Goal: Task Accomplishment & Management: Manage account settings

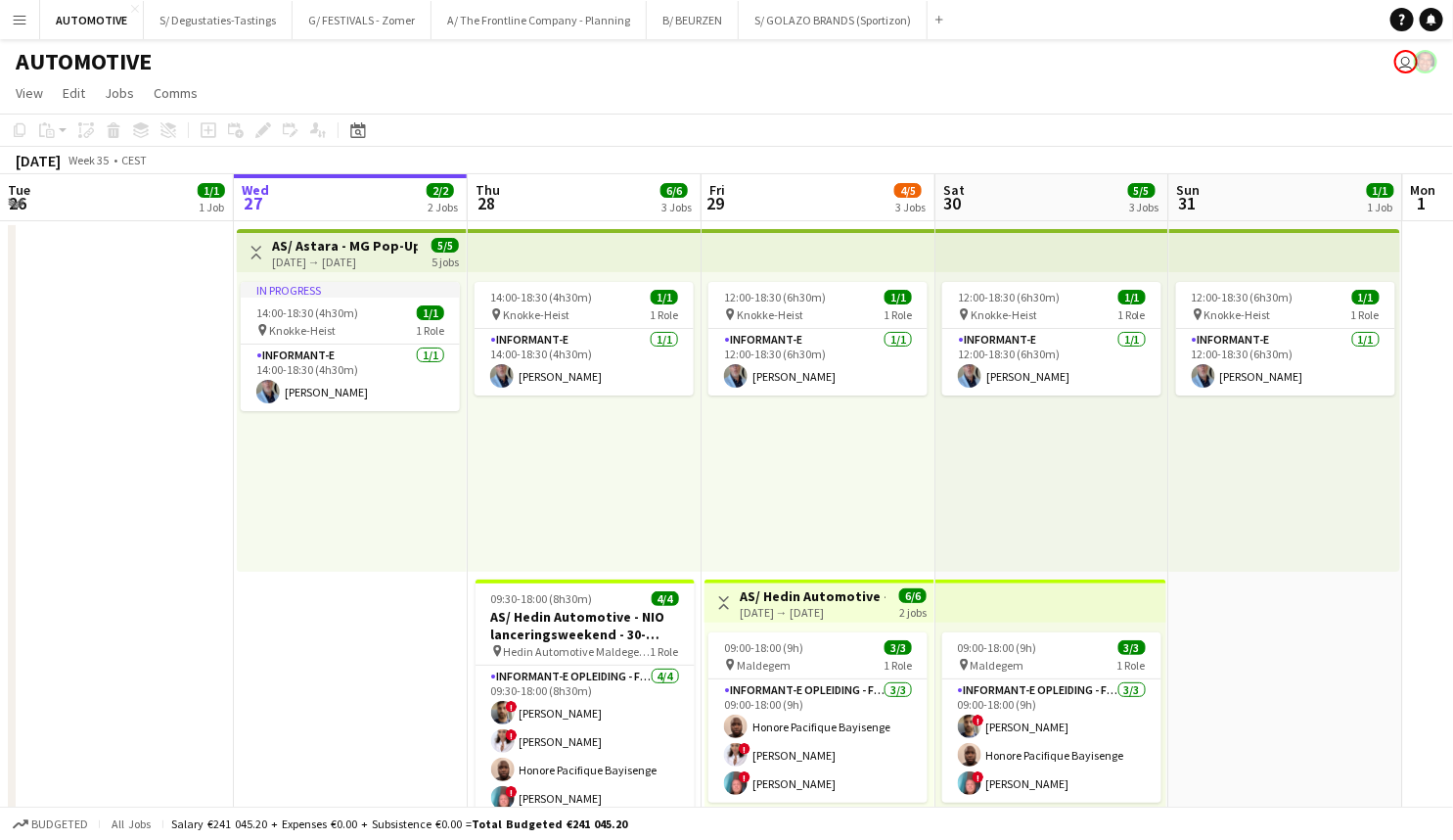
click at [695, 465] on div "14:00-18:30 (4h30m) 1/1 pin Knokke-Heist 1 Role Informant-e [DATE] 14:00-18:30 …" at bounding box center [584, 421] width 234 height 300
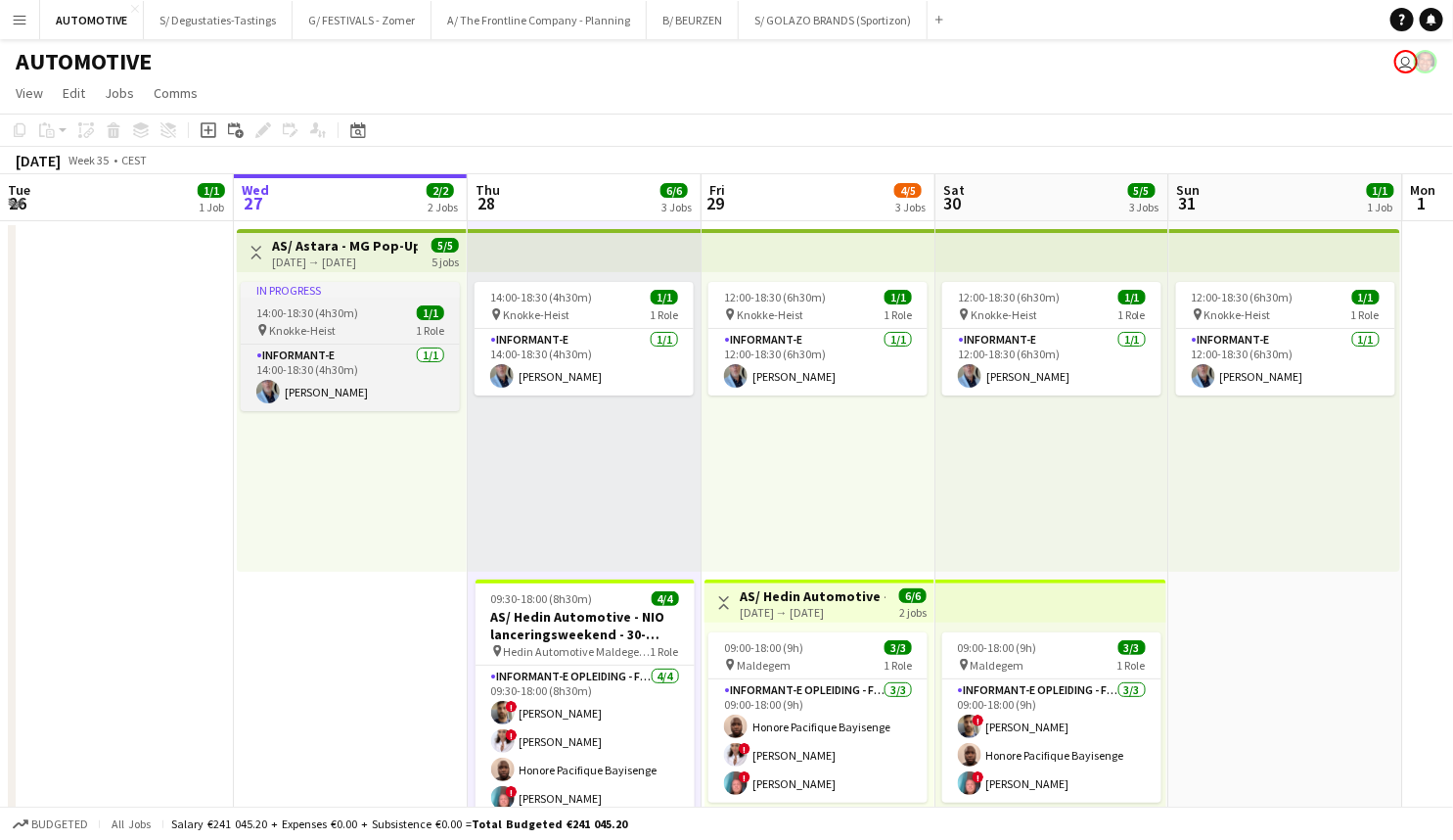
click at [352, 301] on app-job-card "In progress 14:00-18:30 (4h30m) 1/1 pin Knokke-Heist 1 Role Informant-e [DATE] …" at bounding box center [350, 346] width 219 height 129
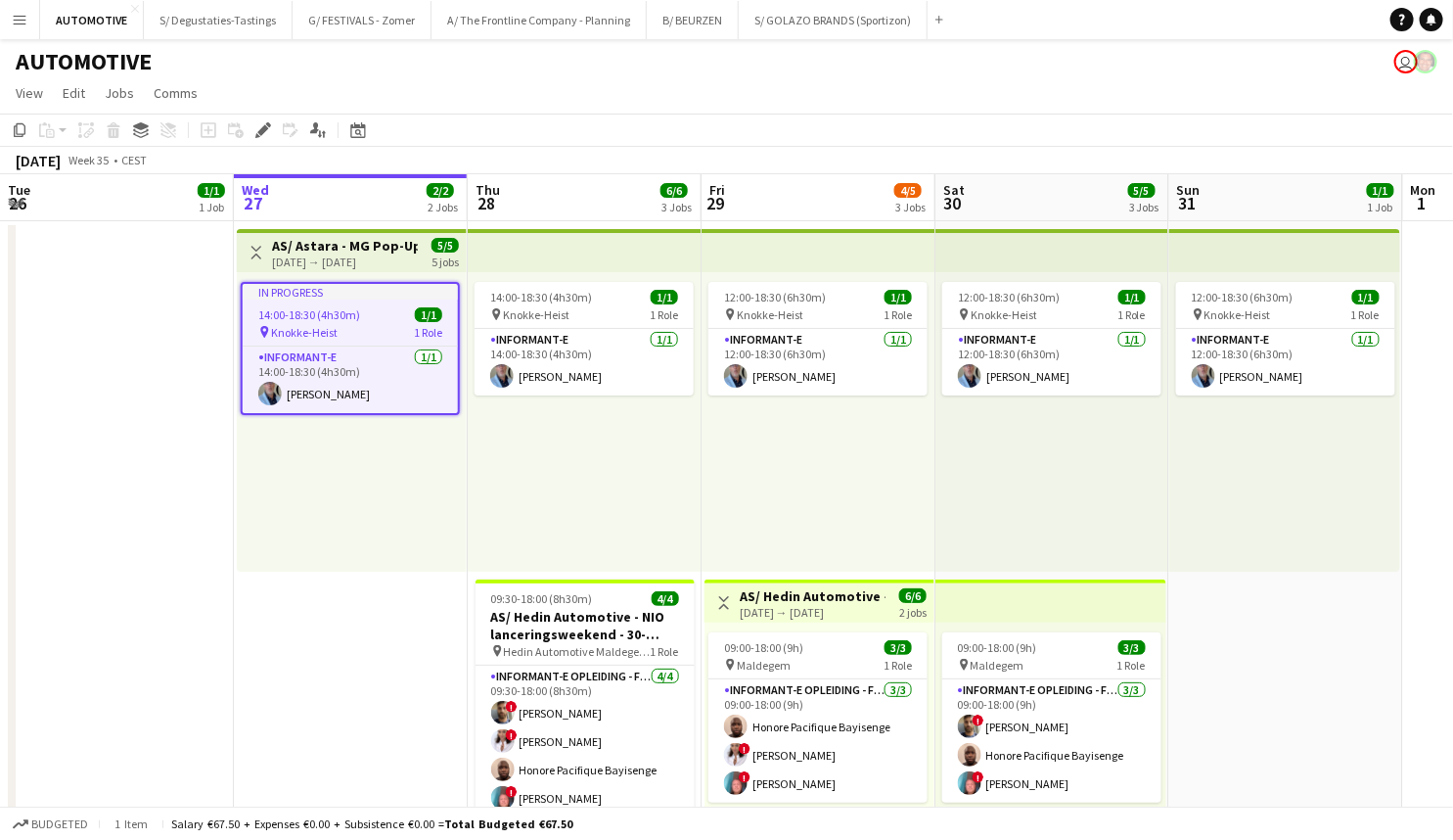
click at [293, 289] on div "In progress" at bounding box center [350, 292] width 215 height 16
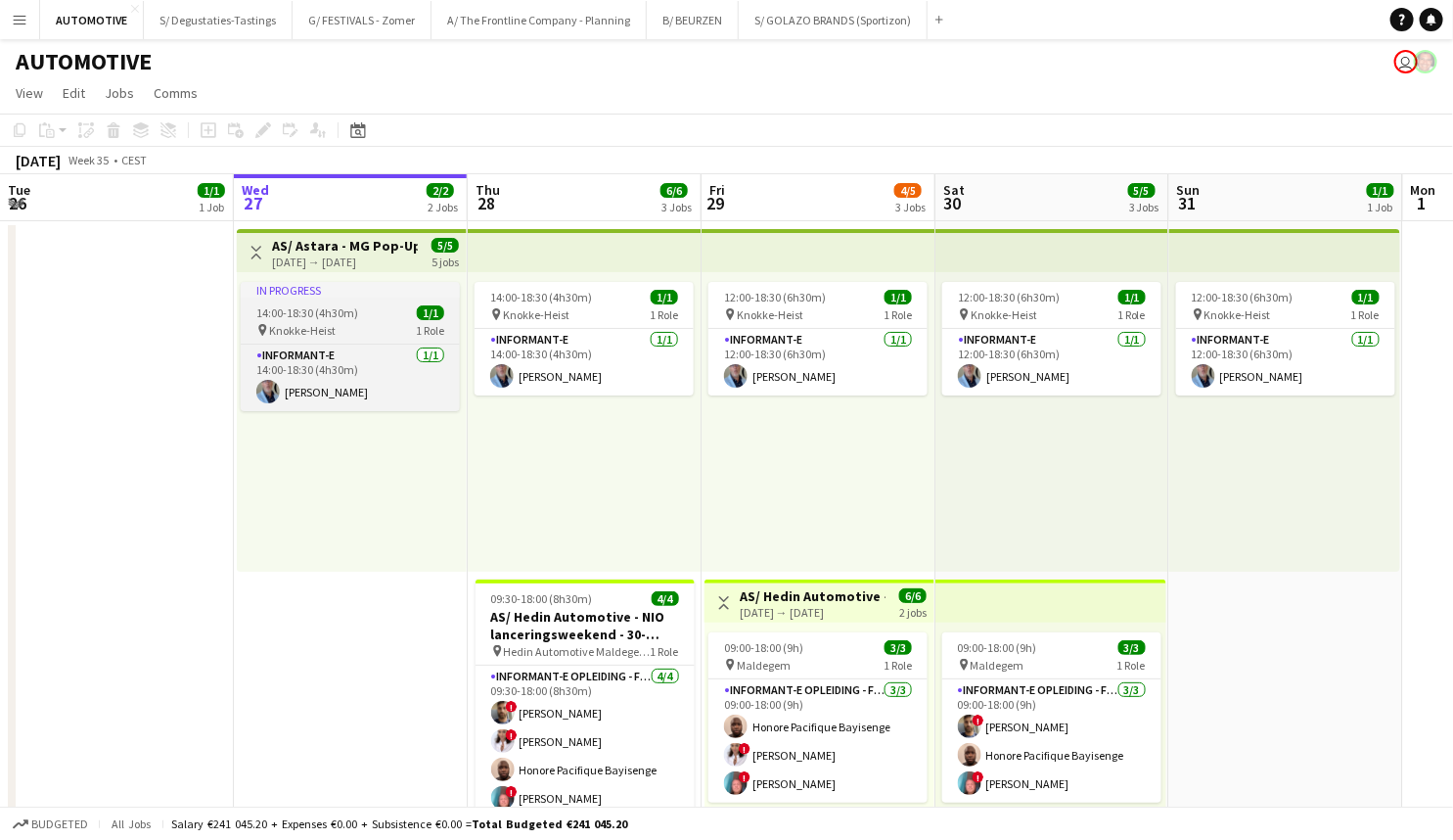
click at [293, 289] on div "In progress" at bounding box center [350, 290] width 219 height 16
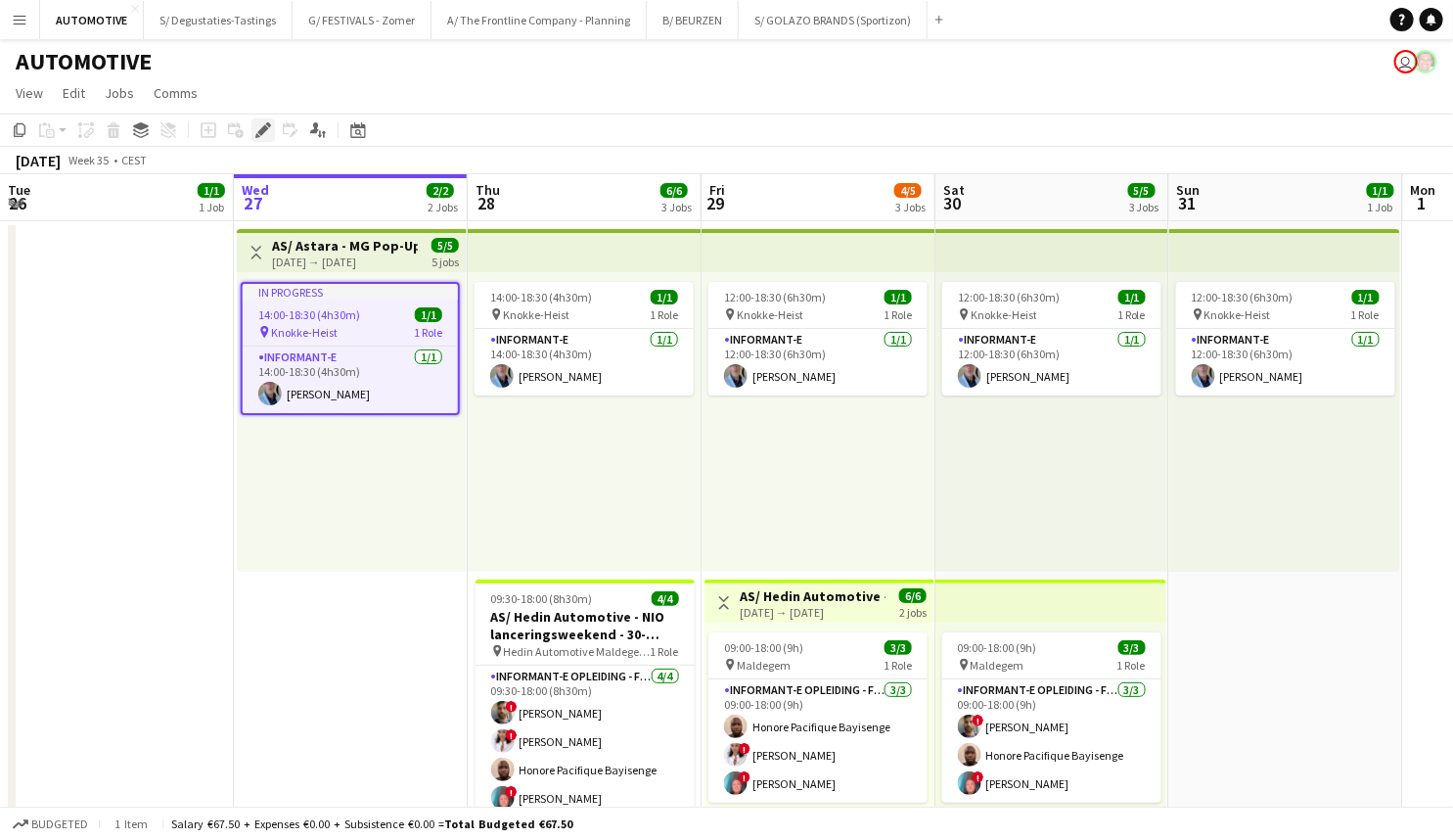
click at [261, 137] on icon "Edit" at bounding box center [264, 130] width 16 height 16
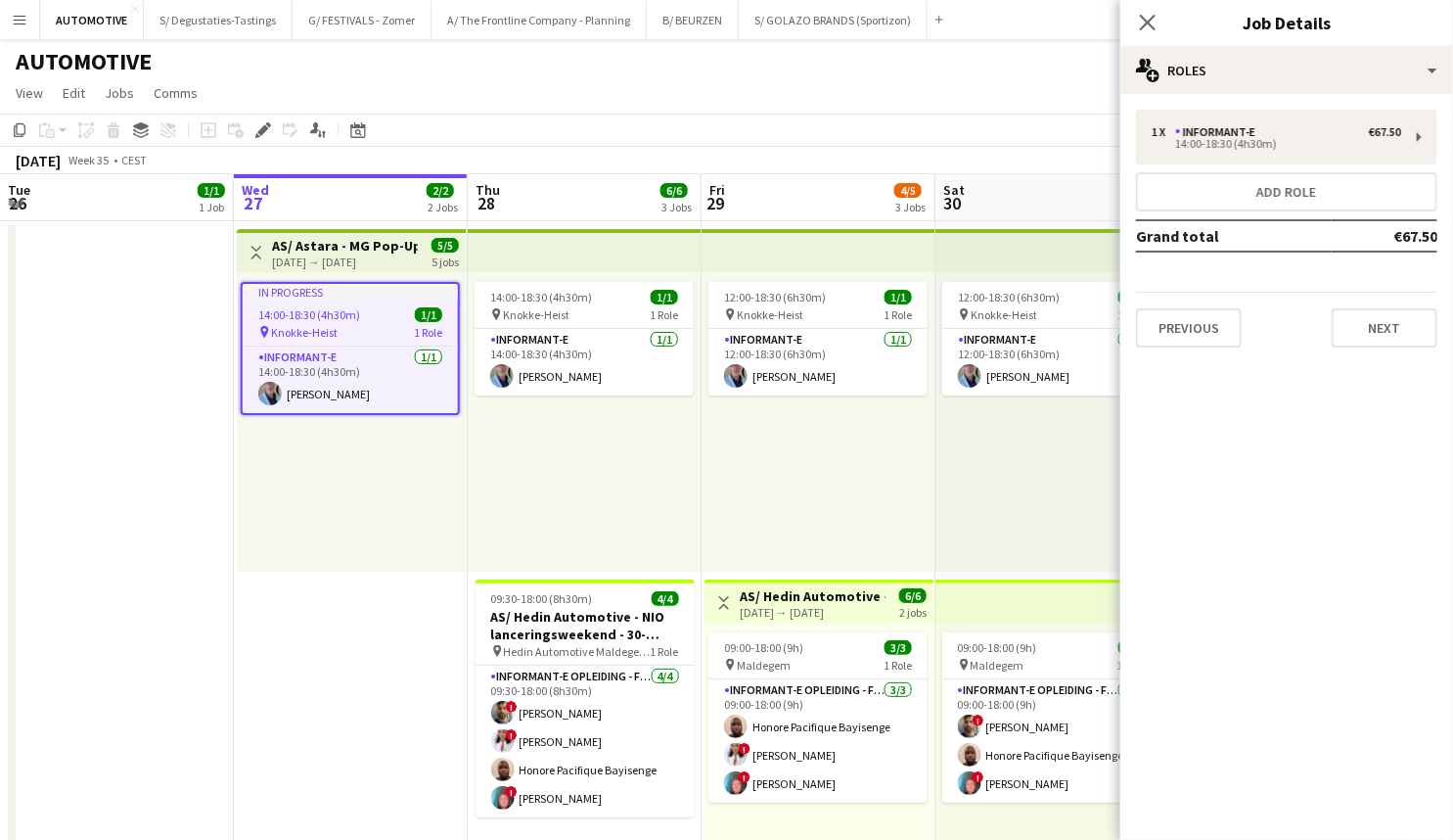
click at [343, 255] on div "[DATE] → [DATE]" at bounding box center [344, 262] width 146 height 15
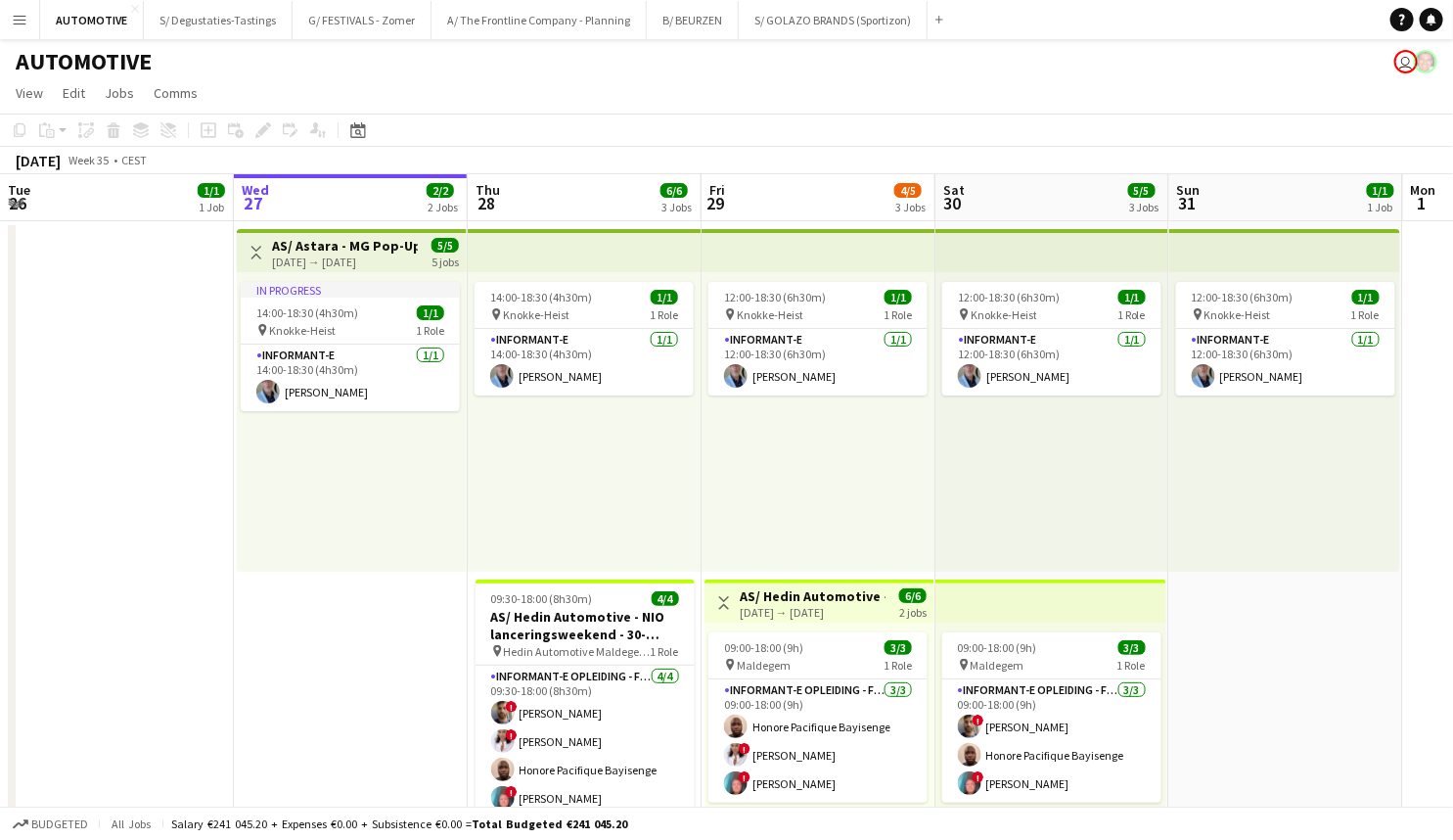
click at [275, 263] on div "[DATE] → [DATE]" at bounding box center [344, 262] width 146 height 15
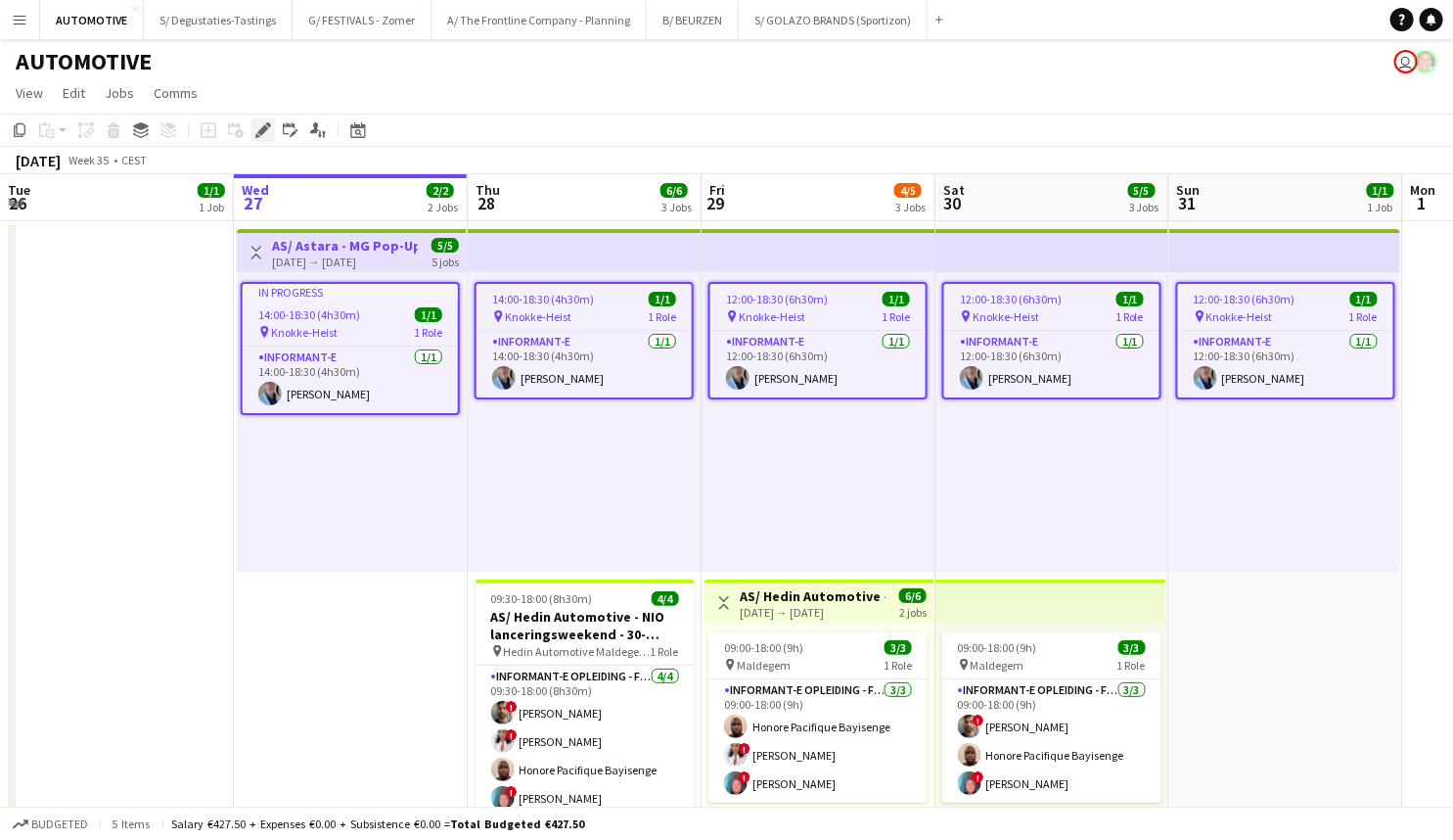
click at [266, 133] on icon "Edit" at bounding box center [264, 130] width 16 height 16
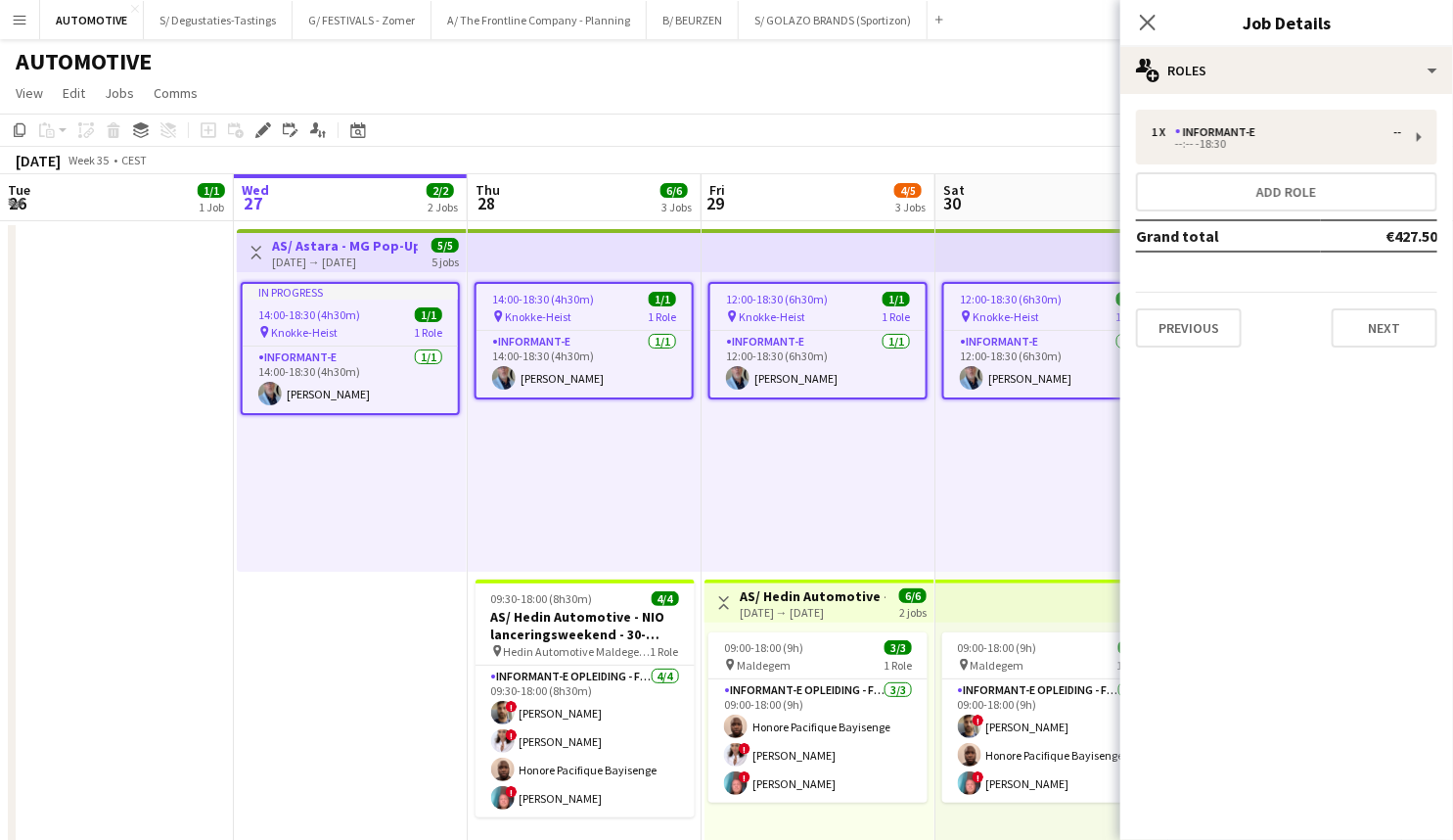
click at [297, 244] on h3 "AS/ Astara - MG Pop-Up Knokke" at bounding box center [344, 246] width 146 height 18
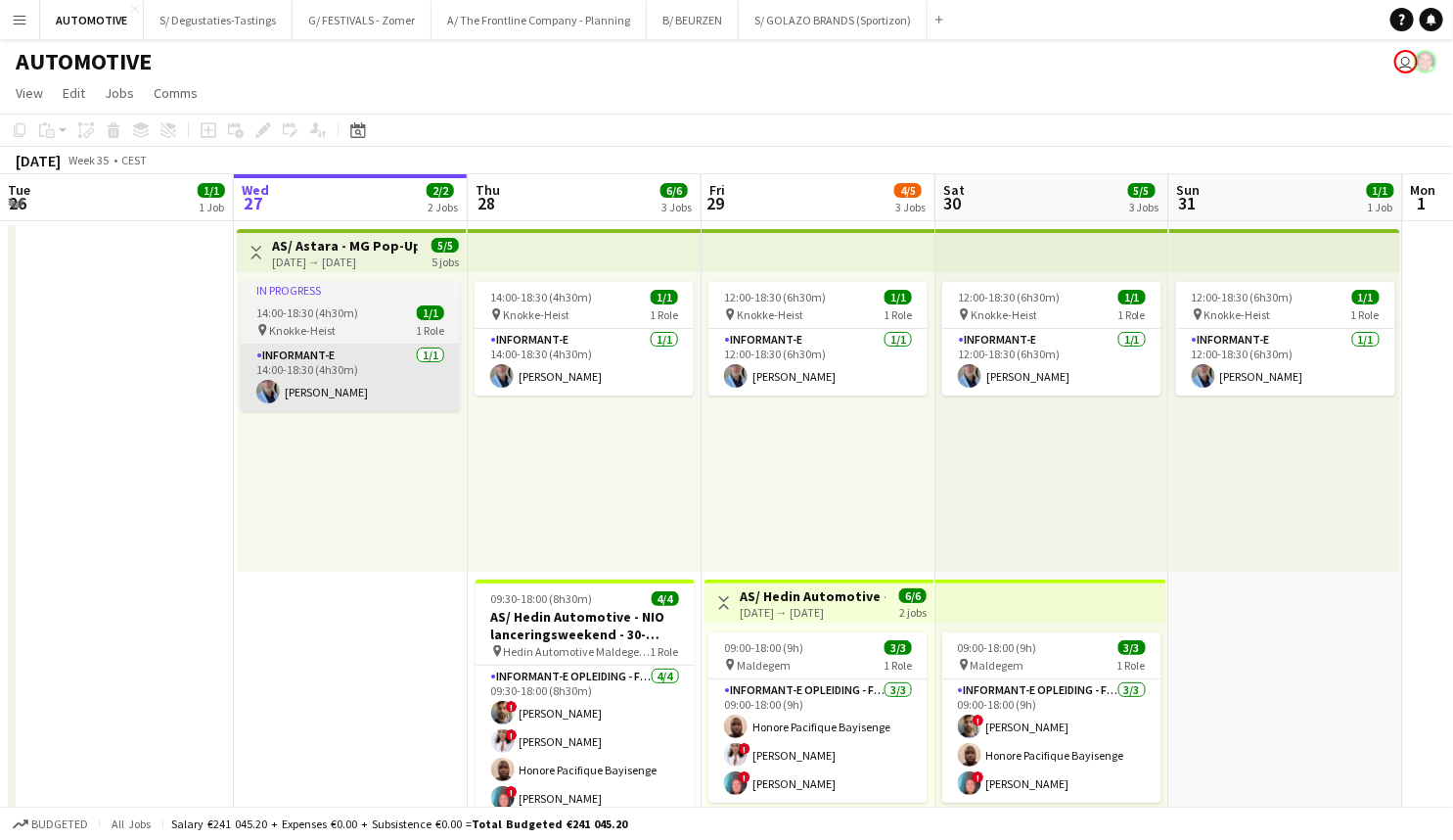
click at [362, 360] on app-card-role "Informant-e [DATE] 14:00-18:30 (4h30m) [PERSON_NAME]" at bounding box center [350, 377] width 219 height 67
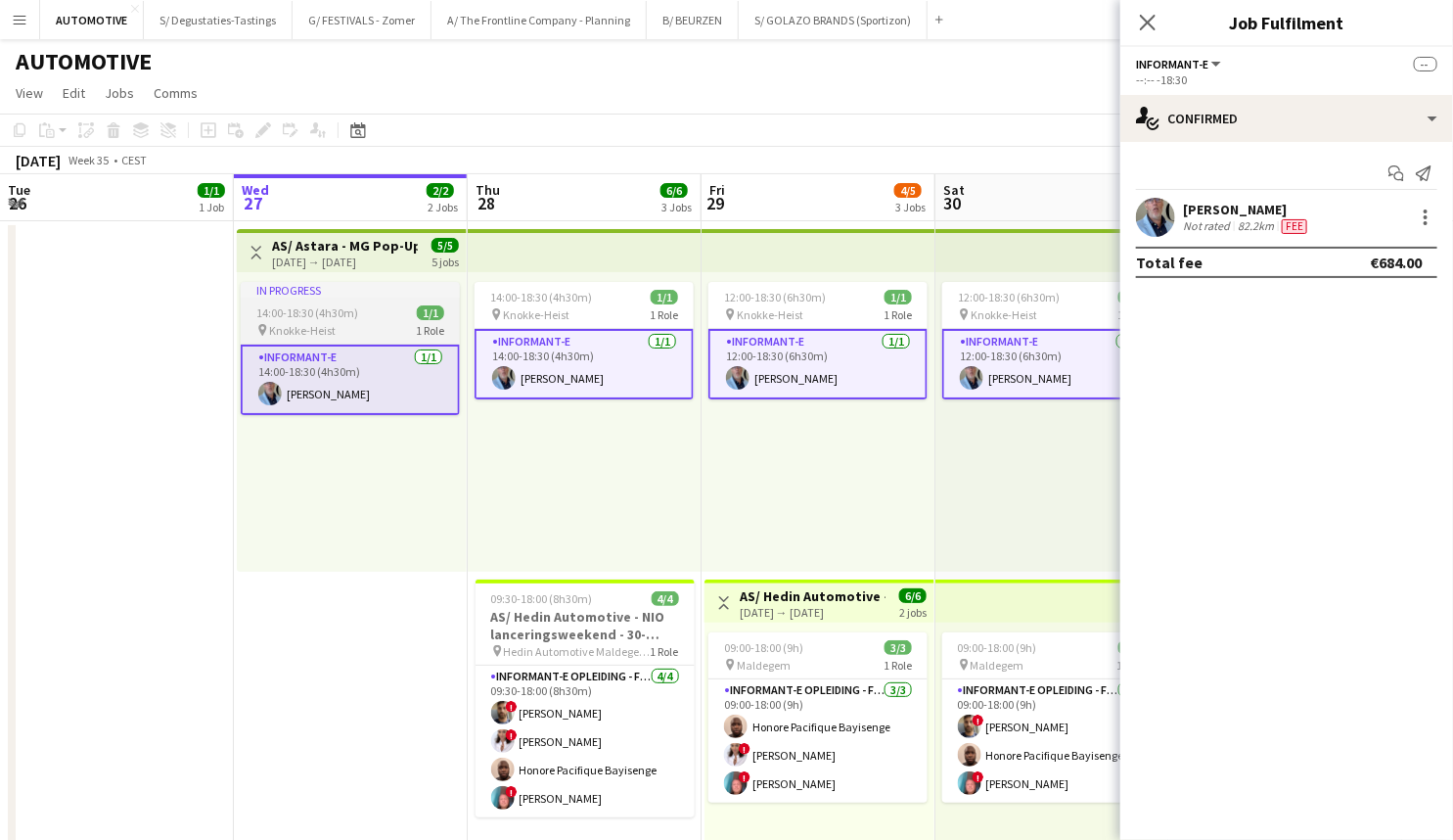
click at [353, 334] on div "pin Knokke-Heist 1 Role" at bounding box center [350, 330] width 219 height 16
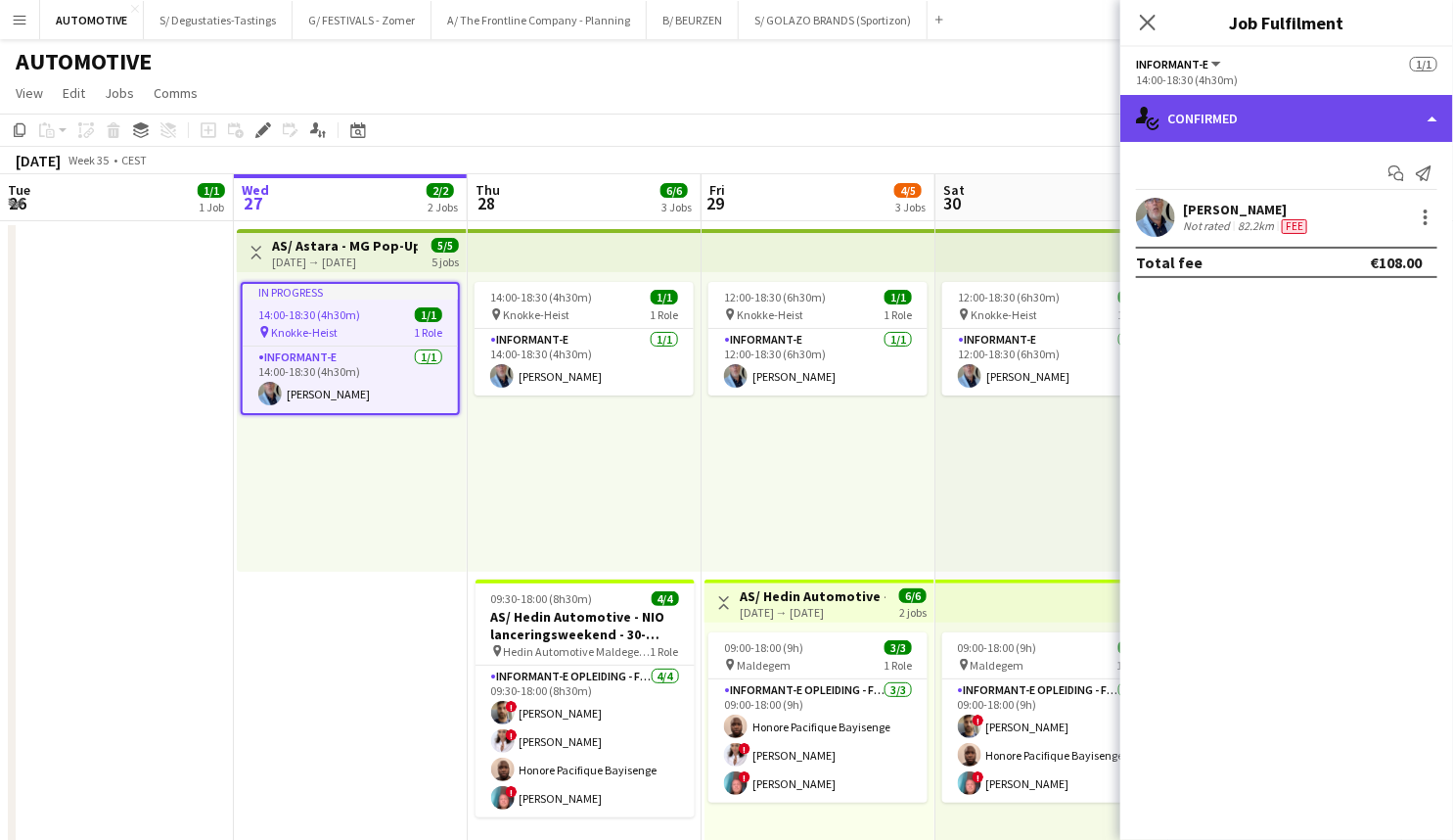
click at [1239, 121] on div "single-neutral-actions-check-2 Confirmed" at bounding box center [1287, 117] width 332 height 47
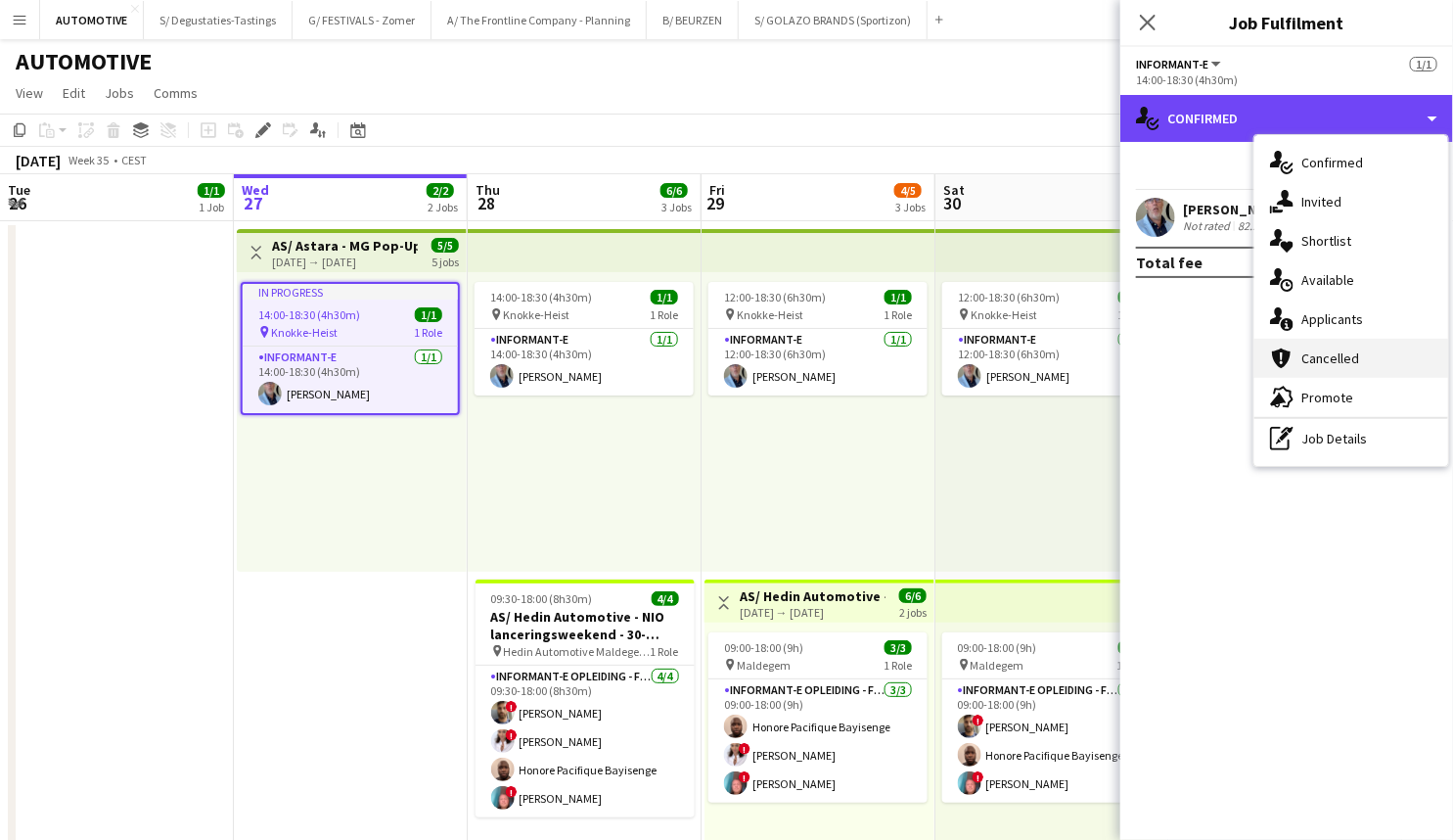
scroll to position [600, 0]
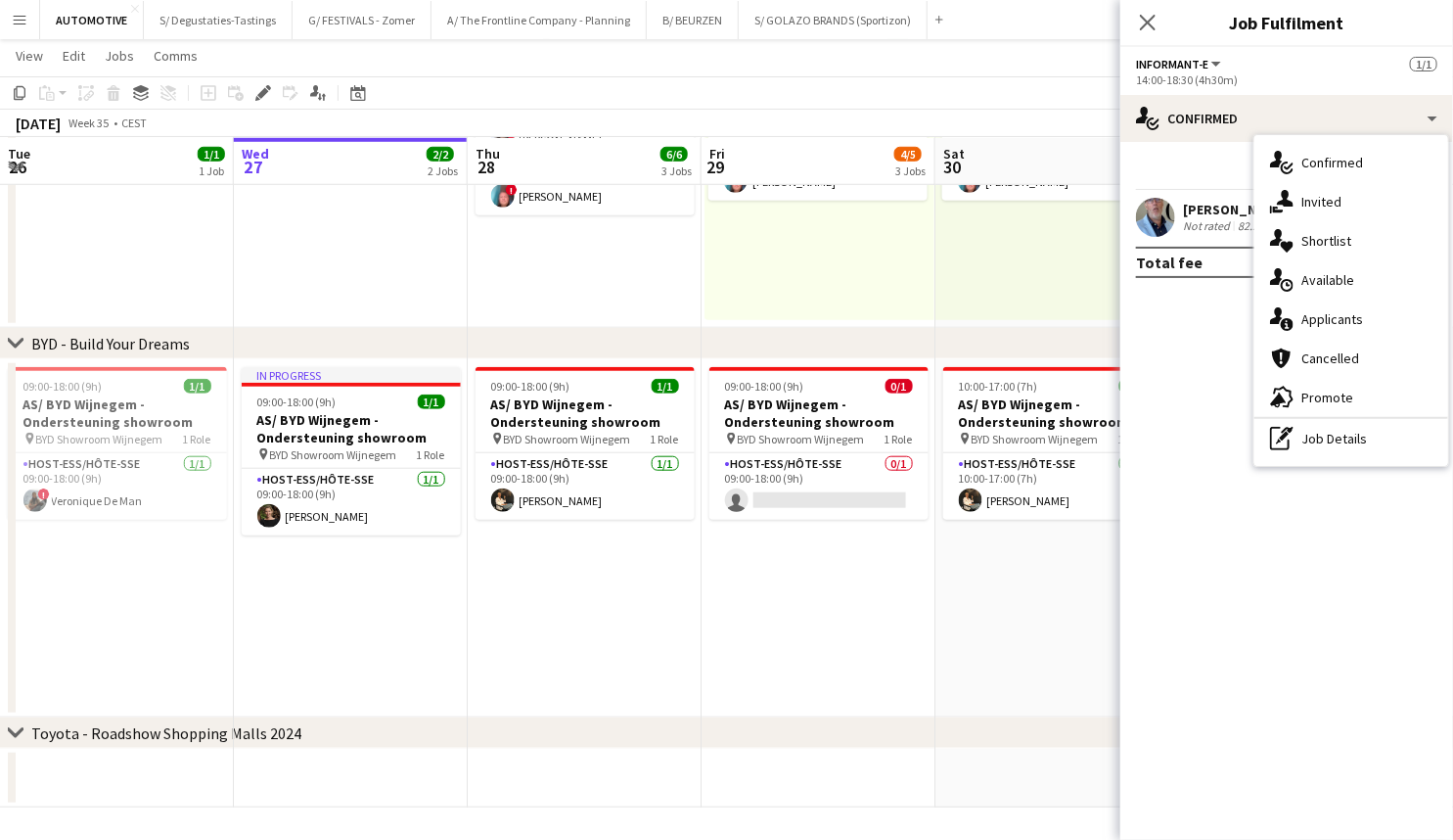
click at [1220, 352] on mat-expansion-panel "check Confirmed Start chat Send notification [PERSON_NAME] Not rated 82.2km Fee…" at bounding box center [1287, 491] width 332 height 698
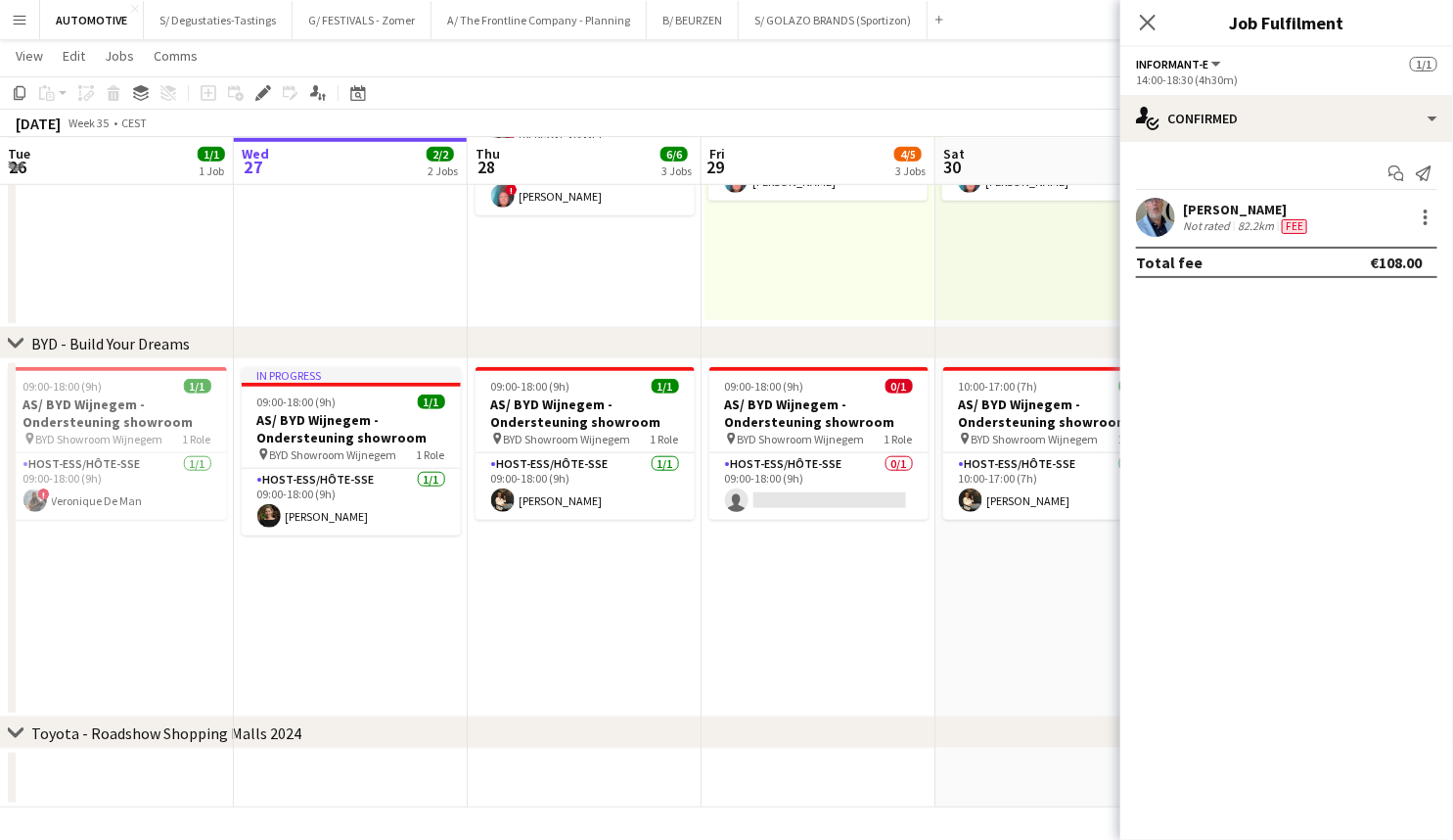
click at [305, 573] on app-date-cell "In progress 09:00-18:00 (9h) 1/1 AS/ BYD Wijnegem - Ondersteuning showroom pin …" at bounding box center [350, 538] width 234 height 358
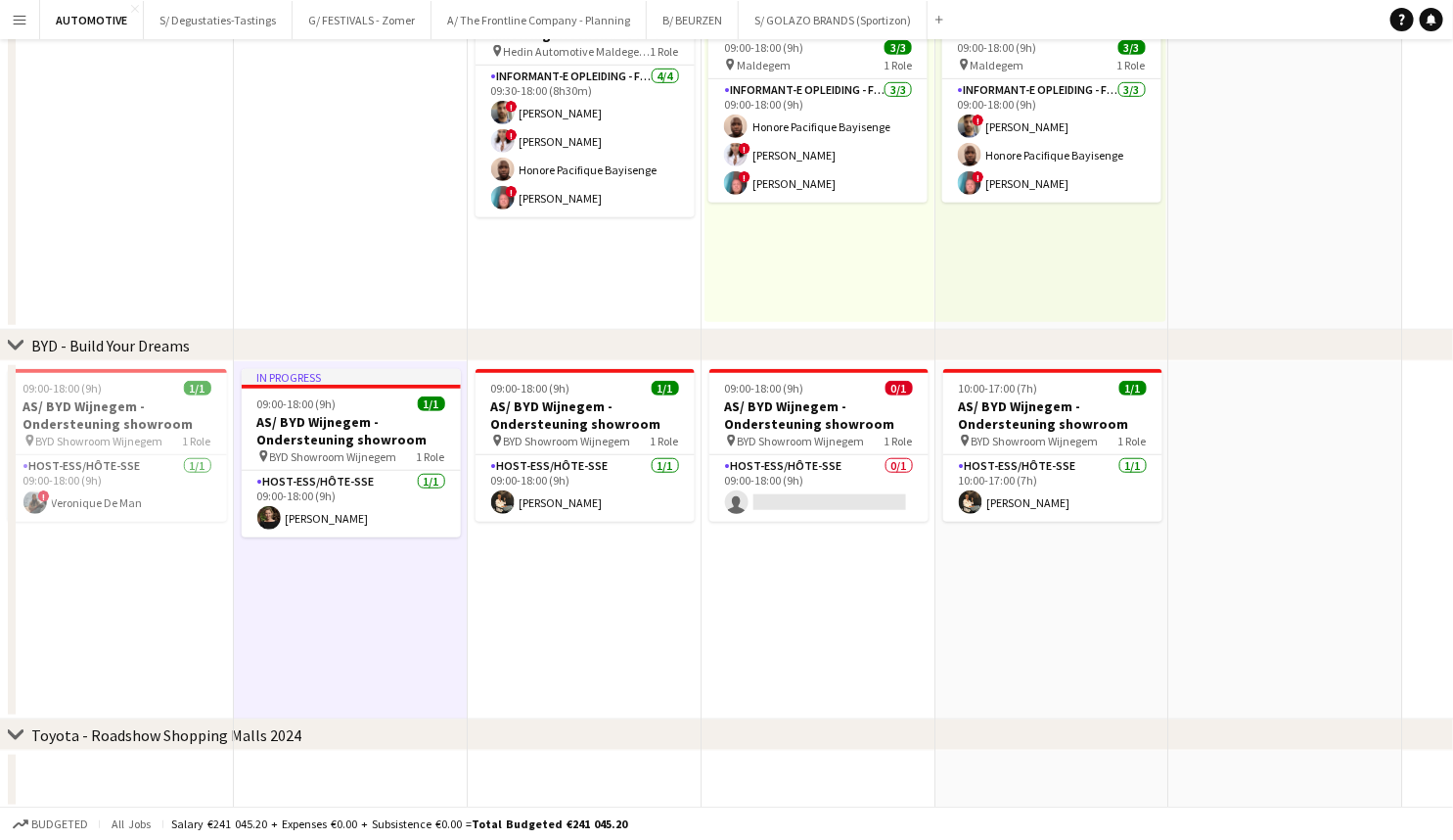
scroll to position [0, 0]
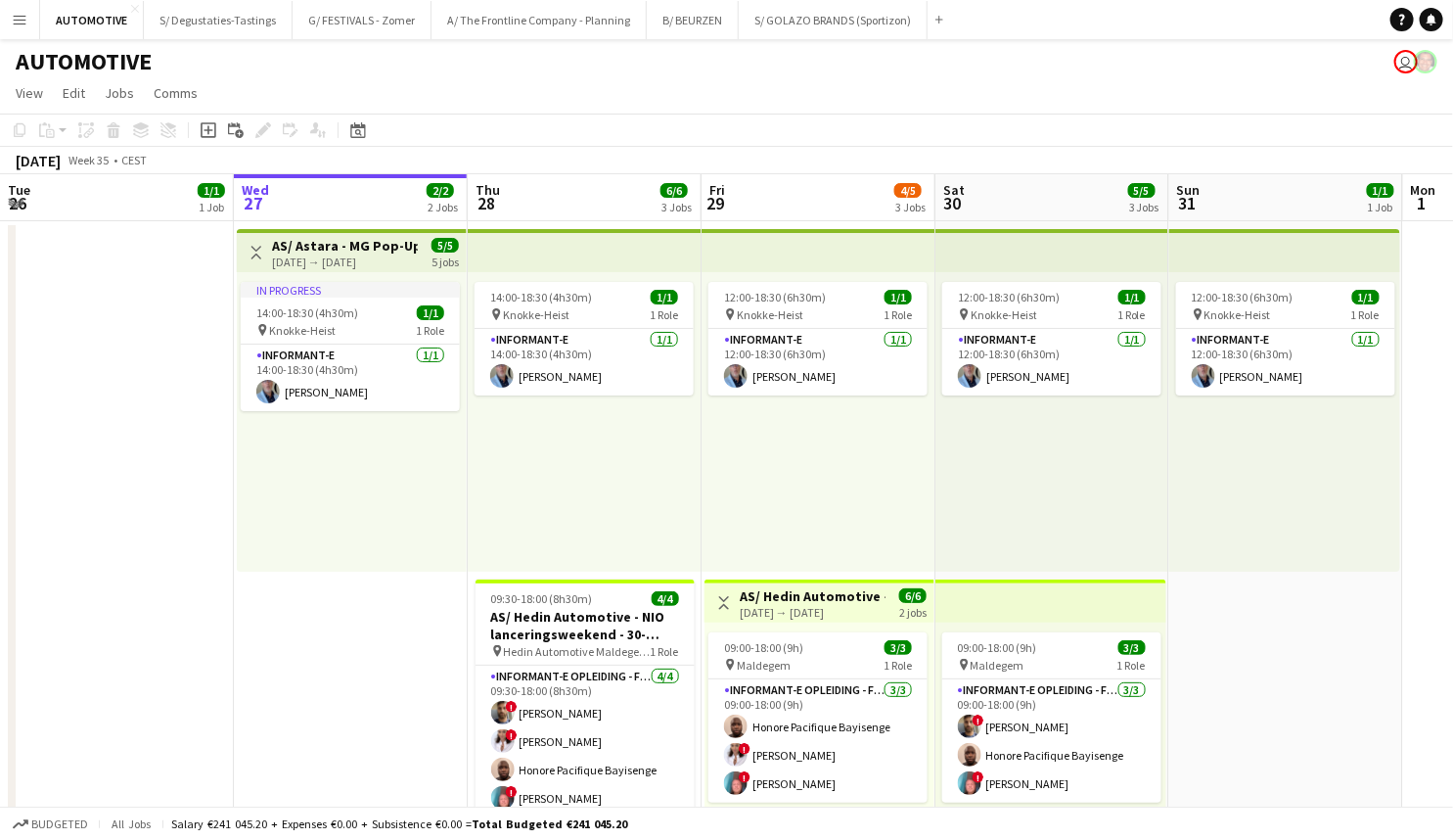
click at [442, 505] on div "In progress 14:00-18:30 (4h30m) 1/1 pin Knokke-Heist 1 Role Informant-e [DATE] …" at bounding box center [351, 421] width 230 height 300
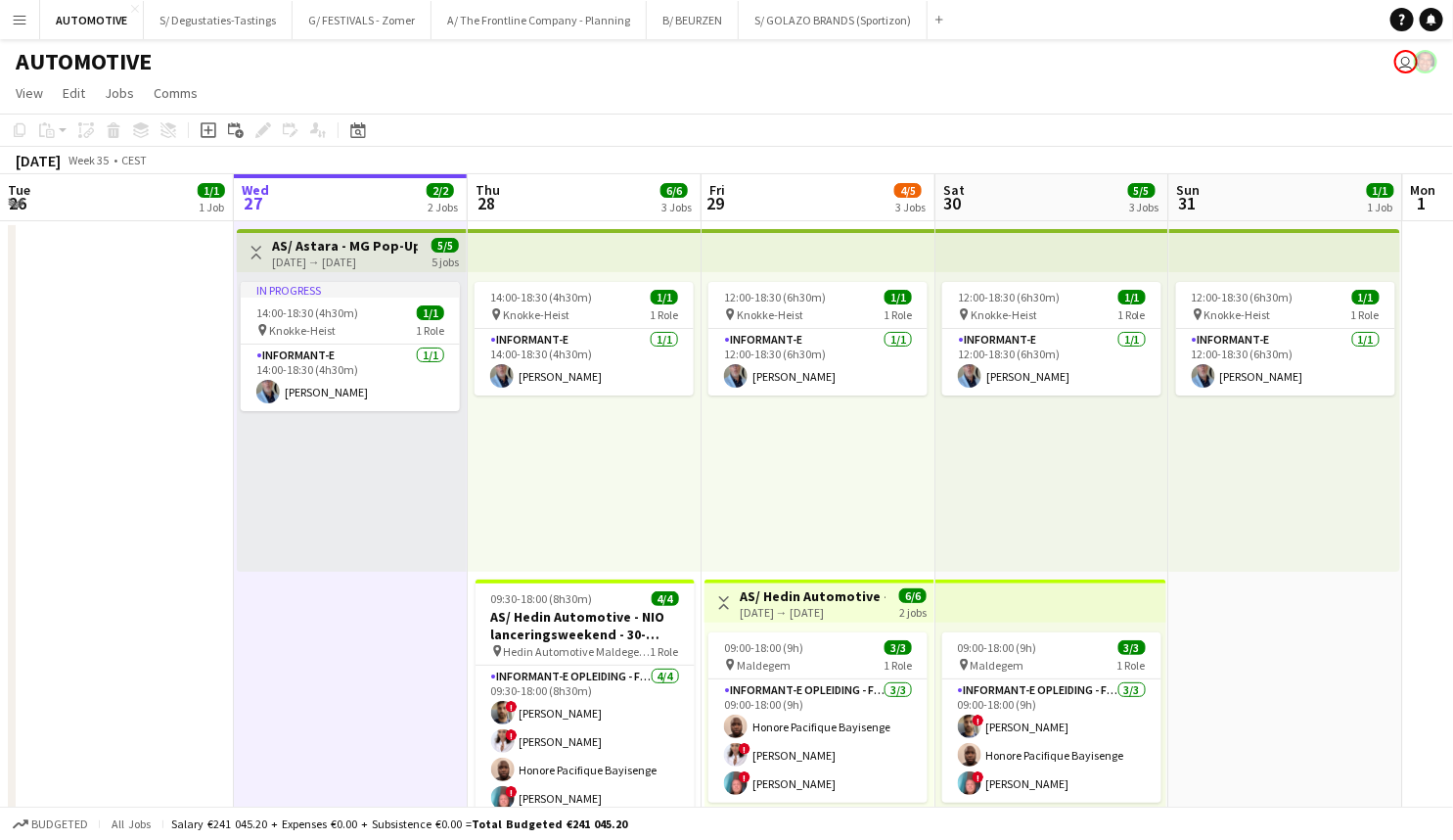
click at [220, 550] on app-date-cell at bounding box center [116, 575] width 234 height 709
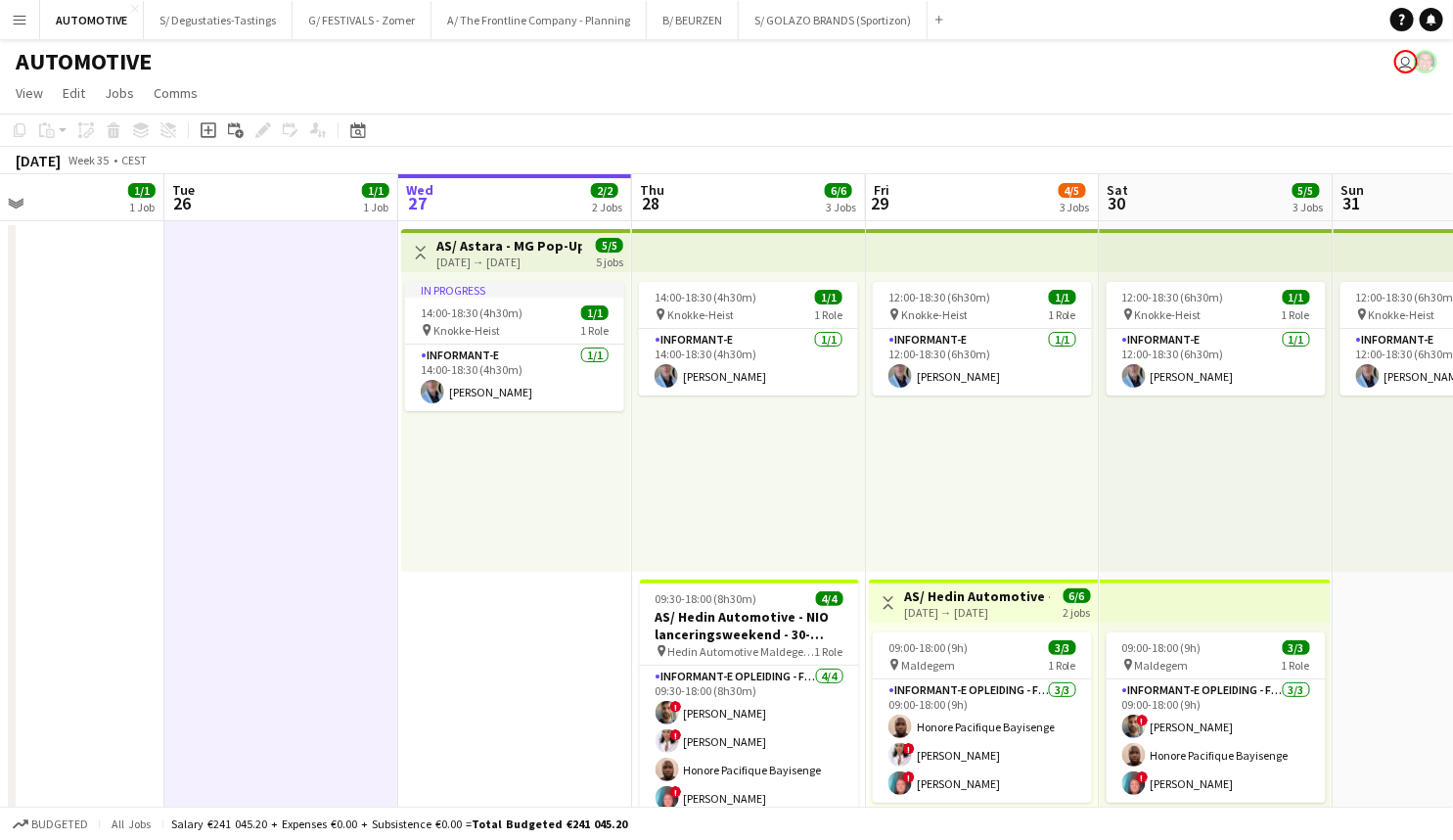
drag, startPoint x: 87, startPoint y: 492, endPoint x: 720, endPoint y: 447, distance: 634.6
click at [720, 447] on app-calendar-viewport "Sat 23 2/2 2 Jobs Sun 24 1/1 1 Job Mon 25 1/1 1 Job Tue 26 1/1 1 Job Wed 27 2/2…" at bounding box center [726, 791] width 1453 height 1235
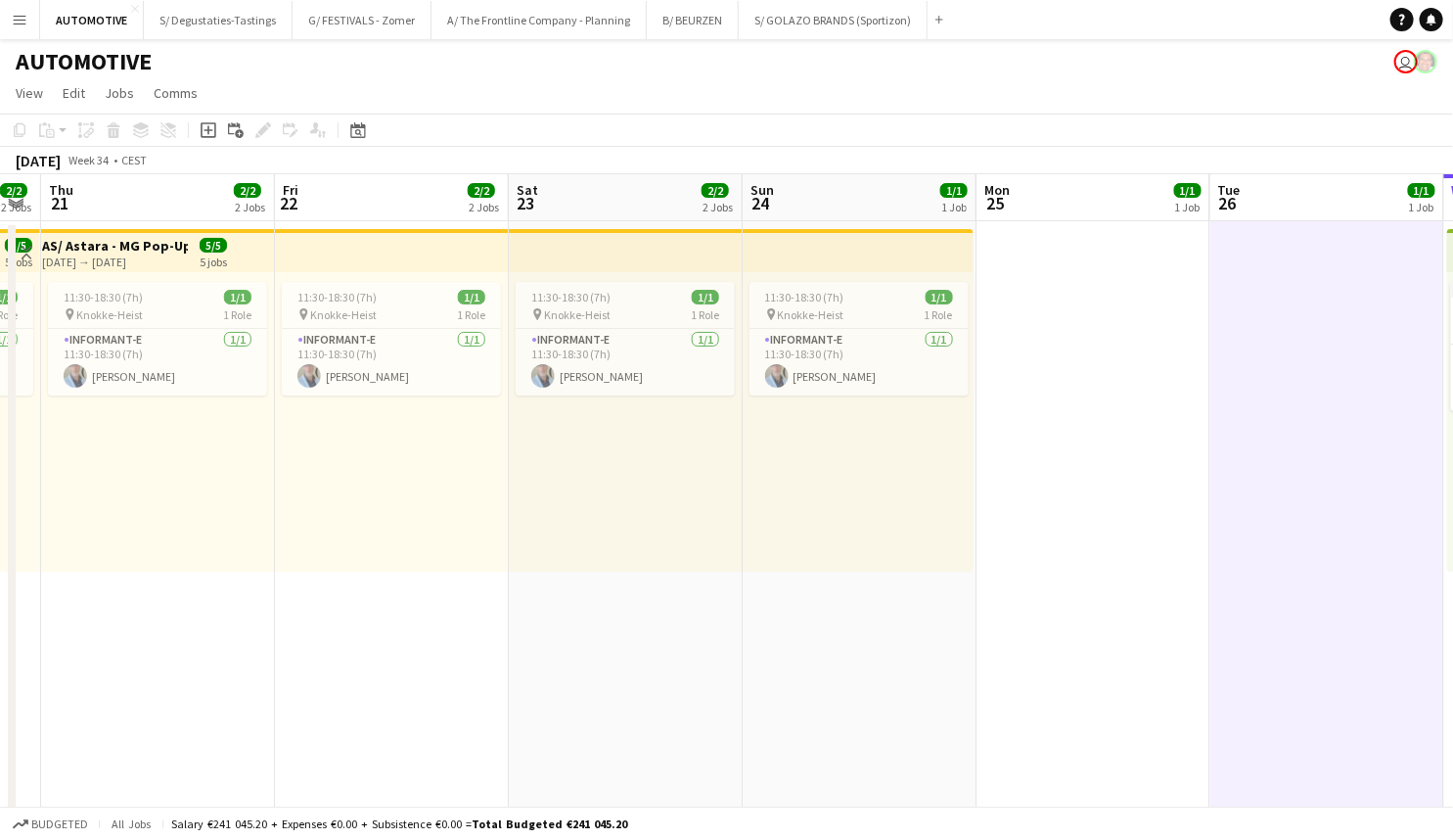
drag, startPoint x: 349, startPoint y: 475, endPoint x: 931, endPoint y: 362, distance: 592.9
click at [935, 363] on app-calendar-viewport "Tue 19 1/1 1 Job Wed 20 2/2 2 Jobs Thu 21 2/2 2 Jobs Fri 22 2/2 2 Jobs Sat 23 2…" at bounding box center [726, 791] width 1453 height 1235
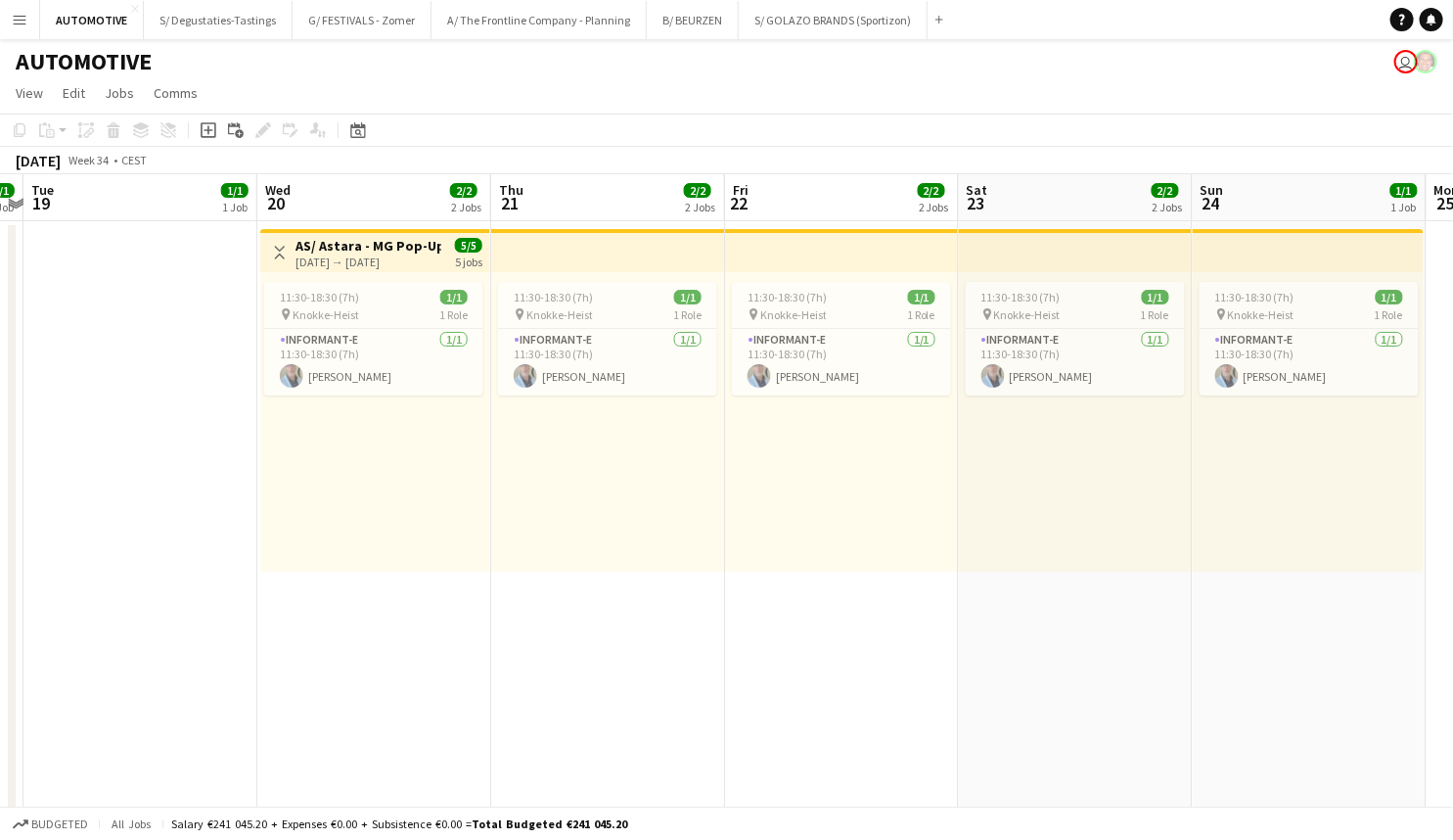
drag, startPoint x: 743, startPoint y: 517, endPoint x: 802, endPoint y: 488, distance: 65.7
click at [802, 488] on app-calendar-viewport "Sat 16 2/2 2 Jobs Sun 17 1/1 1 Job Mon 18 1/1 1 Job Tue 19 1/1 1 Job Wed 20 2/2…" at bounding box center [726, 791] width 1453 height 1235
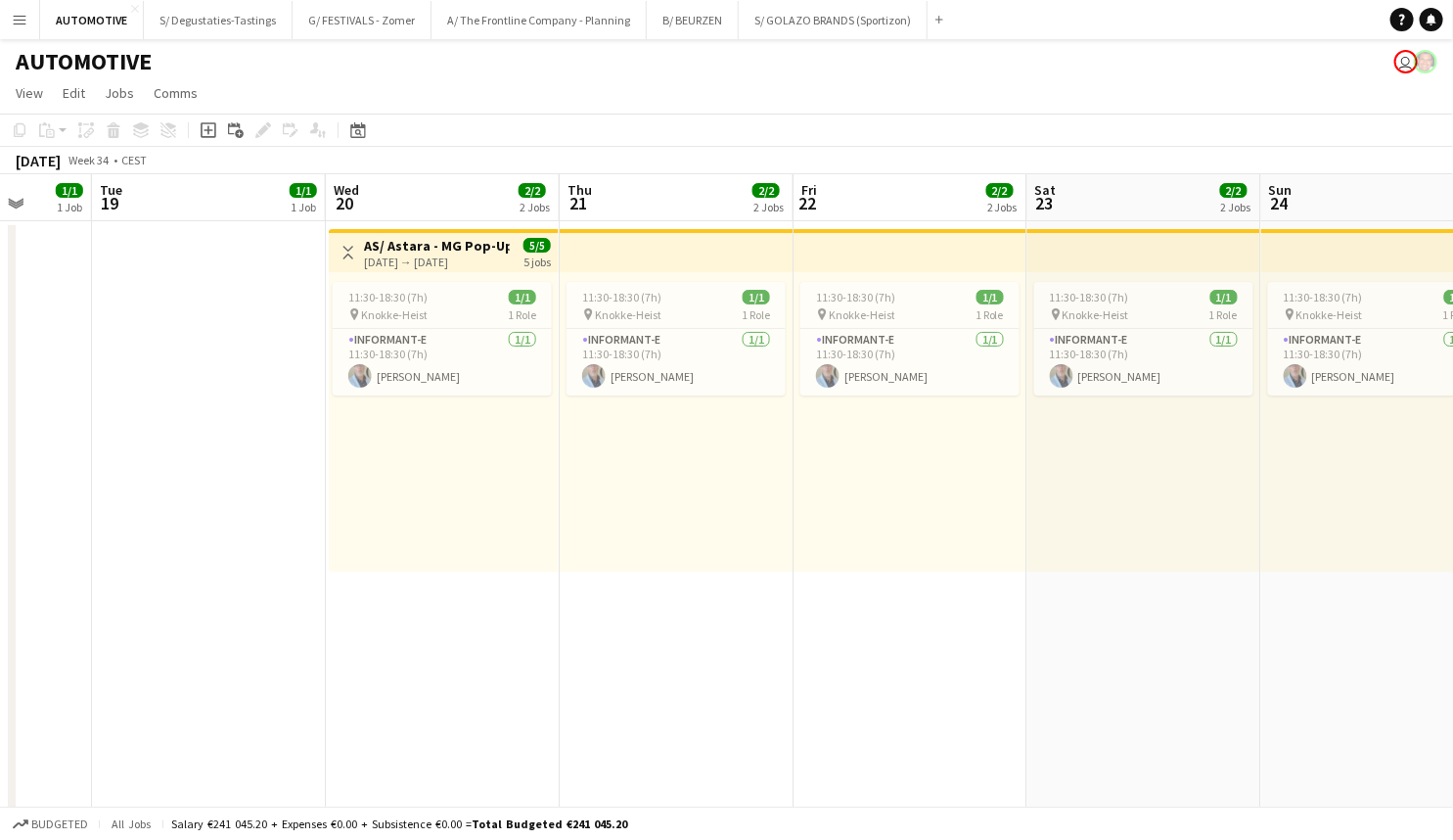
drag, startPoint x: 660, startPoint y: 554, endPoint x: 558, endPoint y: 556, distance: 102.0
click at [371, 555] on app-calendar-viewport "Sat 16 2/2 2 Jobs Sun 17 1/1 1 Job Mon 18 1/1 1 Job Tue 19 1/1 1 Job Wed 20 2/2…" at bounding box center [726, 791] width 1453 height 1235
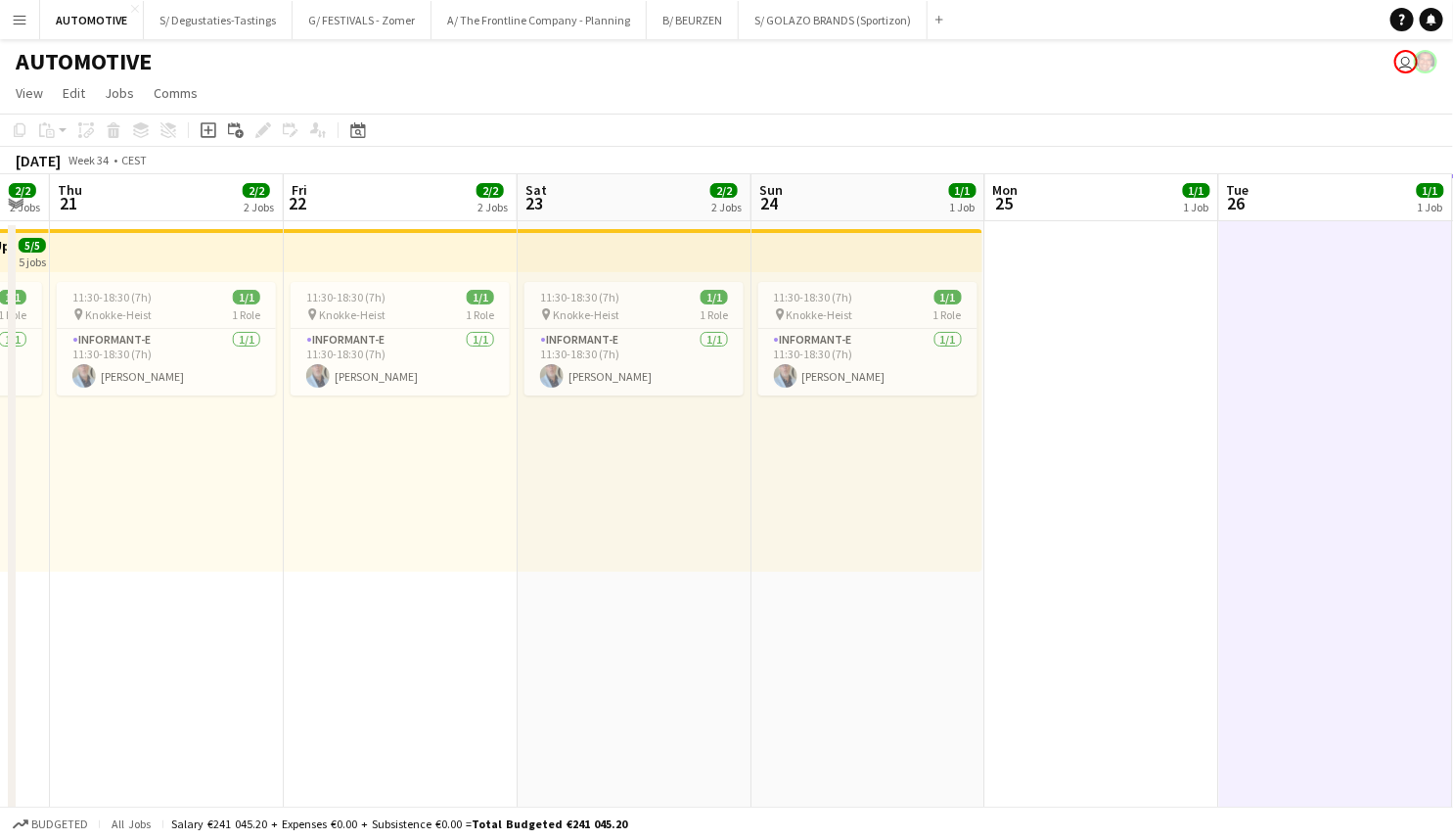
drag, startPoint x: 929, startPoint y: 530, endPoint x: 510, endPoint y: 561, distance: 420.1
click at [420, 557] on app-calendar-viewport "Mon 18 1/1 1 Job Tue 19 1/1 1 Job Wed 20 2/2 2 Jobs Thu 21 2/2 2 Jobs Fri 22 2/…" at bounding box center [726, 791] width 1453 height 1235
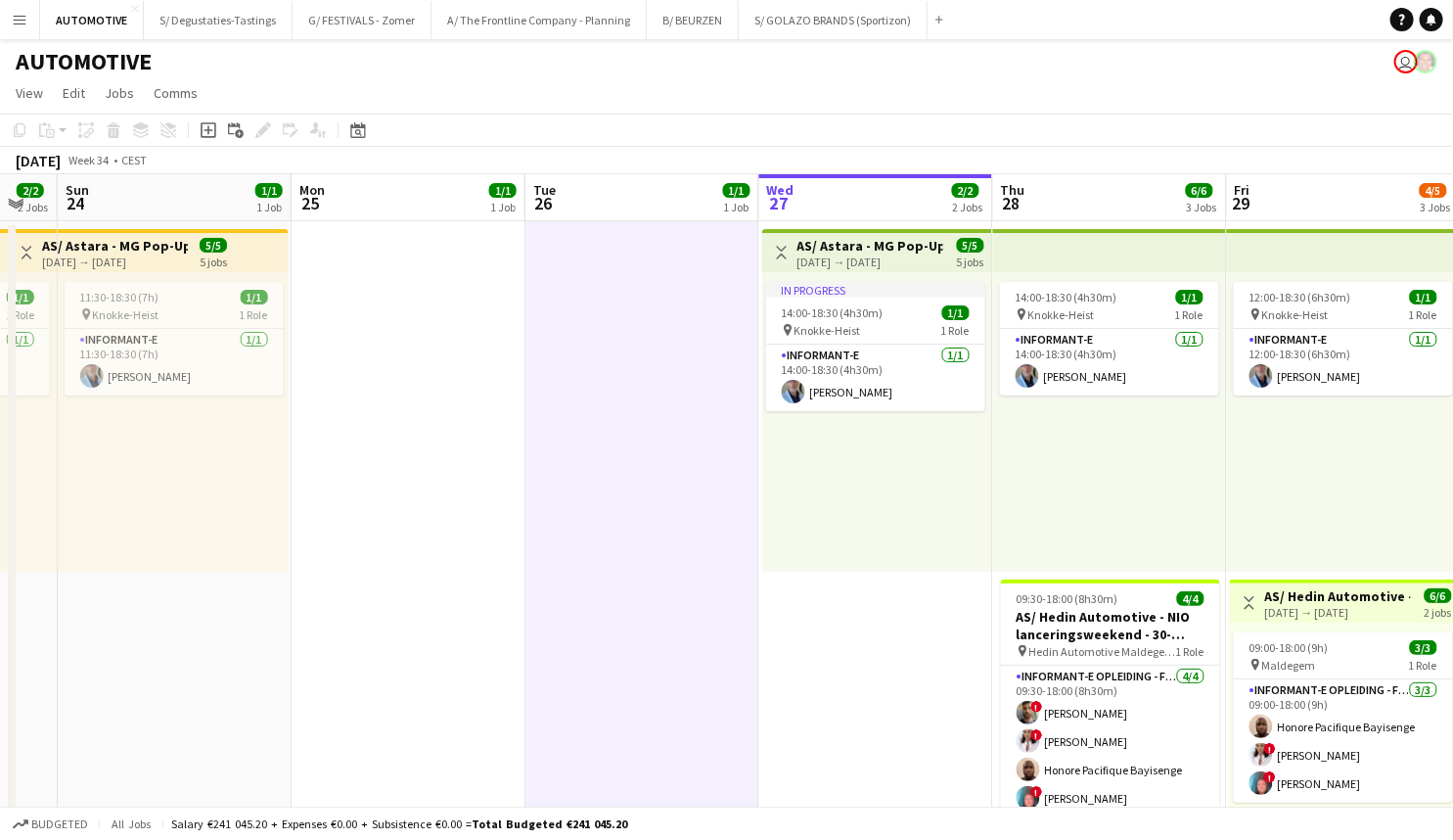
drag, startPoint x: 984, startPoint y: 518, endPoint x: 367, endPoint y: 560, distance: 618.4
click at [367, 560] on app-calendar-viewport "Wed 20 2/2 2 Jobs Thu 21 2/2 2 Jobs Fri 22 2/2 2 Jobs Sat 23 2/2 2 Jobs Sun 24 …" at bounding box center [726, 791] width 1453 height 1235
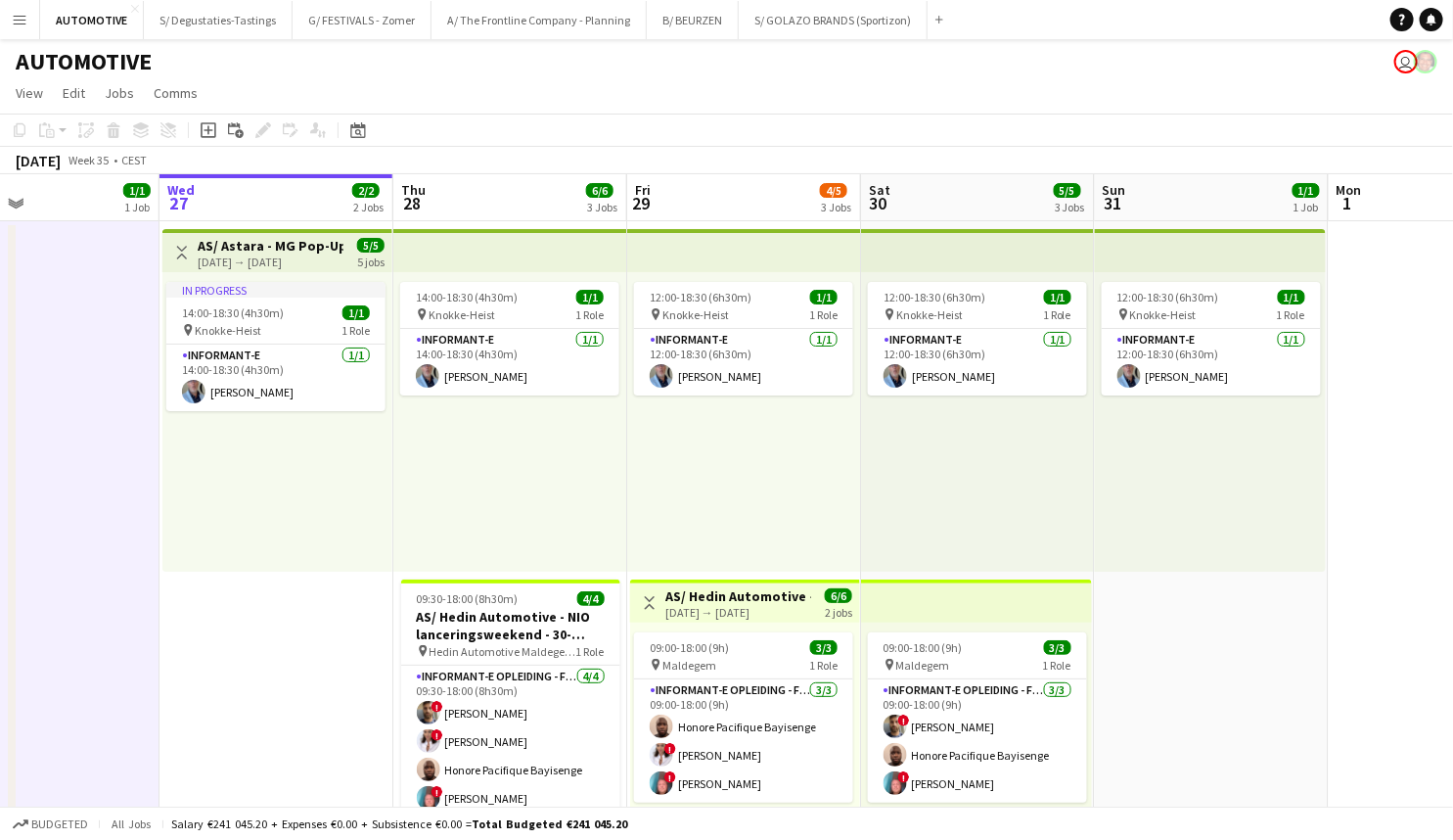
drag, startPoint x: 676, startPoint y: 543, endPoint x: 542, endPoint y: 562, distance: 135.3
click at [542, 562] on app-calendar-viewport "Sun 24 1/1 1 Job Mon 25 1/1 1 Job Tue 26 1/1 1 Job Wed 27 2/2 2 Jobs Thu 28 6/6…" at bounding box center [726, 791] width 1453 height 1235
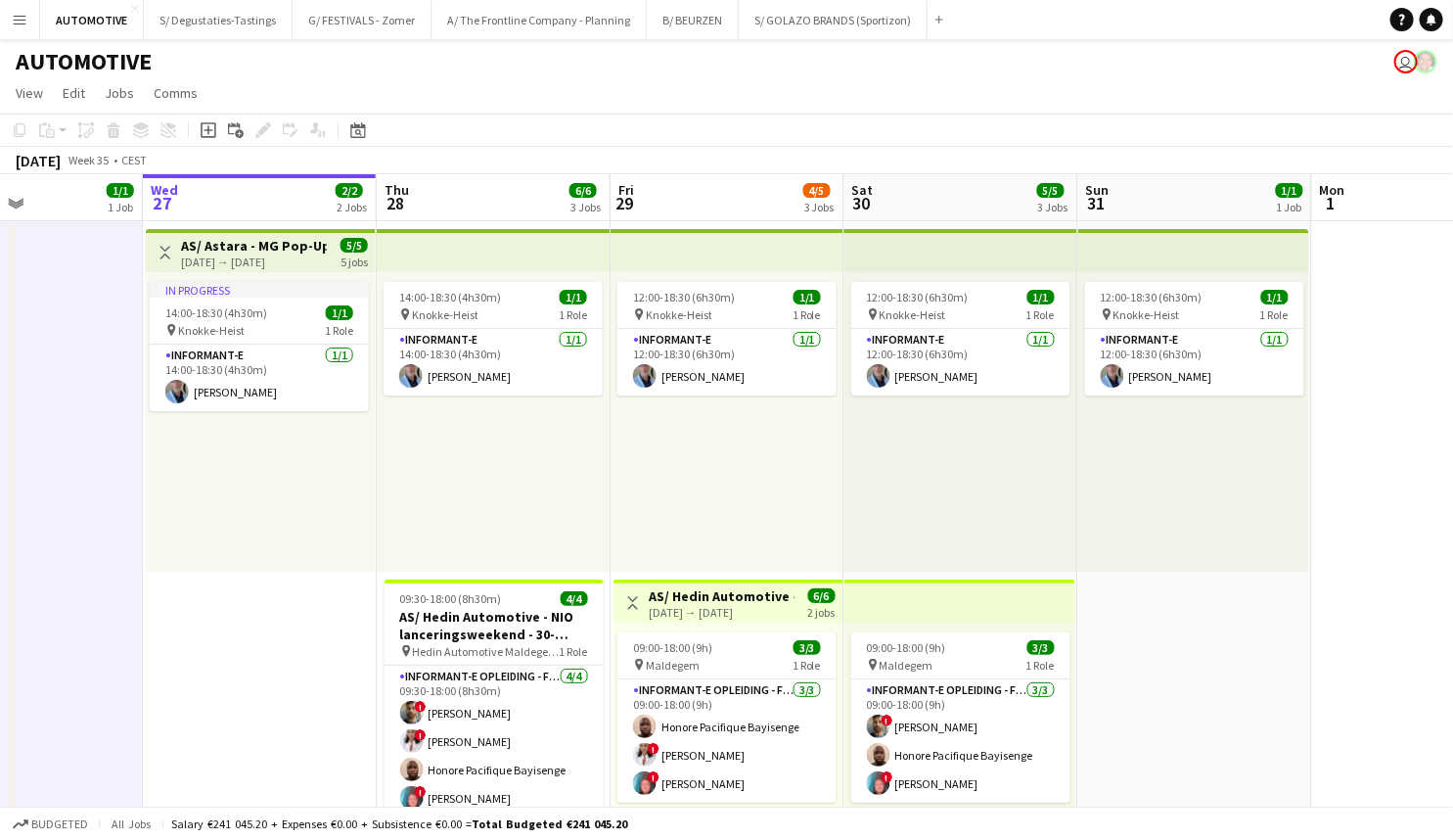
drag, startPoint x: 233, startPoint y: 567, endPoint x: 217, endPoint y: 605, distance: 41.2
click at [216, 593] on app-calendar-viewport "Sat 23 2/2 2 Jobs Sun 24 1/1 1 Job Mon 25 1/1 1 Job Tue 26 1/1 1 Job Wed 27 2/2…" at bounding box center [726, 791] width 1453 height 1235
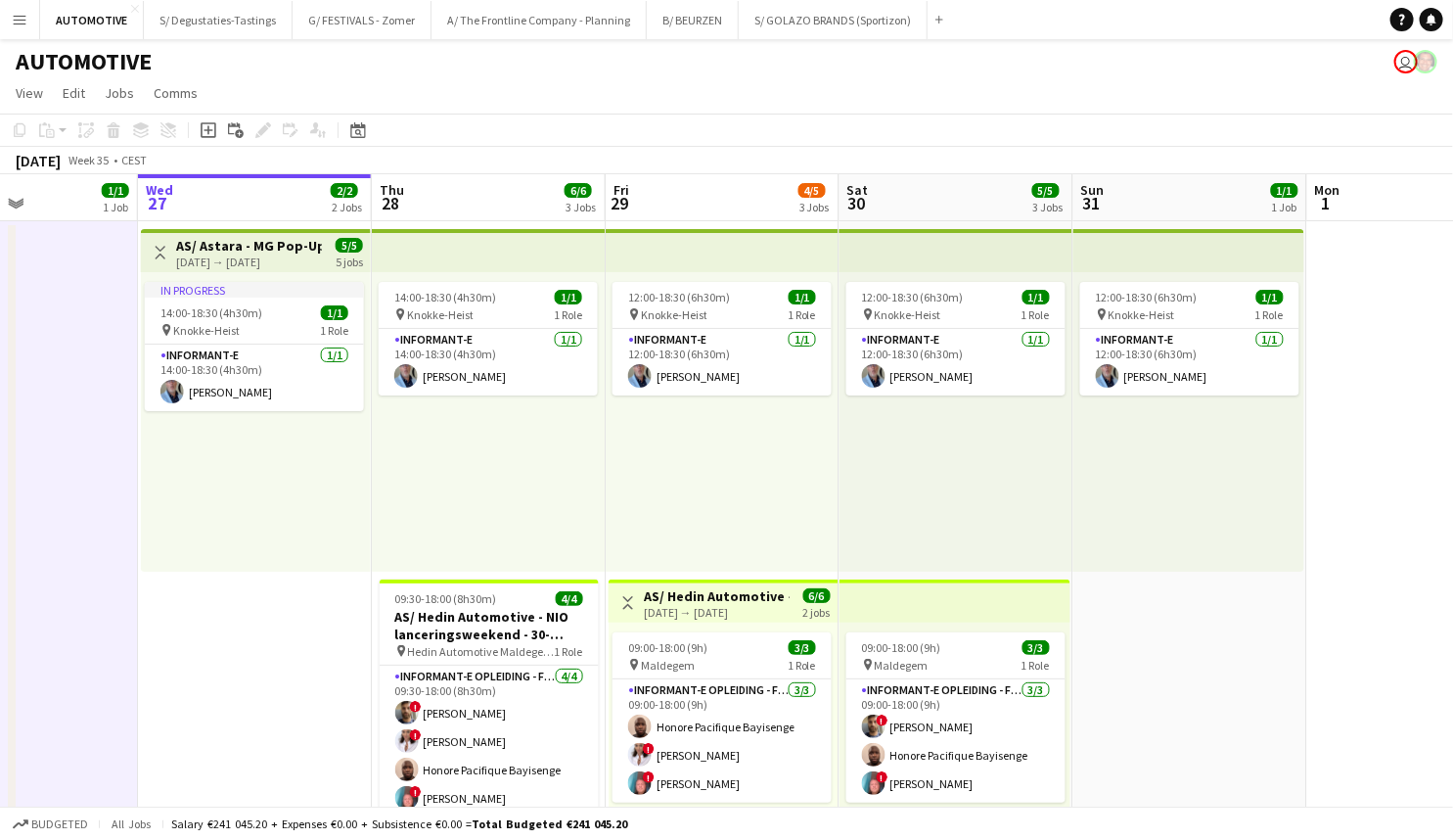
scroll to position [0, 806]
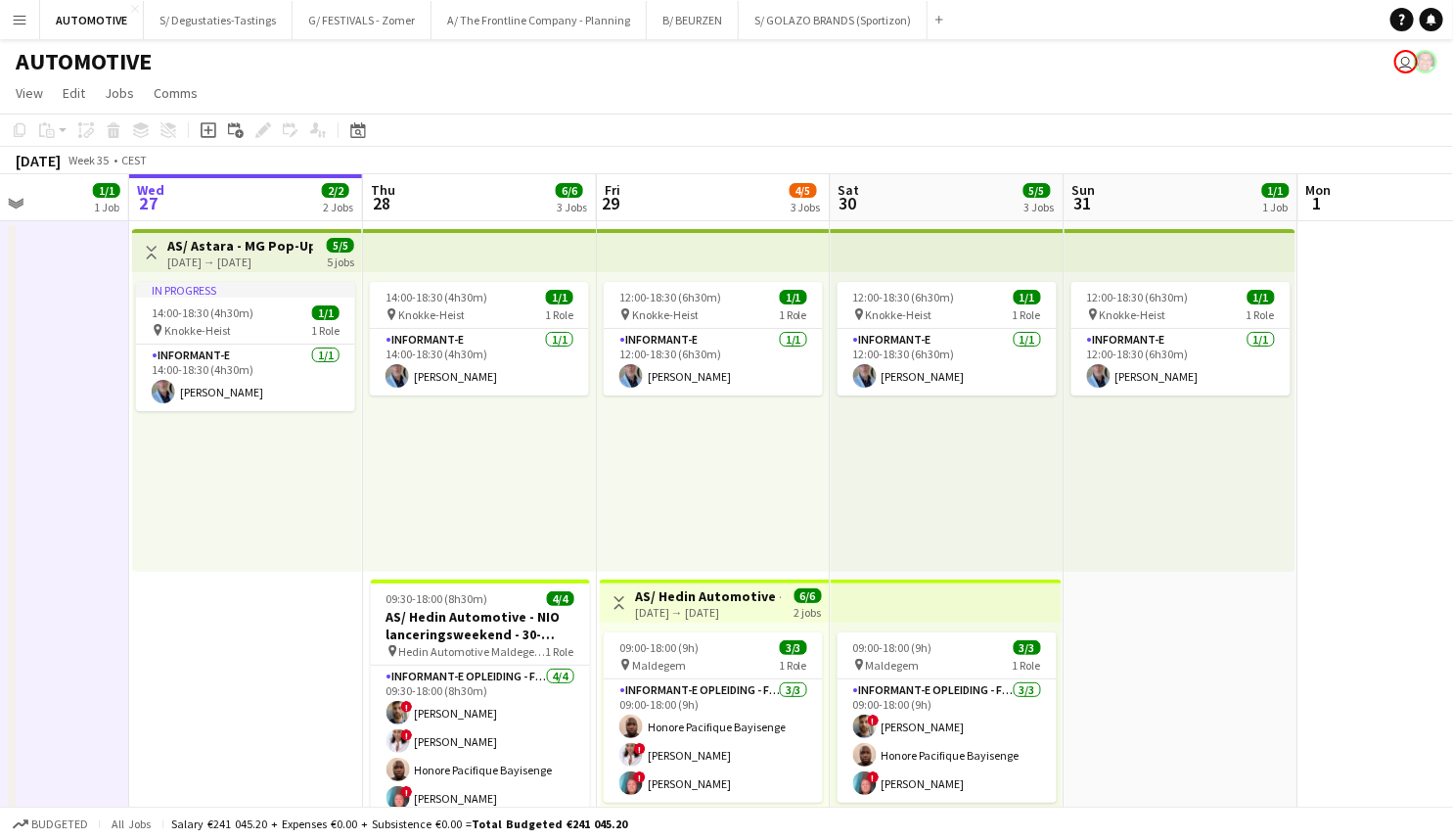
drag, startPoint x: 255, startPoint y: 670, endPoint x: 242, endPoint y: 565, distance: 105.8
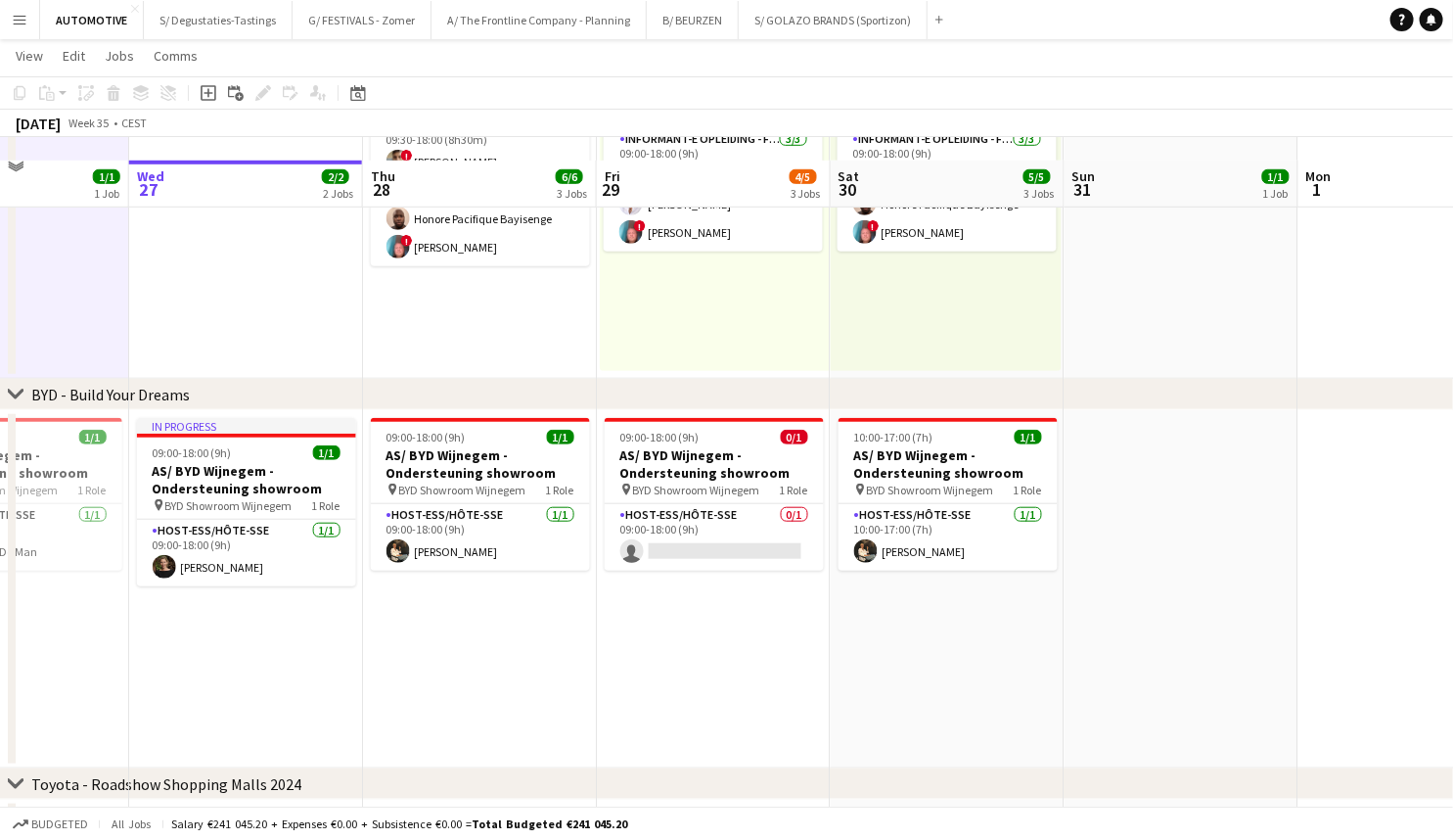
scroll to position [572, 0]
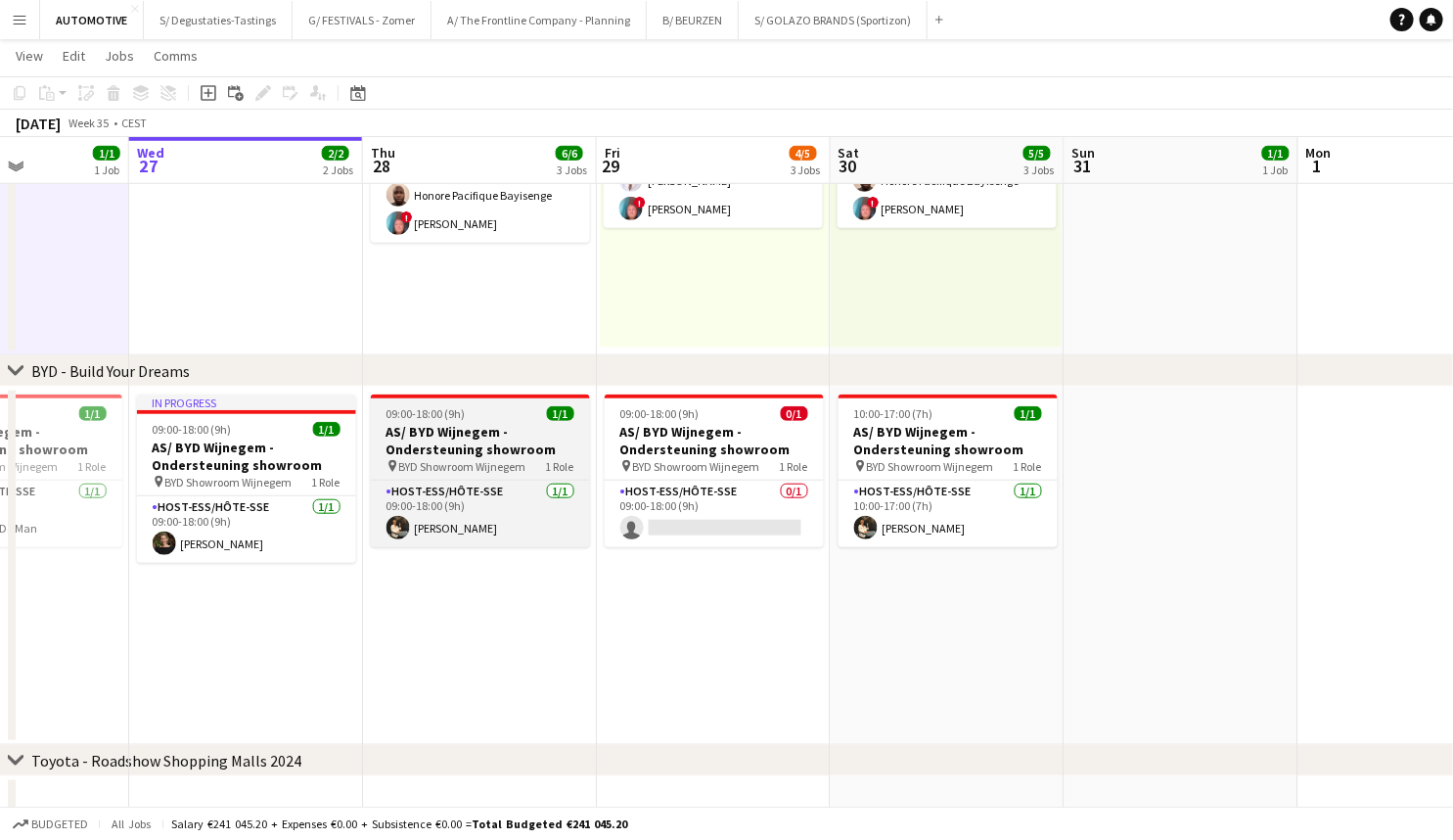
click at [459, 427] on h3 "AS/ BYD Wijnegem - Ondersteuning showroom" at bounding box center [481, 440] width 219 height 35
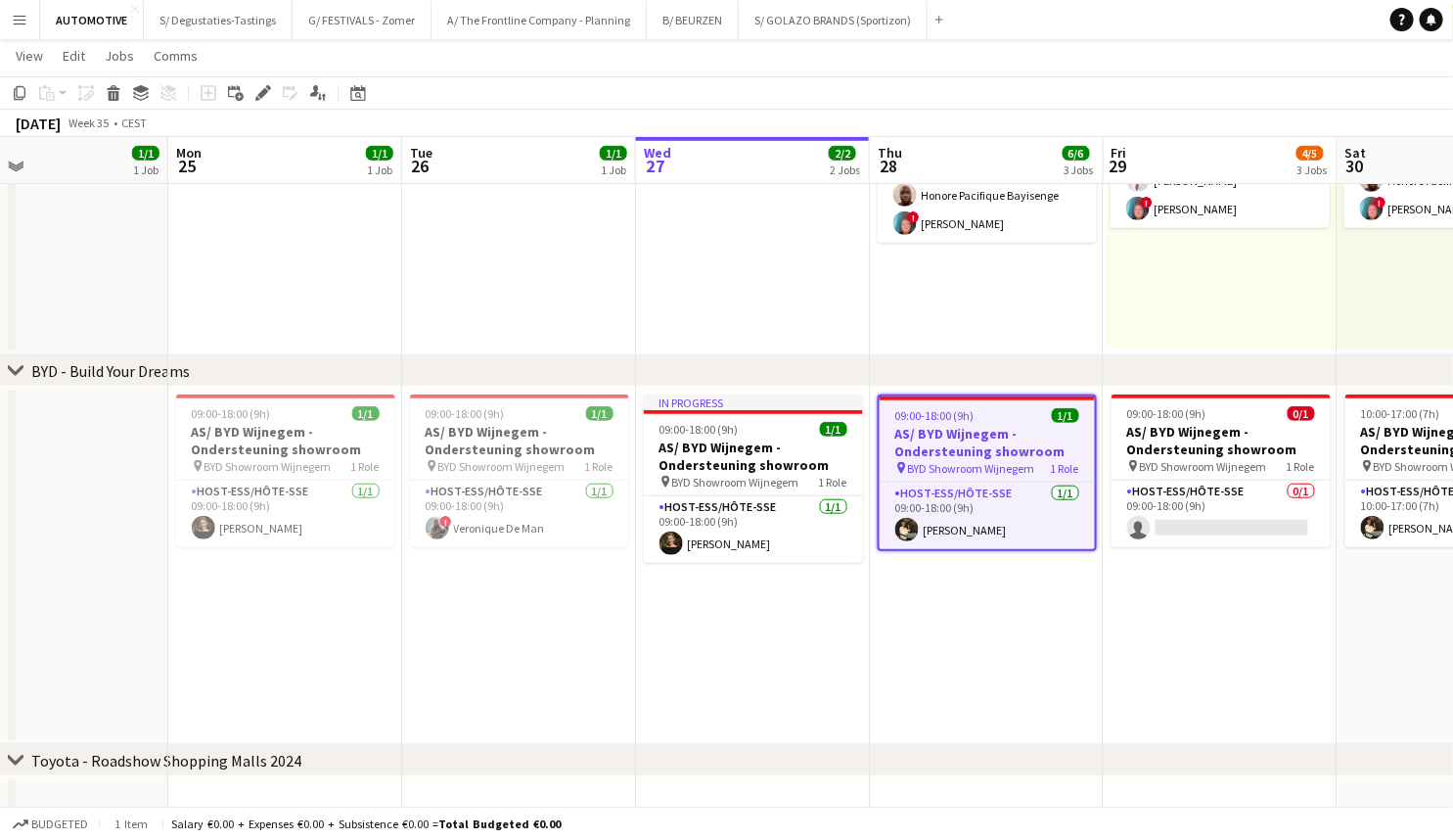
scroll to position [0, 528]
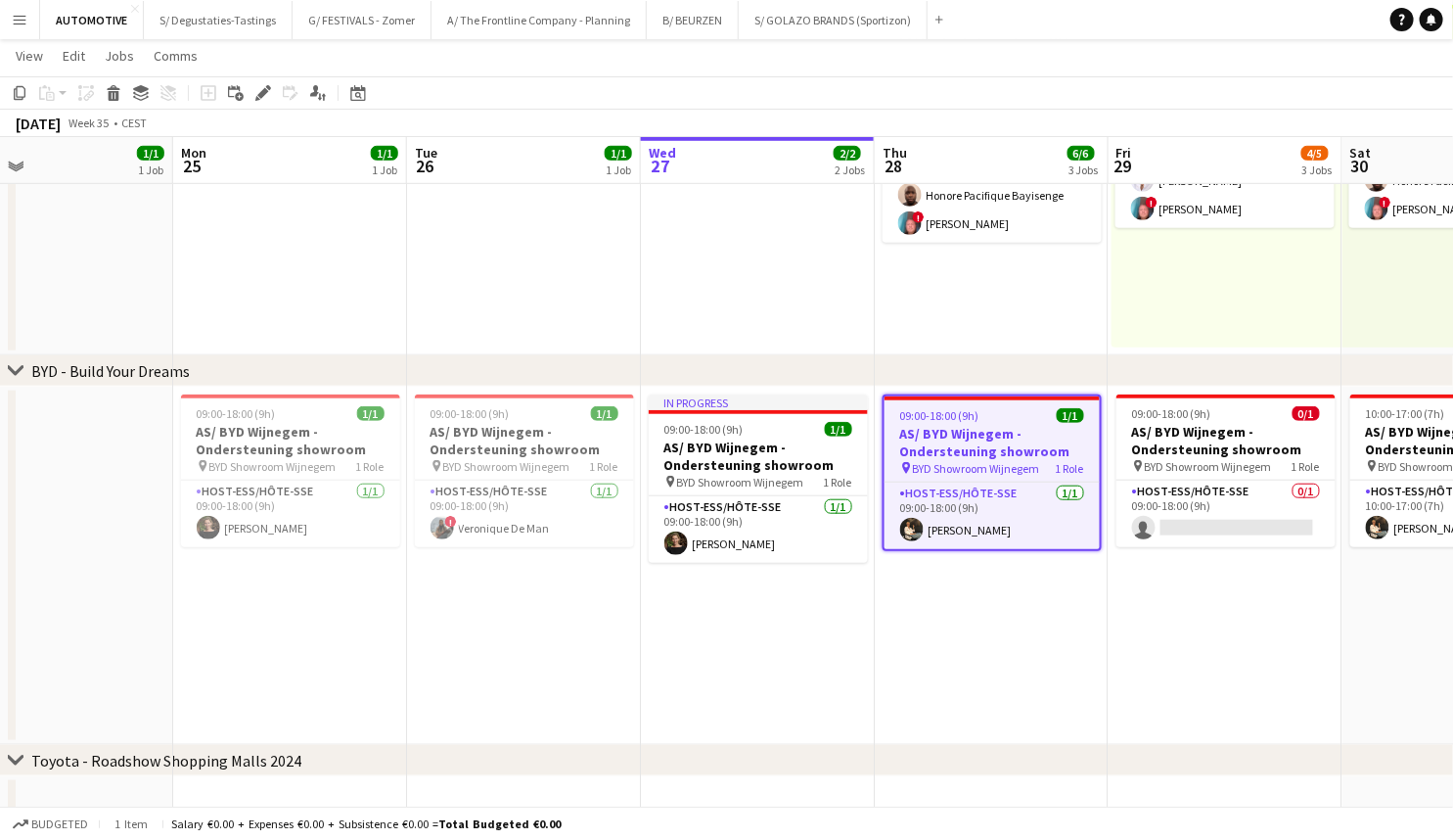
drag, startPoint x: 197, startPoint y: 677, endPoint x: 709, endPoint y: 679, distance: 512.0
click at [709, 679] on app-calendar-viewport "Fri 22 2/2 2 Jobs Sat 23 2/2 2 Jobs Sun 24 1/1 1 Job Mon 25 1/1 1 Job Tue 26 1/…" at bounding box center [726, 168] width 1453 height 1331
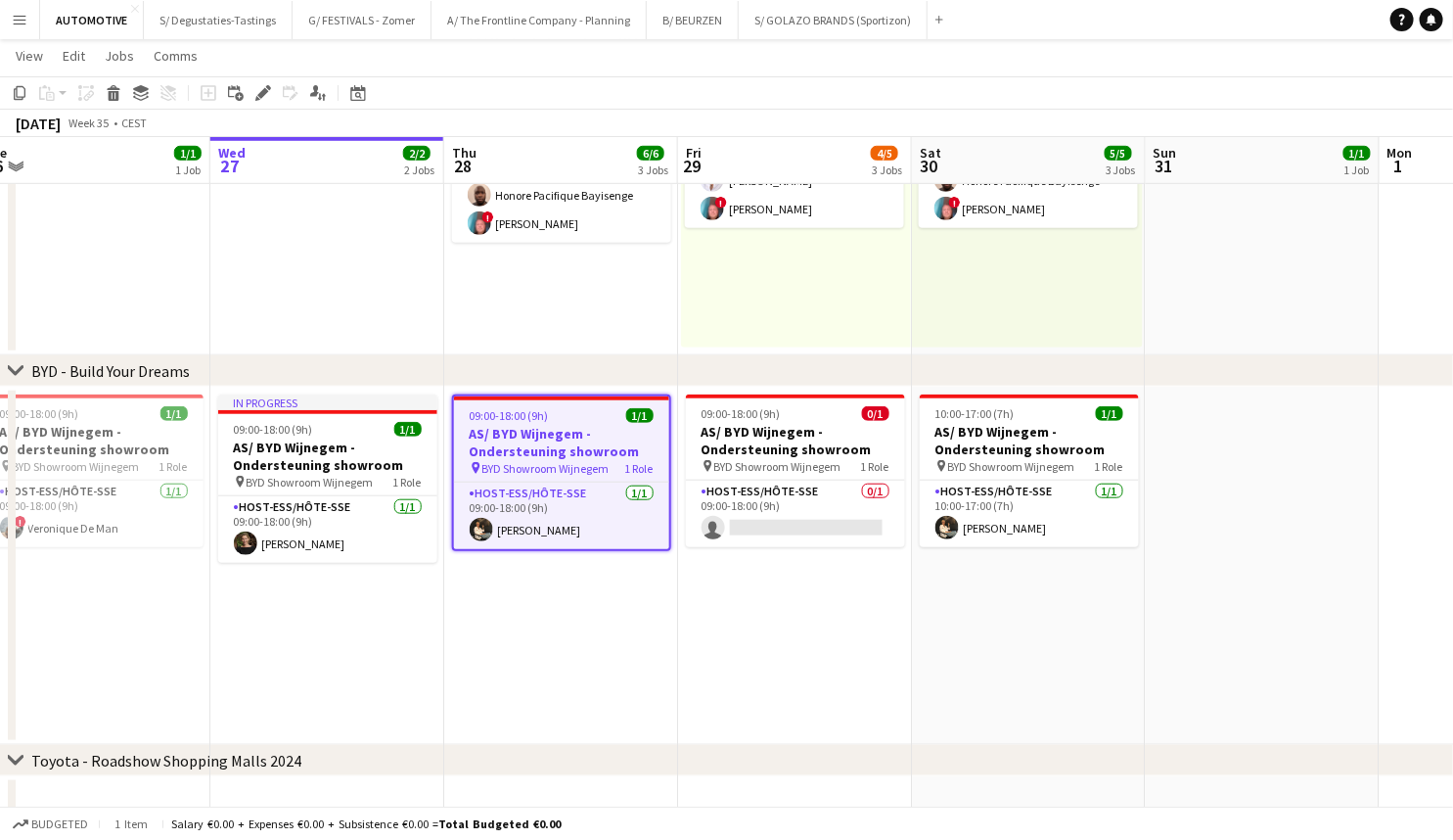
drag, startPoint x: 1125, startPoint y: 661, endPoint x: 726, endPoint y: 691, distance: 400.1
click at [726, 692] on app-calendar-viewport "Sun 24 1/1 1 Job Mon 25 1/1 1 Job Tue 26 1/1 1 Job Wed 27 2/2 2 Jobs Thu 28 6/6…" at bounding box center [726, 168] width 1453 height 1331
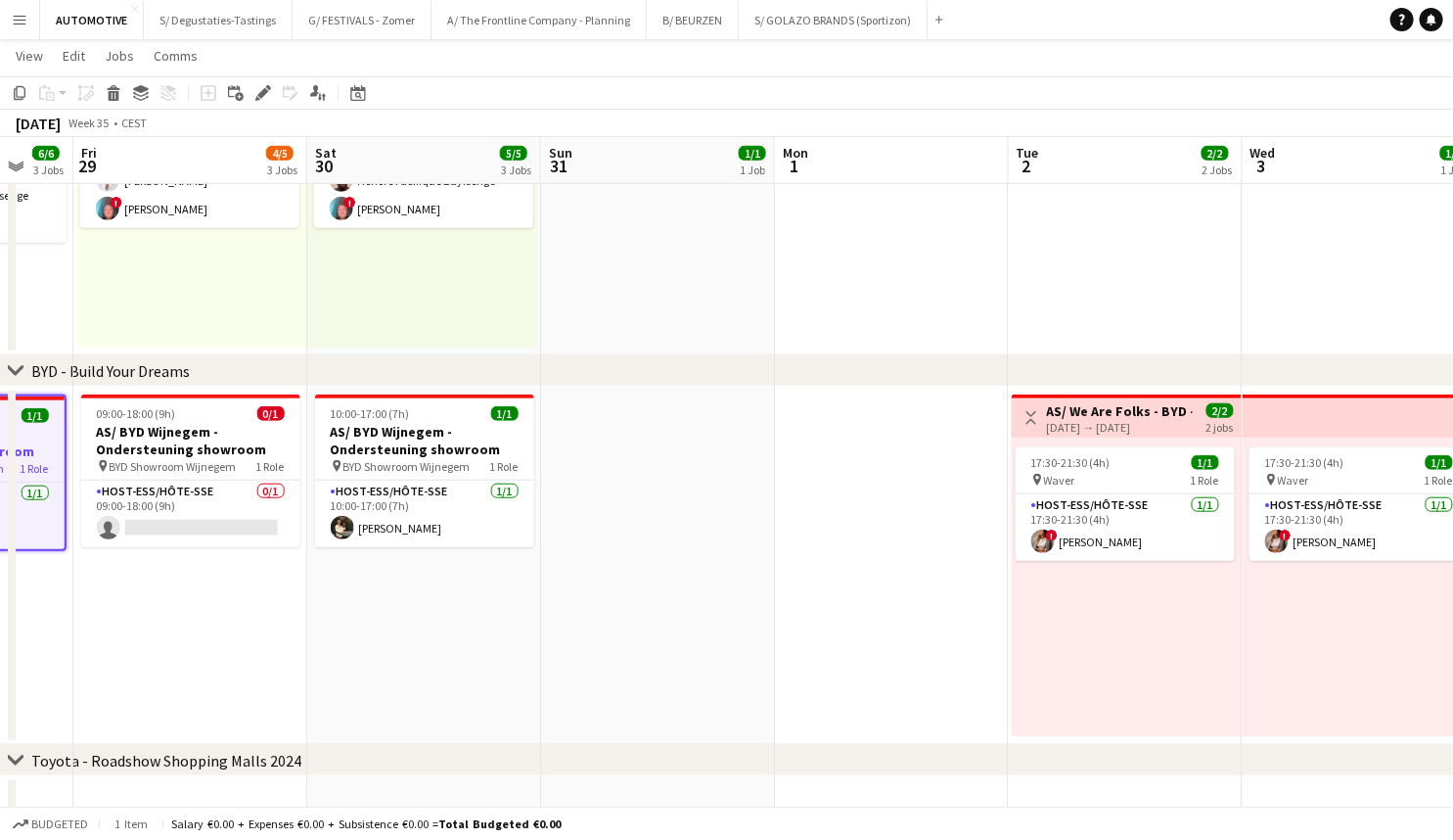
drag, startPoint x: 1089, startPoint y: 624, endPoint x: 525, endPoint y: 666, distance: 565.6
click at [525, 666] on app-calendar-viewport "Tue 26 1/1 1 Job Wed 27 2/2 2 Jobs Thu 28 6/6 3 Jobs Fri 29 4/5 3 Jobs Sat 30 5…" at bounding box center [726, 168] width 1453 height 1331
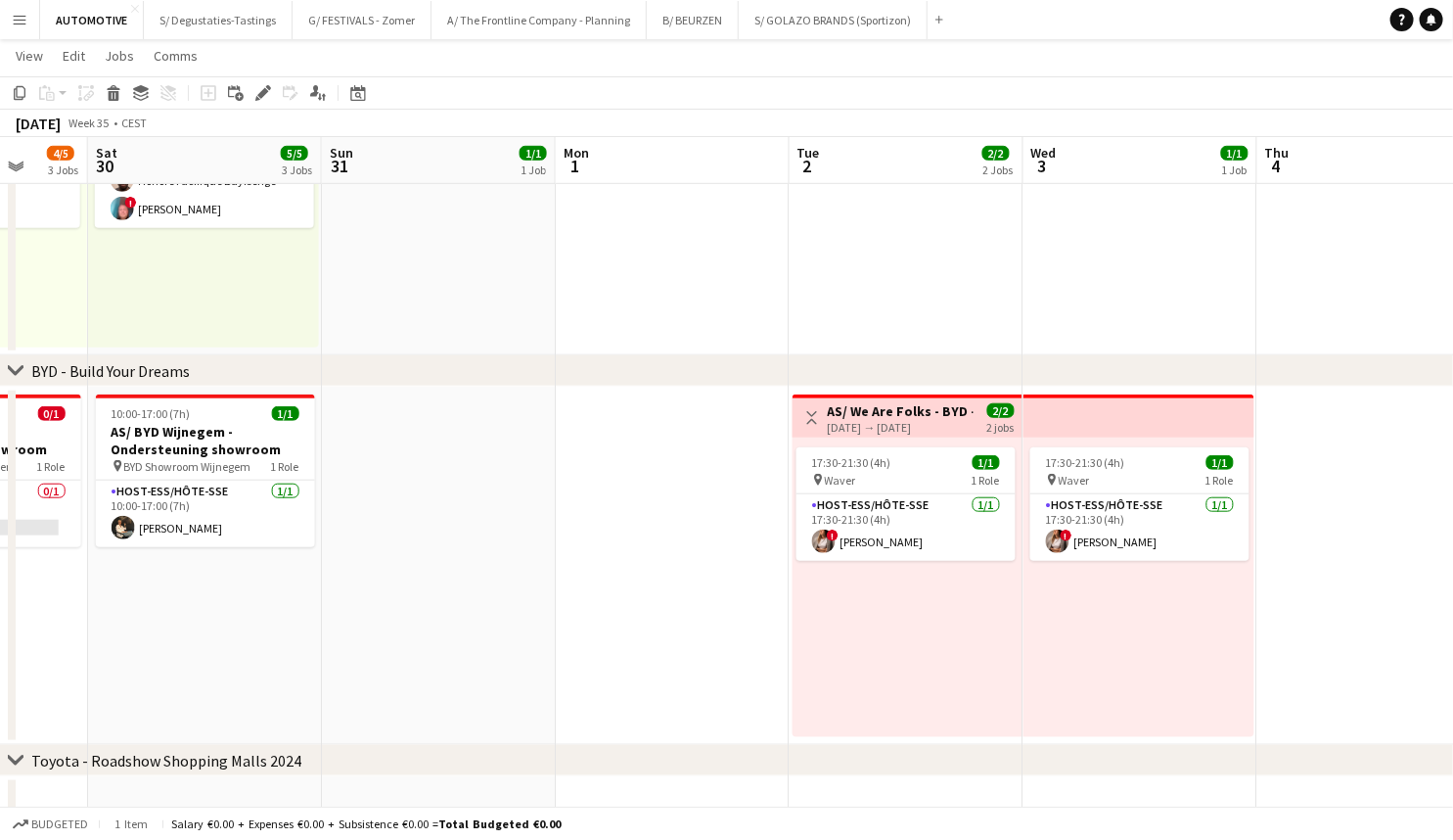
drag, startPoint x: 824, startPoint y: 585, endPoint x: 535, endPoint y: 601, distance: 289.4
click at [526, 616] on app-calendar-viewport "Tue 26 1/1 1 Job Wed 27 2/2 2 Jobs Thu 28 6/6 3 Jobs Fri 29 4/5 3 Jobs Sat 30 5…" at bounding box center [726, 168] width 1453 height 1331
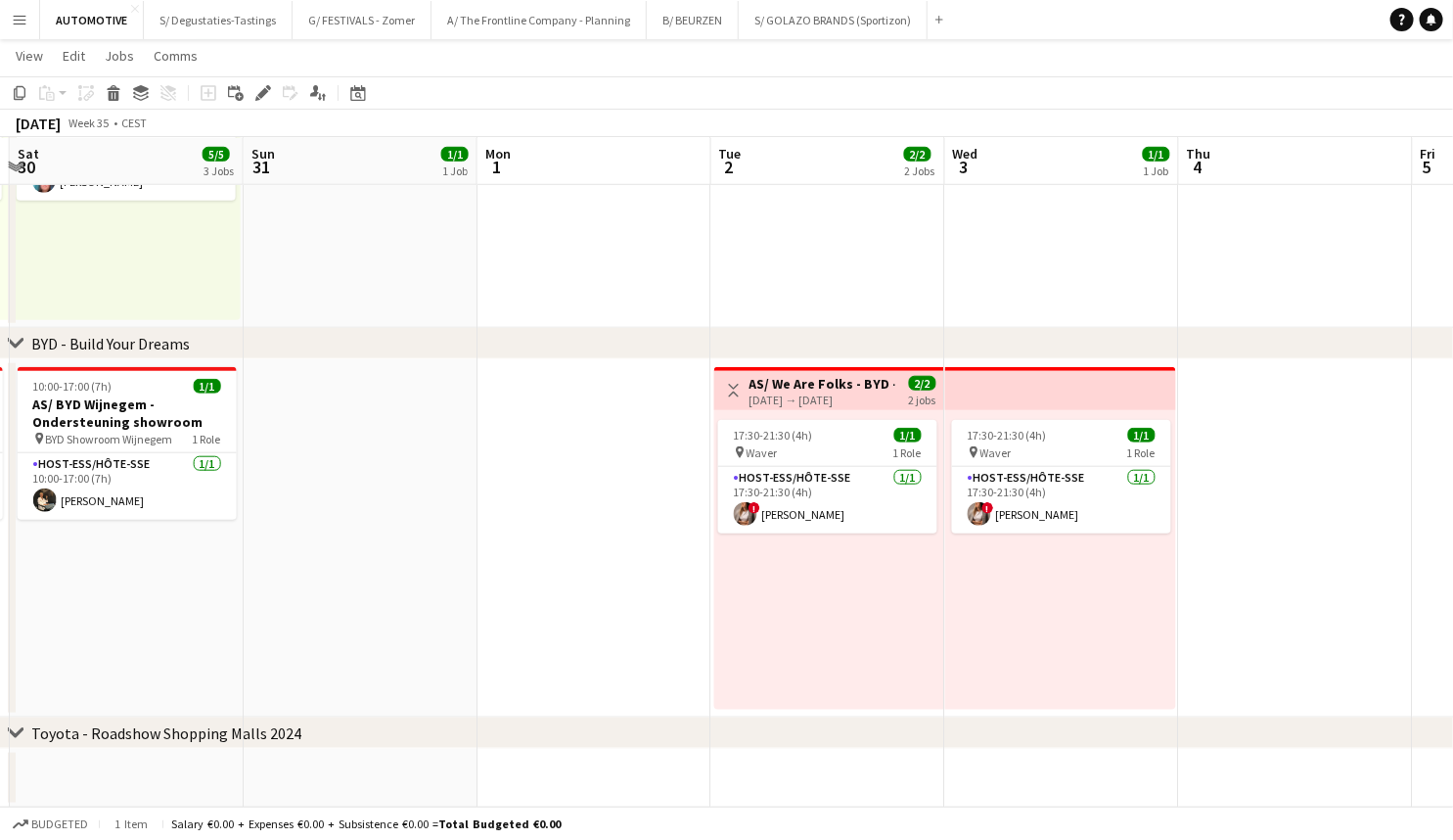
scroll to position [0, 0]
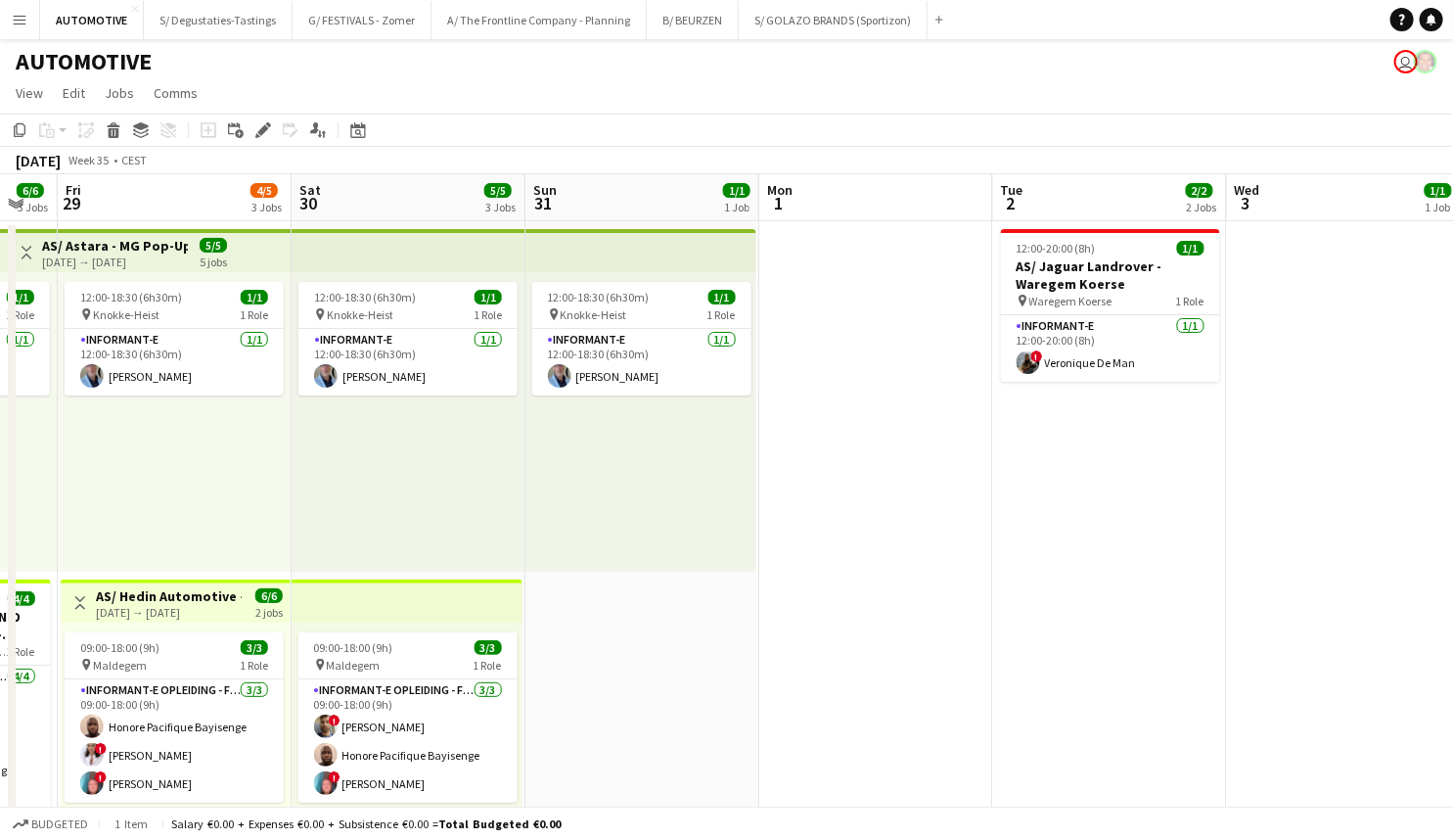
drag, startPoint x: 516, startPoint y: 533, endPoint x: 797, endPoint y: 554, distance: 281.8
click at [797, 554] on app-calendar-viewport "Tue 26 1/1 1 Job Wed 27 2/2 2 Jobs Thu 28 6/6 3 Jobs Fri 29 4/5 3 Jobs Sat 30 5…" at bounding box center [726, 791] width 1453 height 1235
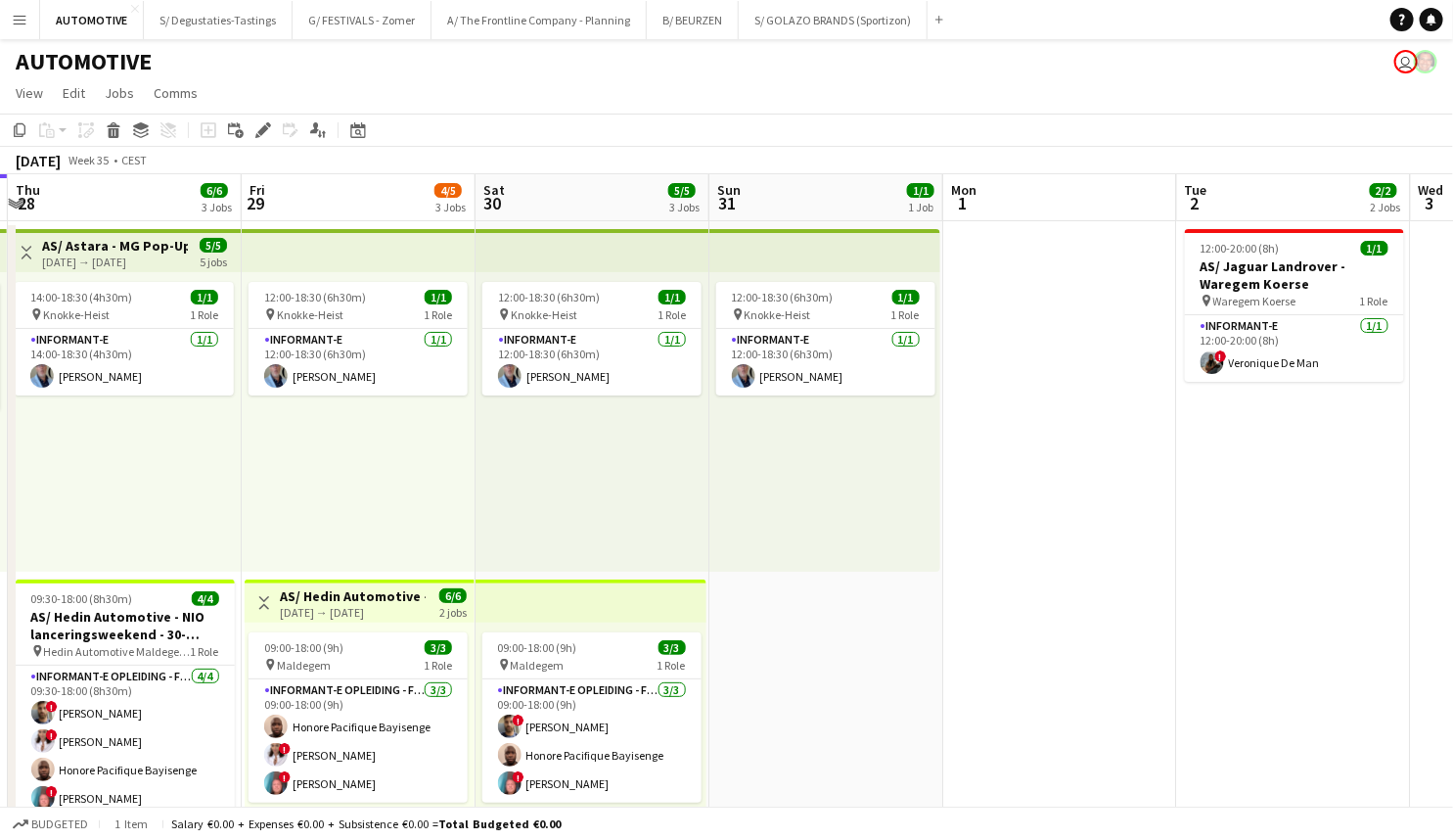
scroll to position [0, 450]
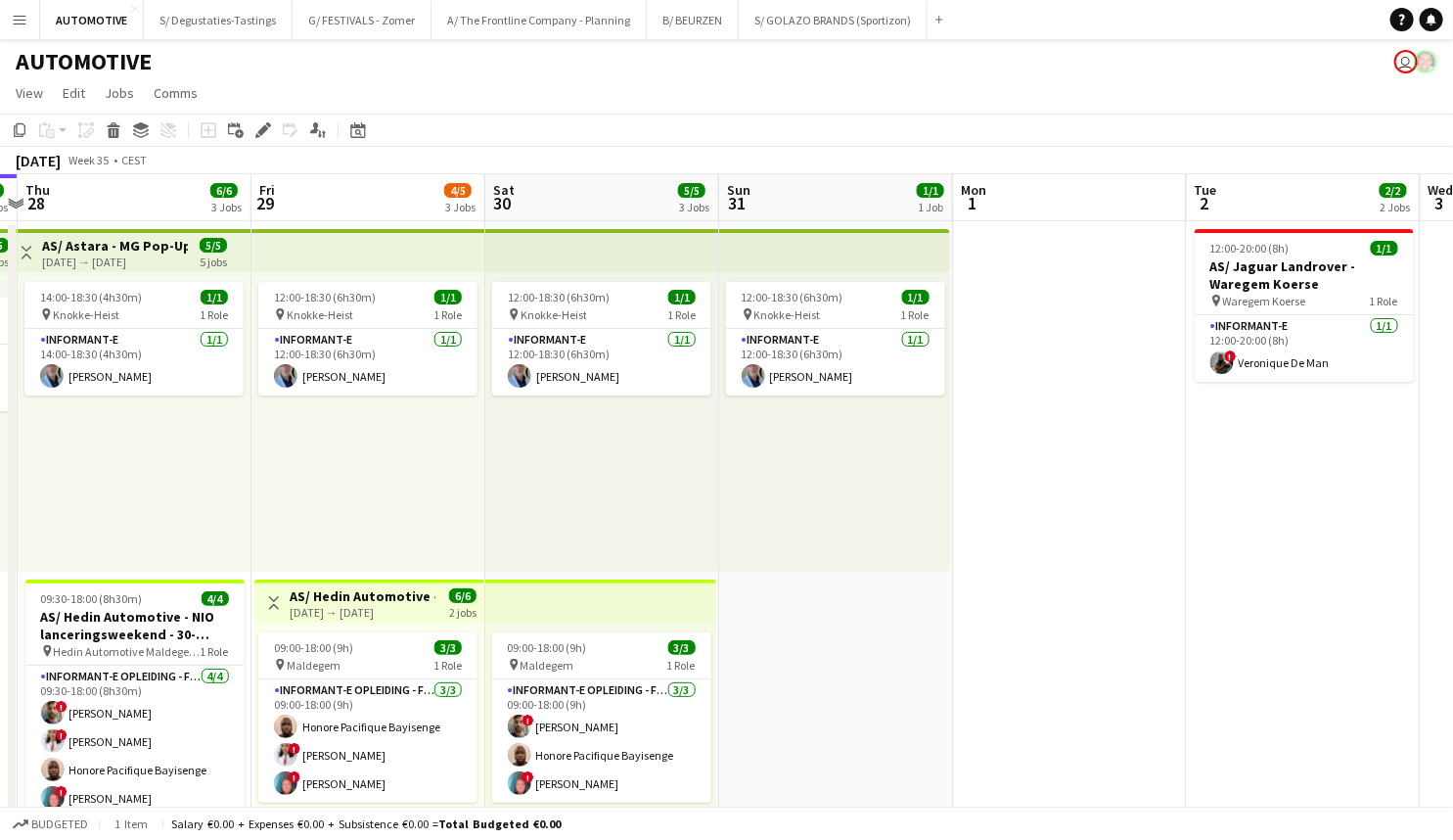
drag, startPoint x: 699, startPoint y: 617, endPoint x: 890, endPoint y: 611, distance: 191.1
click at [890, 611] on app-calendar-viewport "Tue 26 1/1 1 Job Wed 27 2/2 2 Jobs Thu 28 6/6 3 Jobs Fri 29 4/5 3 Jobs Sat 30 5…" at bounding box center [726, 791] width 1453 height 1235
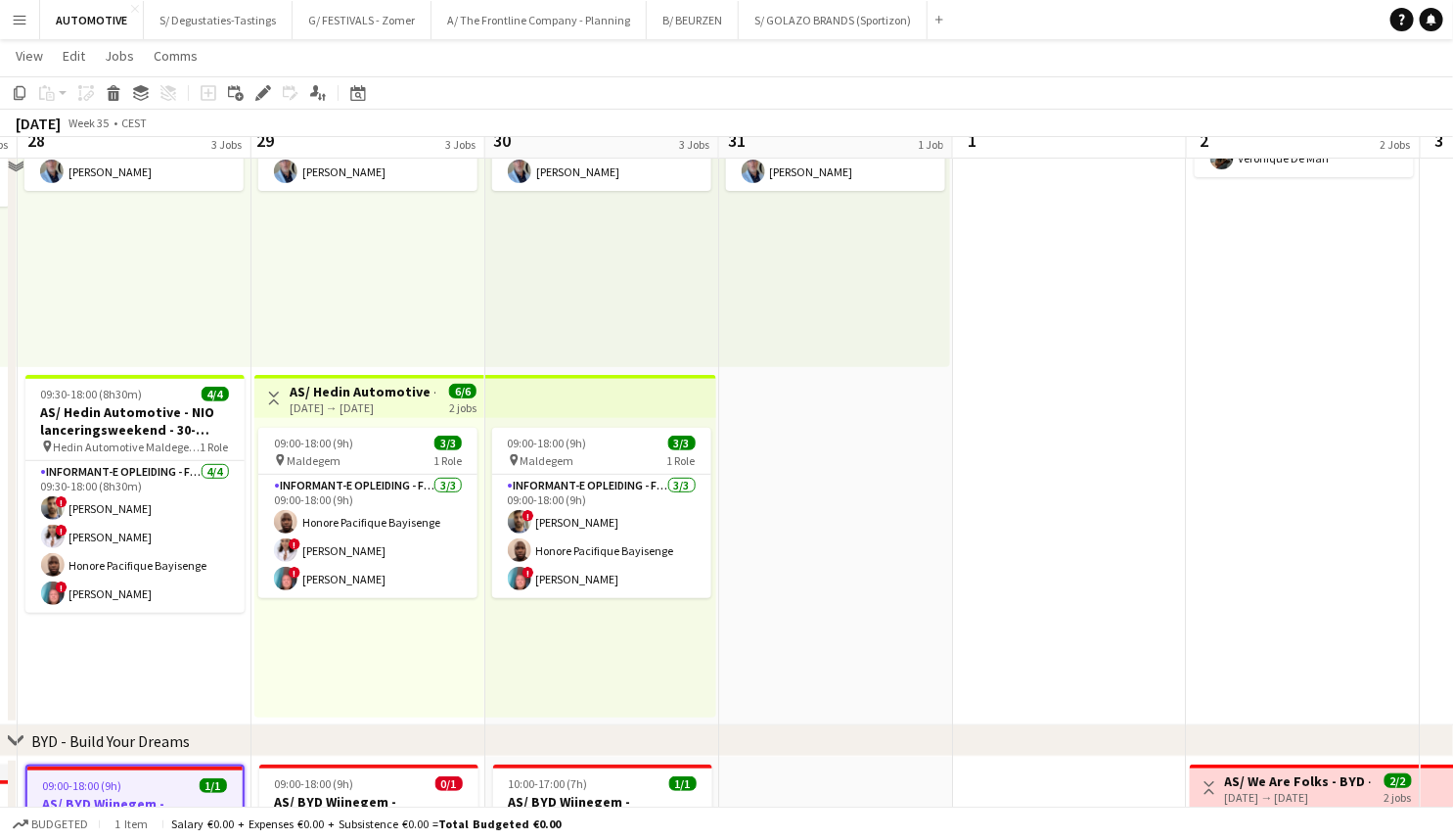
scroll to position [0, 0]
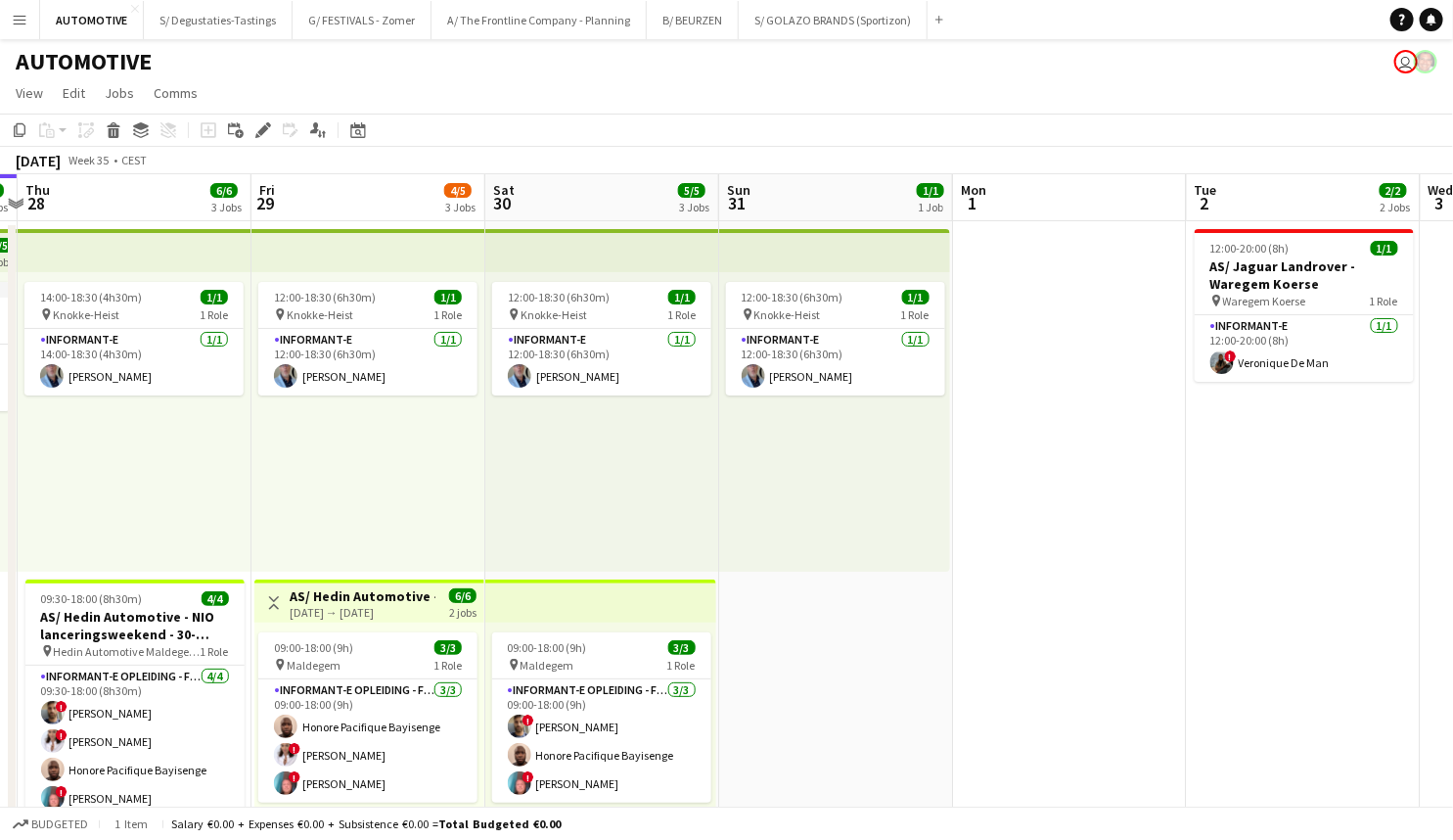
click at [132, 498] on div "14:00-18:30 (4h30m) 1/1 pin Knokke-Heist 1 Role Informant-e 1/1 14:00-18:30 (4h…" at bounding box center [134, 421] width 234 height 300
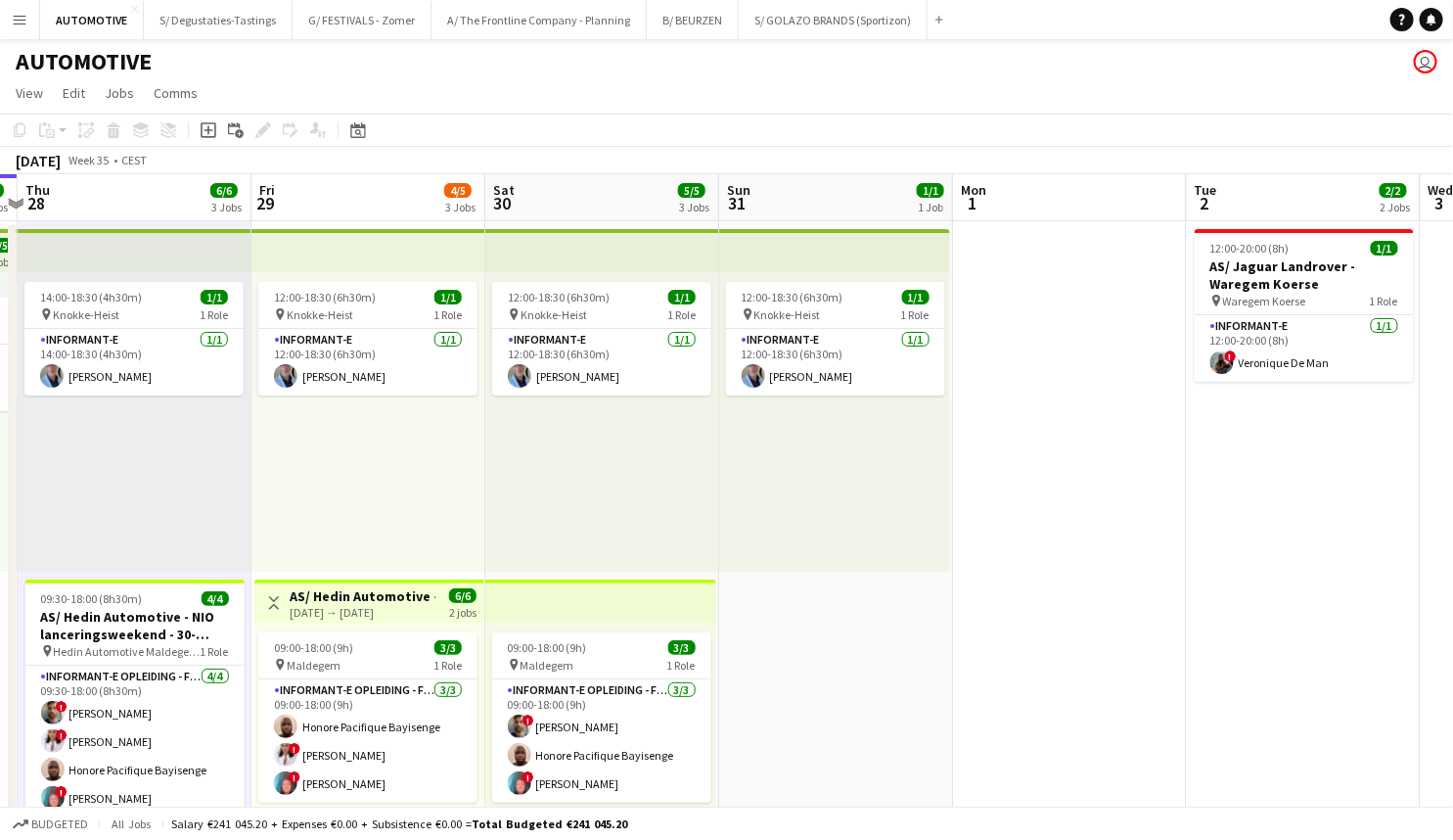
scroll to position [0, 446]
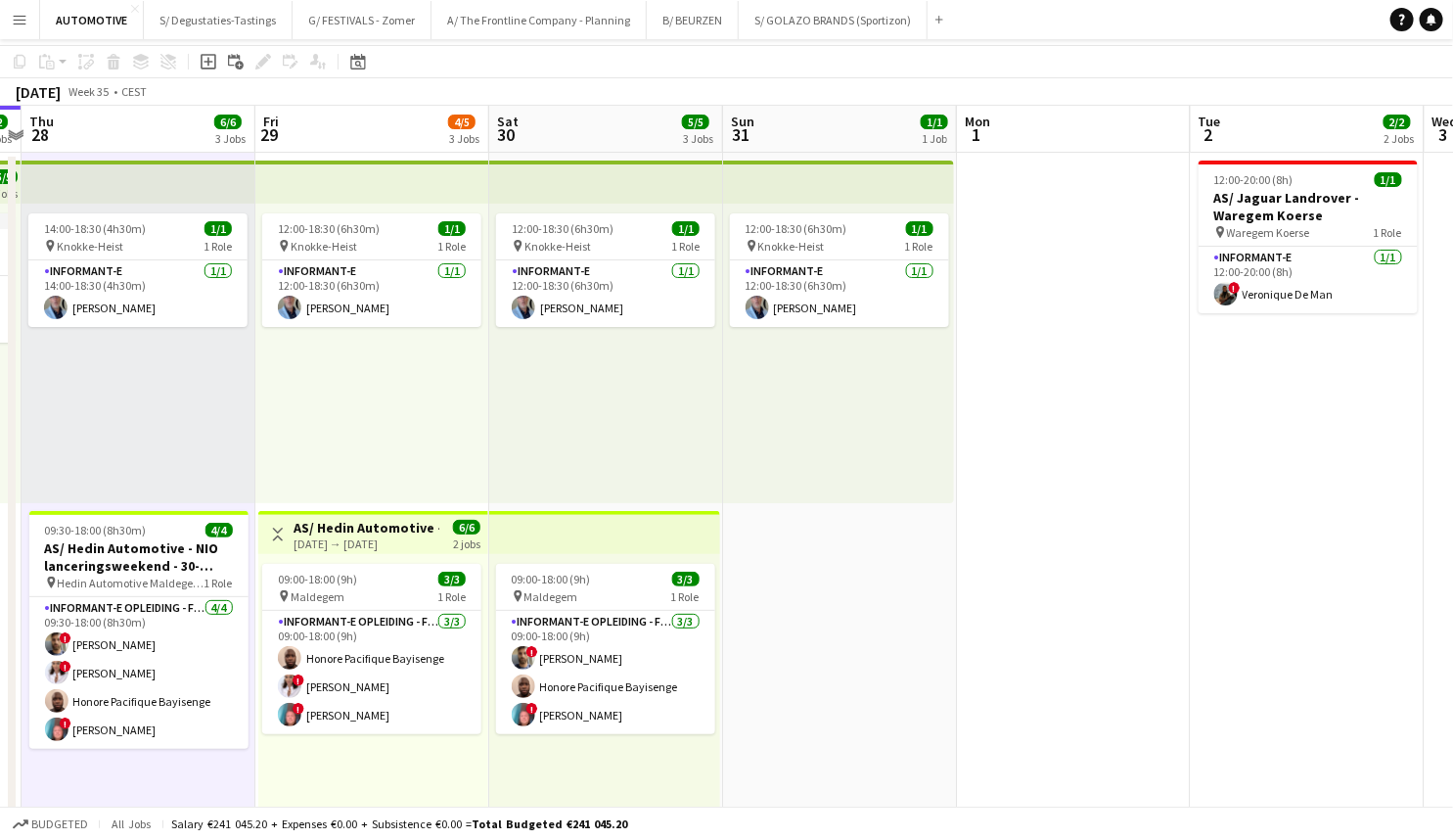
drag, startPoint x: 760, startPoint y: 646, endPoint x: 754, endPoint y: 686, distance: 40.4
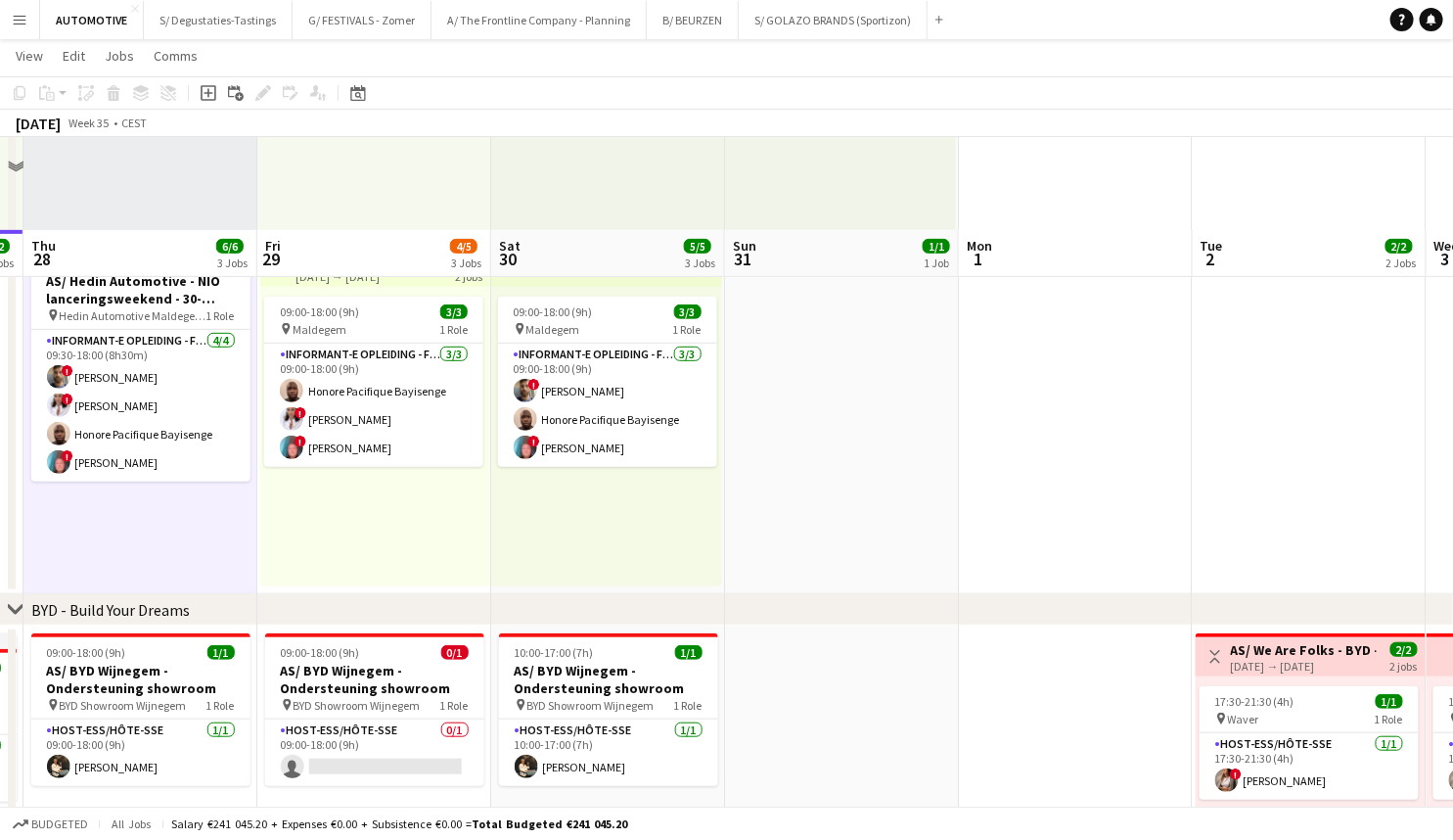
scroll to position [551, 0]
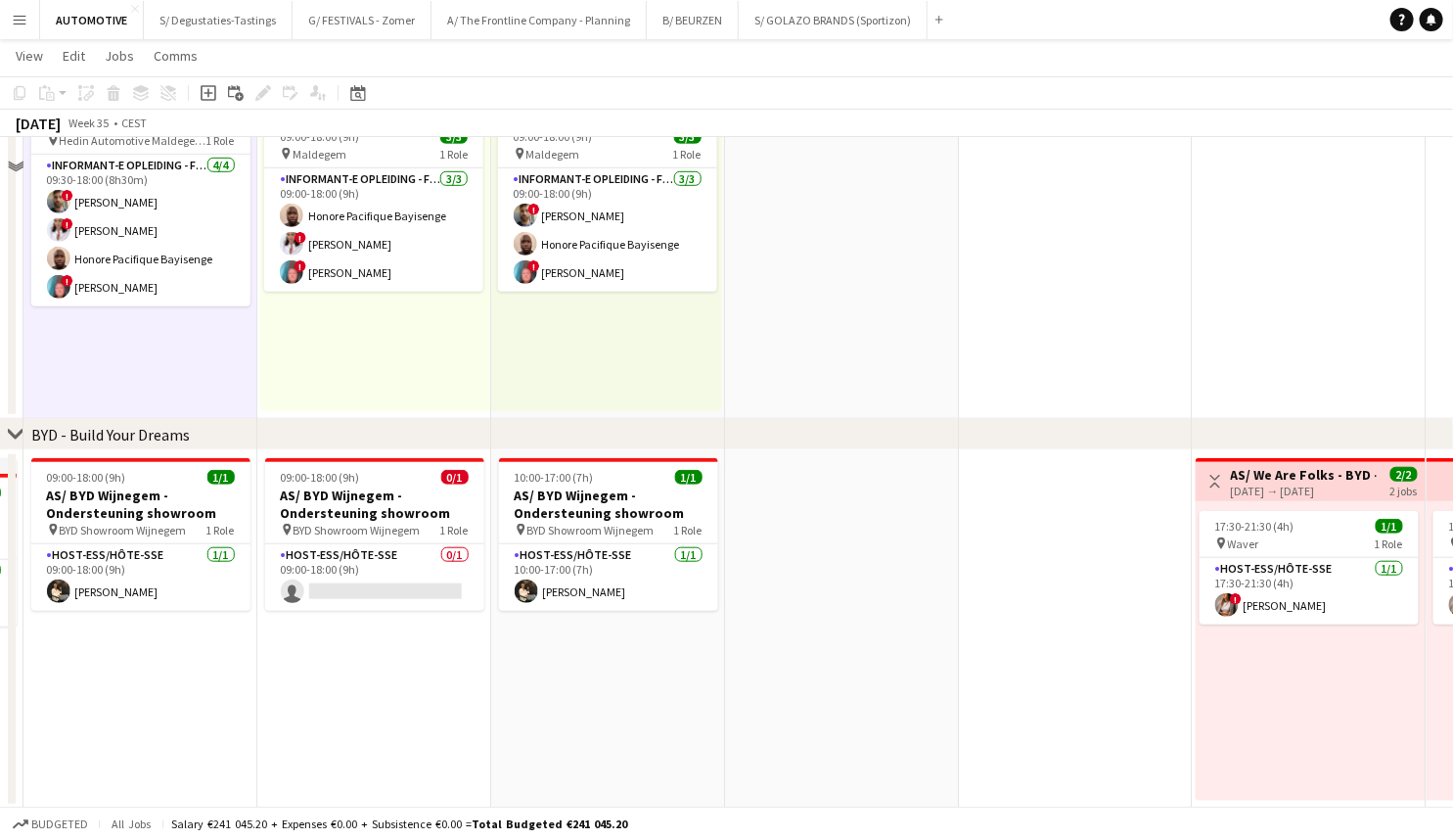
drag, startPoint x: 789, startPoint y: 471, endPoint x: 793, endPoint y: 558, distance: 87.1
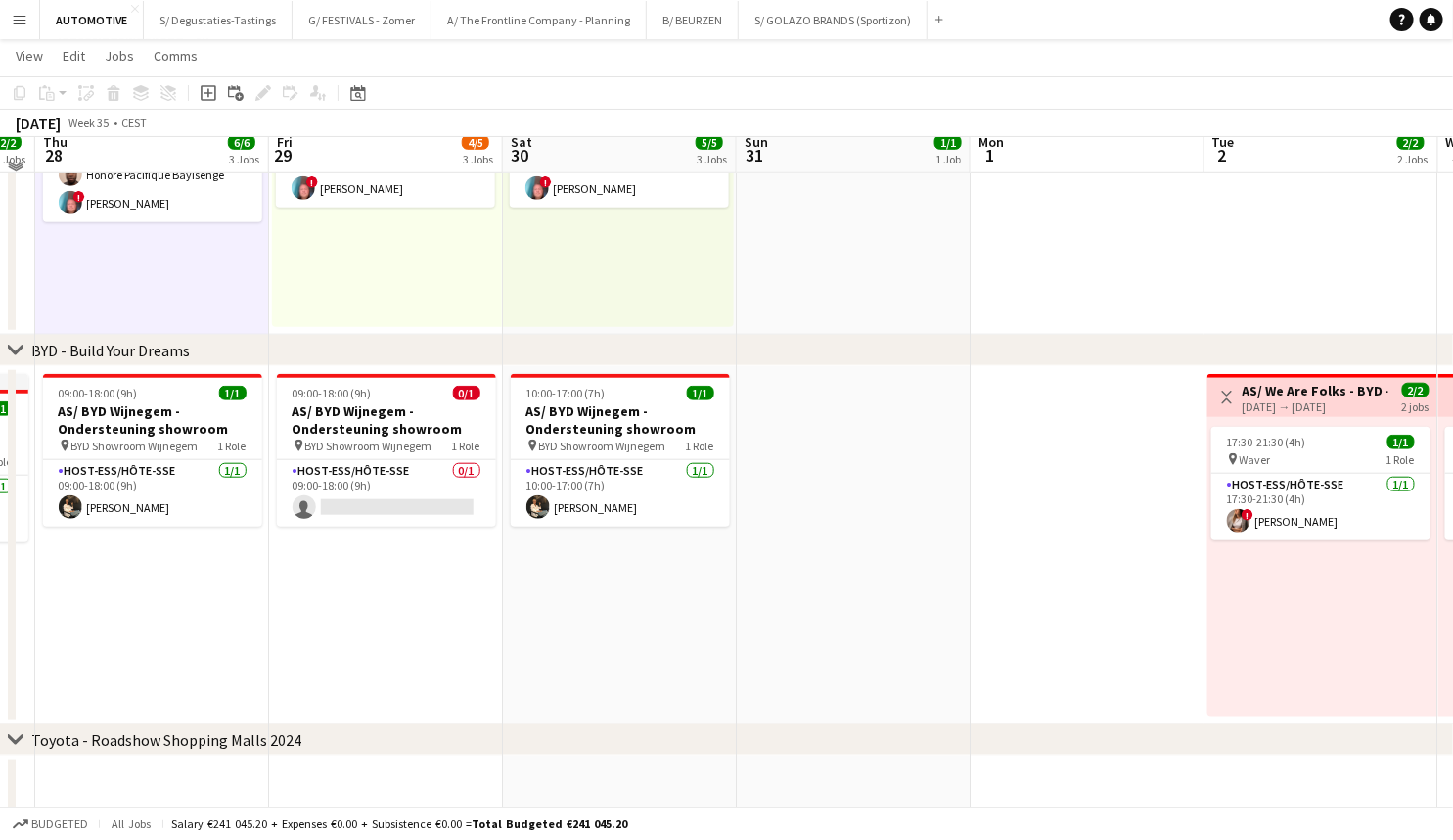
scroll to position [600, 0]
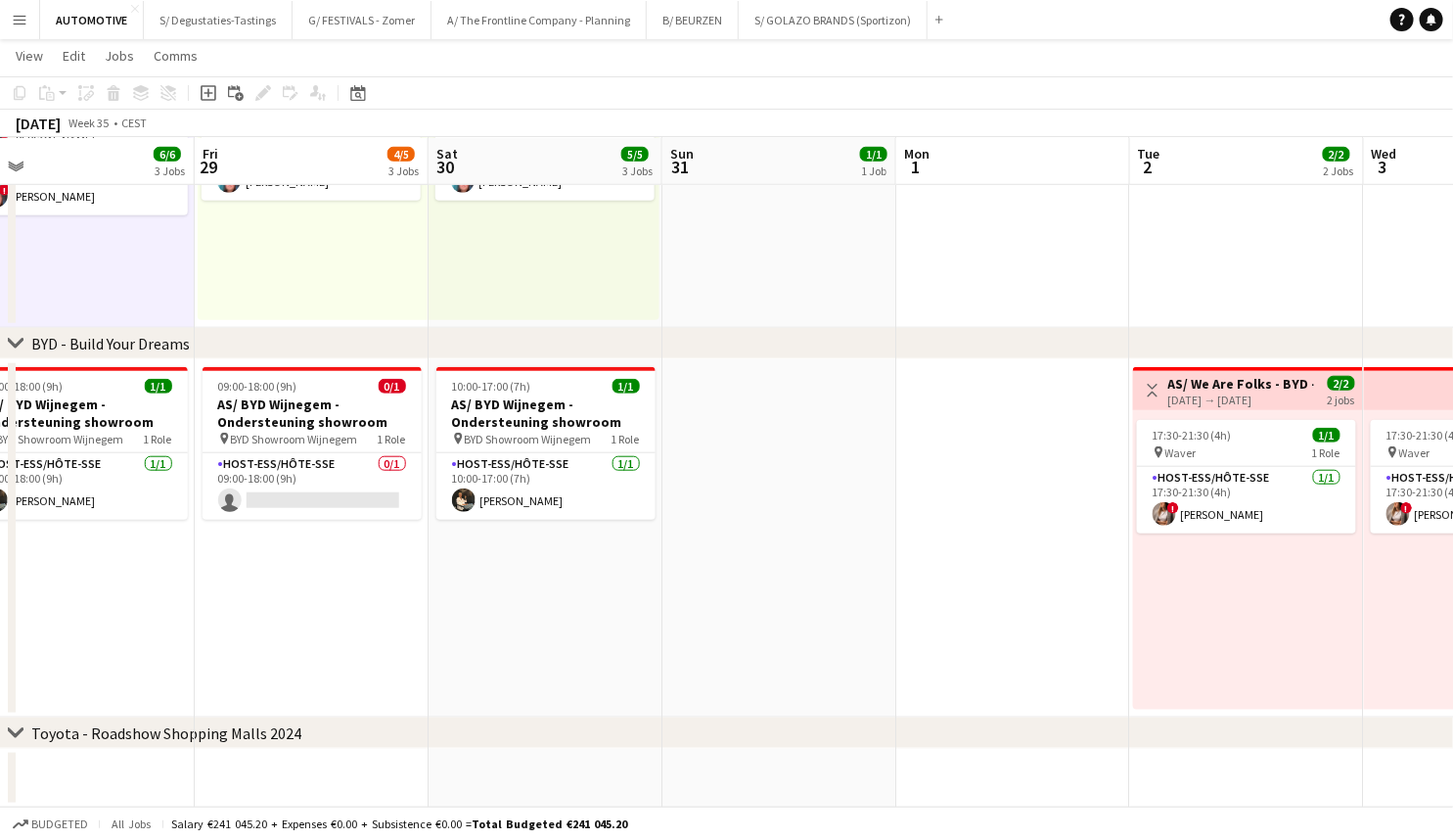
drag, startPoint x: 793, startPoint y: 490, endPoint x: 723, endPoint y: 620, distance: 147.6
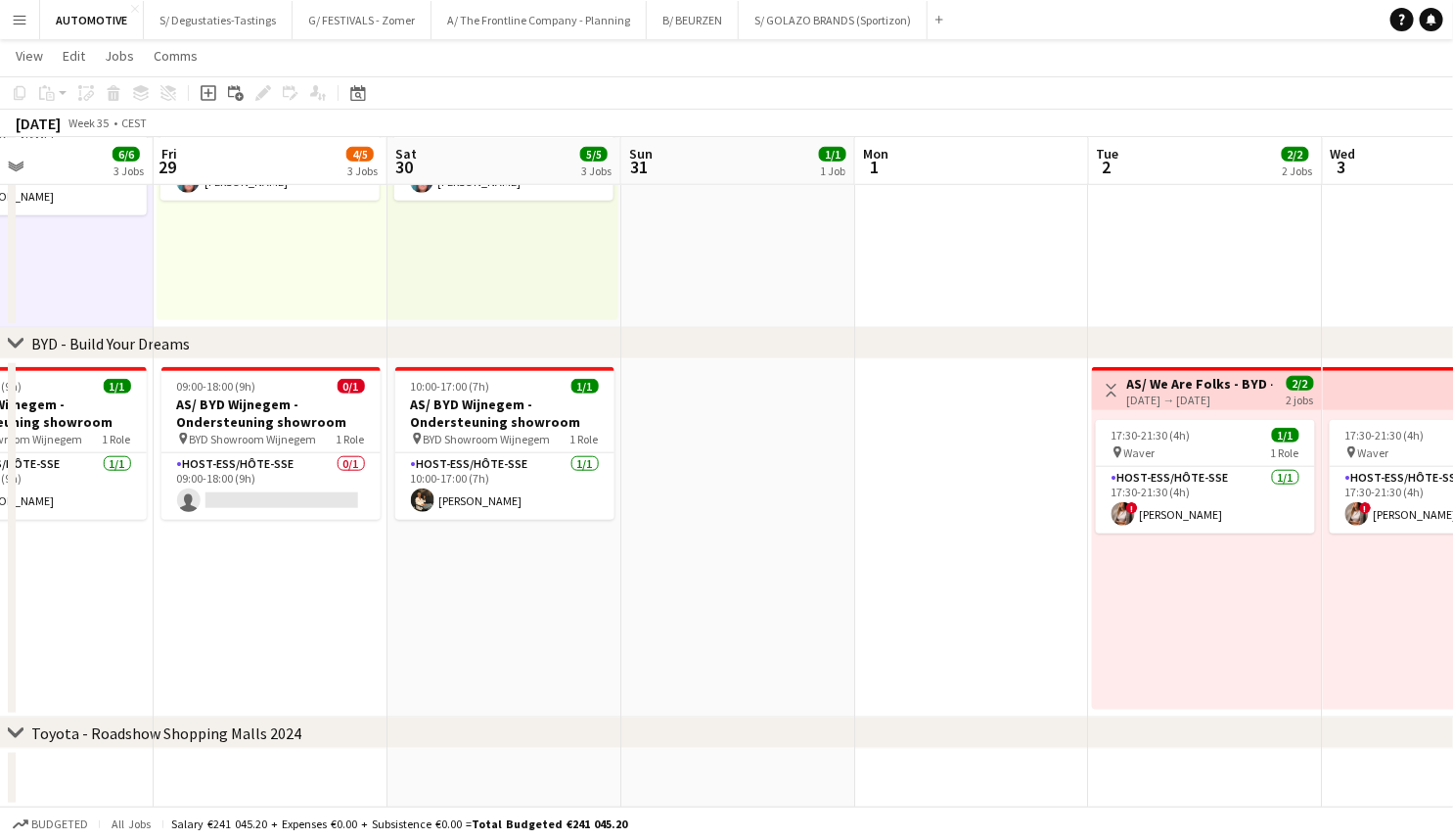
drag, startPoint x: 645, startPoint y: 657, endPoint x: 616, endPoint y: 555, distance: 106.0
click at [616, 555] on app-calendar-viewport "Tue 26 1/1 1 Job Wed 27 2/2 2 Jobs Thu 28 6/6 3 Jobs Fri 29 4/5 3 Jobs Sat 30 5…" at bounding box center [726, 141] width 1453 height 1331
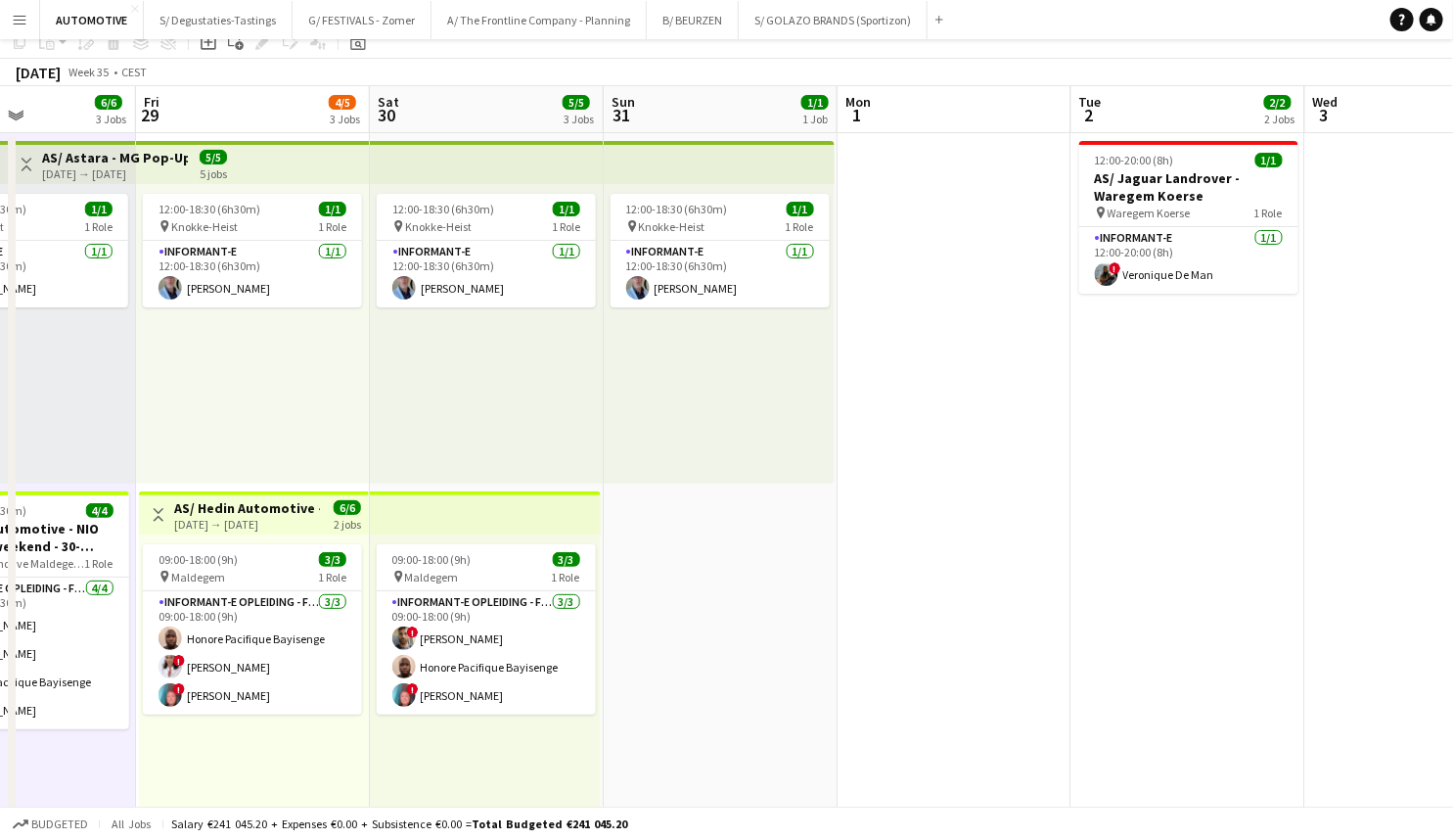
scroll to position [0, 0]
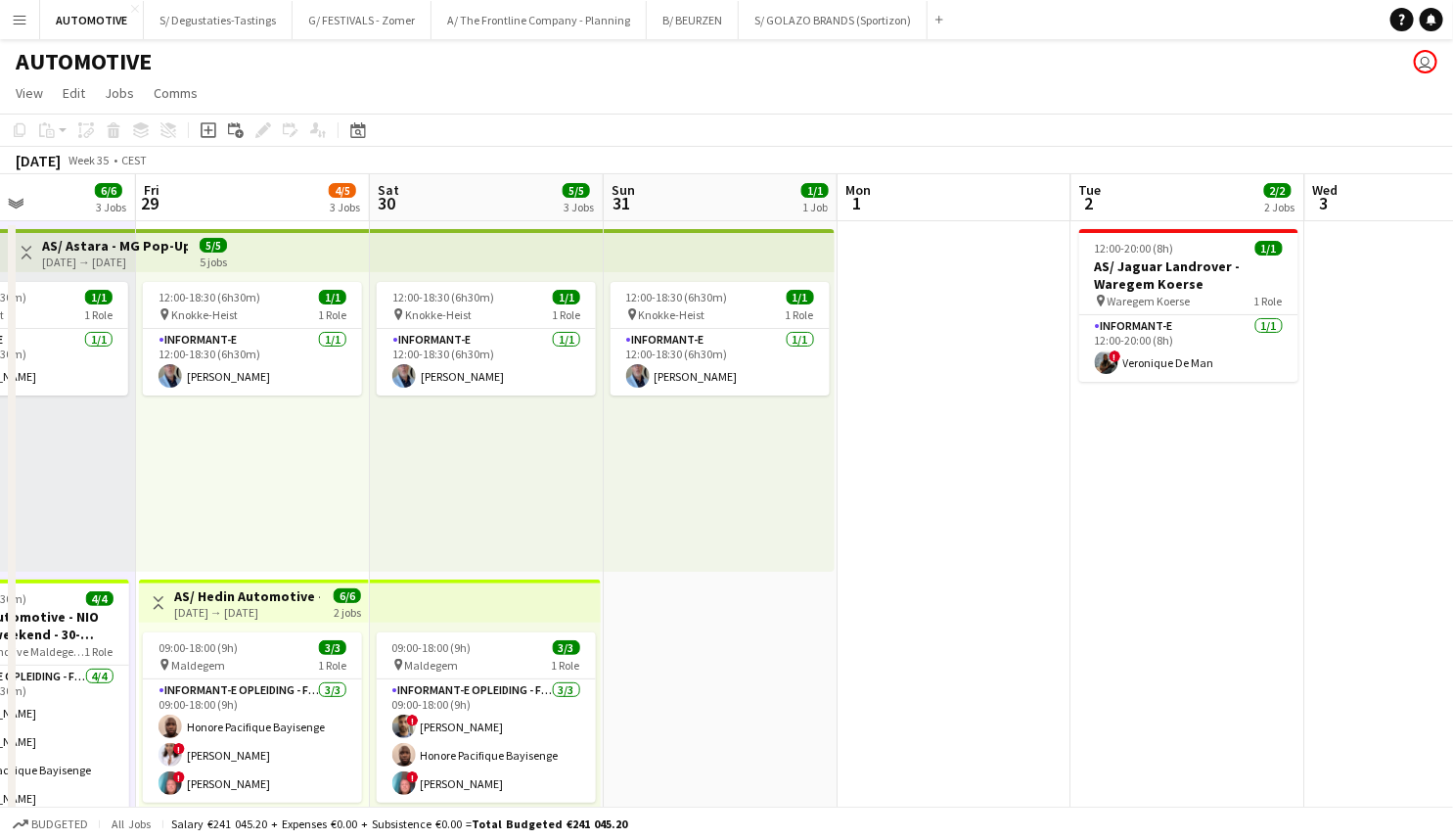
drag, startPoint x: 704, startPoint y: 493, endPoint x: 686, endPoint y: 389, distance: 105.5
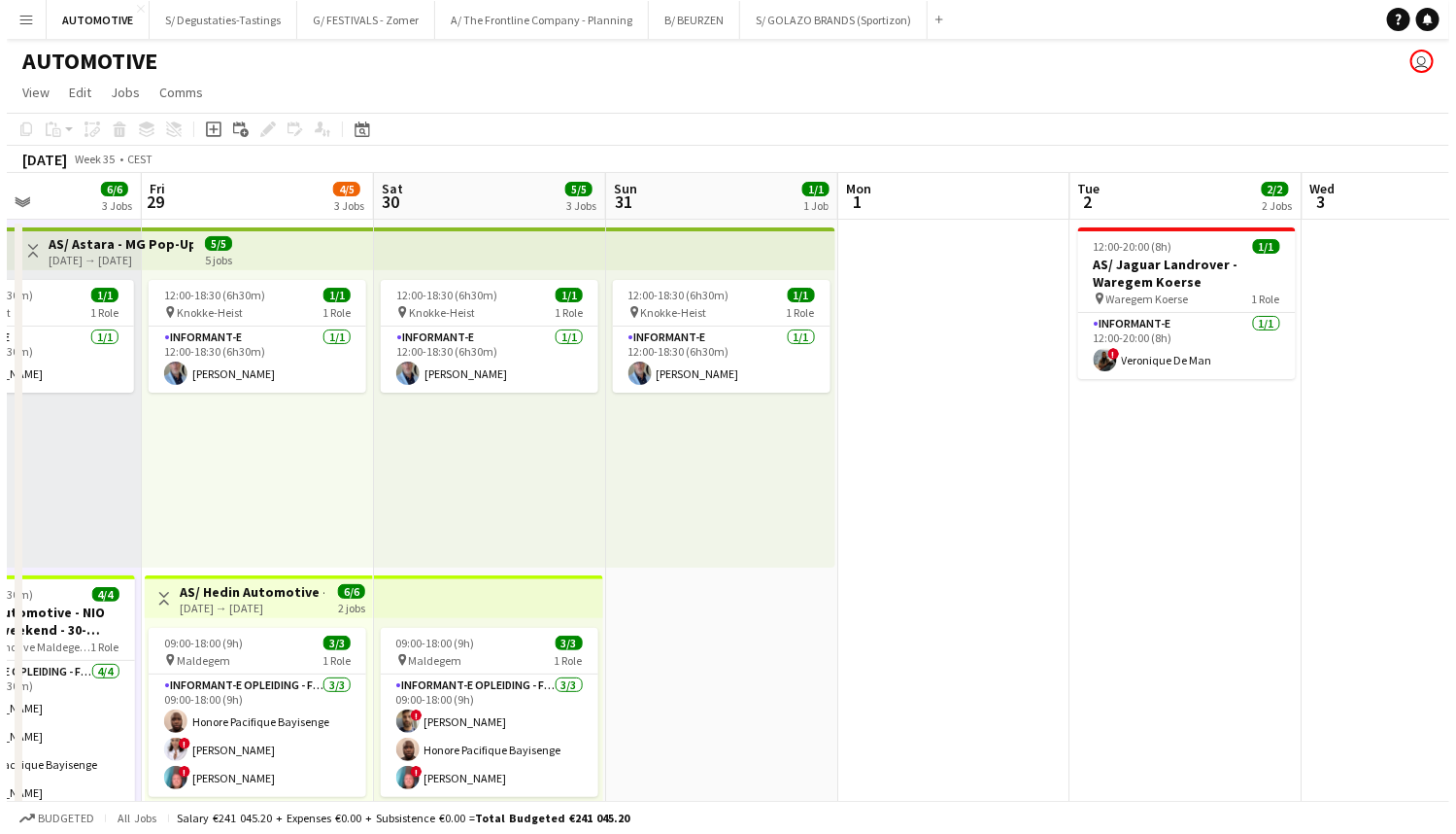
scroll to position [0, 523]
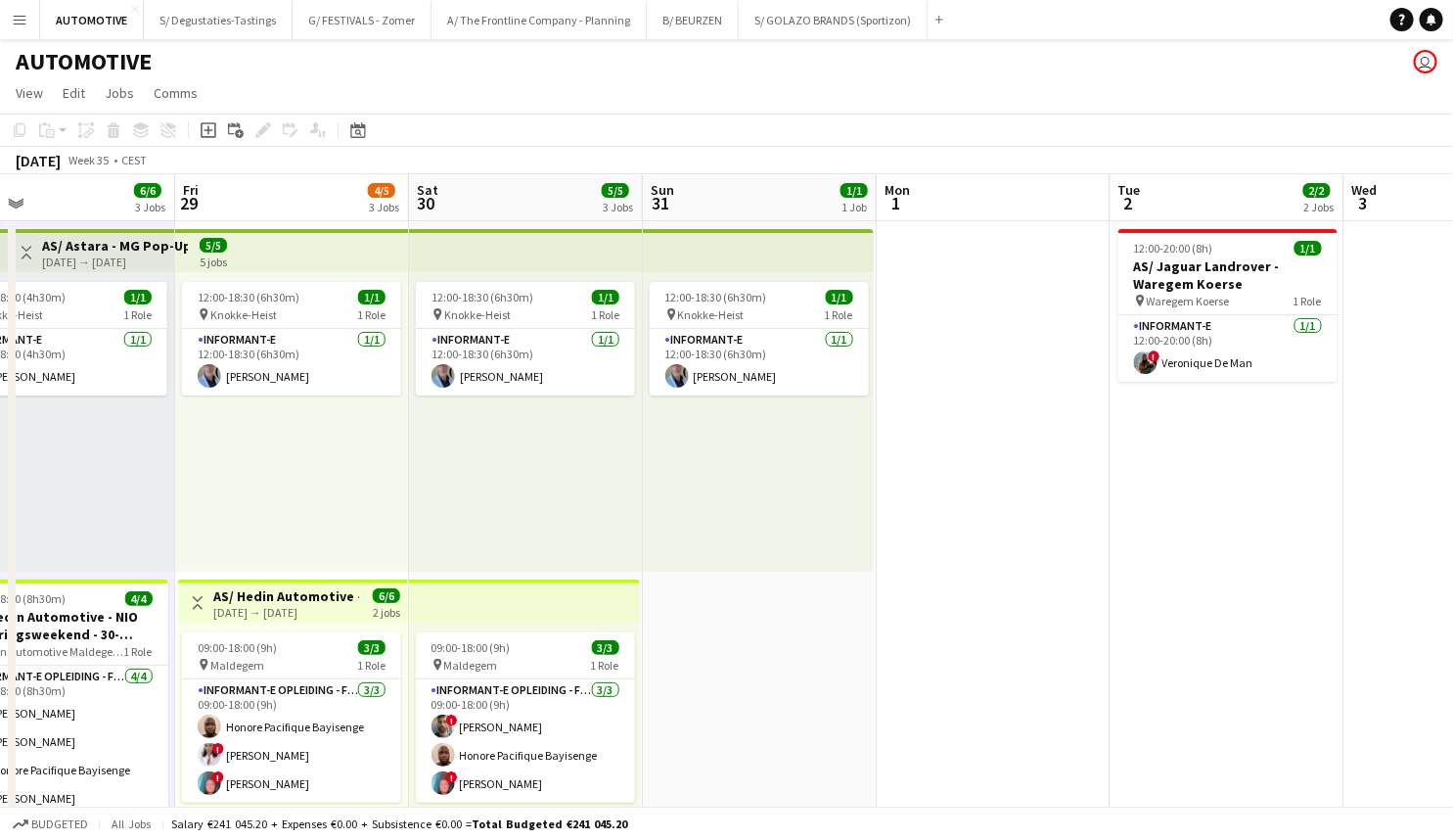
drag, startPoint x: 617, startPoint y: 484, endPoint x: 656, endPoint y: 494, distance: 40.3
click at [656, 494] on app-calendar-viewport "Tue 26 1/1 1 Job Wed 27 2/2 2 Jobs Thu 28 6/6 3 Jobs Fri 29 4/5 3 Jobs Sat 30 5…" at bounding box center [726, 791] width 1453 height 1235
click at [499, 31] on button "A/ The Frontline Company - Planning Close" at bounding box center [539, 20] width 215 height 38
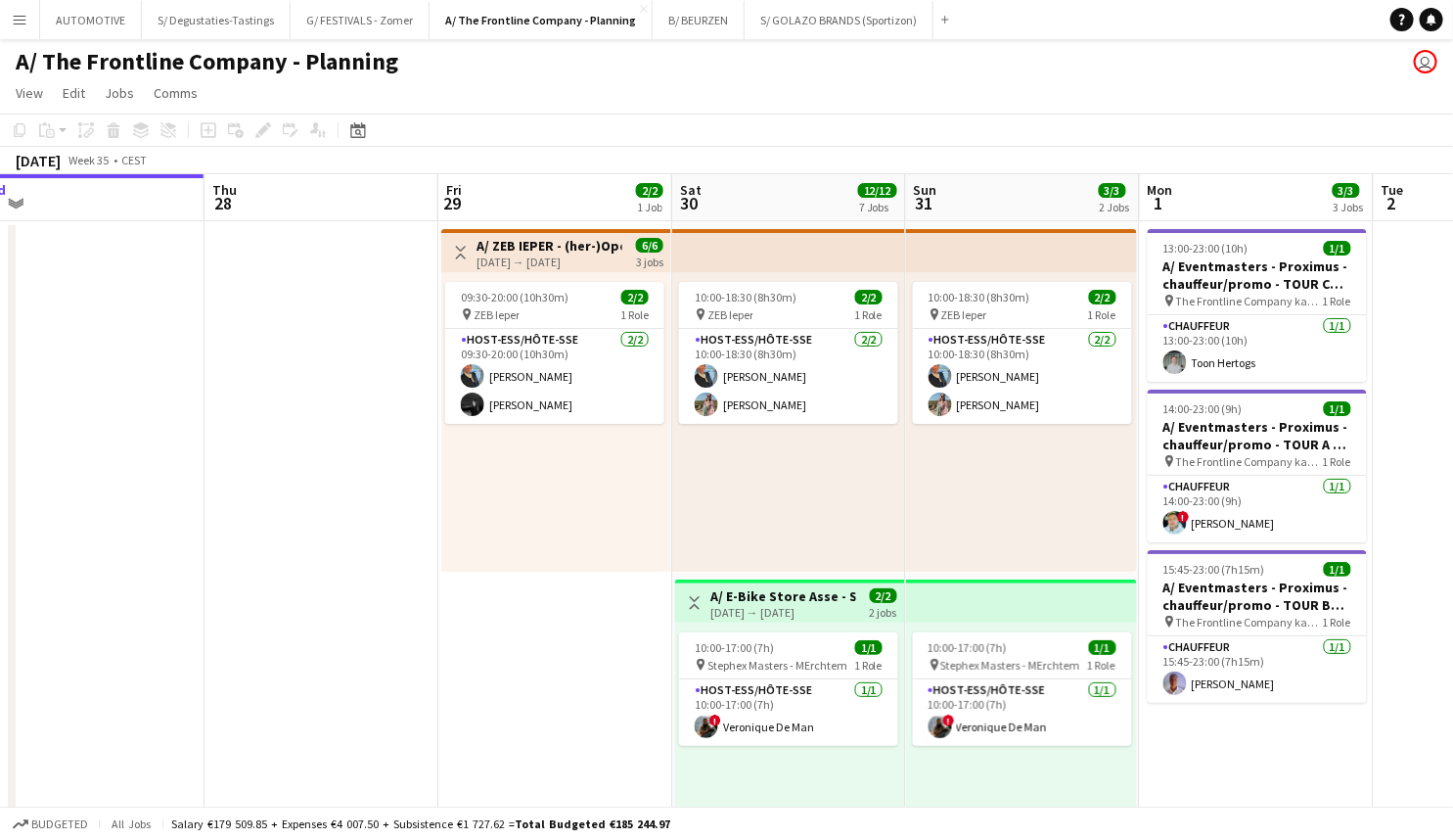
scroll to position [0, 617]
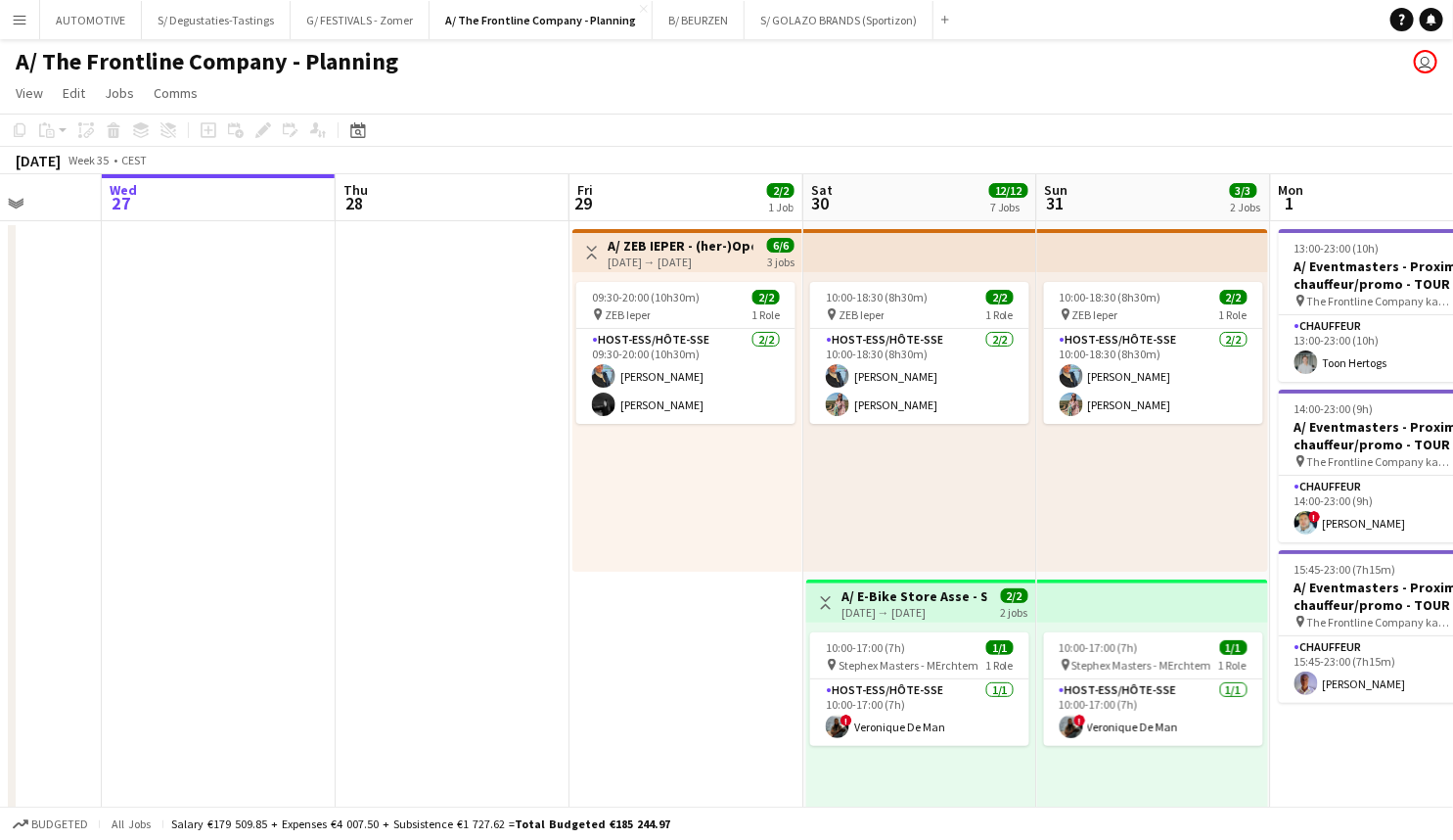
drag, startPoint x: 587, startPoint y: 498, endPoint x: 98, endPoint y: 513, distance: 489.2
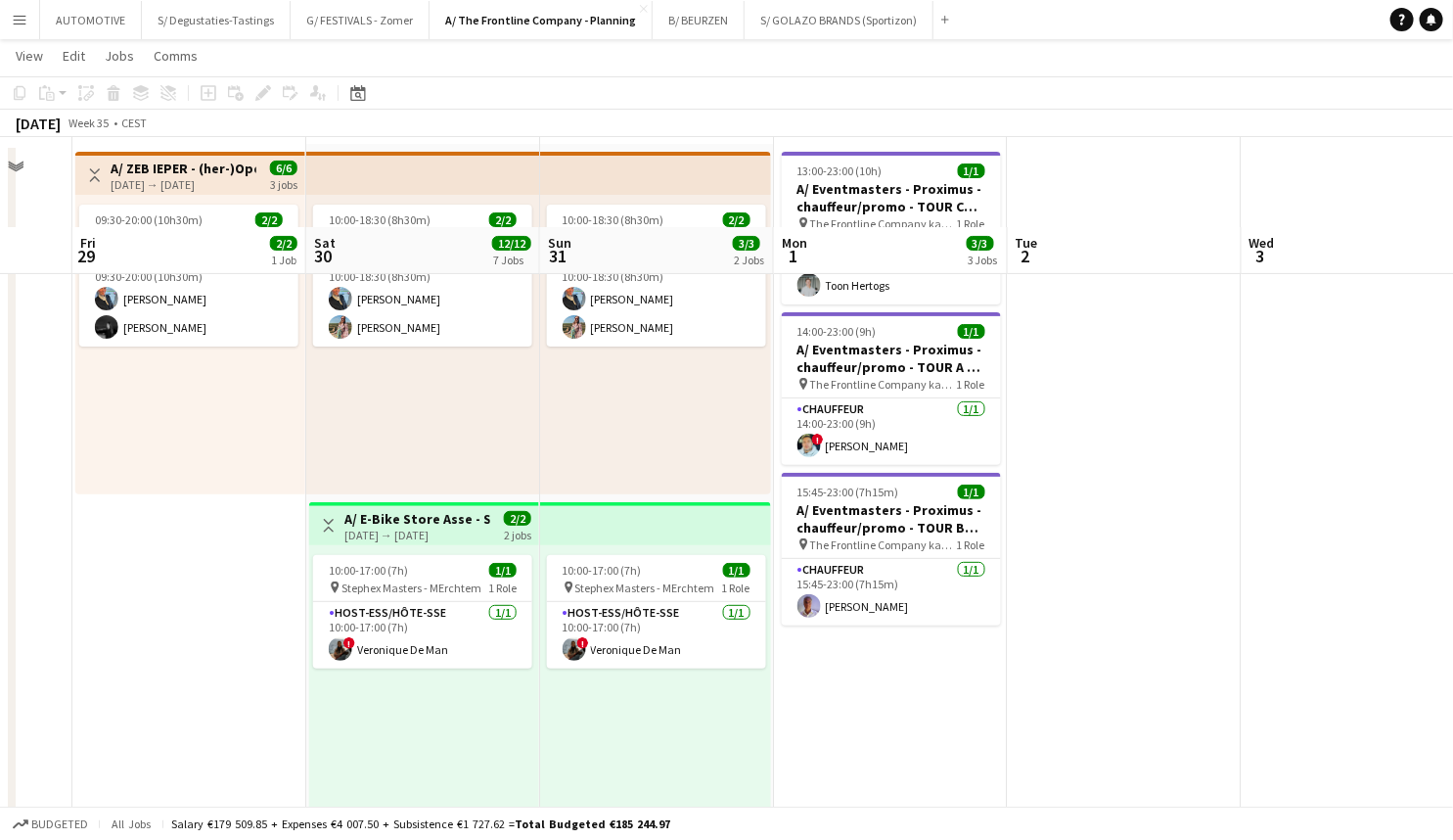
scroll to position [0, 631]
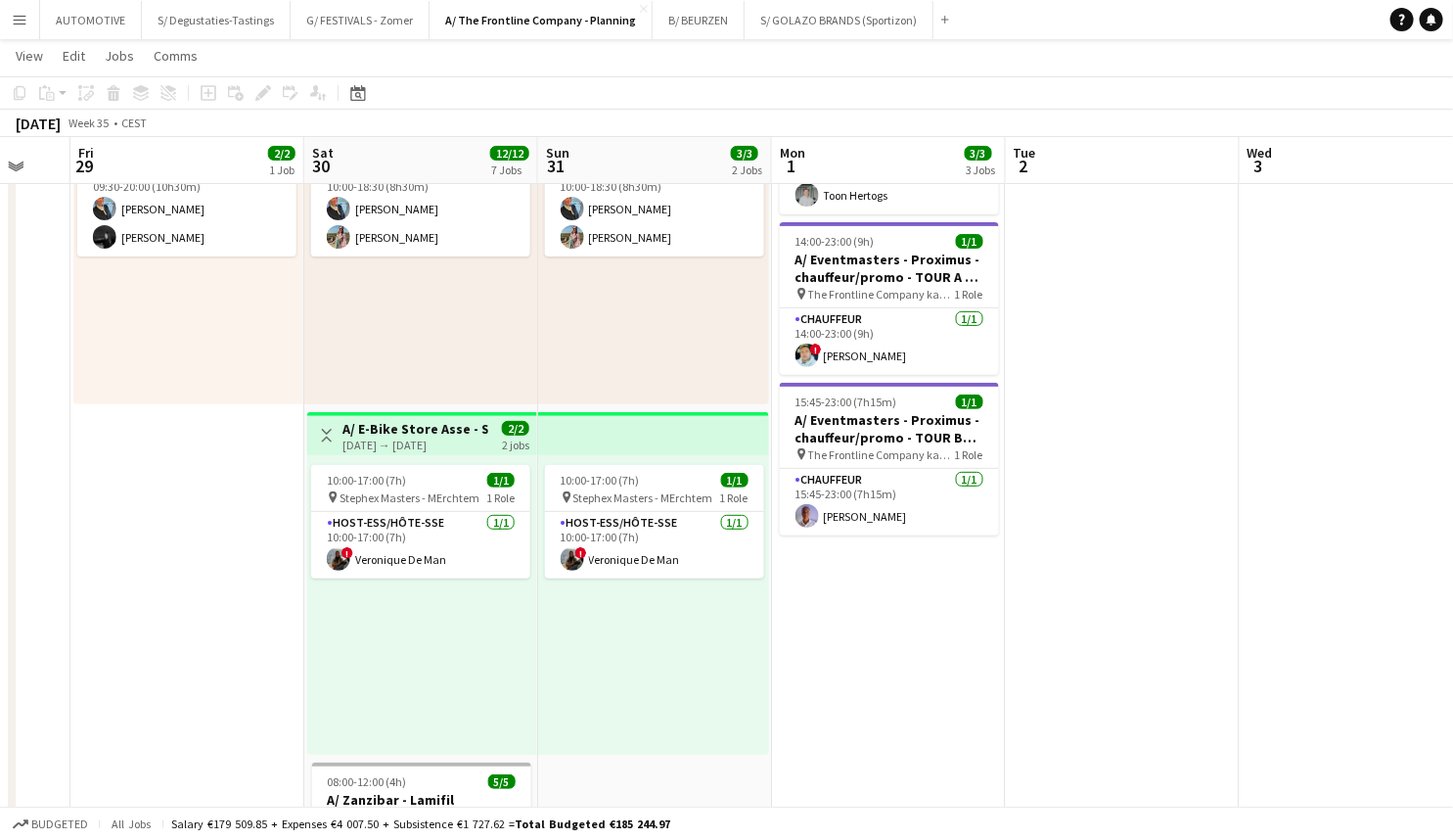
drag, startPoint x: 528, startPoint y: 538, endPoint x: 514, endPoint y: 637, distance: 100.0
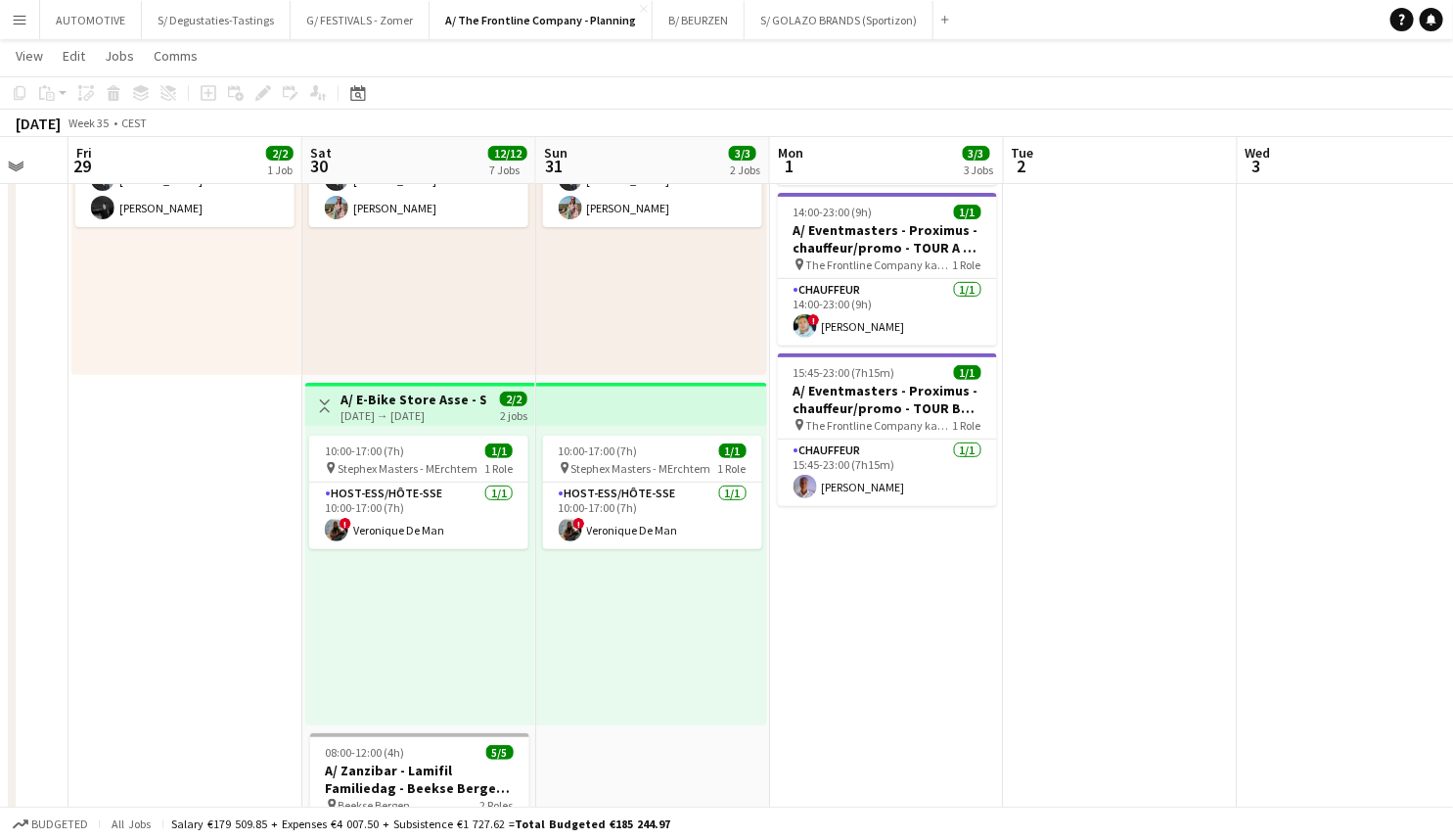
click at [411, 456] on div "10:00-17:00 (7h) 1/1" at bounding box center [419, 450] width 219 height 15
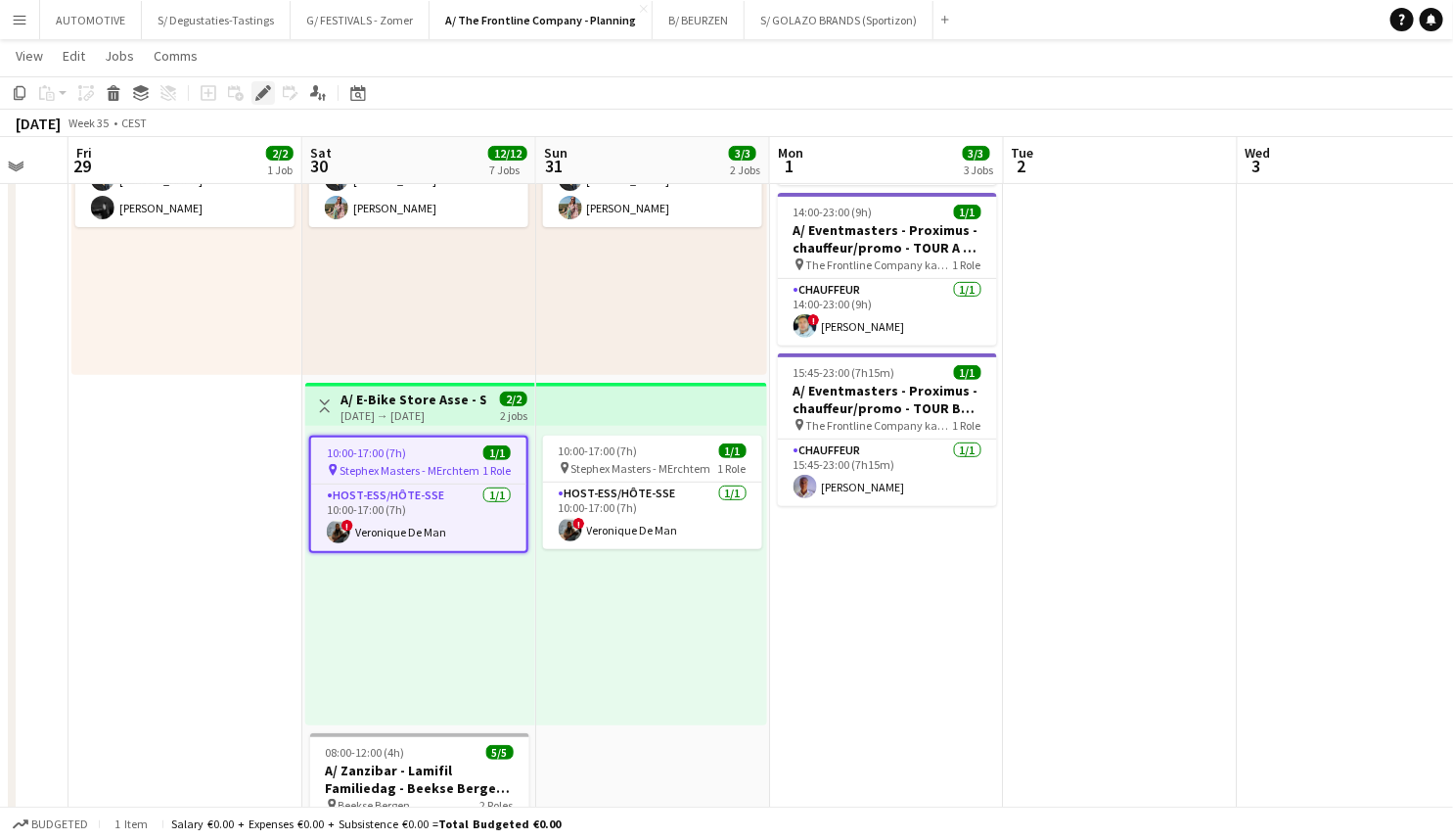
click at [265, 88] on icon "Edit" at bounding box center [264, 94] width 16 height 16
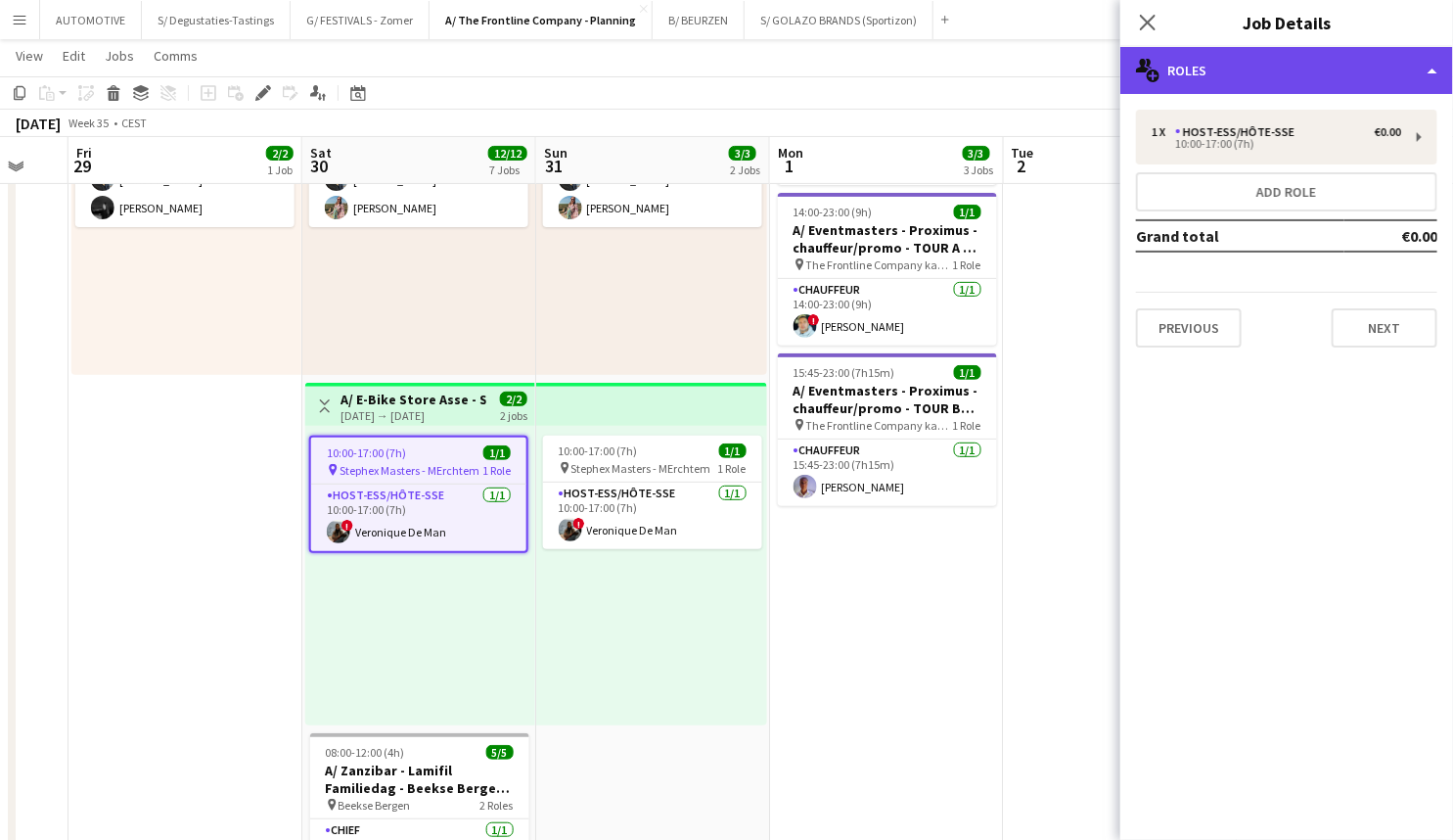
click at [1248, 81] on div "multiple-users-add Roles" at bounding box center [1287, 70] width 332 height 47
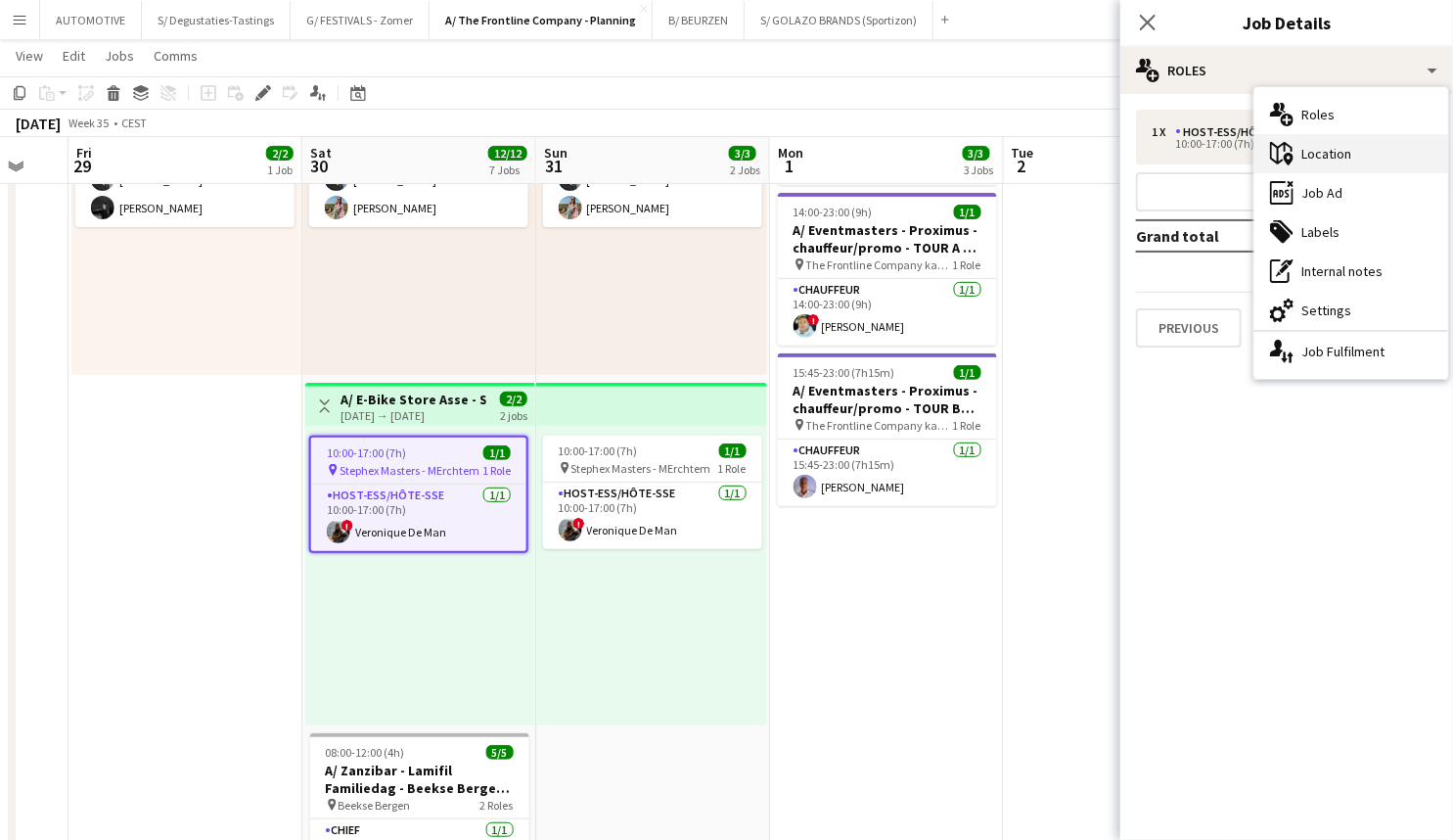
click at [1313, 157] on div "maps-pin-1 Location" at bounding box center [1351, 153] width 194 height 39
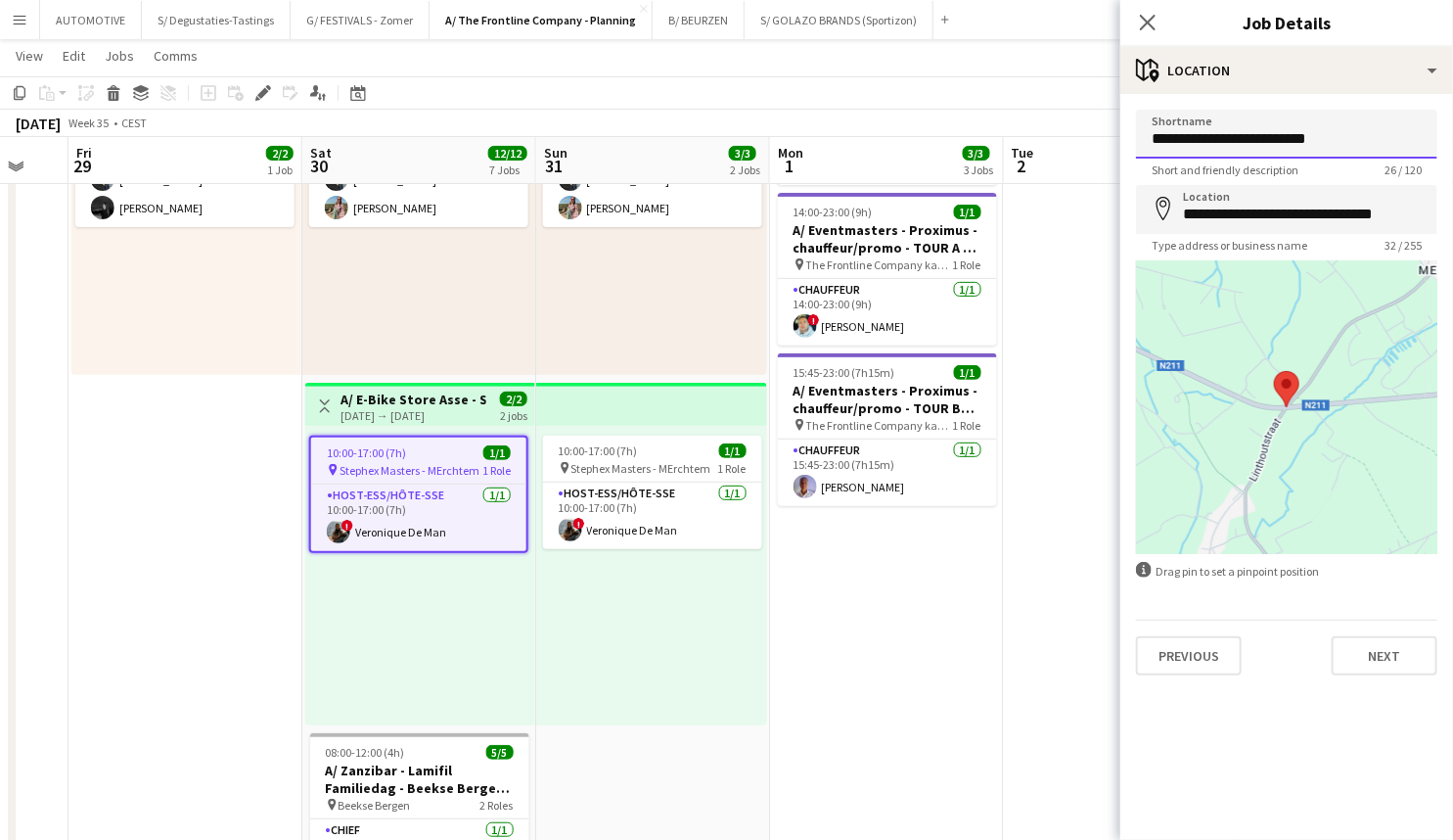
click at [1192, 140] on input "**********" at bounding box center [1287, 133] width 302 height 49
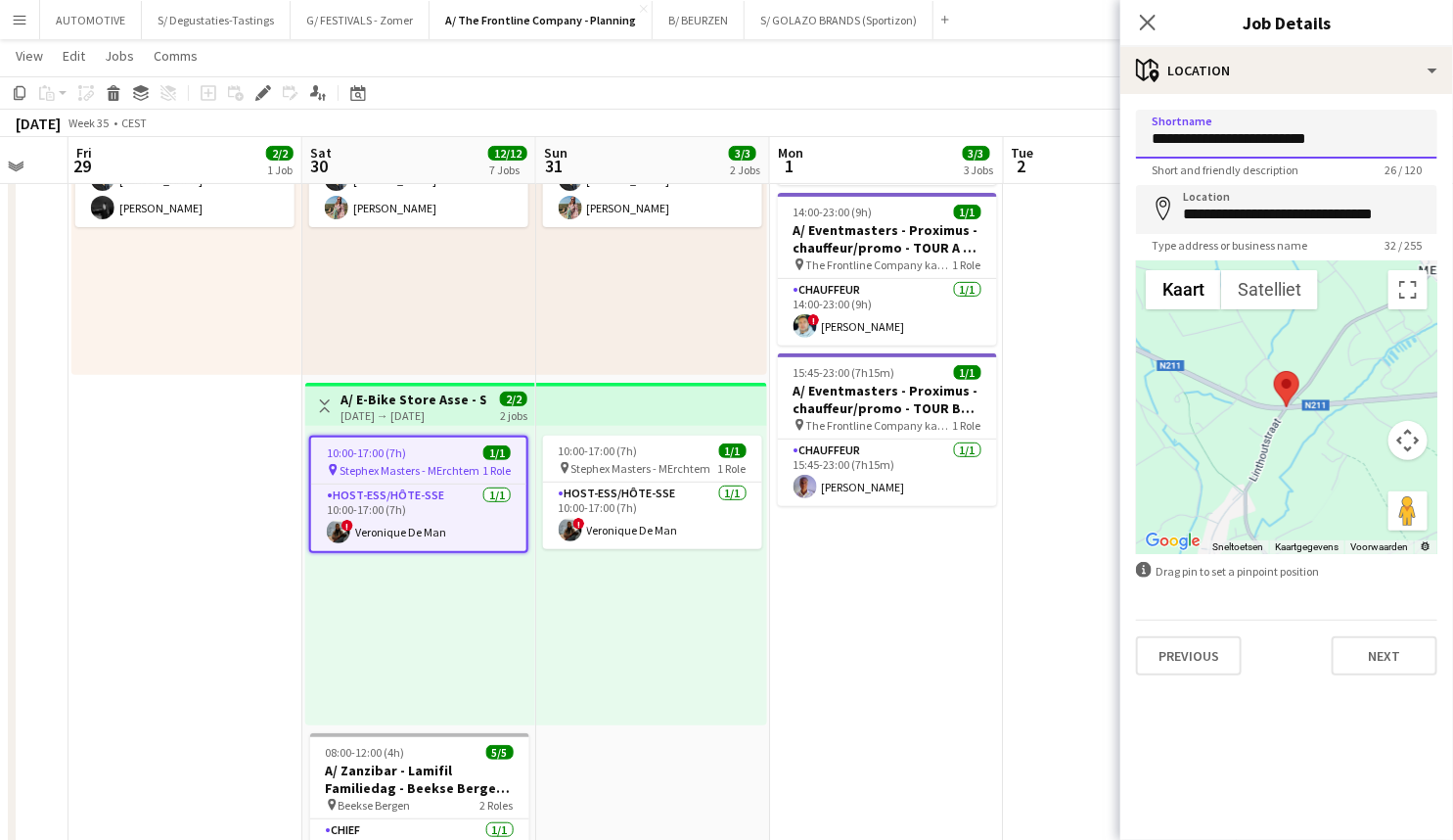
click at [1192, 140] on input "**********" at bounding box center [1287, 133] width 302 height 49
click at [1288, 134] on input "**********" at bounding box center [1287, 133] width 302 height 49
type input "**********"
click at [1303, 142] on input "**********" at bounding box center [1287, 133] width 302 height 49
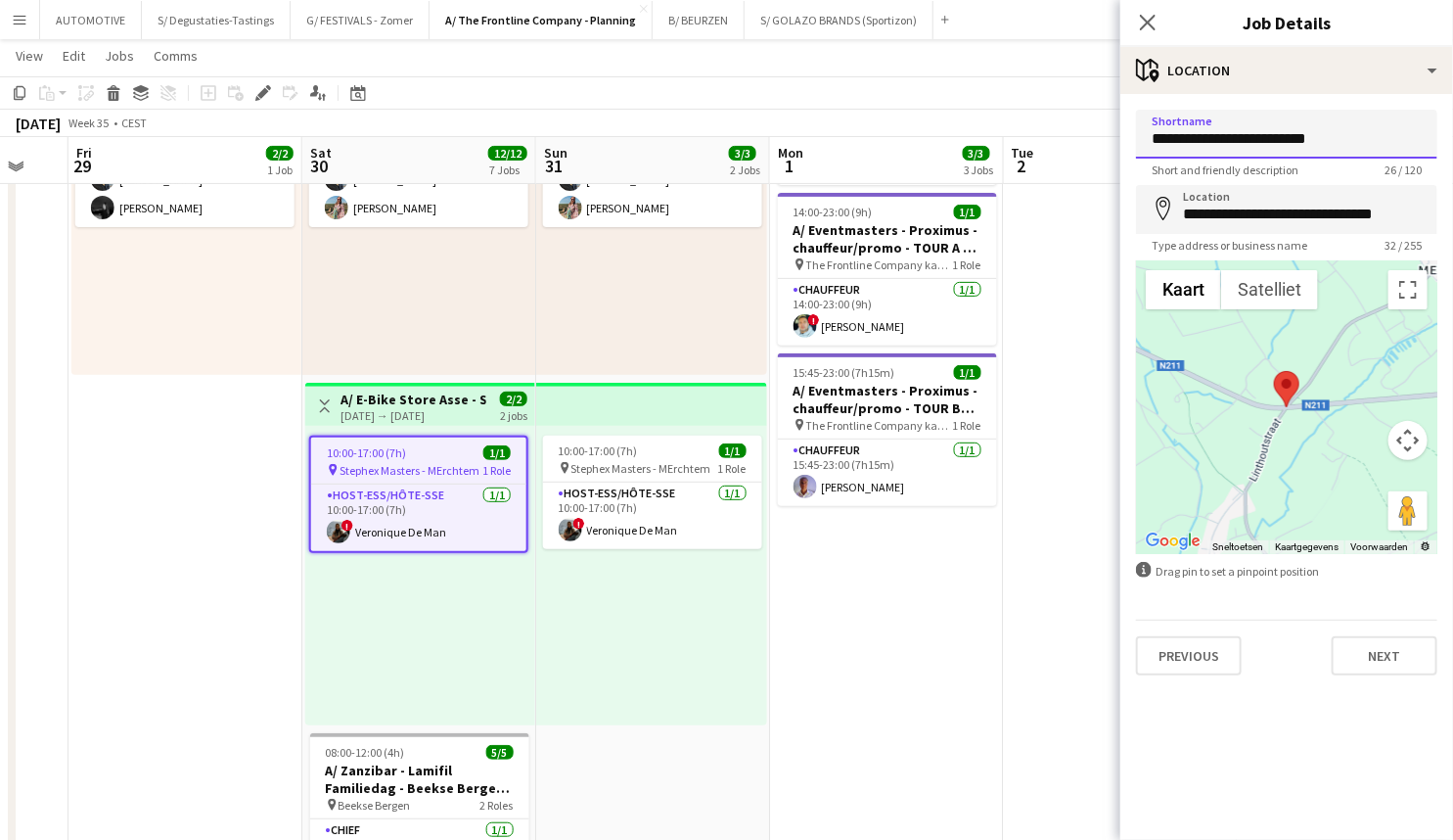
click at [1303, 142] on input "**********" at bounding box center [1287, 133] width 302 height 49
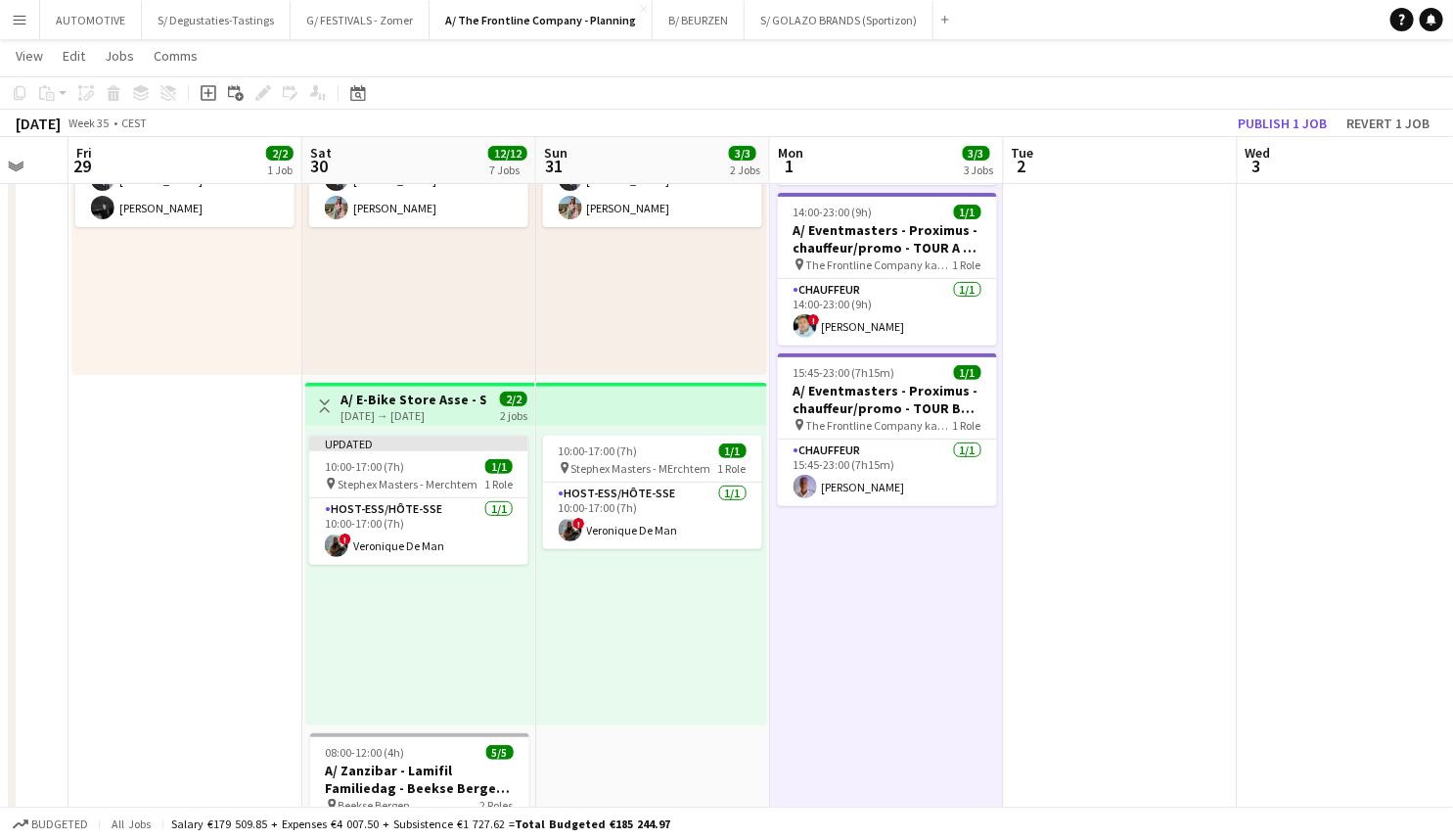
click at [440, 424] on app-top-bar "Toggle View A/ E-Bike Store Asse - Stephex Masters (30+31/08) 30-08-2025 → 31-0…" at bounding box center [420, 403] width 230 height 43
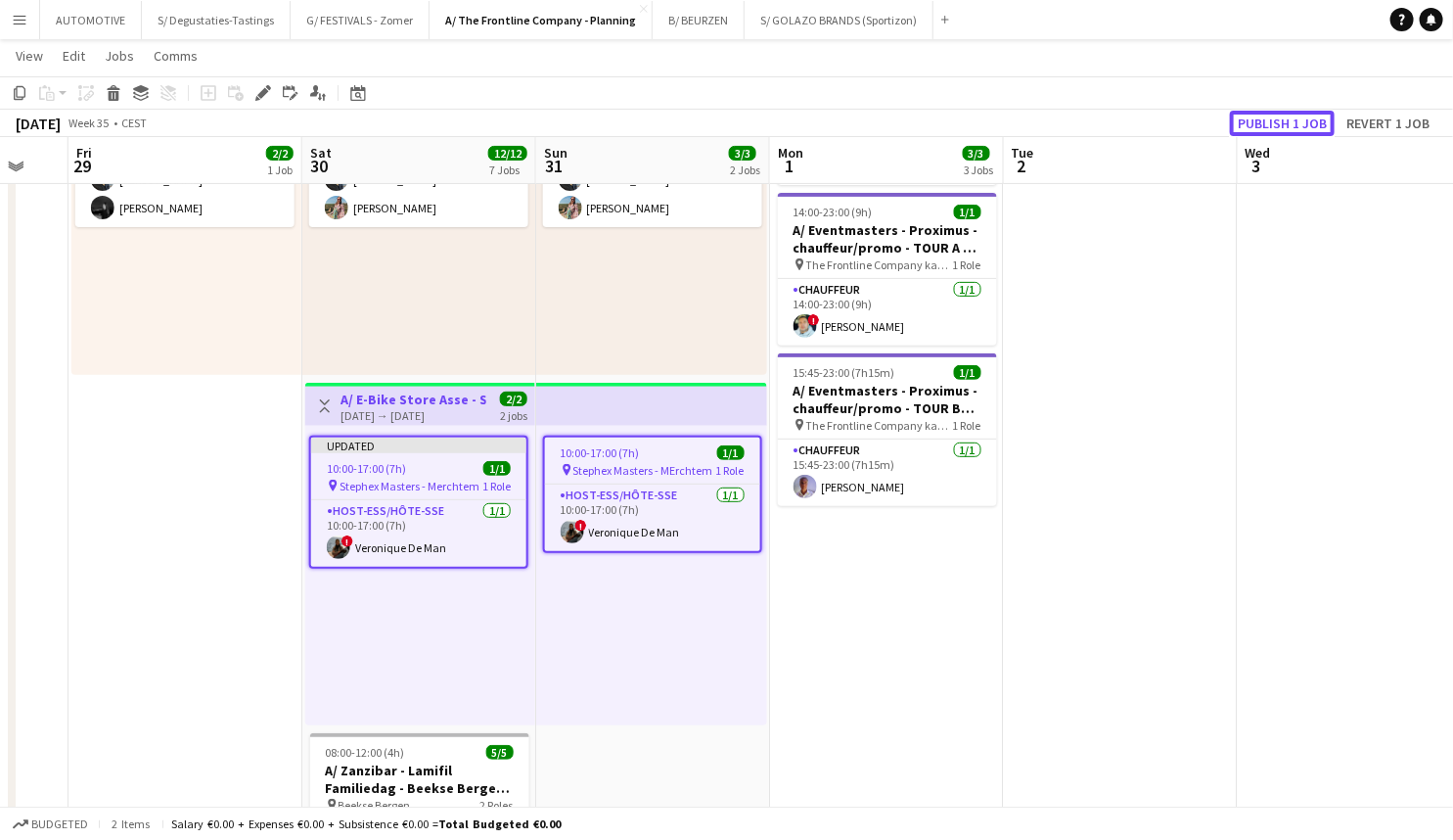
click at [1275, 119] on button "Publish 1 job" at bounding box center [1282, 123] width 104 height 26
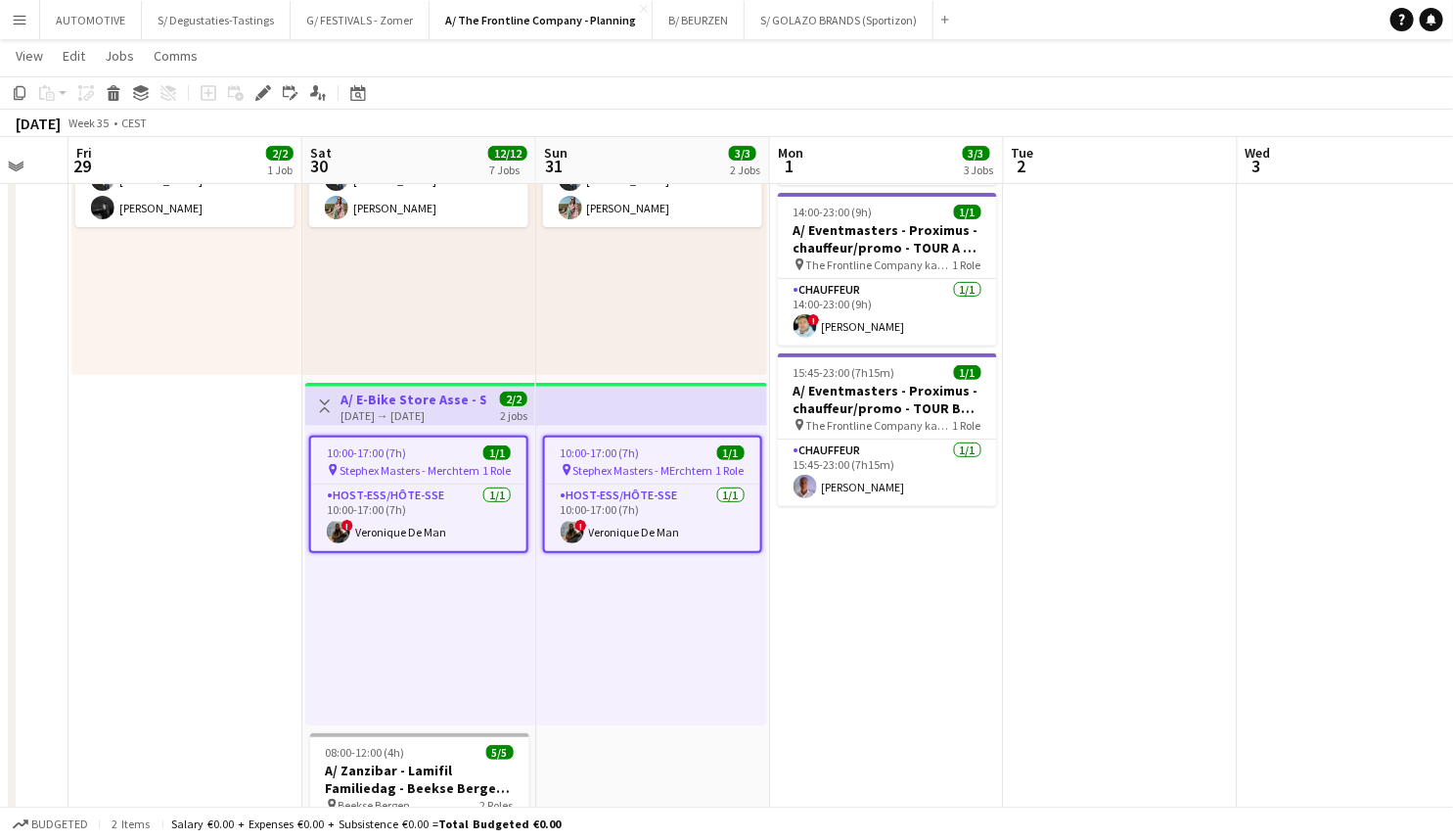
click at [373, 482] on app-job-card "10:00-17:00 (7h) 1/1 pin Stephex Masters - Merchtem 1 Role Host-ess/Hôte-sse 1/…" at bounding box center [419, 495] width 219 height 117
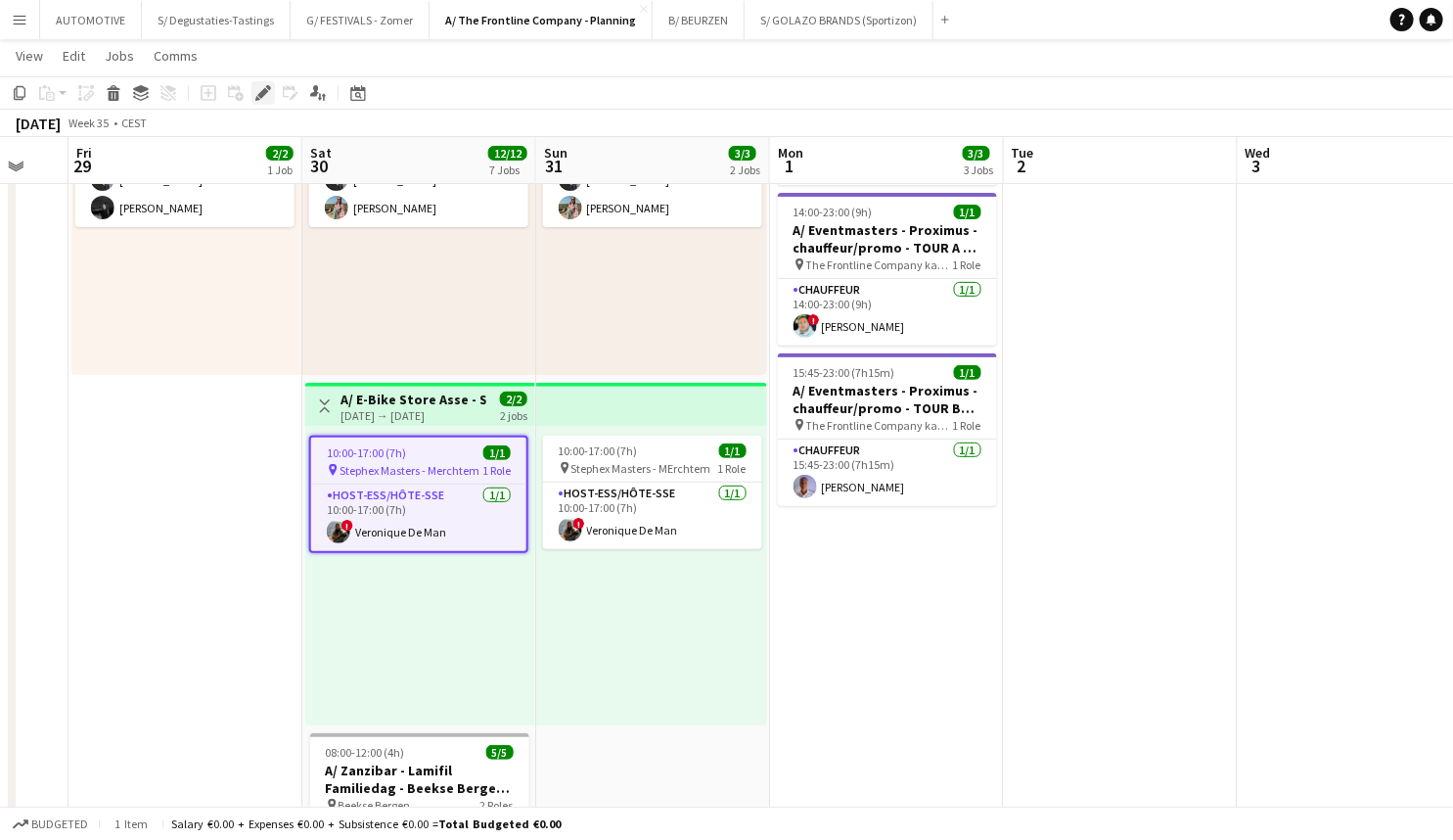
click at [257, 92] on icon "Edit" at bounding box center [264, 94] width 16 height 16
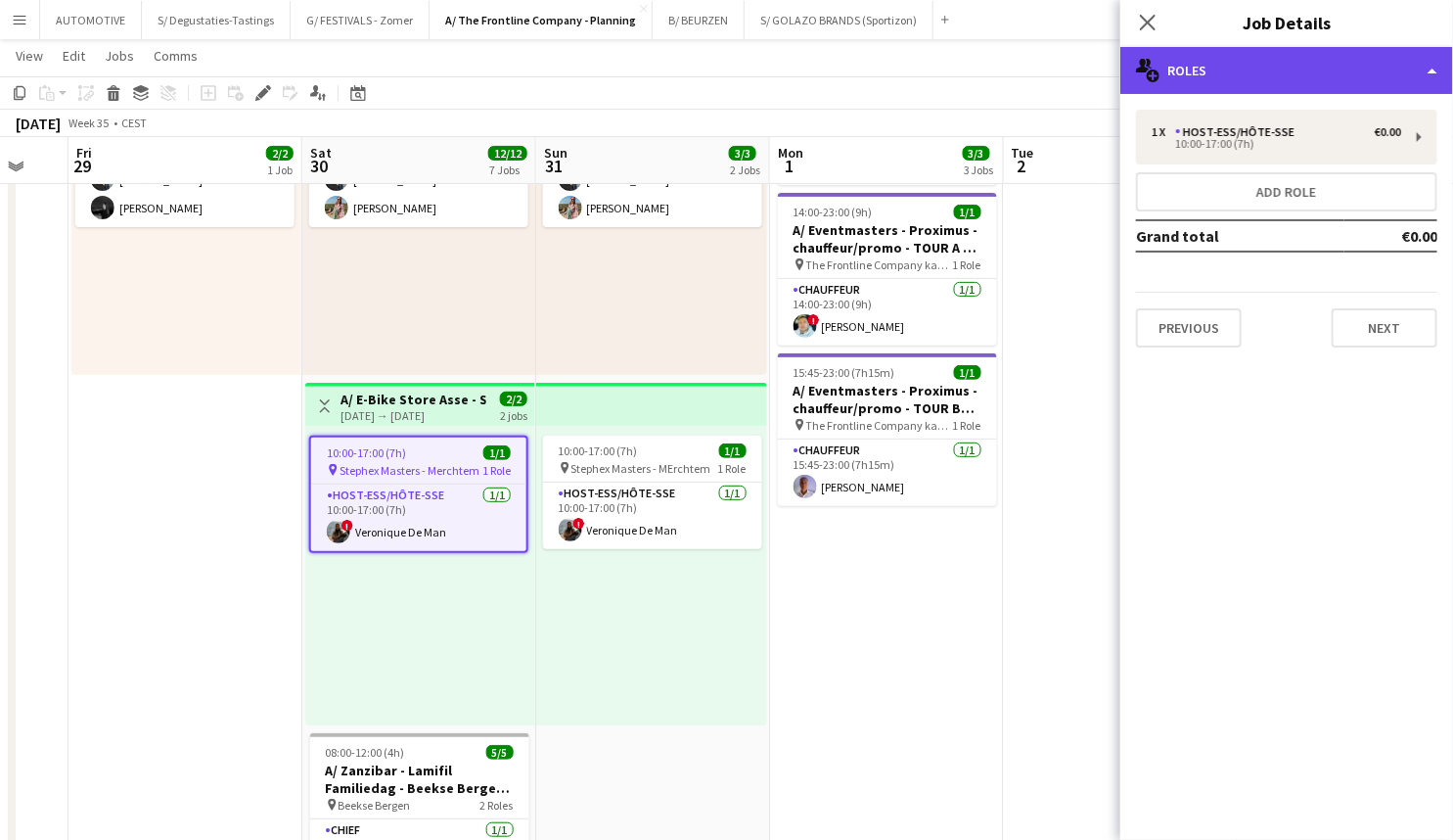
click at [1294, 76] on div "multiple-users-add Roles" at bounding box center [1287, 70] width 332 height 47
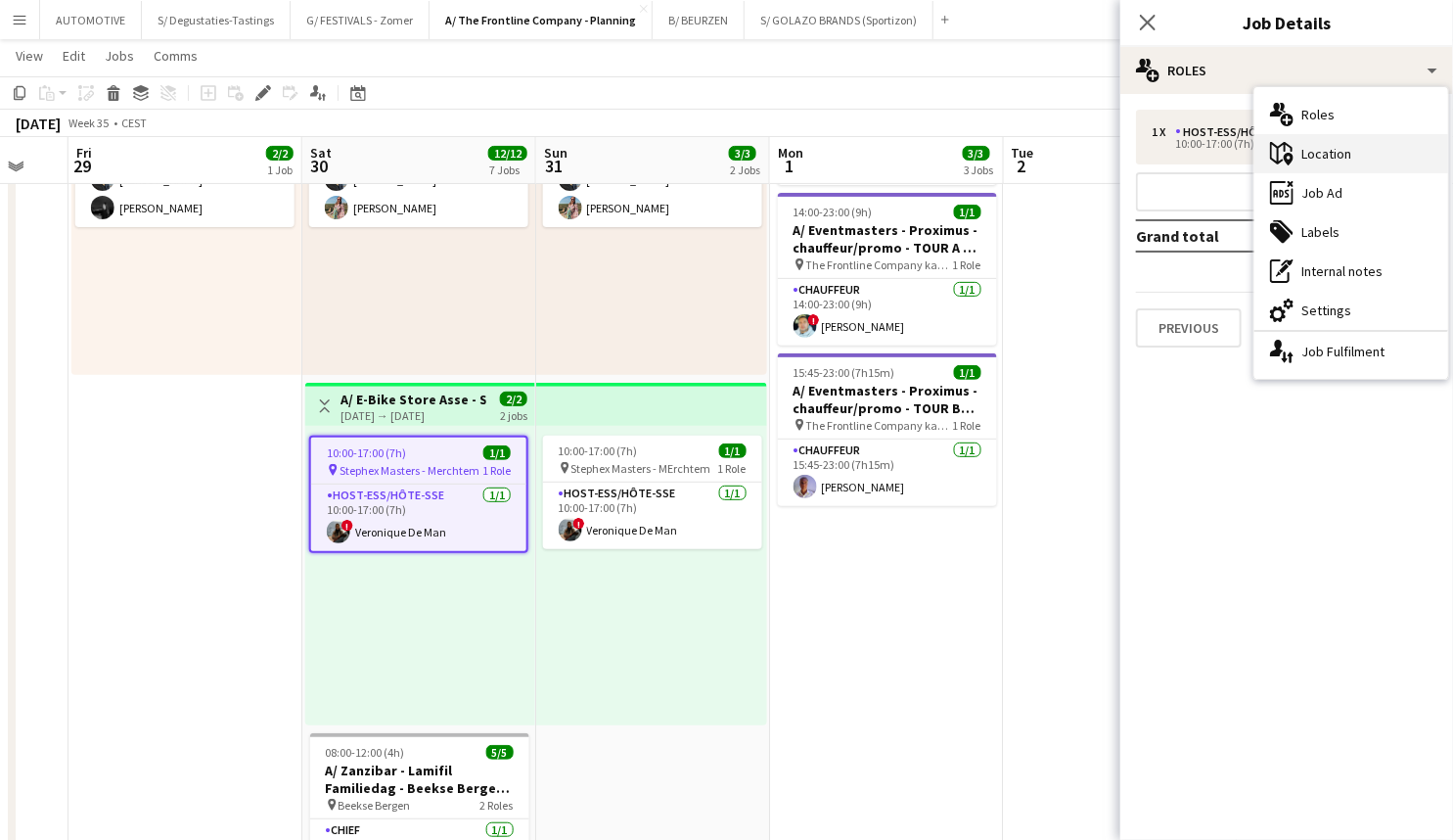
click at [1329, 159] on div "maps-pin-1 Location" at bounding box center [1351, 153] width 194 height 39
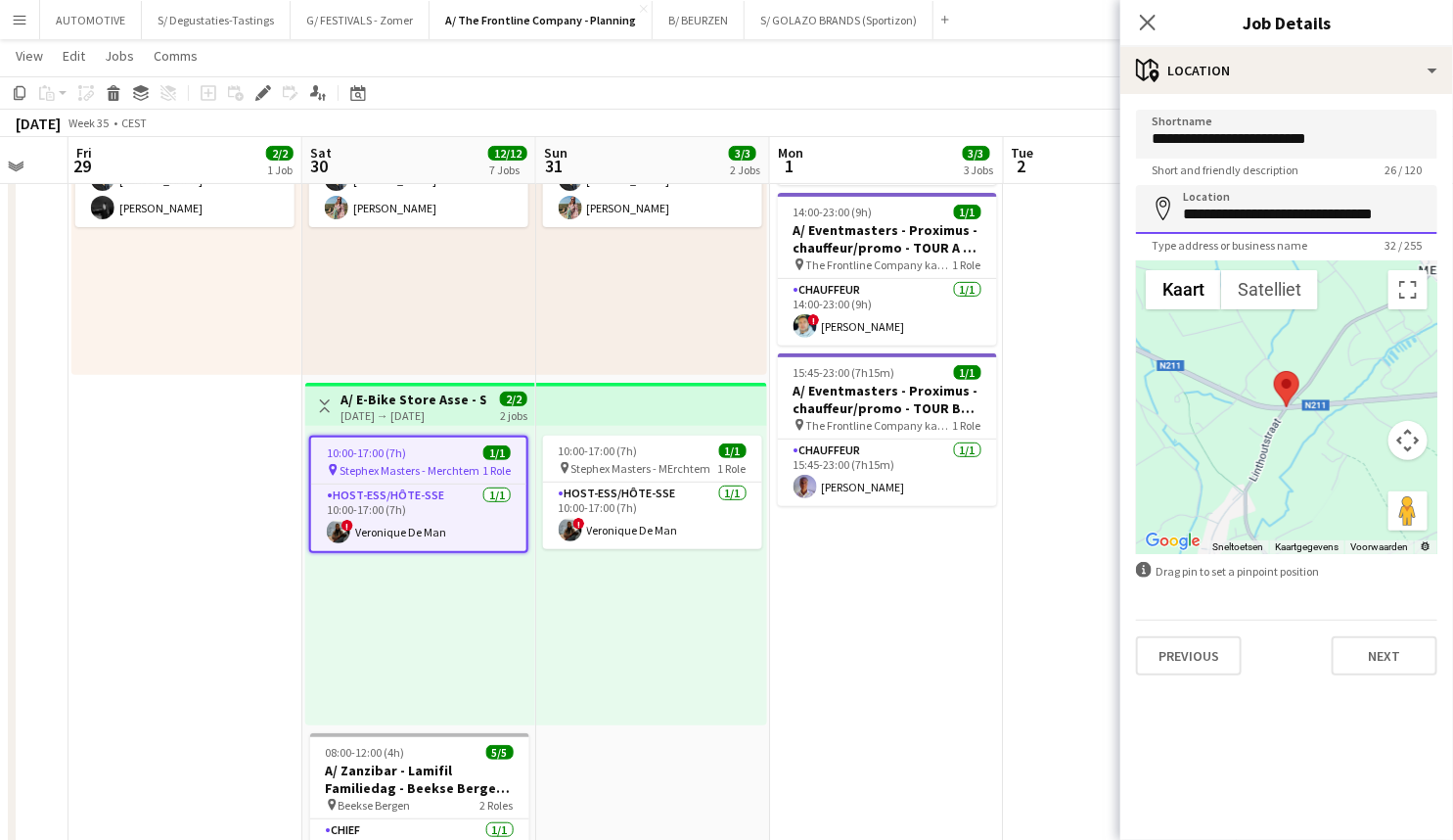
click at [1247, 209] on input "**********" at bounding box center [1287, 209] width 302 height 49
click at [1171, 763] on mat-expansion-panel "**********" at bounding box center [1287, 466] width 332 height 745
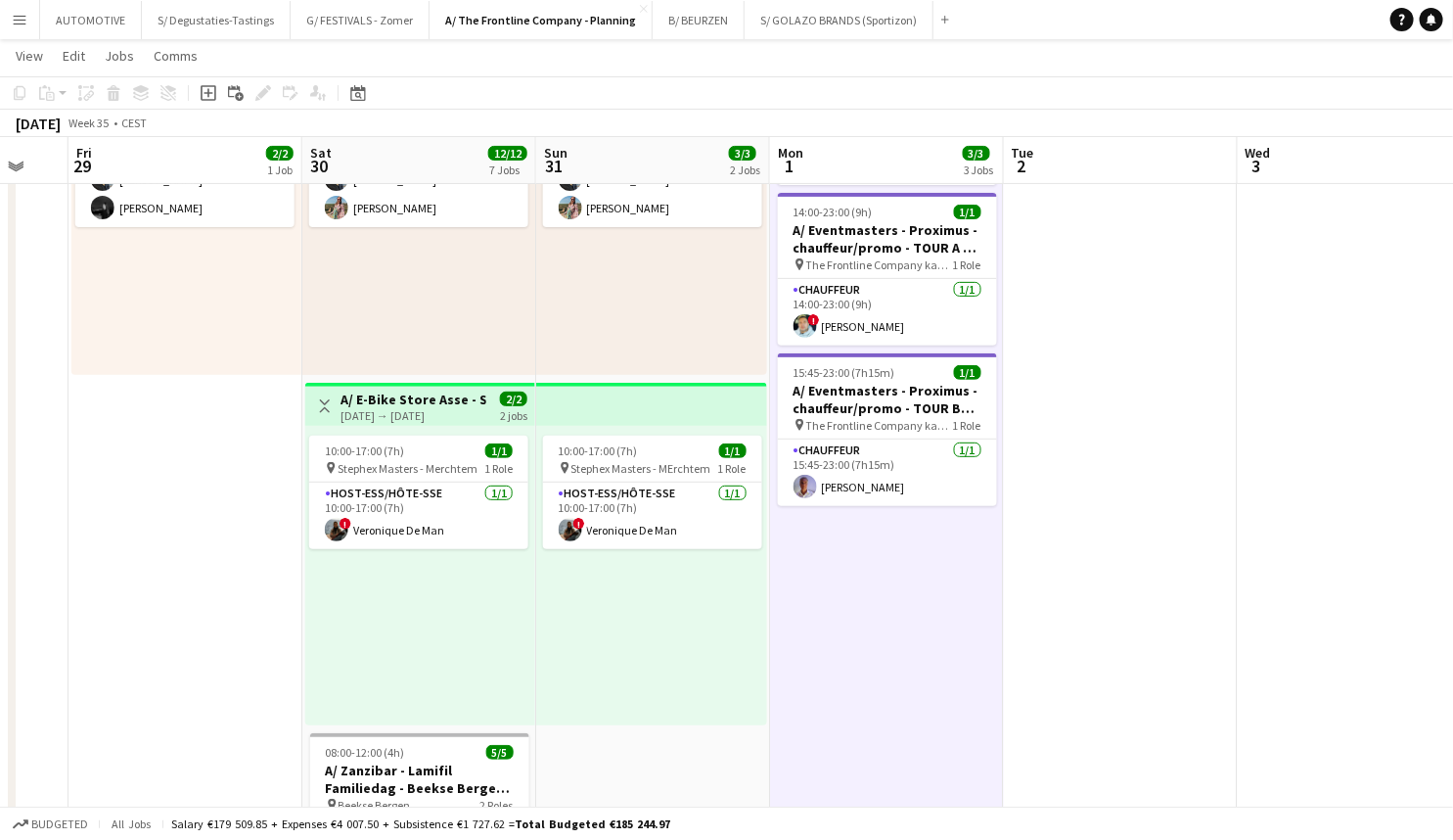
click at [430, 411] on div "30-08-2025 → 31-08-2025" at bounding box center [413, 415] width 146 height 15
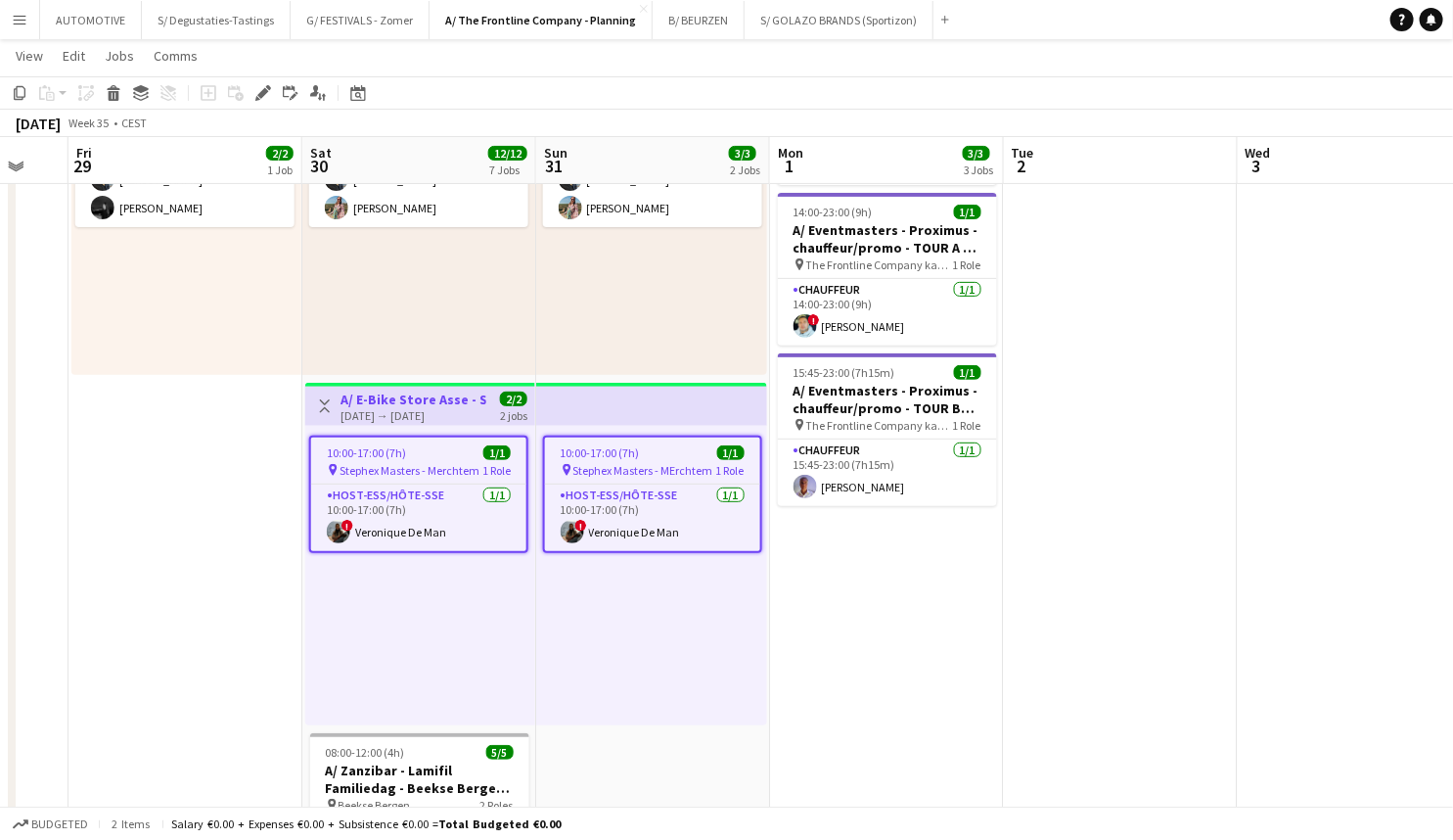
click at [425, 412] on div "30-08-2025 → 31-08-2025" at bounding box center [413, 415] width 146 height 15
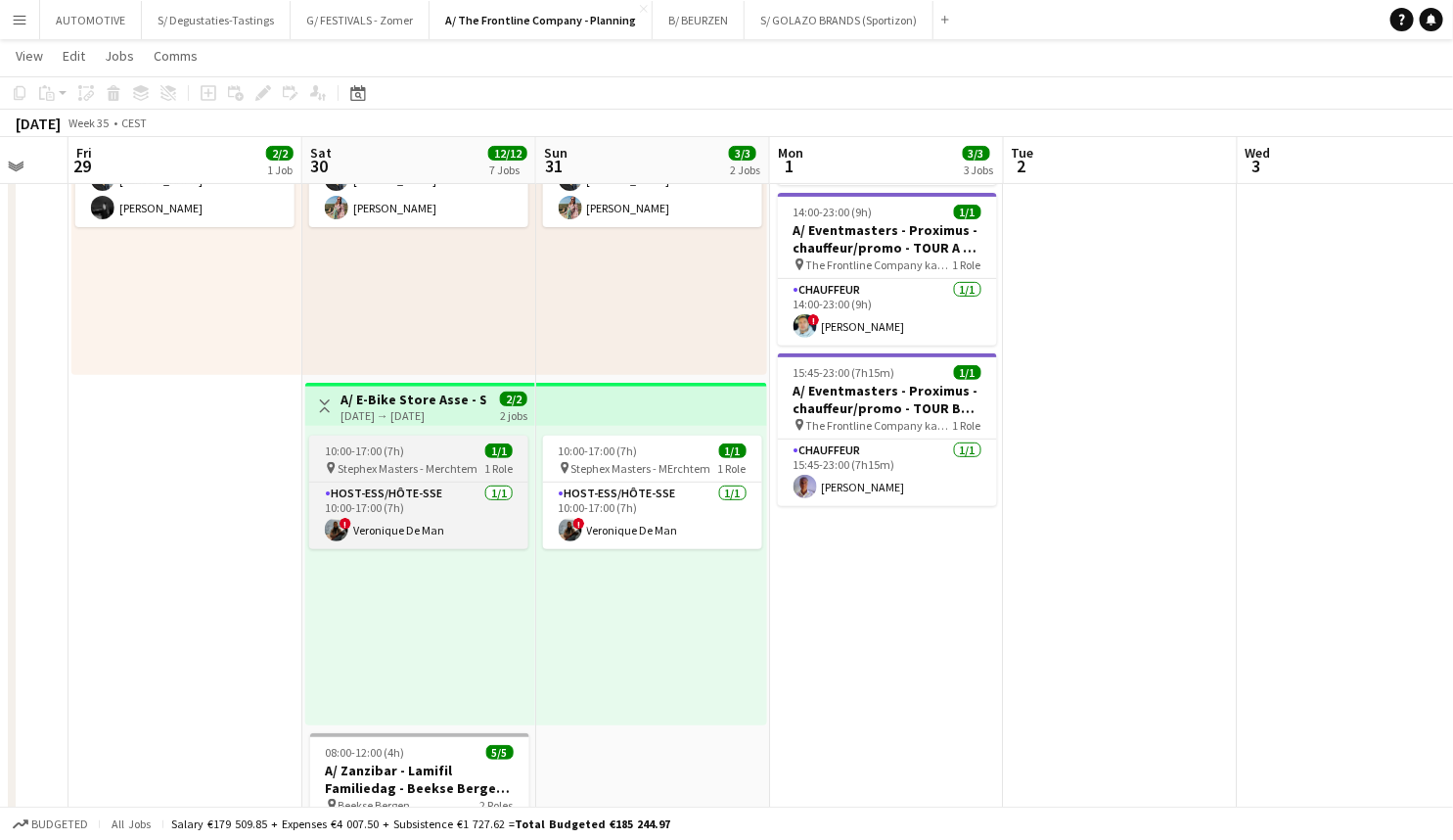
click at [395, 464] on span "Stephex Masters - Merchtem" at bounding box center [407, 468] width 140 height 15
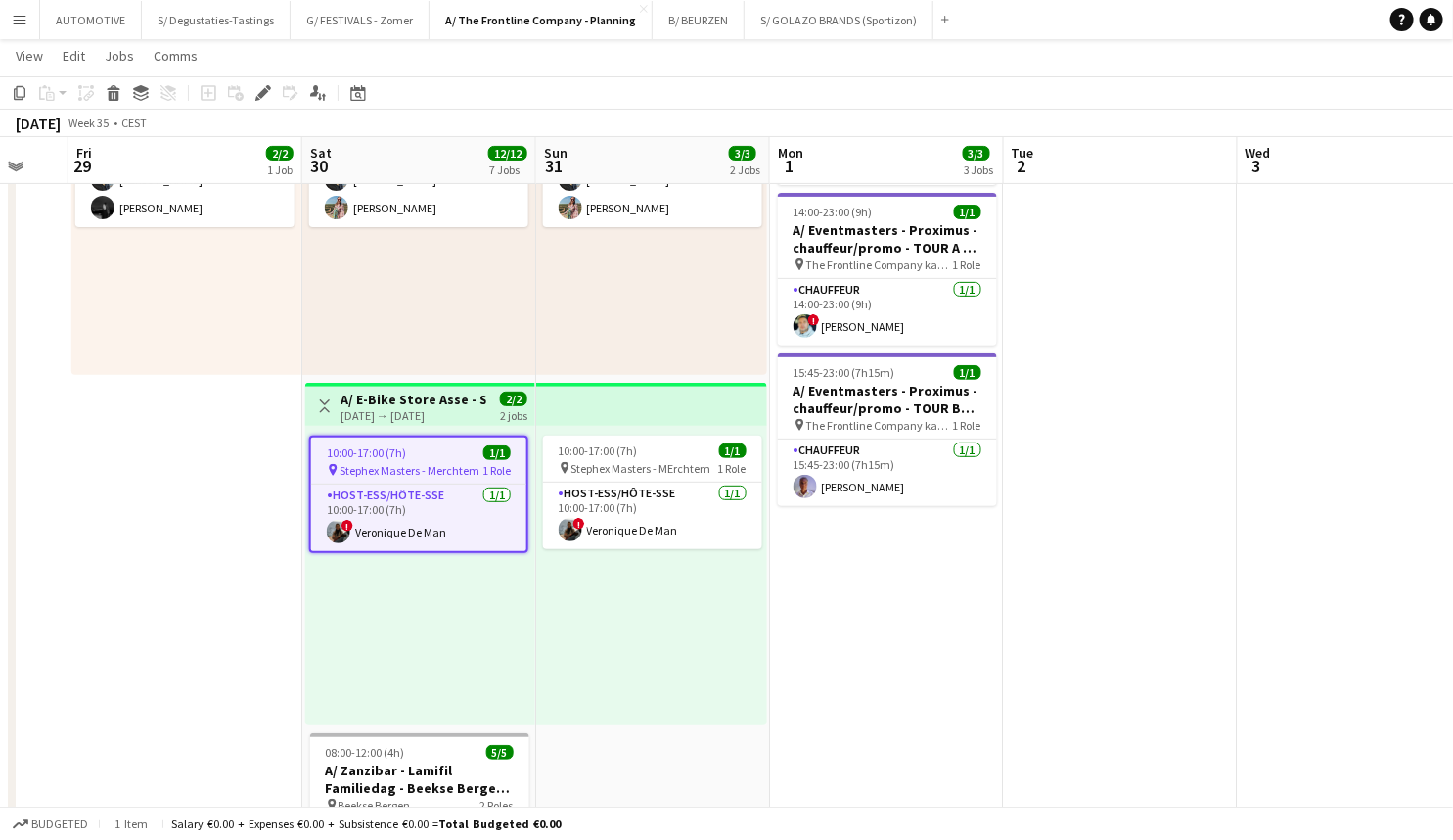
click at [395, 408] on div "30-08-2025 → 31-08-2025" at bounding box center [413, 415] width 146 height 15
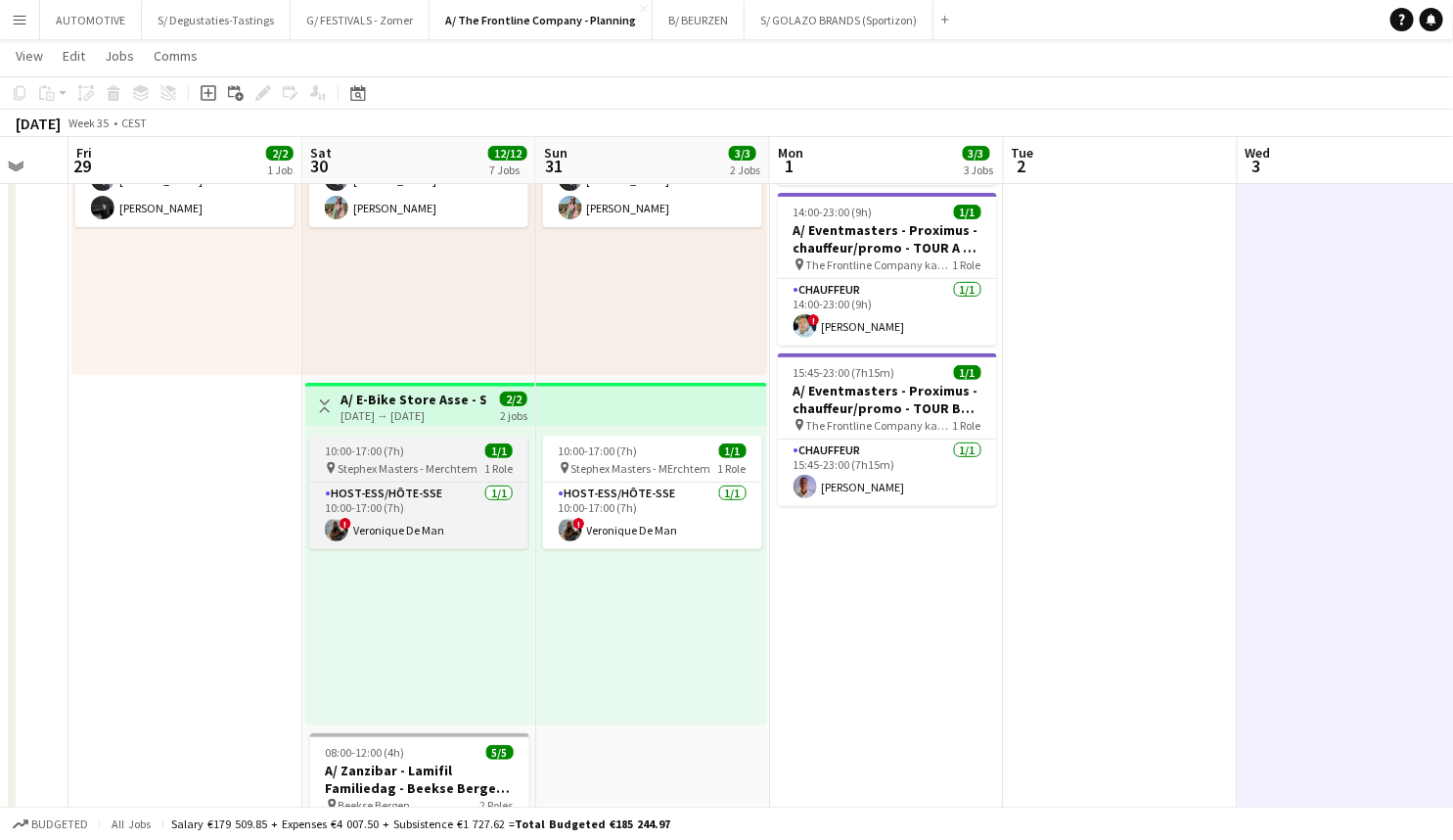
click at [445, 467] on span "Stephex Masters - Merchtem" at bounding box center [407, 468] width 140 height 15
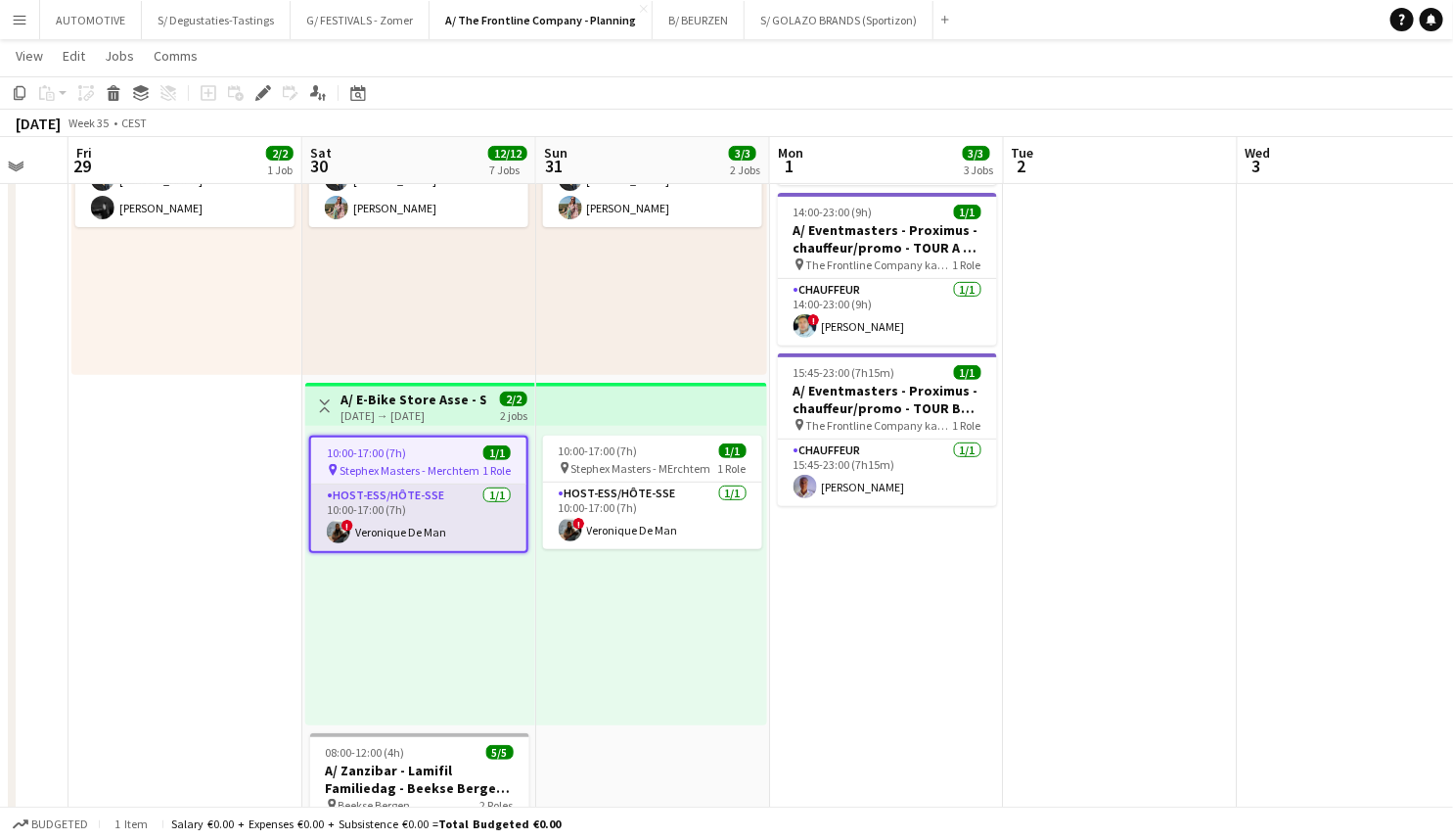
click at [444, 489] on app-card-role "Host-ess/Hôte-sse 1/1 10:00-17:00 (7h) ! Veronique De Man" at bounding box center [419, 518] width 215 height 67
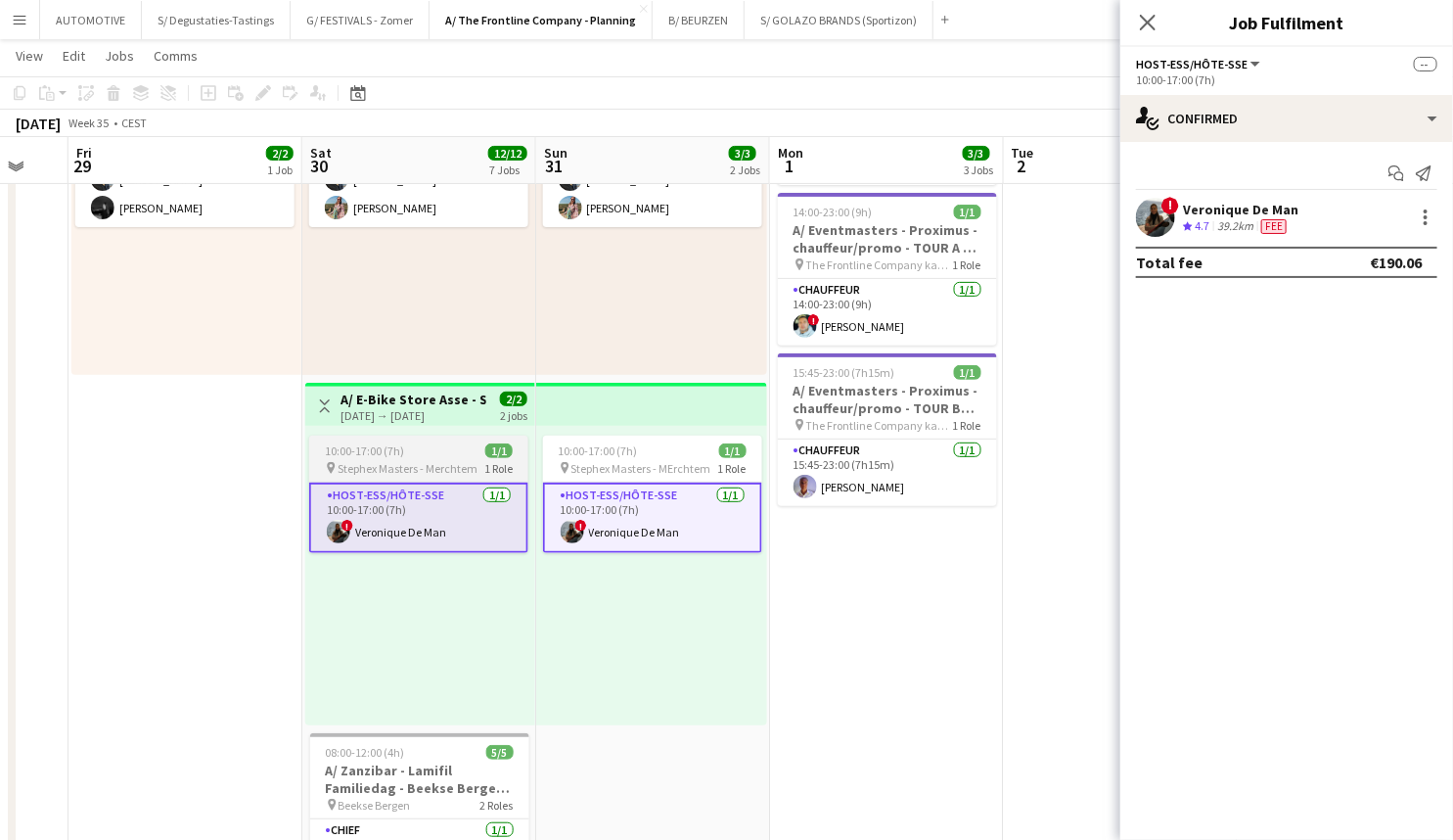
click at [403, 457] on div "10:00-17:00 (7h) 1/1" at bounding box center [419, 450] width 219 height 15
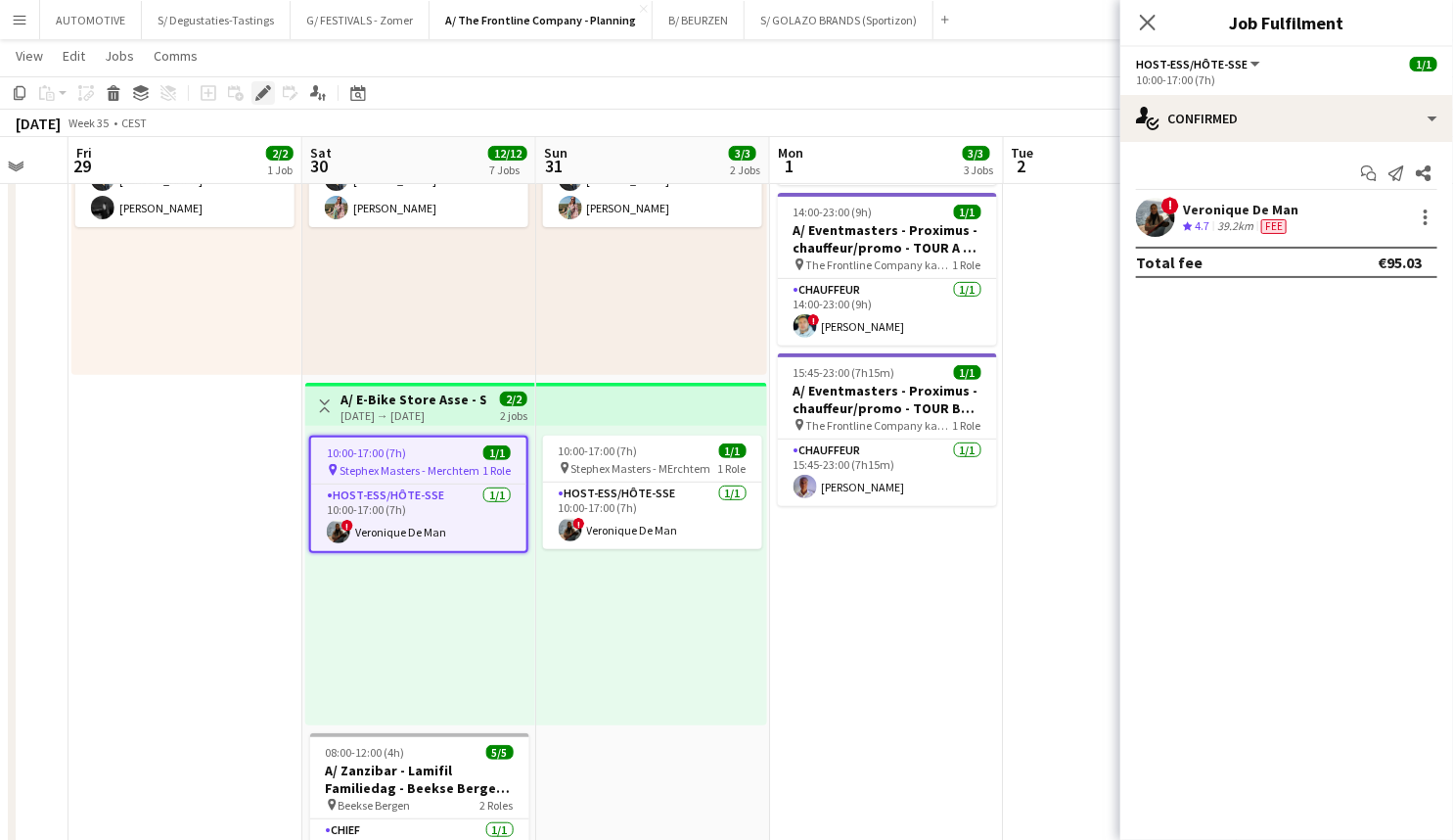
click at [264, 94] on icon at bounding box center [263, 94] width 11 height 11
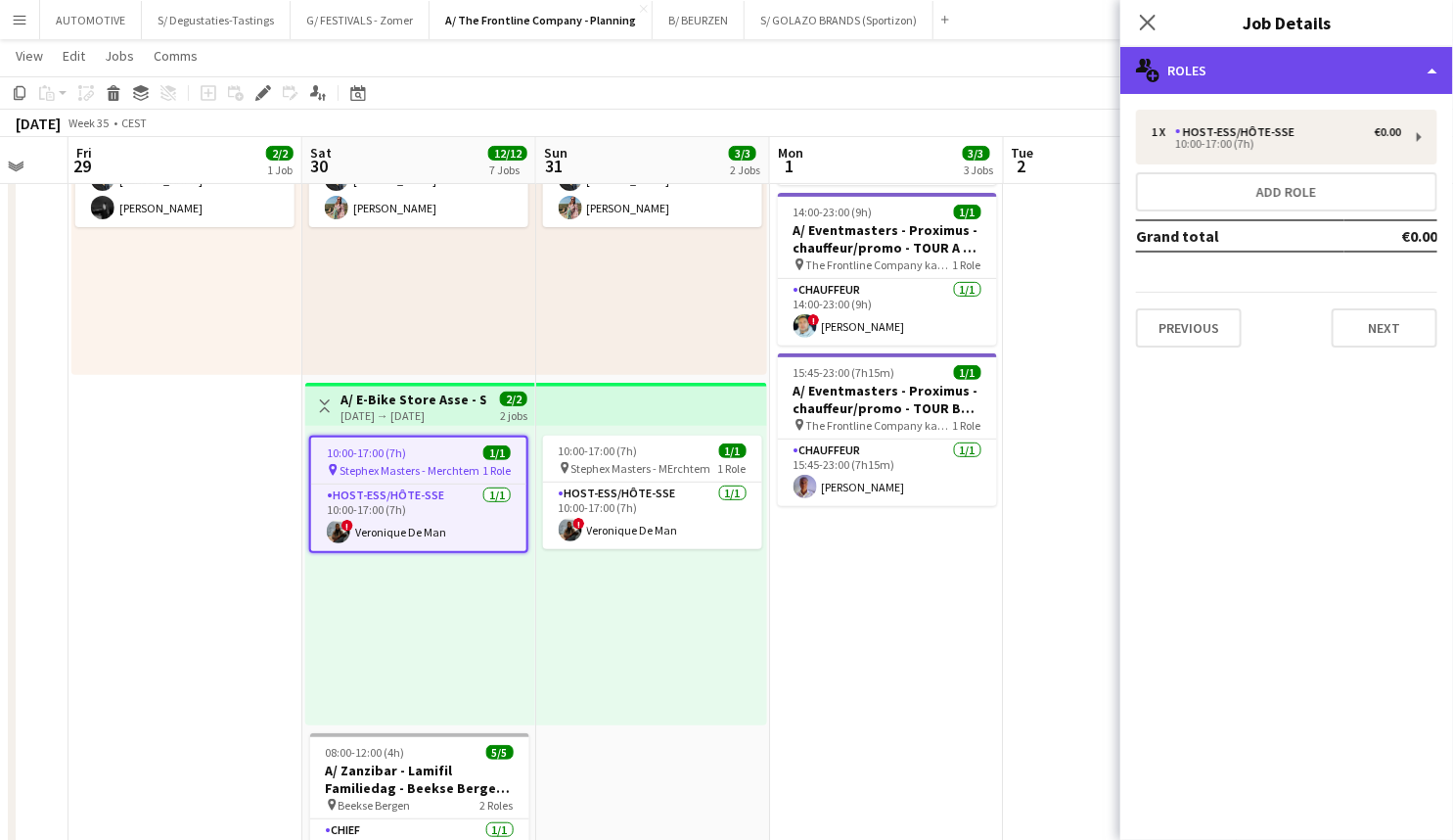
click at [1213, 69] on div "multiple-users-add Roles" at bounding box center [1287, 70] width 332 height 47
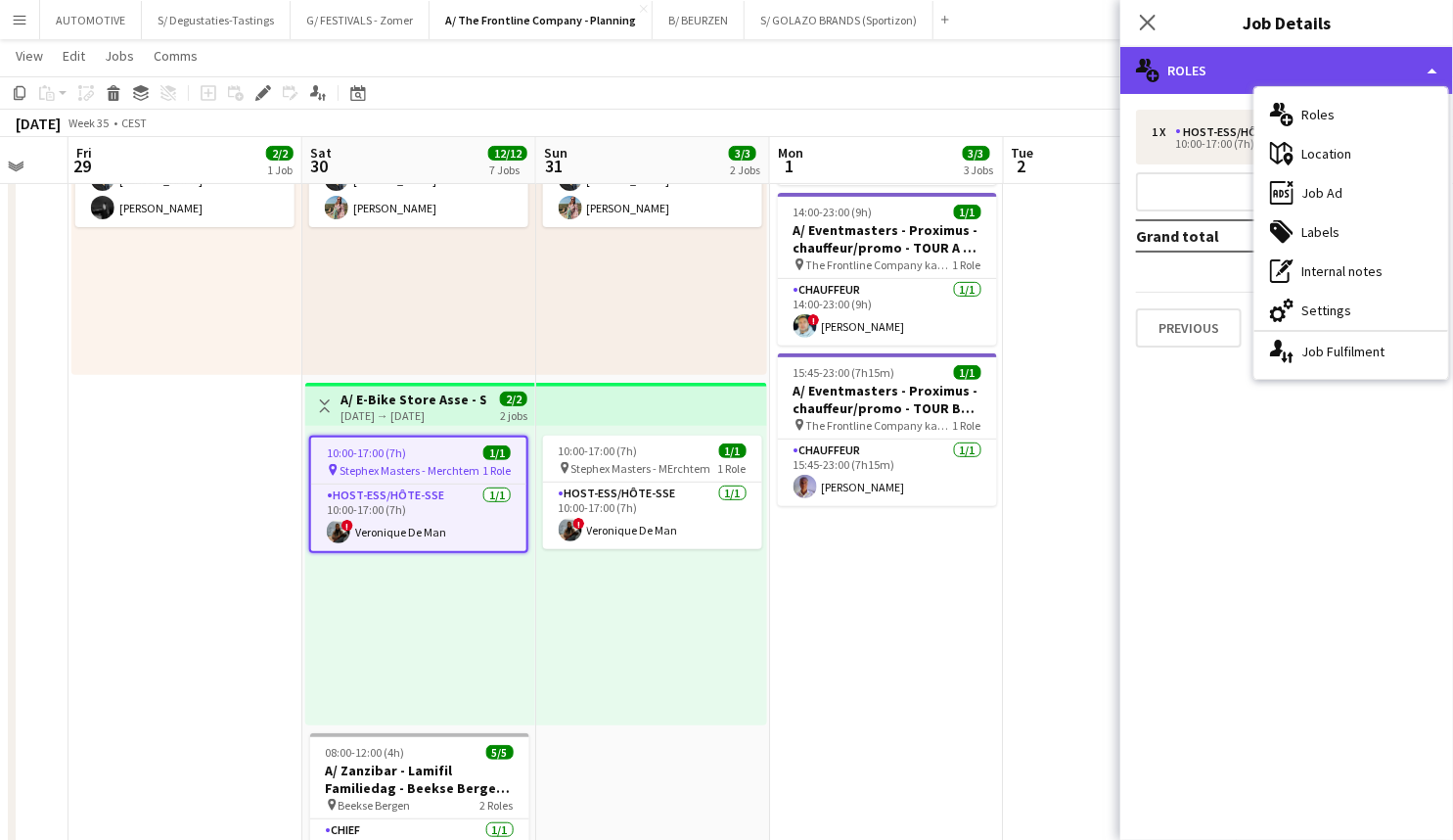
click at [1239, 69] on div "multiple-users-add Roles" at bounding box center [1287, 70] width 332 height 47
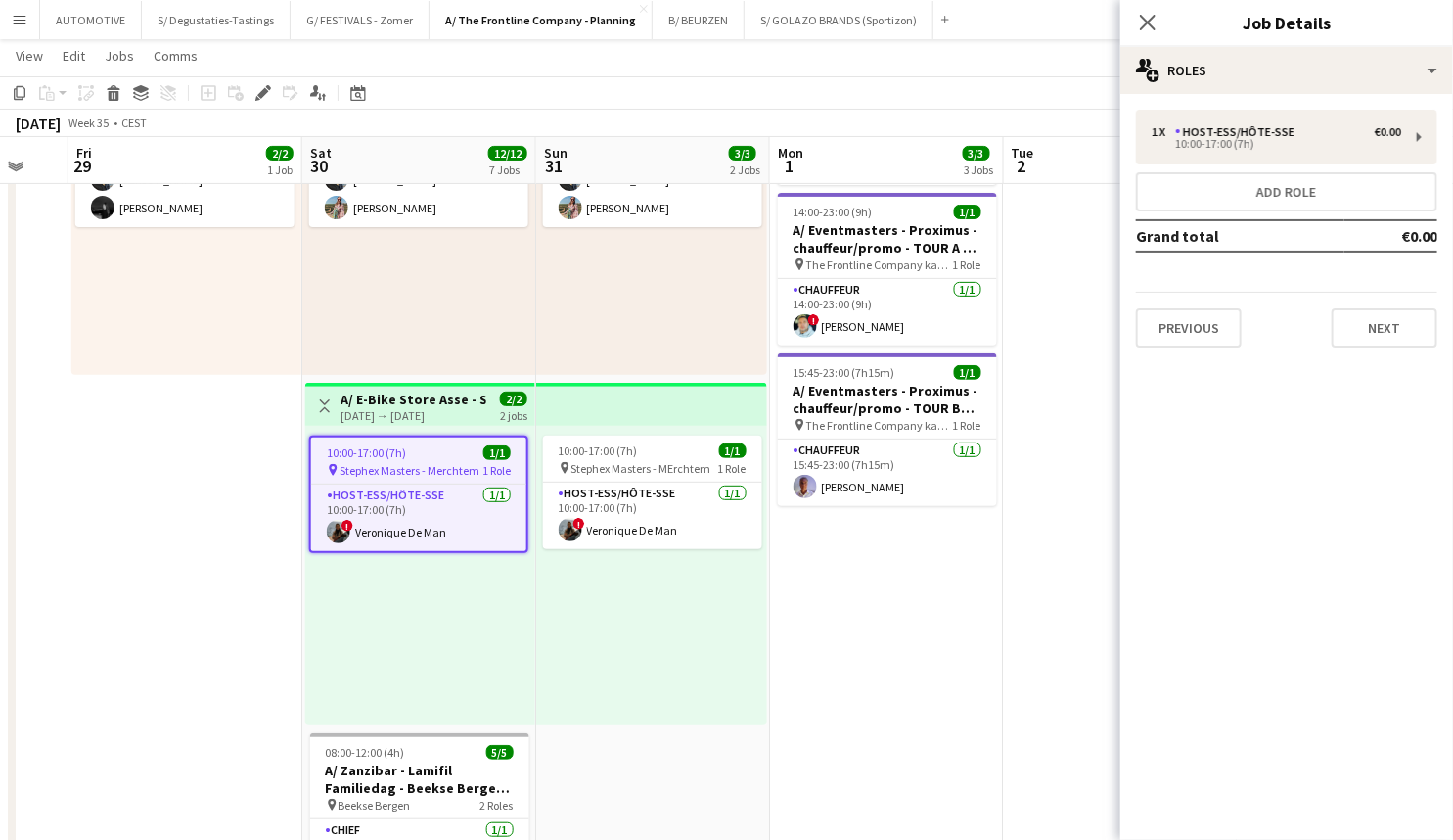
click at [364, 476] on span "Stephex Masters - Merchtem" at bounding box center [409, 470] width 140 height 15
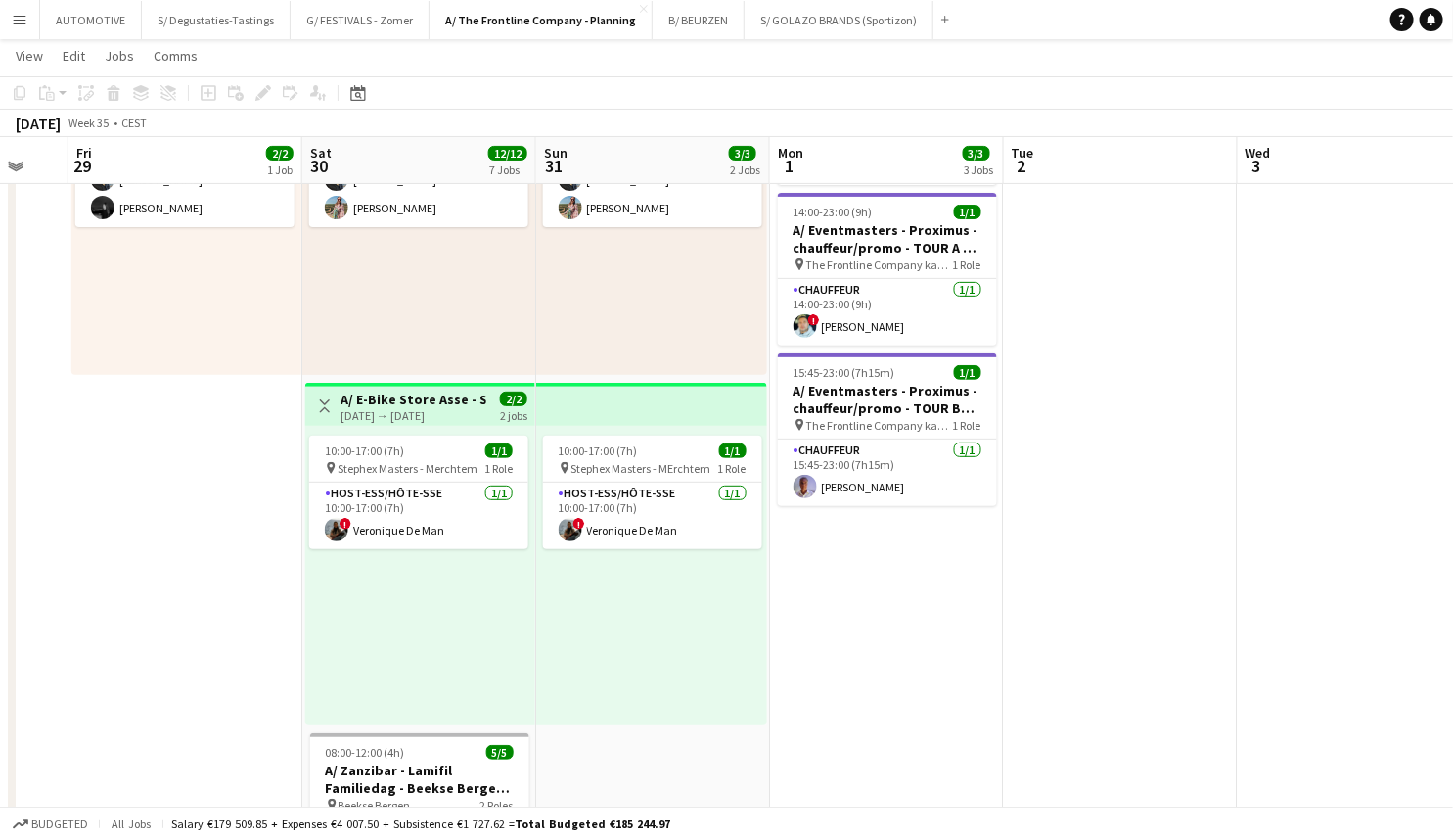
click at [421, 410] on div "30-08-2025 → 31-08-2025" at bounding box center [413, 415] width 146 height 15
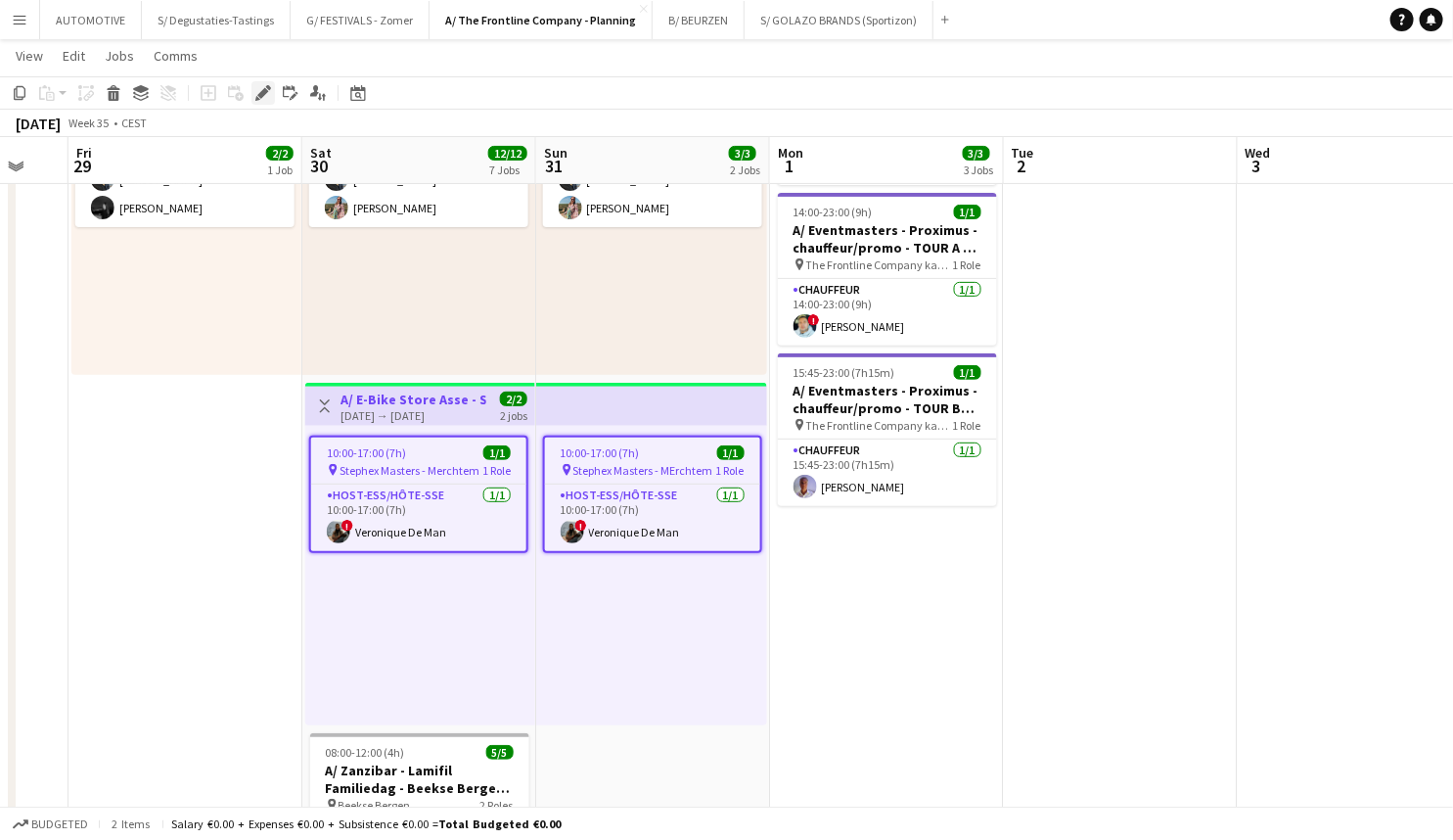
click at [267, 99] on icon "Edit" at bounding box center [264, 94] width 16 height 16
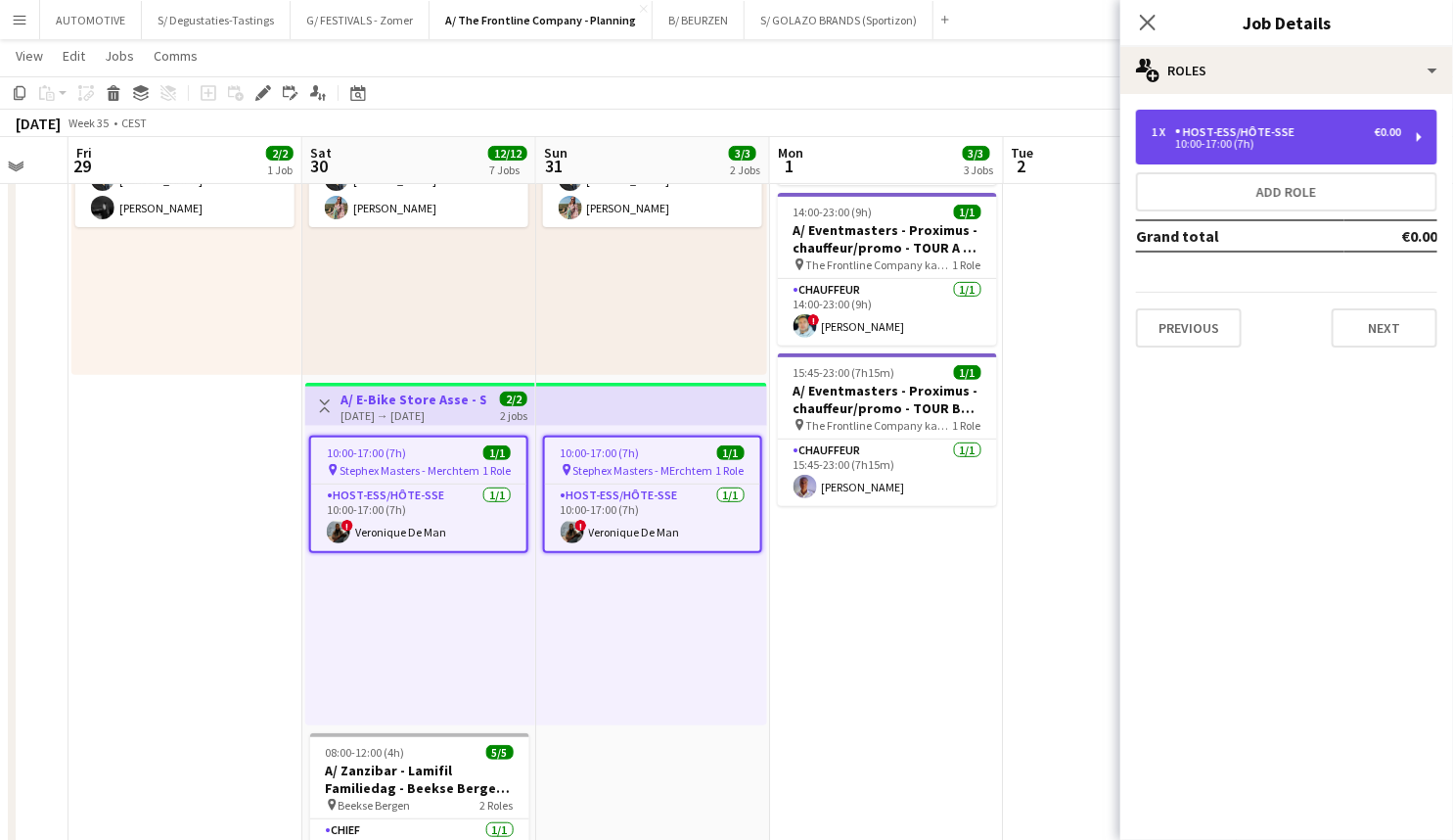
click at [1299, 142] on div "10:00-17:00 (7h)" at bounding box center [1276, 144] width 250 height 10
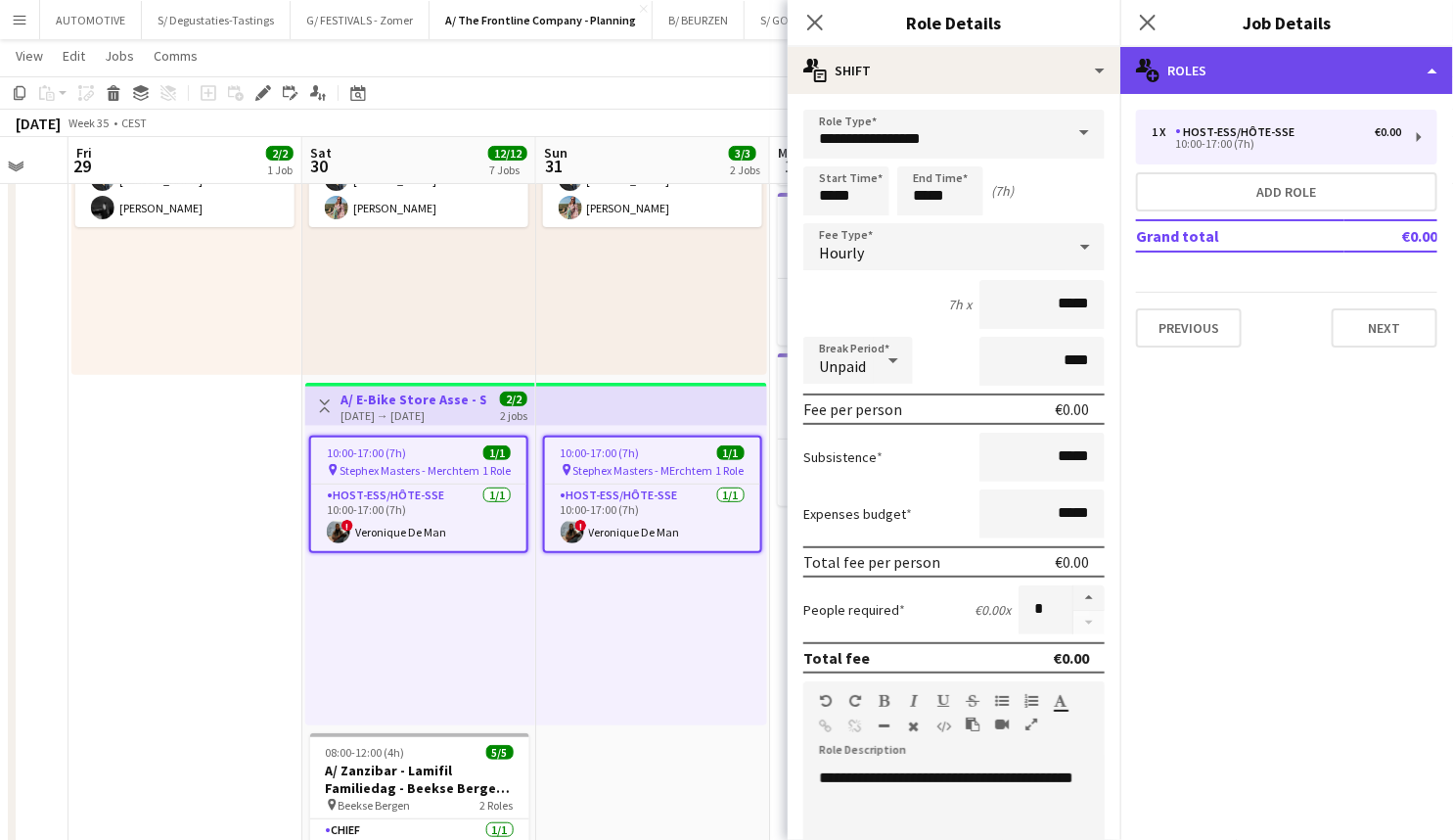
click at [1214, 88] on div "multiple-users-add Roles" at bounding box center [1287, 70] width 332 height 47
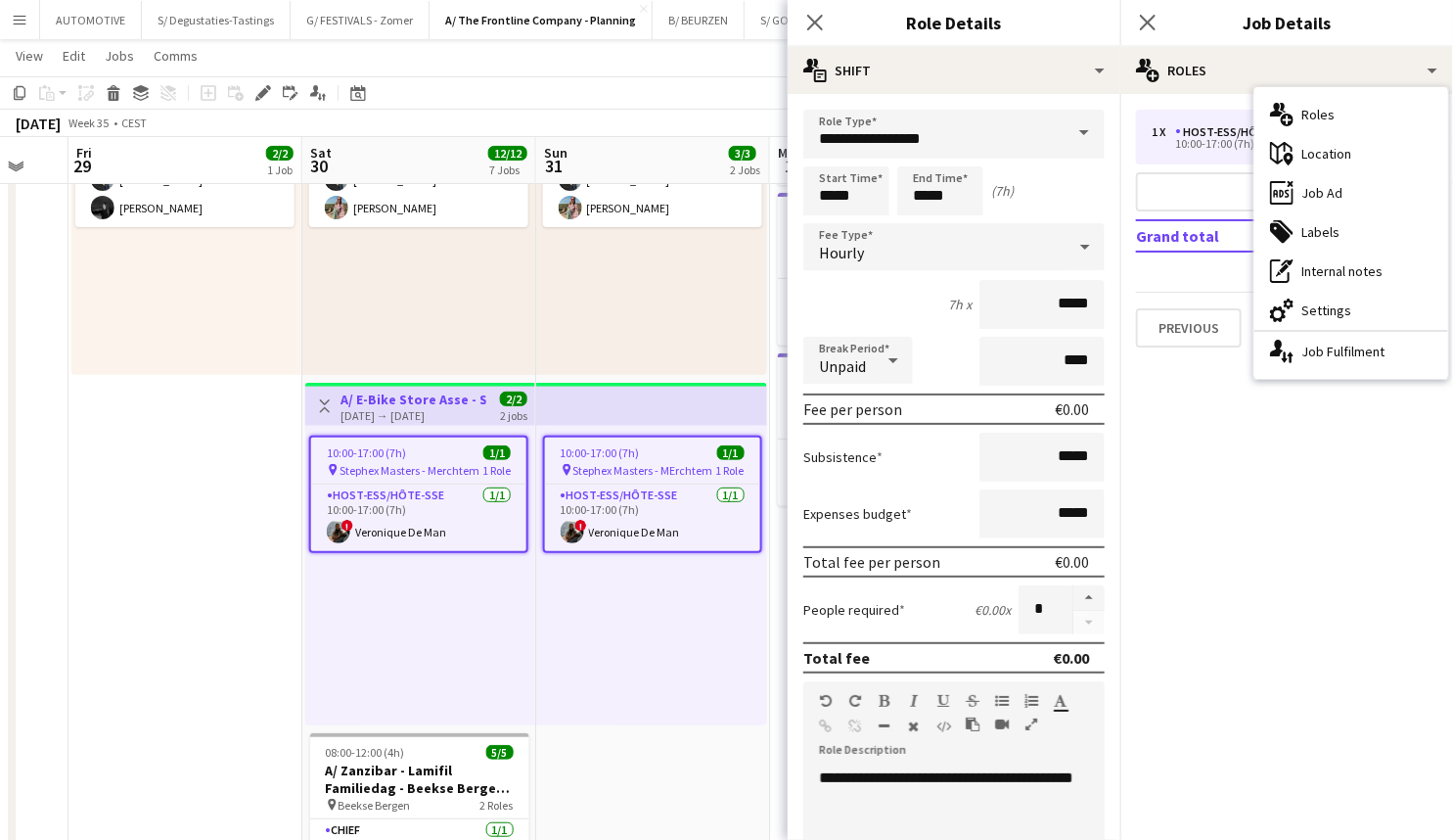
click at [434, 479] on app-job-card "10:00-17:00 (7h) 1/1 pin Stephex Masters - Merchtem 1 Role Host-ess/Hôte-sse 1/…" at bounding box center [419, 495] width 219 height 117
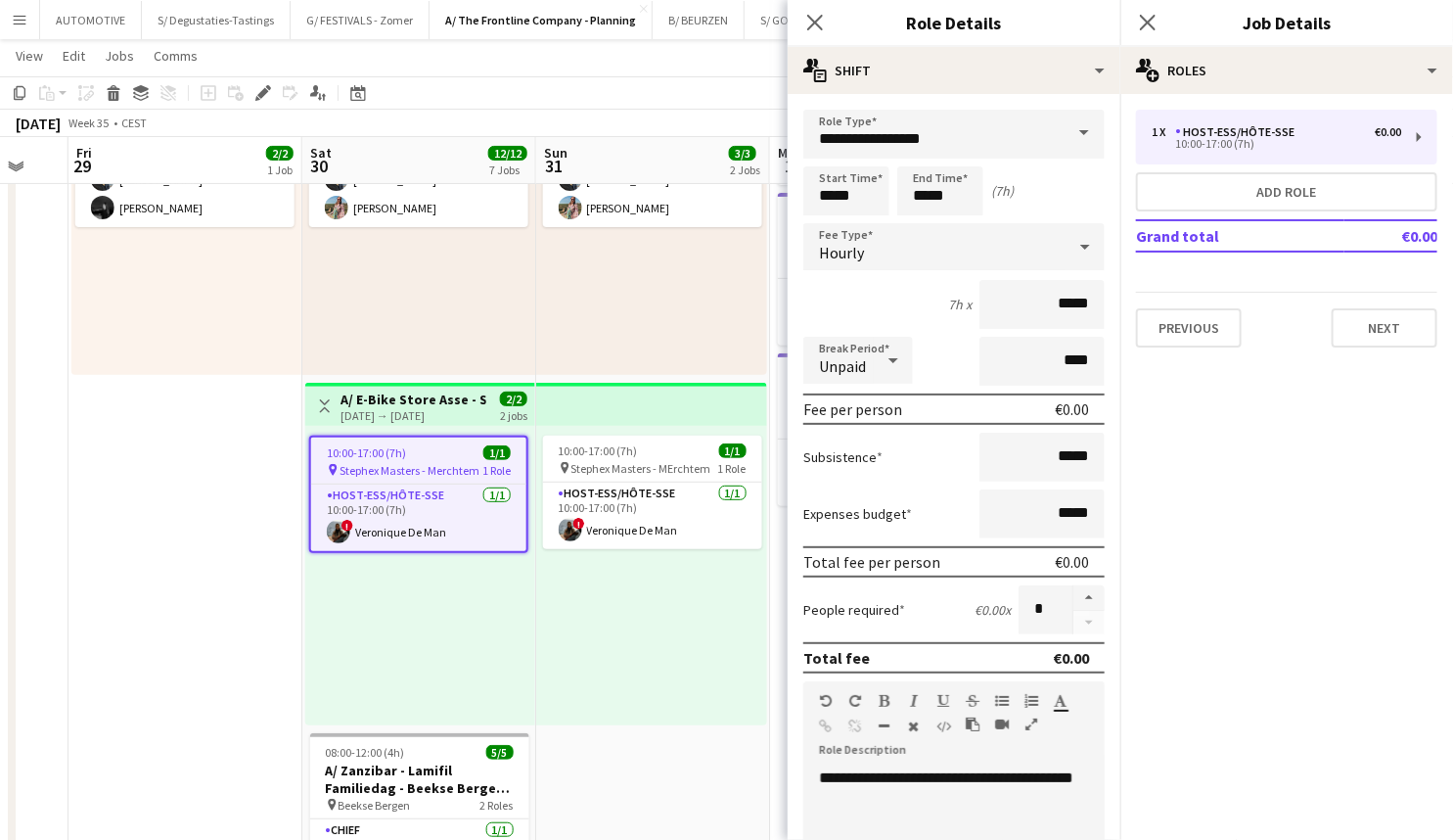
click at [429, 472] on span "Stephex Masters - Merchtem" at bounding box center [409, 470] width 140 height 15
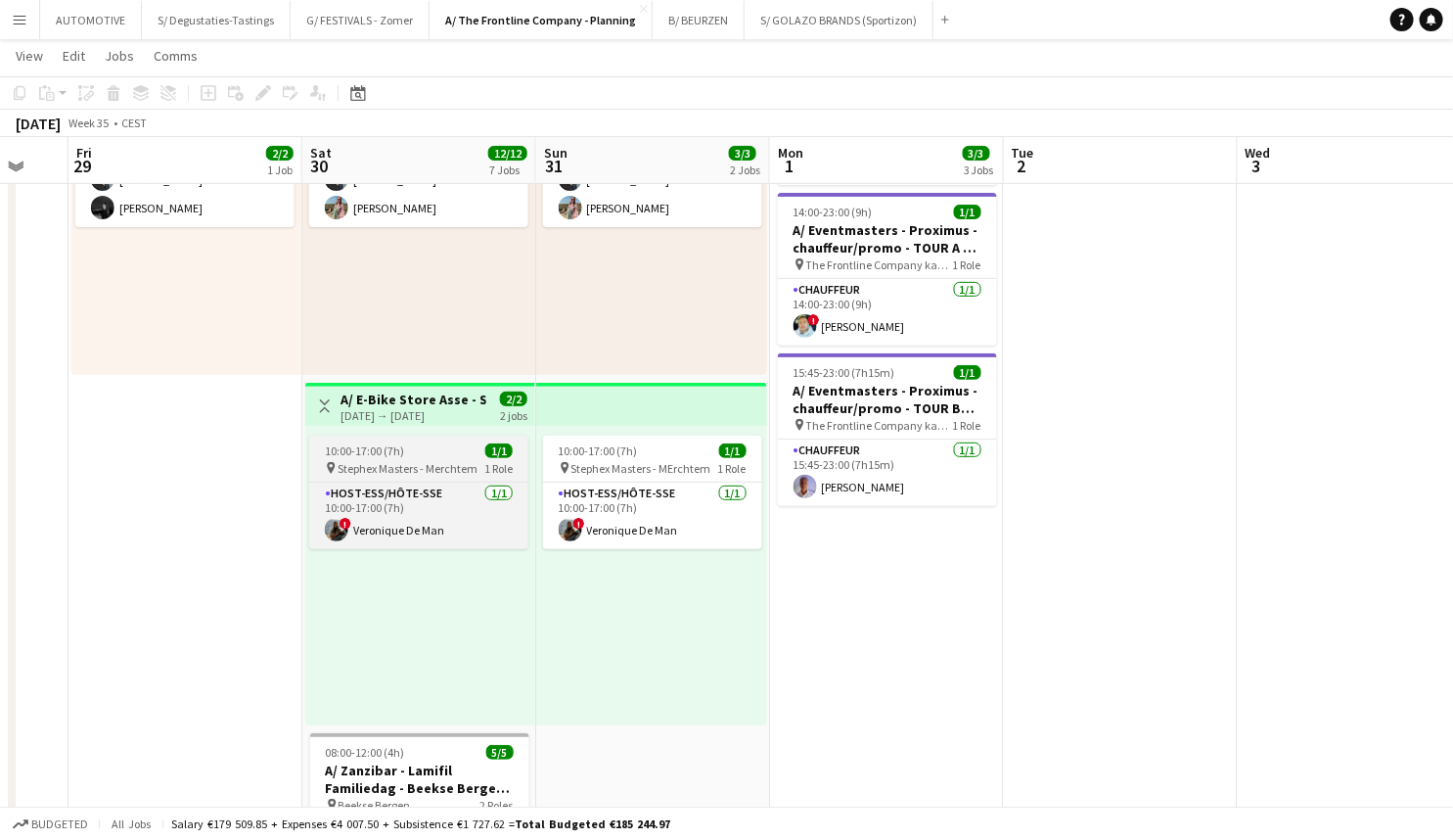
click at [401, 479] on app-job-card "10:00-17:00 (7h) 1/1 pin Stephex Masters - Merchtem 1 Role Host-ess/Hôte-sse 1/…" at bounding box center [419, 493] width 219 height 113
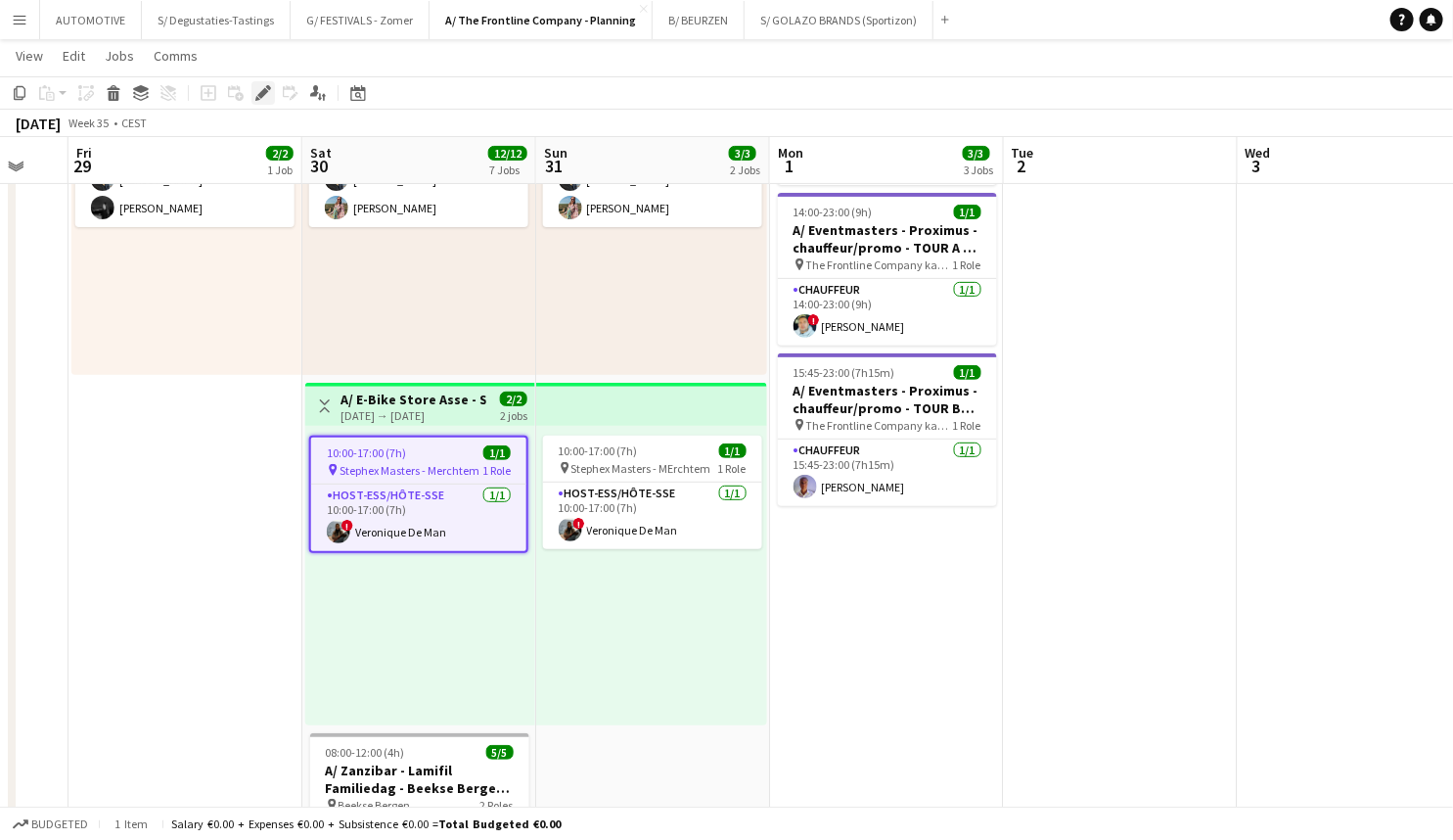
click at [265, 91] on icon at bounding box center [263, 94] width 11 height 11
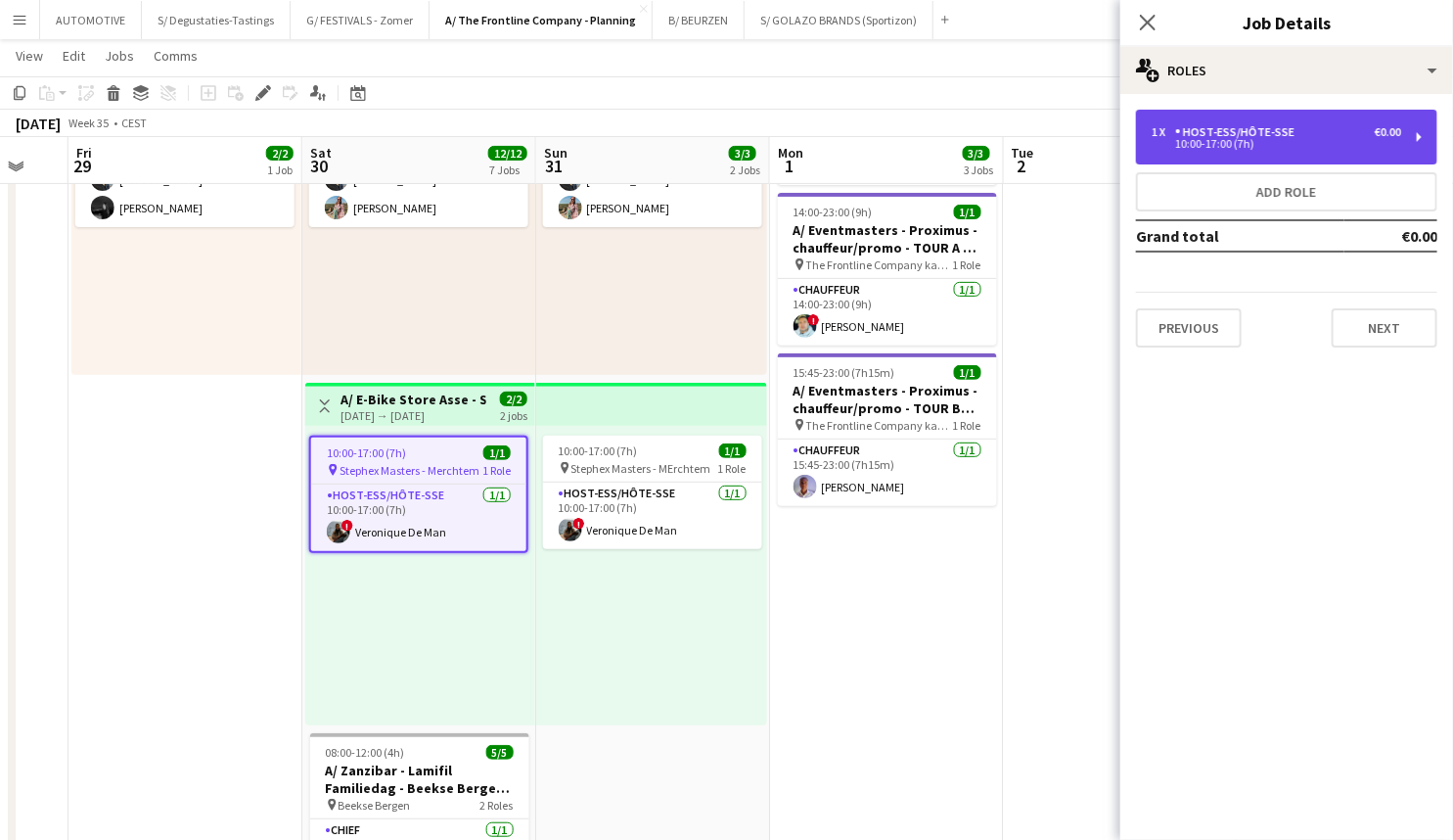
click at [1263, 129] on div "Host-ess/Hôte-sse" at bounding box center [1239, 132] width 127 height 14
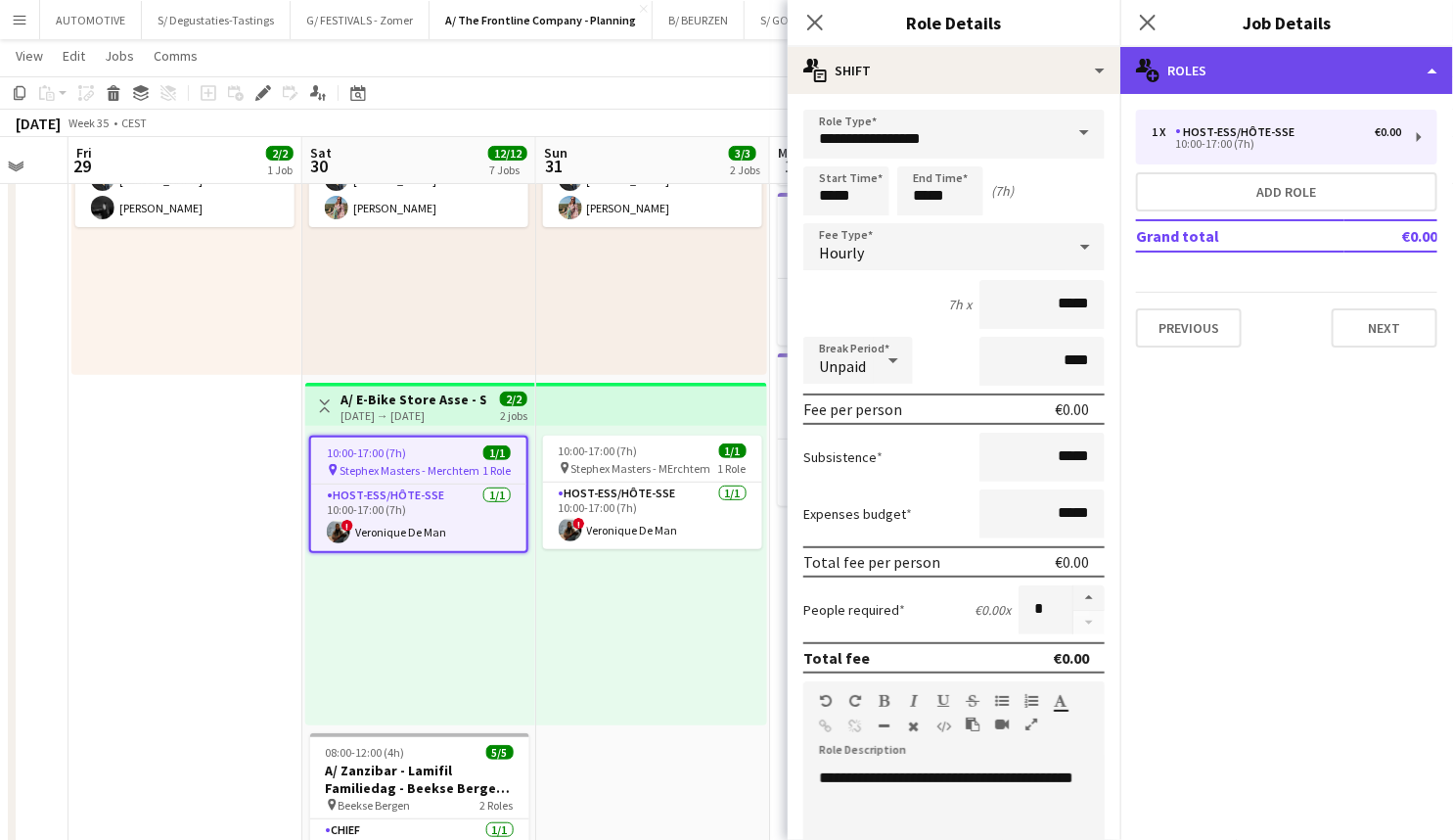
click at [1243, 67] on div "multiple-users-add Roles" at bounding box center [1287, 70] width 332 height 47
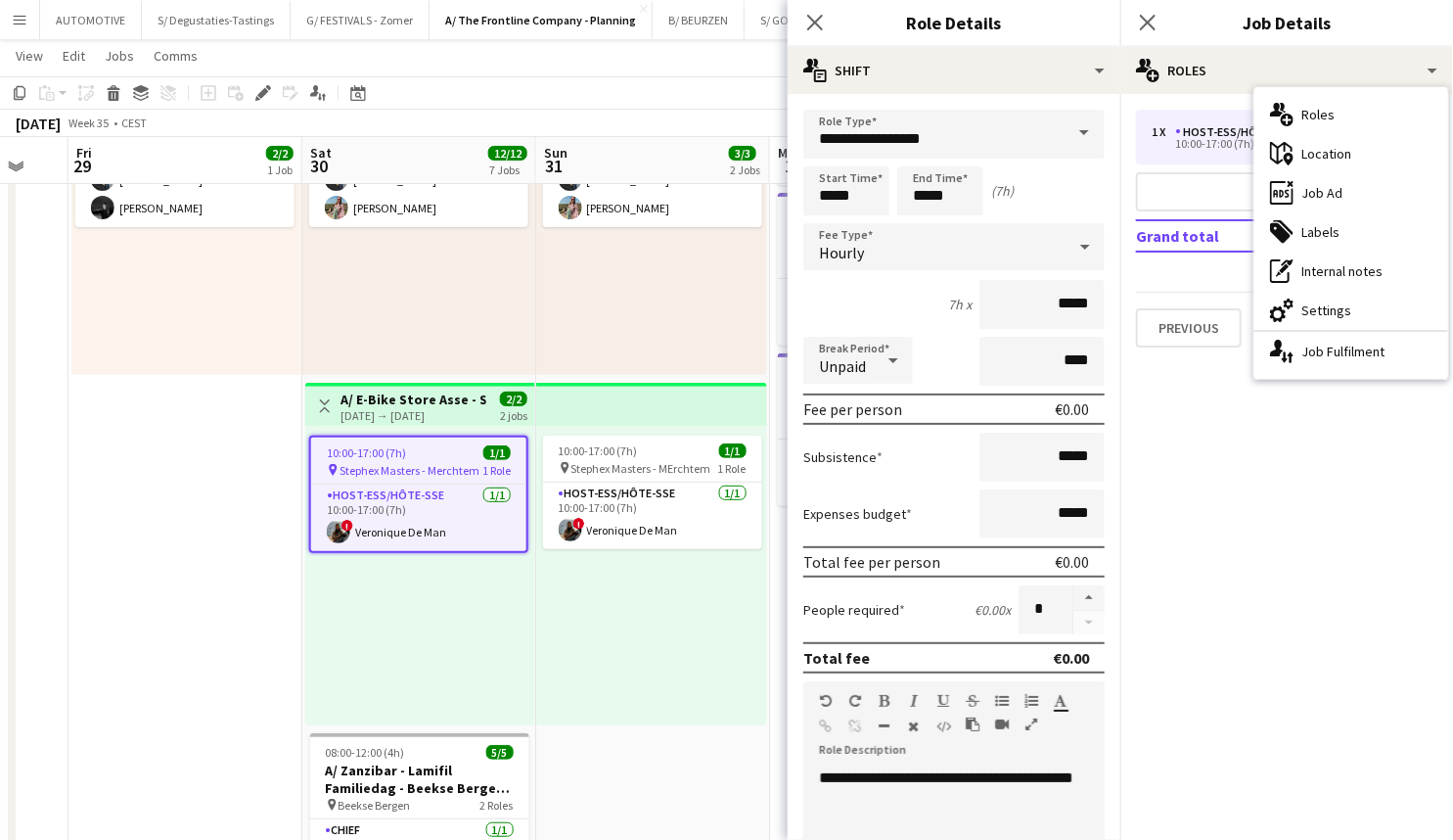
click at [1334, 186] on div "ads-window Job Ad" at bounding box center [1351, 192] width 194 height 39
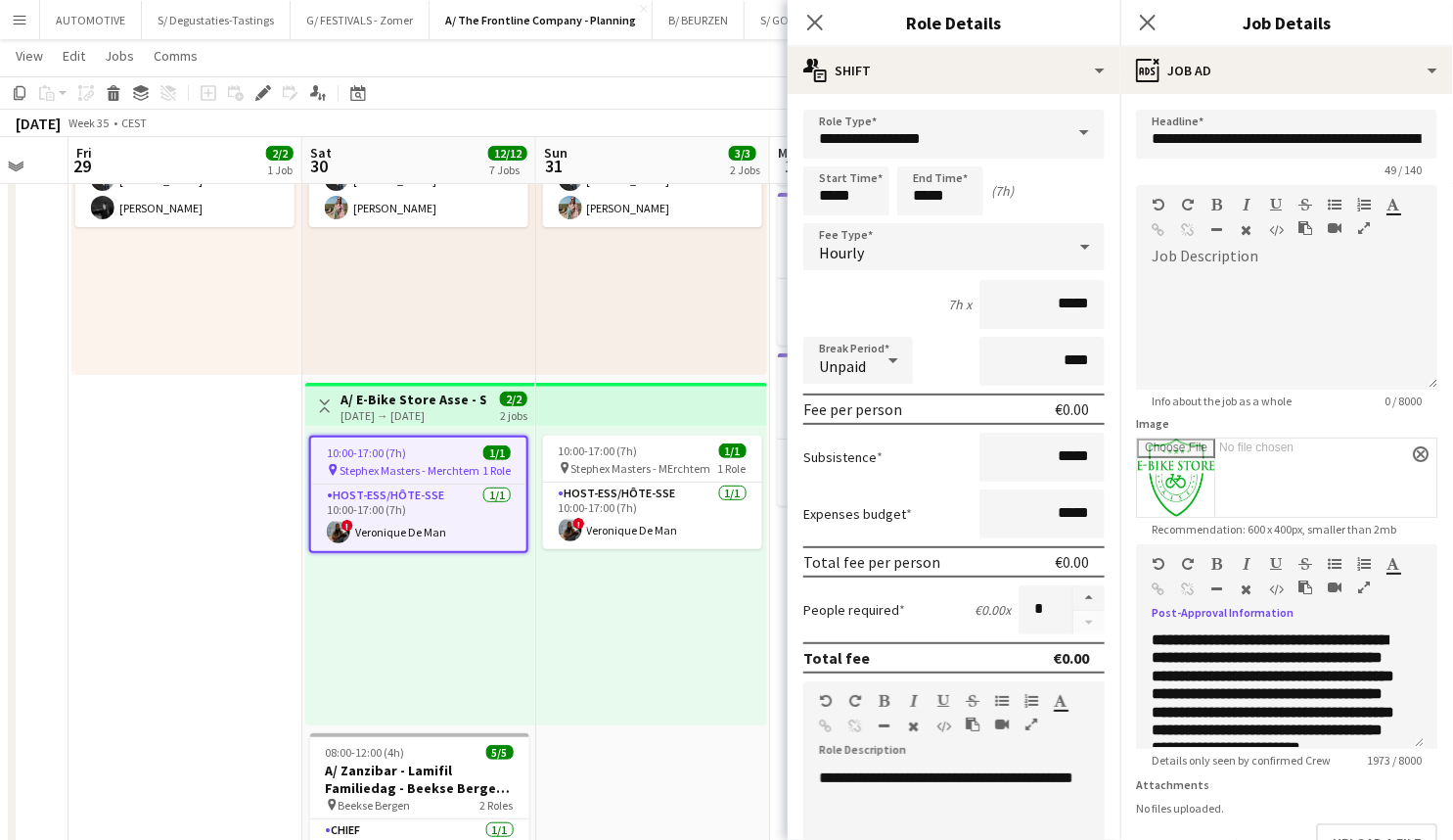
click at [1364, 591] on icon "button" at bounding box center [1364, 587] width 12 height 14
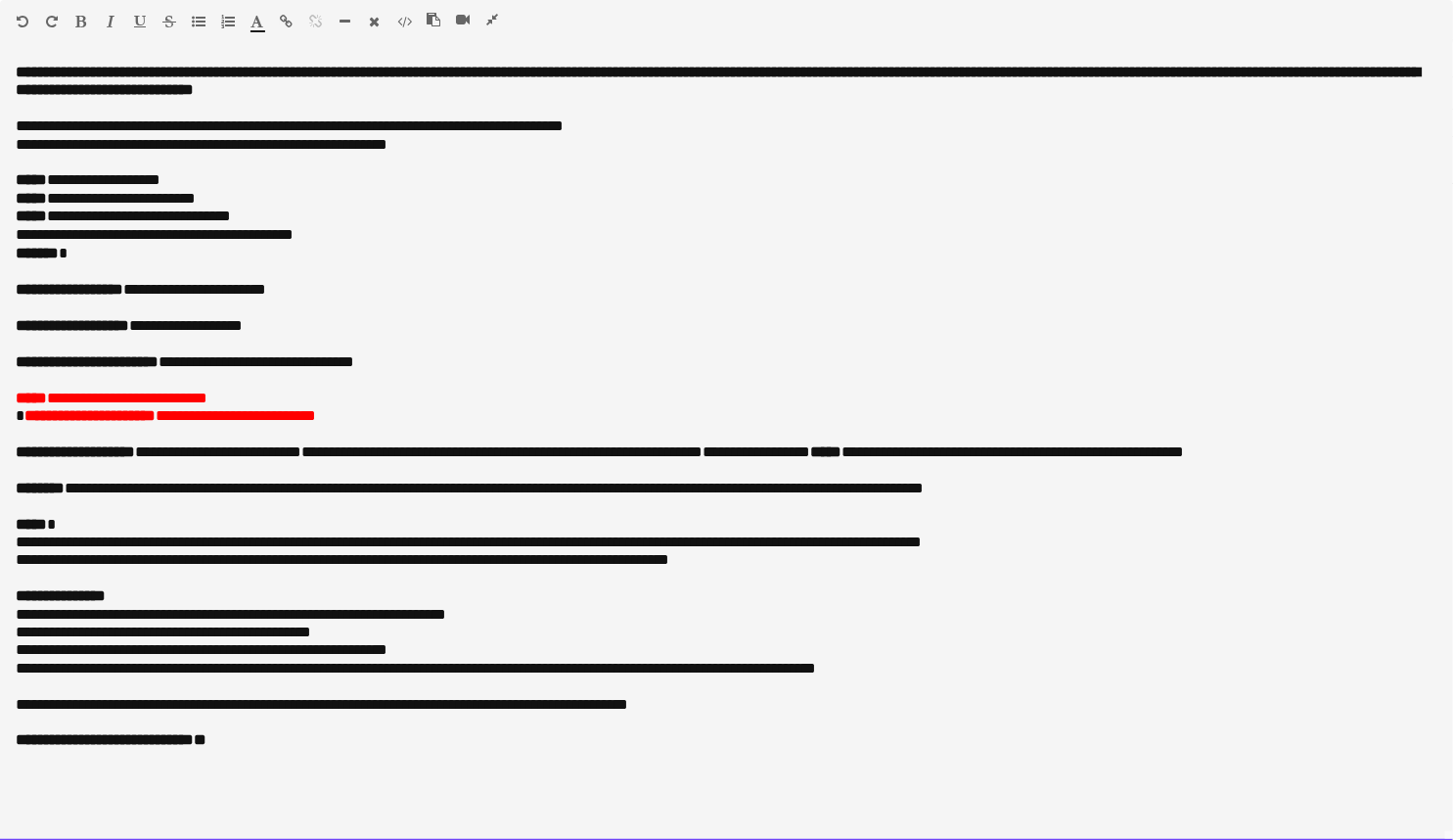
click at [24, 419] on span "**********" at bounding box center [86, 415] width 140 height 15
drag, startPoint x: 25, startPoint y: 410, endPoint x: 38, endPoint y: 418, distance: 15.3
click at [27, 410] on span "**********" at bounding box center [91, 415] width 131 height 15
click at [353, 700] on p "**********" at bounding box center [726, 705] width 1422 height 18
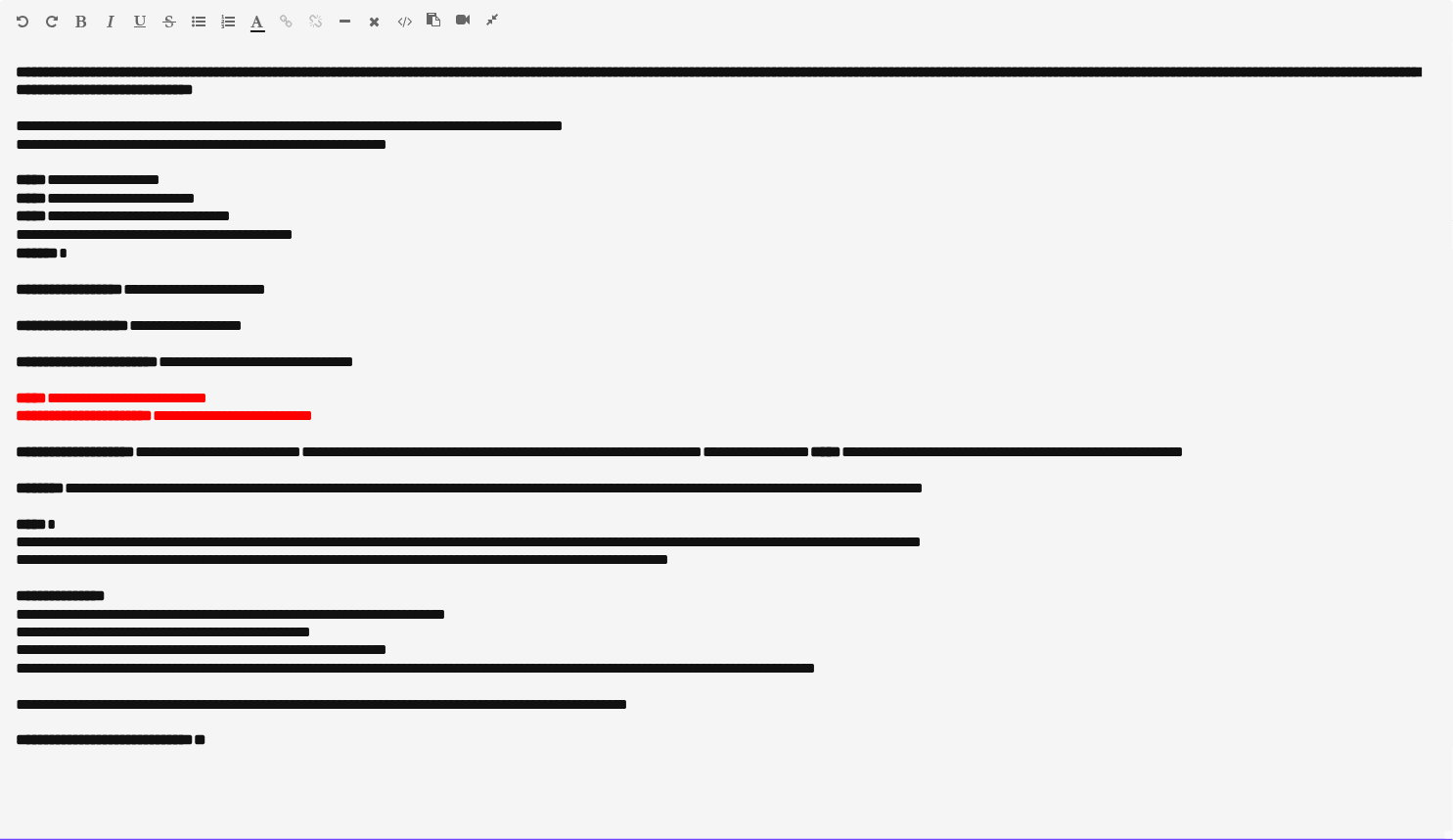
drag, startPoint x: 273, startPoint y: 647, endPoint x: 290, endPoint y: 453, distance: 194.7
drag, startPoint x: 304, startPoint y: 537, endPoint x: 259, endPoint y: 678, distance: 148.0
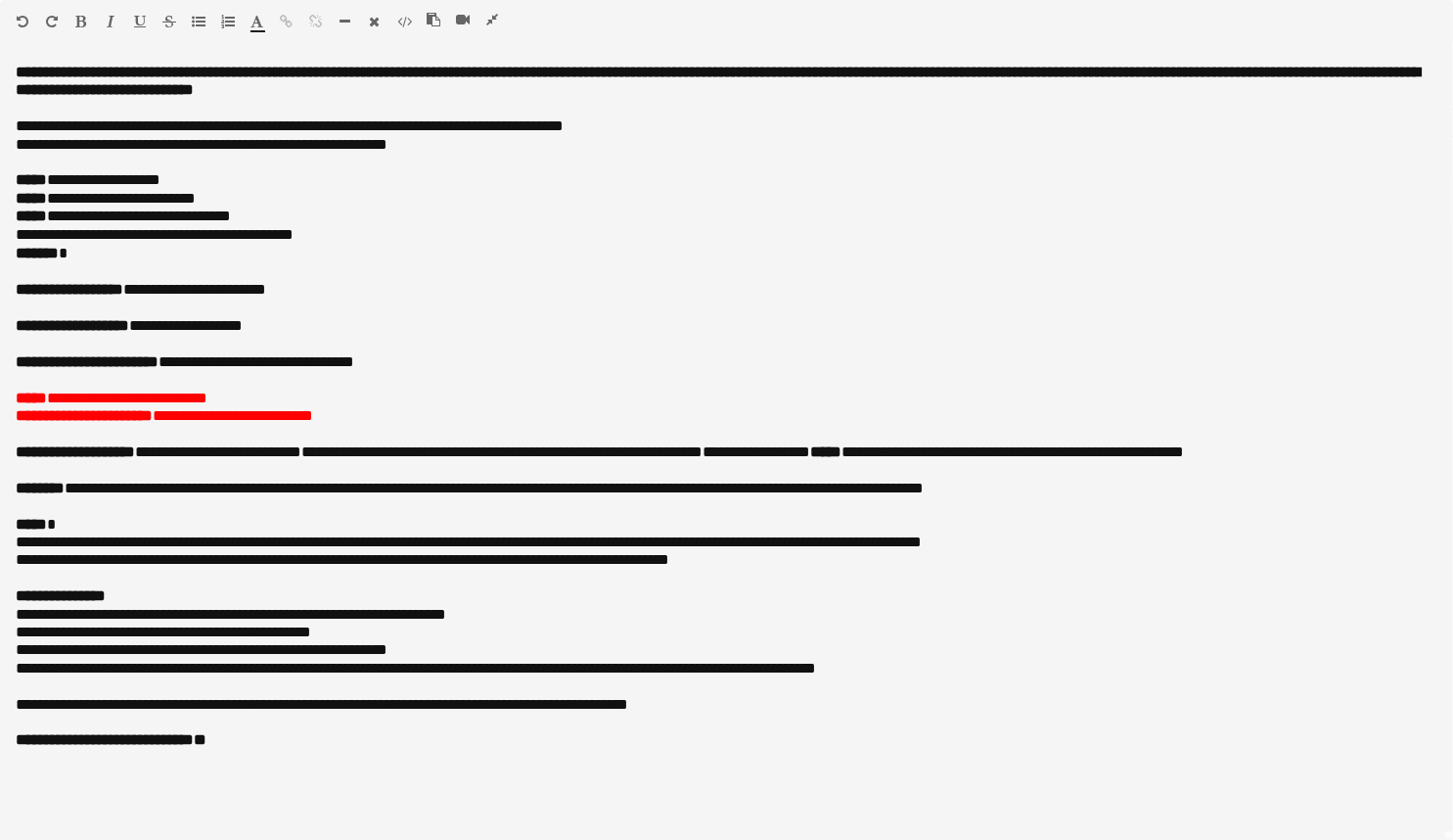
click at [495, 18] on icon "button" at bounding box center [493, 20] width 12 height 14
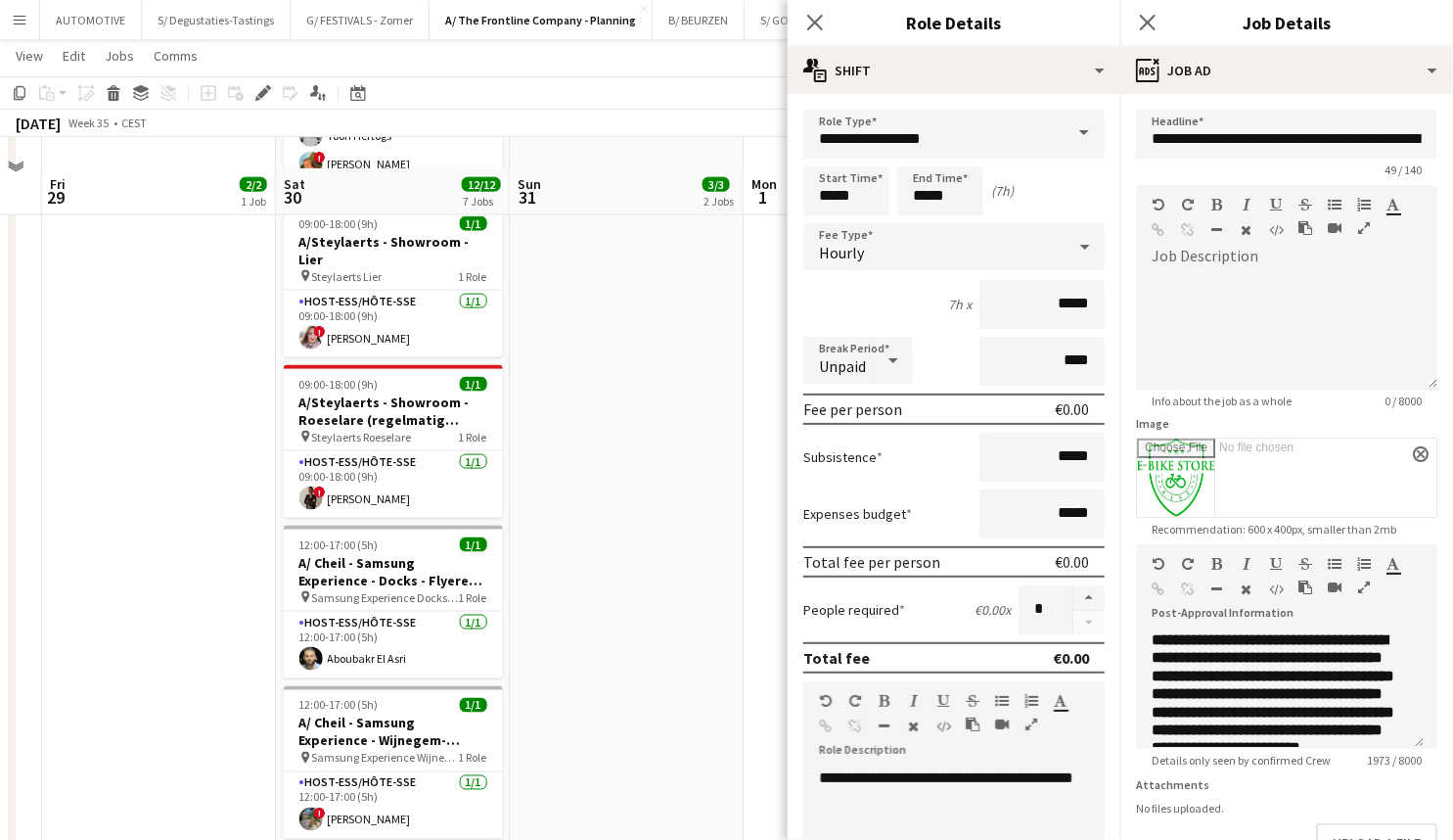
scroll to position [1015, 0]
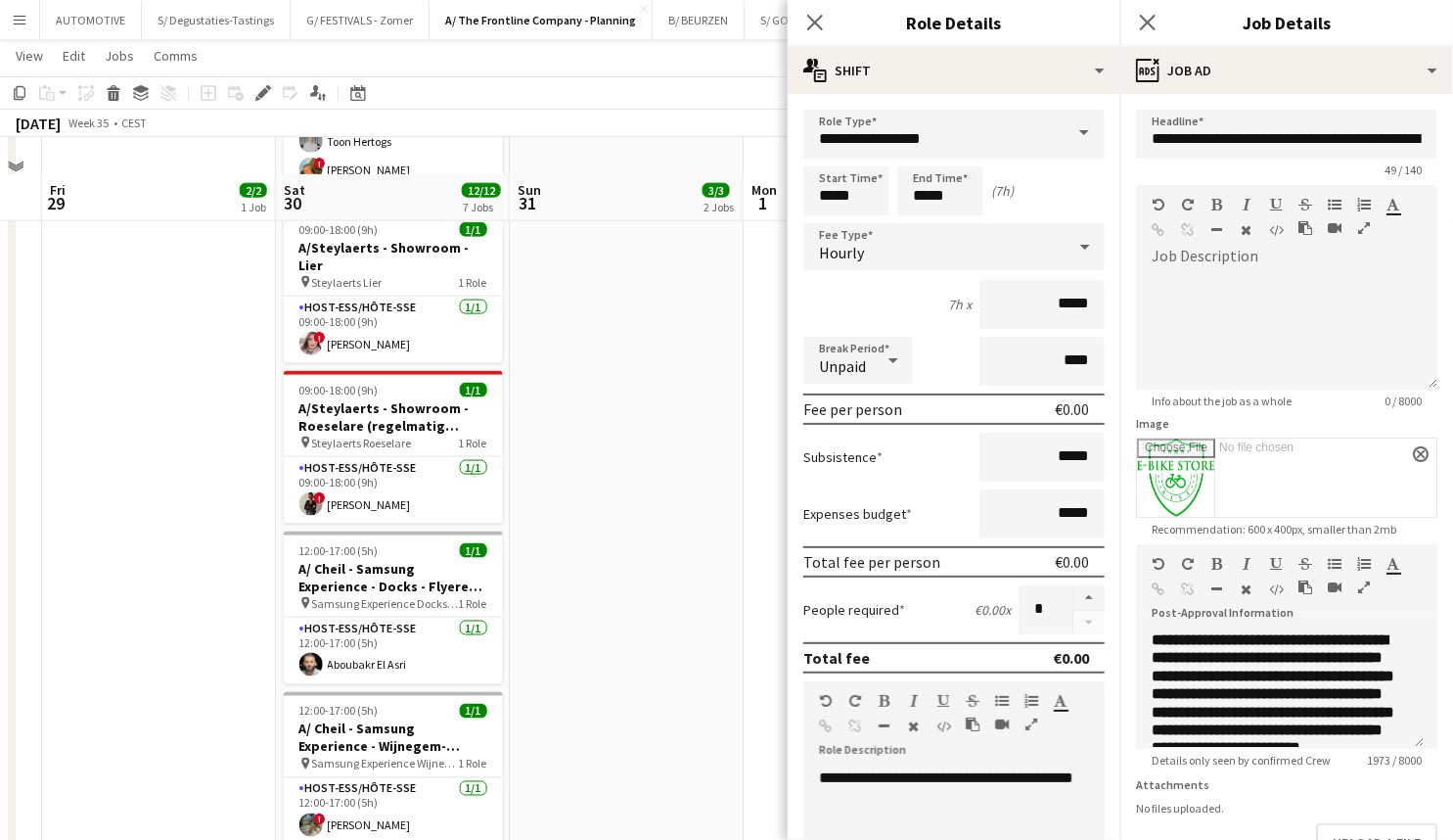
drag, startPoint x: 667, startPoint y: 397, endPoint x: 643, endPoint y: 410, distance: 27.3
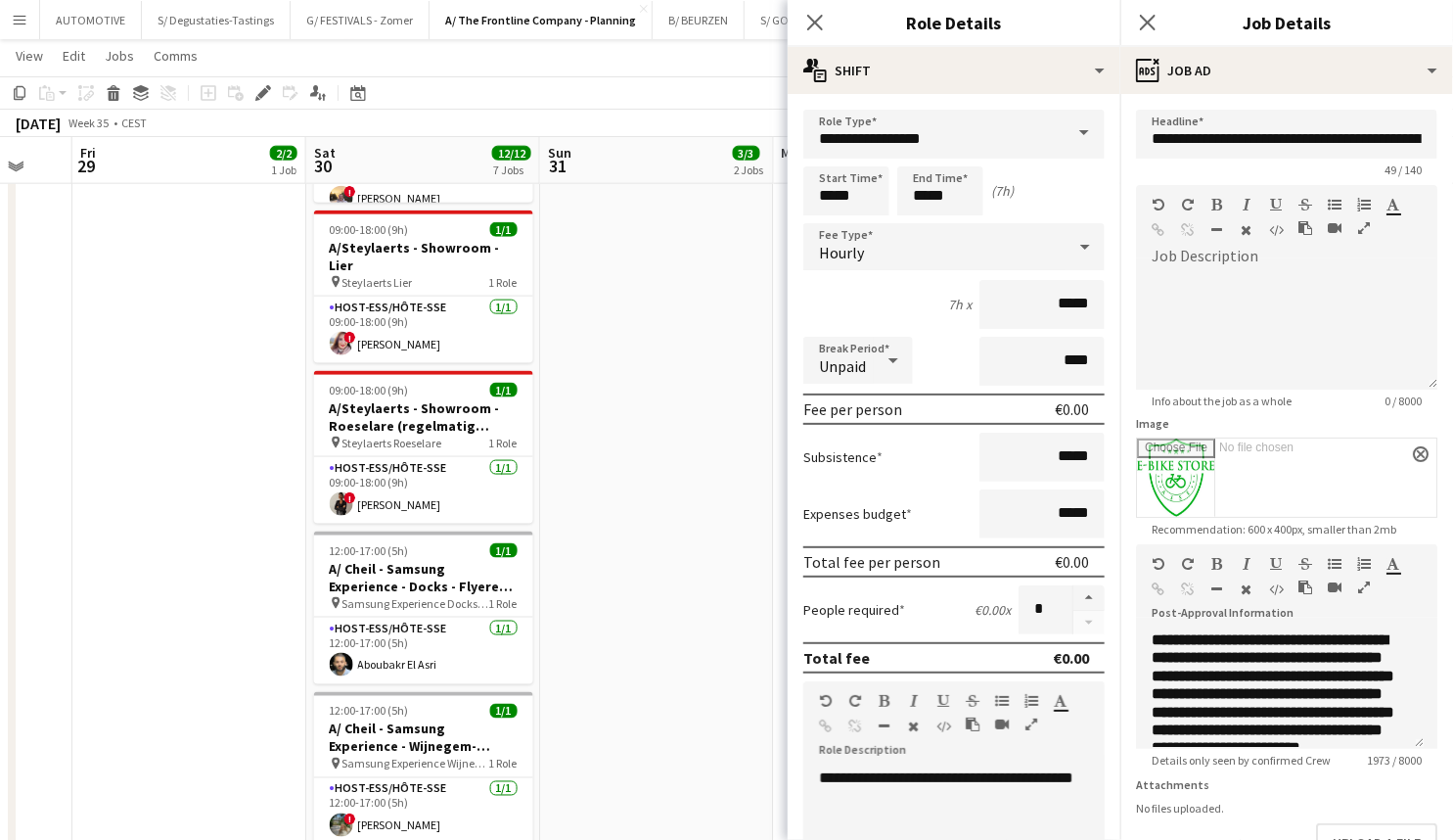
drag, startPoint x: 182, startPoint y: 606, endPoint x: 195, endPoint y: 563, distance: 44.9
click at [195, 563] on app-calendar-viewport "Mon 25 Tue 26 Wed 27 Thu 28 Fri 29 2/2 1 Job Sat 30 12/12 7 Jobs Sun 31 3/3 2 J…" at bounding box center [726, 66] width 1453 height 2008
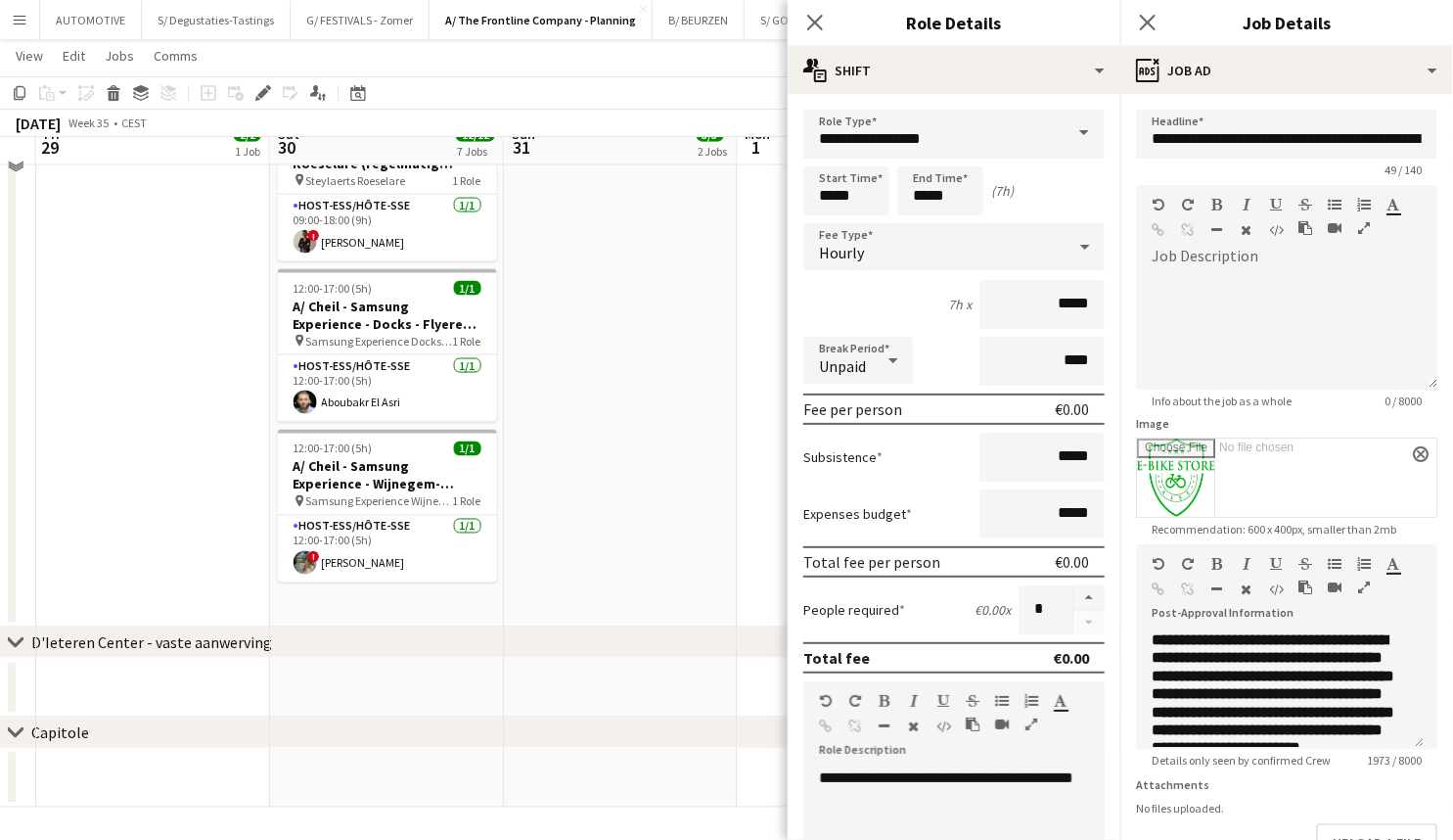
scroll to position [0, 910]
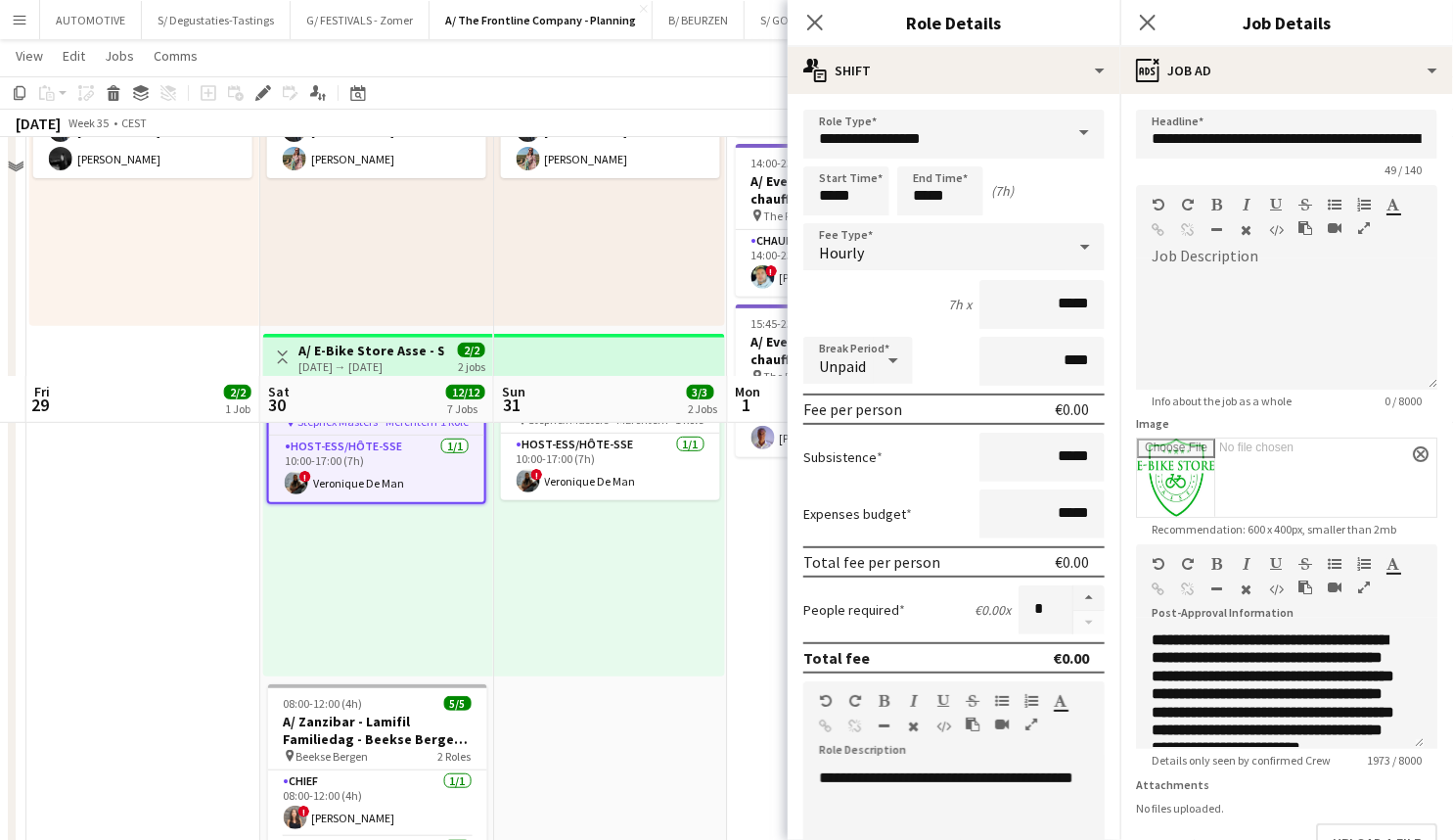
drag, startPoint x: 701, startPoint y: 565, endPoint x: 650, endPoint y: 393, distance: 179.4
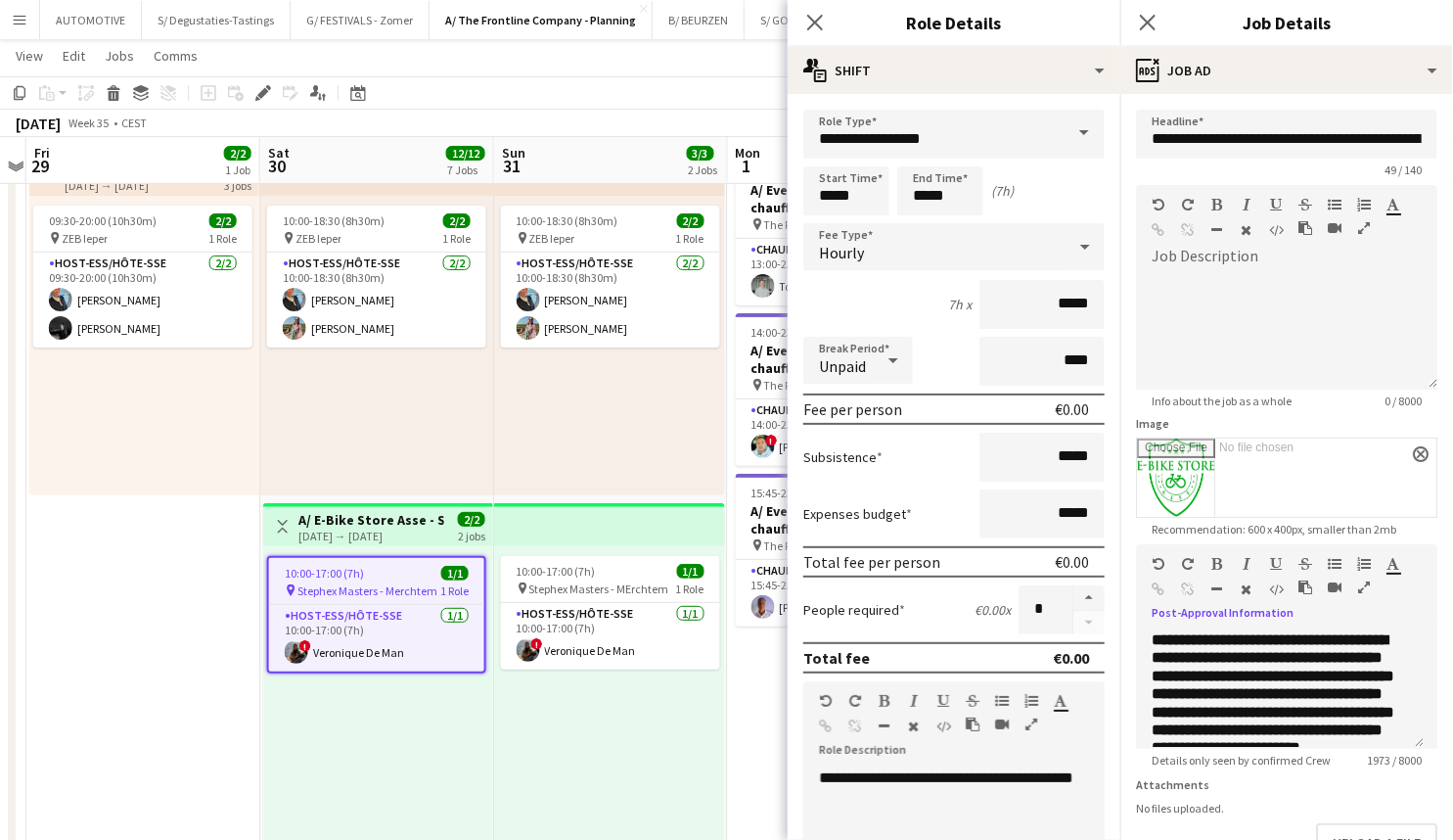
click at [1360, 588] on icon "button" at bounding box center [1364, 587] width 12 height 14
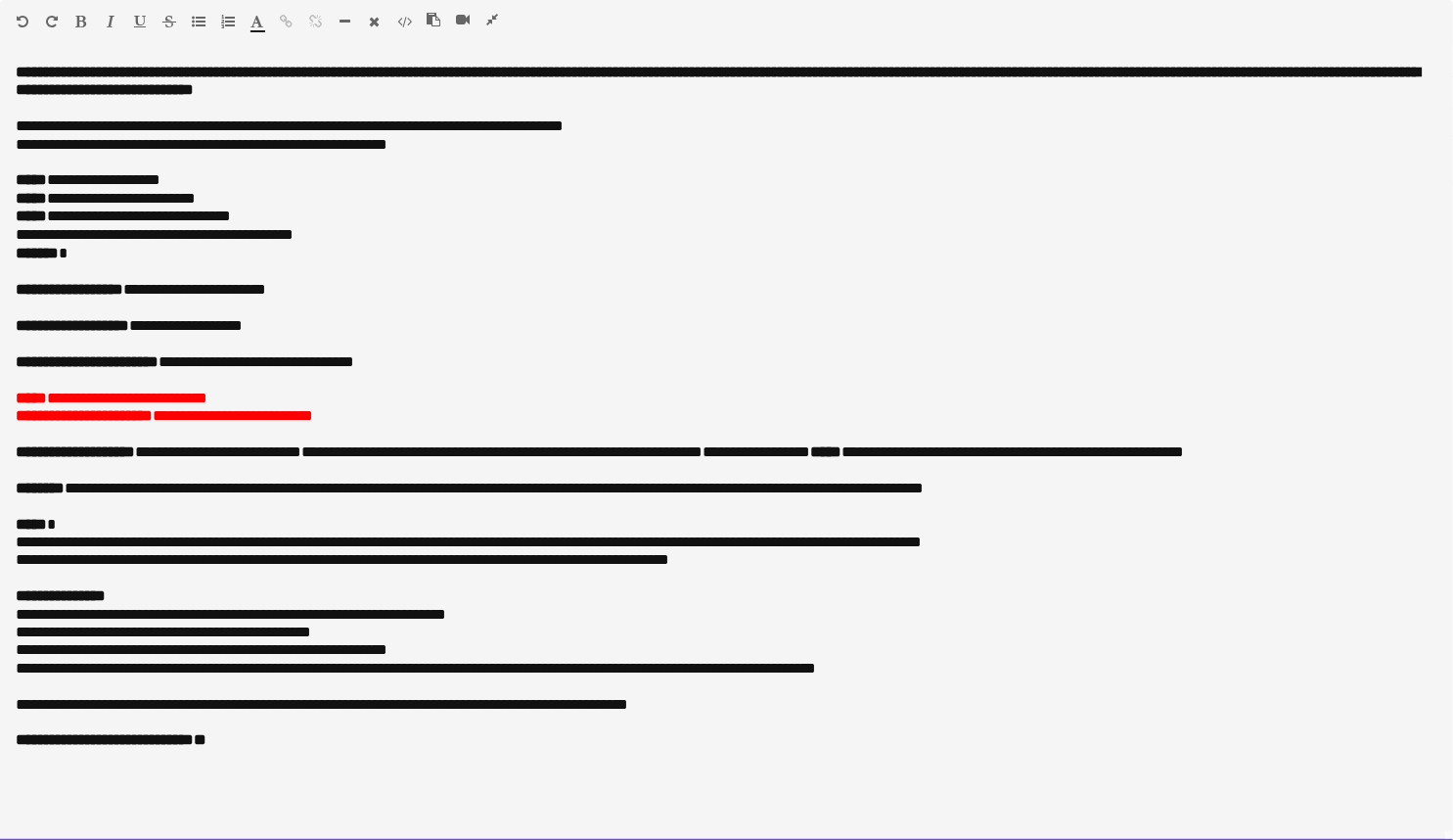
drag, startPoint x: 186, startPoint y: 239, endPoint x: 324, endPoint y: 239, distance: 138.0
click at [323, 239] on p "**********" at bounding box center [726, 235] width 1422 height 18
click at [302, 440] on p at bounding box center [726, 435] width 1422 height 18
drag, startPoint x: 403, startPoint y: 382, endPoint x: 388, endPoint y: 633, distance: 251.4
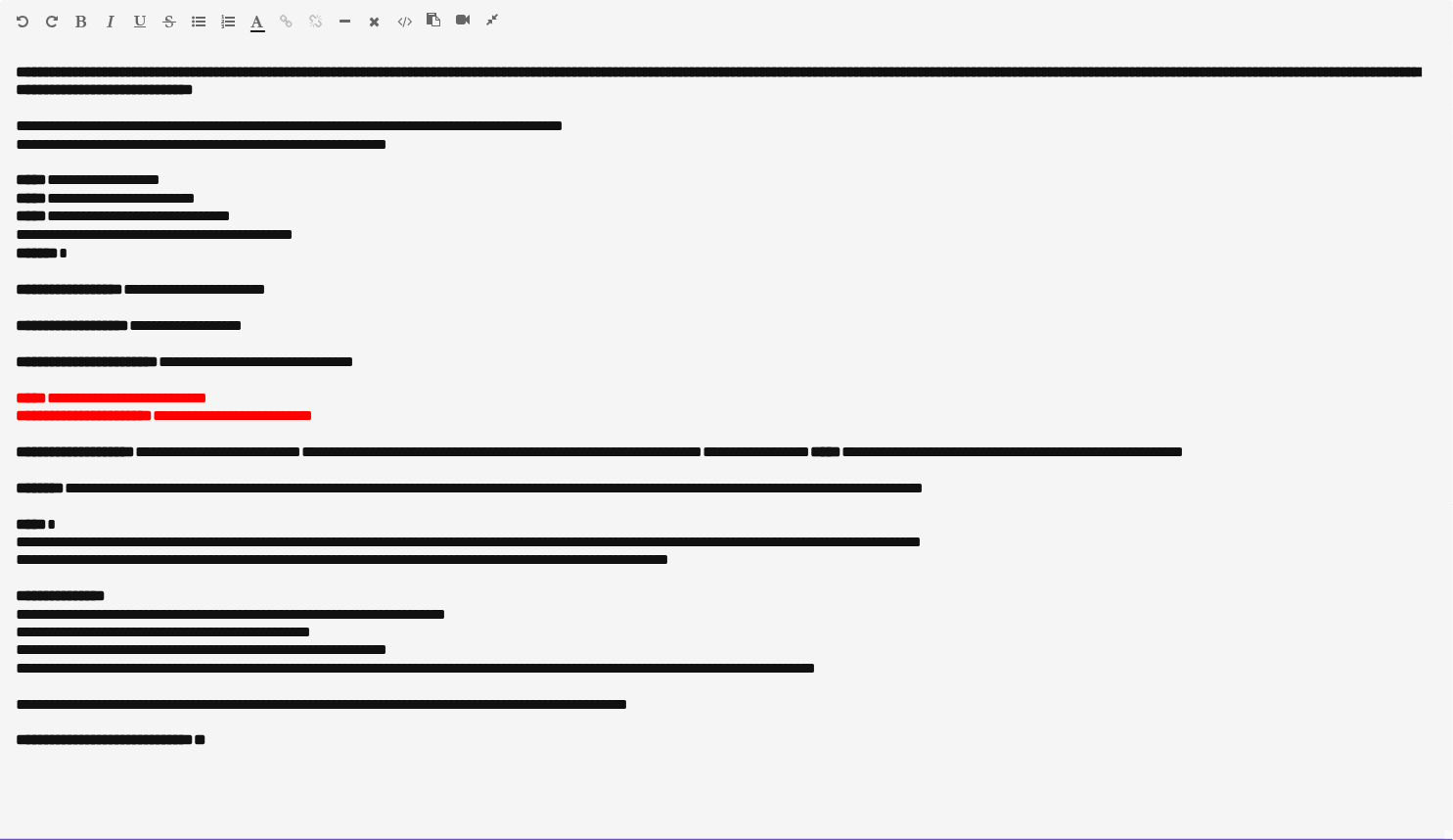
drag, startPoint x: 347, startPoint y: 617, endPoint x: 422, endPoint y: 172, distance: 451.3
click at [413, 310] on p at bounding box center [726, 309] width 1422 height 18
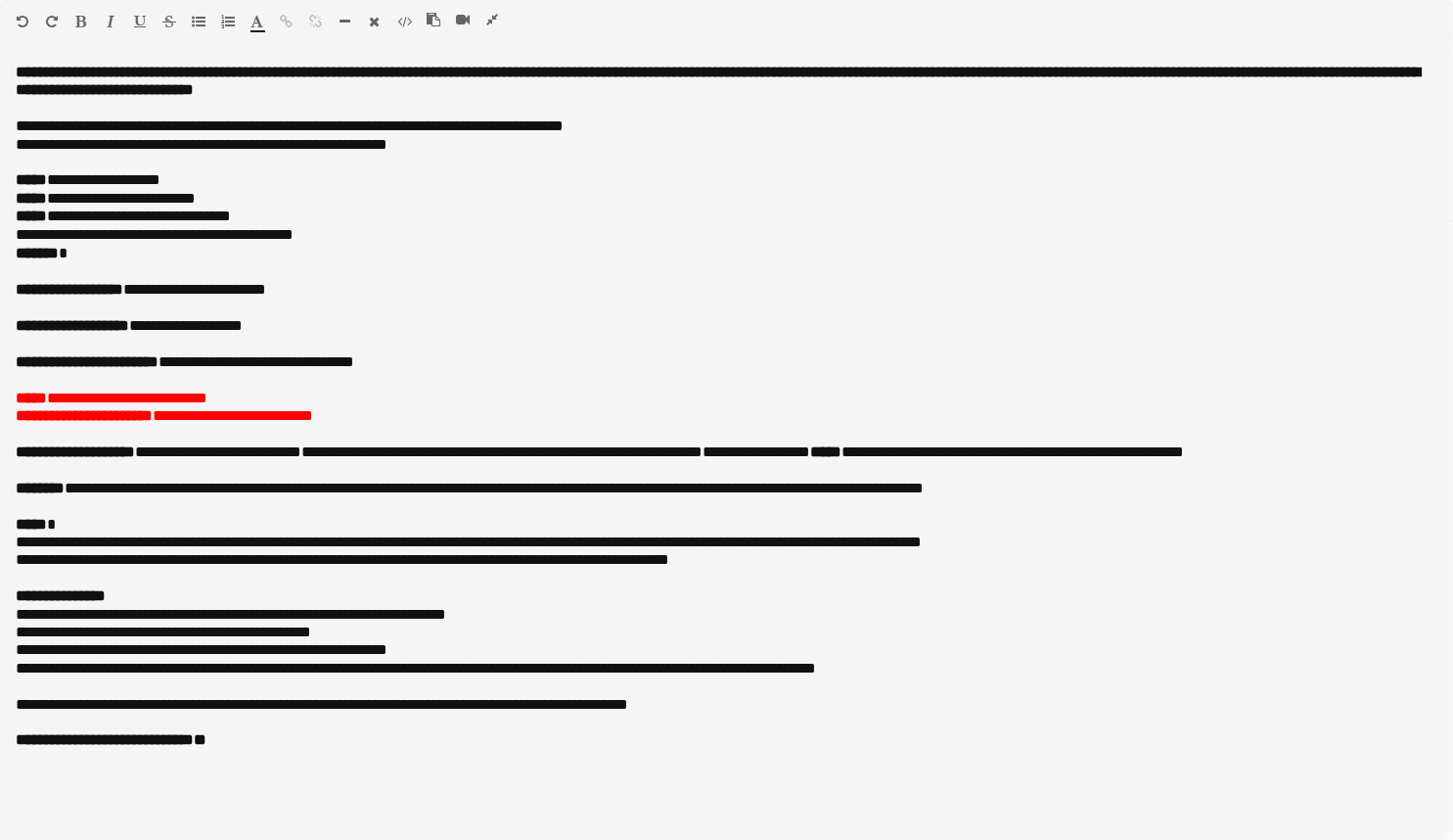
click at [491, 20] on icon "button" at bounding box center [493, 20] width 12 height 14
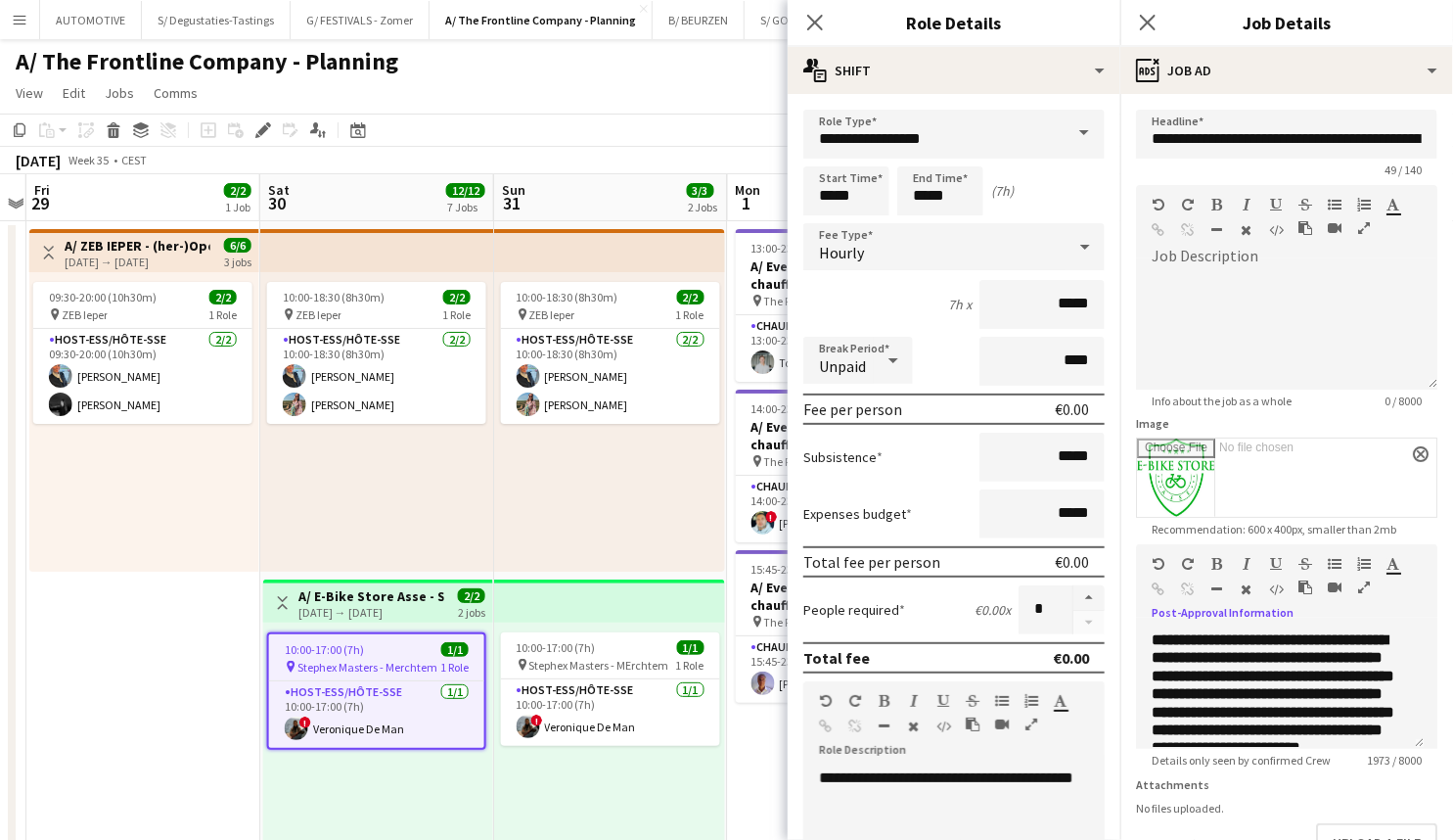
click at [422, 600] on h3 "A/ E-Bike Store Asse - Stephex Masters (30+31/08)" at bounding box center [371, 596] width 146 height 18
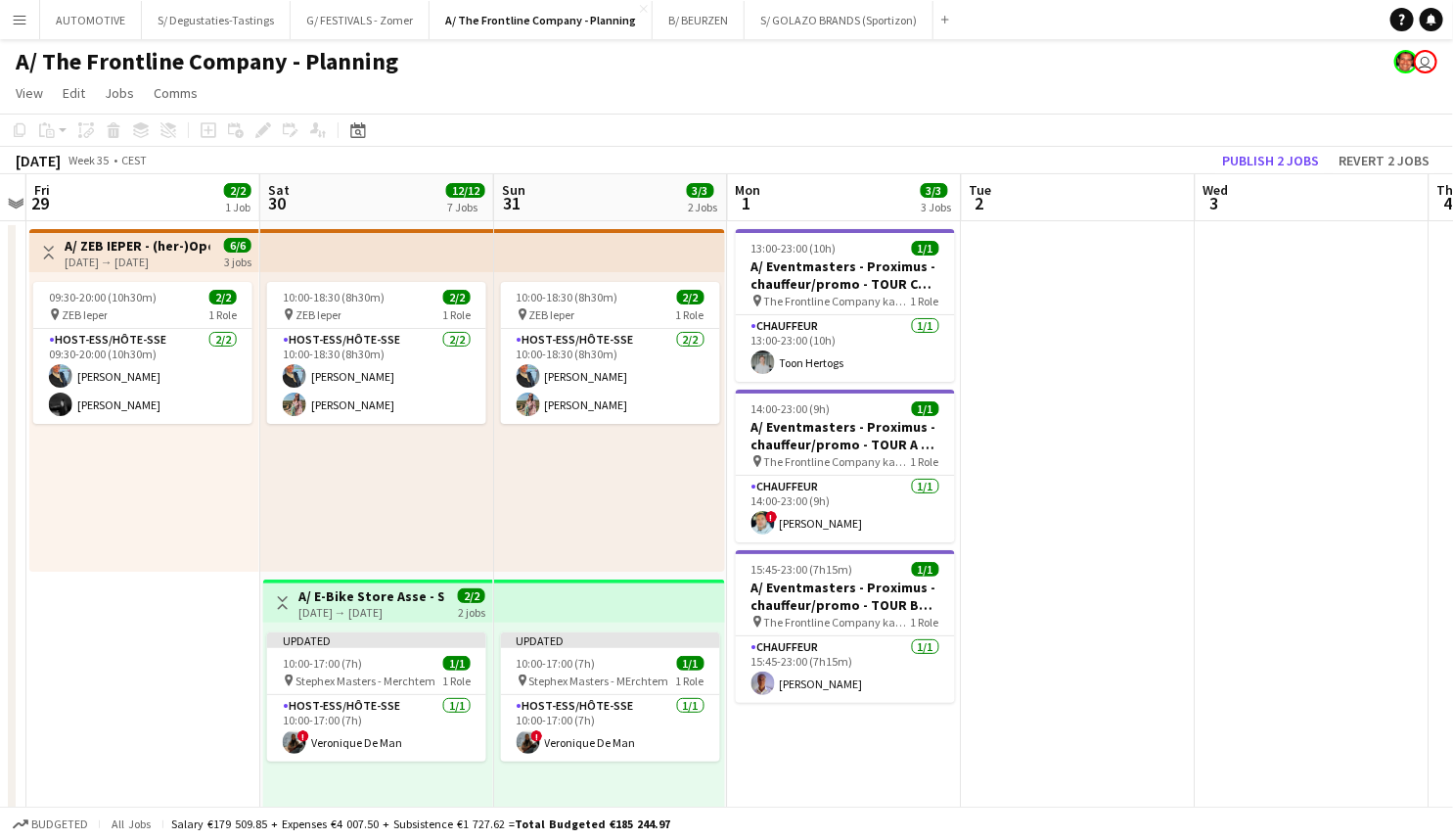
click at [469, 598] on span "2/2" at bounding box center [472, 595] width 28 height 15
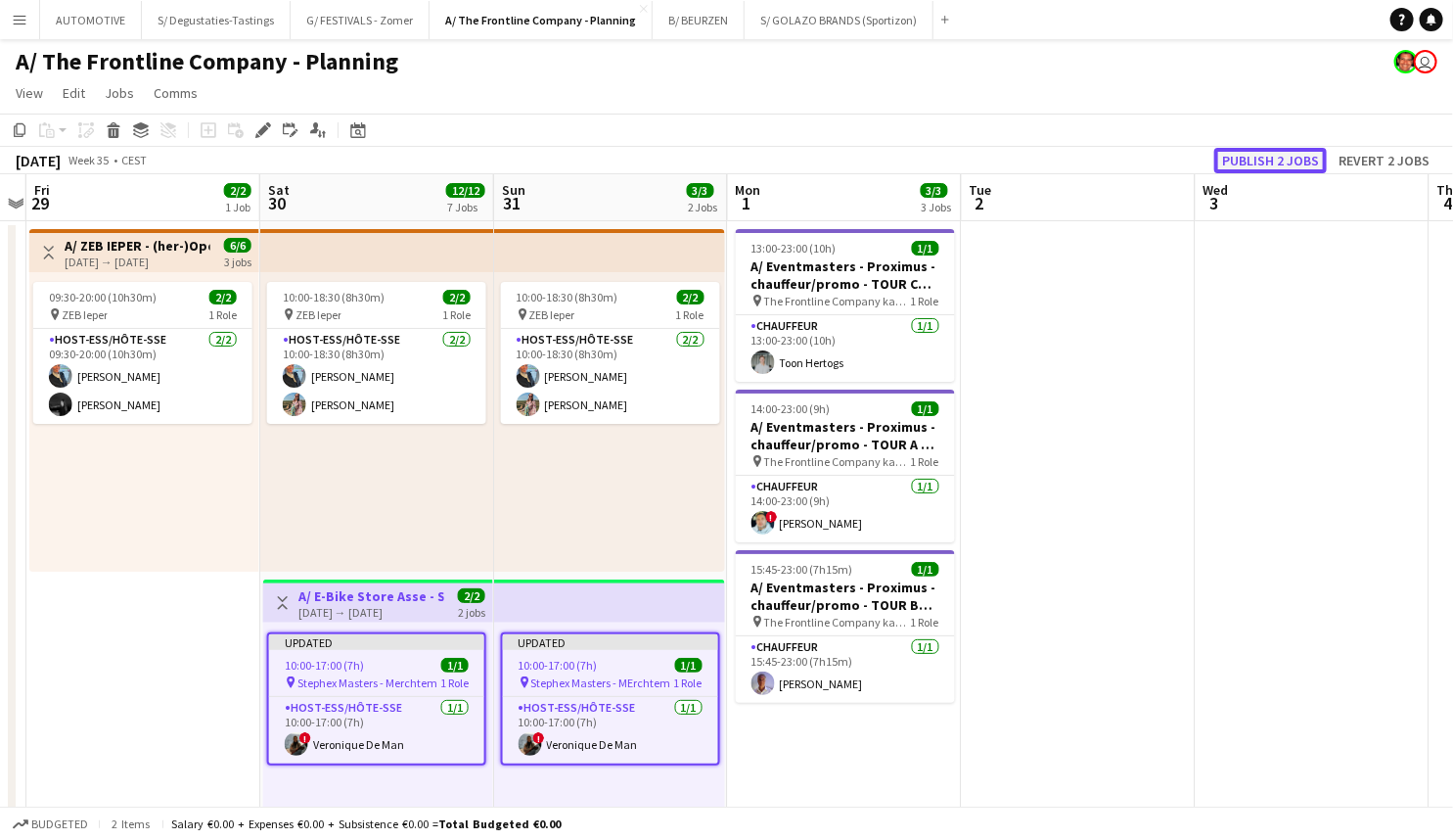
click at [1270, 147] on button "Publish 2 jobs" at bounding box center [1270, 160] width 112 height 26
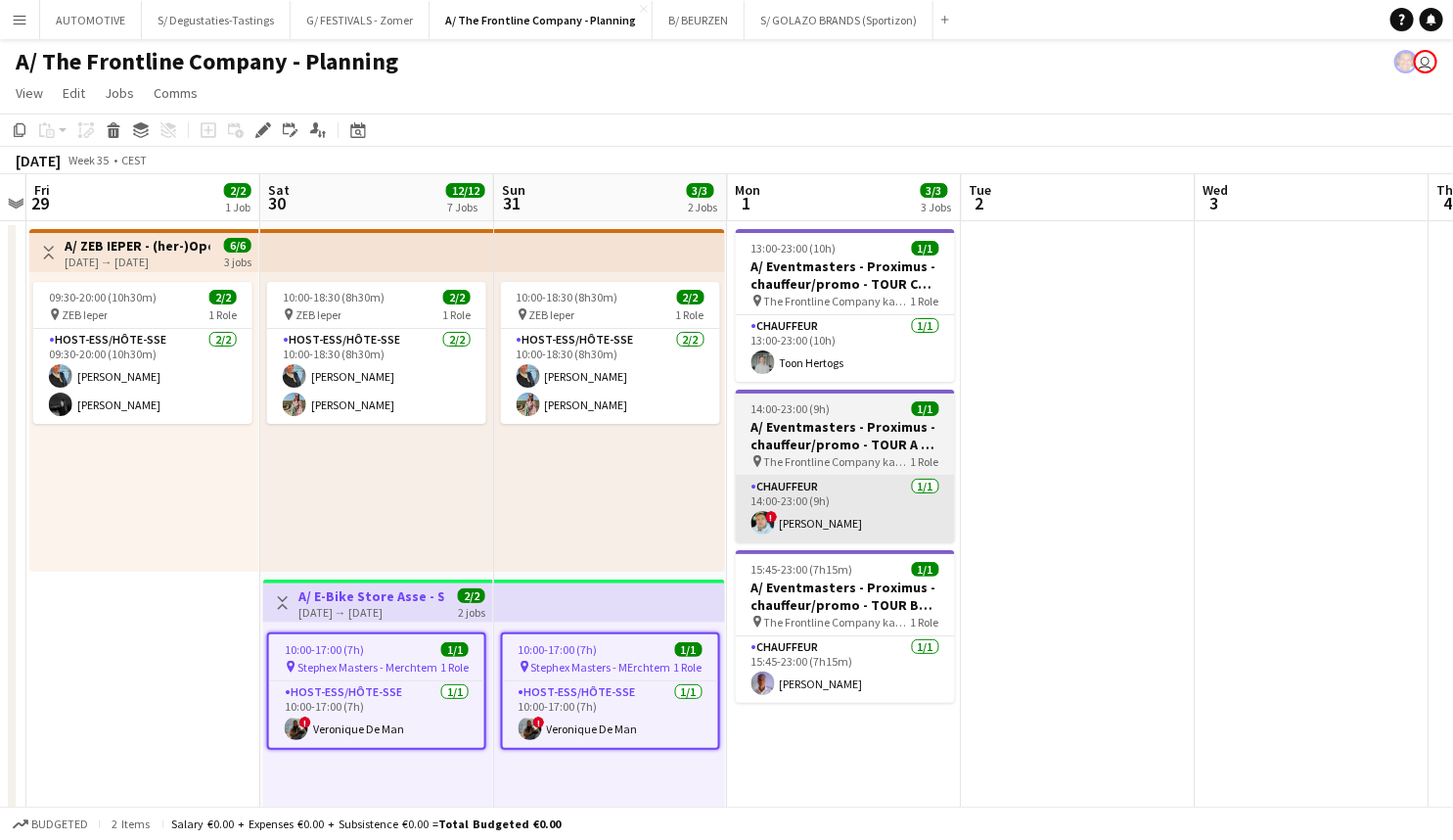
drag, startPoint x: 1258, startPoint y: 510, endPoint x: 887, endPoint y: 538, distance: 372.1
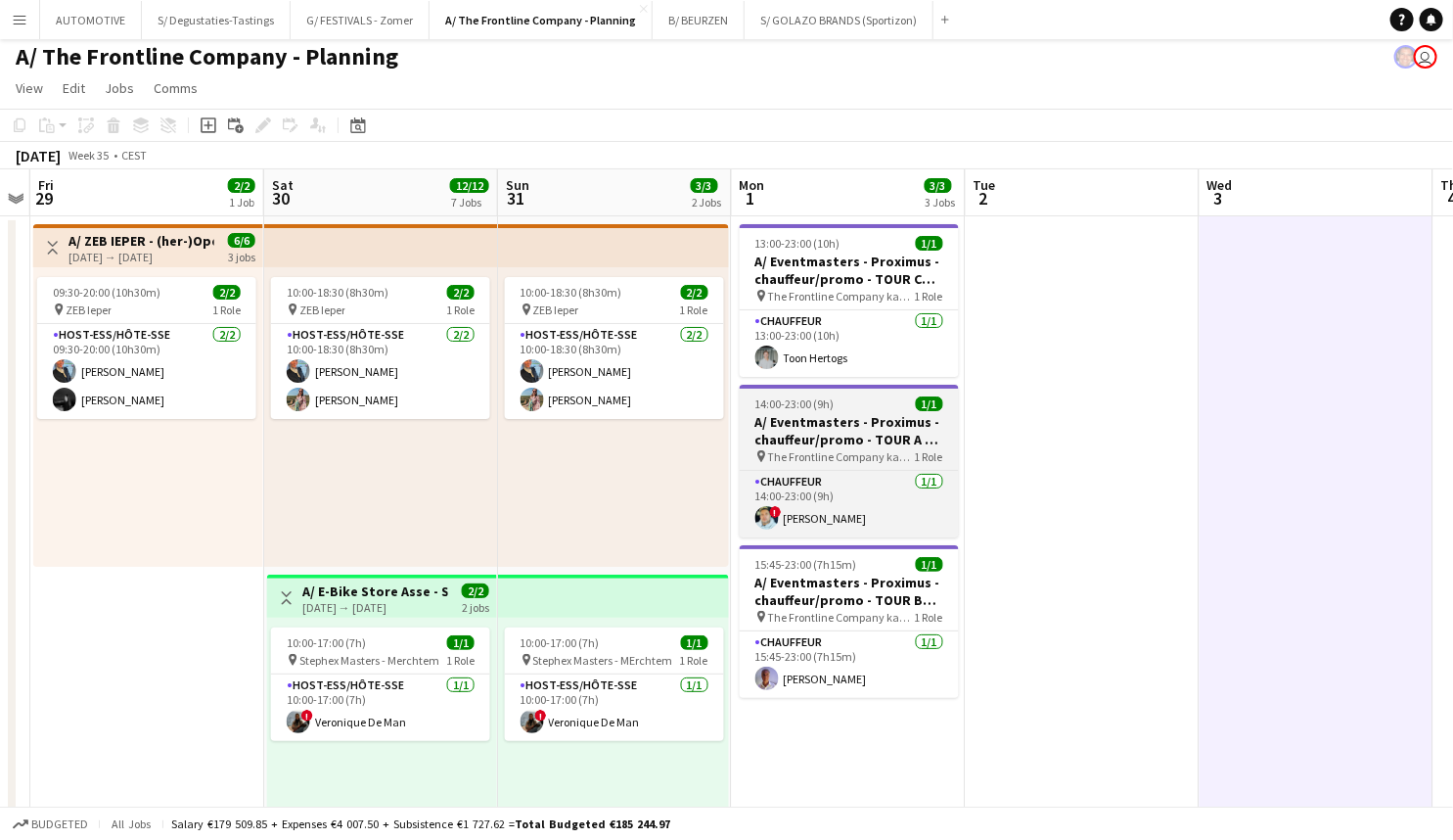
scroll to position [12, 0]
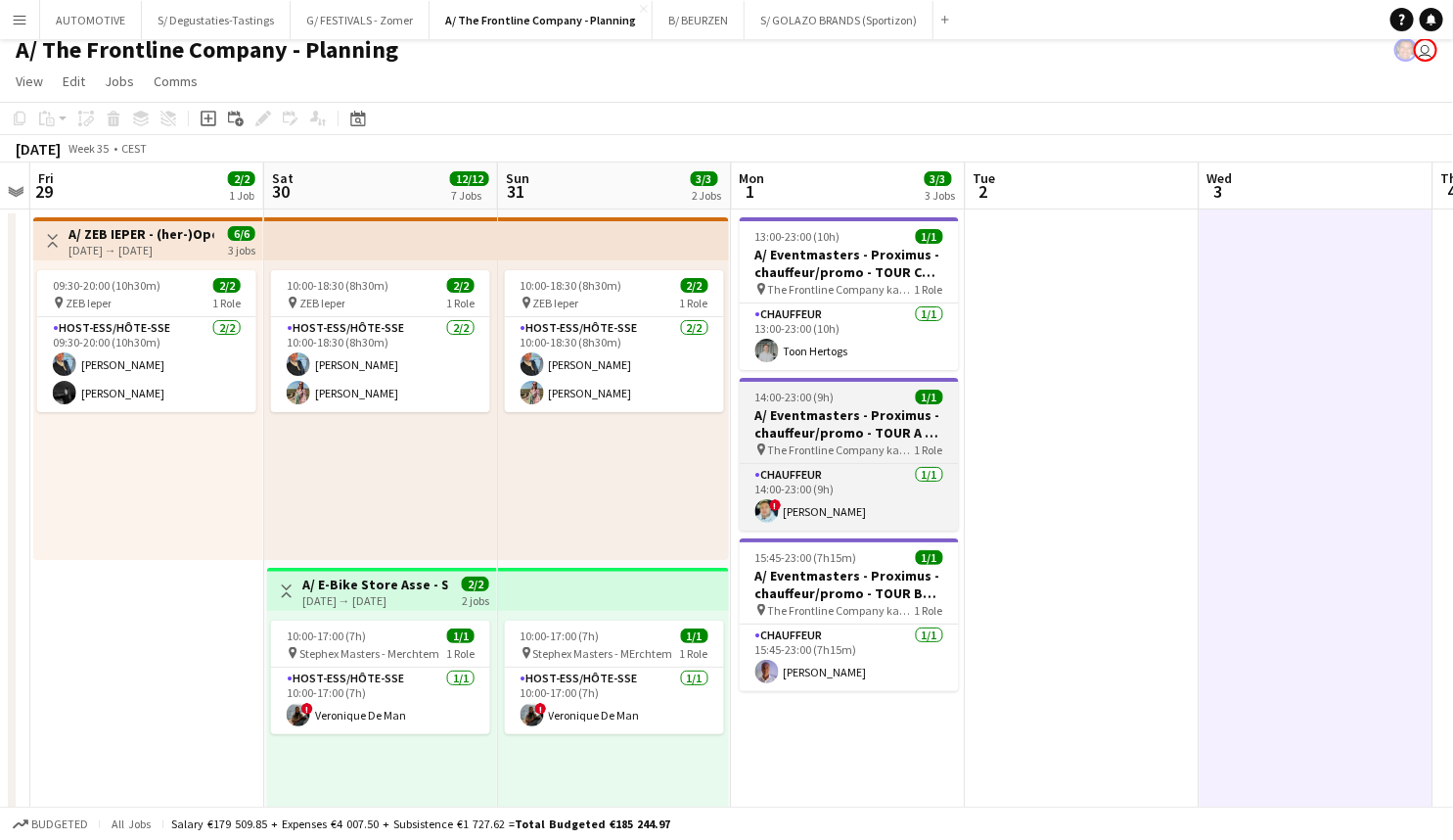
drag, startPoint x: 1115, startPoint y: 465, endPoint x: 926, endPoint y: 408, distance: 197.4
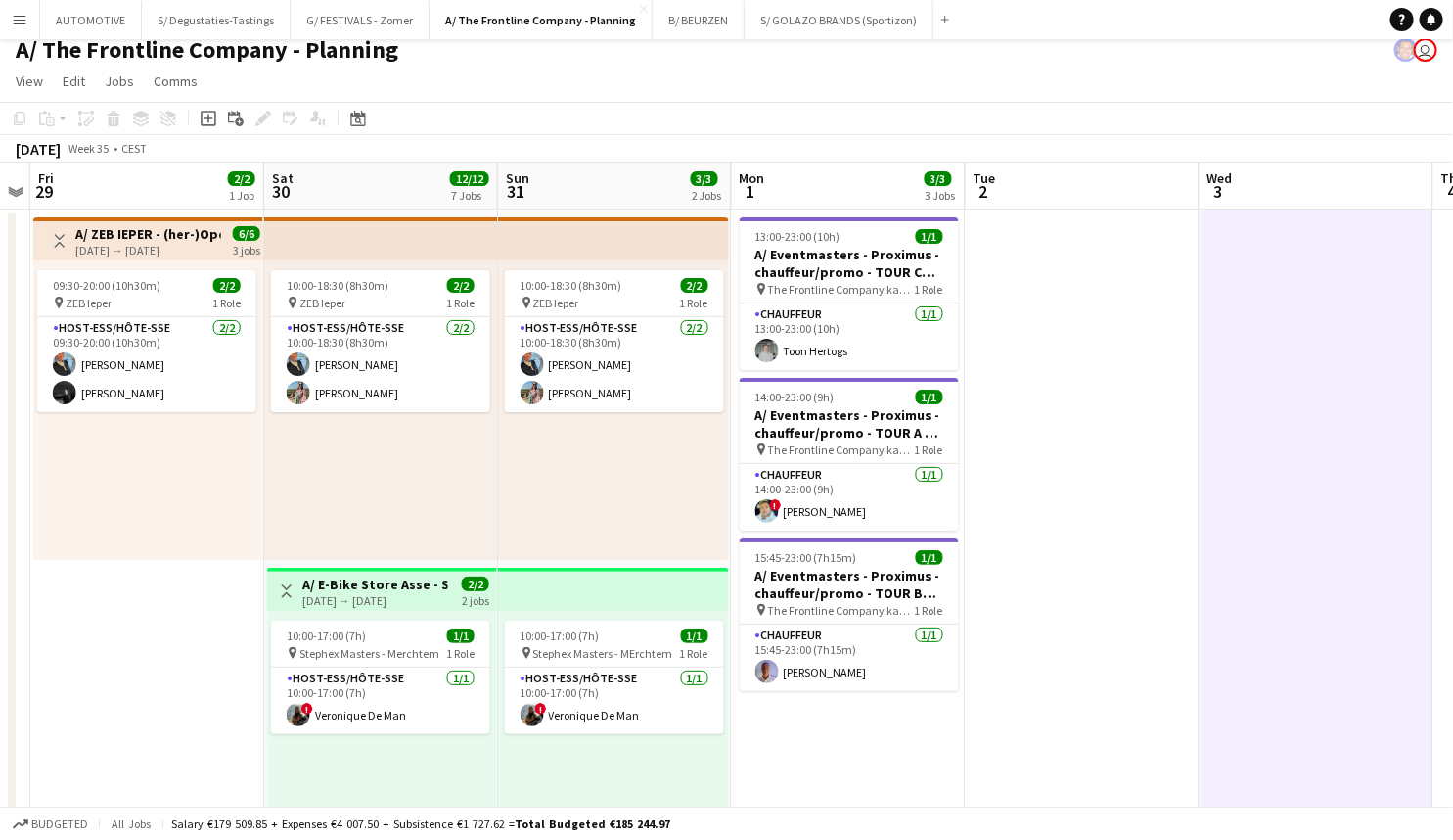
scroll to position [13, 0]
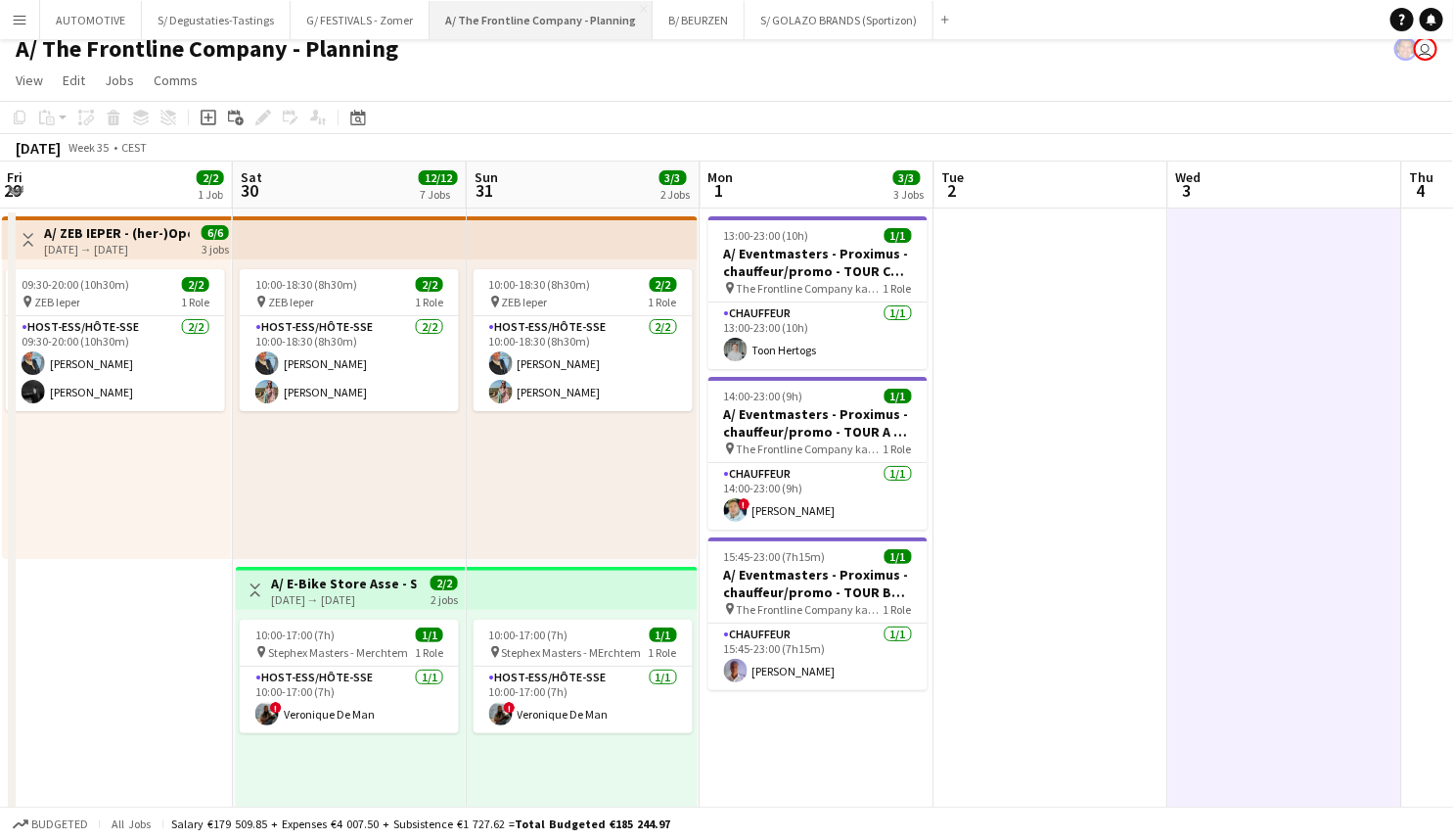
click at [499, 21] on button "A/ The Frontline Company - Planning Close" at bounding box center [541, 20] width 223 height 38
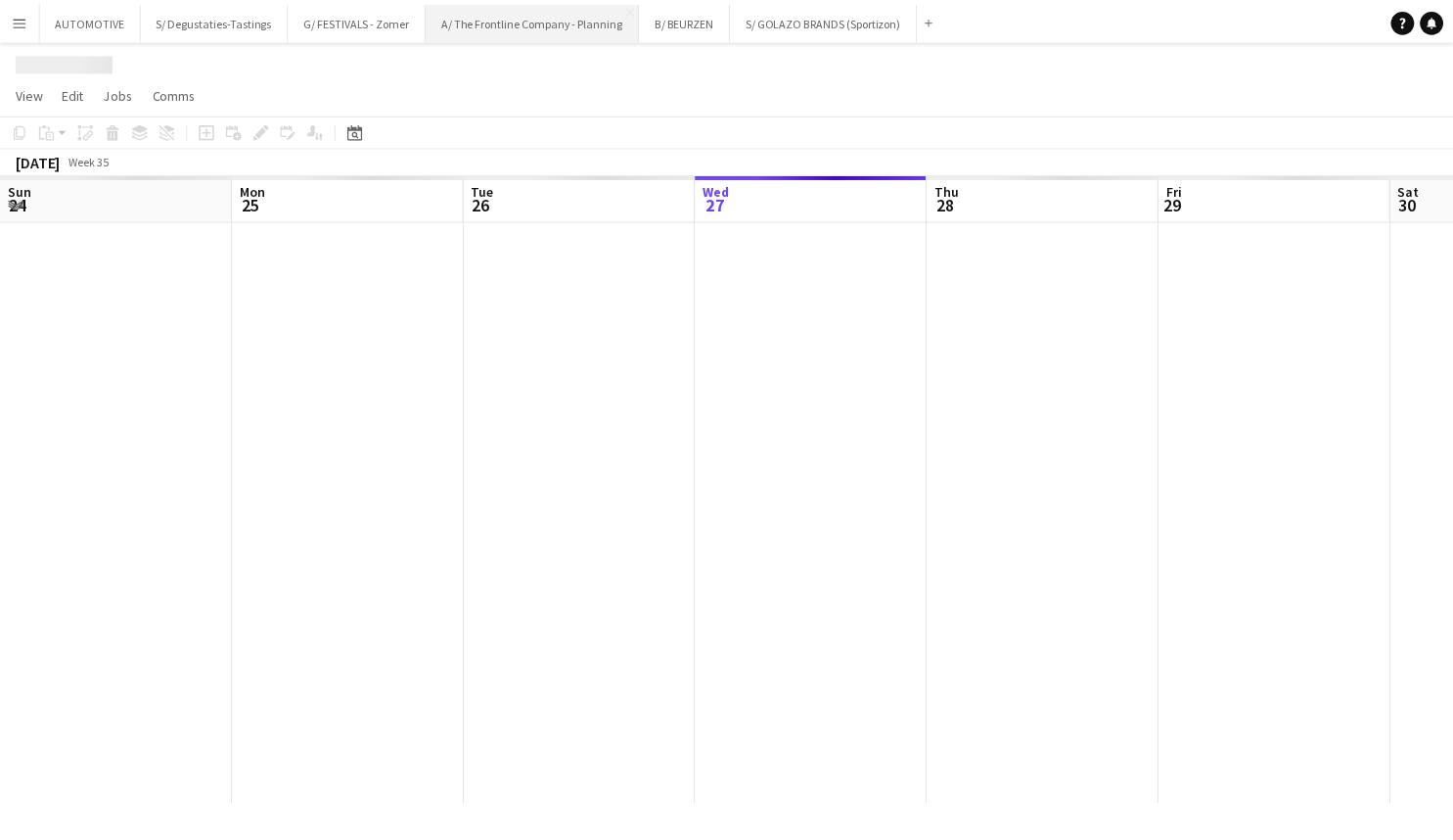
scroll to position [0, 468]
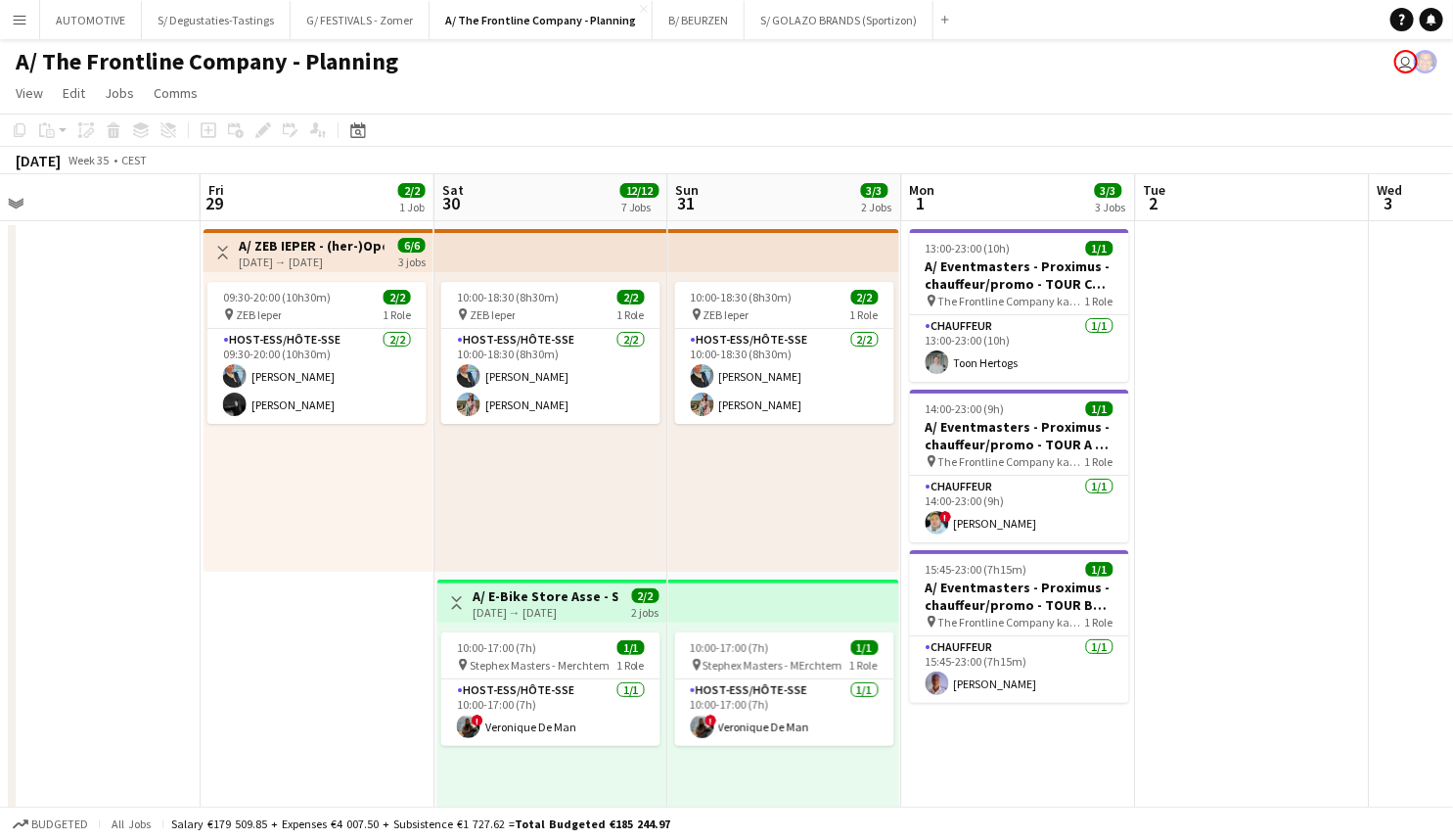
drag, startPoint x: 524, startPoint y: 484, endPoint x: 105, endPoint y: 550, distance: 424.2
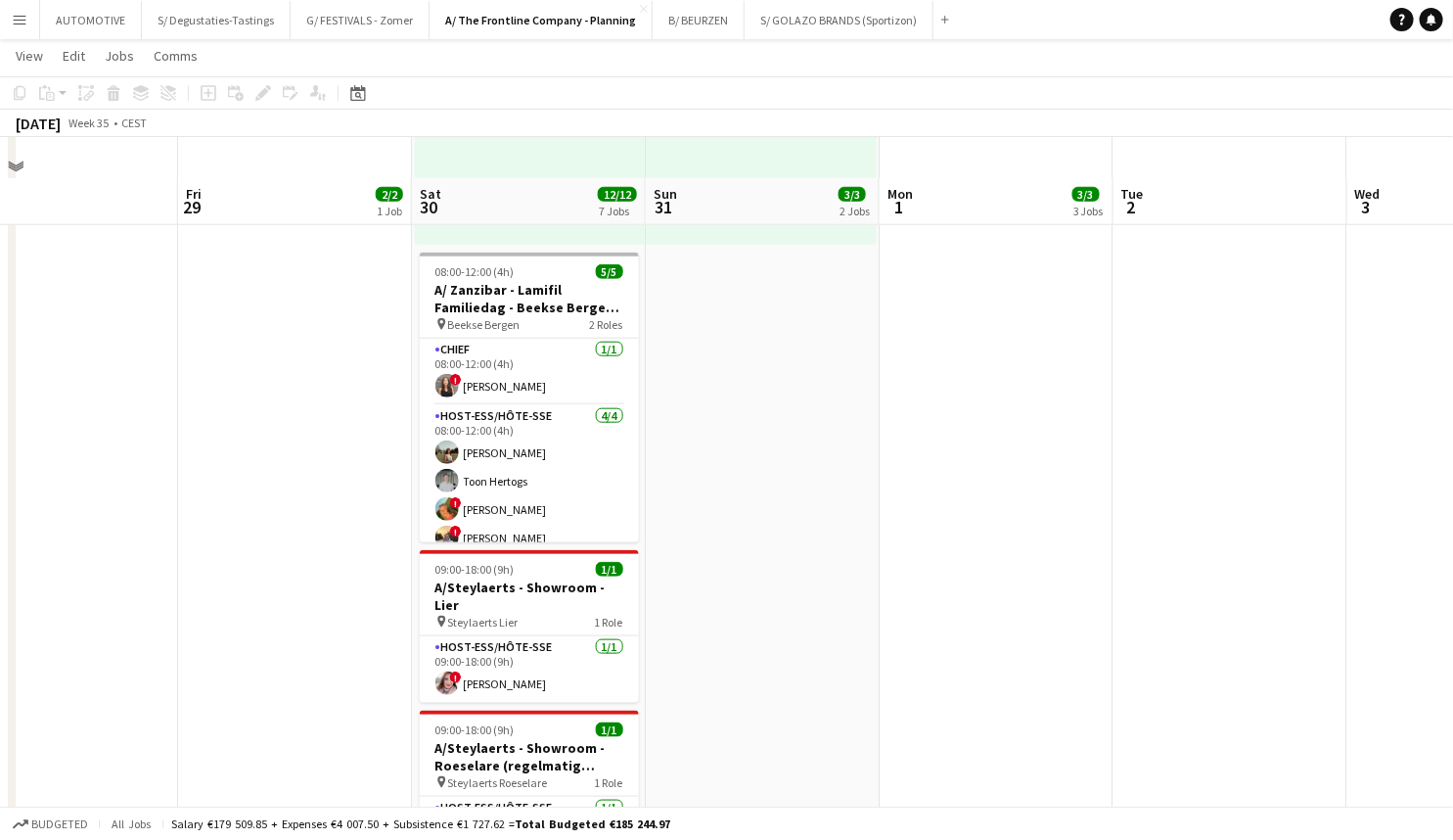
scroll to position [0, 524]
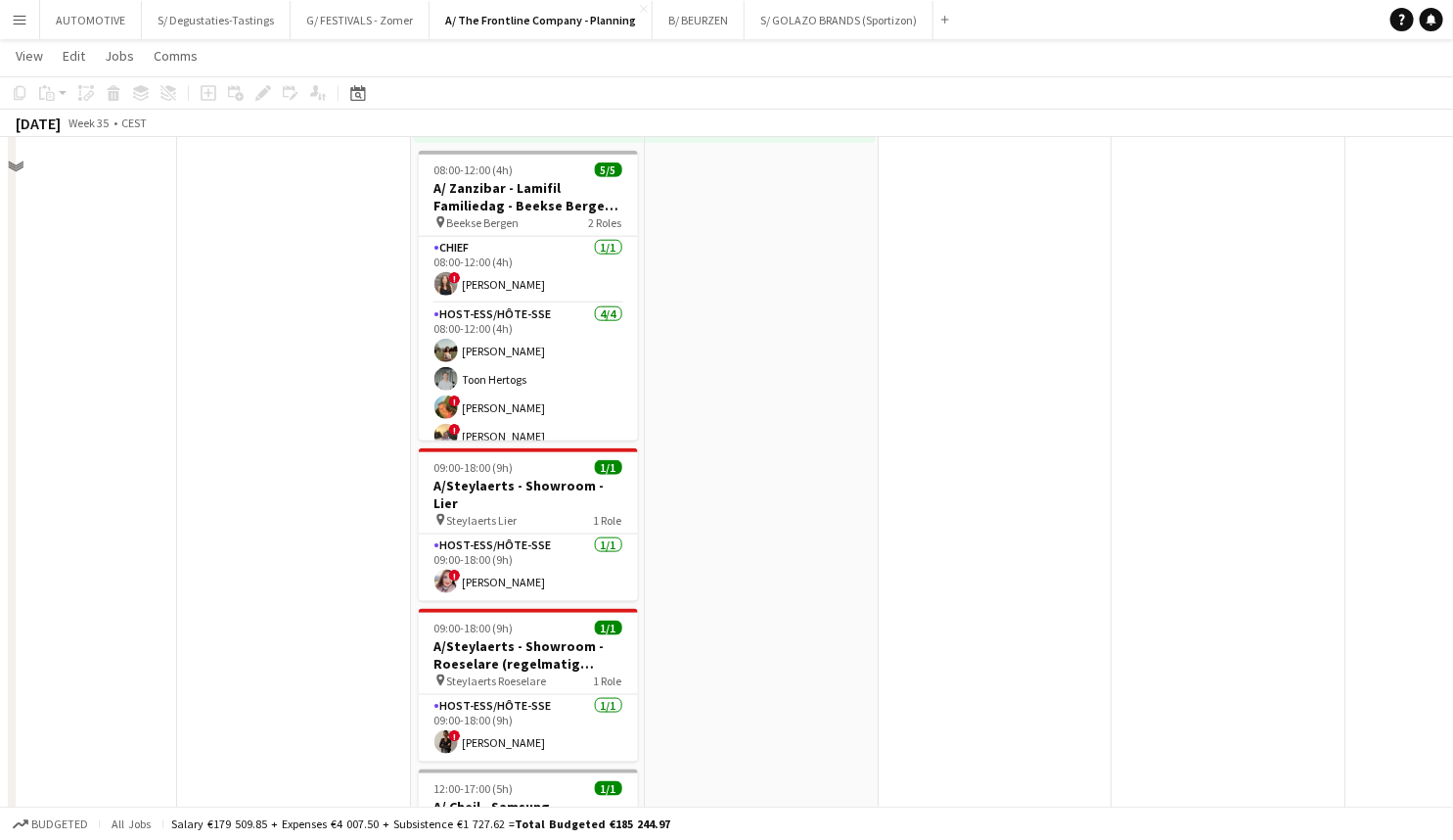
drag, startPoint x: 541, startPoint y: 514, endPoint x: 541, endPoint y: 627, distance: 113.0
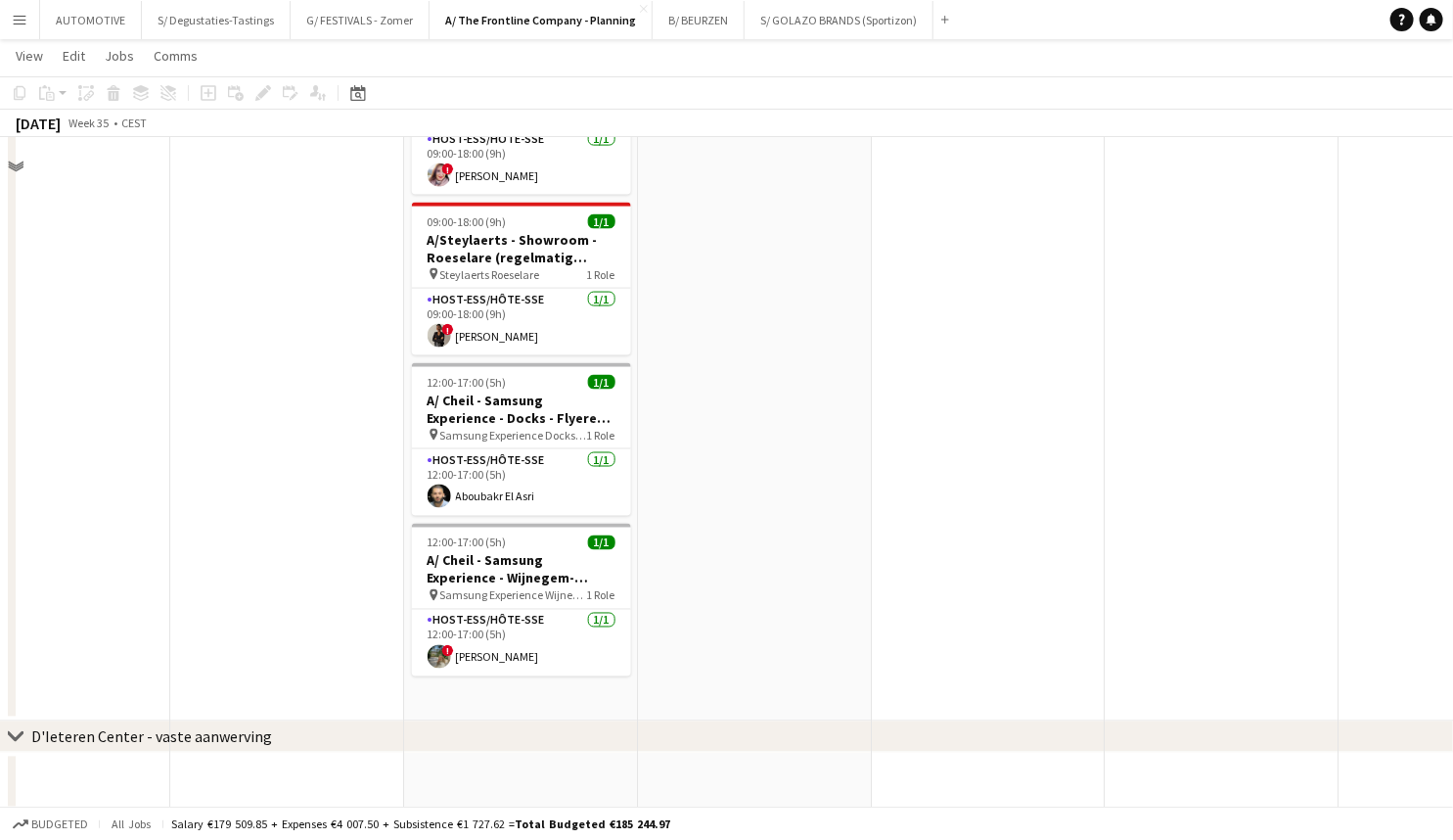
scroll to position [1247, 0]
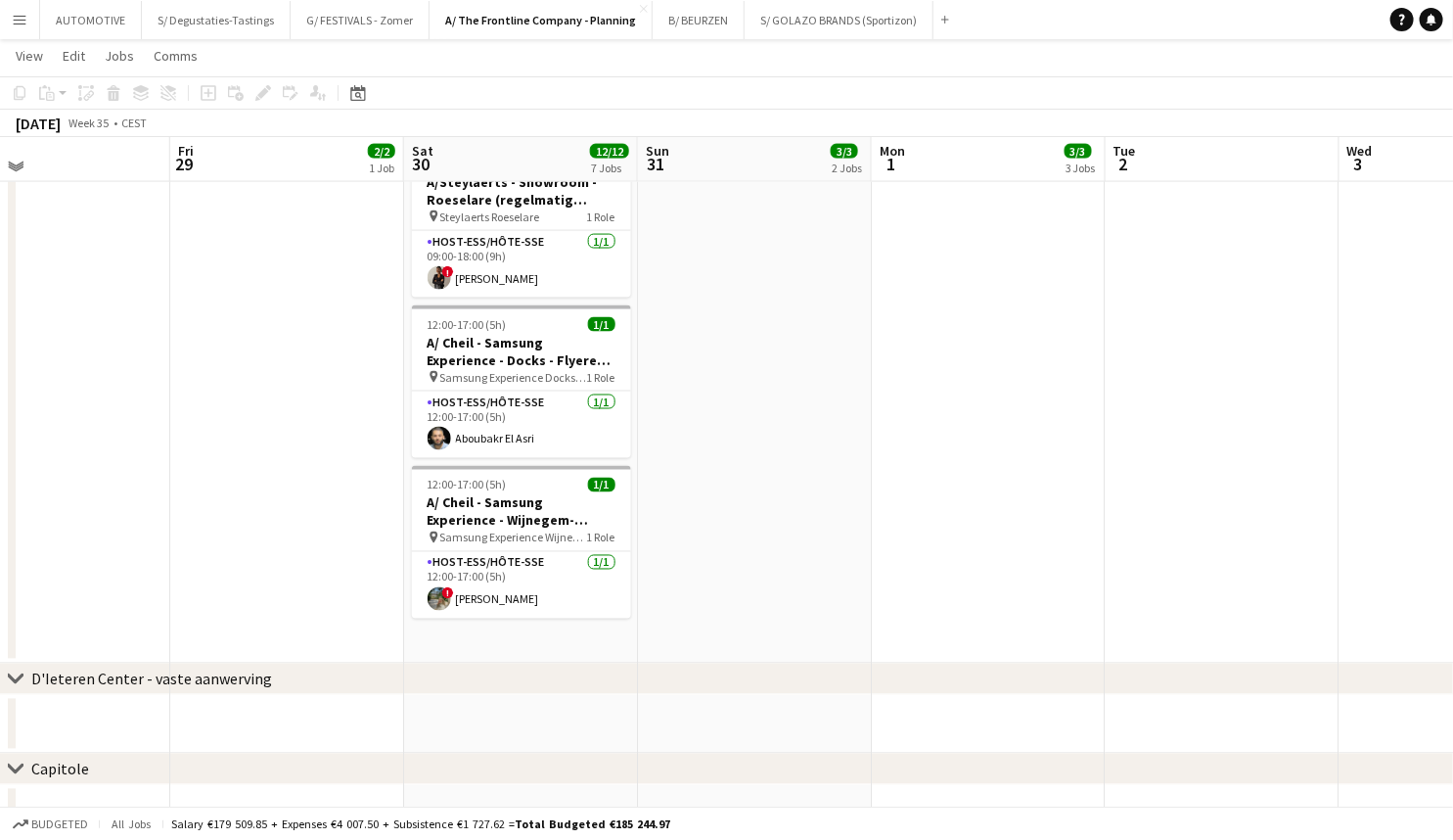
drag, startPoint x: 673, startPoint y: 507, endPoint x: 663, endPoint y: 538, distance: 32.6
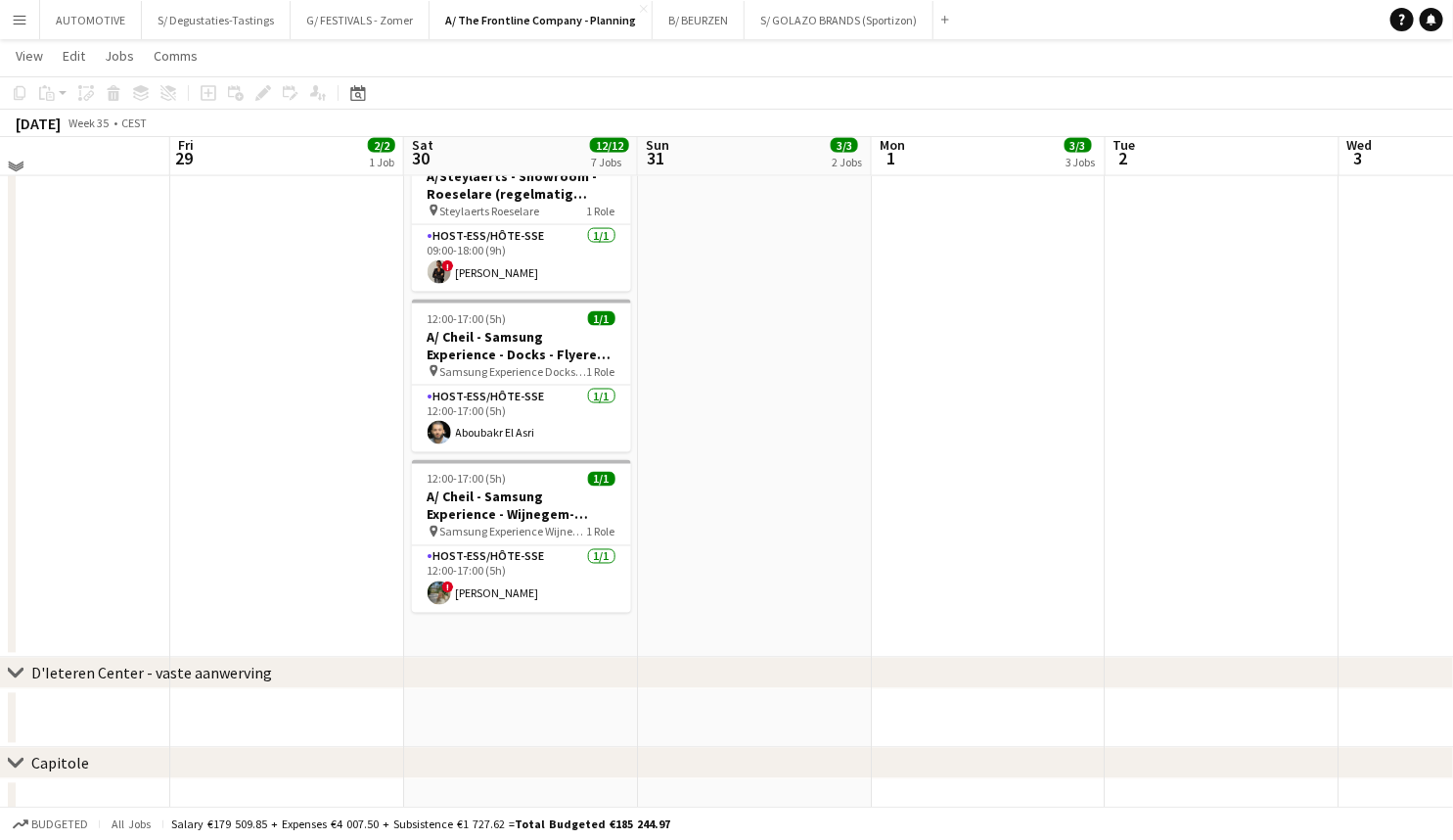
scroll to position [0, 533]
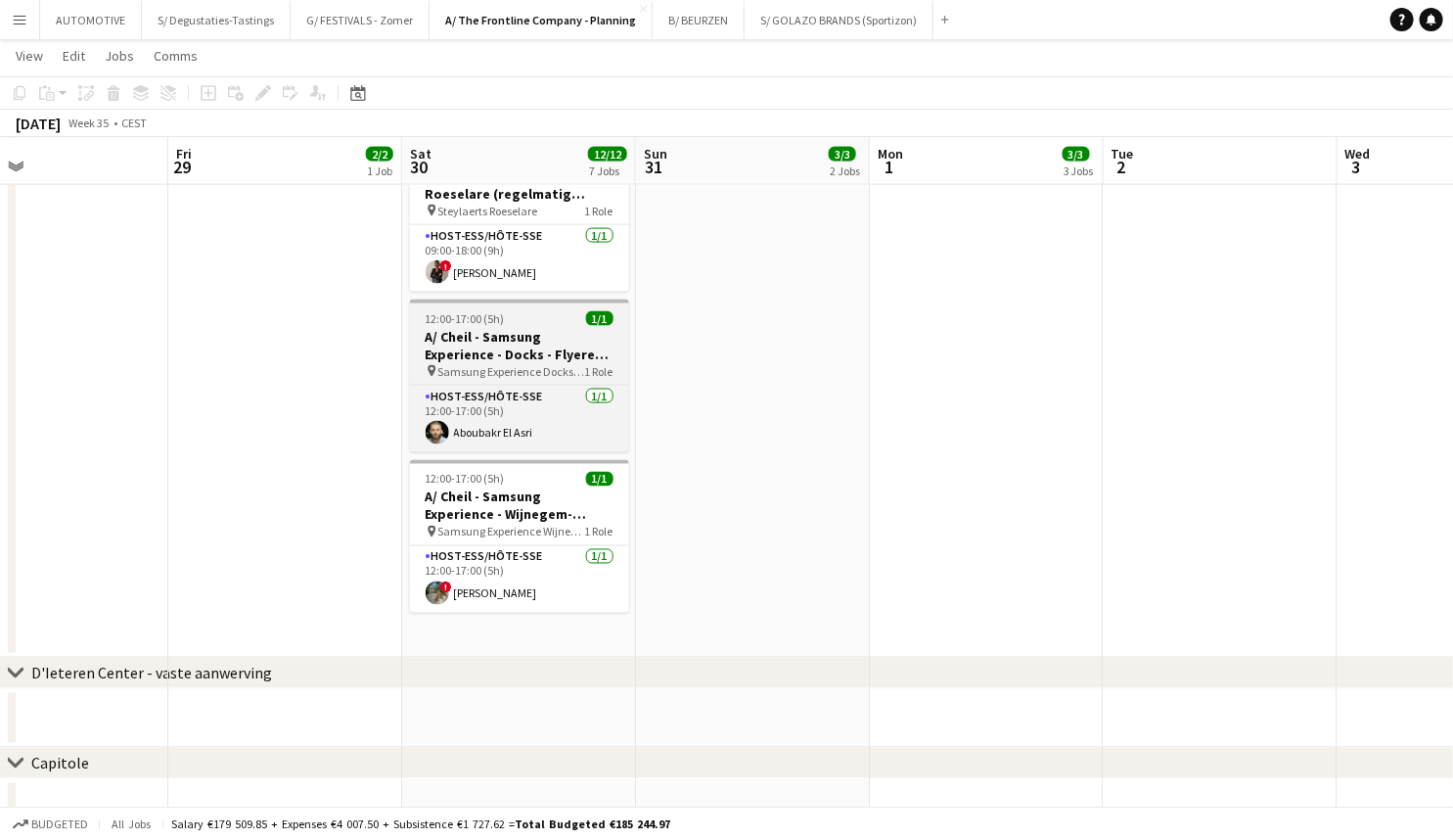
click at [519, 334] on h3 "A/ Cheil - Samsung Experience - Docks - Flyeren (30/8+6/9+13/9)" at bounding box center [519, 344] width 219 height 35
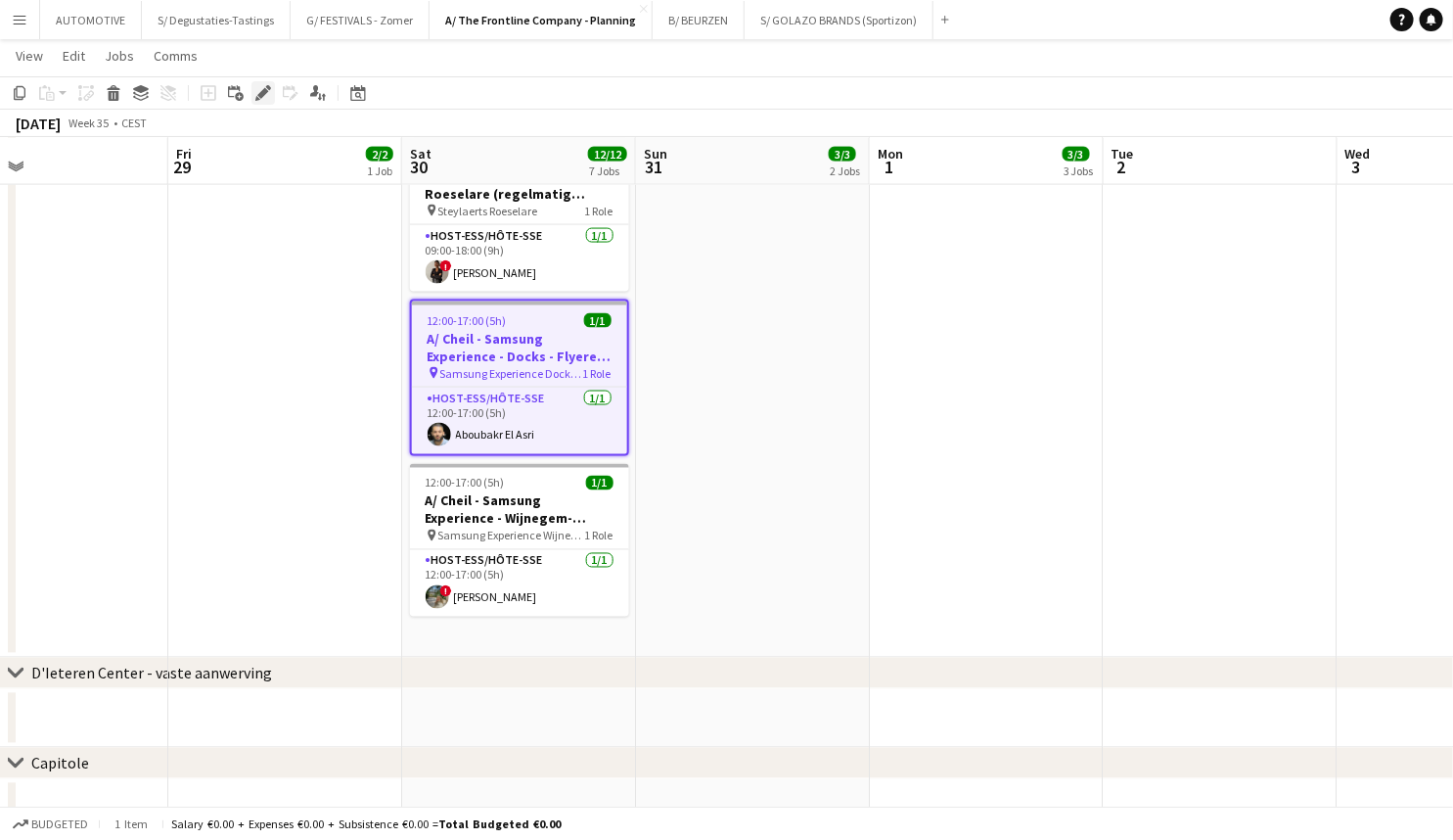
click at [265, 96] on icon "Edit" at bounding box center [264, 94] width 16 height 16
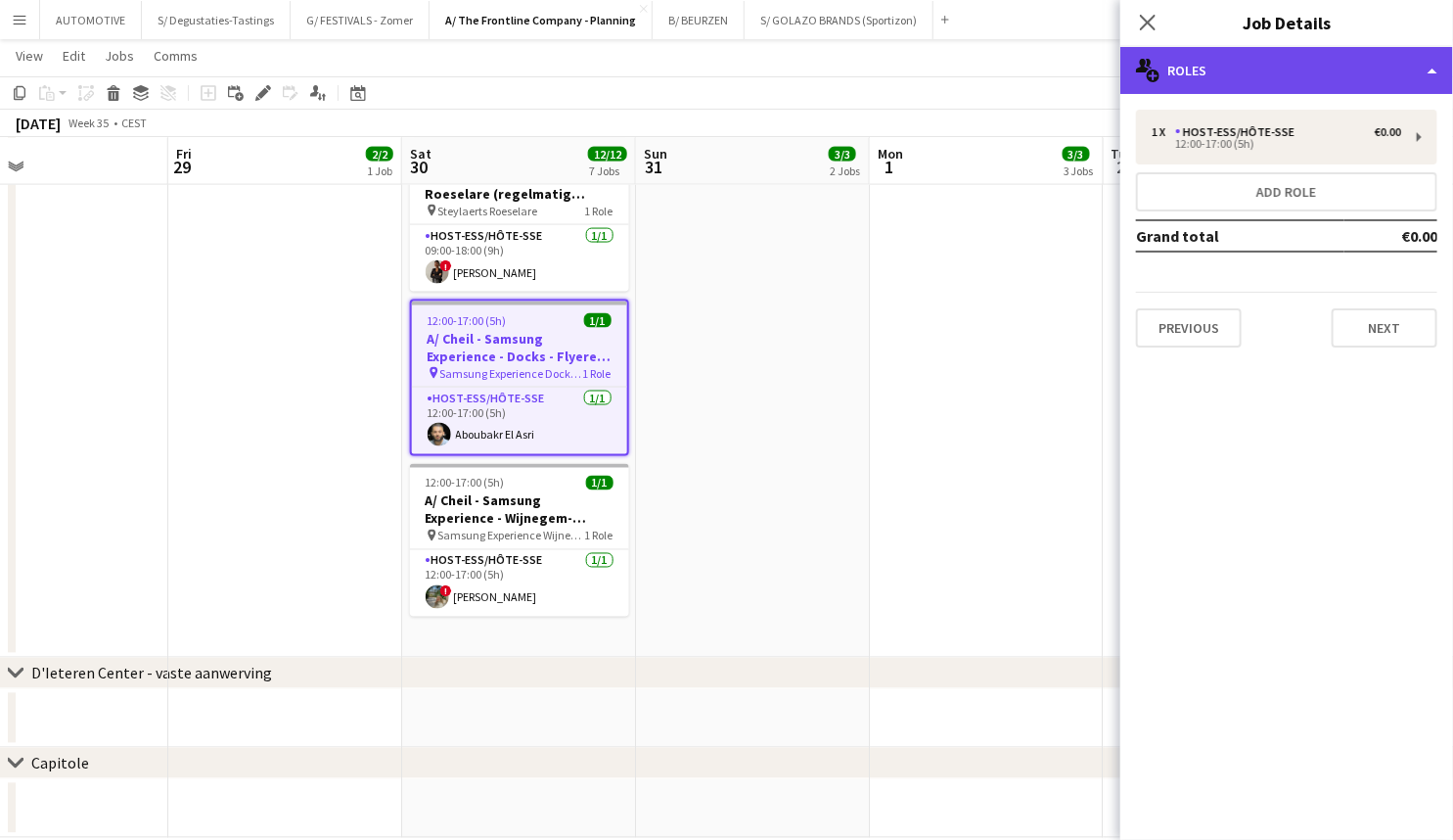
click at [1222, 70] on div "multiple-users-add Roles" at bounding box center [1287, 70] width 332 height 47
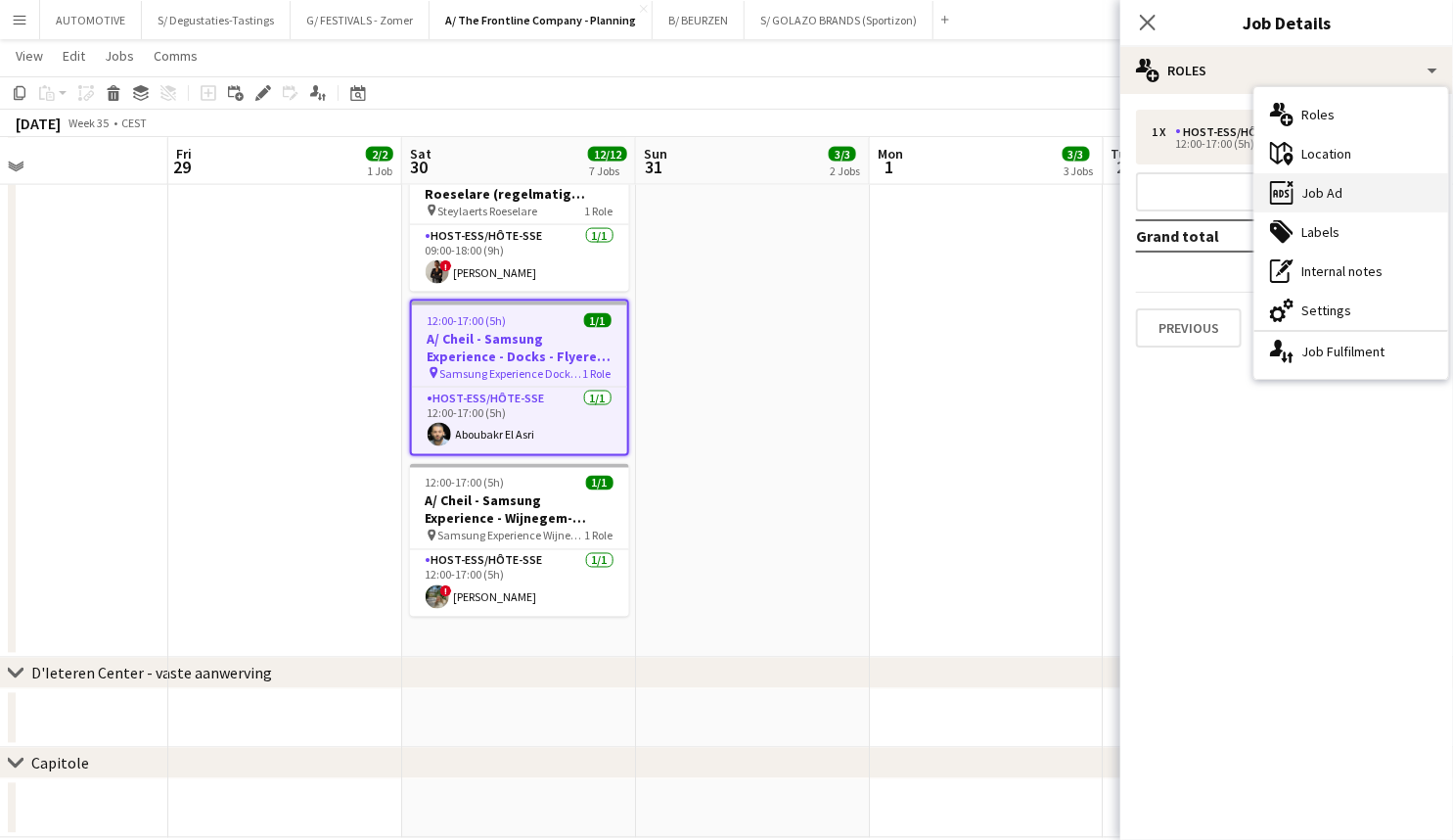
click at [1343, 194] on div "ads-window Job Ad" at bounding box center [1351, 192] width 194 height 39
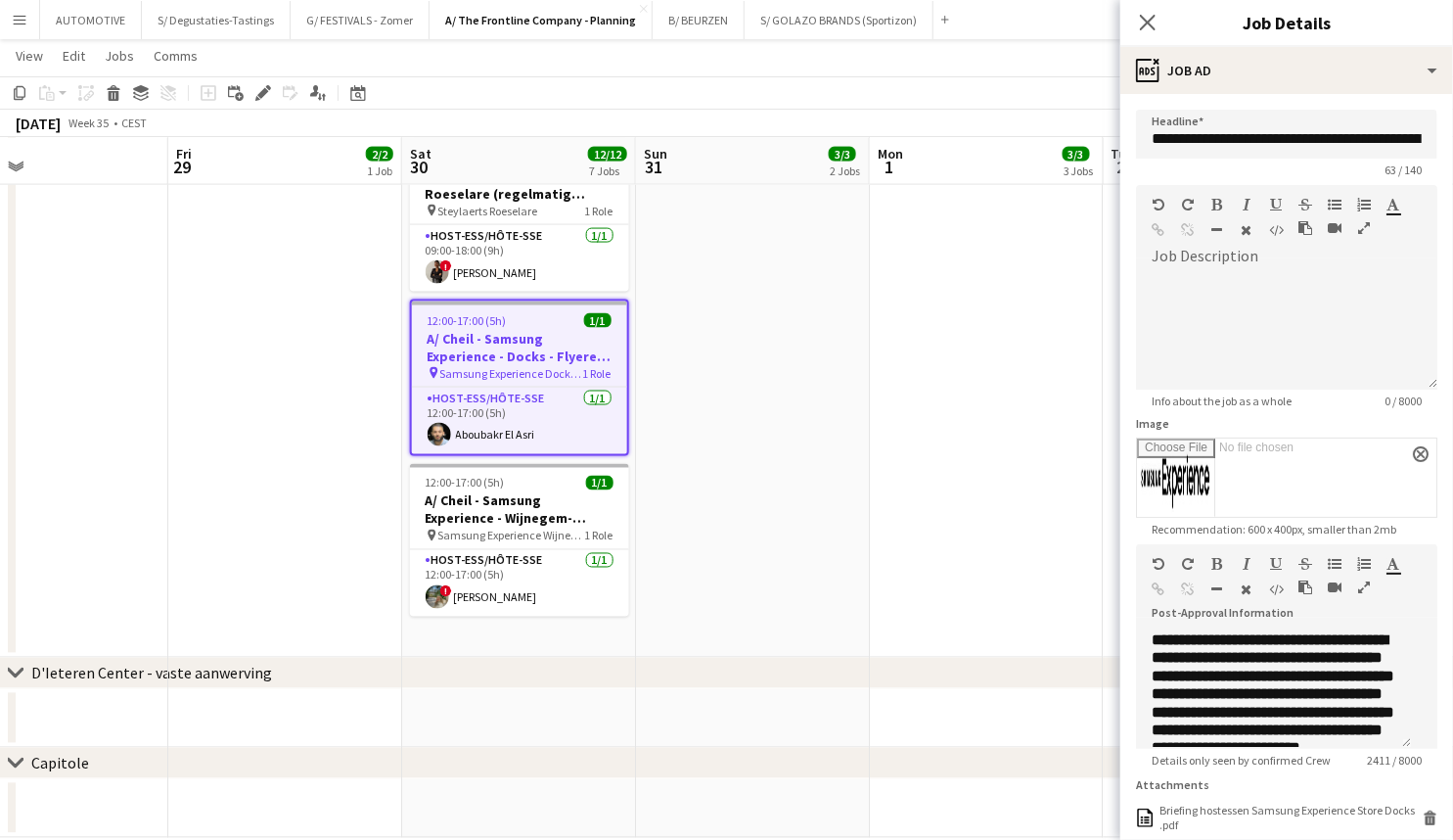
click at [1358, 594] on icon "button" at bounding box center [1364, 587] width 12 height 14
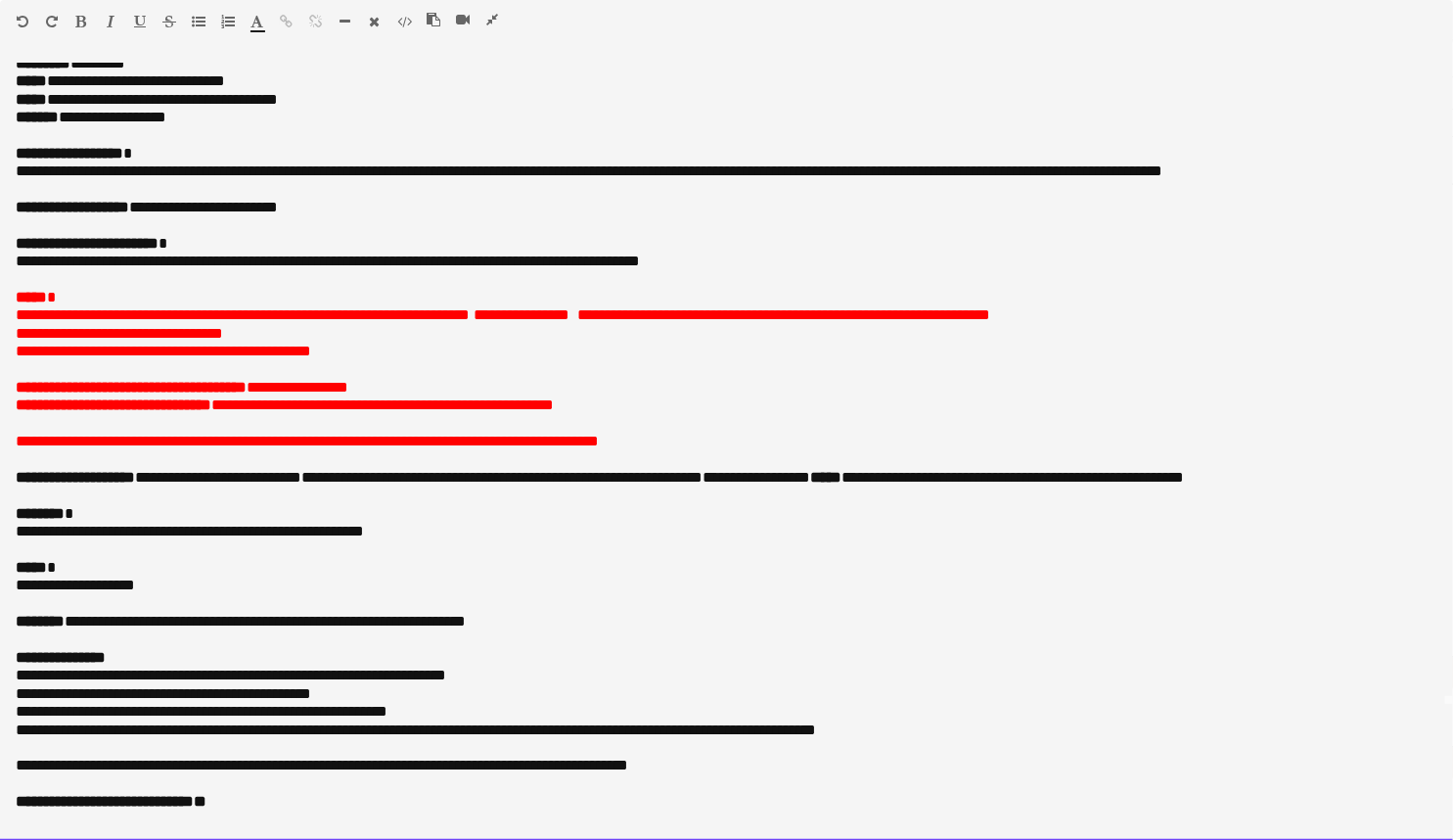
scroll to position [139, 0]
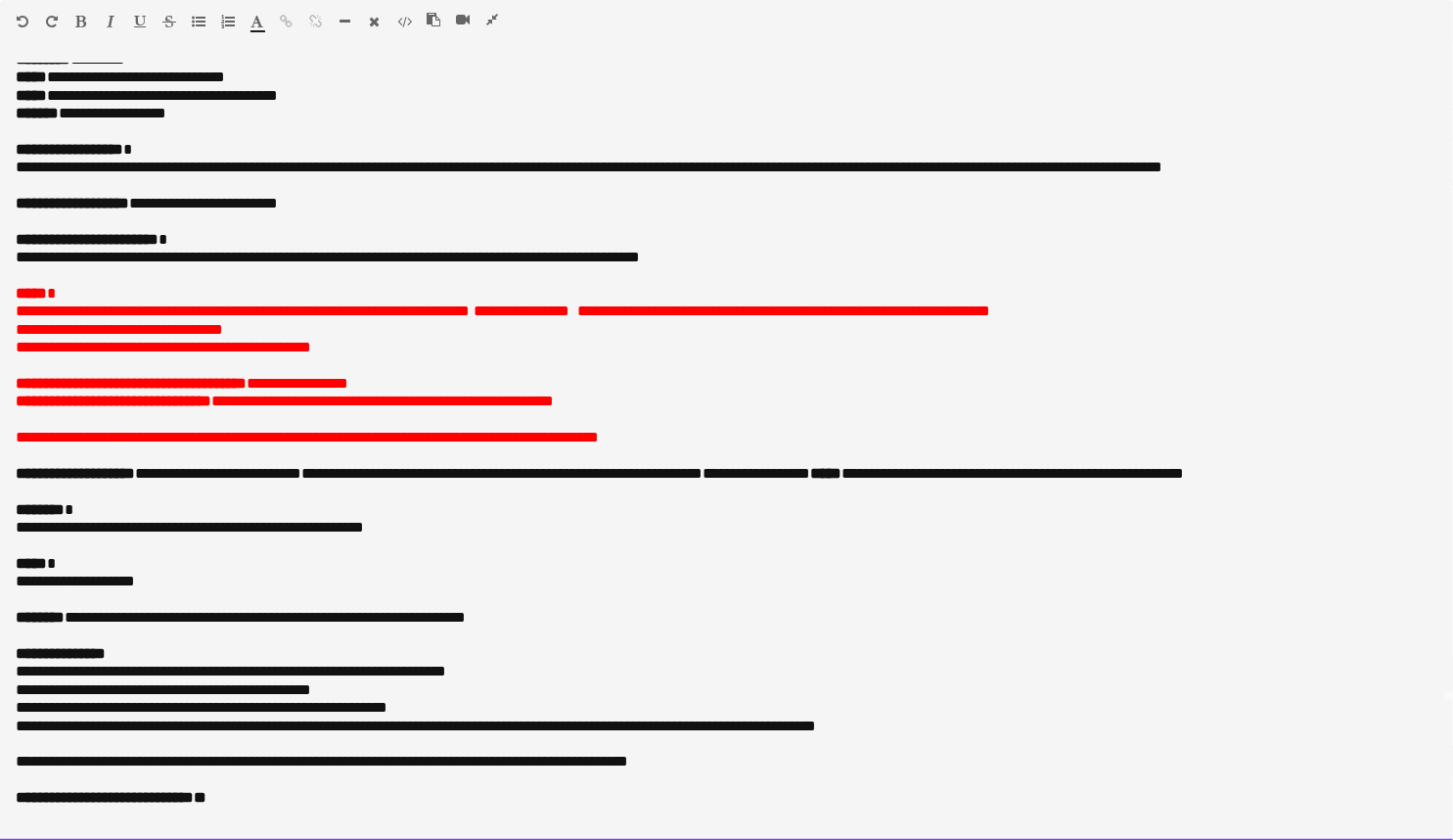
drag, startPoint x: 270, startPoint y: 357, endPoint x: 230, endPoint y: 601, distance: 247.3
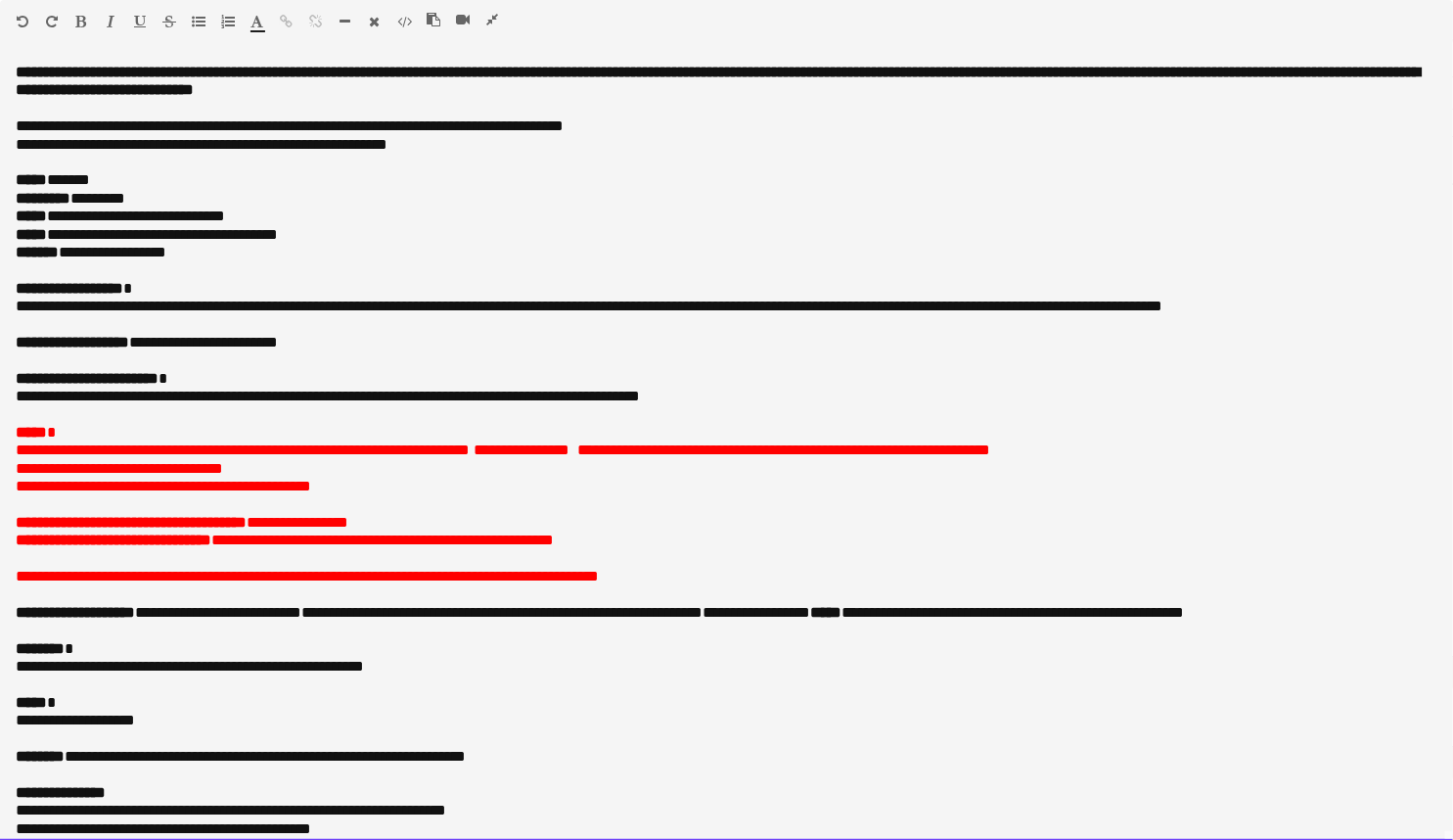
drag, startPoint x: 227, startPoint y: 601, endPoint x: 373, endPoint y: 9, distance: 609.7
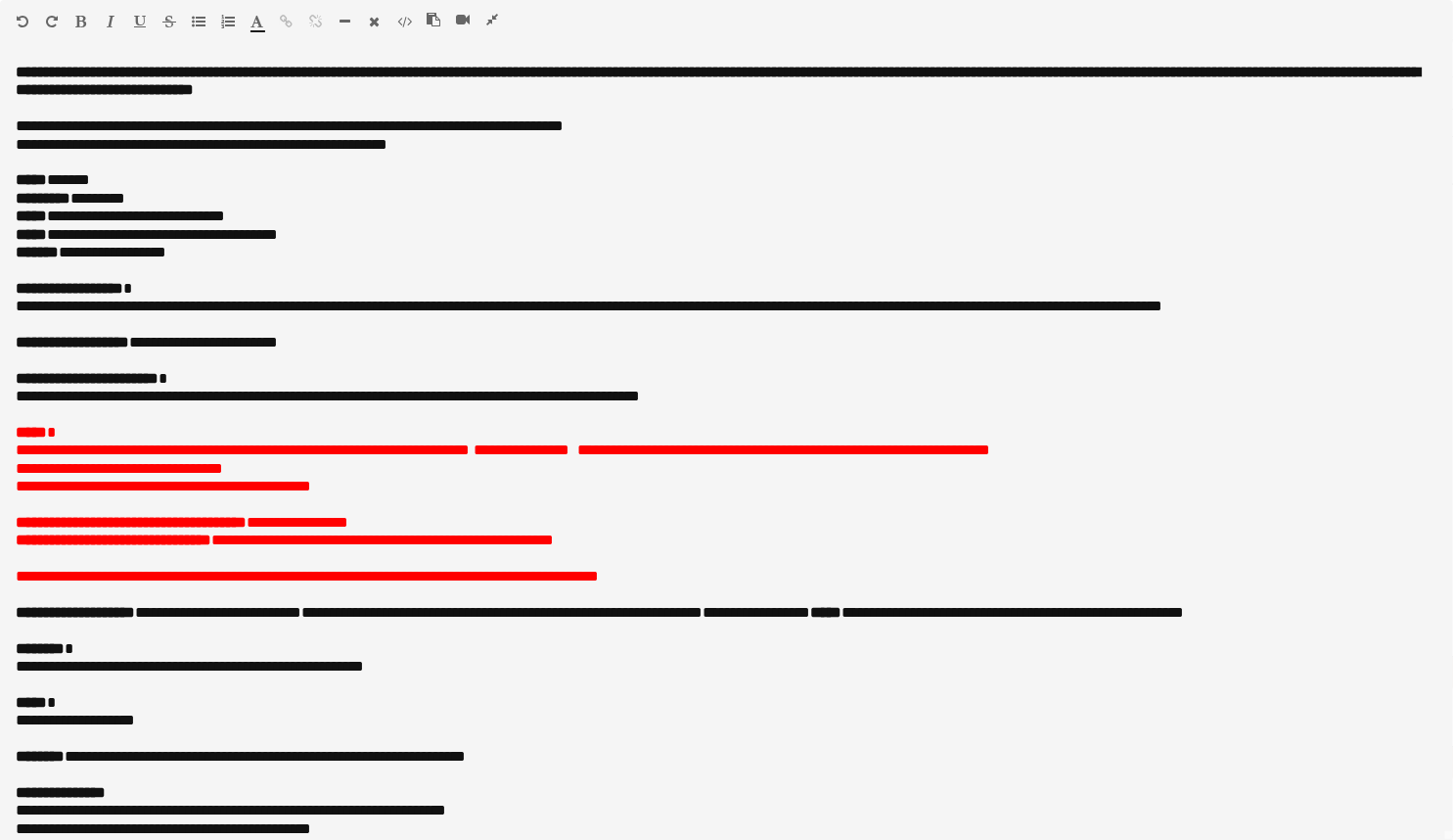
click at [493, 21] on icon "button" at bounding box center [493, 20] width 12 height 14
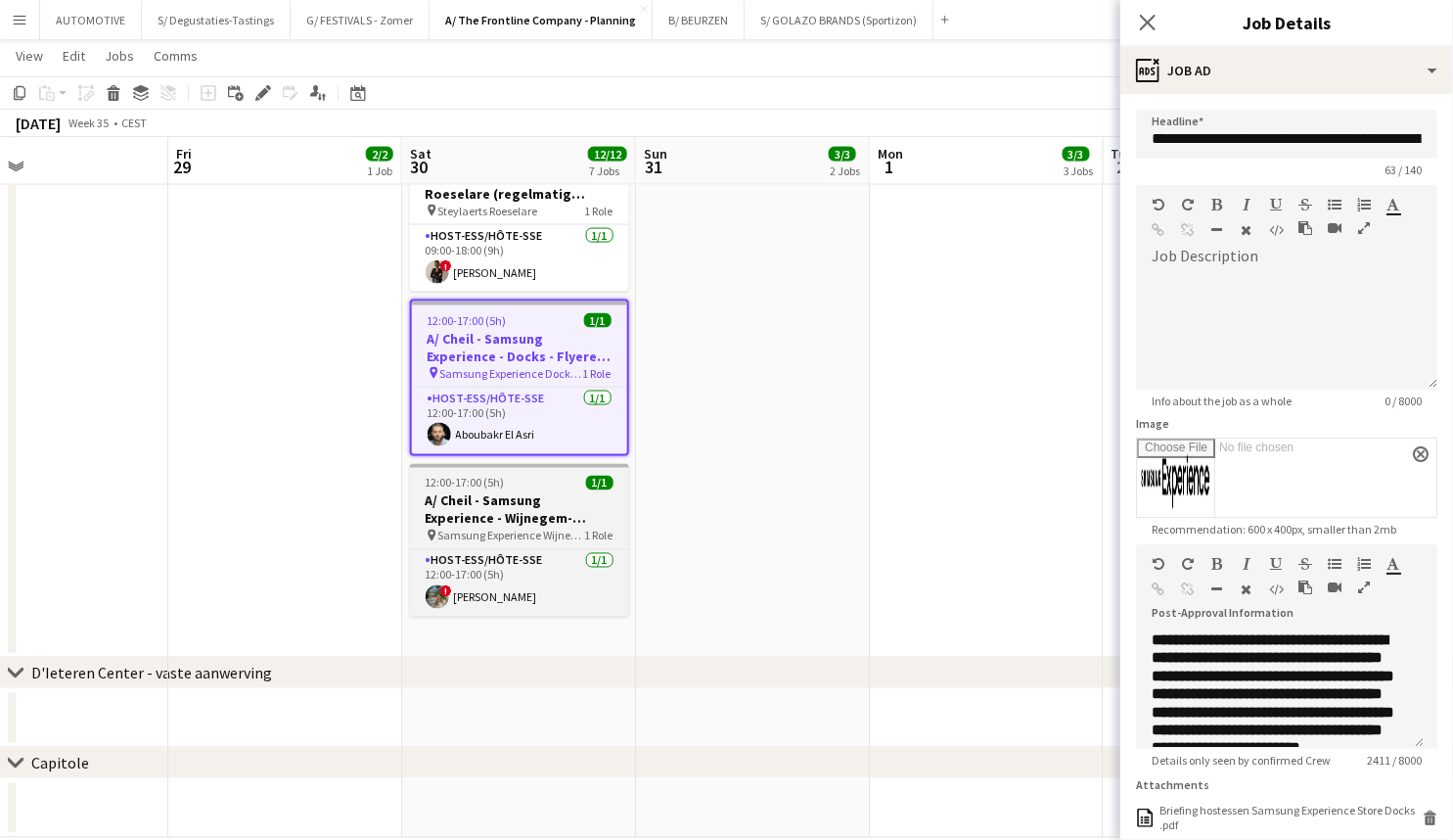
click at [527, 506] on h3 "A/ Cheil - Samsung Experience - Wijnegem- Flyeren (30/8+6/9)" at bounding box center [519, 510] width 219 height 35
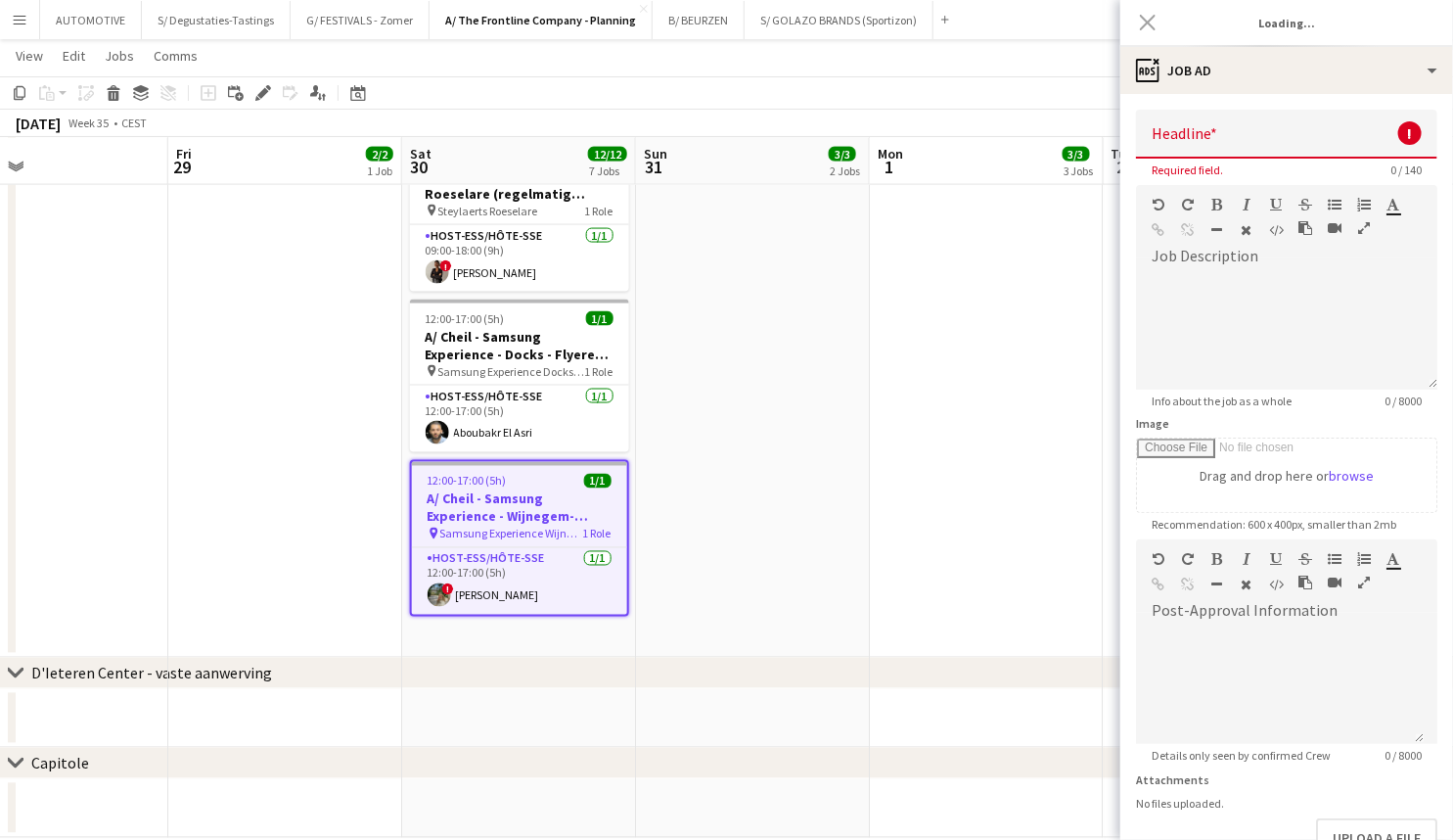
type input "**********"
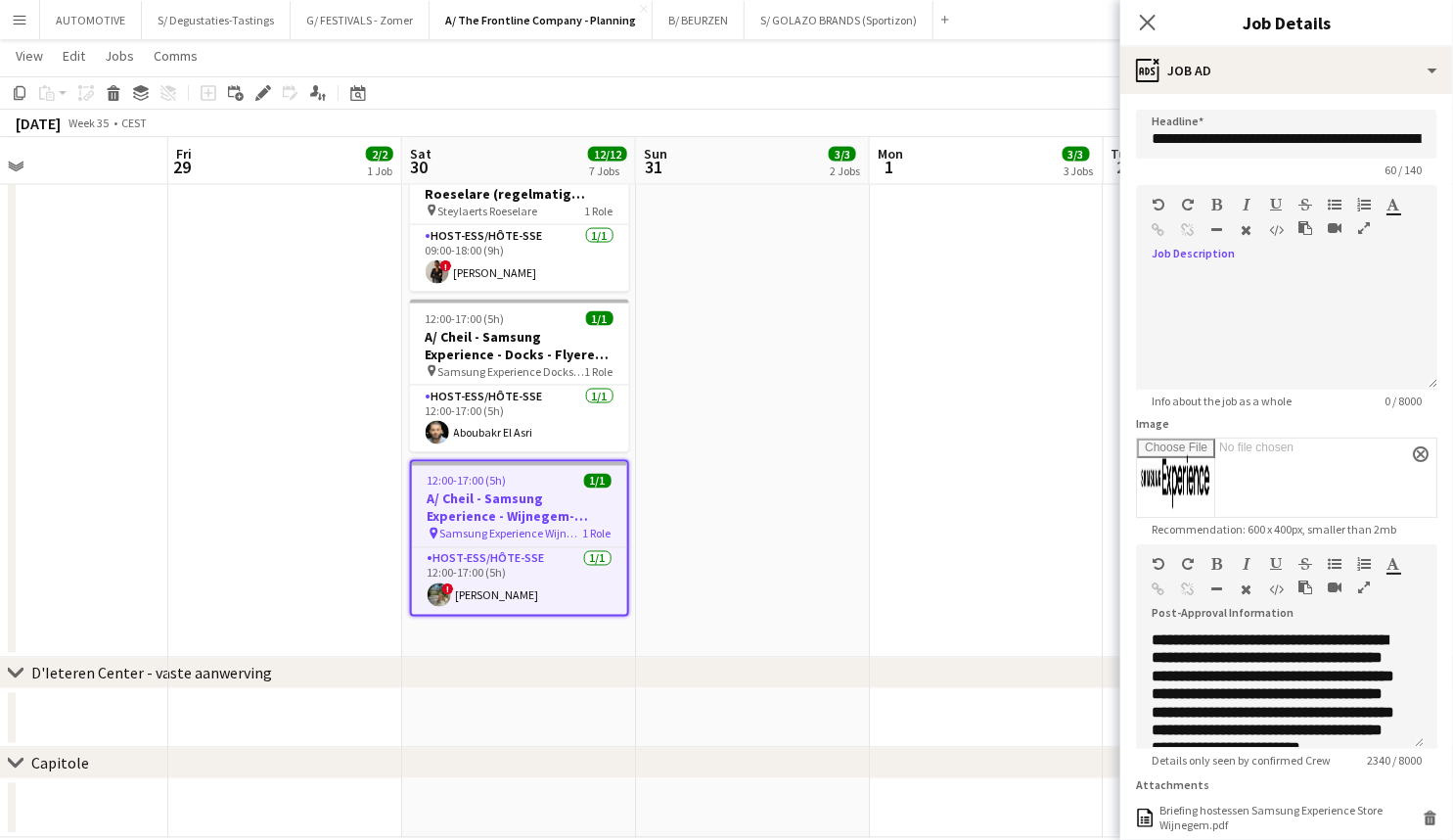
click at [1366, 224] on icon "button" at bounding box center [1364, 228] width 12 height 14
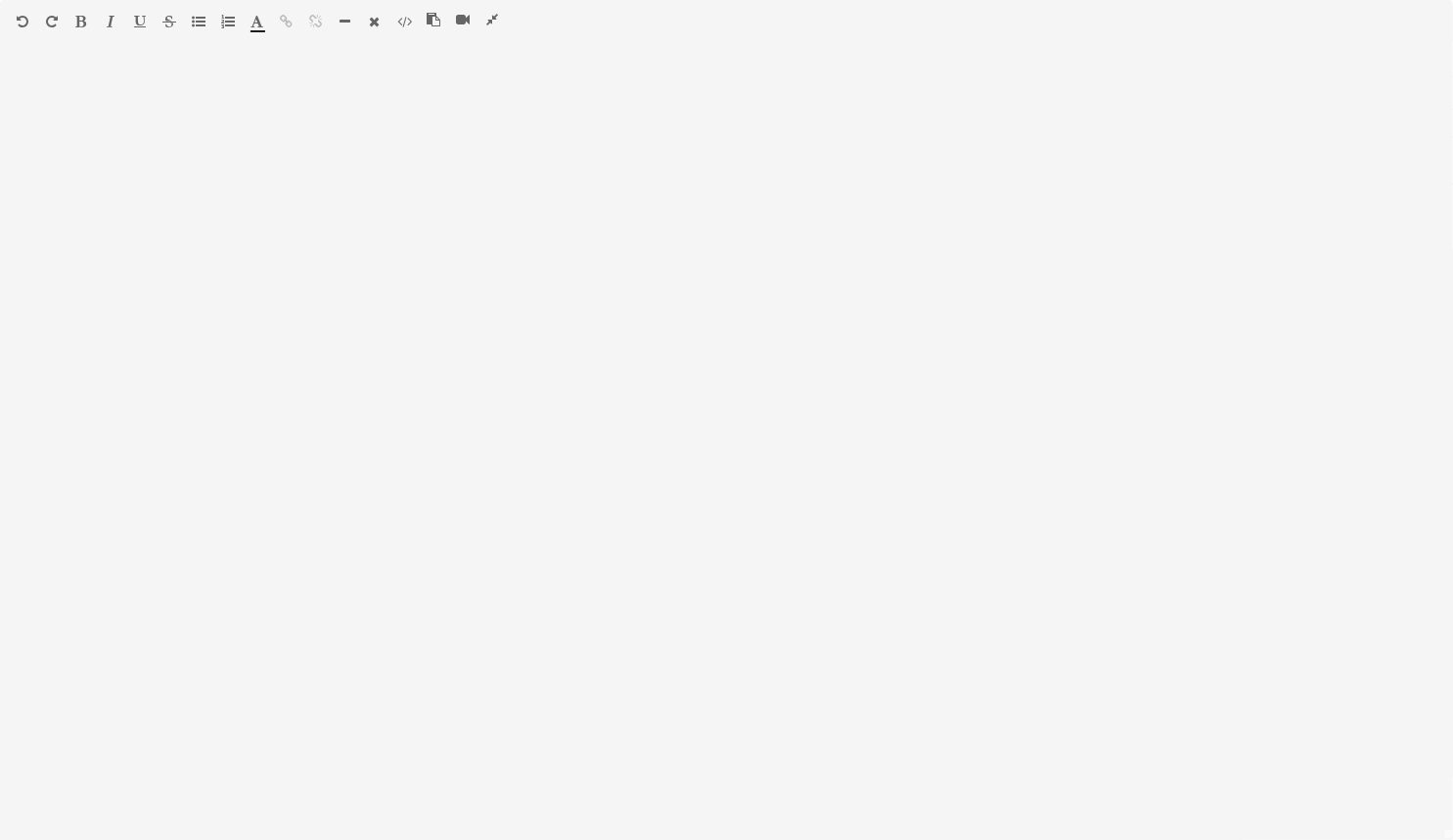
click at [486, 18] on button "button" at bounding box center [493, 20] width 14 height 16
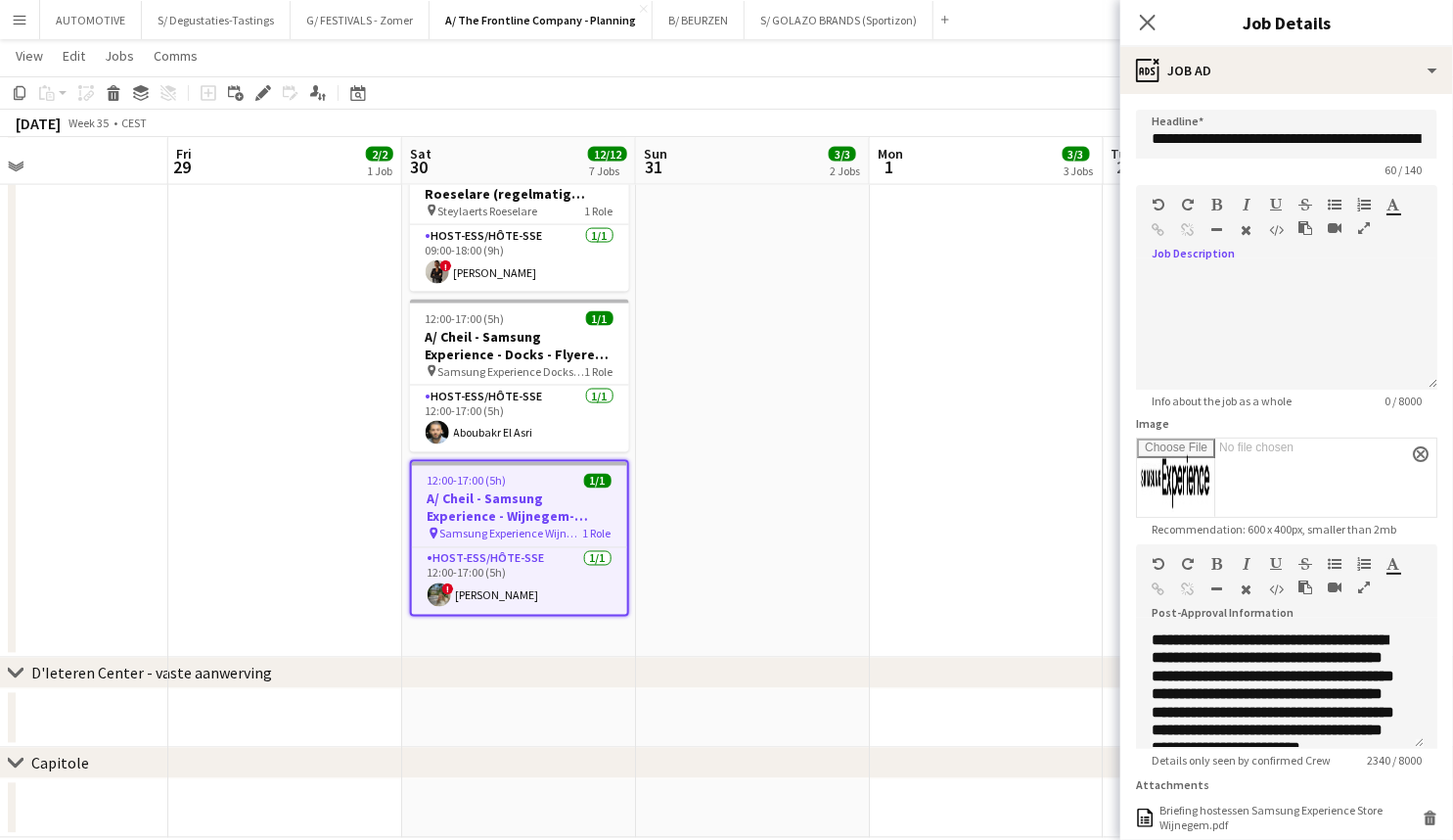
click at [1362, 580] on icon "button" at bounding box center [1364, 587] width 12 height 14
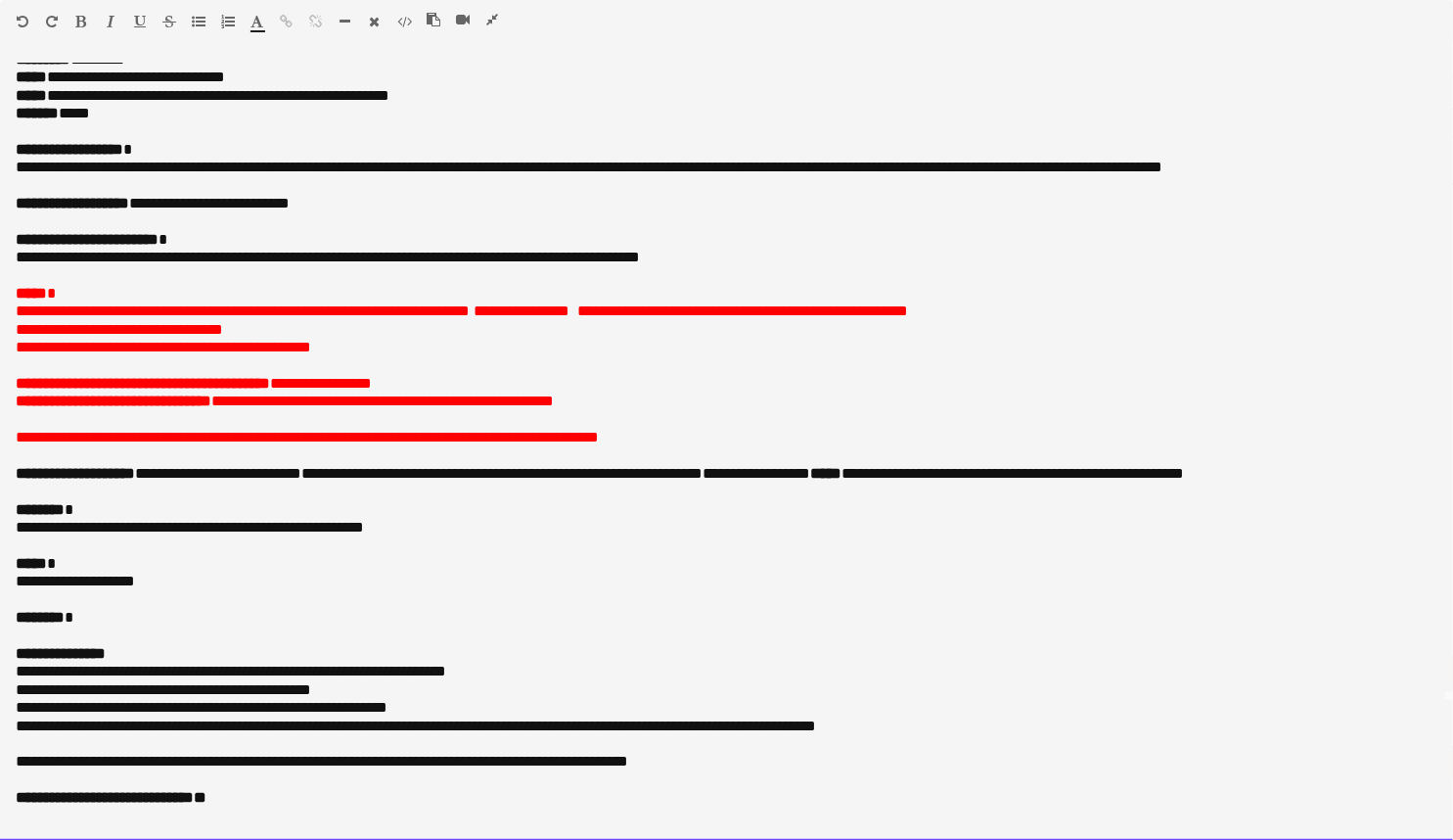
drag, startPoint x: 289, startPoint y: 255, endPoint x: 291, endPoint y: 358, distance: 103.0
drag, startPoint x: 274, startPoint y: 349, endPoint x: 256, endPoint y: 447, distance: 99.6
drag, startPoint x: 214, startPoint y: 572, endPoint x: 265, endPoint y: 677, distance: 116.7
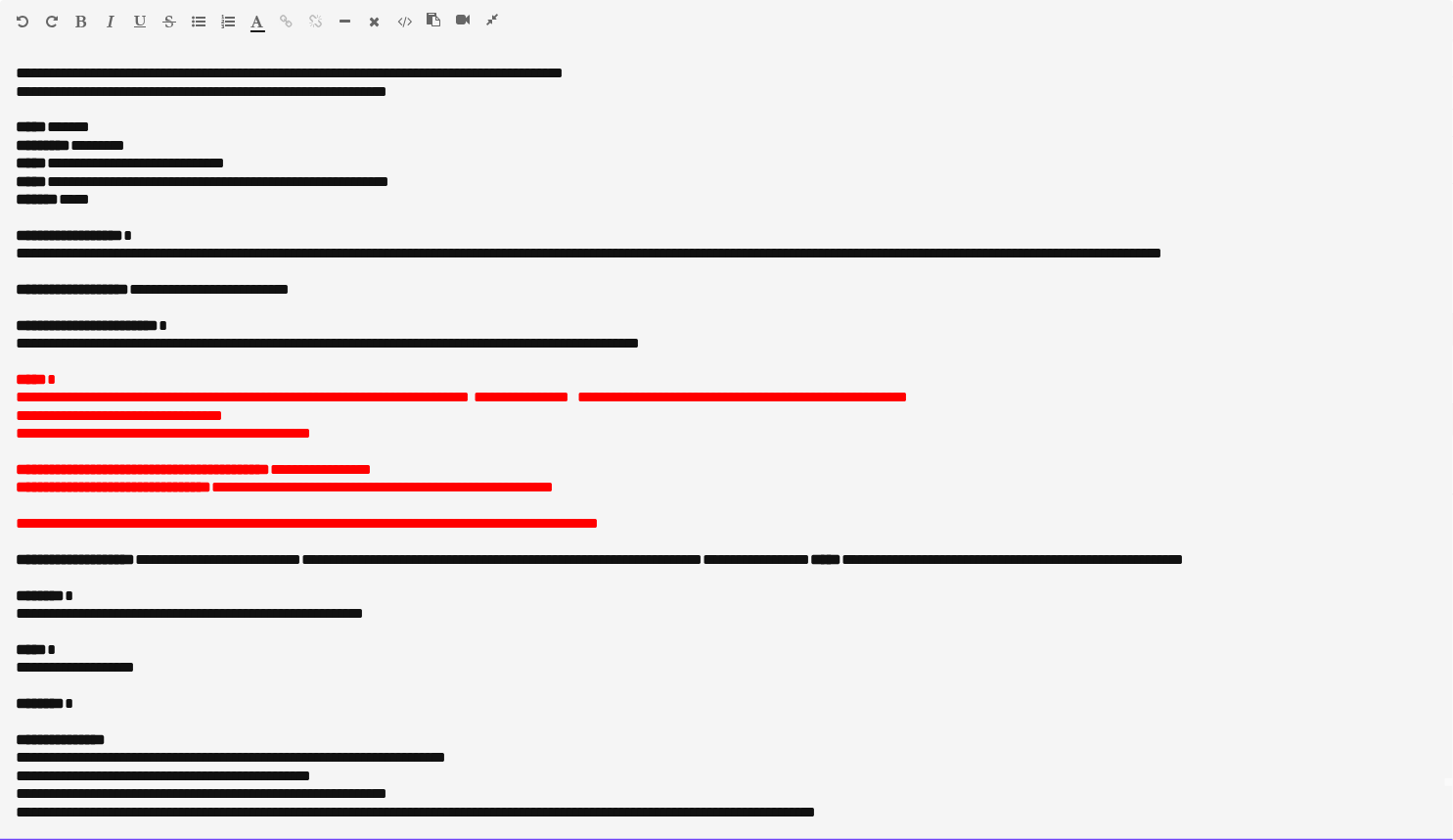
scroll to position [0, 0]
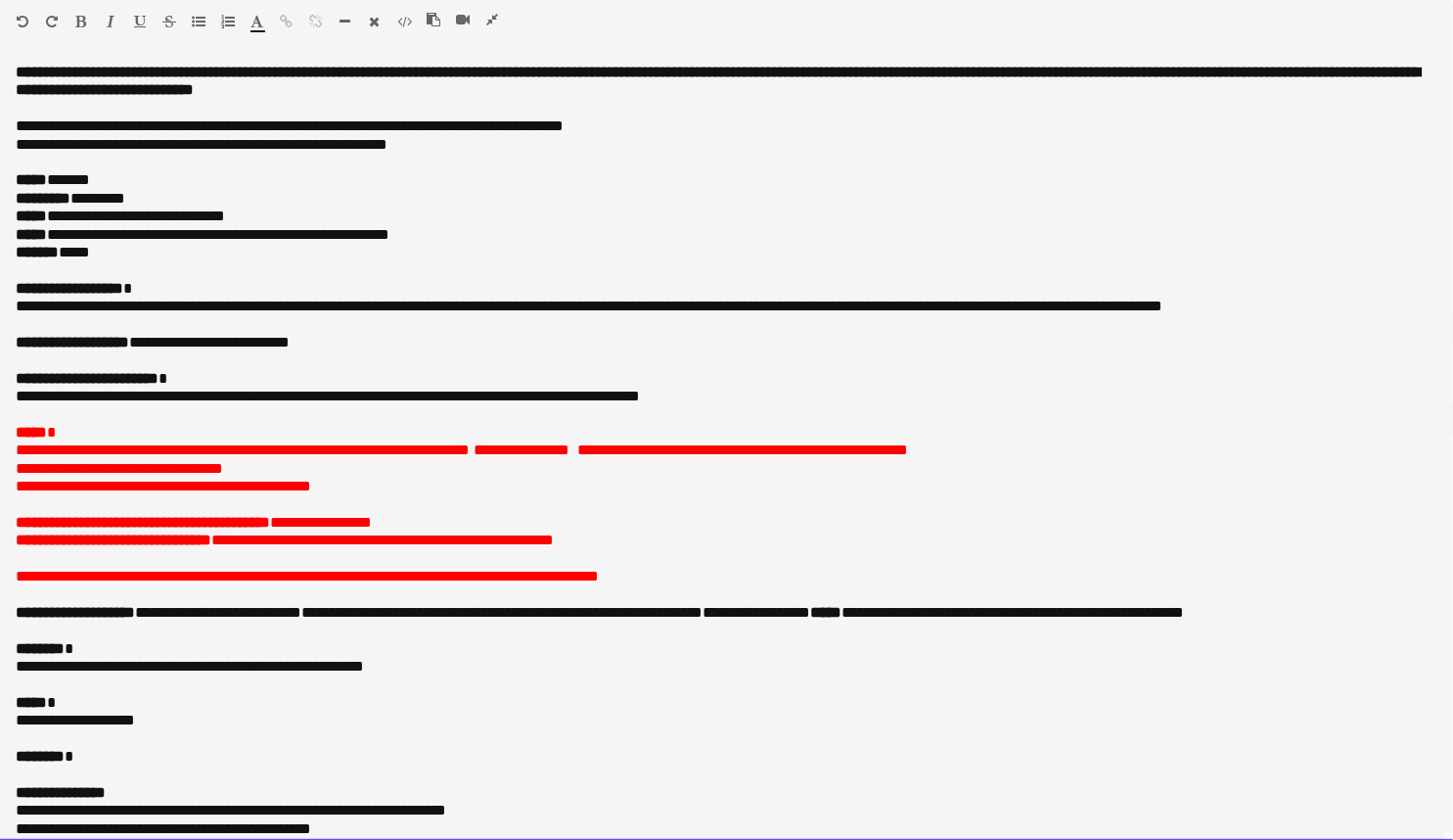
drag, startPoint x: 268, startPoint y: 647, endPoint x: 264, endPoint y: 579, distance: 68.1
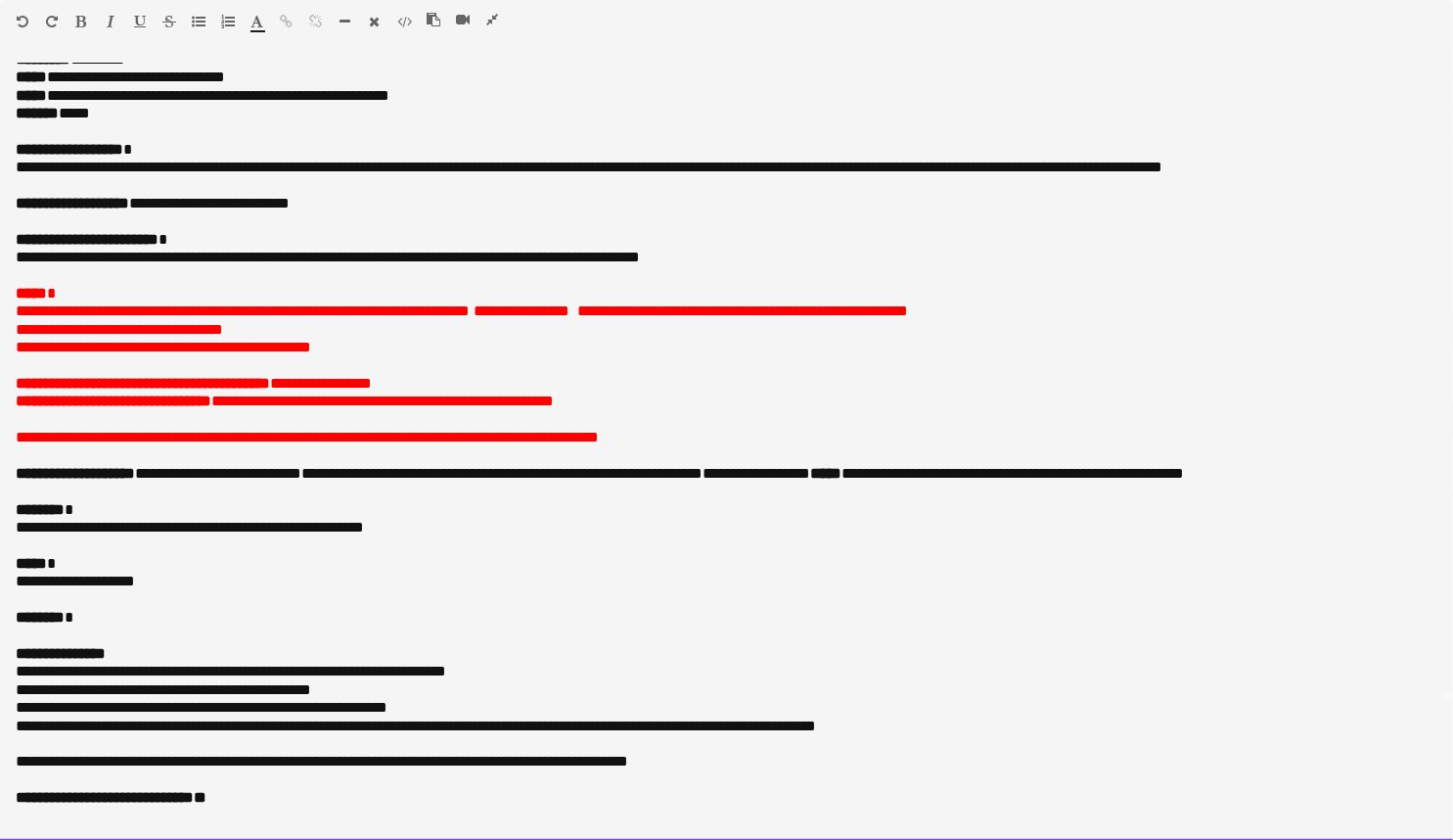
drag, startPoint x: 419, startPoint y: 556, endPoint x: 424, endPoint y: 666, distance: 110.1
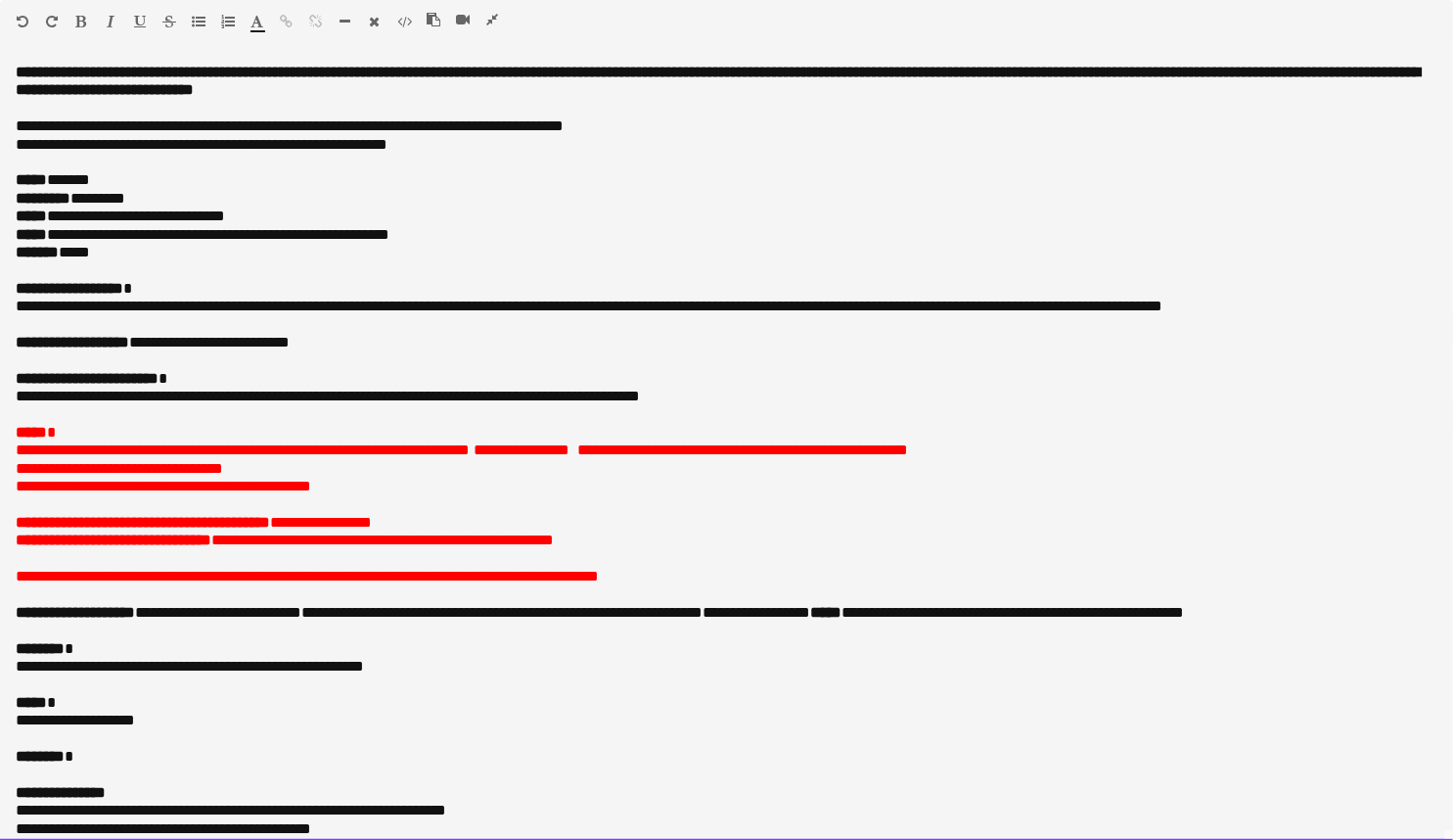
drag, startPoint x: 418, startPoint y: 596, endPoint x: 426, endPoint y: 433, distance: 163.2
drag, startPoint x: 100, startPoint y: 252, endPoint x: 80, endPoint y: 253, distance: 20.0
click at [80, 253] on p "******* *****" at bounding box center [721, 253] width 1409 height 18
drag, startPoint x: 309, startPoint y: 259, endPoint x: 80, endPoint y: 256, distance: 229.0
click at [80, 256] on p "**********" at bounding box center [721, 253] width 1409 height 18
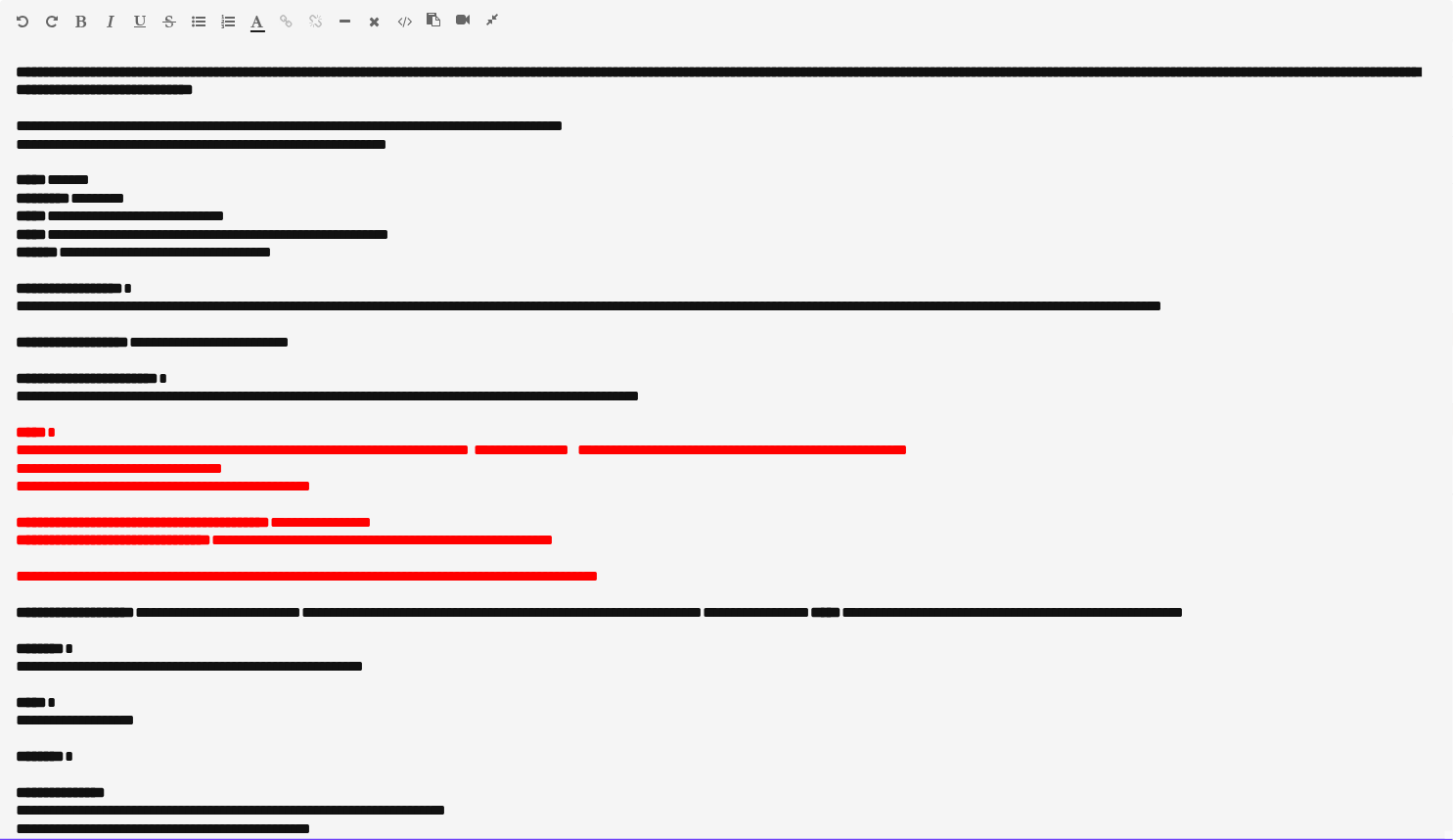
copy p "**********"
click at [396, 414] on p at bounding box center [726, 415] width 1422 height 18
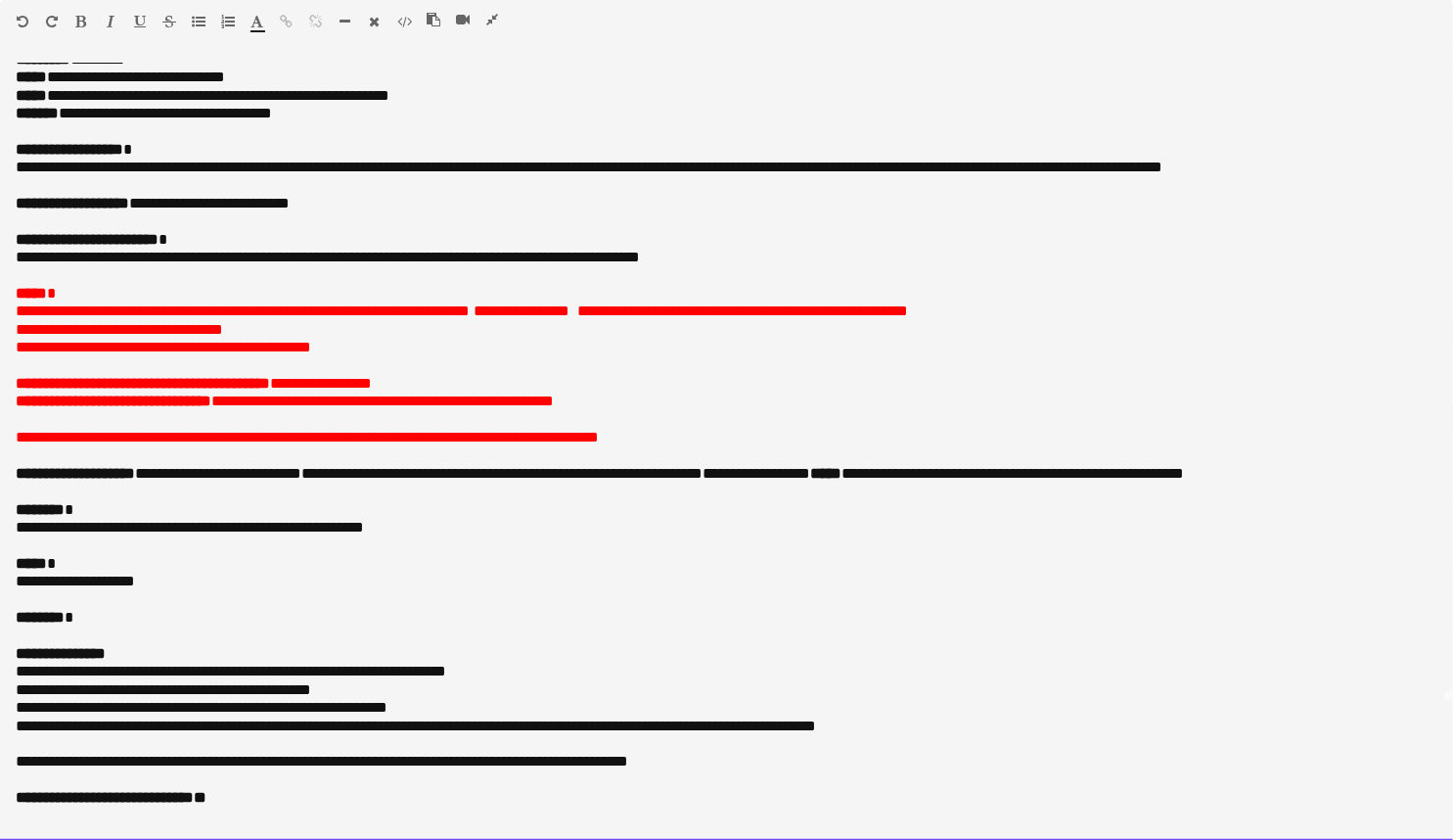
drag, startPoint x: 456, startPoint y: 553, endPoint x: 430, endPoint y: 639, distance: 89.8
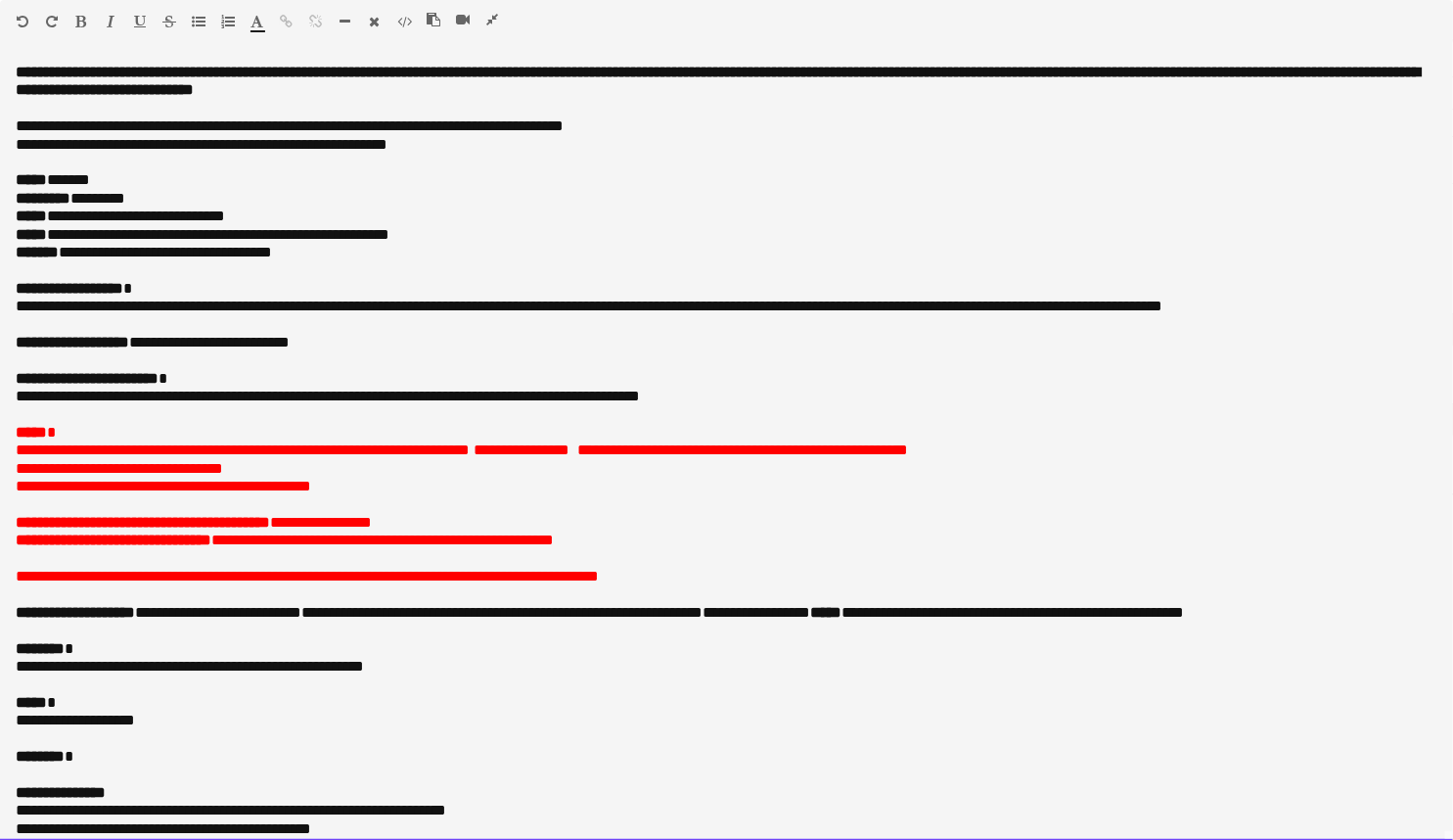
drag, startPoint x: 274, startPoint y: 323, endPoint x: 247, endPoint y: 121, distance: 203.8
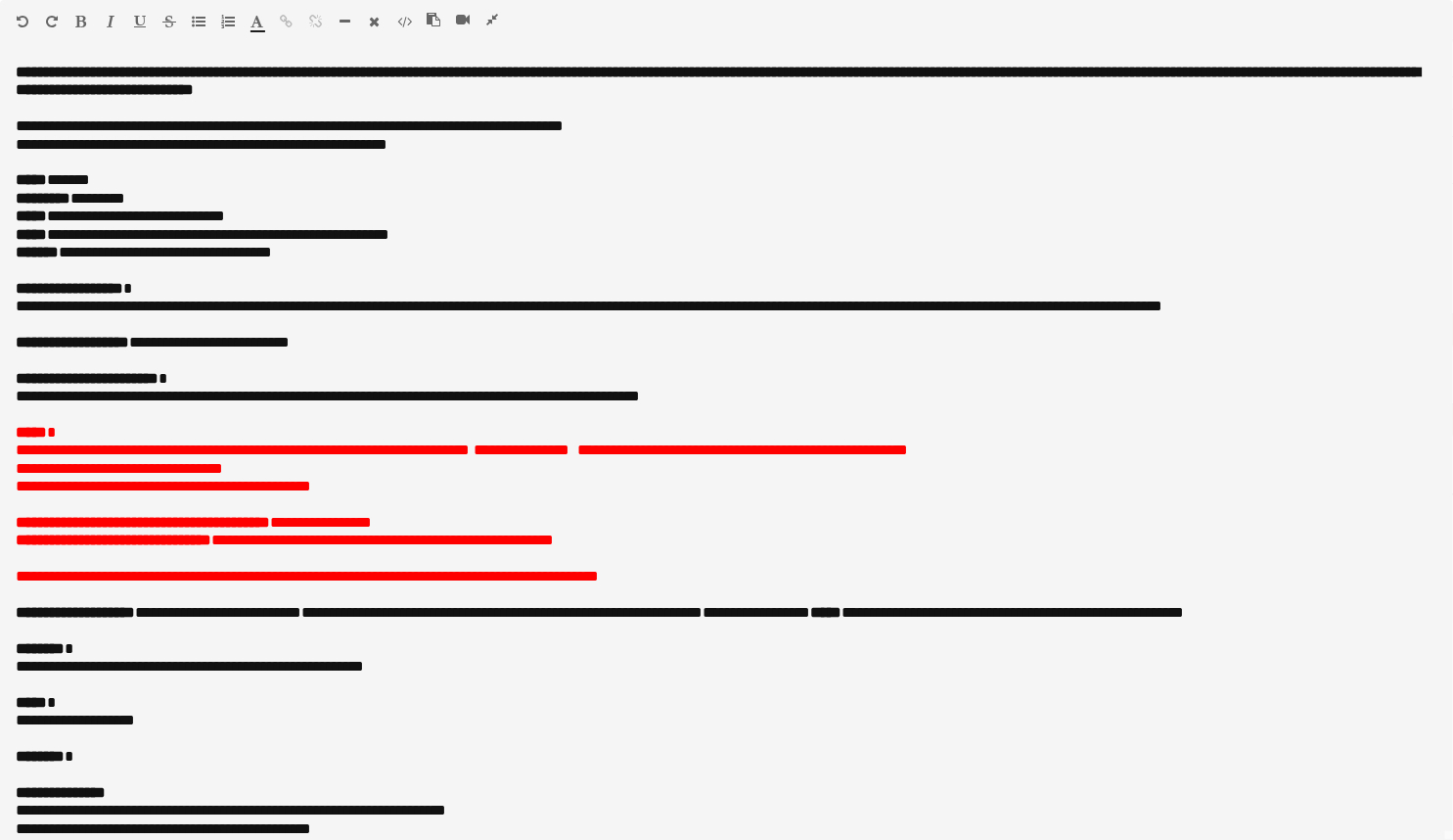
click at [497, 18] on icon "button" at bounding box center [493, 20] width 12 height 14
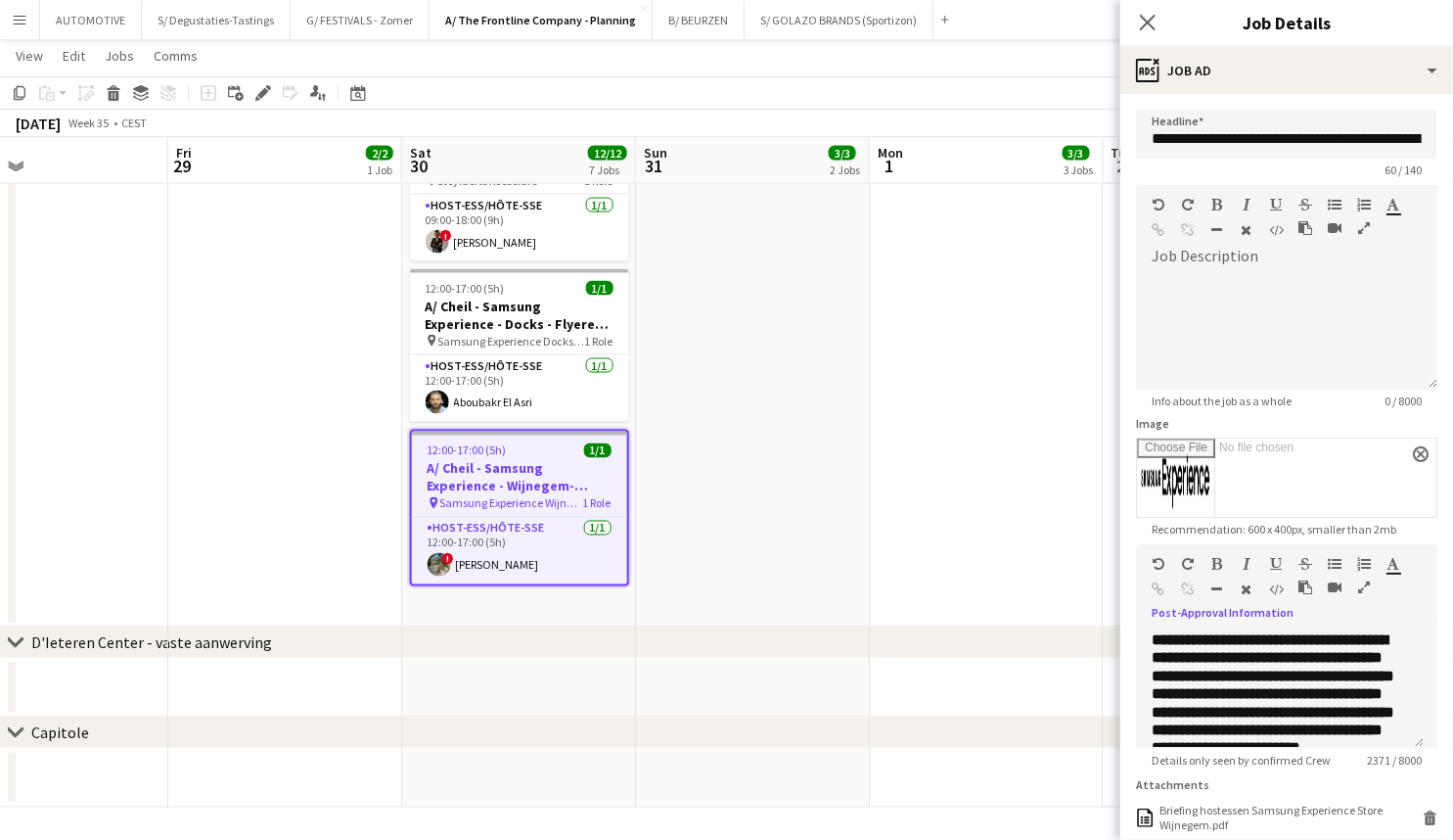
click at [471, 497] on span "Samsung Experience Wijnegem" at bounding box center [513, 504] width 143 height 15
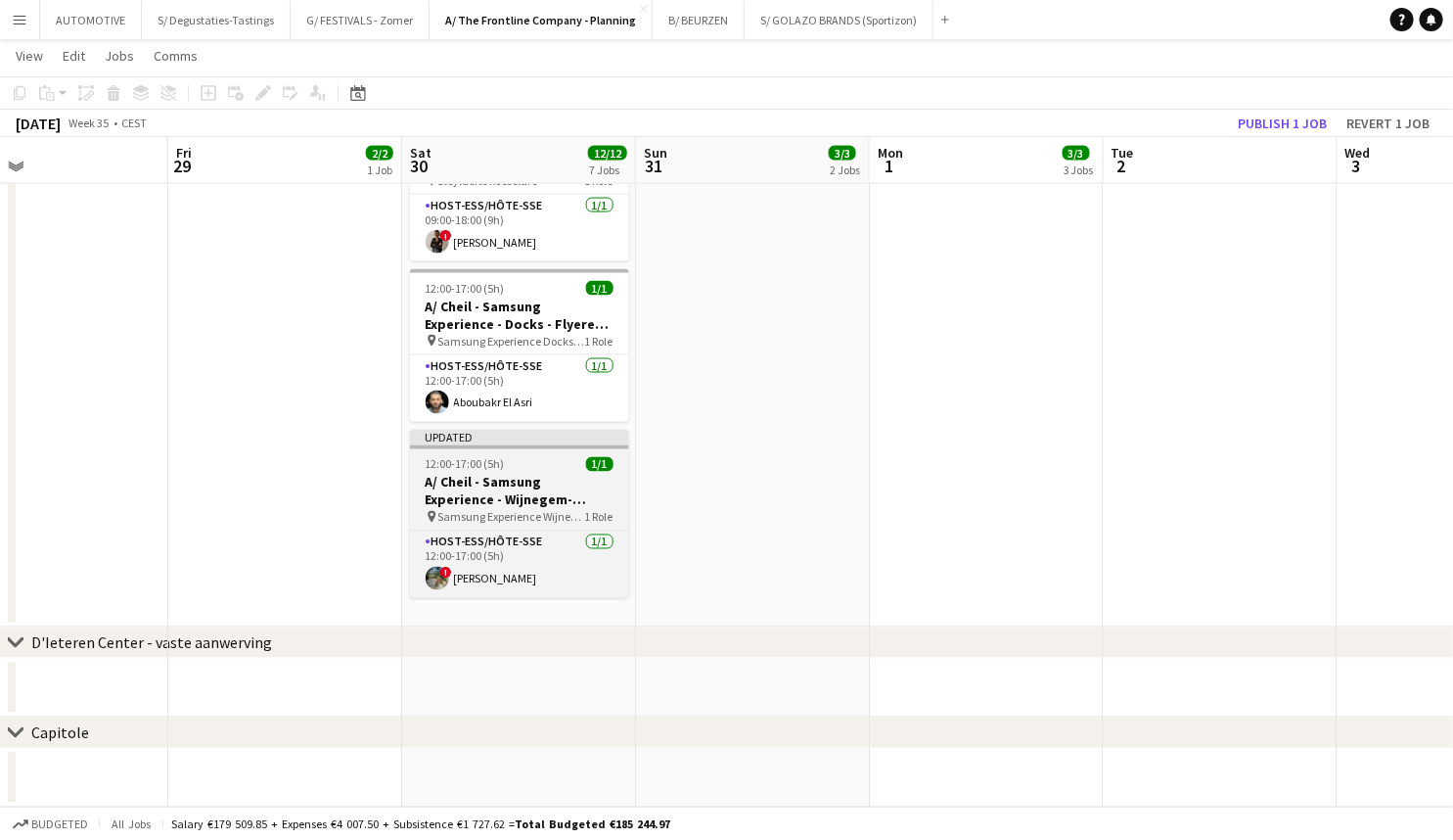
click at [494, 457] on span "12:00-17:00 (5h)" at bounding box center [466, 464] width 80 height 15
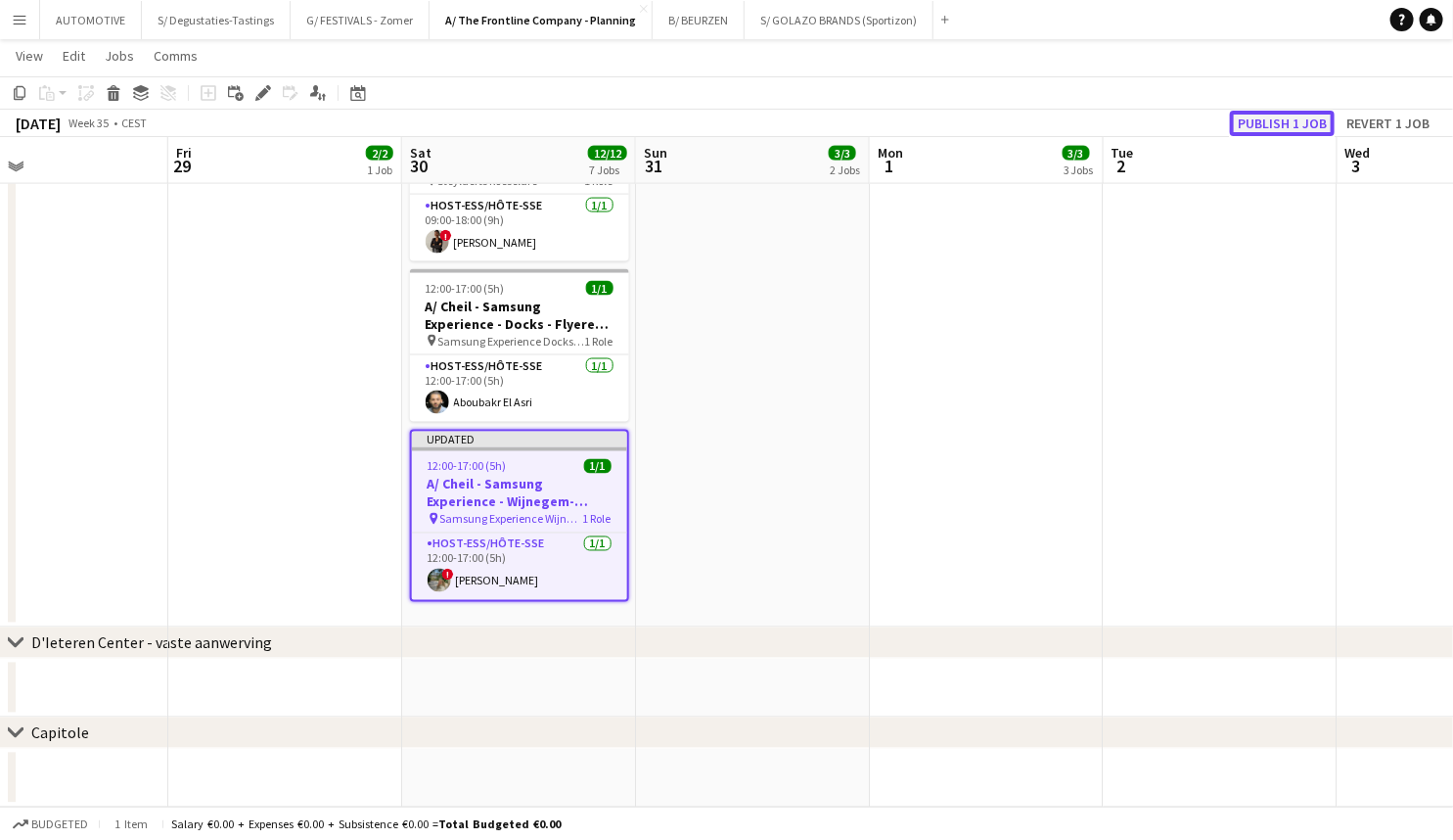
click at [1267, 128] on button "Publish 1 job" at bounding box center [1282, 123] width 104 height 26
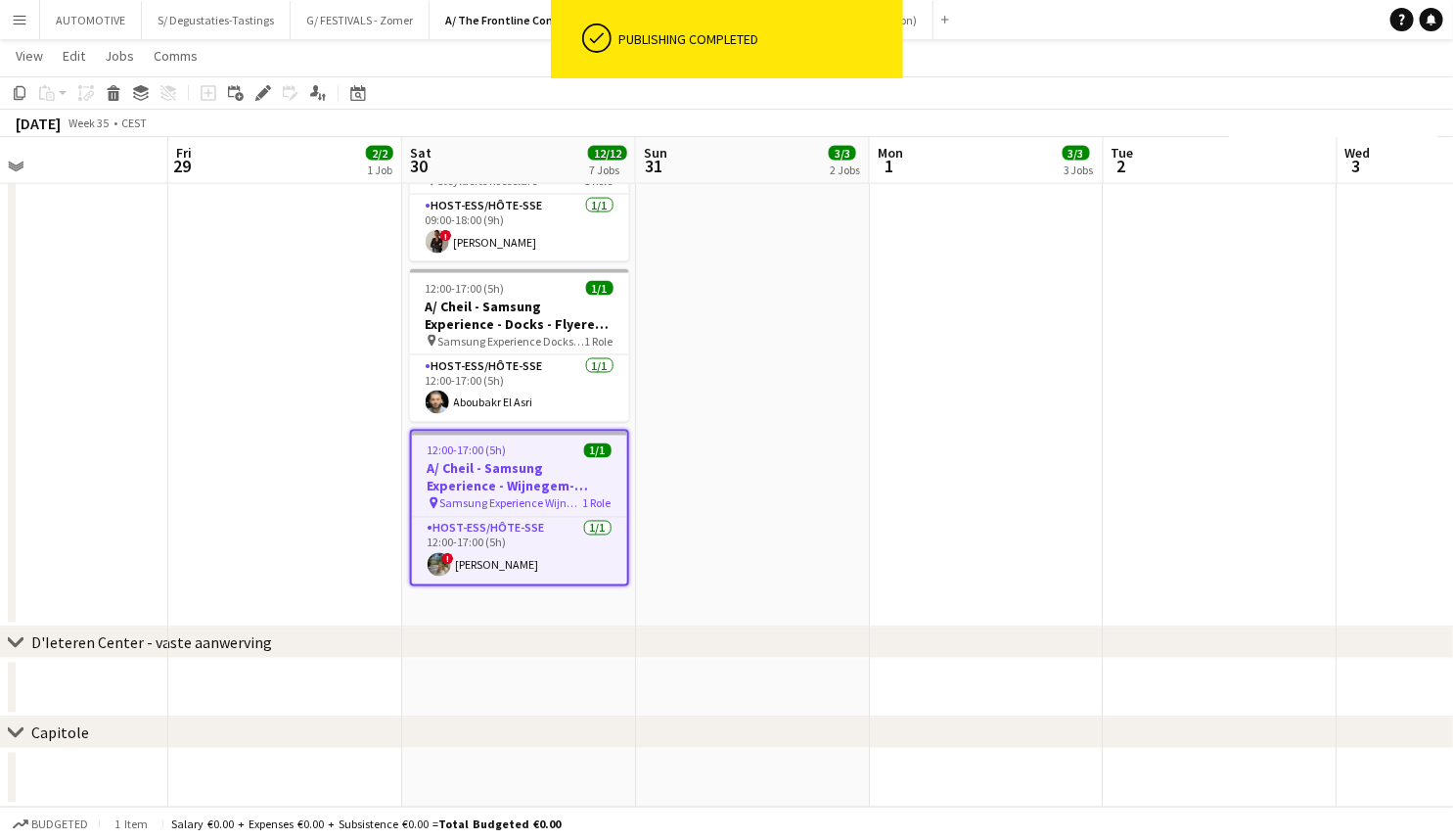
click at [519, 460] on h3 "A/ Cheil - Samsung Experience - Wijnegem- Flyeren (30/8+6/9)" at bounding box center [519, 477] width 215 height 35
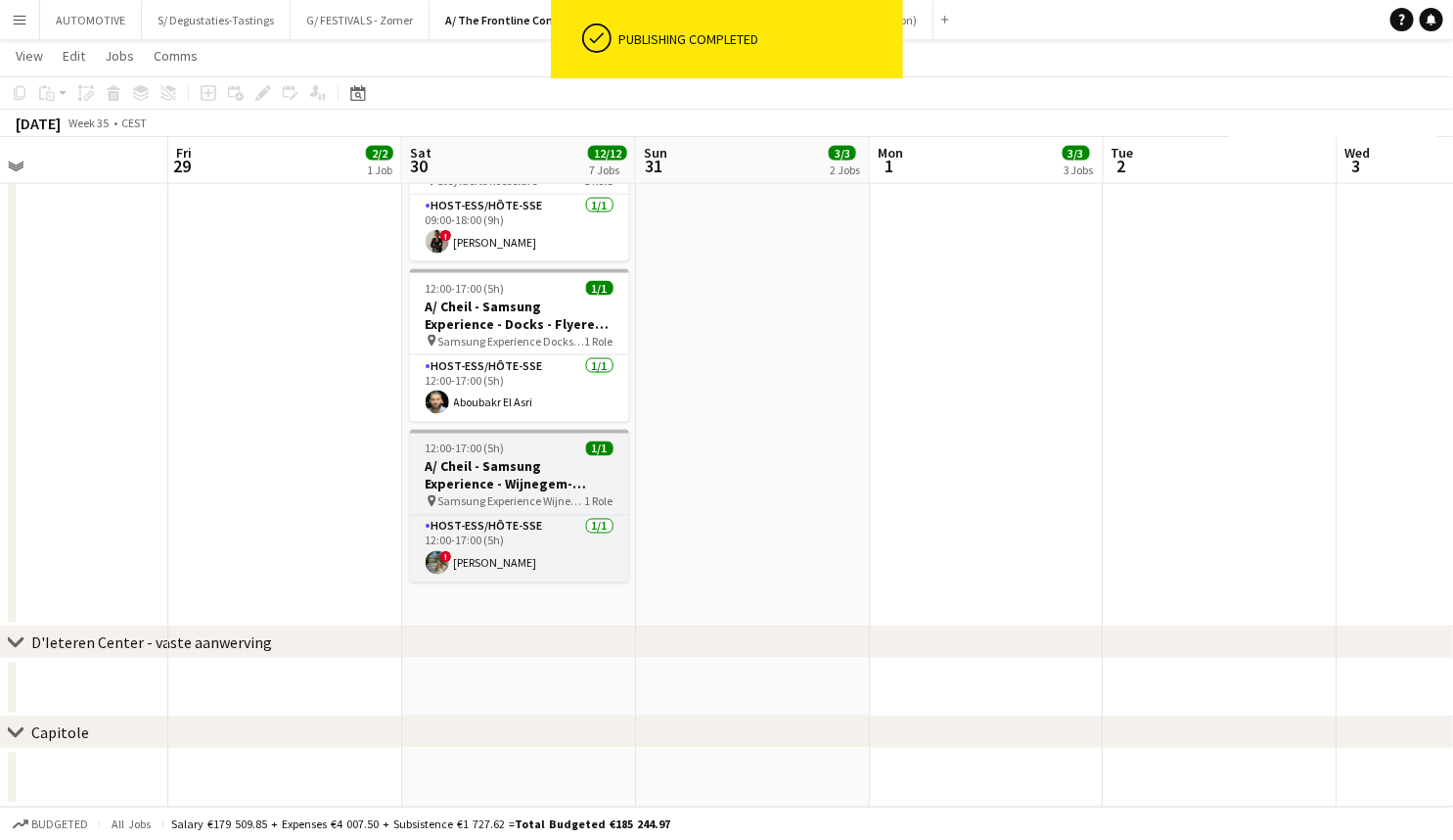
click at [519, 494] on app-job-card "12:00-17:00 (5h) 1/1 A/ Cheil - Samsung Experience - Wijnegem- Flyeren (30/8+6/…" at bounding box center [519, 506] width 219 height 152
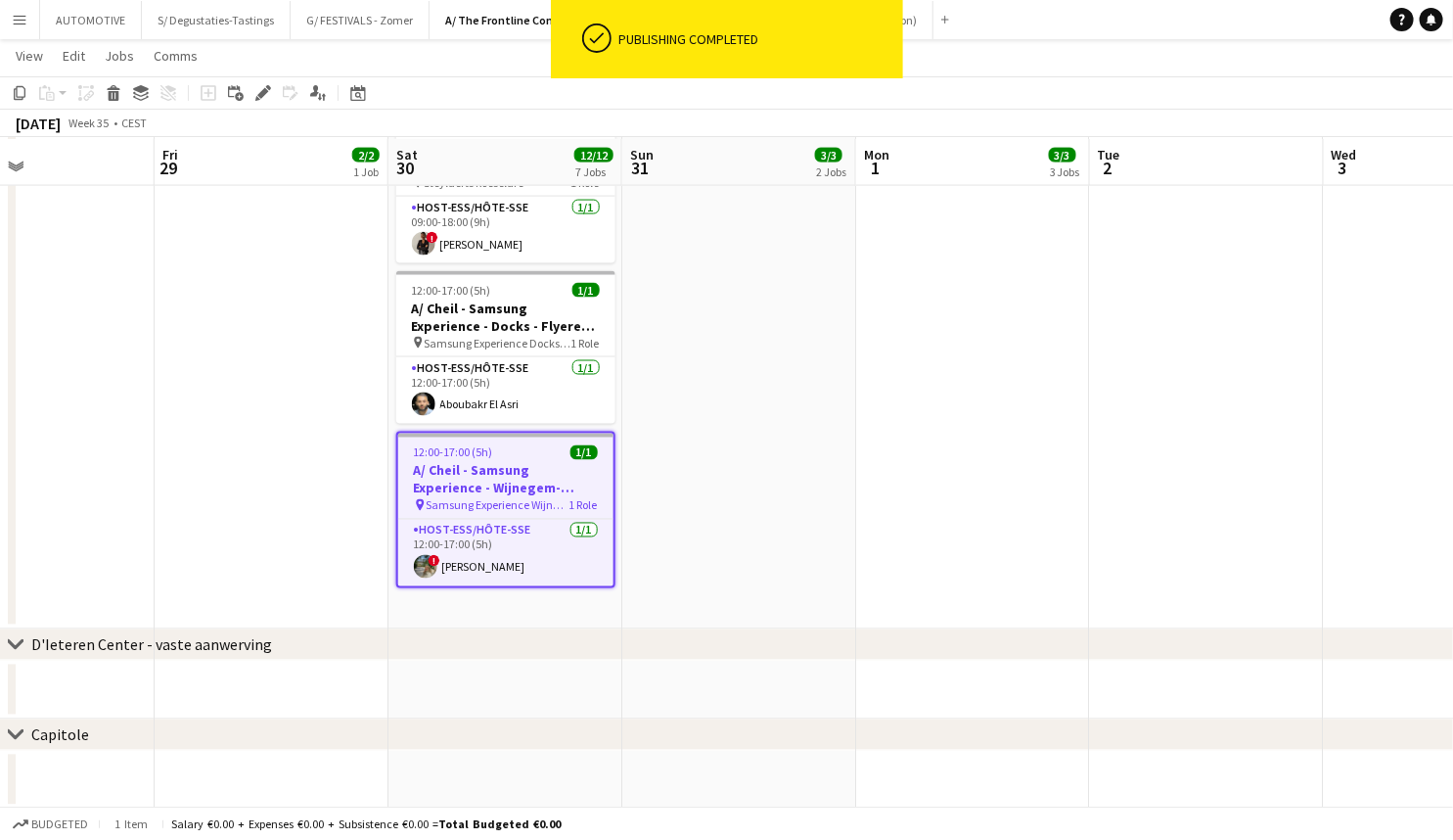
scroll to position [0, 554]
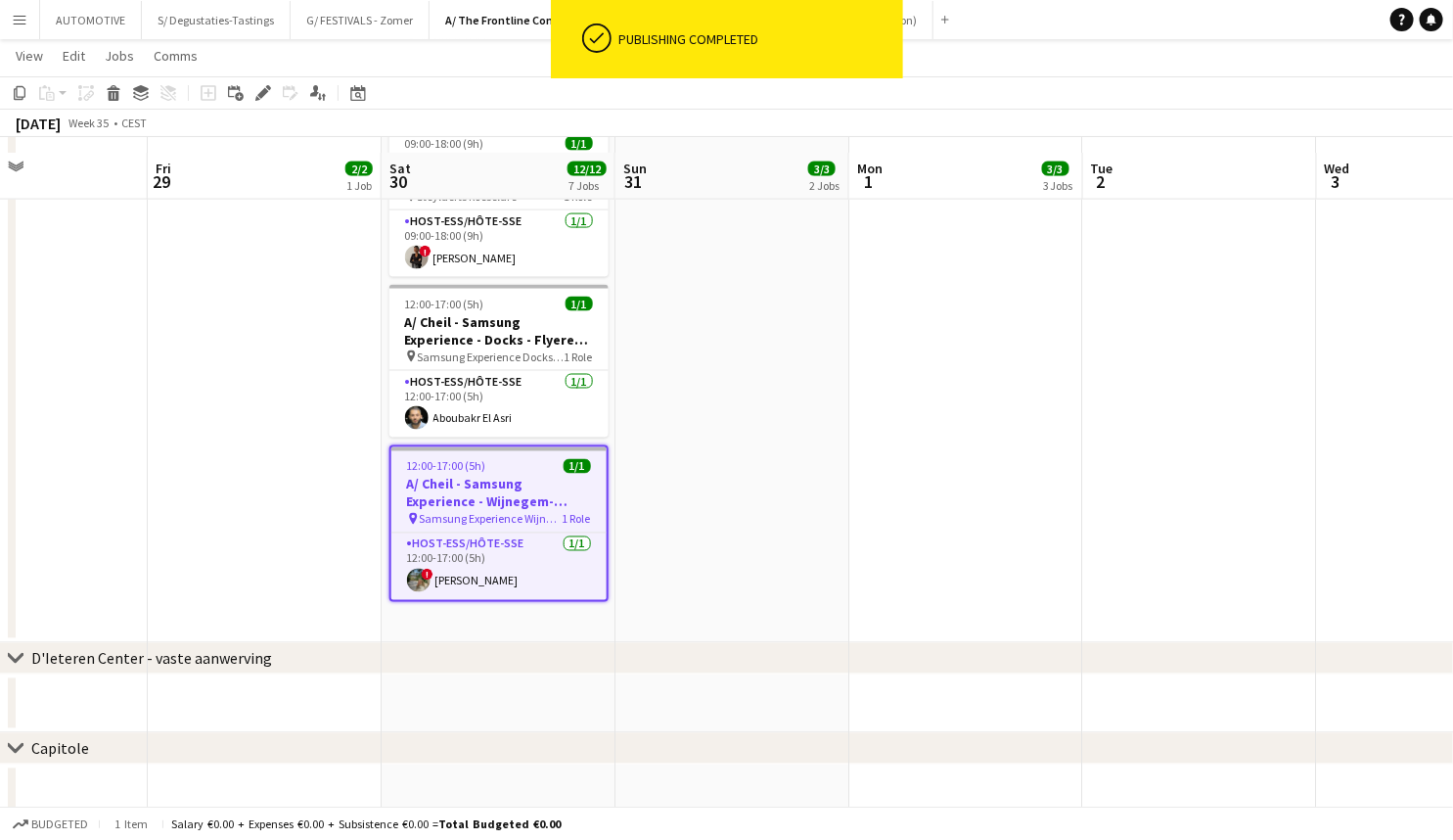
drag, startPoint x: 670, startPoint y: 437, endPoint x: 646, endPoint y: 356, distance: 84.5
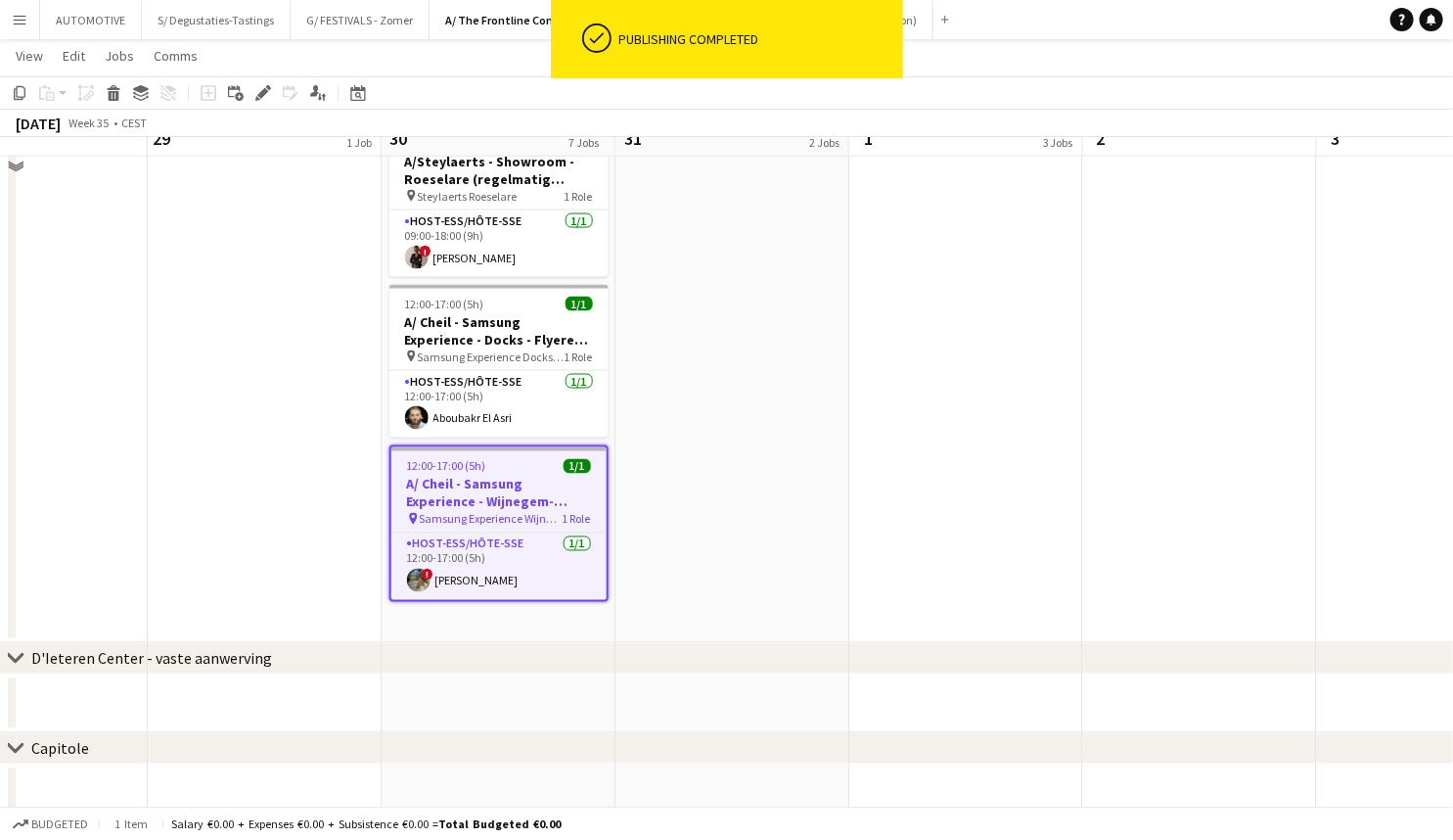
scroll to position [0, 557]
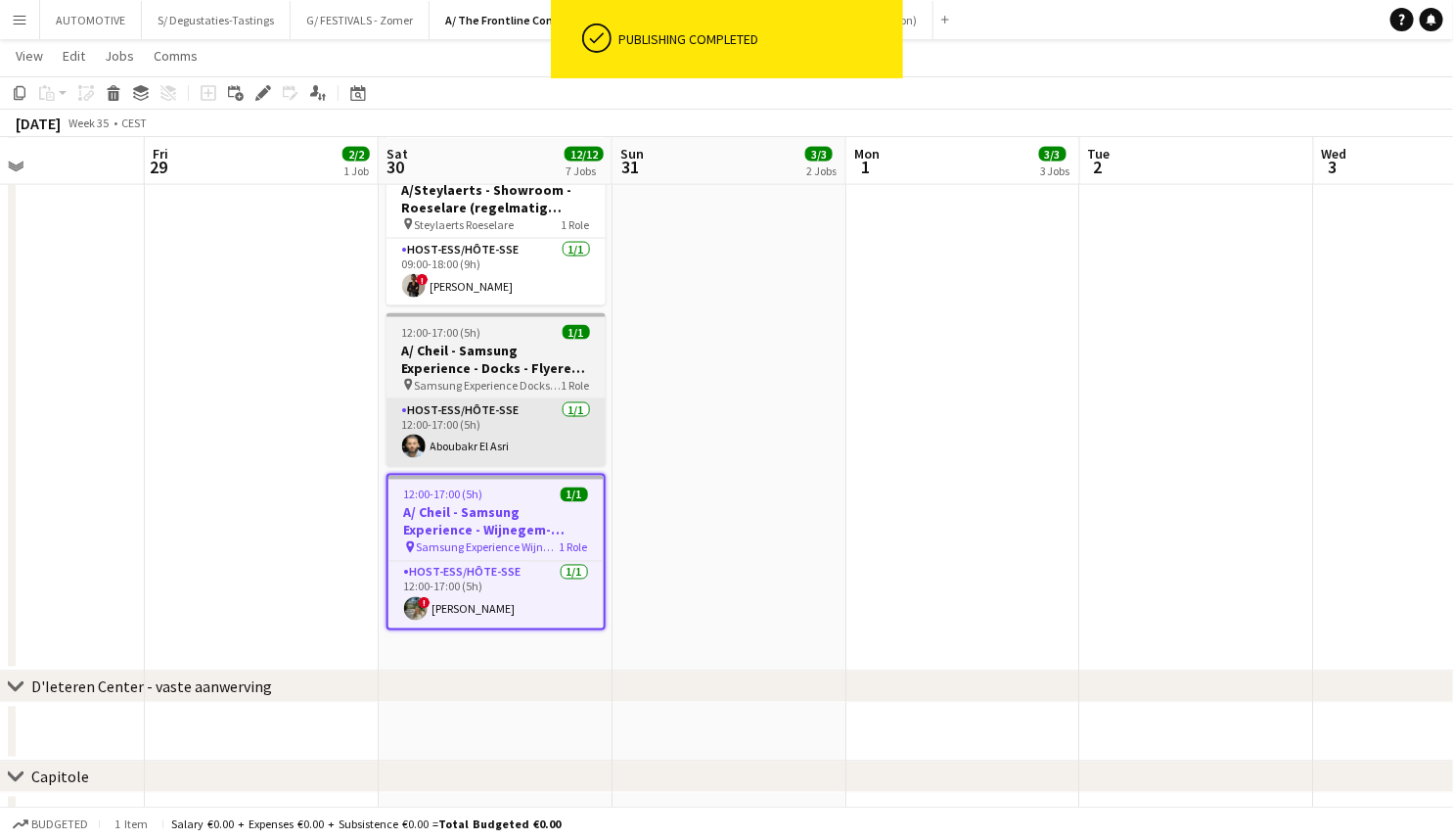
click at [453, 431] on app-card-role "Host-ess/Hôte-sse 1/1 12:00-17:00 (5h) Aboubakr El Asri" at bounding box center [496, 432] width 219 height 67
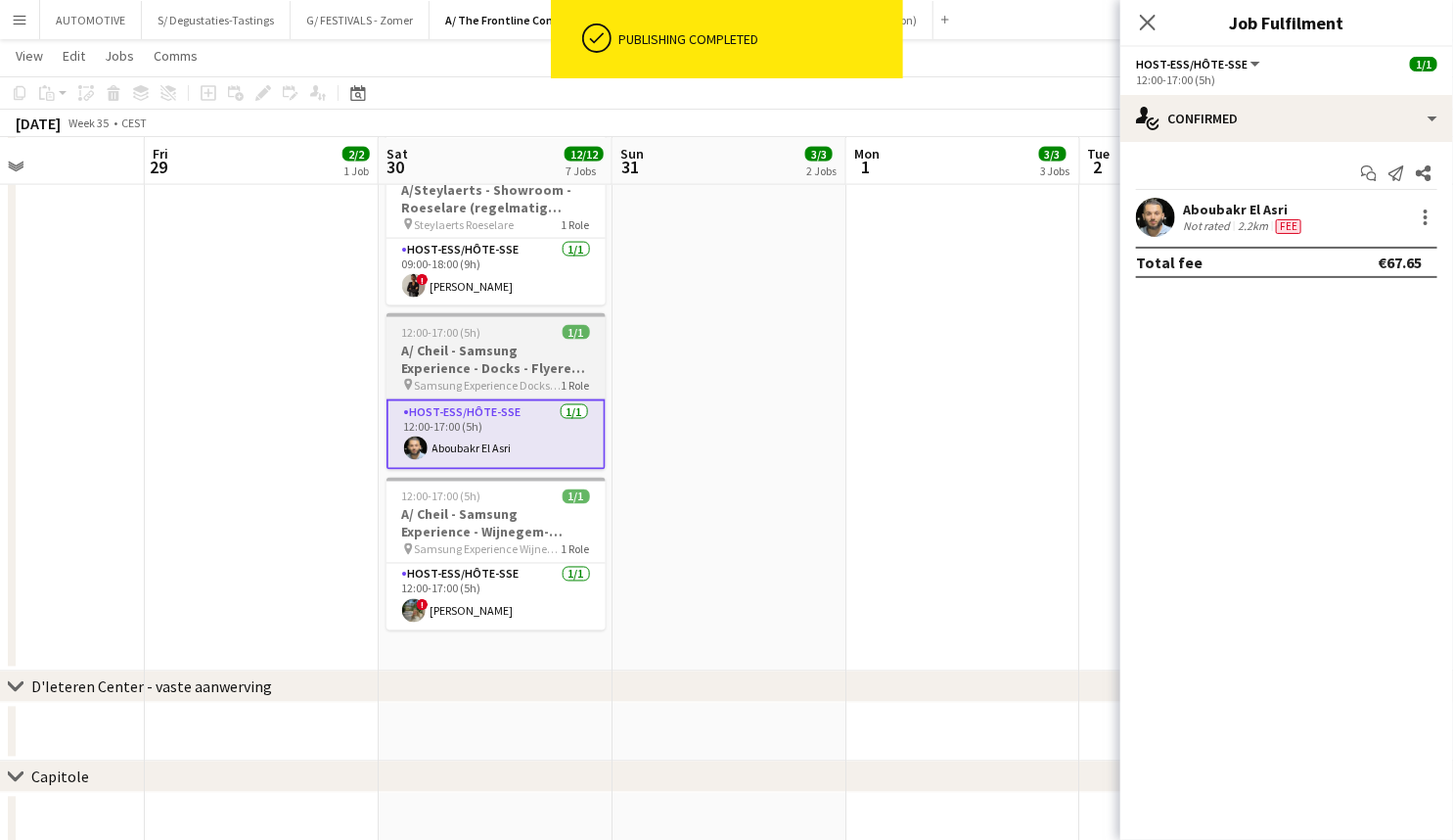
click at [456, 341] on h3 "A/ Cheil - Samsung Experience - Docks - Flyeren (30/8+6/9+13/9)" at bounding box center [496, 358] width 219 height 35
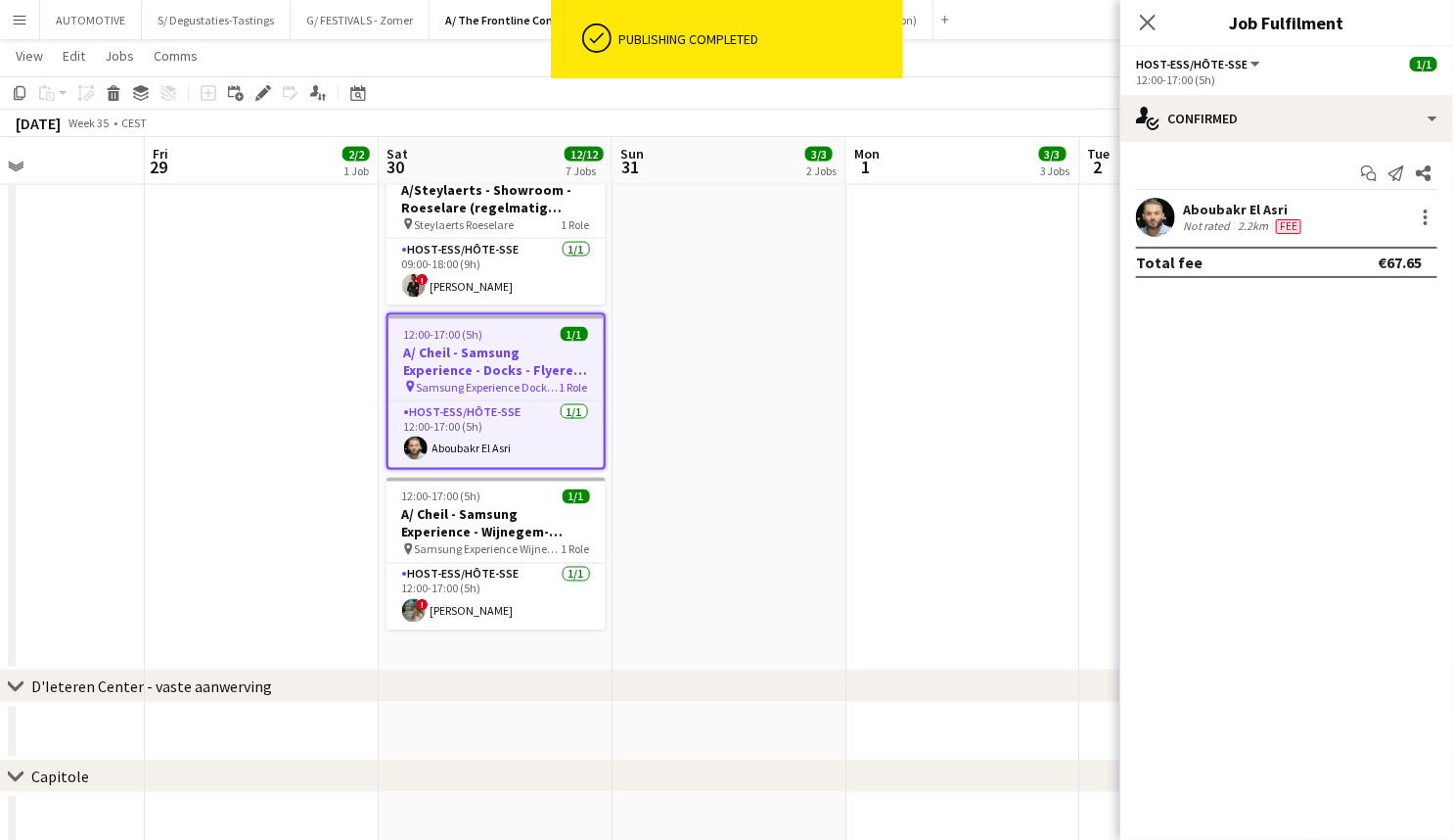
click at [249, 89] on div "Add job Add linked Job Edit Edit linked Job Applicants" at bounding box center [255, 94] width 149 height 24
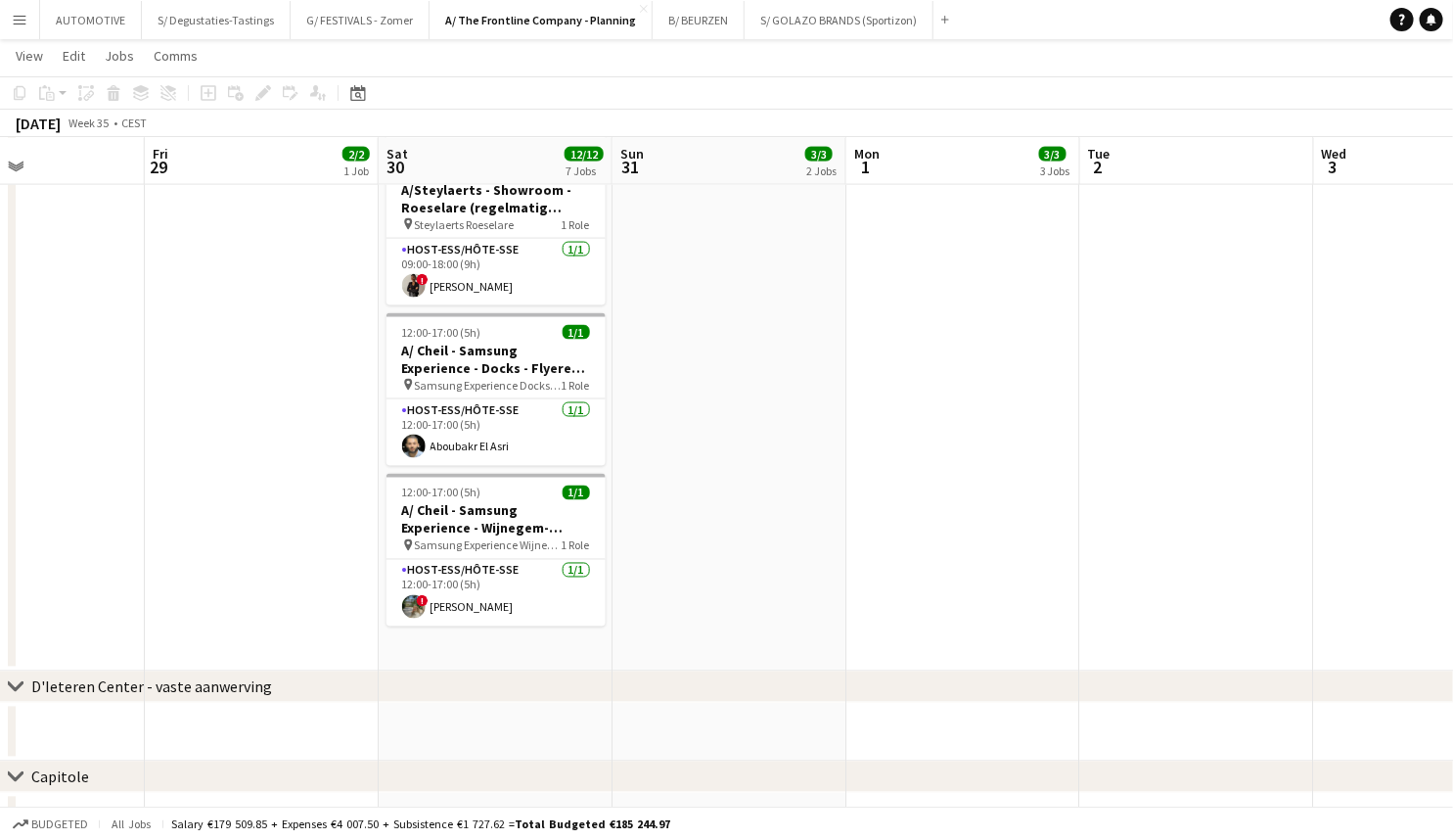
click at [486, 341] on h3 "A/ Cheil - Samsung Experience - Docks - Flyeren (30/8+6/9+13/9)" at bounding box center [496, 358] width 219 height 35
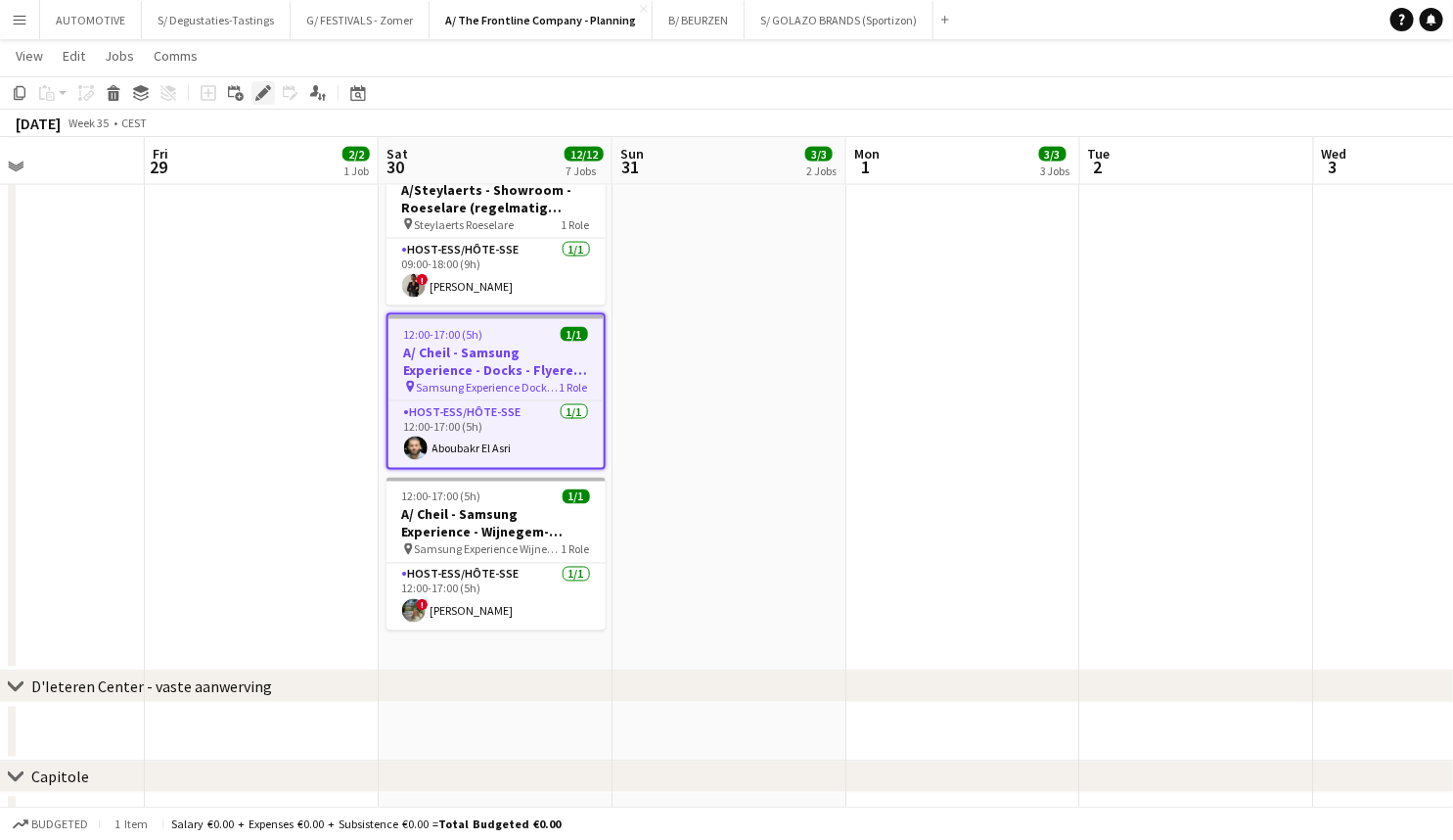
click at [265, 94] on icon at bounding box center [263, 94] width 11 height 11
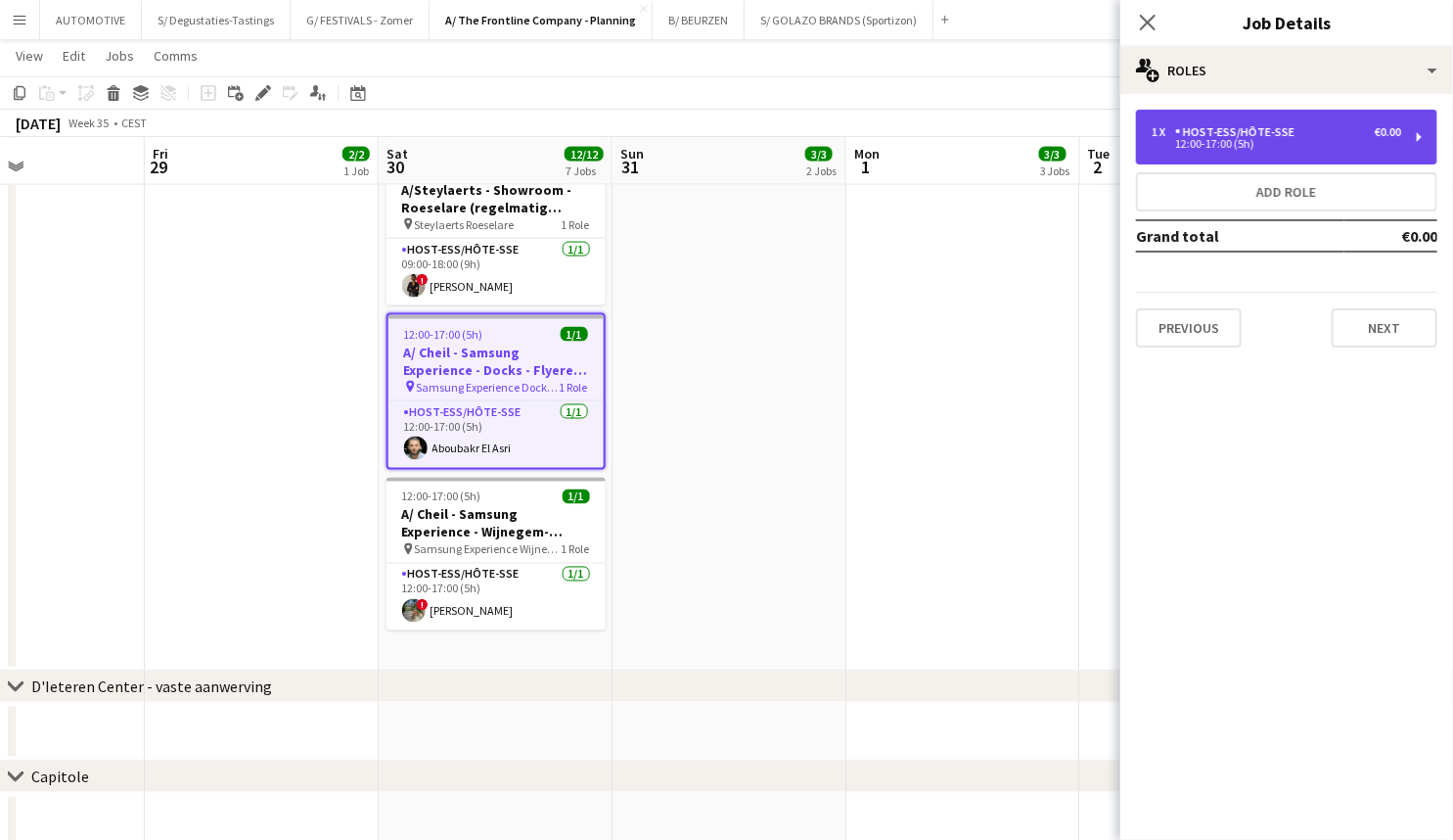
click at [1336, 118] on div "1 x Host-ess/Hôte-sse €0.00 12:00-17:00 (5h)" at bounding box center [1287, 136] width 302 height 55
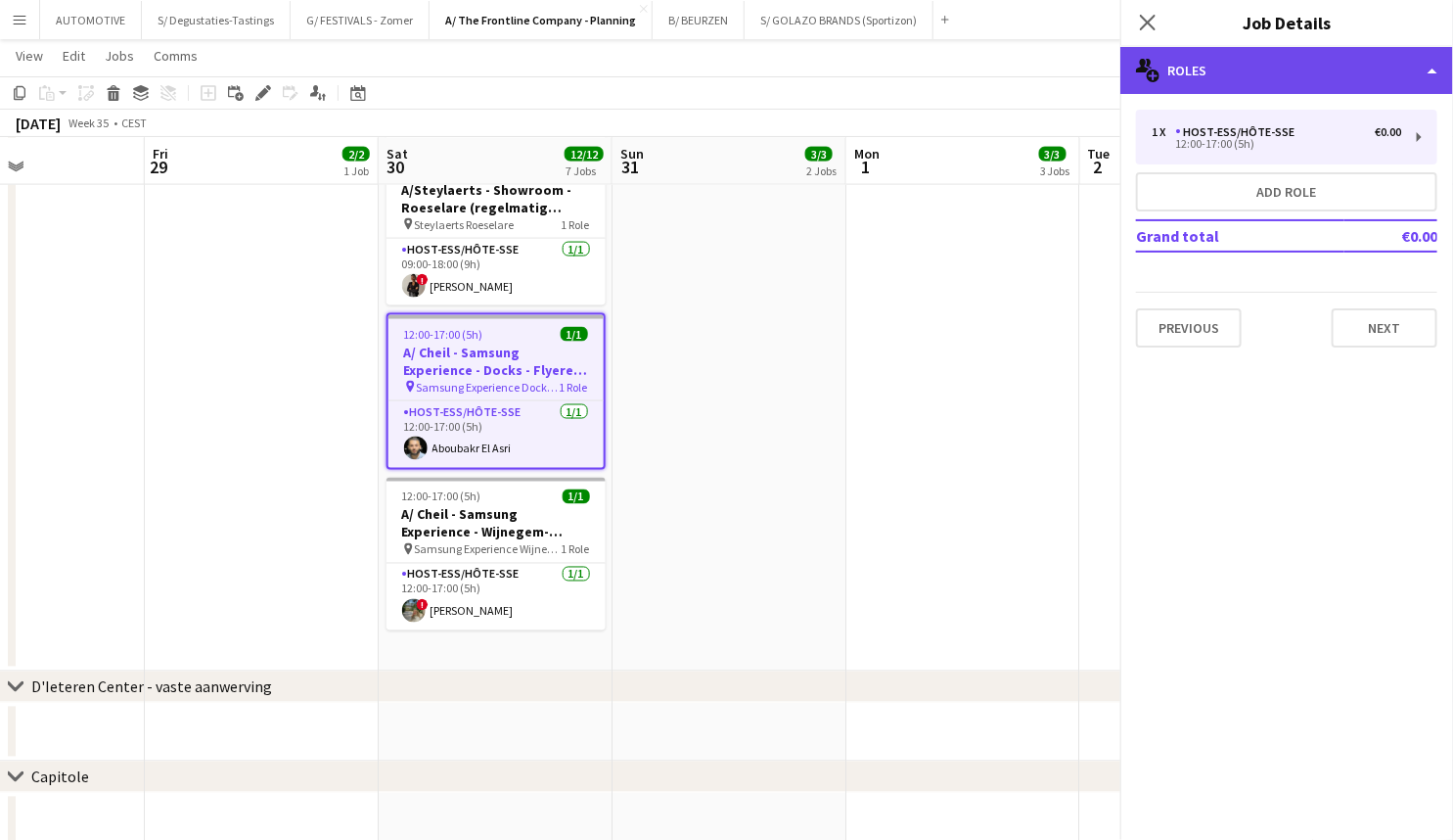
click at [1255, 60] on div "multiple-users-add Roles" at bounding box center [1287, 70] width 332 height 47
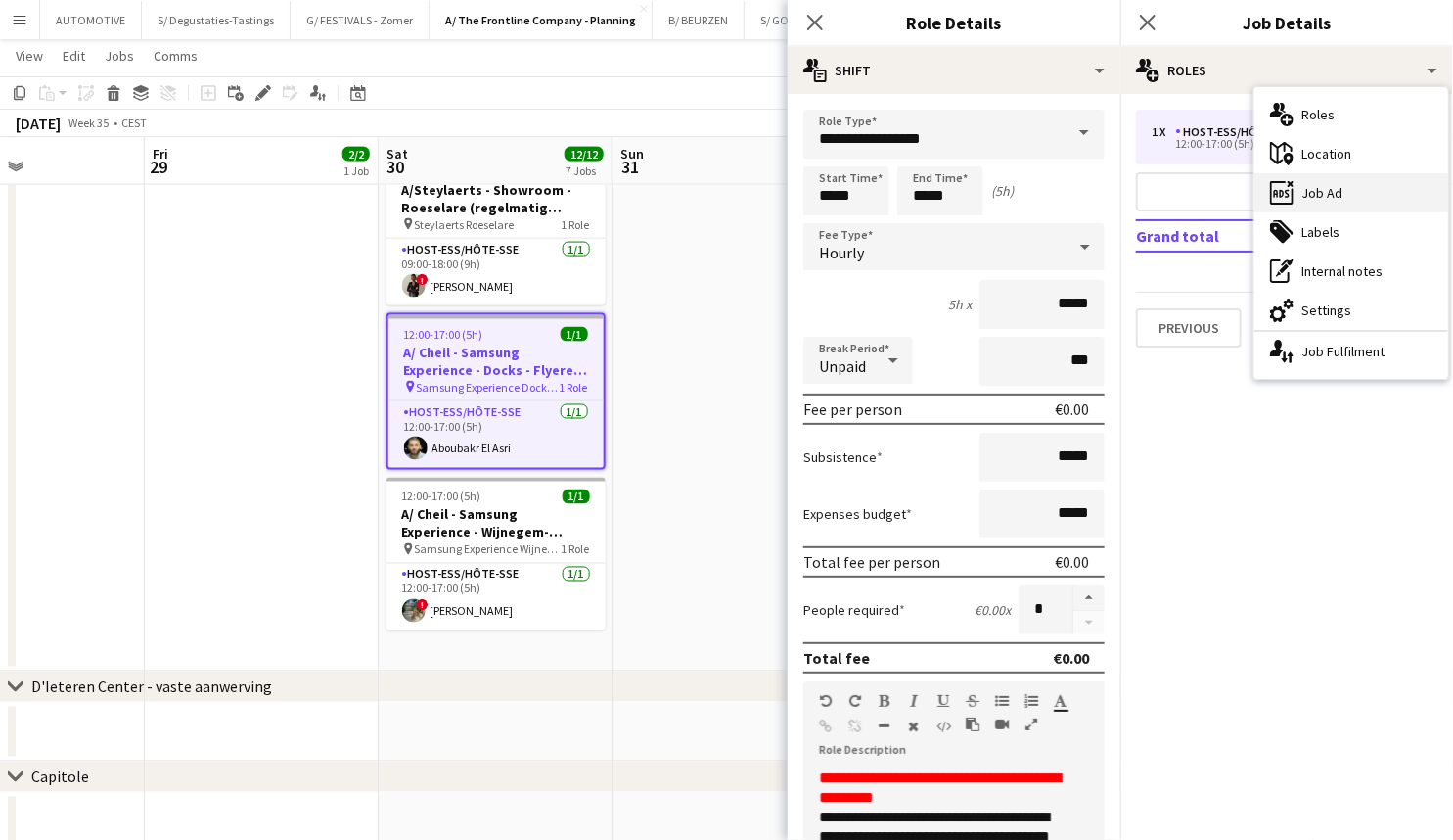
click at [1328, 185] on div "ads-window Job Ad" at bounding box center [1351, 192] width 194 height 39
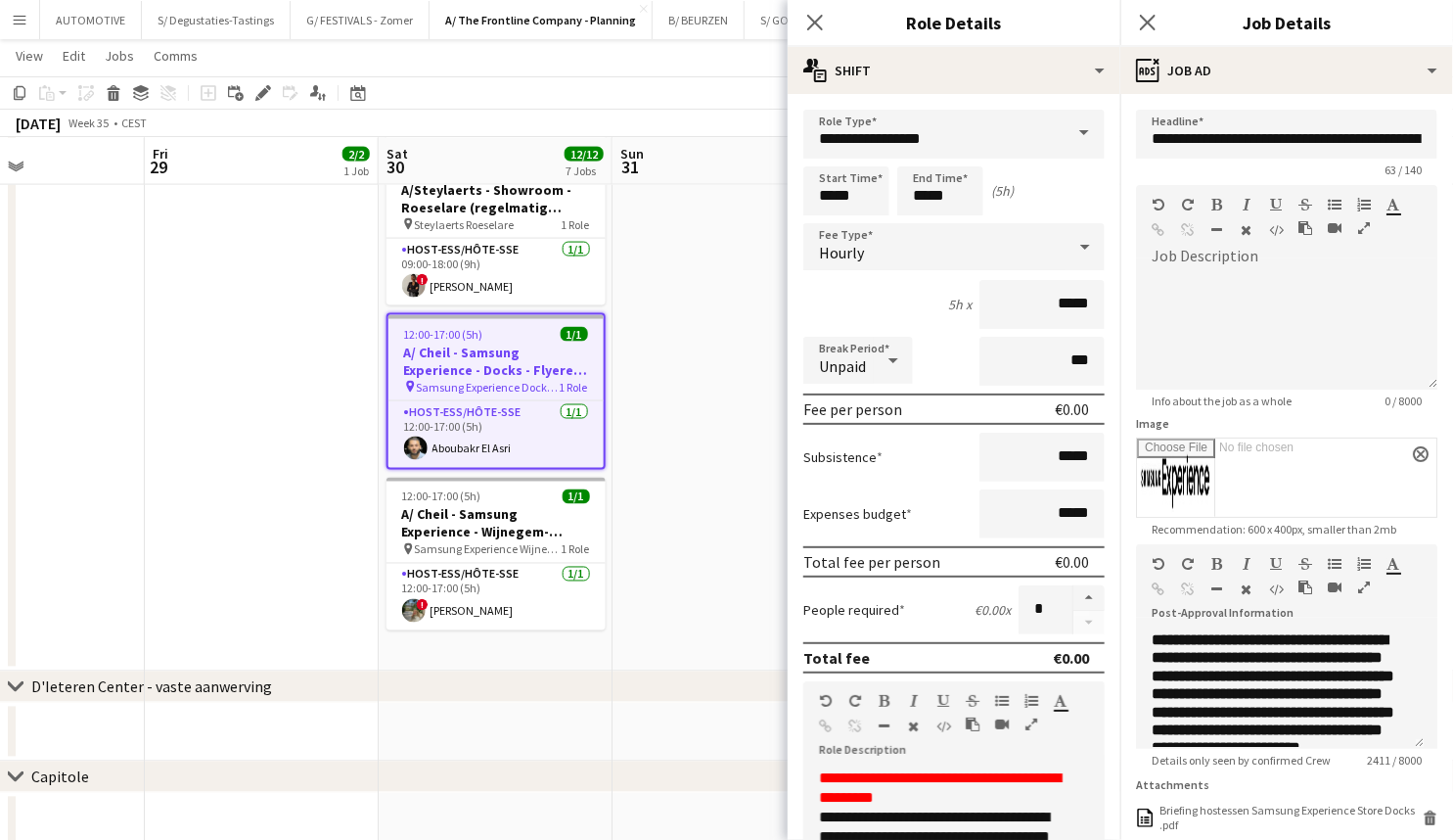
click at [1366, 589] on icon "button" at bounding box center [1364, 587] width 12 height 14
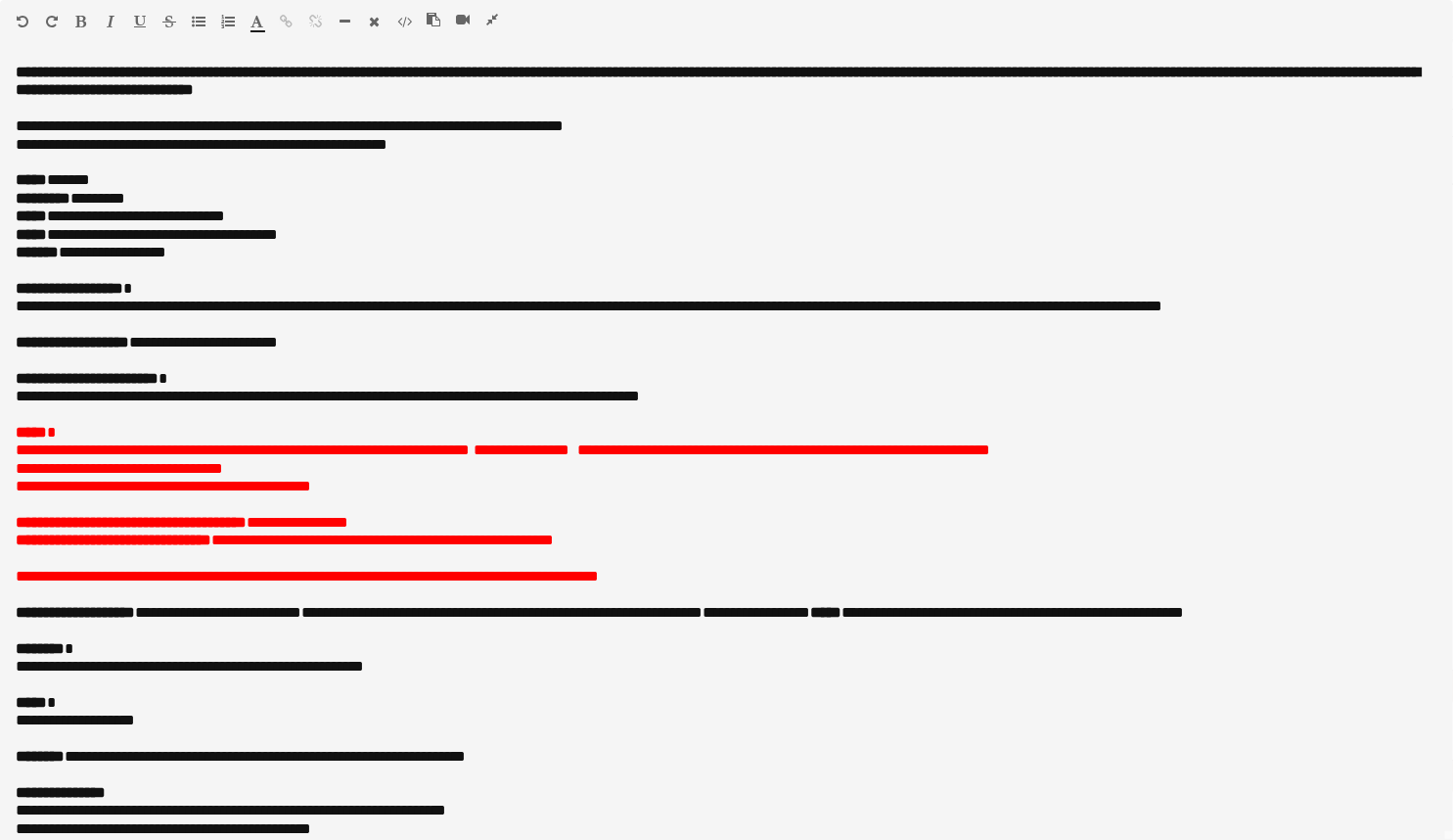
click at [495, 16] on icon "button" at bounding box center [493, 20] width 12 height 14
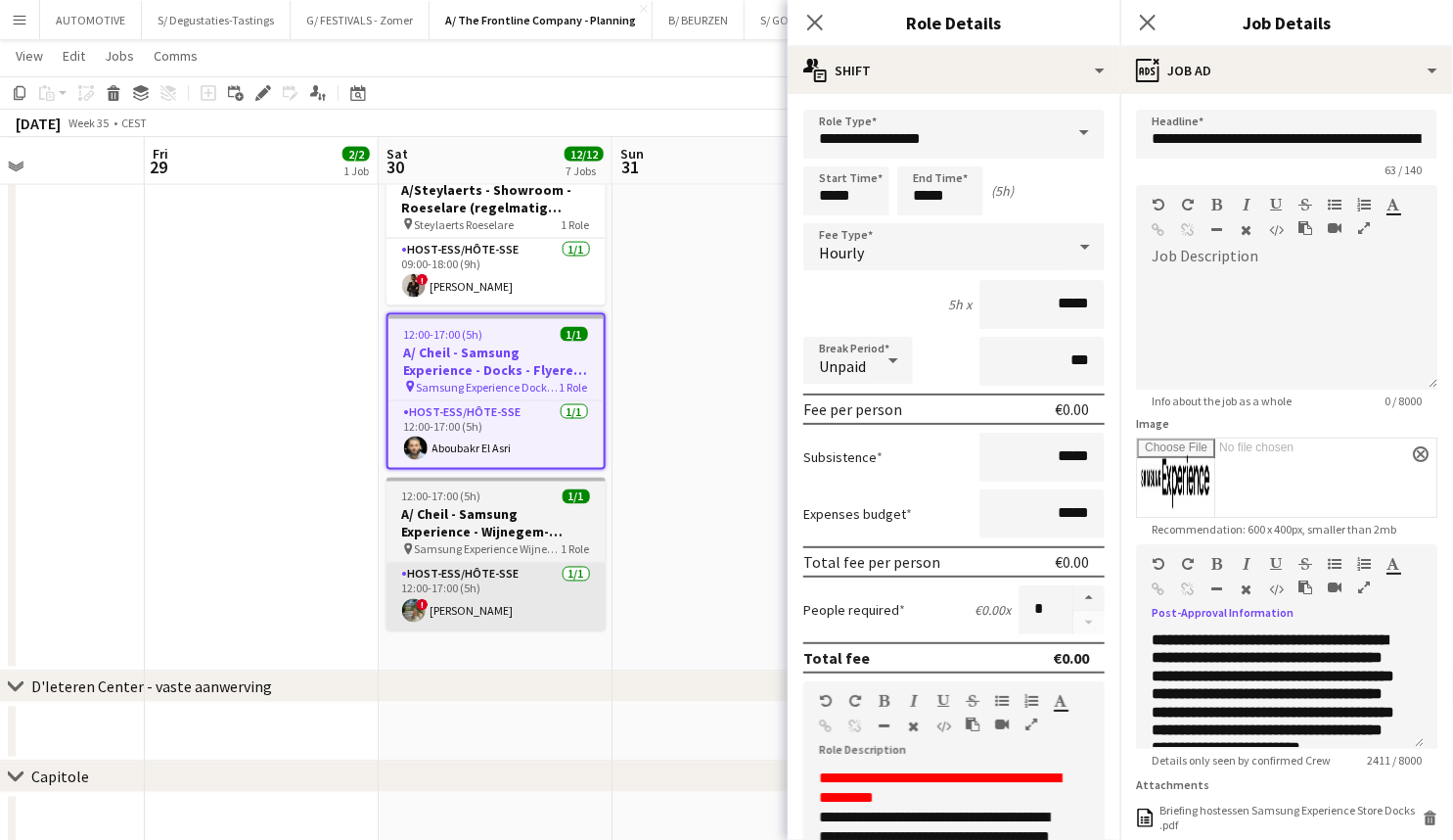
click at [517, 566] on app-card-role "Host-ess/Hôte-sse 1/1 12:00-17:00 (5h) ! Veronica Yesipovitch" at bounding box center [496, 596] width 219 height 67
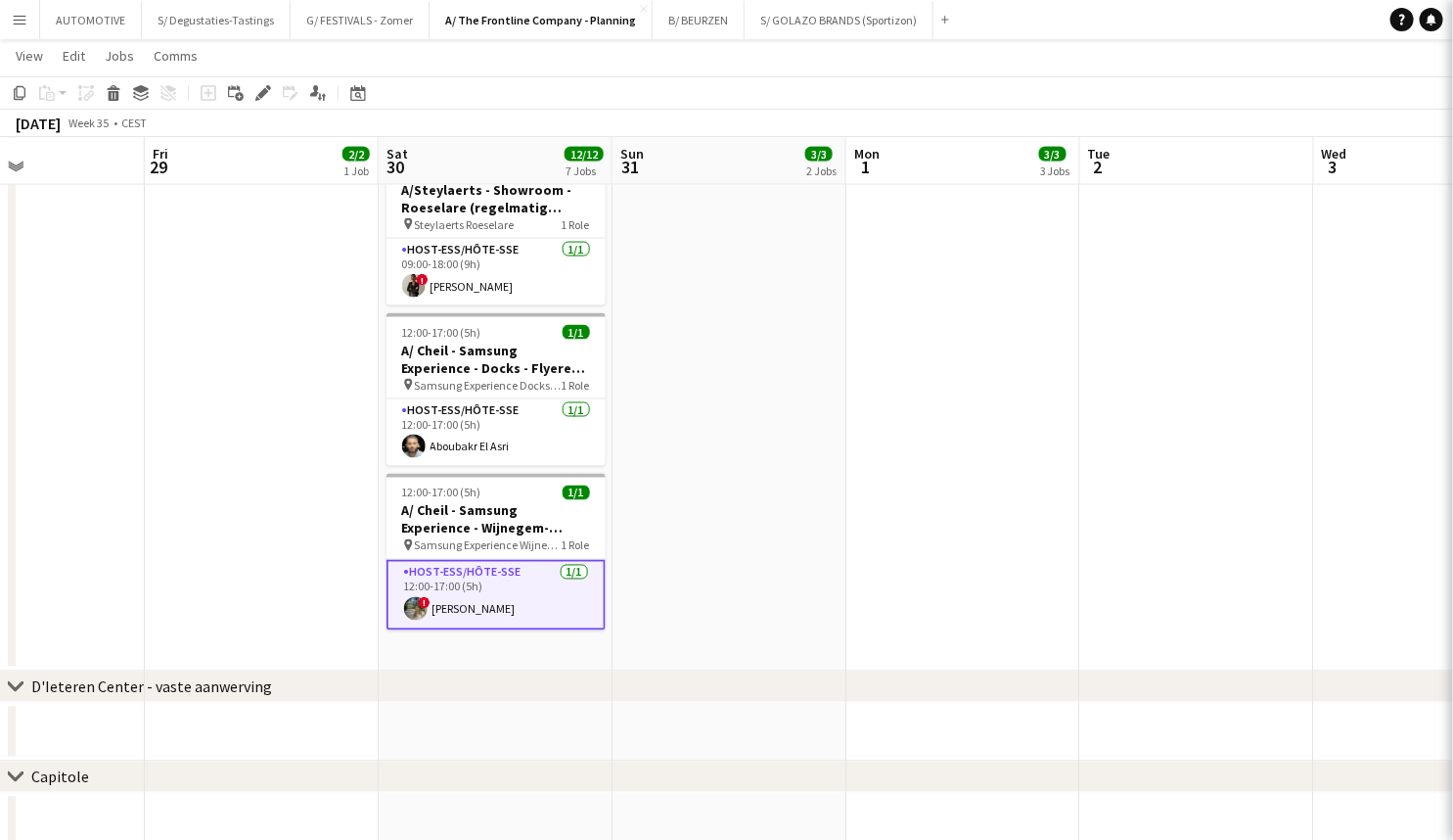
scroll to position [0, 558]
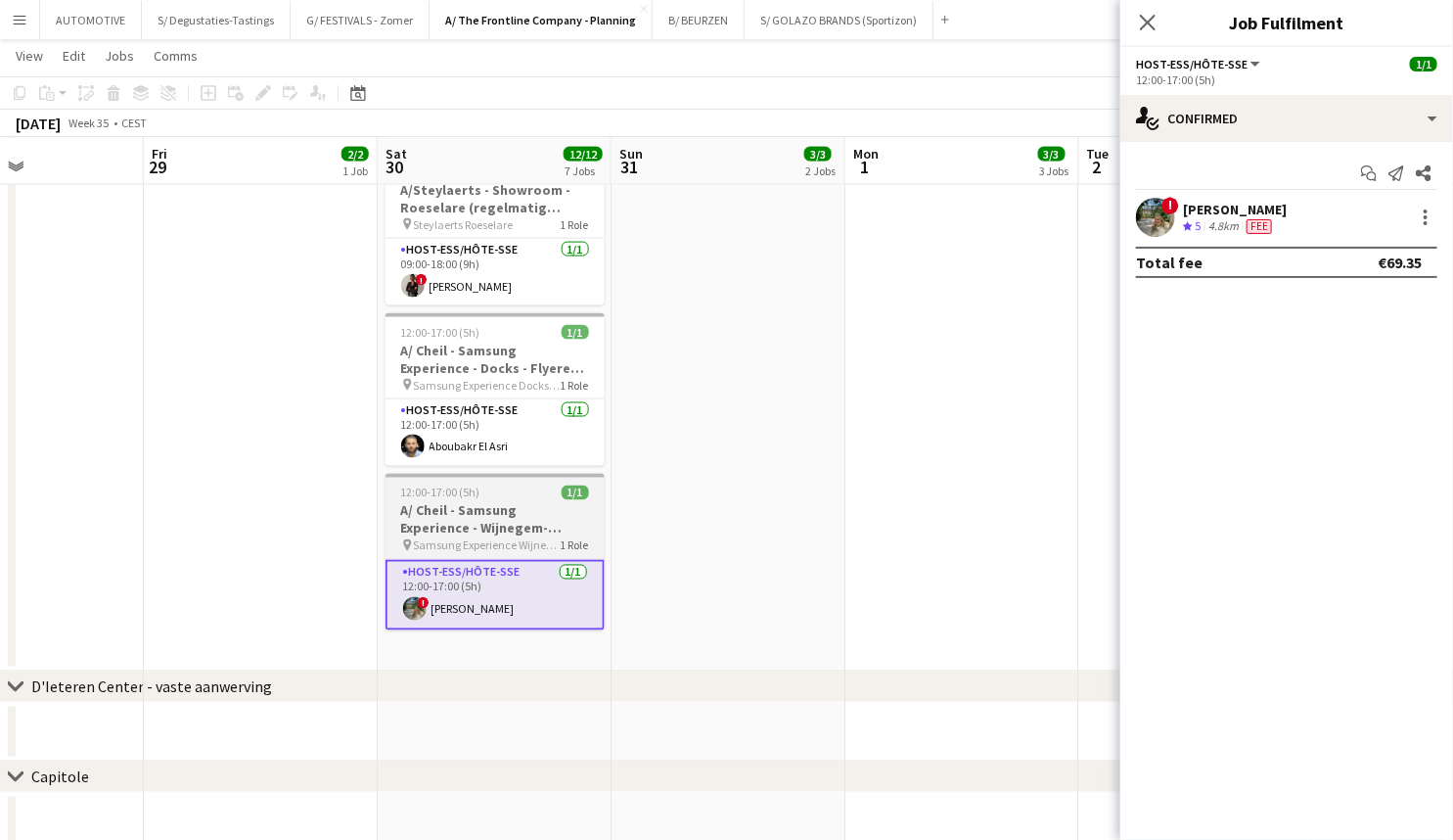
click at [503, 513] on h3 "A/ Cheil - Samsung Experience - Wijnegem- Flyeren (30/8+6/9)" at bounding box center [495, 519] width 219 height 35
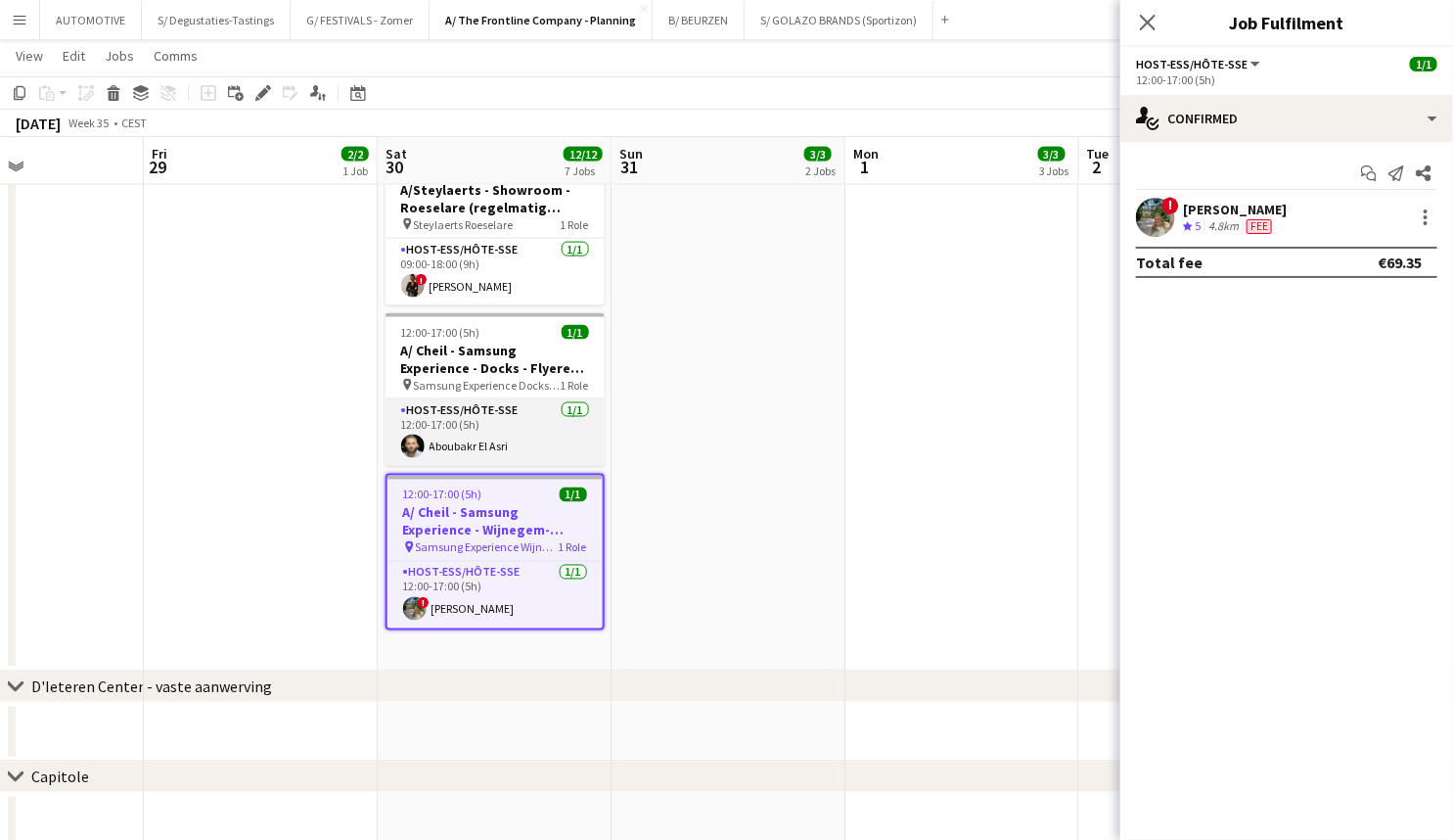
click at [493, 407] on app-card-role "Host-ess/Hôte-sse 1/1 12:00-17:00 (5h) Aboubakr El Asri" at bounding box center [495, 432] width 219 height 67
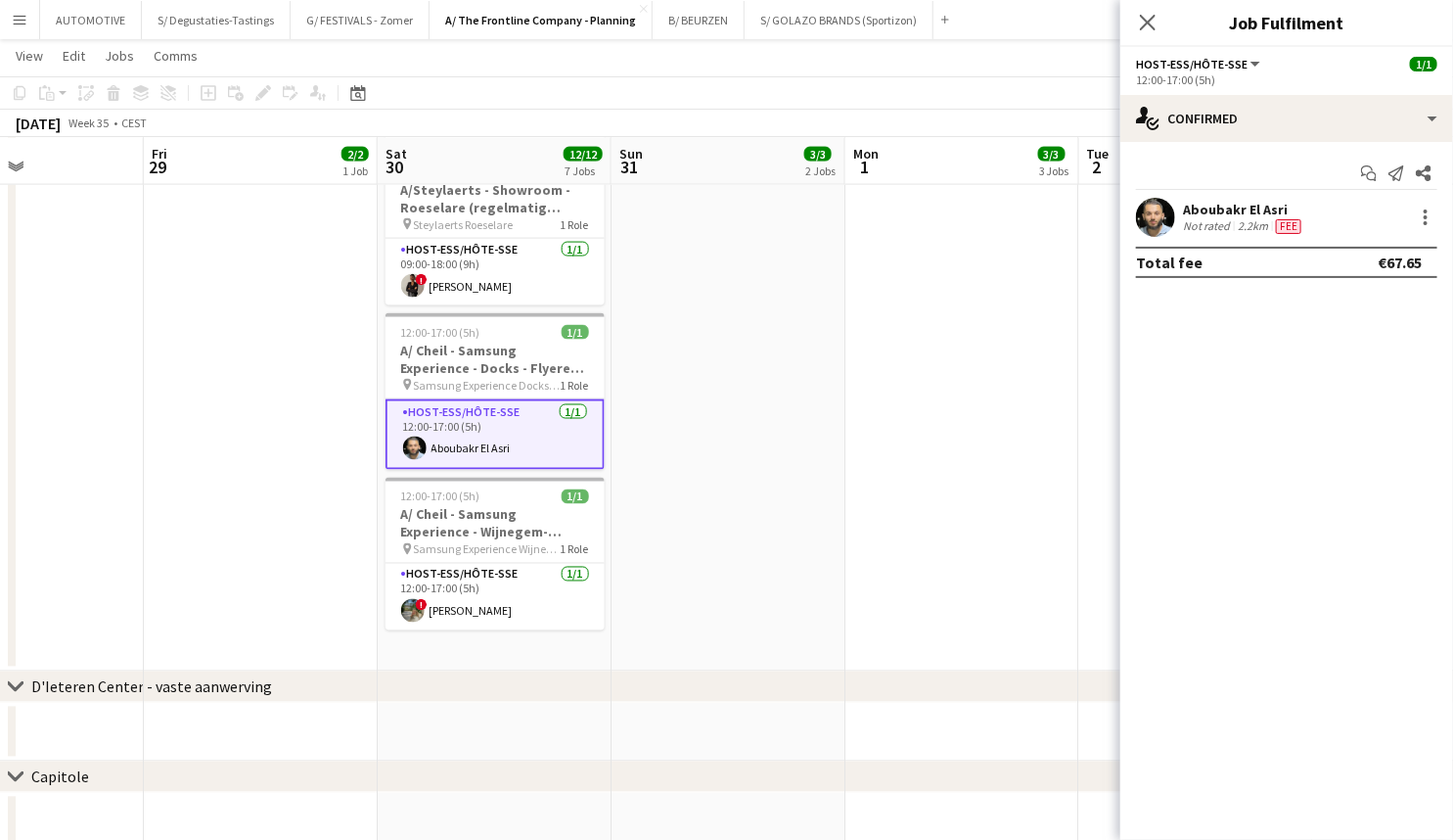
click at [1389, 384] on mat-expansion-panel "check Confirmed Start chat Send notification Share Aboubakr El Asri Not rated 2…" at bounding box center [1287, 491] width 332 height 698
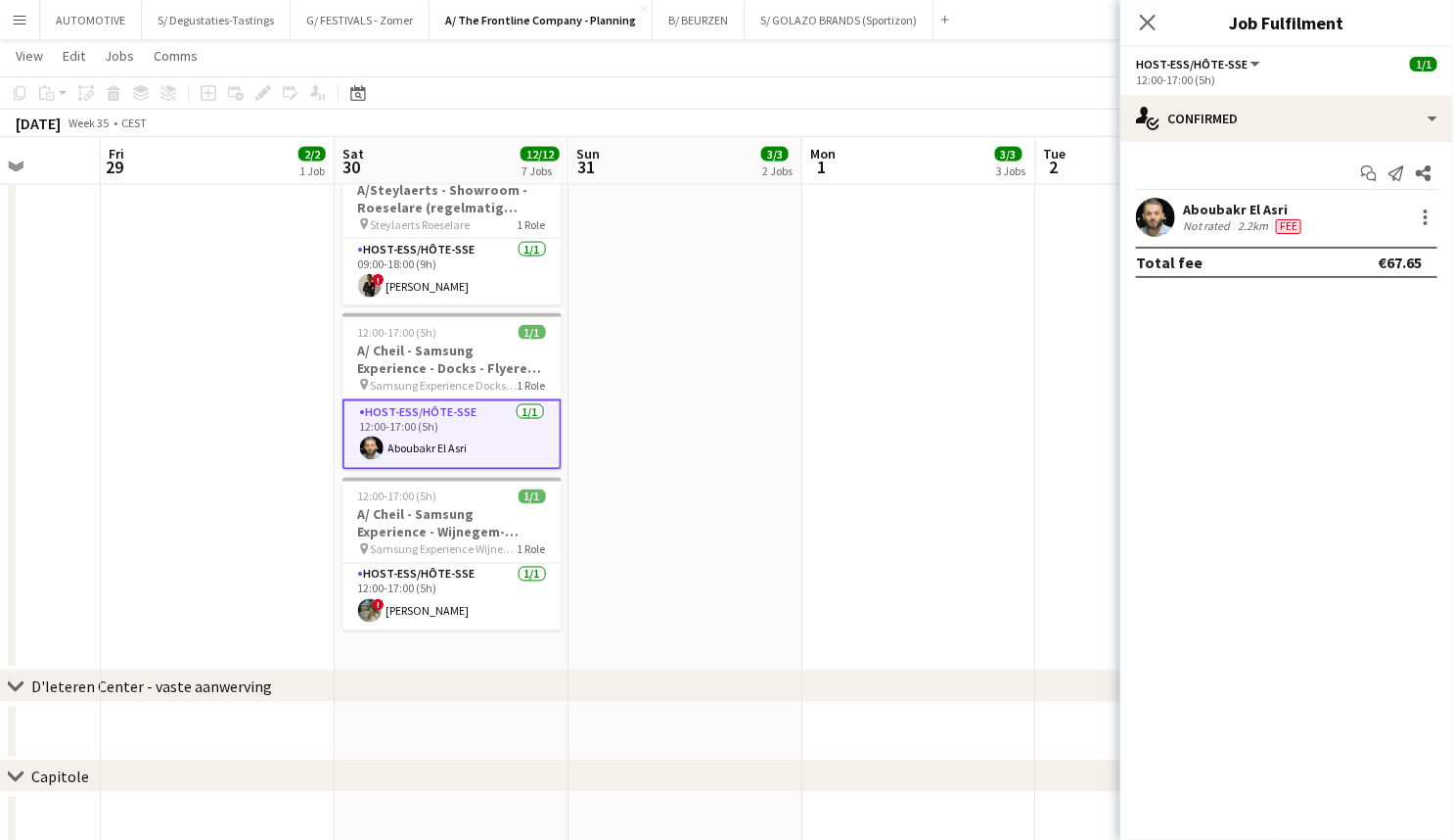
drag, startPoint x: 813, startPoint y: 436, endPoint x: 729, endPoint y: 534, distance: 129.1
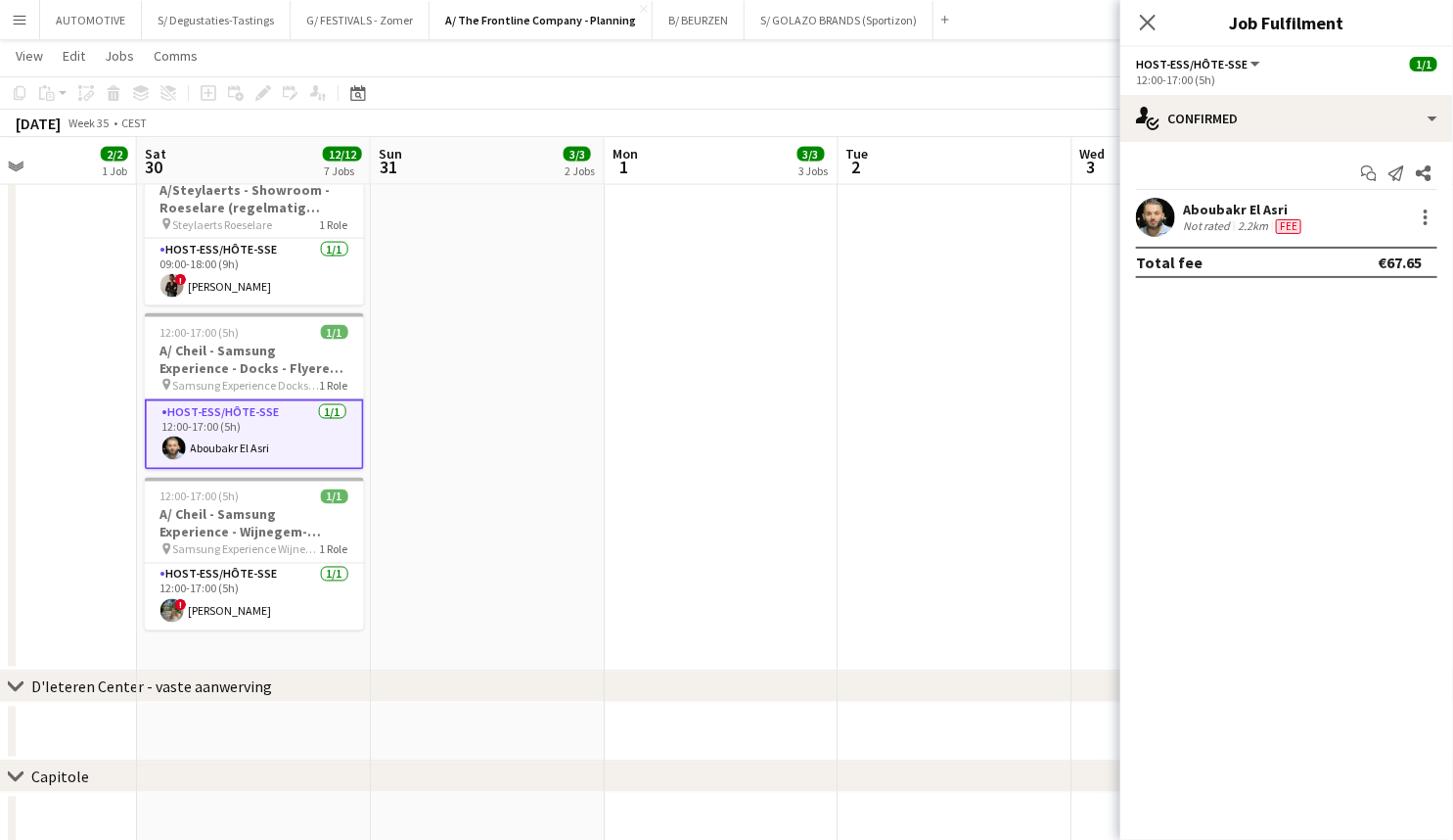
scroll to position [0, 627]
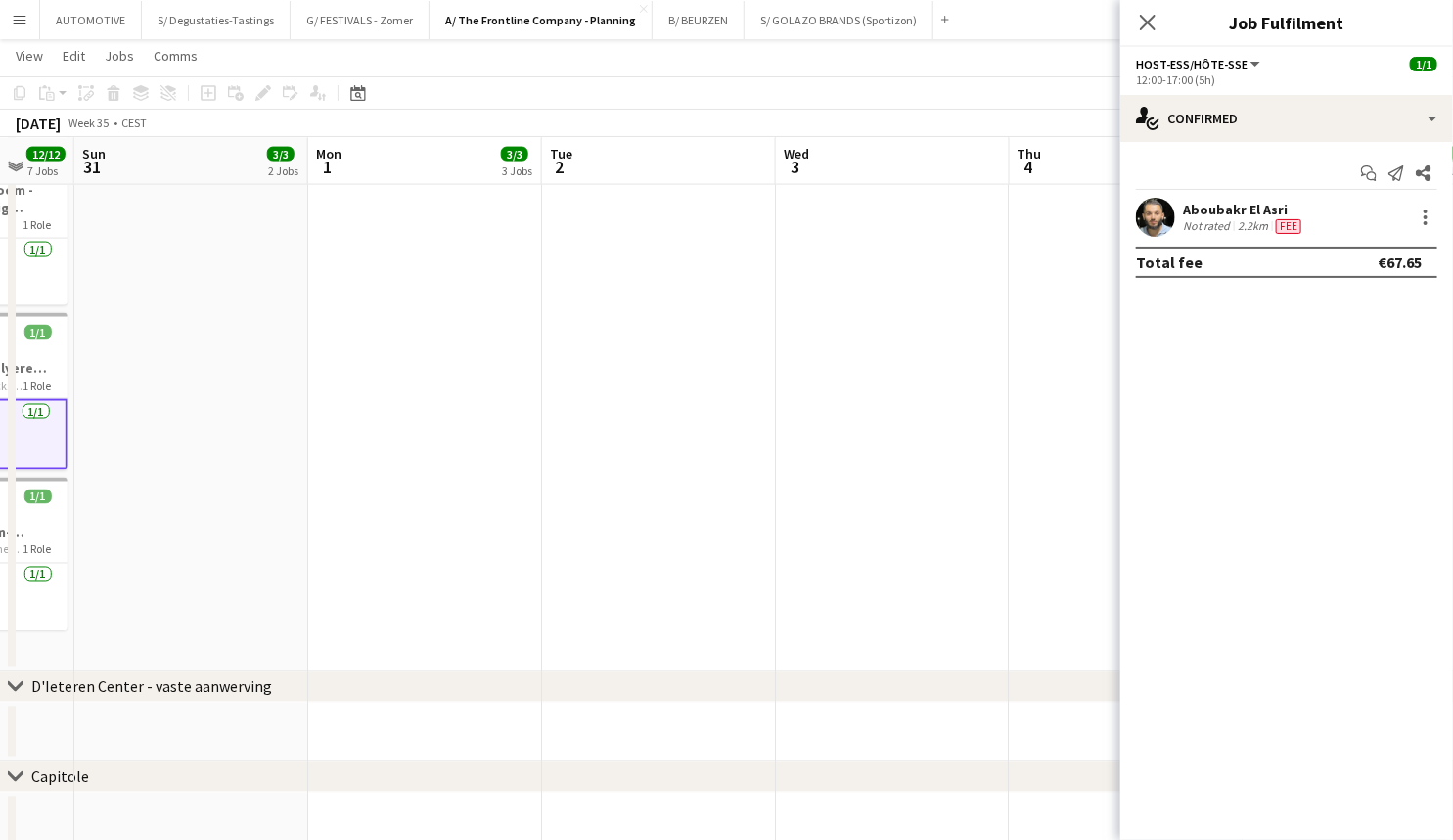
drag, startPoint x: 855, startPoint y: 427, endPoint x: 695, endPoint y: 459, distance: 163.2
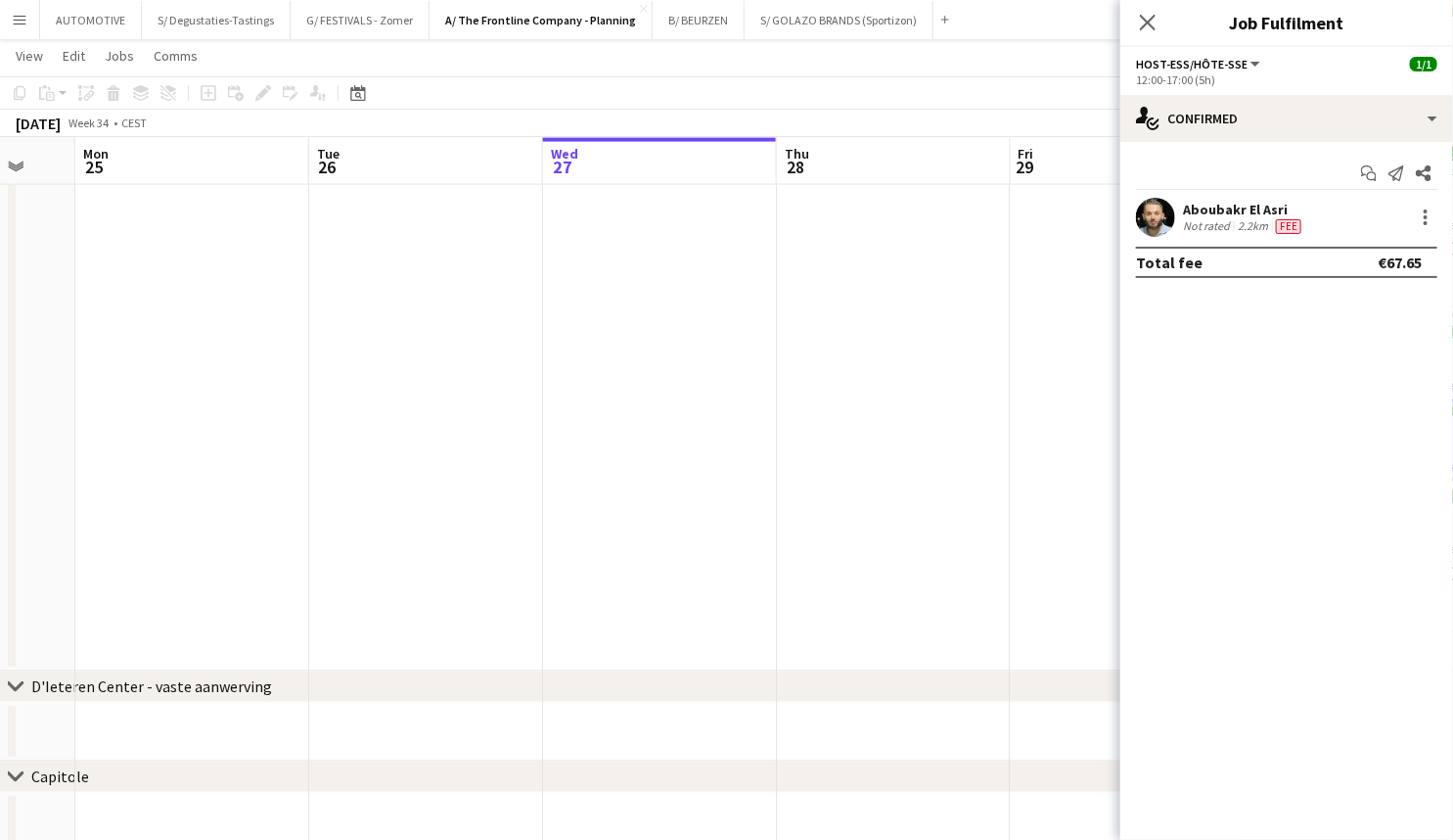
drag, startPoint x: 443, startPoint y: 436, endPoint x: 640, endPoint y: 525, distance: 216.2
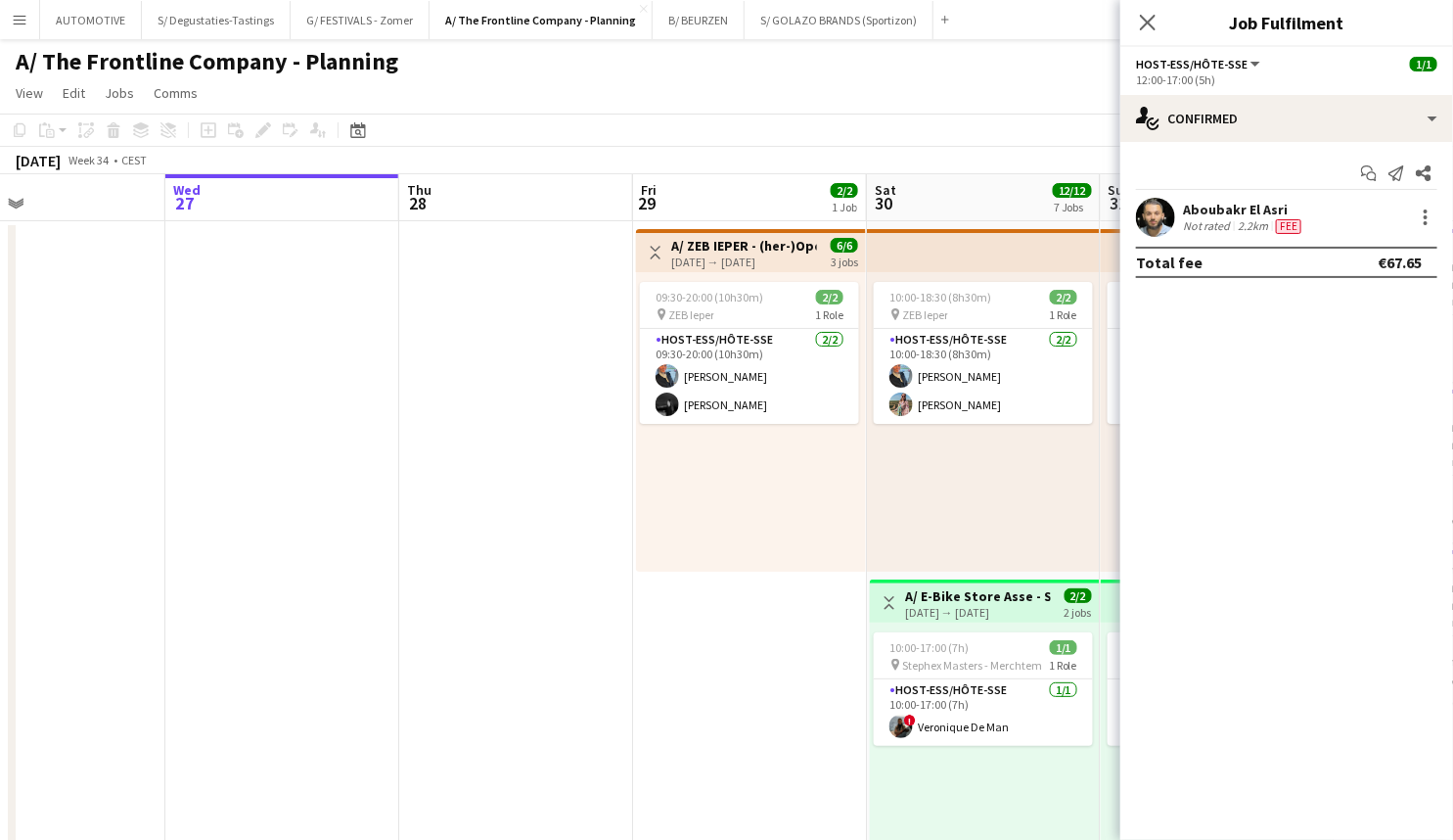
drag, startPoint x: 571, startPoint y: 471, endPoint x: 399, endPoint y: 470, distance: 172.0
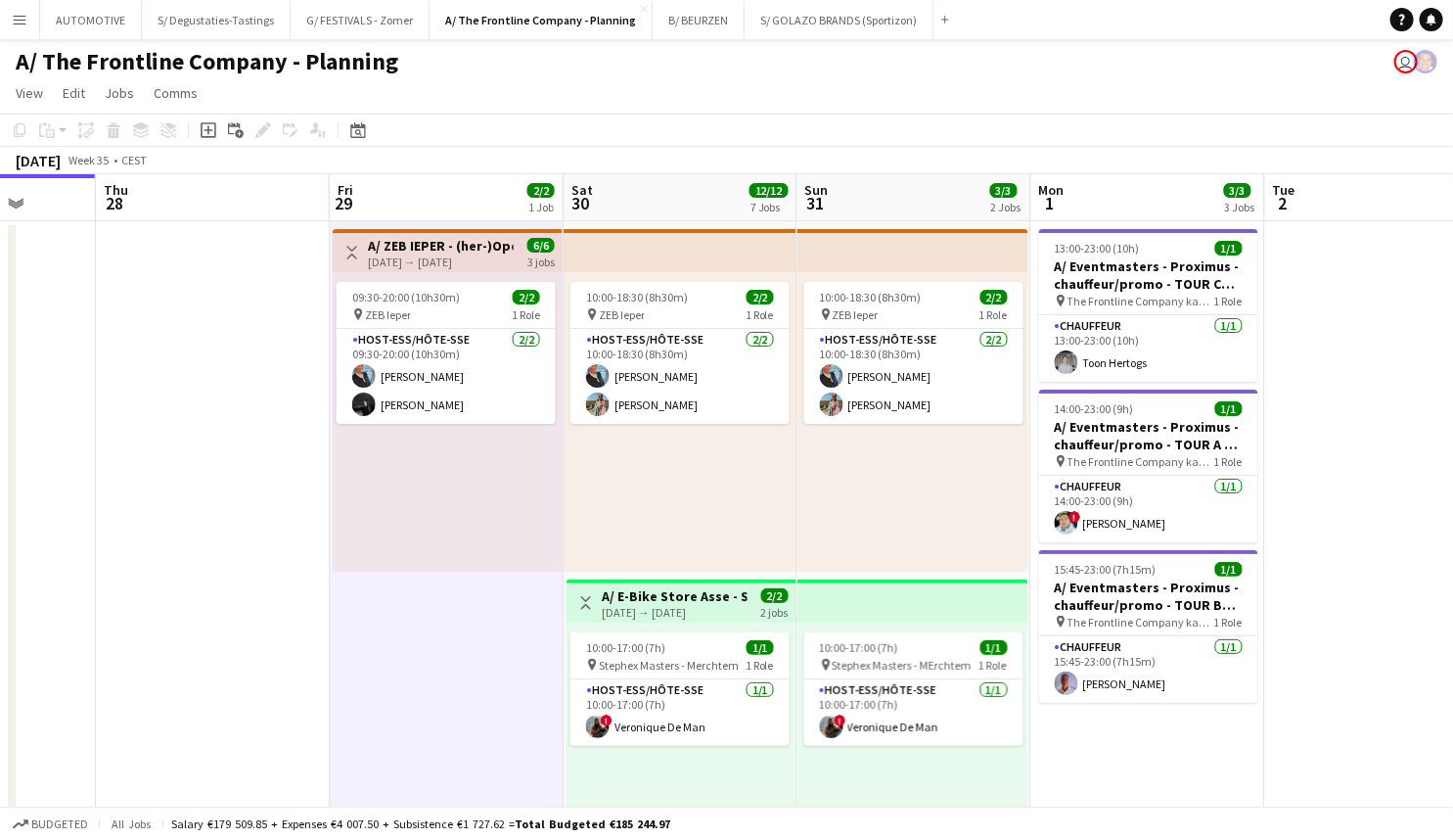
drag, startPoint x: 762, startPoint y: 608, endPoint x: 478, endPoint y: 464, distance: 318.4
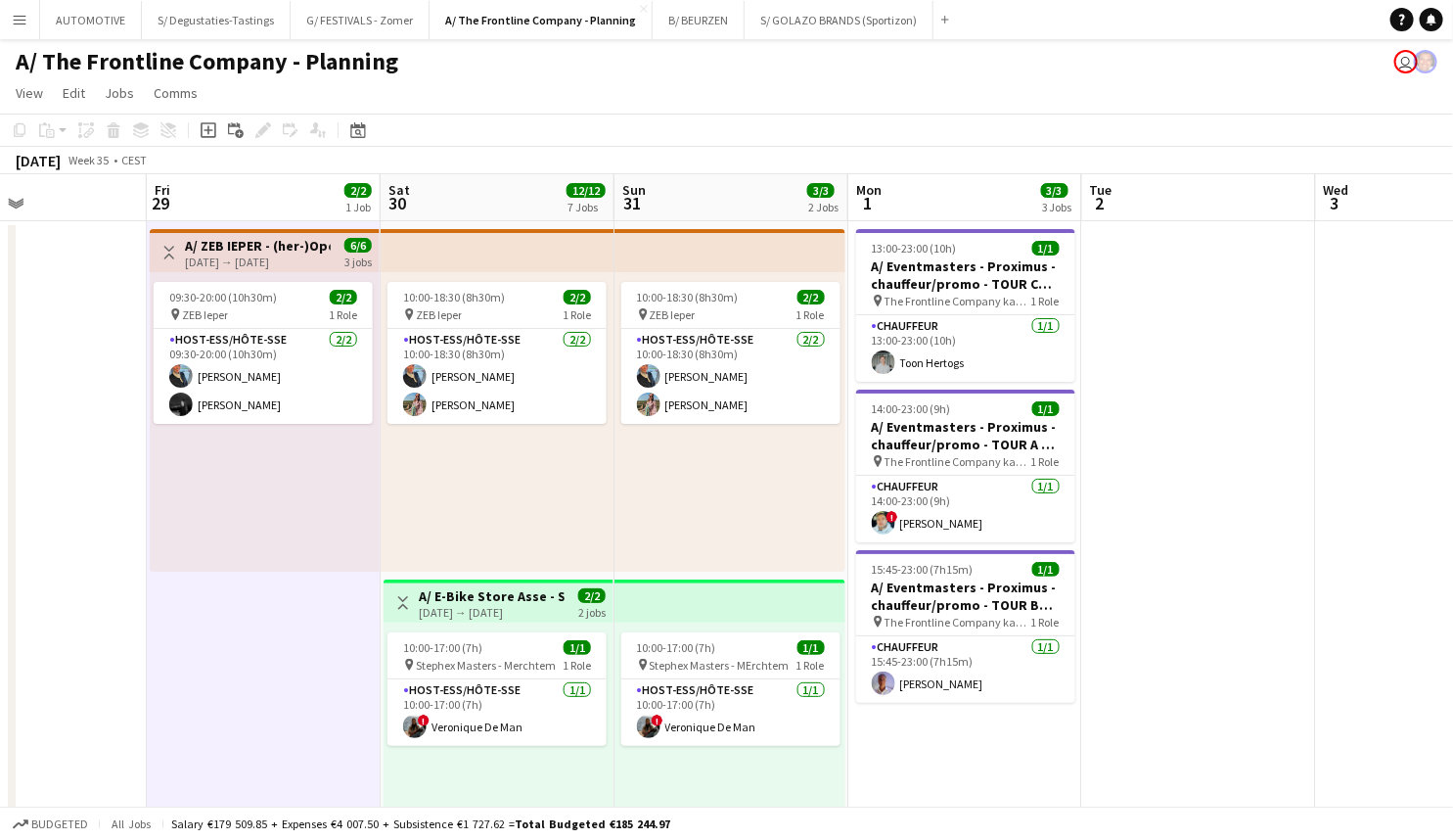
drag, startPoint x: 641, startPoint y: 437, endPoint x: 422, endPoint y: 401, distance: 221.9
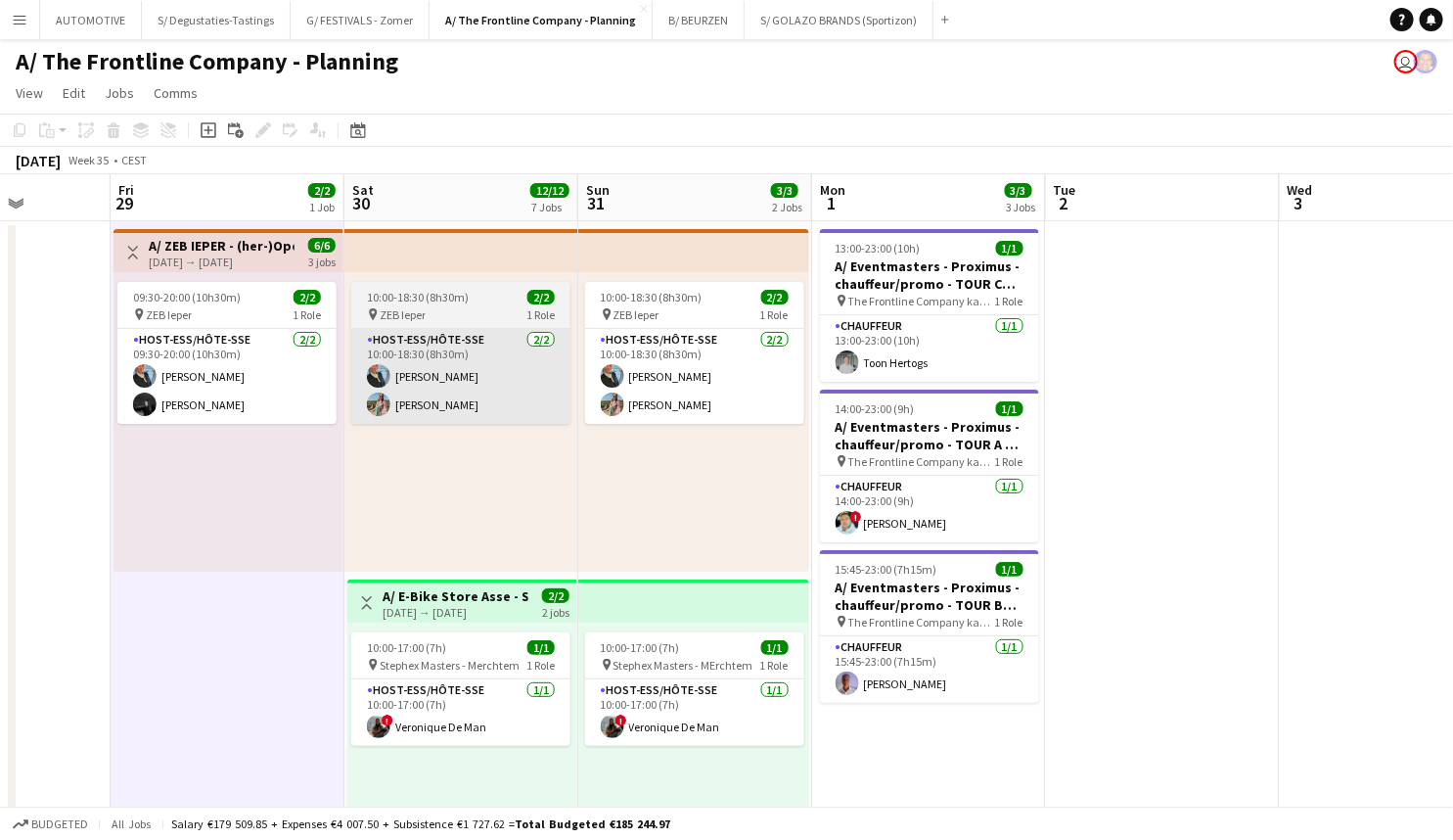
scroll to position [0, 587]
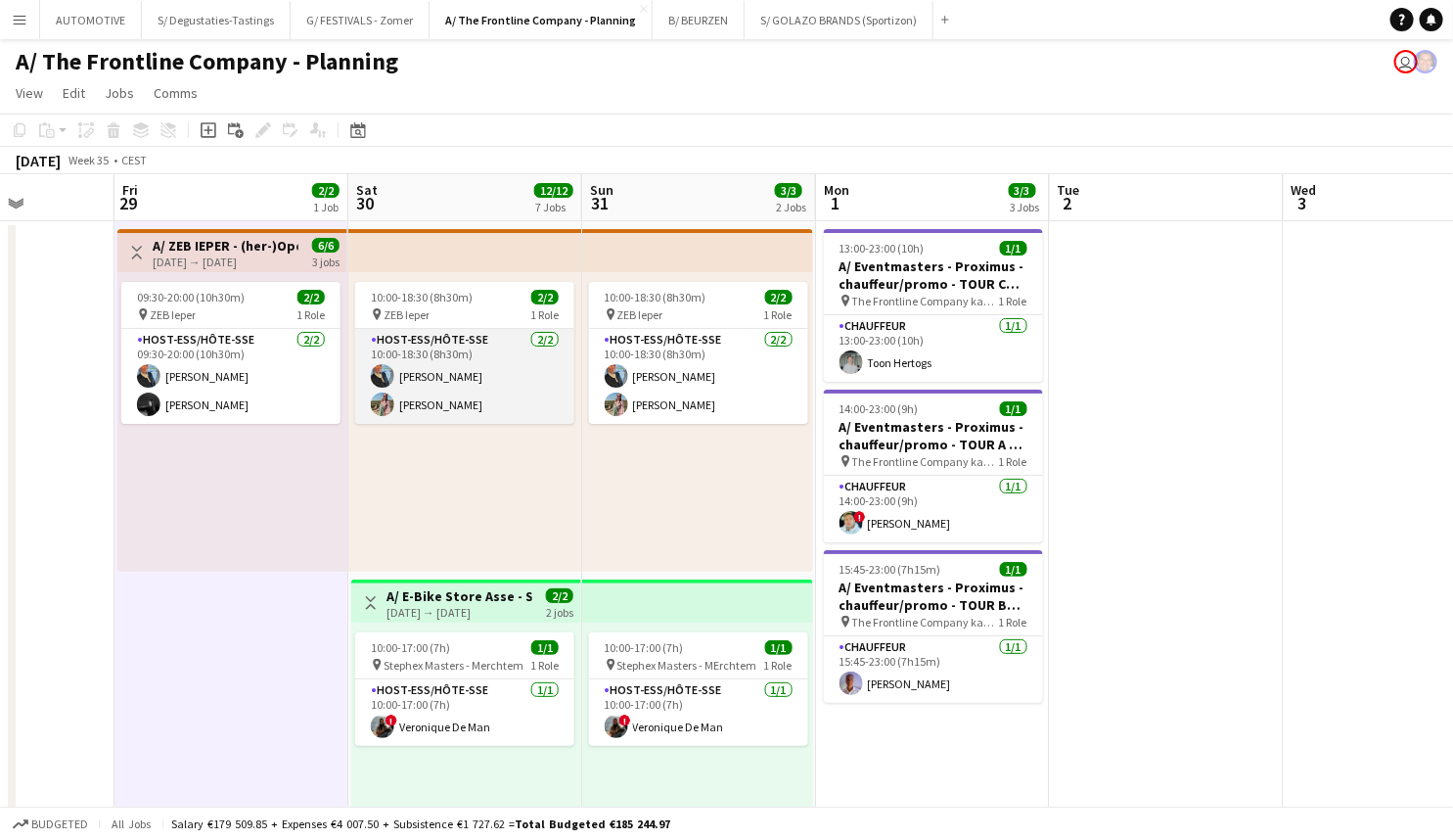
drag, startPoint x: 516, startPoint y: 463, endPoint x: 519, endPoint y: 410, distance: 53.1
click at [519, 410] on div "10:00-18:30 (8h30m) 2/2 pin ZEB Ieper 1 Role Host-ess/Hôte-sse 2/2 10:00-18:30 …" at bounding box center [465, 421] width 234 height 300
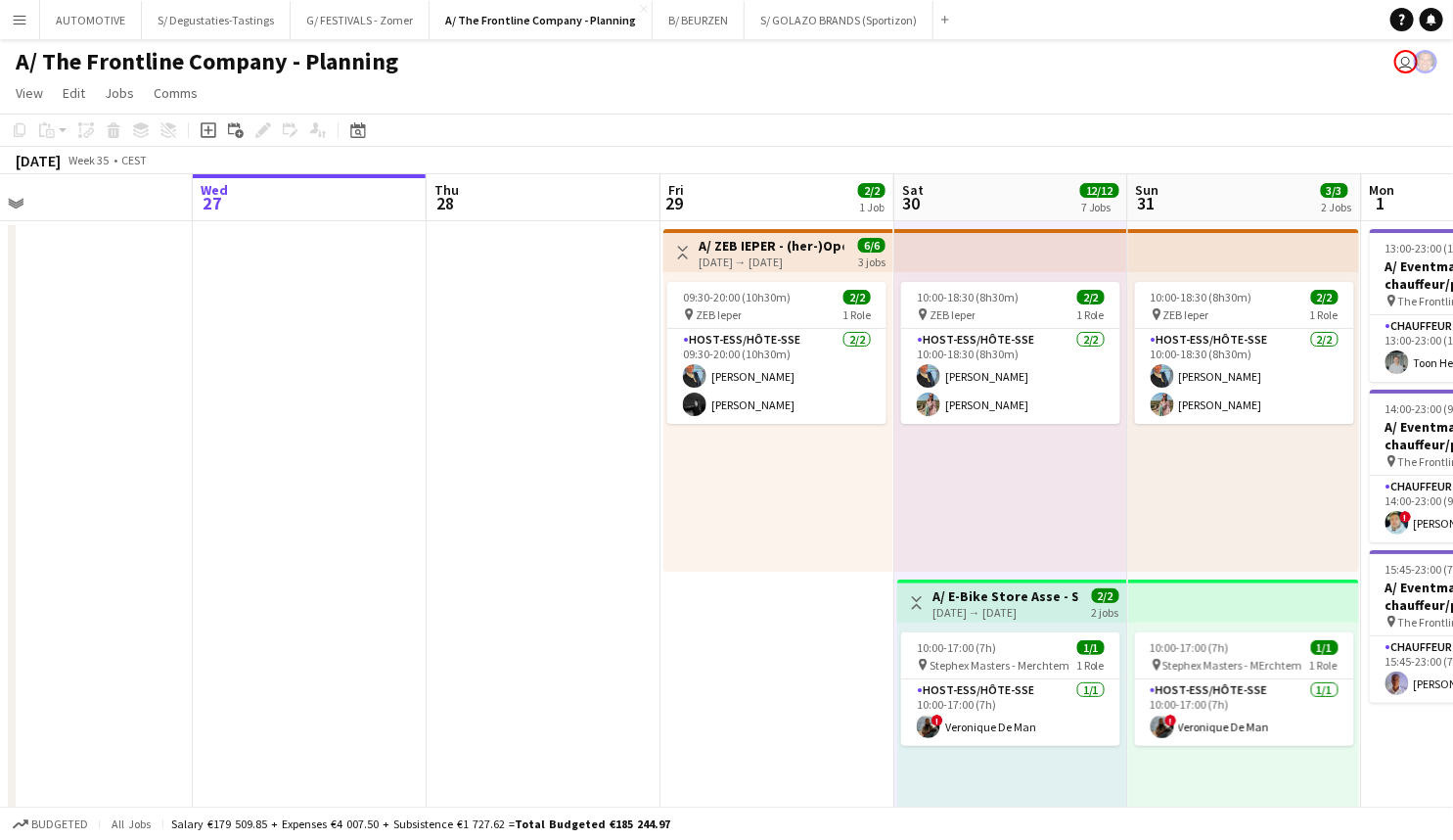
drag, startPoint x: 619, startPoint y: 538, endPoint x: 835, endPoint y: 509, distance: 217.9
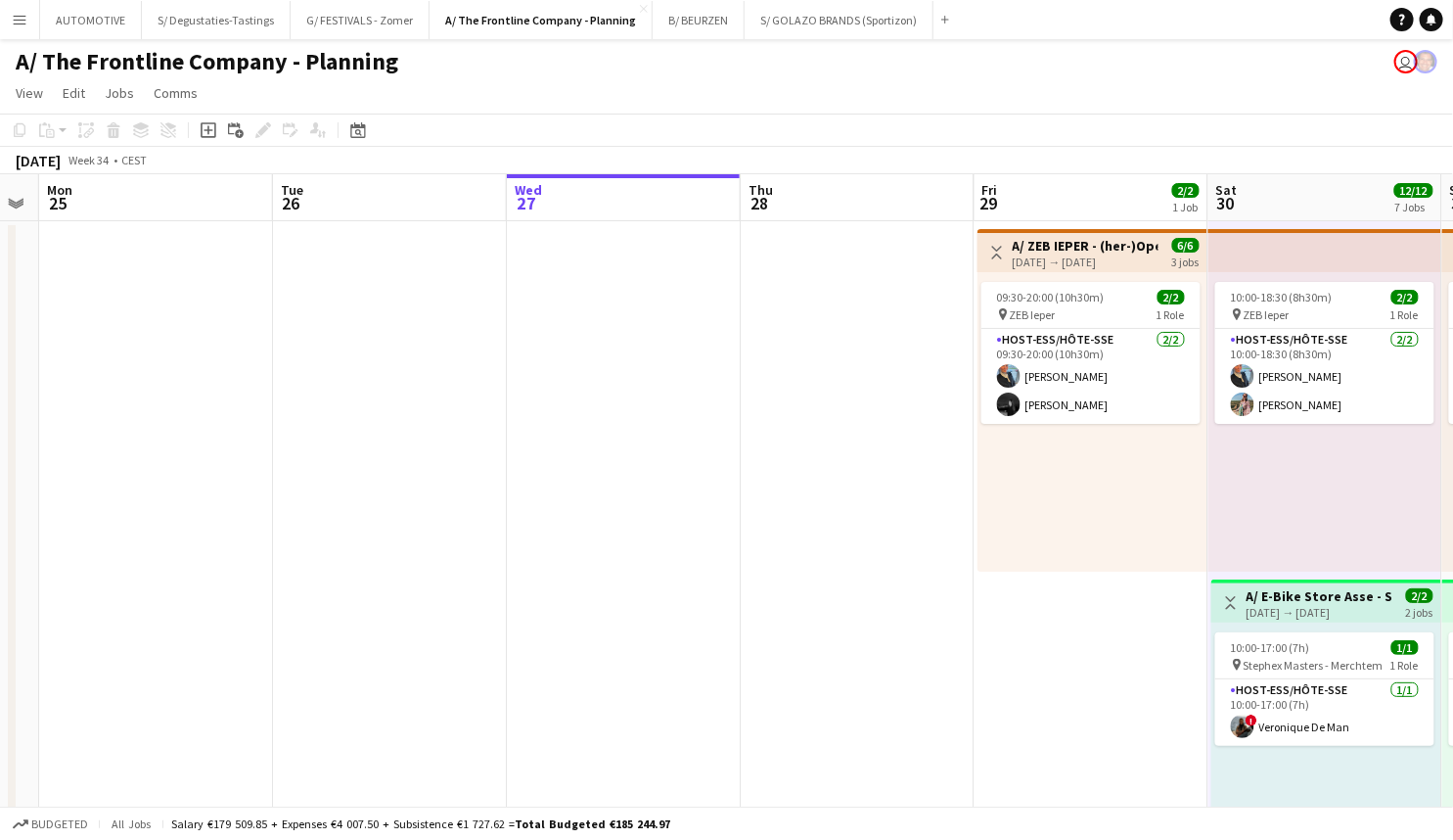
drag, startPoint x: 577, startPoint y: 552, endPoint x: 692, endPoint y: 449, distance: 154.4
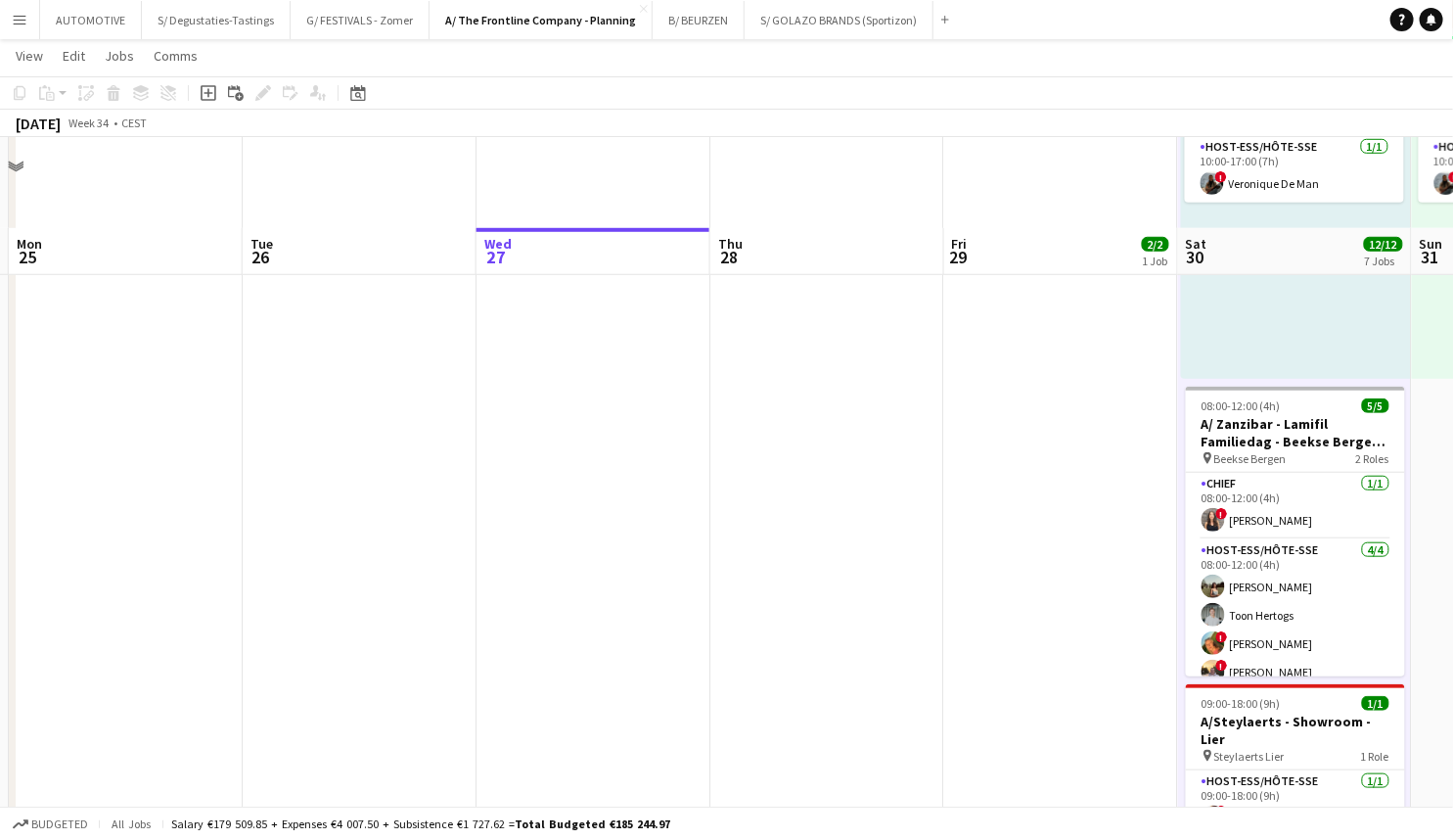
scroll to position [630, 0]
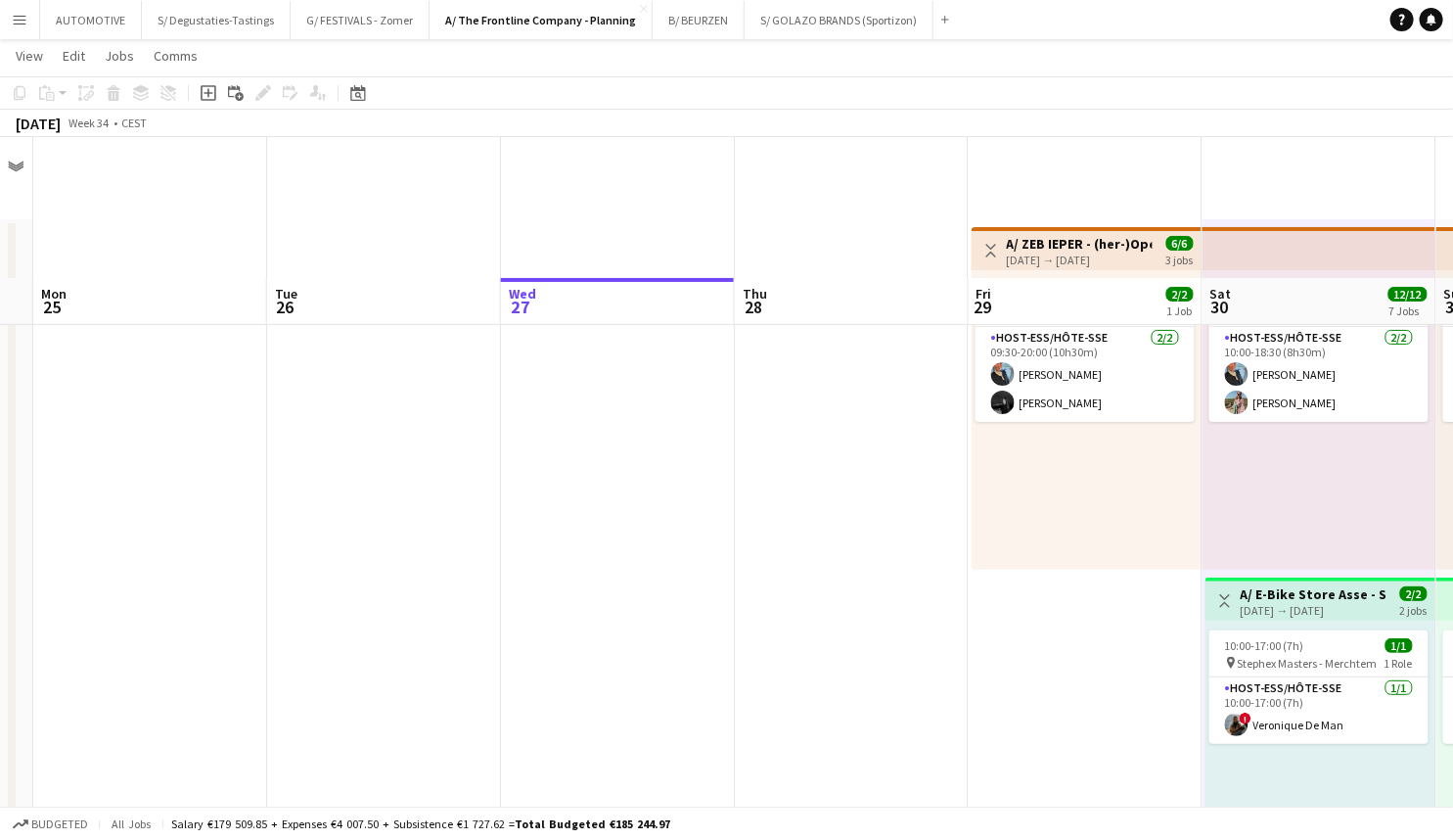
drag, startPoint x: 676, startPoint y: 477, endPoint x: 685, endPoint y: 232, distance: 245.2
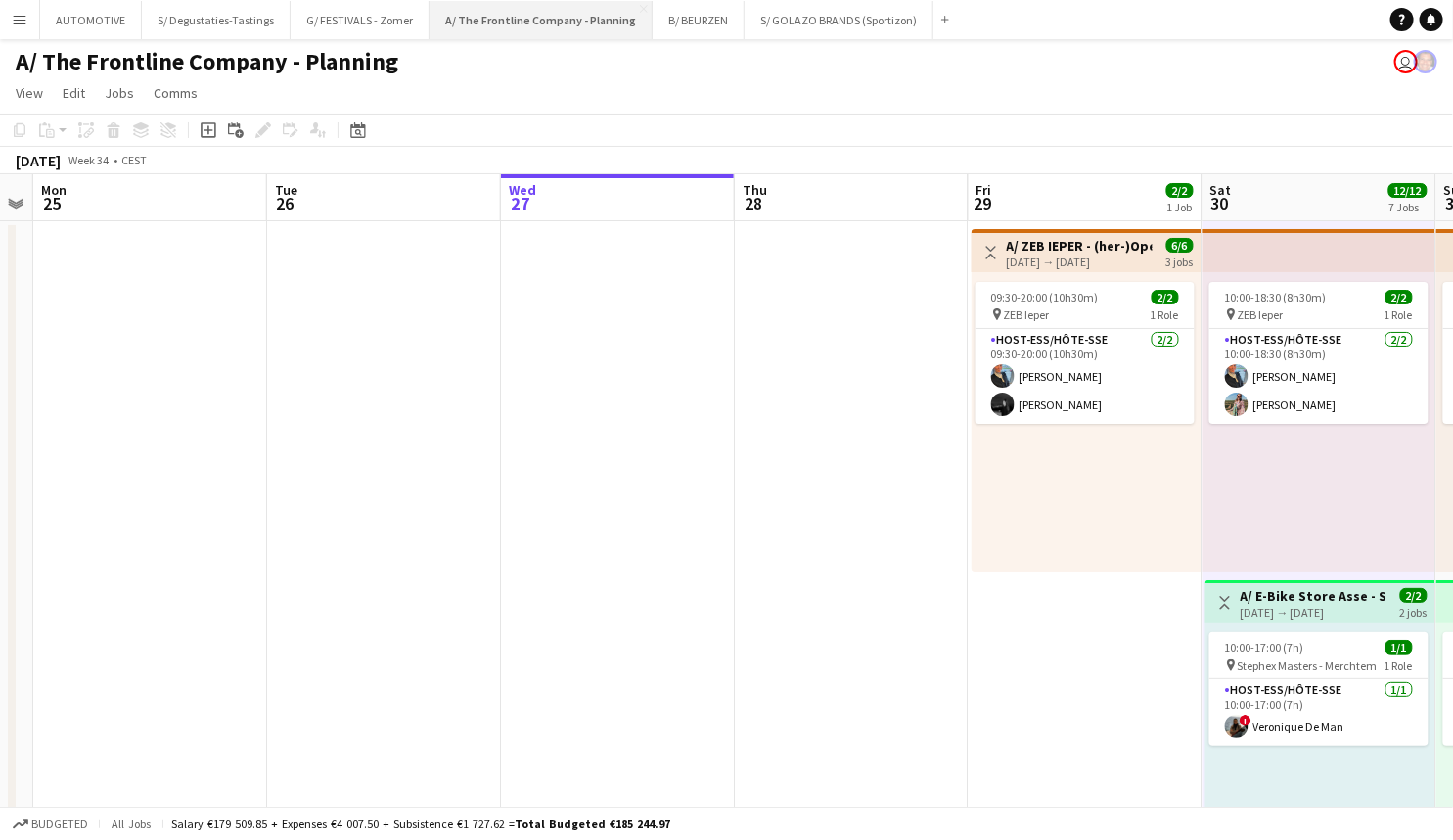
drag, startPoint x: 526, startPoint y: 29, endPoint x: 104, endPoint y: 22, distance: 422.1
click at [519, 28] on button "A/ The Frontline Company - Planning Close" at bounding box center [541, 20] width 223 height 38
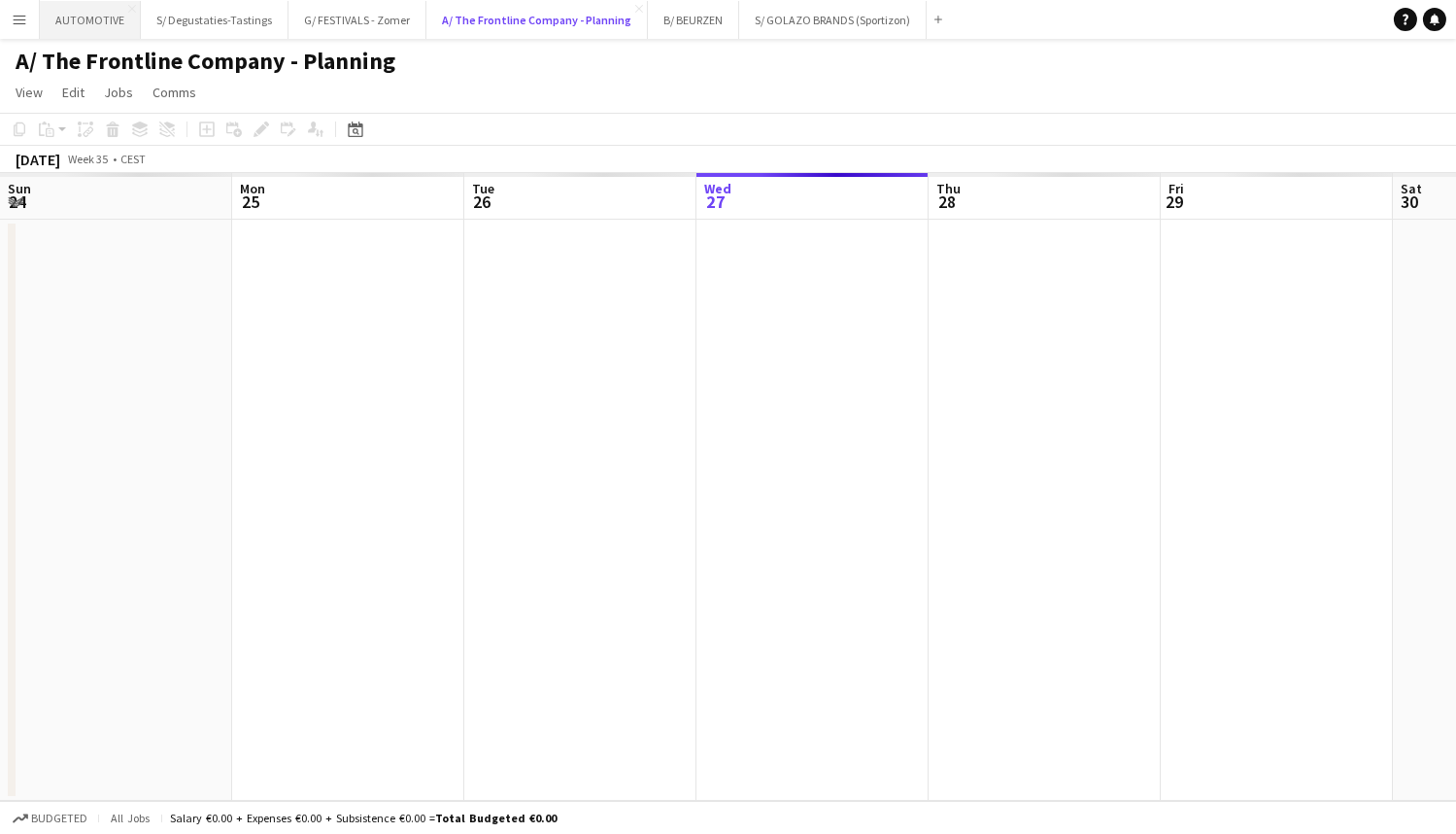
scroll to position [0, 464]
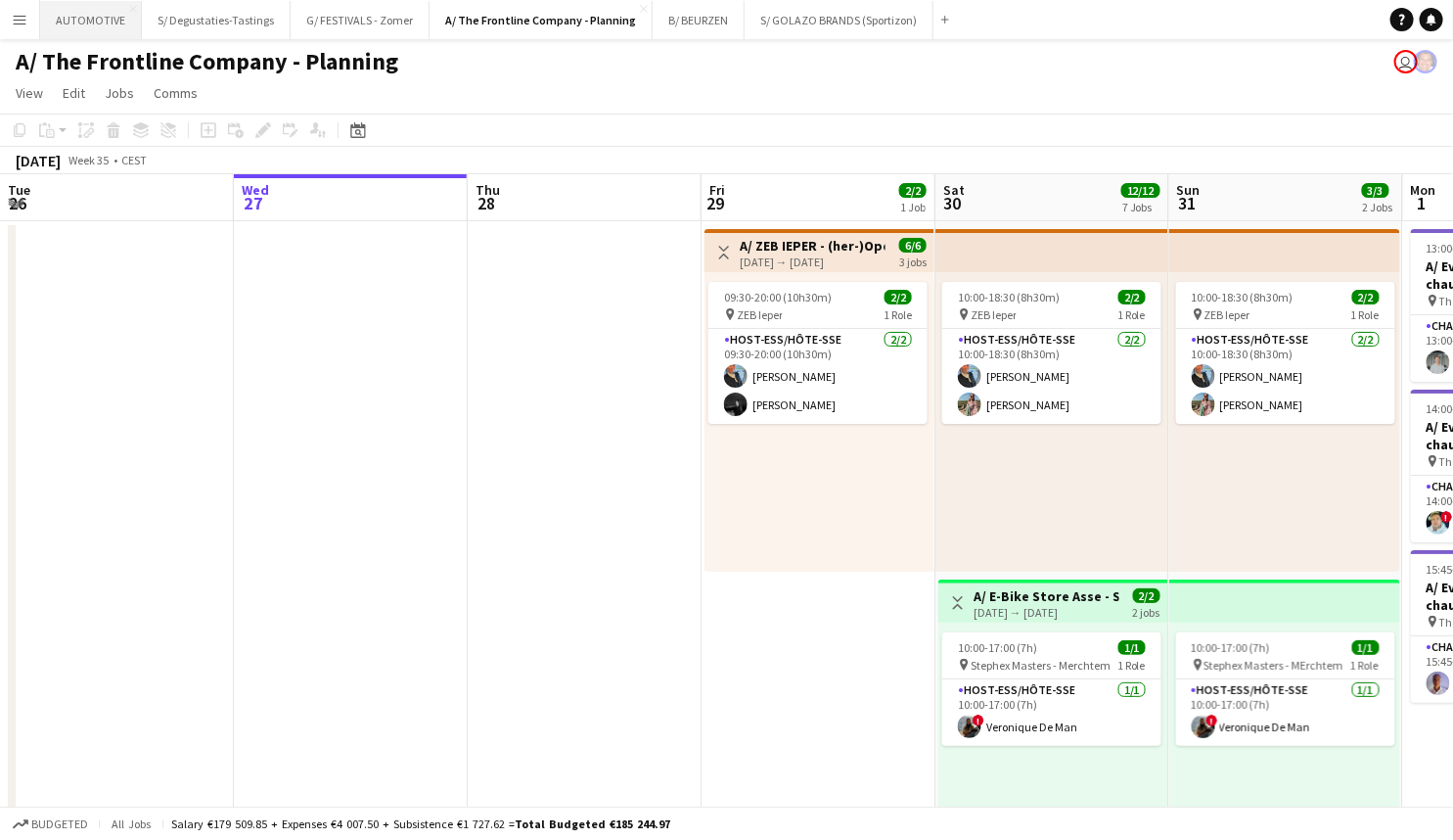
click at [85, 21] on button "AUTOMOTIVE Close" at bounding box center [91, 20] width 102 height 38
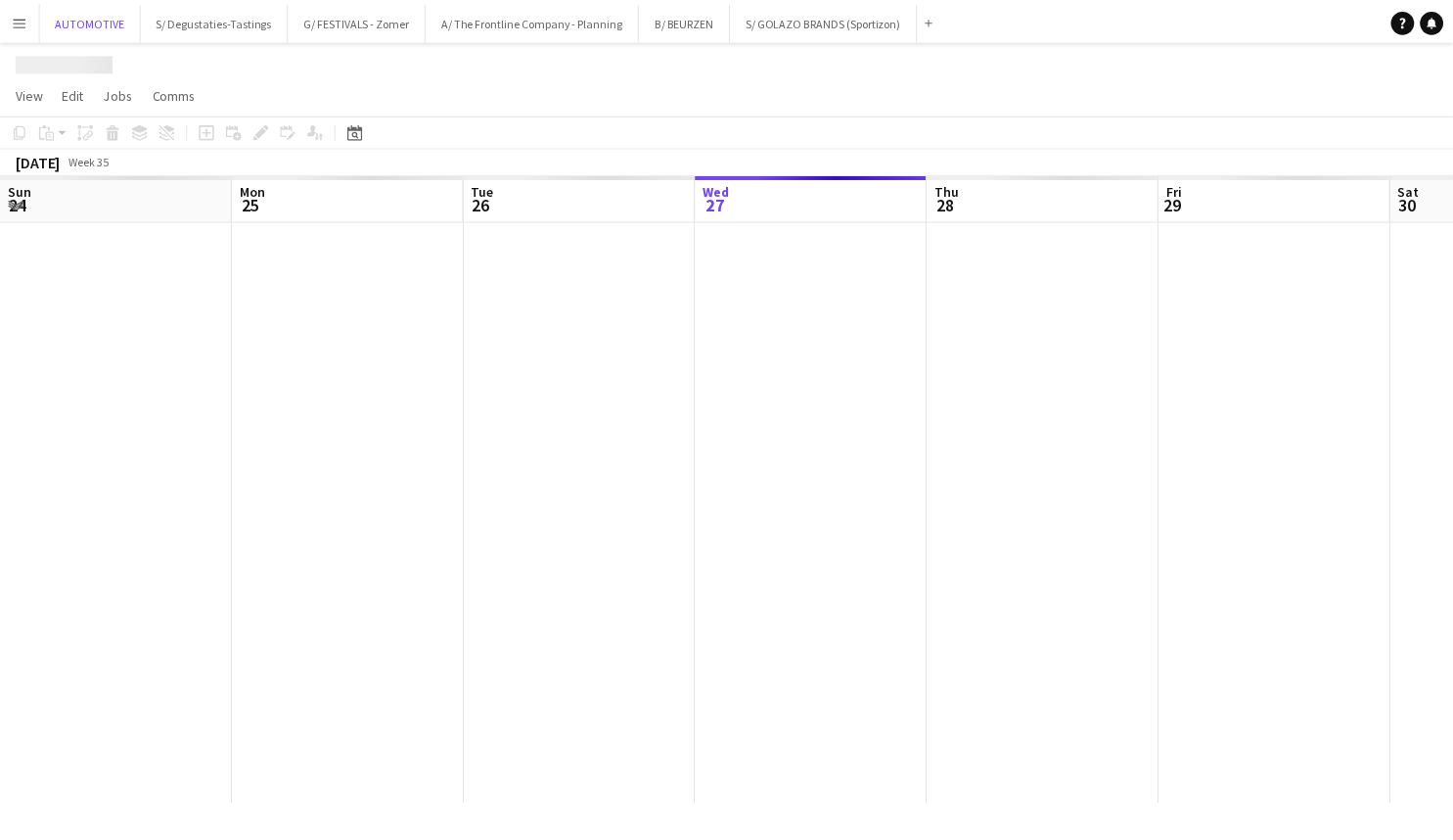
scroll to position [0, 468]
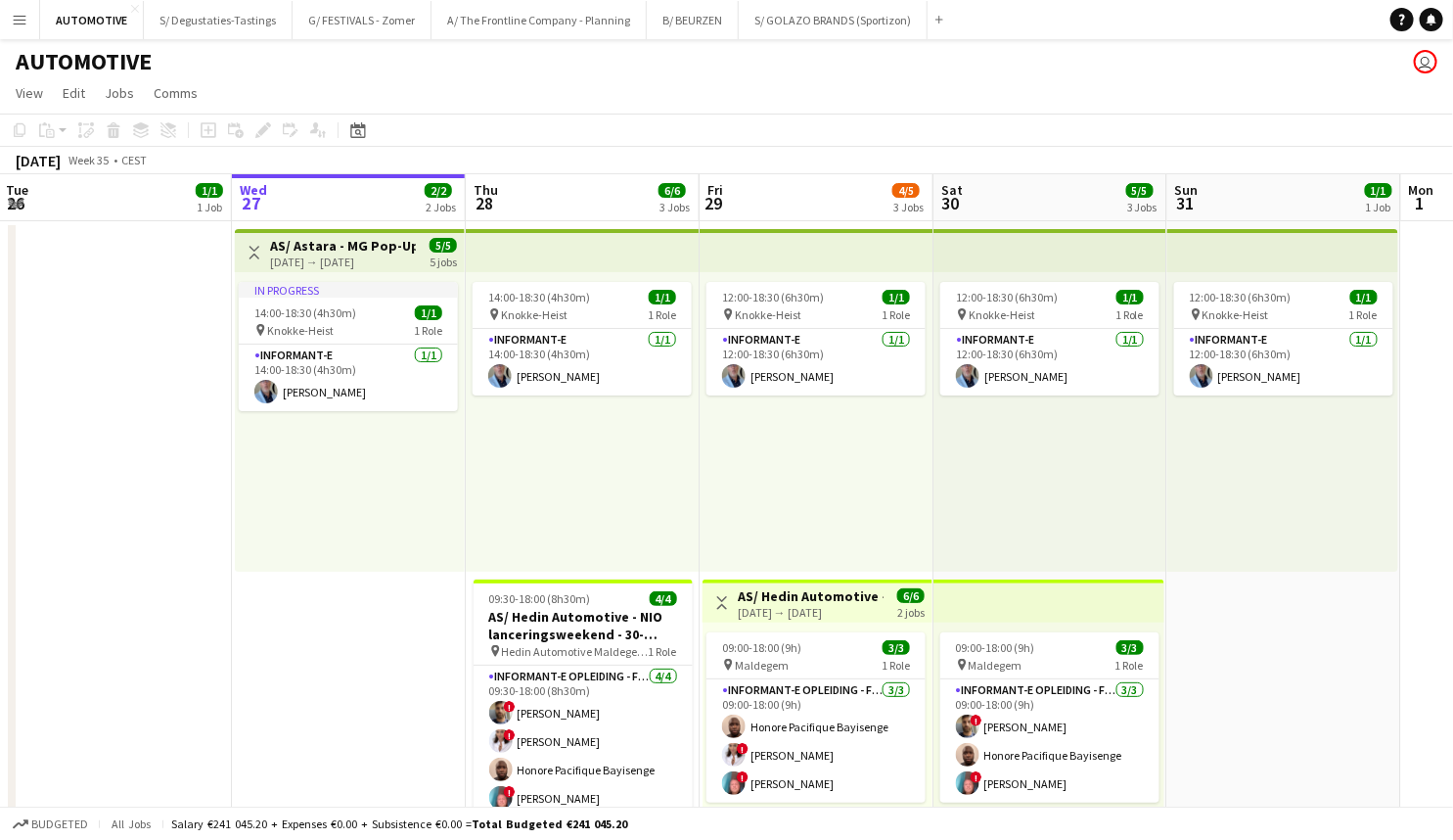
drag, startPoint x: 667, startPoint y: 509, endPoint x: 666, endPoint y: 445, distance: 64.0
click at [666, 445] on div "14:00-18:30 (4h30m) 1/1 pin Knokke-Heist 1 Role Informant-e 1/1 14:00-18:30 (4h…" at bounding box center [582, 421] width 234 height 300
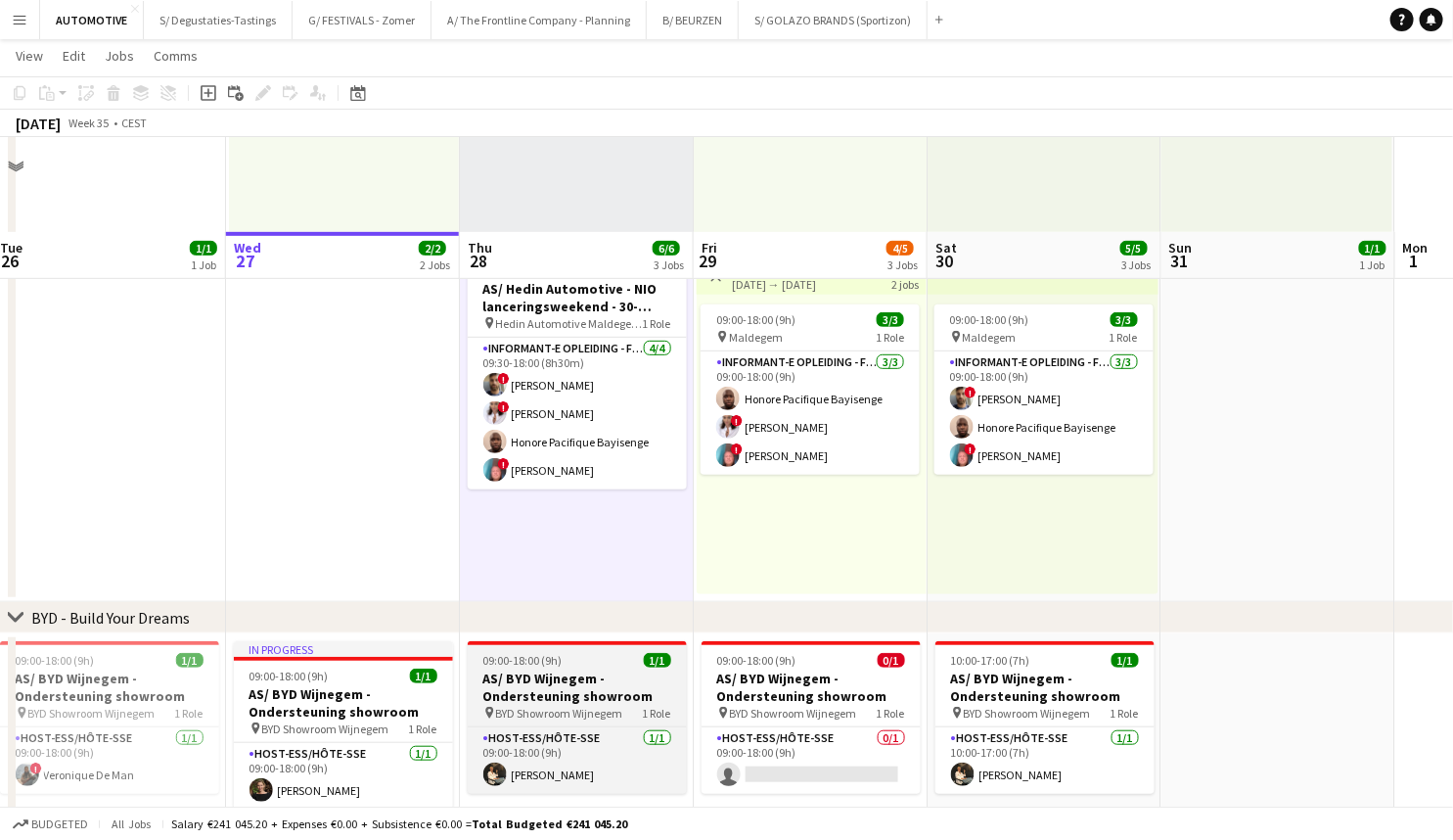
scroll to position [600, 0]
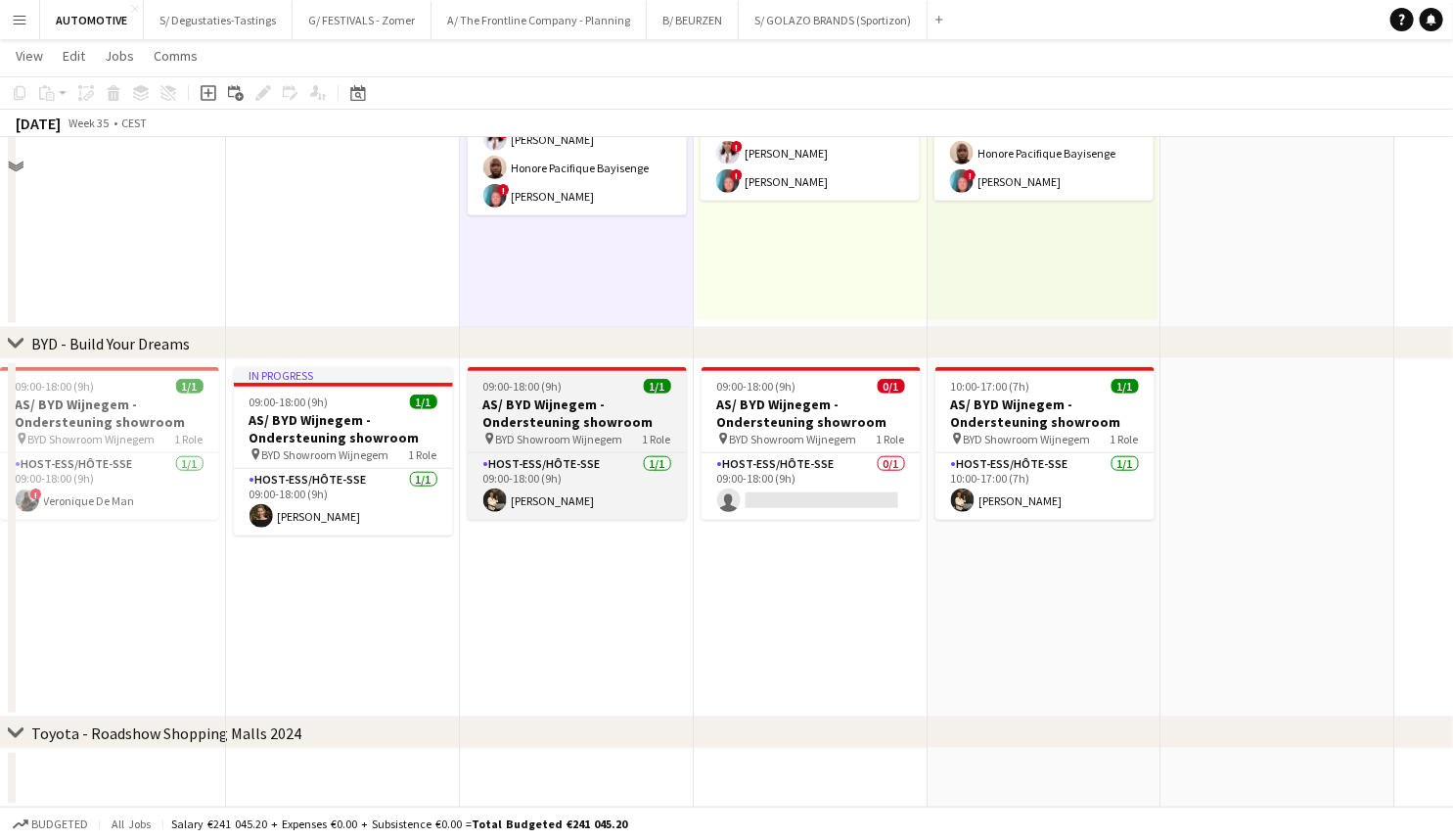
drag, startPoint x: 639, startPoint y: 489, endPoint x: 634, endPoint y: 641, distance: 152.1
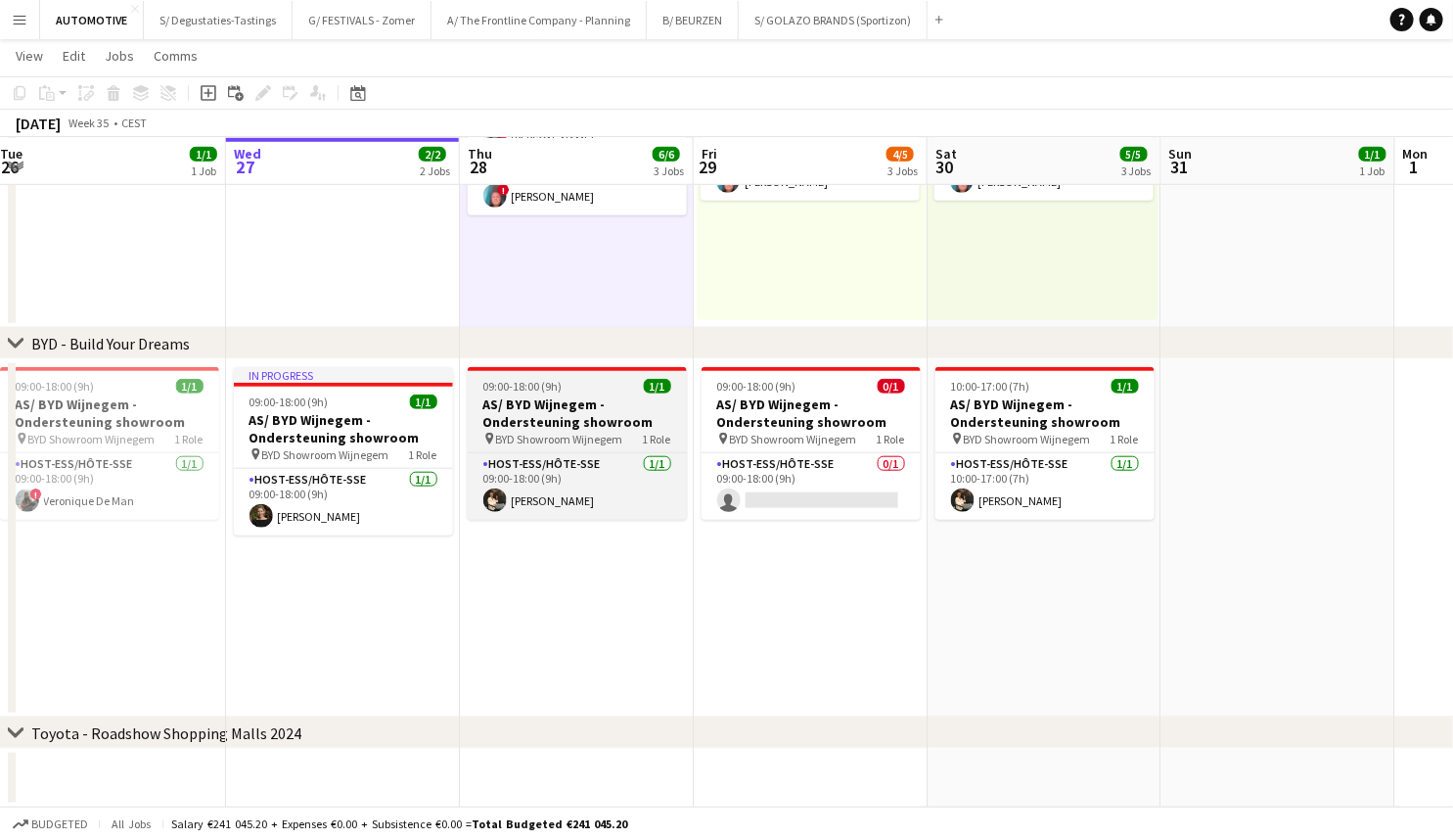
click at [575, 413] on h3 "AS/ BYD Wijnegem - Ondersteuning showroom" at bounding box center [577, 412] width 219 height 35
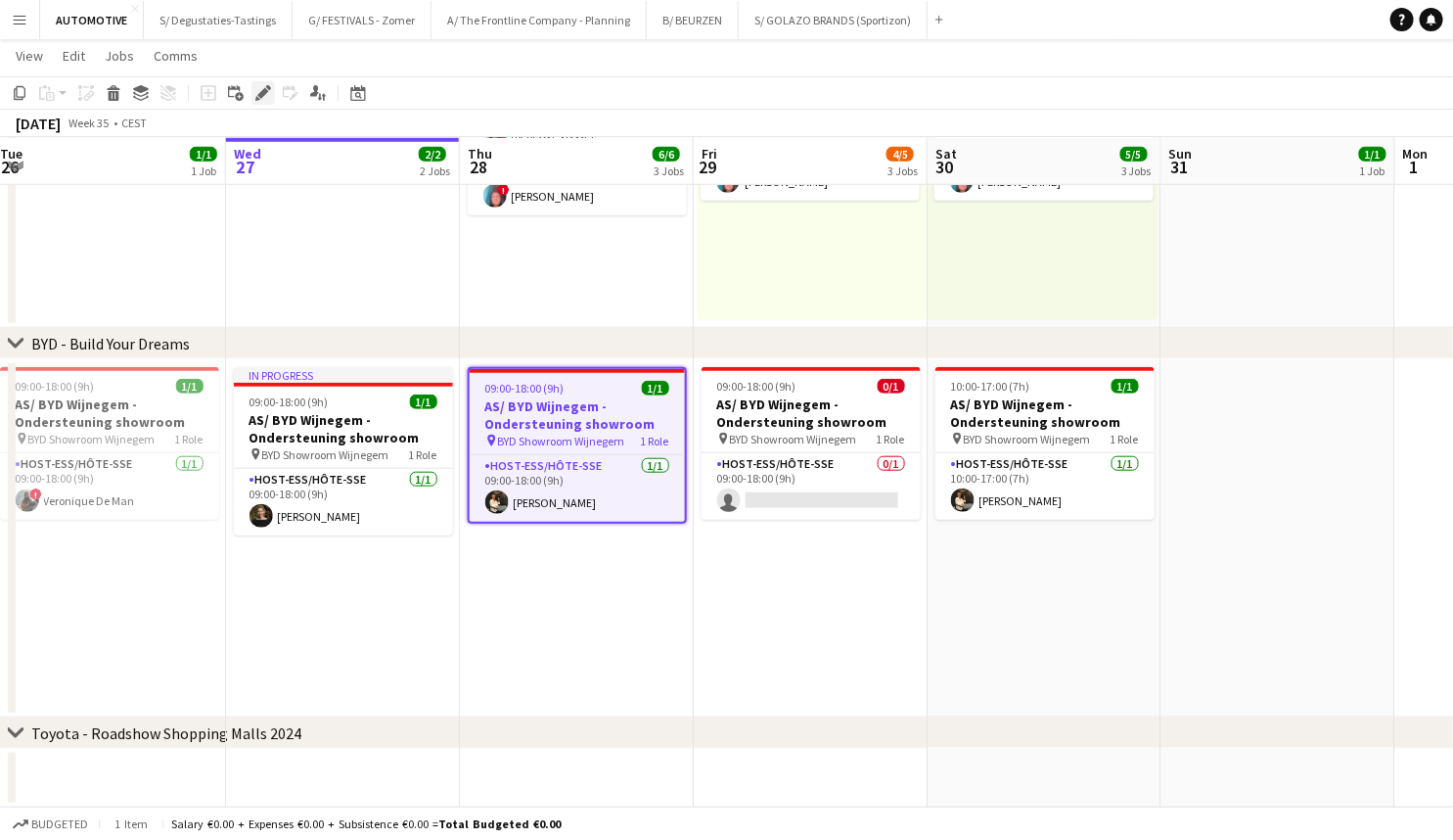
click at [256, 93] on icon "Edit" at bounding box center [264, 94] width 16 height 16
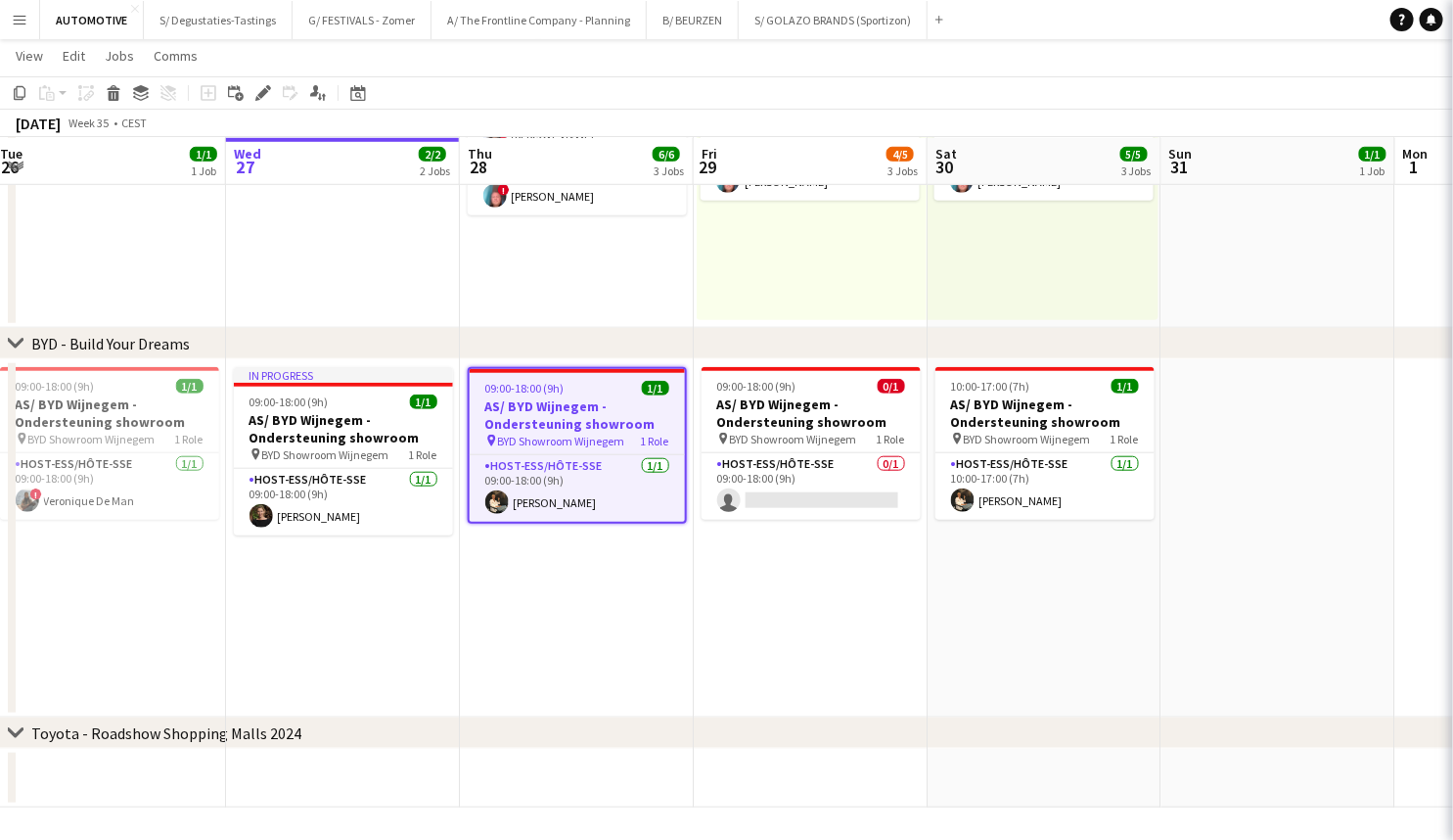
type input "**********"
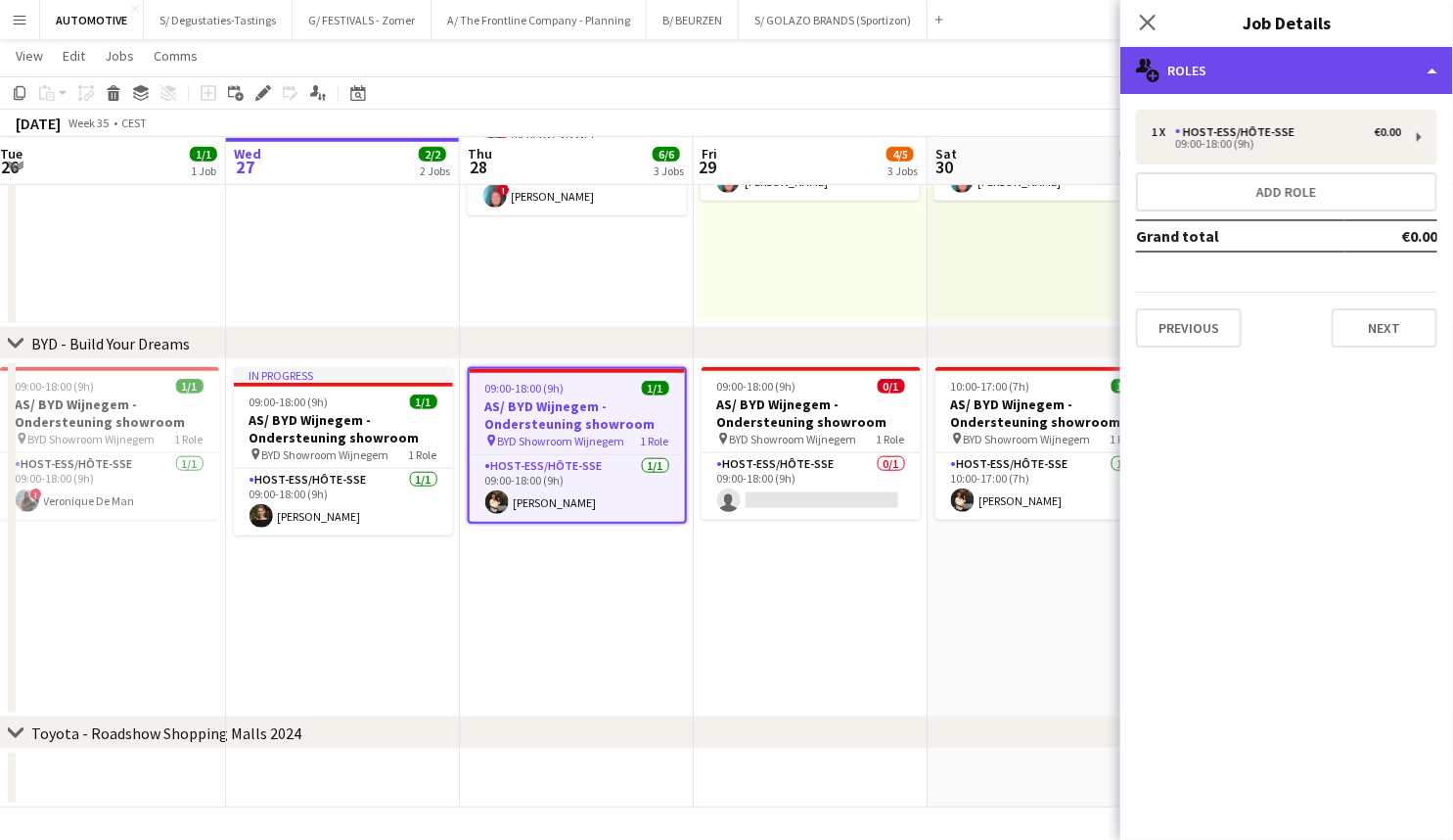
click at [1247, 76] on div "multiple-users-add Roles" at bounding box center [1287, 70] width 332 height 47
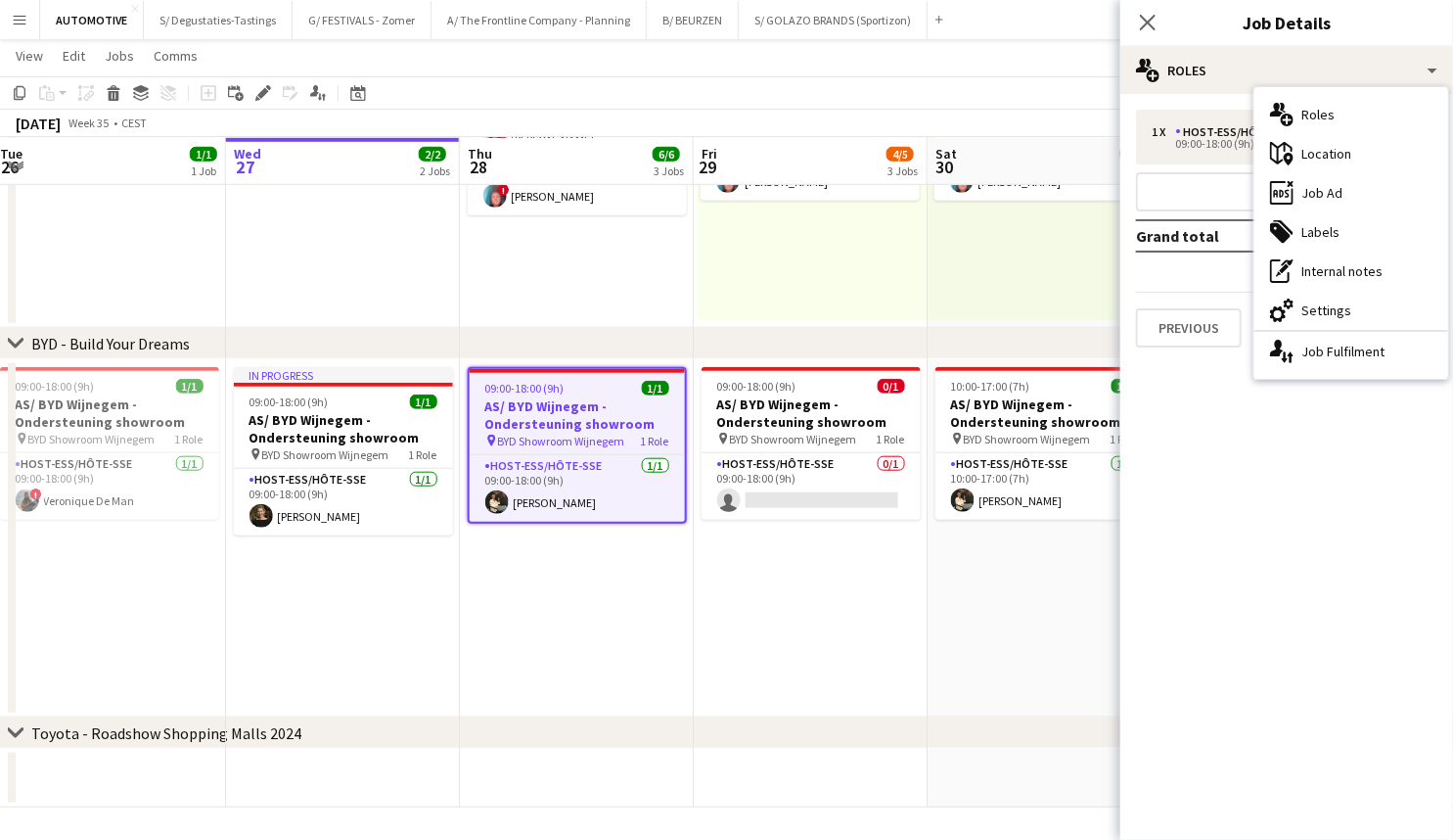
click at [1321, 196] on div "ads-window Job Ad" at bounding box center [1351, 192] width 194 height 39
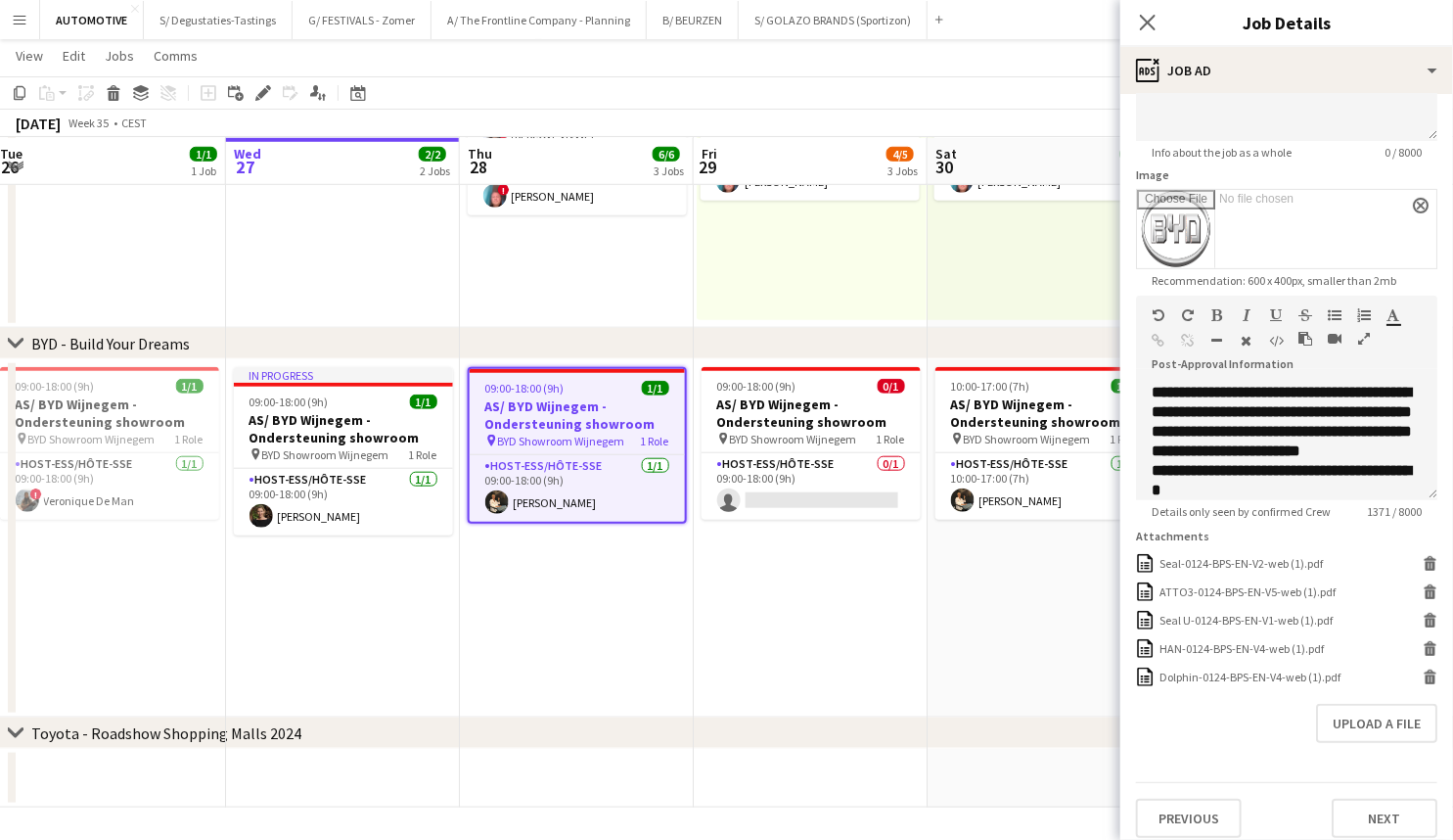
scroll to position [275, 0]
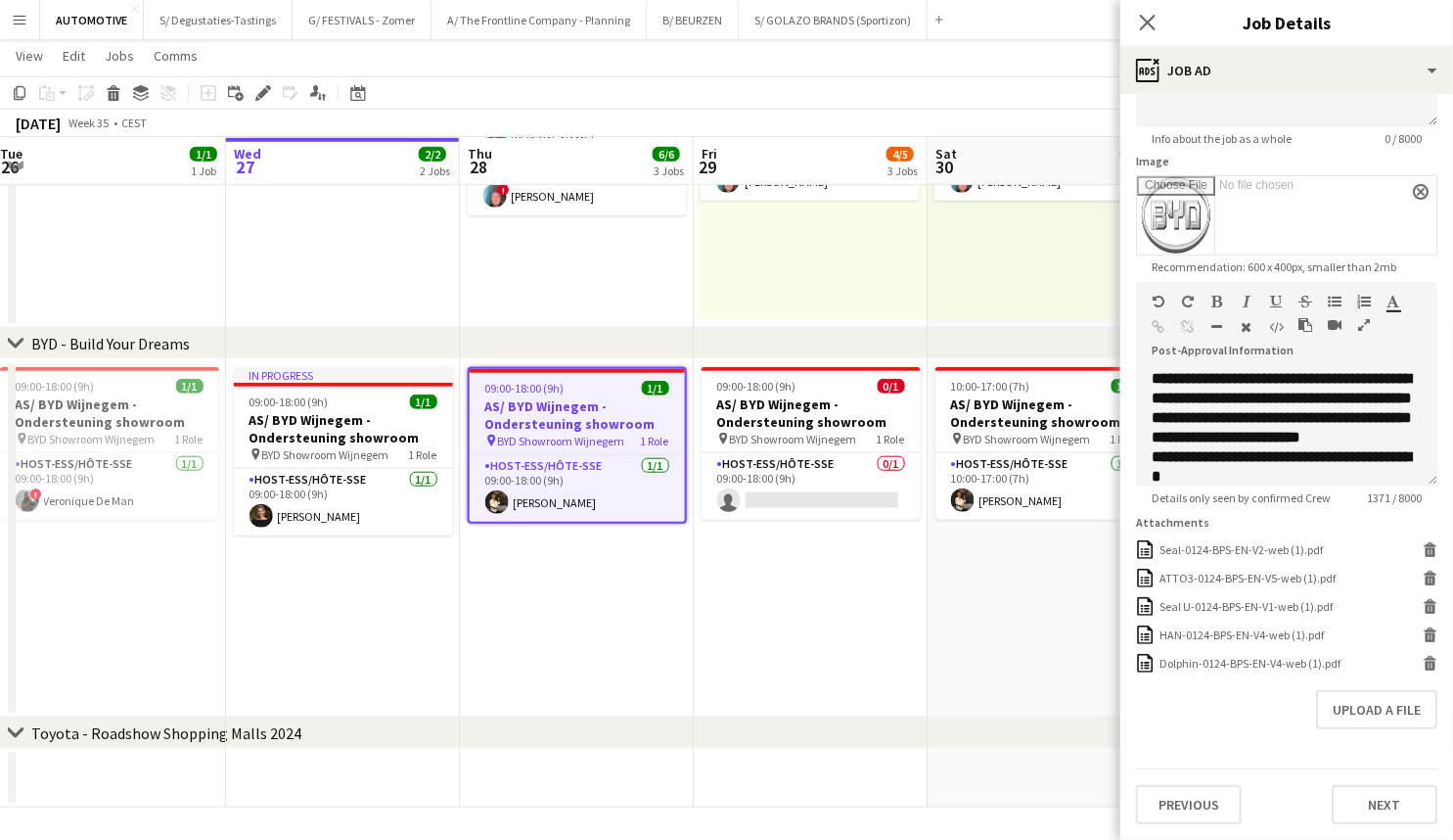
click at [1369, 318] on icon "button" at bounding box center [1364, 325] width 12 height 14
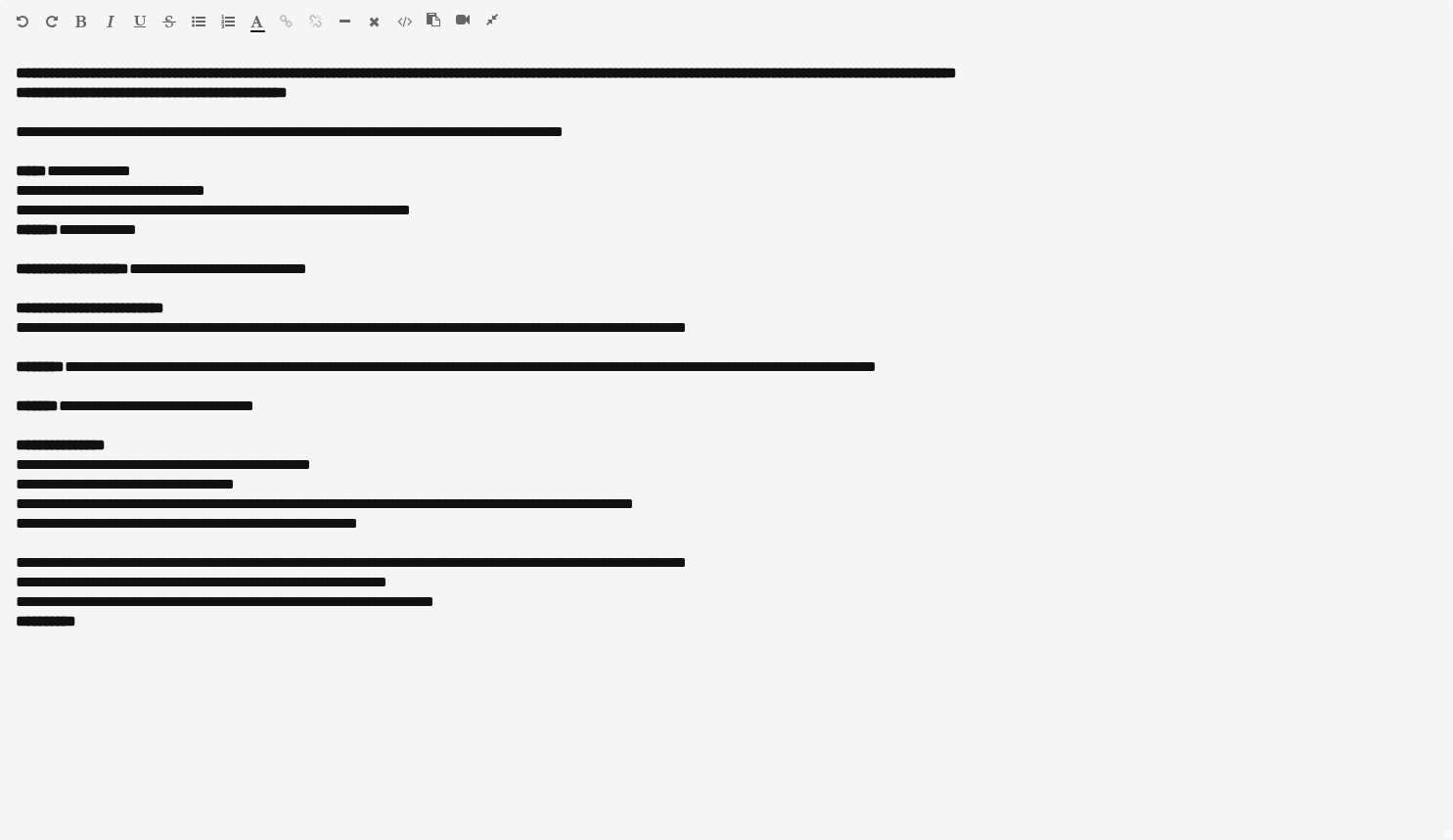
click at [495, 20] on icon "button" at bounding box center [493, 20] width 12 height 14
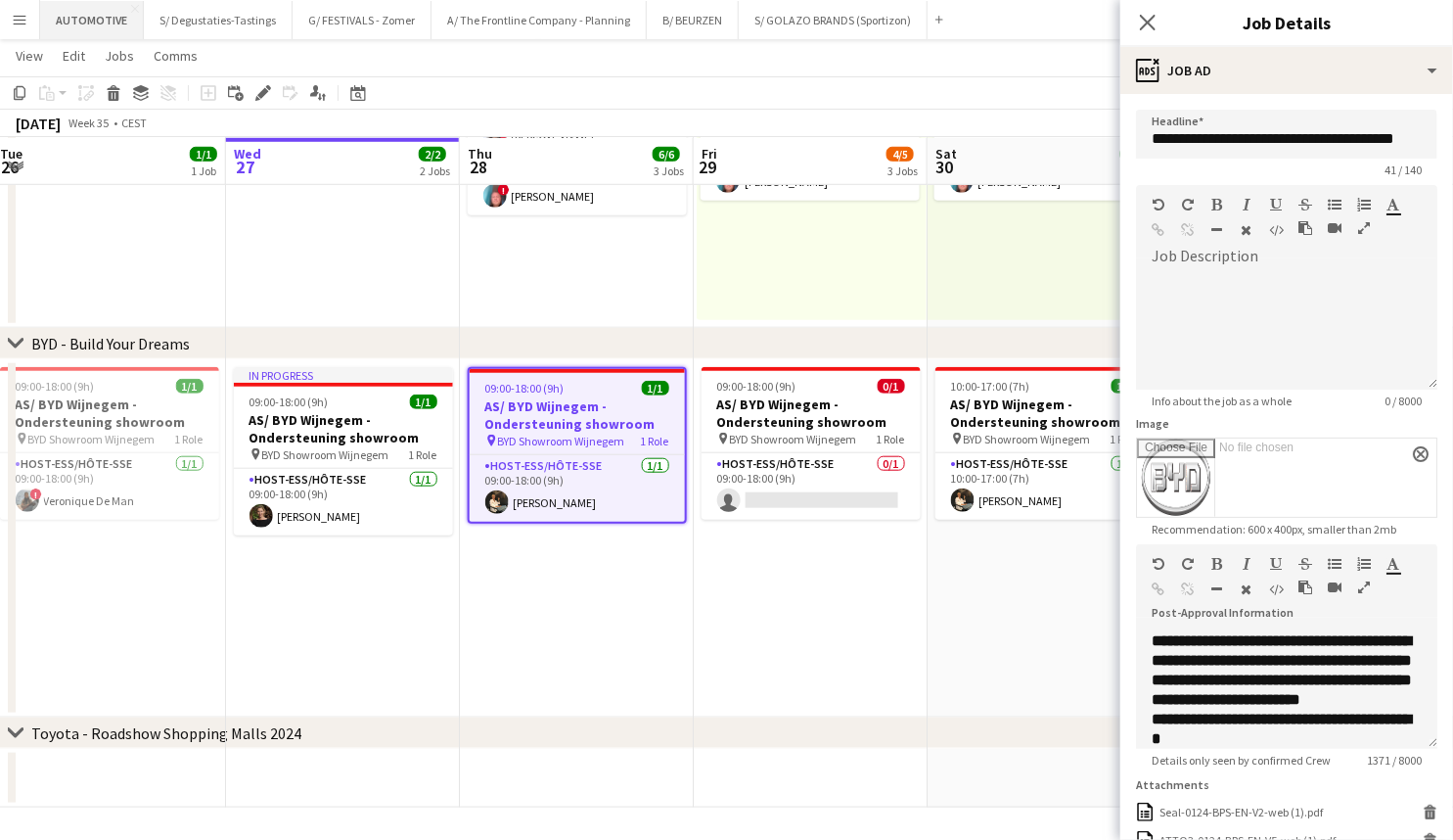
click at [85, 24] on button "AUTOMOTIVE Close" at bounding box center [92, 20] width 104 height 38
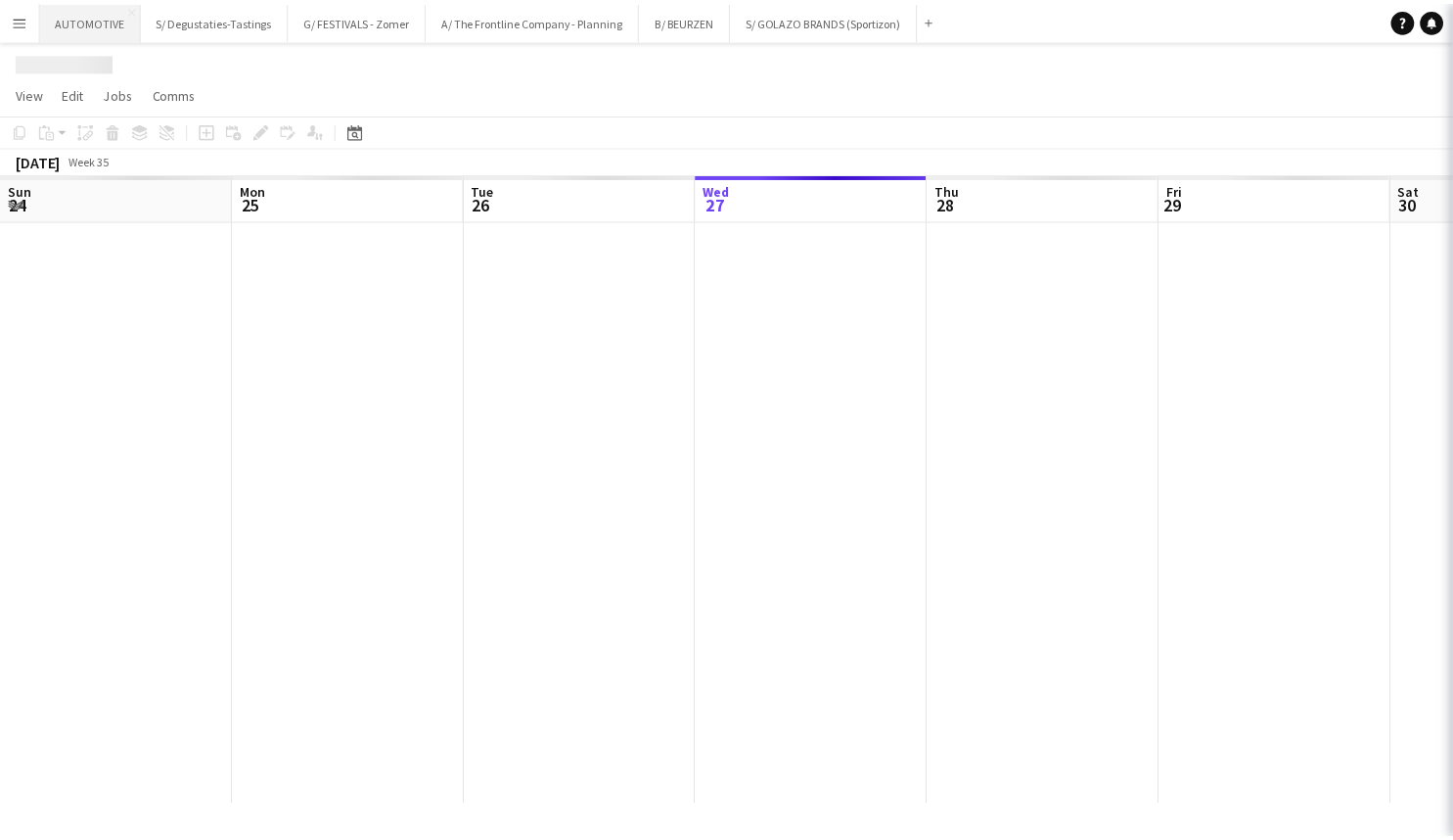
scroll to position [0, 468]
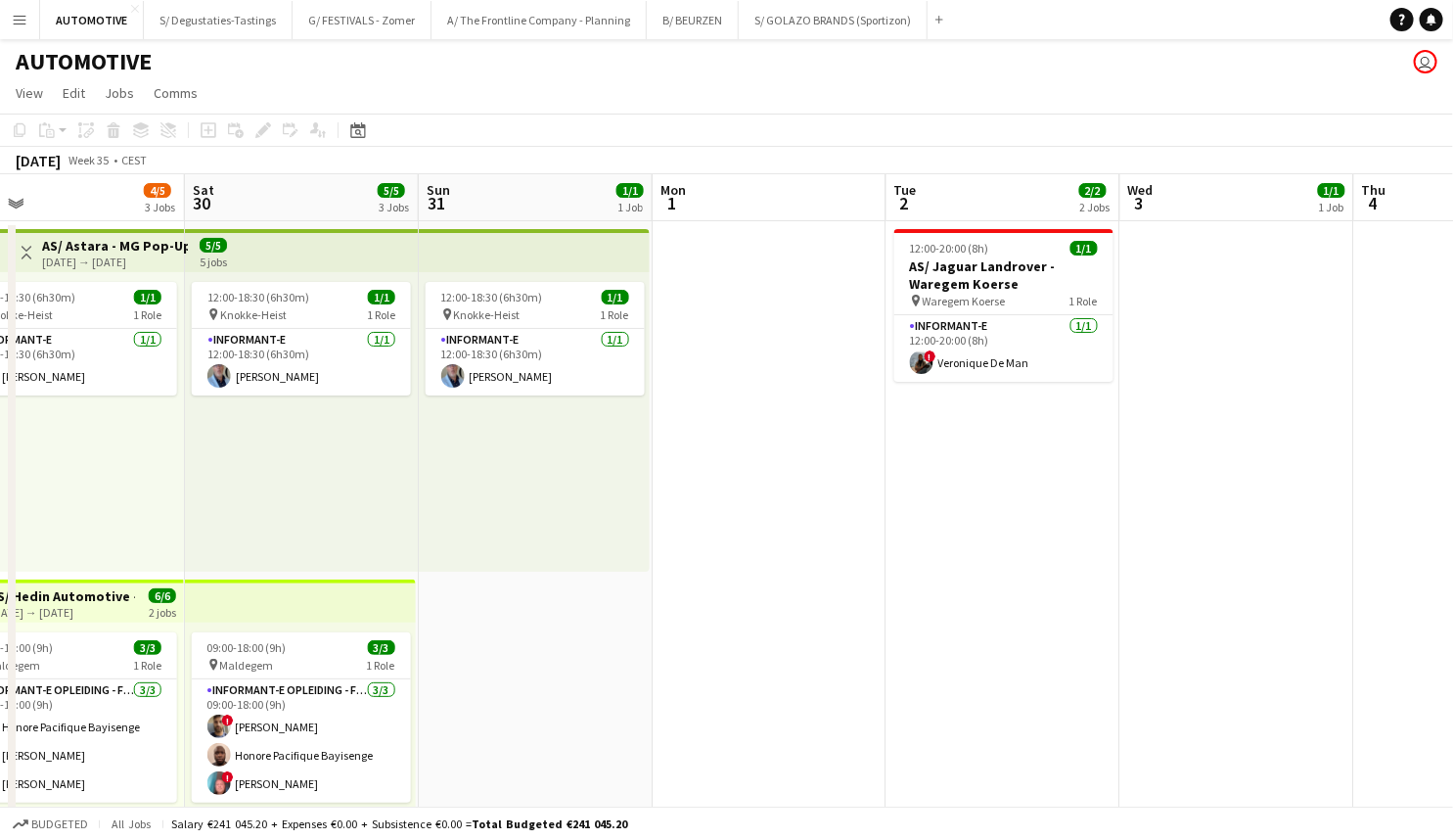
drag, startPoint x: 676, startPoint y: 509, endPoint x: 1057, endPoint y: 528, distance: 381.5
click at [393, 524] on app-calendar-viewport "Tue 26 1/1 1 Job Wed 27 2/2 2 Jobs Thu 28 6/6 3 Jobs Fri 29 4/5 3 Jobs Sat 30 5…" at bounding box center [726, 791] width 1453 height 1235
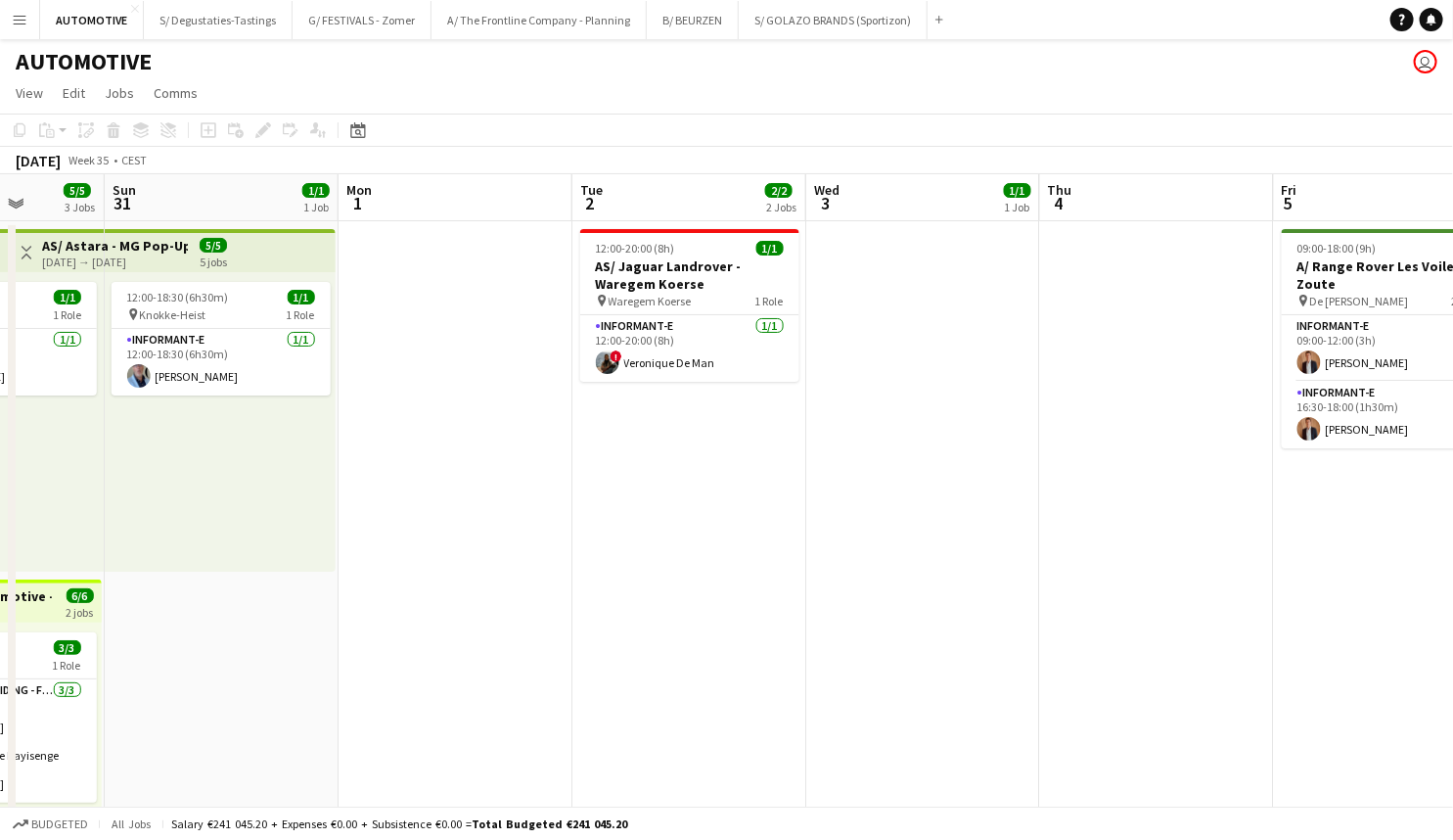
drag, startPoint x: 1063, startPoint y: 527, endPoint x: 606, endPoint y: 535, distance: 457.1
click at [606, 535] on app-calendar-viewport "Thu 28 6/6 3 Jobs Fri 29 4/5 3 Jobs Sat 30 5/5 3 Jobs Sun 31 1/1 1 Job Mon 1 Tu…" at bounding box center [726, 791] width 1453 height 1235
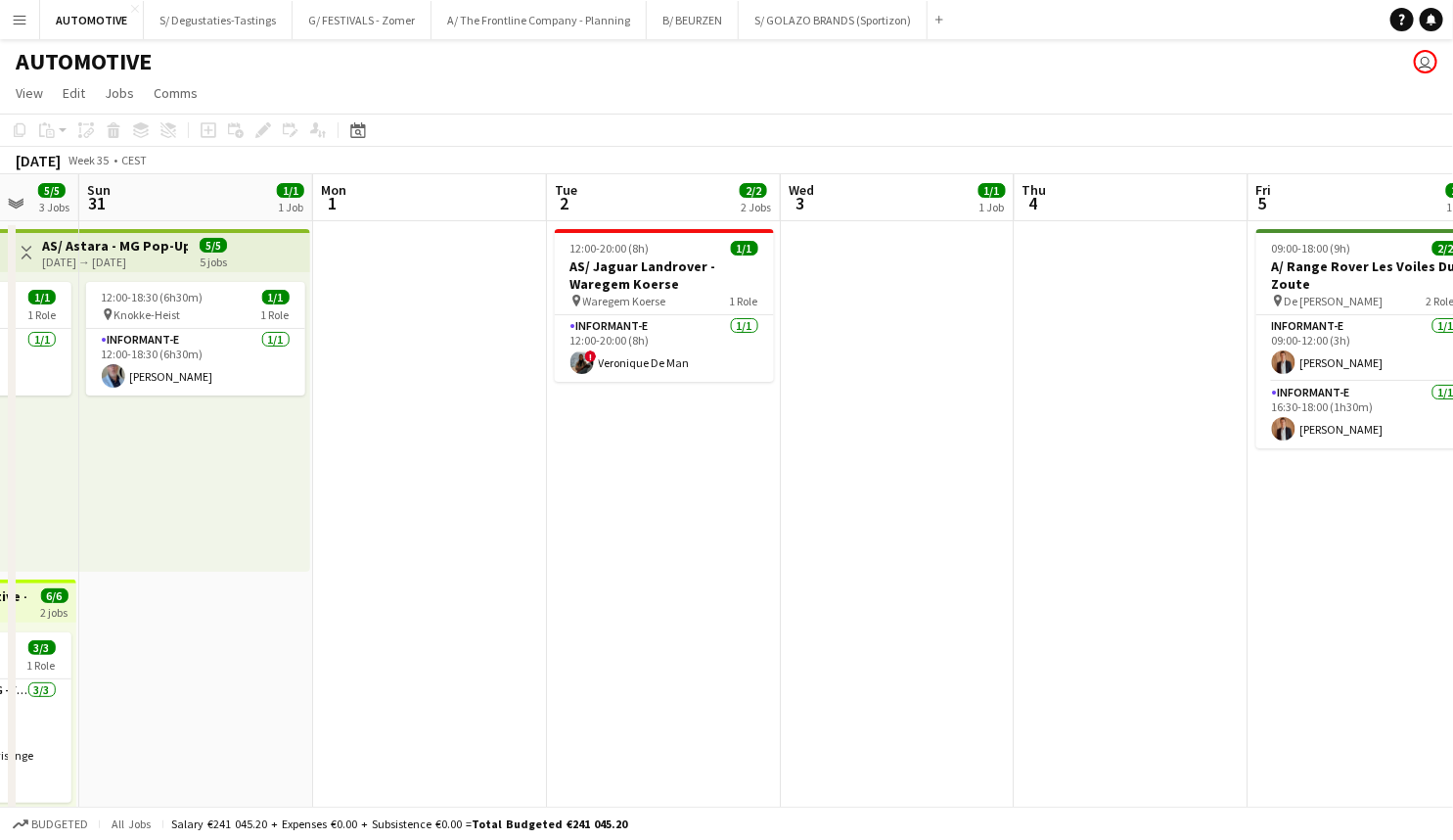
drag, startPoint x: 762, startPoint y: 442, endPoint x: 737, endPoint y: 369, distance: 77.2
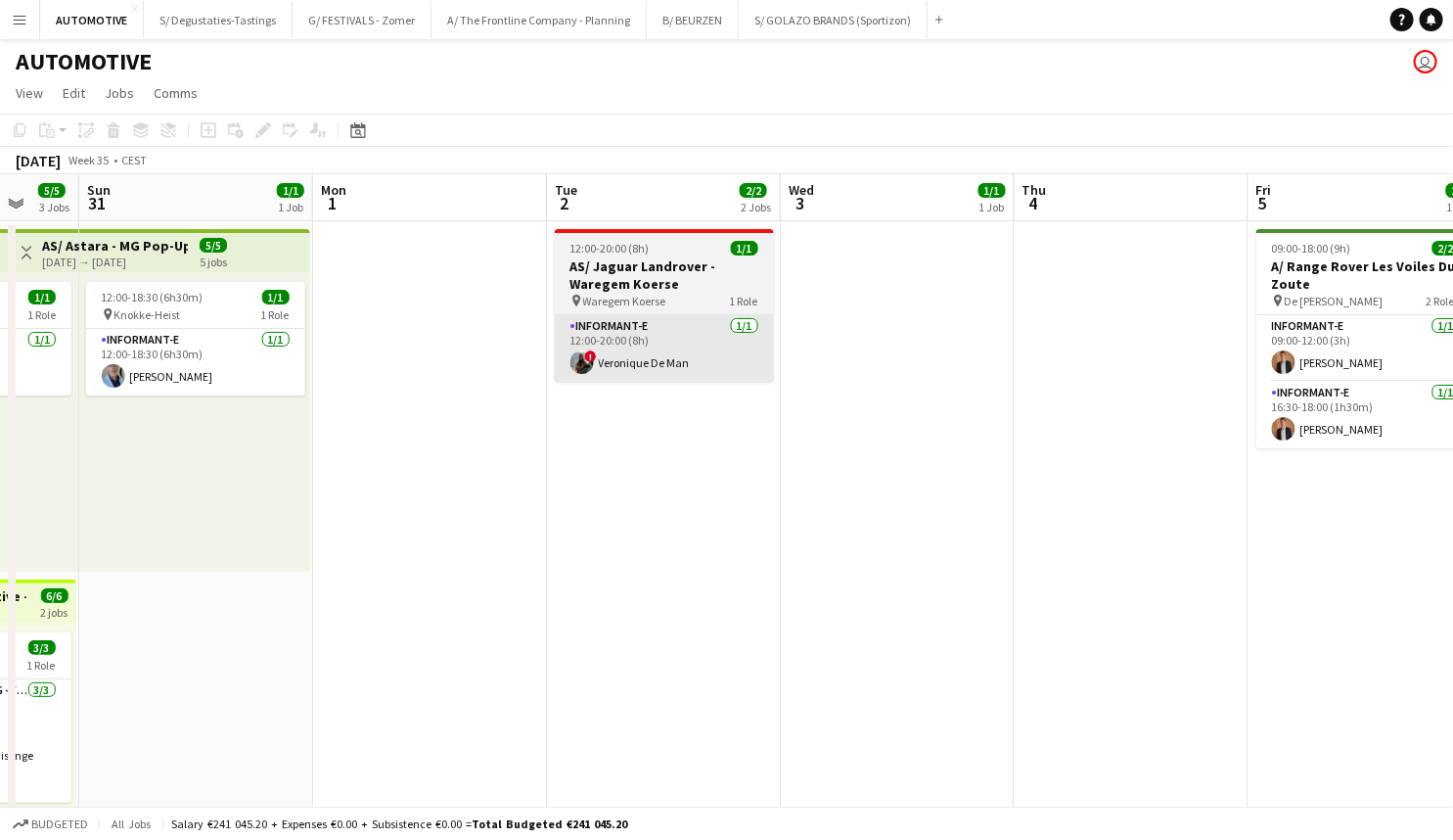
scroll to position [0, 622]
click at [632, 285] on h3 "AS/ Jaguar Landrover - Waregem Koerse" at bounding box center [665, 275] width 219 height 35
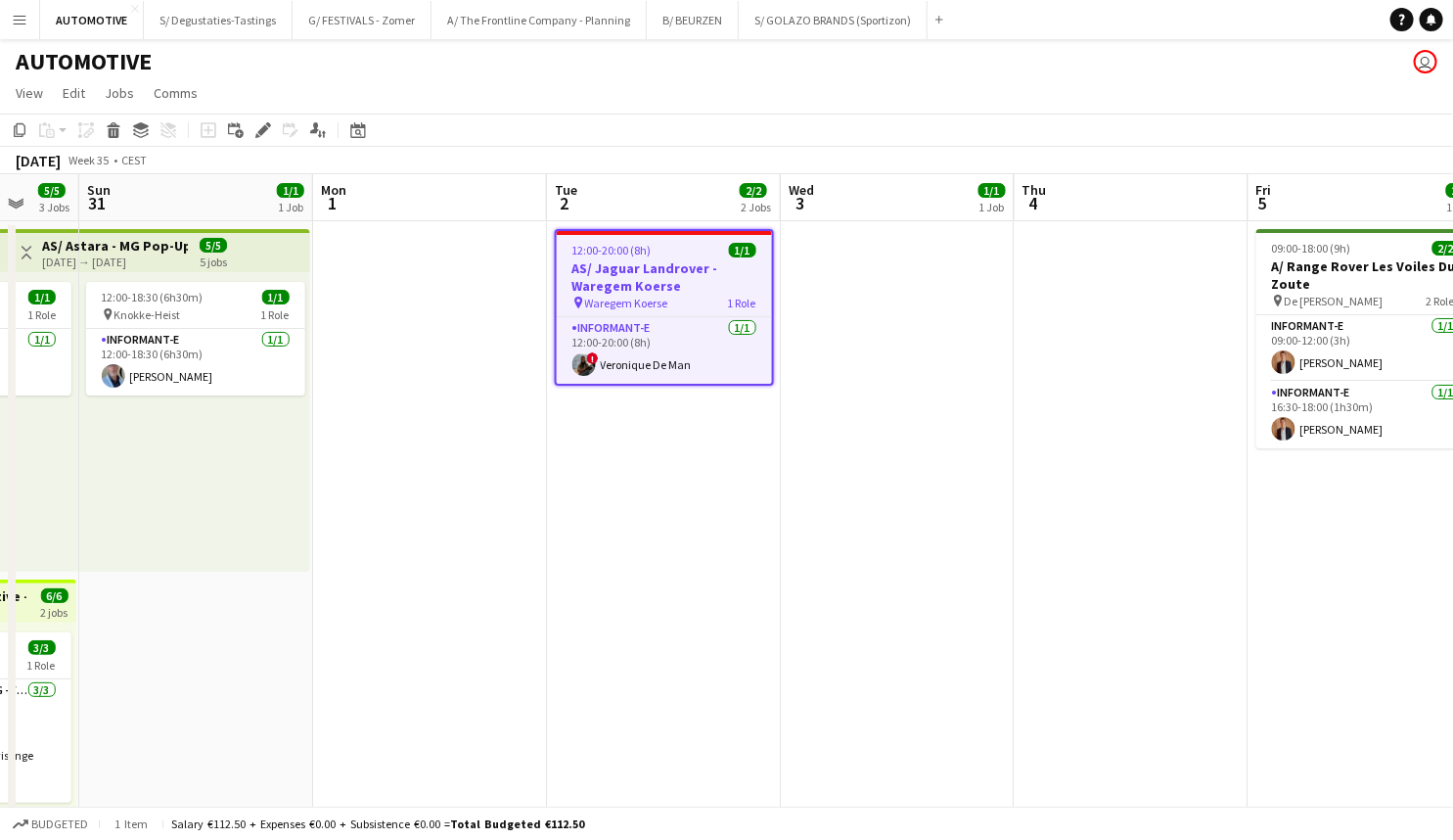
click at [636, 281] on h3 "AS/ Jaguar Landrover - Waregem Koerse" at bounding box center [665, 277] width 215 height 35
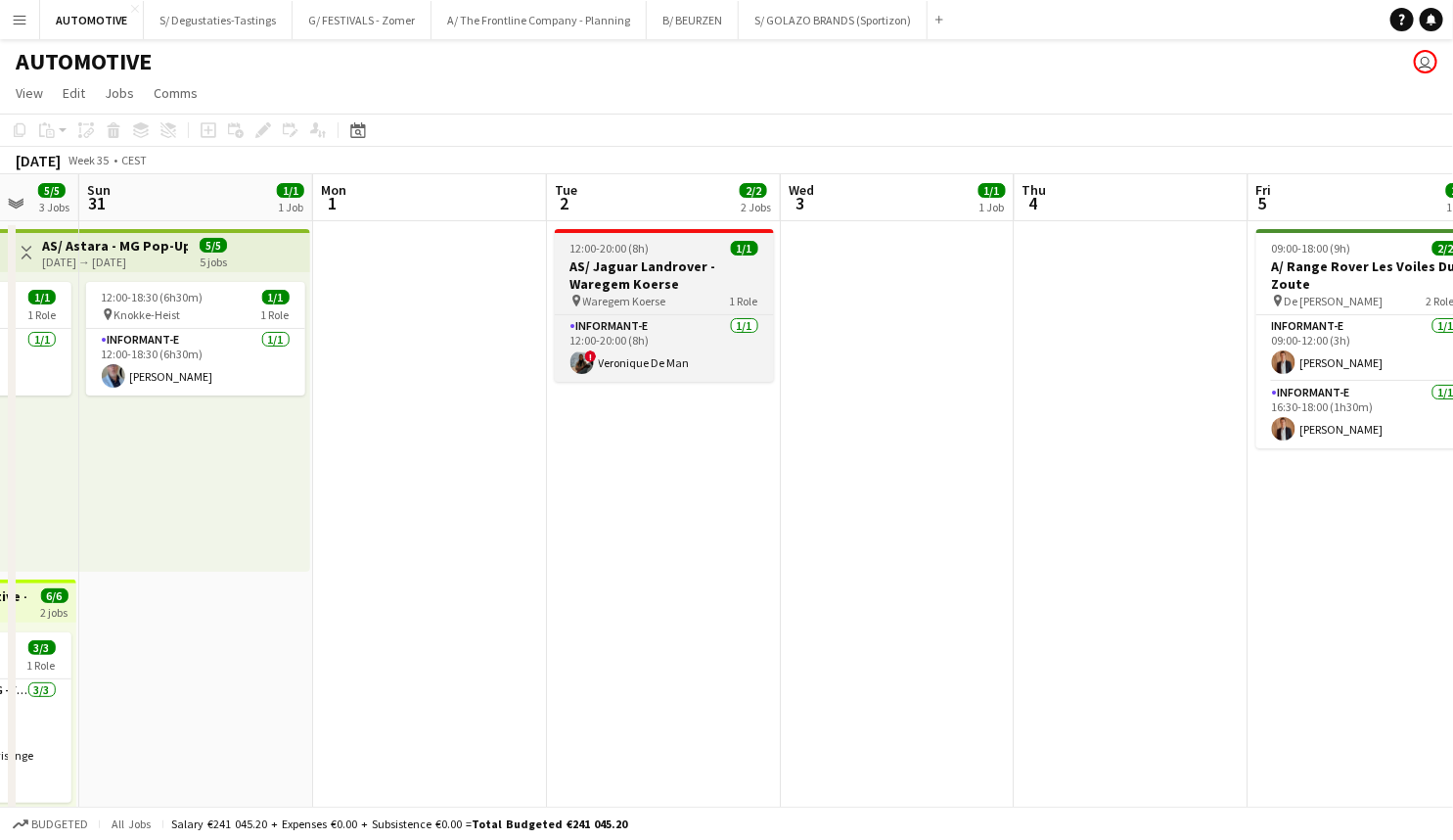
click at [615, 251] on span "12:00-20:00 (8h)" at bounding box center [610, 248] width 80 height 15
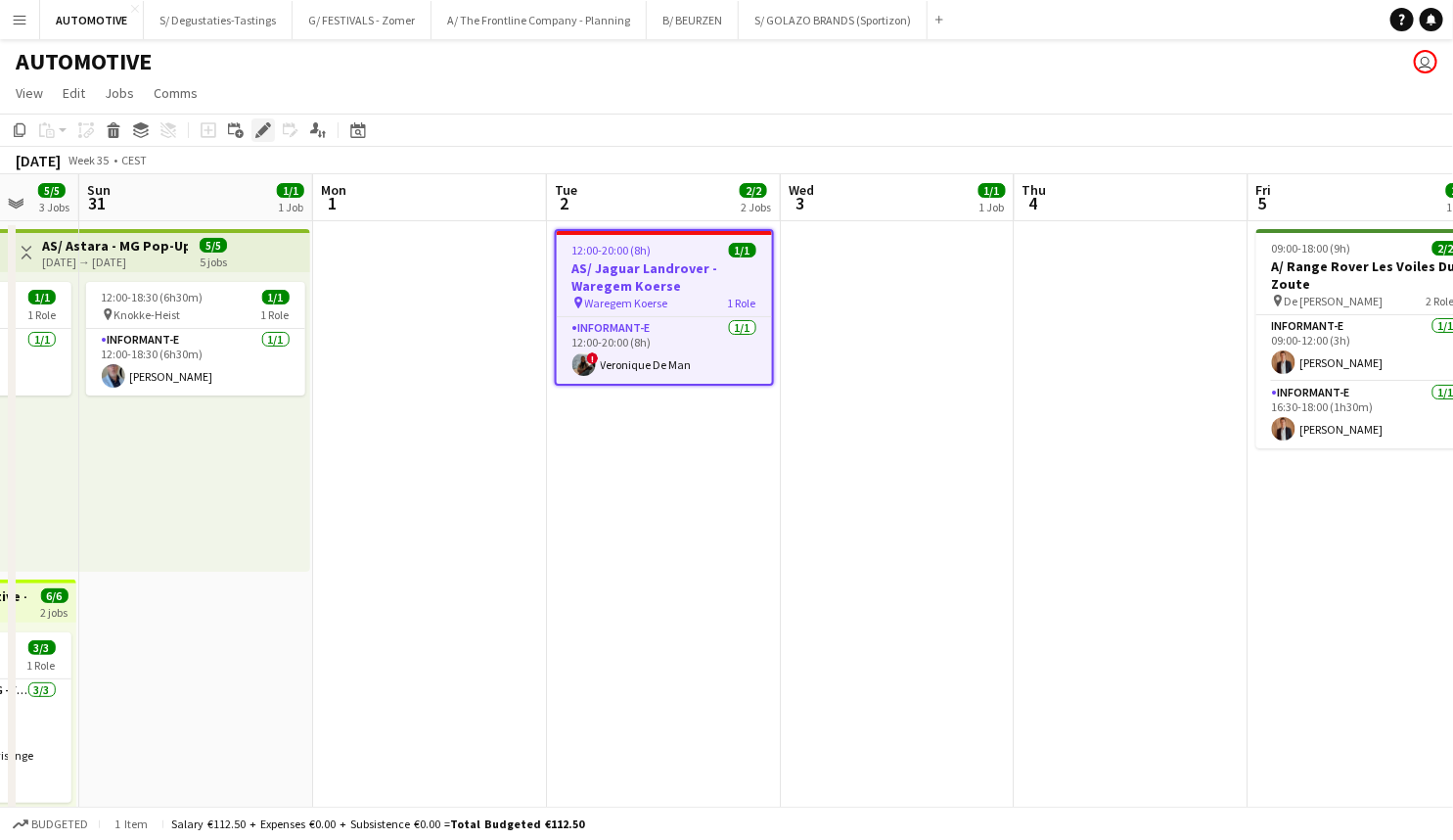
click at [260, 129] on icon at bounding box center [263, 130] width 11 height 11
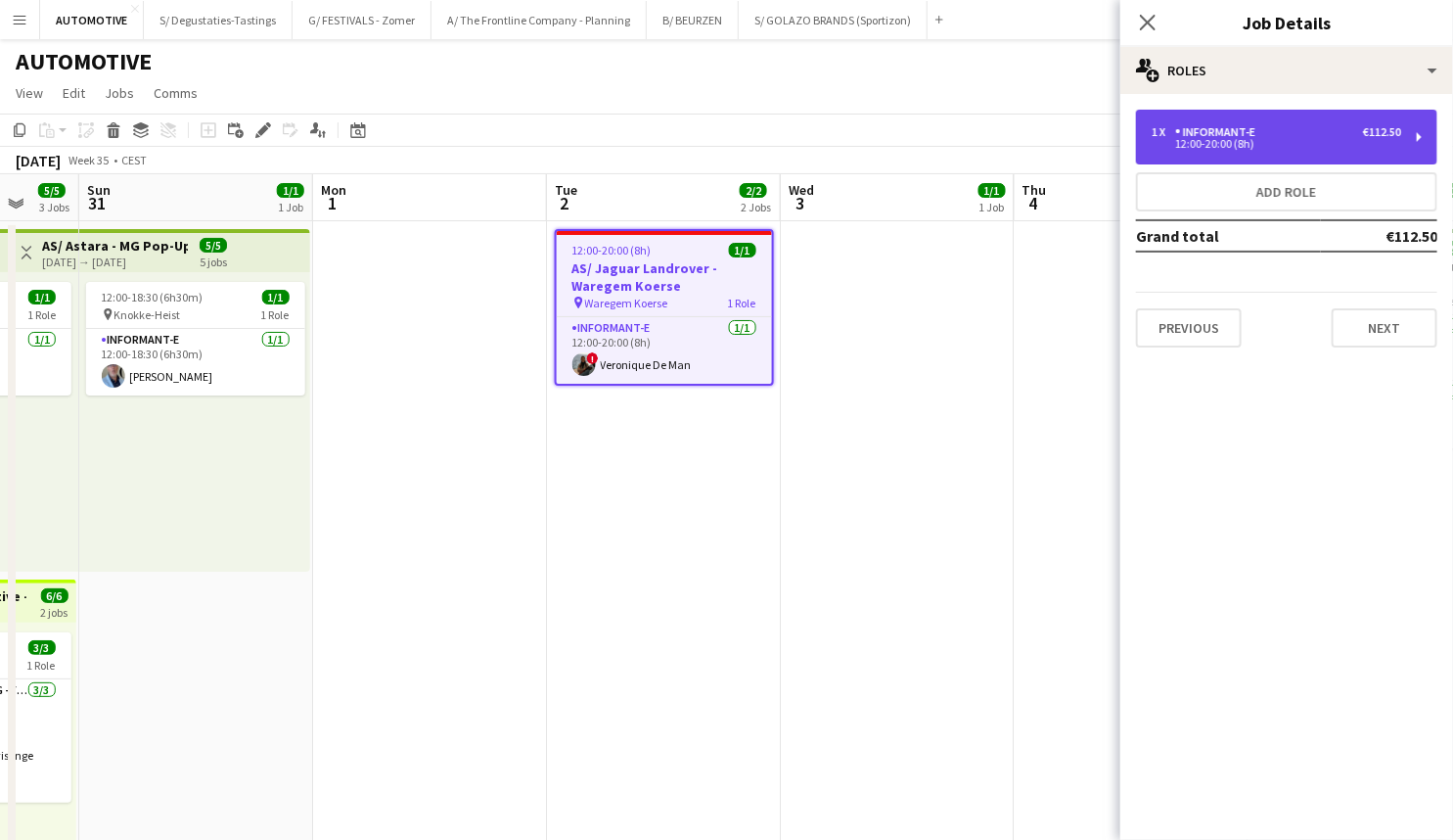
click at [1243, 123] on div "1 x Informant-e €112.50 12:00-20:00 (8h)" at bounding box center [1287, 136] width 302 height 55
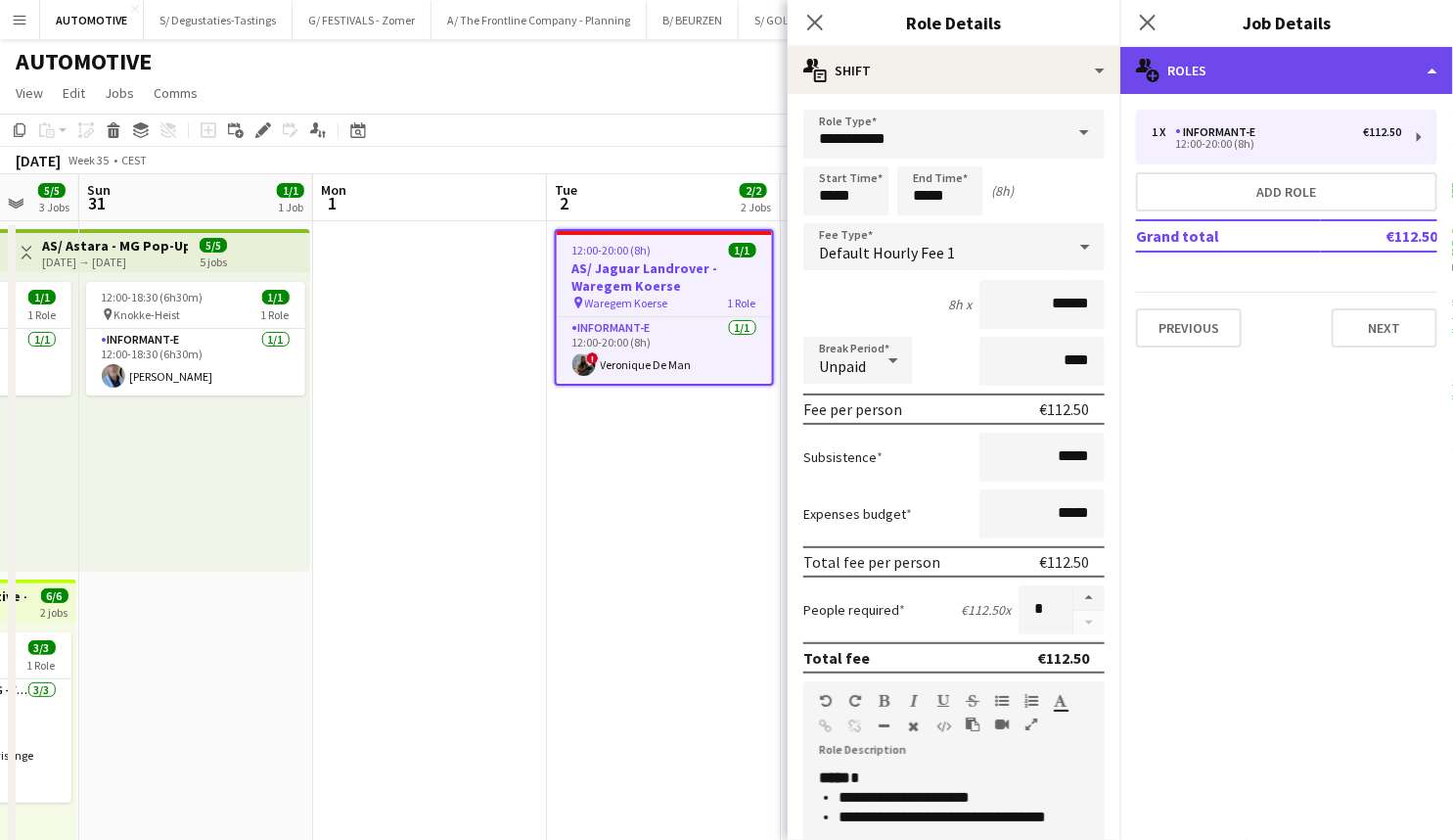
click at [1223, 68] on div "multiple-users-add Roles" at bounding box center [1287, 70] width 332 height 47
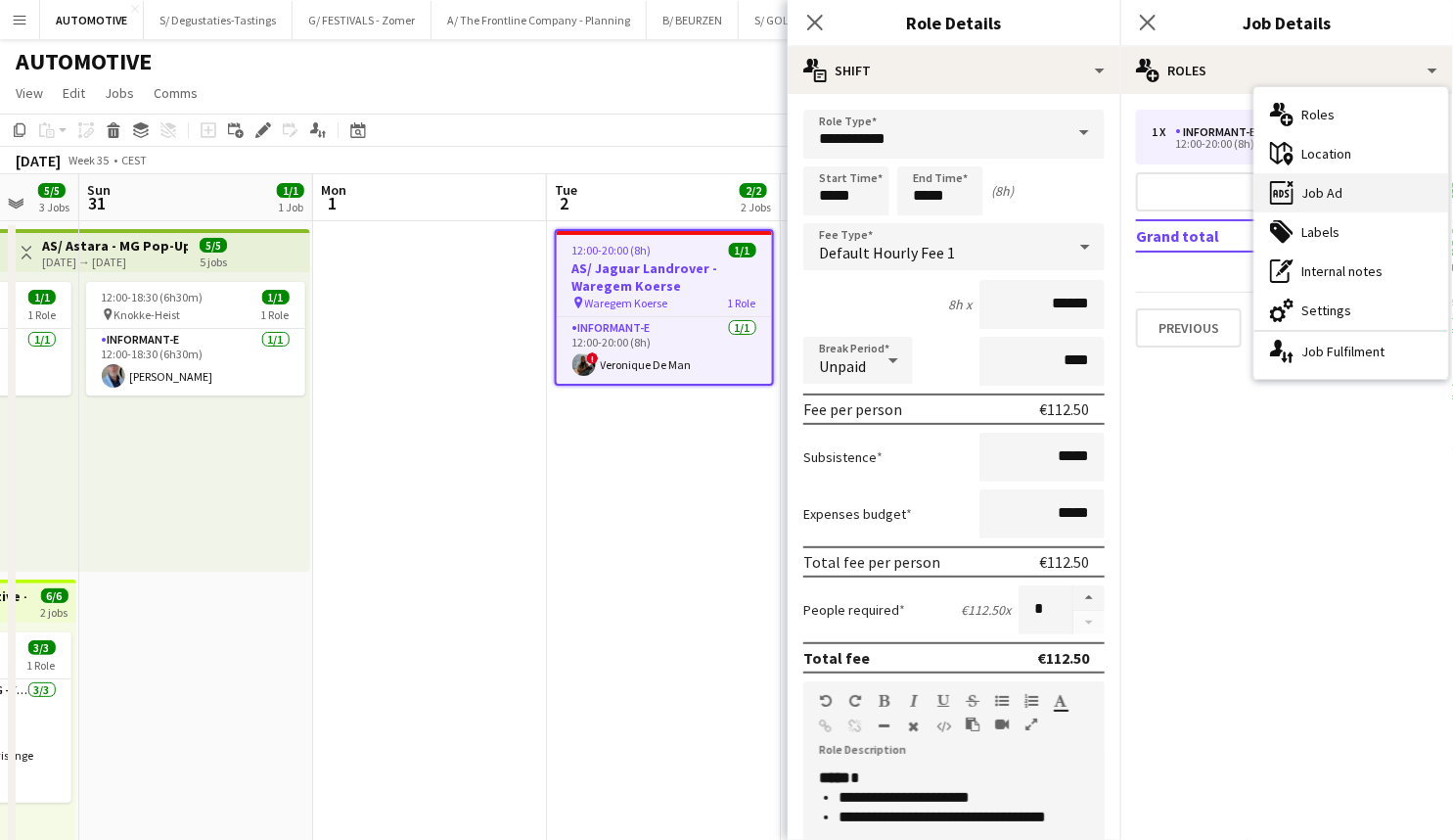
click at [1323, 180] on div "ads-window Job Ad" at bounding box center [1351, 192] width 194 height 39
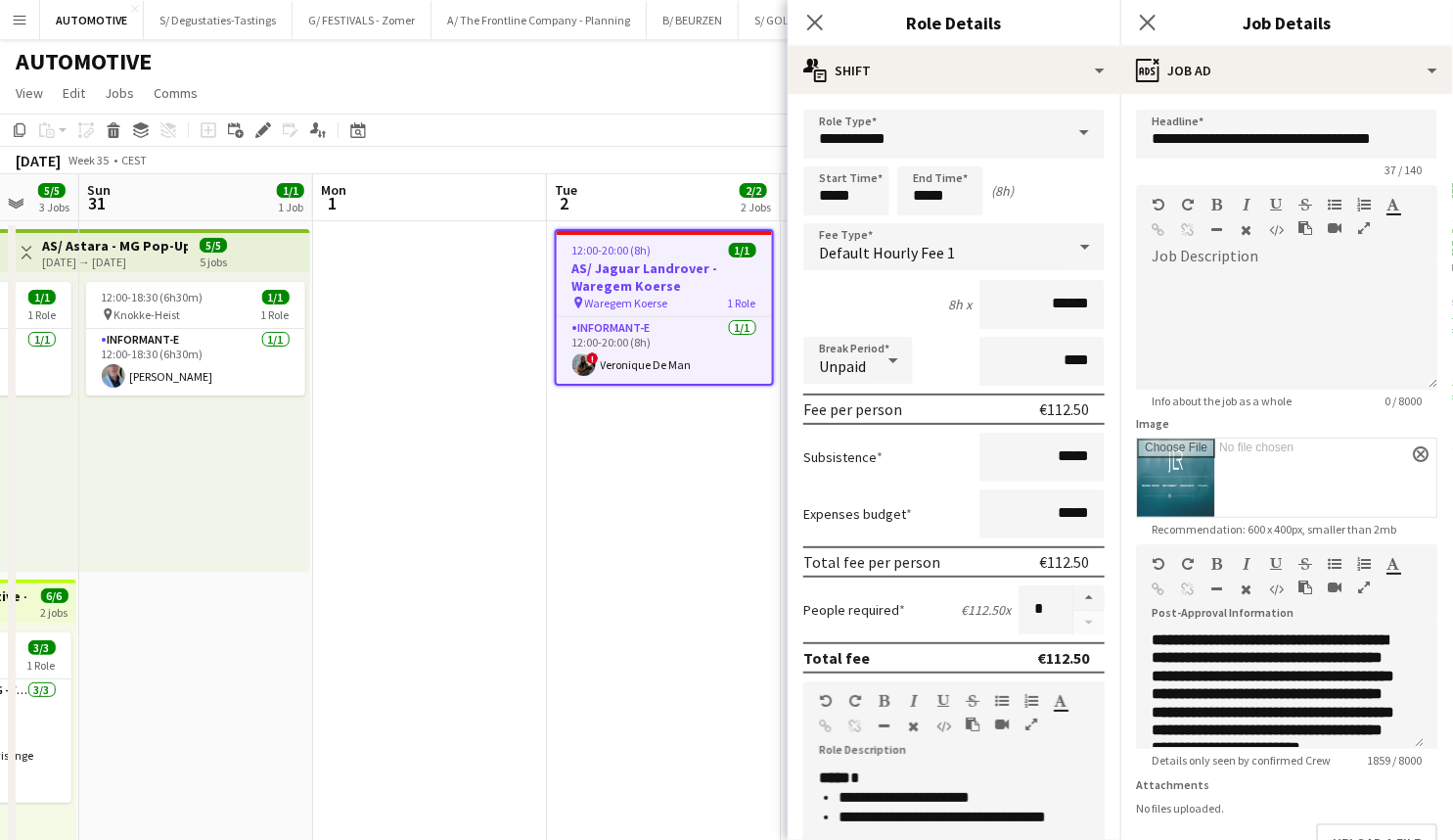
click at [1361, 580] on icon "button" at bounding box center [1364, 587] width 12 height 14
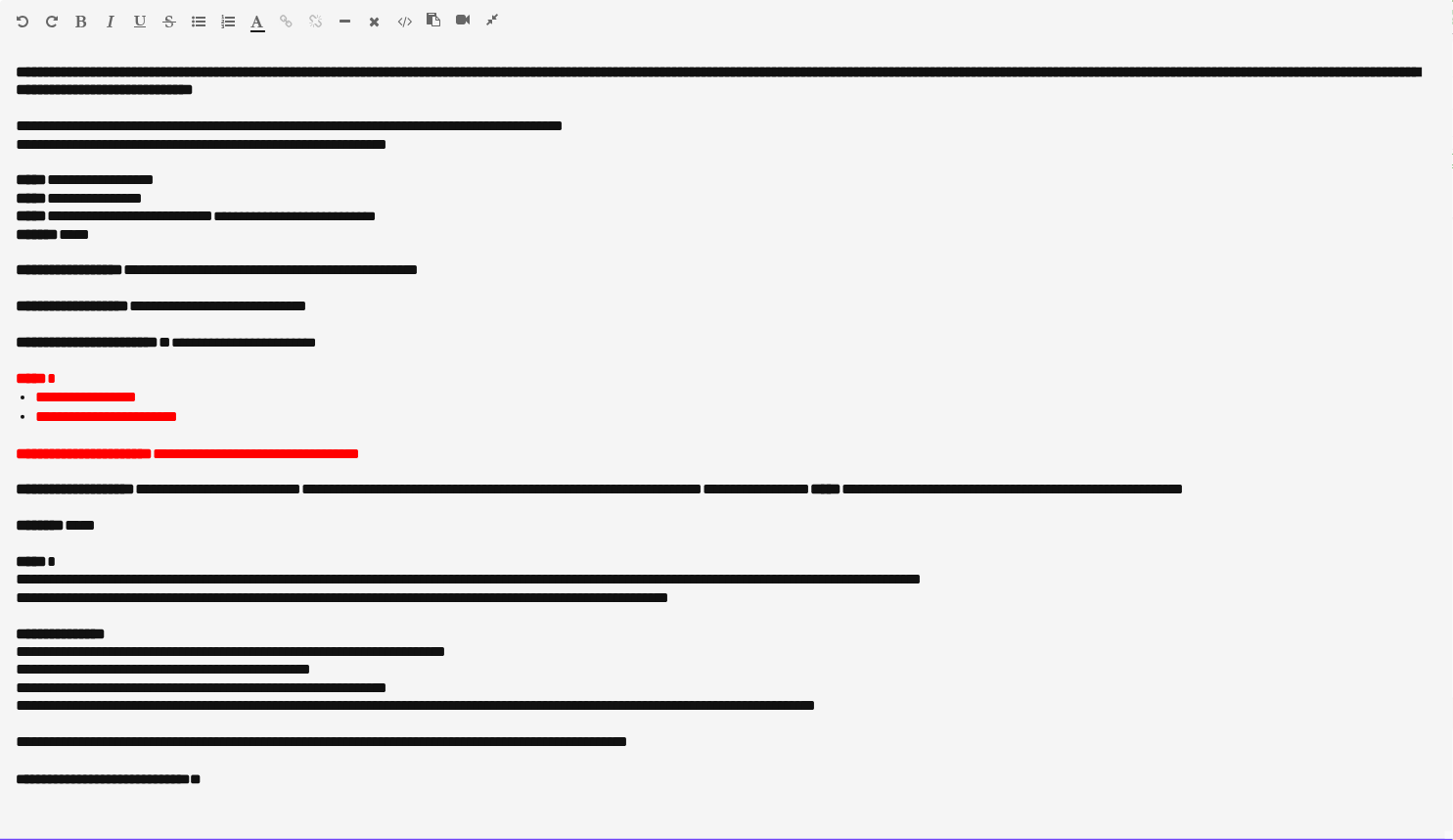
drag, startPoint x: 230, startPoint y: 217, endPoint x: 194, endPoint y: 485, distance: 270.4
drag, startPoint x: 176, startPoint y: 641, endPoint x: 235, endPoint y: 617, distance: 63.7
click at [360, 461] on span "**********" at bounding box center [256, 453] width 207 height 15
drag, startPoint x: 209, startPoint y: 85, endPoint x: 205, endPoint y: 121, distance: 36.2
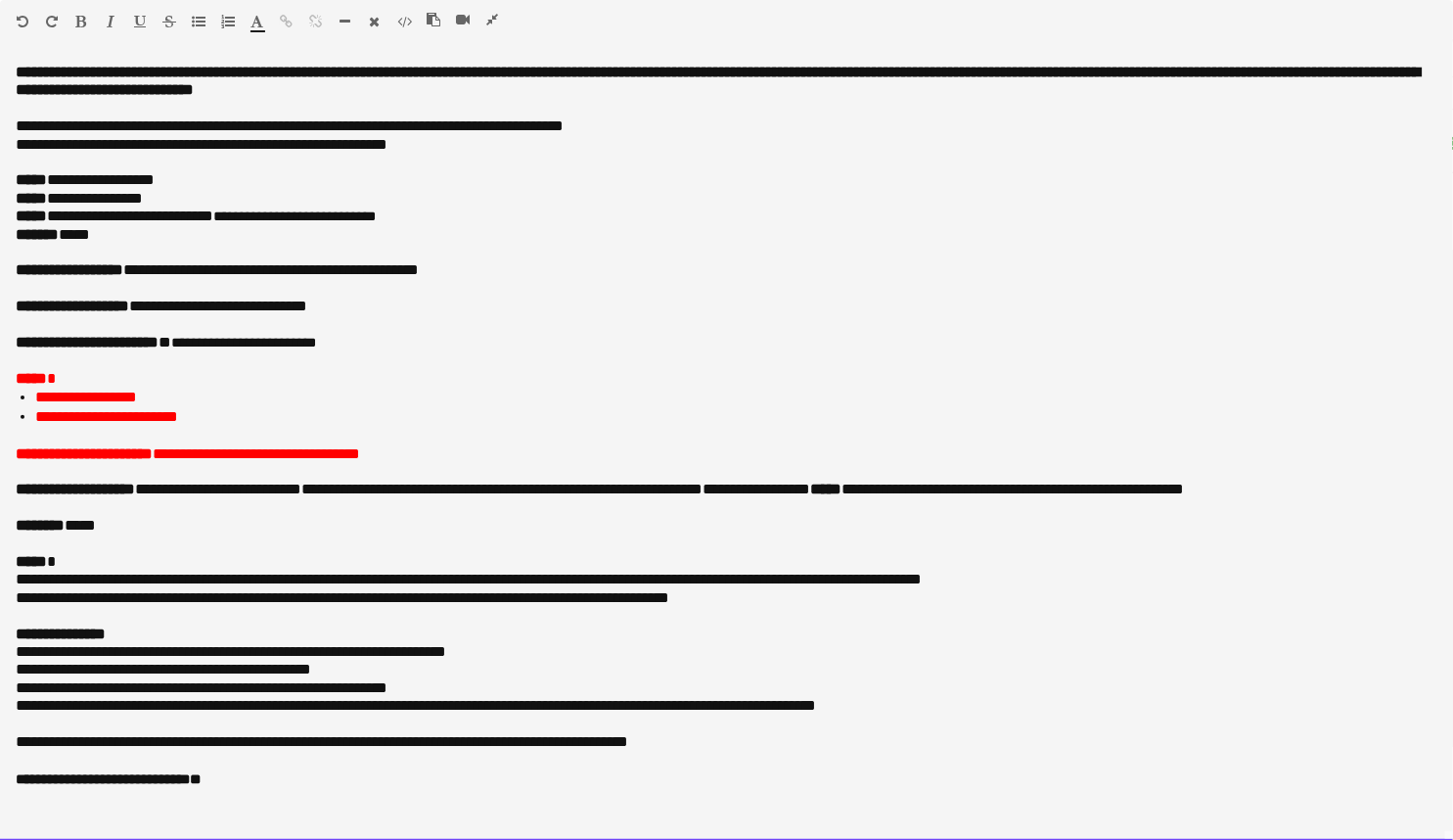
scroll to position [661, 0]
drag, startPoint x: 153, startPoint y: 312, endPoint x: 139, endPoint y: 211, distance: 102.0
click at [139, 211] on div "**********" at bounding box center [726, 452] width 1453 height 777
click at [376, 210] on span "**********" at bounding box center [294, 216] width 162 height 14
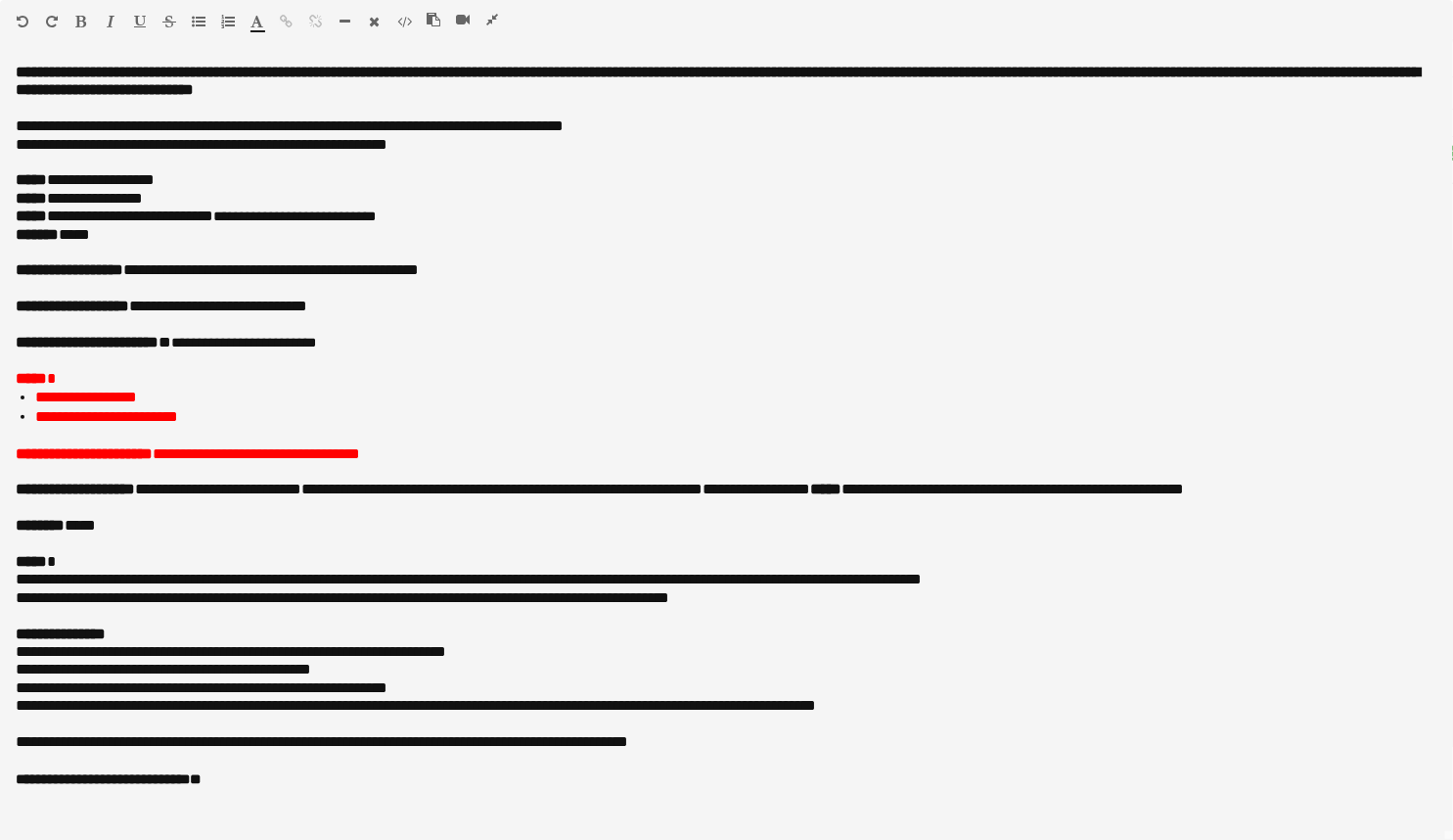
drag, startPoint x: 490, startPoint y: 21, endPoint x: 127, endPoint y: 156, distance: 387.3
click at [489, 21] on icon "button" at bounding box center [493, 20] width 12 height 14
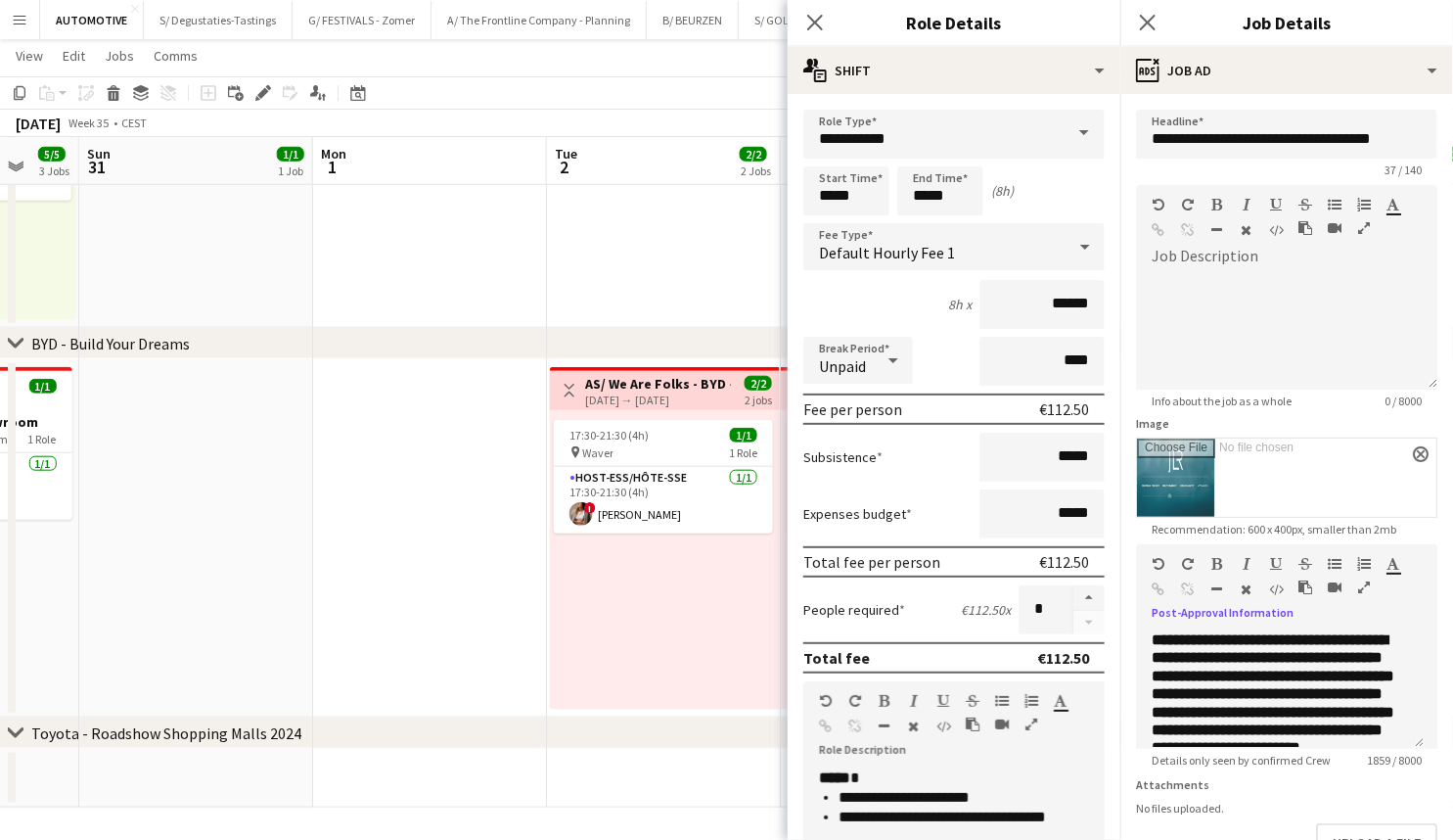
click at [468, 480] on app-date-cell at bounding box center [430, 538] width 234 height 358
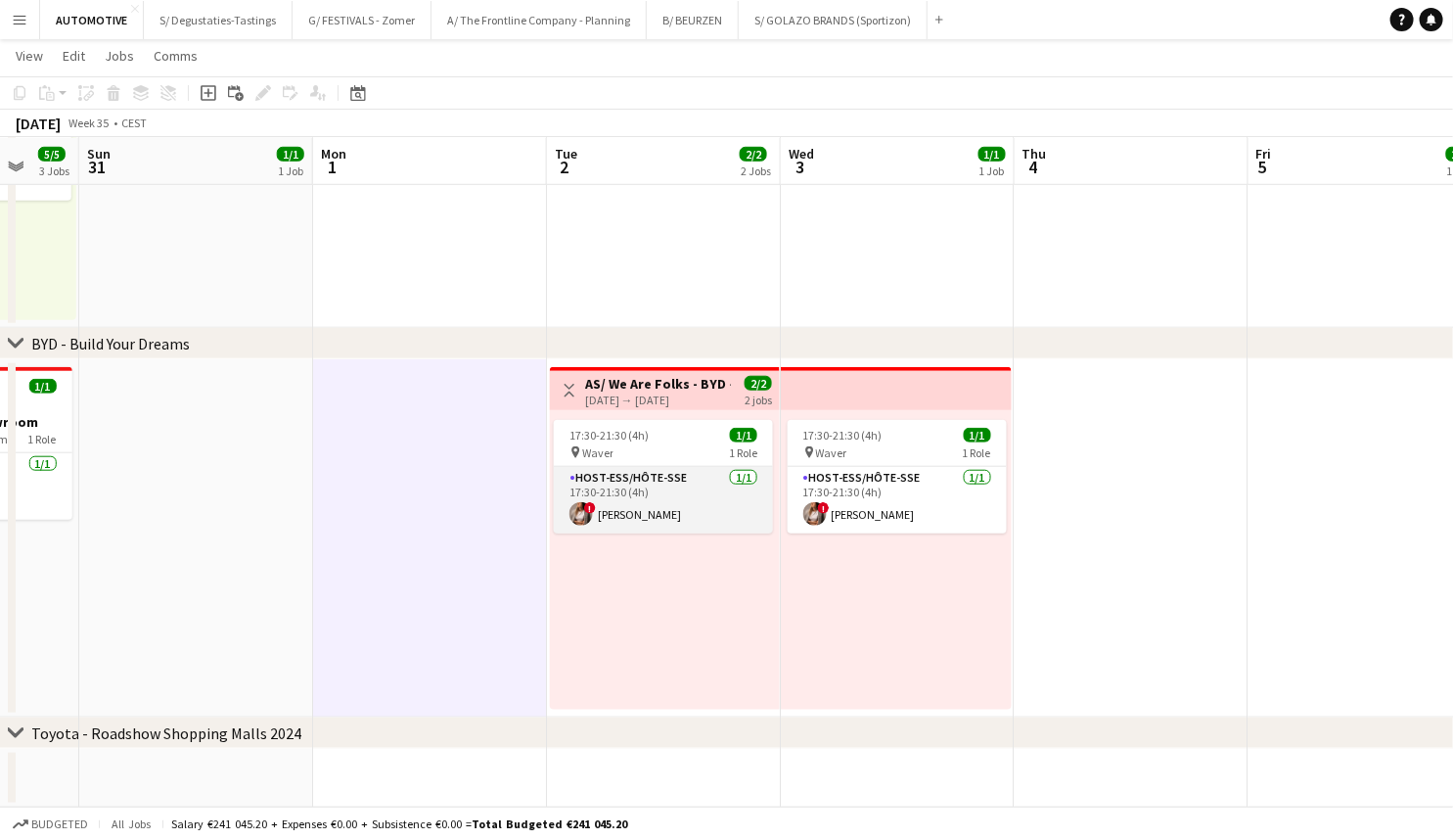
click at [697, 499] on app-card-role "Host-ess/Hôte-sse 1/1 17:30-21:30 (4h) ! Isabeau Sauer" at bounding box center [664, 500] width 219 height 67
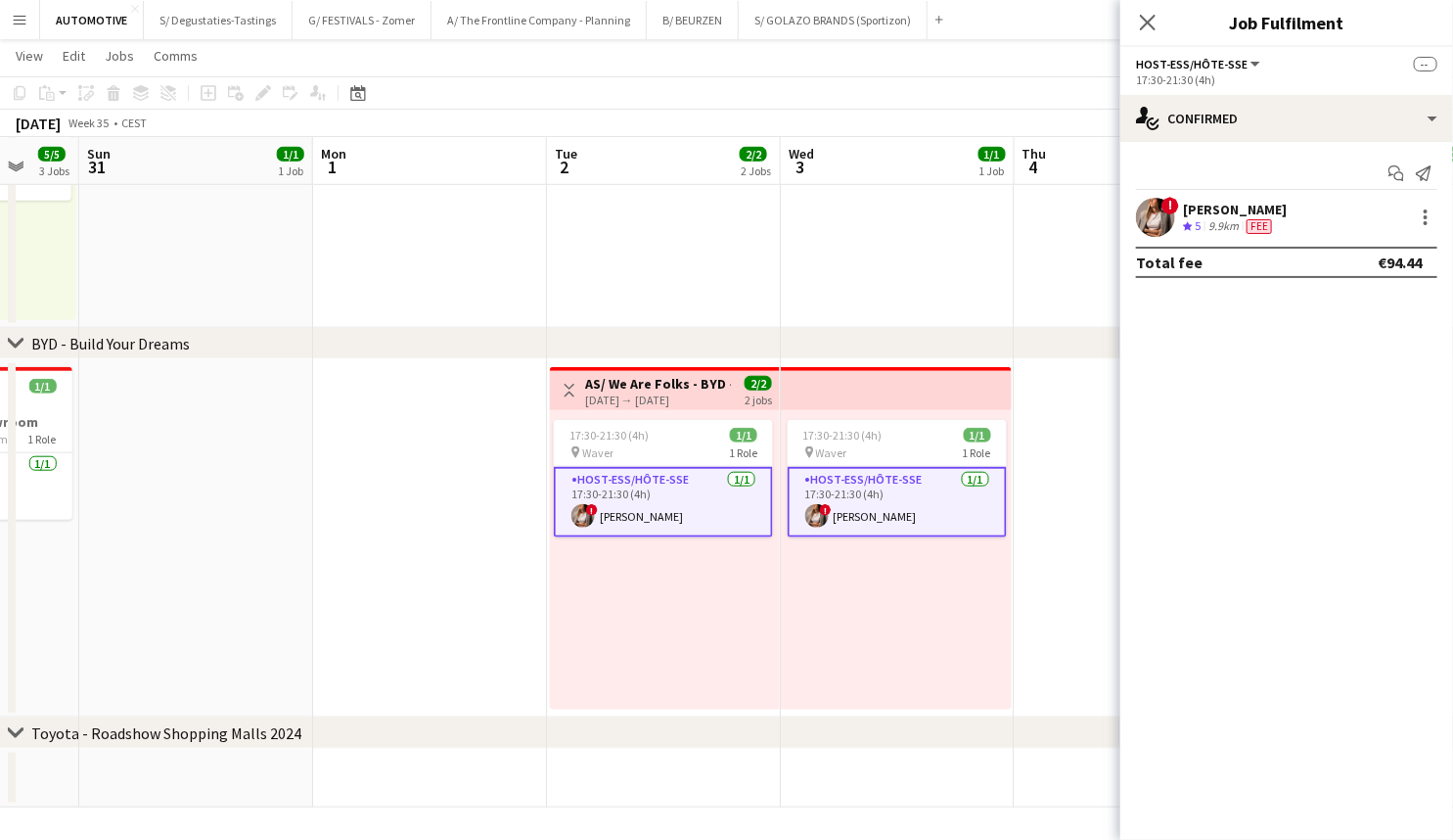
click at [454, 537] on app-date-cell at bounding box center [430, 538] width 234 height 358
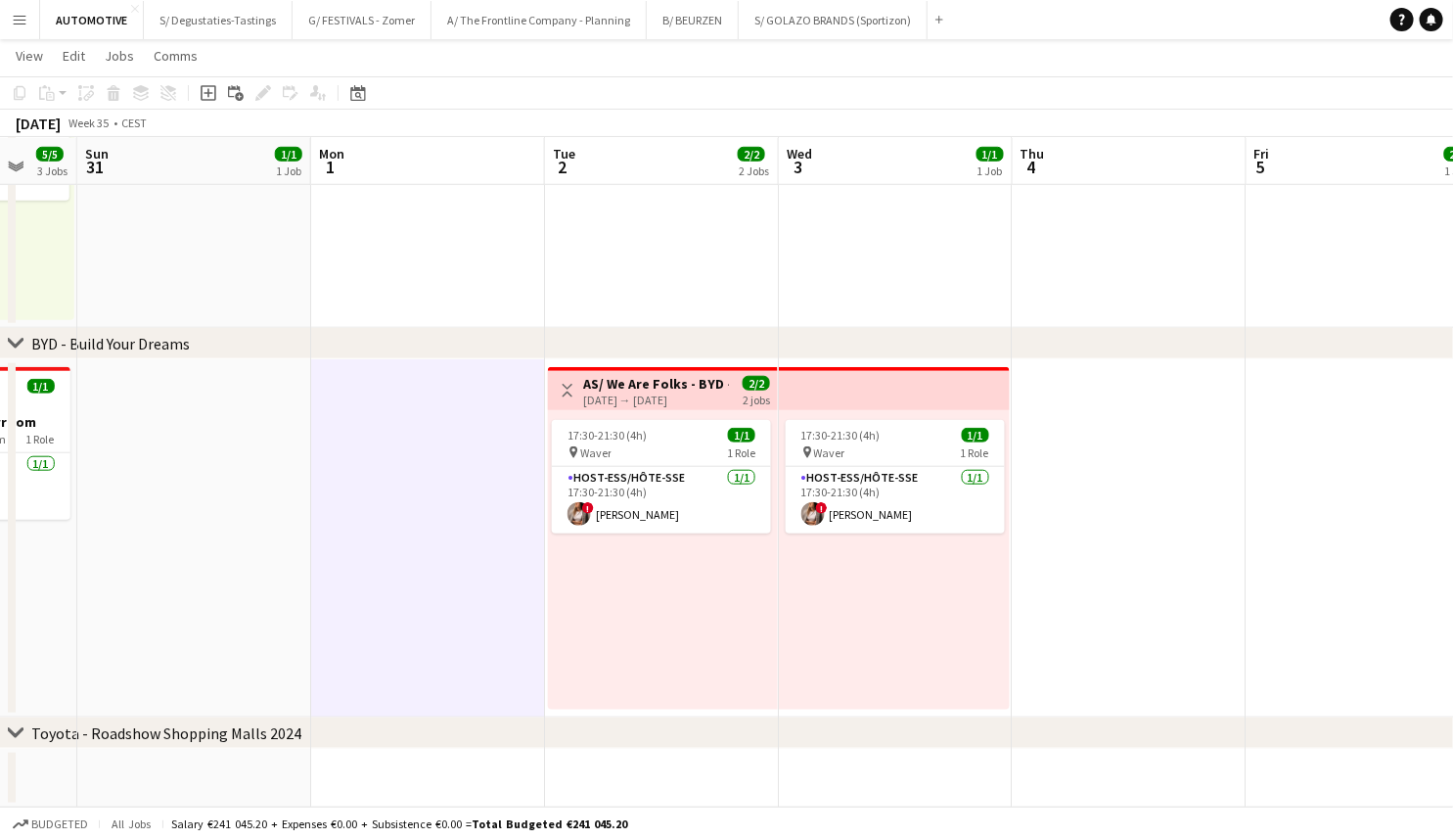
drag, startPoint x: 440, startPoint y: 551, endPoint x: 465, endPoint y: 218, distance: 333.9
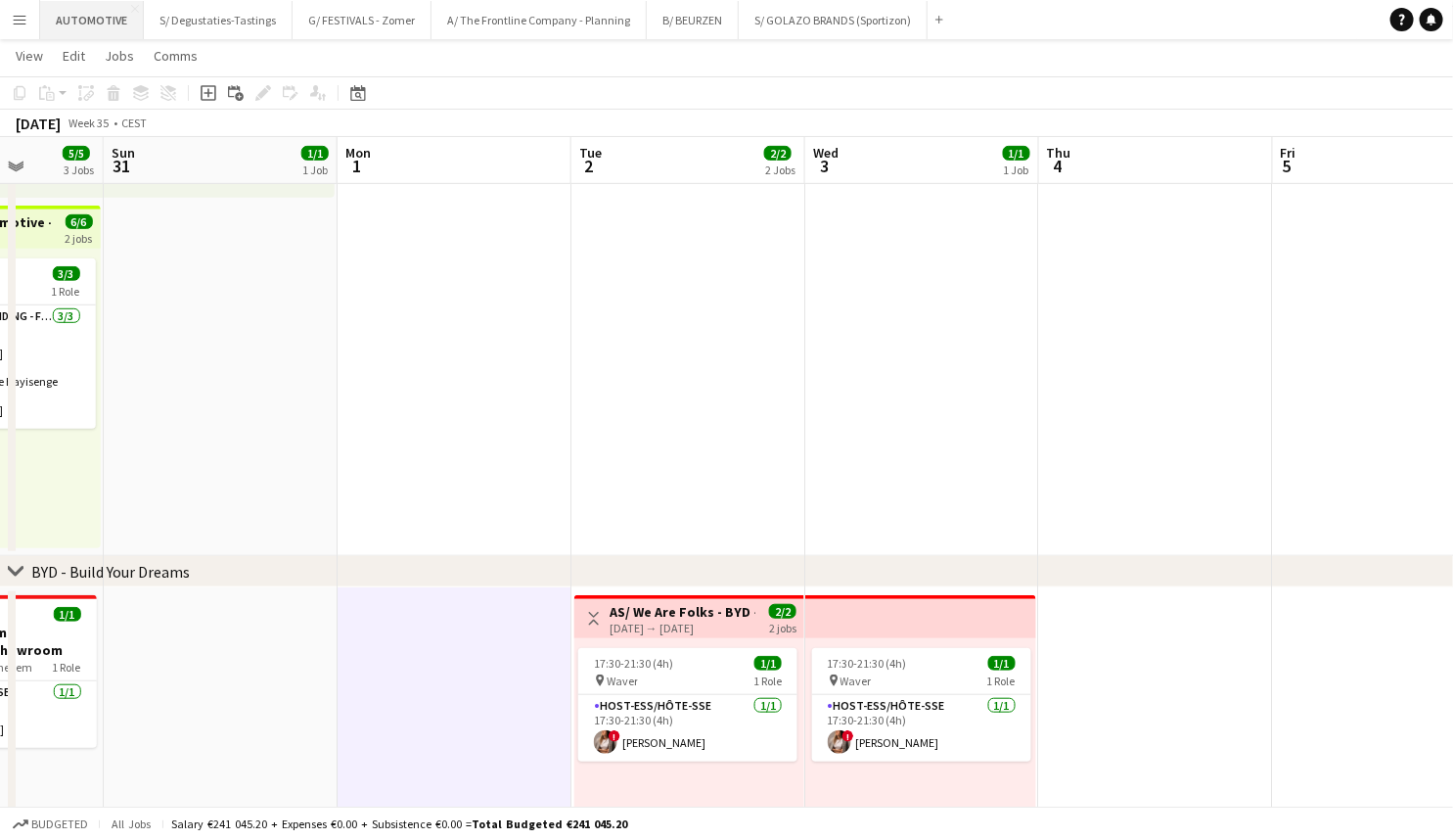
click at [92, 22] on button "AUTOMOTIVE Close" at bounding box center [92, 20] width 104 height 38
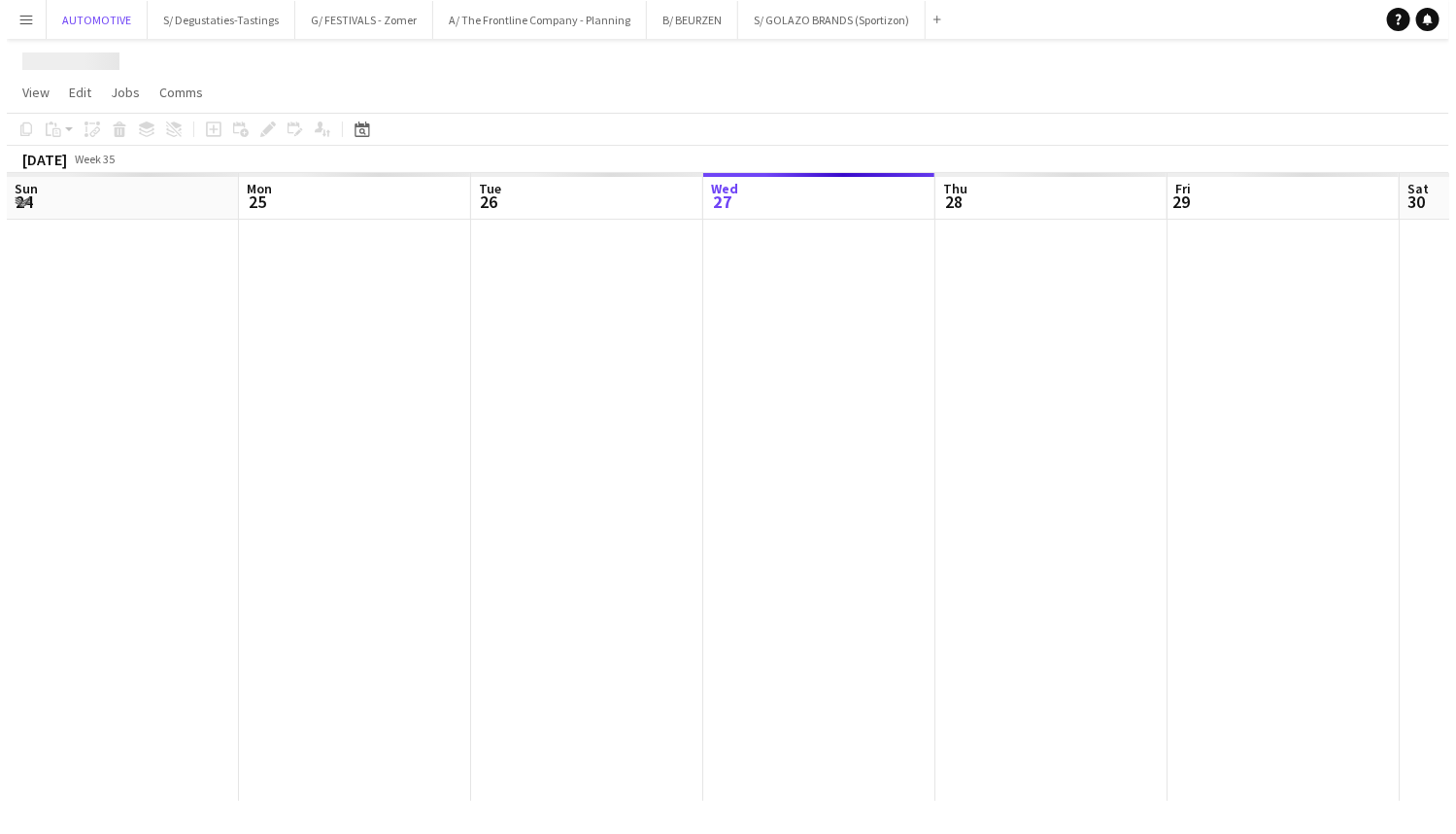
scroll to position [0, 0]
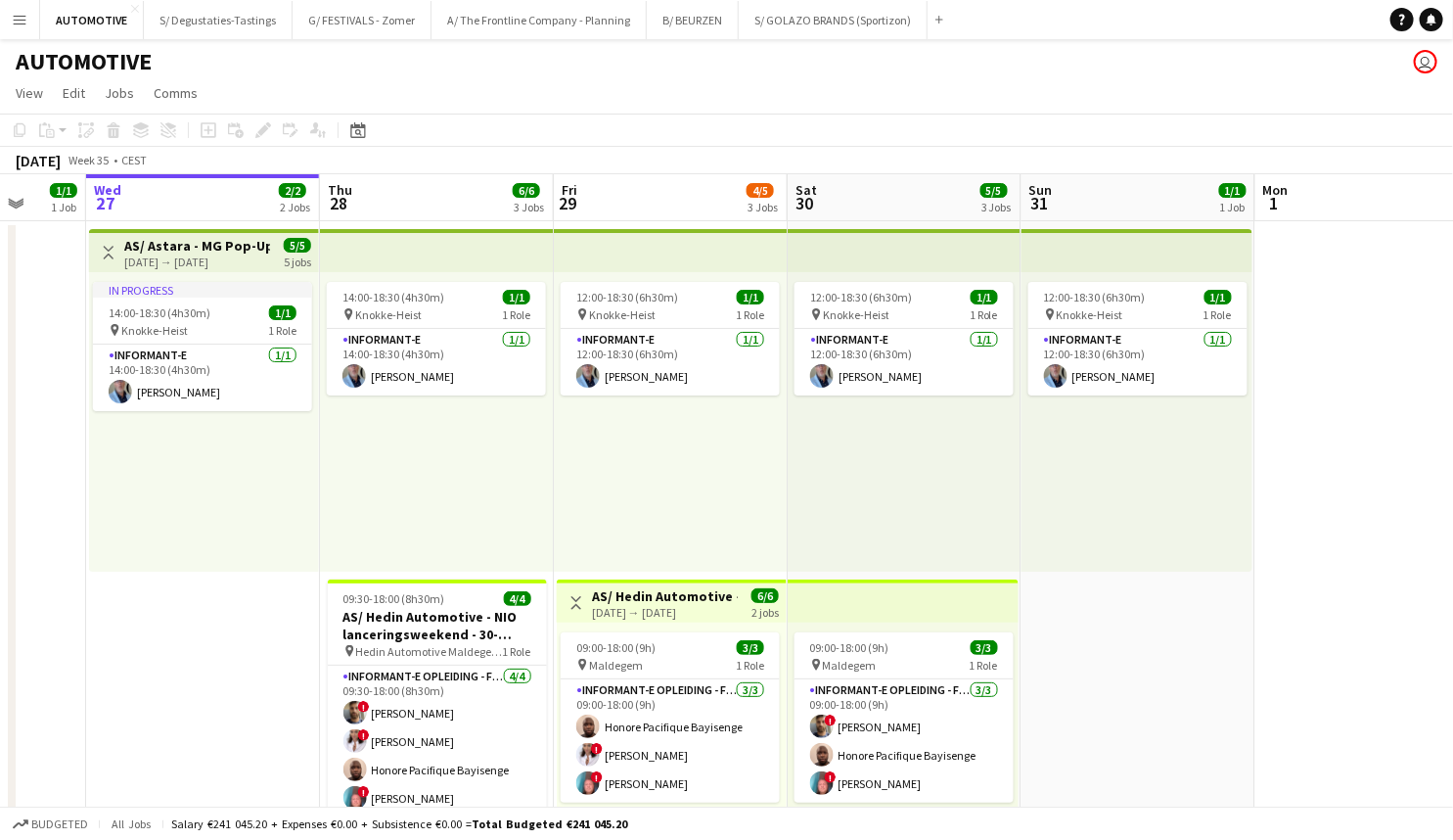
drag, startPoint x: 1052, startPoint y: 447, endPoint x: 344, endPoint y: 533, distance: 713.2
click at [188, 533] on app-calendar-viewport "Sun 24 1/1 1 Job Mon 25 1/1 1 Job Tue 26 1/1 1 Job Wed 27 2/2 2 Jobs Thu 28 6/6…" at bounding box center [726, 791] width 1453 height 1235
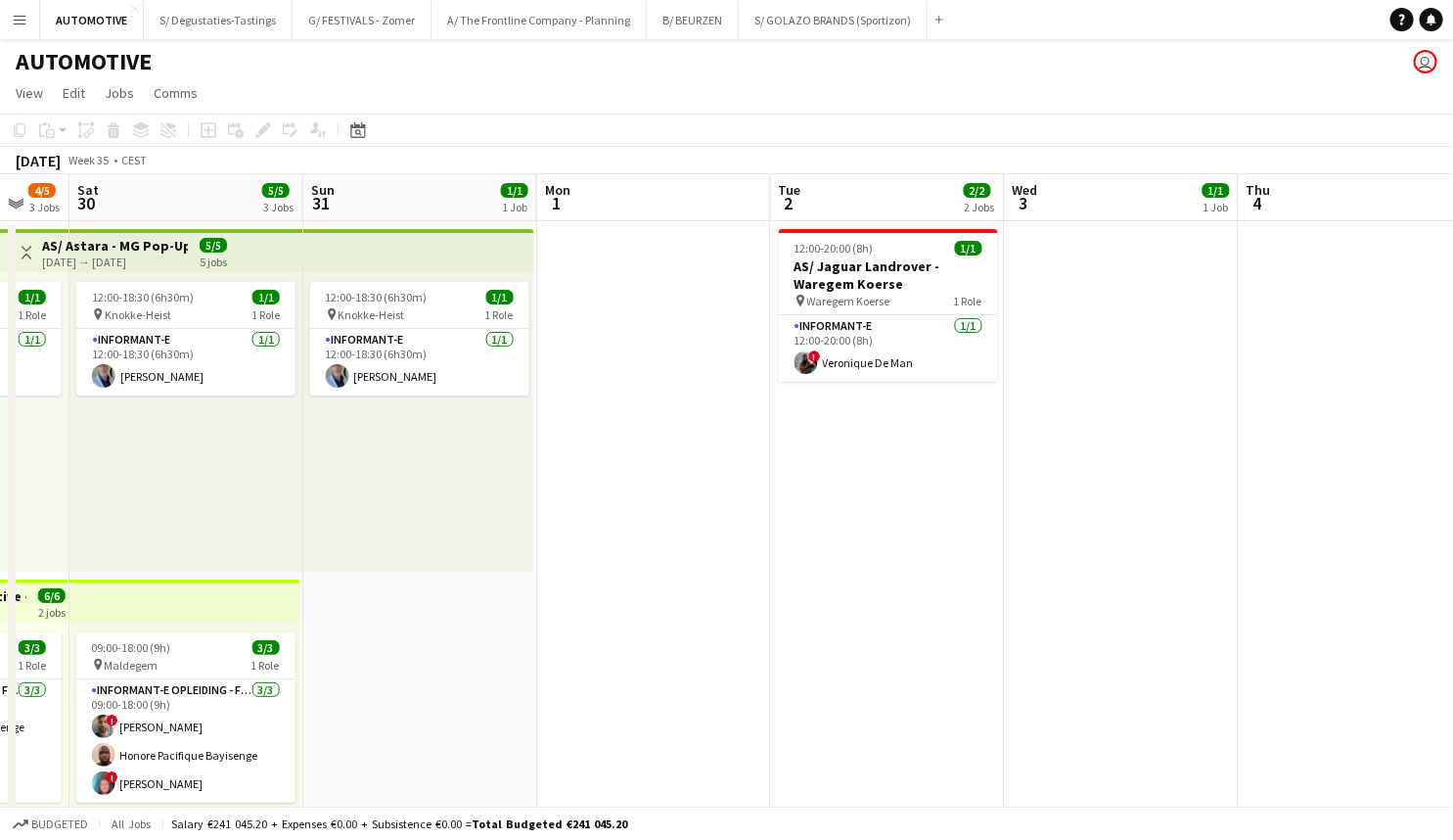
scroll to position [0, 496]
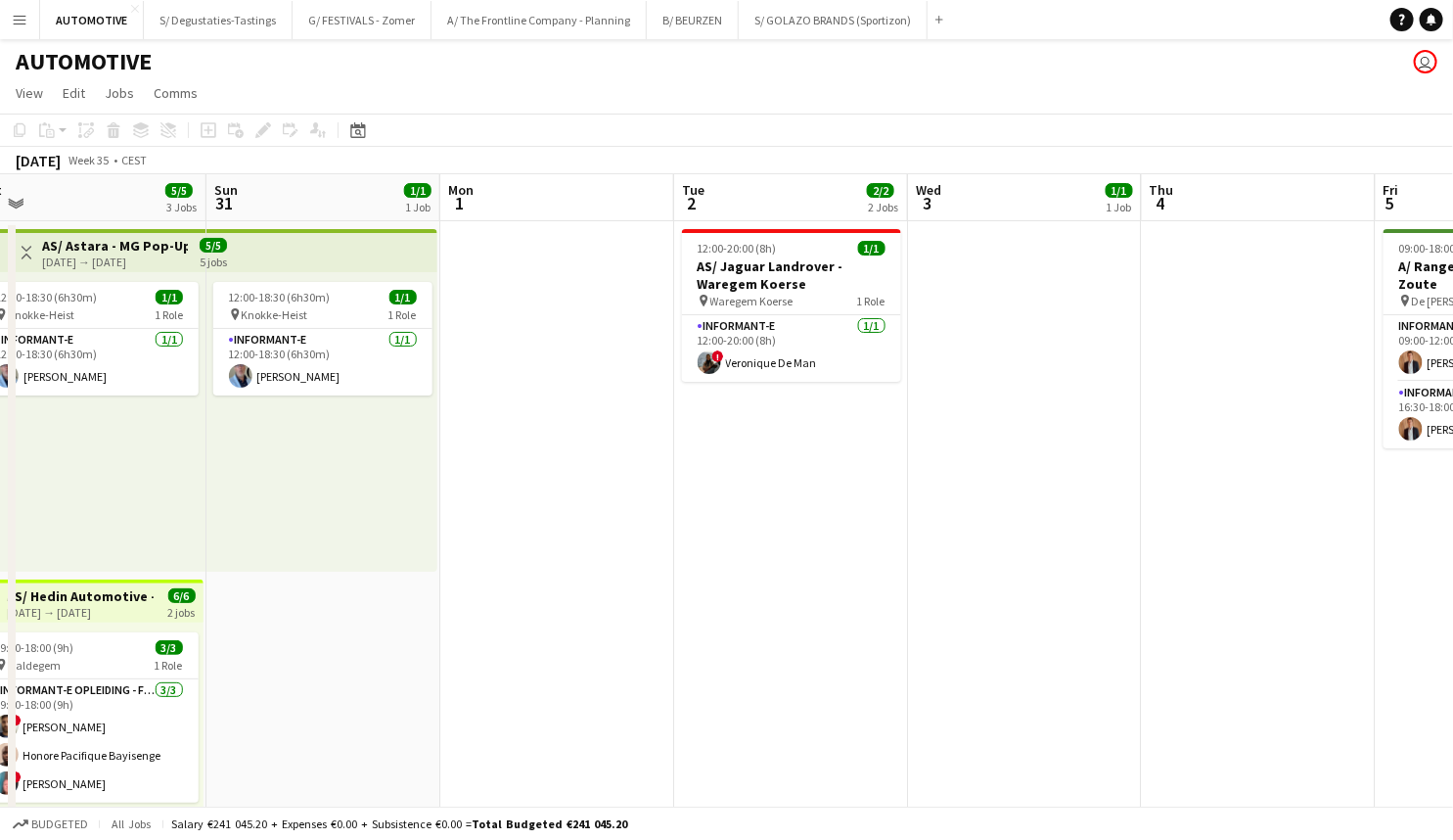
click at [1017, 525] on app-calendar-viewport "Thu 28 6/6 3 Jobs Fri 29 4/5 3 Jobs Sat 30 5/5 3 Jobs Sun 31 1/1 1 Job Mon 1 Tu…" at bounding box center [726, 791] width 1453 height 1235
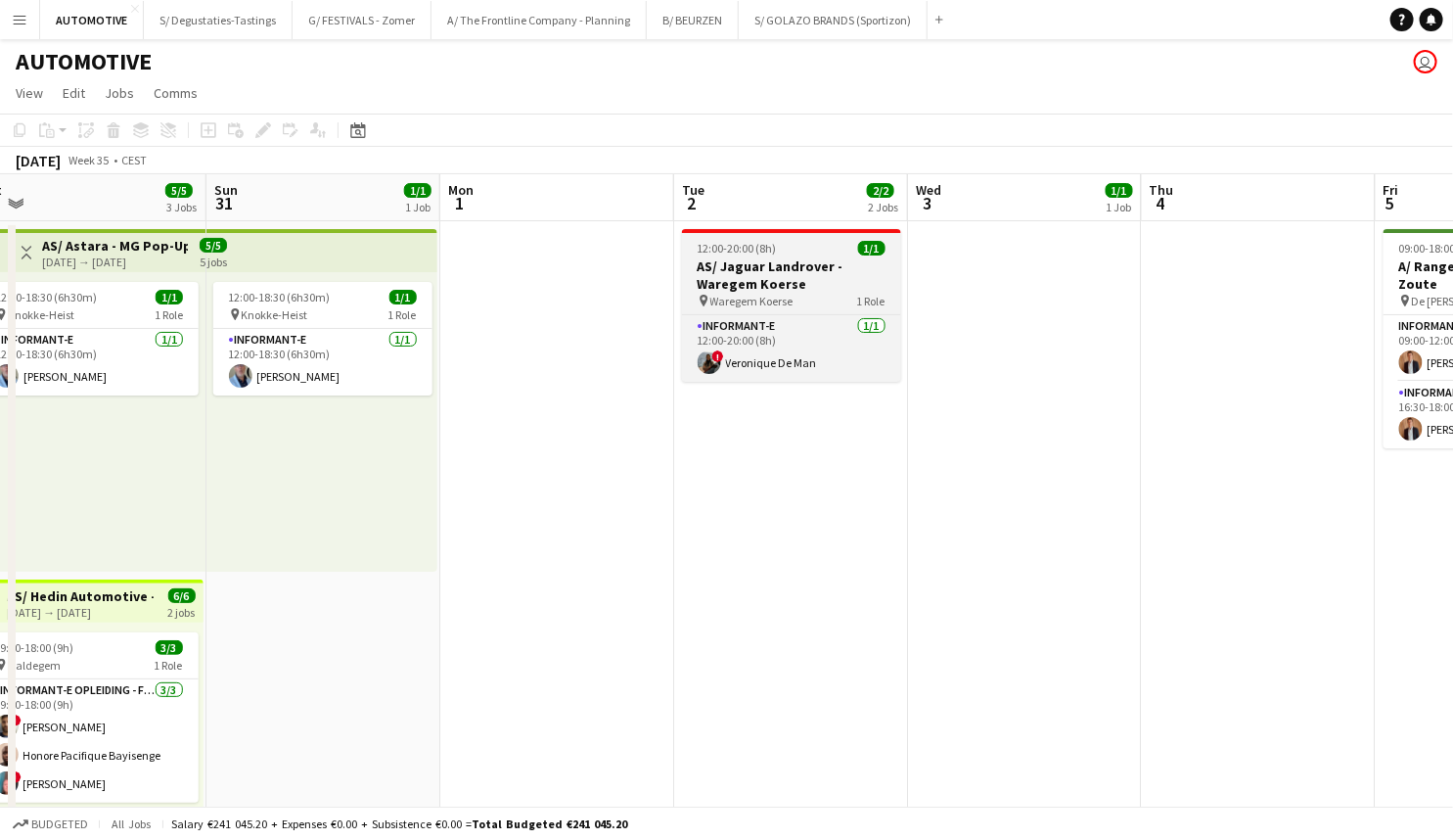
click at [787, 273] on h3 "AS/ Jaguar Landrover - Waregem Koerse" at bounding box center [791, 275] width 219 height 35
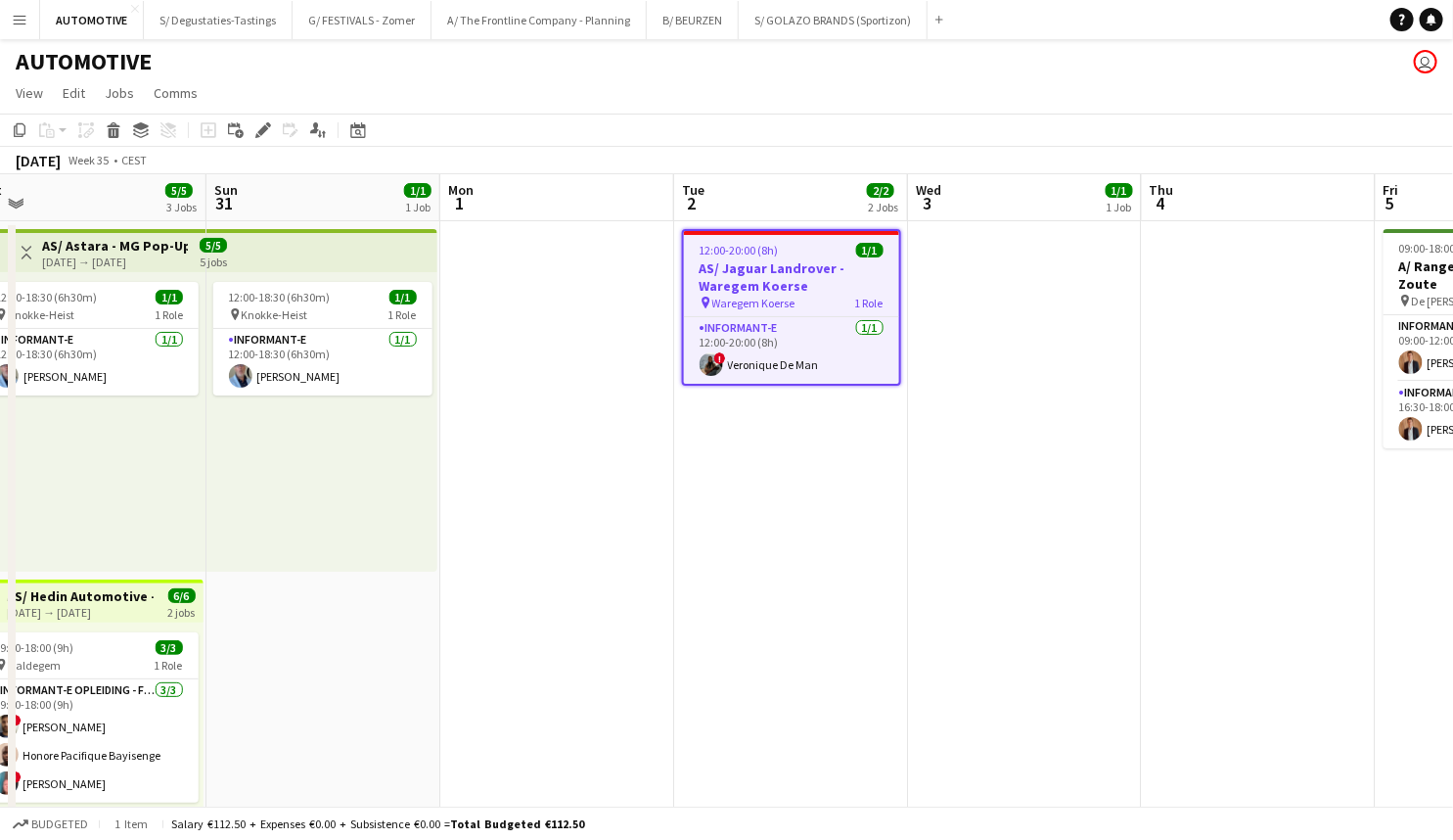
click at [258, 144] on app-toolbar "Copy Paste Paste Ctrl+V Paste with crew Ctrl+Shift+V Paste linked Job Delete Gr…" at bounding box center [726, 129] width 1453 height 33
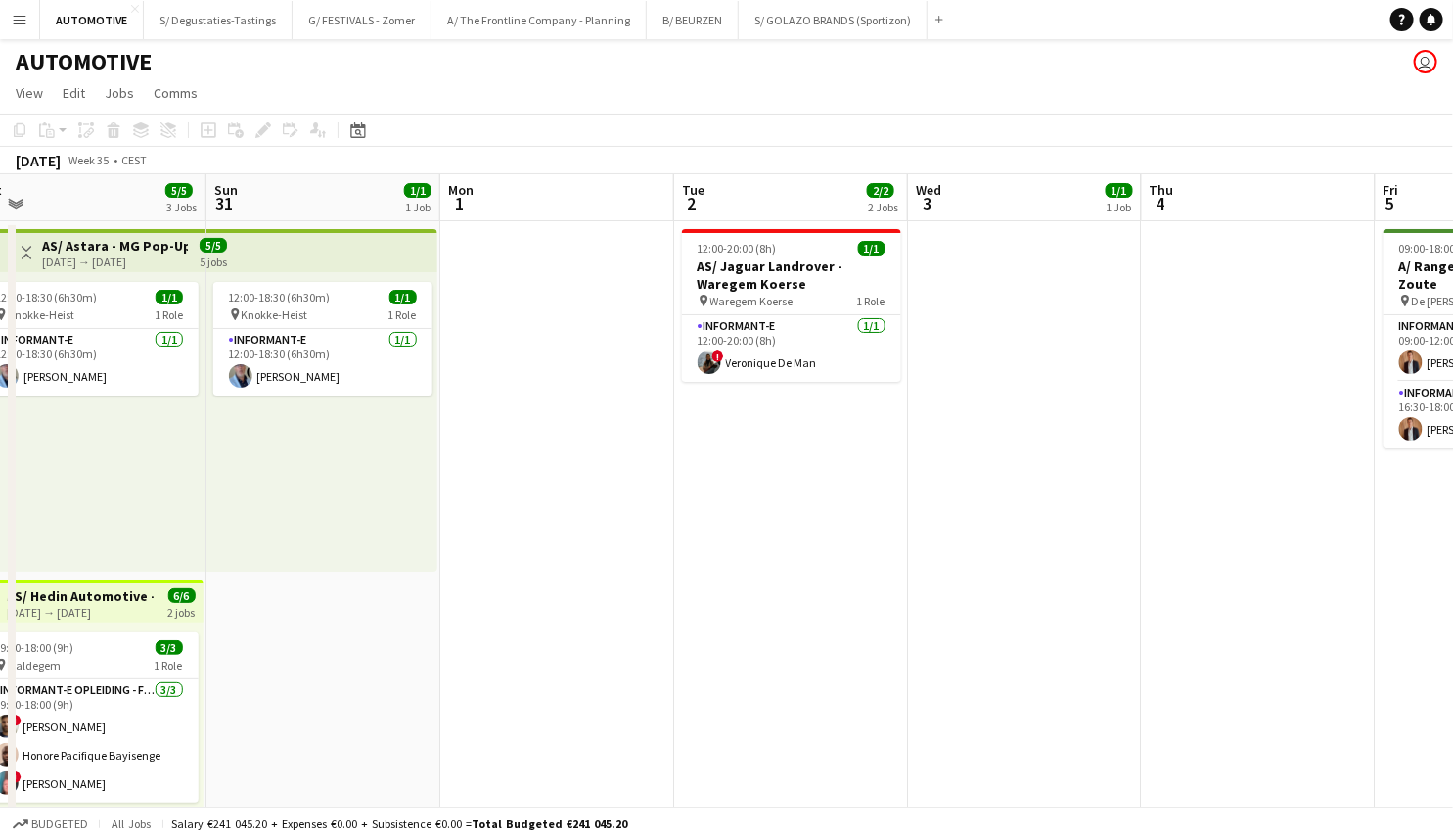
click at [258, 137] on div "Add job Add linked Job Edit Edit linked Job Applicants" at bounding box center [255, 130] width 149 height 24
click at [782, 396] on app-date-cell "12:00-20:00 (8h) 1/1 AS/ Jaguar Landrover - Waregem Koerse pin Waregem Koerse 1…" at bounding box center [791, 575] width 234 height 709
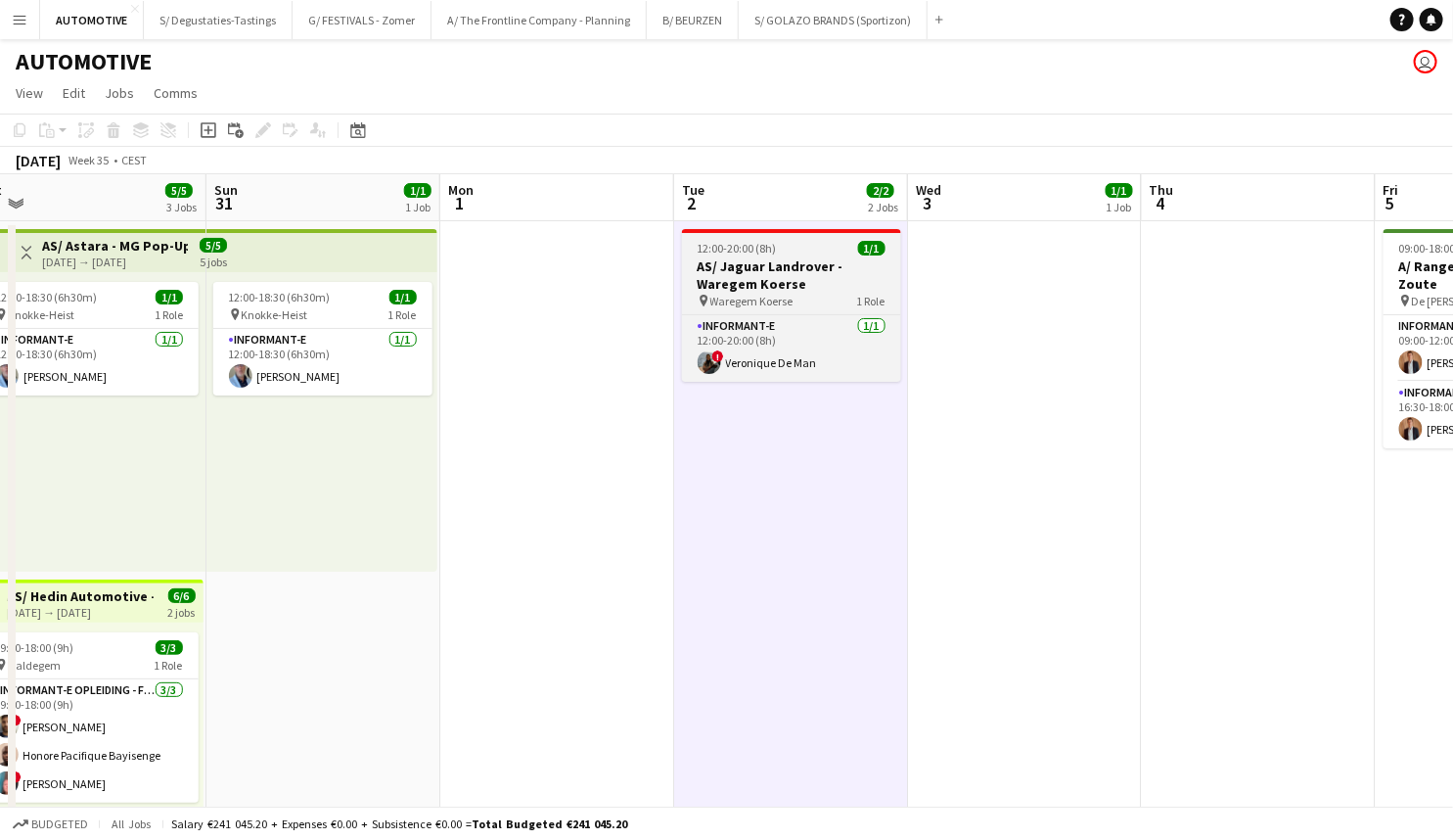
click at [752, 290] on h3 "AS/ Jaguar Landrover - Waregem Koerse" at bounding box center [791, 275] width 219 height 35
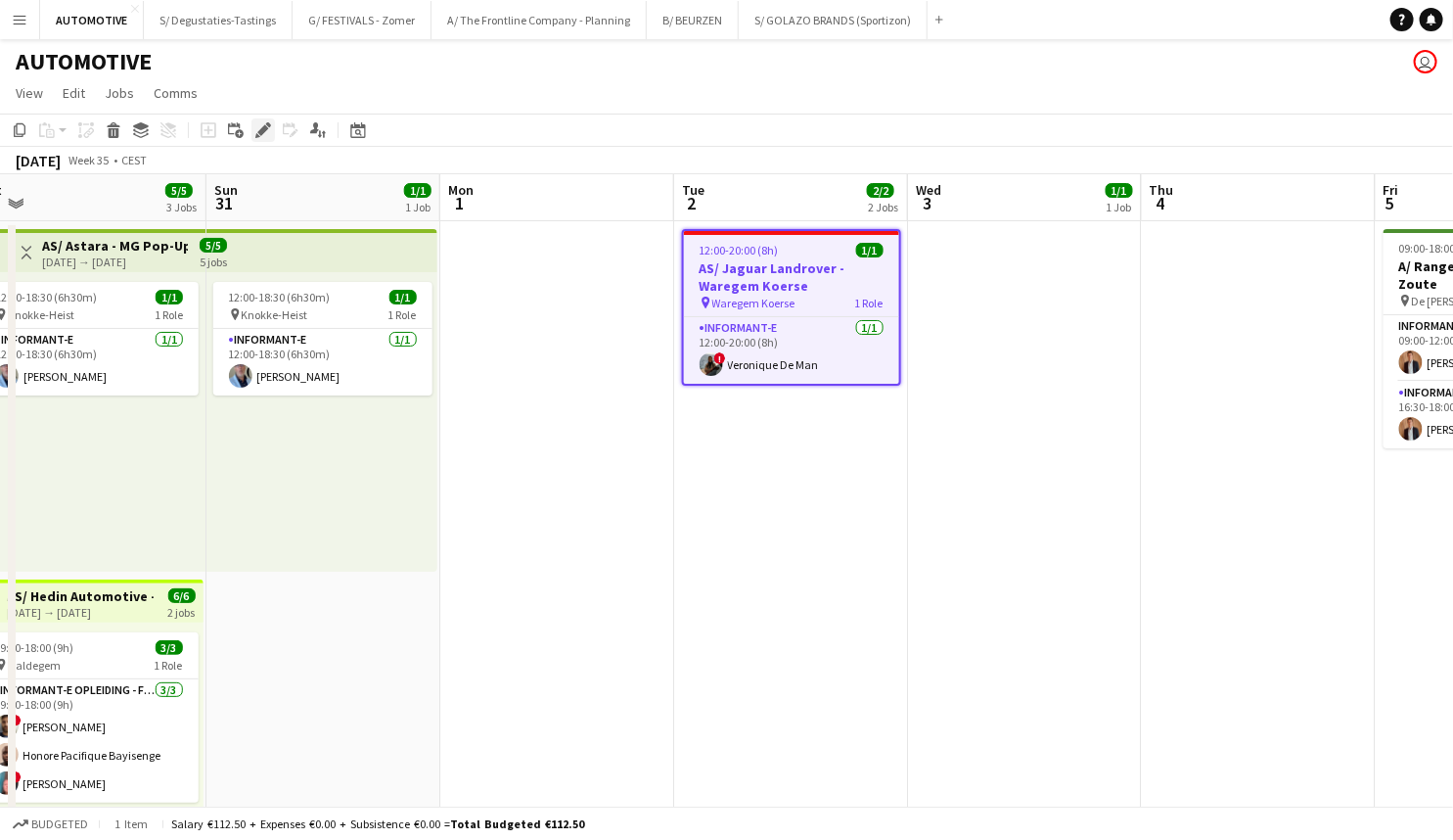
click at [267, 134] on icon "Edit" at bounding box center [264, 130] width 16 height 16
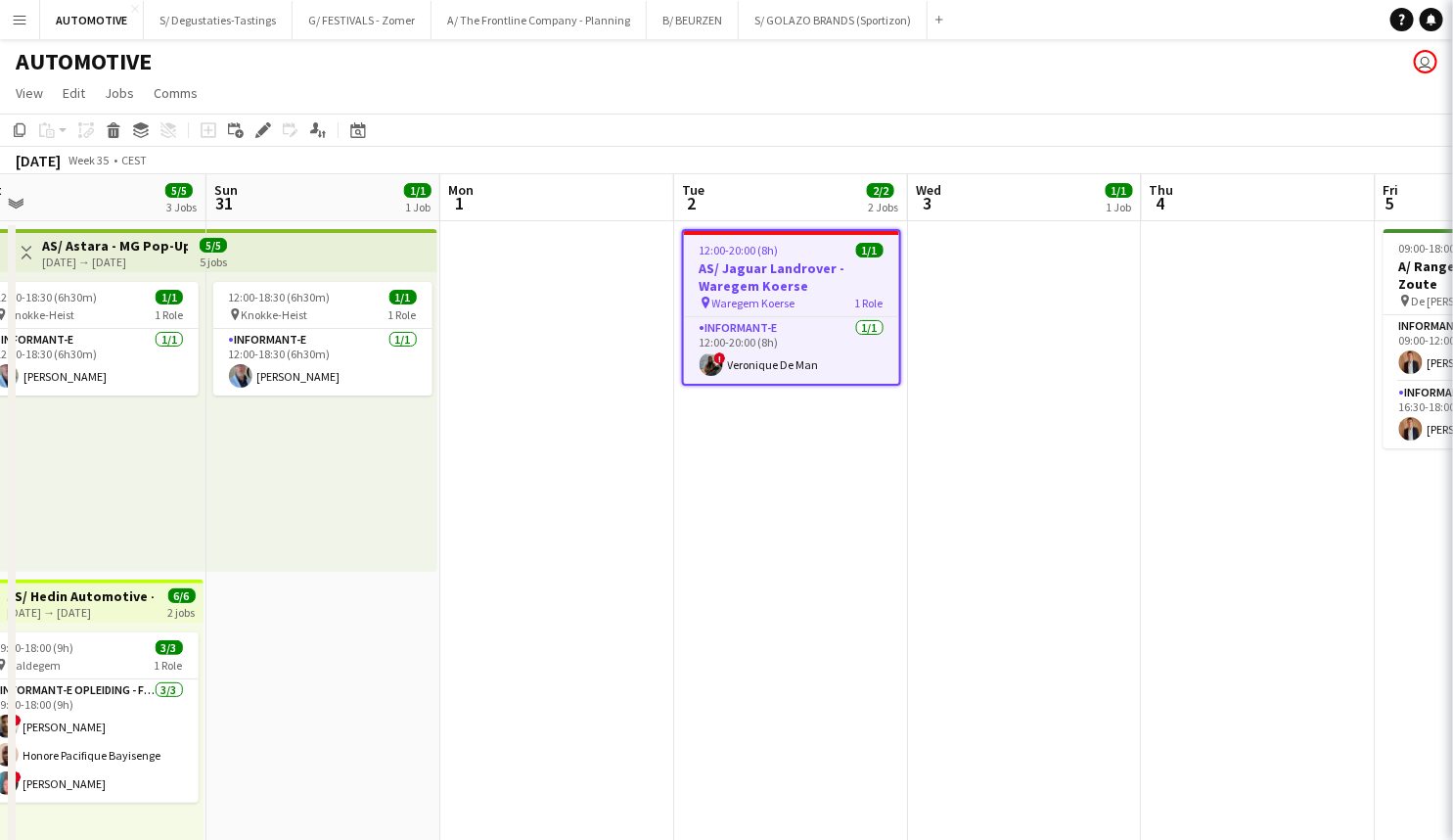
type input "**********"
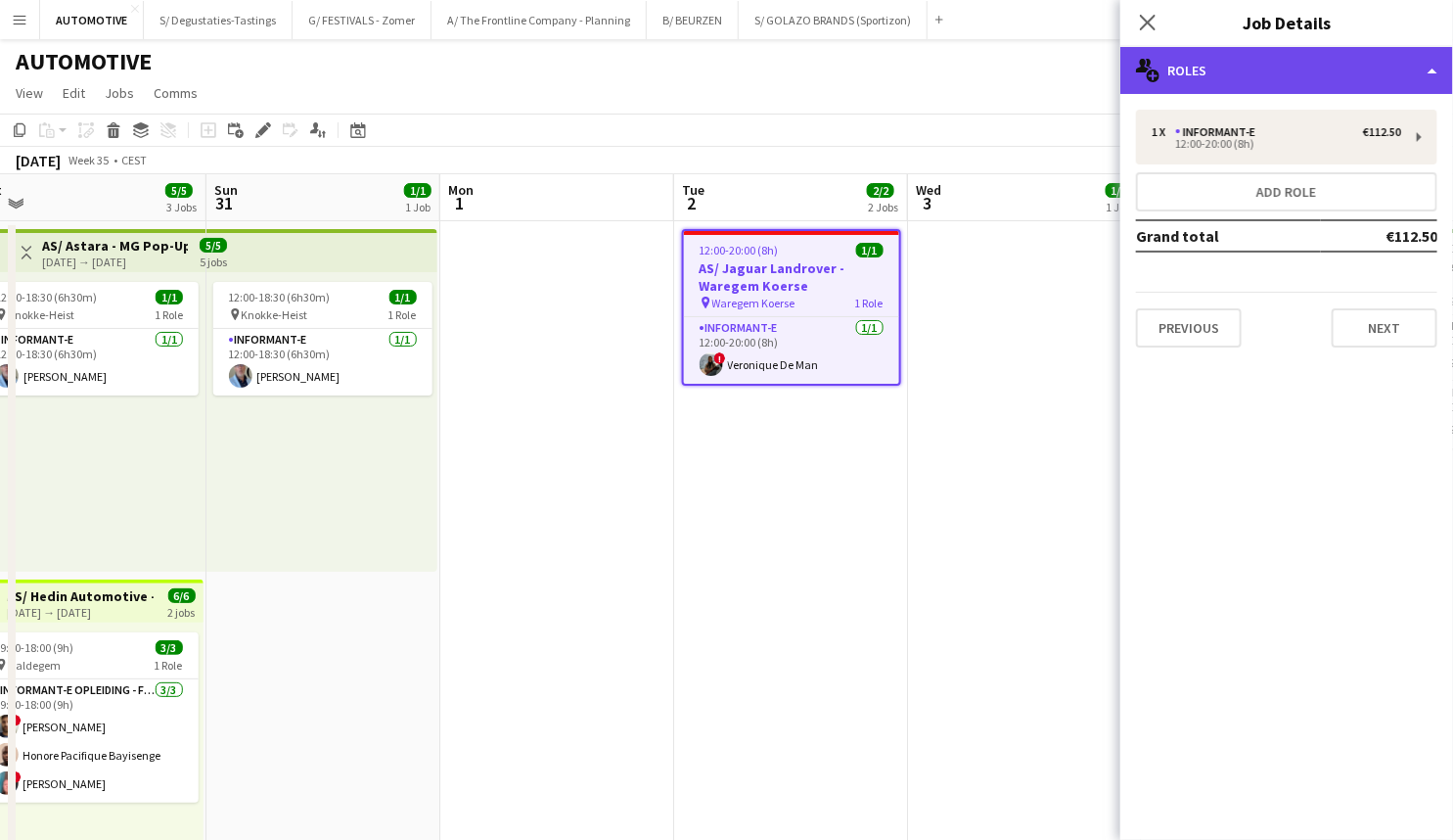
click at [1252, 80] on div "multiple-users-add Roles" at bounding box center [1287, 70] width 332 height 47
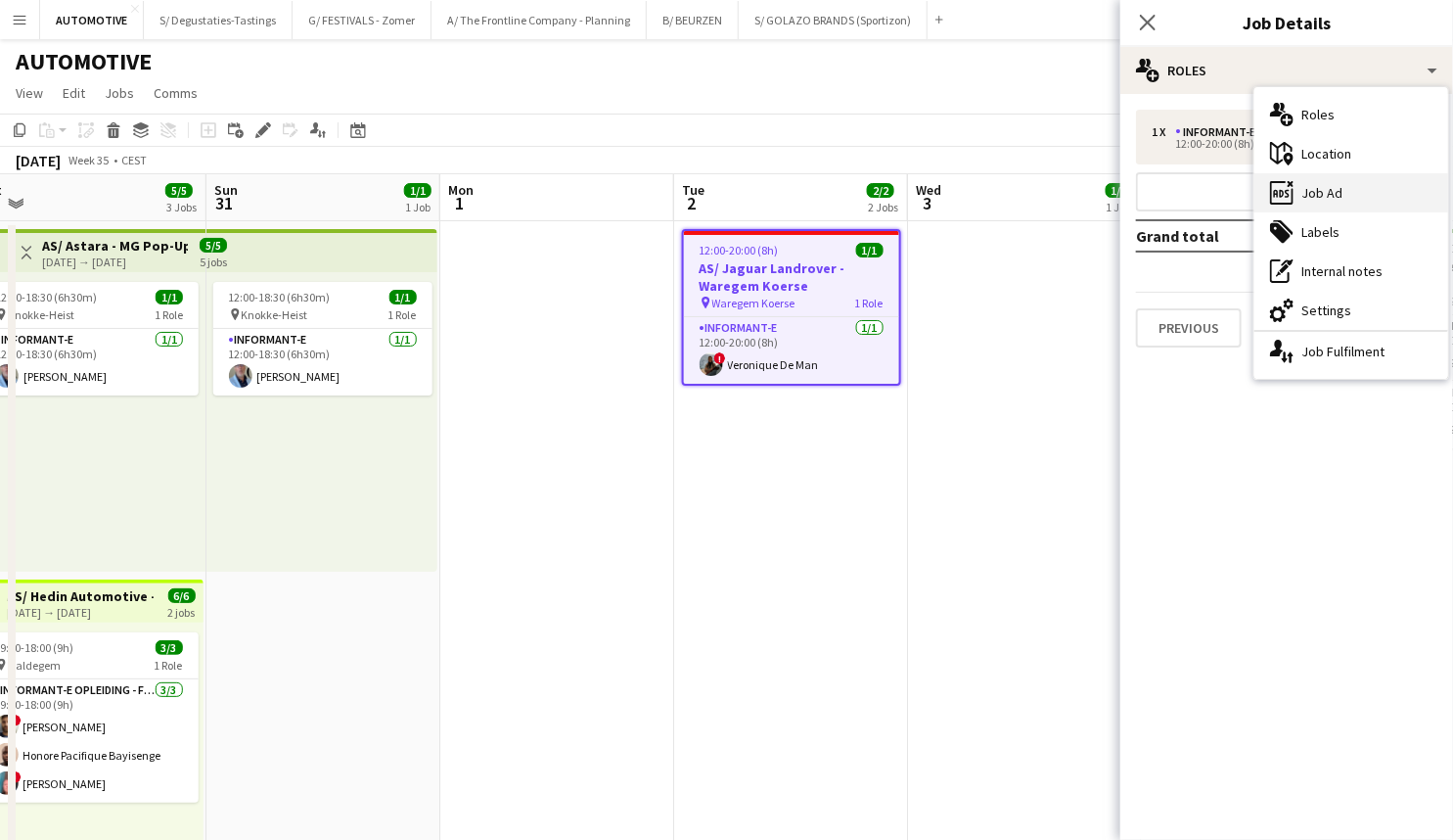
click at [1307, 186] on div "ads-window Job Ad" at bounding box center [1351, 192] width 194 height 39
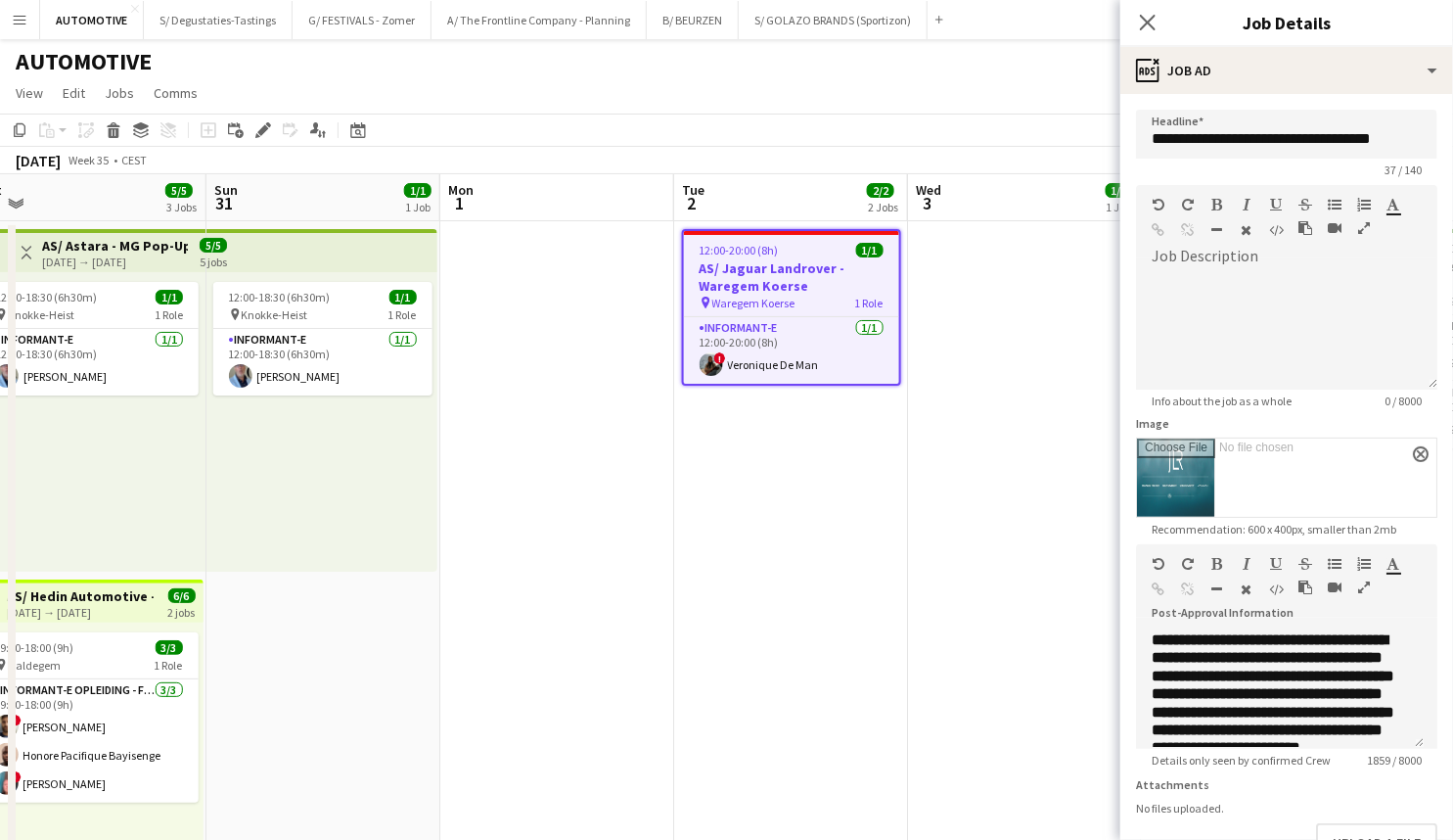
click at [1364, 584] on icon "button" at bounding box center [1364, 587] width 12 height 14
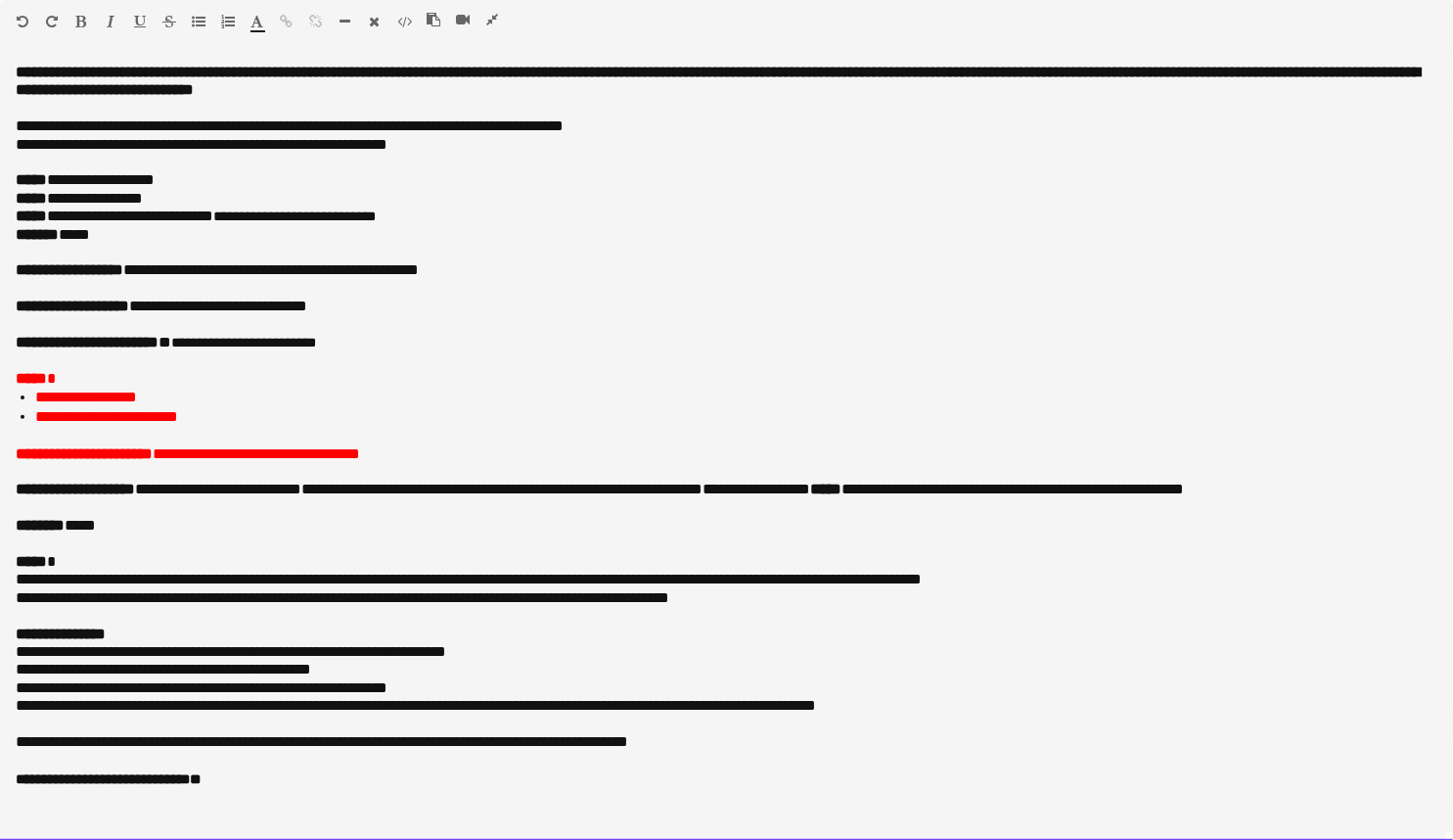
drag, startPoint x: 219, startPoint y: 284, endPoint x: 193, endPoint y: 469, distance: 186.8
drag, startPoint x: 219, startPoint y: 467, endPoint x: 431, endPoint y: 467, distance: 212.0
click at [431, 467] on p at bounding box center [726, 472] width 1422 height 18
click at [385, 449] on p "**********" at bounding box center [726, 454] width 1422 height 18
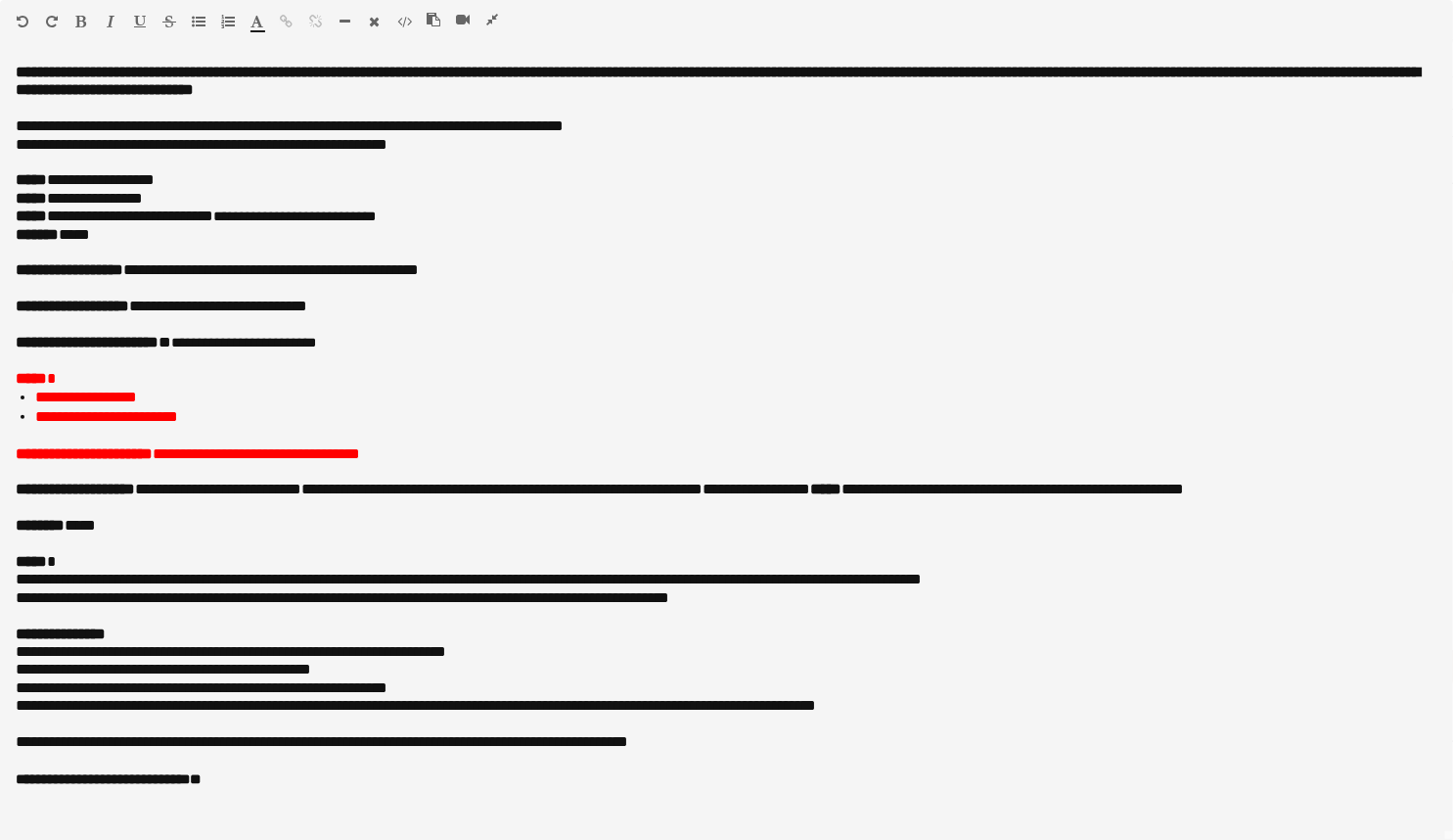
click at [487, 19] on icon "button" at bounding box center [493, 20] width 12 height 14
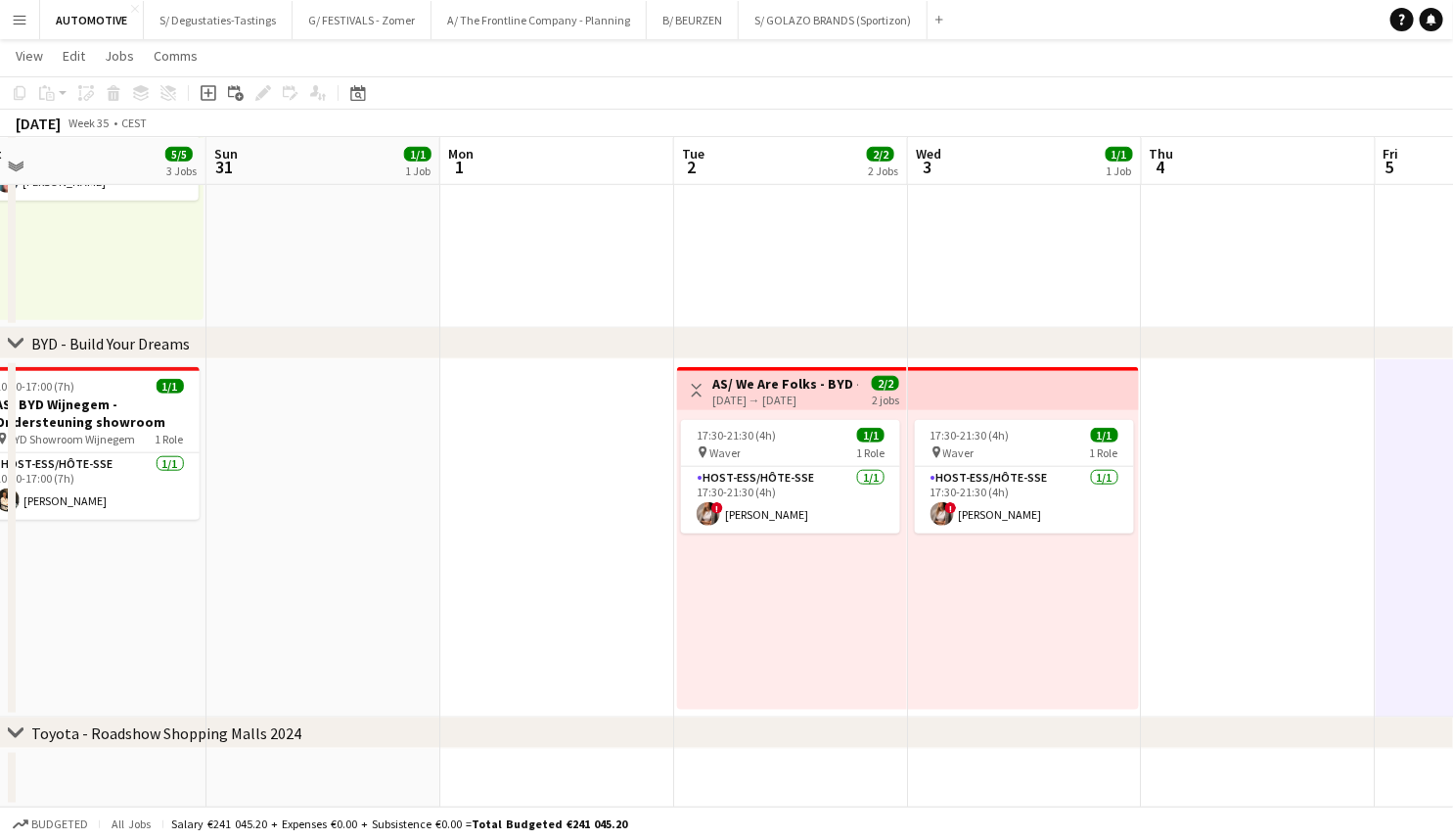
scroll to position [0, 497]
drag, startPoint x: 1380, startPoint y: 388, endPoint x: 1282, endPoint y: 353, distance: 104.1
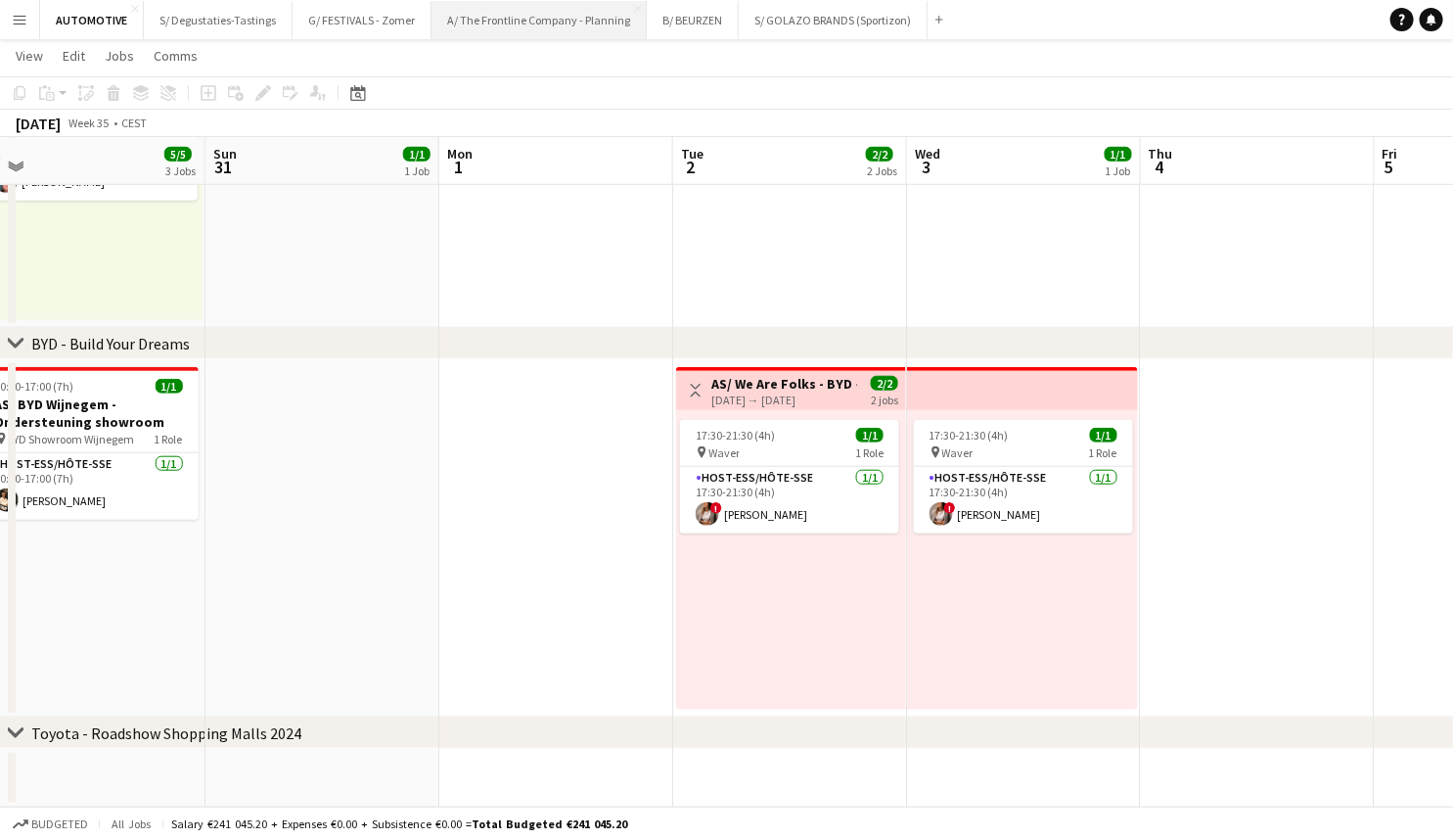
click at [538, 22] on button "A/ The Frontline Company - Planning Close" at bounding box center [539, 20] width 215 height 38
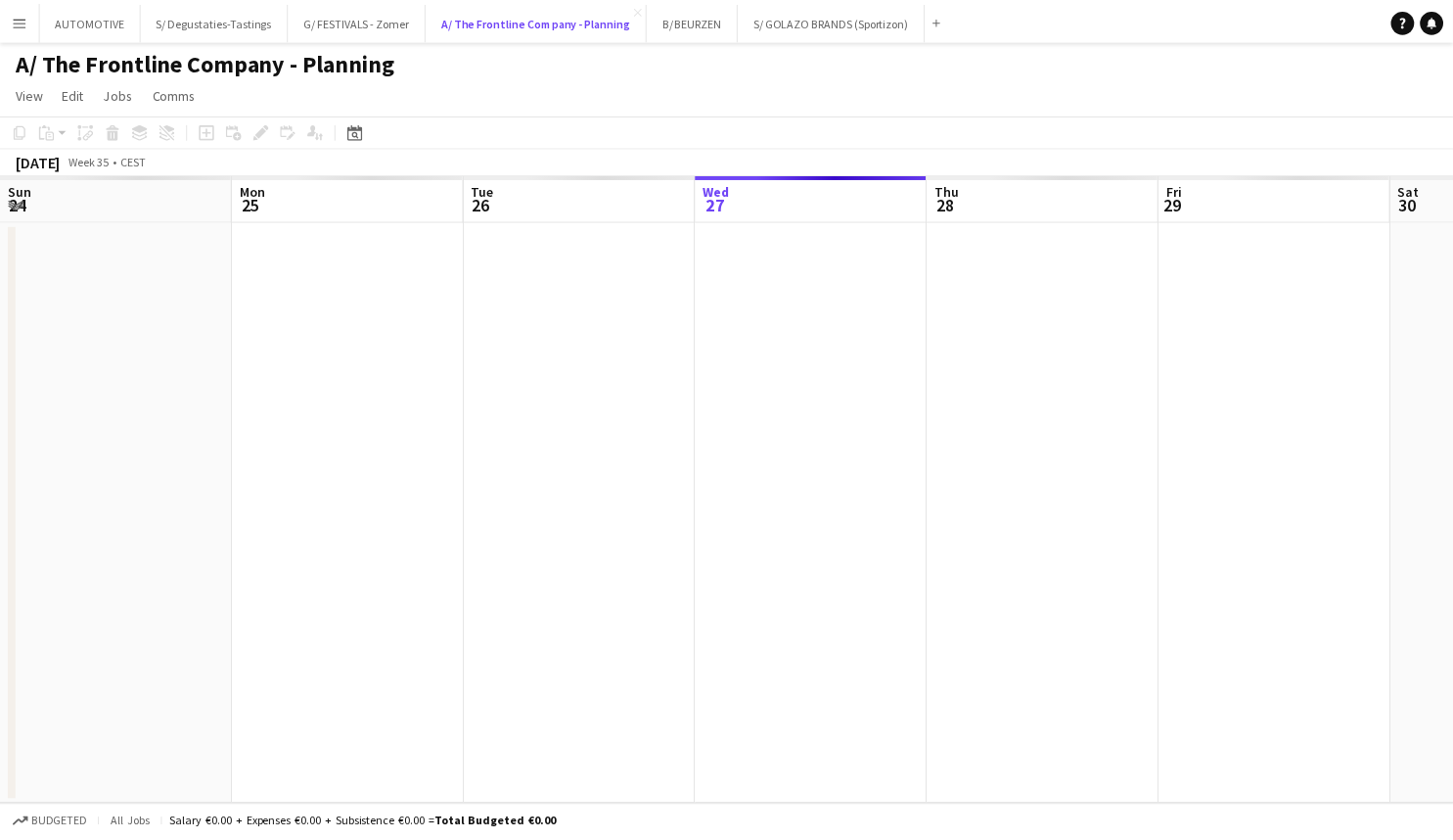
scroll to position [0, 468]
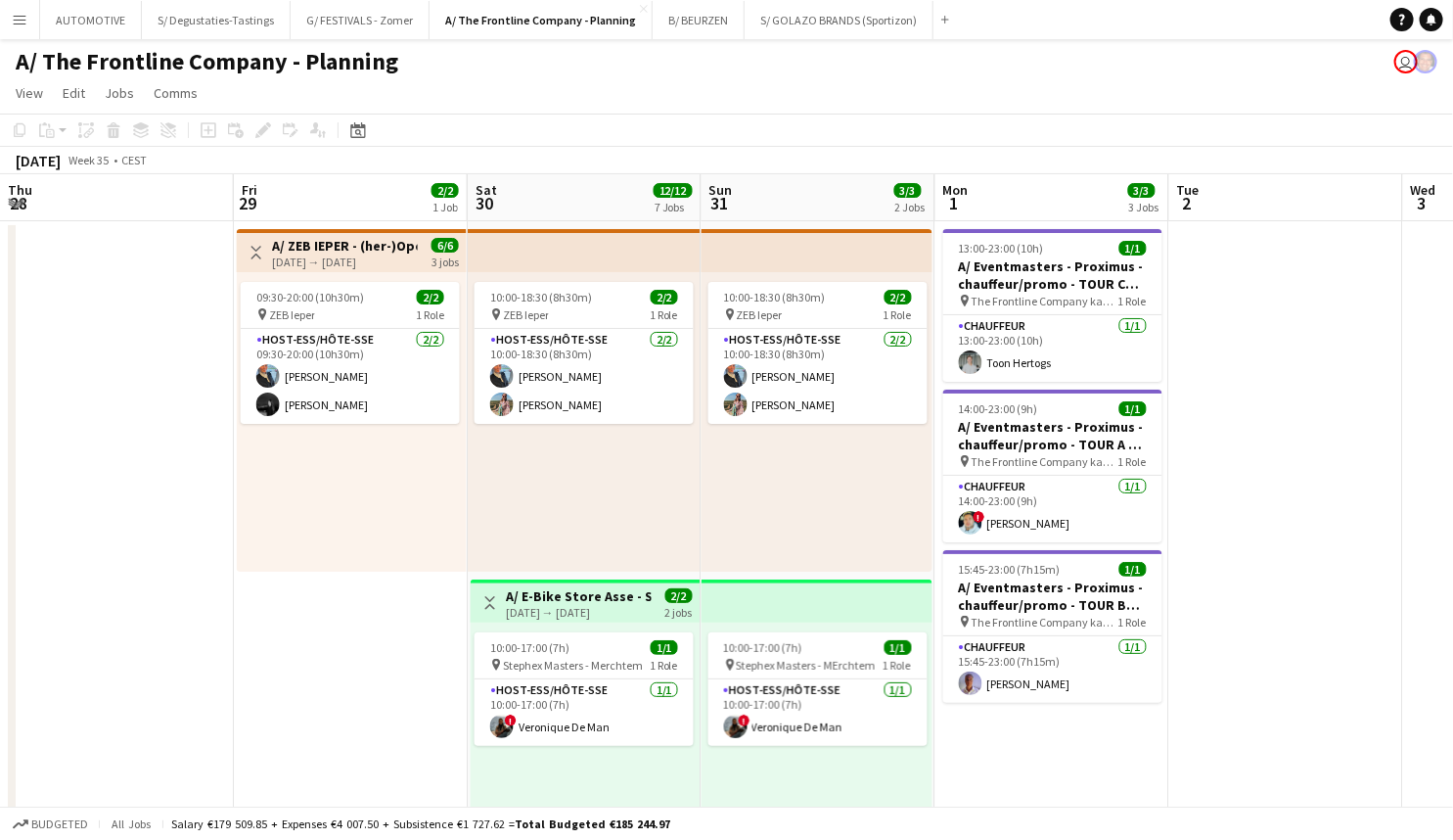
drag, startPoint x: 1033, startPoint y: 497, endPoint x: 285, endPoint y: 558, distance: 750.5
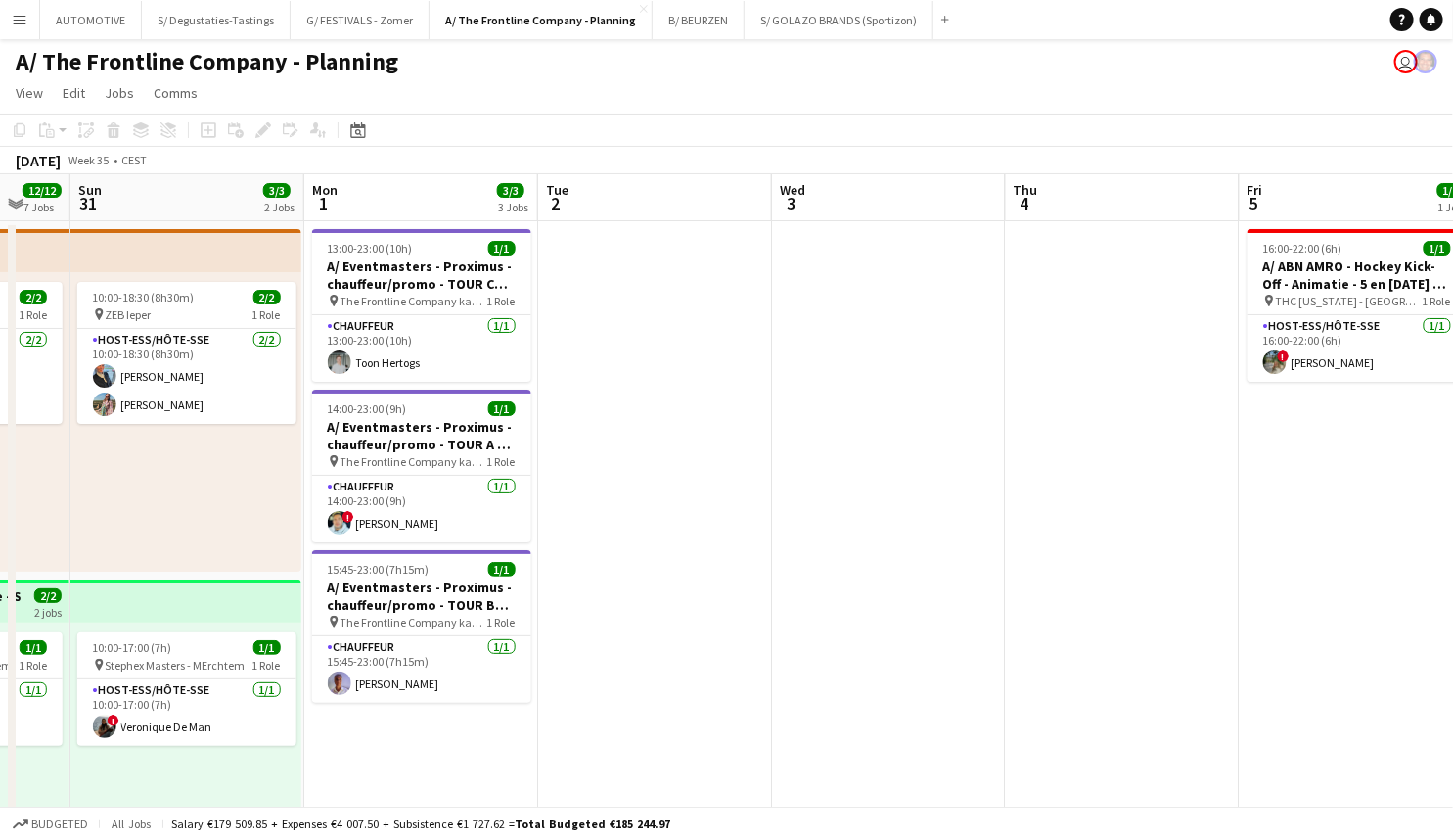
drag, startPoint x: 1178, startPoint y: 498, endPoint x: 582, endPoint y: 525, distance: 596.6
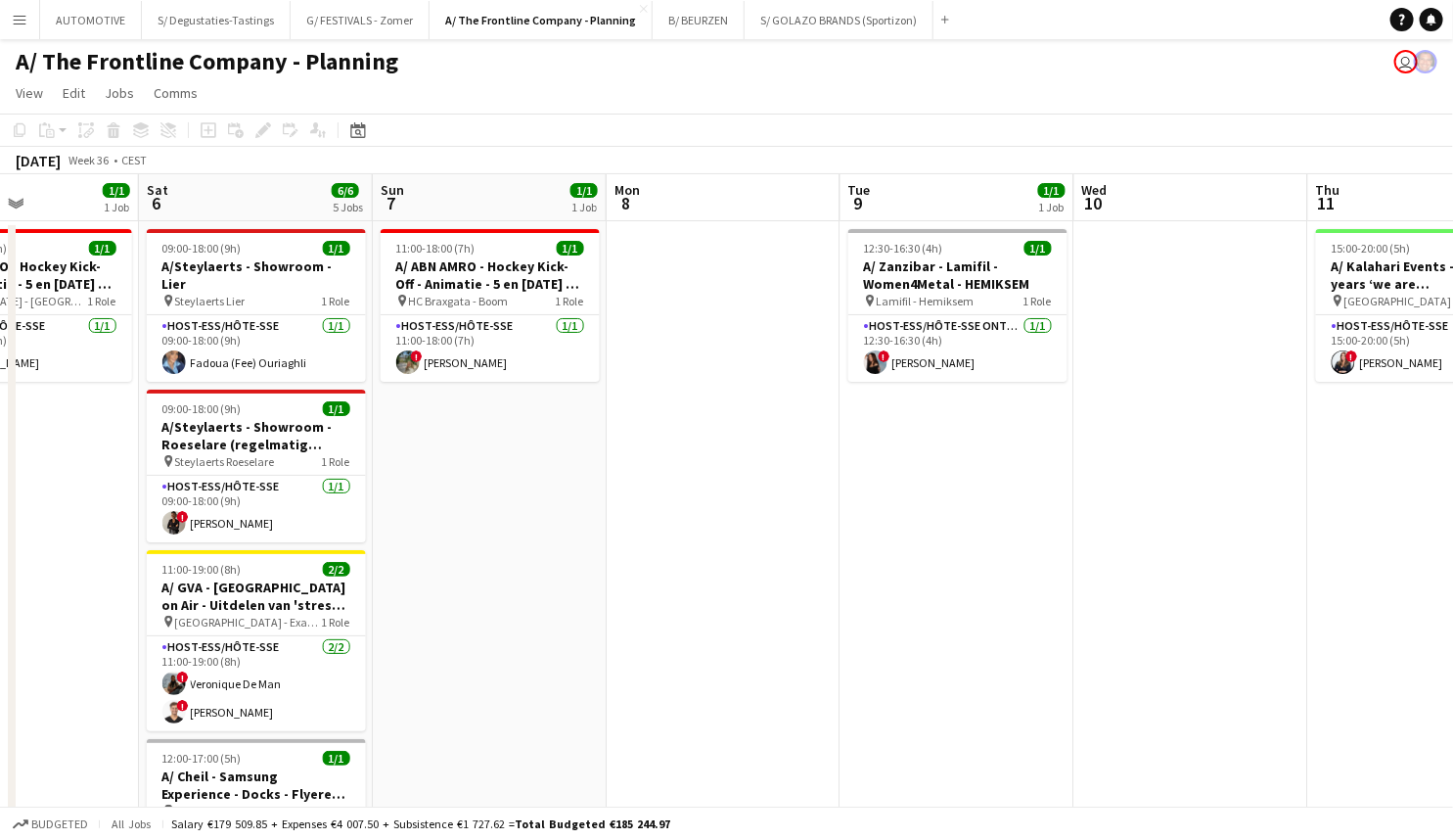
drag, startPoint x: 1072, startPoint y: 482, endPoint x: 620, endPoint y: 477, distance: 452.0
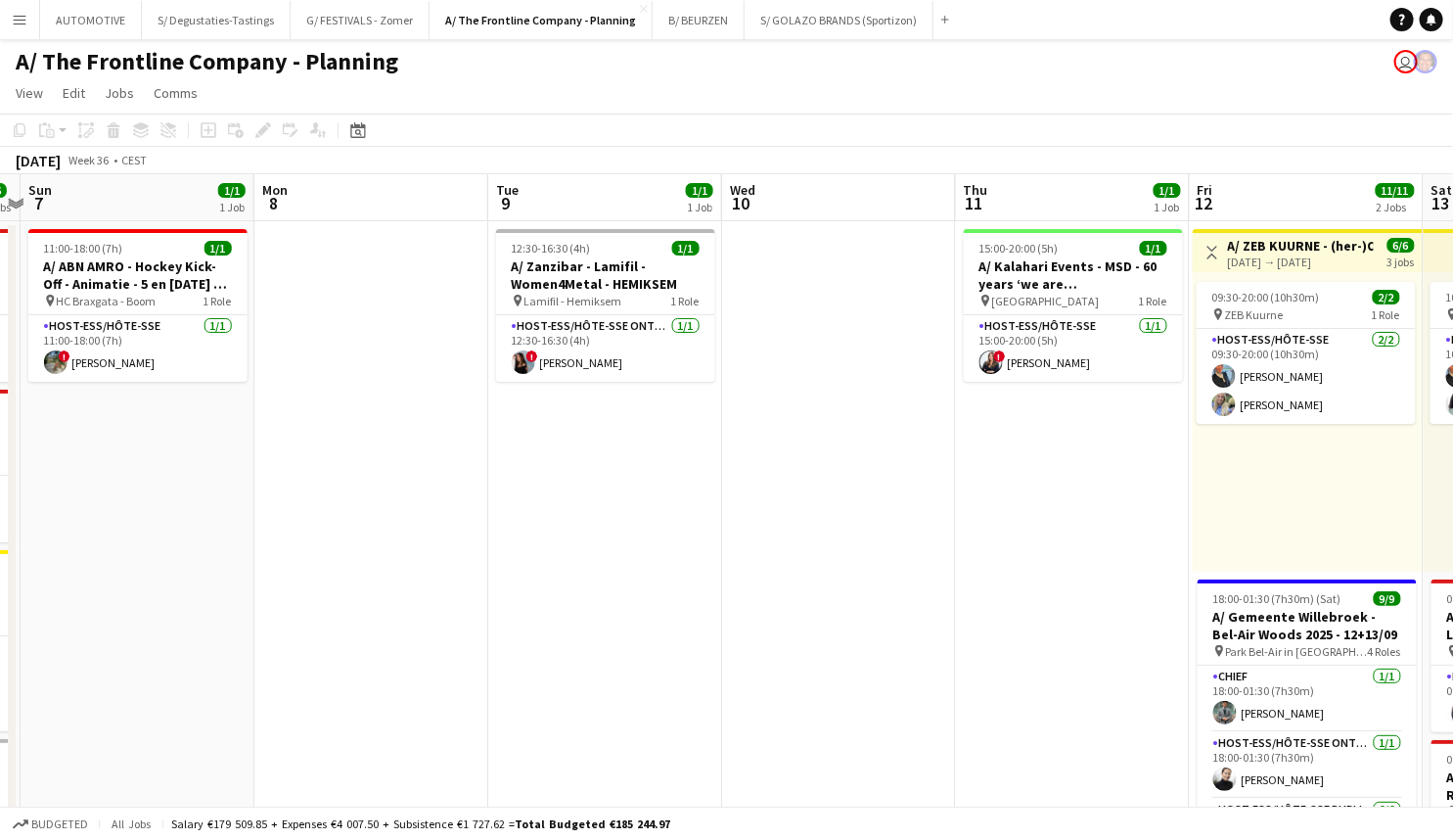
scroll to position [0, 766]
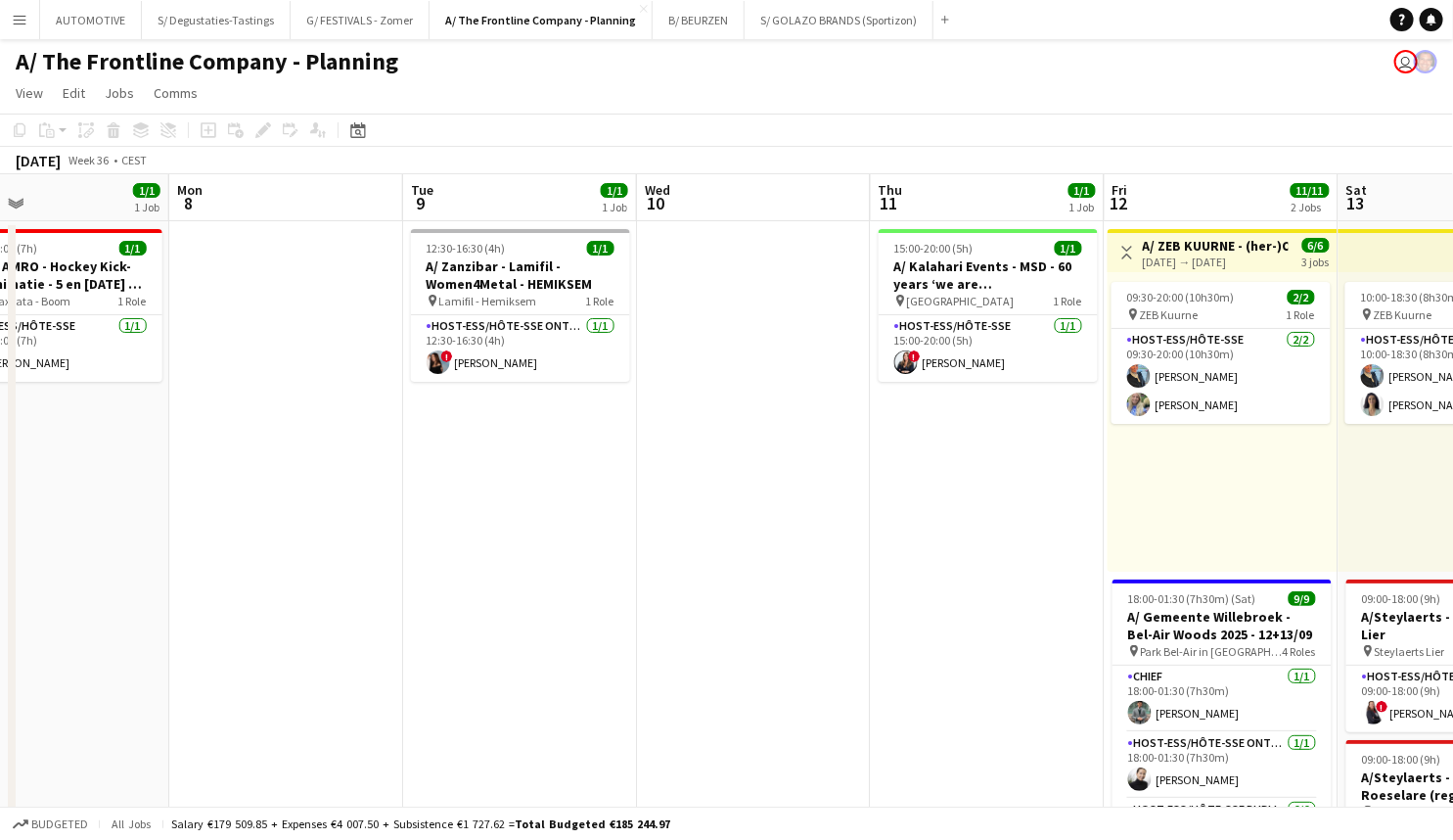
drag, startPoint x: 1050, startPoint y: 477, endPoint x: 330, endPoint y: 486, distance: 720.1
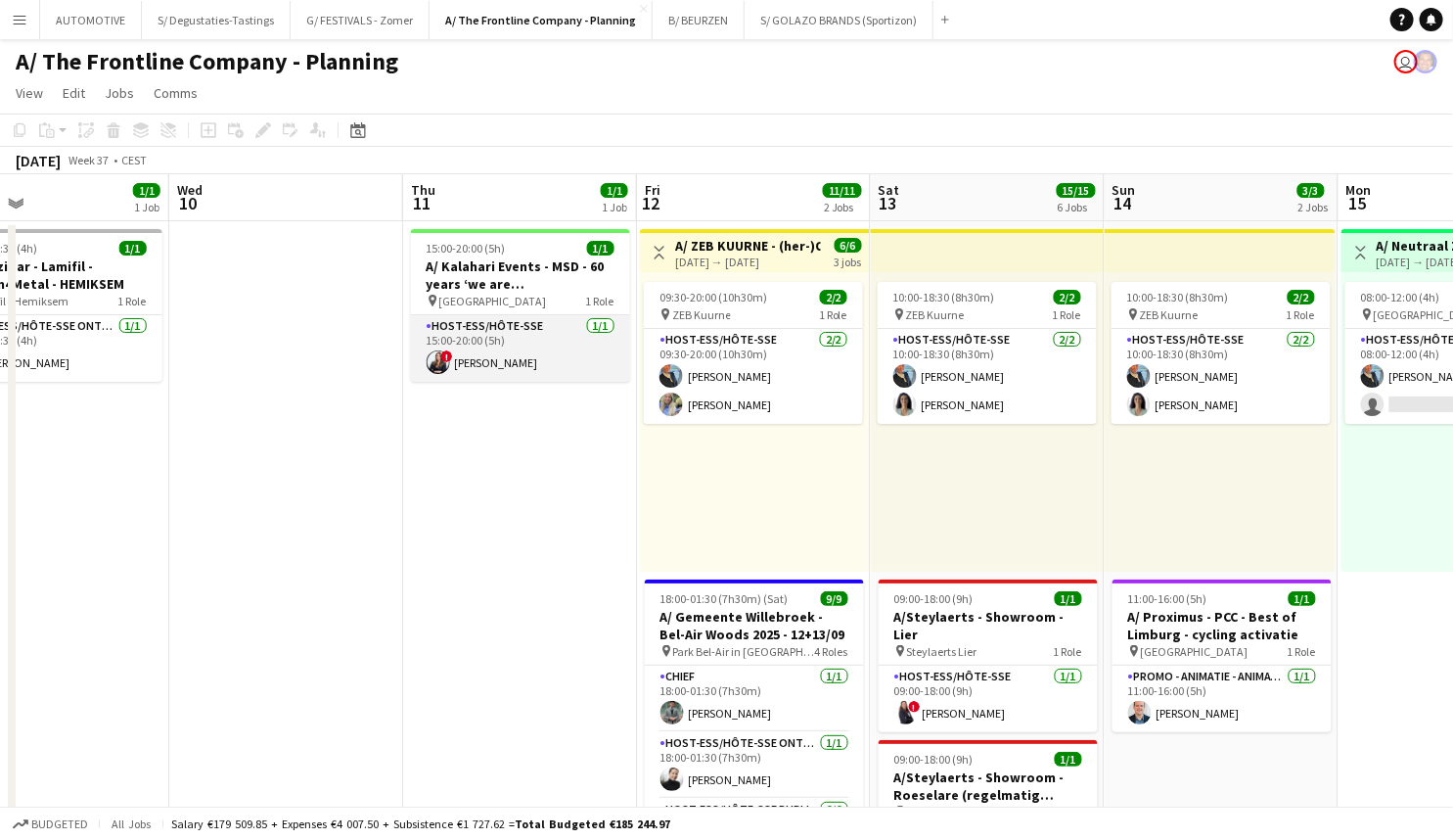
click at [514, 342] on app-card-role "Host-ess/Hôte-sse 1/1 15:00-20:00 (5h) ! Nawal Guemmar" at bounding box center [520, 348] width 219 height 67
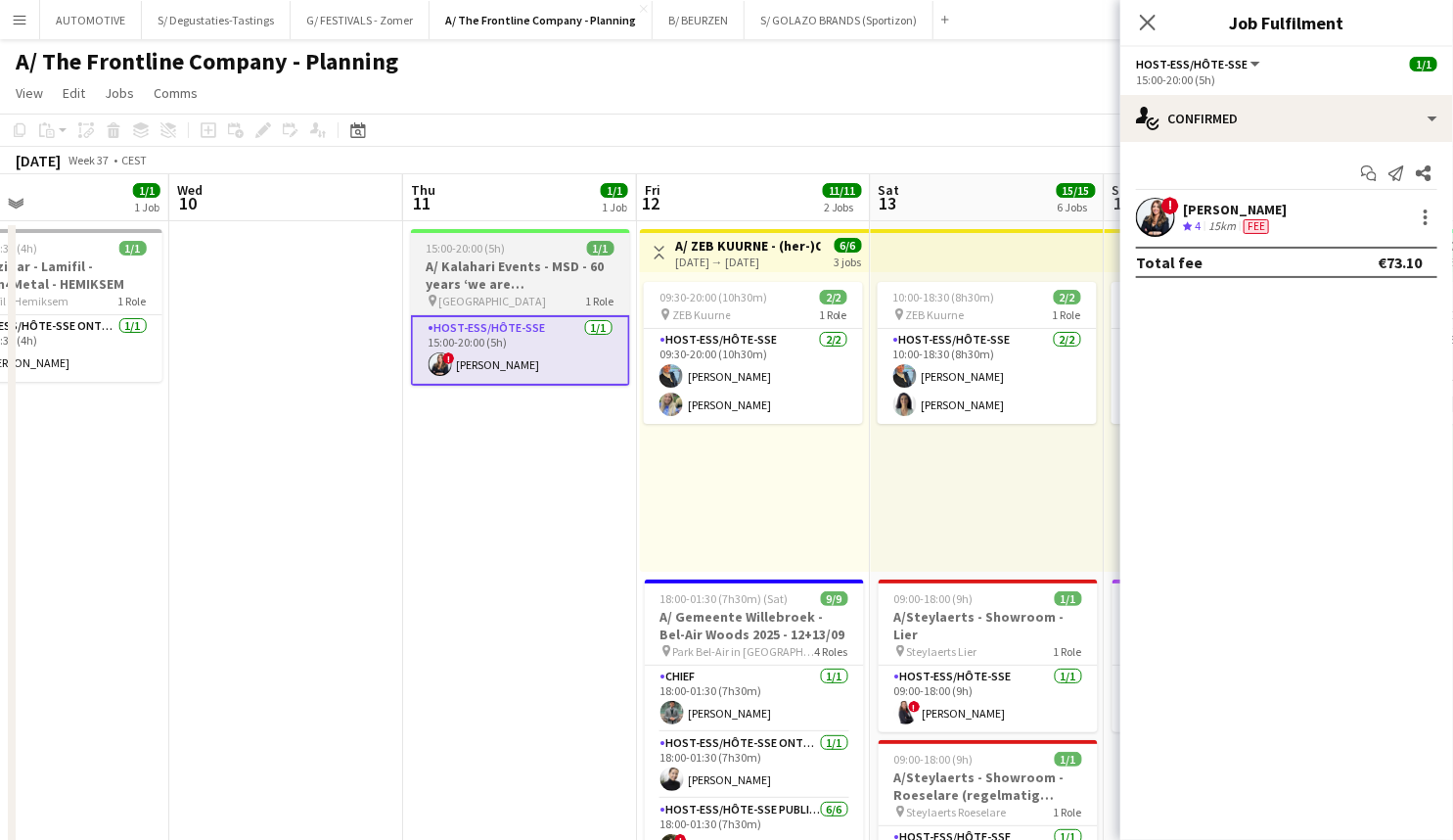
click at [503, 277] on h3 "A/ Kalahari Events - MSD - 60 years ‘we are Belgium’" at bounding box center [520, 275] width 219 height 35
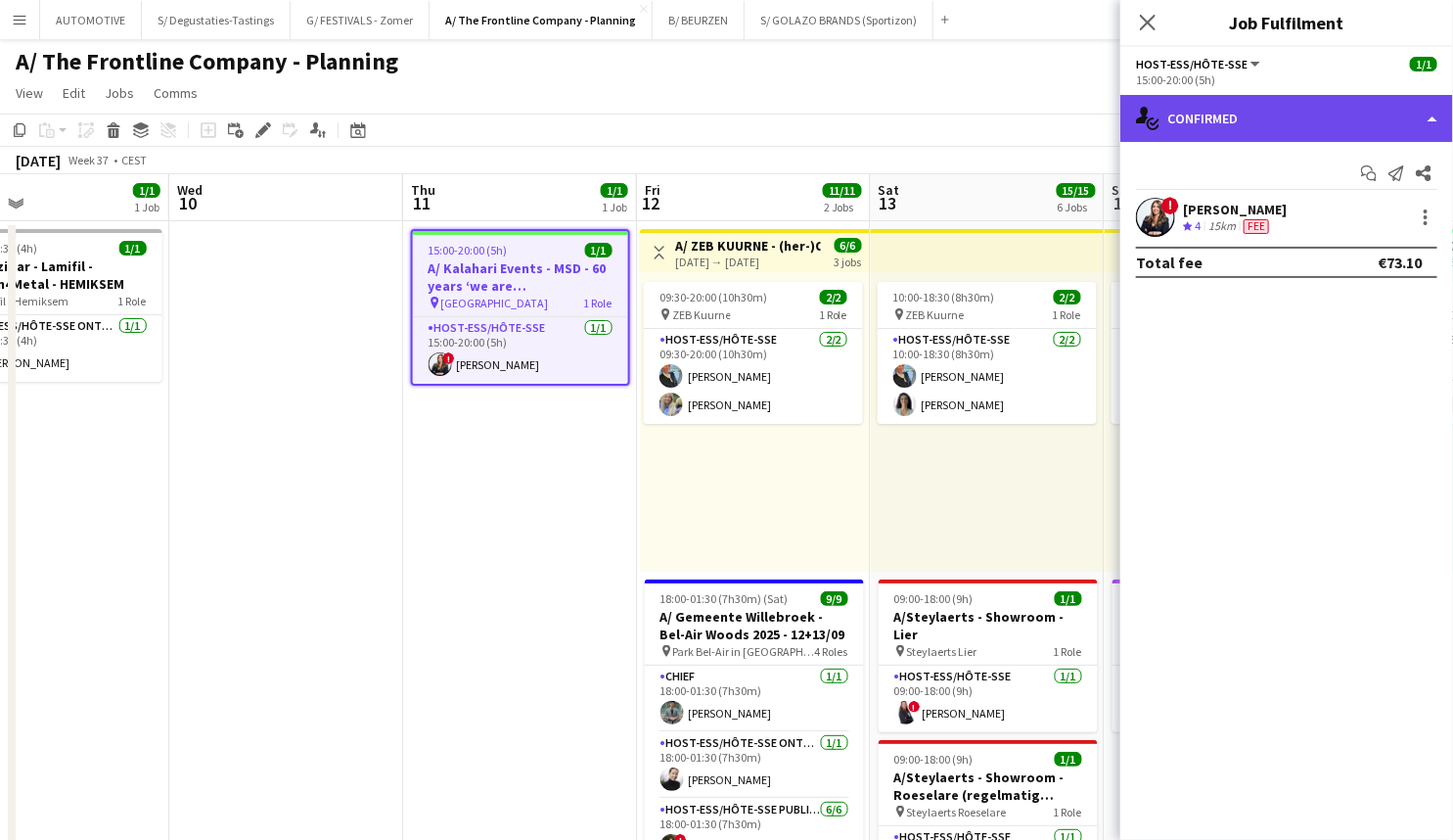
click at [1277, 116] on div "single-neutral-actions-check-2 Confirmed" at bounding box center [1287, 117] width 332 height 47
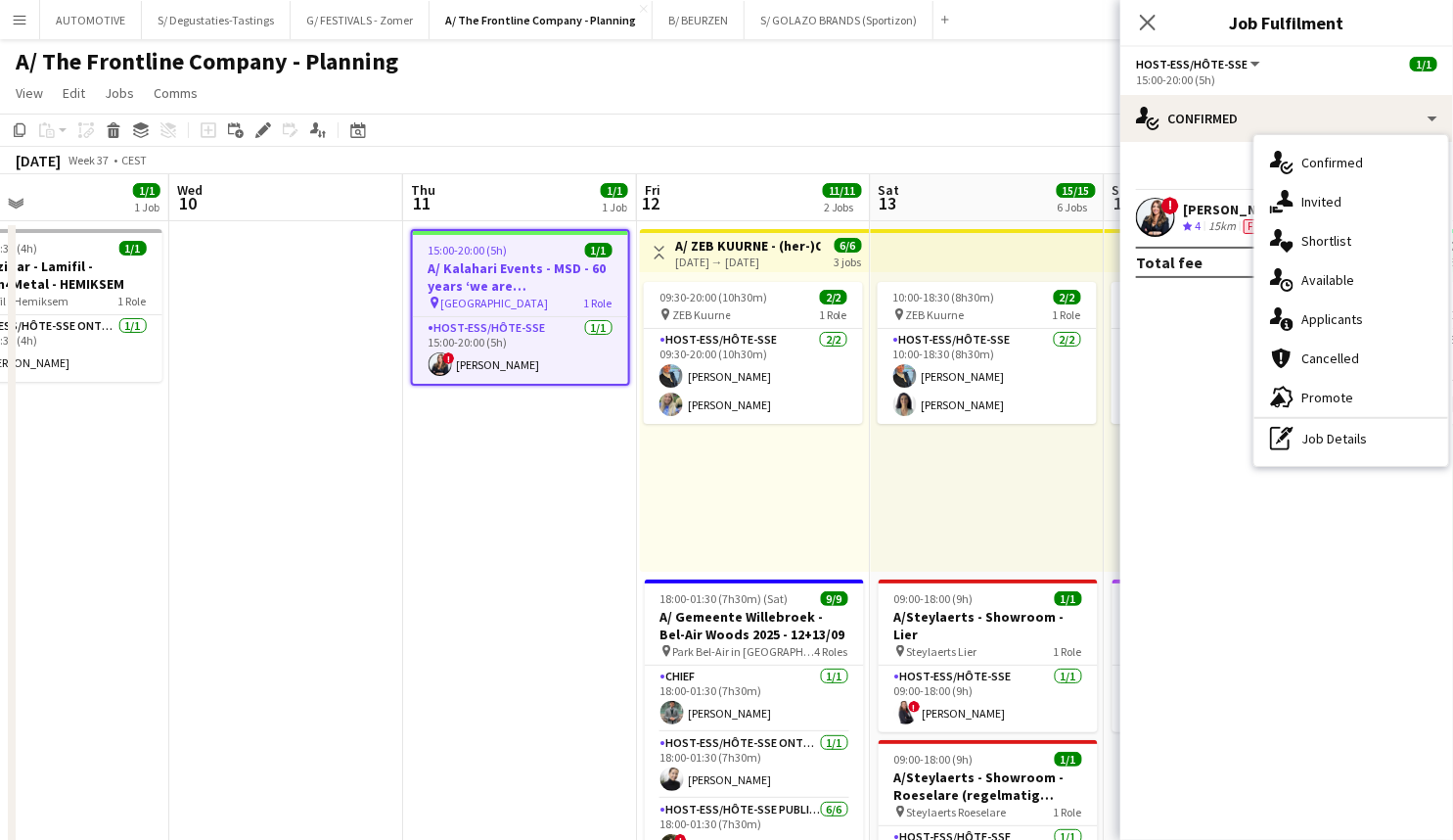
drag, startPoint x: 684, startPoint y: 222, endPoint x: 597, endPoint y: 243, distance: 89.5
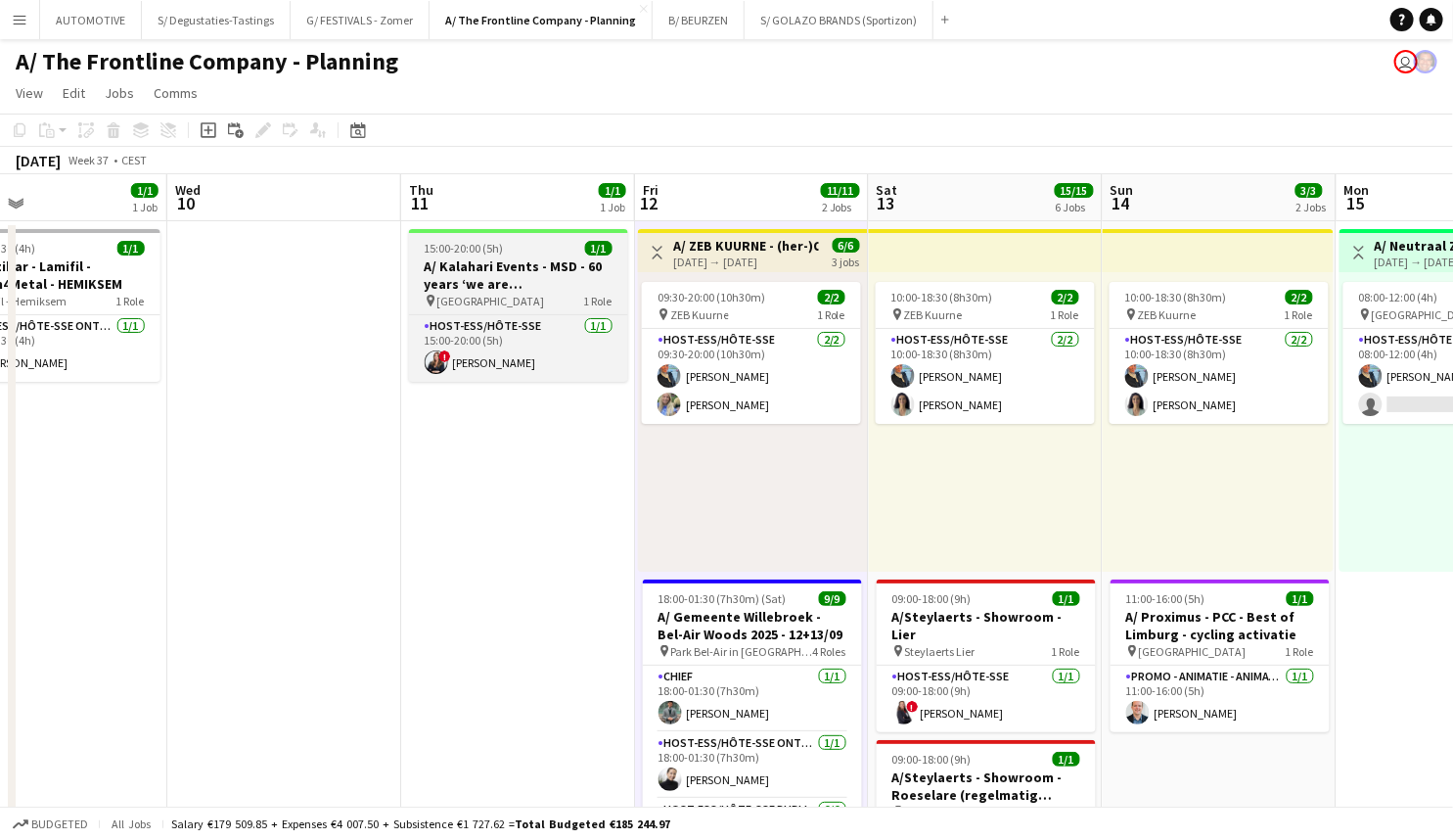
click at [539, 255] on div "15:00-20:00 (5h) 1/1" at bounding box center [519, 248] width 219 height 15
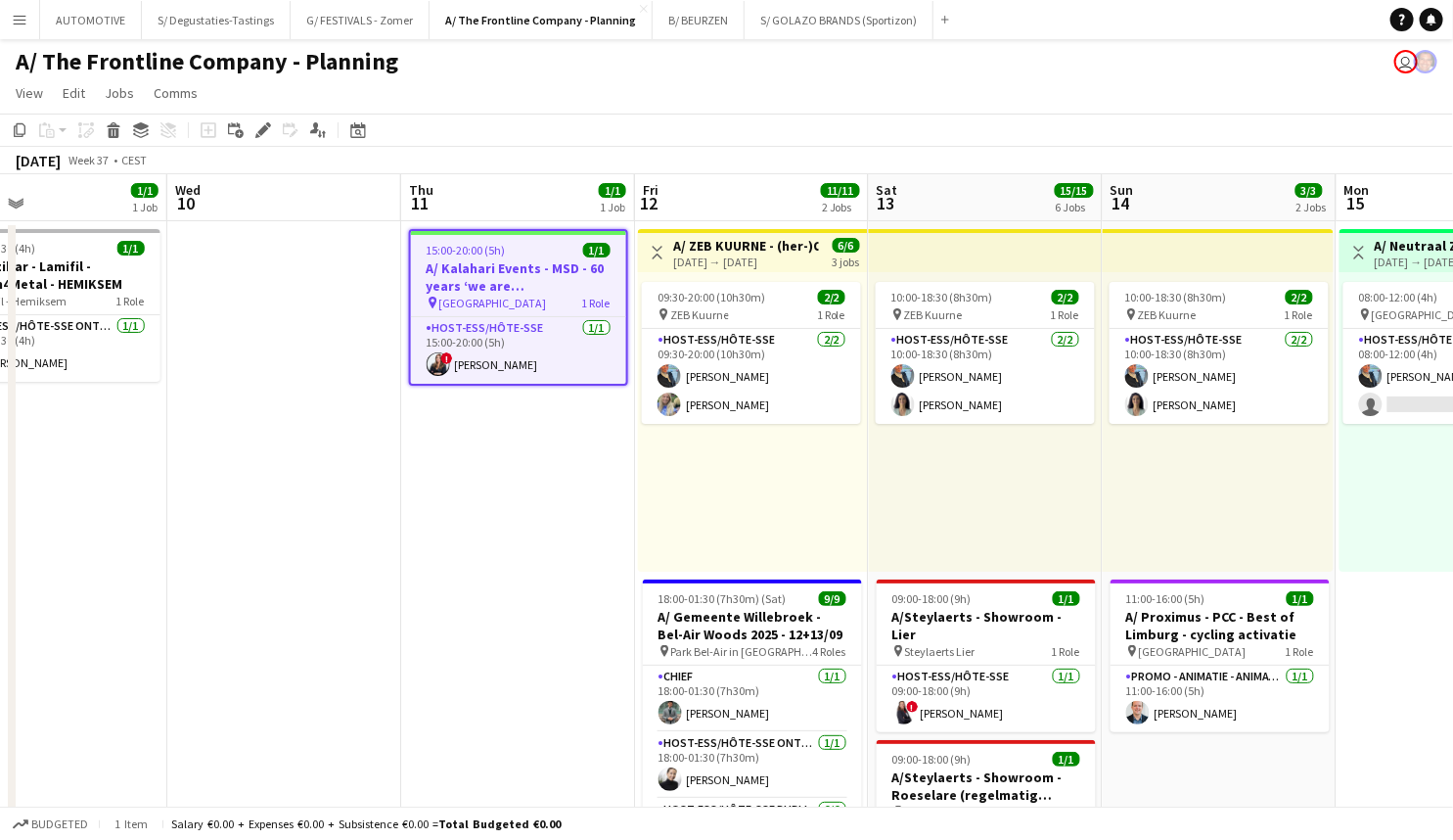
click at [266, 129] on icon "Edit" at bounding box center [264, 130] width 16 height 16
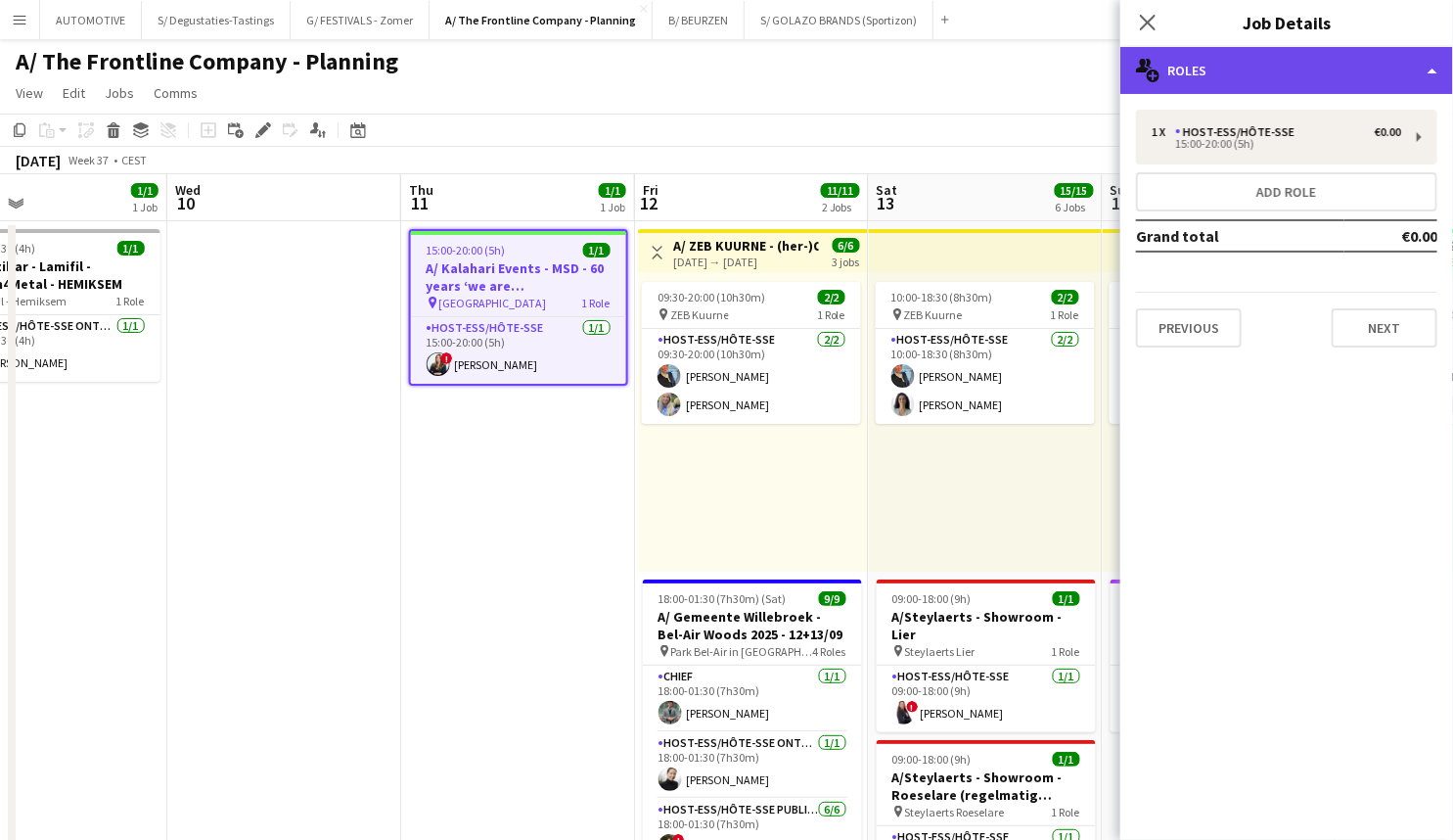
click at [1255, 82] on div "multiple-users-add Roles" at bounding box center [1287, 70] width 332 height 47
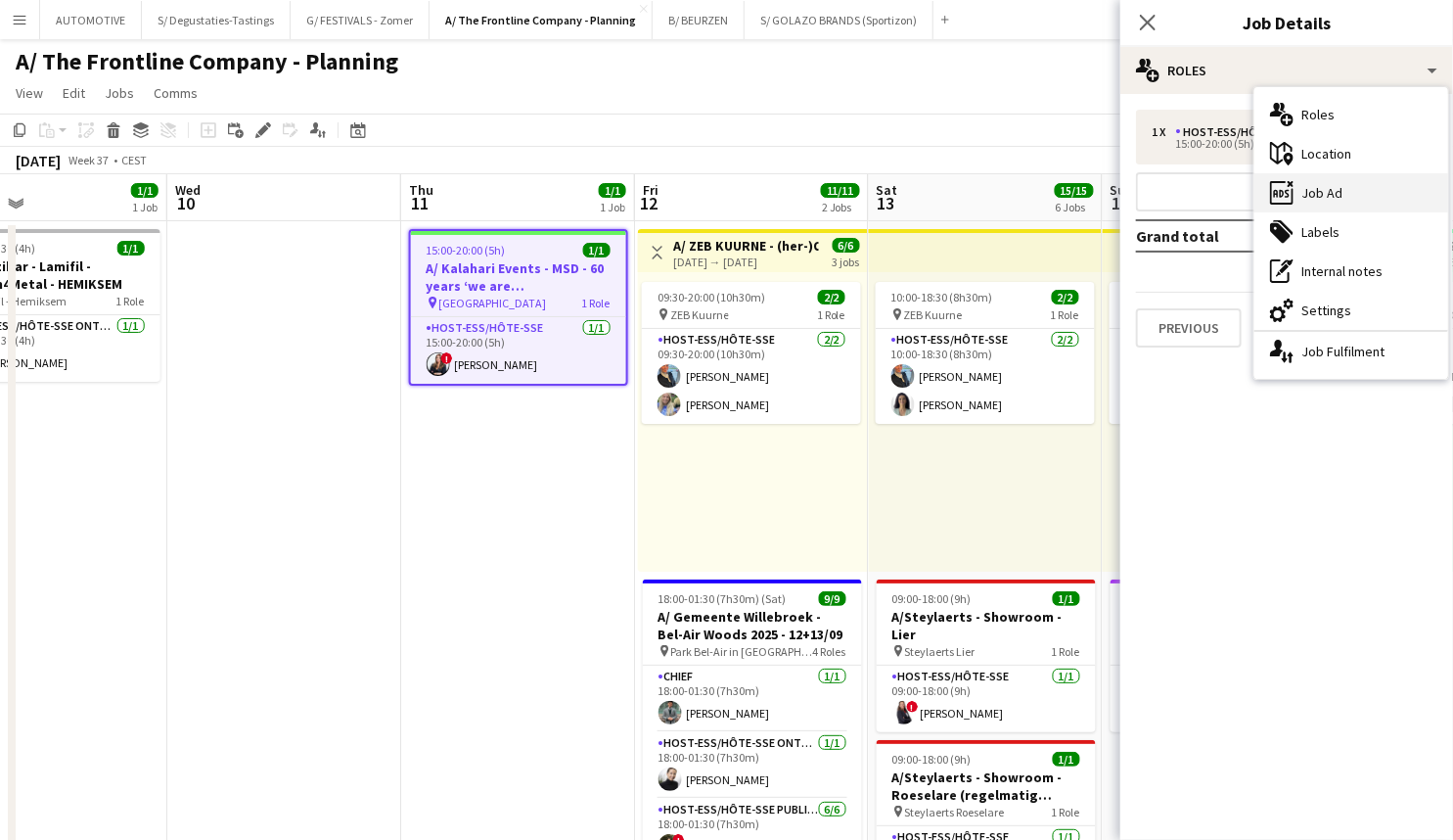
click at [1353, 195] on div "ads-window Job Ad" at bounding box center [1351, 192] width 194 height 39
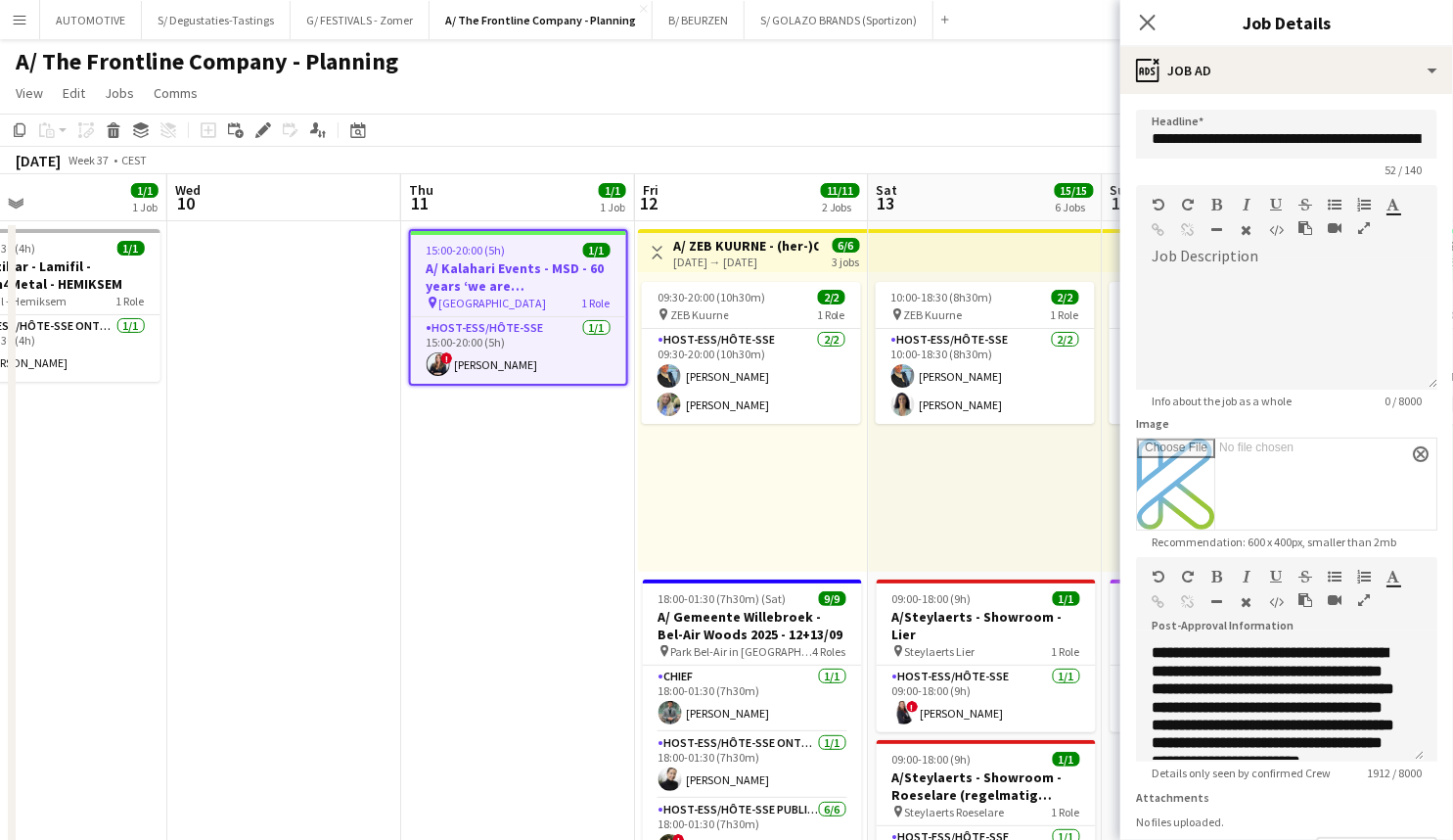
click at [1360, 596] on icon "button" at bounding box center [1364, 600] width 12 height 14
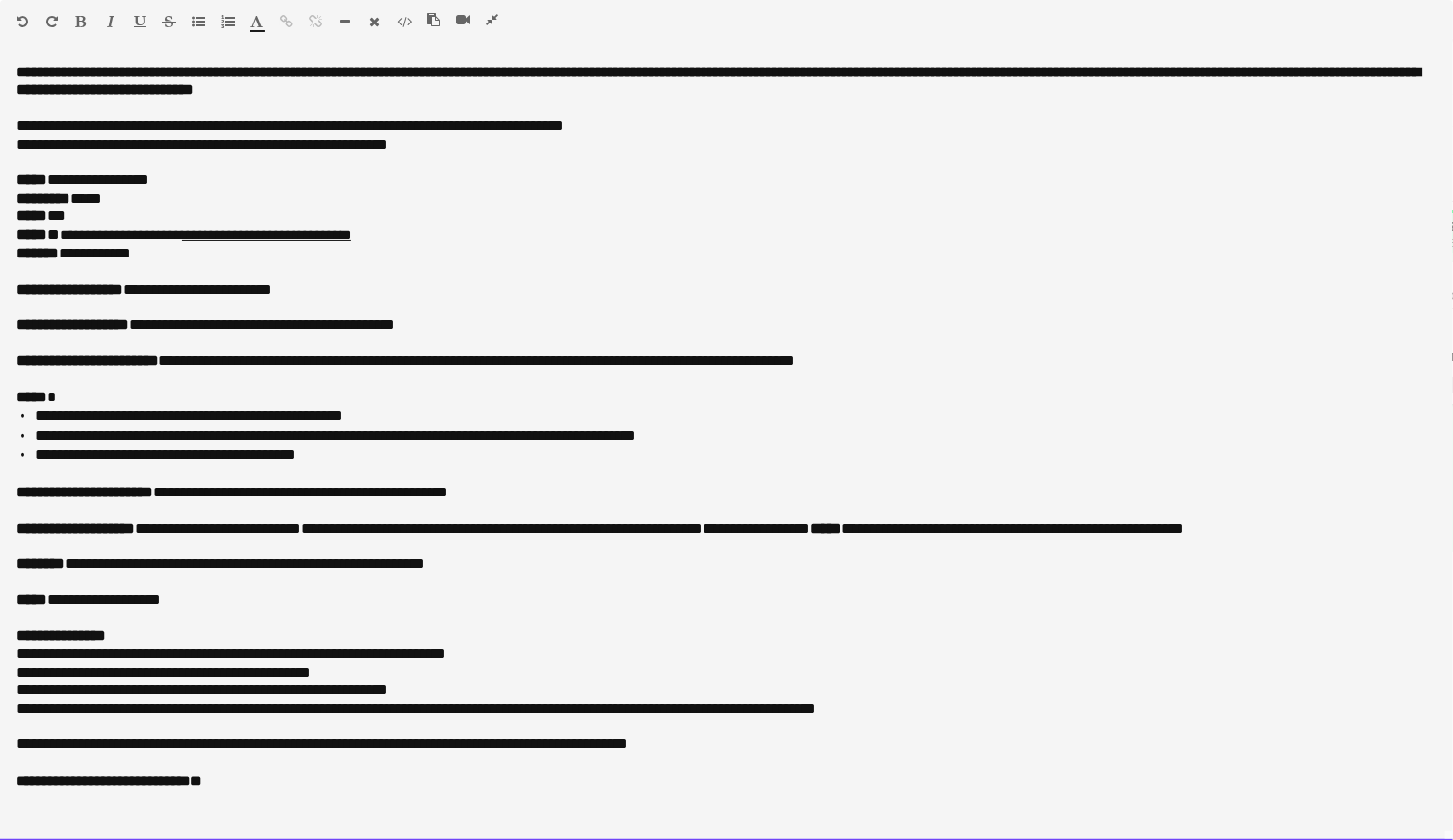
drag, startPoint x: 266, startPoint y: 186, endPoint x: 244, endPoint y: 265, distance: 82.0
click at [84, 218] on p "***** ***" at bounding box center [726, 216] width 1422 height 18
drag, startPoint x: 304, startPoint y: 391, endPoint x: 284, endPoint y: 546, distance: 156.3
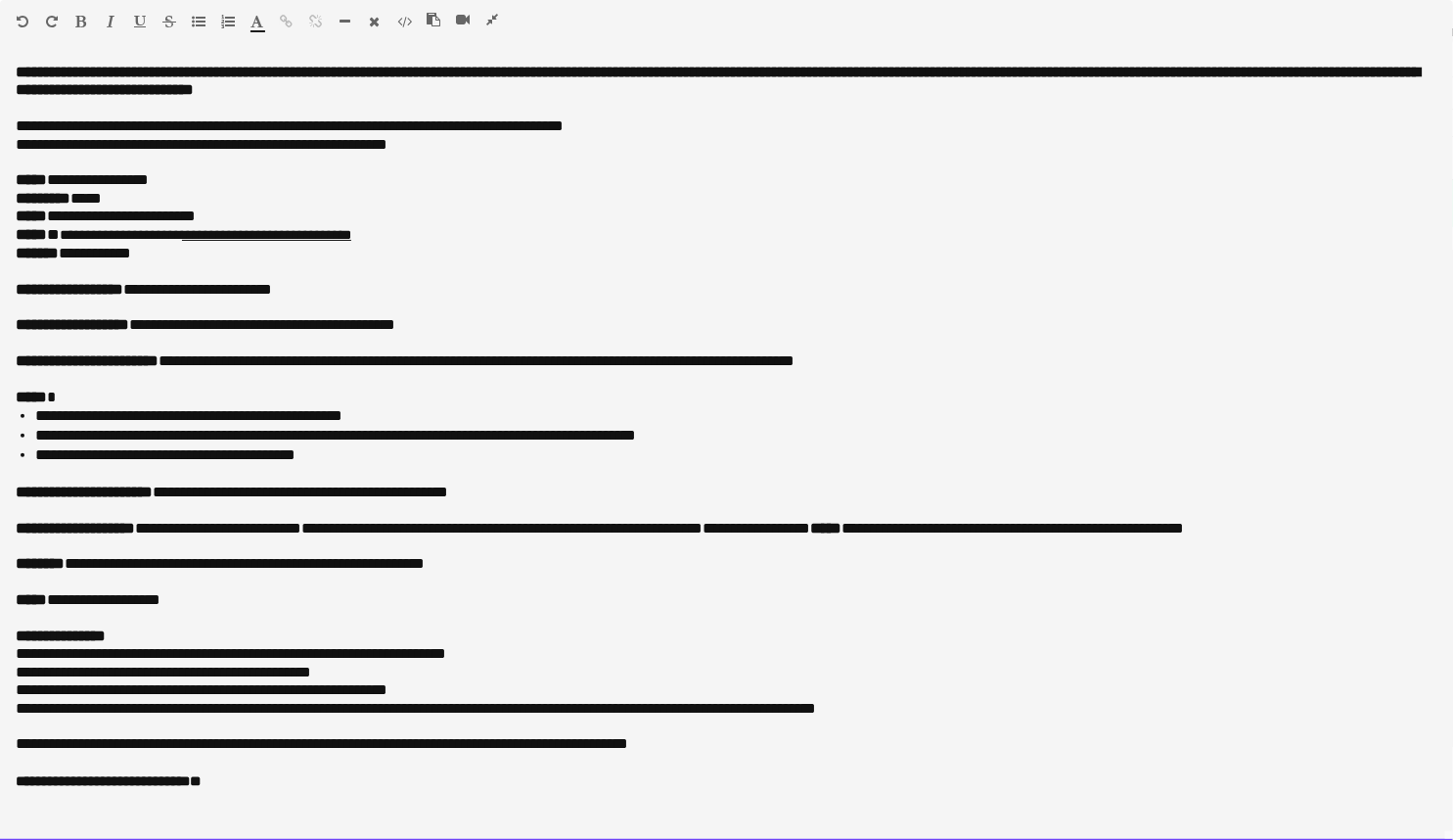
drag, startPoint x: 293, startPoint y: 671, endPoint x: 286, endPoint y: 691, distance: 21.2
drag, startPoint x: 294, startPoint y: 600, endPoint x: 268, endPoint y: 682, distance: 86.0
drag, startPoint x: 268, startPoint y: 652, endPoint x: 204, endPoint y: 58, distance: 597.4
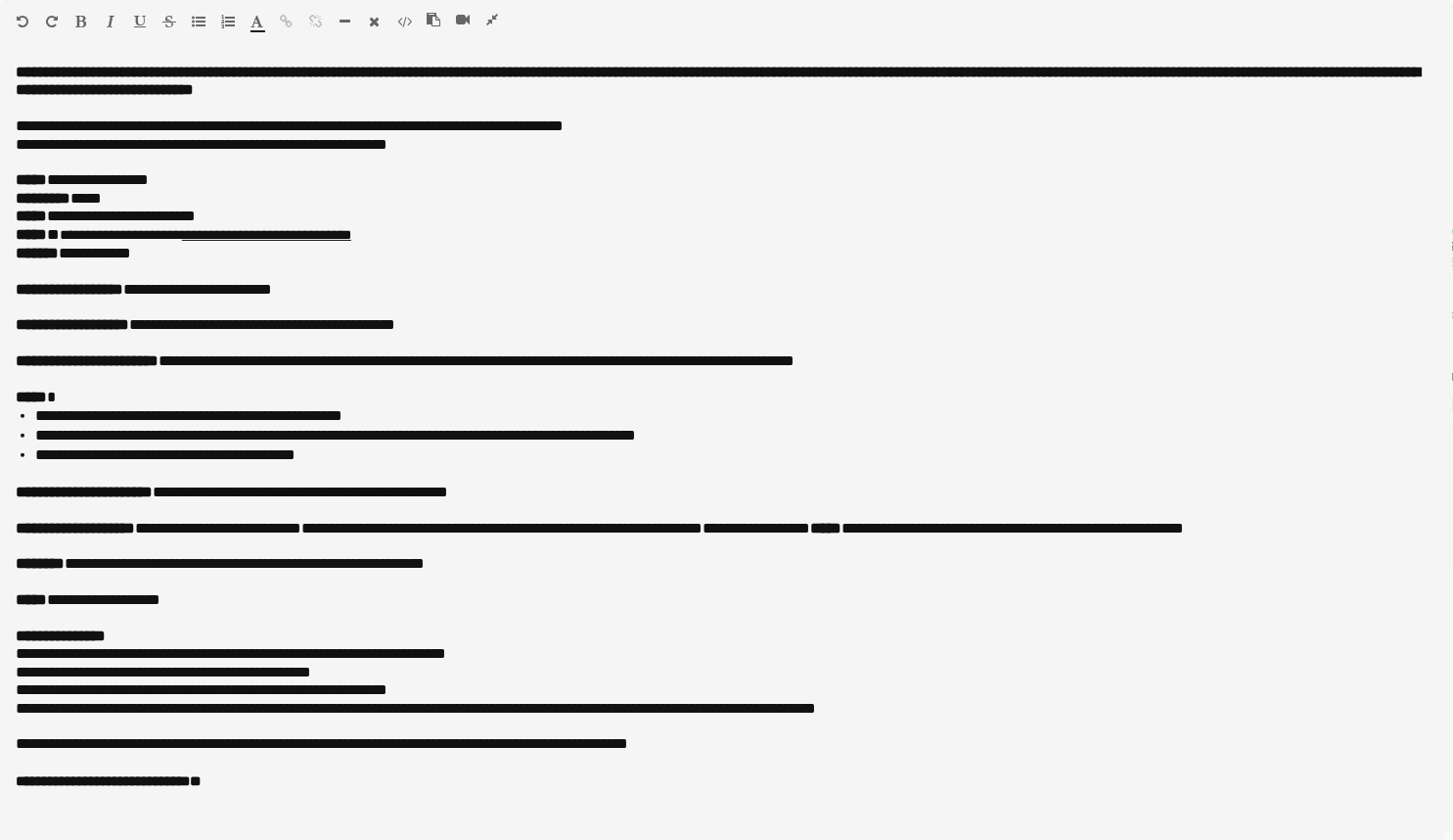
click at [495, 18] on icon "button" at bounding box center [493, 20] width 12 height 14
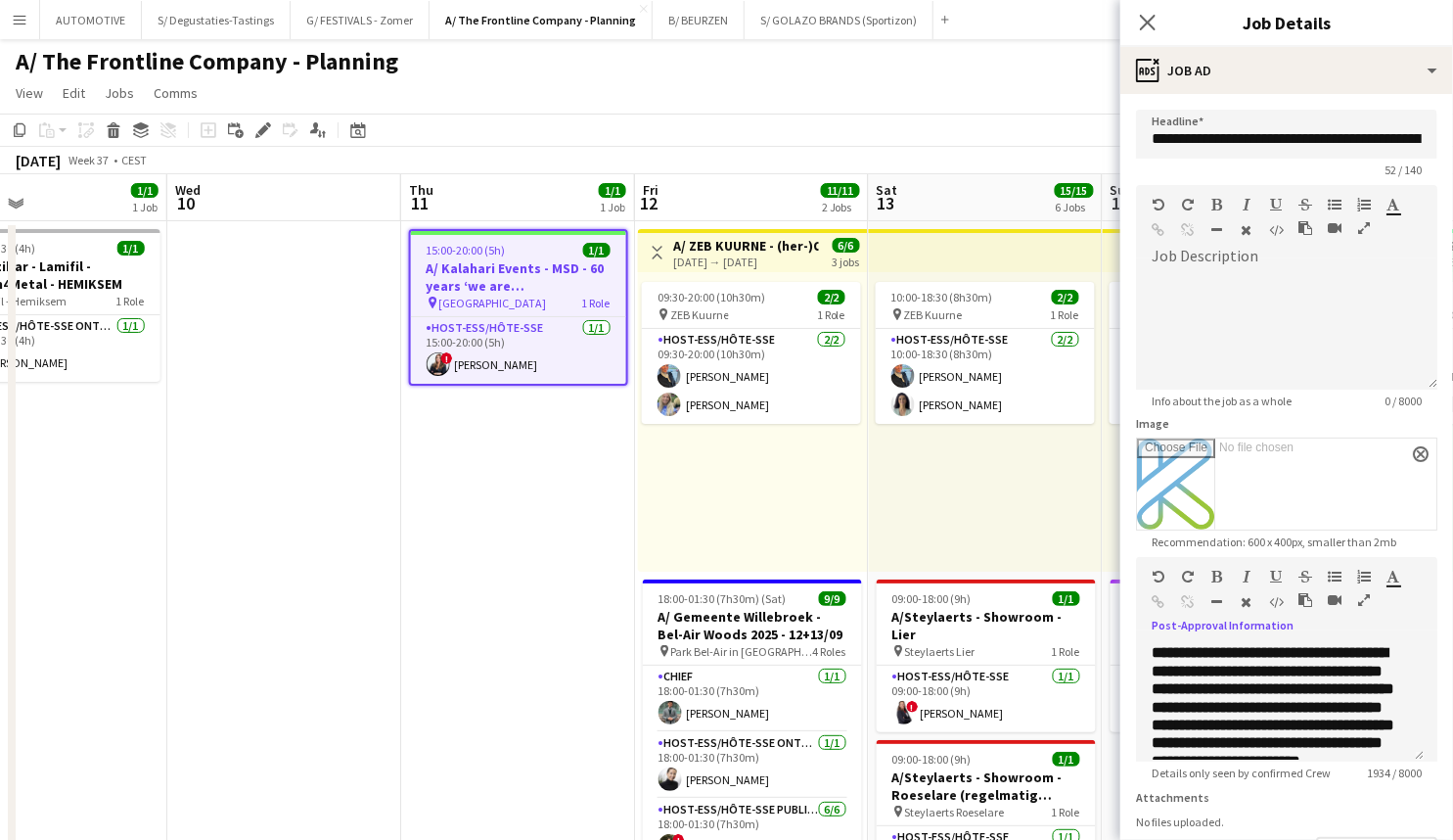
click at [496, 306] on span "Cardo Hotel Brussel" at bounding box center [494, 303] width 107 height 15
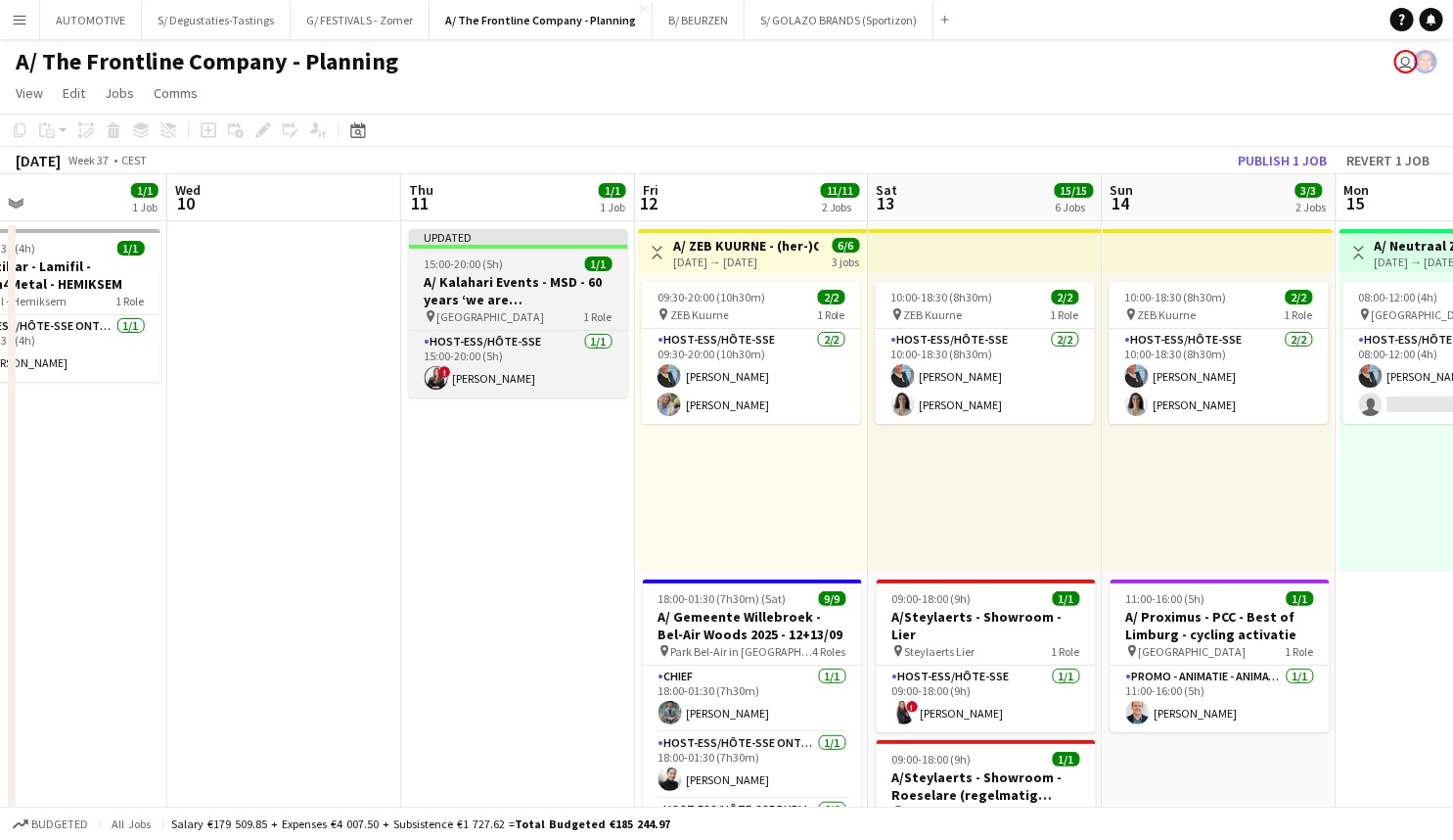
click at [499, 274] on h3 "A/ Kalahari Events - MSD - 60 years ‘we are Belgium’" at bounding box center [519, 290] width 219 height 35
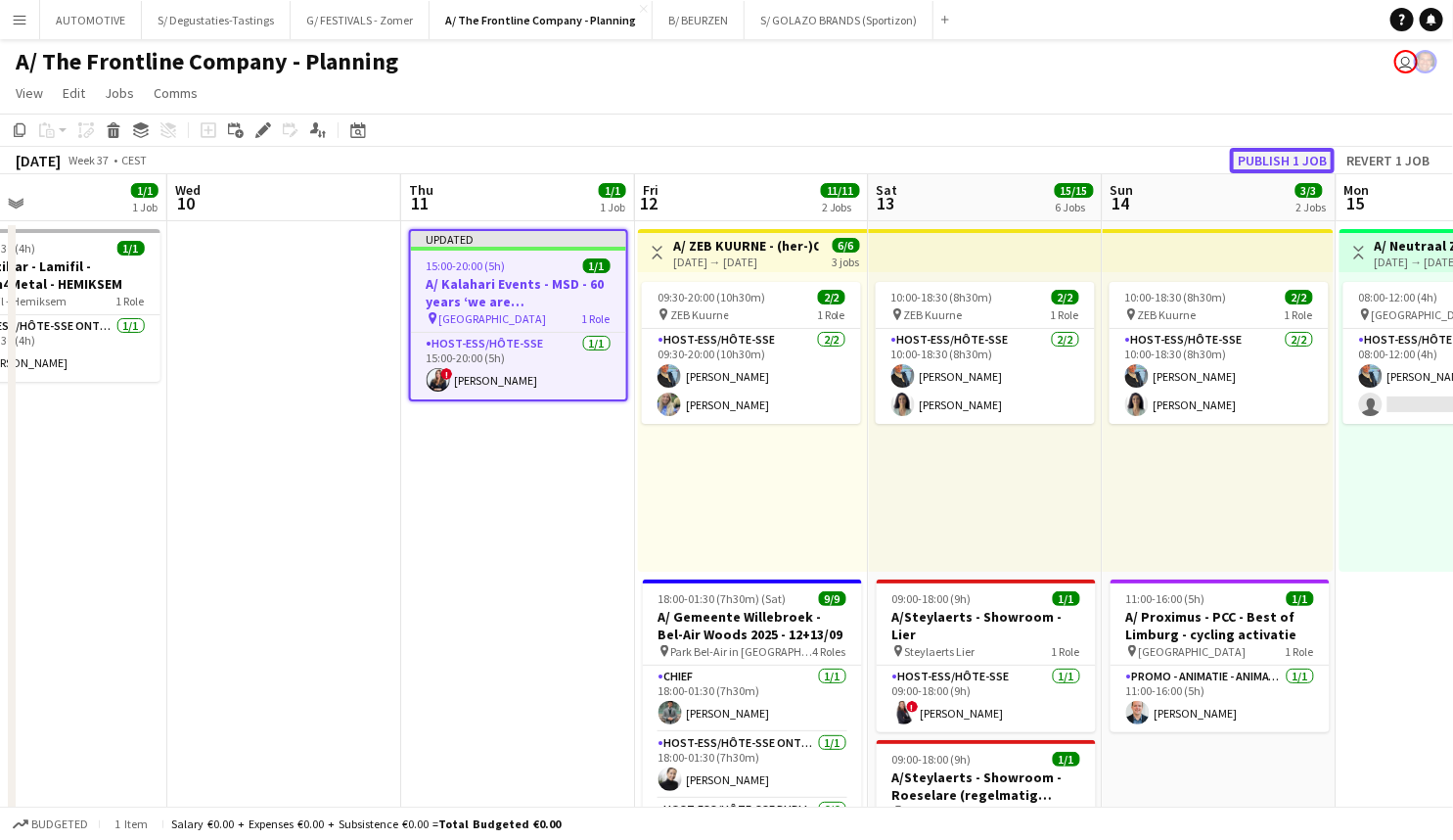
click at [1283, 152] on button "Publish 1 job" at bounding box center [1282, 160] width 104 height 26
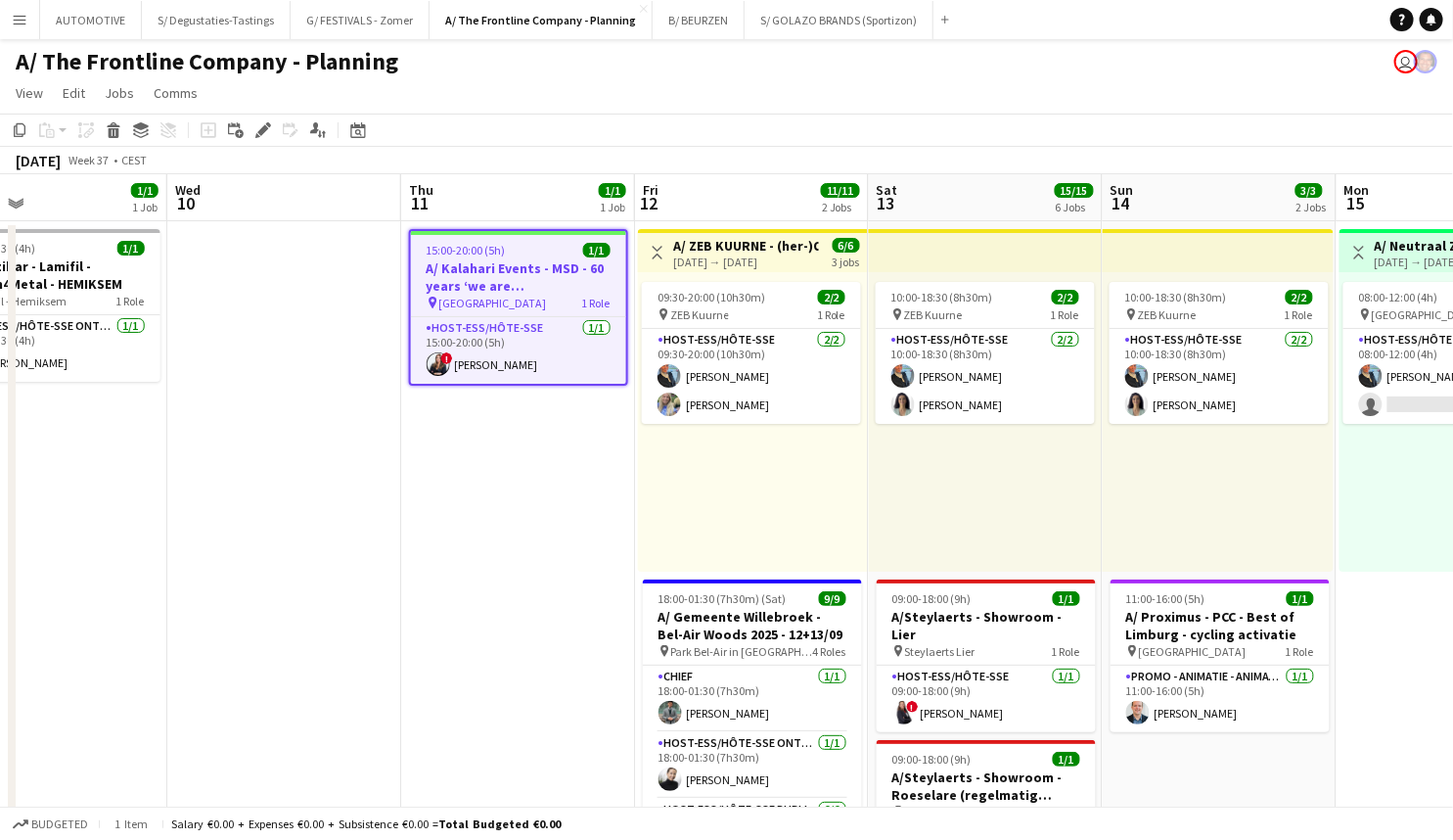
click at [484, 307] on span "Cardo Hotel Brussel" at bounding box center [494, 303] width 107 height 15
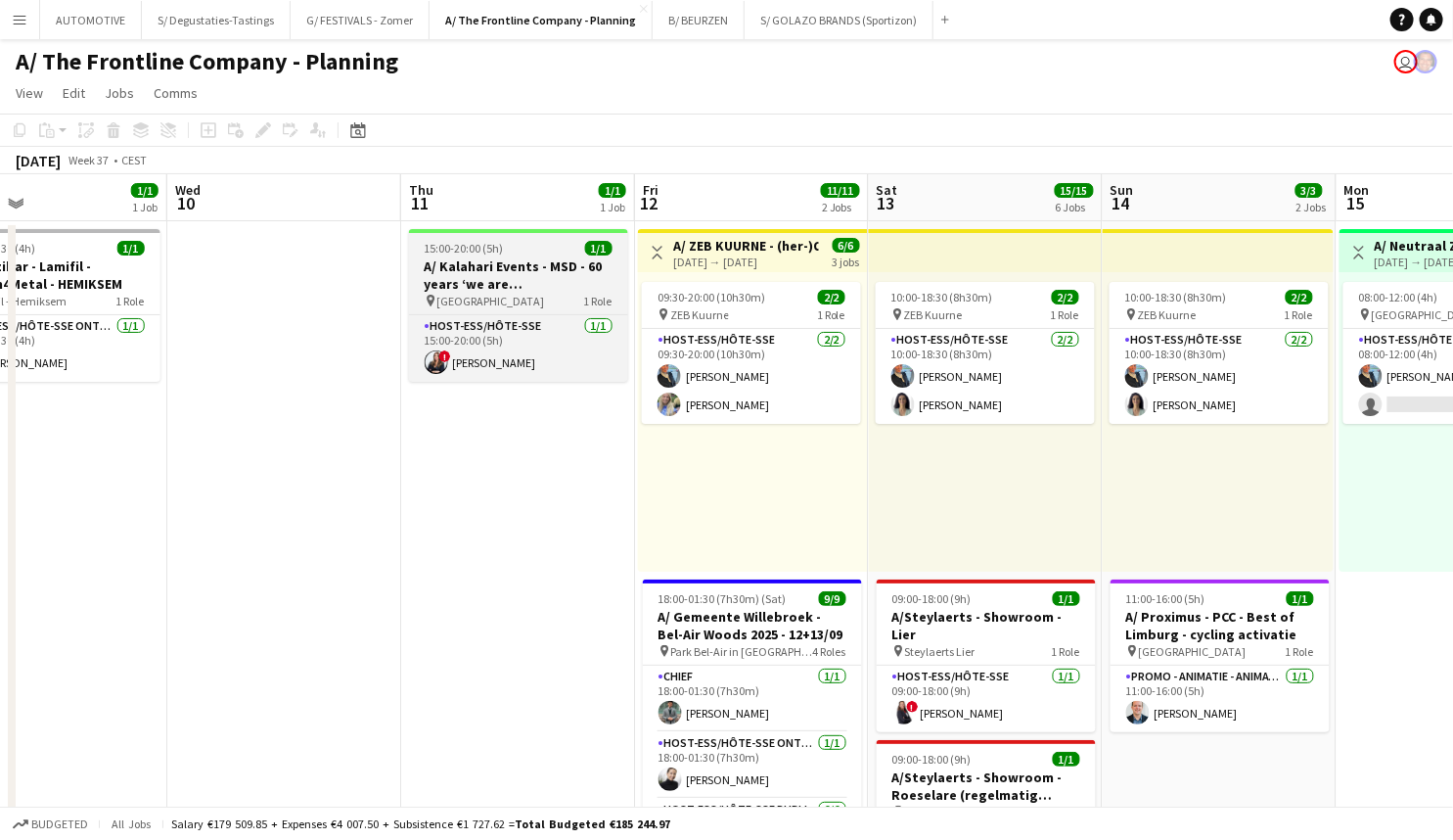
click at [519, 274] on h3 "A/ Kalahari Events - MSD - 60 years ‘we are Belgium’" at bounding box center [519, 275] width 219 height 35
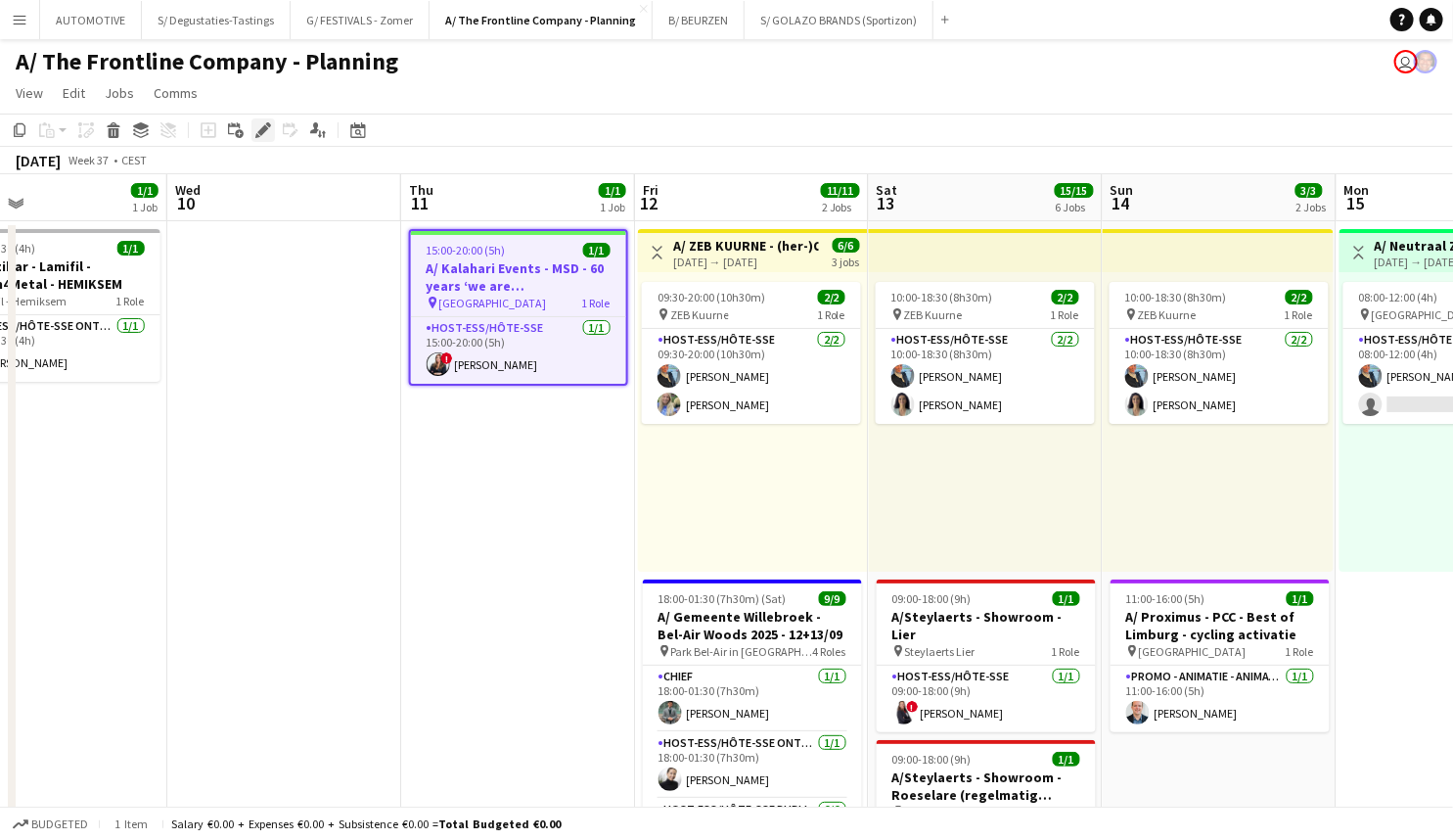
click at [271, 132] on div "Edit" at bounding box center [264, 130] width 24 height 24
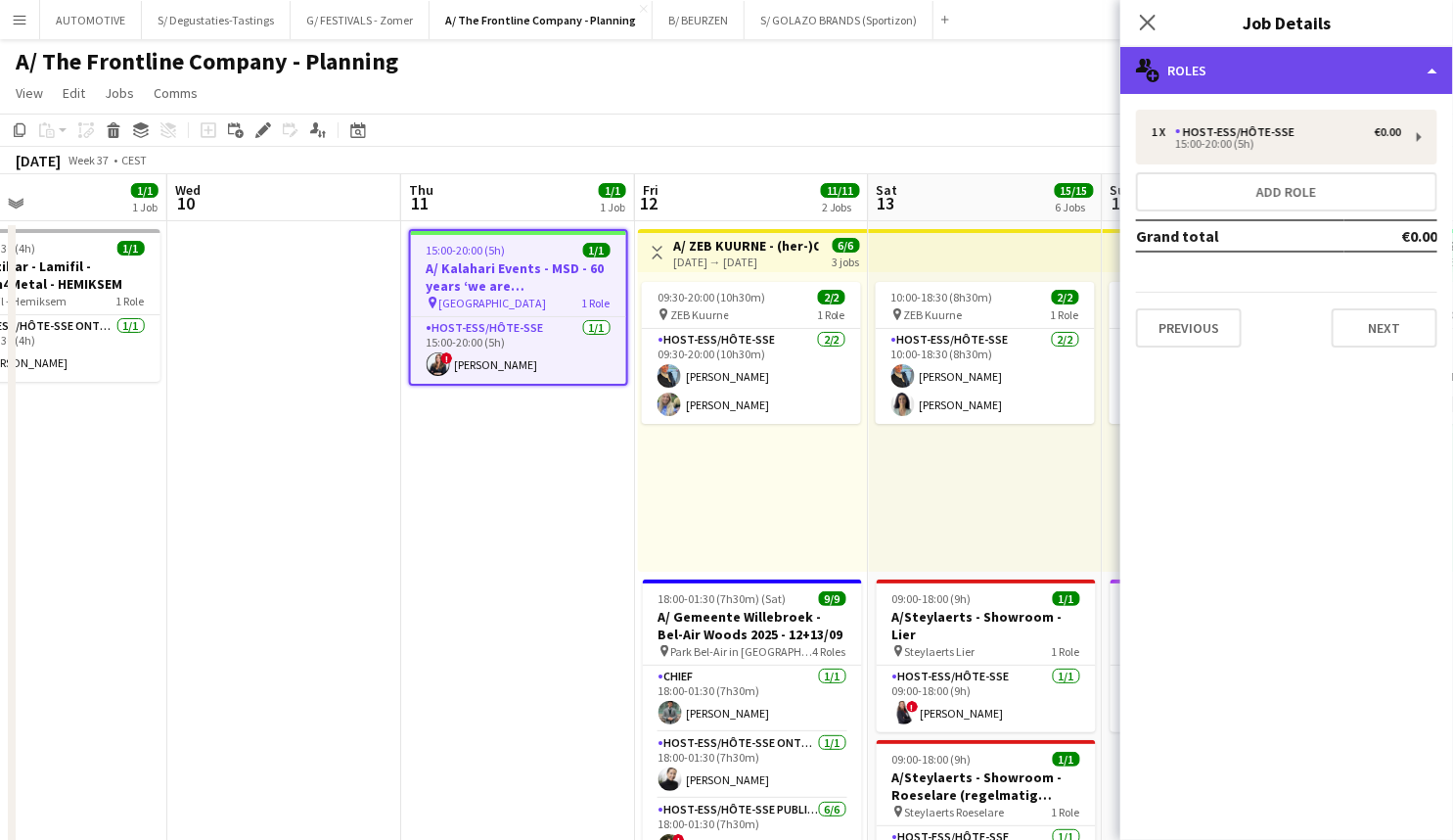
click at [1300, 68] on div "multiple-users-add Roles" at bounding box center [1287, 70] width 332 height 47
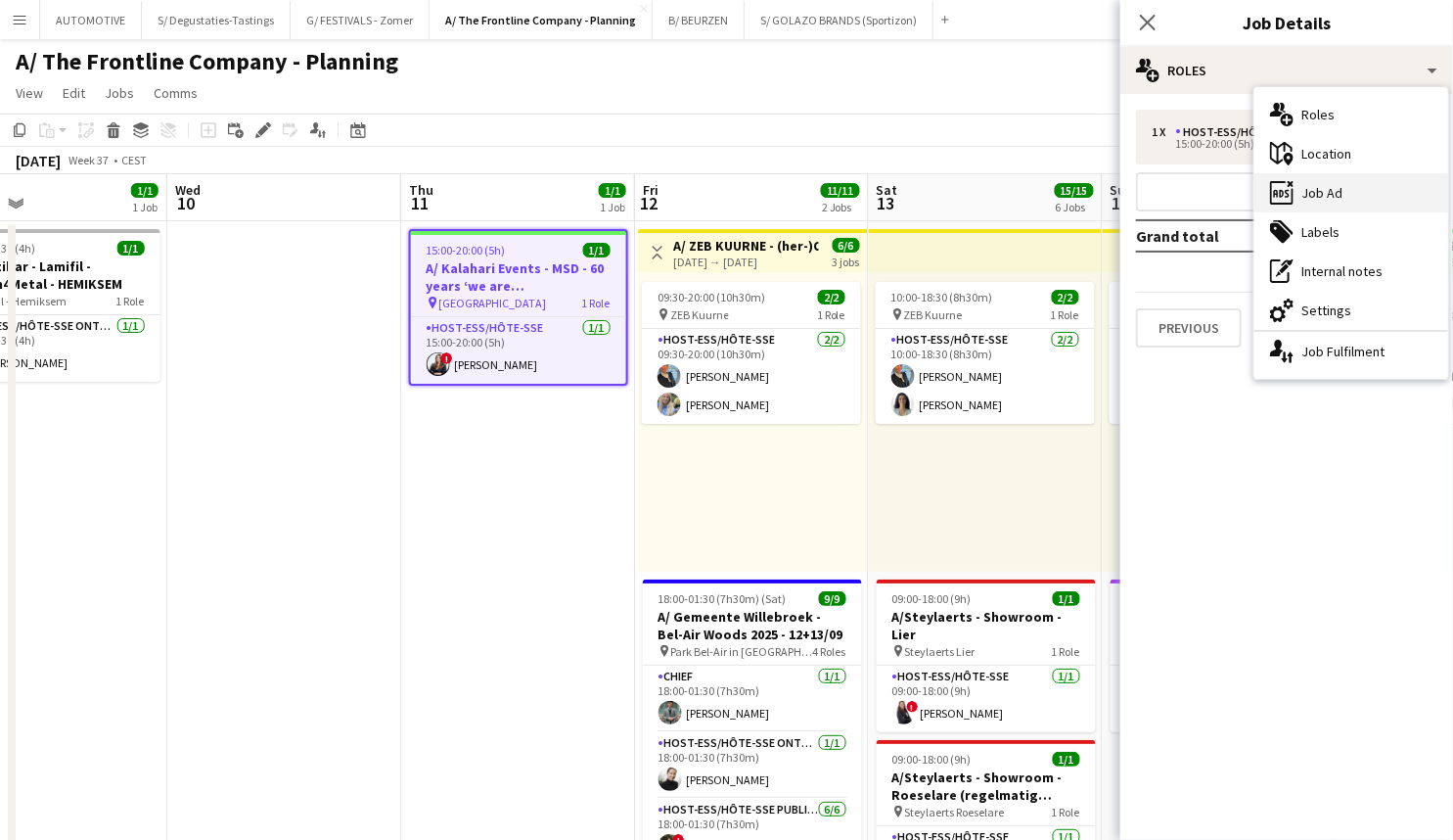
click at [1335, 196] on div "ads-window Job Ad" at bounding box center [1351, 192] width 194 height 39
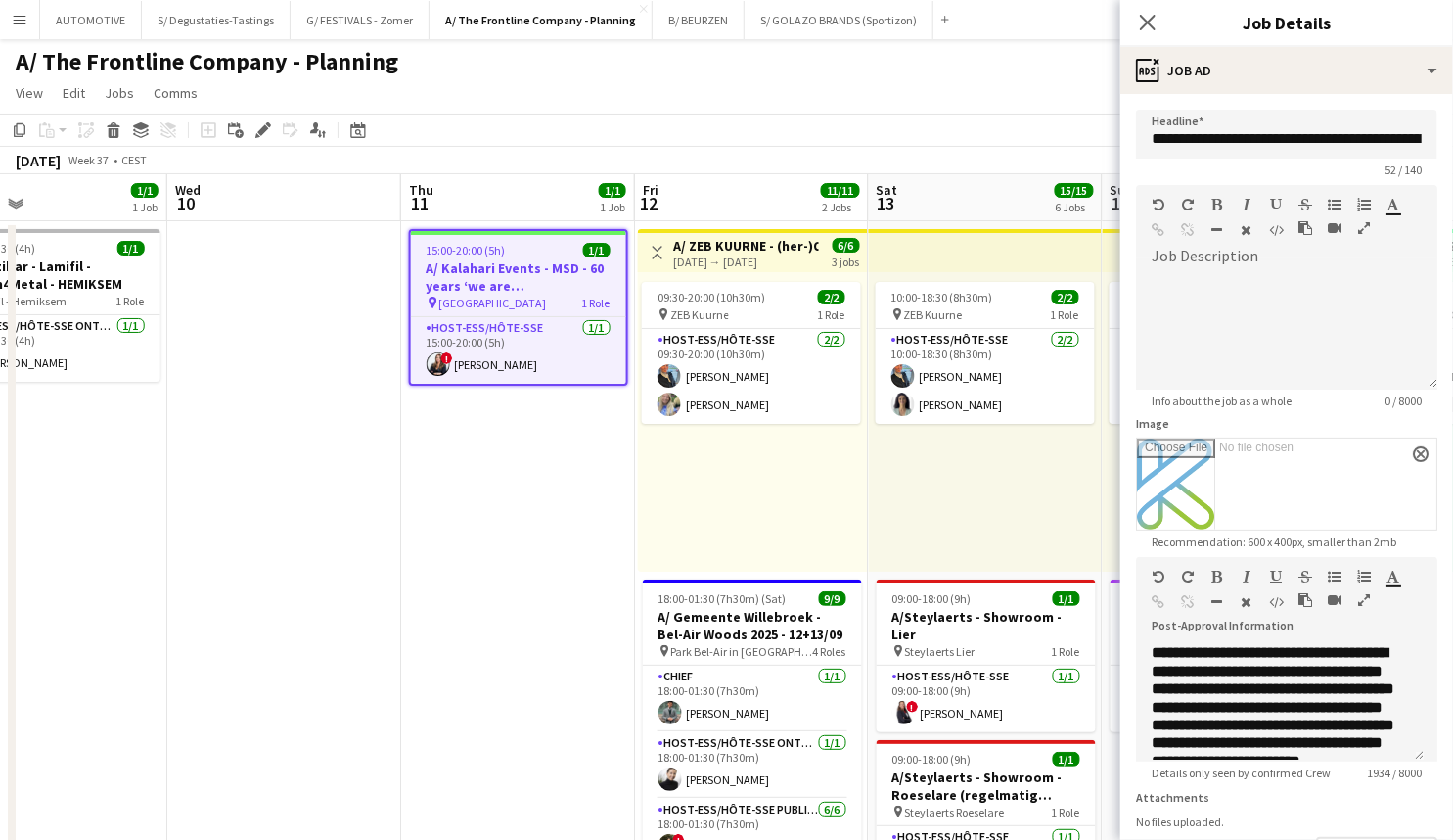
click at [1368, 602] on icon "button" at bounding box center [1364, 600] width 12 height 14
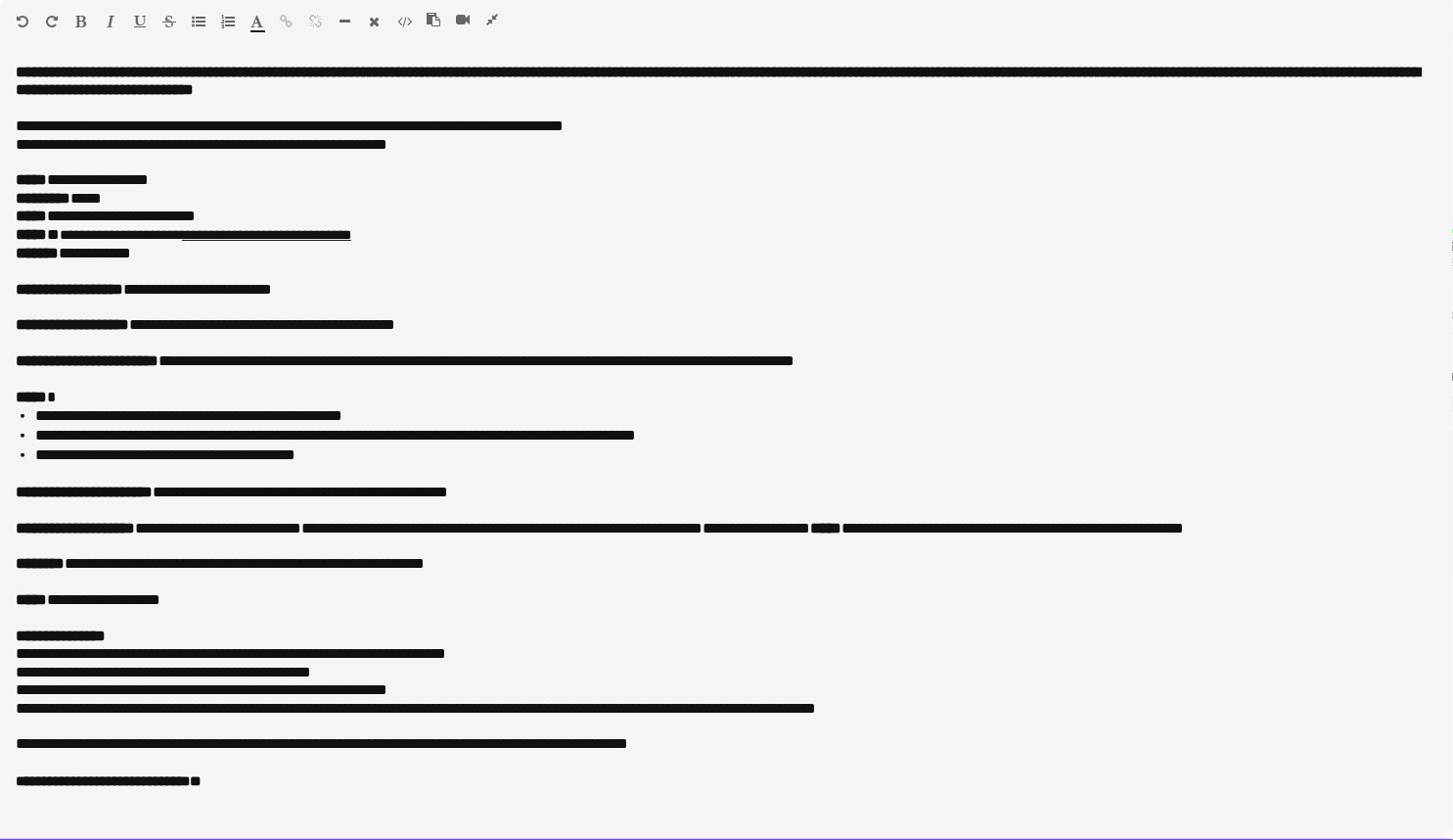
click at [159, 281] on p "**********" at bounding box center [726, 290] width 1422 height 18
drag, startPoint x: 65, startPoint y: 217, endPoint x: 252, endPoint y: 217, distance: 187.0
click at [252, 217] on p "**********" at bounding box center [726, 216] width 1422 height 18
click at [299, 342] on p at bounding box center [726, 343] width 1422 height 18
click at [166, 294] on p "**********" at bounding box center [726, 290] width 1422 height 18
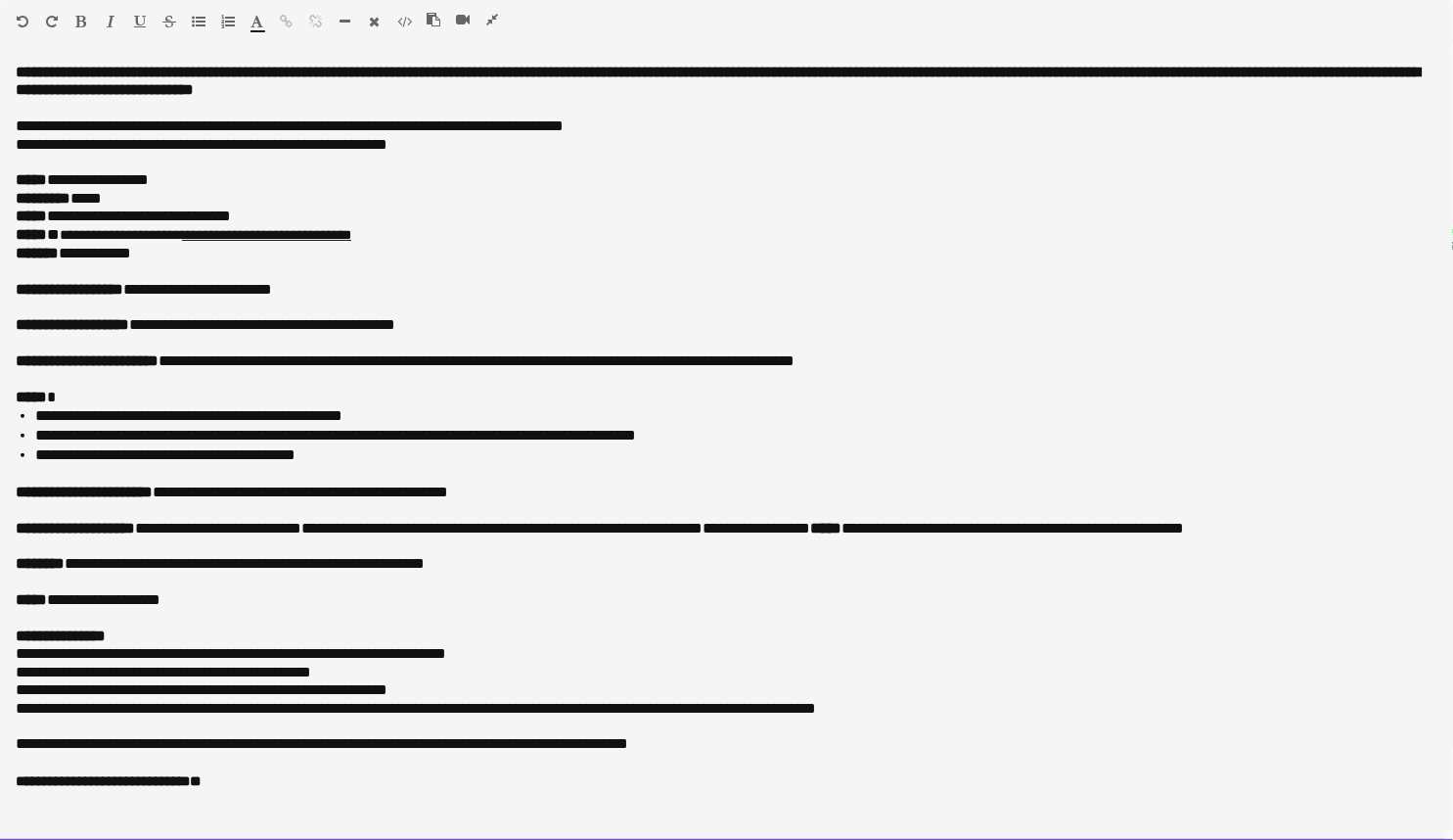
click at [449, 343] on p at bounding box center [726, 343] width 1422 height 18
click at [499, 17] on div at bounding box center [471, 24] width 89 height 24
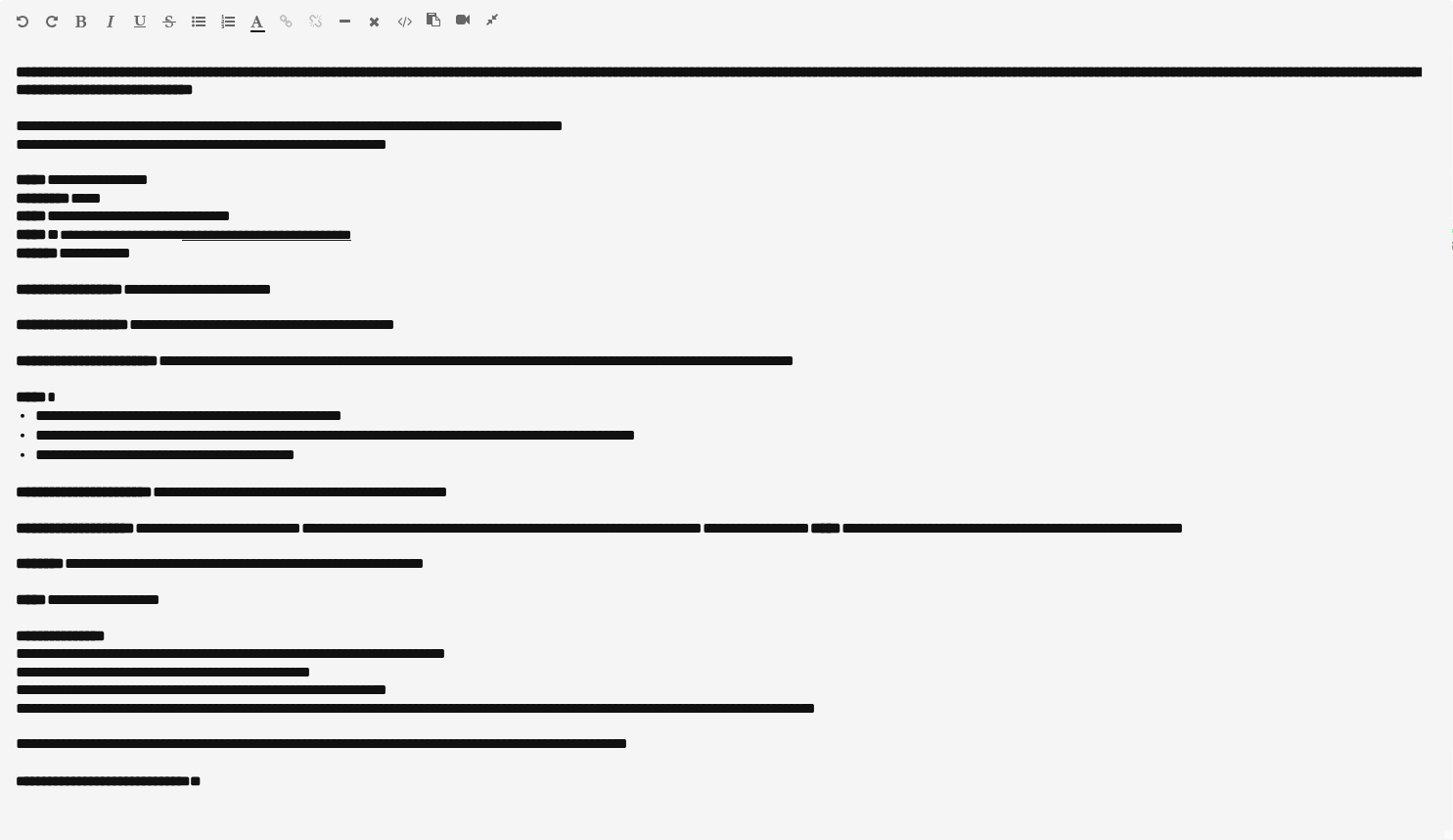
click at [496, 17] on icon "button" at bounding box center [493, 20] width 12 height 14
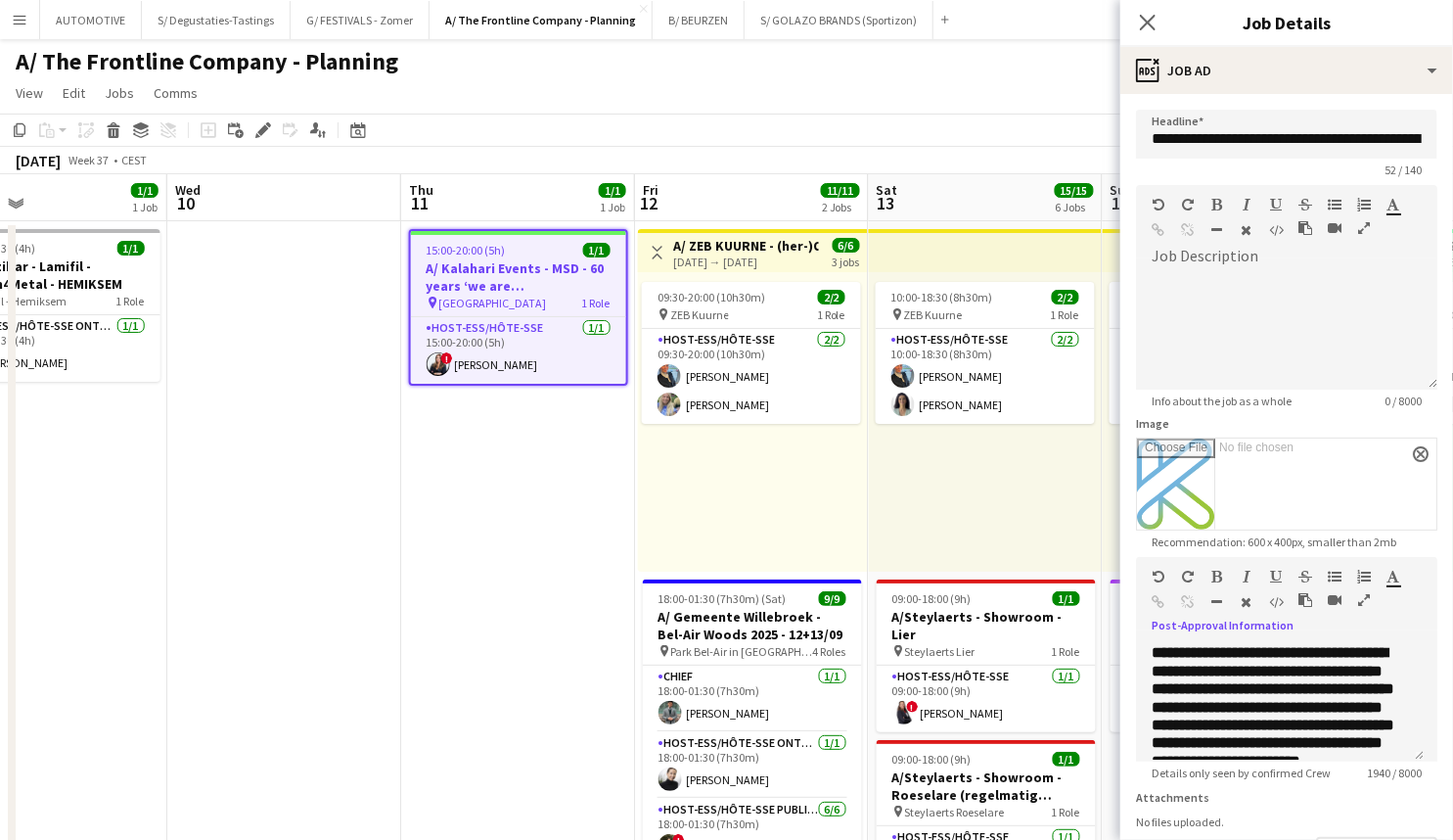
click at [588, 267] on h3 "A/ Kalahari Events - MSD - 60 years ‘we are Belgium’" at bounding box center [519, 277] width 215 height 35
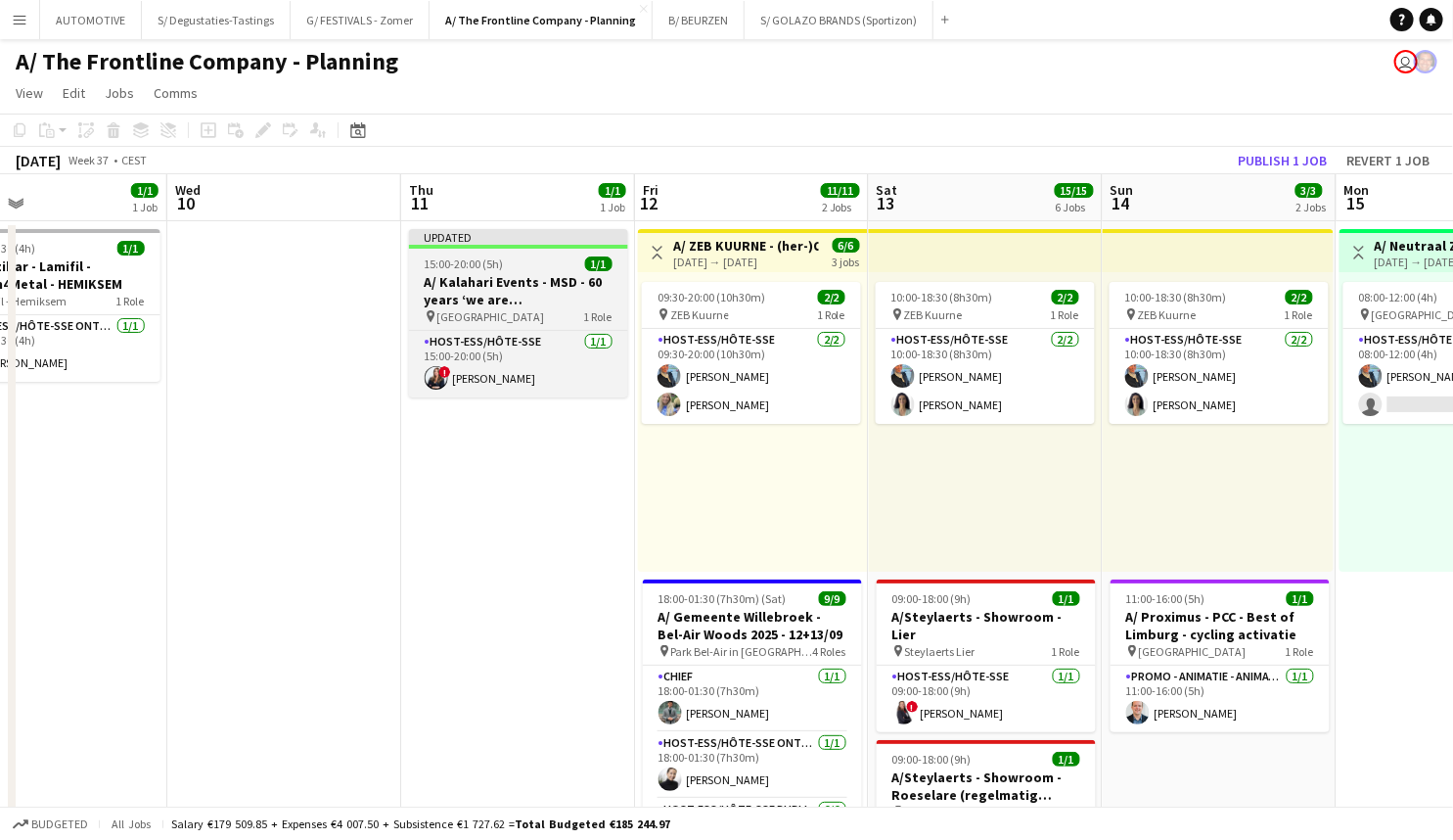
click at [545, 271] on app-job-card "Updated 15:00-20:00 (5h) 1/1 A/ Kalahari Events - MSD - 60 years ‘we are Belgiu…" at bounding box center [519, 313] width 219 height 168
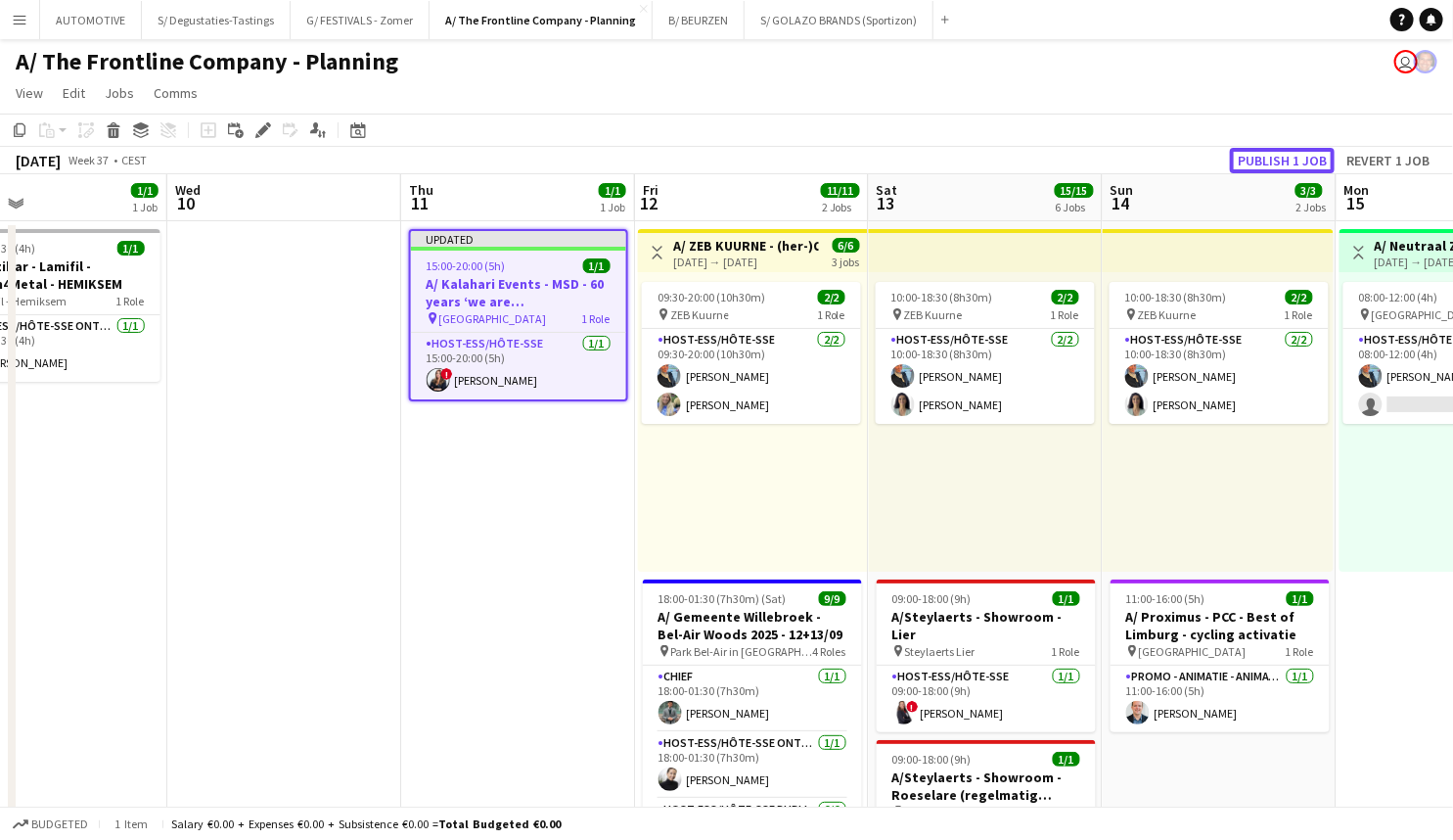
drag, startPoint x: 1305, startPoint y: 158, endPoint x: 1180, endPoint y: 182, distance: 127.3
click at [1304, 158] on button "Publish 1 job" at bounding box center [1282, 160] width 104 height 26
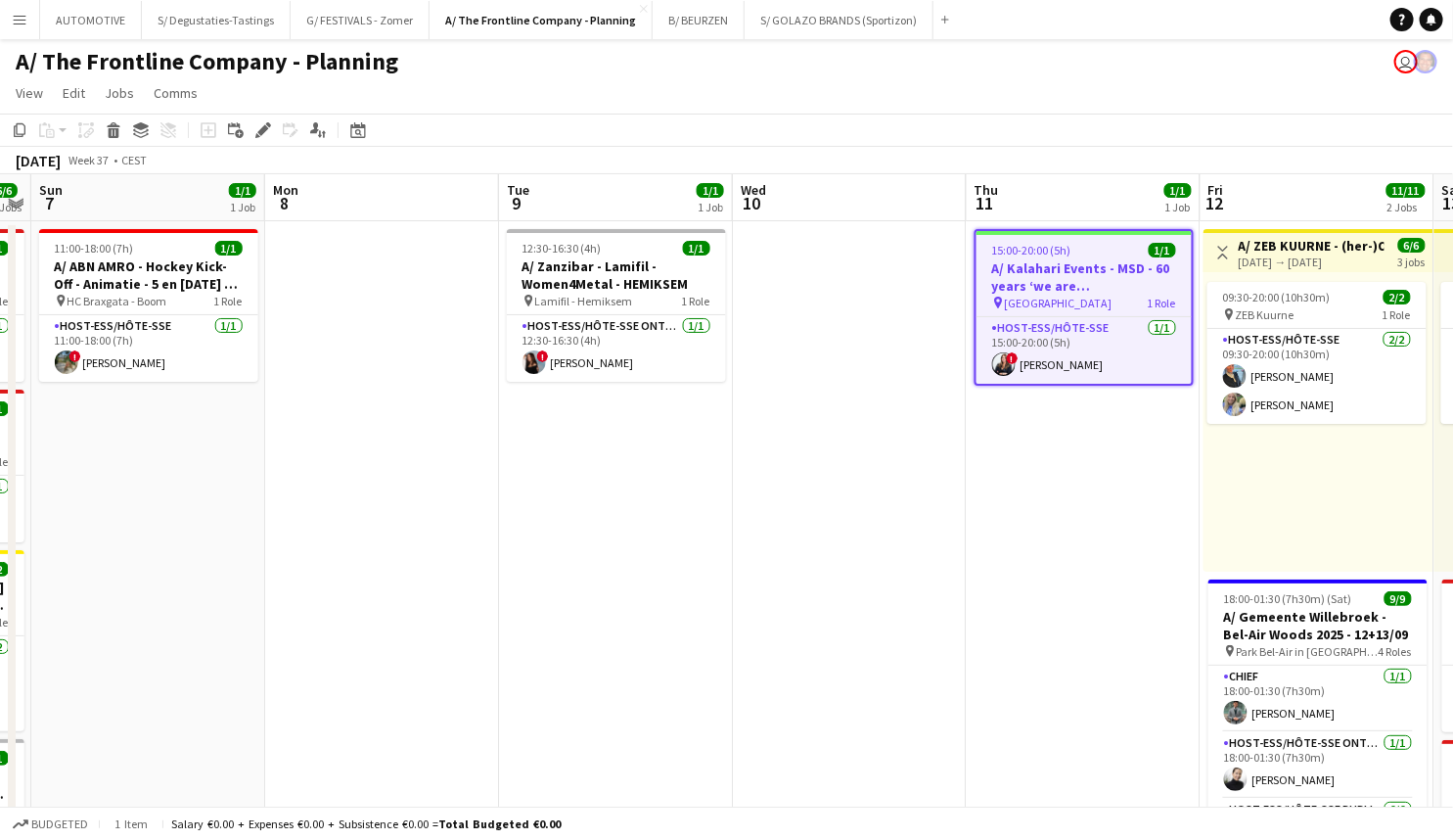
drag, startPoint x: 649, startPoint y: 545, endPoint x: 803, endPoint y: 520, distance: 156.0
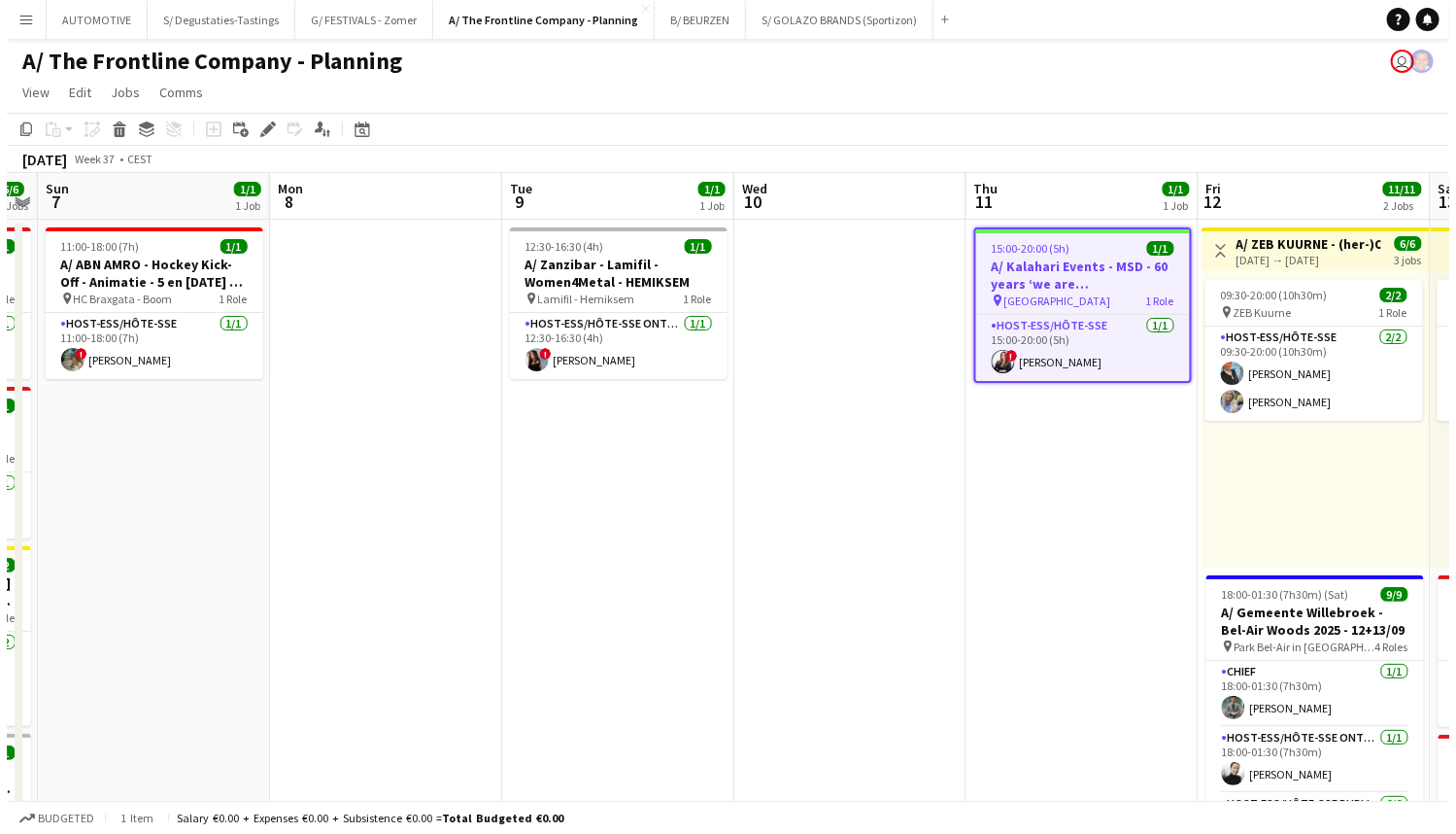
scroll to position [0, 679]
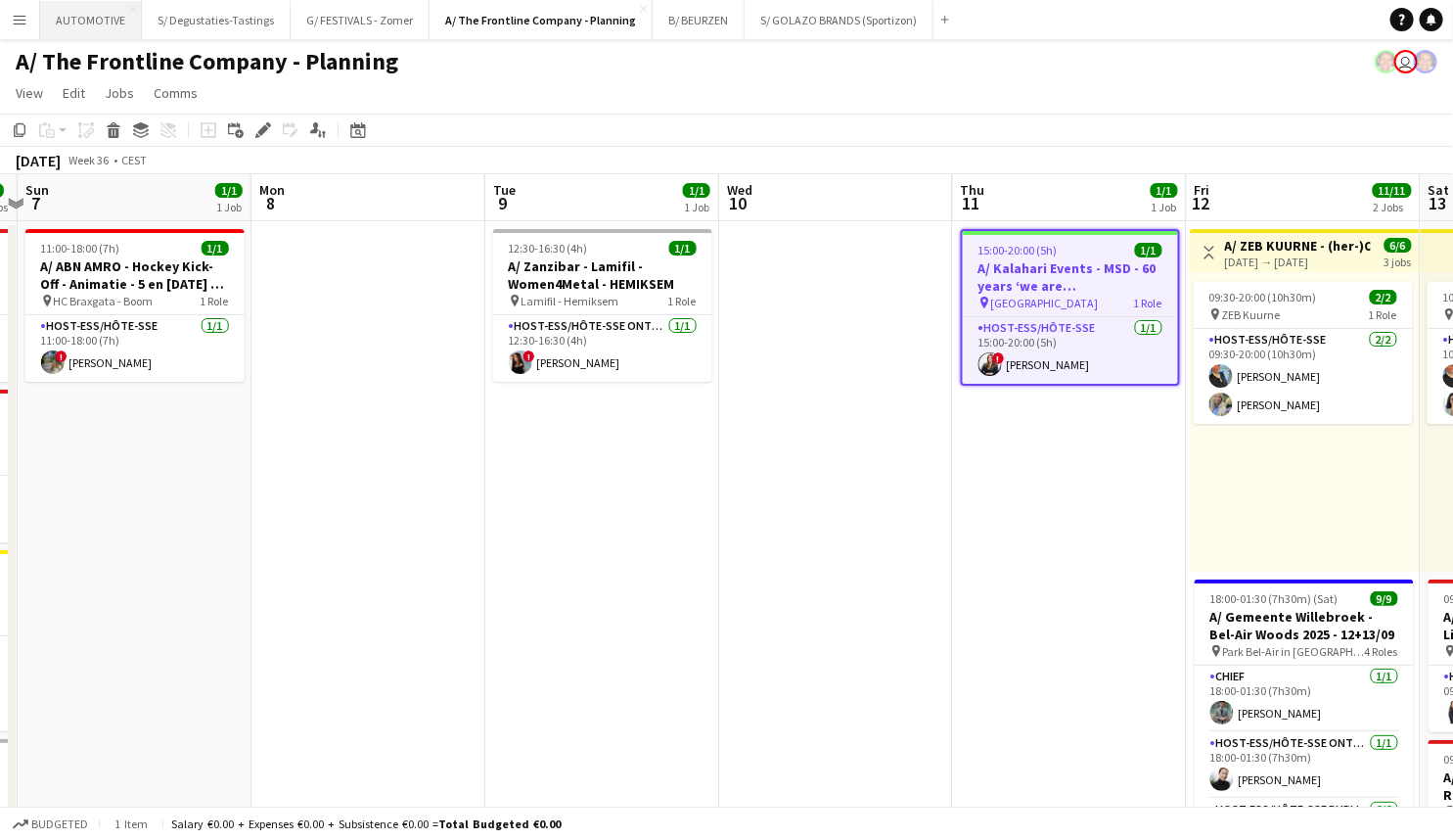
click at [83, 10] on button "AUTOMOTIVE Close" at bounding box center [91, 20] width 102 height 38
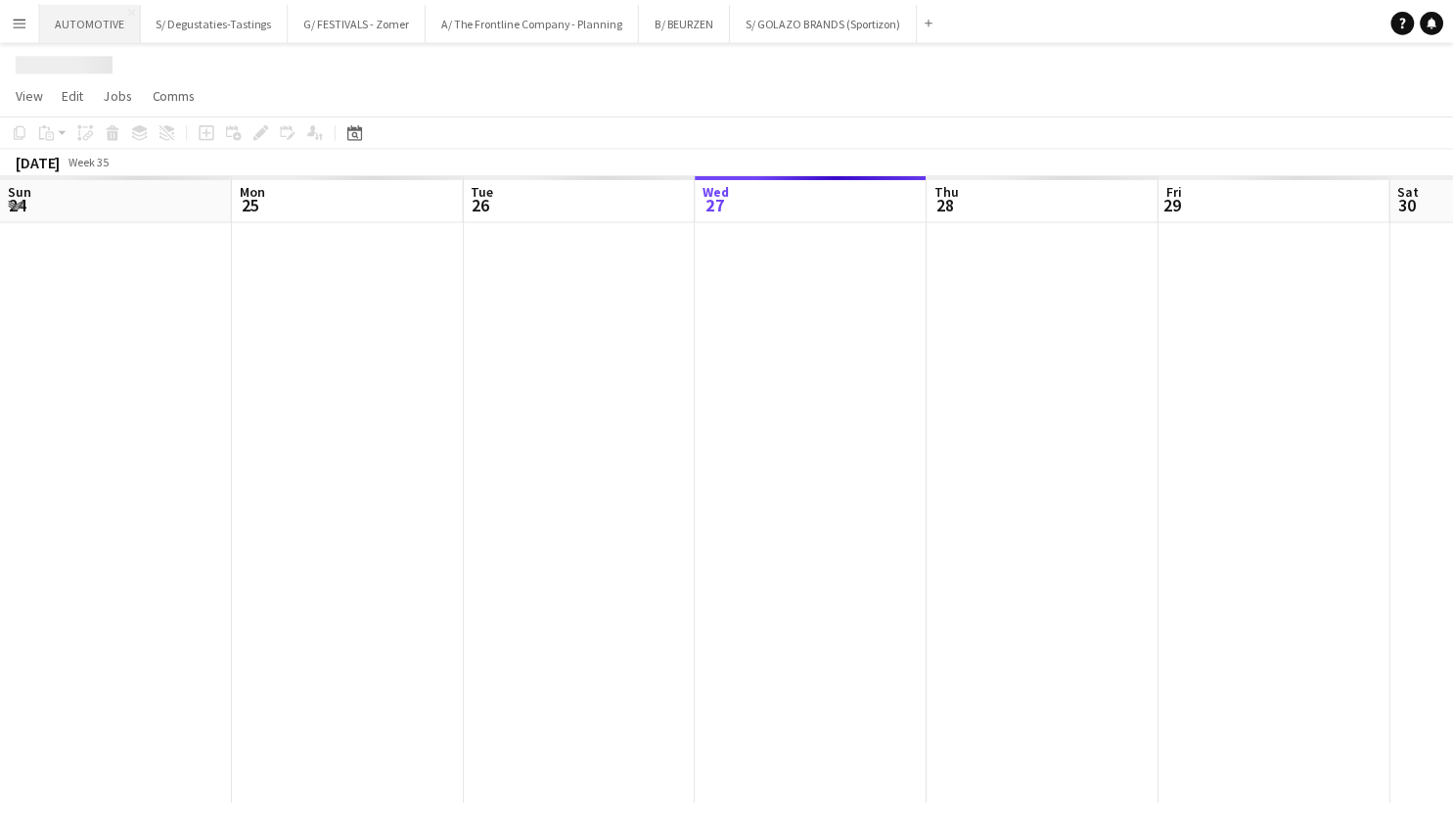
scroll to position [0, 468]
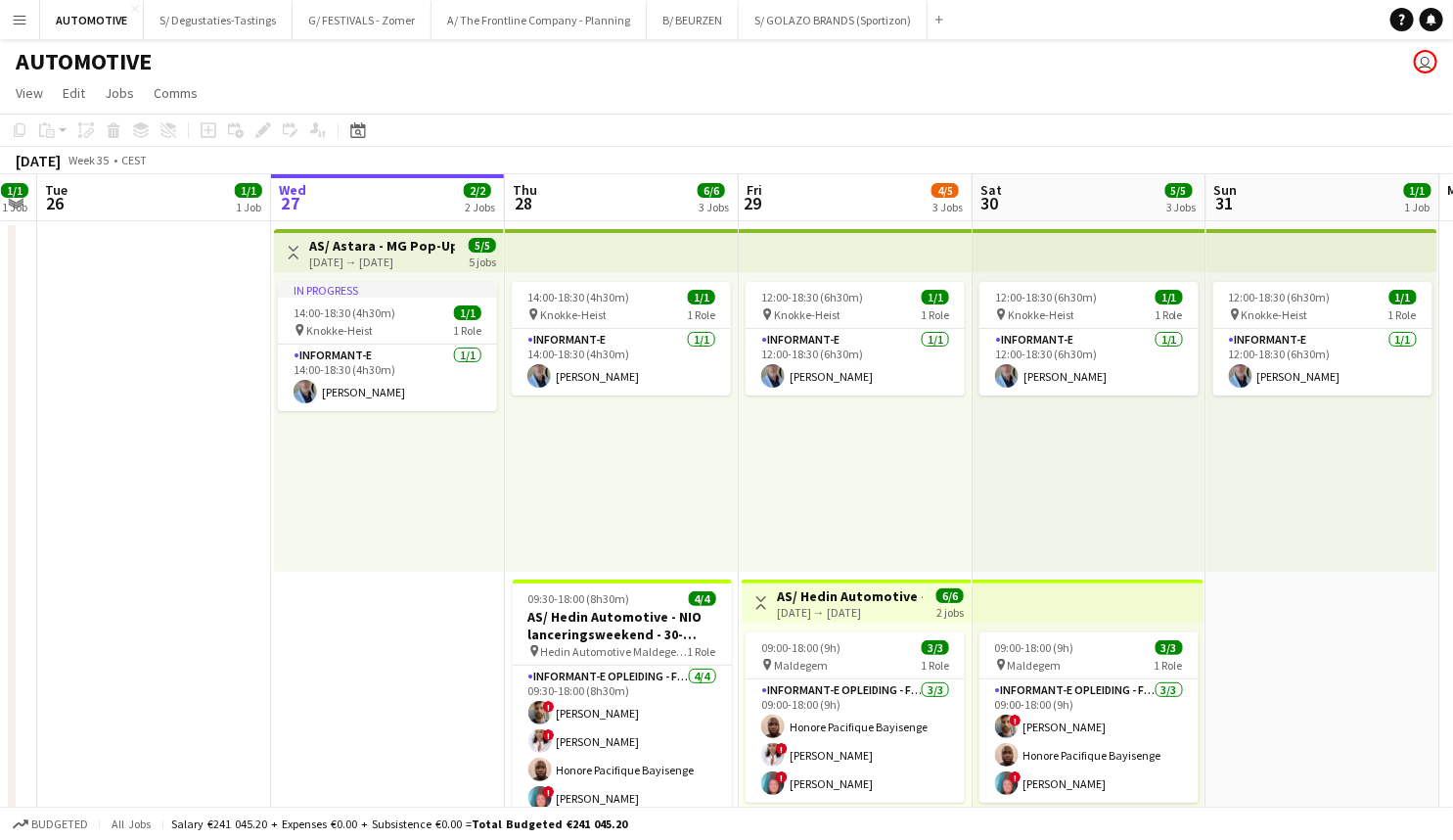
drag, startPoint x: 296, startPoint y: 585, endPoint x: 332, endPoint y: 350, distance: 237.7
click at [332, 350] on app-calendar-viewport "Sun 24 1/1 1 Job Mon 25 1/1 1 Job Tue 26 1/1 1 Job Wed 27 2/2 2 Jobs Thu 28 6/6…" at bounding box center [726, 791] width 1453 height 1235
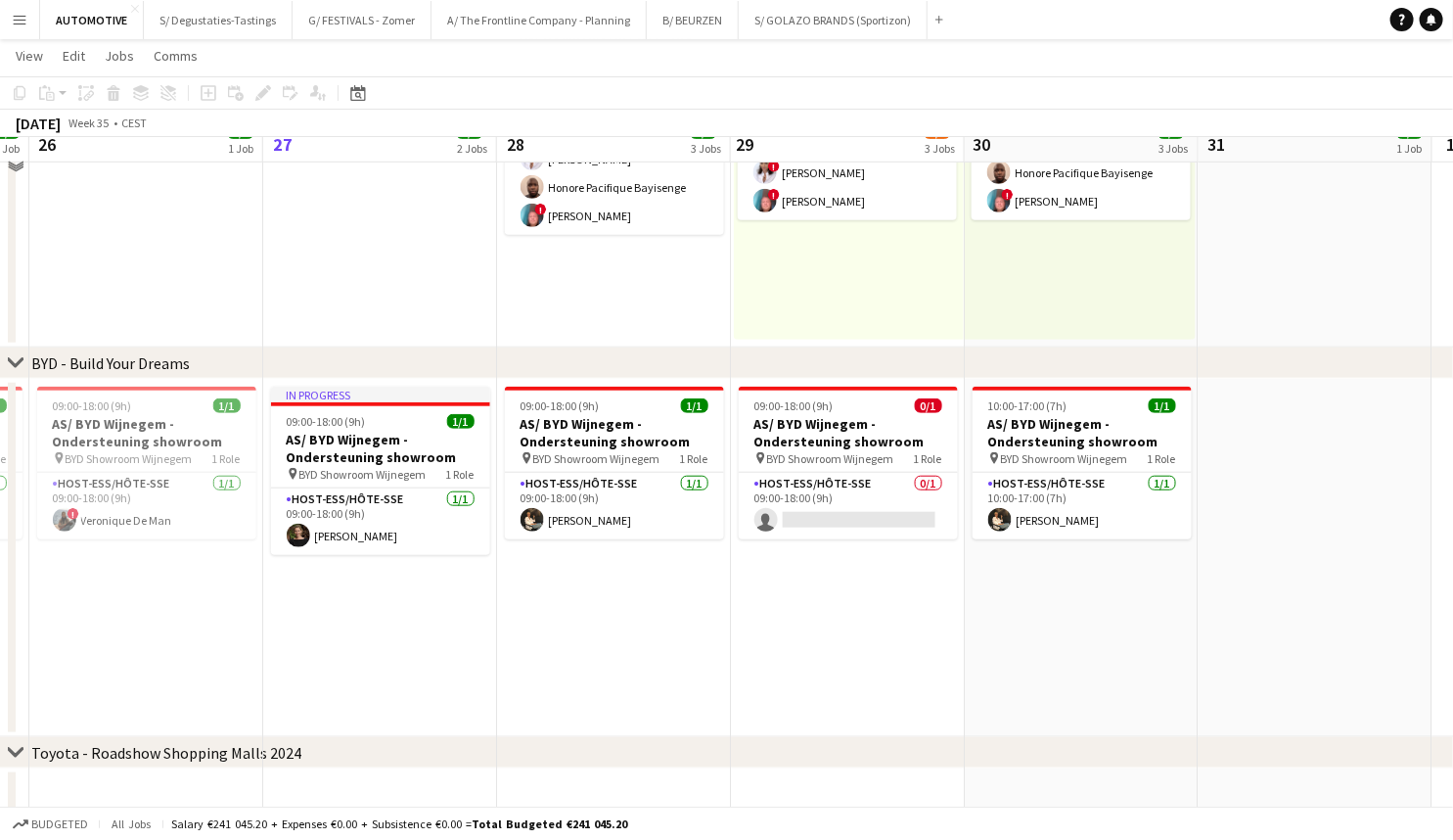
scroll to position [600, 0]
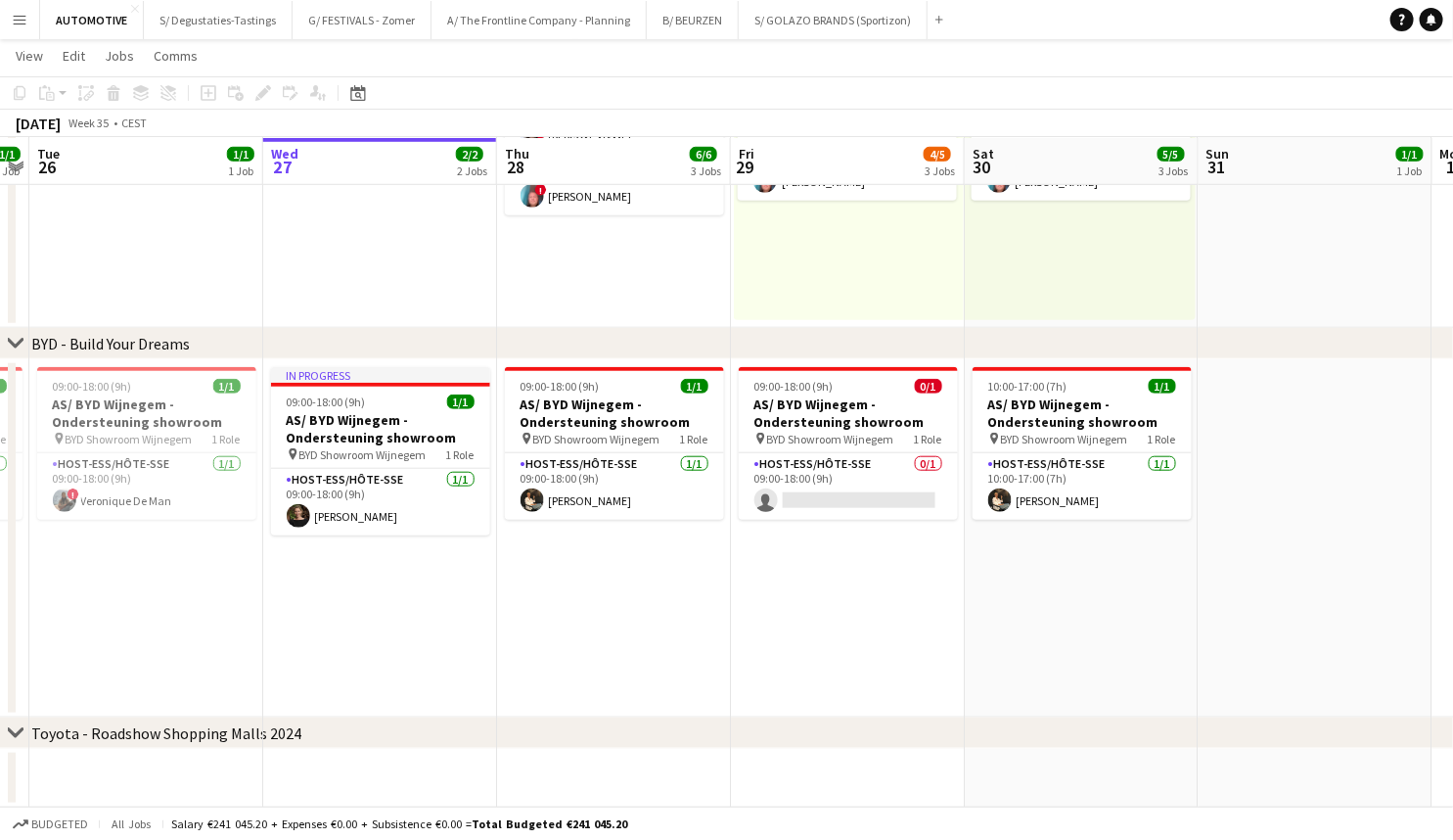
drag, startPoint x: 424, startPoint y: 579, endPoint x: 404, endPoint y: 647, distance: 70.9
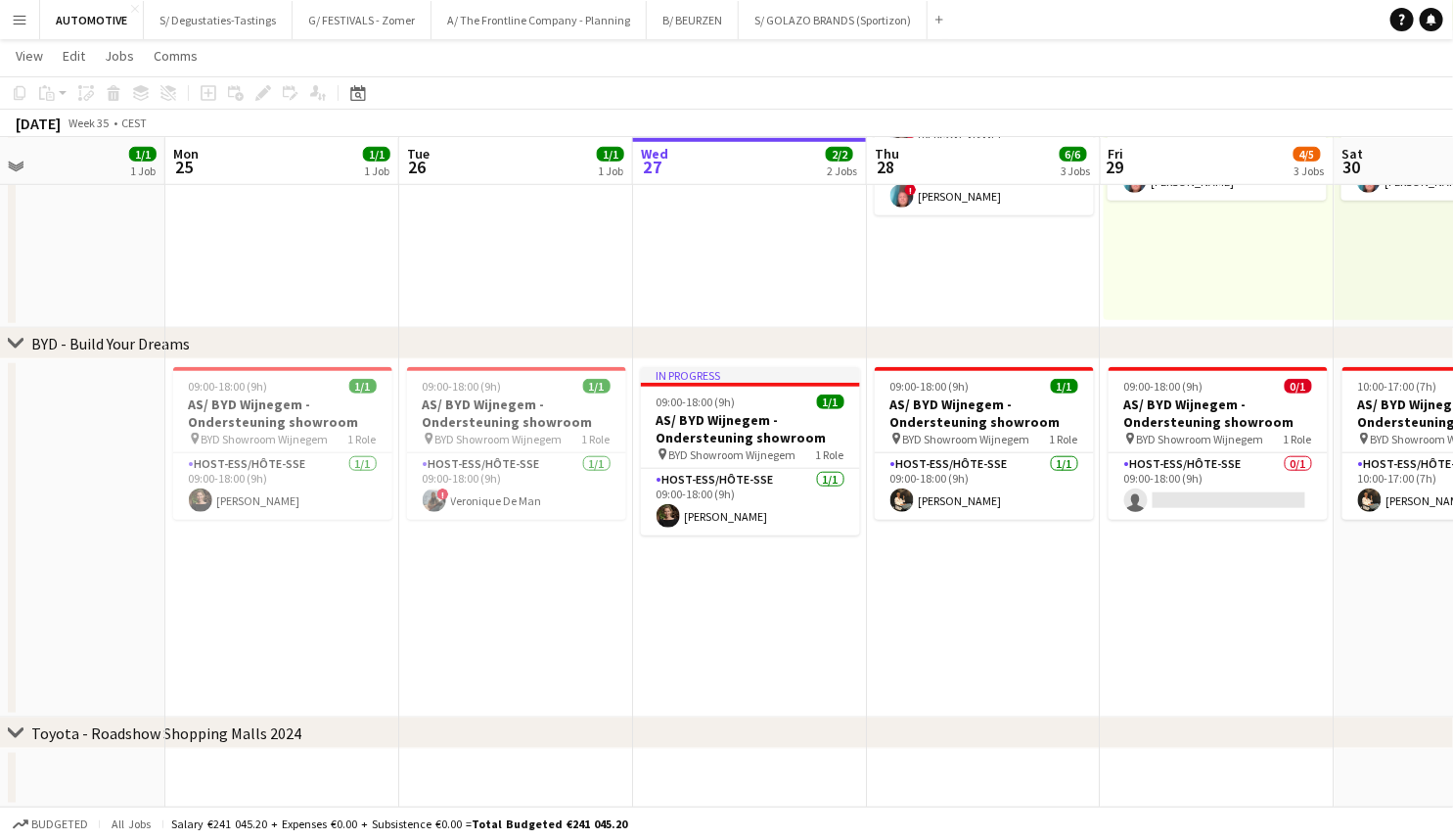
scroll to position [0, 530]
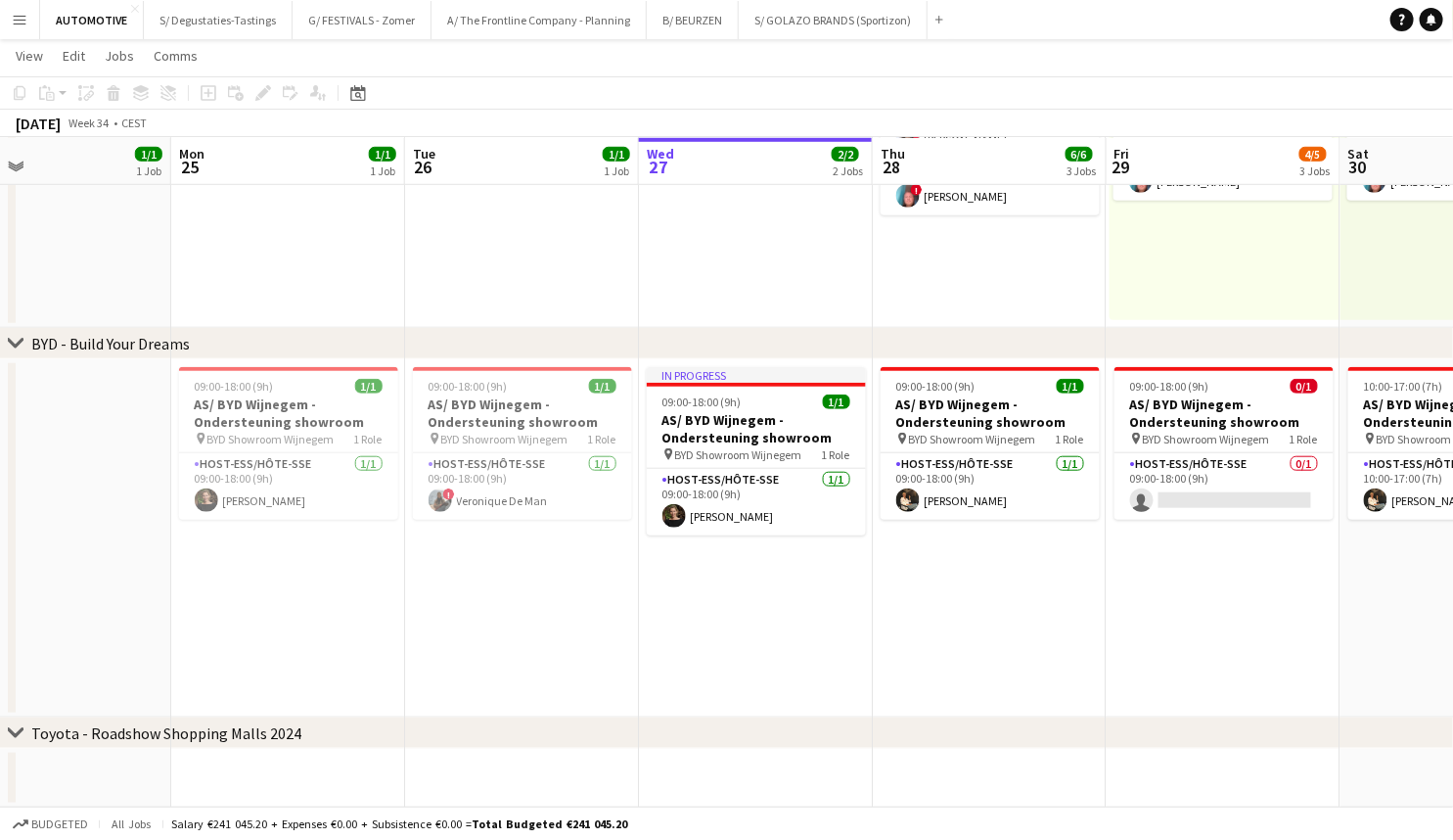
drag, startPoint x: 257, startPoint y: 613, endPoint x: 632, endPoint y: 586, distance: 376.0
click at [632, 586] on app-calendar-viewport "Fri 22 2/2 2 Jobs Sat 23 2/2 2 Jobs Sun 24 1/1 1 Job Mon 25 1/1 1 Job Tue 26 1/…" at bounding box center [726, 141] width 1453 height 1331
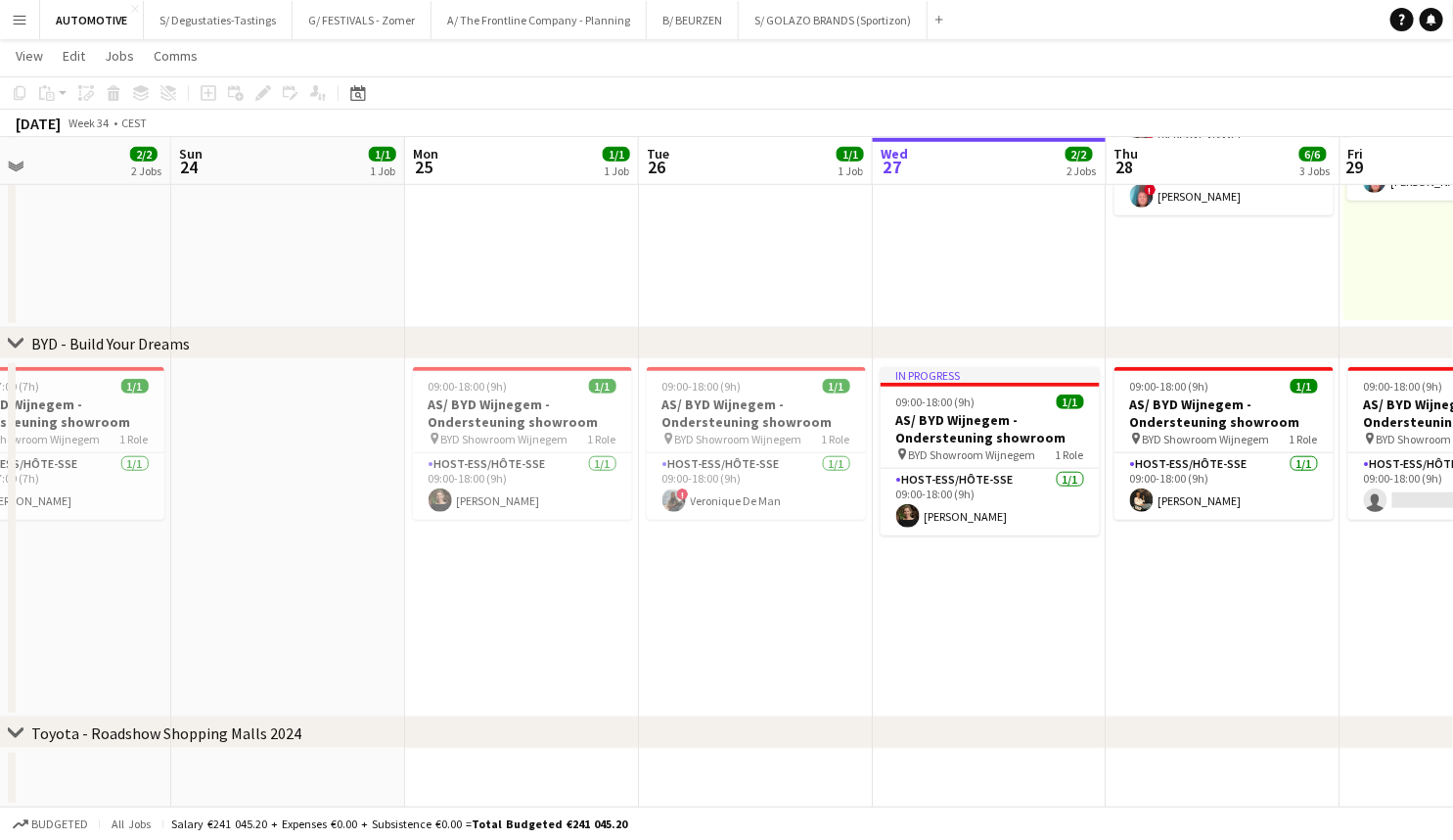
scroll to position [0, 414]
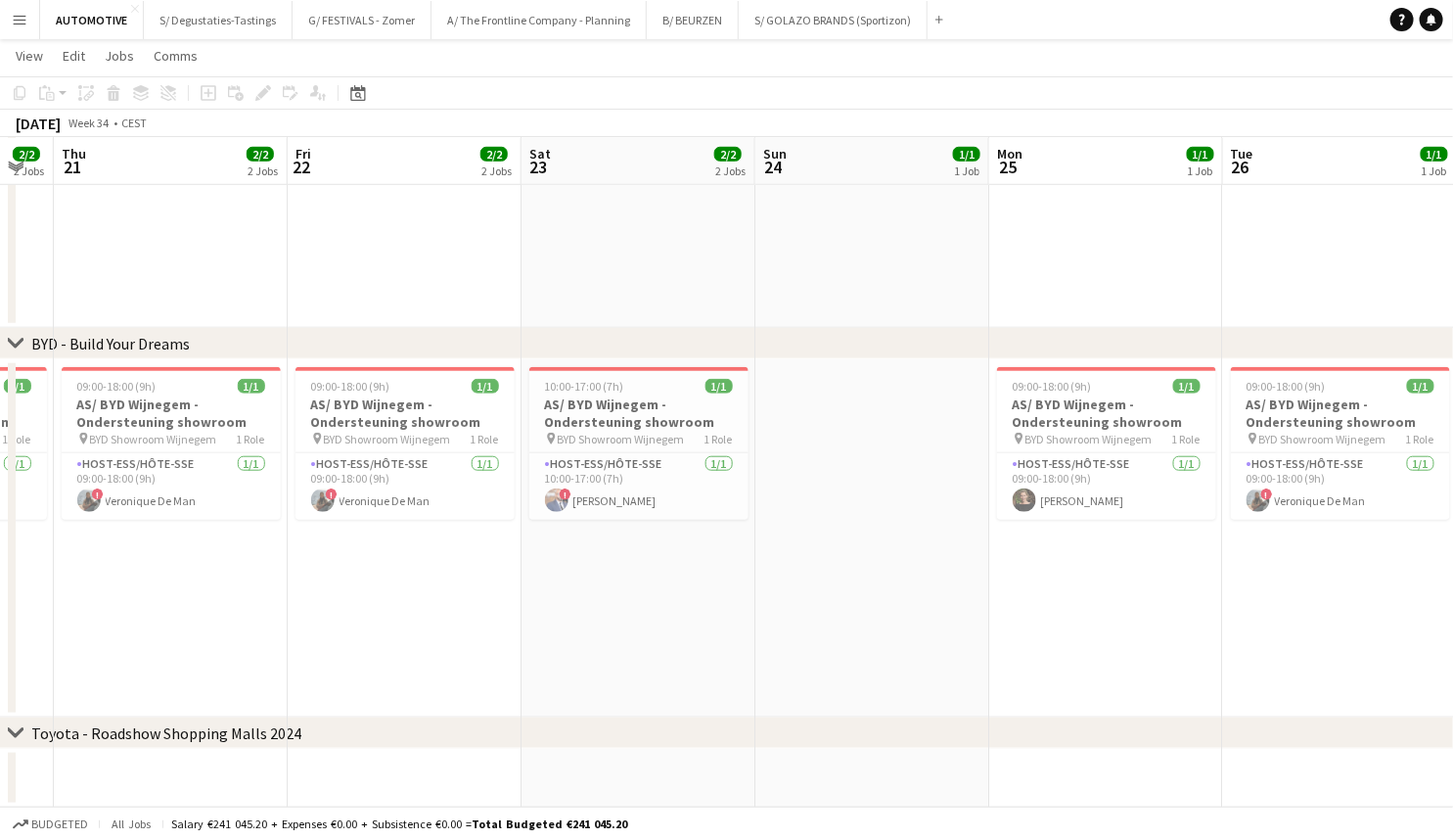
drag, startPoint x: 276, startPoint y: 549, endPoint x: 1094, endPoint y: 534, distance: 818.1
click at [1094, 534] on app-calendar-viewport "Tue 19 1/1 1 Job Wed 20 2/2 2 Jobs Thu 21 2/2 2 Jobs Fri 22 2/2 2 Jobs Sat 23 2…" at bounding box center [726, 141] width 1453 height 1331
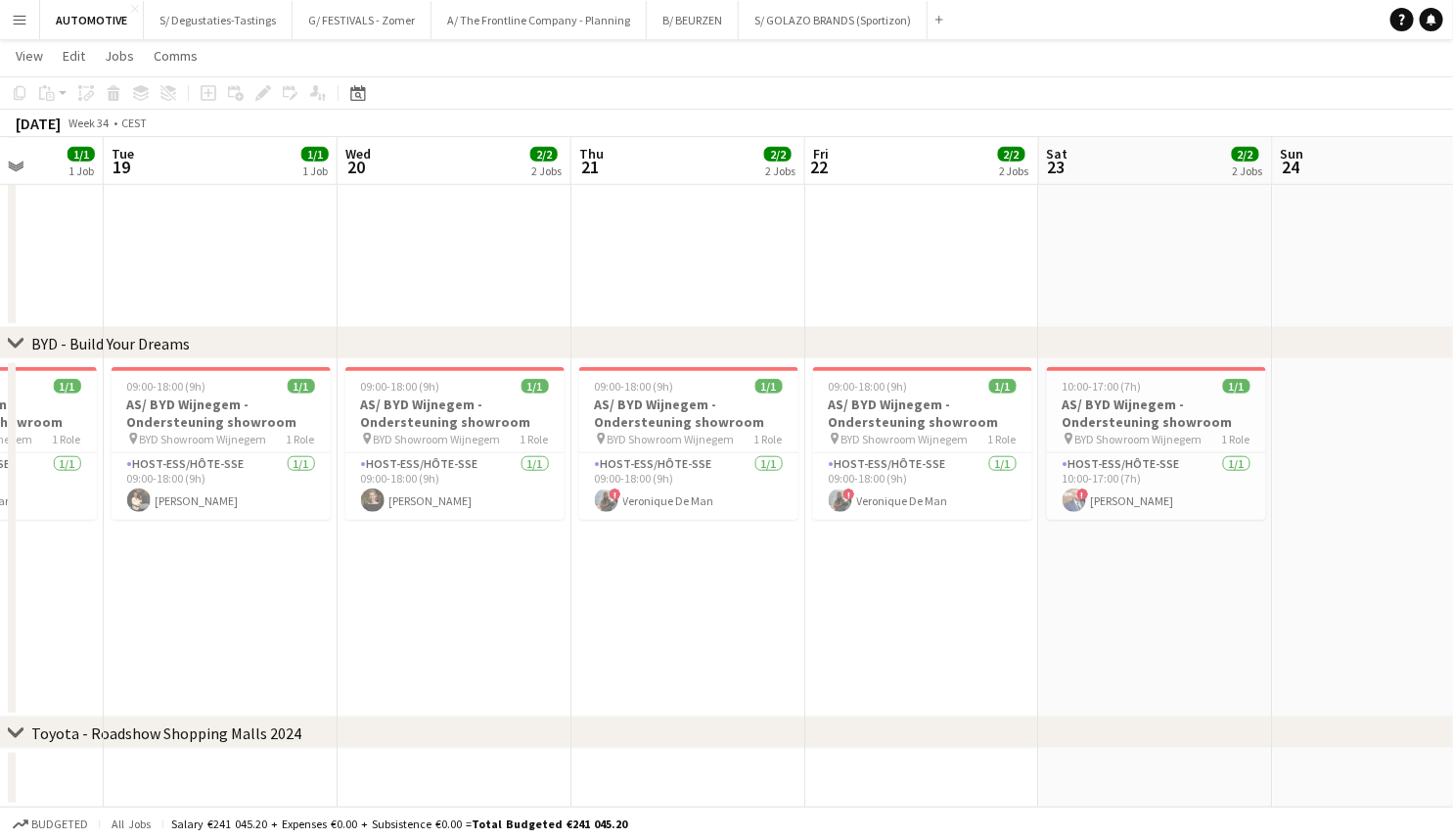
drag, startPoint x: 741, startPoint y: 559, endPoint x: 757, endPoint y: 559, distance: 16.0
click at [757, 559] on app-calendar-viewport "Sat 16 2/2 2 Jobs Sun 17 1/1 1 Job Mon 18 1/1 1 Job Tue 19 1/1 1 Job Wed 20 2/2…" at bounding box center [726, 141] width 1453 height 1331
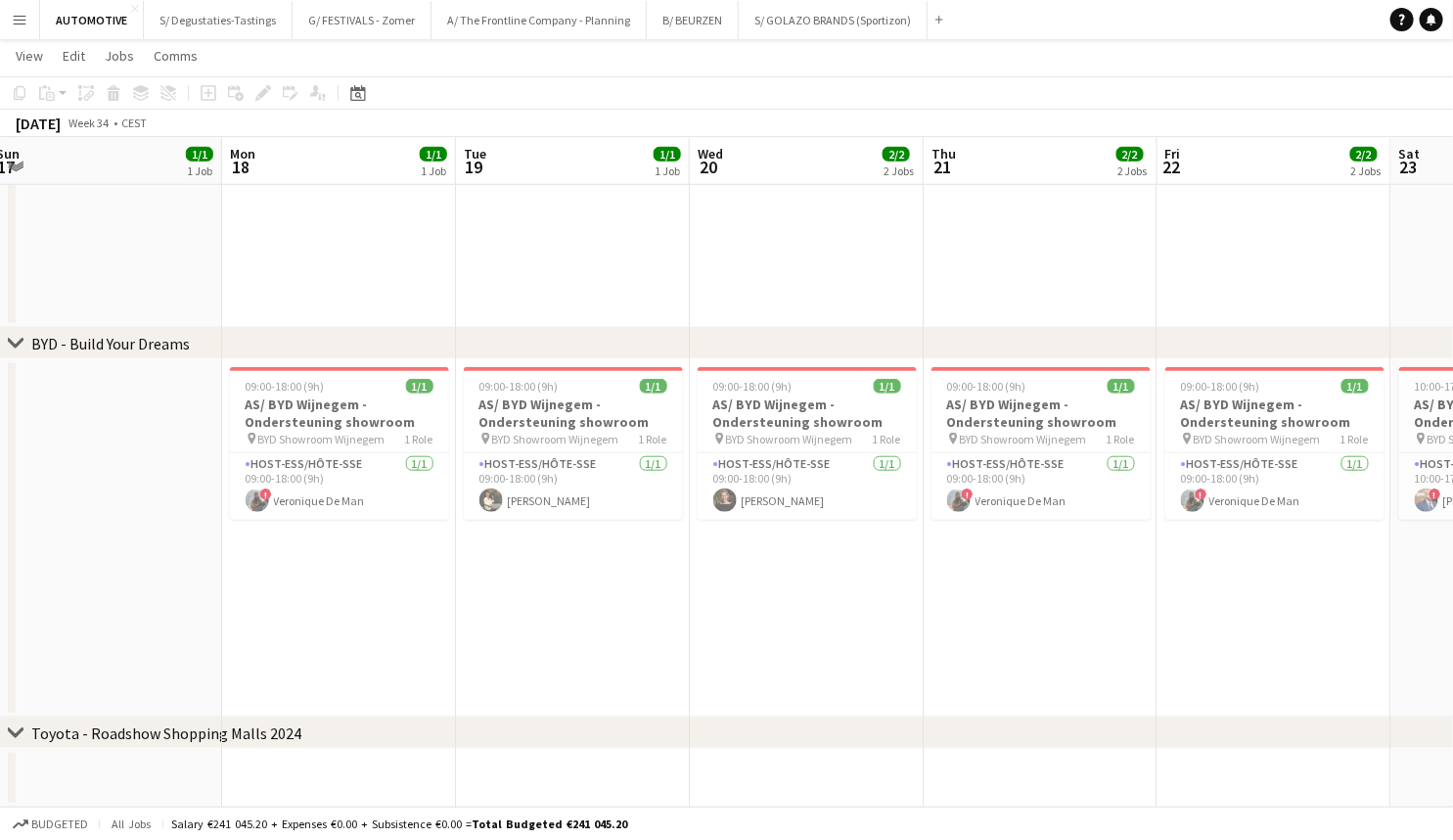
scroll to position [0, 469]
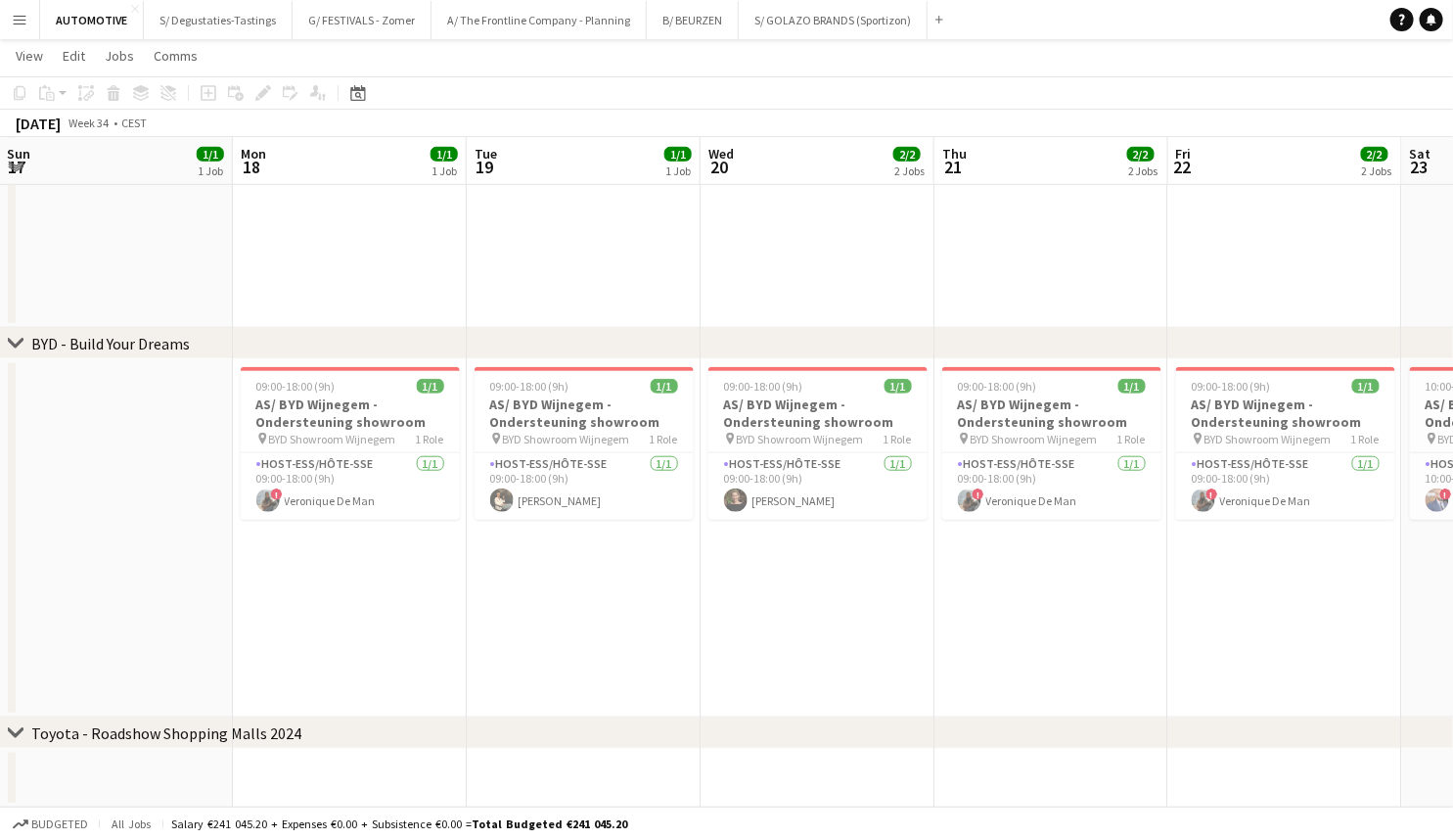
drag, startPoint x: 357, startPoint y: 575, endPoint x: 722, endPoint y: 563, distance: 365.2
click at [722, 563] on app-calendar-viewport "Fri 15 2/2 2 Jobs Sat 16 2/2 2 Jobs Sun 17 1/1 1 Job Mon 18 1/1 1 Job Tue 19 1/…" at bounding box center [726, 141] width 1453 height 1331
click at [106, 25] on button "AUTOMOTIVE Close" at bounding box center [92, 20] width 104 height 38
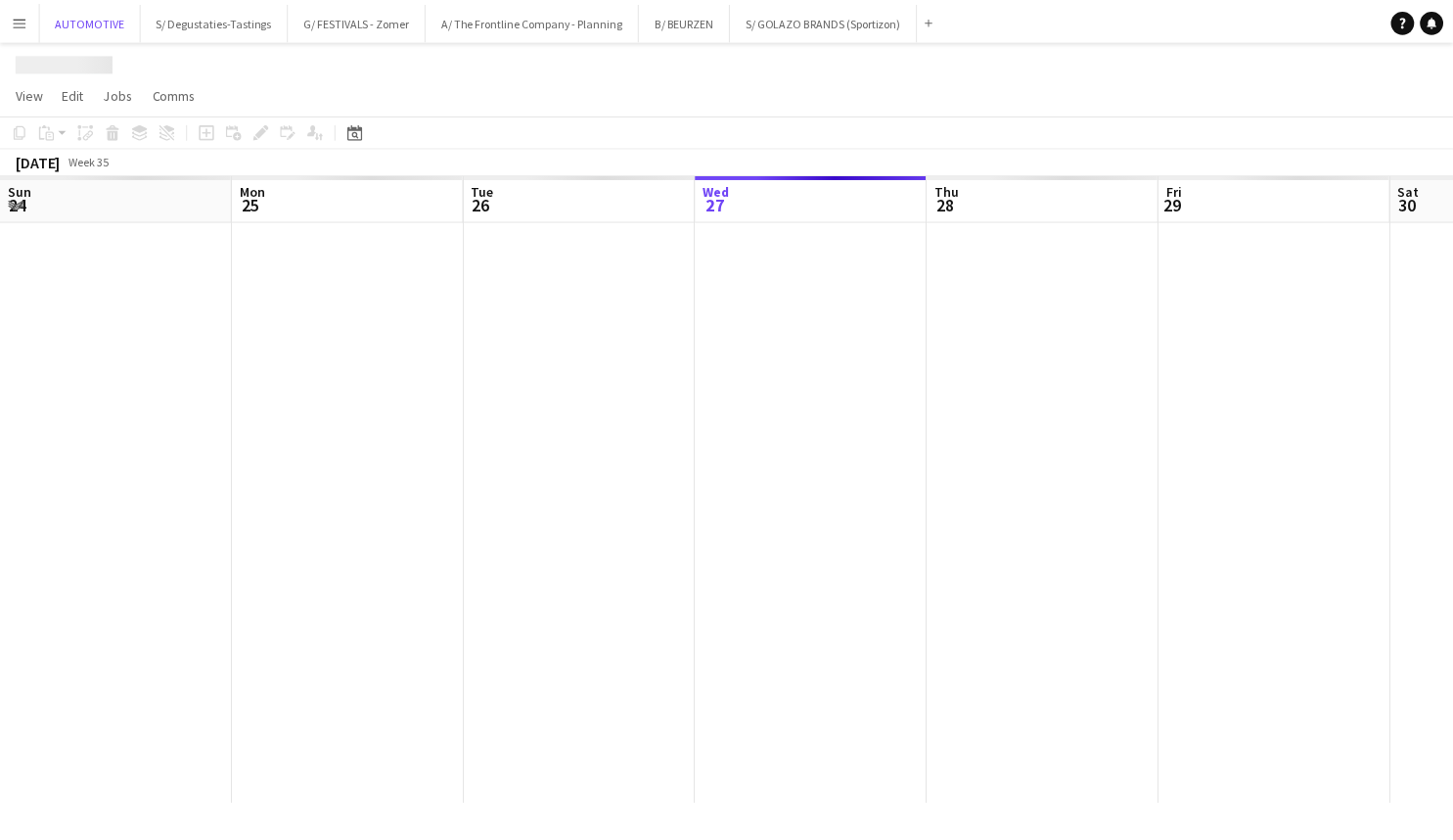
scroll to position [0, 468]
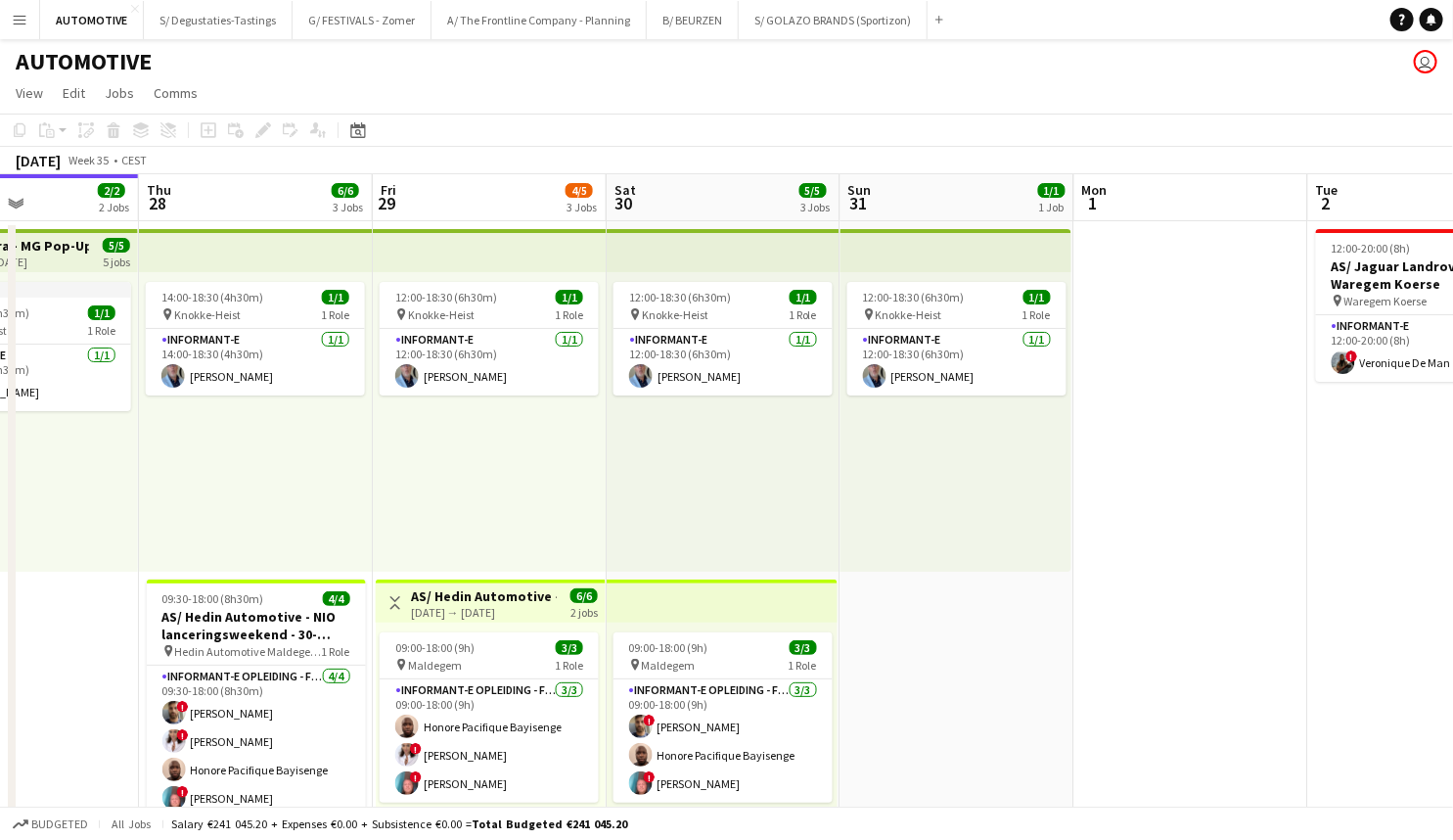
drag, startPoint x: 917, startPoint y: 469, endPoint x: 356, endPoint y: 471, distance: 561.0
click at [284, 473] on app-calendar-viewport "Sun 24 1/1 1 Job Mon 25 1/1 1 Job Tue 26 1/1 1 Job Wed 27 2/2 2 Jobs Thu 28 6/6…" at bounding box center [726, 791] width 1453 height 1235
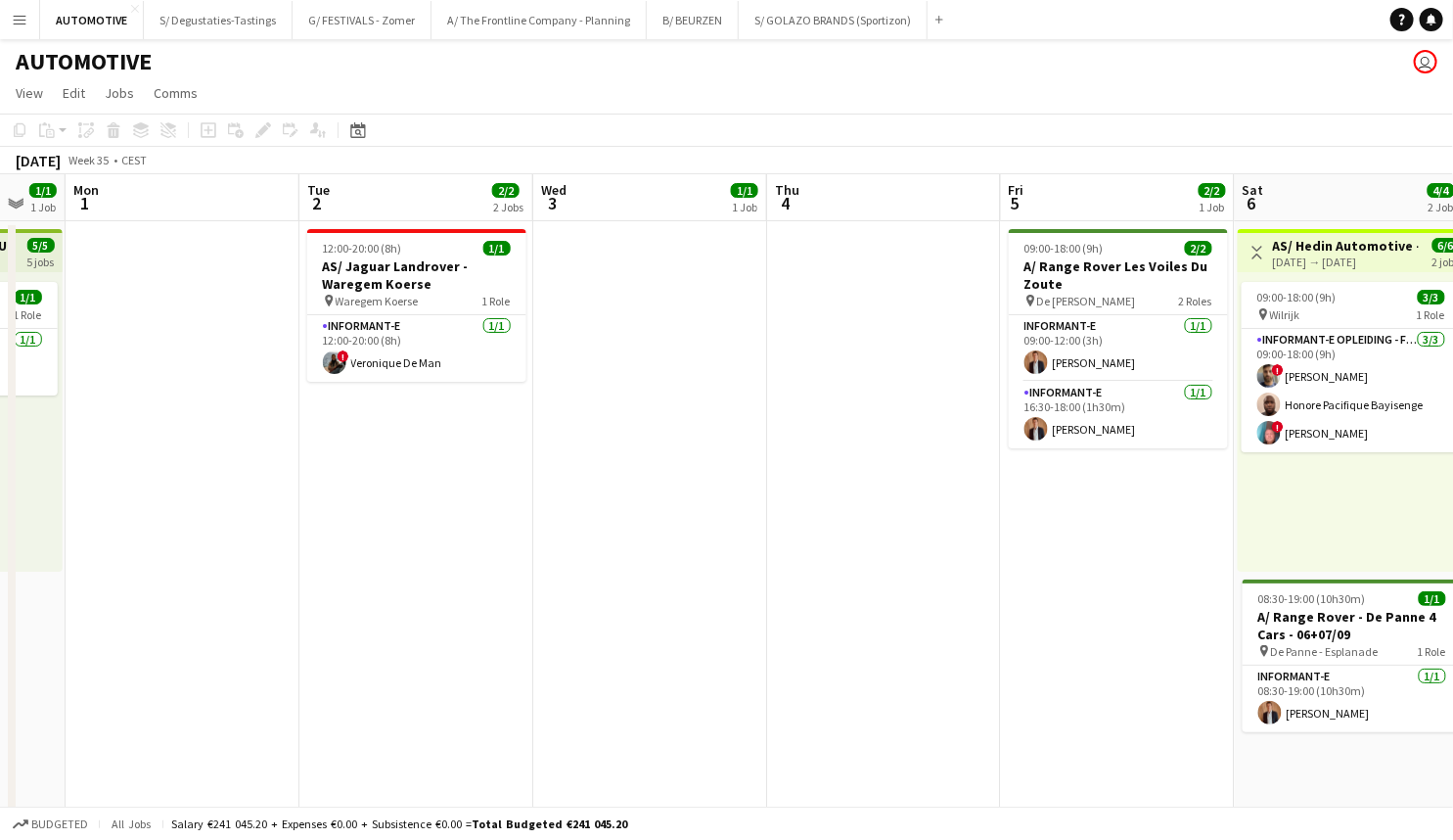
drag, startPoint x: 748, startPoint y: 475, endPoint x: 519, endPoint y: 496, distance: 230.0
click at [519, 496] on app-calendar-viewport "Fri 29 4/5 3 Jobs Sat 30 5/5 3 Jobs Sun 31 1/1 1 Job Mon 1 Tue 2 2/2 2 Jobs Wed…" at bounding box center [726, 791] width 1453 height 1235
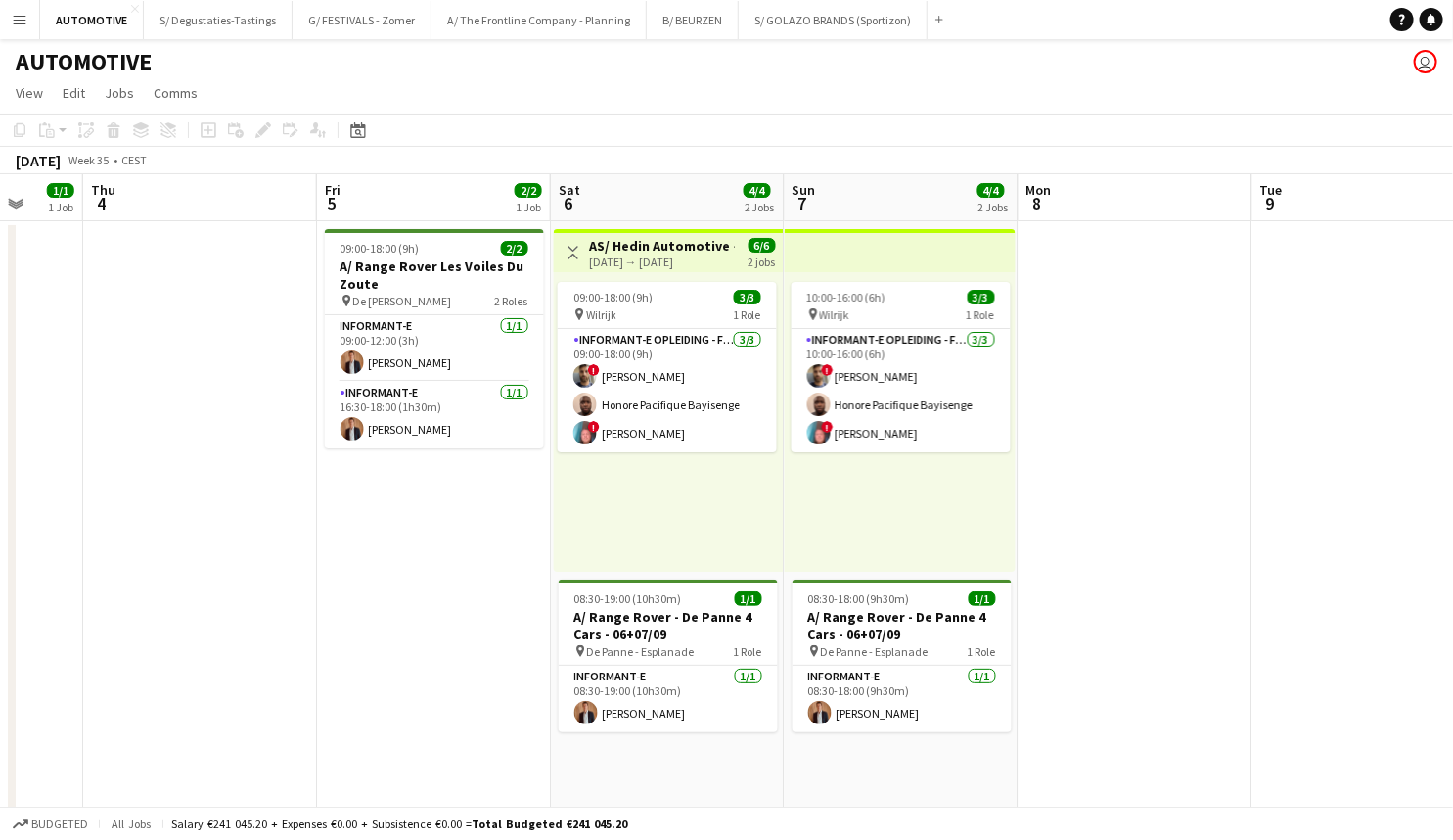
drag, startPoint x: 908, startPoint y: 472, endPoint x: 425, endPoint y: 469, distance: 483.0
click at [416, 469] on app-calendar-viewport "Sun 31 1/1 1 Job Mon 1 Tue 2 2/2 2 Jobs Wed 3 1/1 1 Job Thu 4 Fri 5 2/2 1 Job S…" at bounding box center [726, 791] width 1453 height 1235
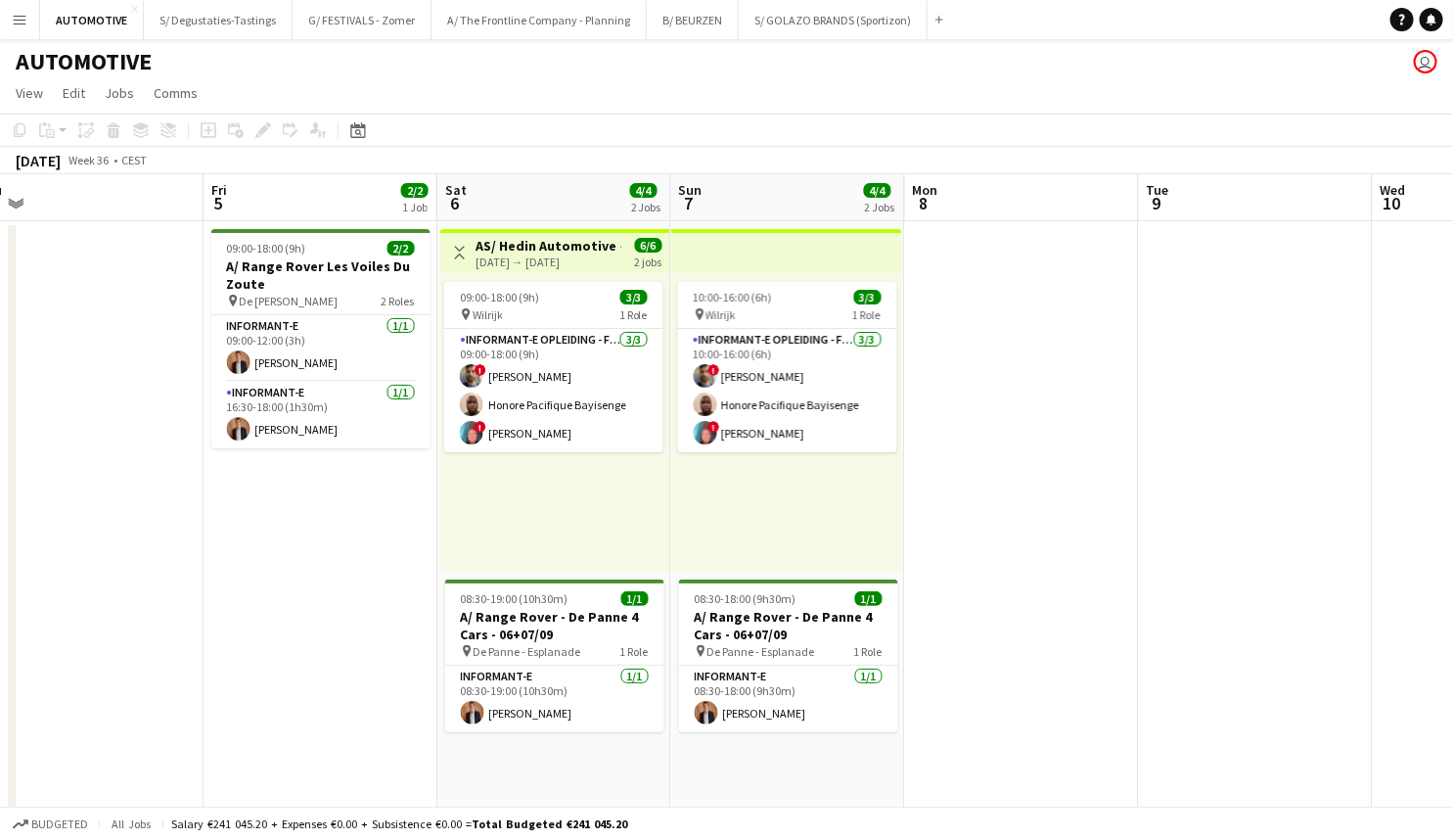
drag, startPoint x: 750, startPoint y: 467, endPoint x: 676, endPoint y: 455, distance: 75.0
click at [747, 467] on app-calendar-viewport "Sun 31 1/1 1 Job Mon 1 Tue 2 2/2 2 Jobs Wed 3 1/1 1 Job Thu 4 Fri 5 2/2 1 Job S…" at bounding box center [726, 791] width 1453 height 1235
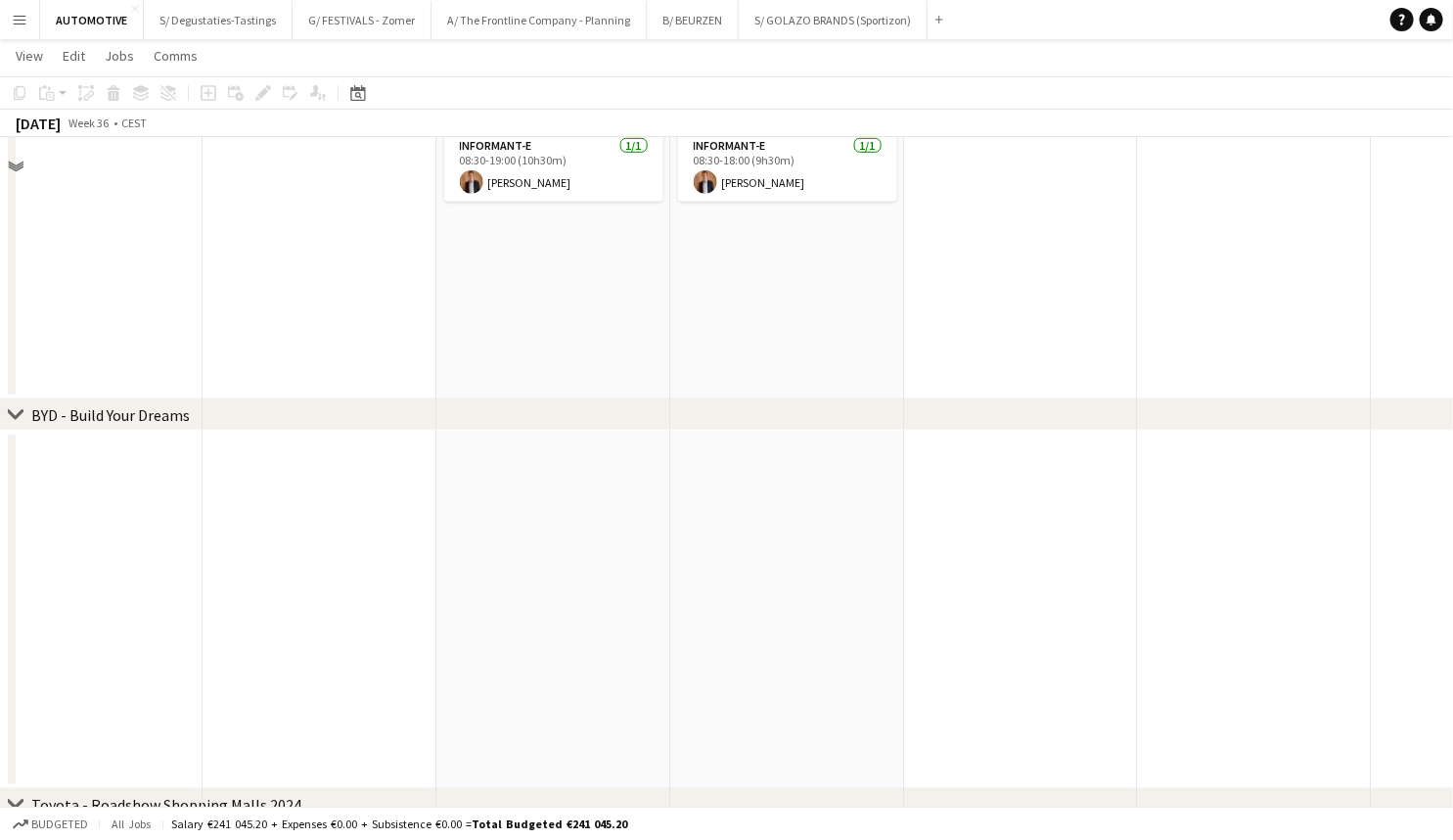
scroll to position [600, 0]
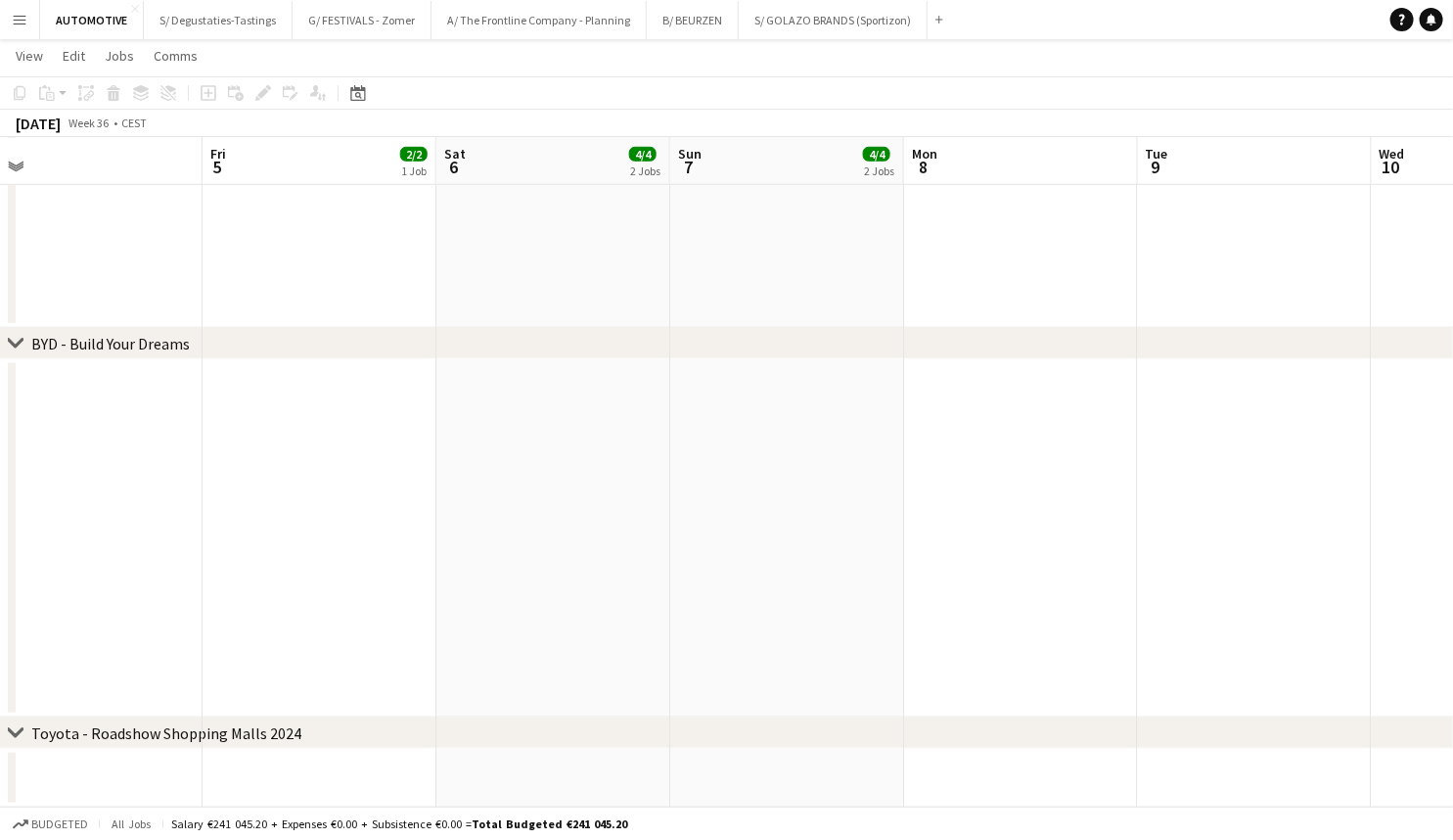
drag, startPoint x: 621, startPoint y: 500, endPoint x: 620, endPoint y: 596, distance: 96.0
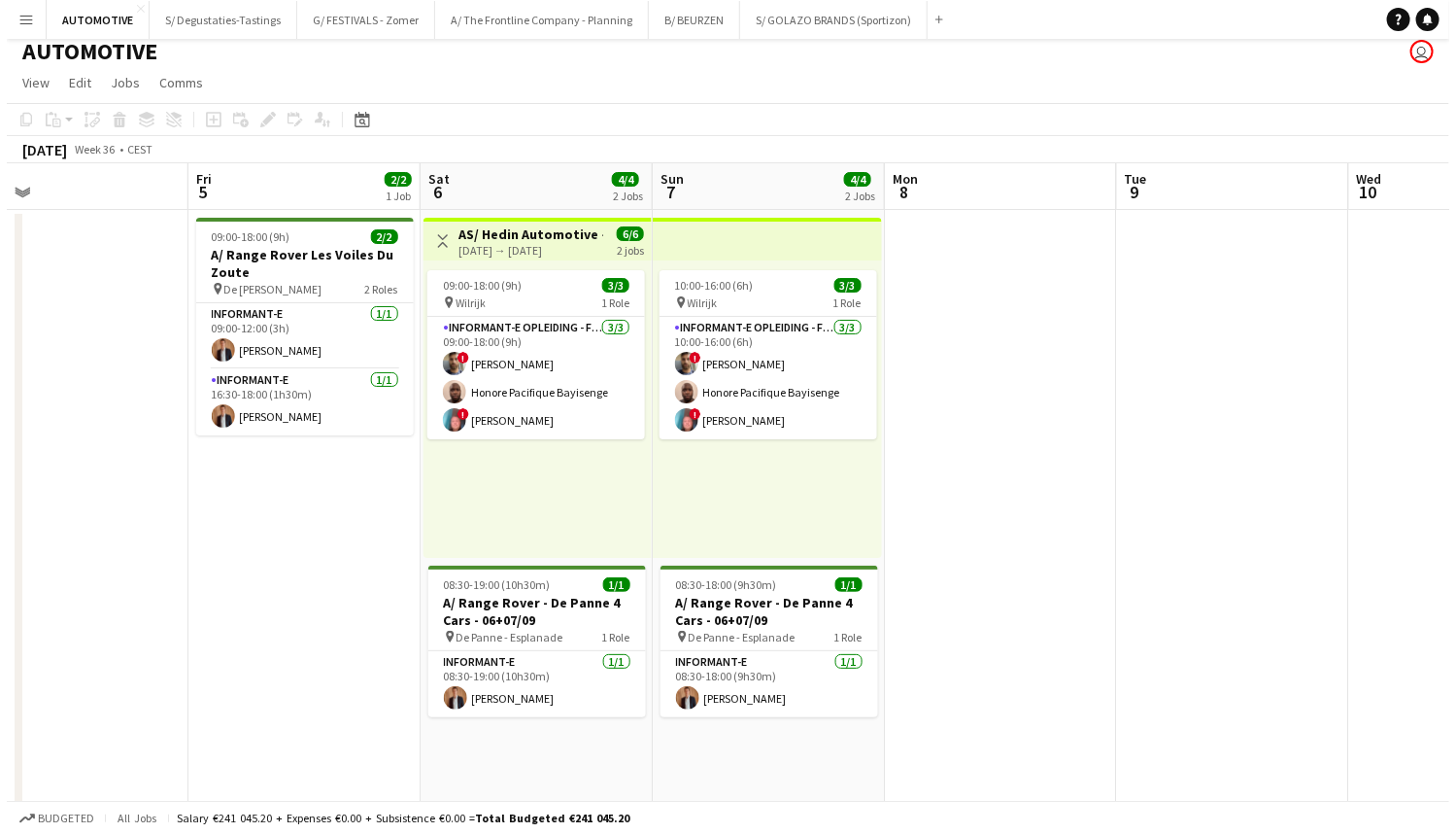
scroll to position [0, 515]
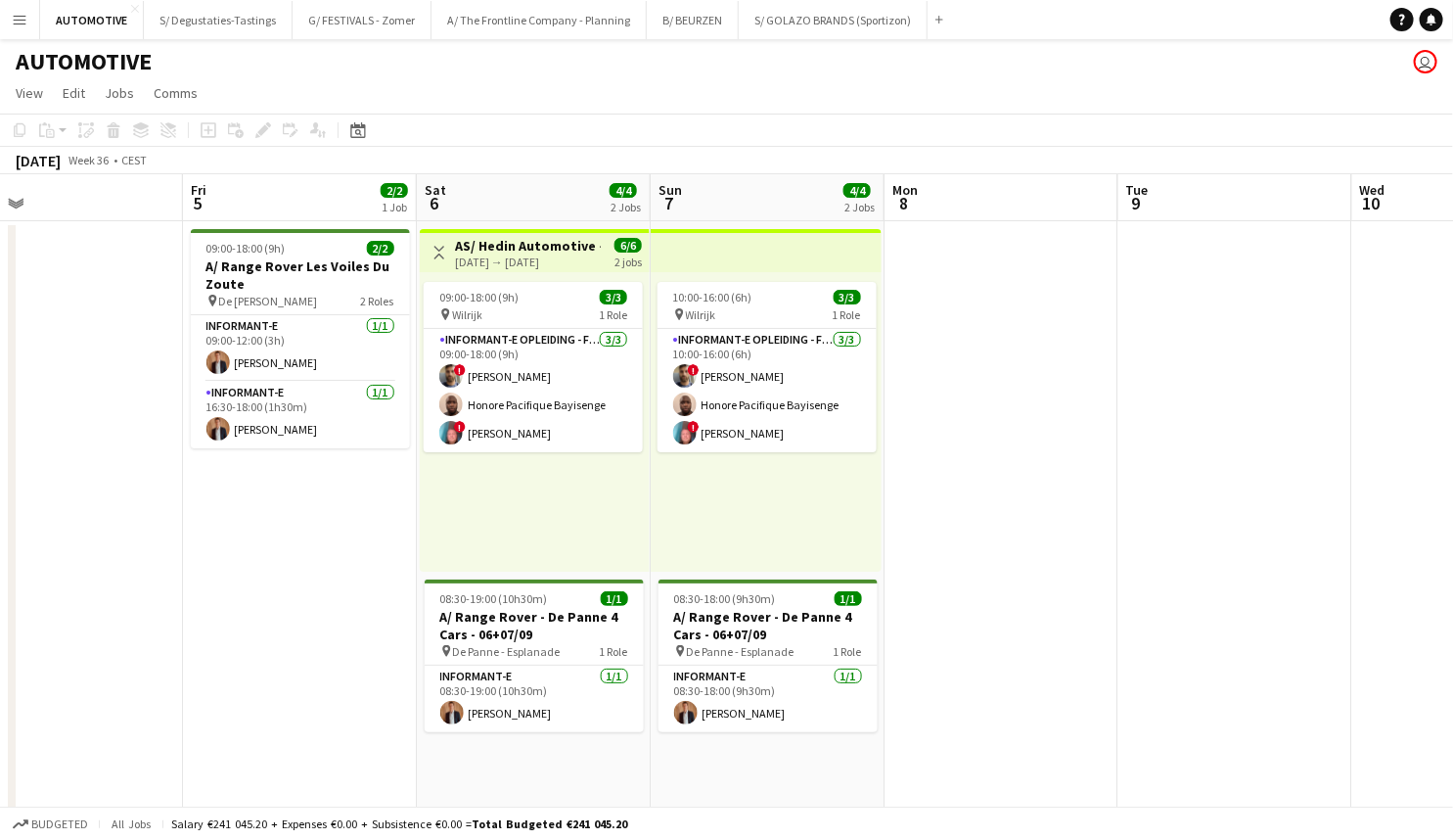
drag, startPoint x: 619, startPoint y: 591, endPoint x: 601, endPoint y: 352, distance: 239.7
click at [499, 20] on button "A/ The Frontline Company - Planning Close" at bounding box center [539, 20] width 215 height 38
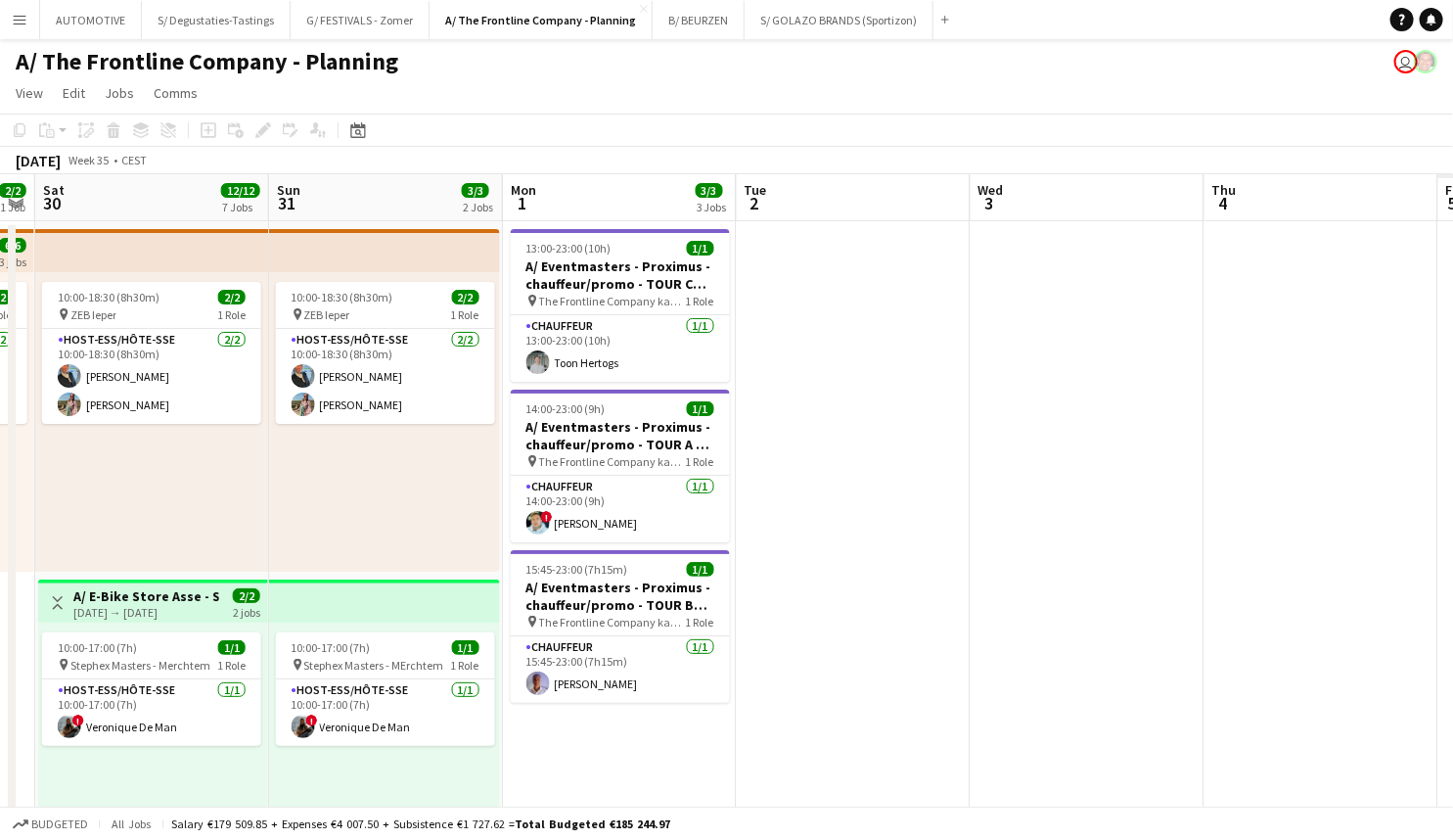
drag, startPoint x: 55, startPoint y: 507, endPoint x: 542, endPoint y: 508, distance: 487.0
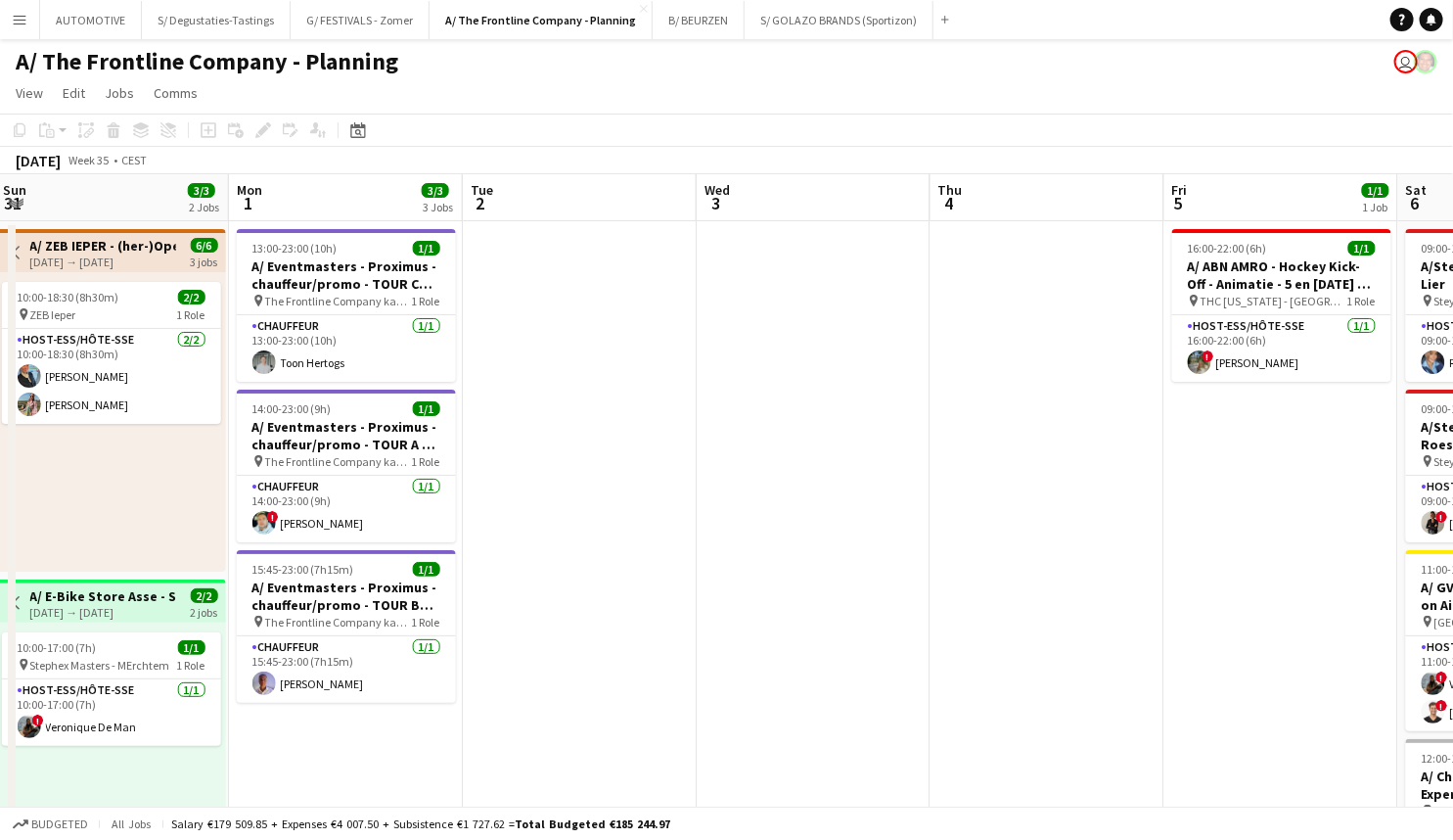
drag, startPoint x: 1196, startPoint y: 425, endPoint x: 705, endPoint y: 500, distance: 496.7
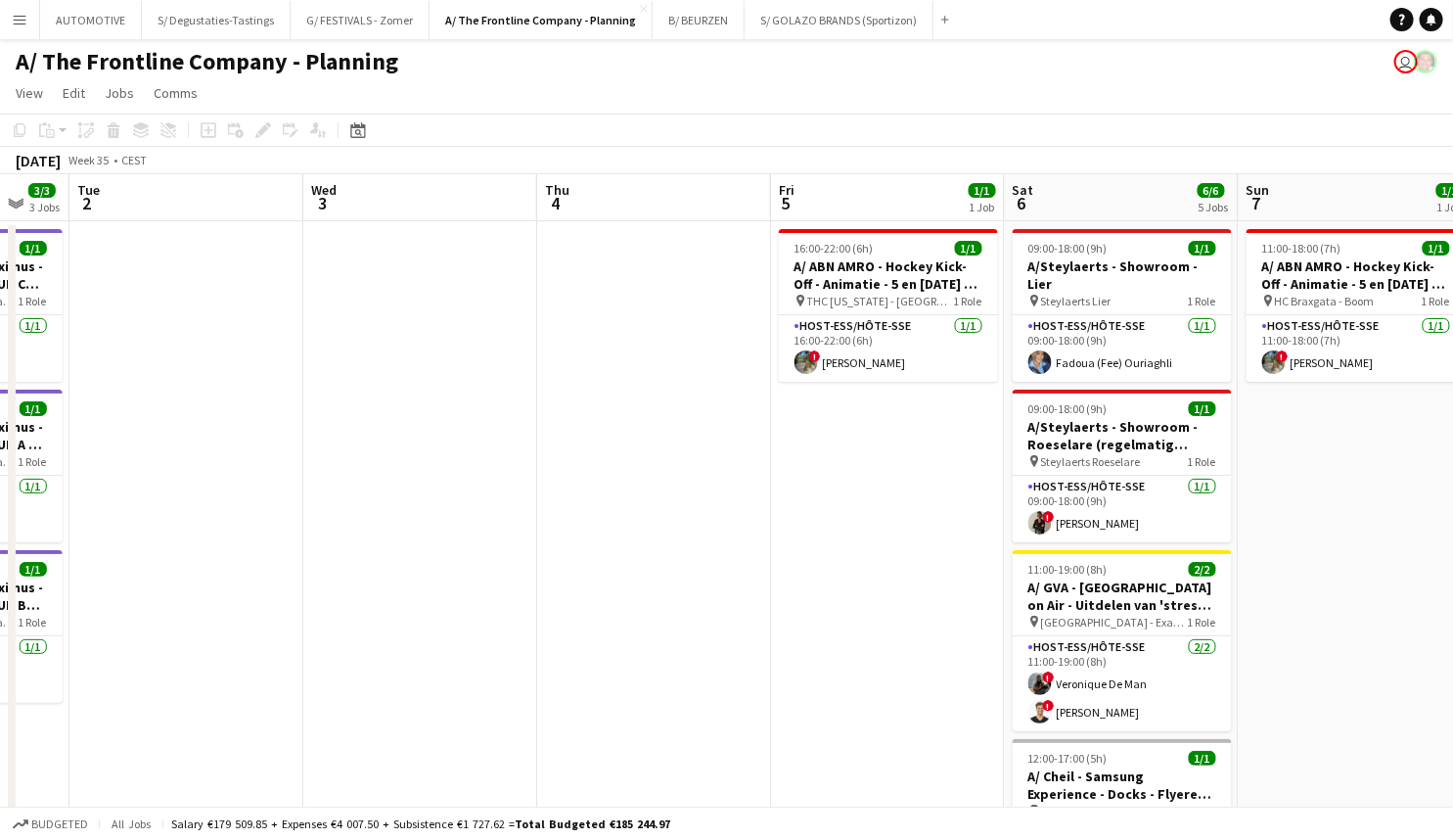
drag, startPoint x: 1057, startPoint y: 497, endPoint x: 323, endPoint y: 522, distance: 734.4
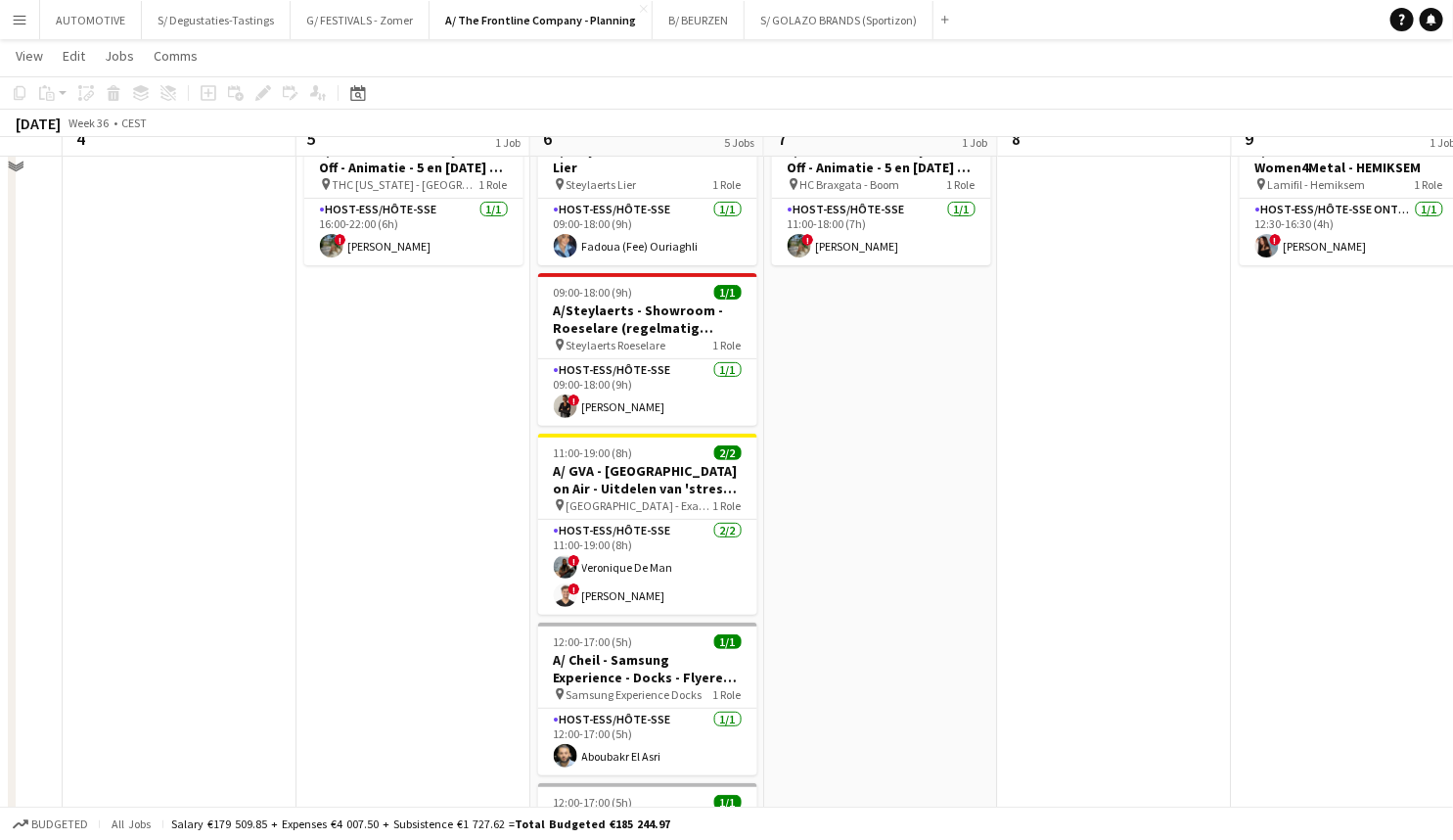
scroll to position [0, 641]
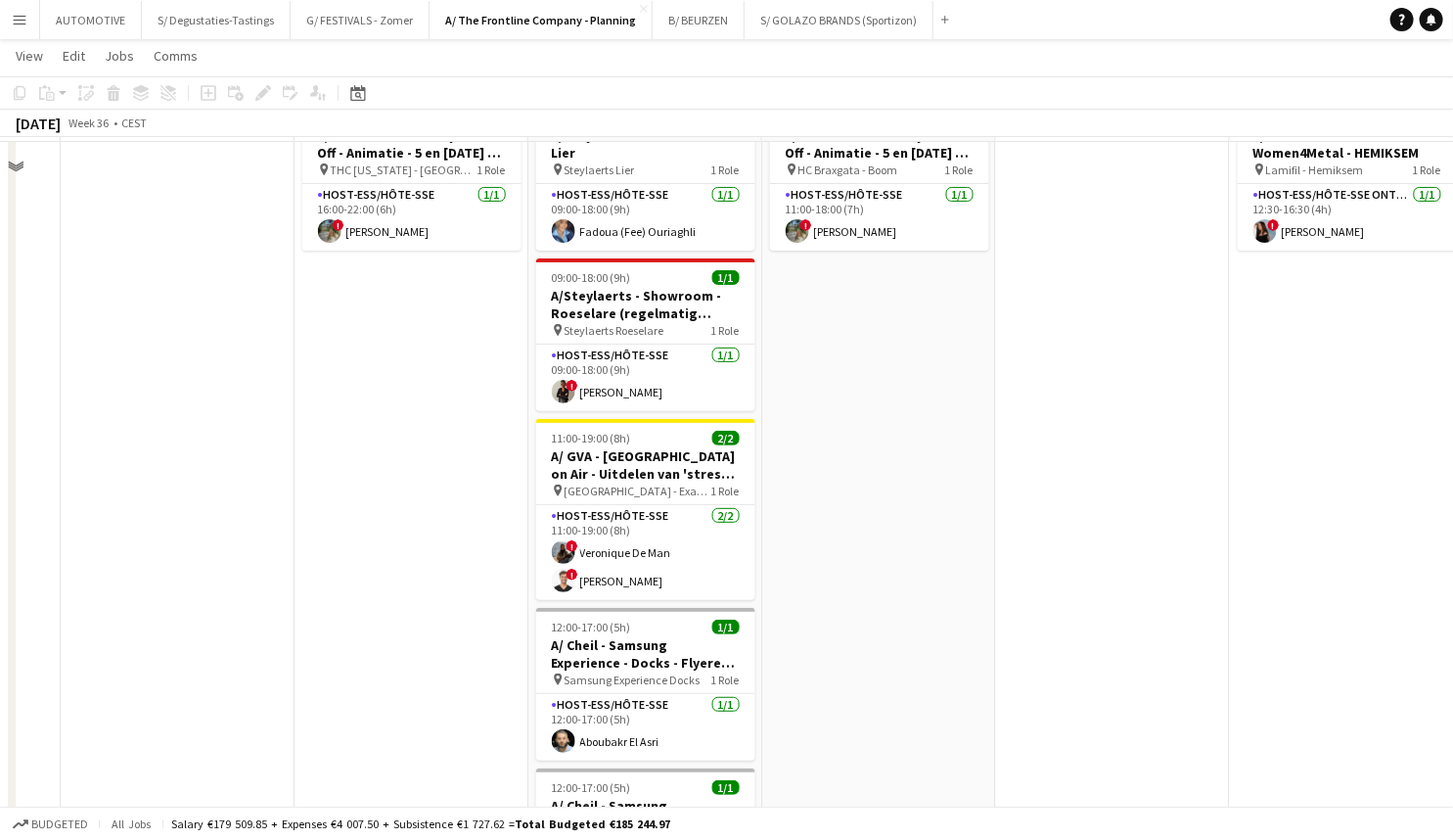
drag, startPoint x: 898, startPoint y: 486, endPoint x: 893, endPoint y: 512, distance: 26.5
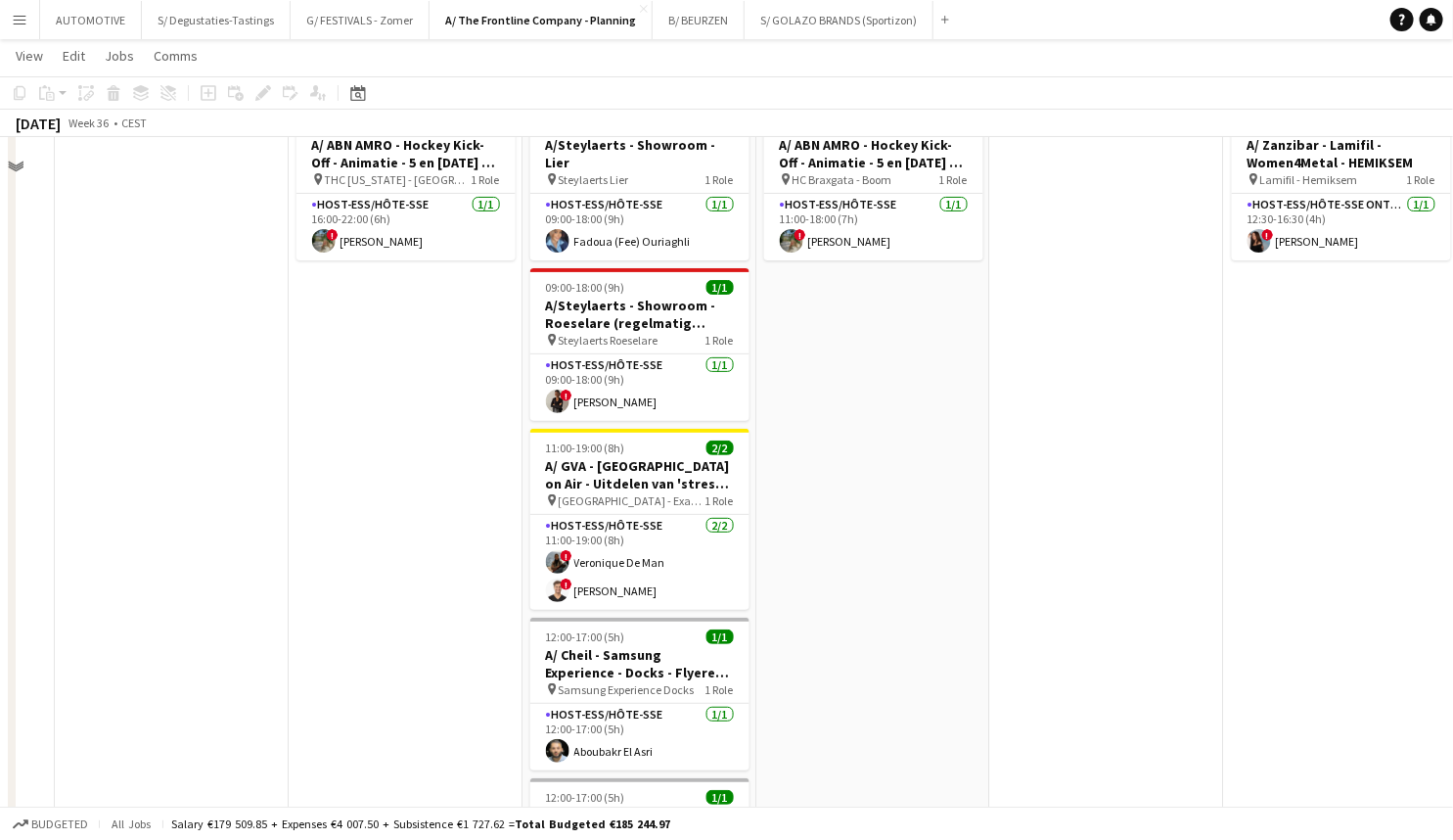
scroll to position [0, 0]
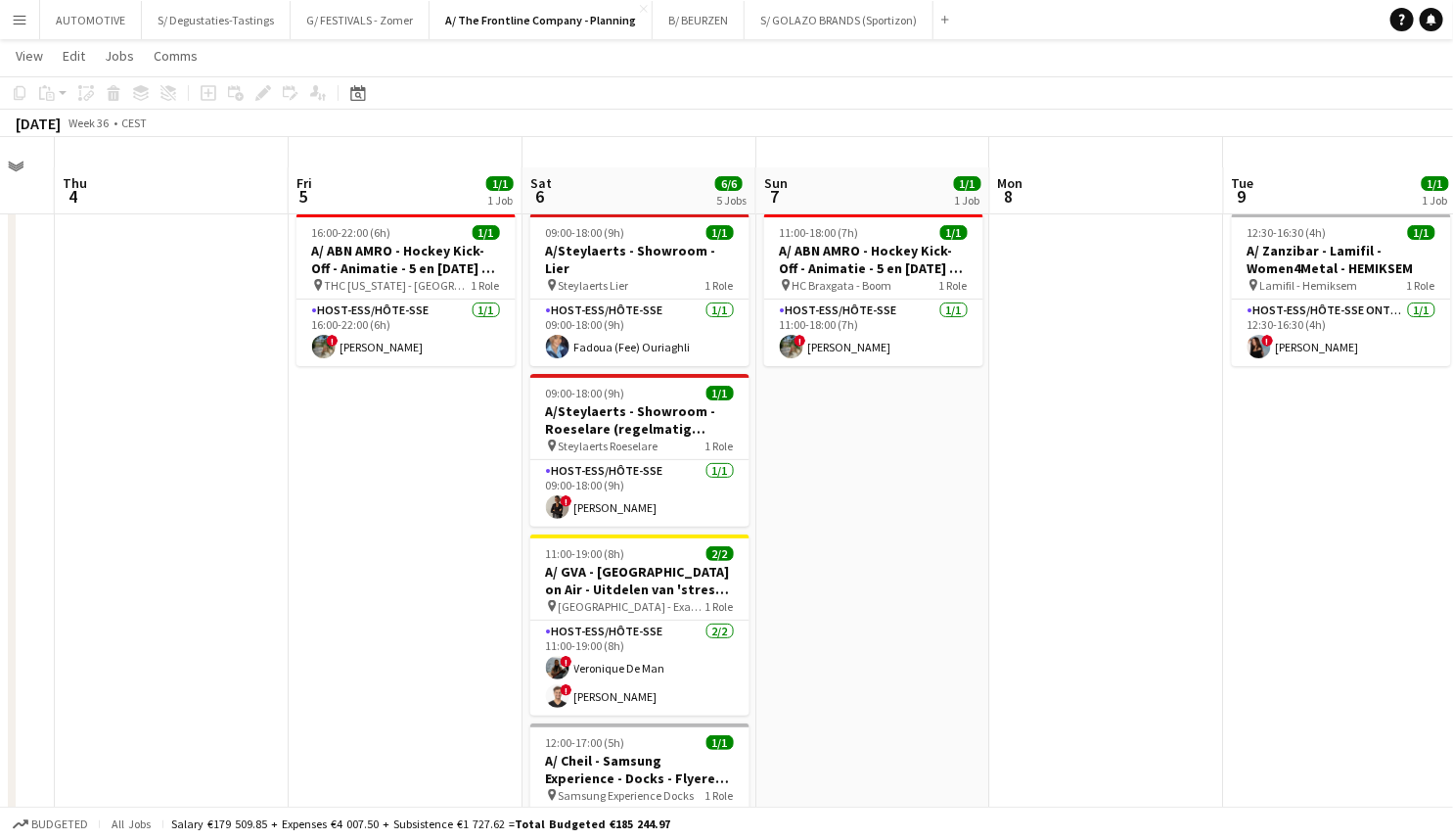
drag, startPoint x: 871, startPoint y: 425, endPoint x: 869, endPoint y: 331, distance: 94.0
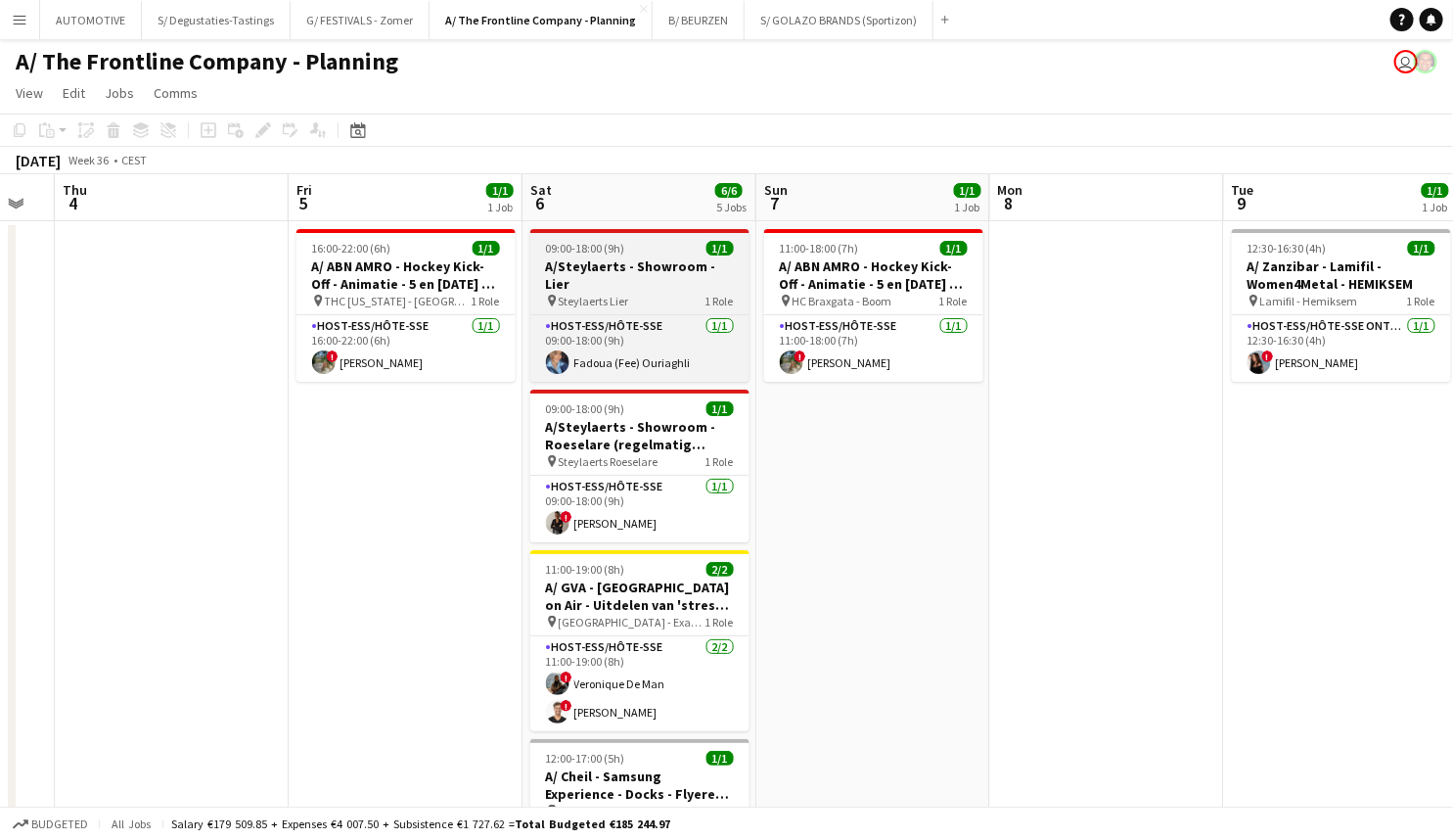
click at [594, 254] on span "09:00-18:00 (9h)" at bounding box center [586, 248] width 80 height 15
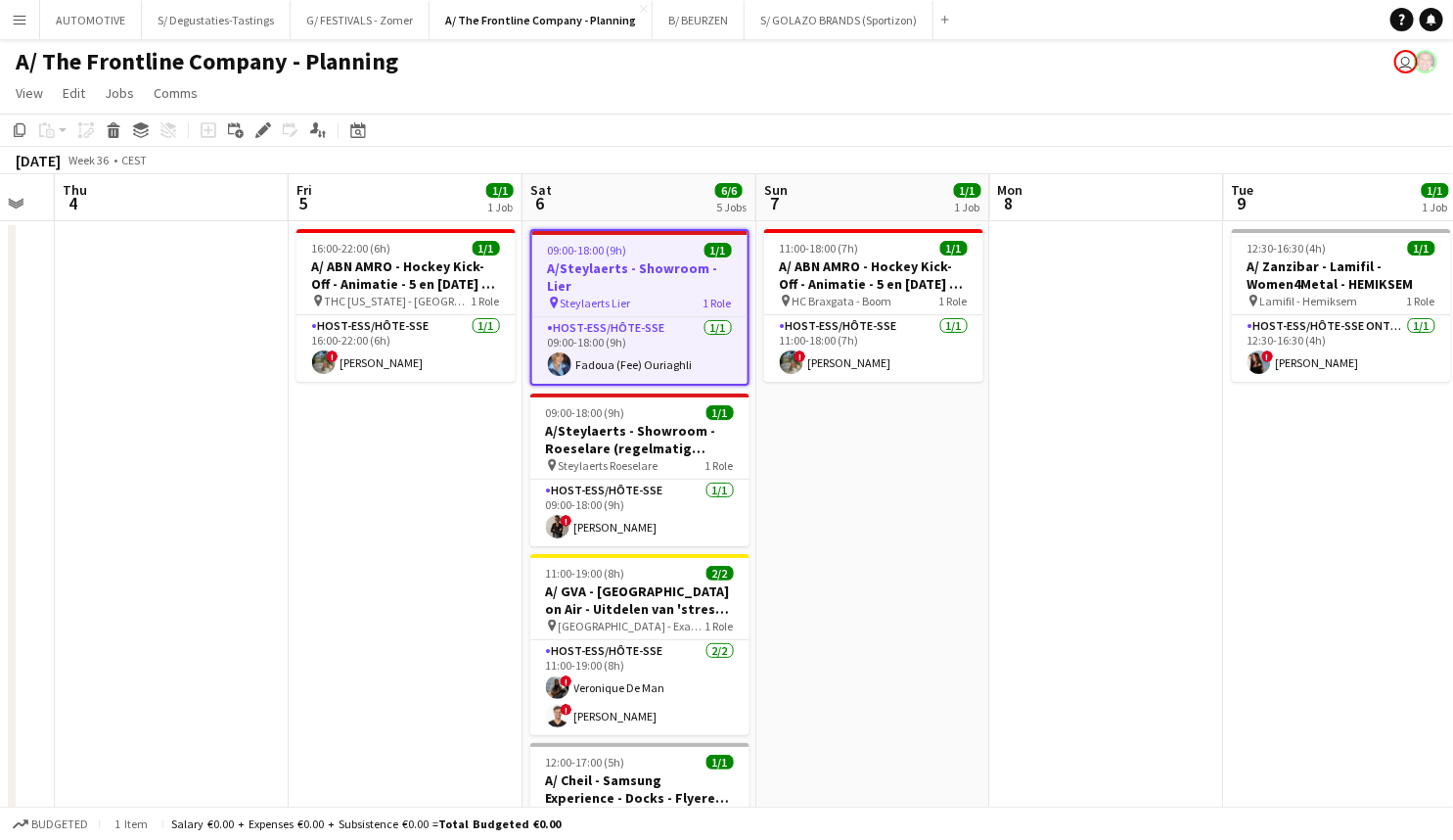
click at [668, 295] on div "pin Steylaerts Lier 1 Role" at bounding box center [640, 303] width 215 height 16
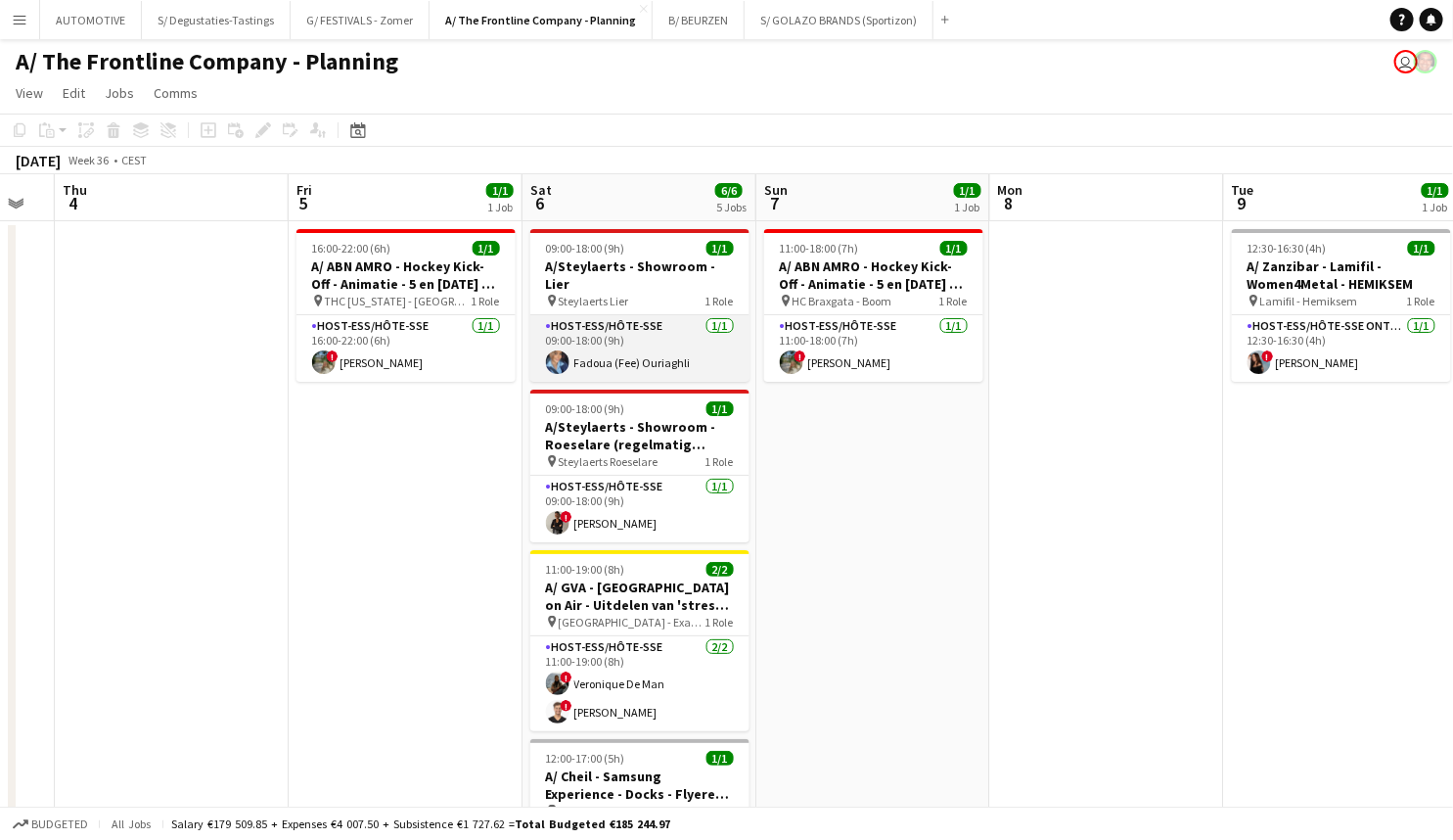
click at [636, 335] on app-card-role "Host-ess/Hôte-sse 1/1 09:00-18:00 (9h) Fadoua (Fee) Ouriaghli" at bounding box center [640, 348] width 219 height 67
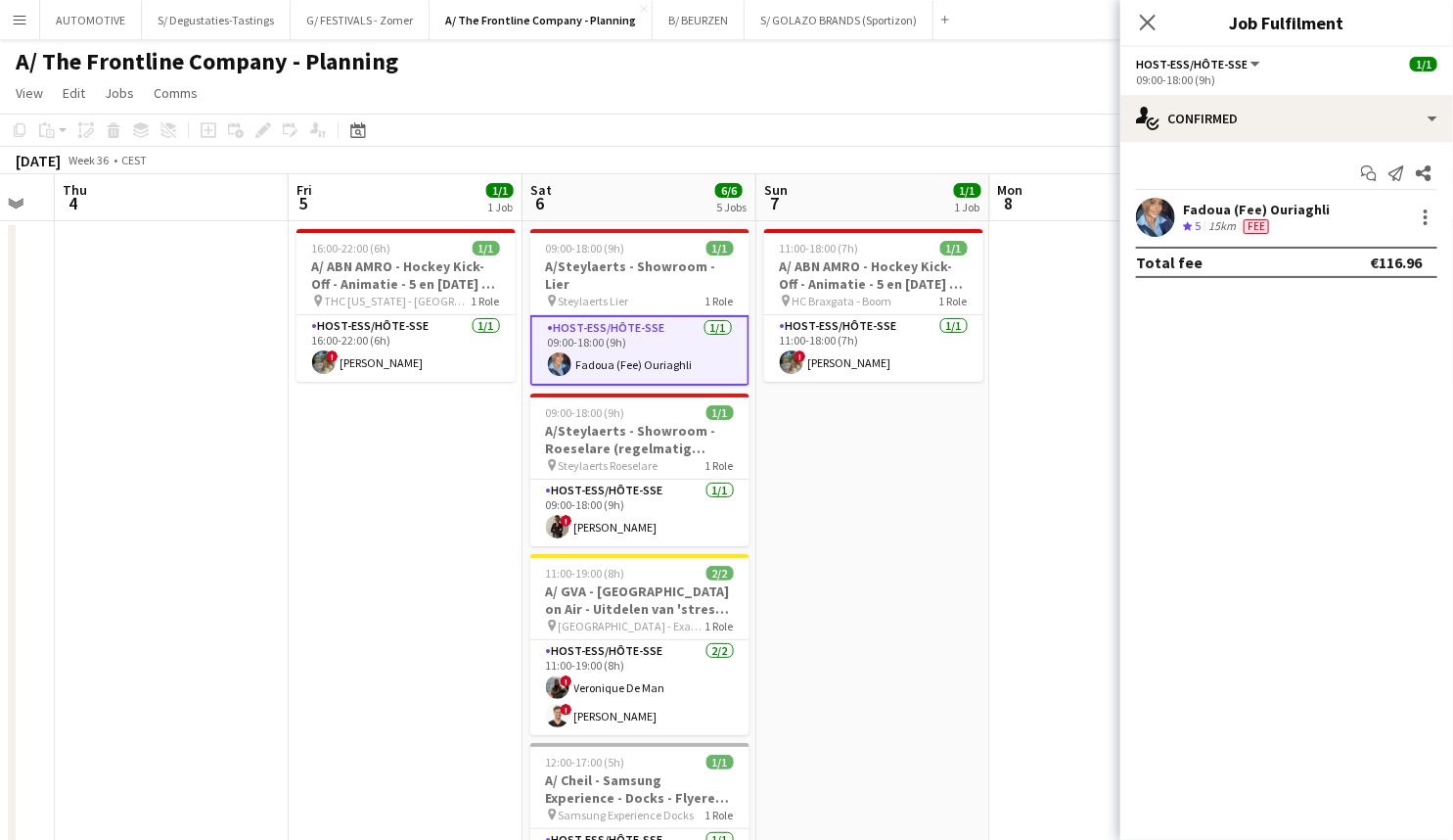
click at [1267, 218] on div "Fee" at bounding box center [1256, 226] width 33 height 17
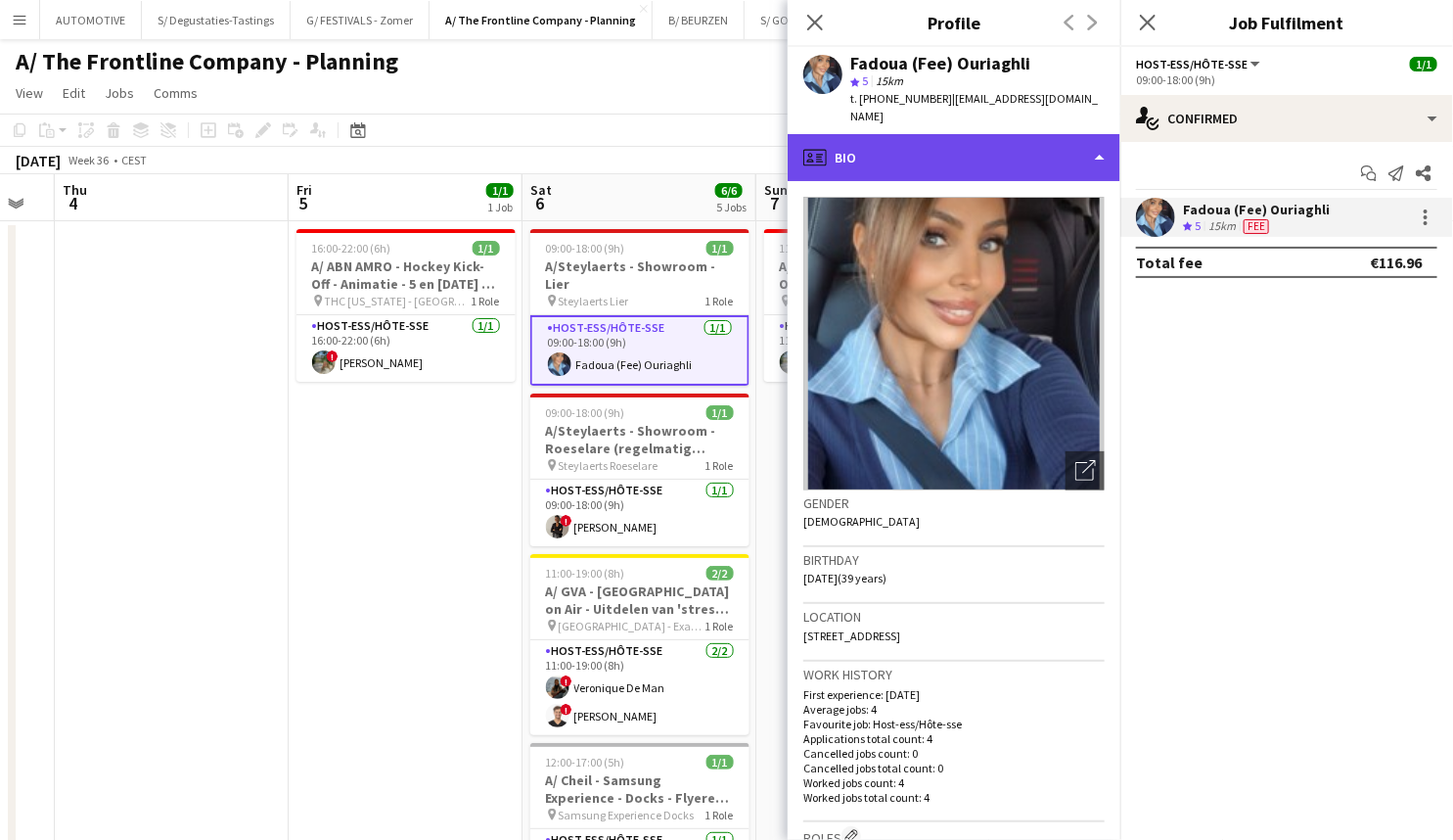
click at [914, 148] on div "profile Bio" at bounding box center [954, 157] width 332 height 47
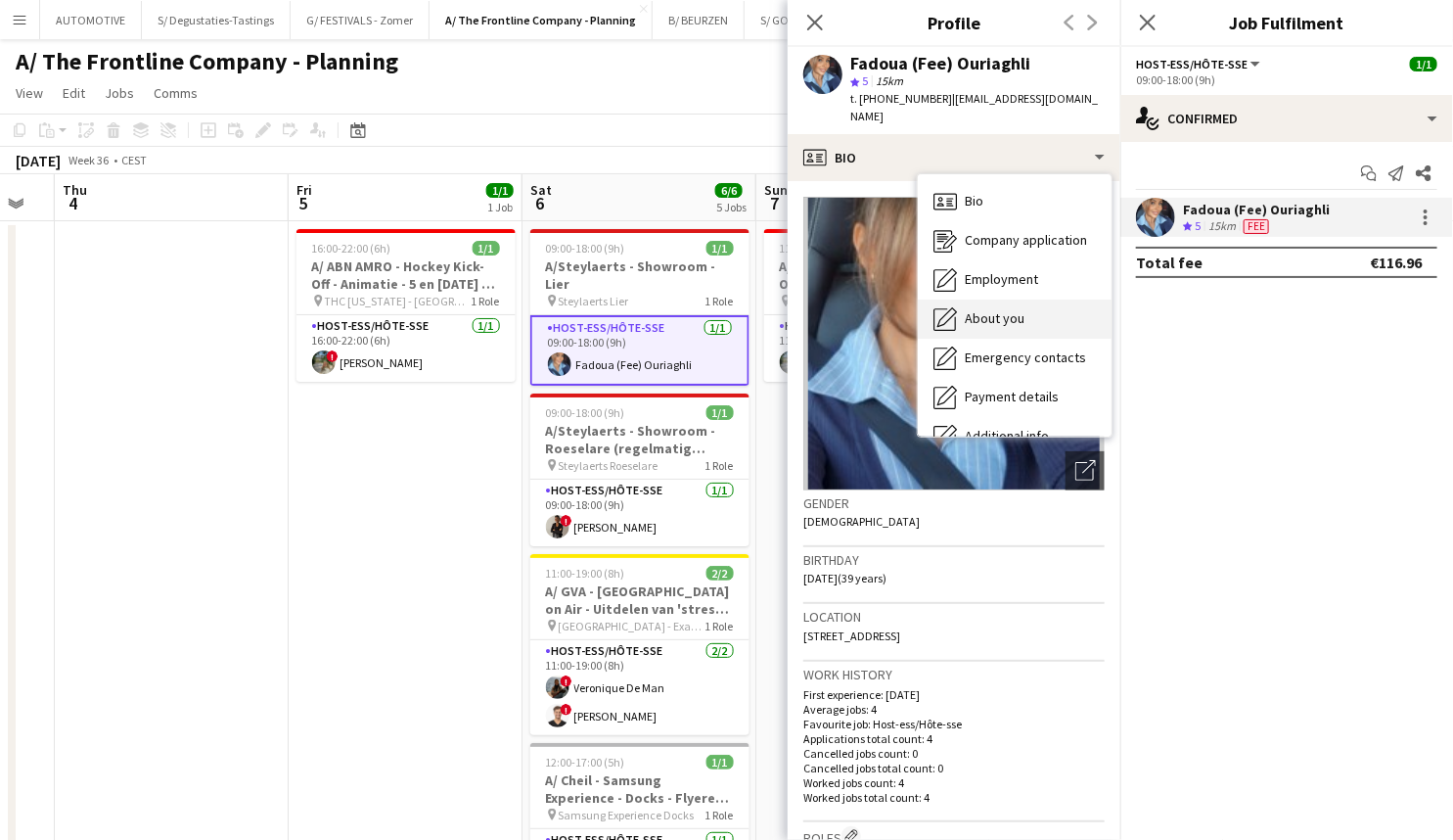
click at [985, 310] on span "About you" at bounding box center [995, 318] width 60 height 18
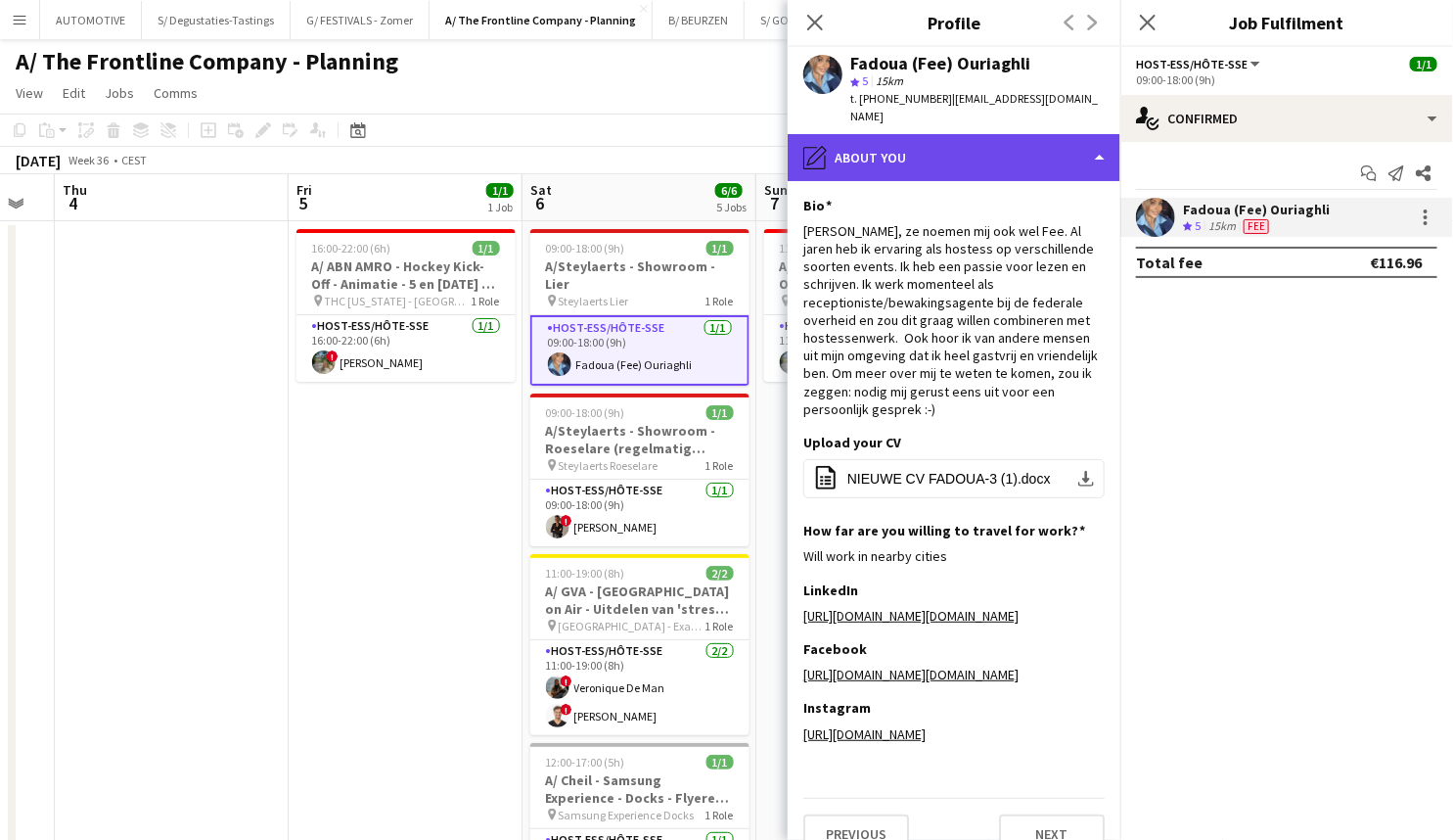
click at [934, 145] on div "pencil4 About you" at bounding box center [954, 157] width 332 height 47
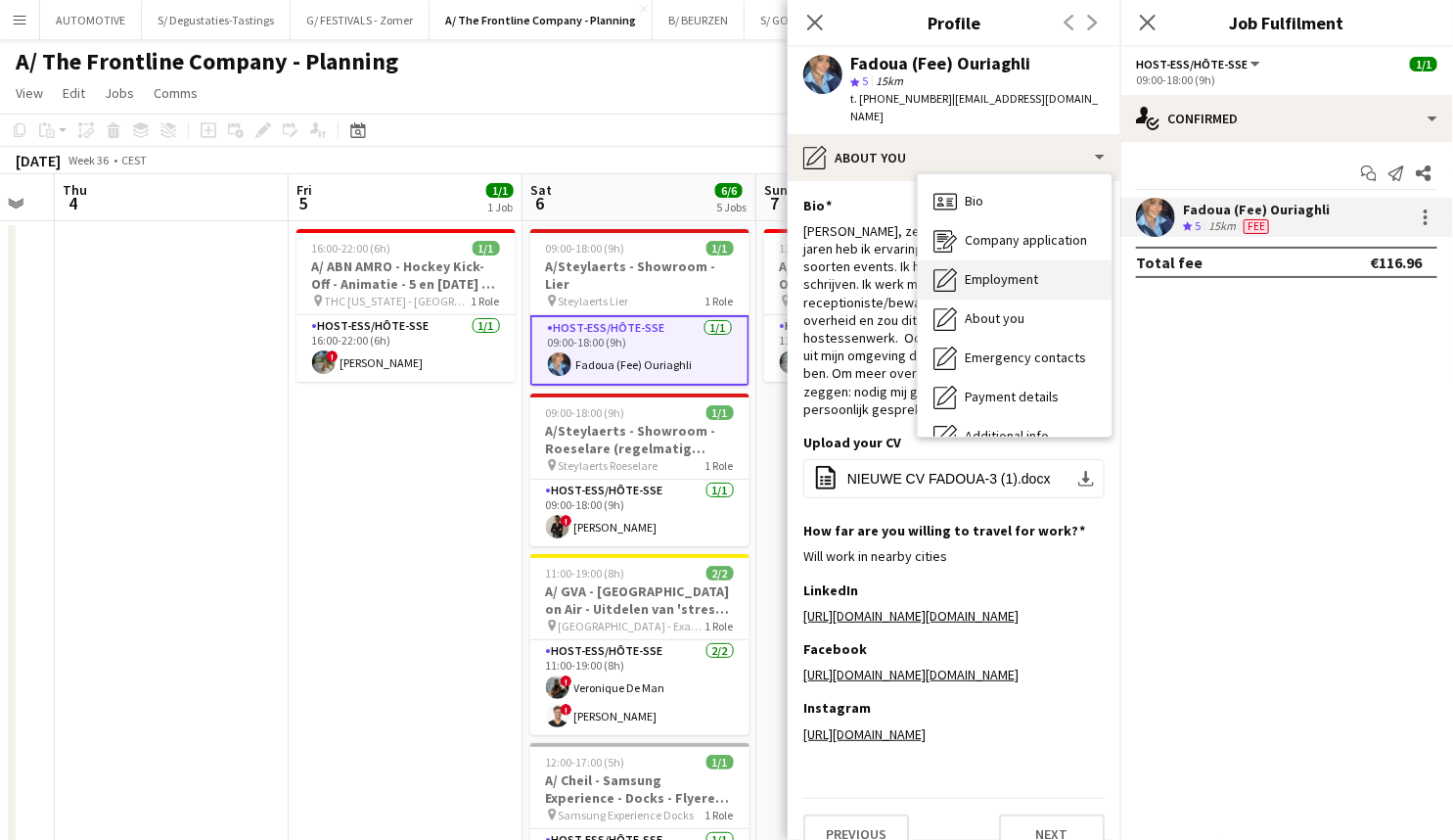
click at [1011, 270] on span "Employment" at bounding box center [1002, 279] width 74 height 18
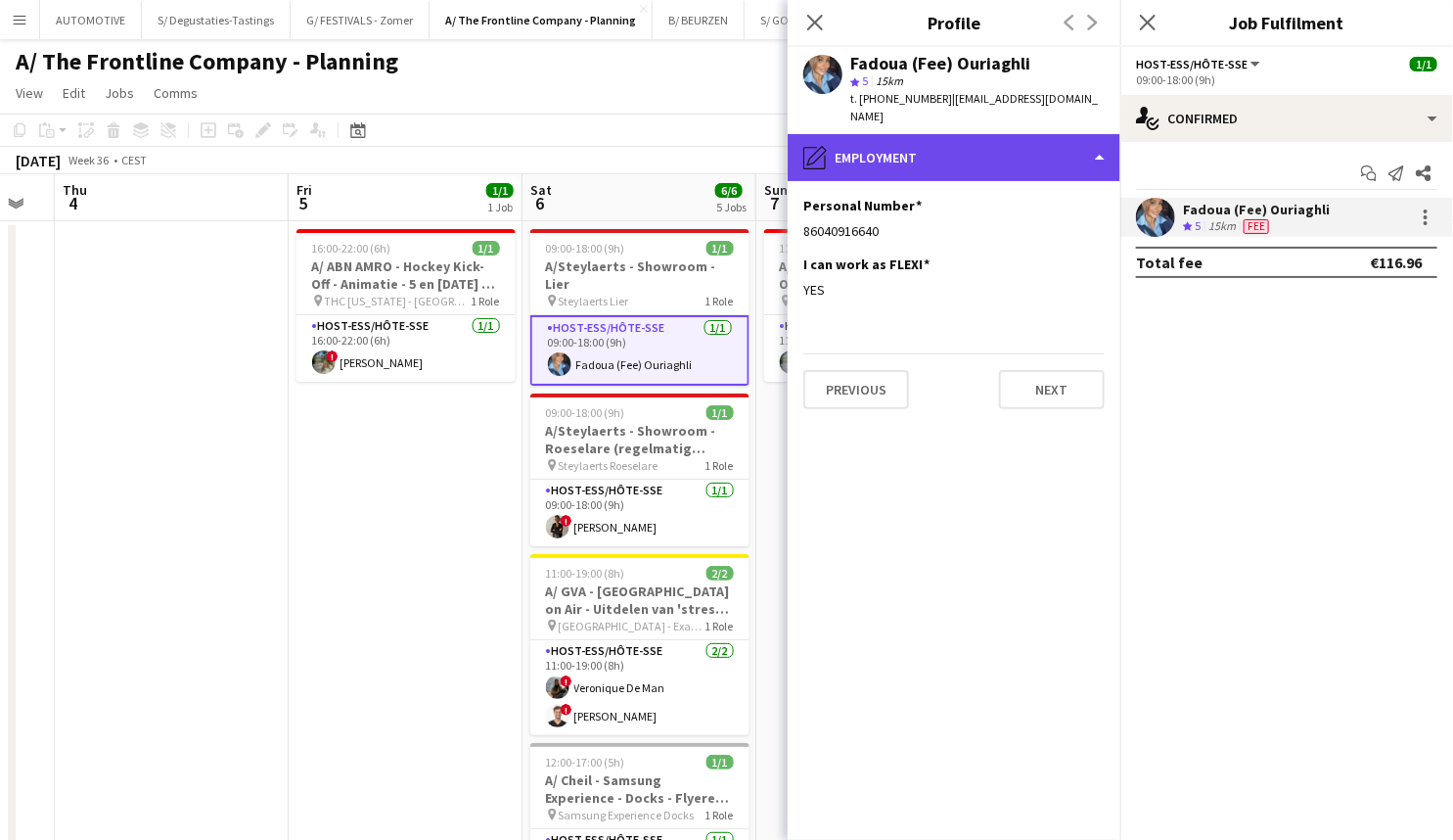
click at [912, 145] on div "pencil4 Employment" at bounding box center [954, 157] width 332 height 47
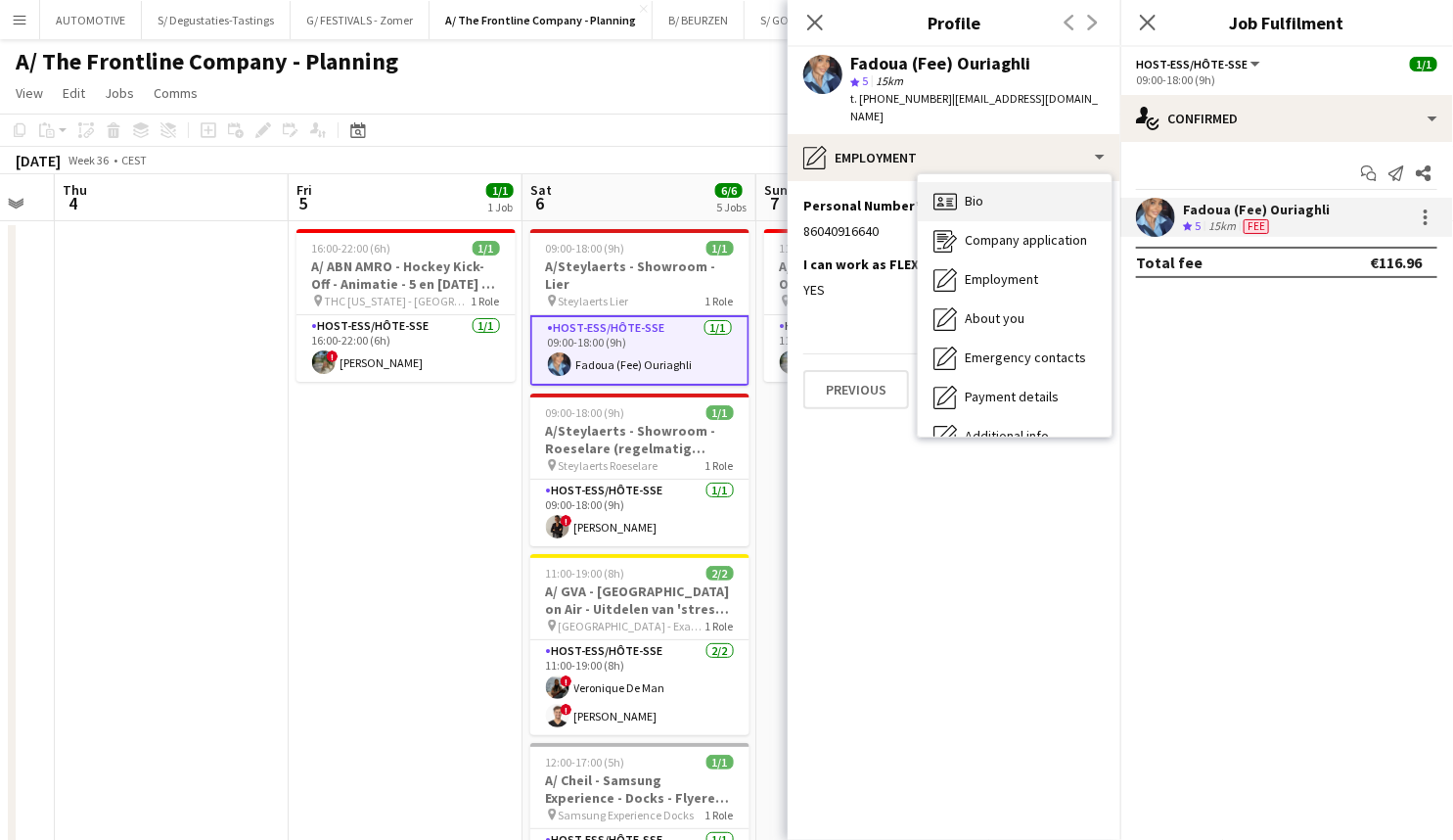
click at [990, 193] on div "Bio Bio" at bounding box center [1014, 201] width 194 height 39
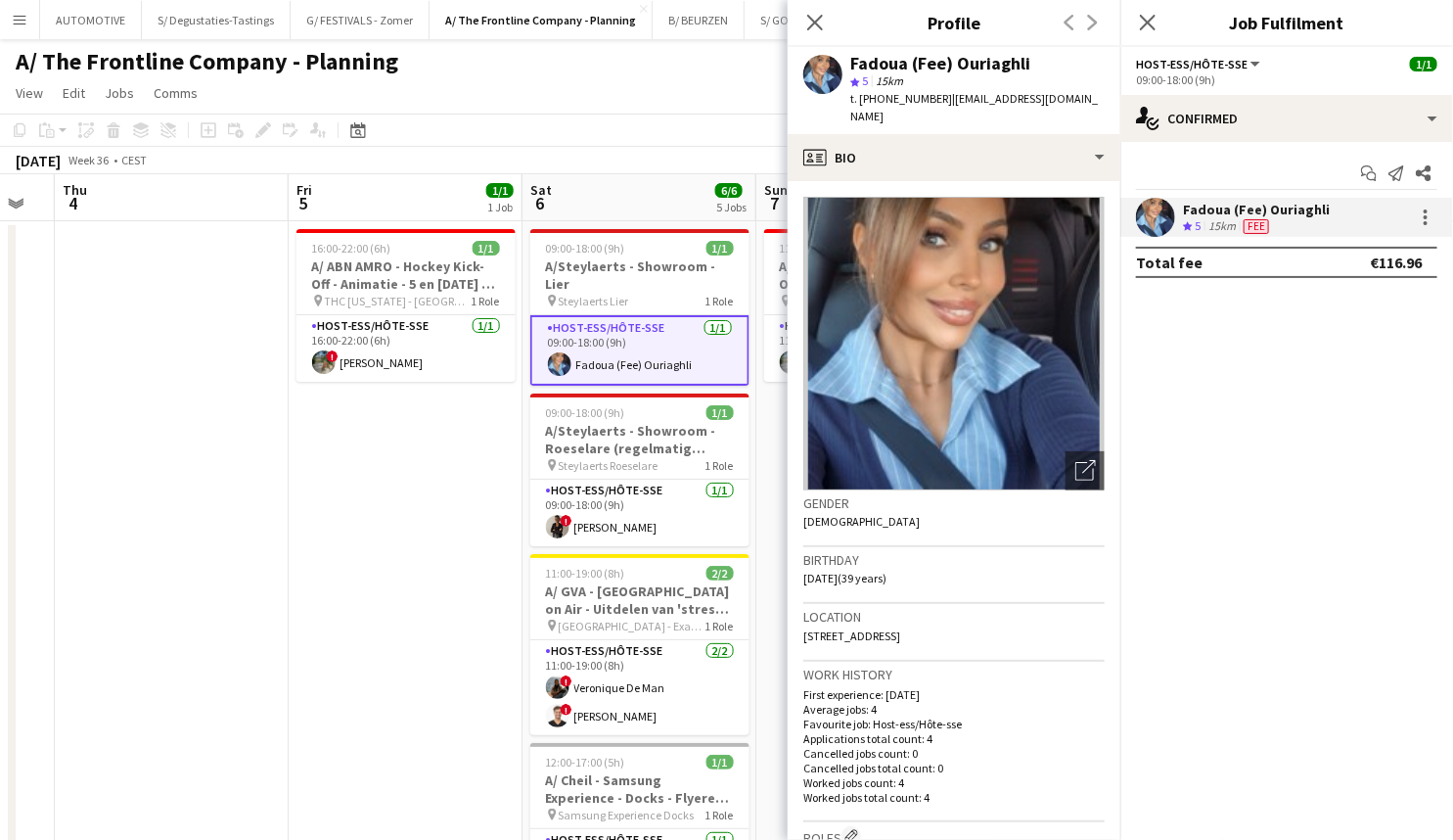
drag, startPoint x: 866, startPoint y: 560, endPoint x: 885, endPoint y: 561, distance: 19.0
click at [881, 570] on span "09-04-1986 (39 years)" at bounding box center [845, 577] width 84 height 15
click at [887, 570] on span "09-04-1986 (39 years)" at bounding box center [845, 577] width 84 height 15
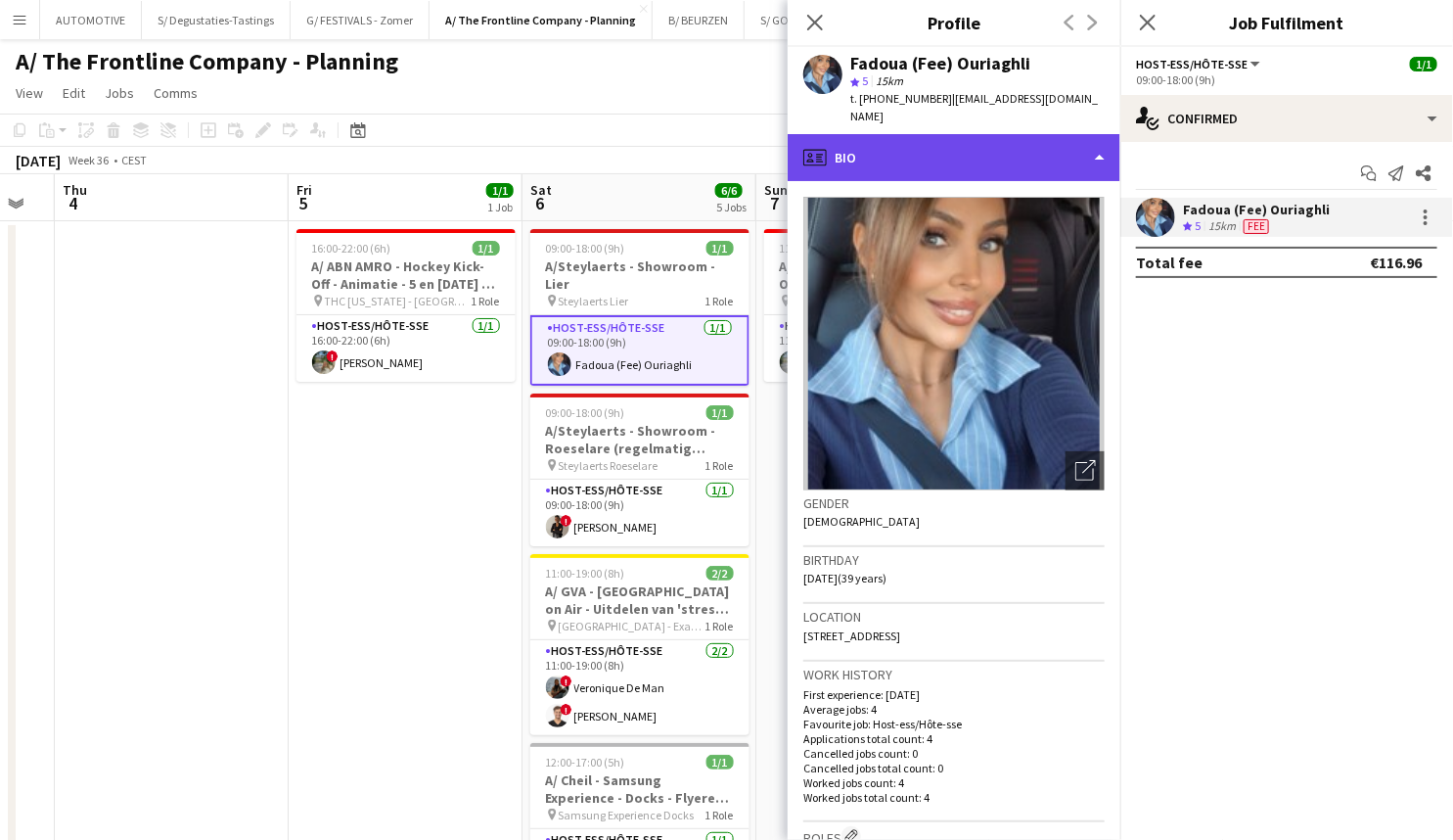
click at [989, 141] on div "profile Bio" at bounding box center [954, 157] width 332 height 47
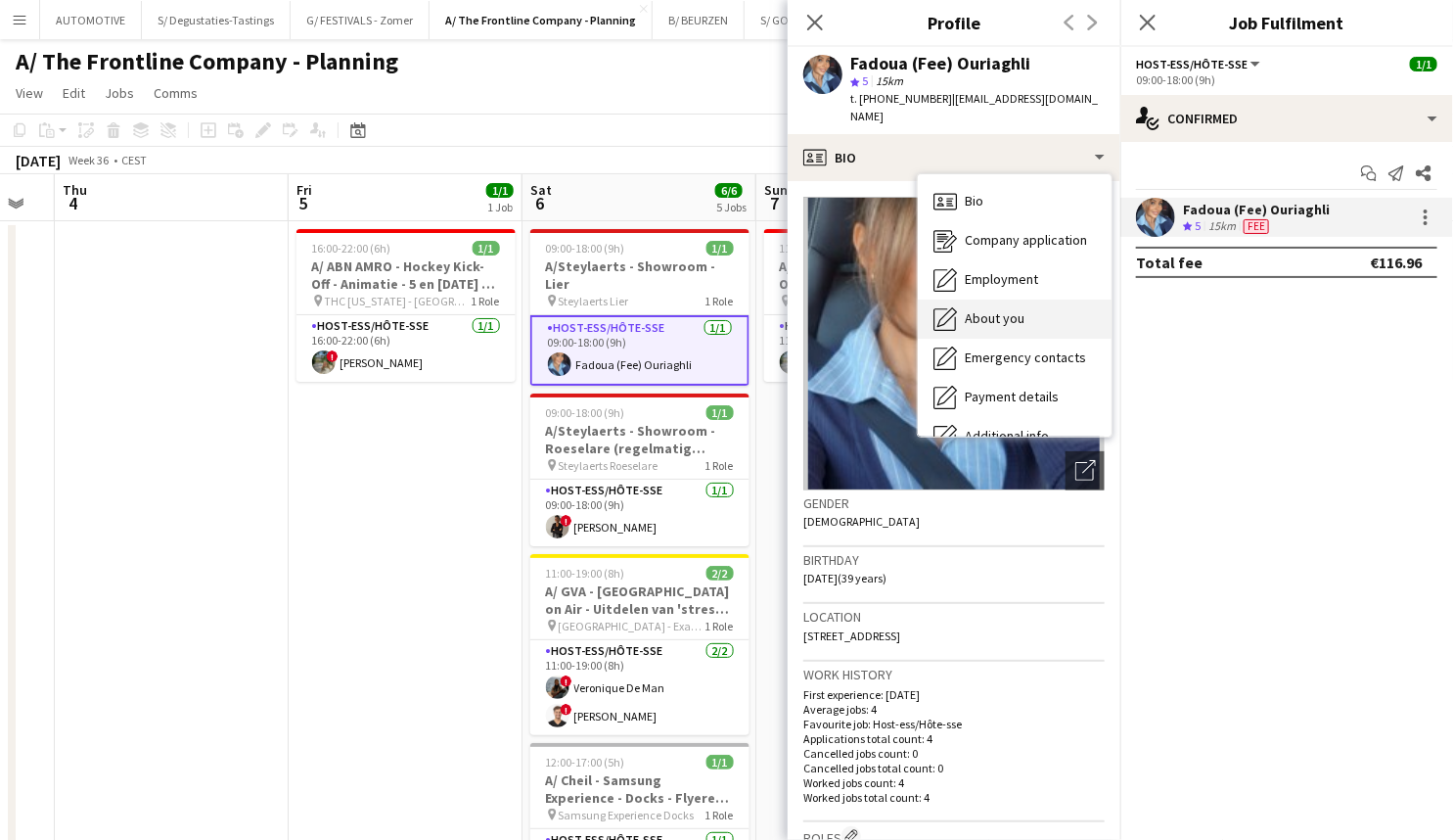
click at [1008, 310] on span "About you" at bounding box center [995, 318] width 60 height 18
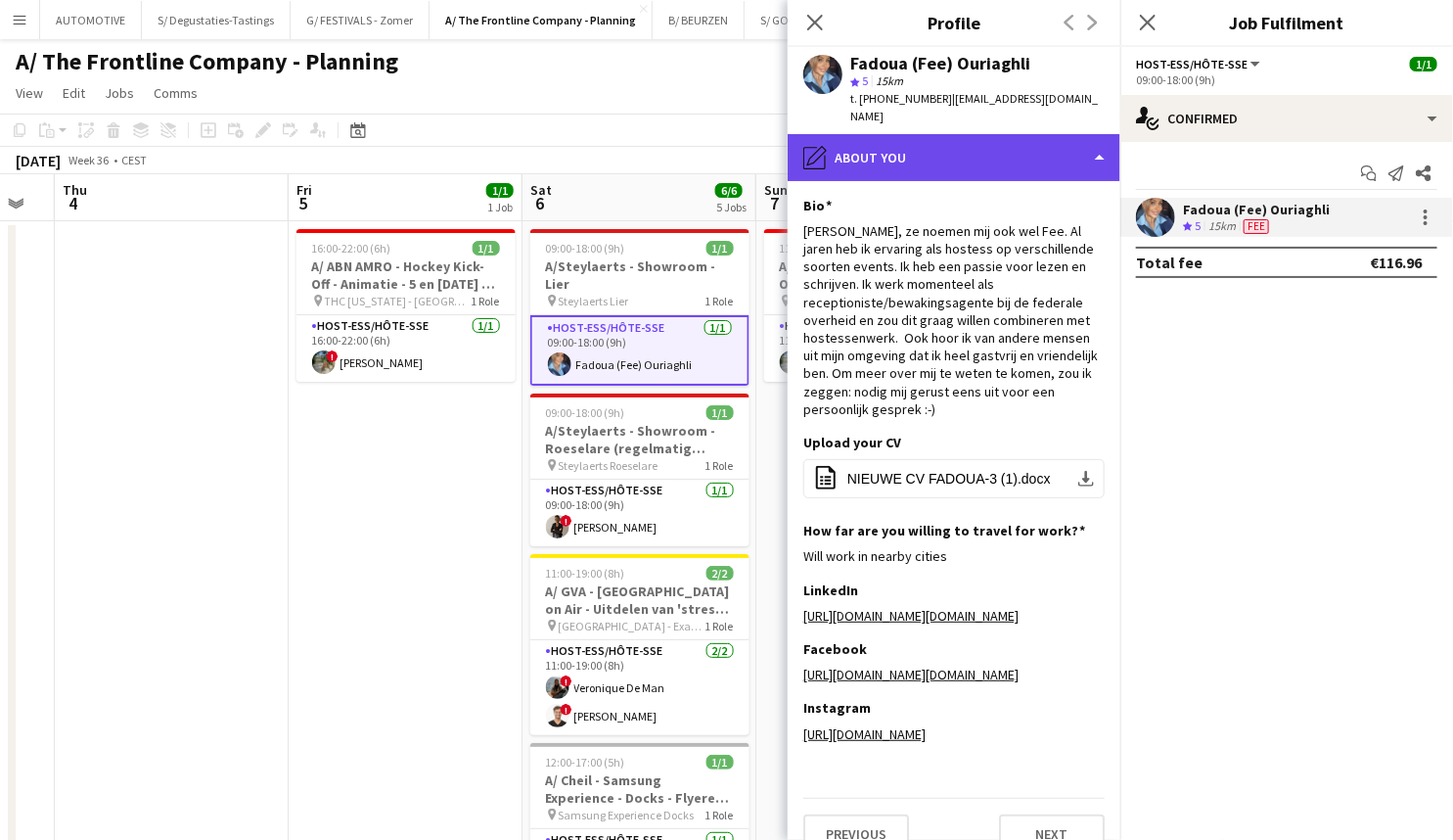
click at [927, 153] on div "pencil4 About you" at bounding box center [954, 157] width 332 height 47
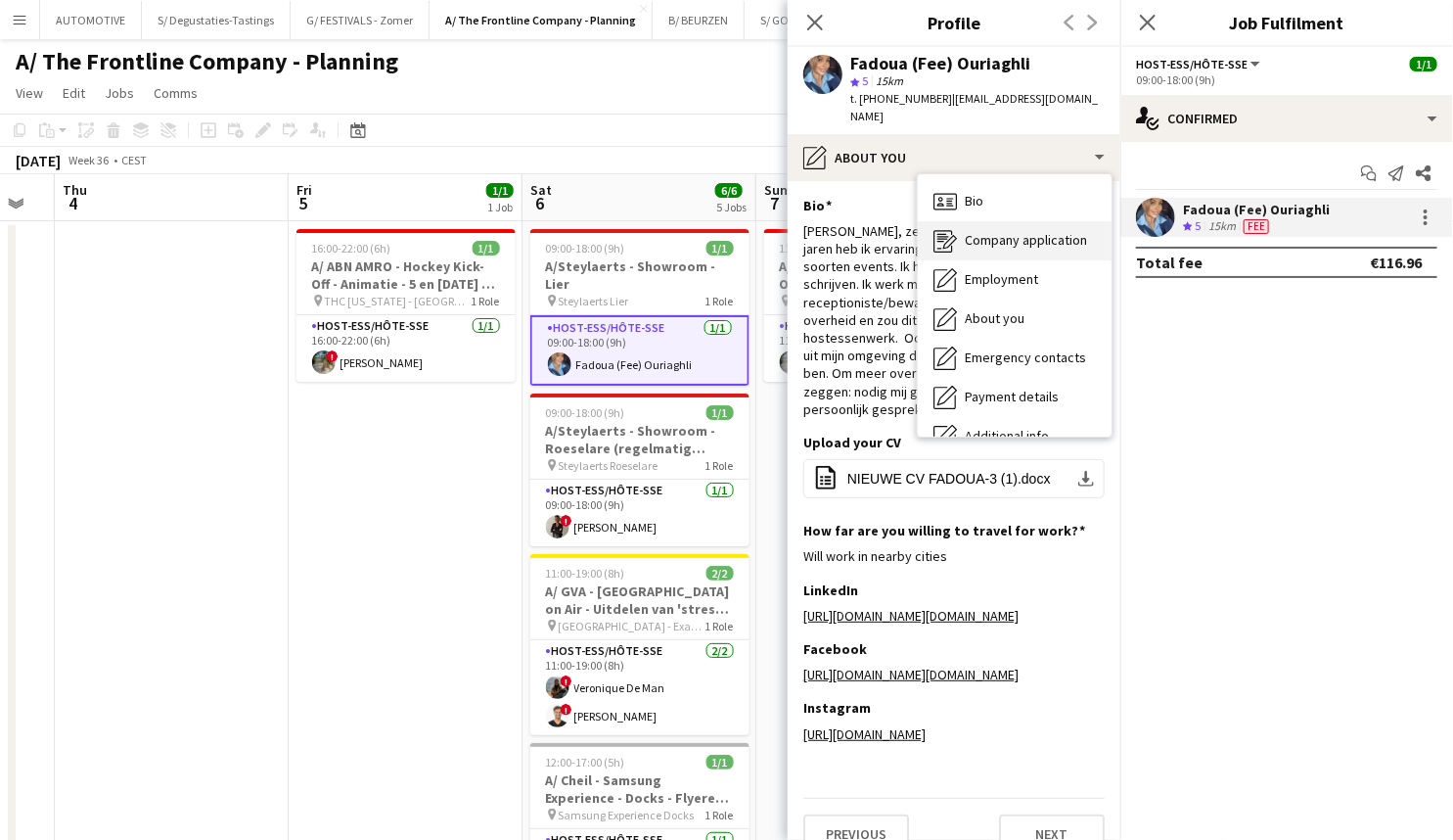
click at [1001, 239] on div "Company application Company application" at bounding box center [1014, 240] width 194 height 39
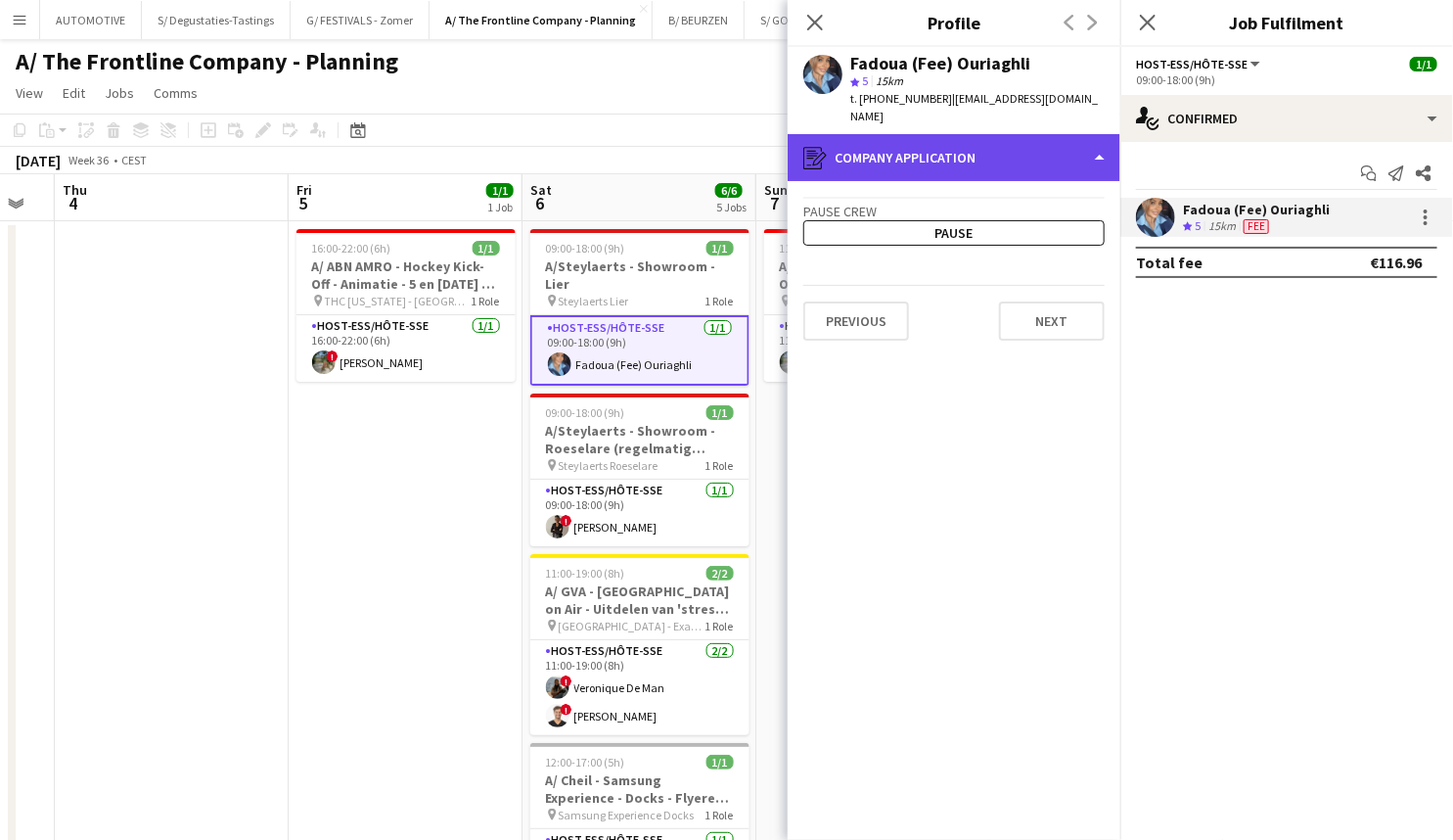
click at [970, 154] on div "register Company application" at bounding box center [954, 157] width 332 height 47
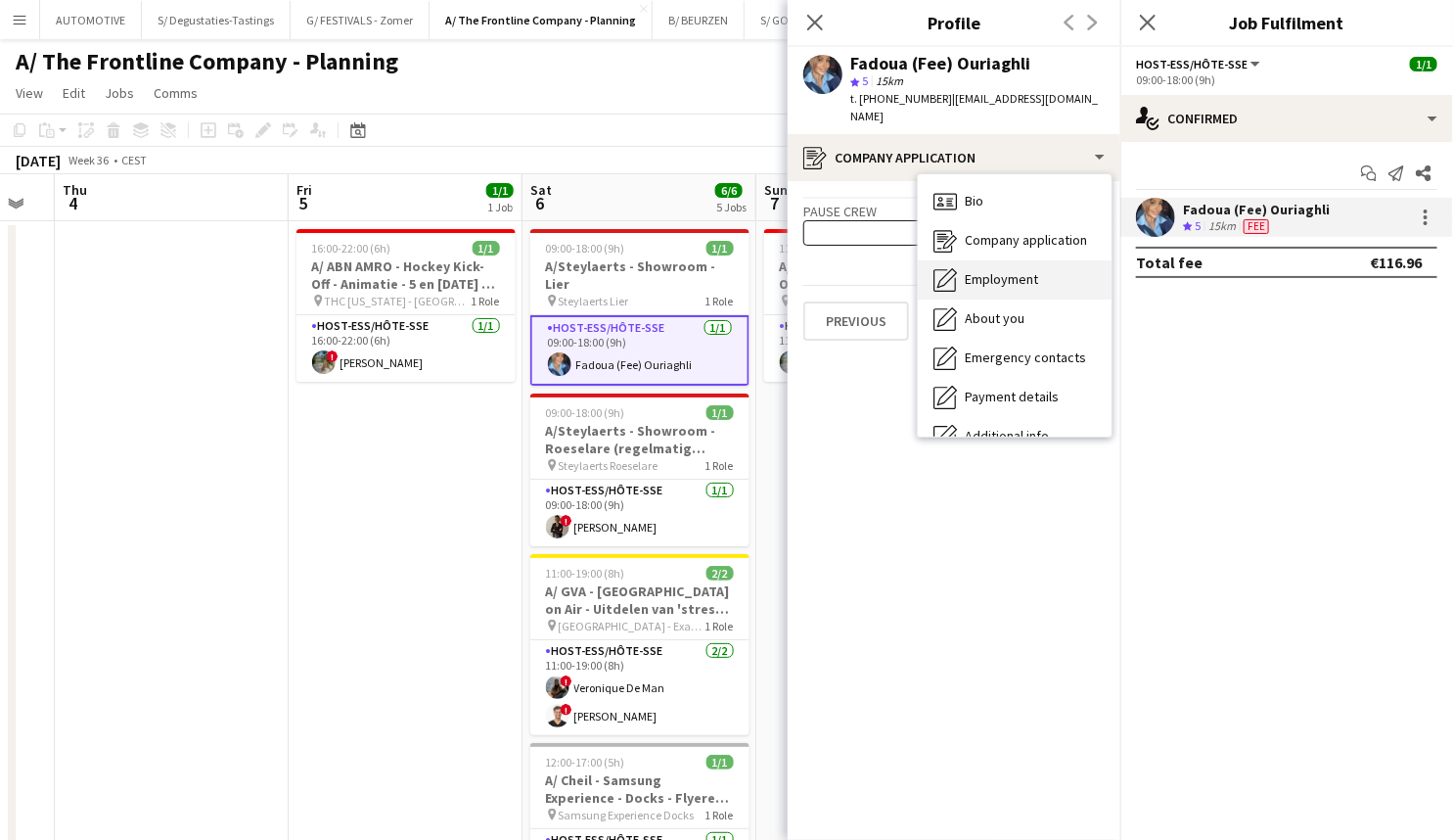
click at [984, 270] on span "Employment" at bounding box center [1002, 279] width 74 height 18
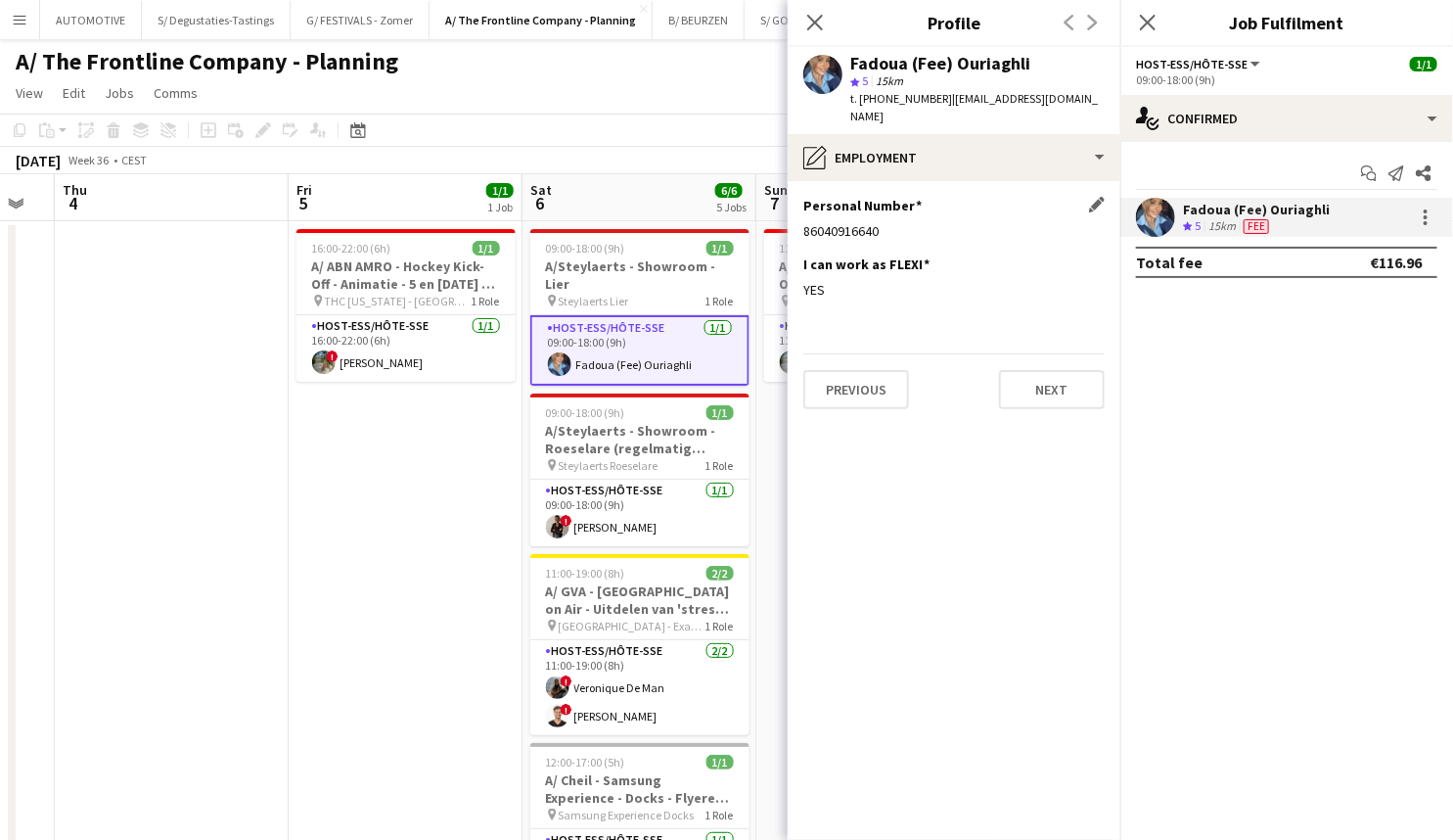
click at [850, 222] on div "86040916640" at bounding box center [953, 231] width 302 height 18
copy div "86040916640"
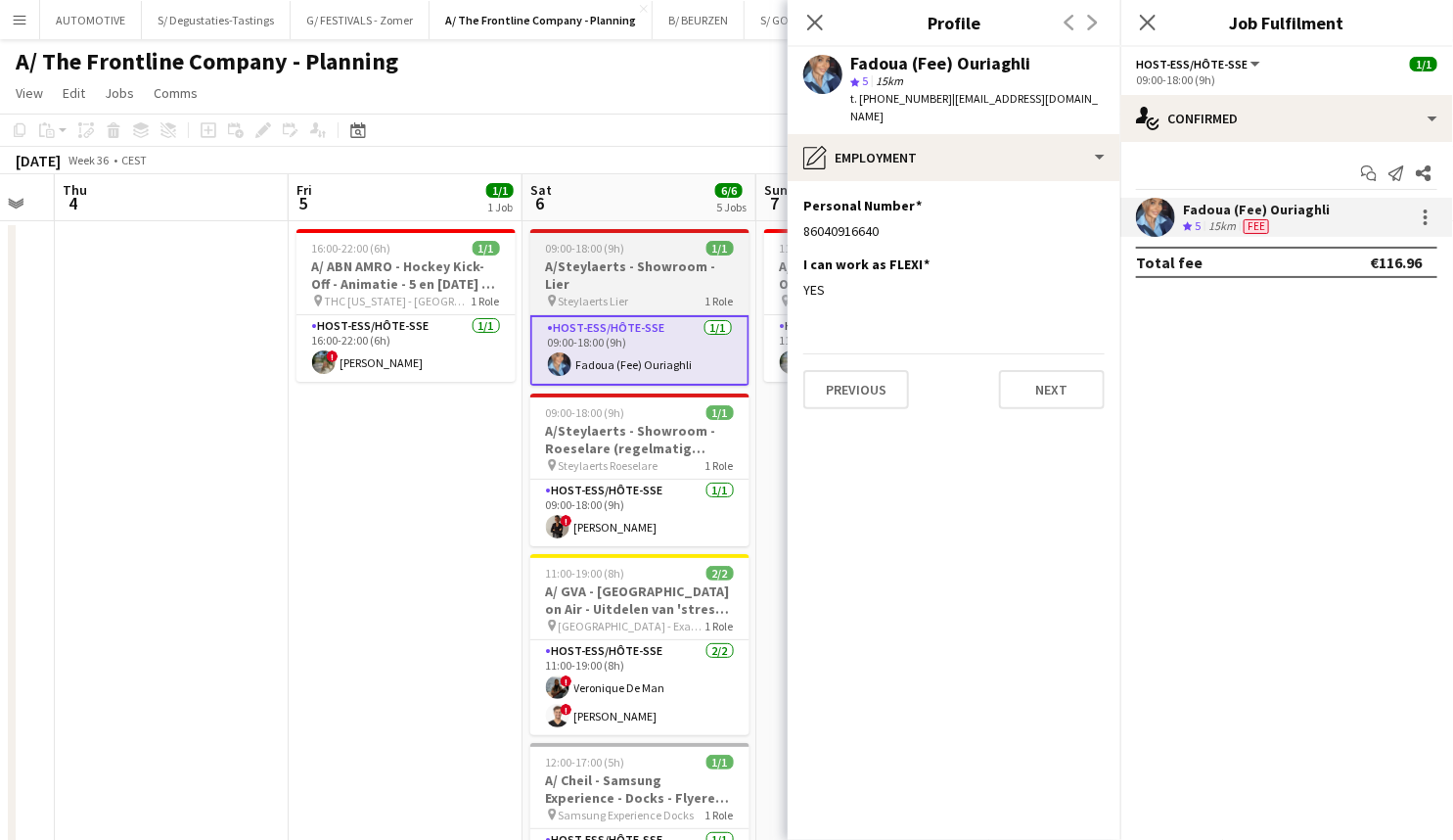
click at [654, 251] on div "09:00-18:00 (9h) 1/1" at bounding box center [640, 248] width 219 height 15
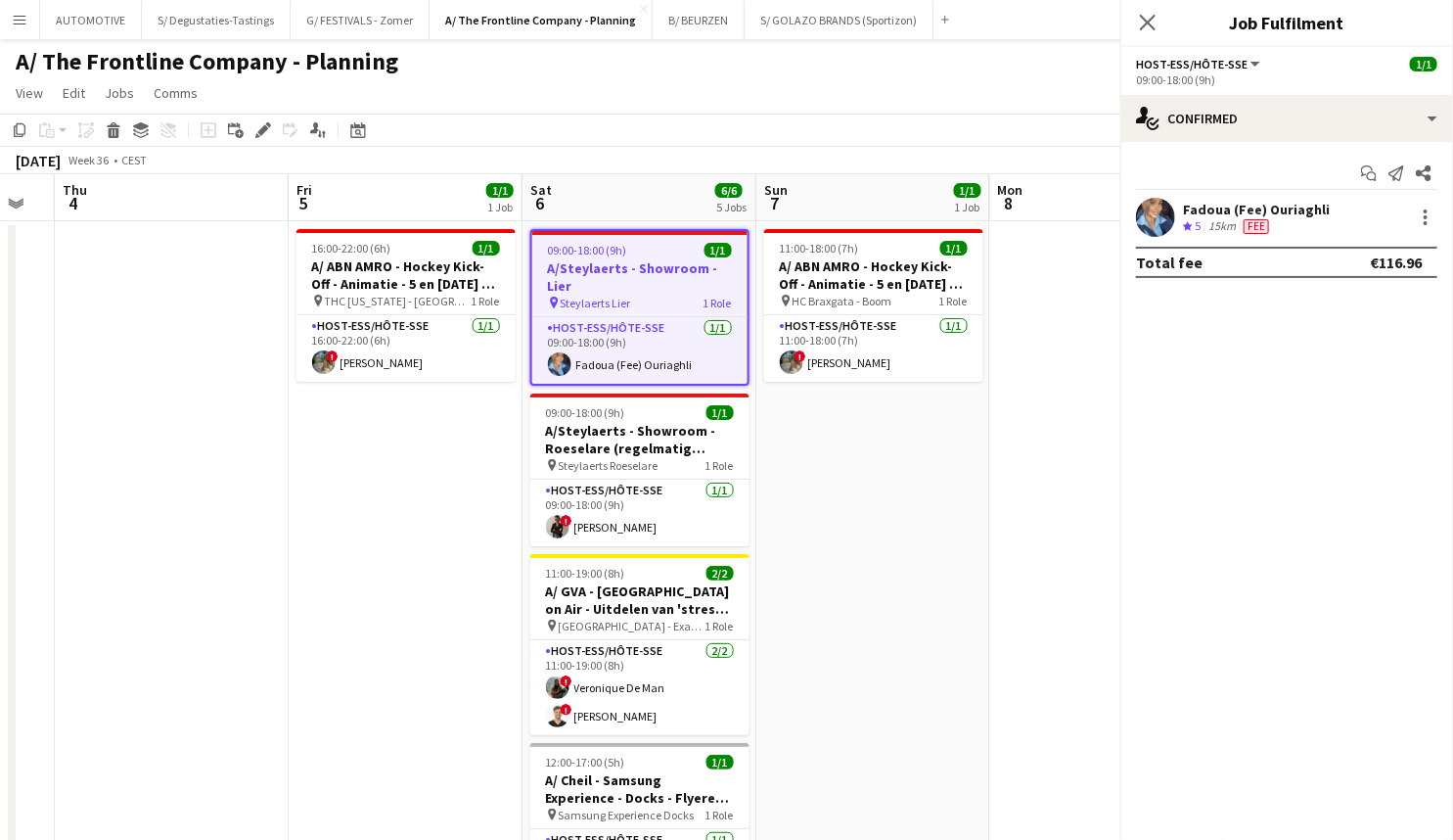
click at [623, 253] on span "09:00-18:00 (9h)" at bounding box center [588, 250] width 80 height 15
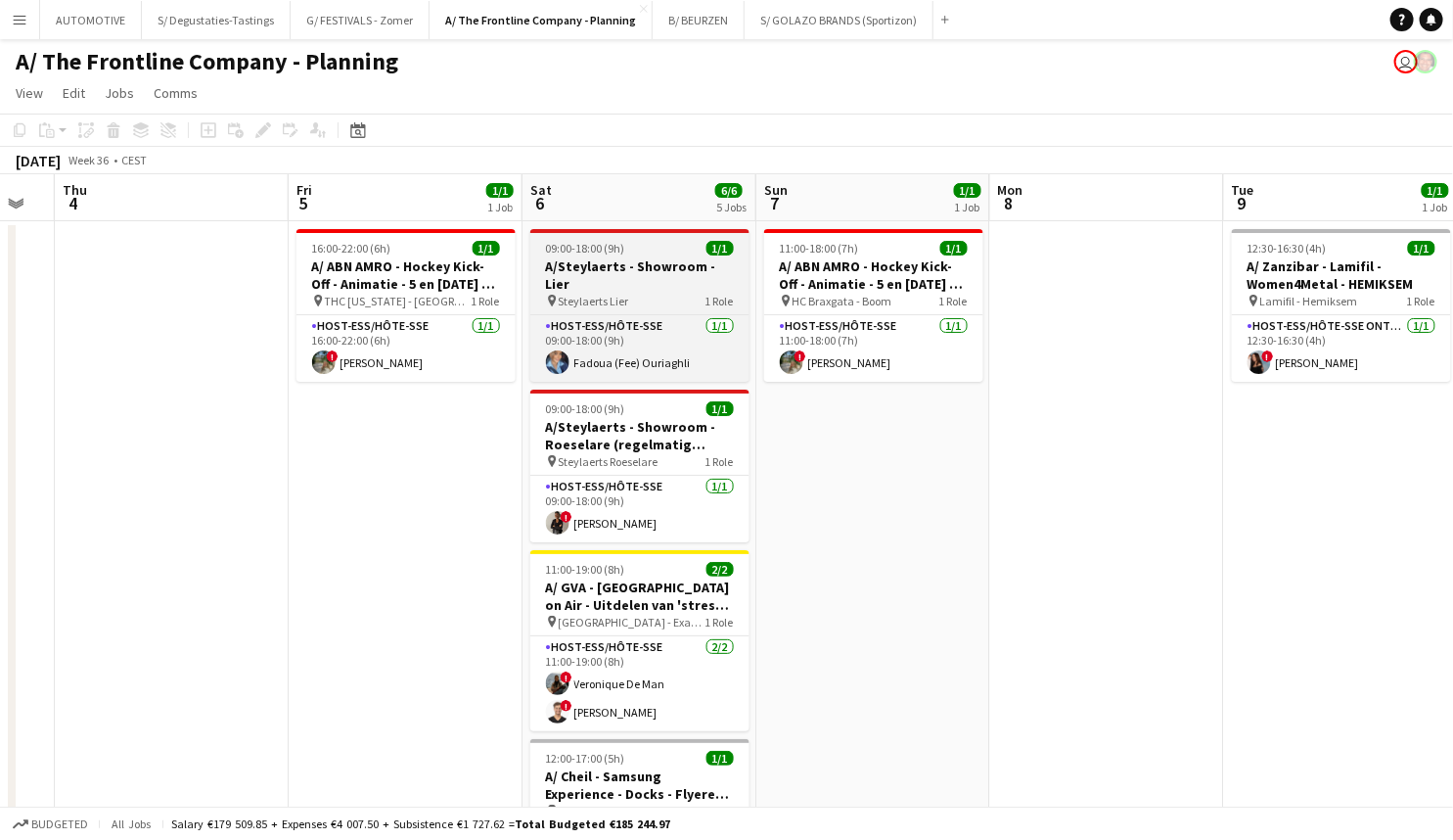
click at [587, 294] on span "Steylaerts Lier" at bounding box center [593, 301] width 71 height 15
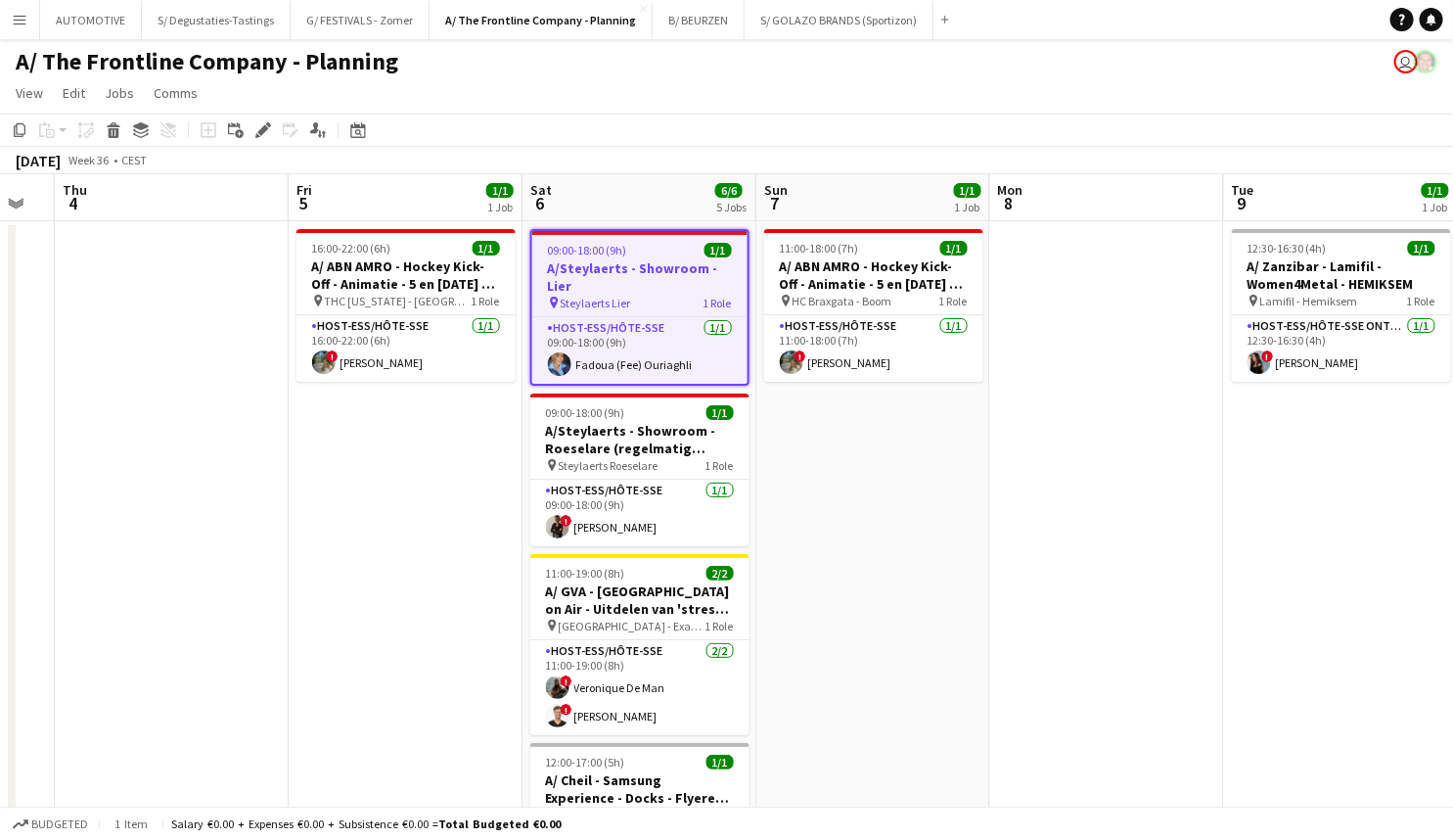
scroll to position [0, 648]
click at [266, 133] on icon "Edit" at bounding box center [264, 130] width 16 height 16
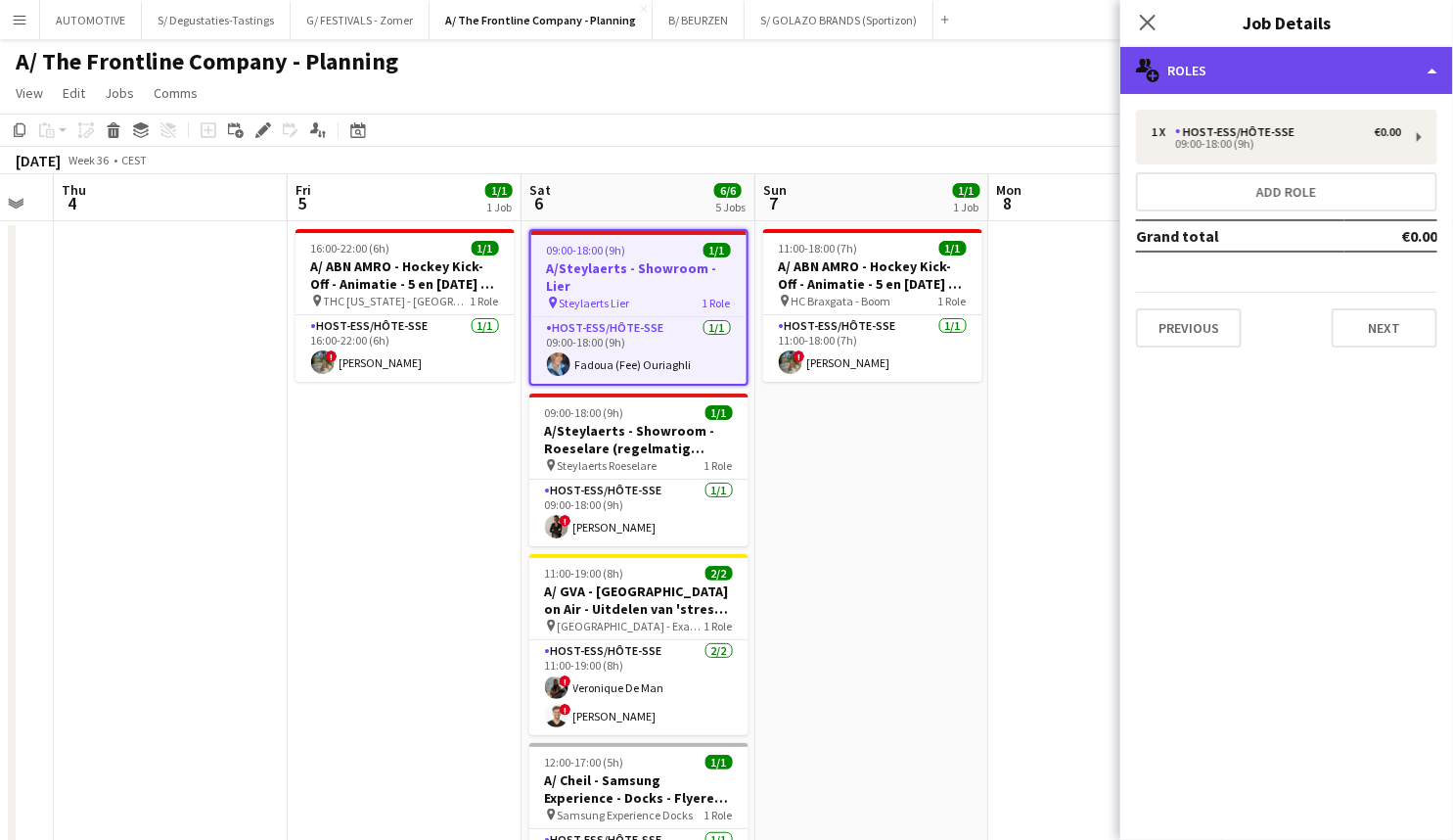
click at [1254, 83] on div "multiple-users-add Roles" at bounding box center [1287, 70] width 332 height 47
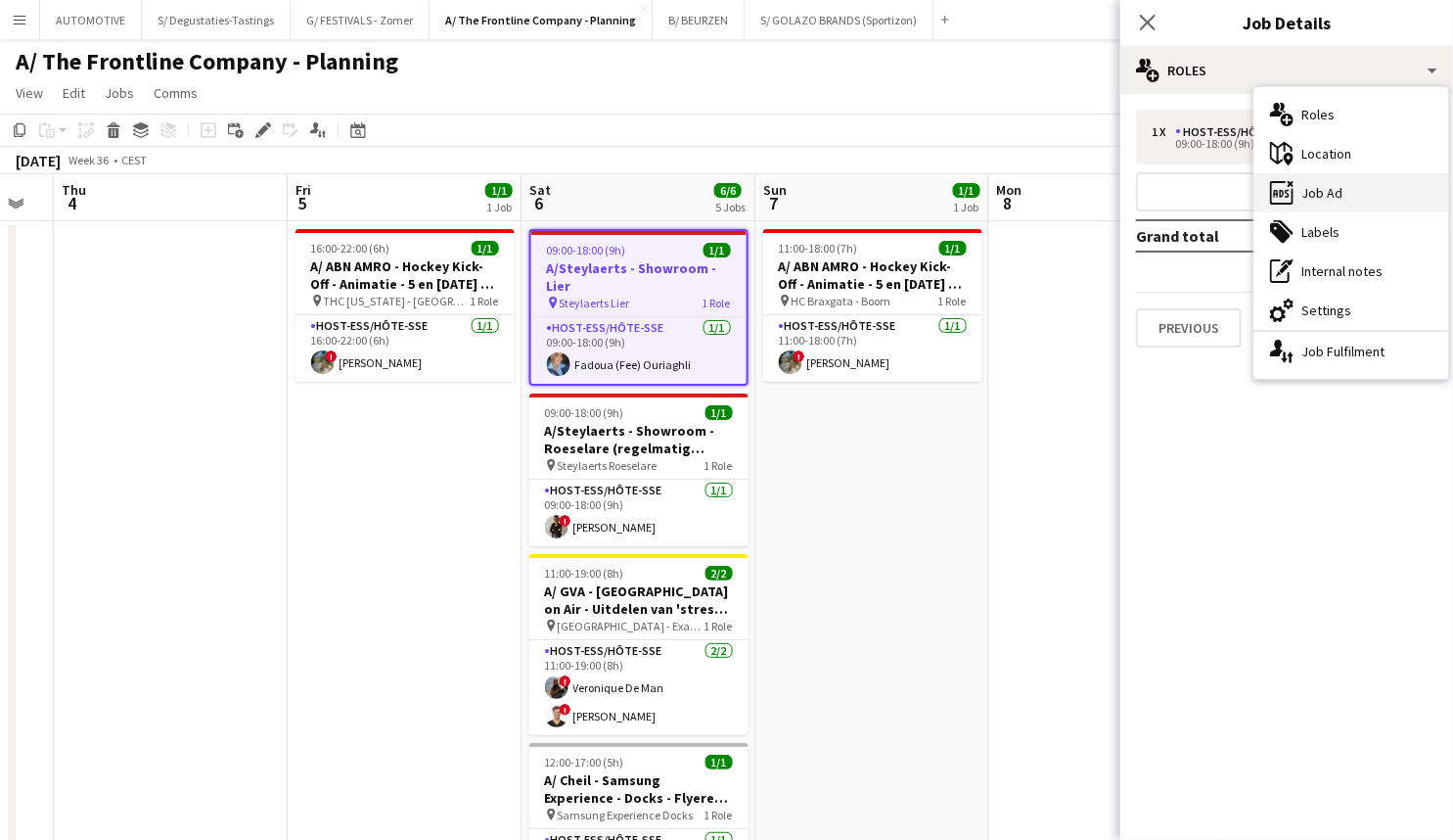
click at [1324, 193] on div "ads-window Job Ad" at bounding box center [1351, 192] width 194 height 39
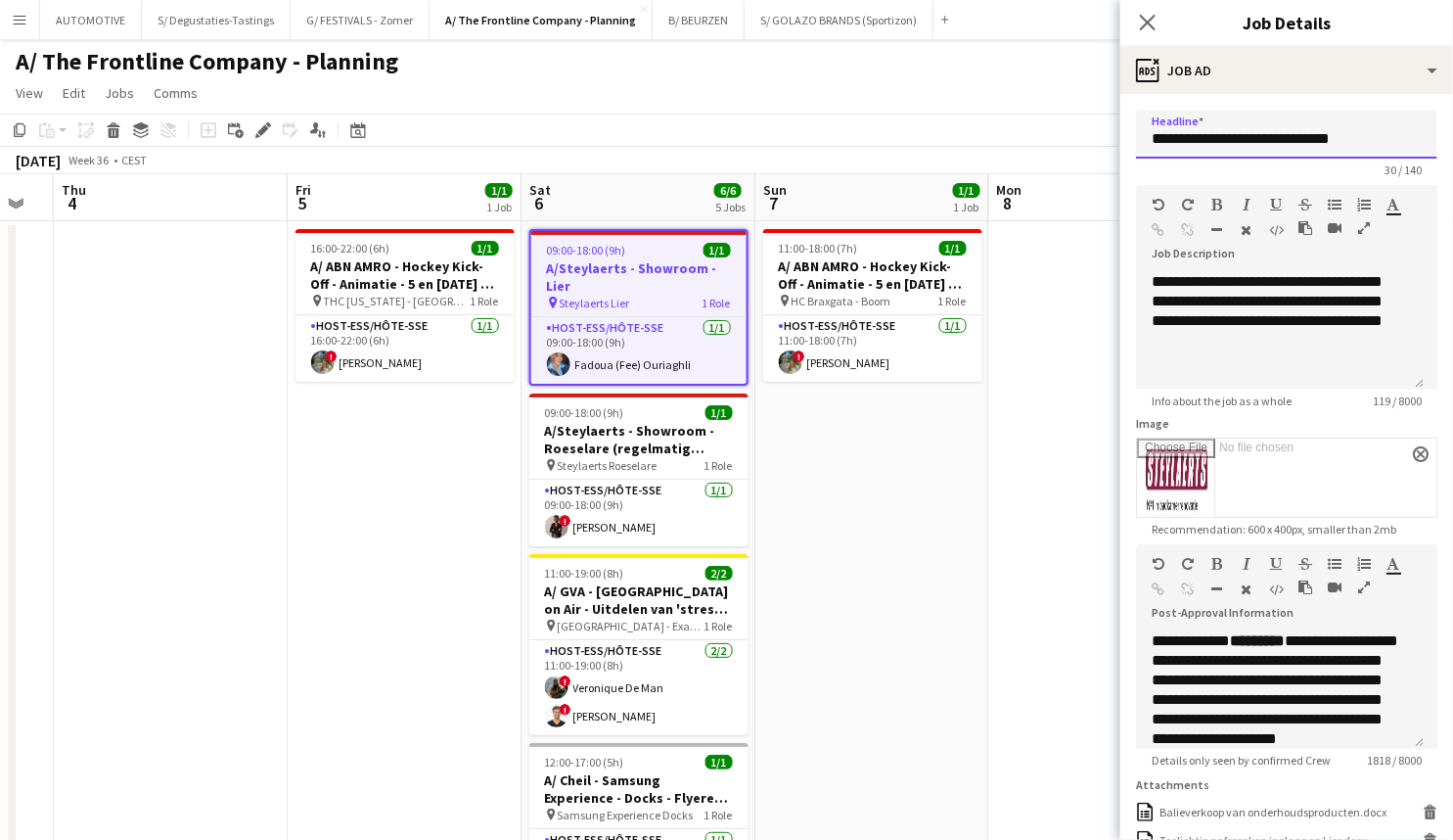
drag, startPoint x: 1395, startPoint y: 137, endPoint x: 1165, endPoint y: 142, distance: 230.1
click at [1165, 142] on input "**********" at bounding box center [1287, 133] width 302 height 49
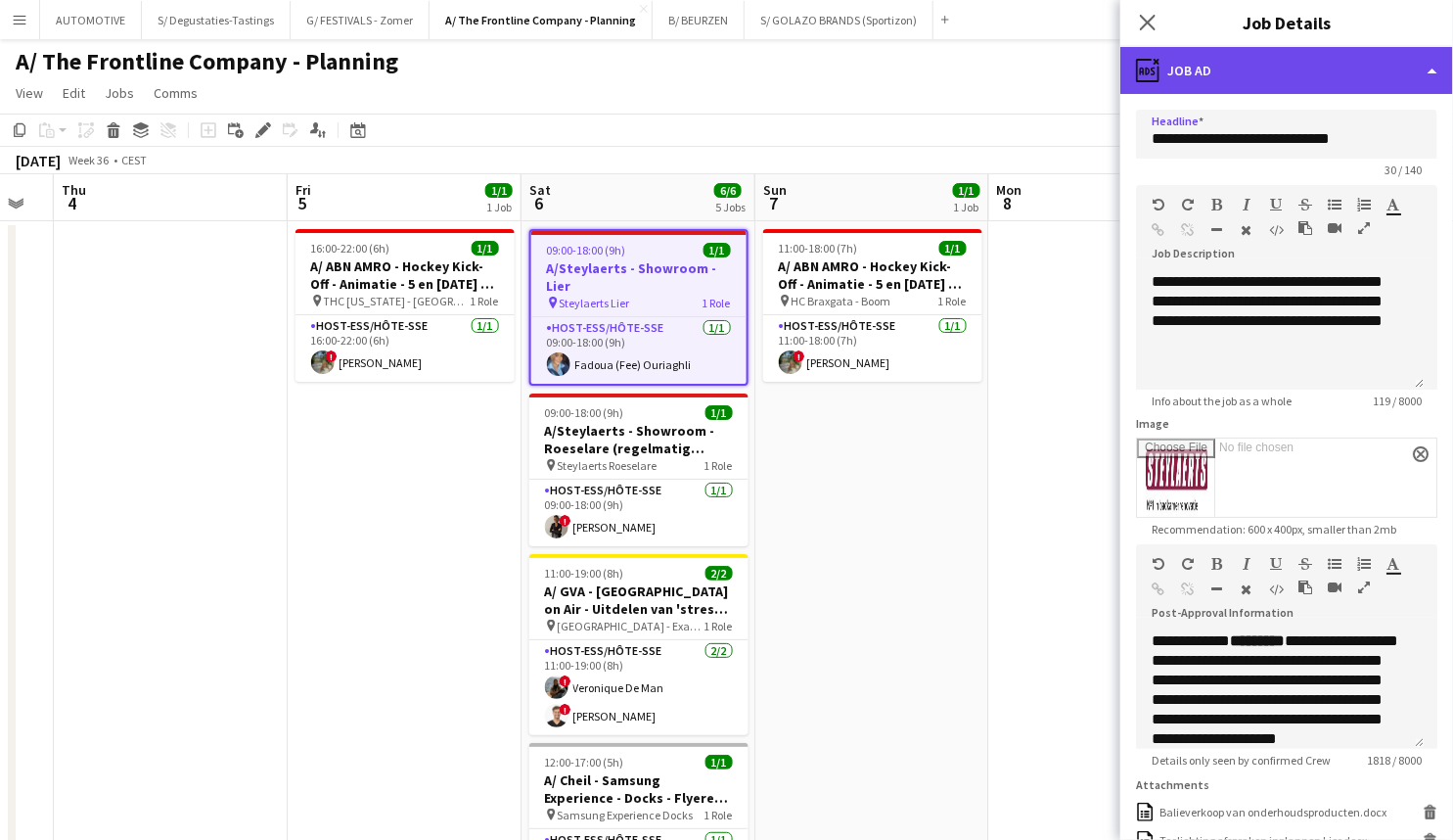
click at [1287, 79] on div "ads-window Job Ad" at bounding box center [1287, 70] width 332 height 47
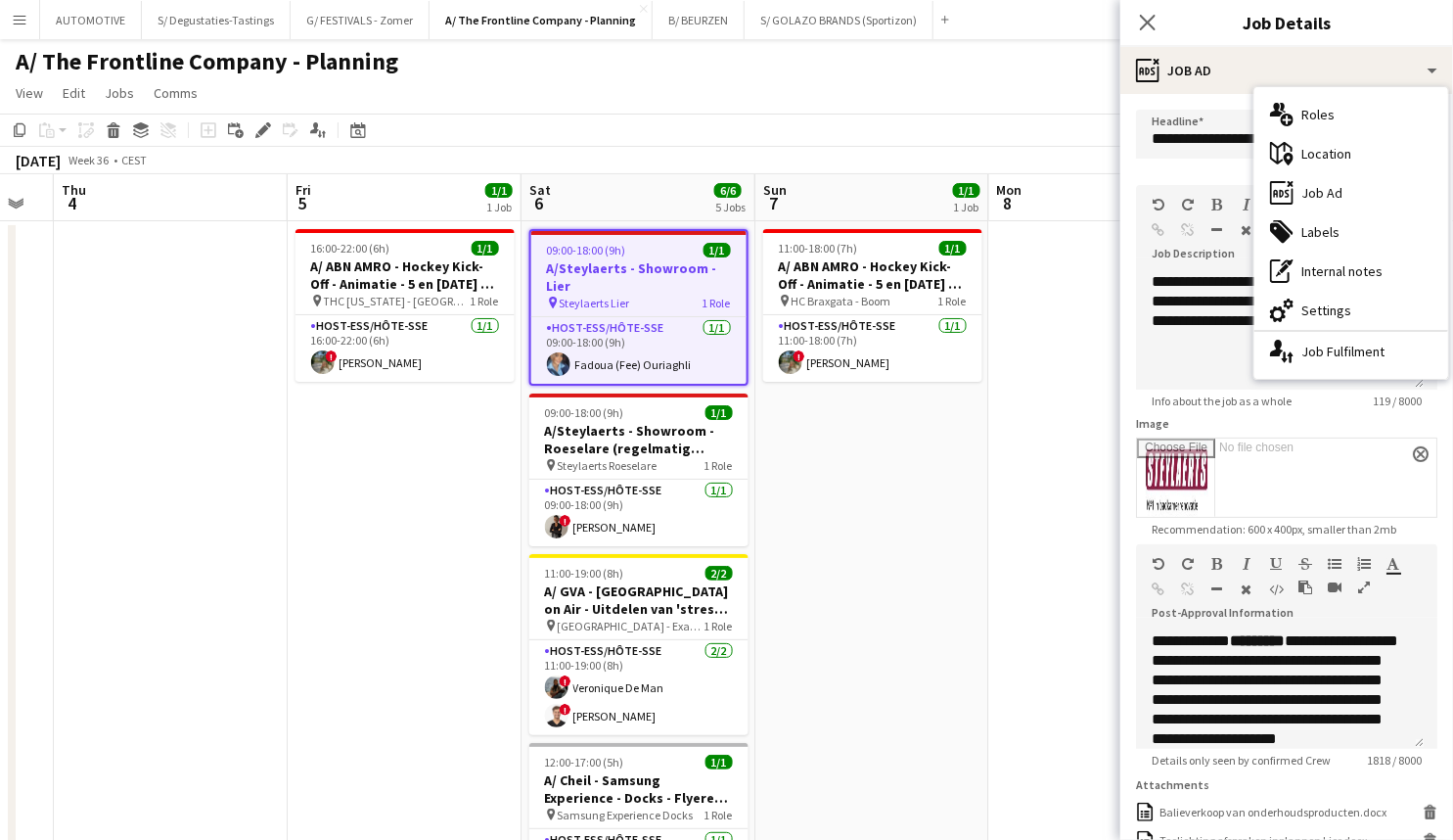
click at [1349, 149] on div "maps-pin-1 Location" at bounding box center [1351, 153] width 194 height 39
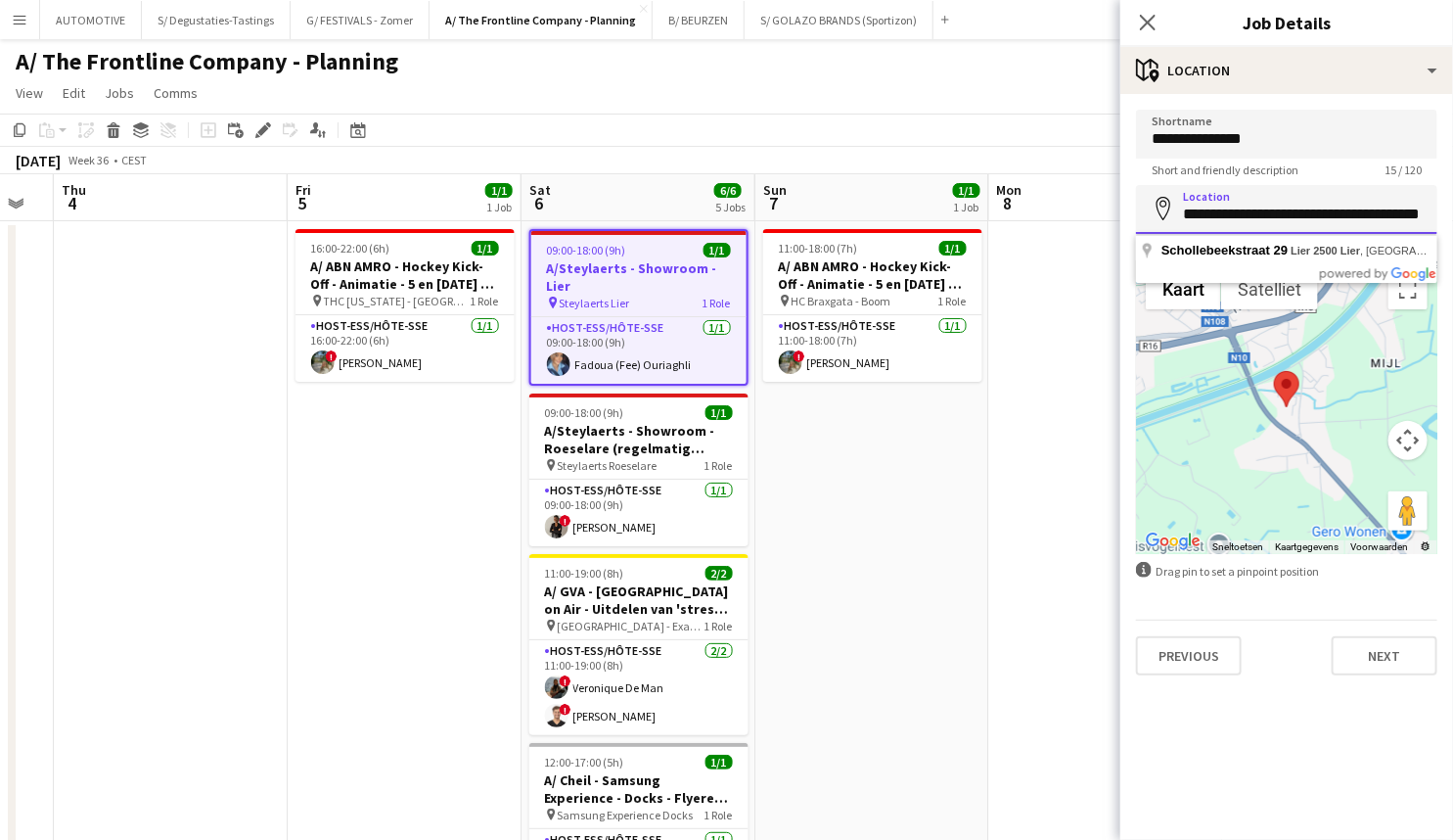
drag, startPoint x: 1189, startPoint y: 210, endPoint x: 1382, endPoint y: 217, distance: 193.1
click at [1382, 217] on input "**********" at bounding box center [1287, 209] width 302 height 49
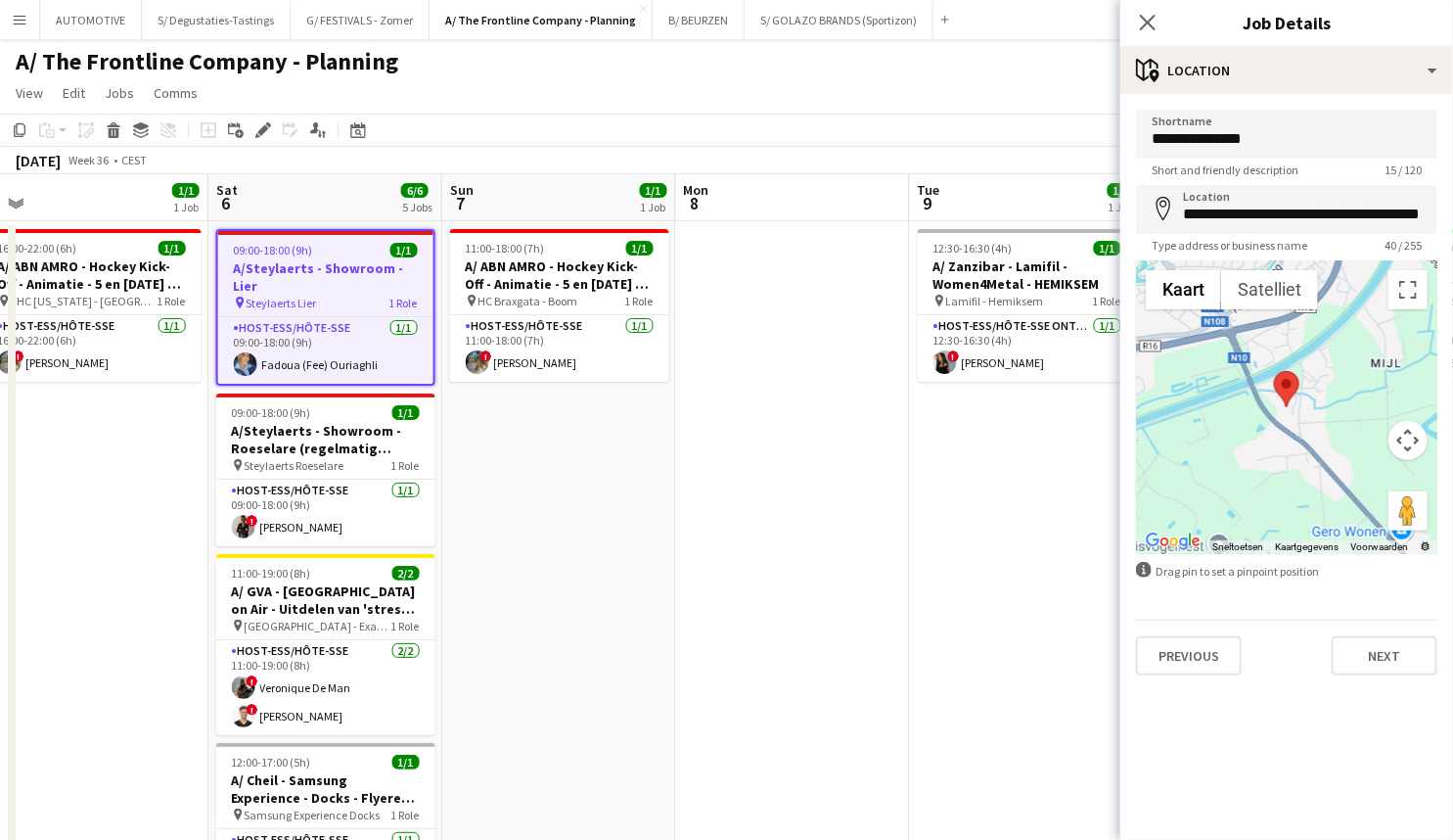
drag, startPoint x: 858, startPoint y: 443, endPoint x: 545, endPoint y: 447, distance: 313.0
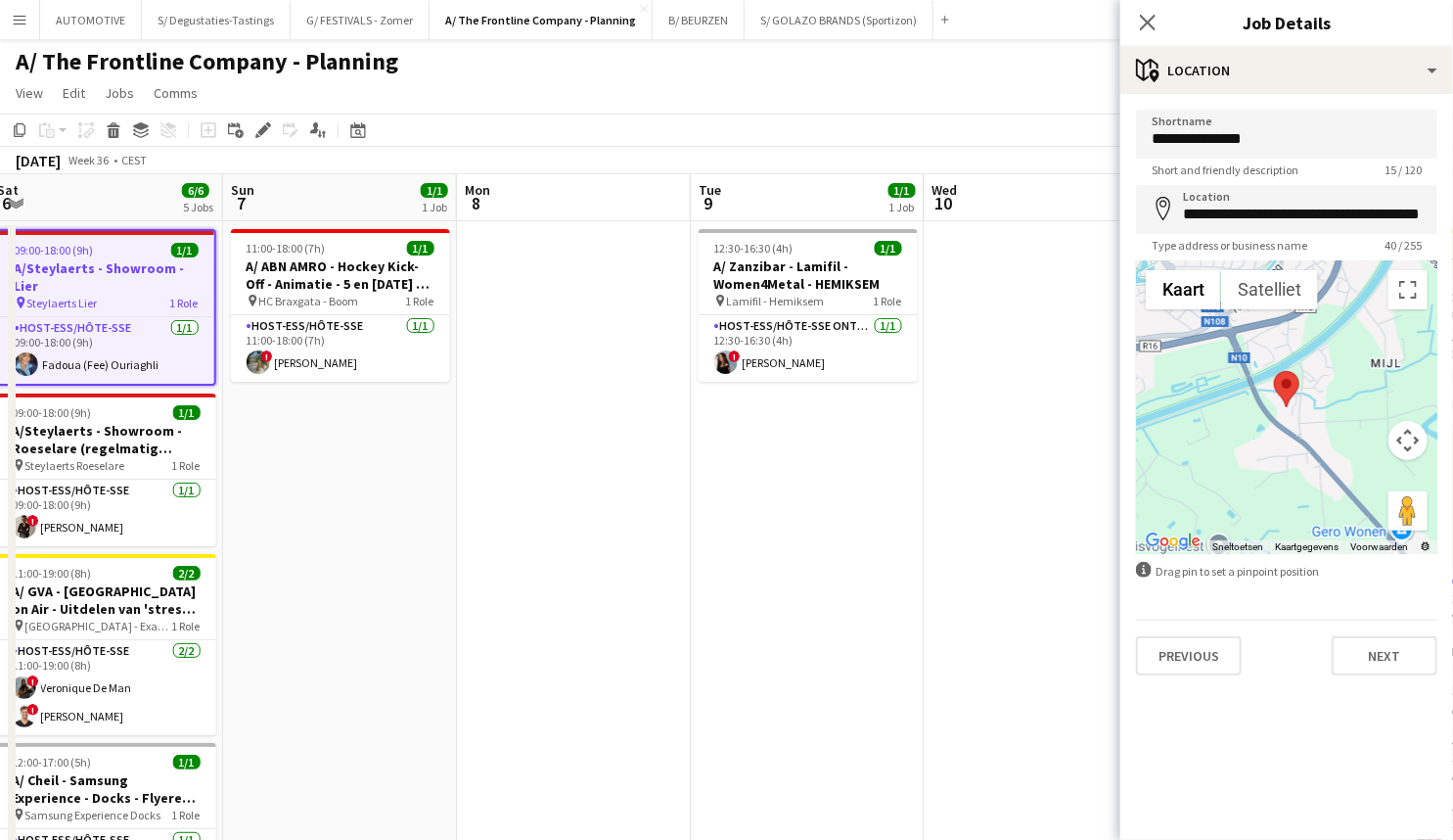
scroll to position [0, 717]
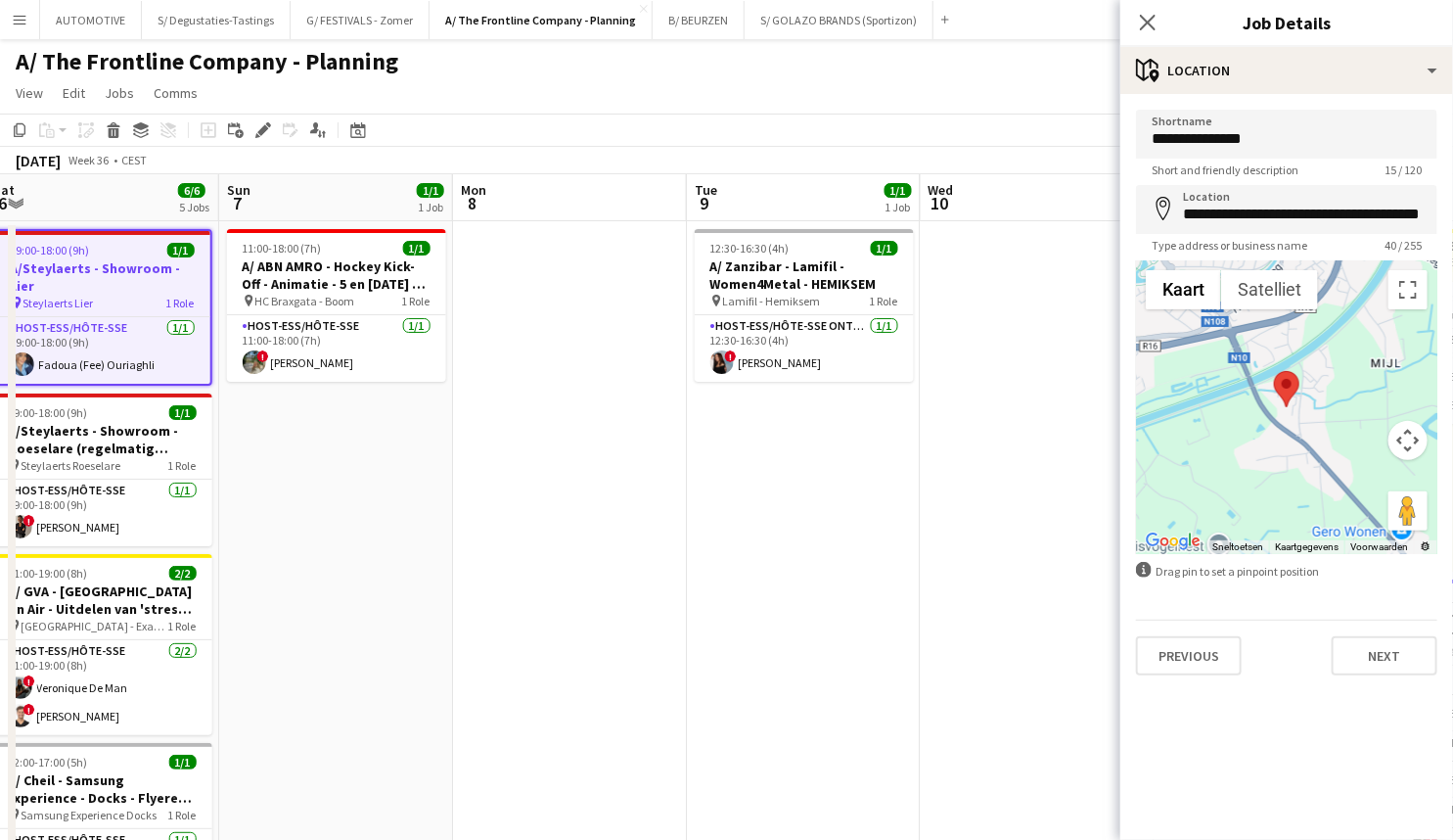
drag, startPoint x: 900, startPoint y: 463, endPoint x: 706, endPoint y: 465, distance: 194.0
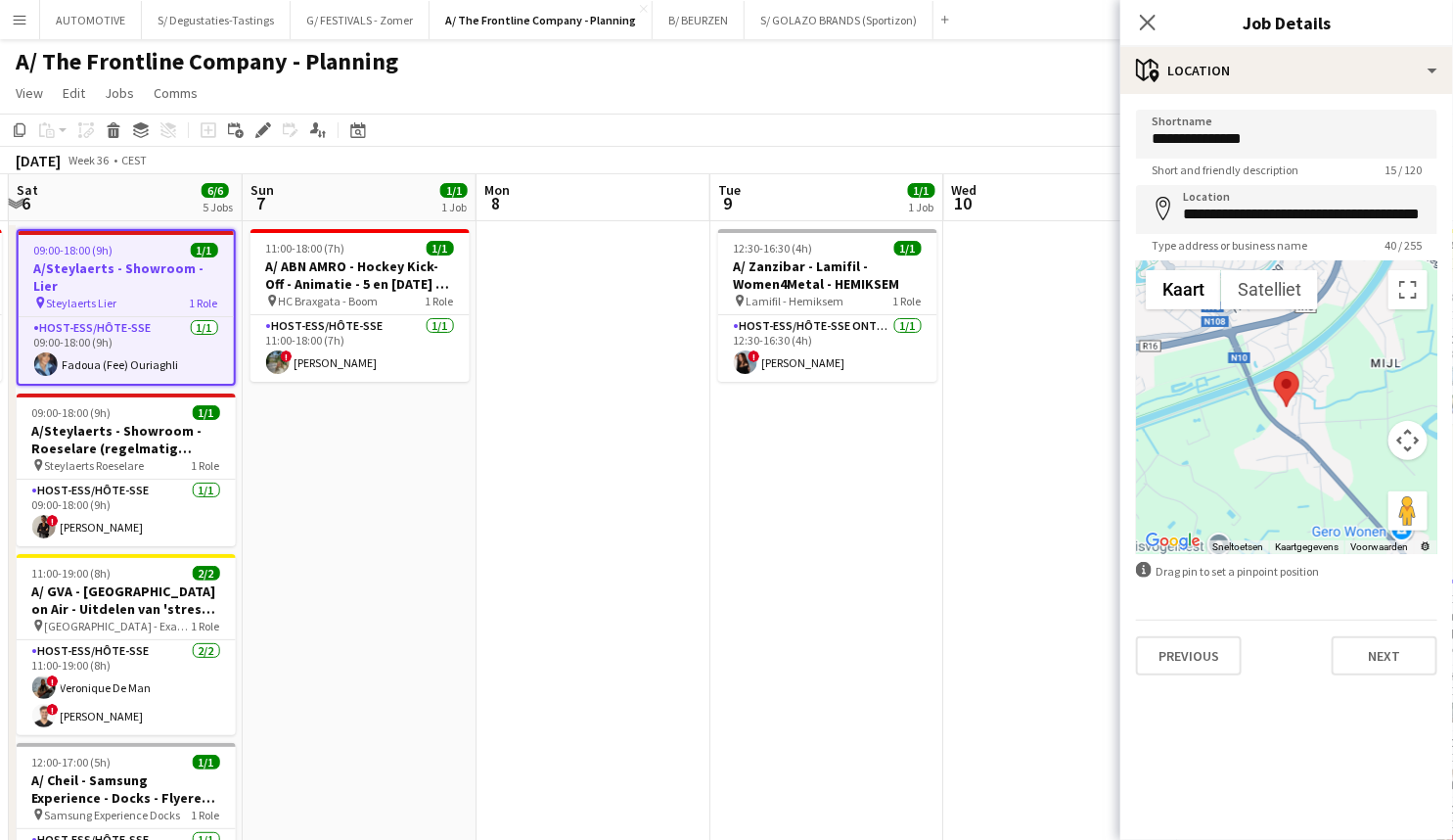
drag, startPoint x: 825, startPoint y: 455, endPoint x: 678, endPoint y: 463, distance: 147.2
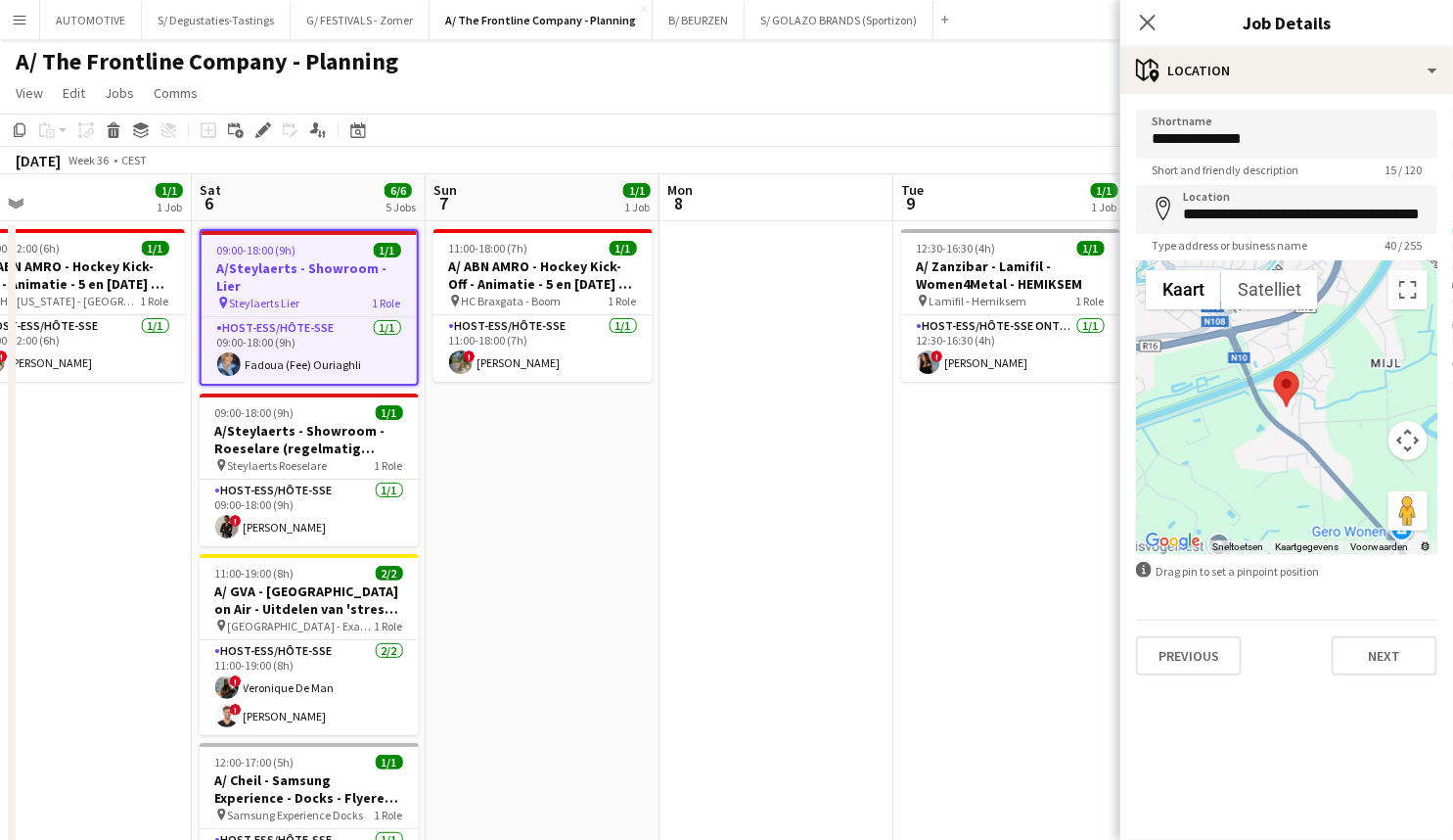
drag, startPoint x: 455, startPoint y: 497, endPoint x: 611, endPoint y: 489, distance: 156.2
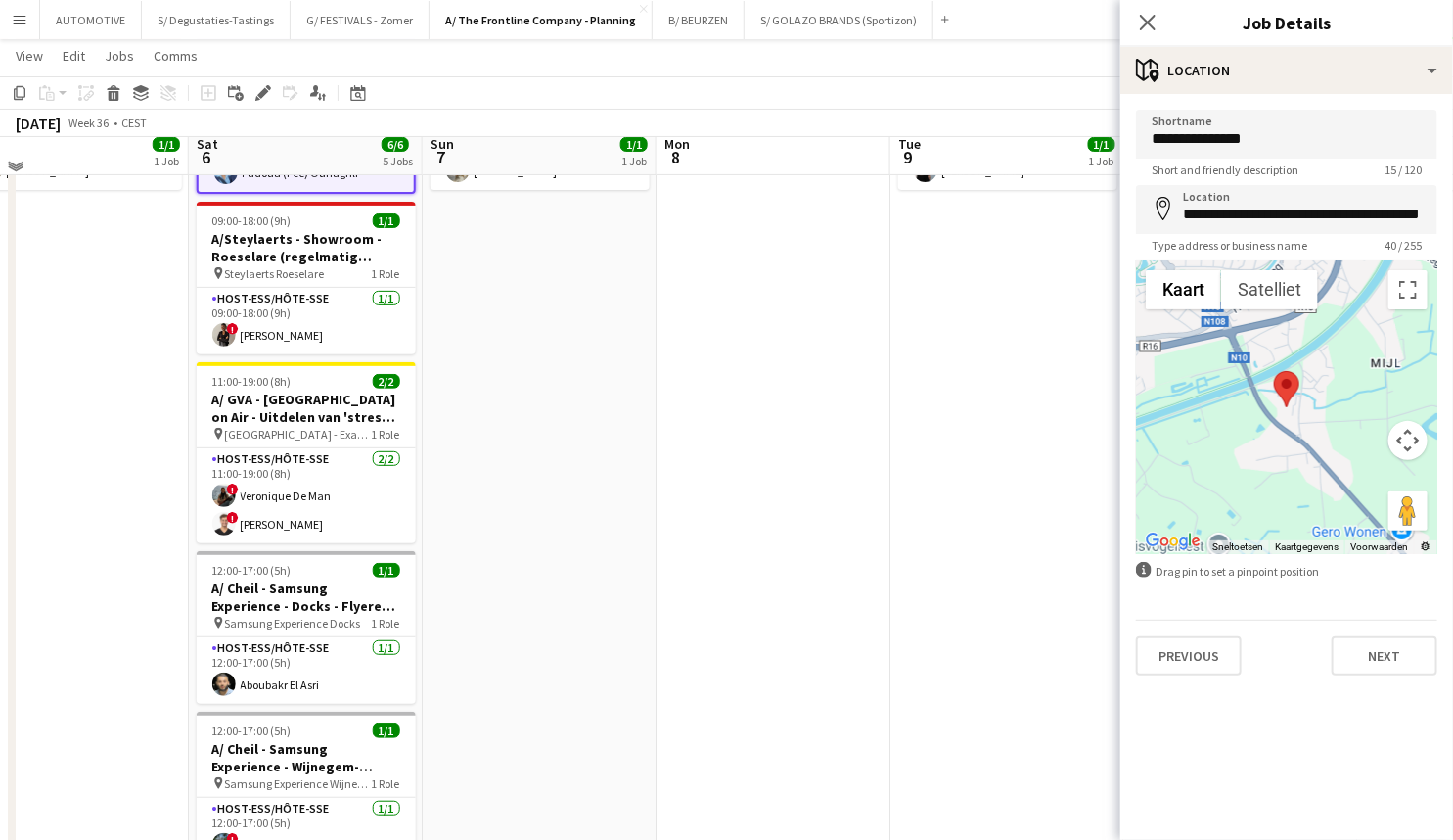
scroll to position [0, 514]
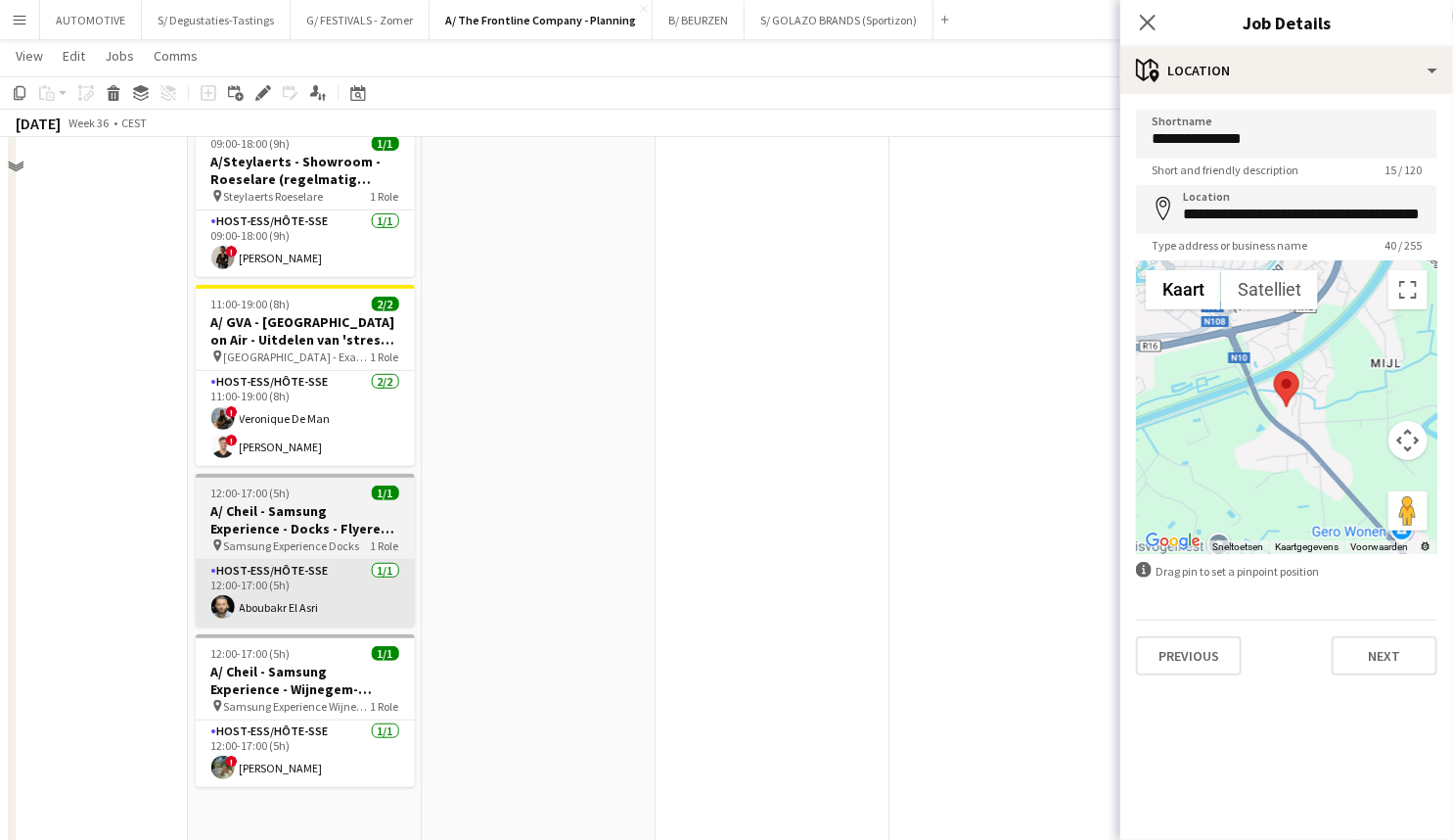
drag, startPoint x: 430, startPoint y: 586, endPoint x: 367, endPoint y: 565, distance: 66.4
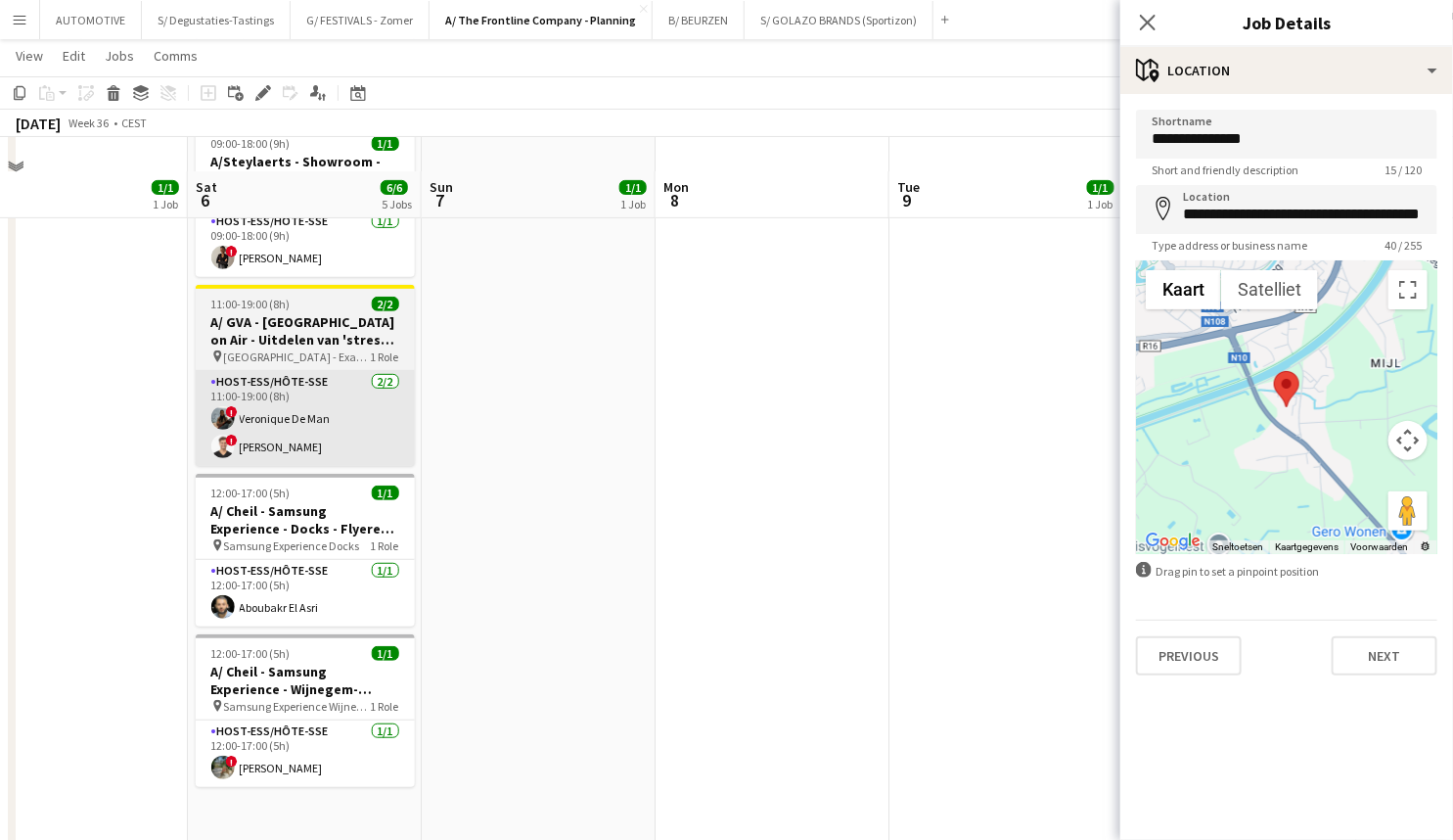
scroll to position [302, 0]
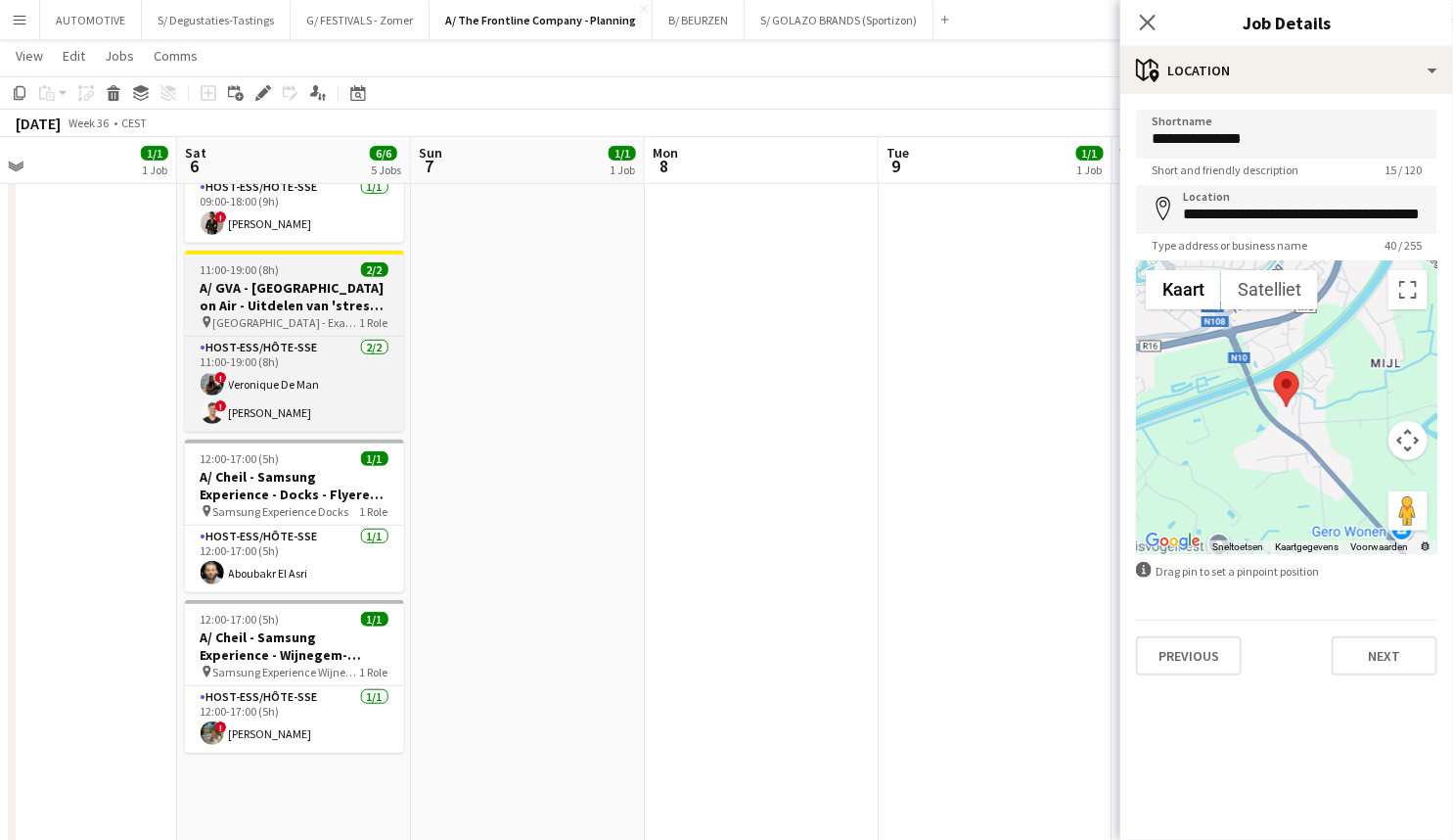
click at [279, 290] on h3 "A/ GVA - Antwerp on Air - Uitdelen van 'stress' bananen" at bounding box center [295, 296] width 219 height 35
type input "**********"
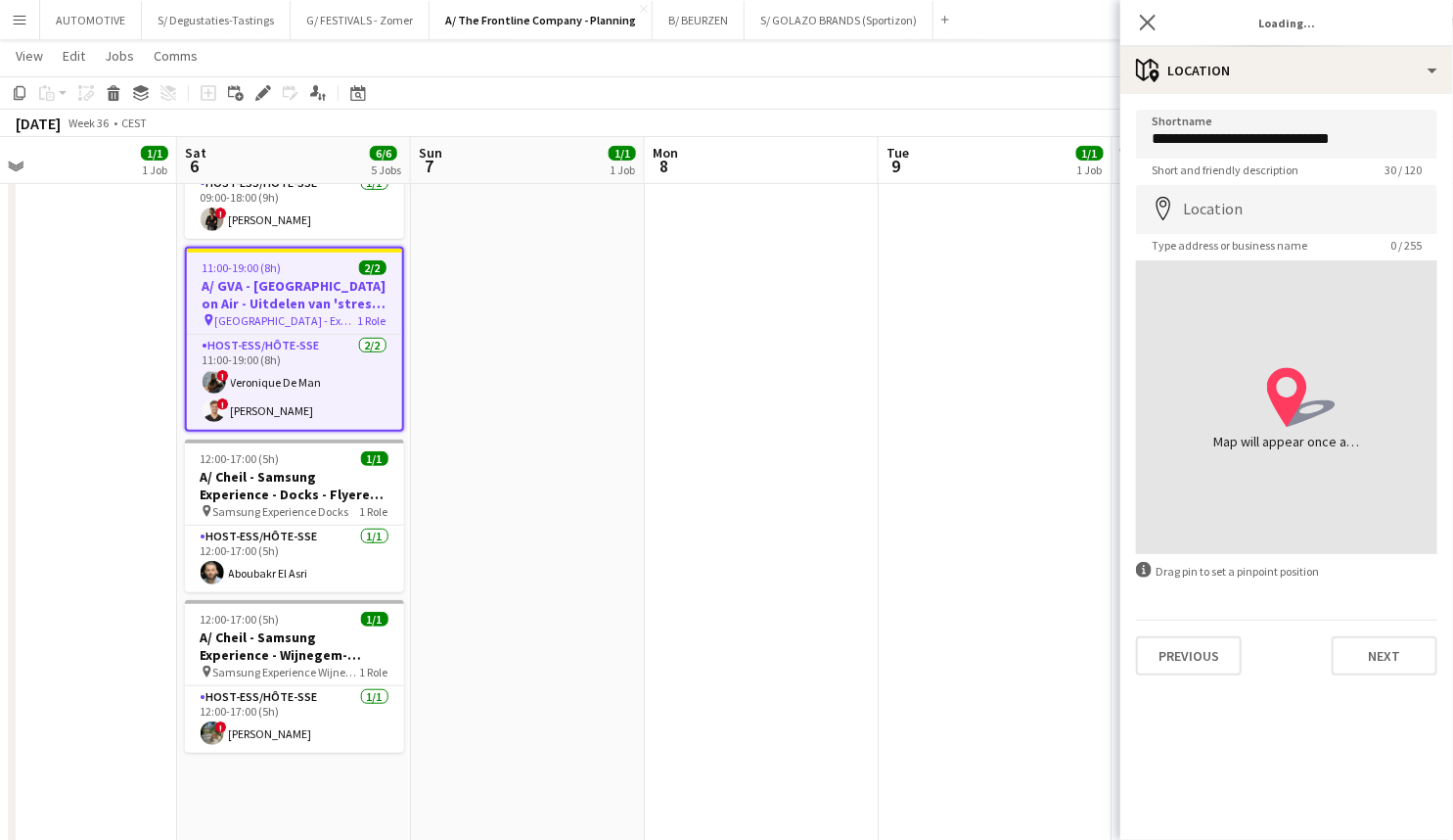
type input "**********"
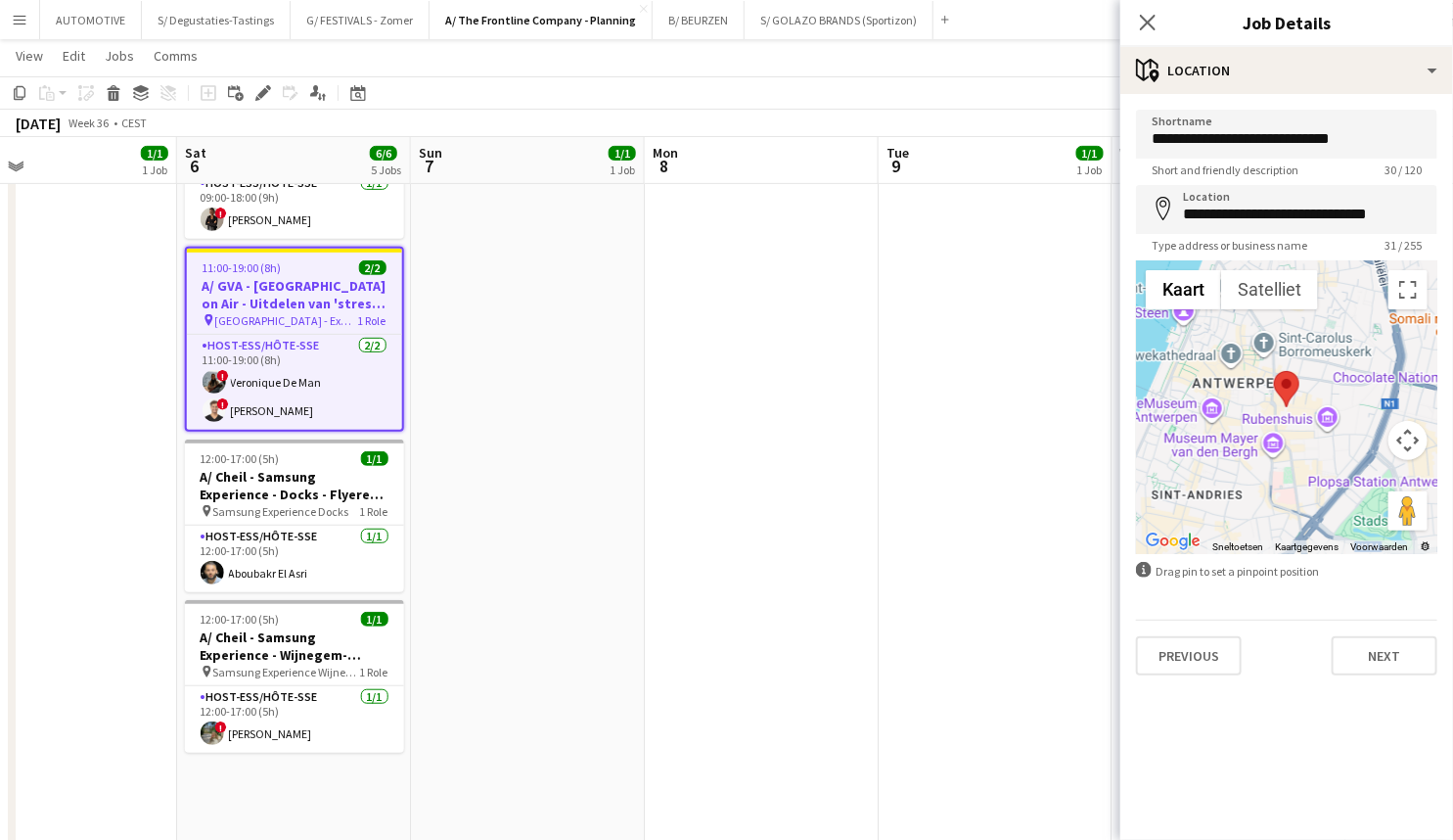
click at [378, 287] on h3 "A/ GVA - Antwerp on Air - Uitdelen van 'stress' bananen" at bounding box center [295, 294] width 215 height 35
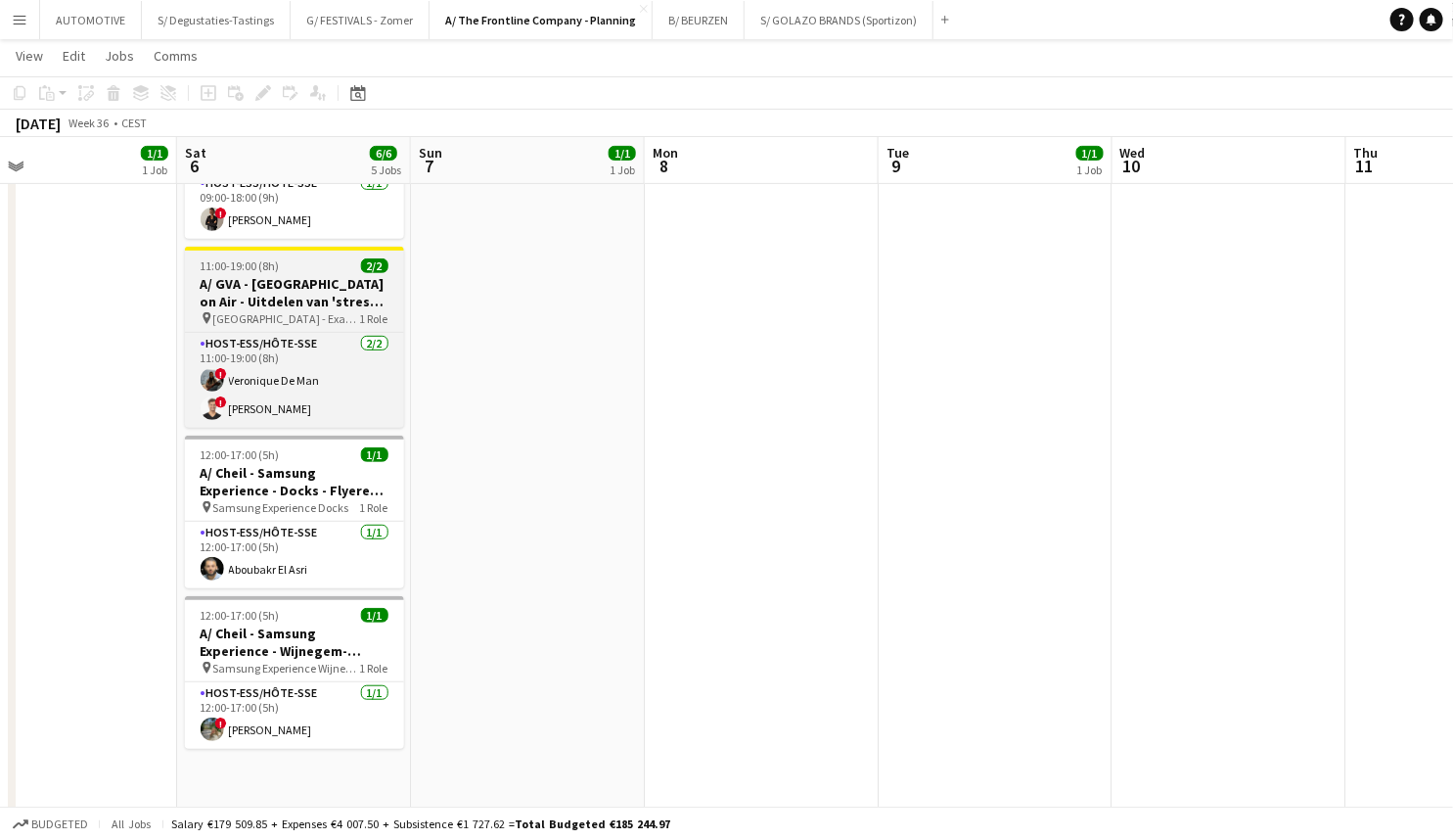
click at [362, 278] on h3 "A/ GVA - Antwerp on Air - Uitdelen van 'stress' bananen" at bounding box center [295, 292] width 219 height 35
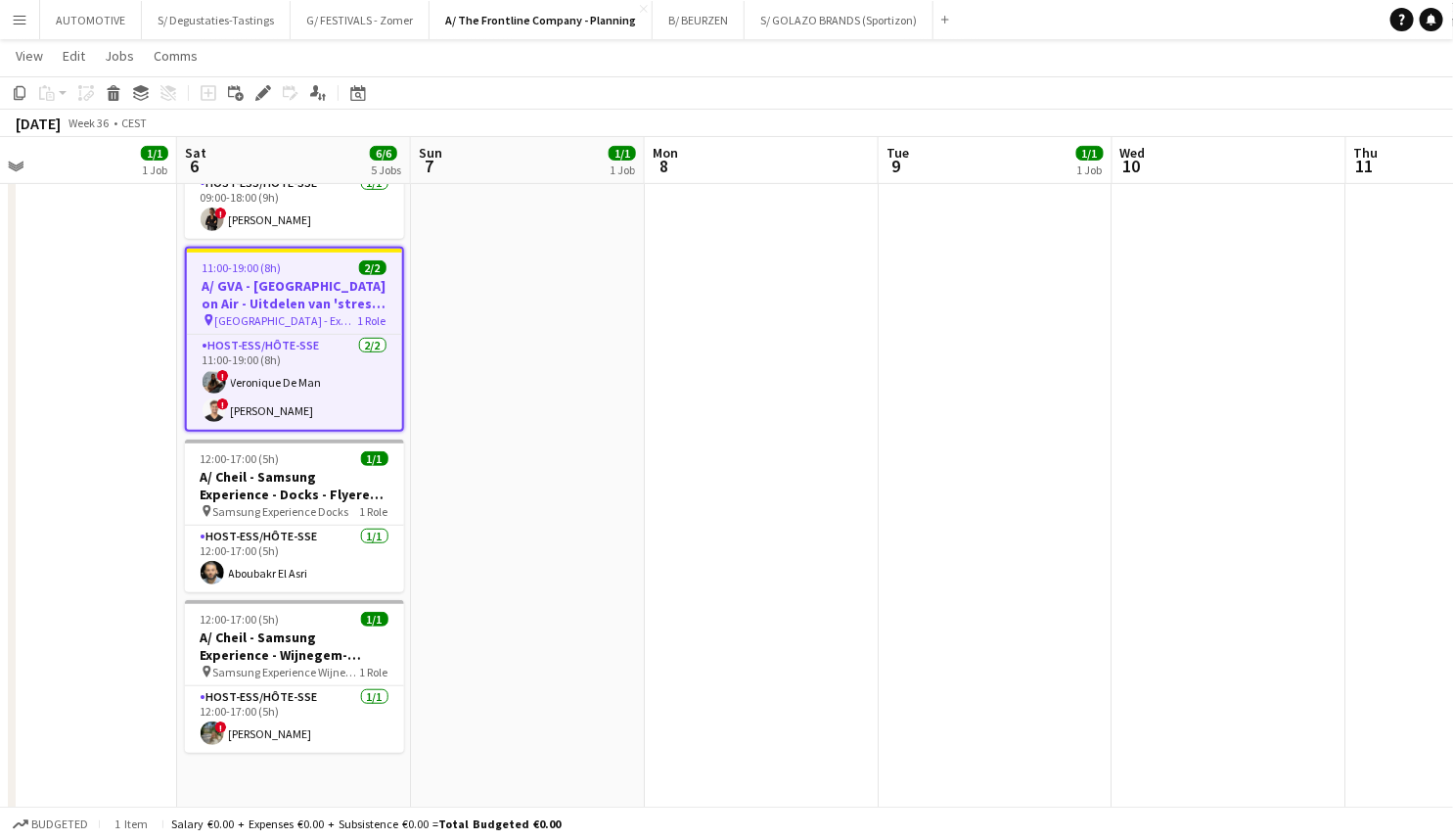
click at [319, 277] on h3 "A/ GVA - Antwerp on Air - Uitdelen van 'stress' bananen" at bounding box center [295, 294] width 215 height 35
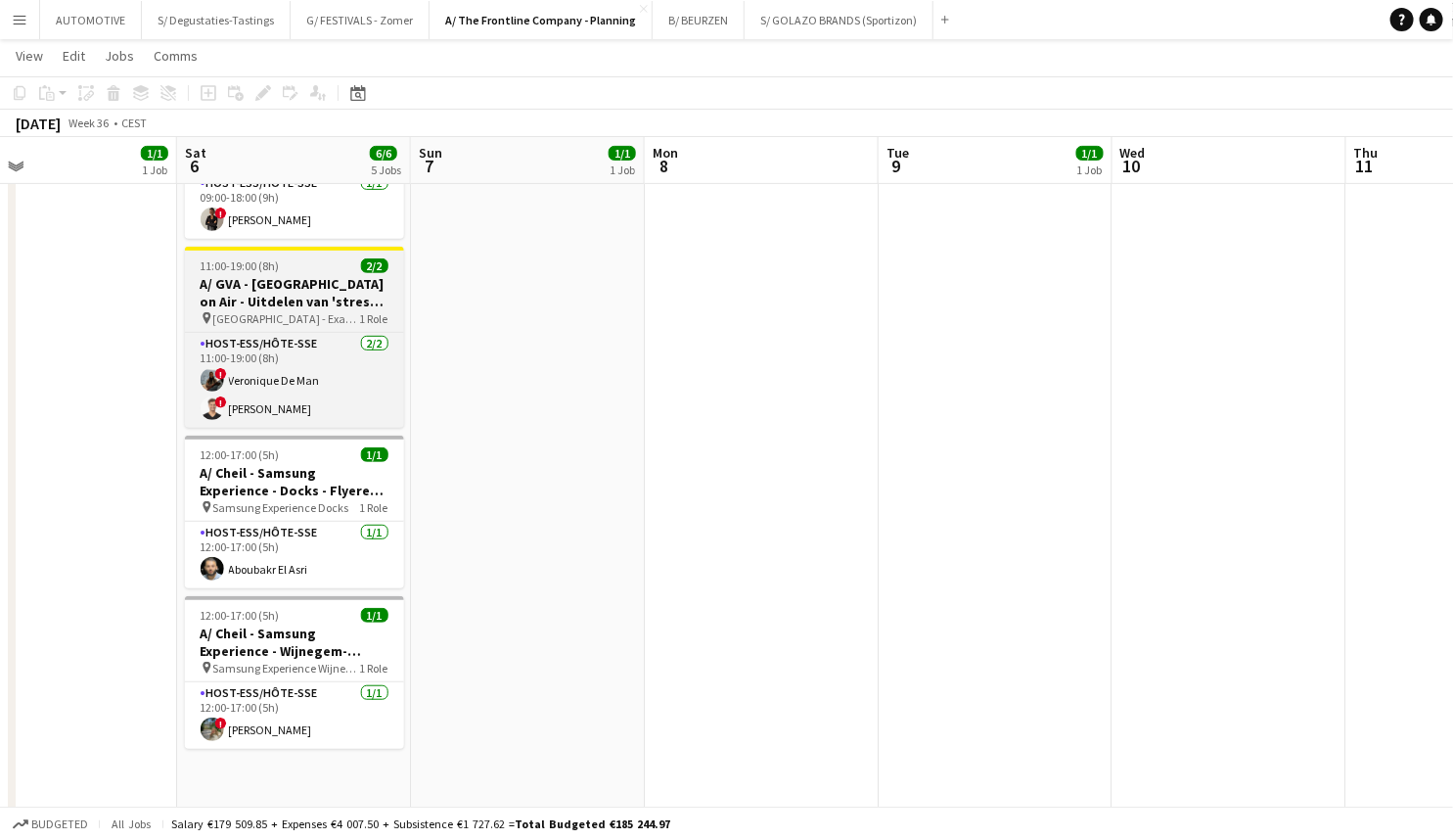
click at [290, 275] on h3 "A/ GVA - Antwerp on Air - Uitdelen van 'stress' bananen" at bounding box center [295, 292] width 219 height 35
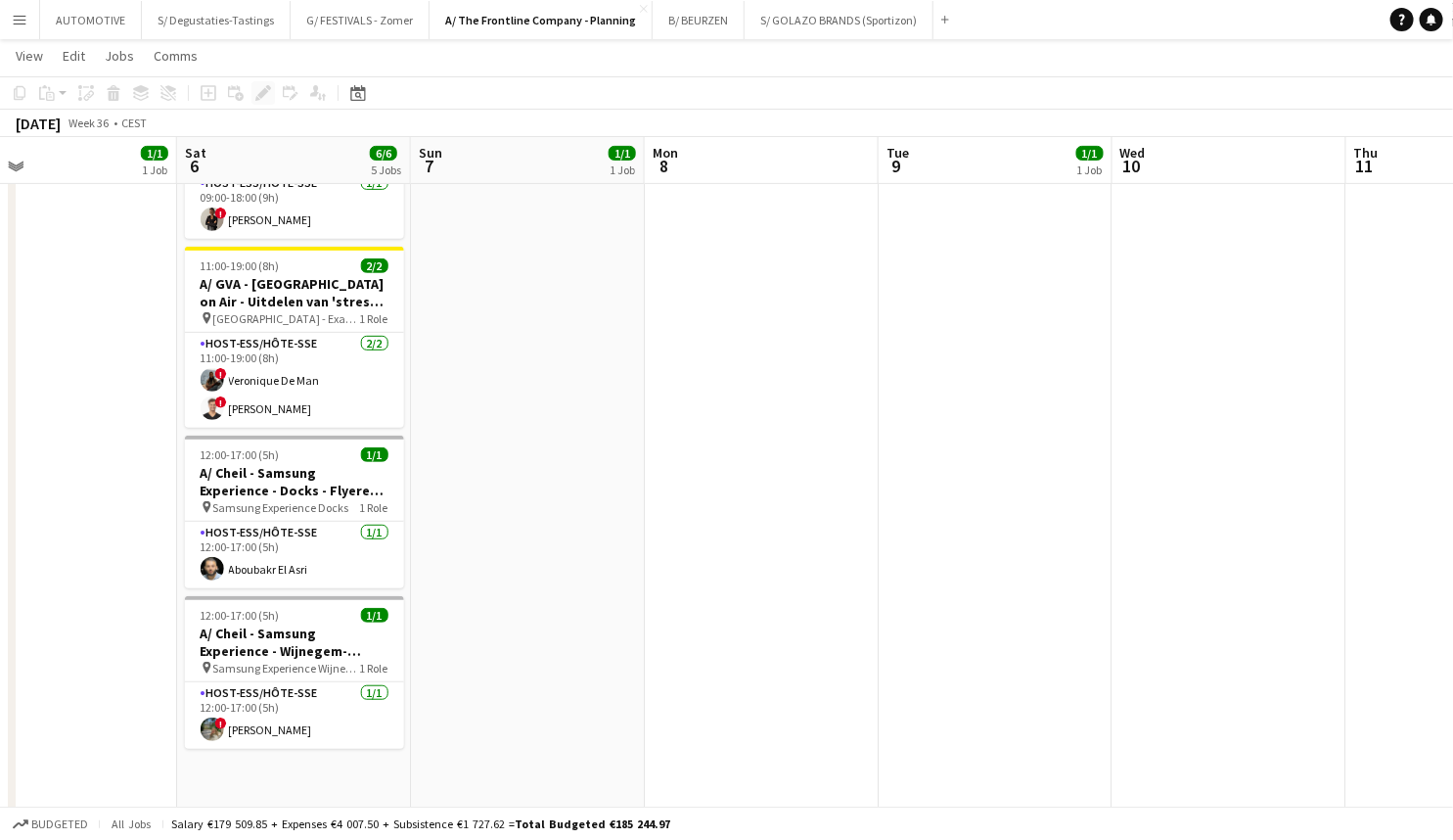
scroll to position [0, 527]
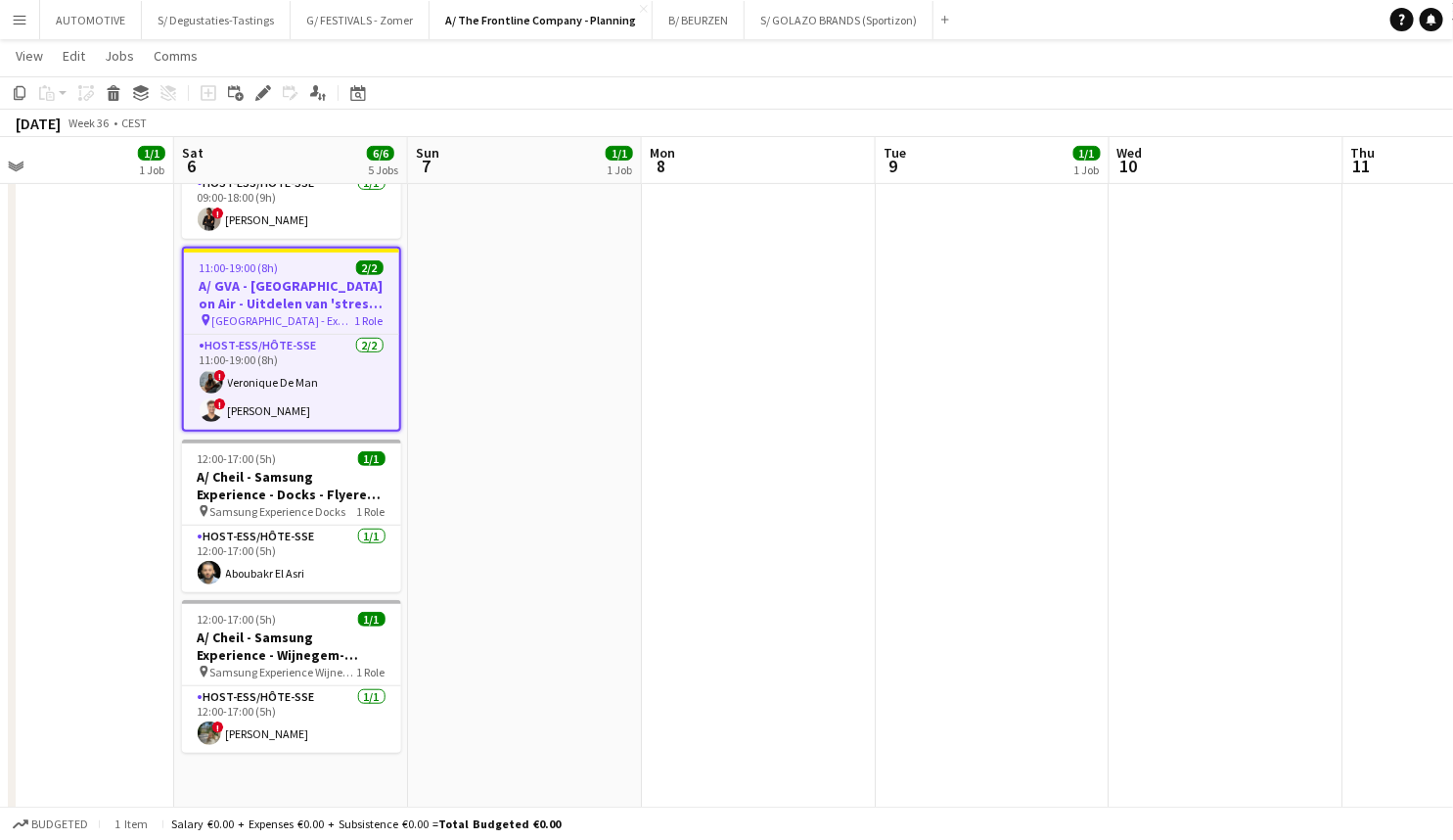
click at [265, 89] on icon at bounding box center [263, 94] width 11 height 11
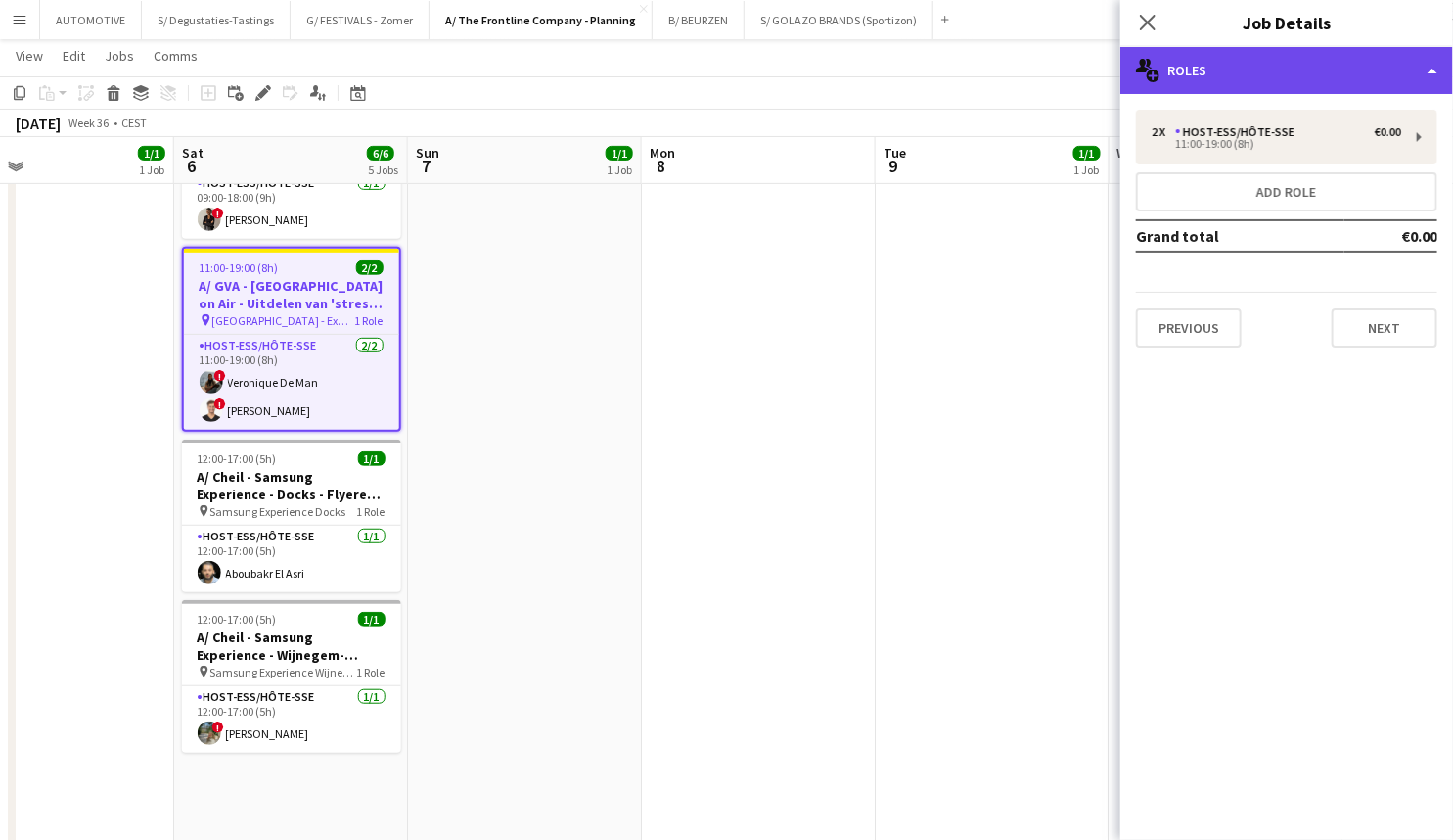
click at [1259, 68] on div "multiple-users-add Roles" at bounding box center [1287, 70] width 332 height 47
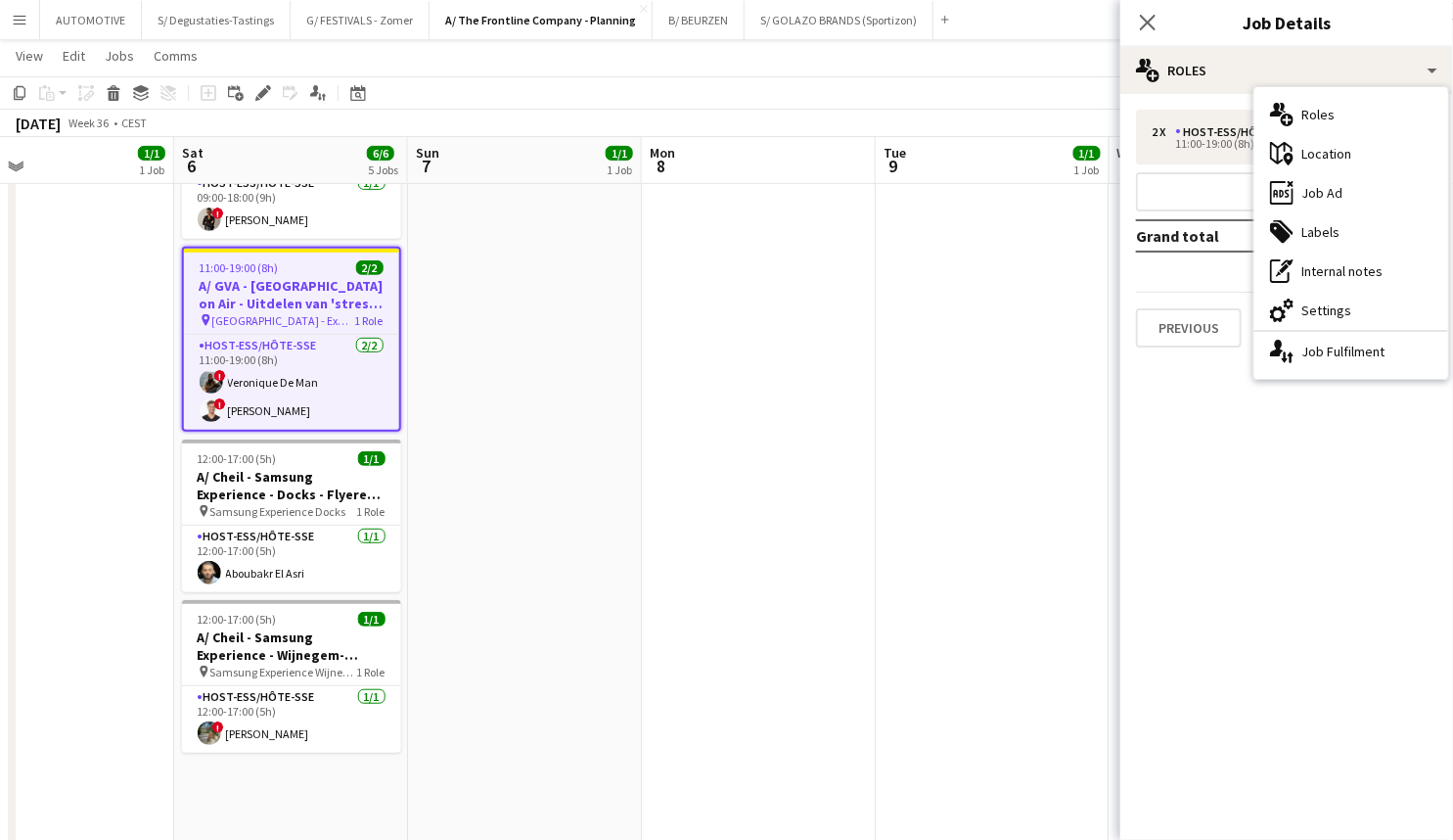
drag, startPoint x: 1319, startPoint y: 196, endPoint x: 1303, endPoint y: 205, distance: 18.4
click at [1319, 196] on div "ads-window Job Ad" at bounding box center [1351, 192] width 194 height 39
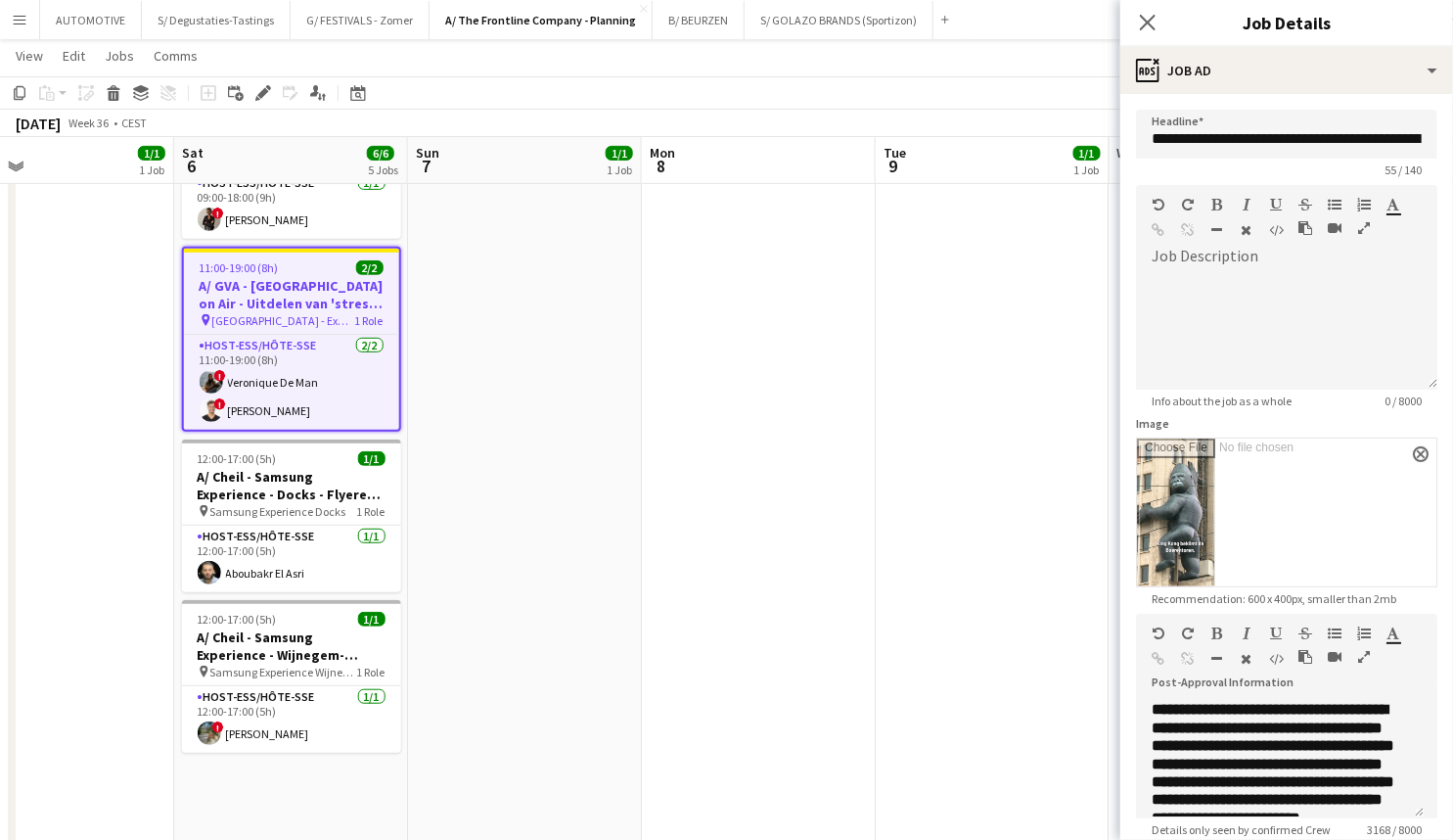
click at [1365, 663] on icon "button" at bounding box center [1364, 657] width 12 height 14
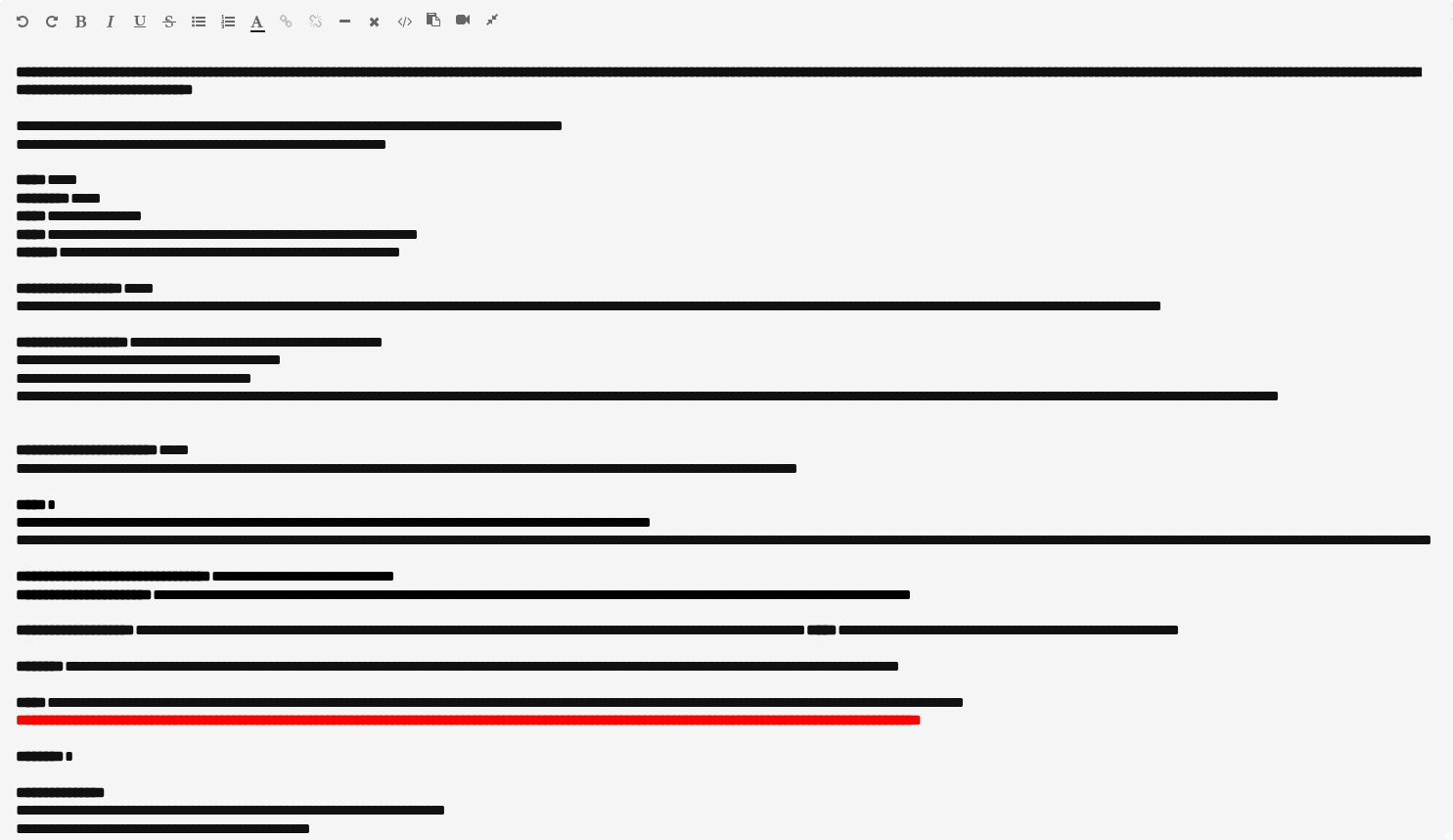
click at [498, 17] on icon "button" at bounding box center [493, 20] width 12 height 14
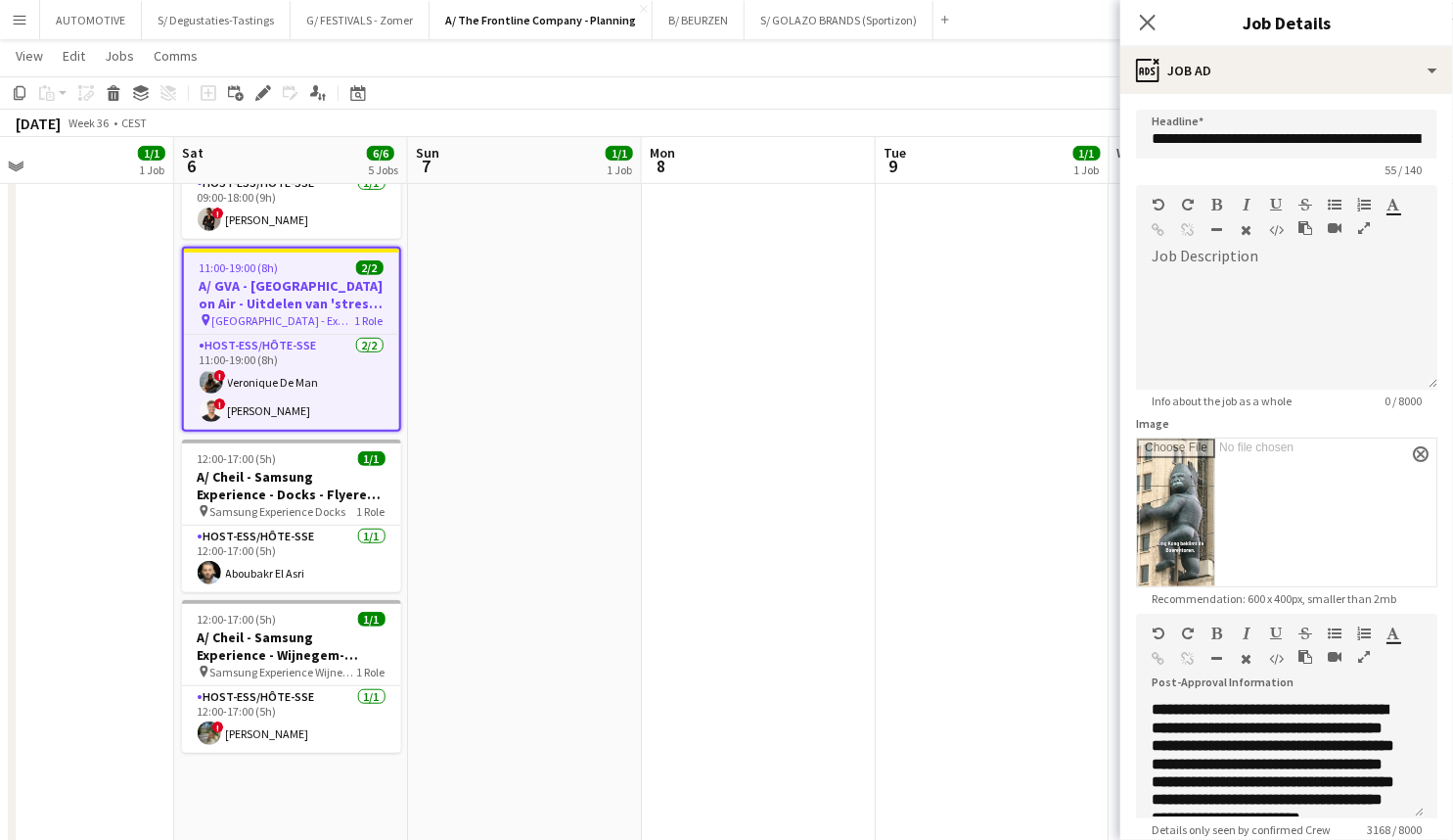
drag, startPoint x: 258, startPoint y: 94, endPoint x: 305, endPoint y: 179, distance: 97.1
click at [258, 94] on icon at bounding box center [263, 94] width 11 height 11
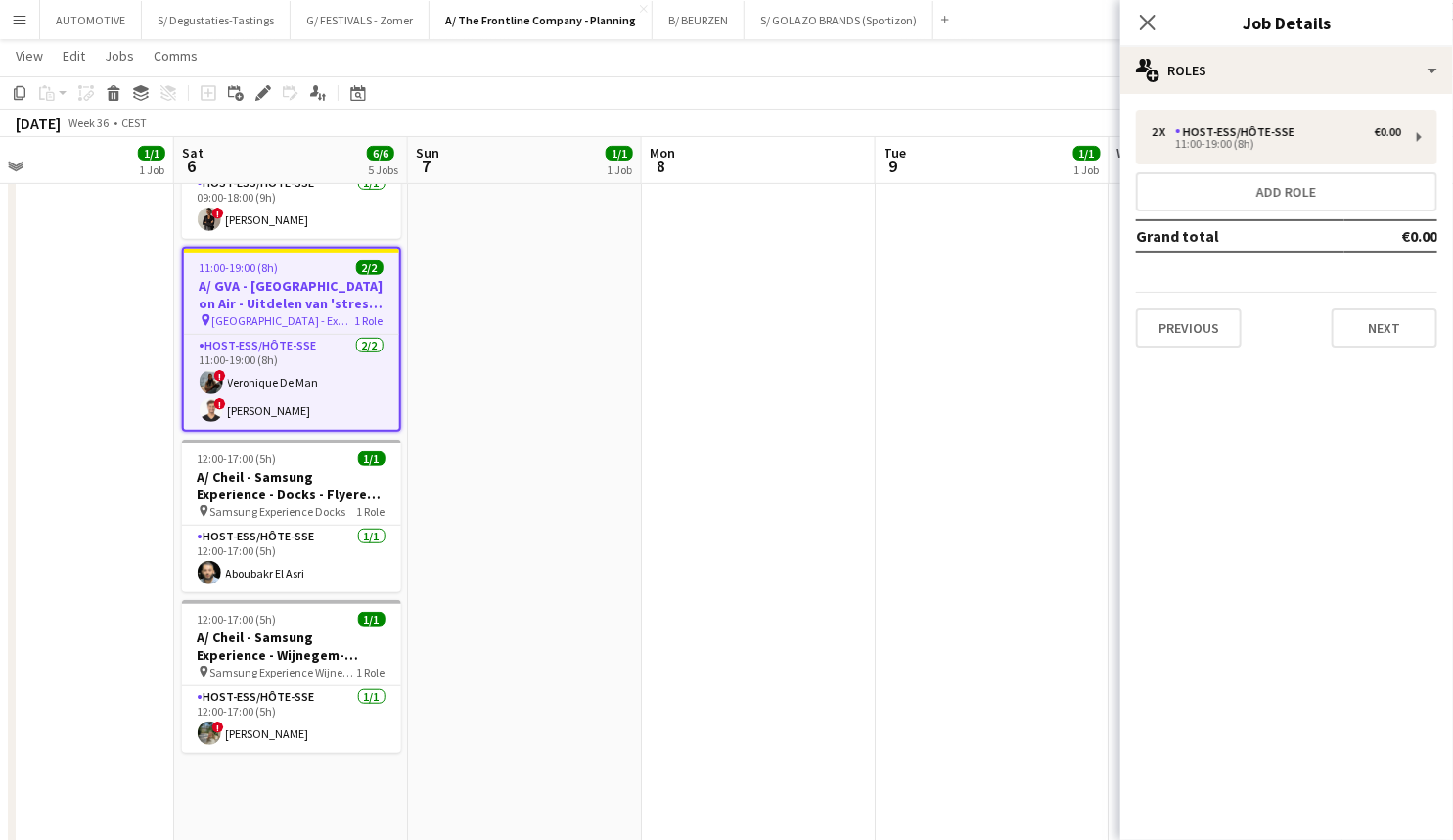
click at [265, 287] on h3 "A/ GVA - Antwerp on Air - Uitdelen van 'stress' bananen" at bounding box center [292, 294] width 215 height 35
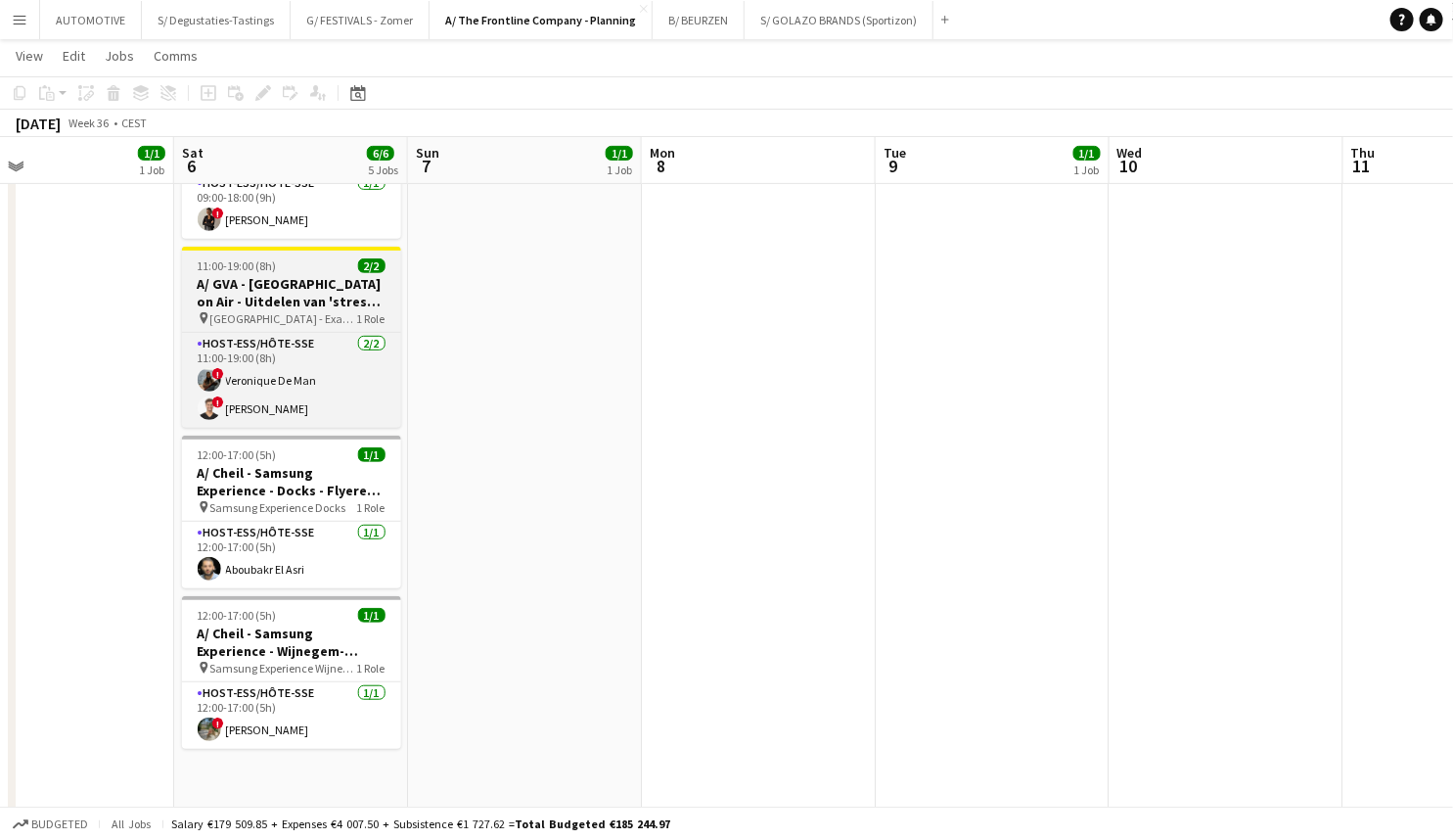
click at [267, 259] on span "11:00-19:00 (8h)" at bounding box center [238, 266] width 80 height 15
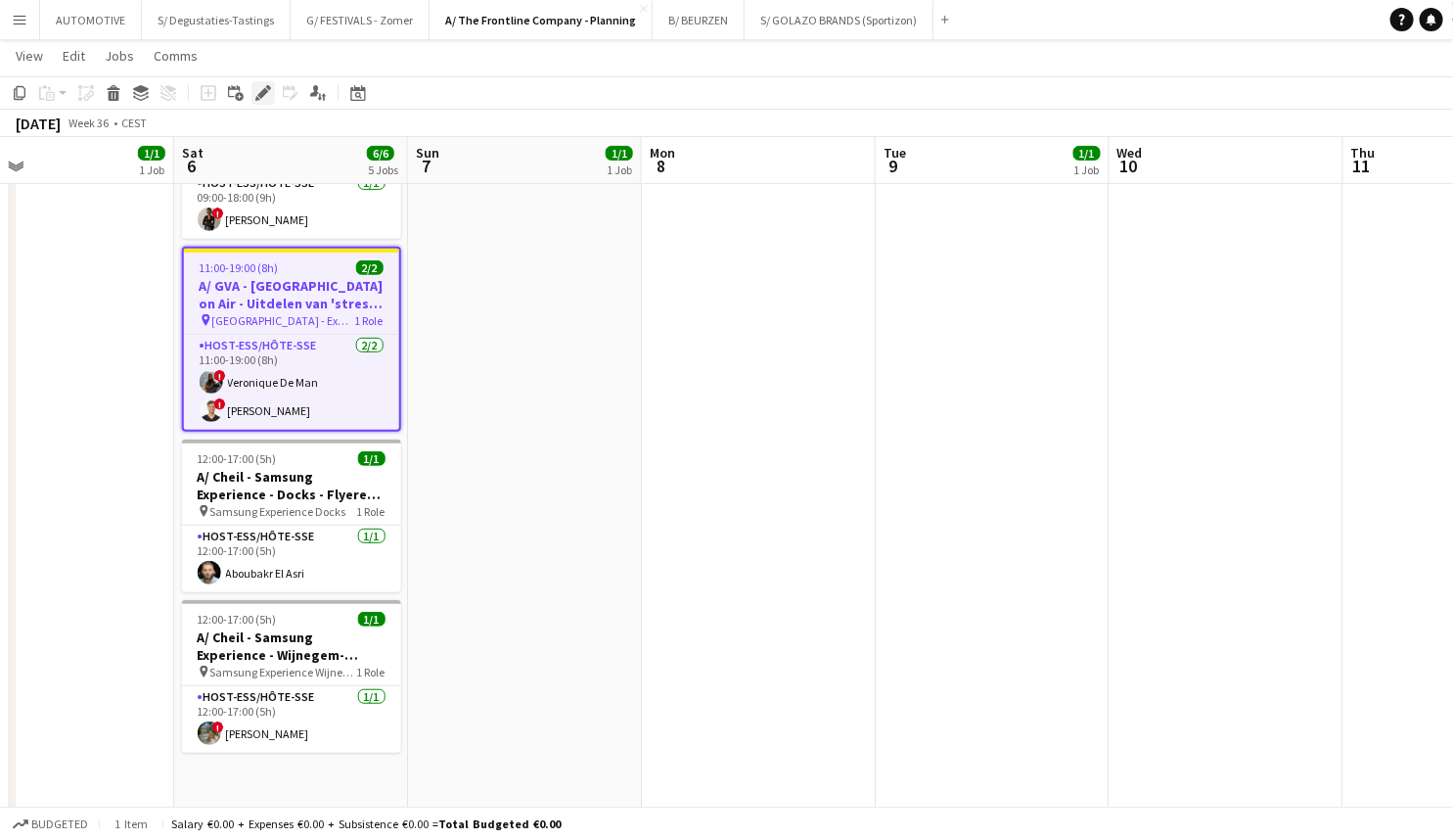
click at [265, 94] on icon at bounding box center [263, 94] width 11 height 11
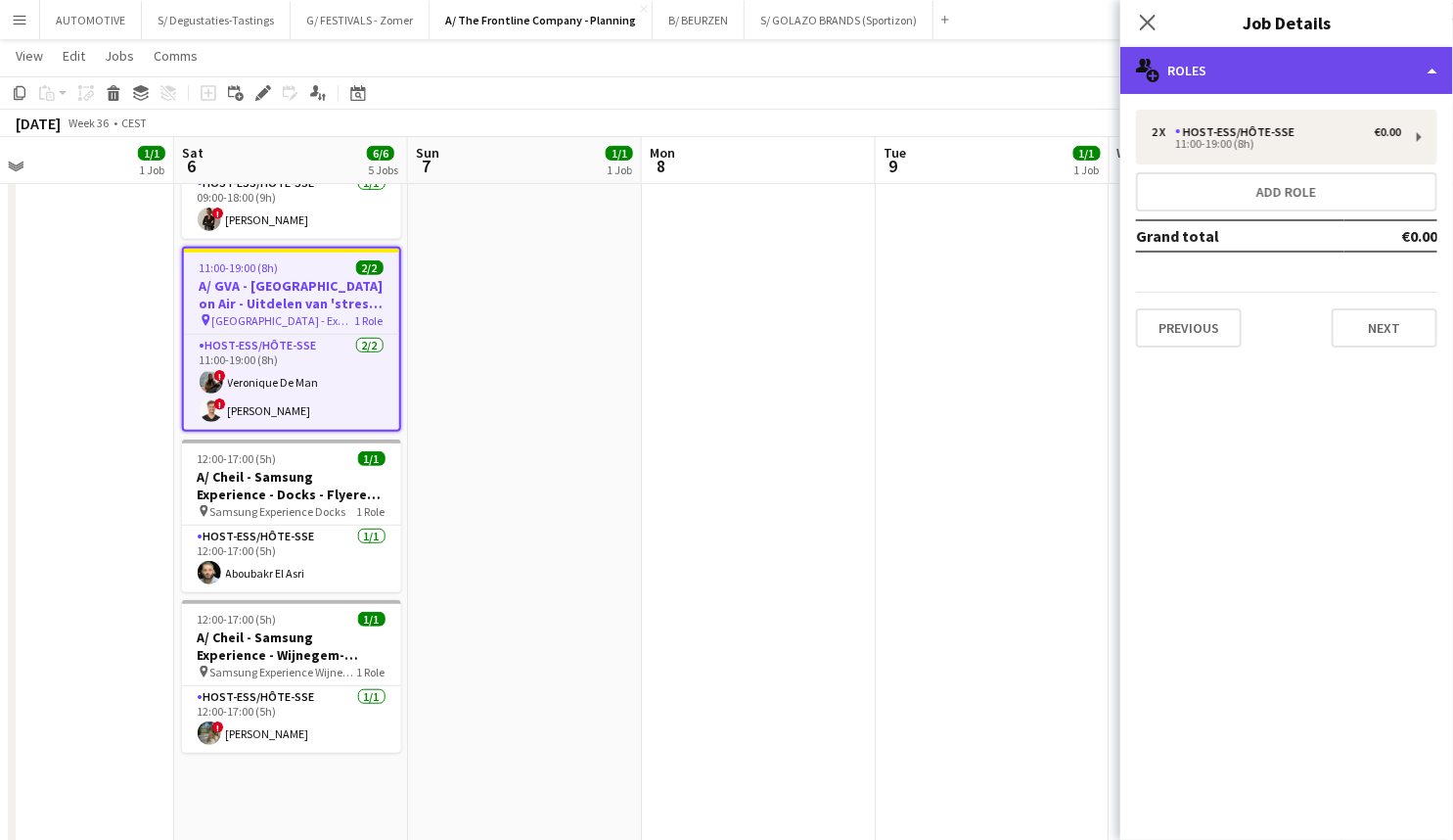
click at [1283, 85] on div "multiple-users-add Roles" at bounding box center [1287, 70] width 332 height 47
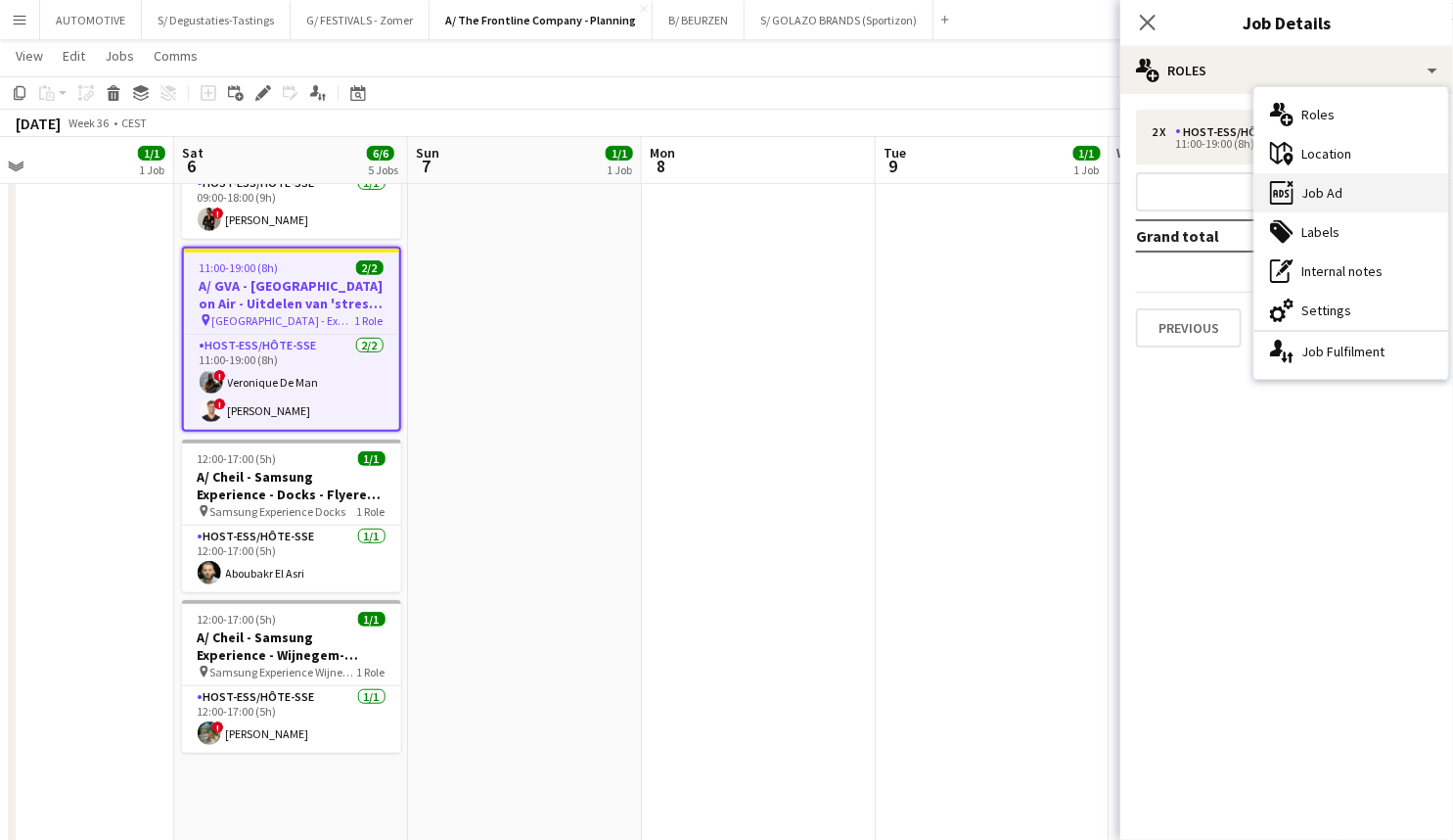
click at [1340, 192] on div "ads-window Job Ad" at bounding box center [1351, 192] width 194 height 39
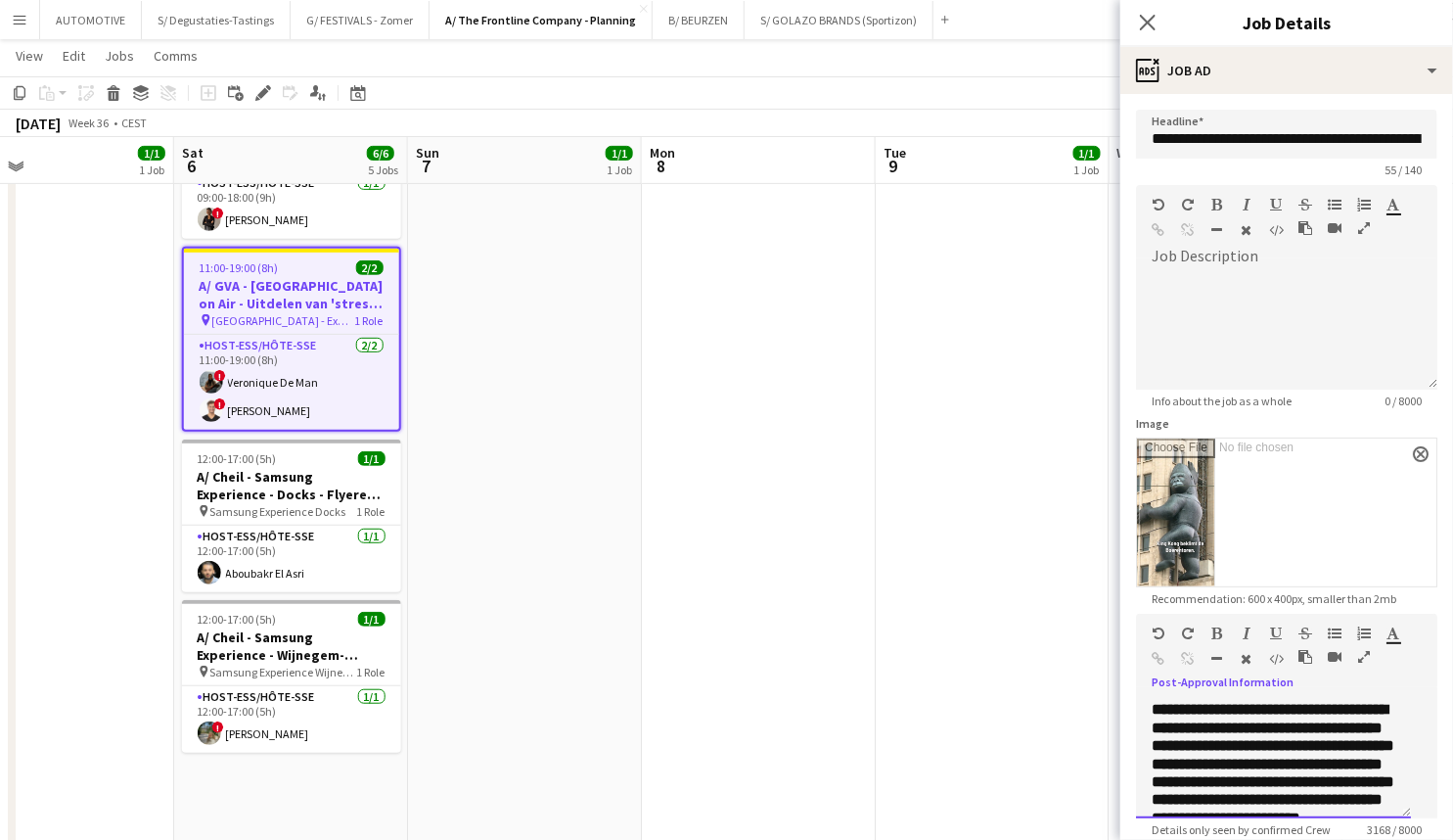
click at [1299, 673] on div at bounding box center [1343, 661] width 89 height 24
click at [1358, 664] on icon "button" at bounding box center [1364, 657] width 12 height 14
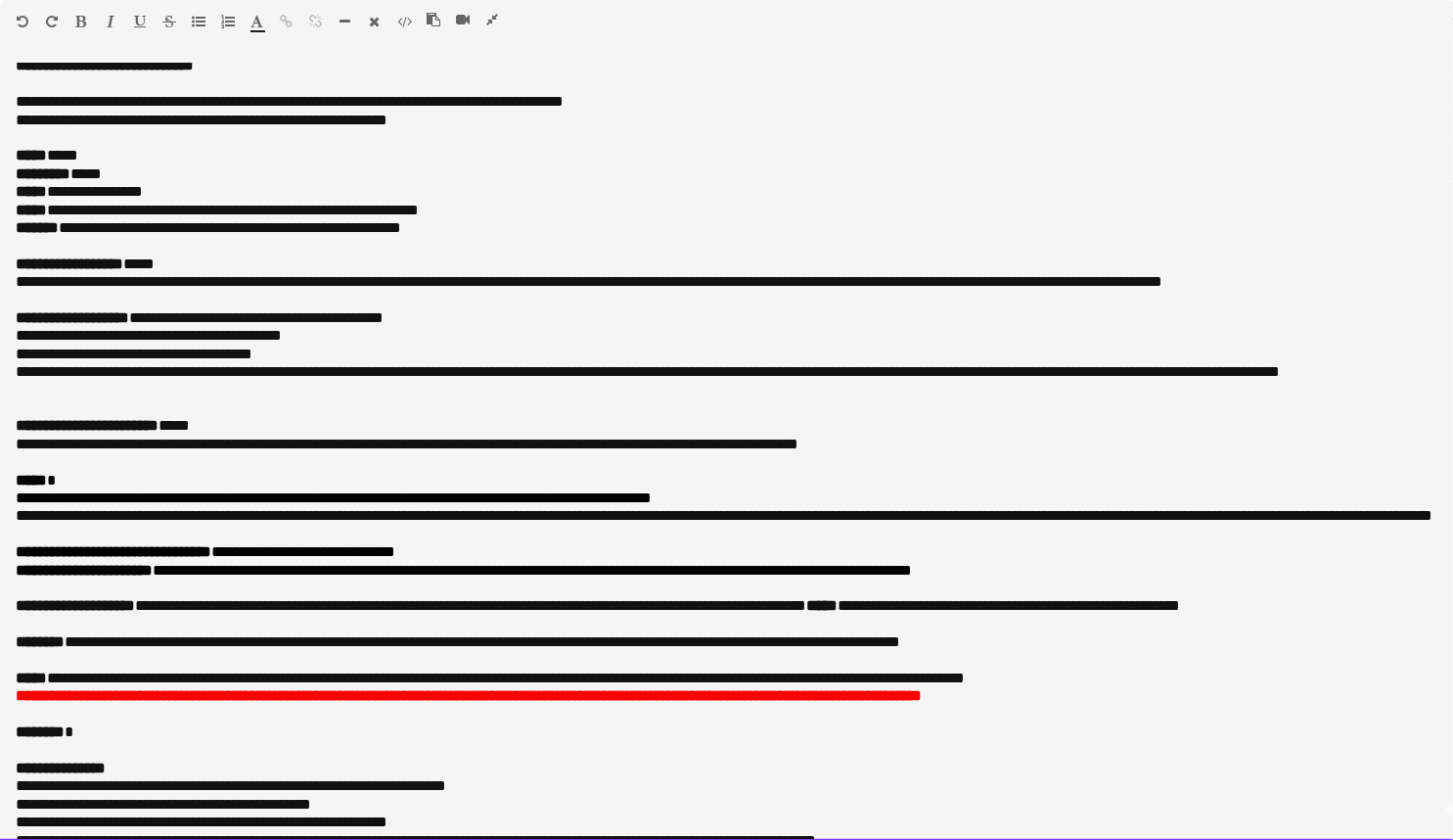
scroll to position [66, 0]
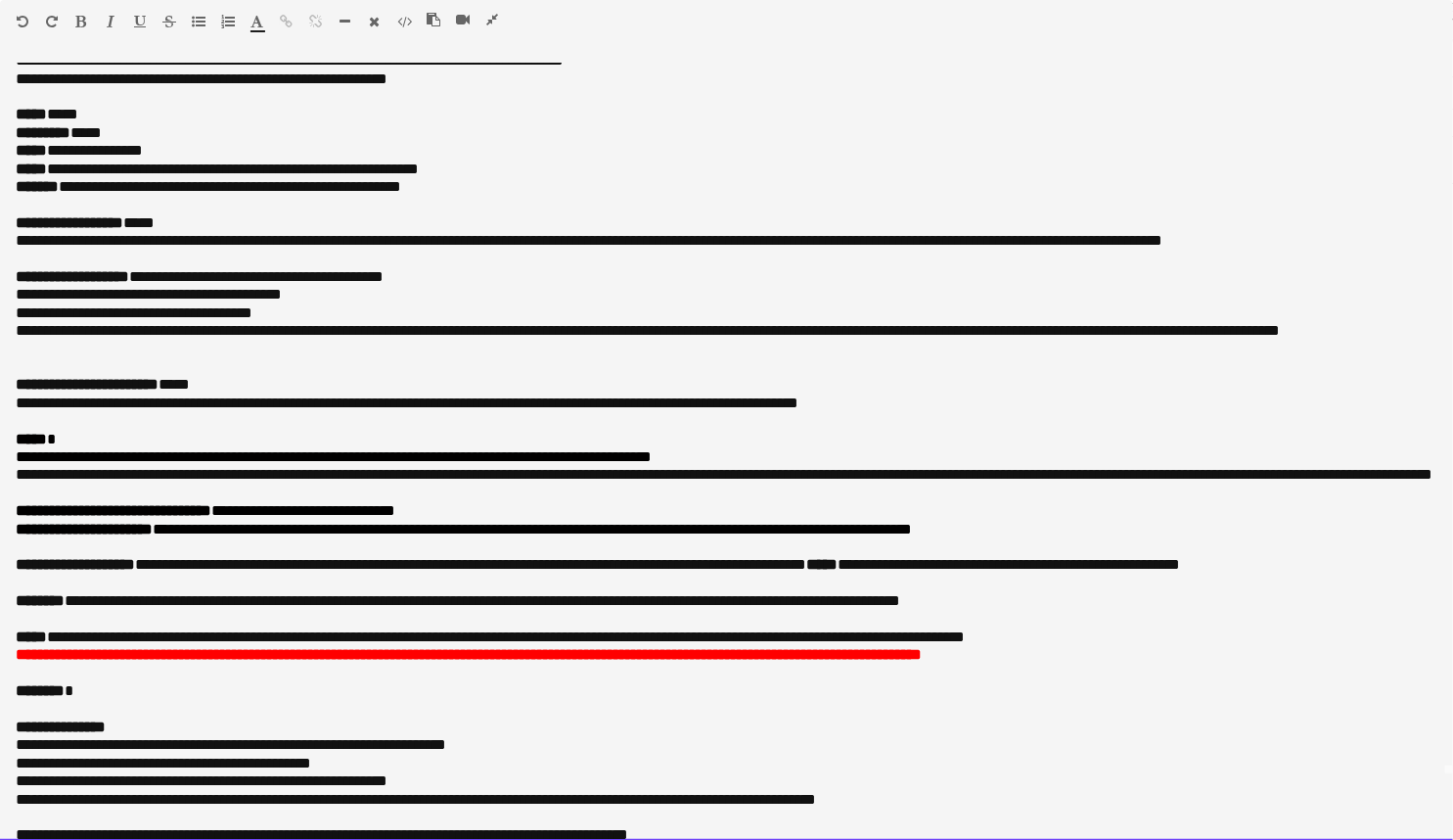
drag, startPoint x: 326, startPoint y: 339, endPoint x: 313, endPoint y: 411, distance: 73.2
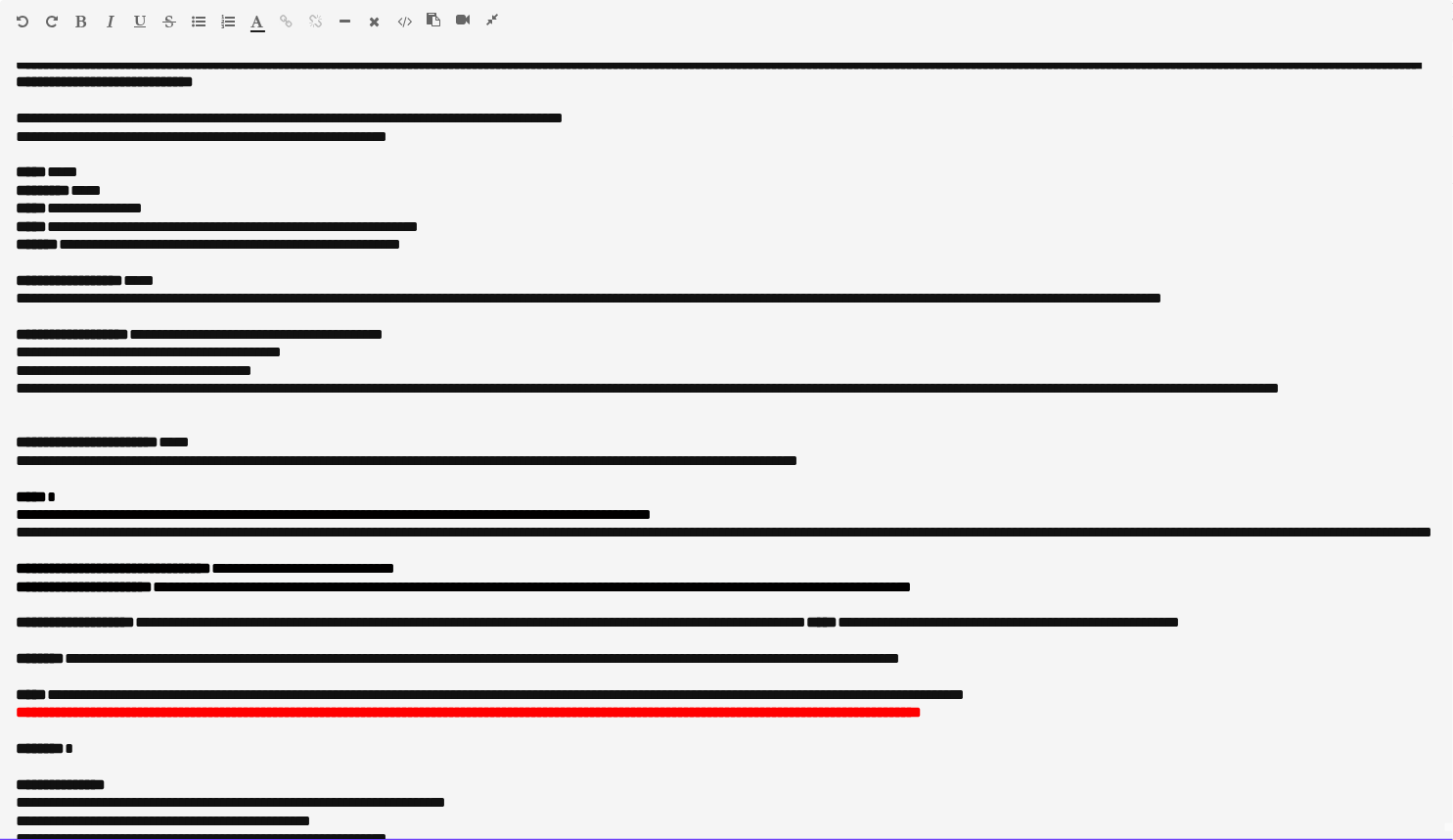
scroll to position [0, 0]
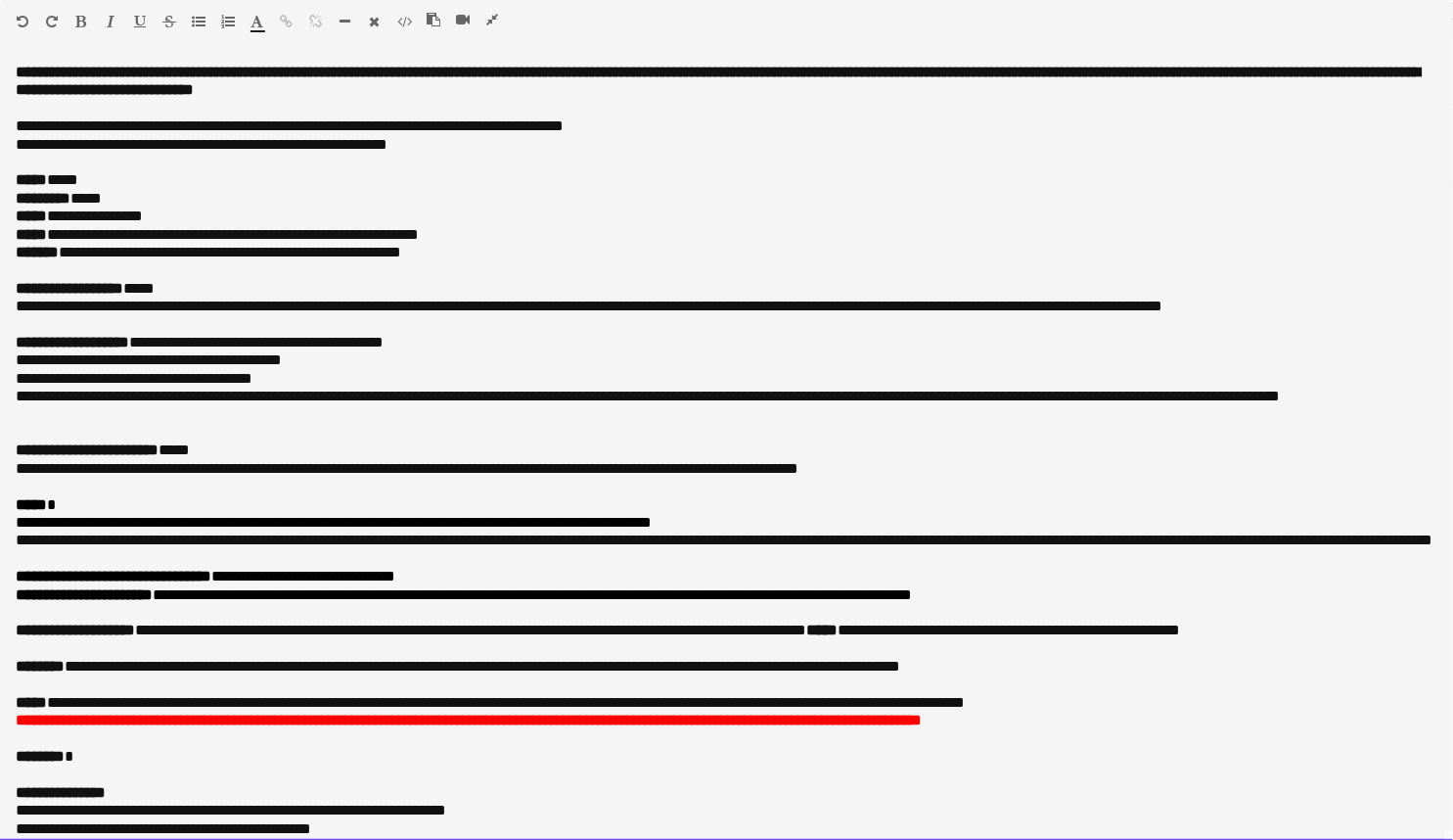
drag, startPoint x: 209, startPoint y: 256, endPoint x: 199, endPoint y: 176, distance: 80.6
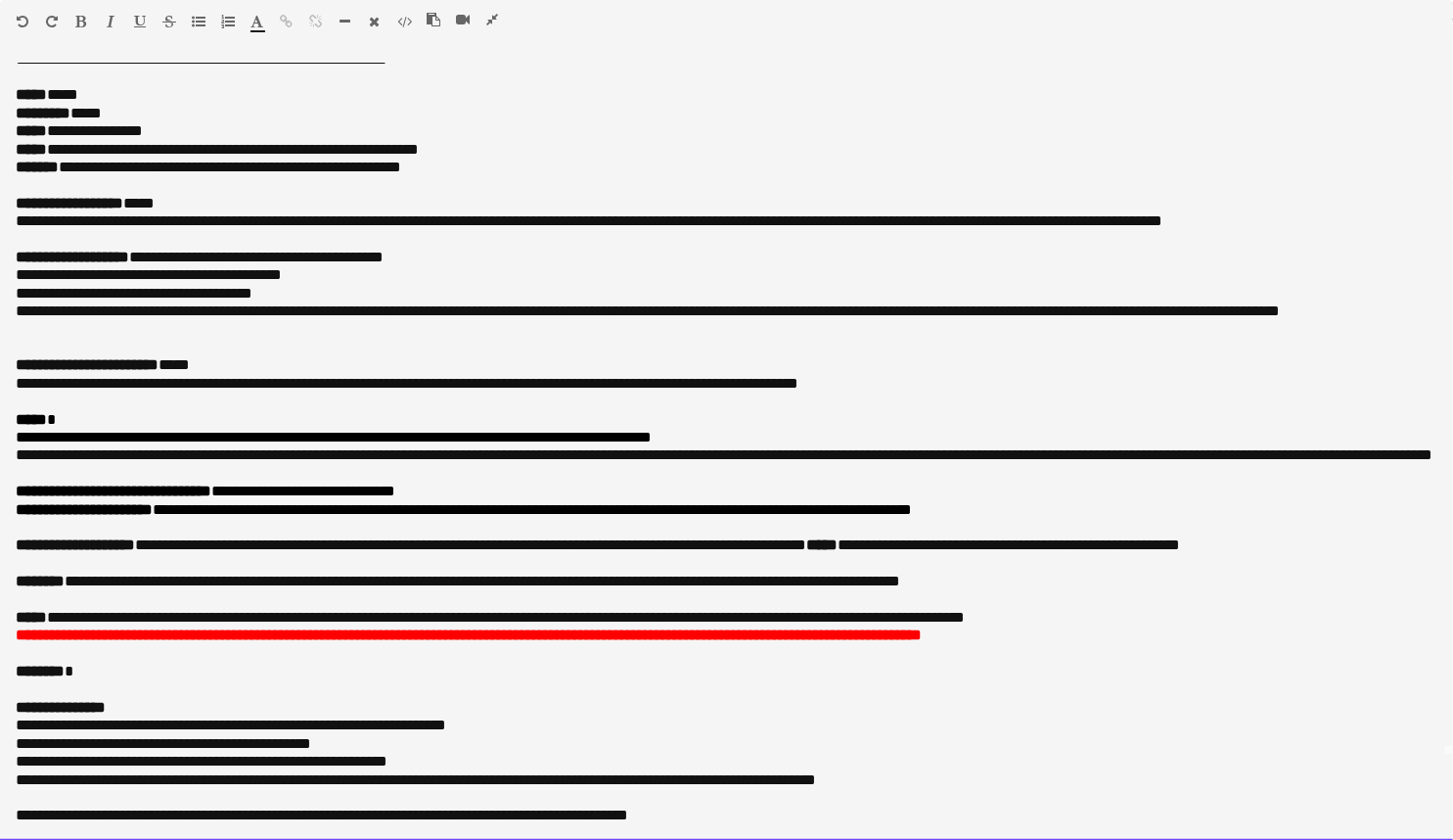
scroll to position [139, 0]
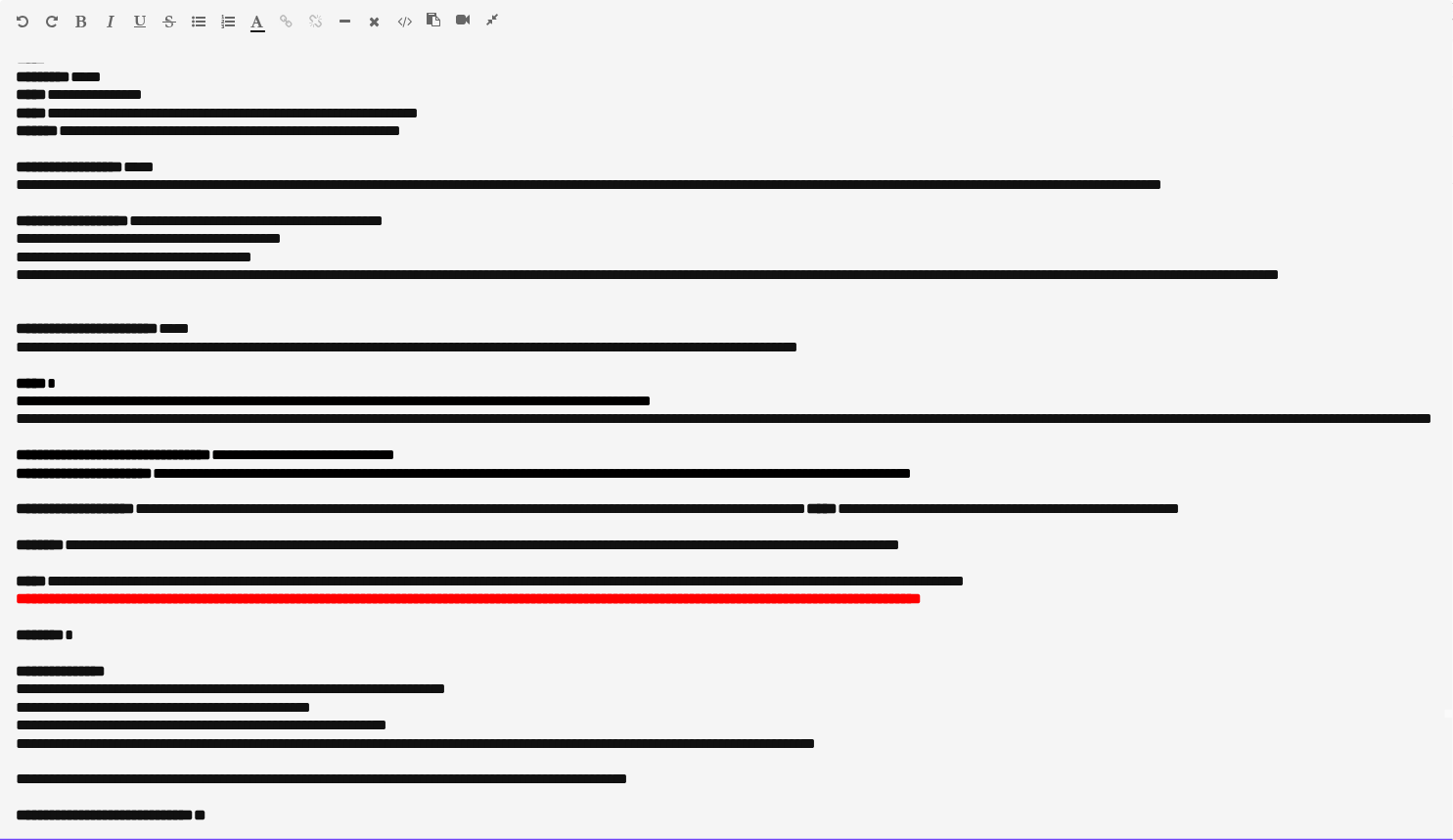
drag, startPoint x: 255, startPoint y: 482, endPoint x: 234, endPoint y: 590, distance: 110.0
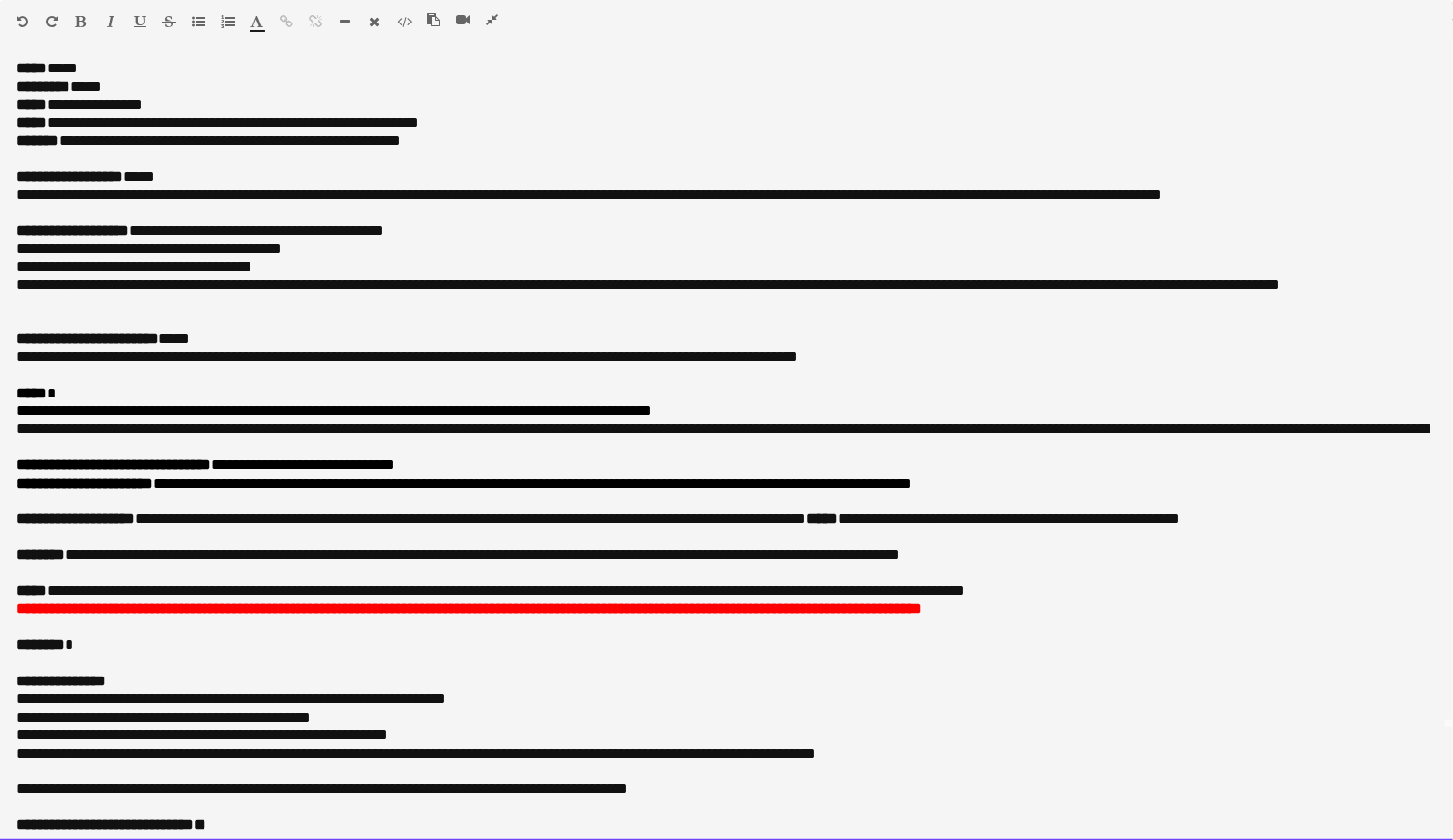
scroll to position [0, 0]
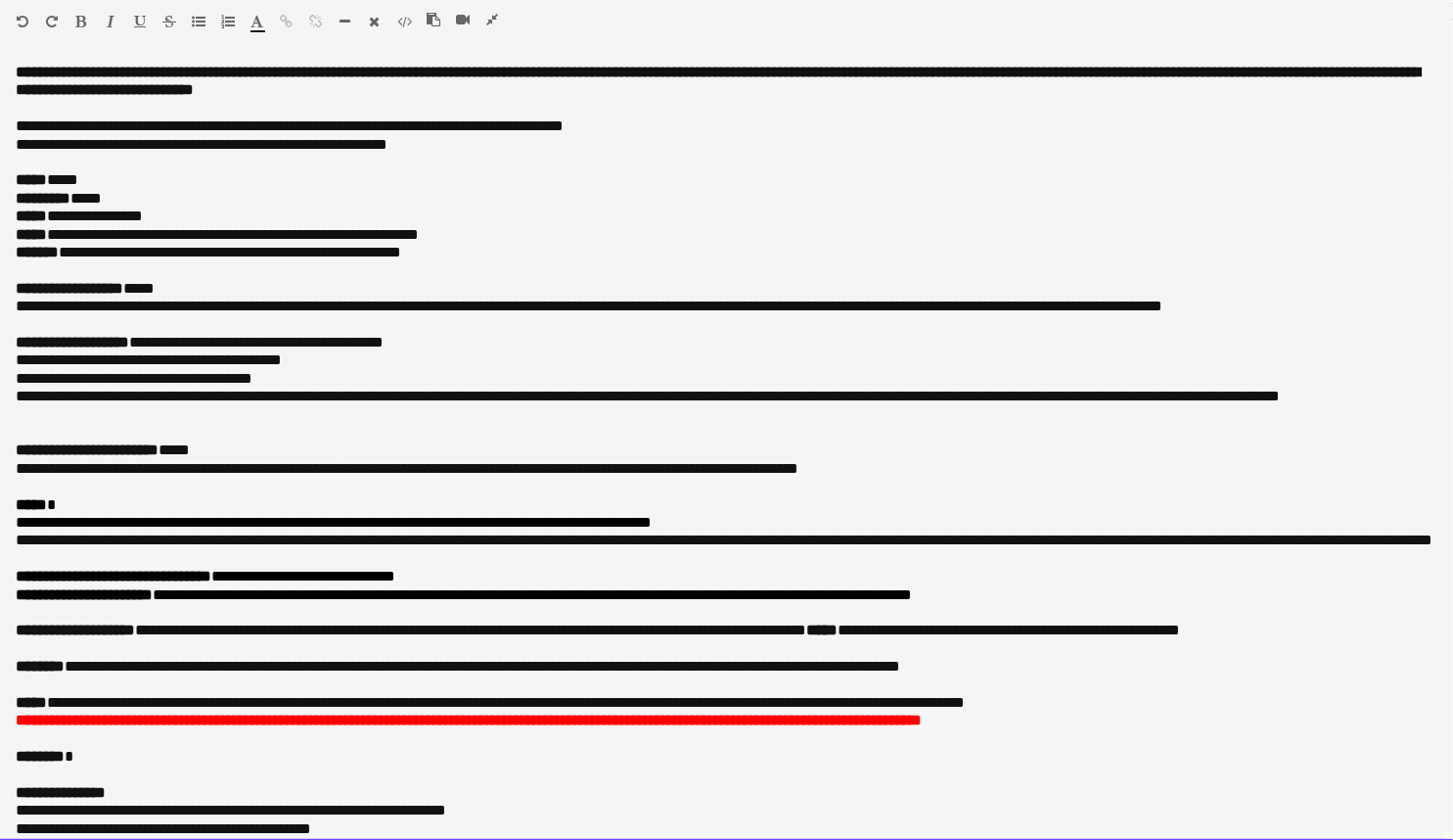
drag, startPoint x: 214, startPoint y: 575, endPoint x: 193, endPoint y: 428, distance: 148.5
drag, startPoint x: 172, startPoint y: 237, endPoint x: 474, endPoint y: 237, distance: 302.0
click at [474, 237] on p "**********" at bounding box center [721, 235] width 1409 height 18
click at [499, 237] on p "**********" at bounding box center [721, 235] width 1409 height 18
click at [217, 447] on p "**********" at bounding box center [721, 450] width 1409 height 18
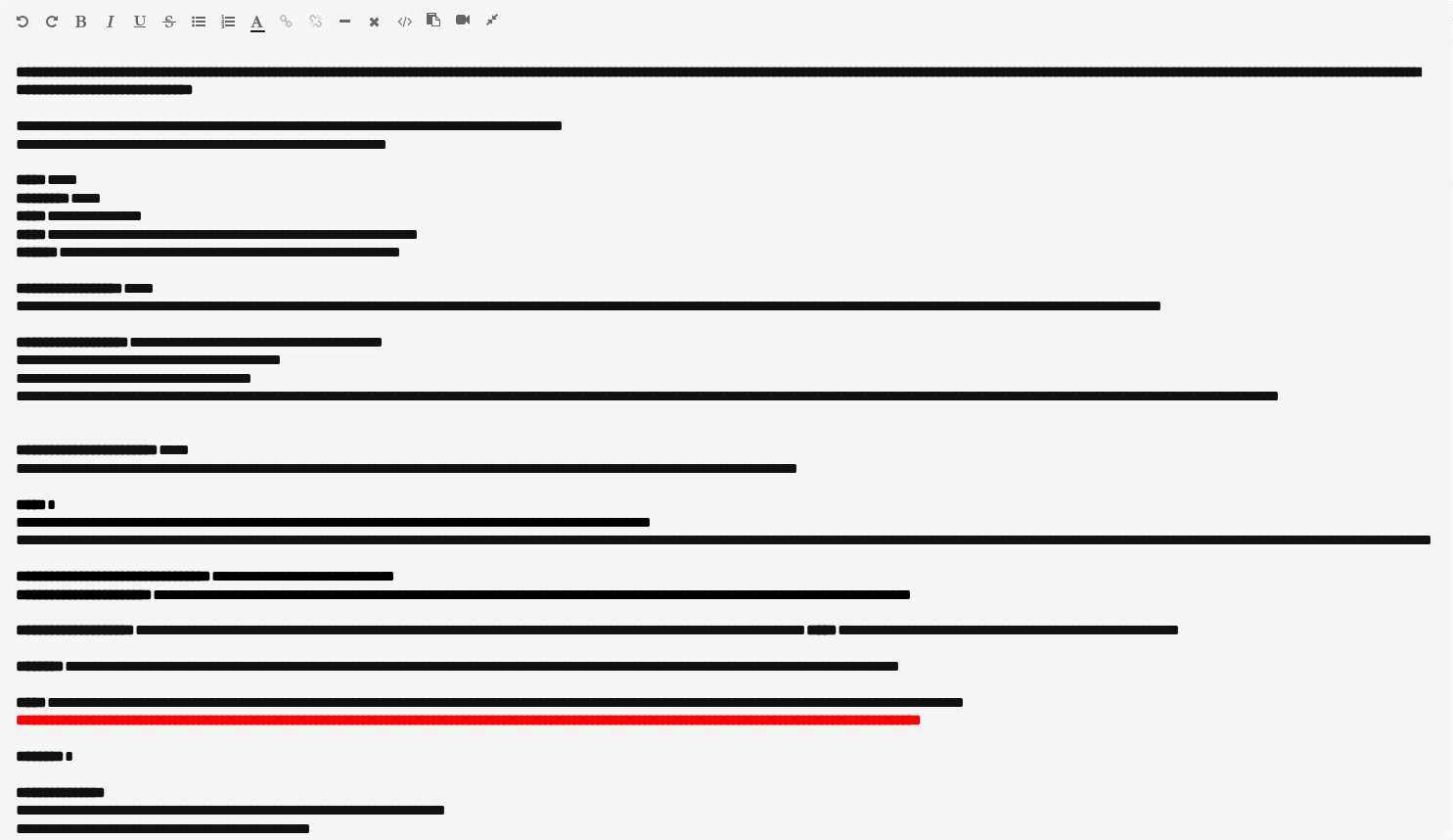
click at [493, 17] on icon "button" at bounding box center [493, 20] width 12 height 14
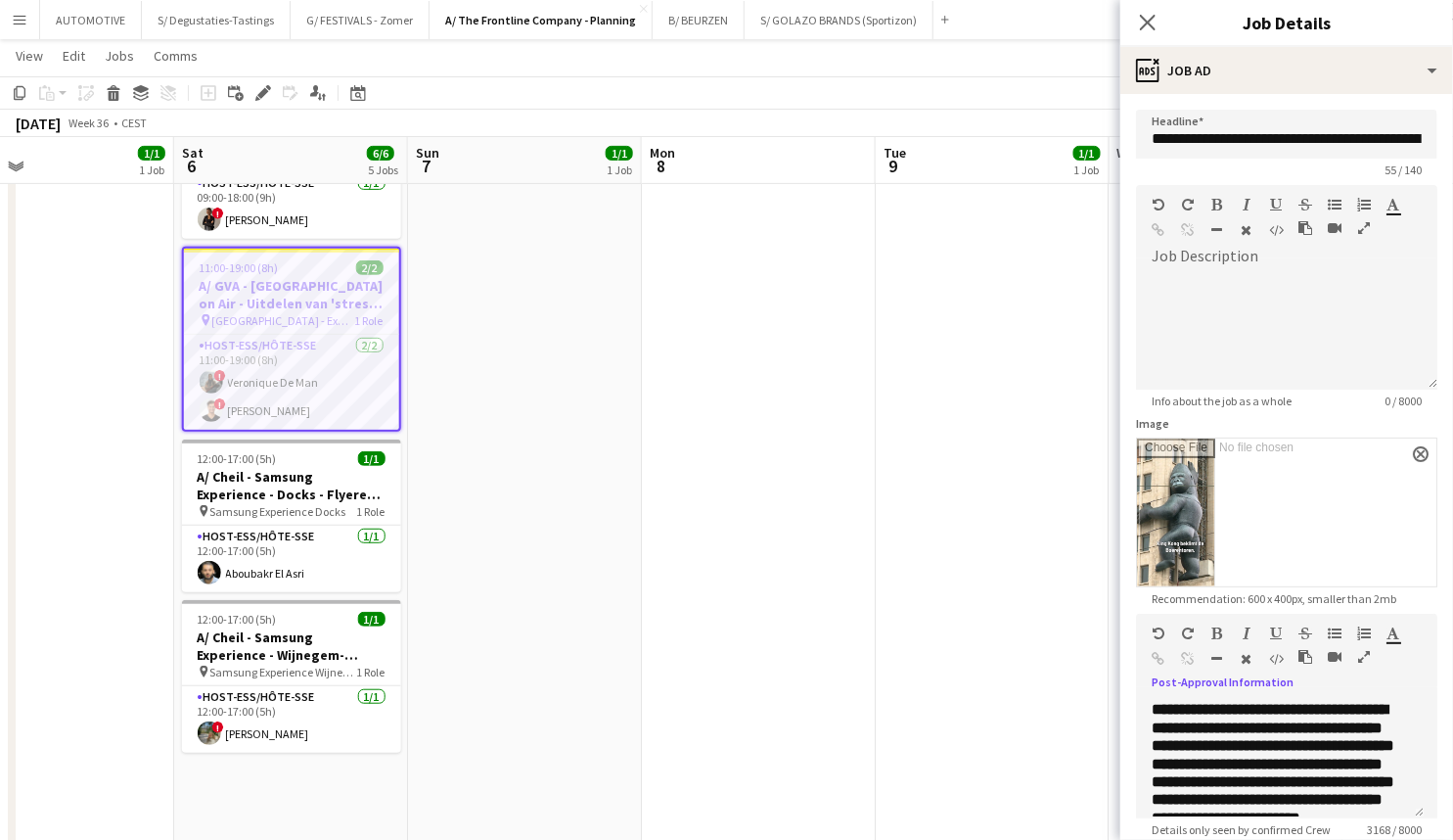
click at [1366, 656] on icon "button" at bounding box center [1364, 657] width 12 height 14
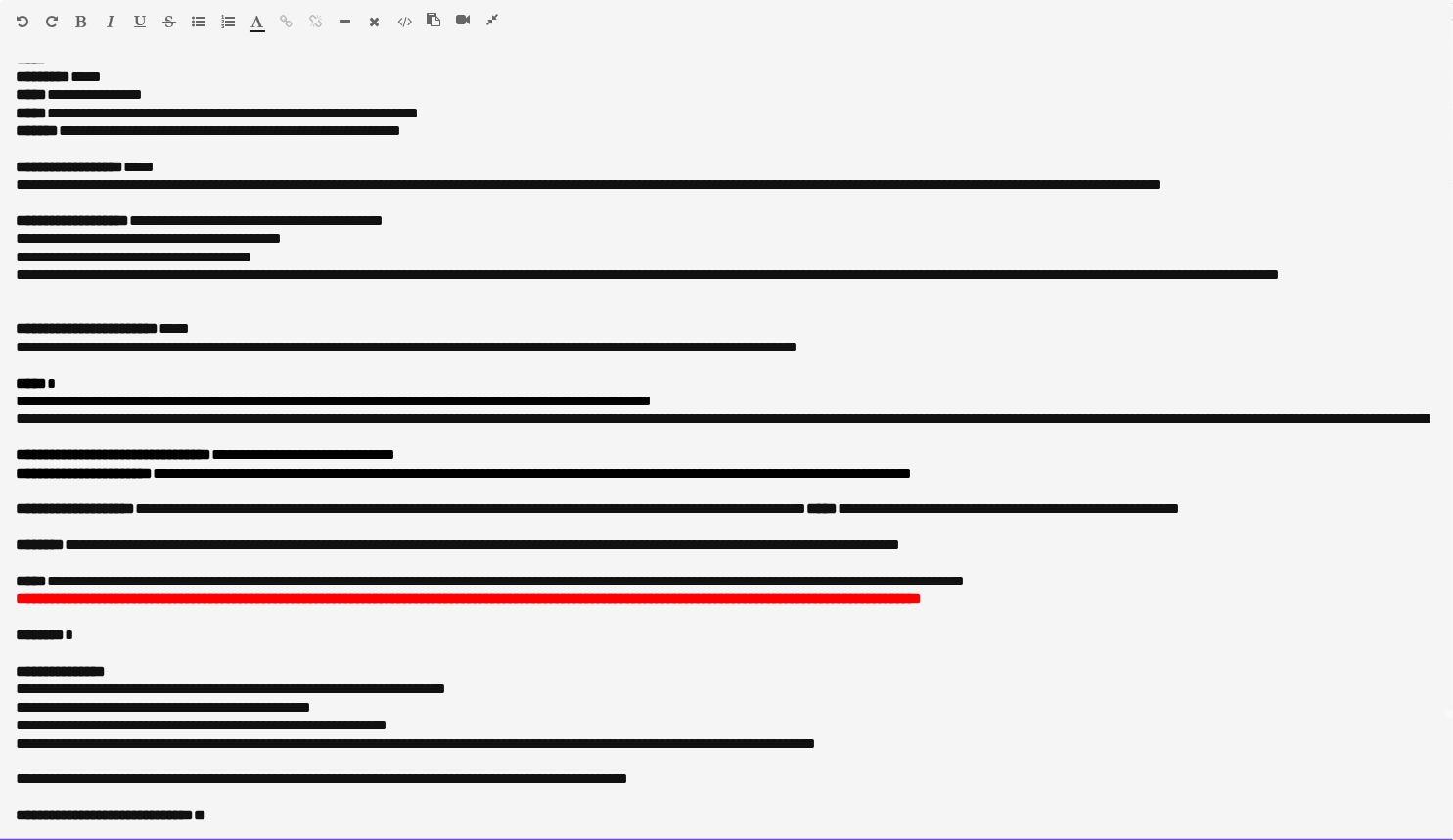
drag, startPoint x: 191, startPoint y: 480, endPoint x: 167, endPoint y: 579, distance: 101.9
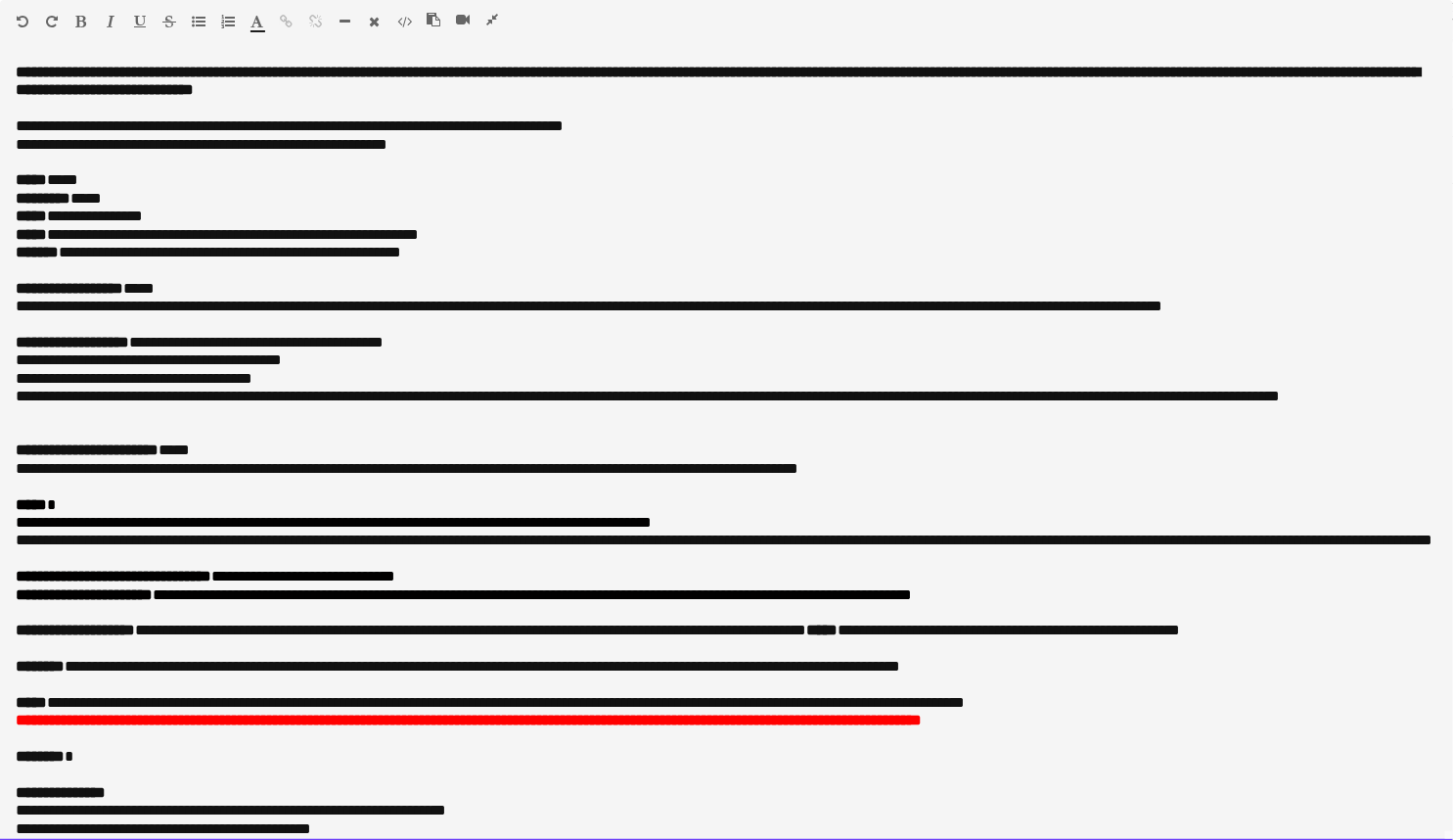
drag, startPoint x: 170, startPoint y: 566, endPoint x: 150, endPoint y: 429, distance: 138.5
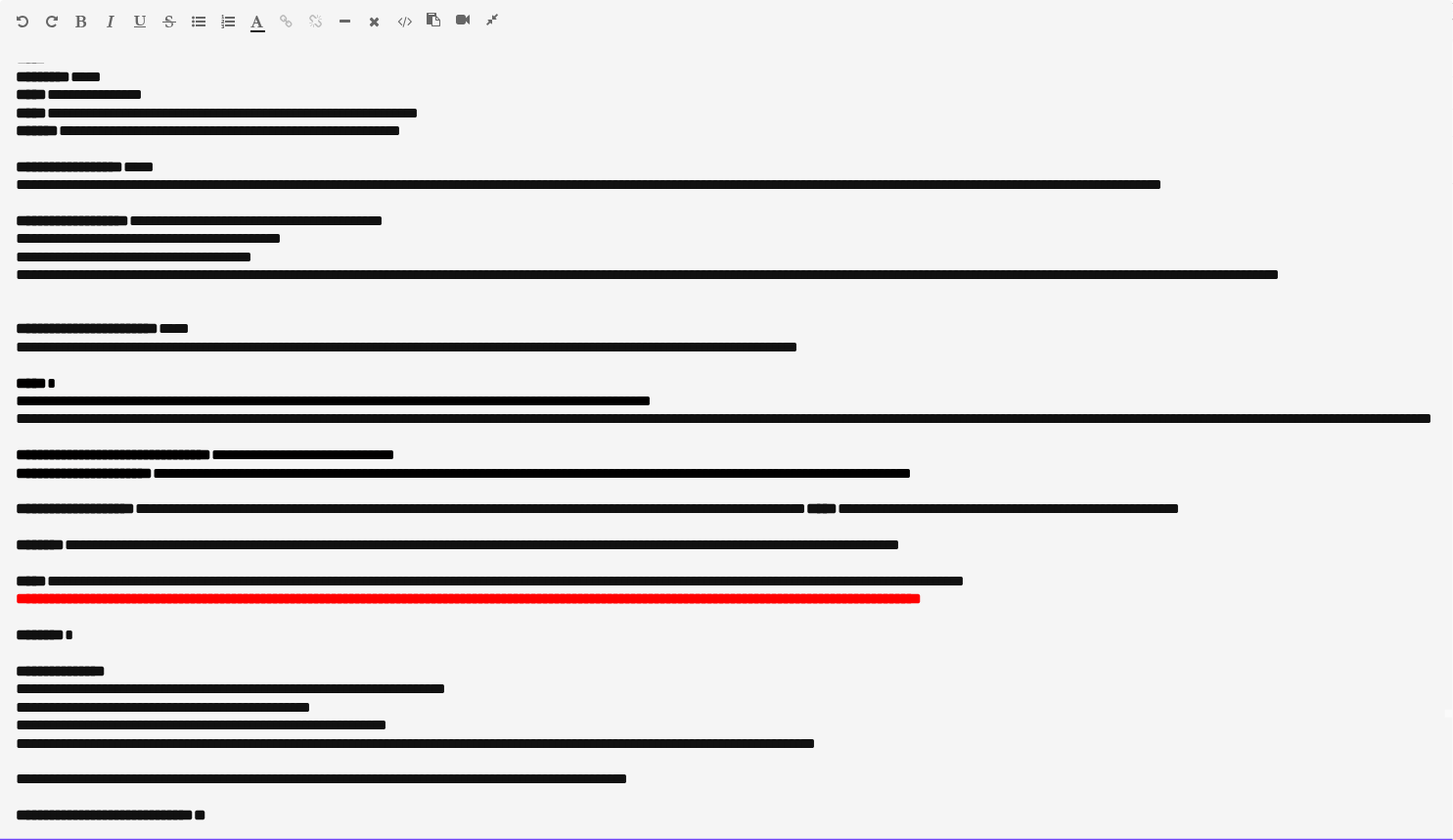
drag, startPoint x: 155, startPoint y: 517, endPoint x: 114, endPoint y: 597, distance: 89.9
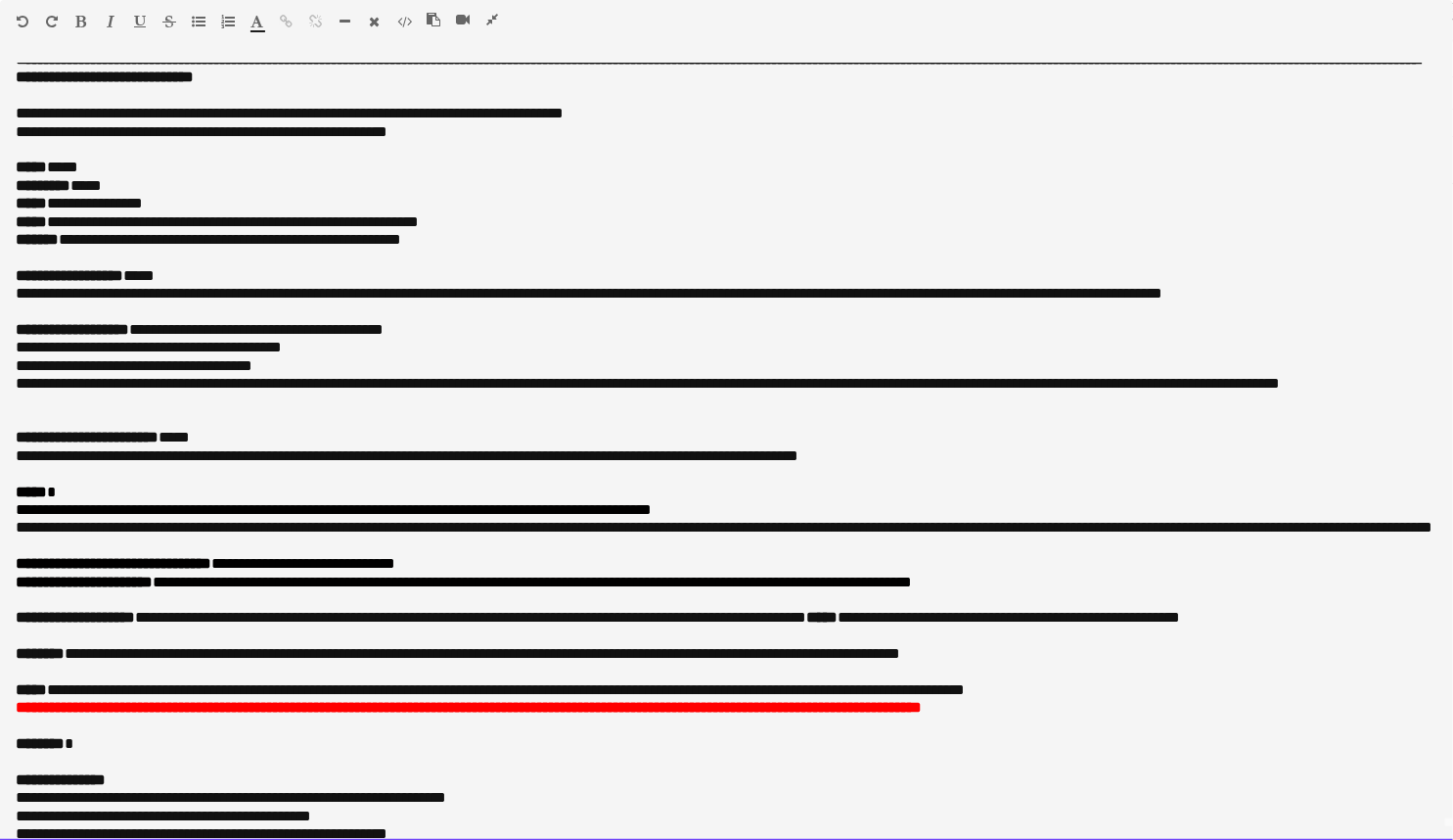
drag, startPoint x: 137, startPoint y: 484, endPoint x: 133, endPoint y: 432, distance: 52.2
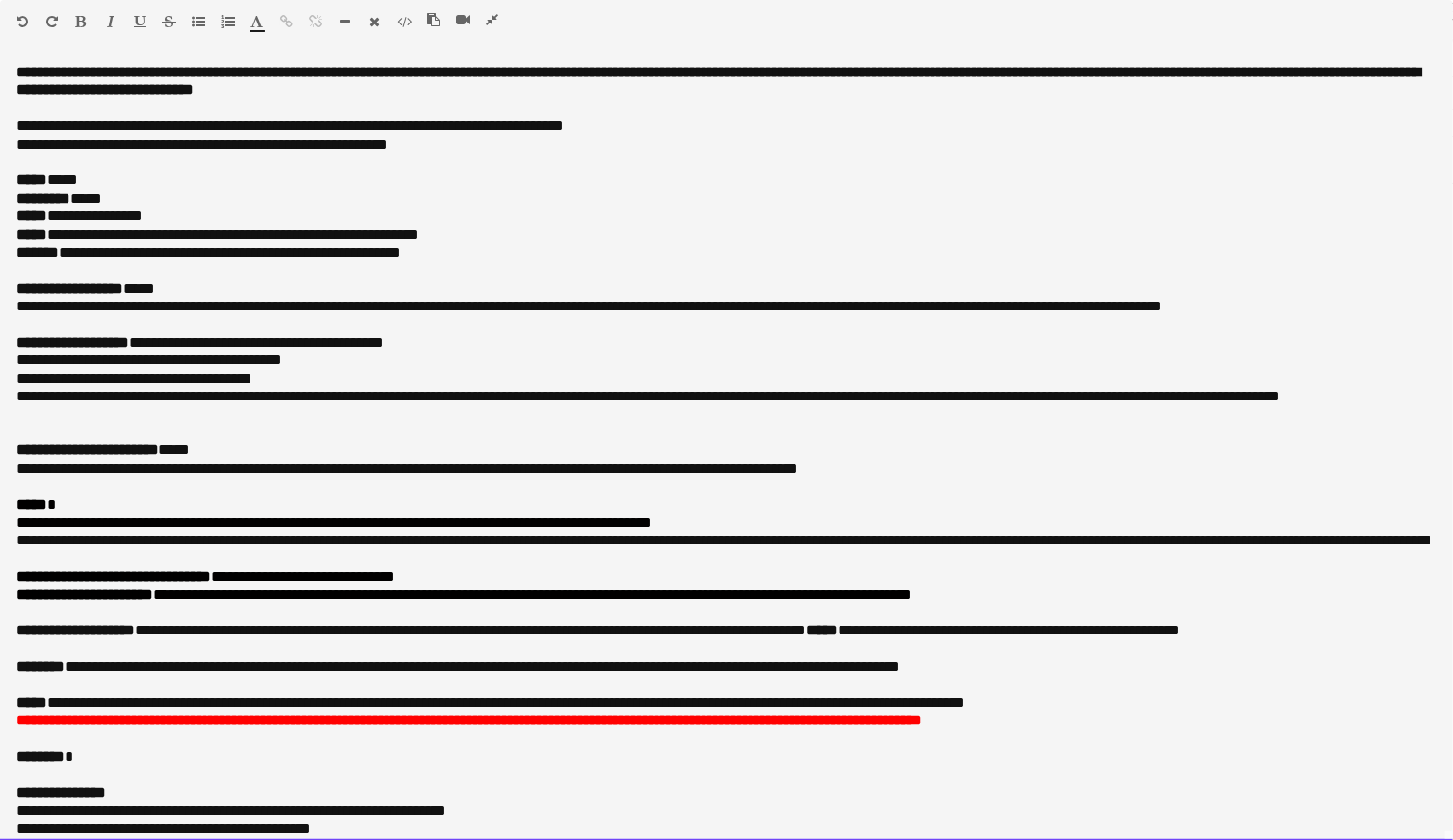
drag, startPoint x: 148, startPoint y: 286, endPoint x: 175, endPoint y: 289, distance: 27.2
click at [175, 289] on p "**********" at bounding box center [721, 289] width 1409 height 18
click at [149, 298] on p "**********" at bounding box center [721, 307] width 1409 height 18
drag, startPoint x: 147, startPoint y: 285, endPoint x: 699, endPoint y: 307, distance: 552.4
click at [699, 307] on div "**********" at bounding box center [726, 452] width 1453 height 777
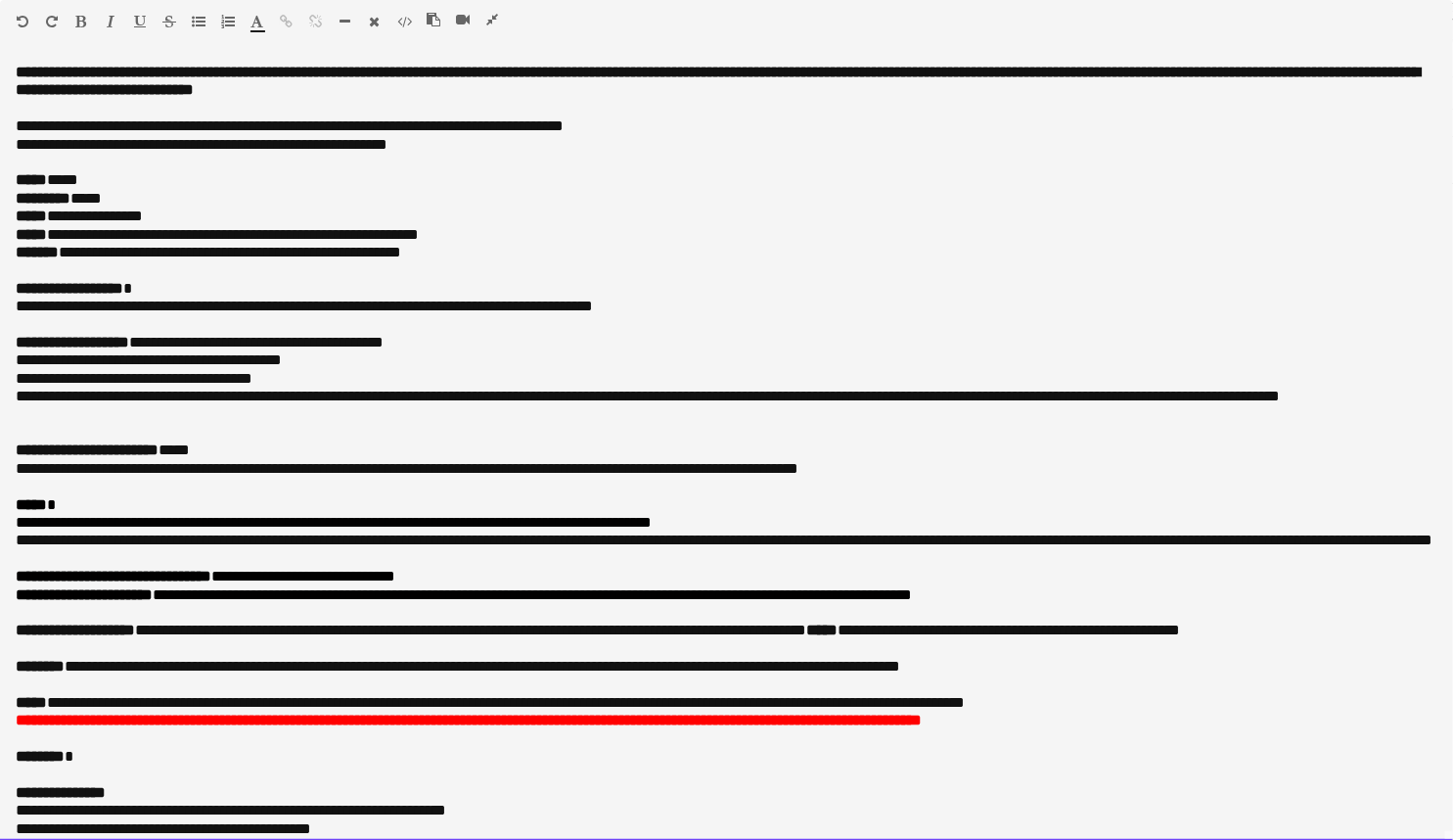
click at [74, 308] on span "**********" at bounding box center [305, 306] width 577 height 15
drag, startPoint x: 242, startPoint y: 305, endPoint x: 350, endPoint y: 310, distance: 108.1
click at [350, 310] on span "**********" at bounding box center [281, 306] width 530 height 15
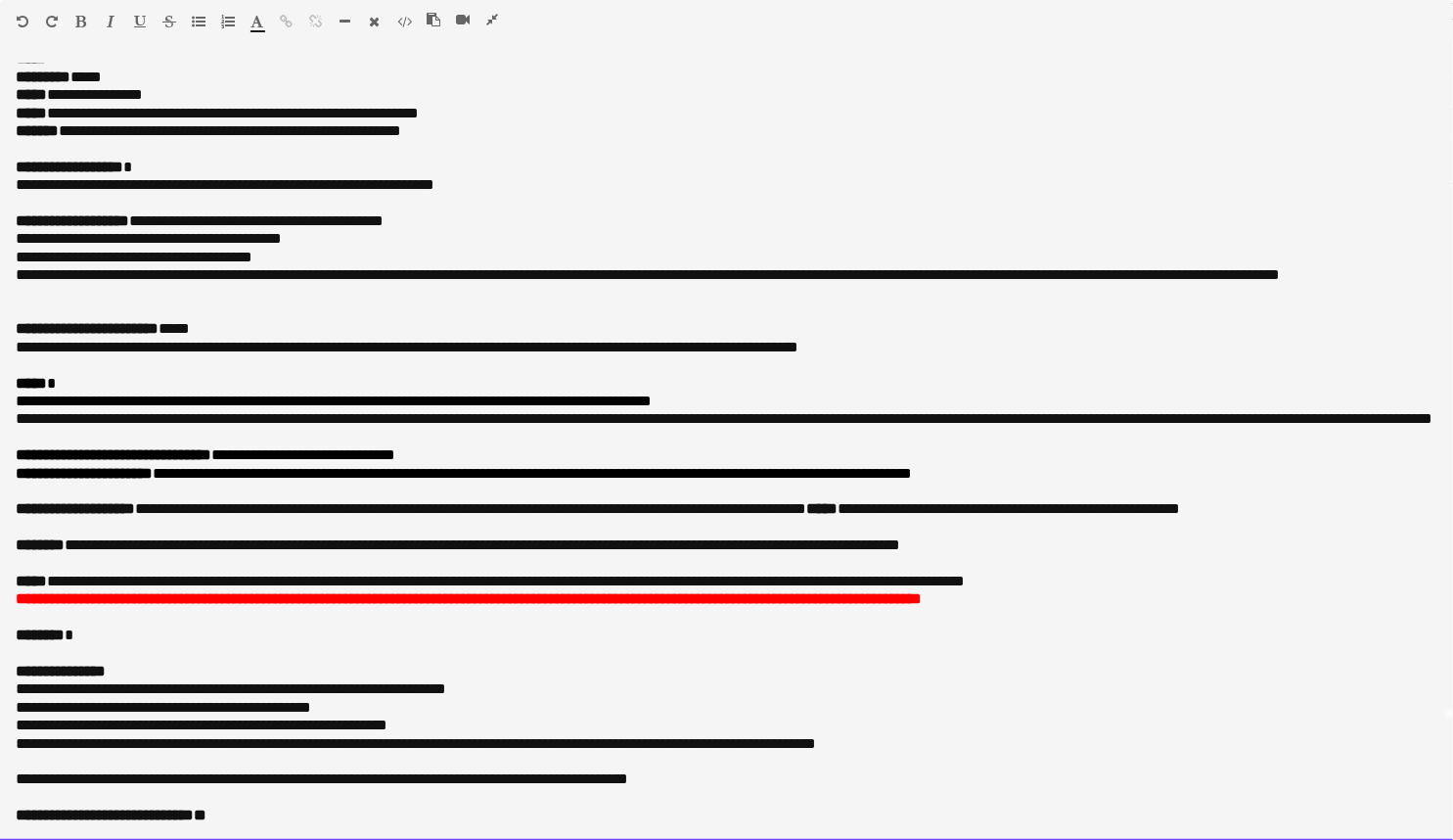
scroll to position [139, 0]
drag, startPoint x: 230, startPoint y: 486, endPoint x: 221, endPoint y: 545, distance: 59.7
click at [207, 320] on p "**********" at bounding box center [721, 329] width 1409 height 18
drag, startPoint x: 265, startPoint y: 454, endPoint x: 254, endPoint y: 617, distance: 163.4
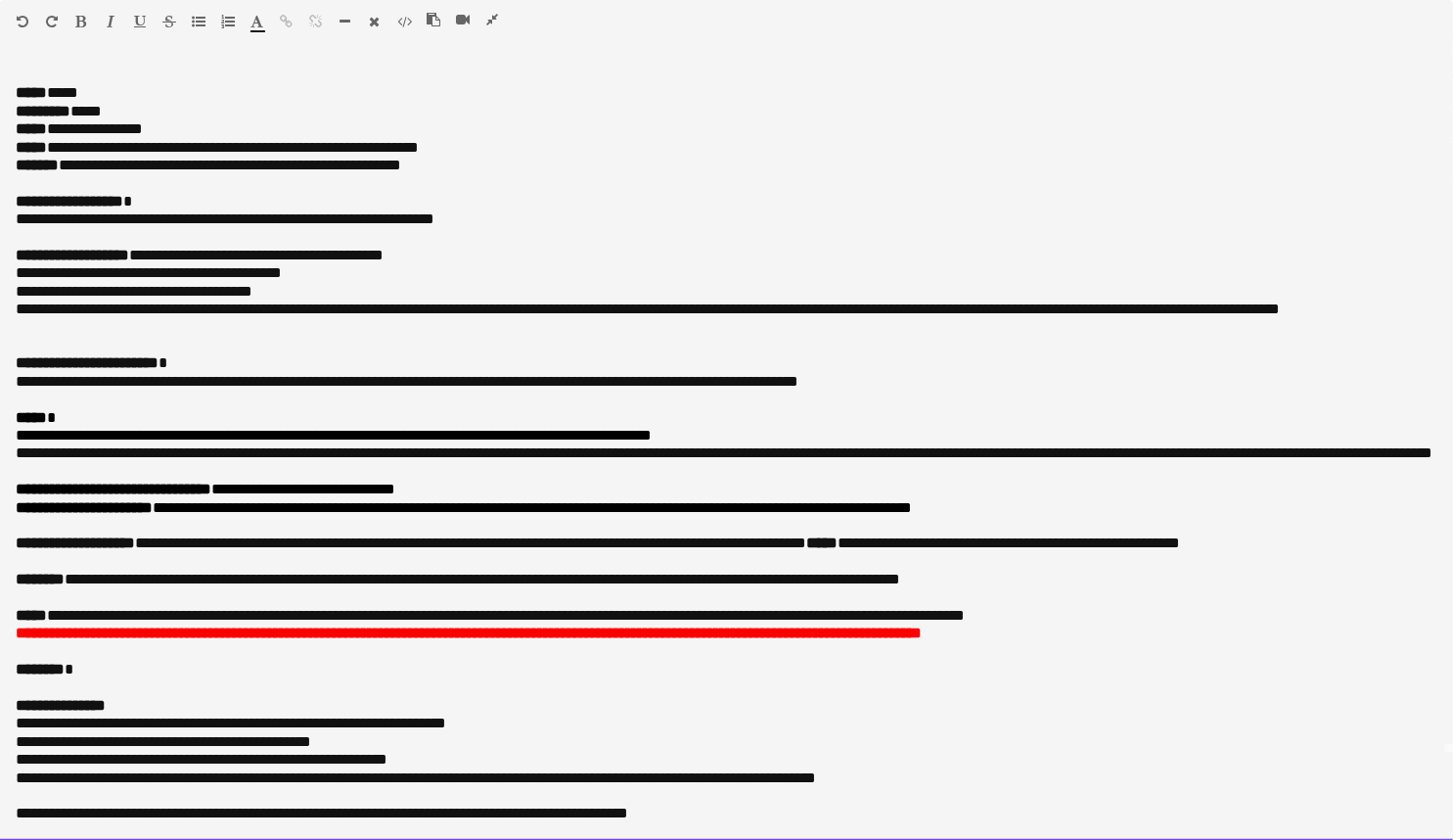
scroll to position [0, 0]
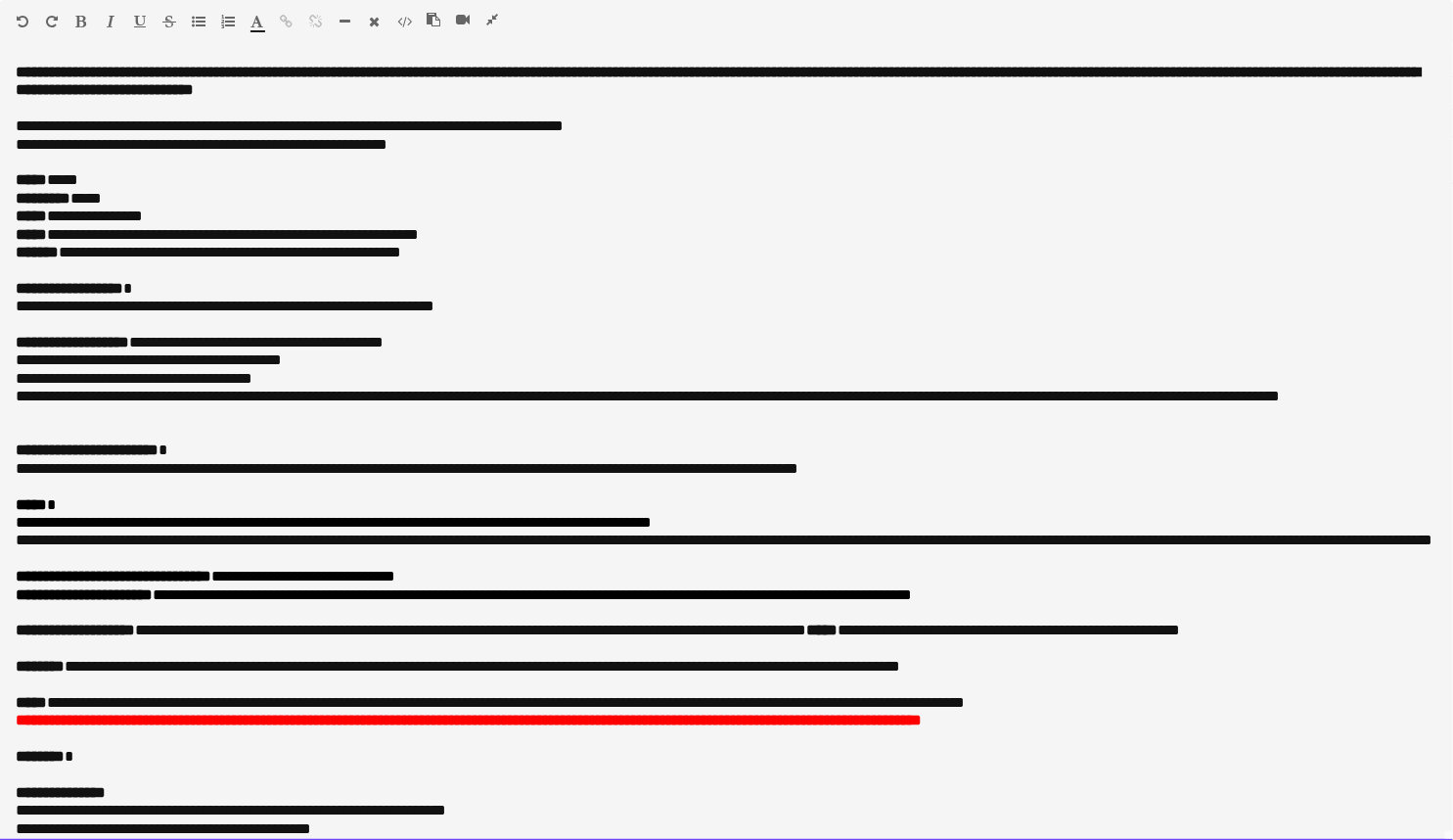
drag, startPoint x: 244, startPoint y: 570, endPoint x: 209, endPoint y: 408, distance: 165.7
click at [221, 230] on p "**********" at bounding box center [721, 235] width 1409 height 18
click at [235, 379] on p "**********" at bounding box center [721, 379] width 1409 height 18
drag, startPoint x: 222, startPoint y: 304, endPoint x: 567, endPoint y: 307, distance: 345.0
click at [567, 307] on p "**********" at bounding box center [726, 307] width 1422 height 18
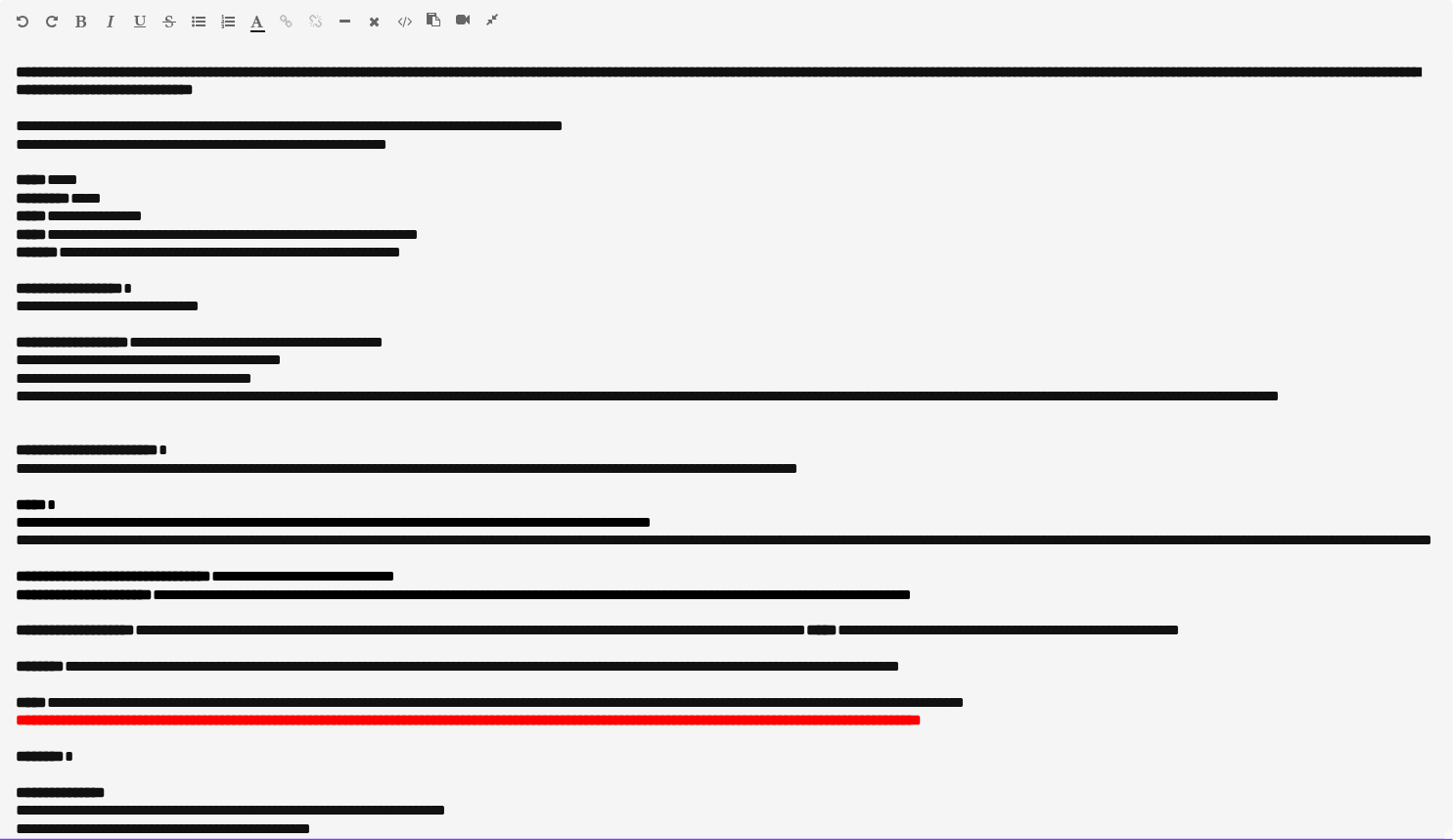
click at [167, 299] on span "**********" at bounding box center [107, 306] width 184 height 15
drag, startPoint x: 236, startPoint y: 302, endPoint x: 275, endPoint y: 307, distance: 39.3
click at [217, 303] on span "**********" at bounding box center [116, 306] width 202 height 15
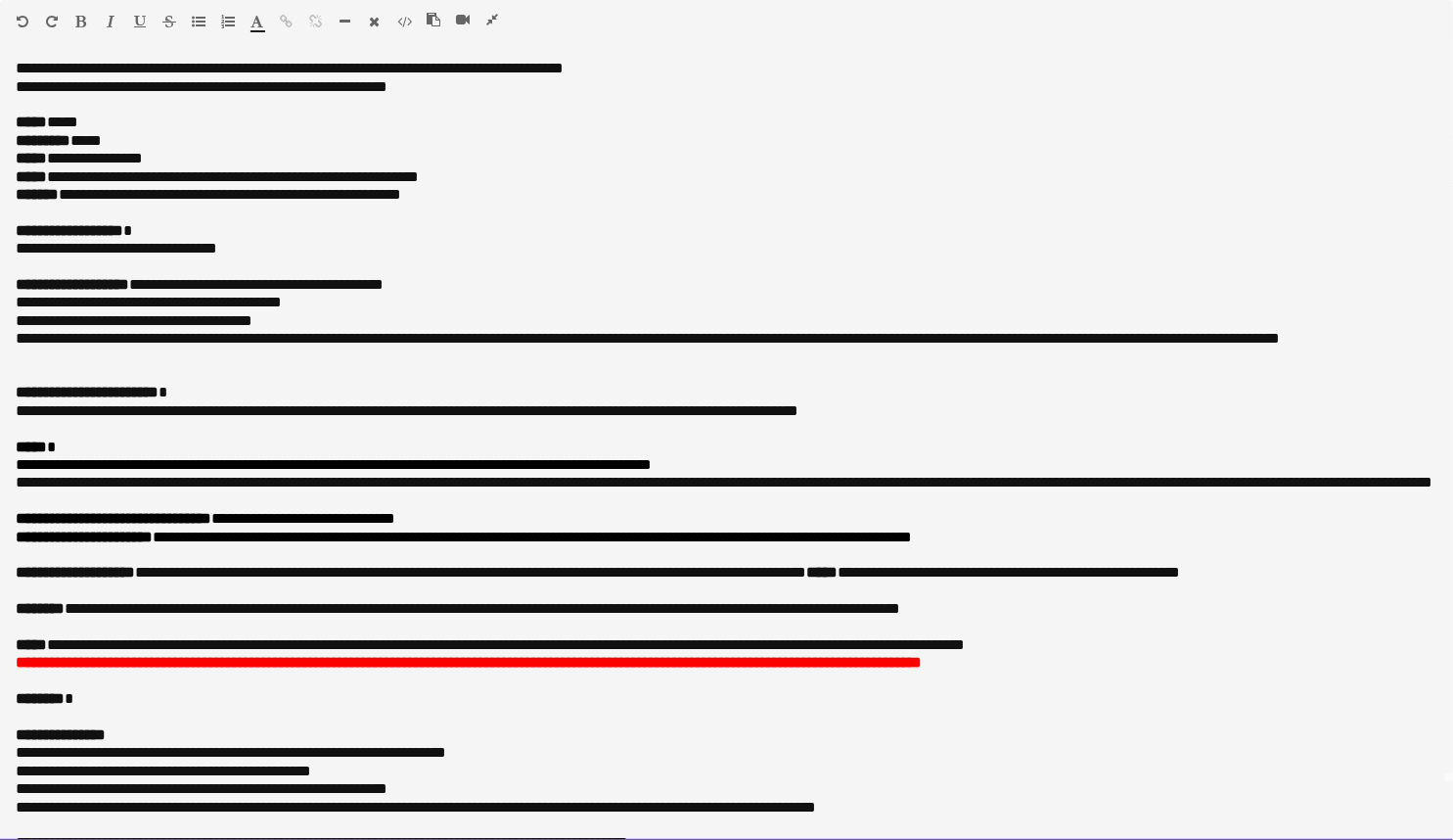
scroll to position [139, 0]
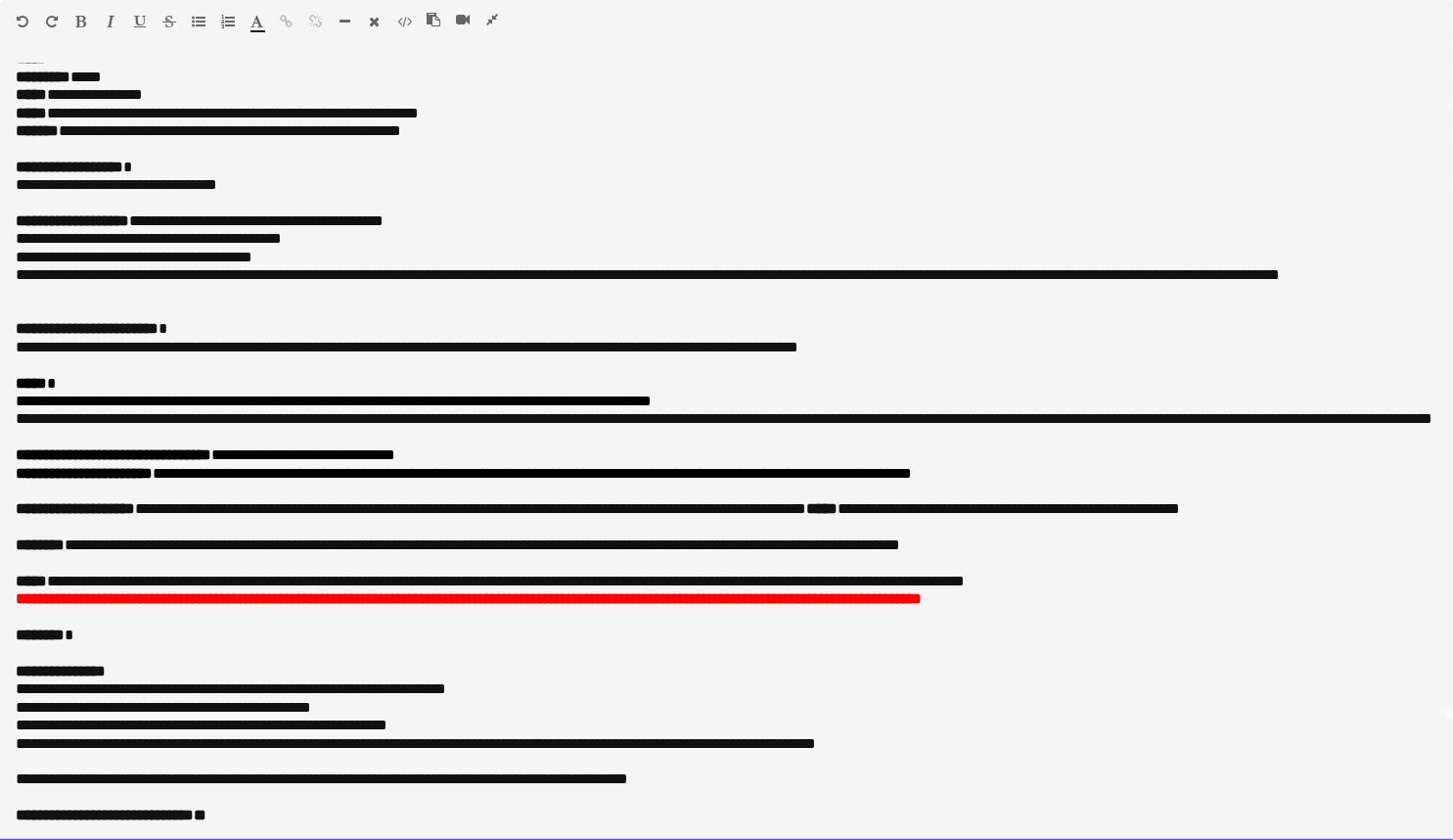
drag, startPoint x: 225, startPoint y: 297, endPoint x: 218, endPoint y: 530, distance: 233.1
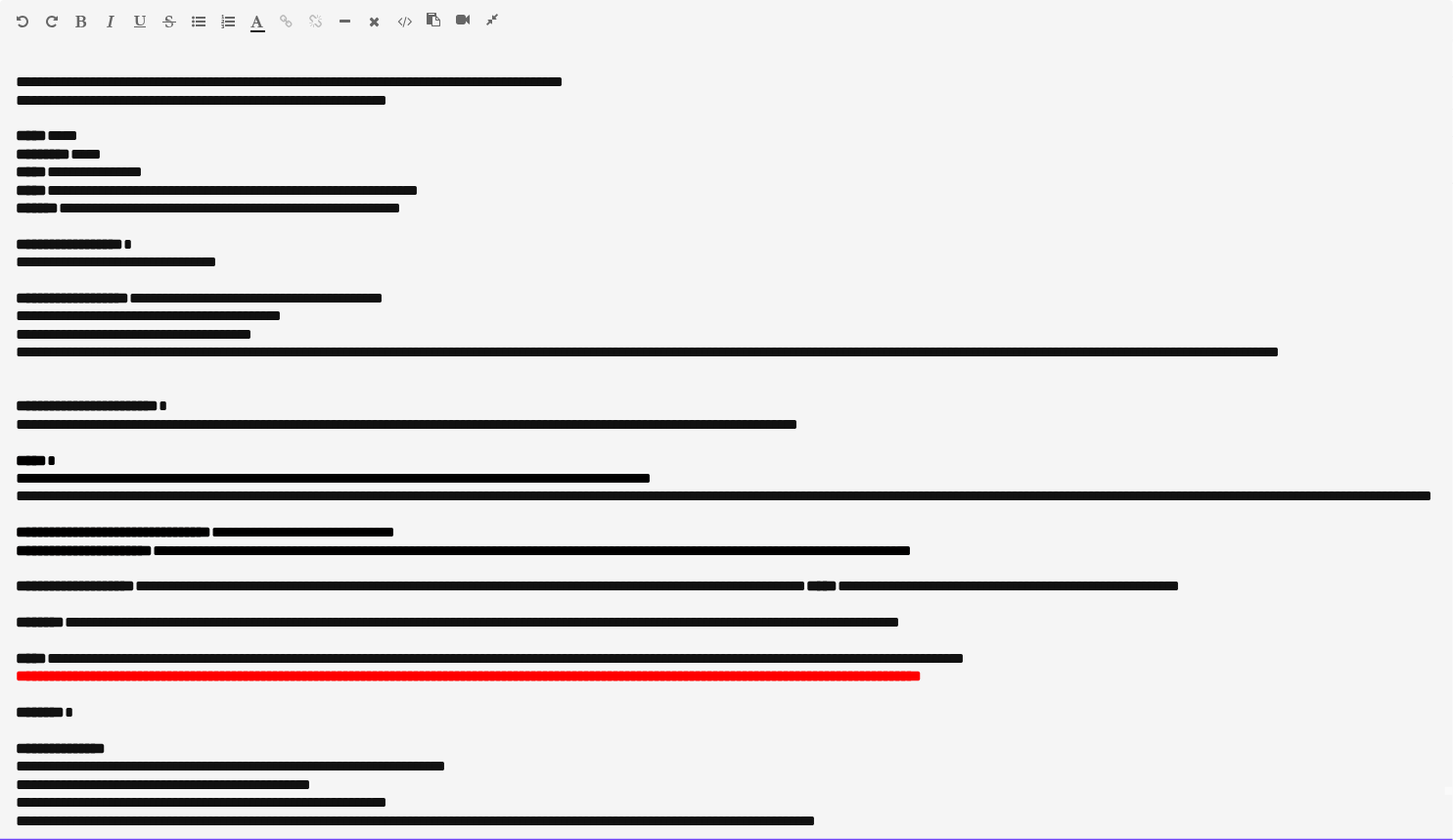
scroll to position [0, 0]
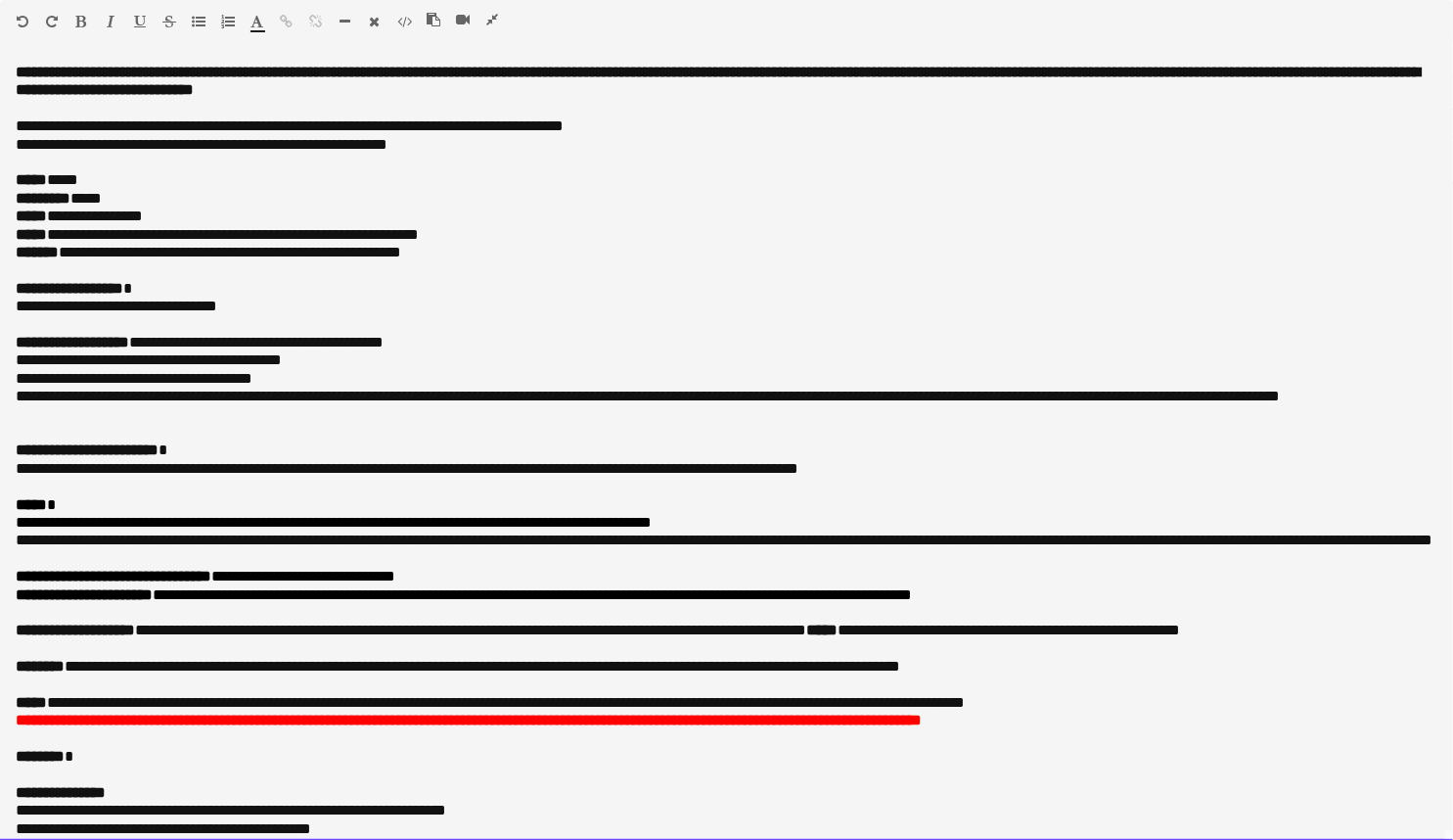
drag, startPoint x: 395, startPoint y: 543, endPoint x: 446, endPoint y: 119, distance: 427.1
click at [375, 162] on p at bounding box center [726, 162] width 1422 height 18
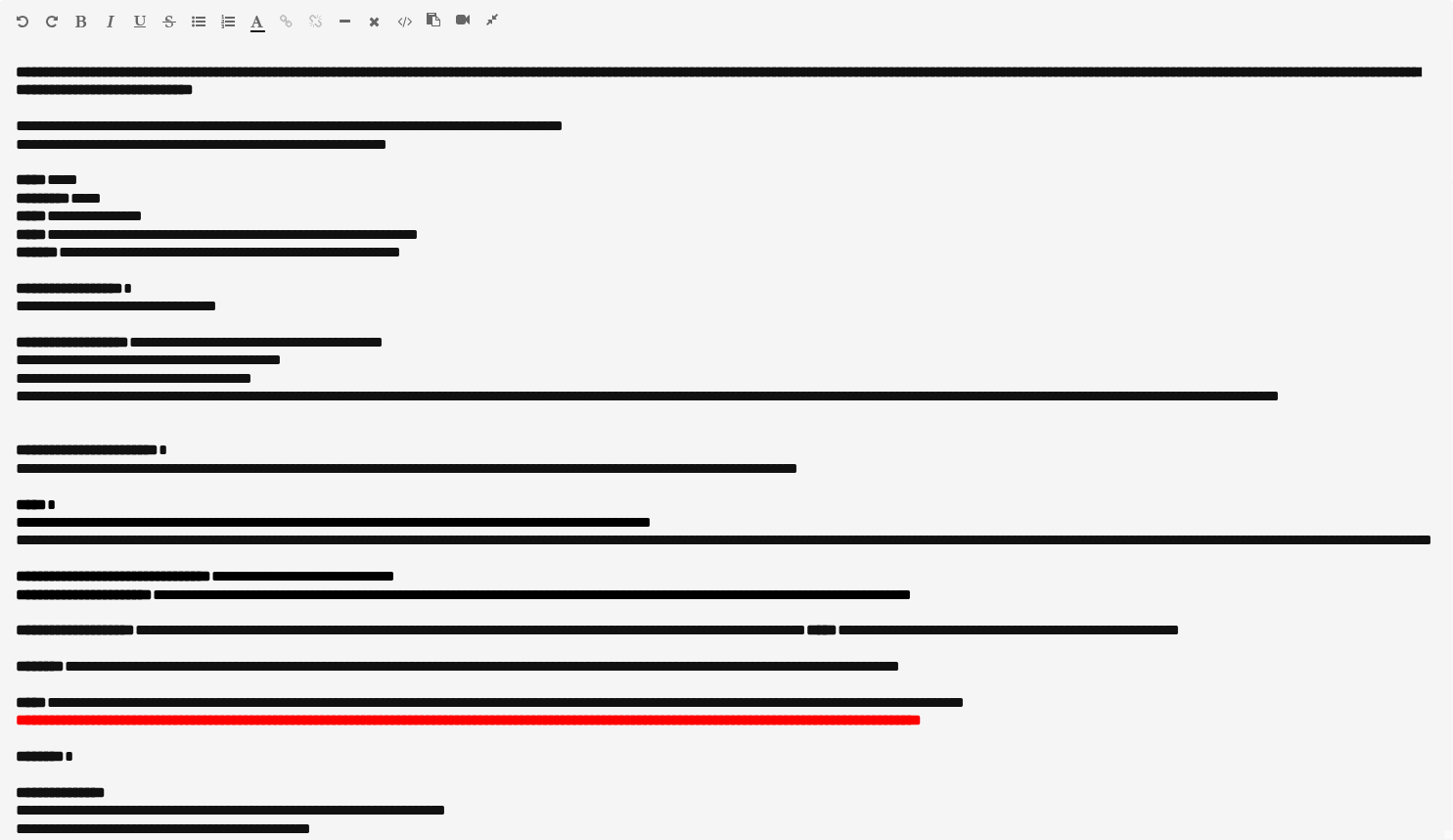
click at [489, 24] on icon "button" at bounding box center [493, 20] width 12 height 14
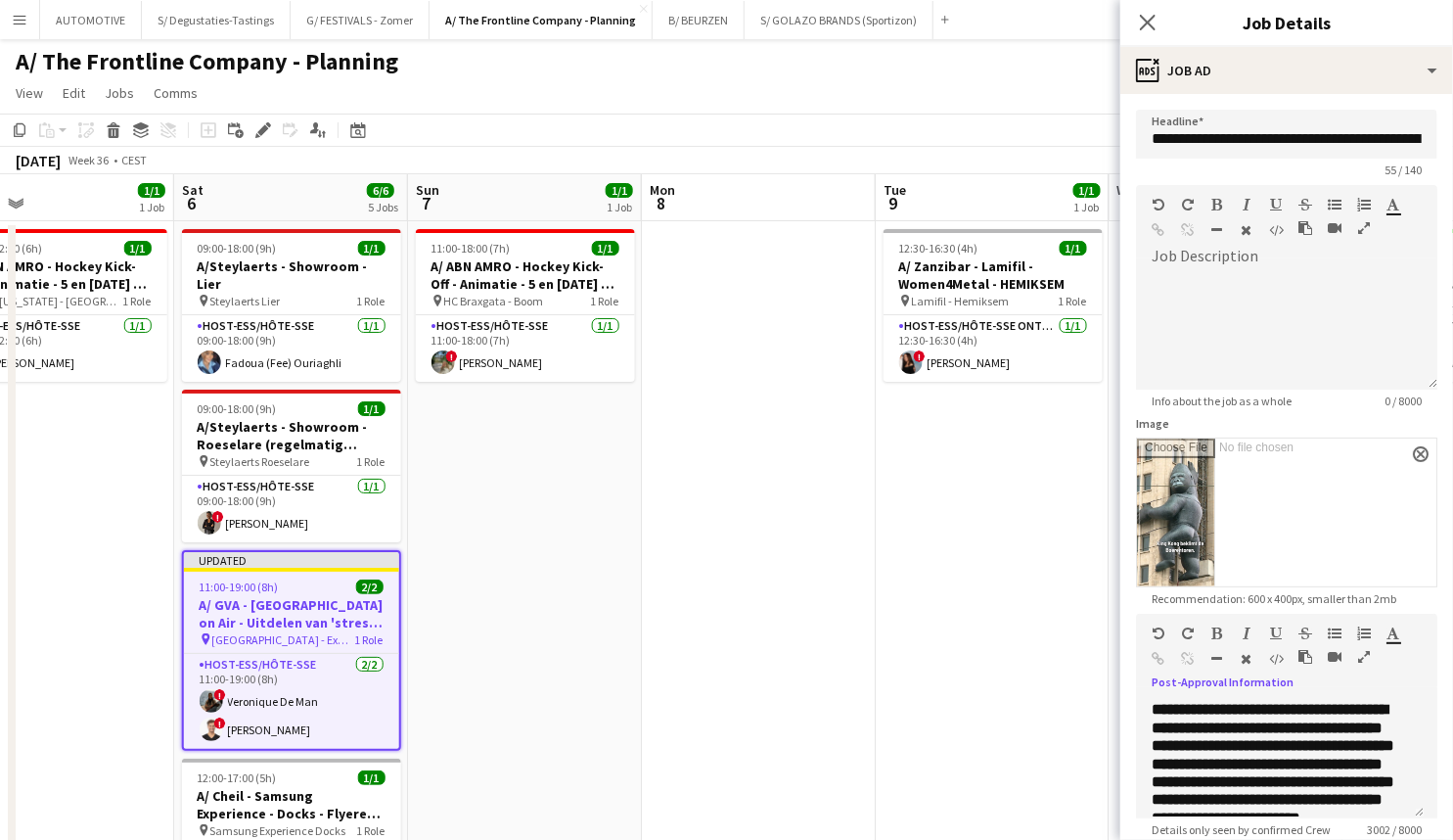
click at [344, 596] on h3 "A/ GVA - Antwerp on Air - Uitdelen van 'stress' bananen" at bounding box center [292, 613] width 215 height 35
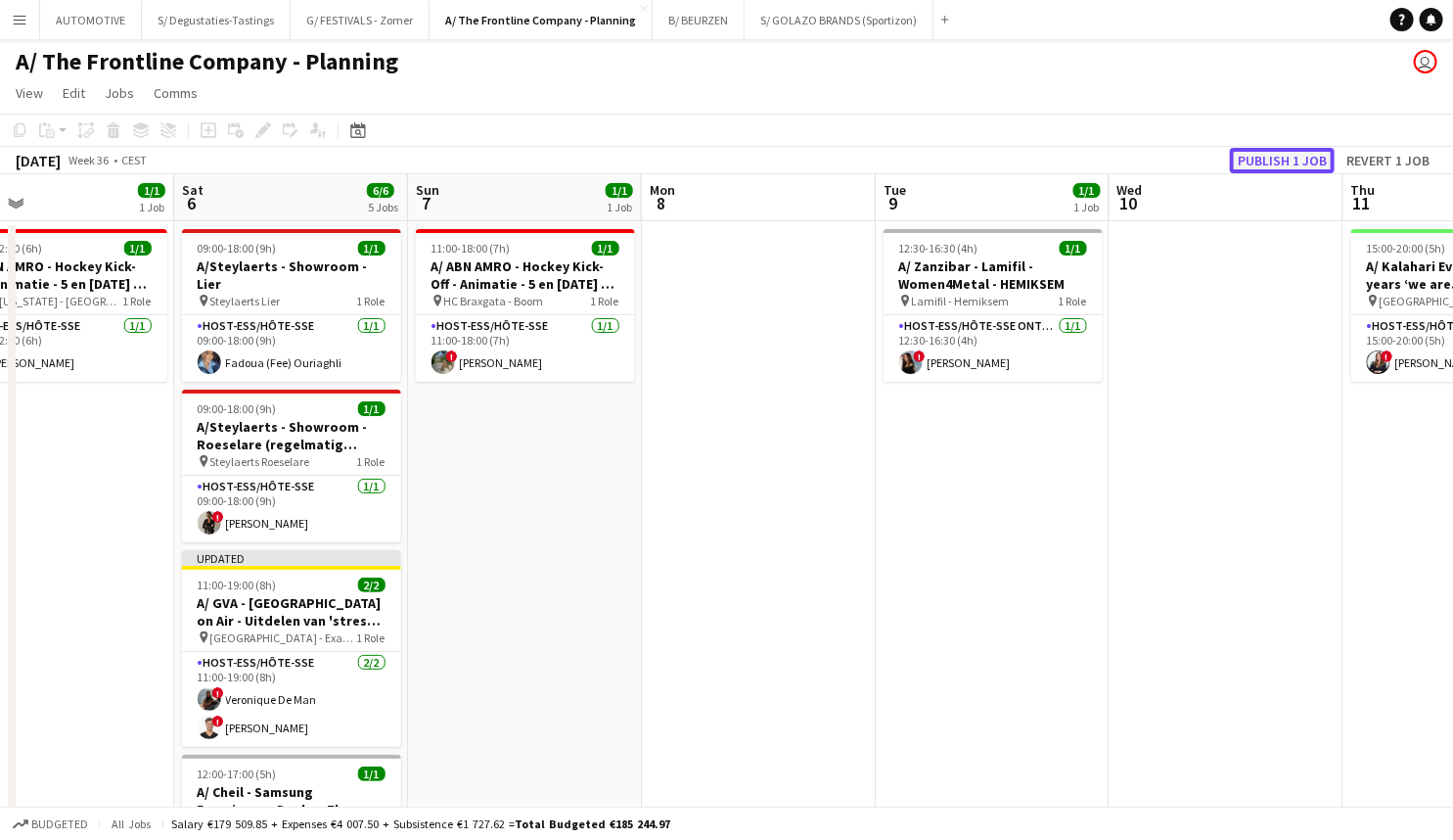
click at [1269, 165] on button "Publish 1 job" at bounding box center [1282, 160] width 104 height 26
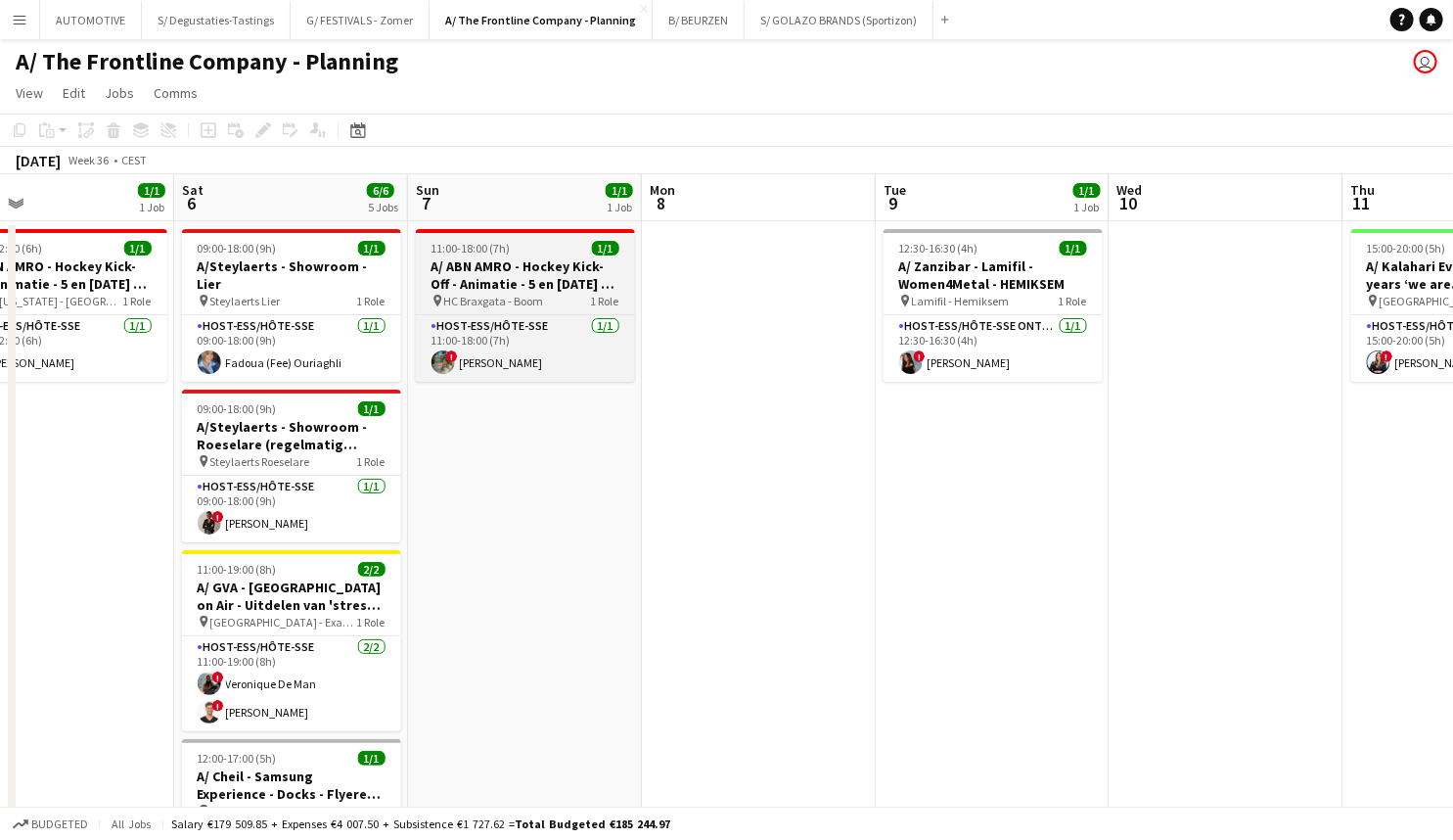
click at [485, 296] on span "HC Braxgata - Boom" at bounding box center [494, 301] width 100 height 15
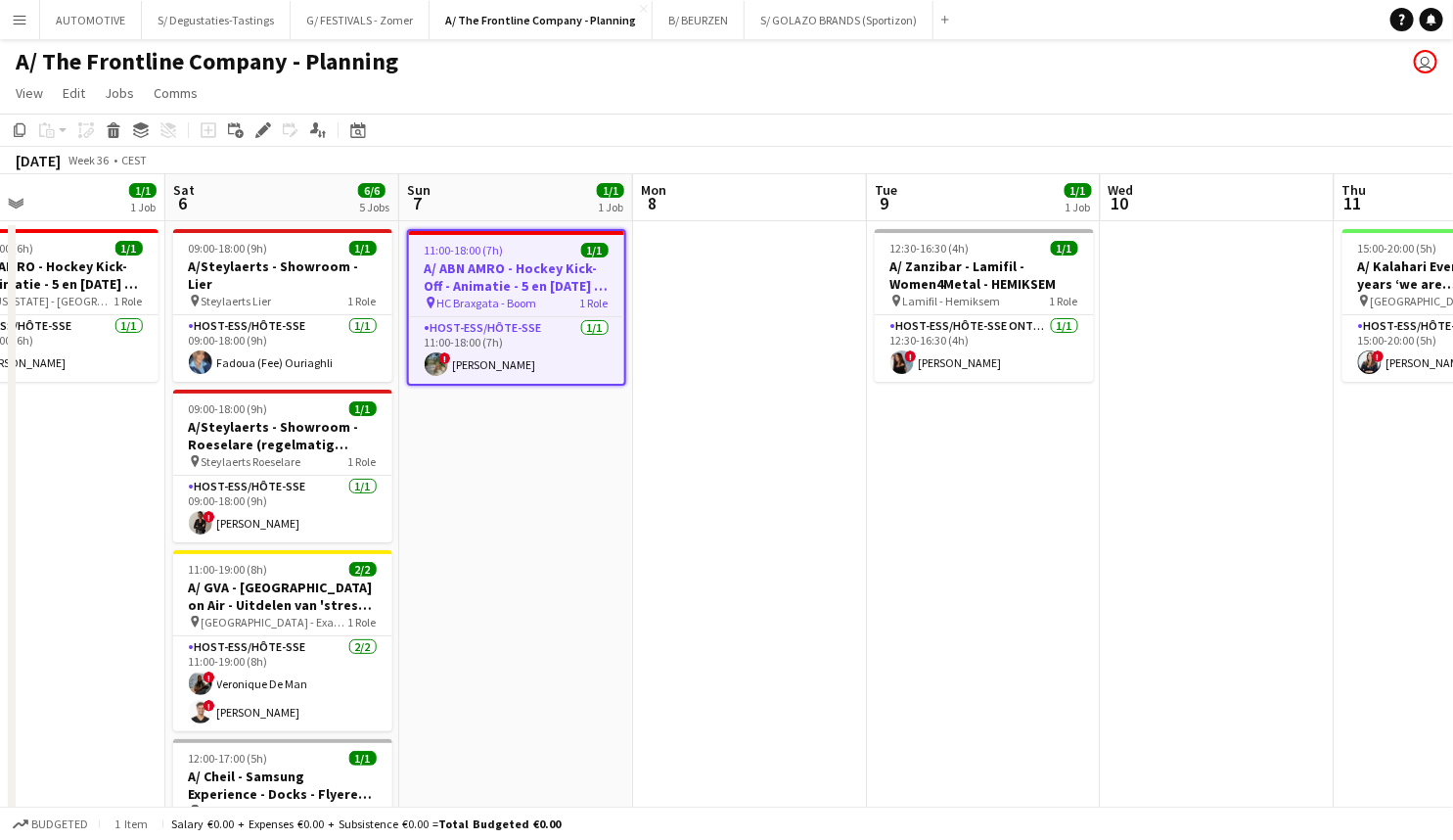
drag, startPoint x: 511, startPoint y: 437, endPoint x: 526, endPoint y: 249, distance: 188.6
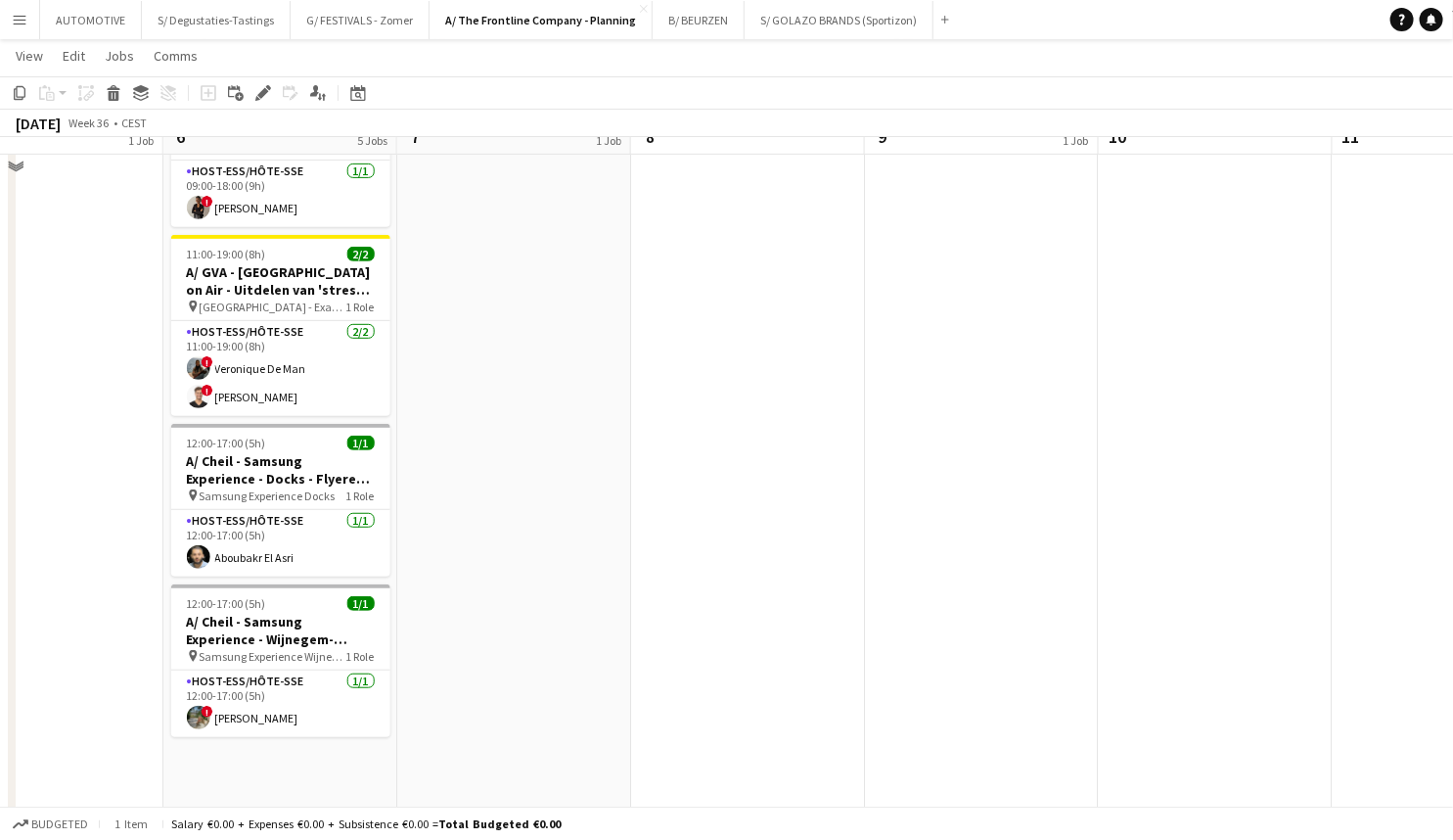
drag, startPoint x: 430, startPoint y: 521, endPoint x: 384, endPoint y: 487, distance: 57.2
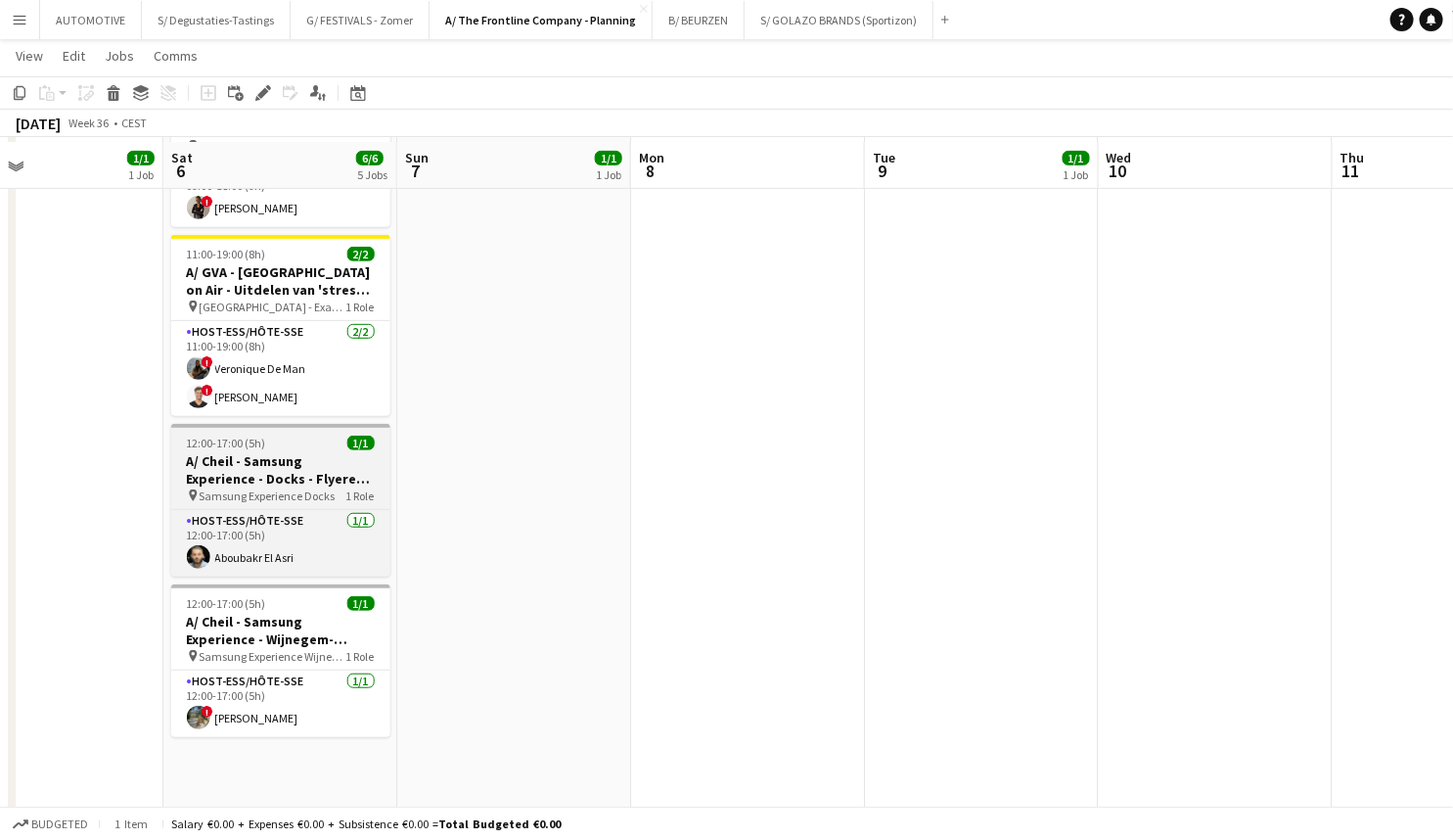
scroll to position [0, 546]
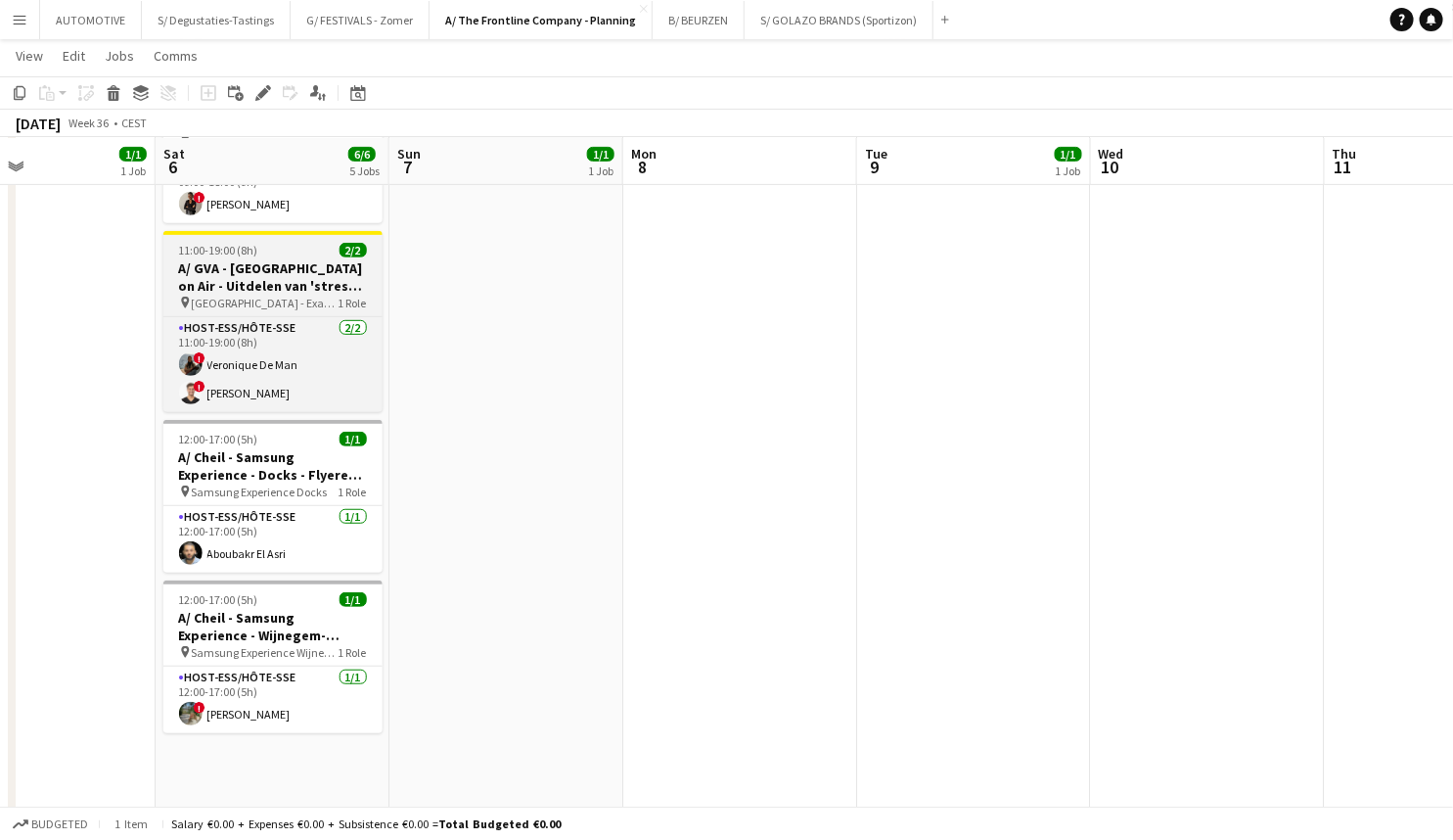
click at [268, 267] on h3 "A/ GVA - Antwerp on Air - Uitdelen van 'stress' bananen" at bounding box center [273, 277] width 219 height 35
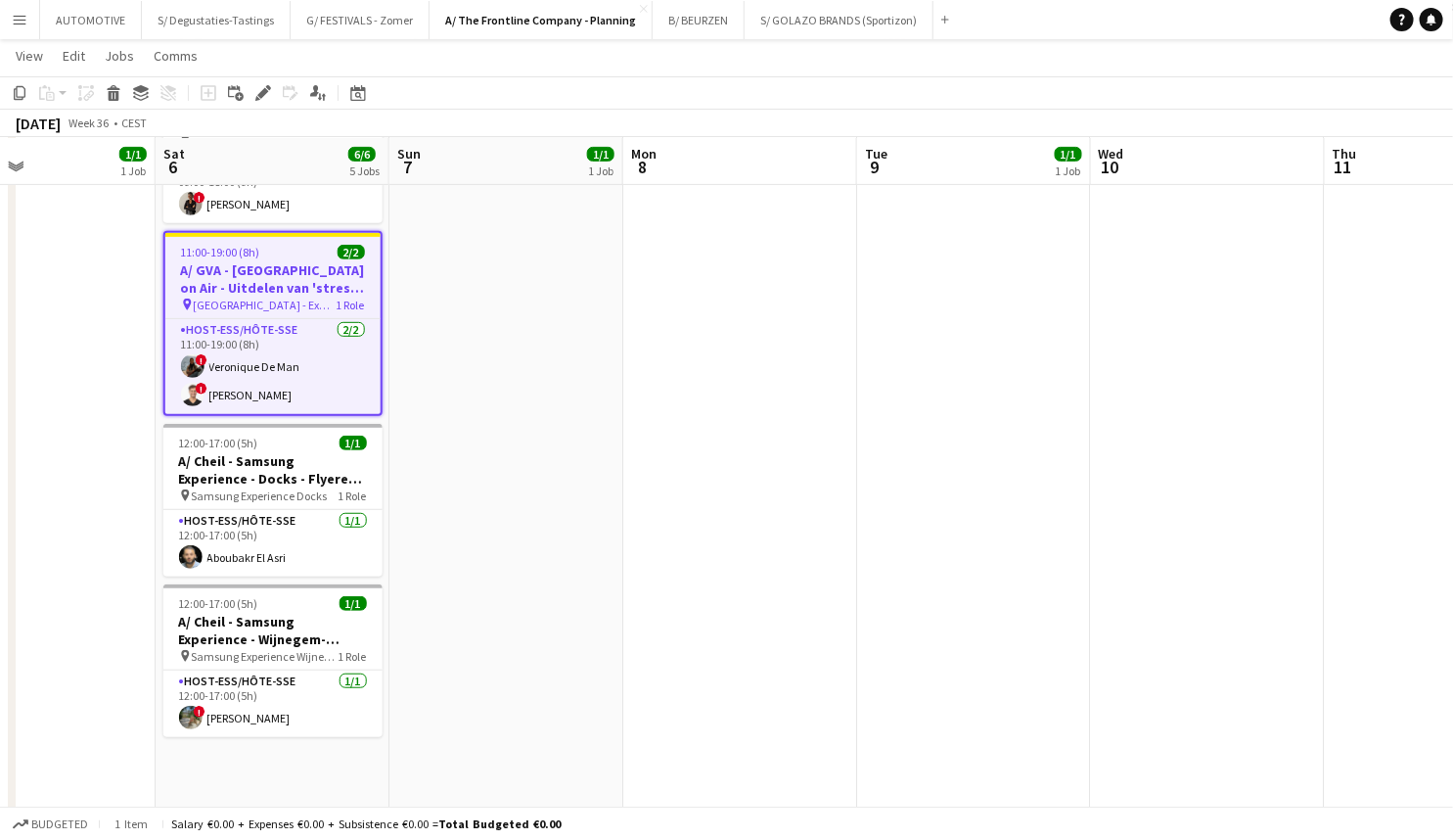
click at [261, 91] on icon at bounding box center [263, 94] width 11 height 11
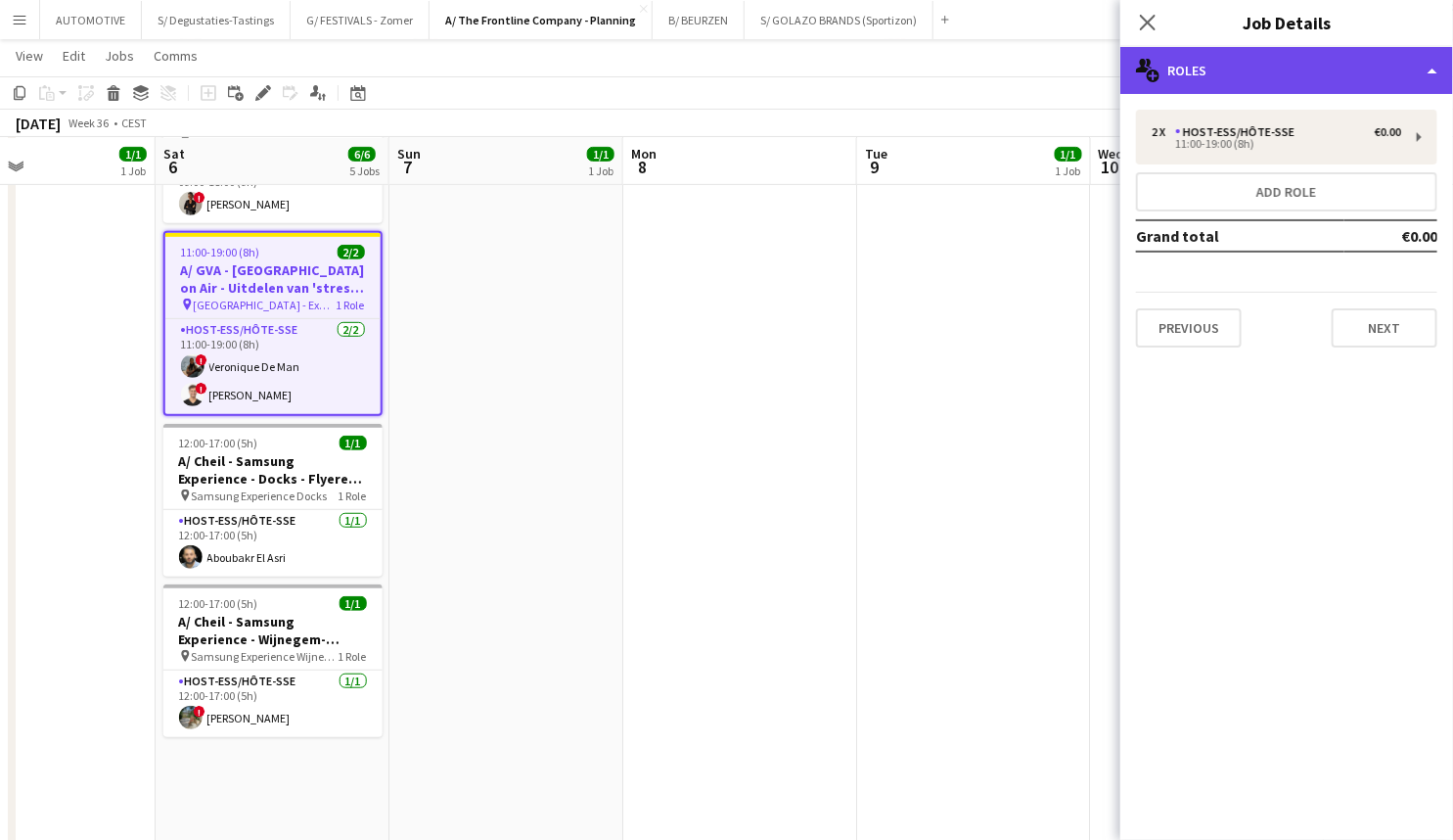
click at [1213, 68] on div "multiple-users-add Roles" at bounding box center [1287, 70] width 332 height 47
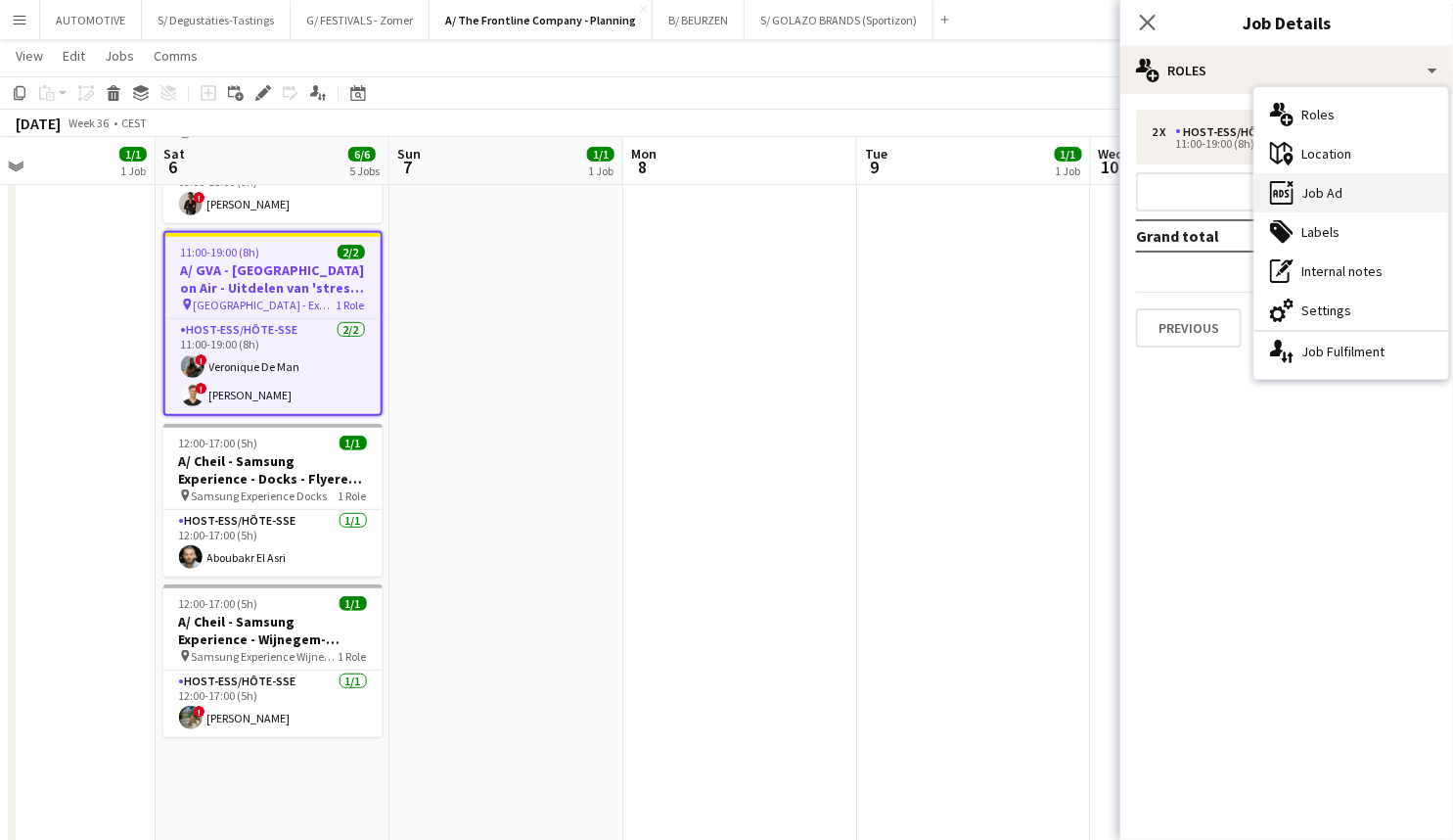
click at [1328, 188] on div "ads-window Job Ad" at bounding box center [1351, 192] width 194 height 39
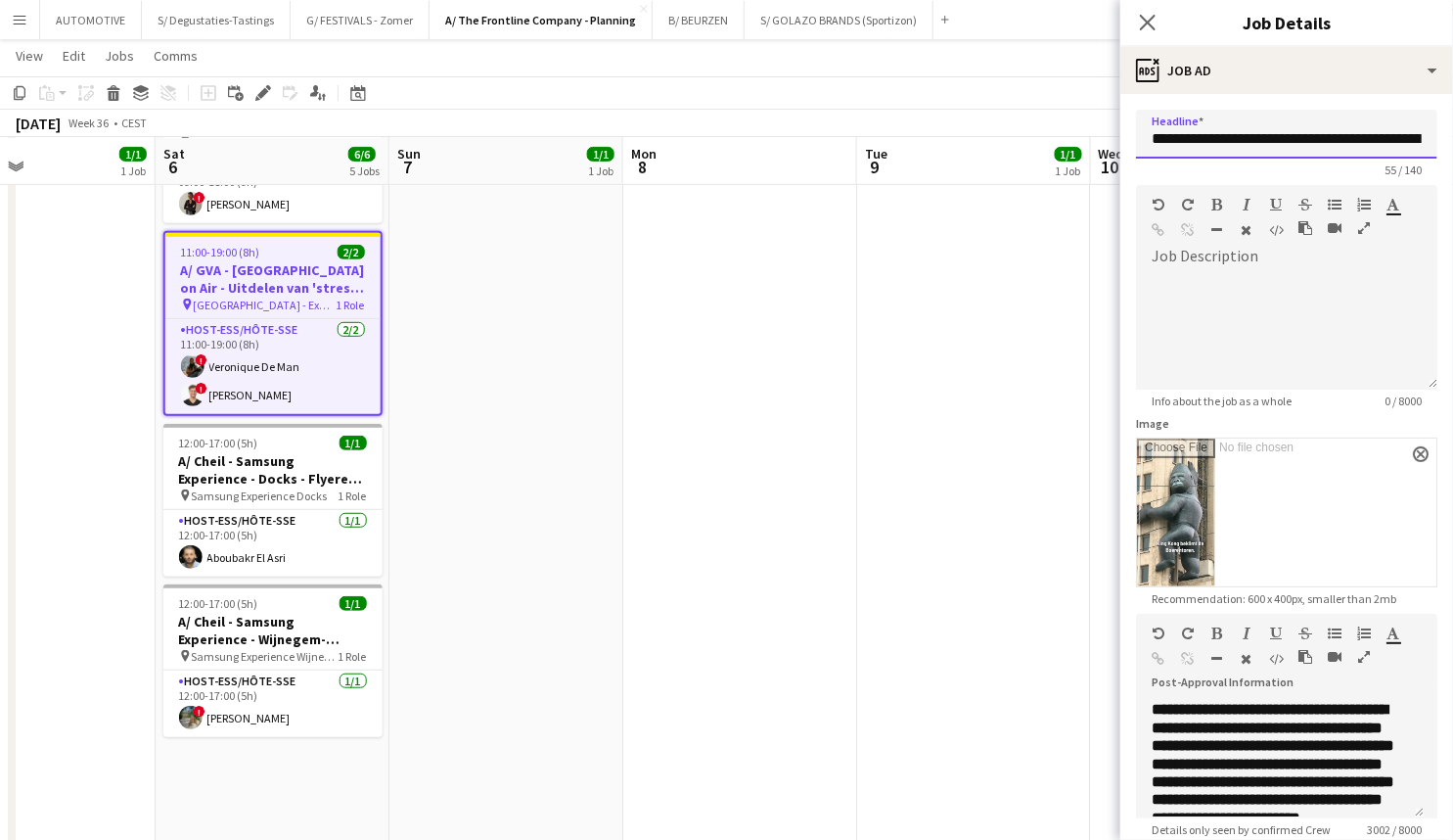
scroll to position [0, 96]
drag, startPoint x: 1168, startPoint y: 138, endPoint x: 1354, endPoint y: 134, distance: 186.0
click at [1403, 141] on input "**********" at bounding box center [1280, 133] width 288 height 49
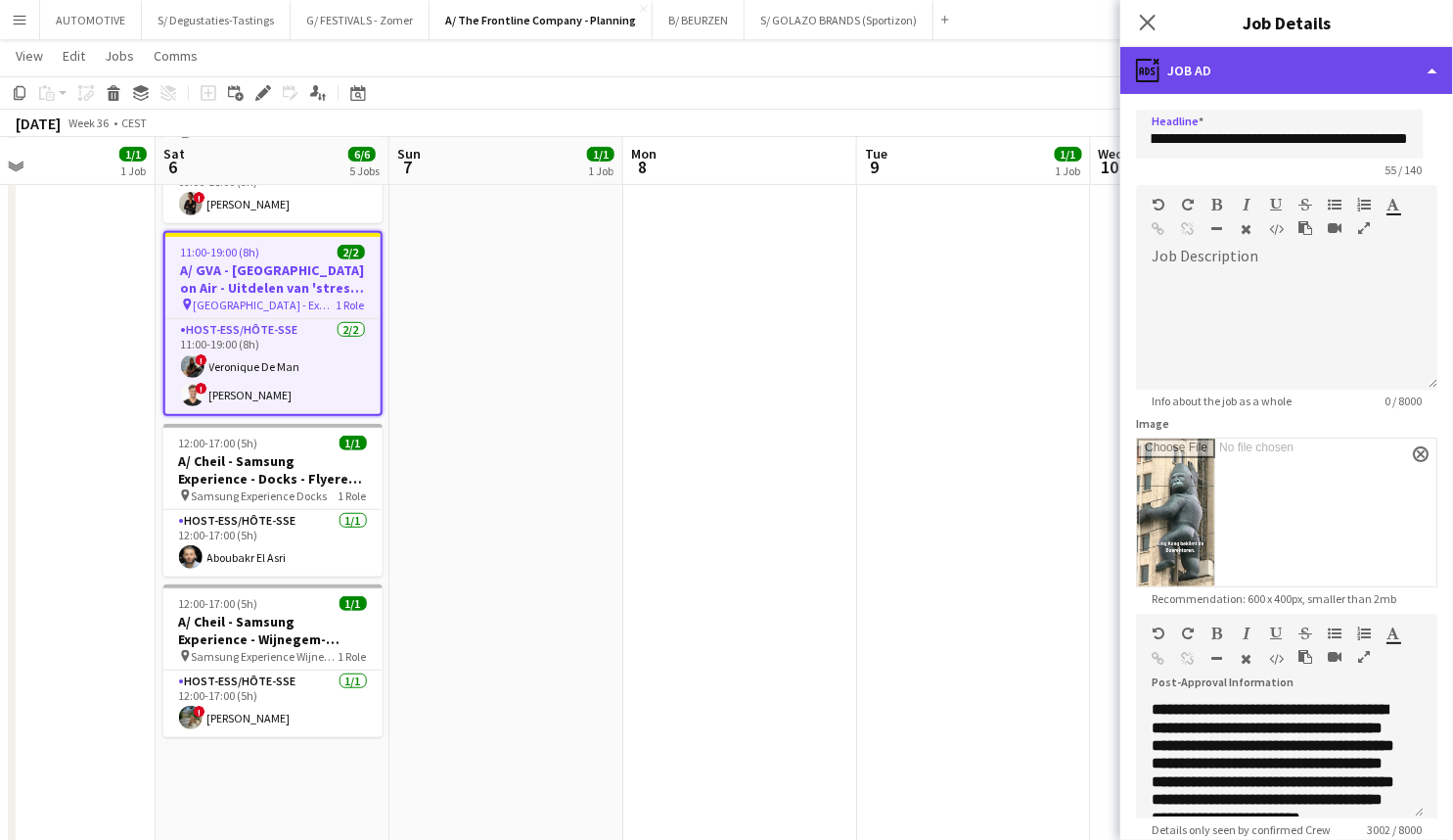
click at [1196, 79] on div "ads-window Job Ad" at bounding box center [1287, 70] width 332 height 47
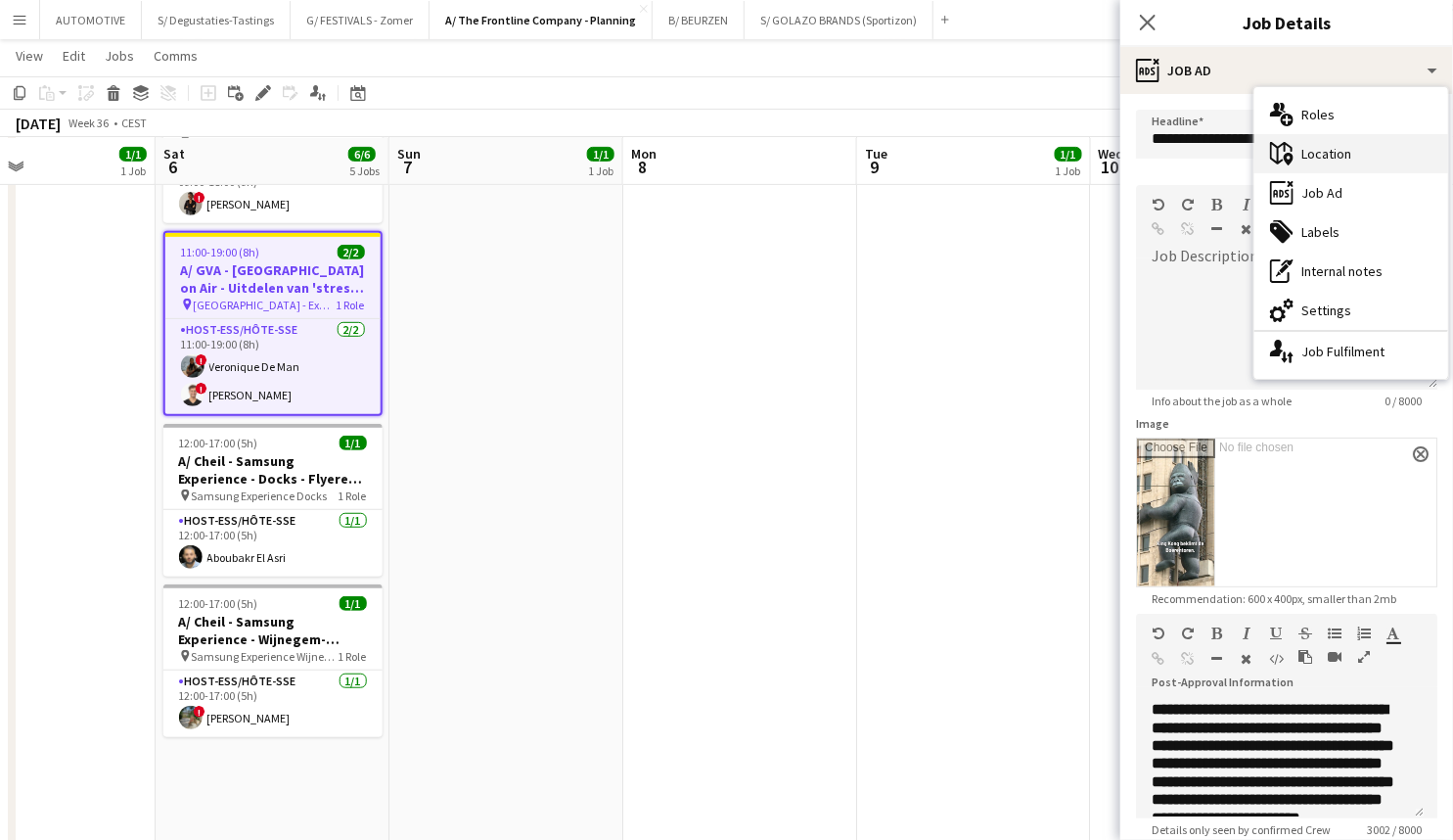
click at [1325, 152] on div "maps-pin-1 Location" at bounding box center [1351, 153] width 194 height 39
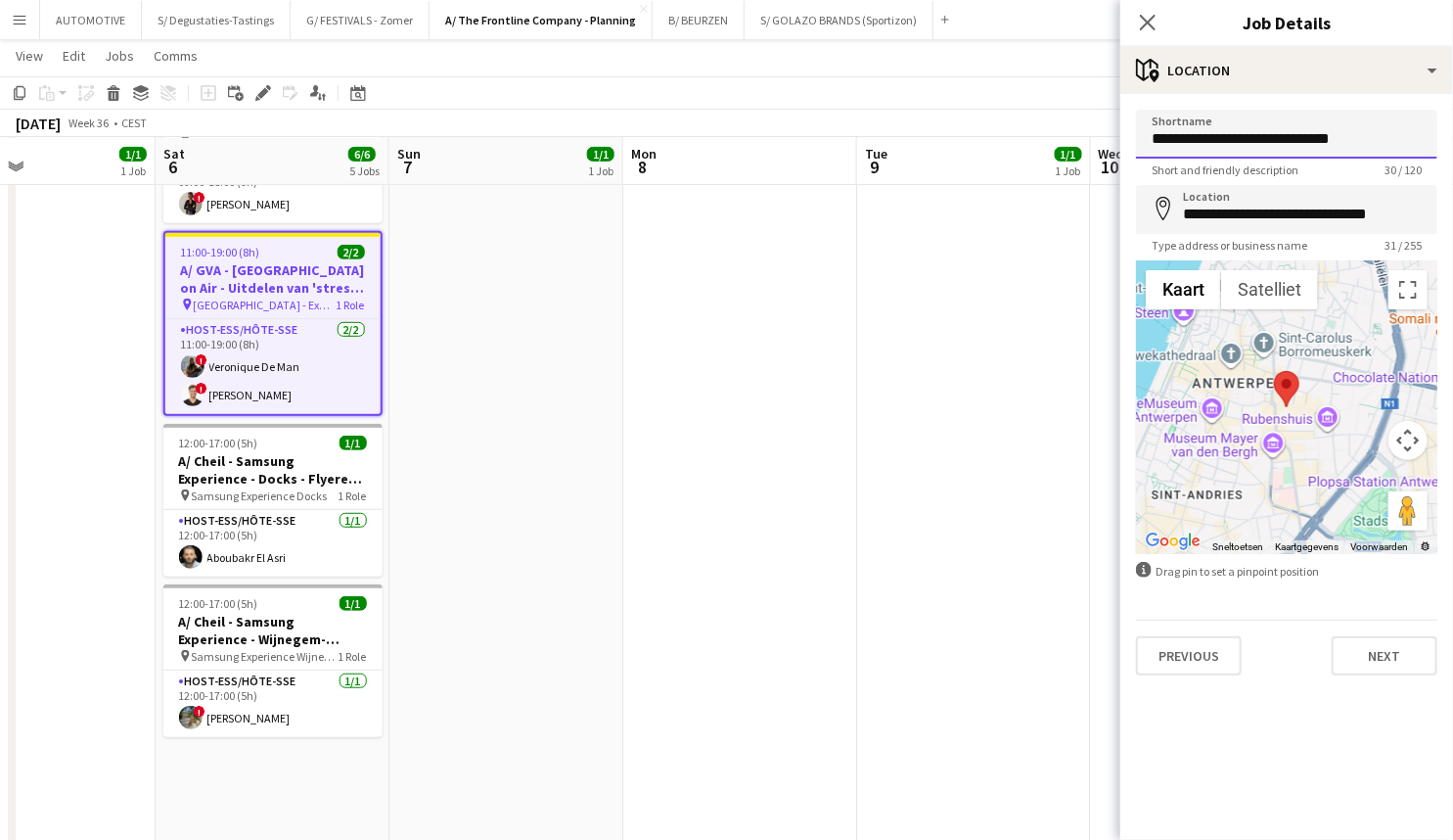
click at [1343, 140] on input "**********" at bounding box center [1287, 133] width 302 height 49
drag, startPoint x: 1336, startPoint y: 140, endPoint x: 1235, endPoint y: 145, distance: 101.1
click at [1235, 145] on input "**********" at bounding box center [1287, 133] width 302 height 49
click at [1363, 143] on input "**********" at bounding box center [1287, 133] width 302 height 49
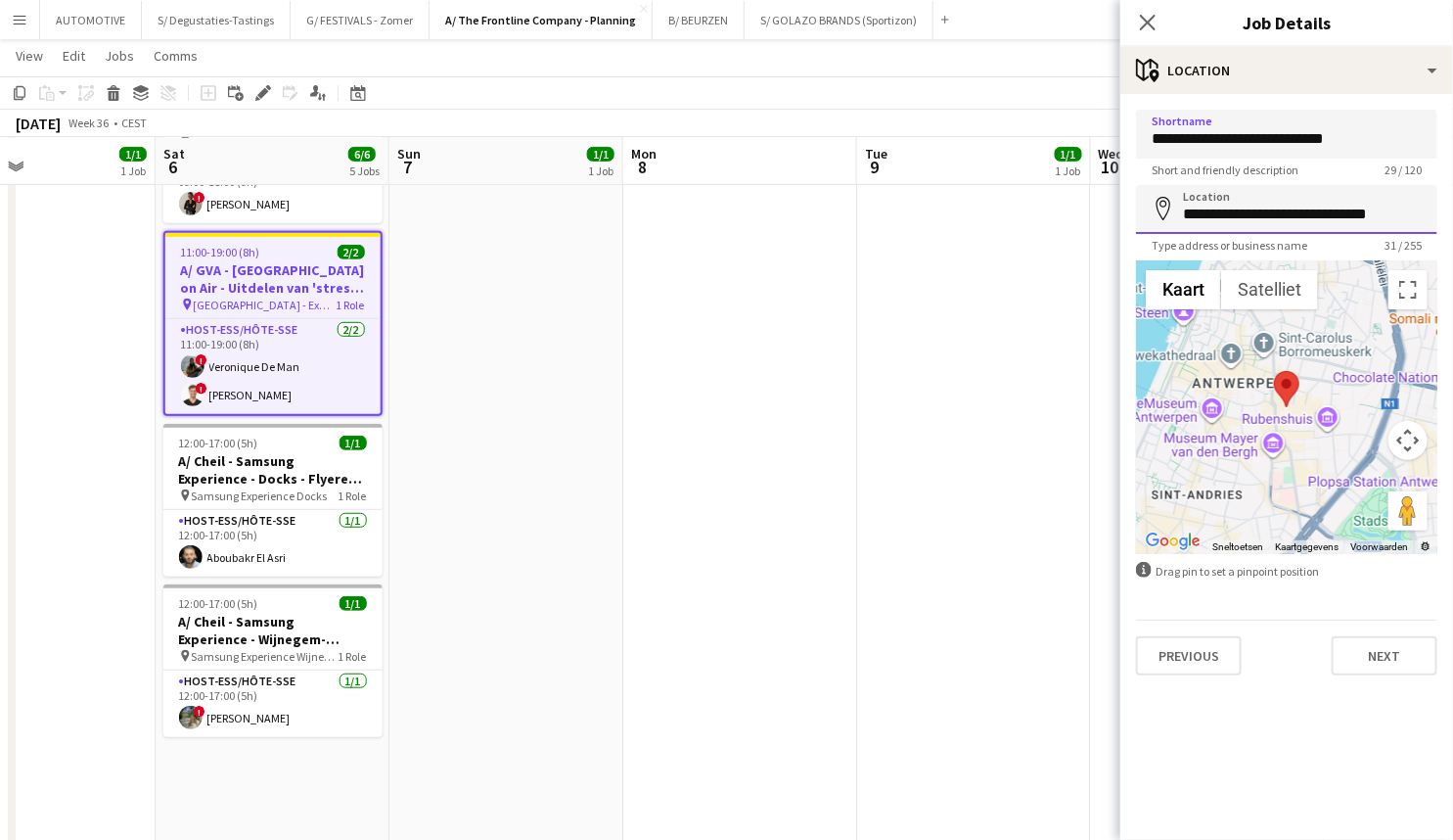
click at [1222, 207] on input "**********" at bounding box center [1287, 209] width 302 height 49
click at [1286, 217] on input "**********" at bounding box center [1287, 209] width 302 height 49
click at [1327, 137] on input "**********" at bounding box center [1287, 133] width 302 height 49
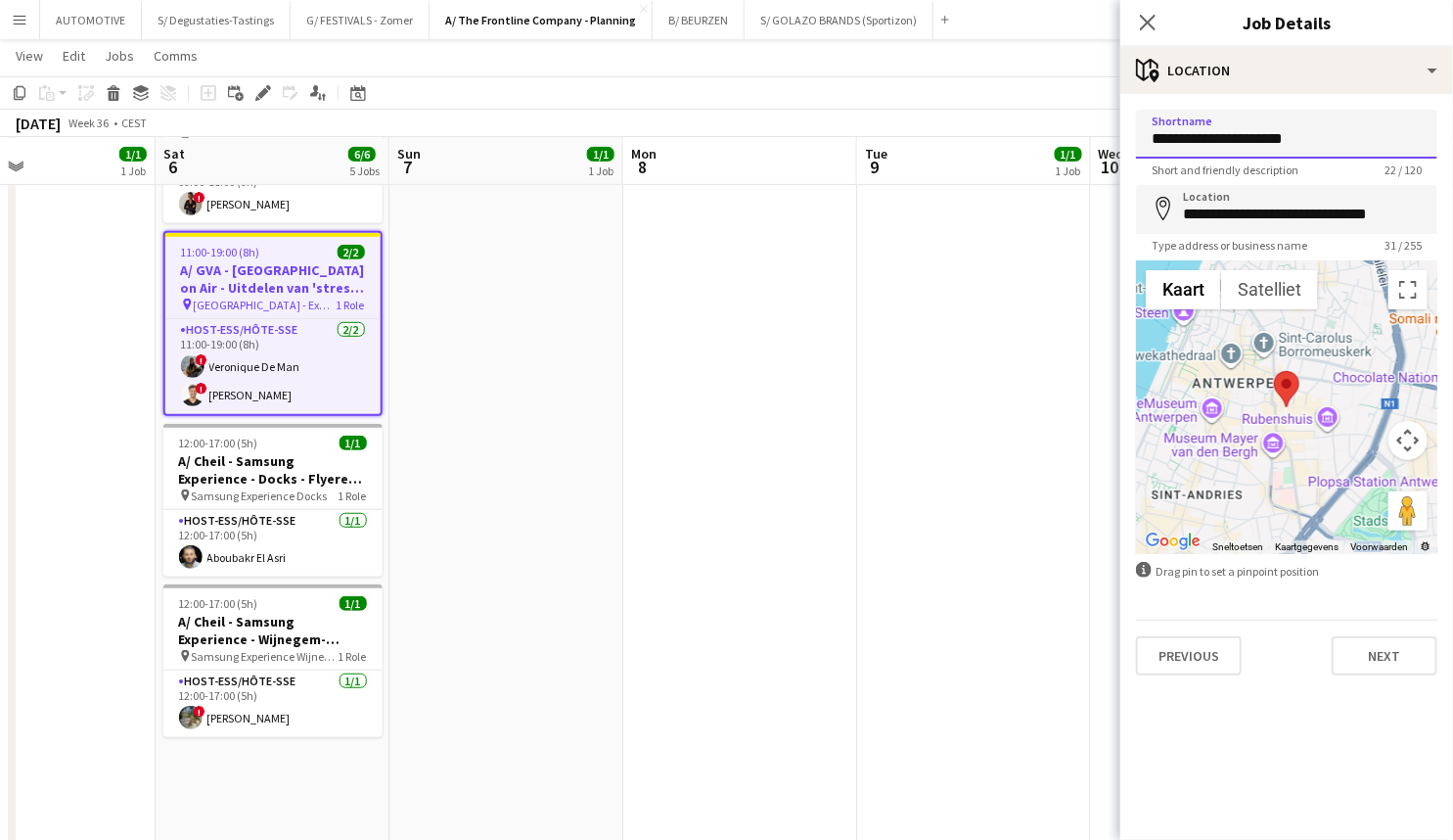
type input "**********"
click at [1226, 214] on input "**********" at bounding box center [1287, 209] width 302 height 49
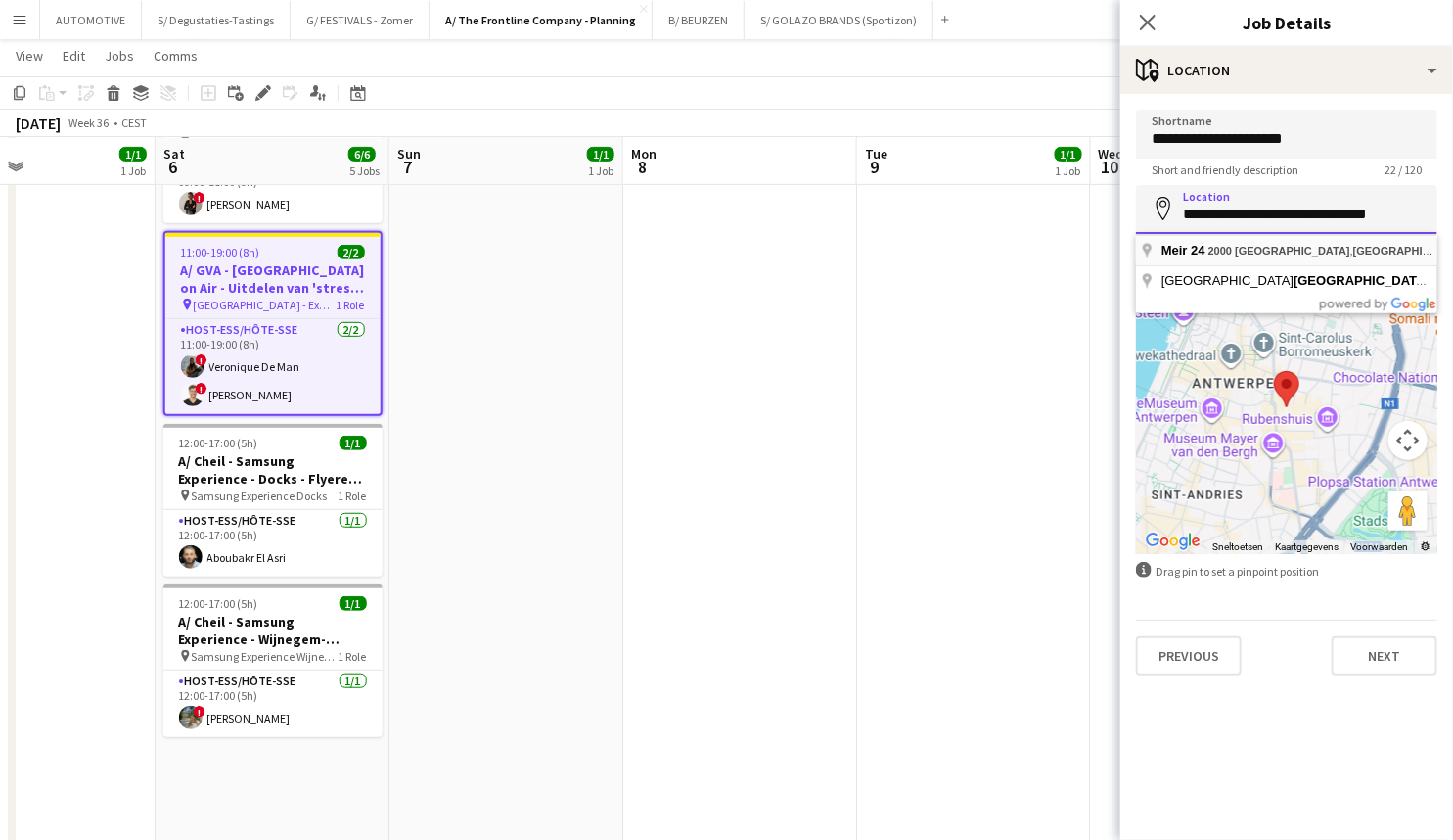
type input "**********"
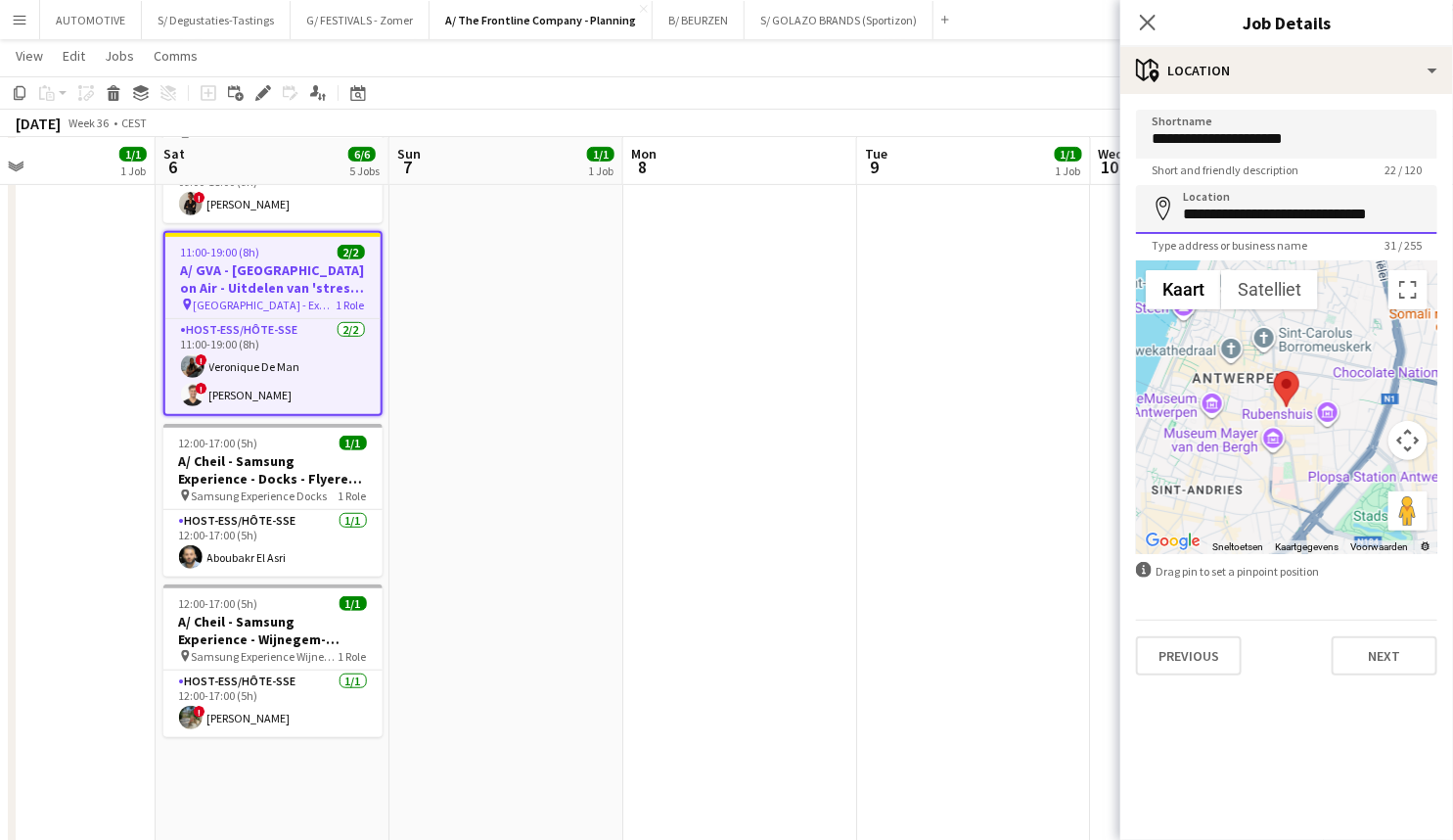
click at [1230, 210] on input "**********" at bounding box center [1287, 209] width 302 height 49
click at [690, 442] on app-date-cell at bounding box center [739, 744] width 234 height 1685
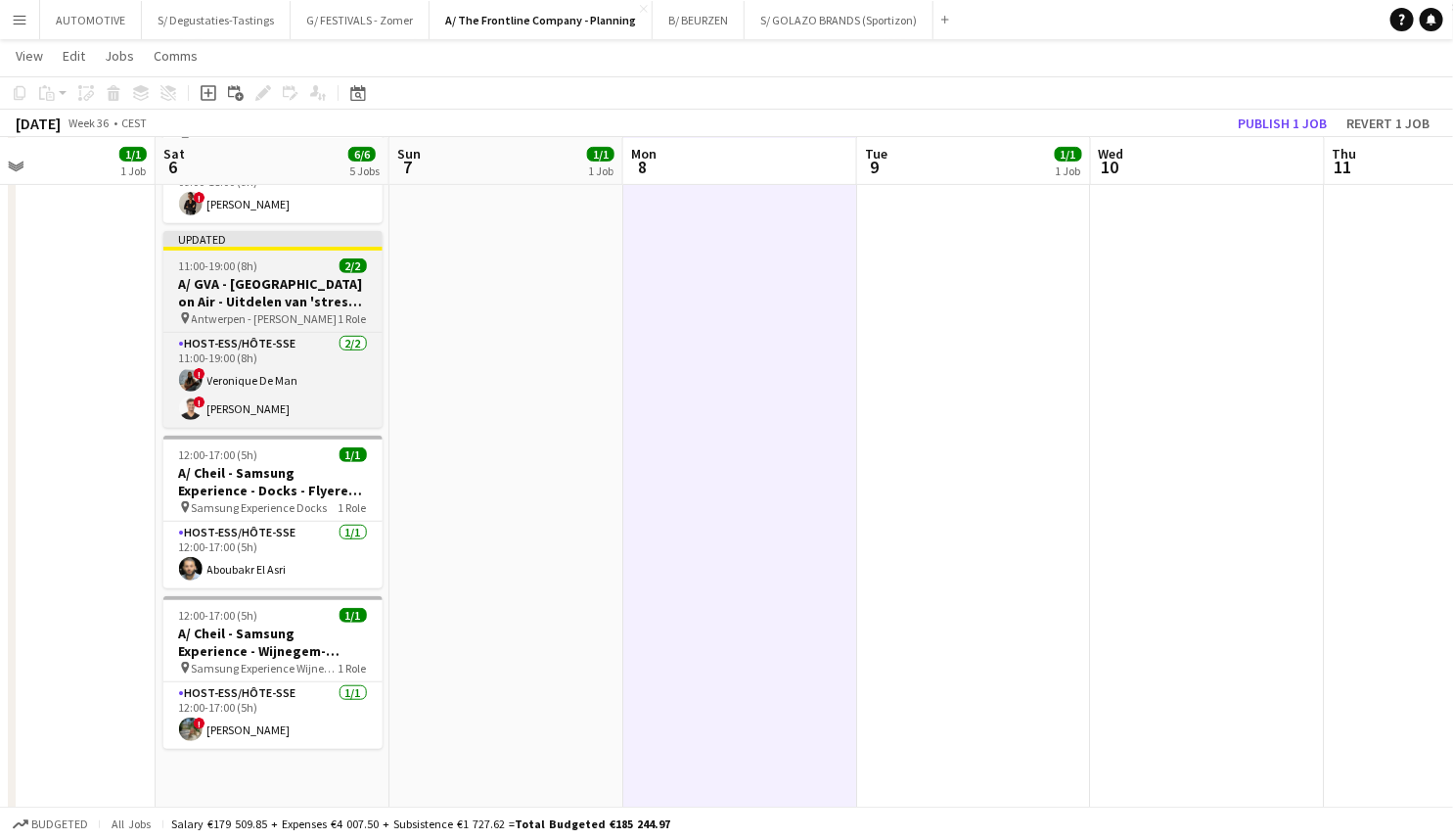
click at [291, 282] on h3 "A/ GVA - Antwerp on Air - Uitdelen van 'stress' bananen" at bounding box center [273, 292] width 219 height 35
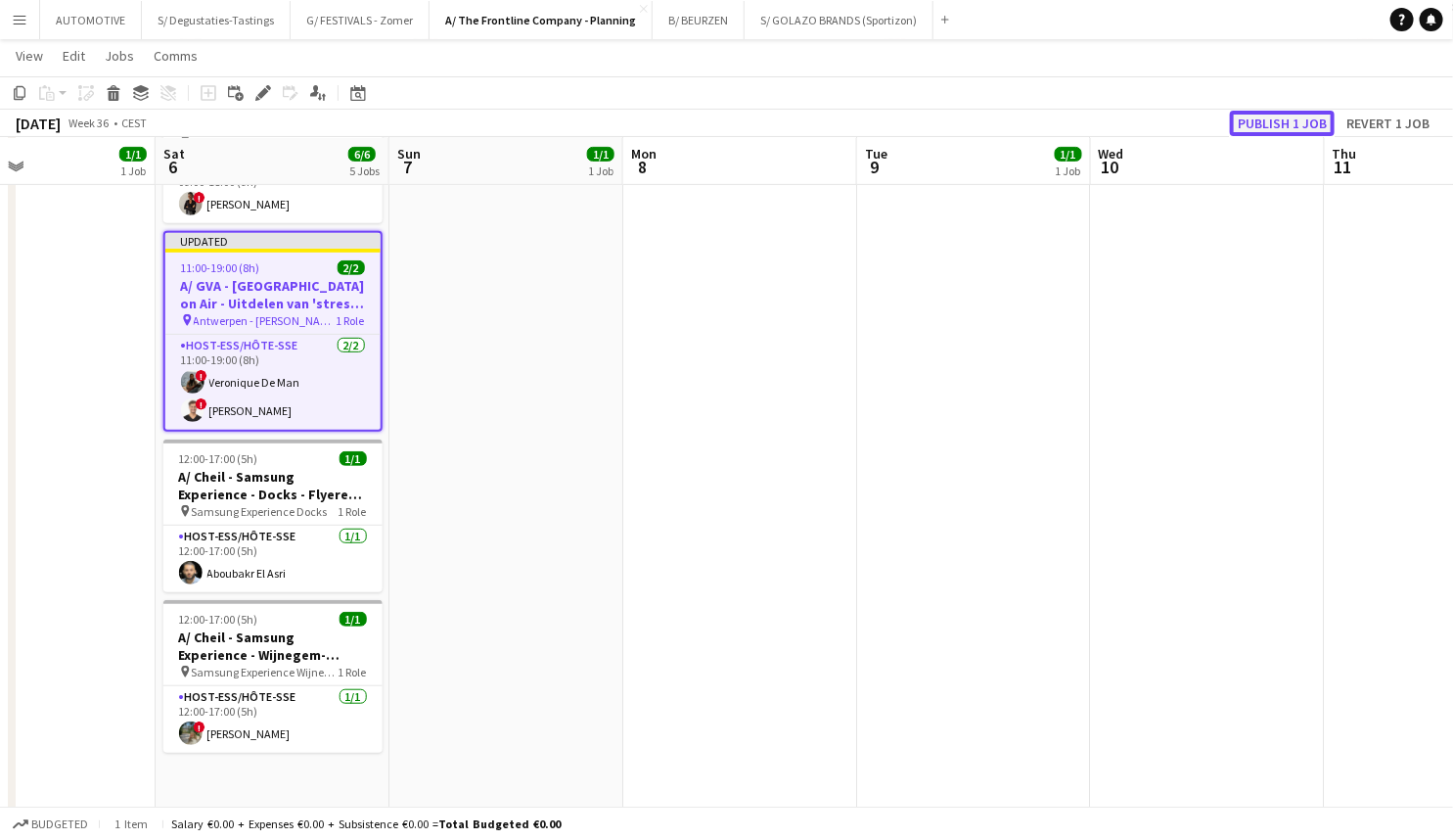
click at [1282, 117] on button "Publish 1 job" at bounding box center [1282, 123] width 104 height 26
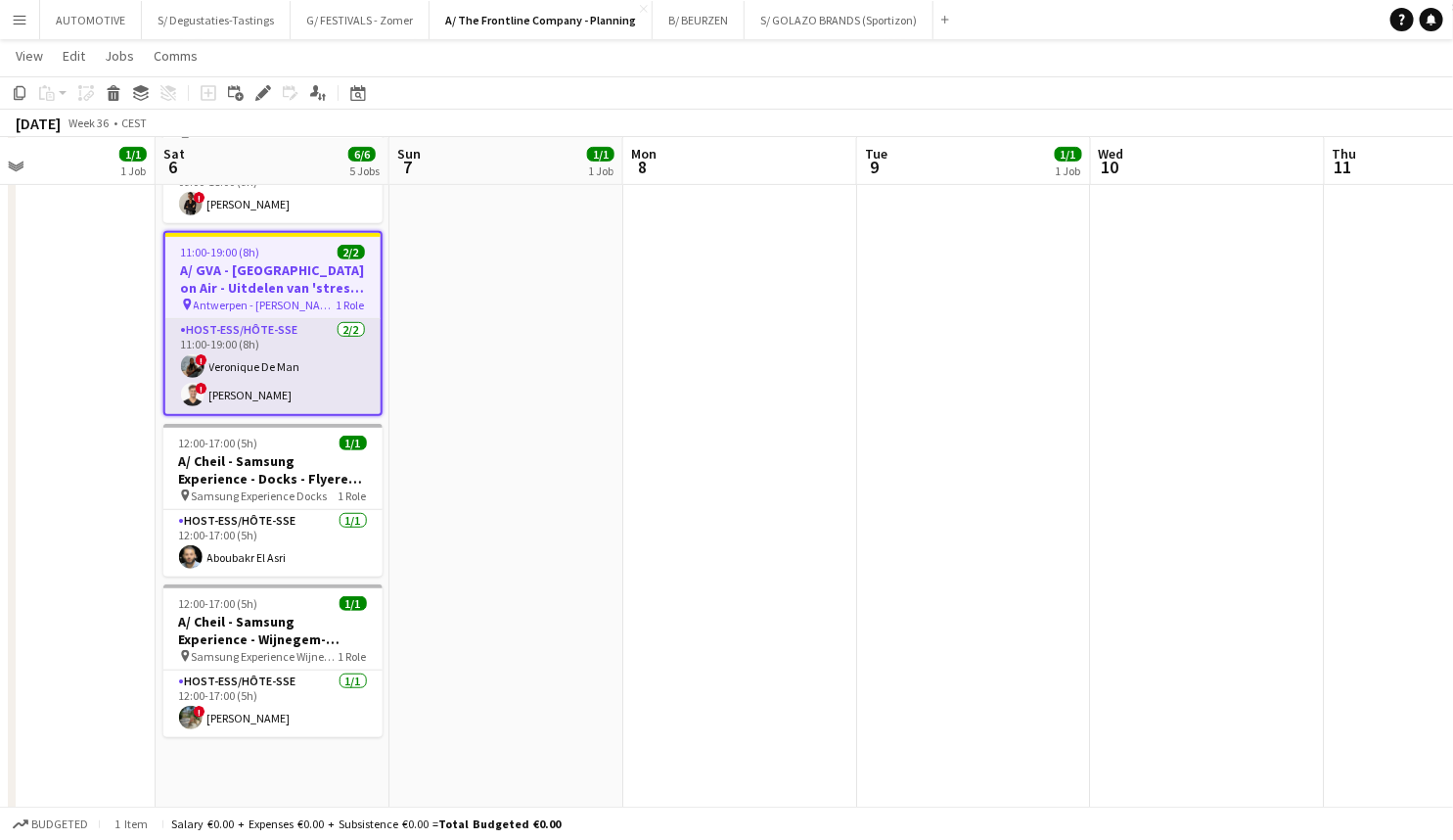
click at [249, 364] on app-card-role "Host-ess/Hôte-sse 2/2 11:00-19:00 (8h) ! Veronique De Man ! Jonas Verheyen" at bounding box center [273, 366] width 215 height 95
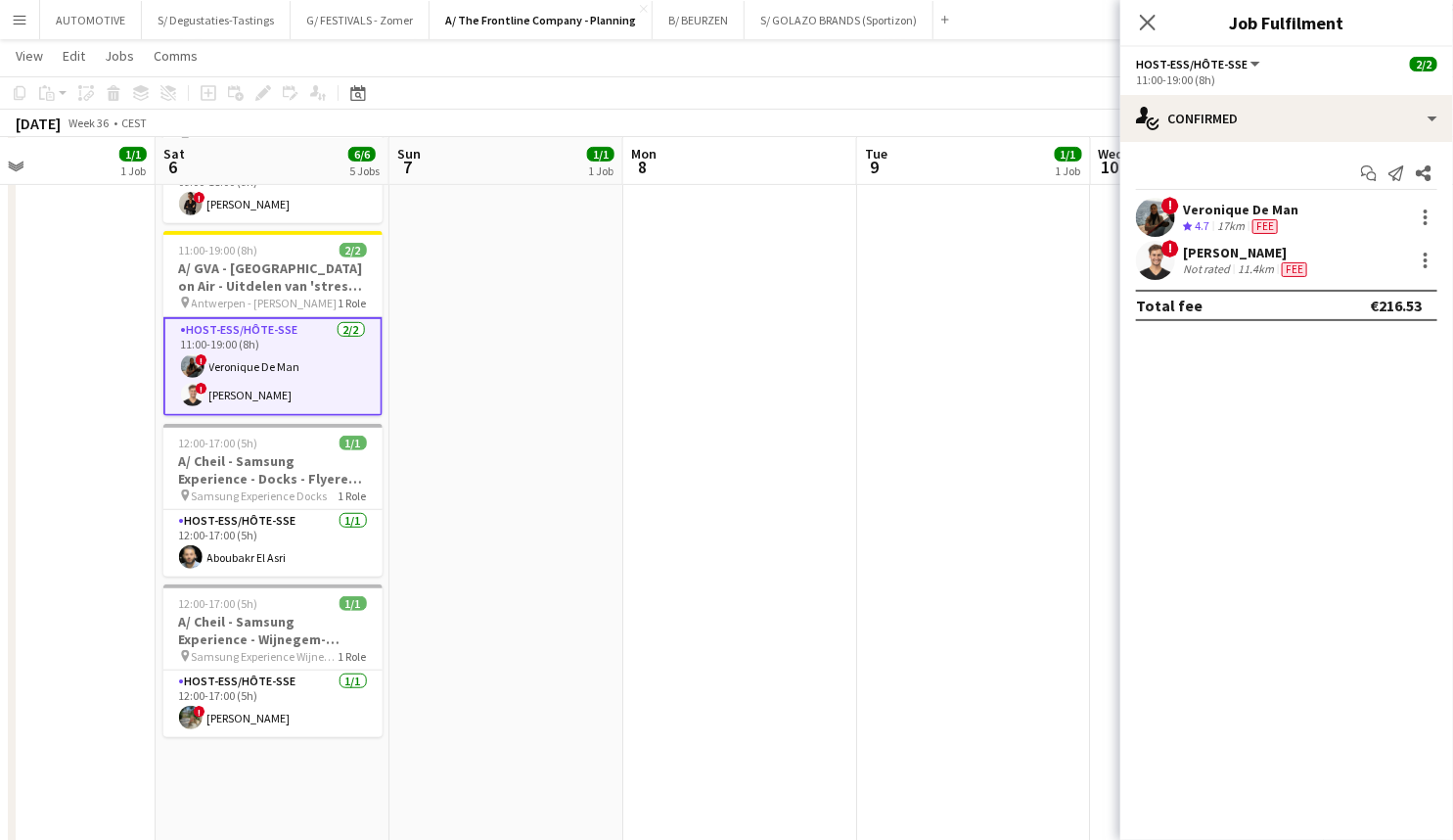
click at [1190, 265] on div "Not rated" at bounding box center [1208, 270] width 51 height 16
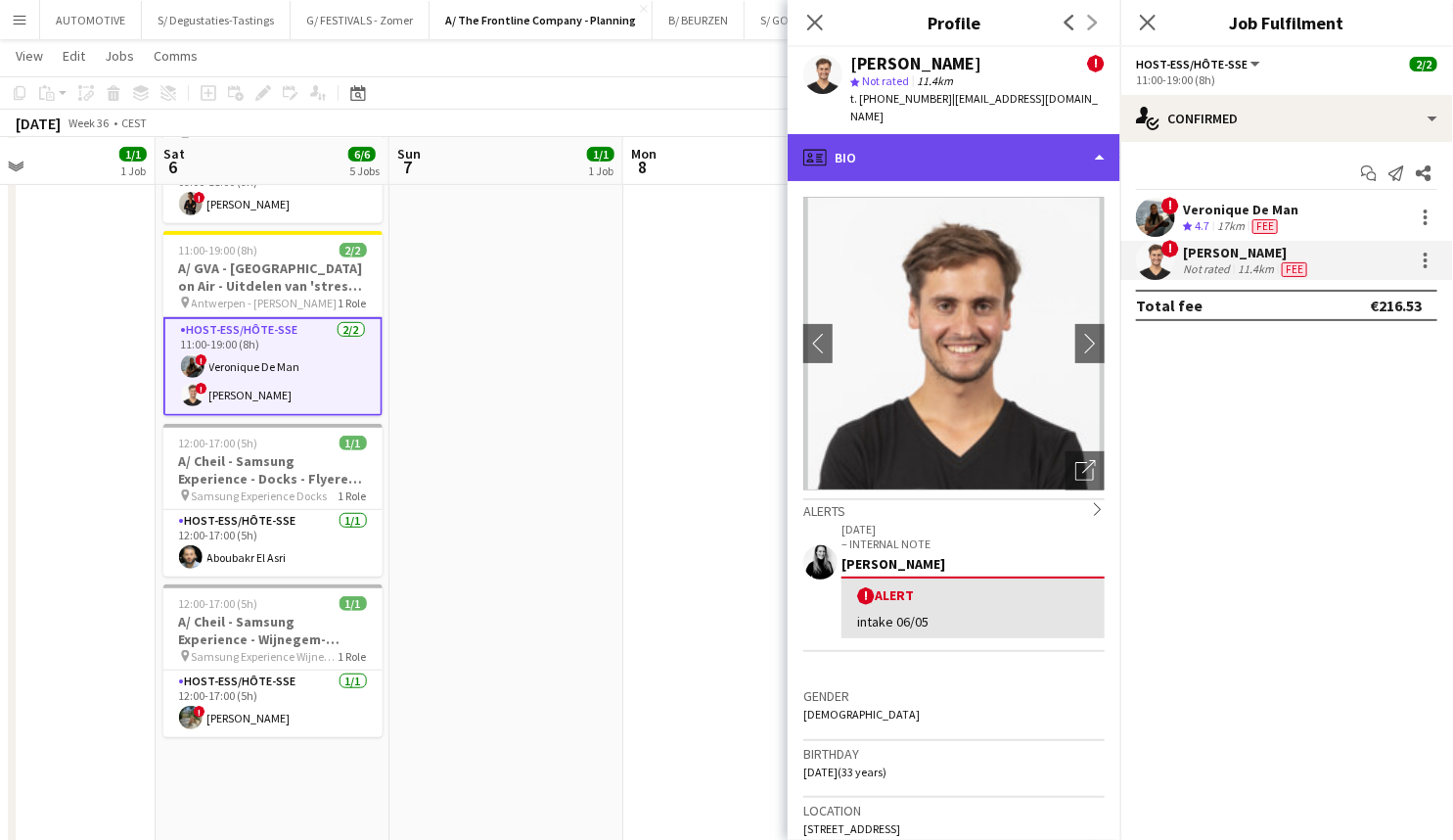
click at [970, 144] on div "profile Bio" at bounding box center [954, 157] width 332 height 47
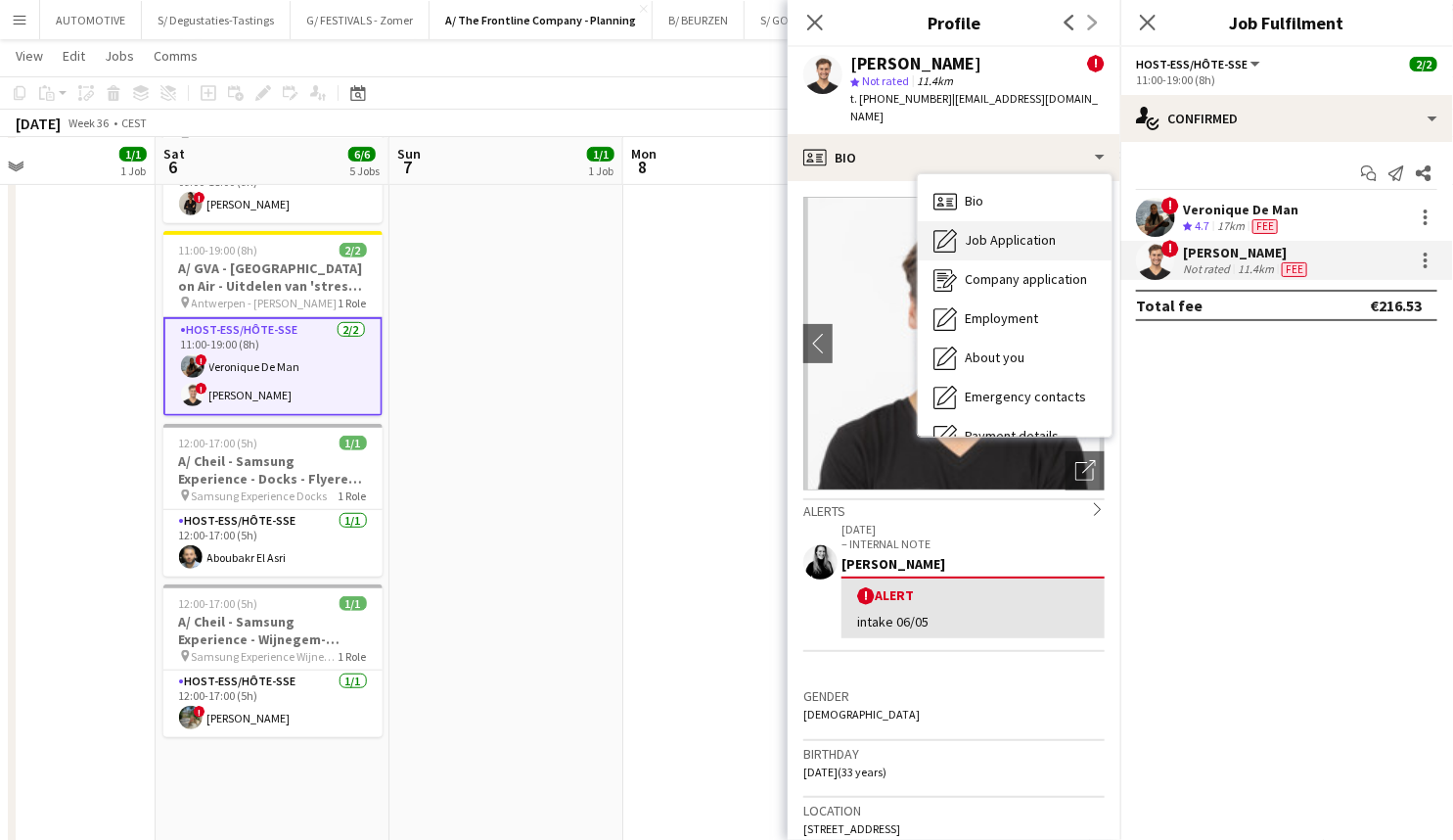
click at [1005, 231] on span "Job Application" at bounding box center [1010, 240] width 91 height 18
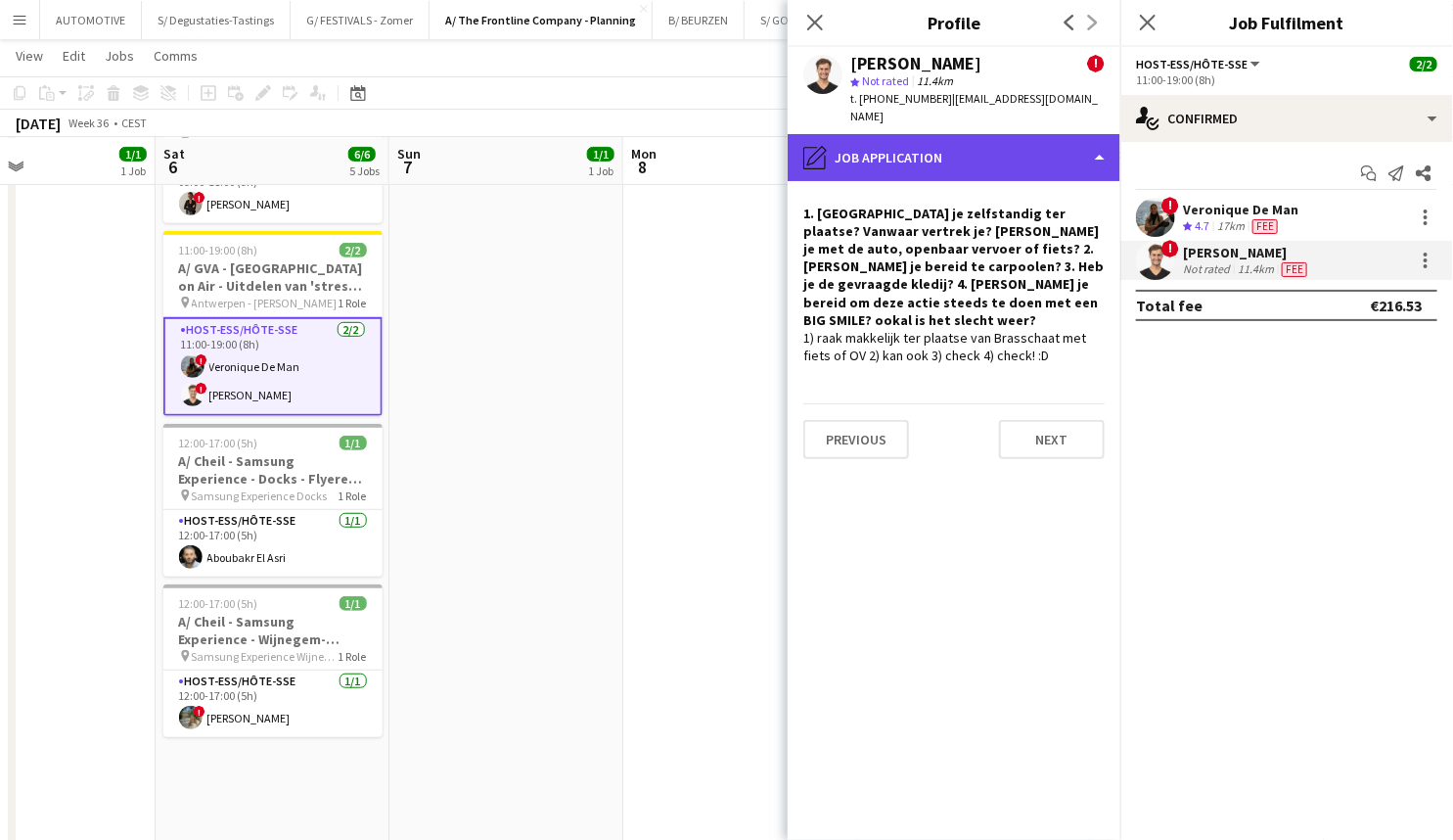
click at [993, 147] on div "pencil4 Job Application" at bounding box center [954, 157] width 332 height 47
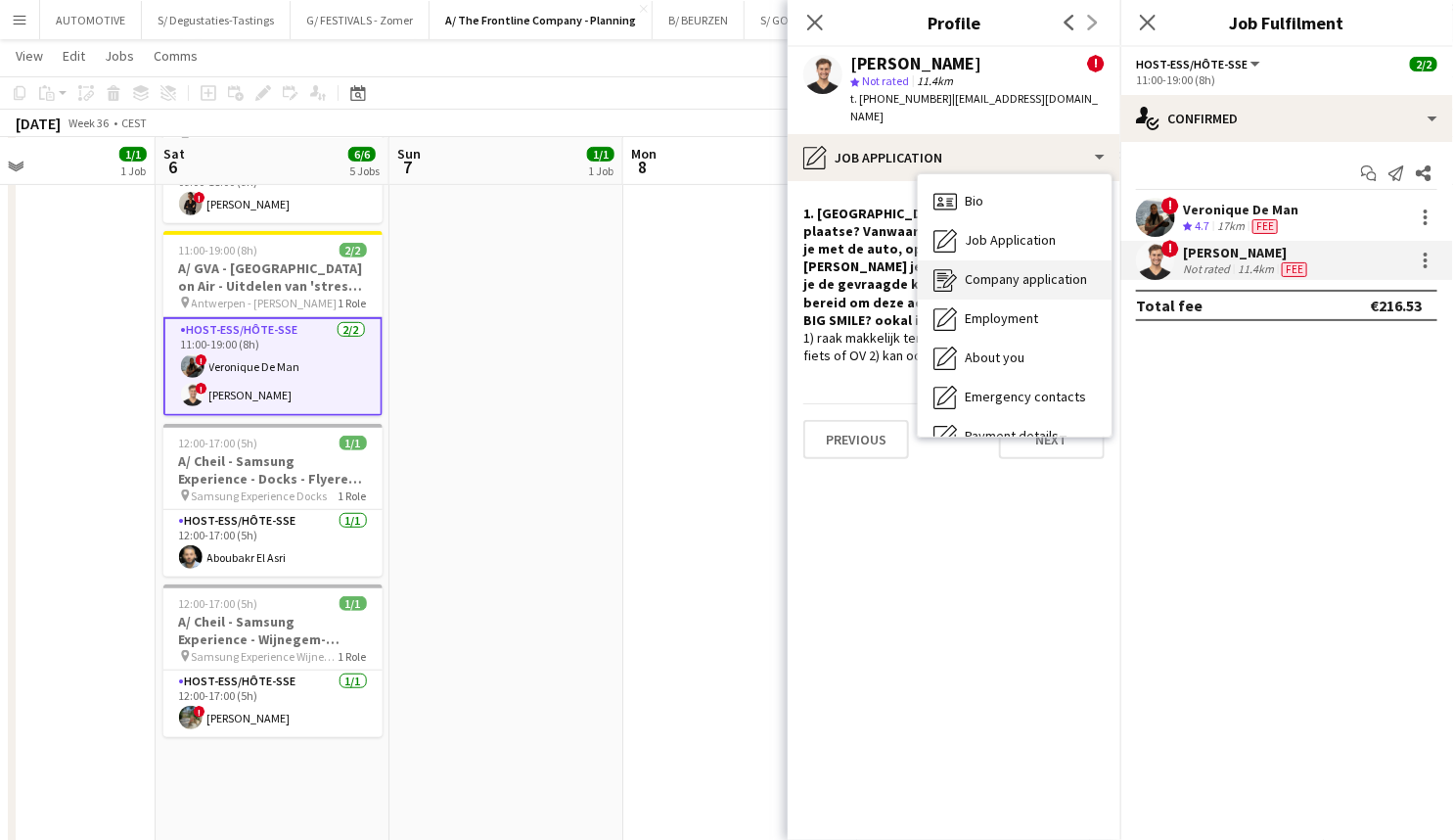
click at [1022, 270] on span "Company application" at bounding box center [1026, 279] width 122 height 18
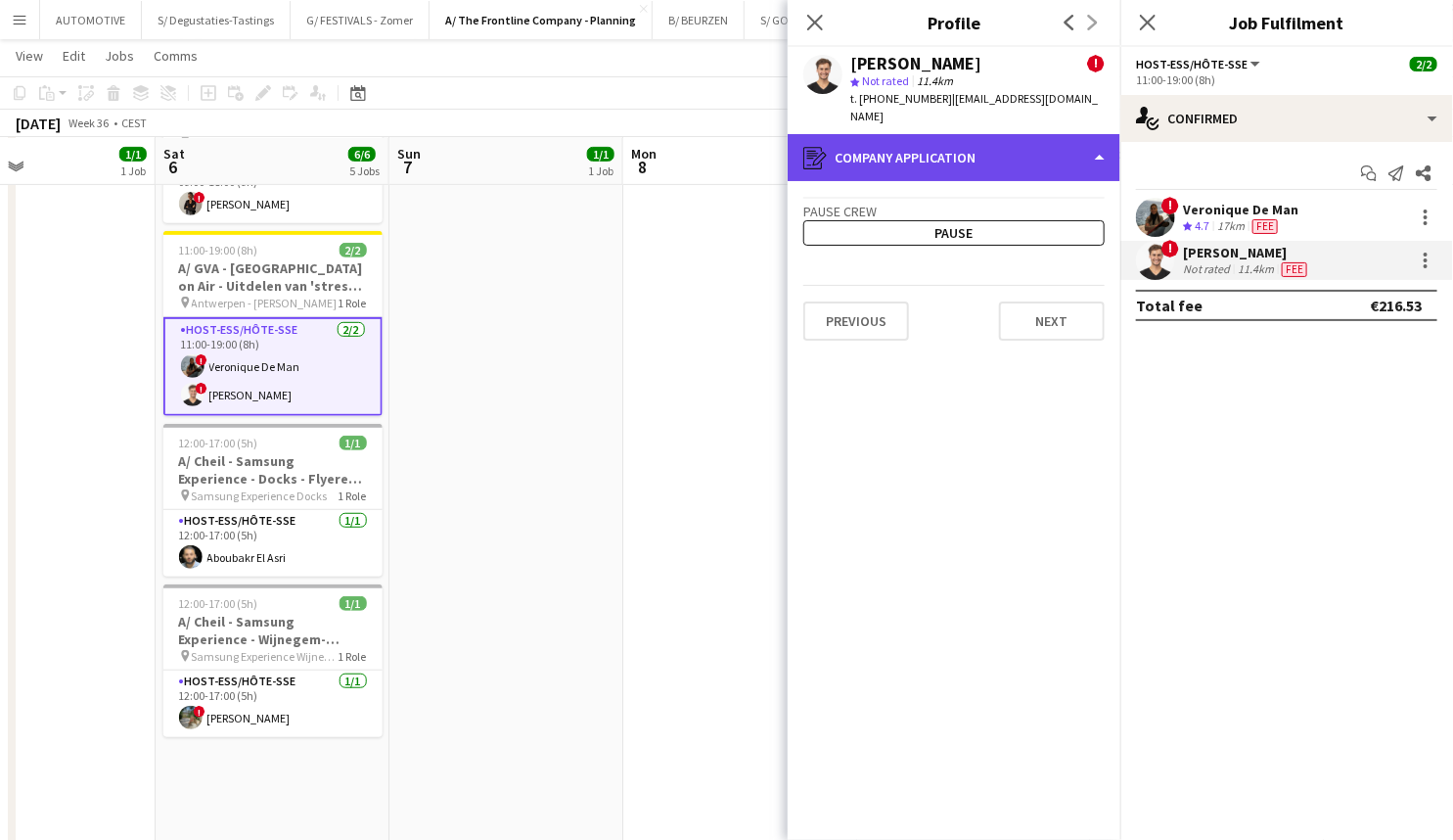
click at [989, 154] on div "register Company application" at bounding box center [954, 157] width 332 height 47
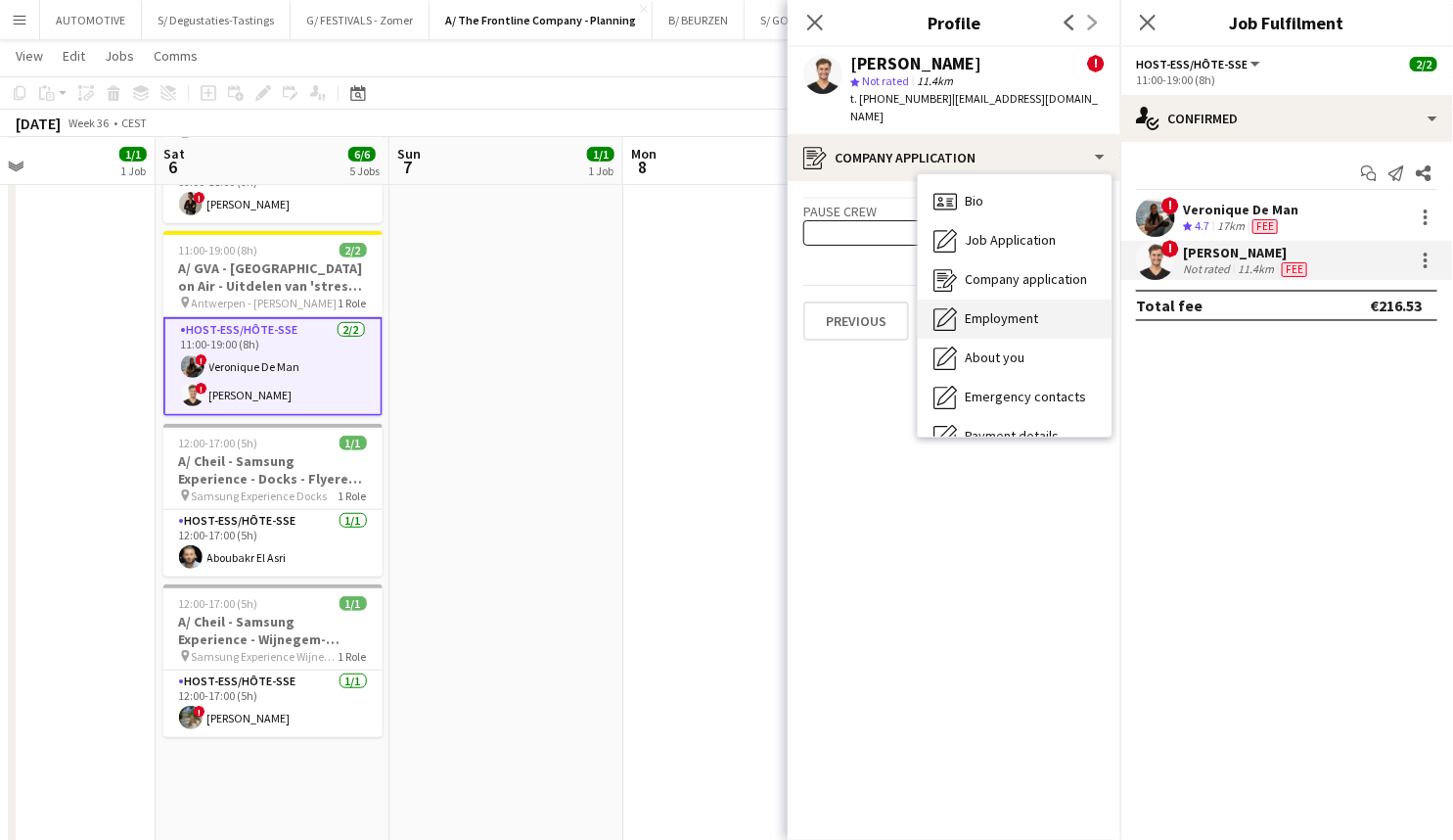
click at [1008, 310] on span "Employment" at bounding box center [1002, 318] width 74 height 18
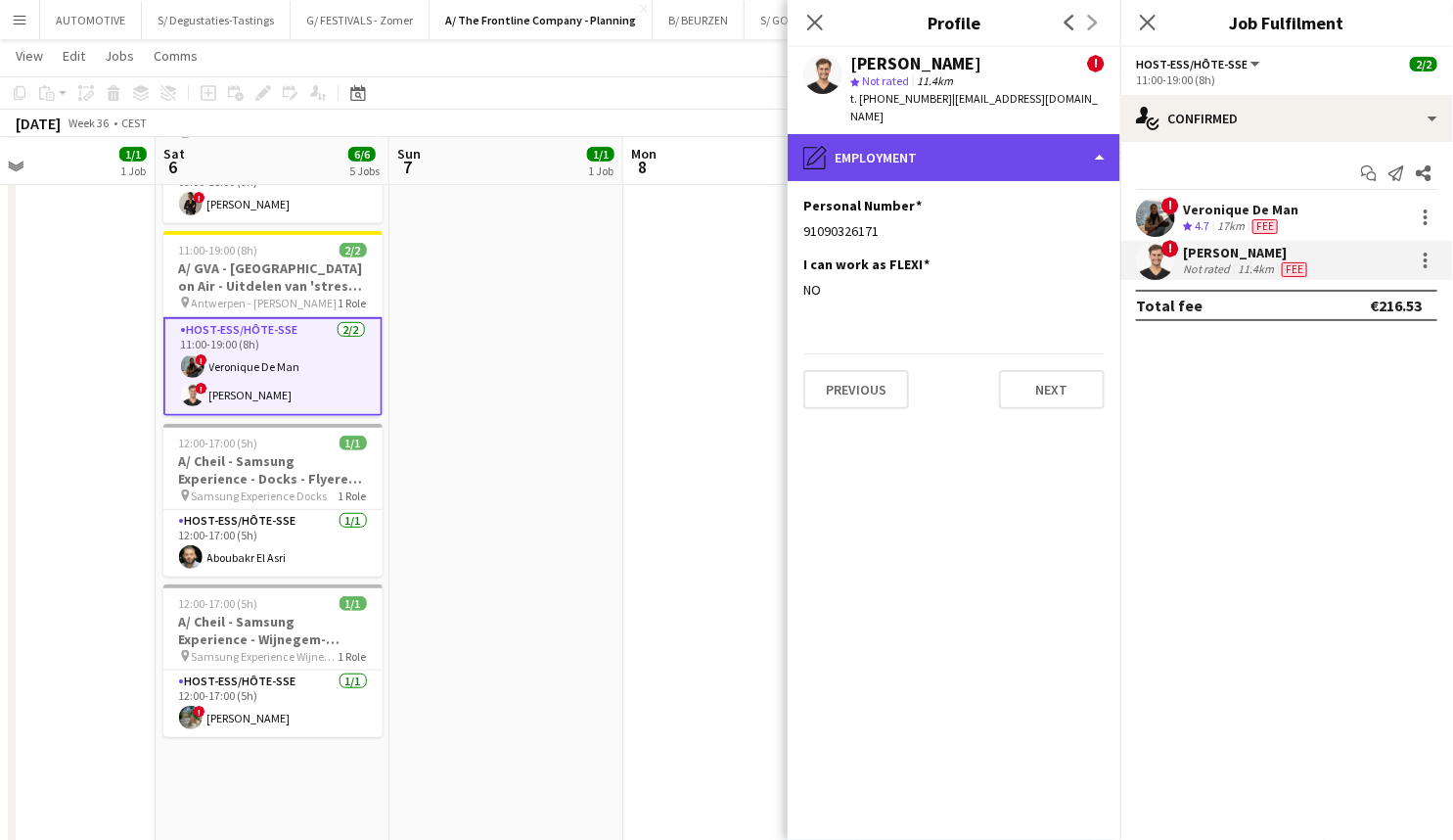
click at [933, 138] on div "pencil4 Employment" at bounding box center [954, 157] width 332 height 47
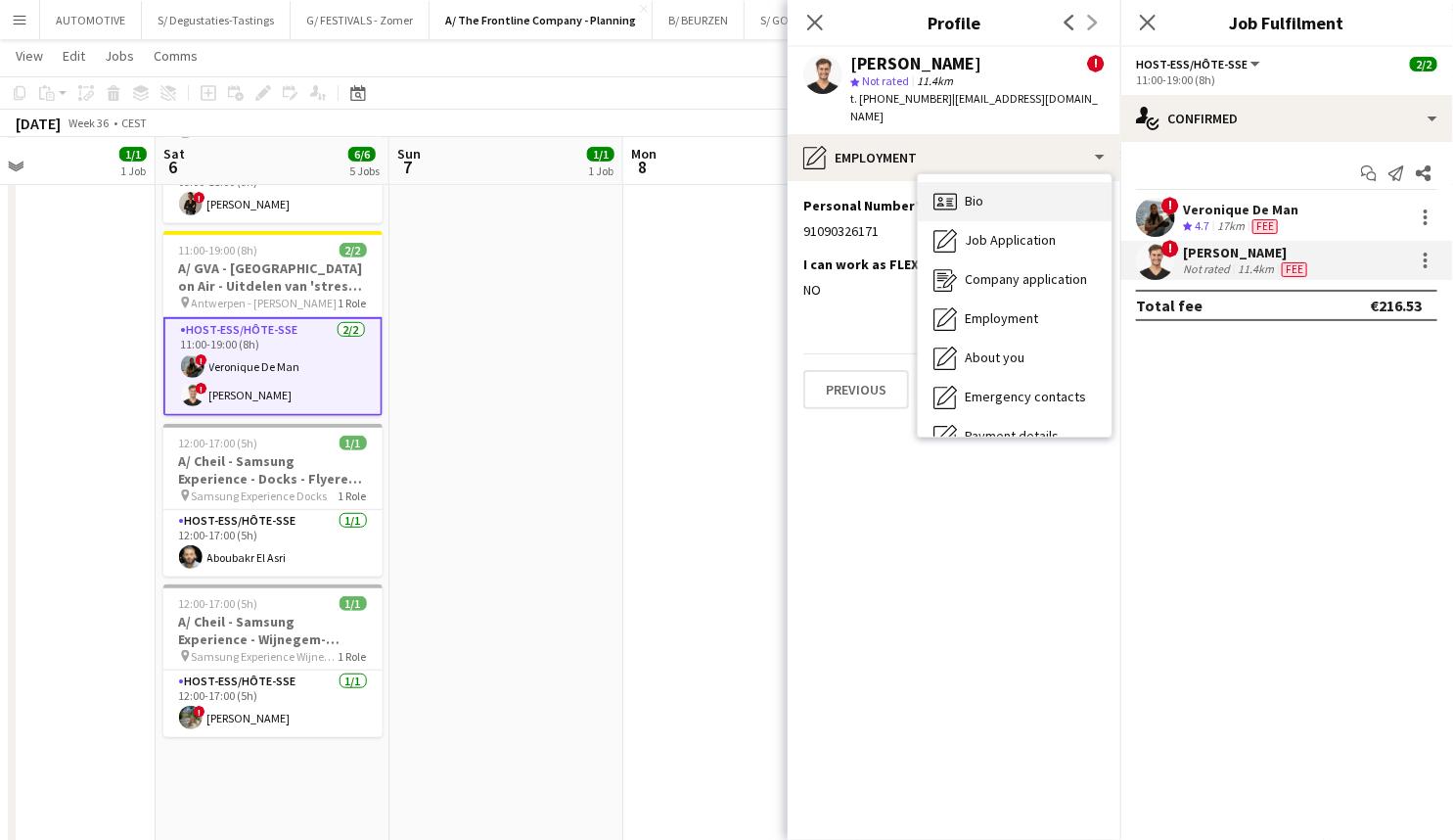
click at [998, 191] on div "Bio Bio" at bounding box center [1014, 201] width 194 height 39
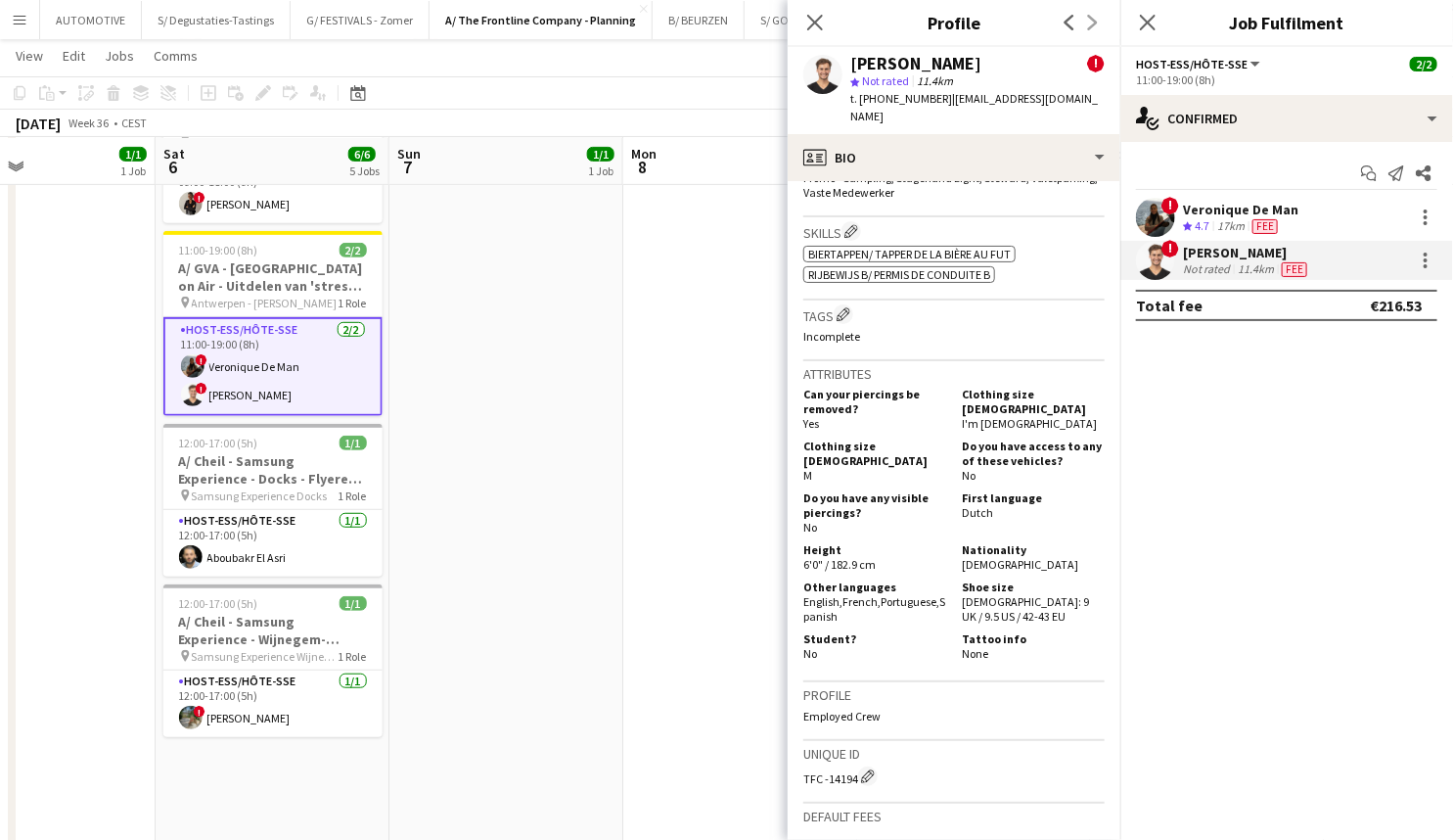
scroll to position [1025, 0]
click at [290, 382] on app-card-role "Host-ess/Hôte-sse 2/2 11:00-19:00 (8h) ! Veronique De Man ! Jonas Verheyen" at bounding box center [273, 366] width 219 height 99
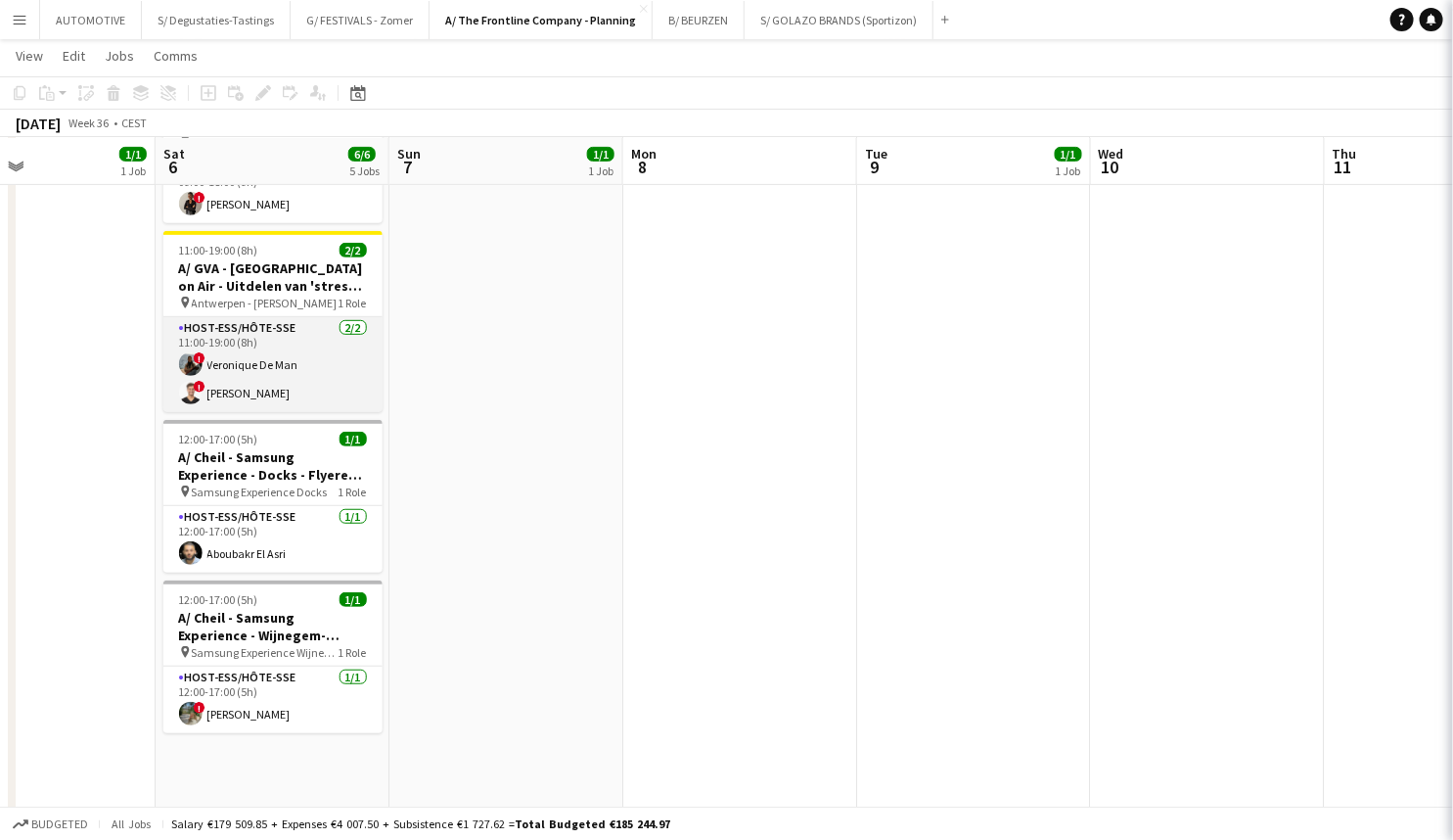
scroll to position [0, 548]
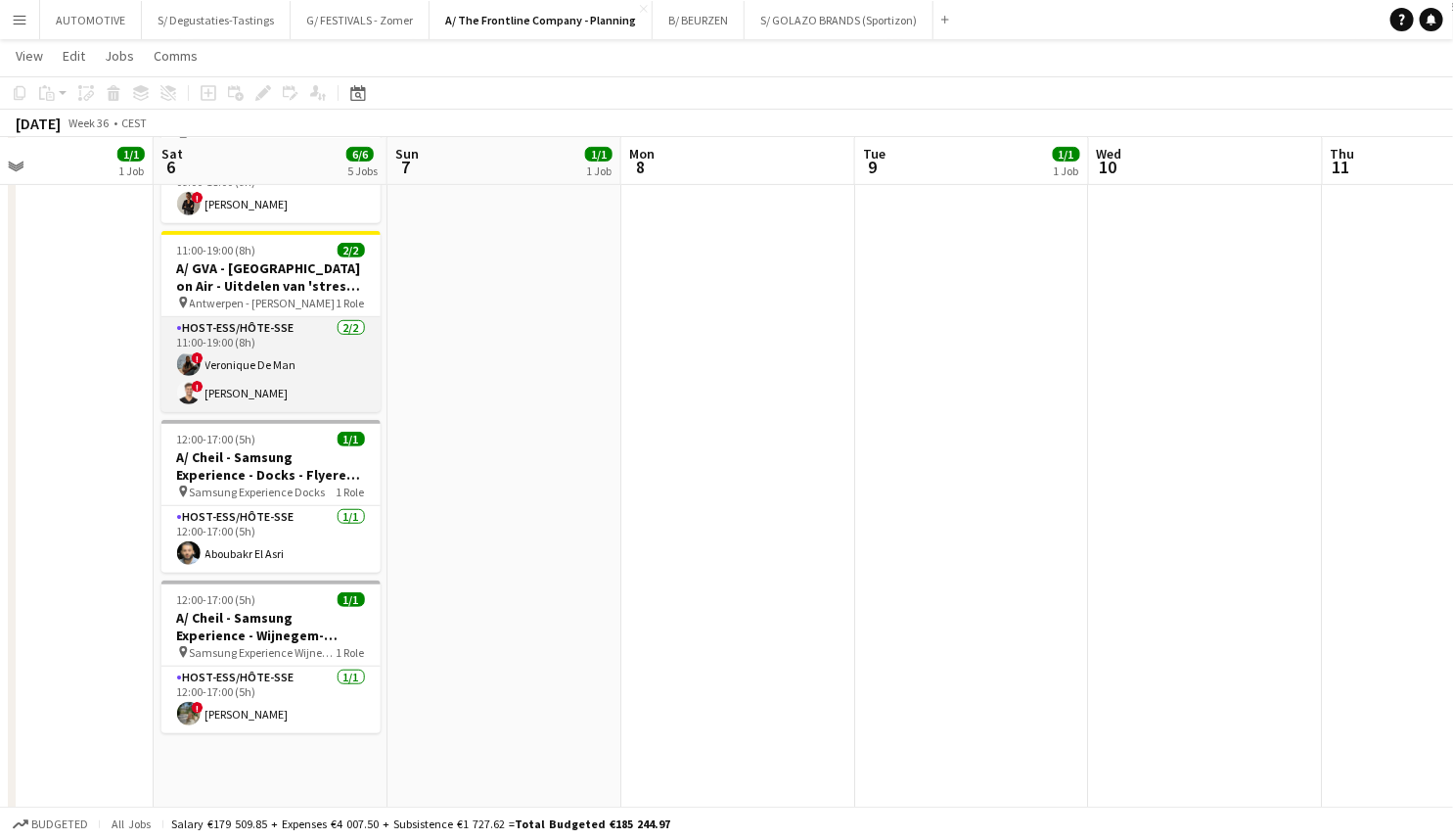
click at [274, 374] on app-card-role "Host-ess/Hôte-sse 2/2 11:00-19:00 (8h) ! Veronique De Man ! Jonas Verheyen" at bounding box center [271, 364] width 219 height 95
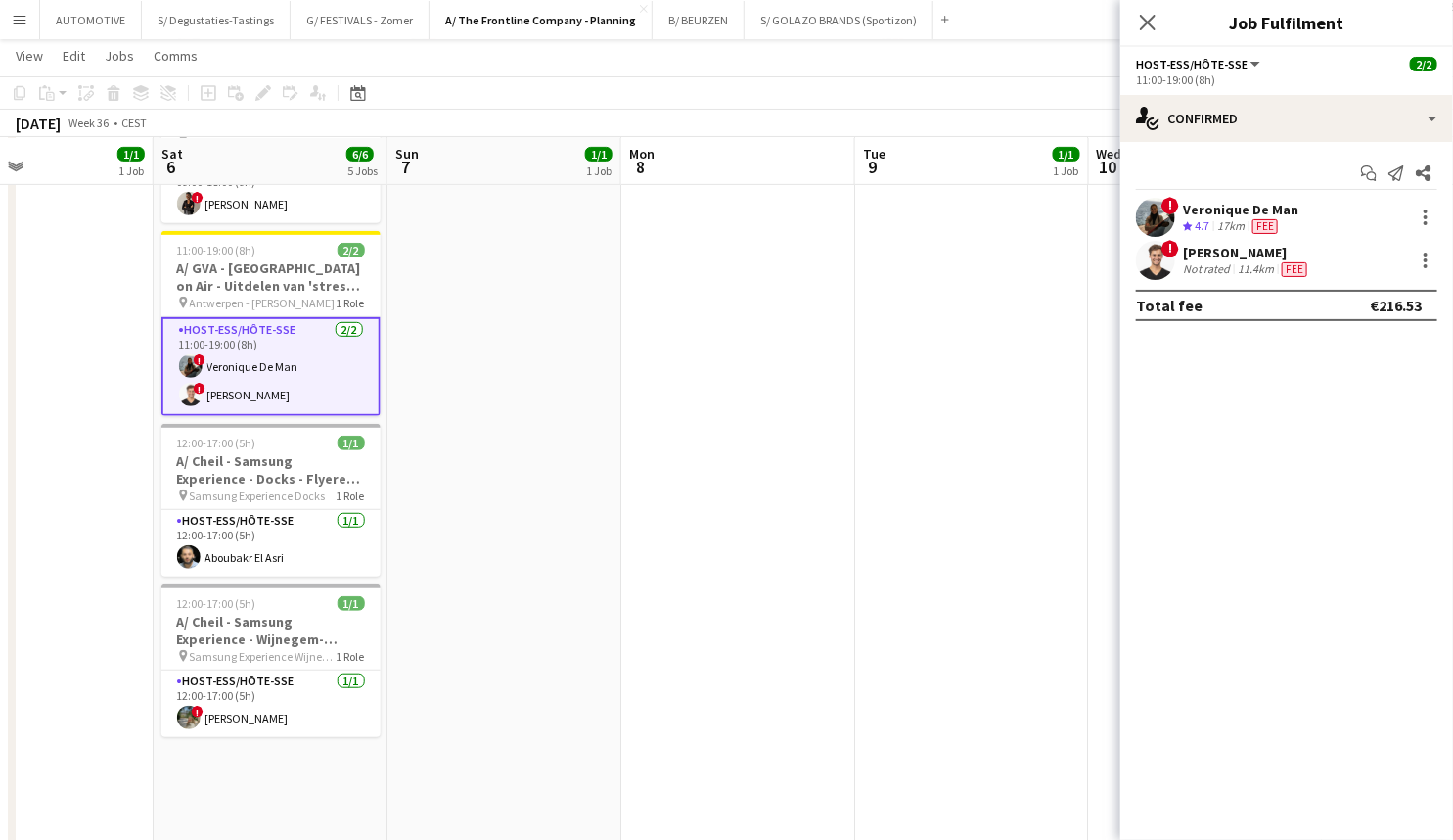
click at [1225, 251] on div "Jonas Verheyen" at bounding box center [1247, 253] width 128 height 18
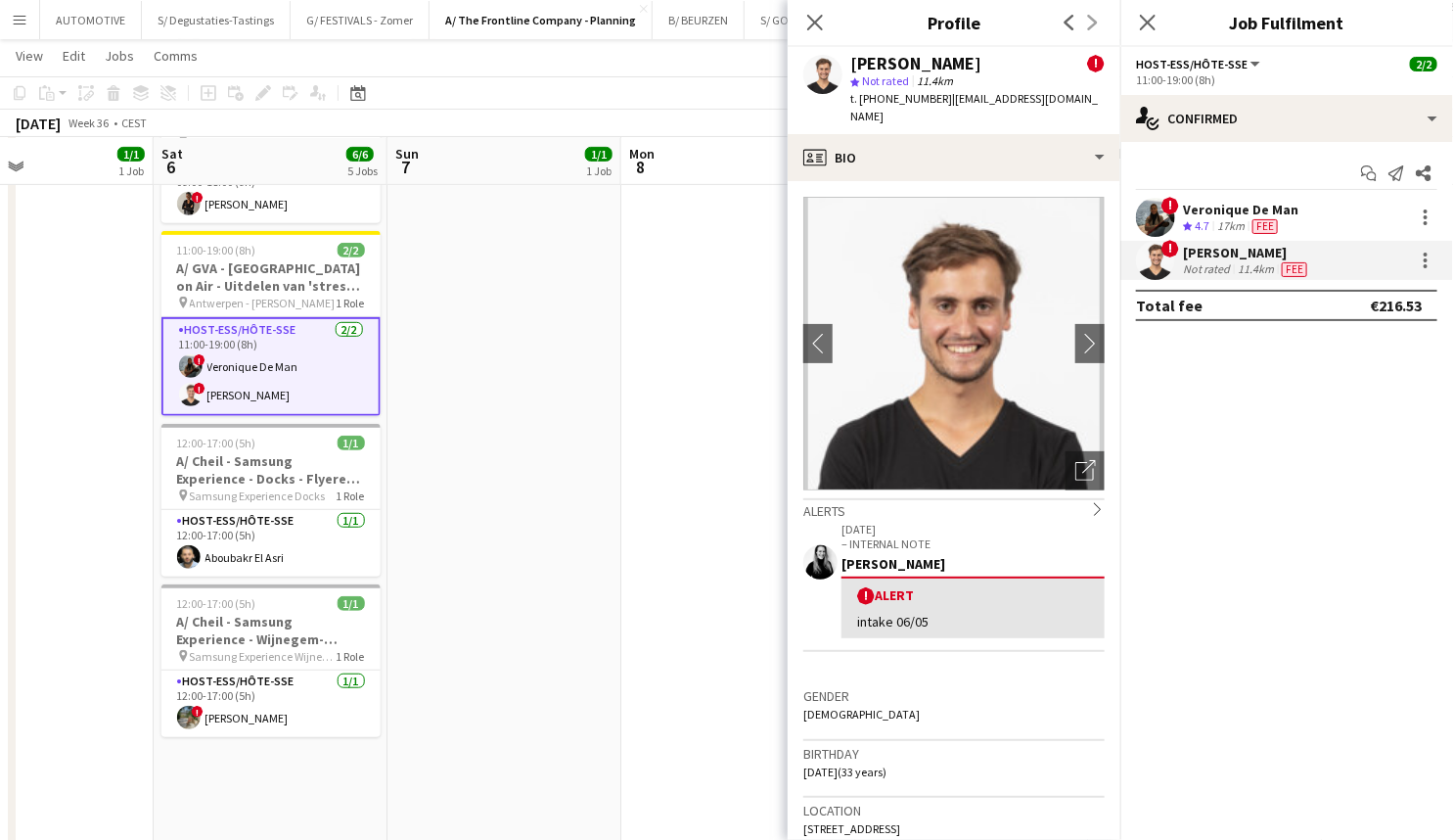
drag, startPoint x: 1121, startPoint y: 395, endPoint x: 1111, endPoint y: 411, distance: 18.9
click at [1116, 430] on body "Menu Boards Boards Boards All jobs Status Workforce Workforce My Workforce Recr…" at bounding box center [726, 741] width 1453 height 2118
click at [1122, 374] on mat-expansion-panel "check Confirmed Start chat Send notification Share ! Veronique De Man Crew rati…" at bounding box center [1287, 491] width 332 height 698
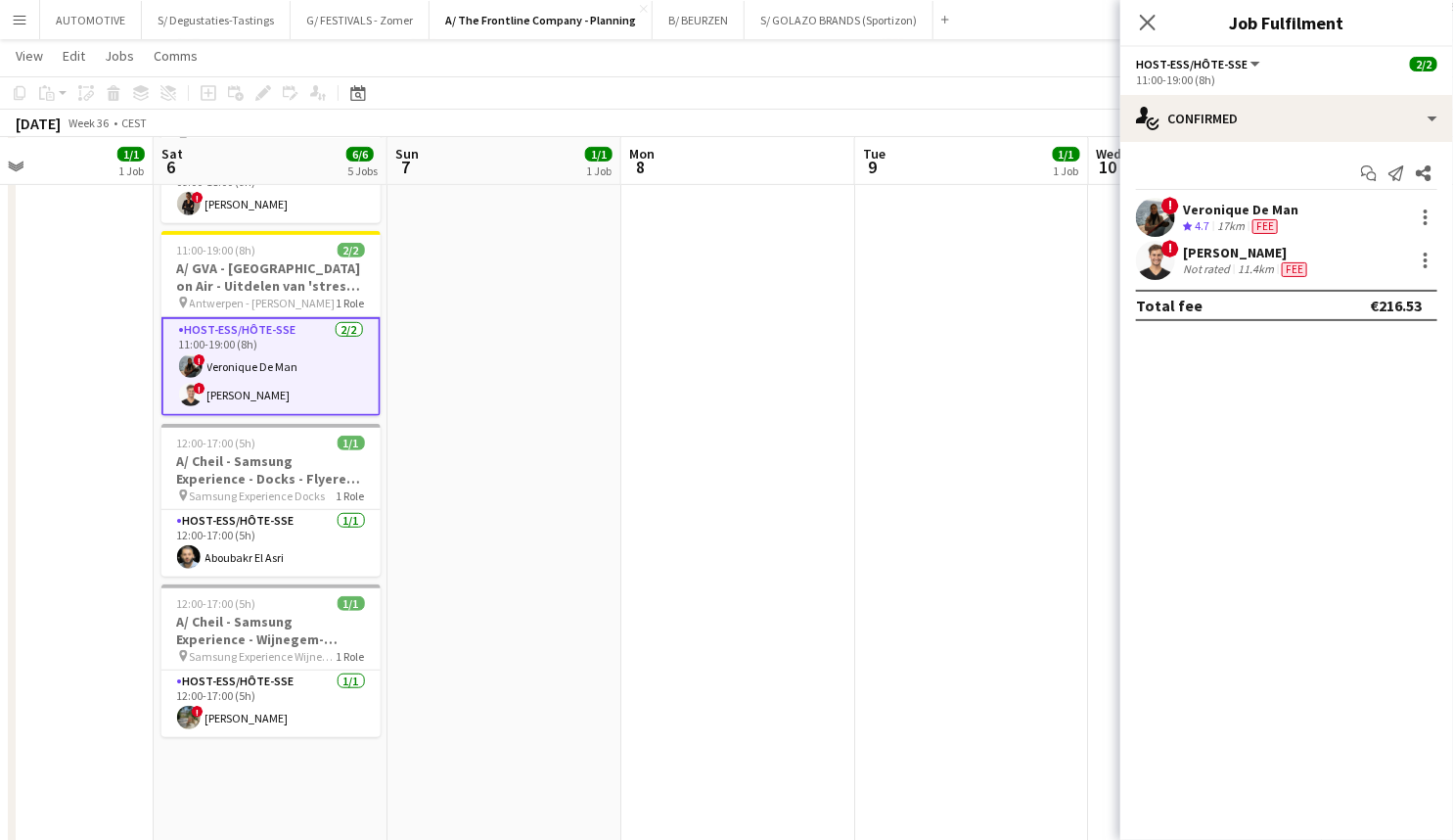
click at [1189, 249] on div "Jonas Verheyen" at bounding box center [1247, 253] width 128 height 18
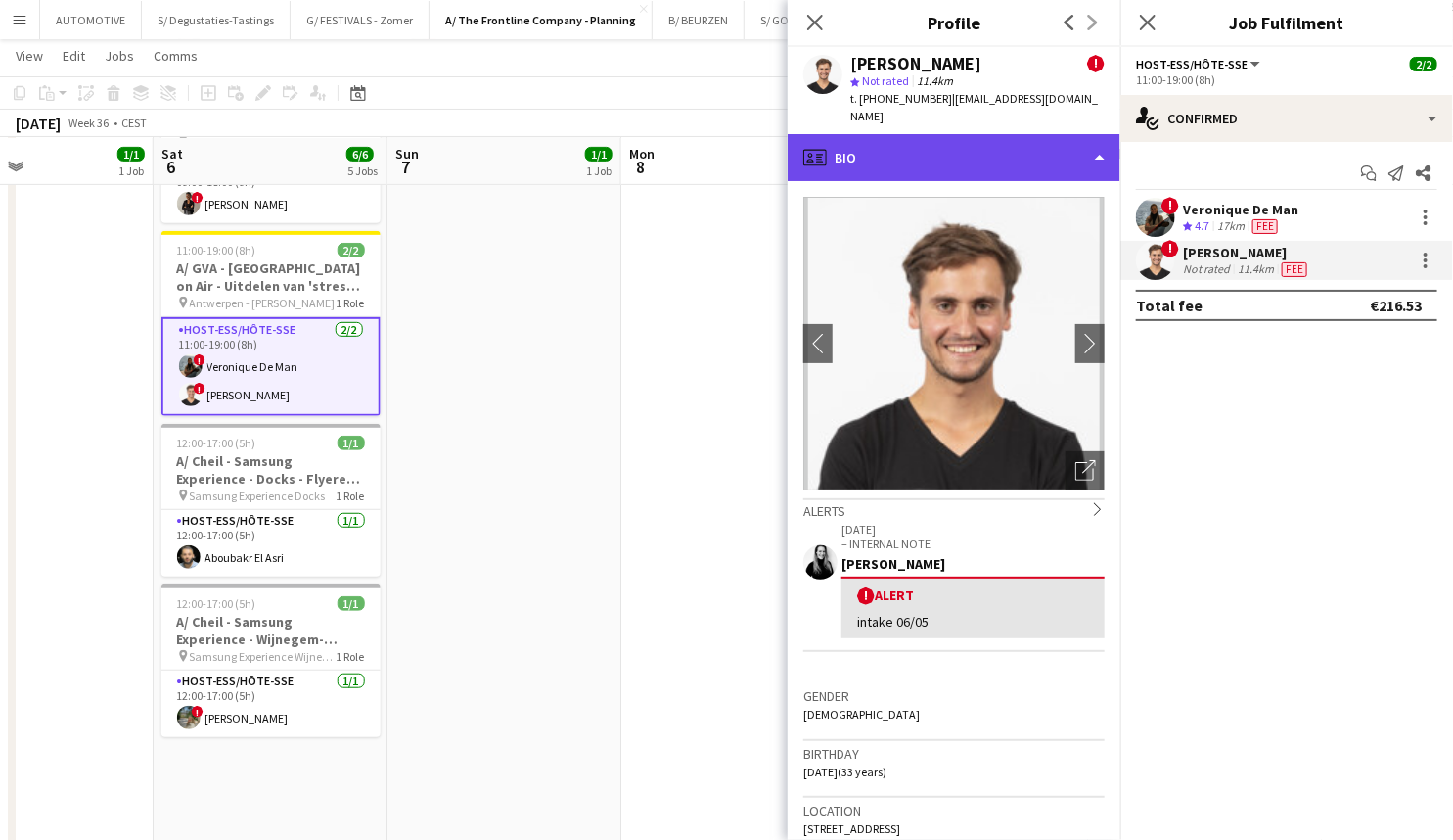
click at [1081, 134] on div "profile Bio" at bounding box center [954, 157] width 332 height 47
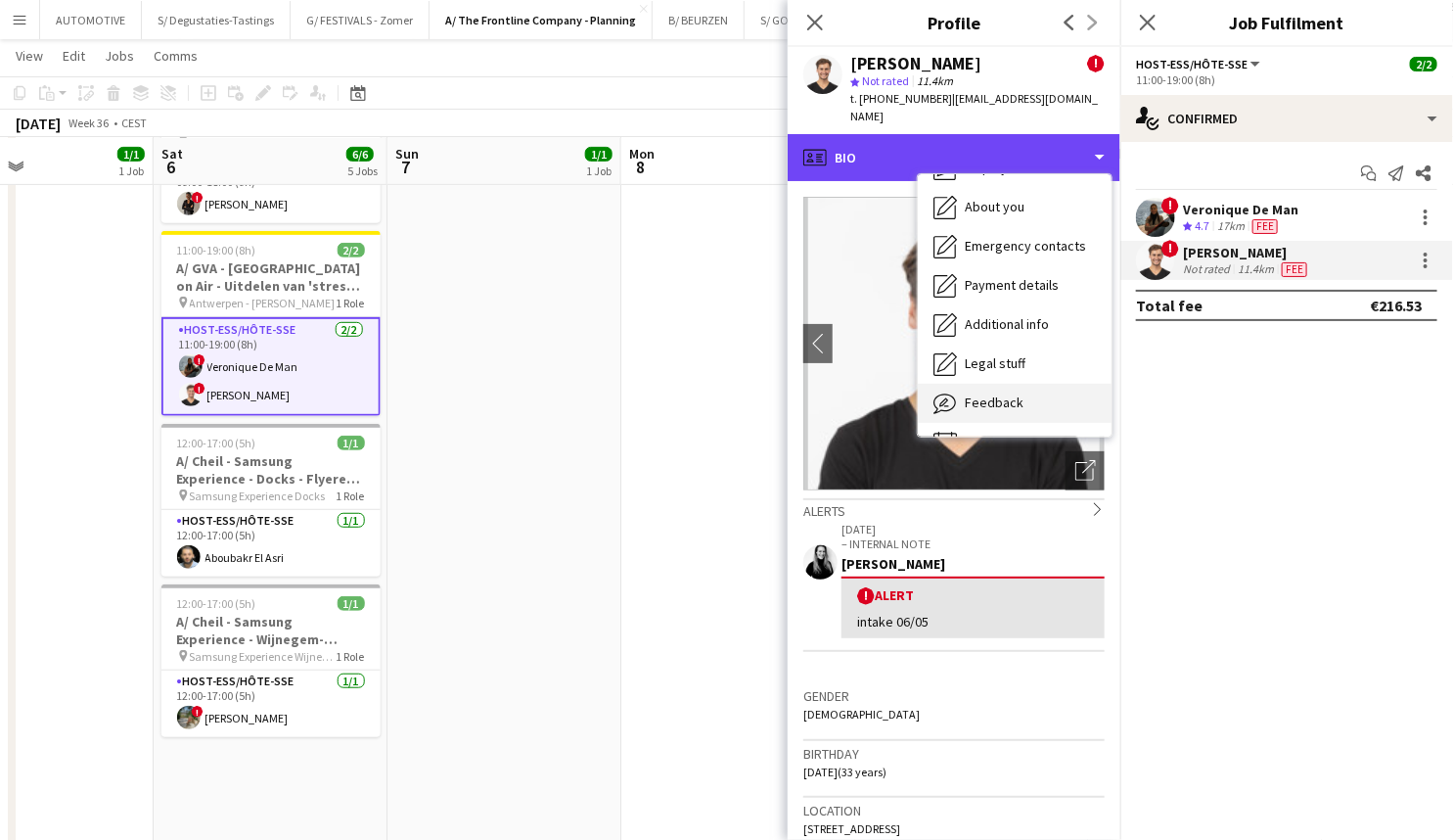
scroll to position [183, 0]
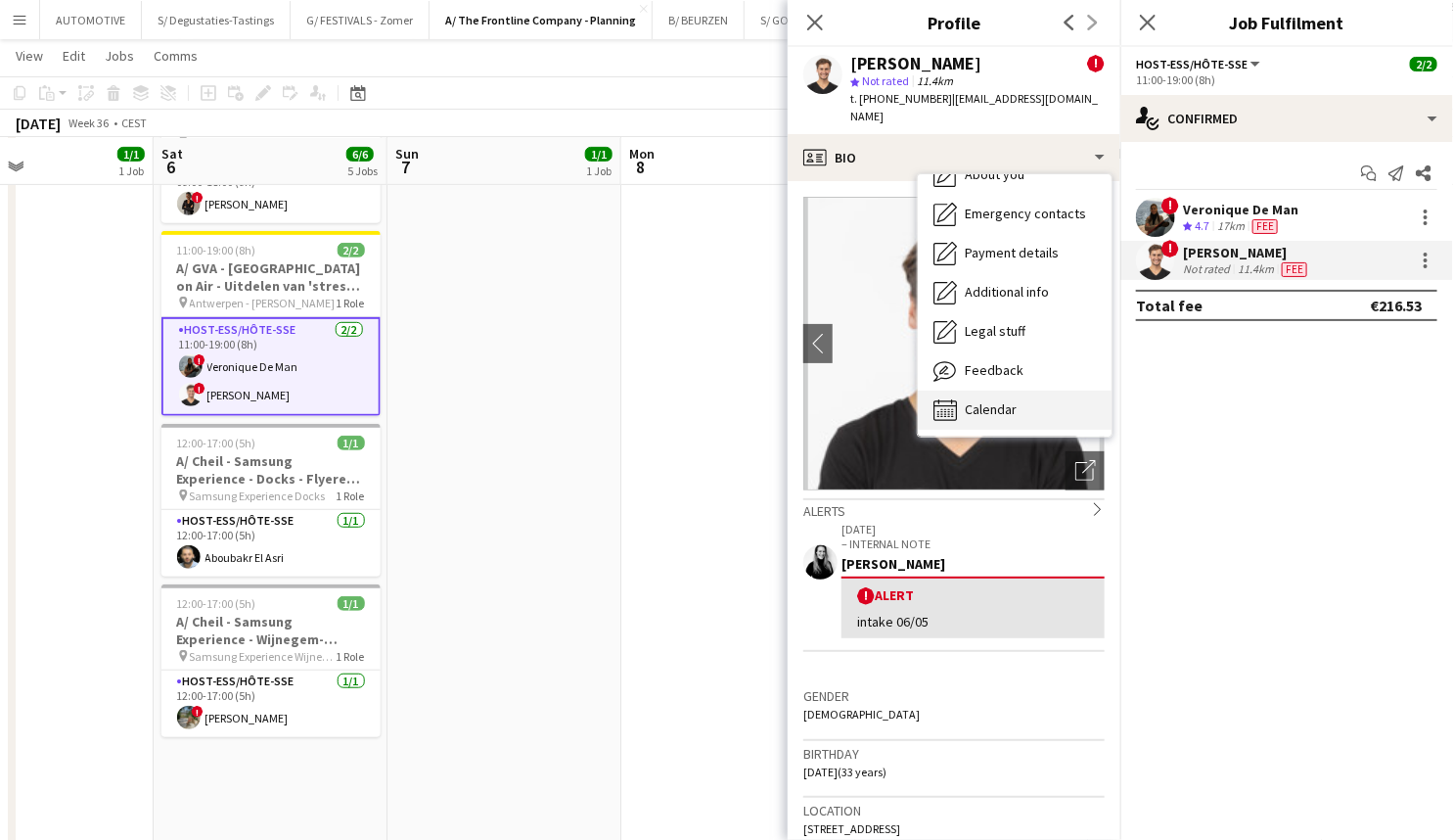
click at [990, 390] on div "Calendar Calendar" at bounding box center [1014, 409] width 194 height 39
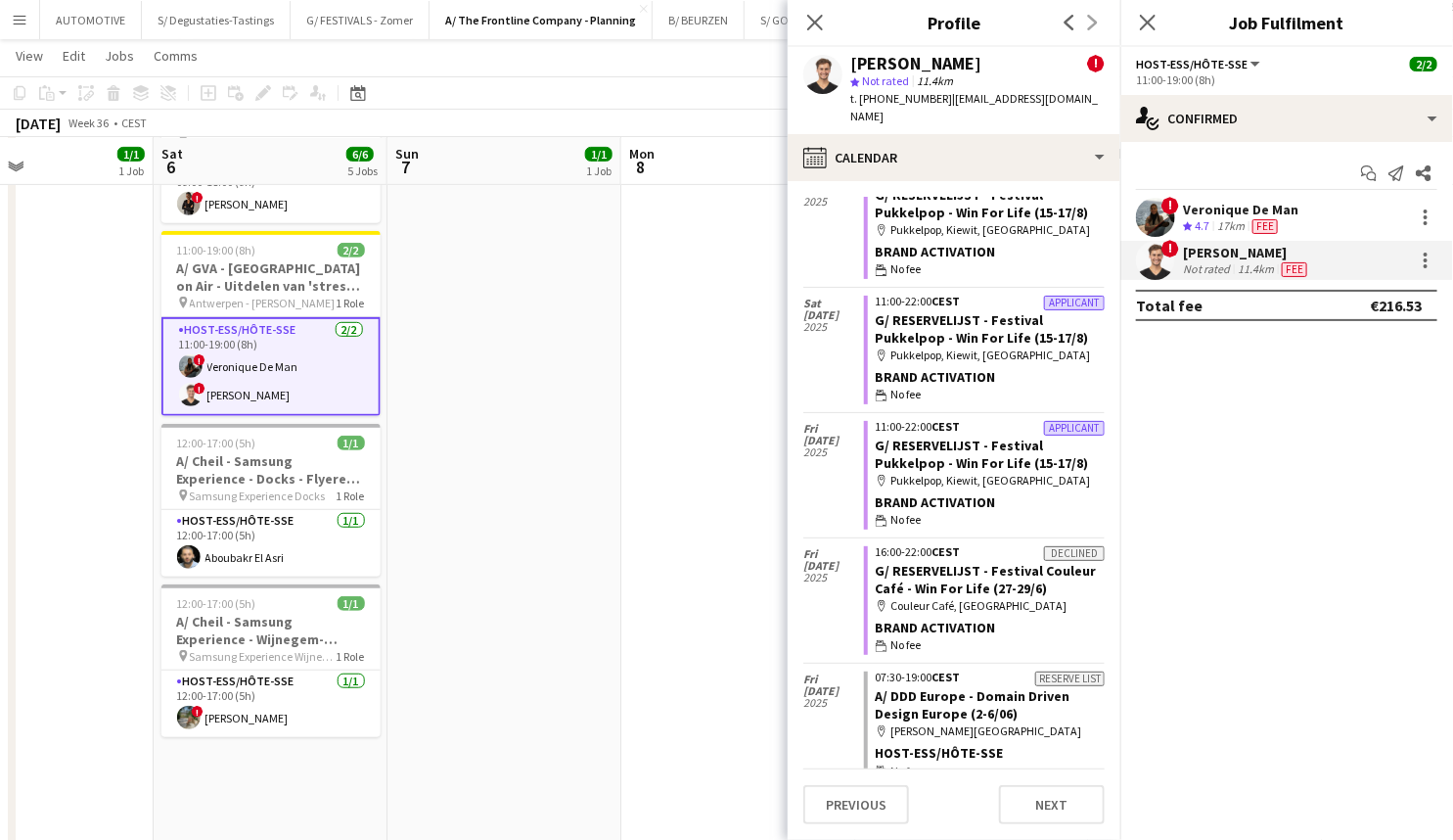
scroll to position [0, 0]
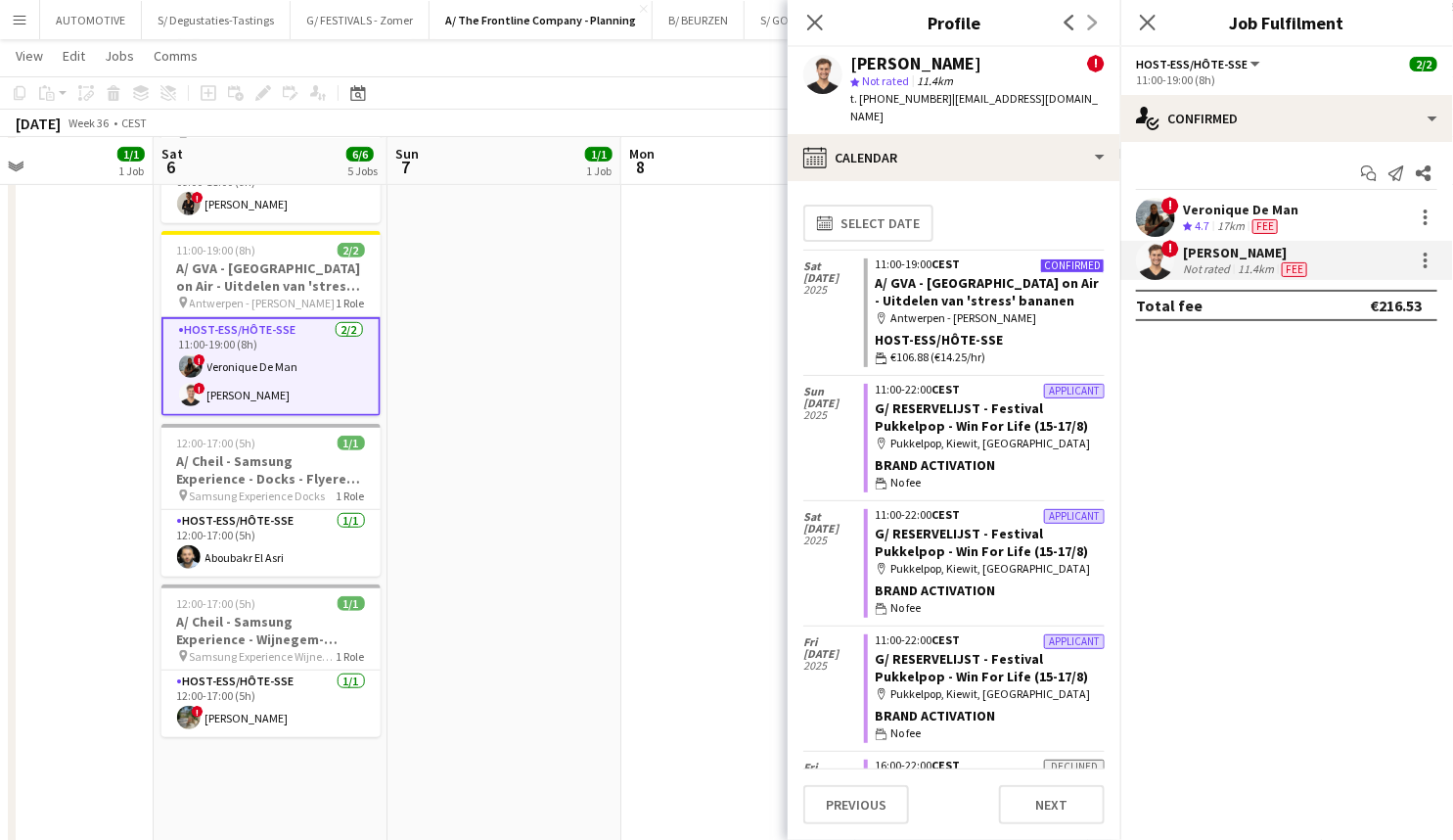
click at [1164, 450] on mat-expansion-panel "check Confirmed Start chat Send notification Share ! Veronique De Man Crew rati…" at bounding box center [1287, 491] width 332 height 698
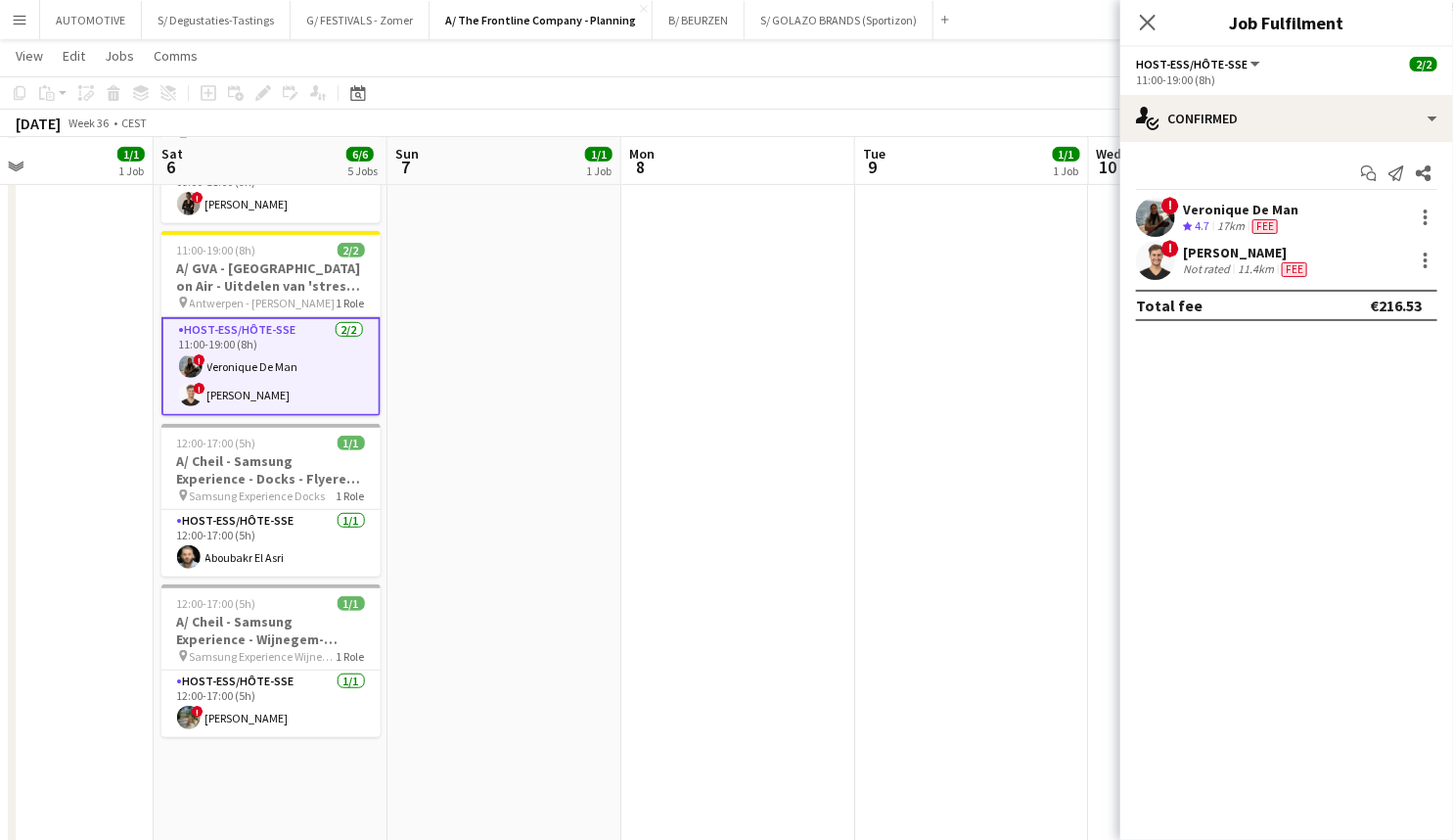
click at [1219, 251] on div "Jonas Verheyen" at bounding box center [1247, 253] width 128 height 18
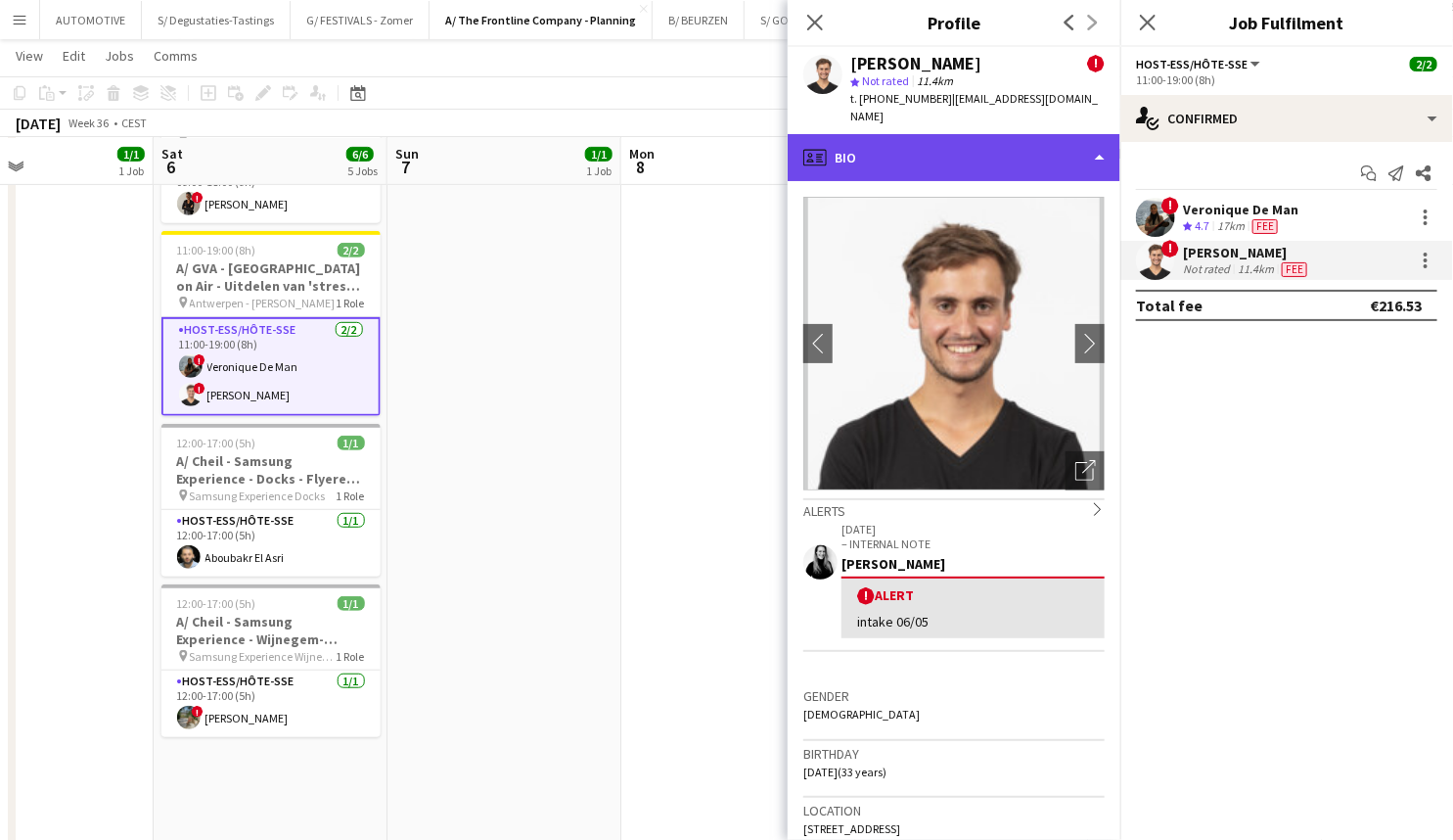
click at [928, 134] on div "profile Bio" at bounding box center [954, 157] width 332 height 47
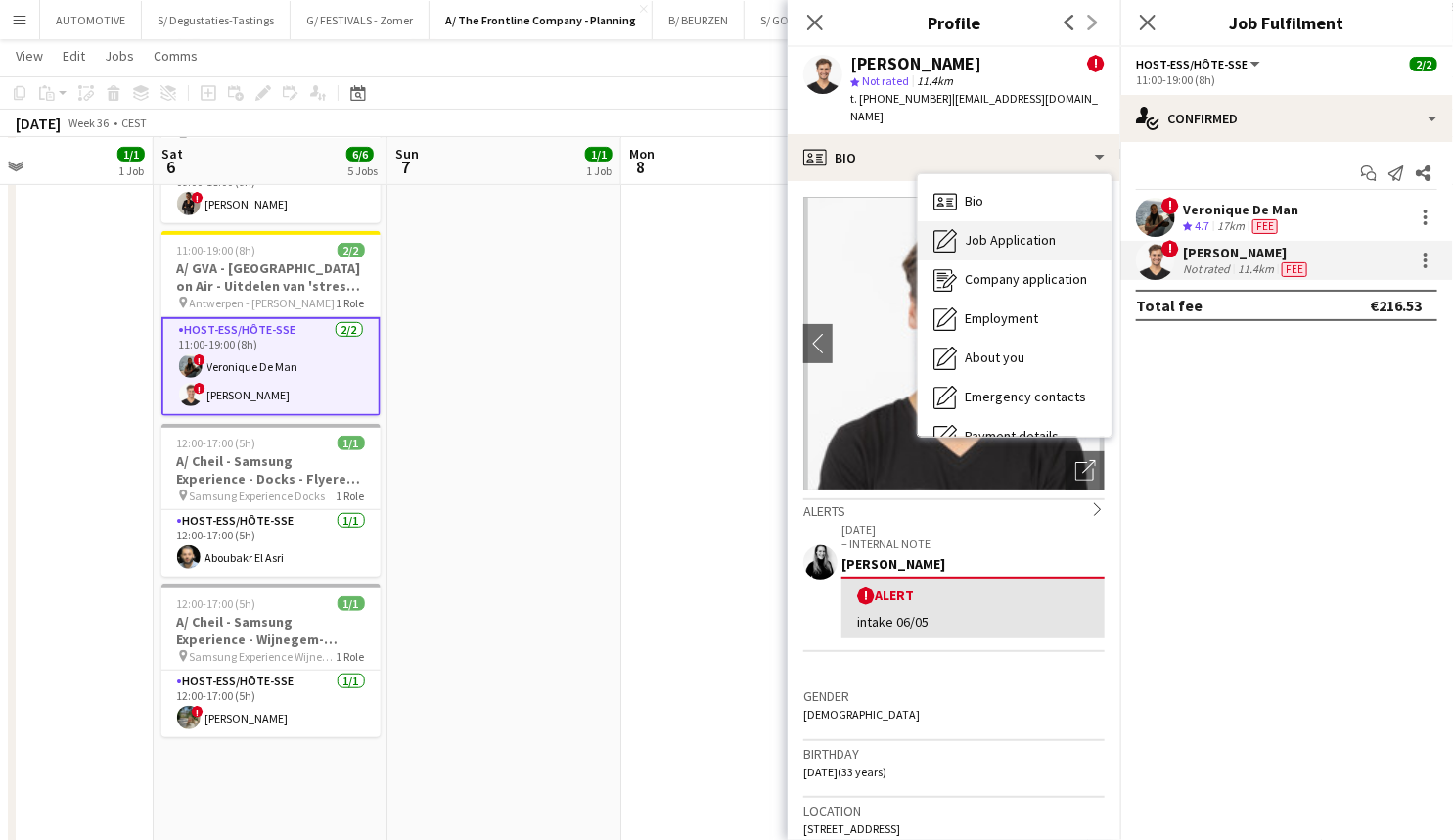
click at [1083, 223] on div "Job Application Job Application" at bounding box center [1014, 240] width 194 height 39
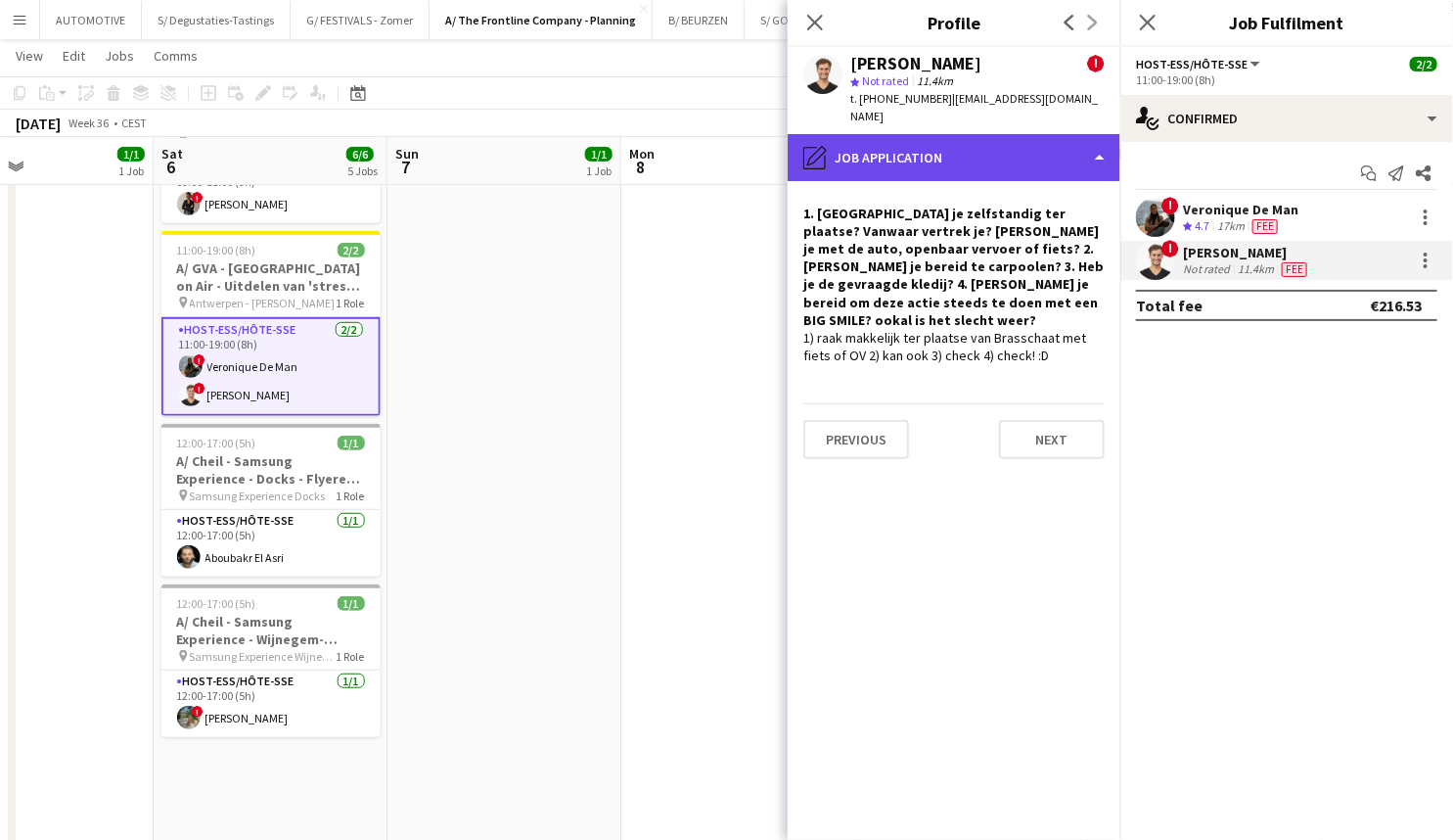
click at [1029, 135] on div "pencil4 Job Application" at bounding box center [954, 157] width 332 height 47
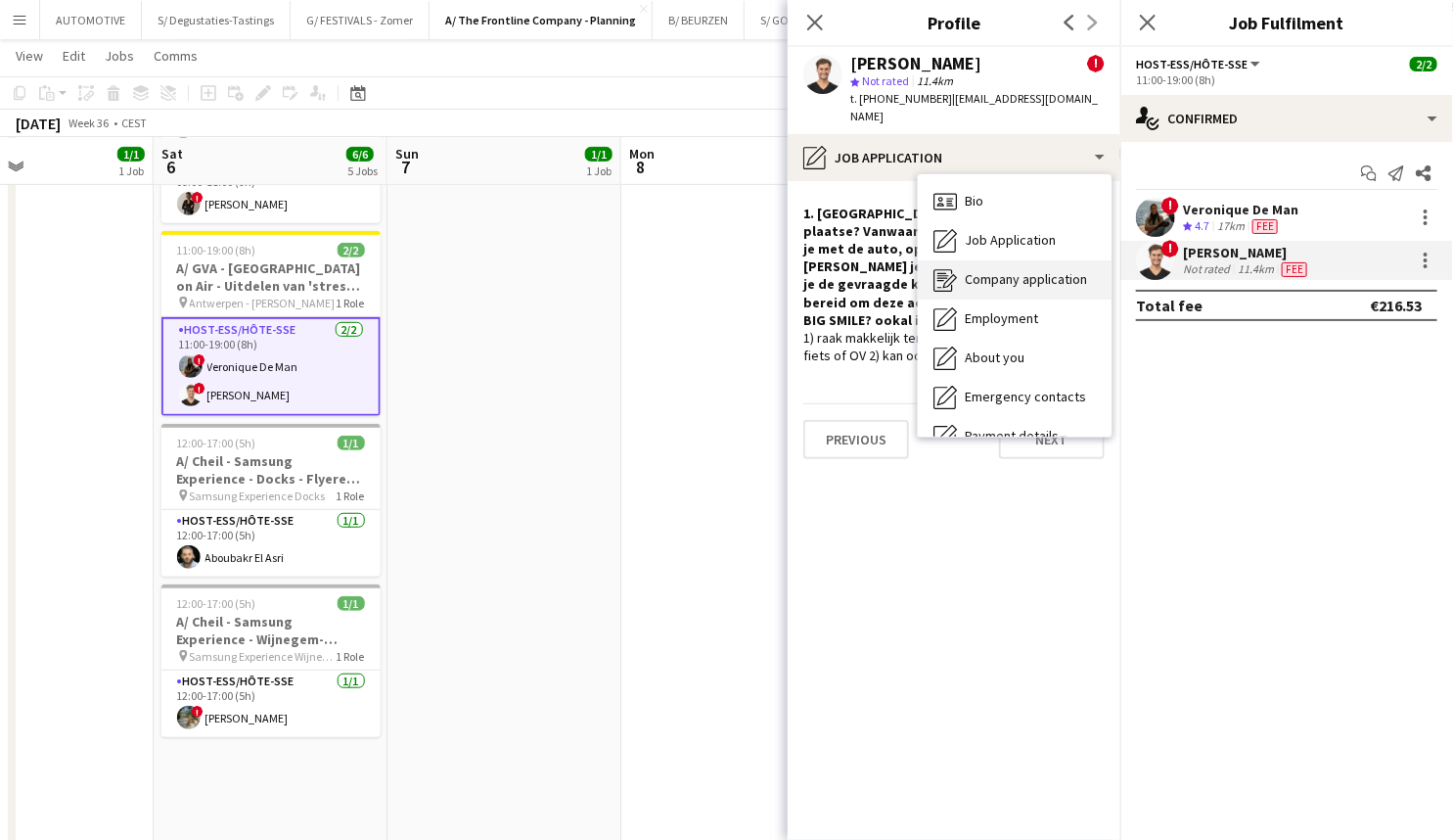
click at [1053, 270] on span "Company application" at bounding box center [1026, 279] width 122 height 18
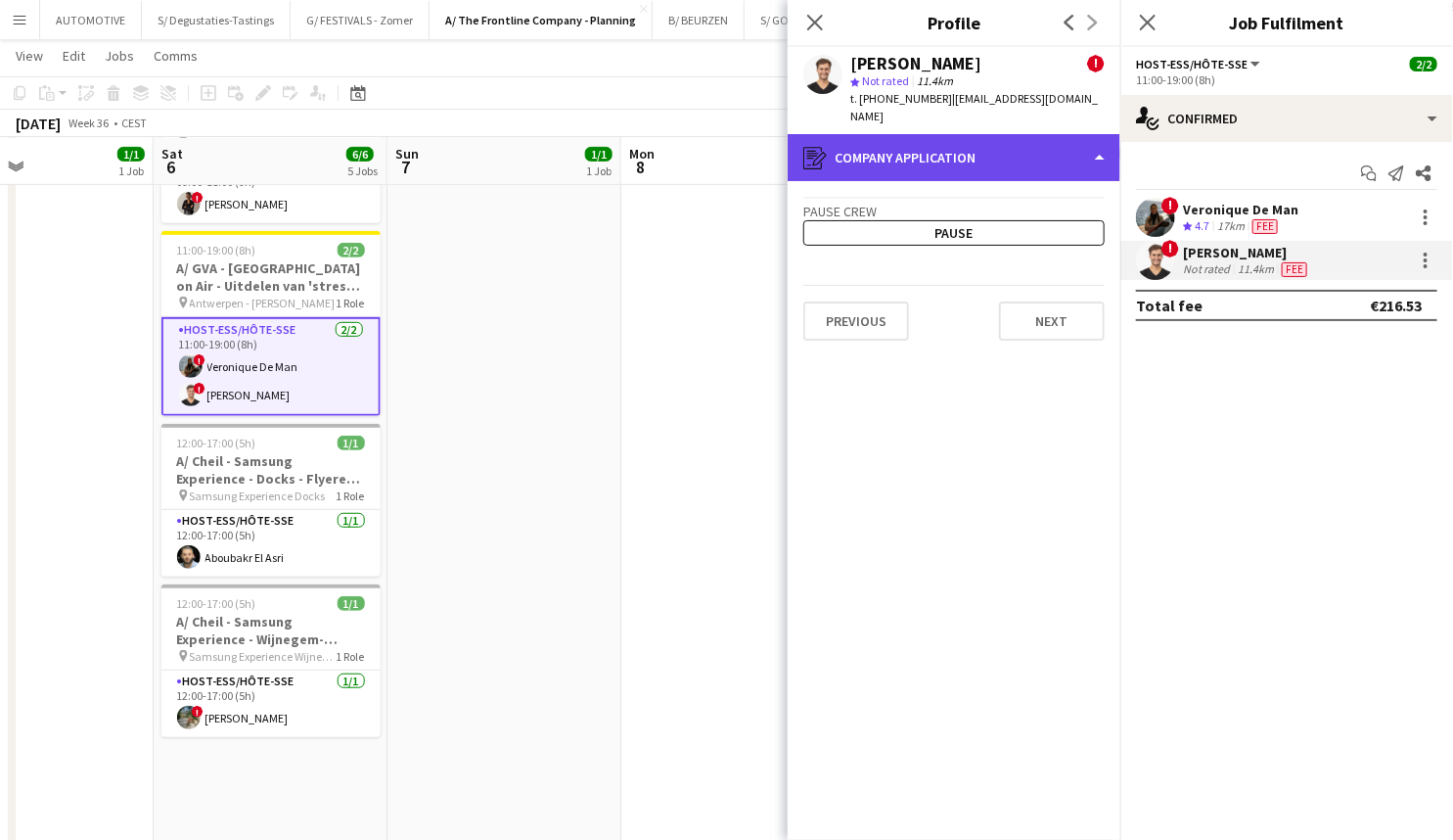
click at [1009, 147] on div "register Company application" at bounding box center [954, 157] width 332 height 47
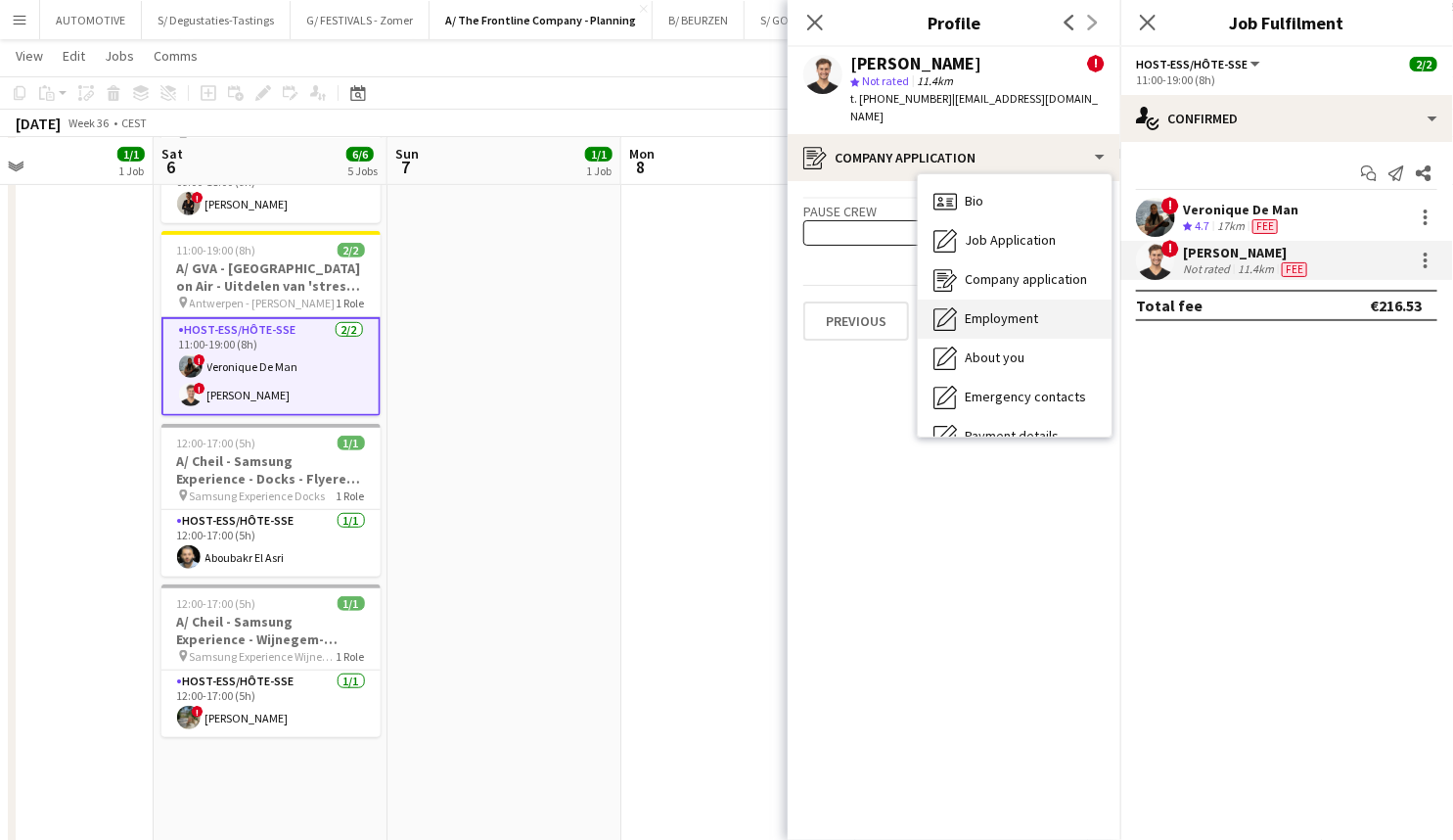
click at [1034, 312] on div "Employment Employment" at bounding box center [1014, 318] width 194 height 39
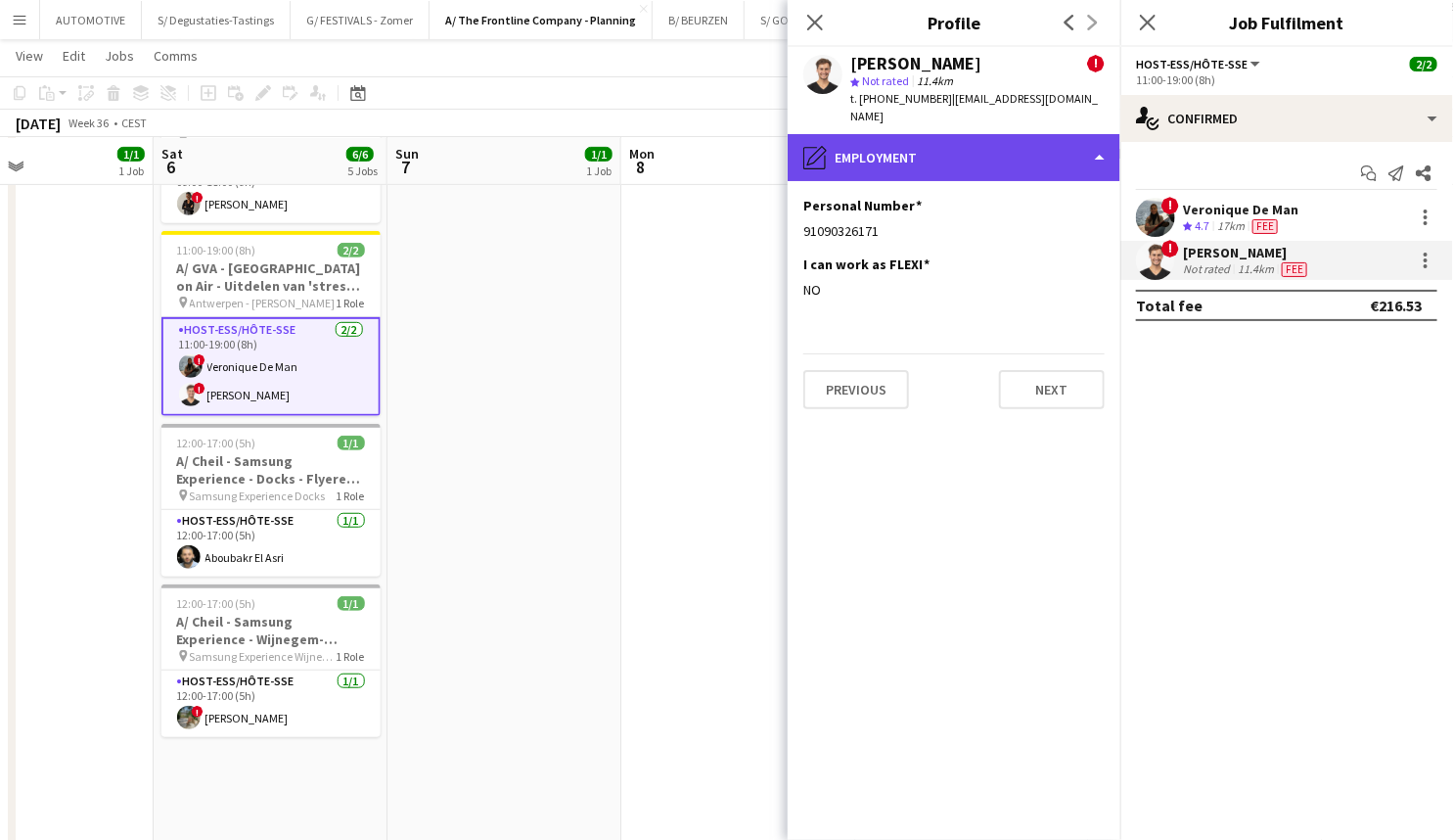
click at [975, 147] on div "pencil4 Employment" at bounding box center [954, 157] width 332 height 47
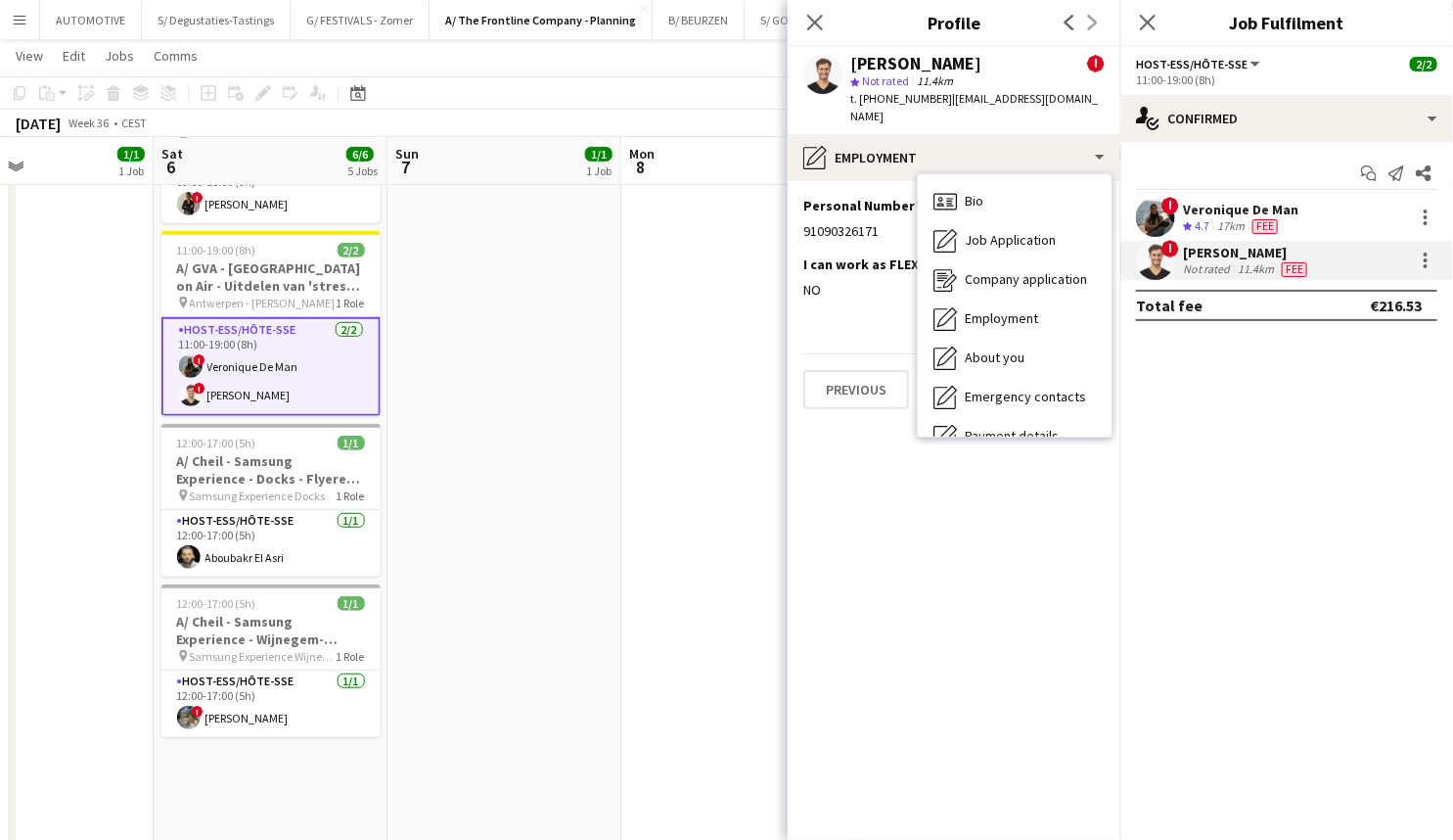
click at [860, 283] on div "I can work as FLEXI Edit this field NO" at bounding box center [953, 285] width 302 height 59
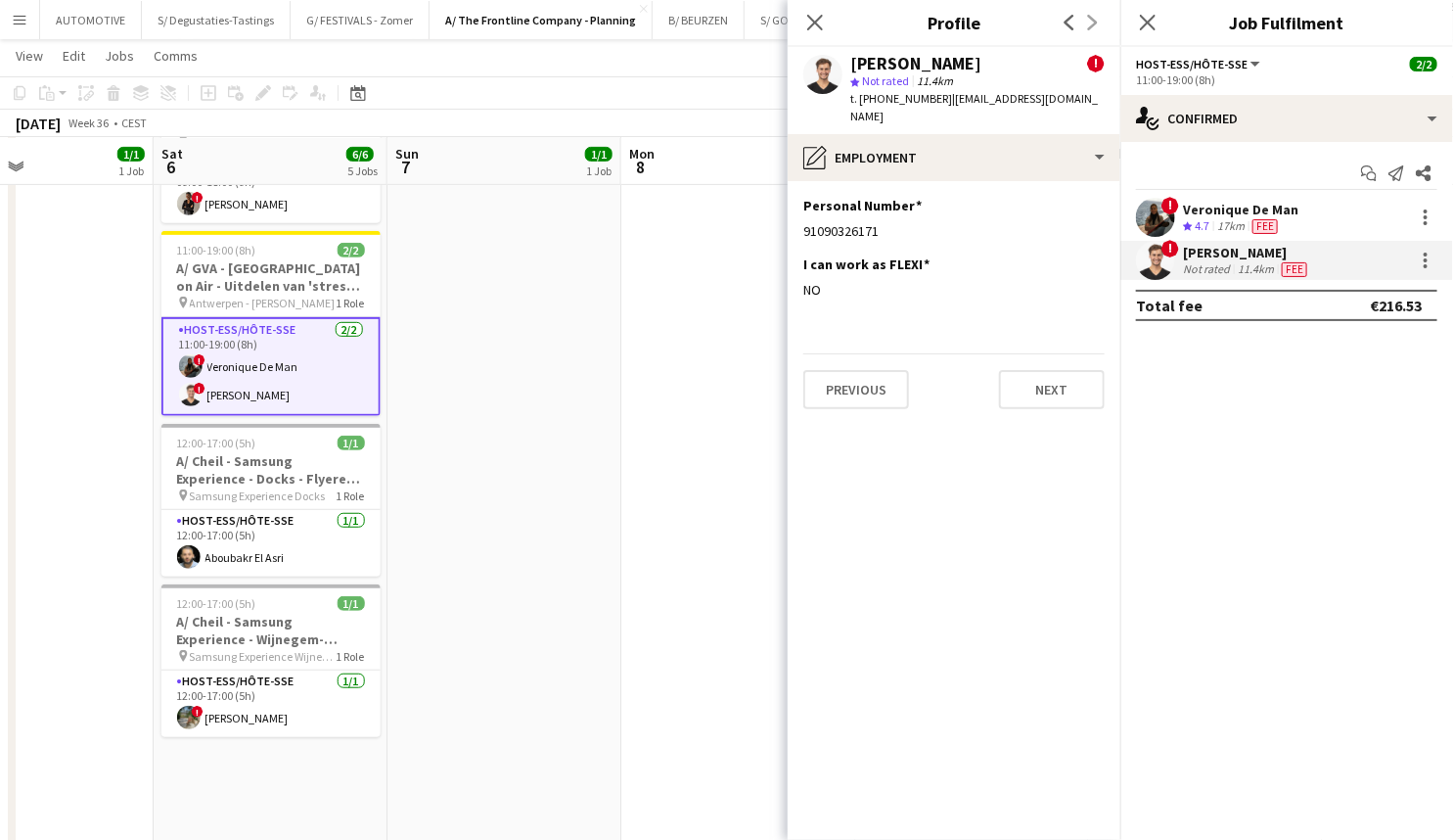
click at [1434, 666] on mat-expansion-panel "check Confirmed Start chat Send notification Share ! Veronique De Man Crew rati…" at bounding box center [1287, 491] width 332 height 698
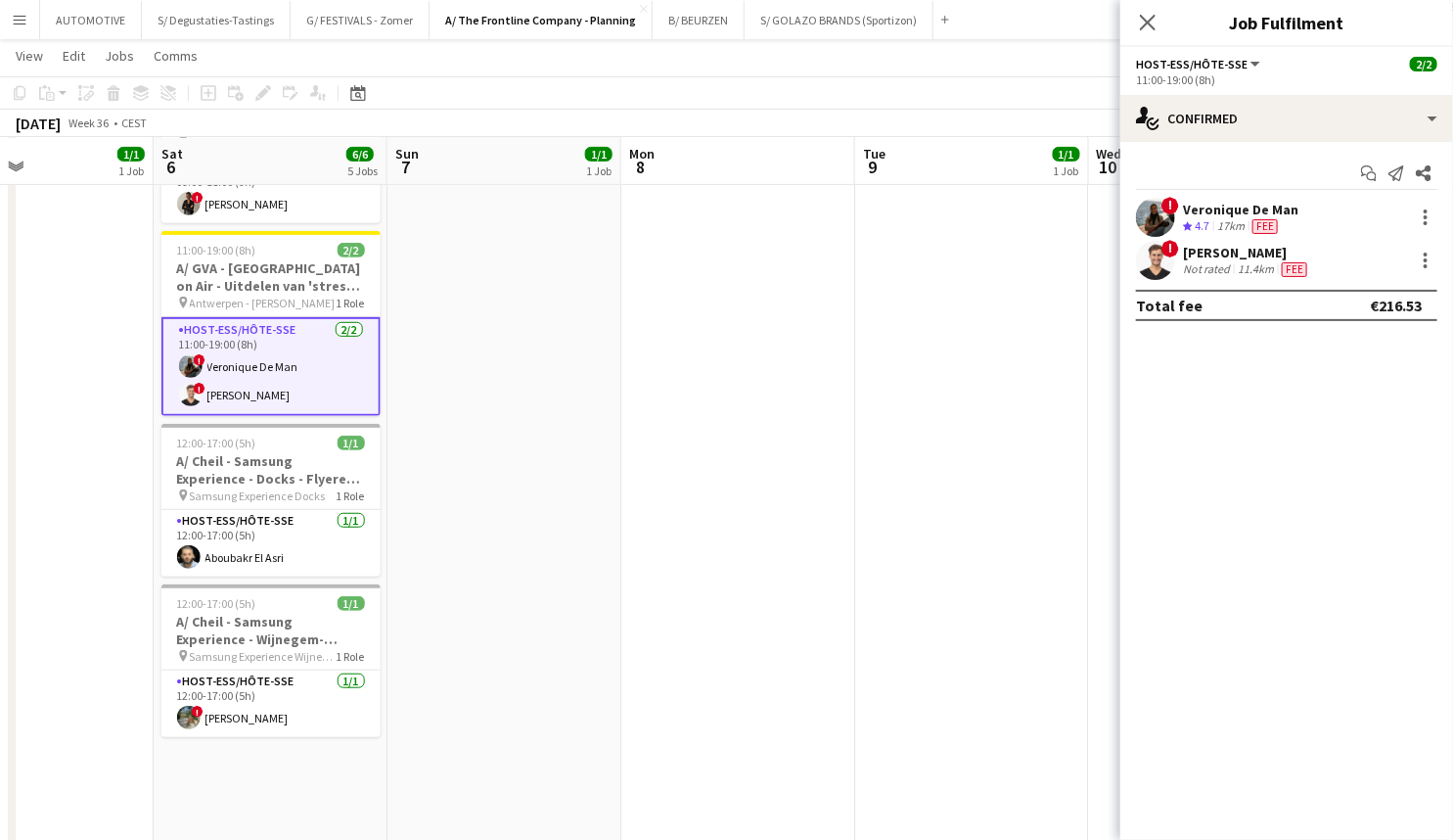
click at [248, 341] on app-card-role "Host-ess/Hôte-sse 2/2 11:00-19:00 (8h) ! Veronique De Man ! Jonas Verheyen" at bounding box center [271, 366] width 219 height 99
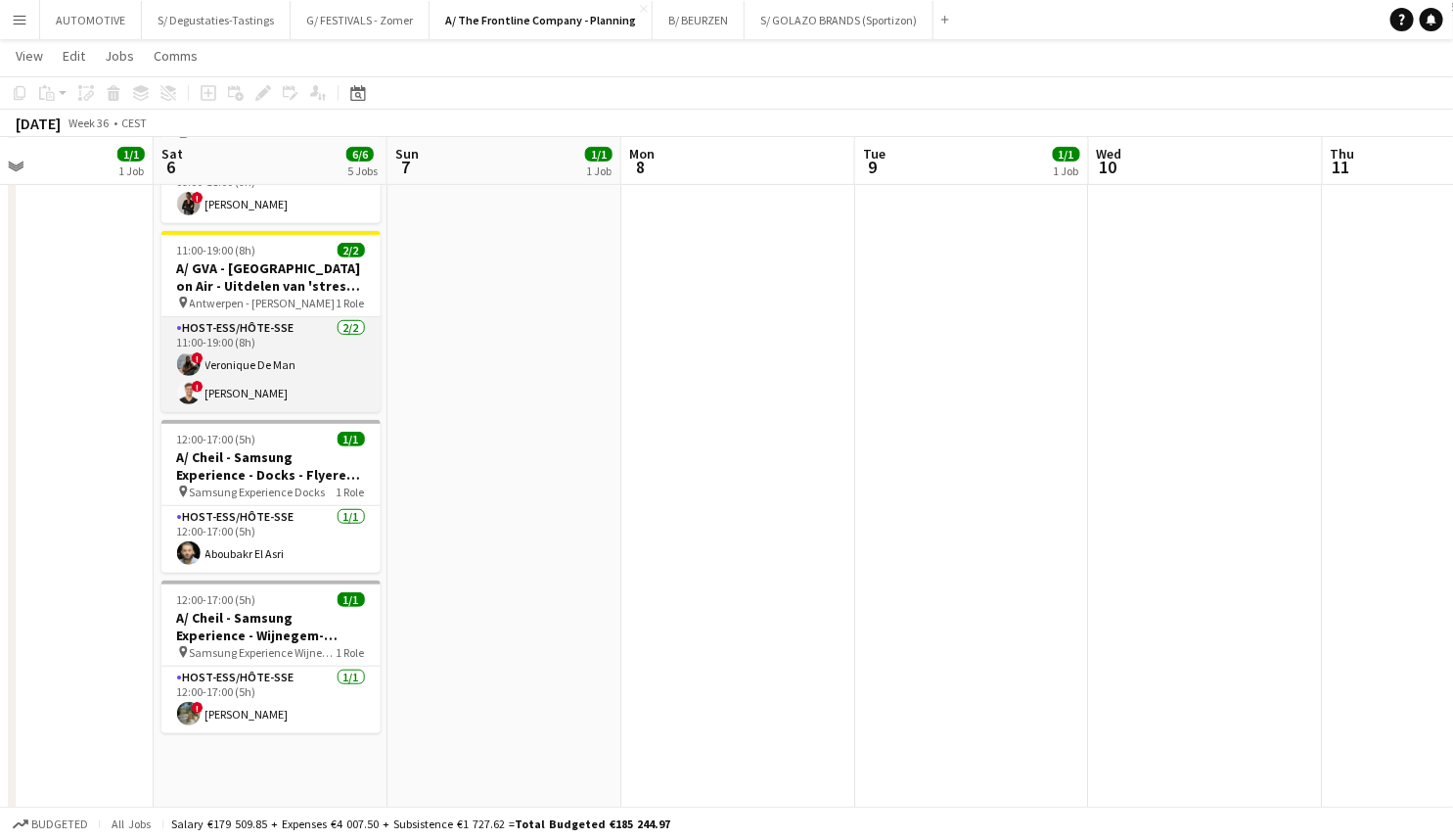
click at [259, 336] on app-card-role "Host-ess/Hôte-sse 2/2 11:00-19:00 (8h) ! Veronique De Man ! Jonas Verheyen" at bounding box center [271, 364] width 219 height 95
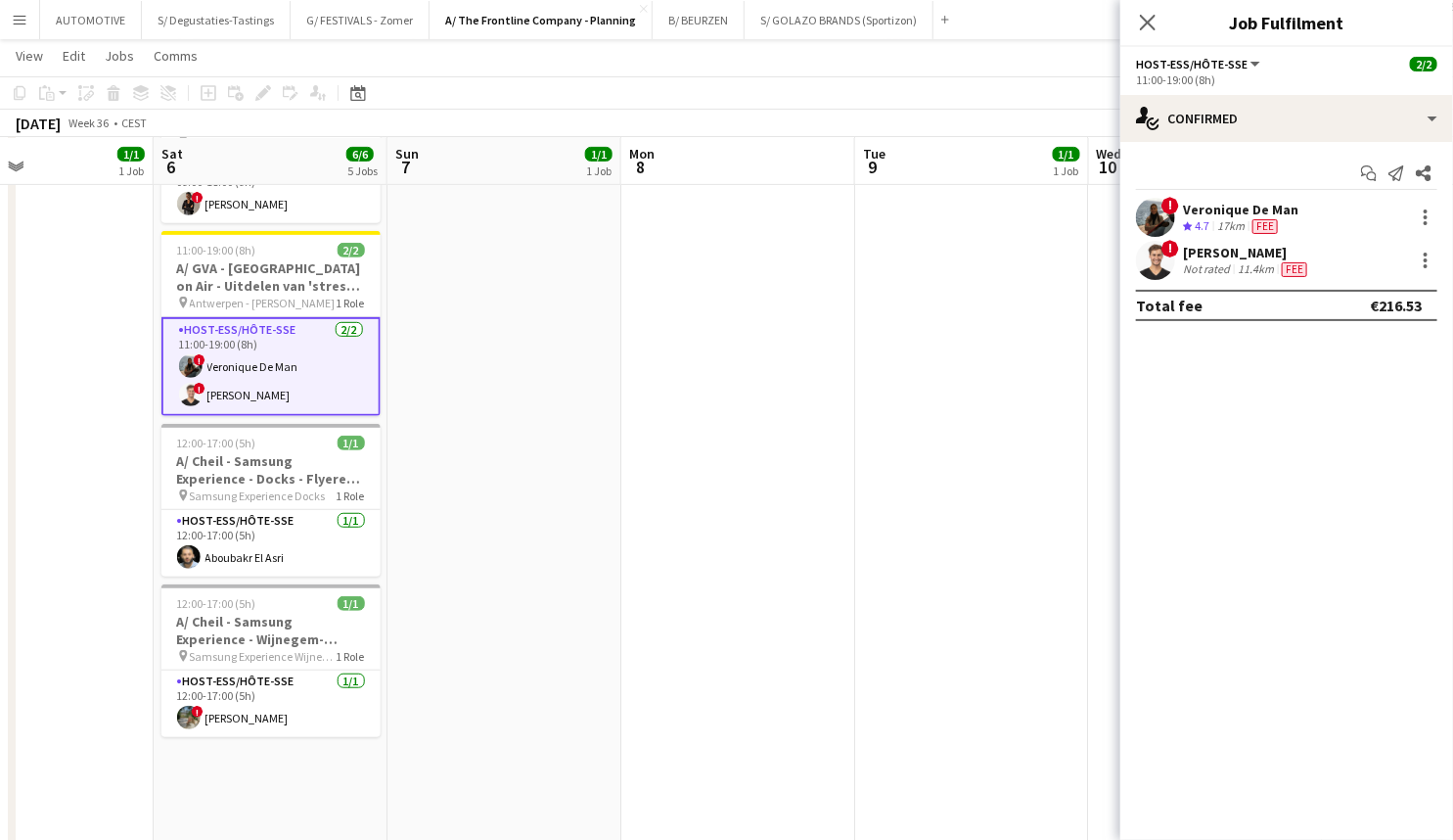
click at [1226, 262] on div "Not rated" at bounding box center [1208, 270] width 51 height 16
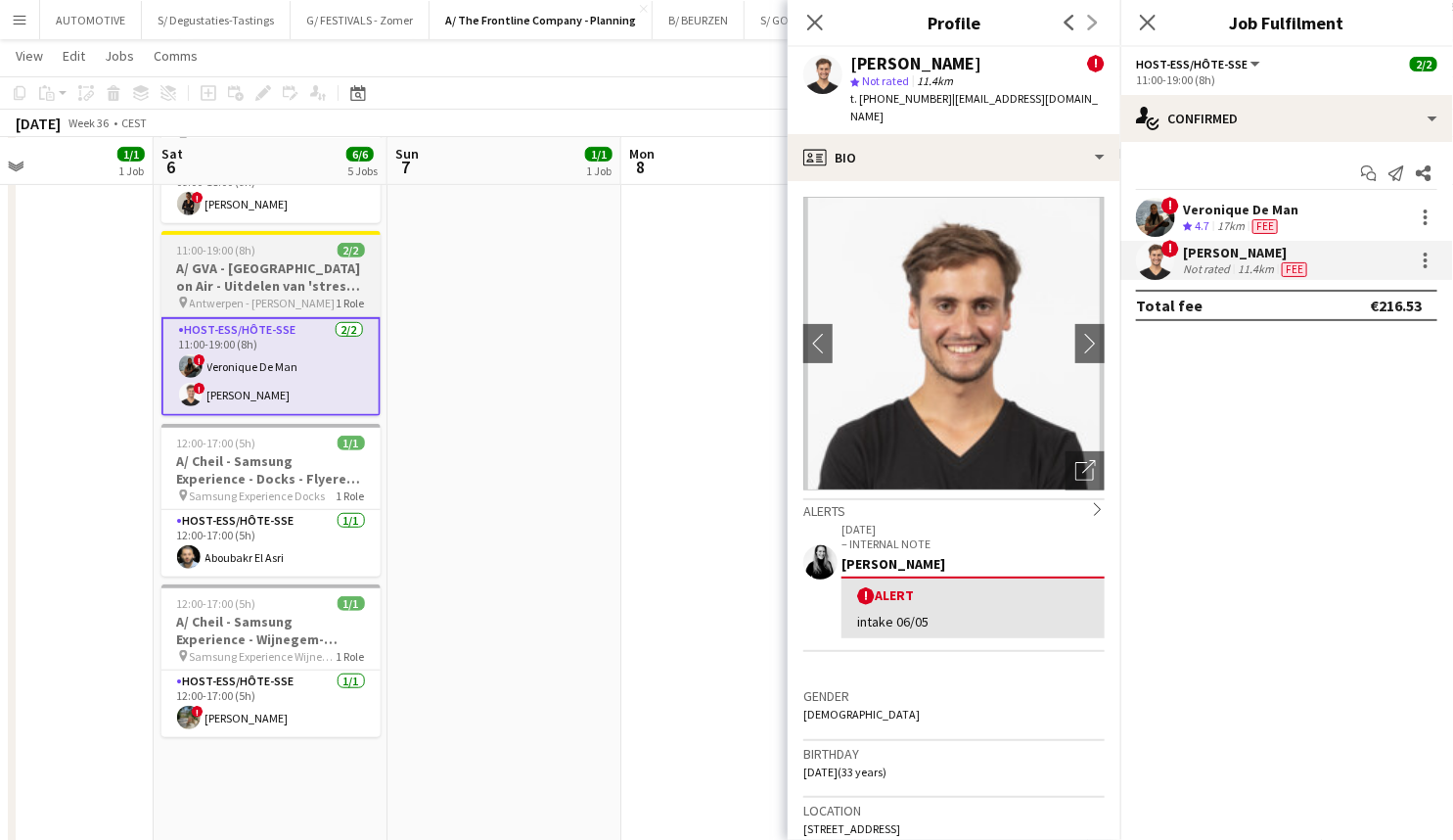
click at [304, 260] on h3 "A/ GVA - Antwerp on Air - Uitdelen van 'stress' bananen" at bounding box center [271, 277] width 219 height 35
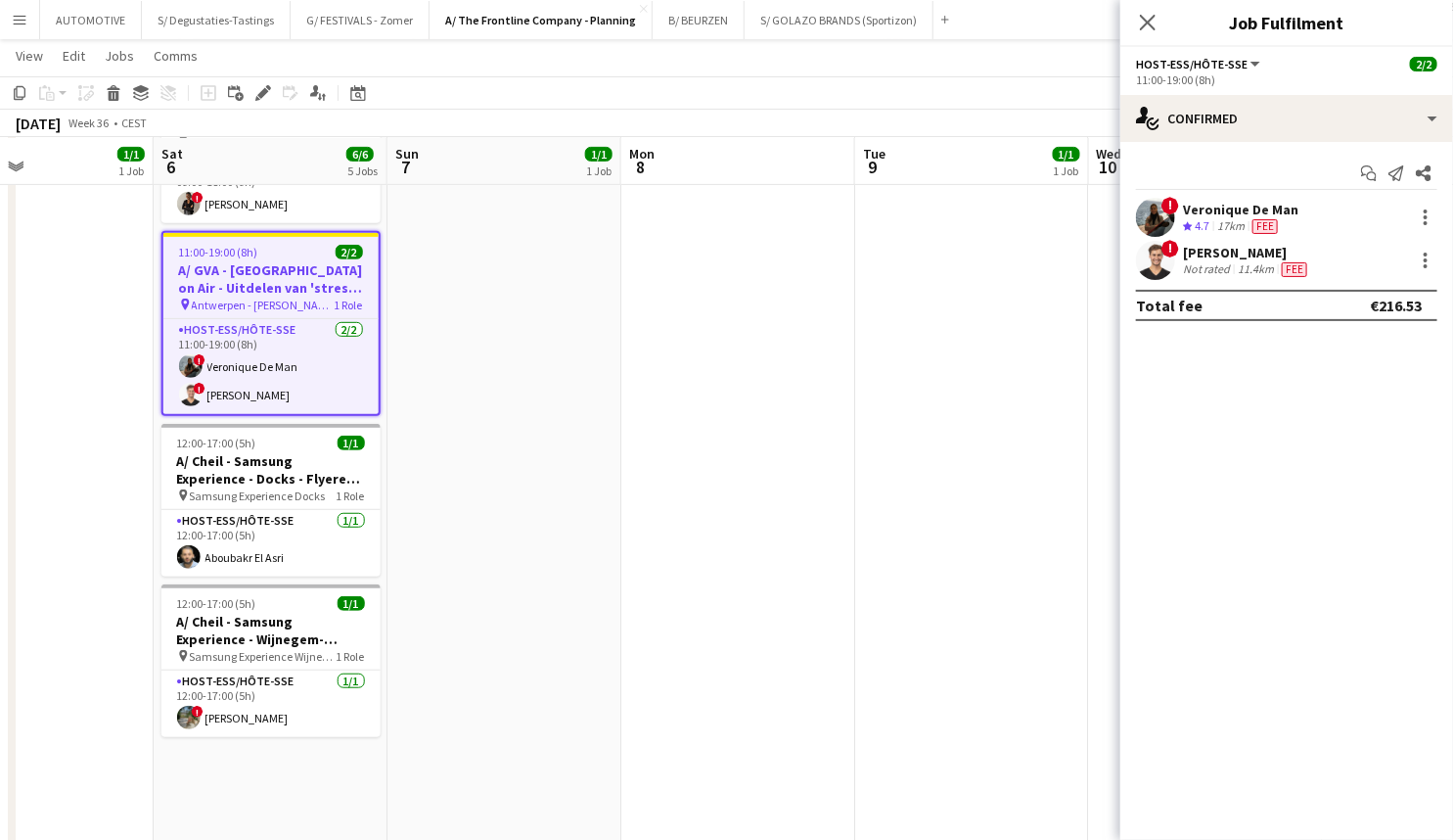
click at [267, 262] on h3 "A/ GVA - Antwerp on Air - Uitdelen van 'stress' bananen" at bounding box center [271, 279] width 215 height 35
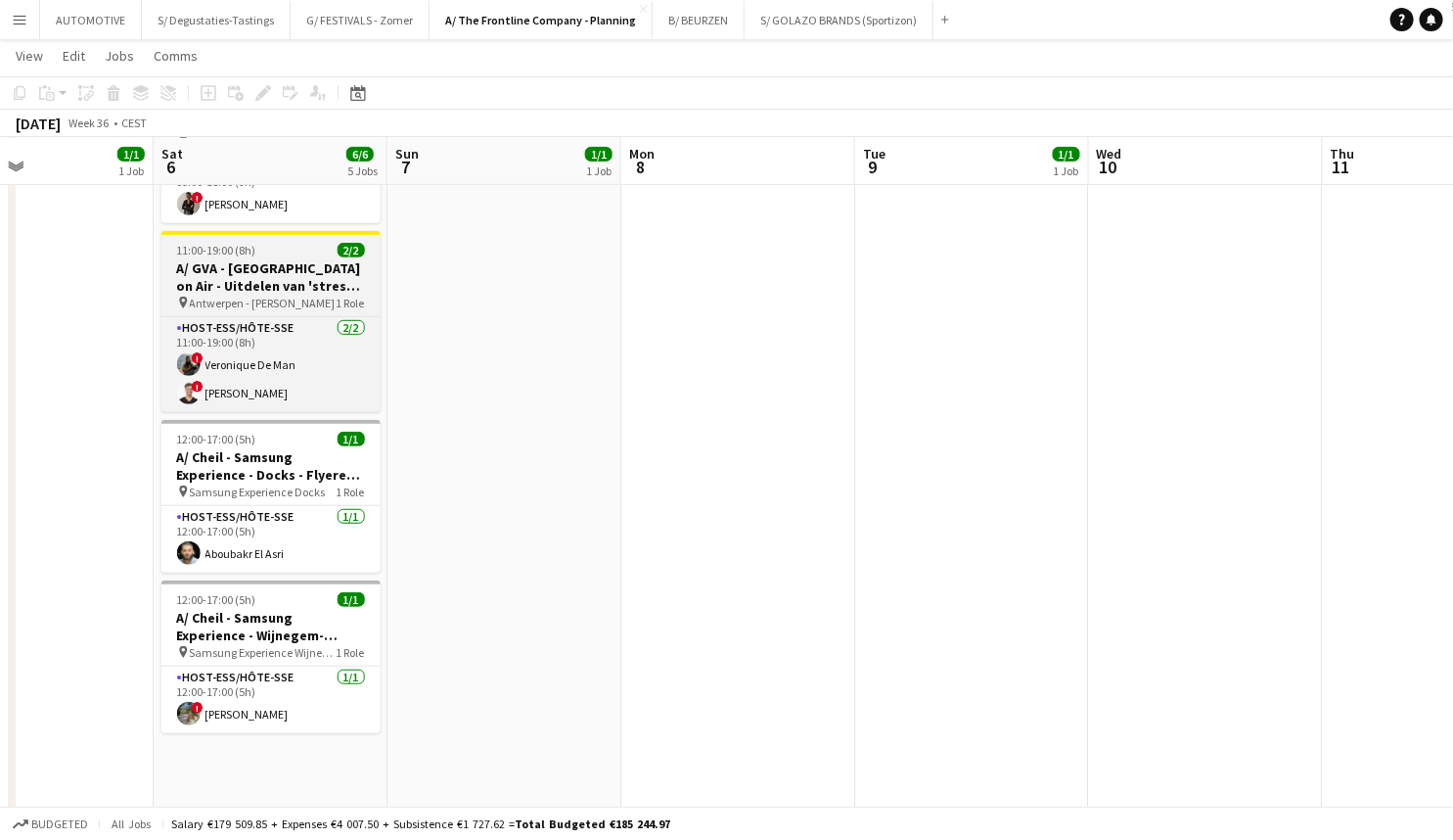
click at [270, 260] on h3 "A/ GVA - Antwerp on Air - Uitdelen van 'stress' bananen" at bounding box center [271, 277] width 219 height 35
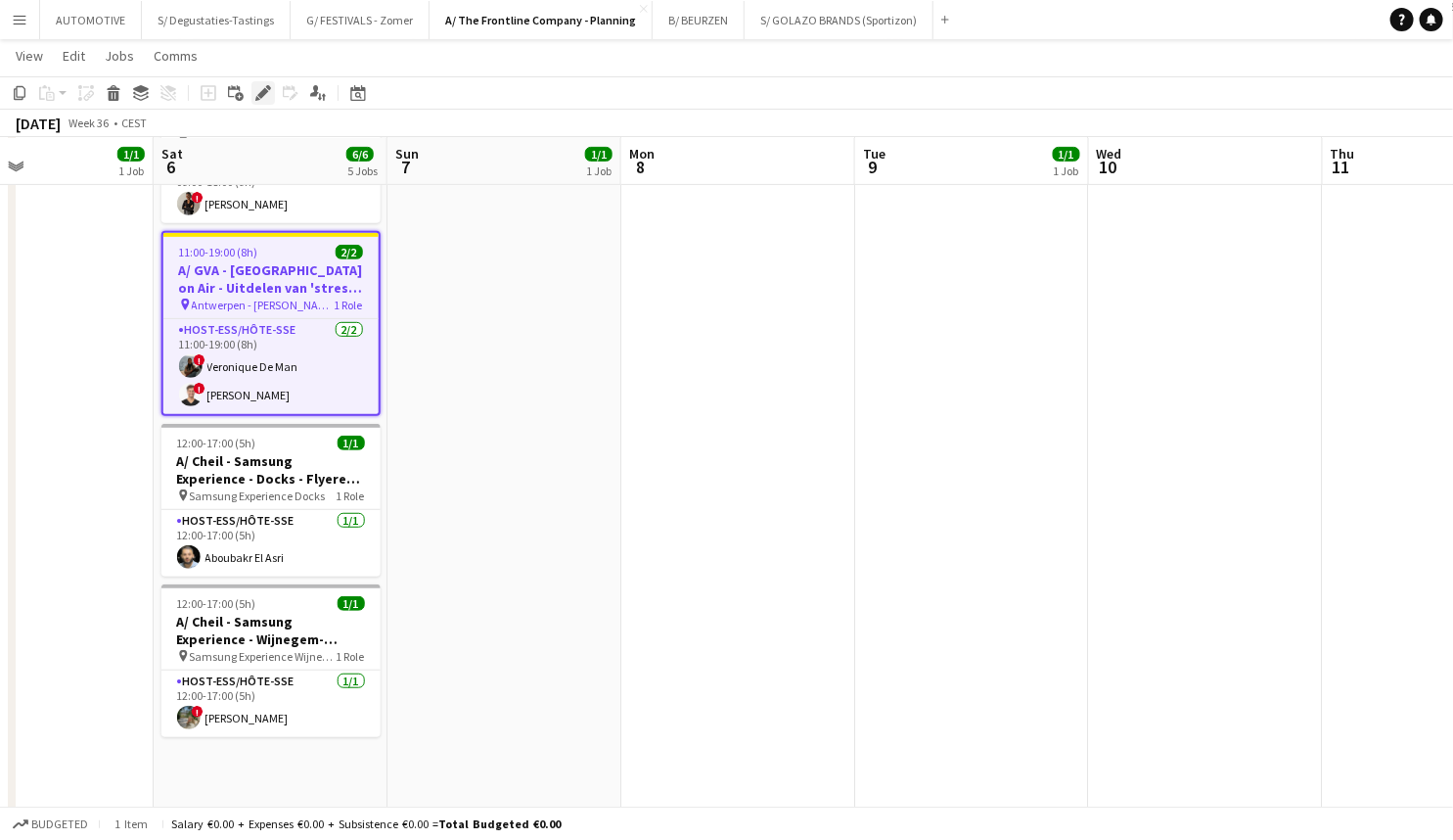
click at [259, 94] on icon at bounding box center [263, 94] width 11 height 11
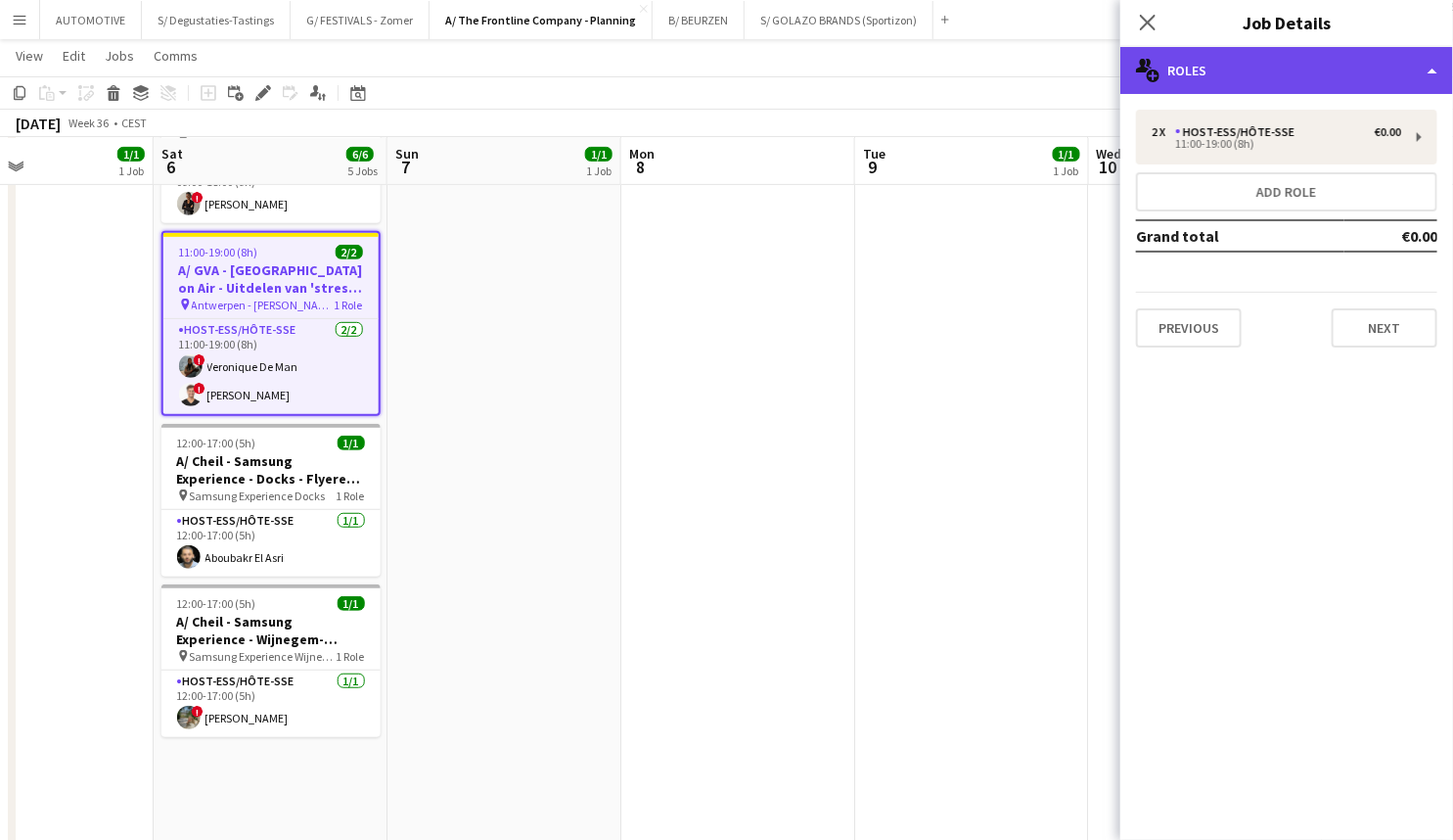
click at [1229, 71] on div "multiple-users-add Roles" at bounding box center [1287, 70] width 332 height 47
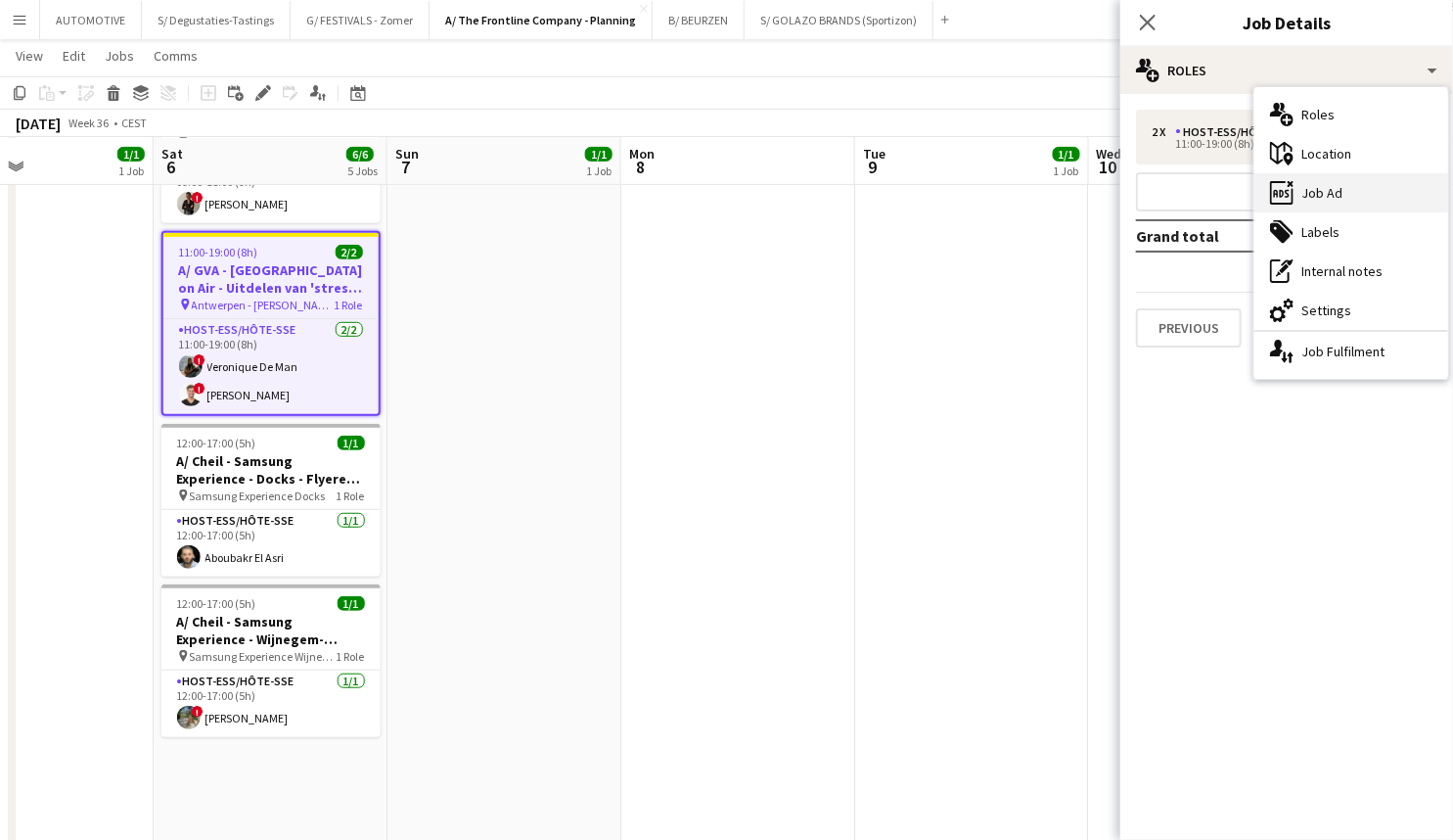
click at [1339, 190] on div "ads-window Job Ad" at bounding box center [1351, 192] width 194 height 39
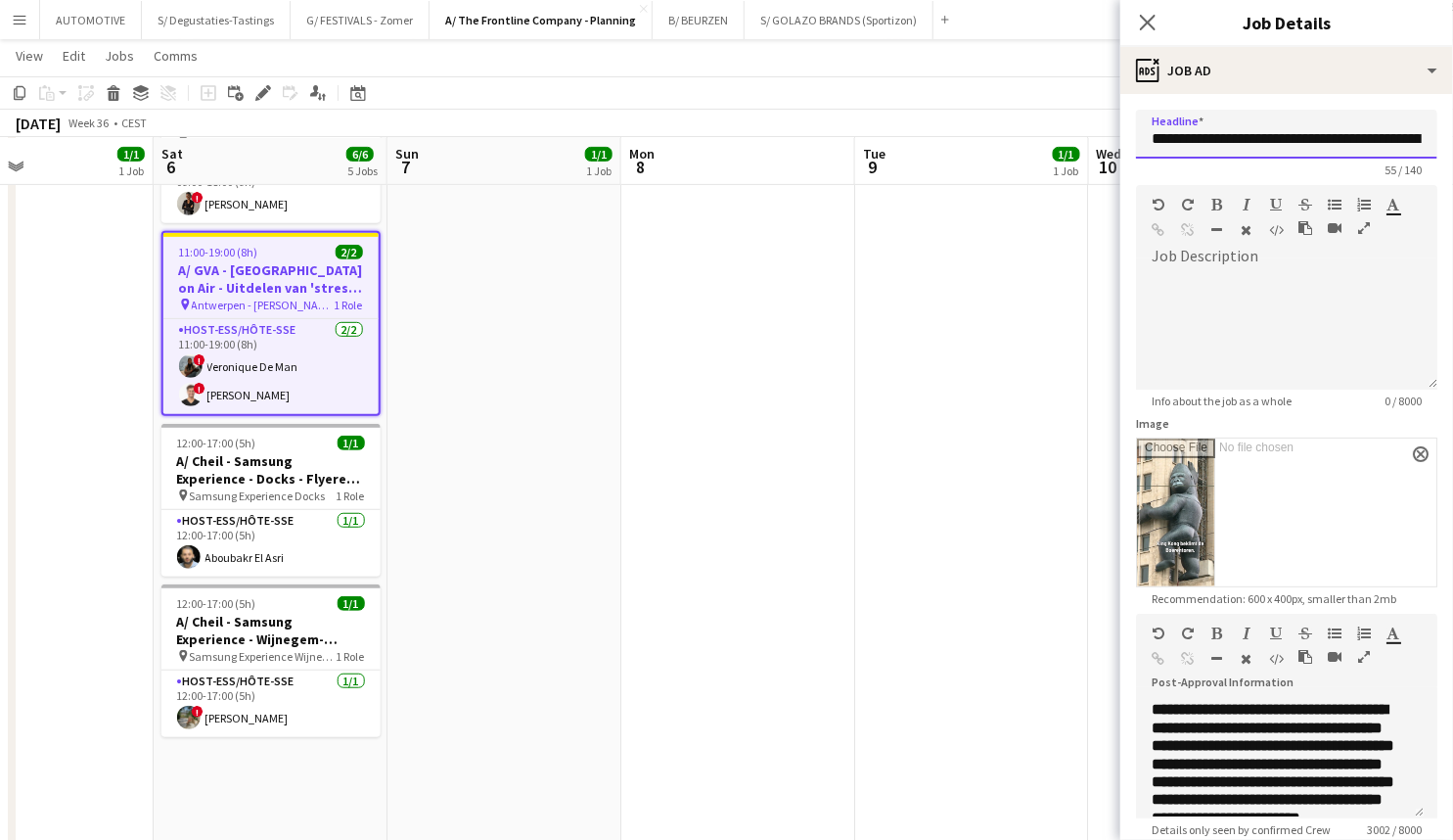
drag, startPoint x: 1206, startPoint y: 137, endPoint x: 1302, endPoint y: 143, distance: 96.2
click at [1302, 143] on input "**********" at bounding box center [1287, 133] width 302 height 49
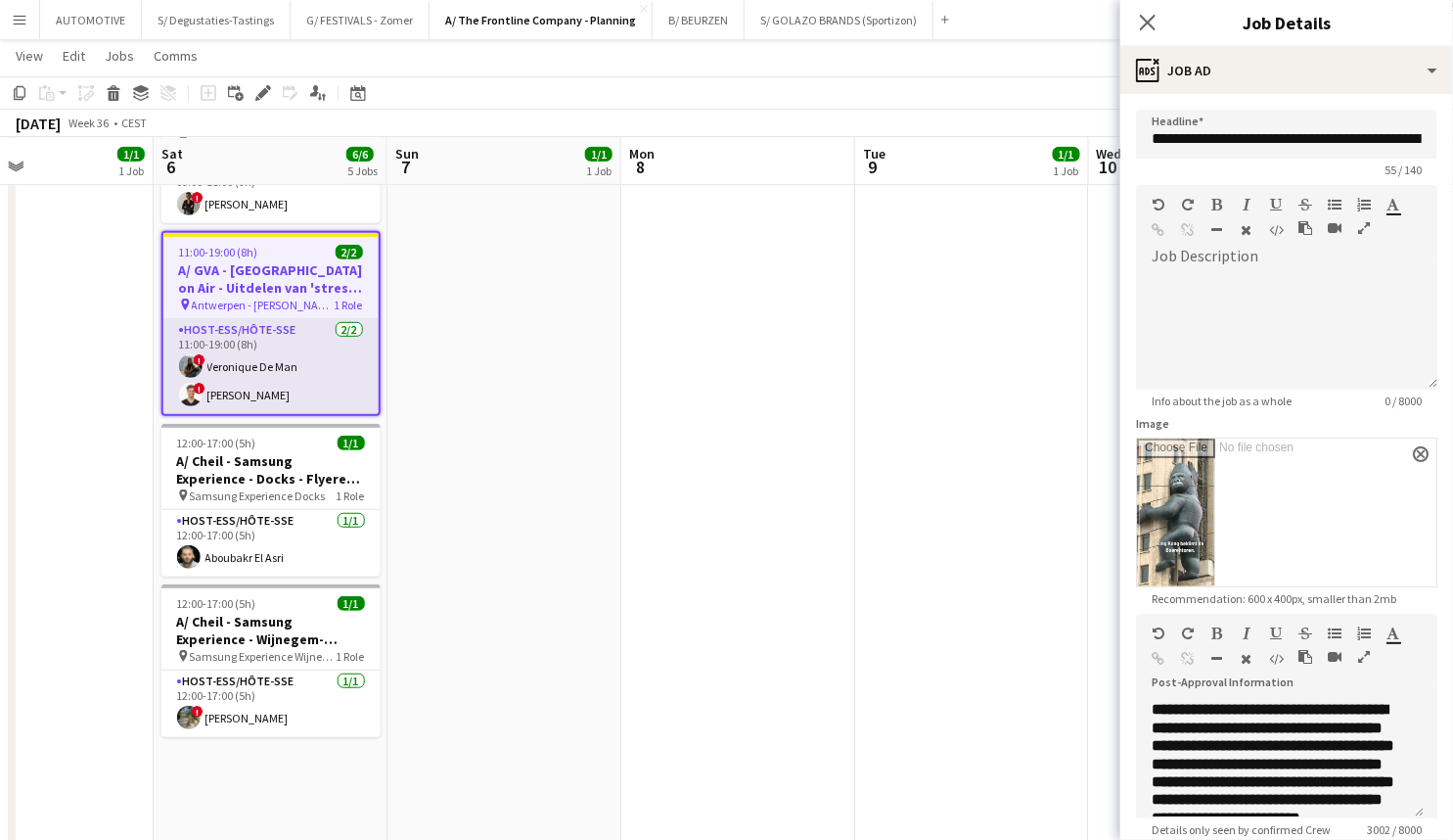
click at [201, 326] on app-card-role "Host-ess/Hôte-sse 2/2 11:00-19:00 (8h) ! Veronique De Man ! Jonas Verheyen" at bounding box center [271, 366] width 215 height 95
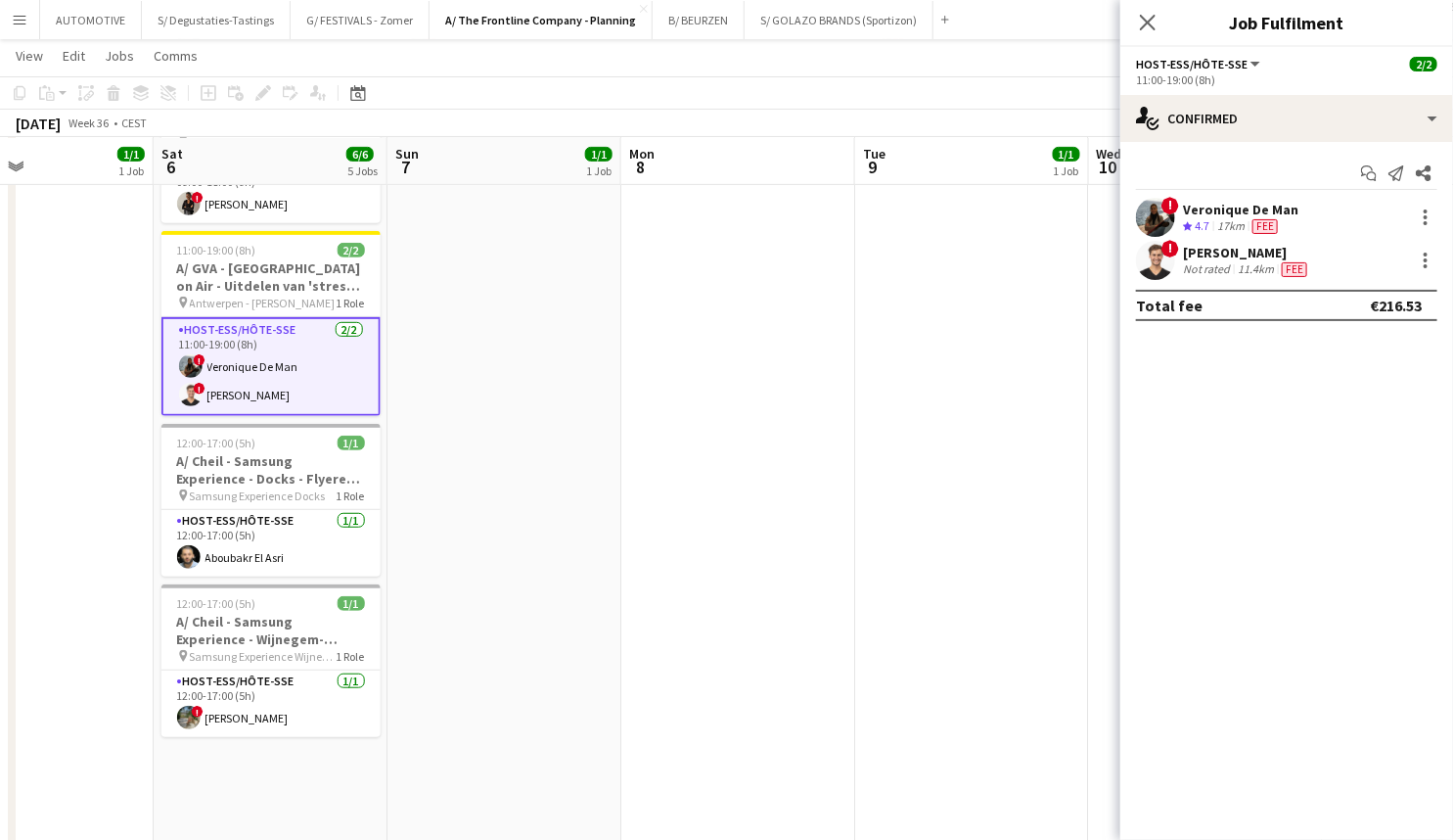
click at [1292, 257] on div "Jonas Verheyen" at bounding box center [1247, 253] width 128 height 18
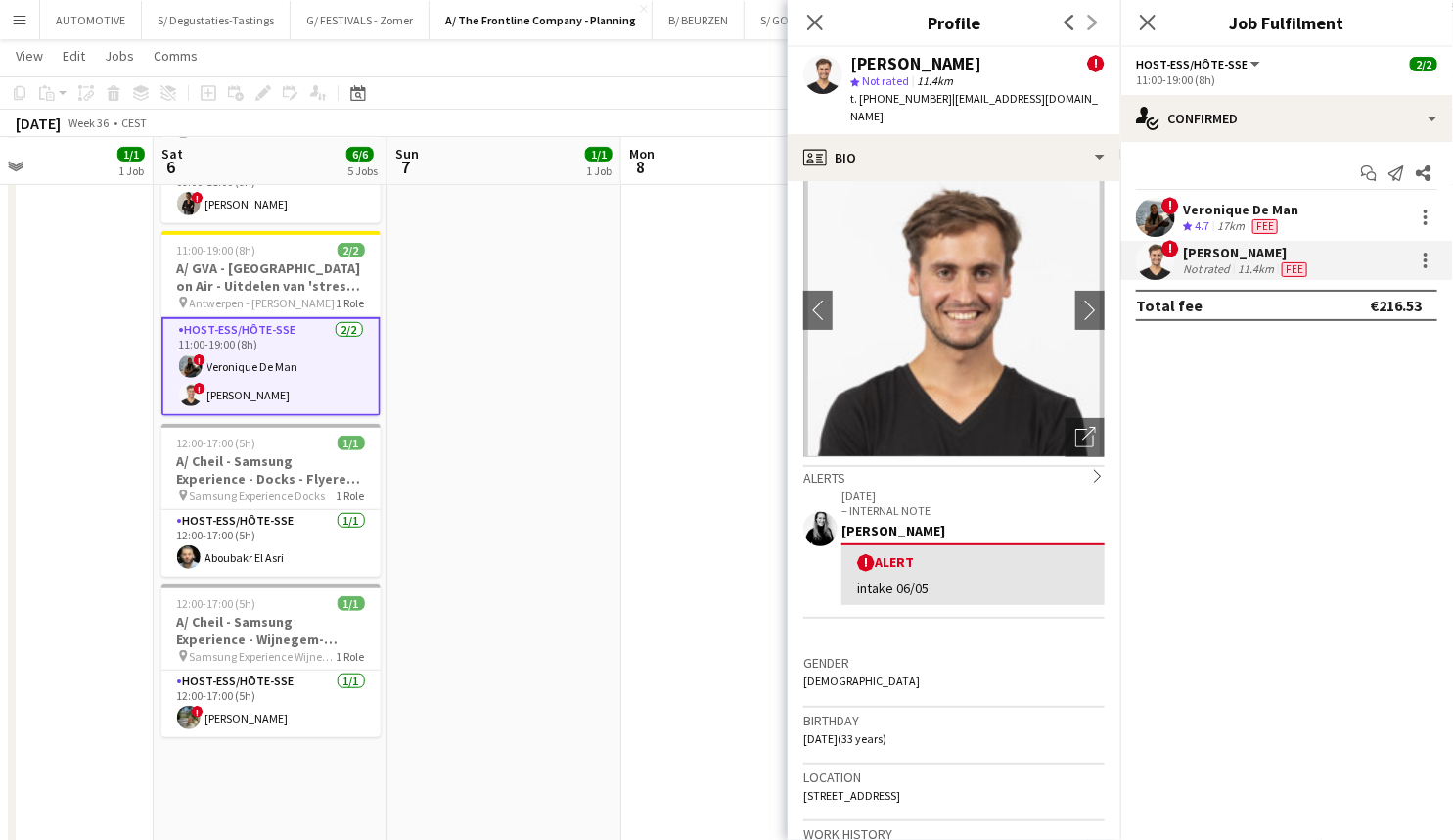
scroll to position [71, 0]
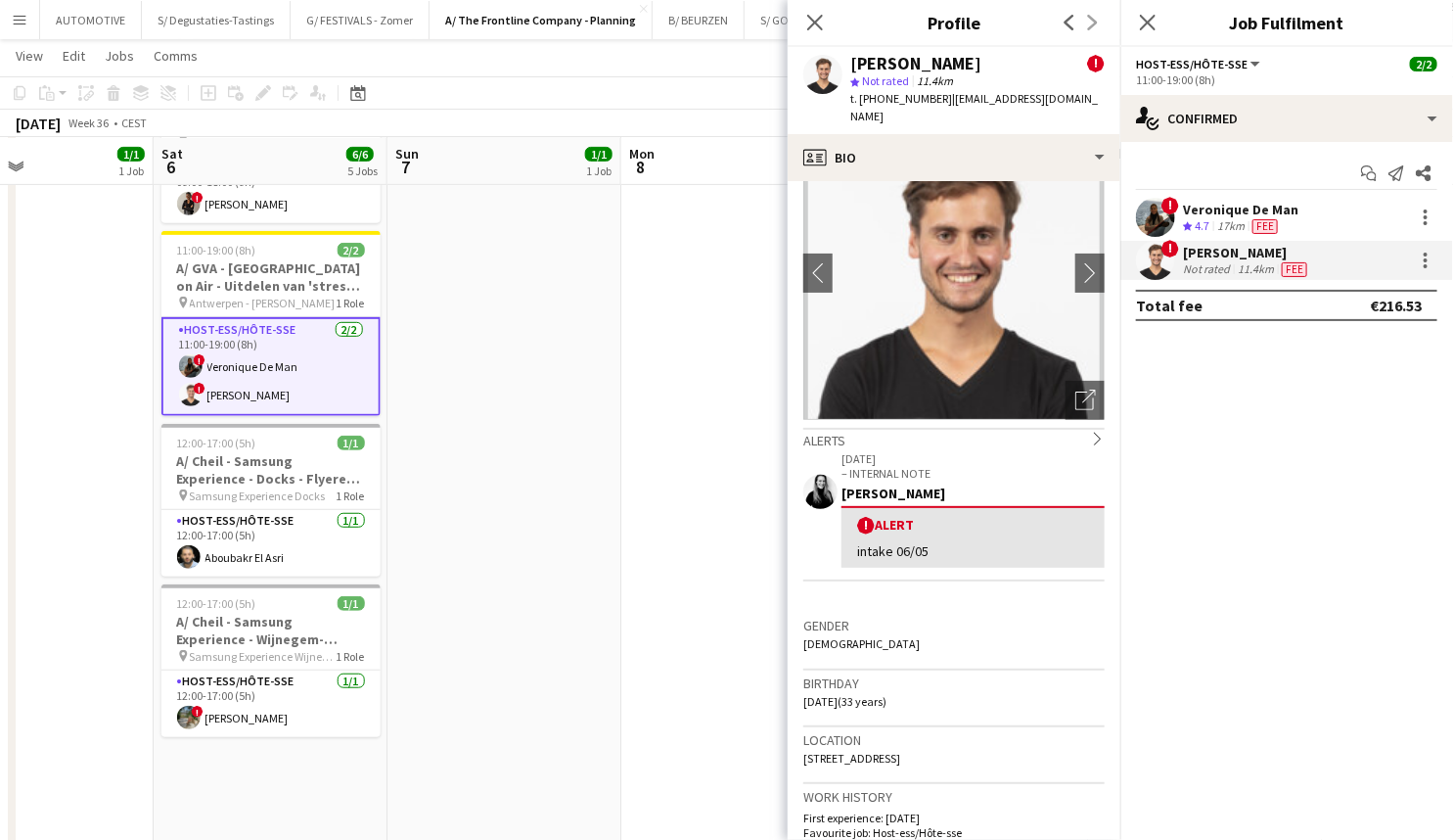
drag, startPoint x: 933, startPoint y: 695, endPoint x: 931, endPoint y: 760, distance: 65.0
drag, startPoint x: 881, startPoint y: 737, endPoint x: 970, endPoint y: 738, distance: 89.0
click at [970, 738] on div "Location Spechtlaan, 10, Brasschaat, 2930" at bounding box center [953, 755] width 302 height 57
copy span "Brasschaat, 2930"
drag, startPoint x: 878, startPoint y: 739, endPoint x: 801, endPoint y: 740, distance: 77.0
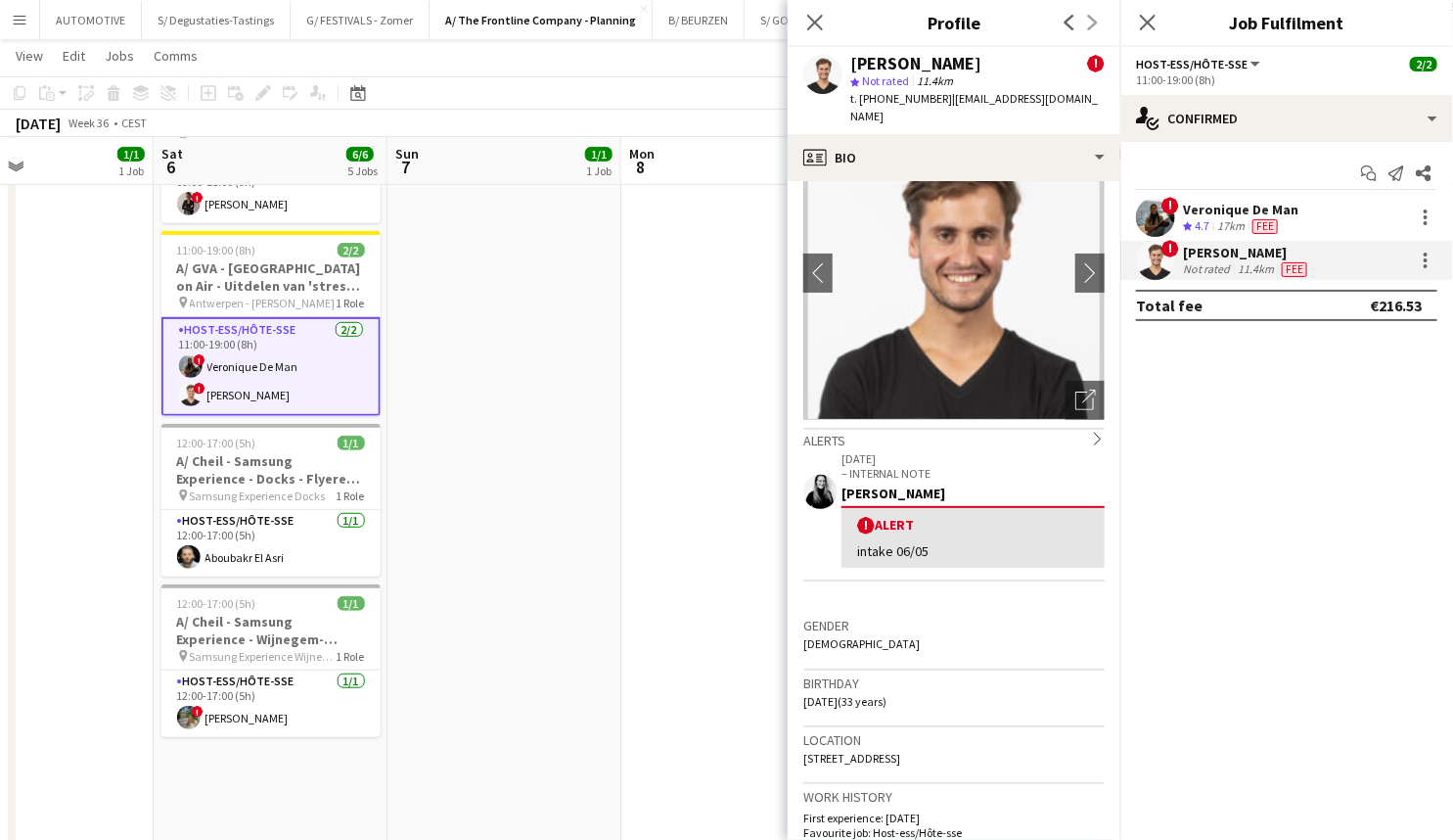
click at [801, 740] on app-crew-profile-bio "chevron-left chevron-right Open photos pop-in Alerts chevron-right 29-04-2025 –…" at bounding box center [954, 511] width 332 height 659
copy span "Spechtlaan, 10,"
click at [901, 750] on span "Spechtlaan, 10, Brasschaat, 2930" at bounding box center [851, 757] width 97 height 15
drag, startPoint x: 973, startPoint y: 738, endPoint x: 882, endPoint y: 750, distance: 91.8
click at [882, 750] on div "Location Spechtlaan, 10, Brasschaat, 2930" at bounding box center [953, 755] width 302 height 57
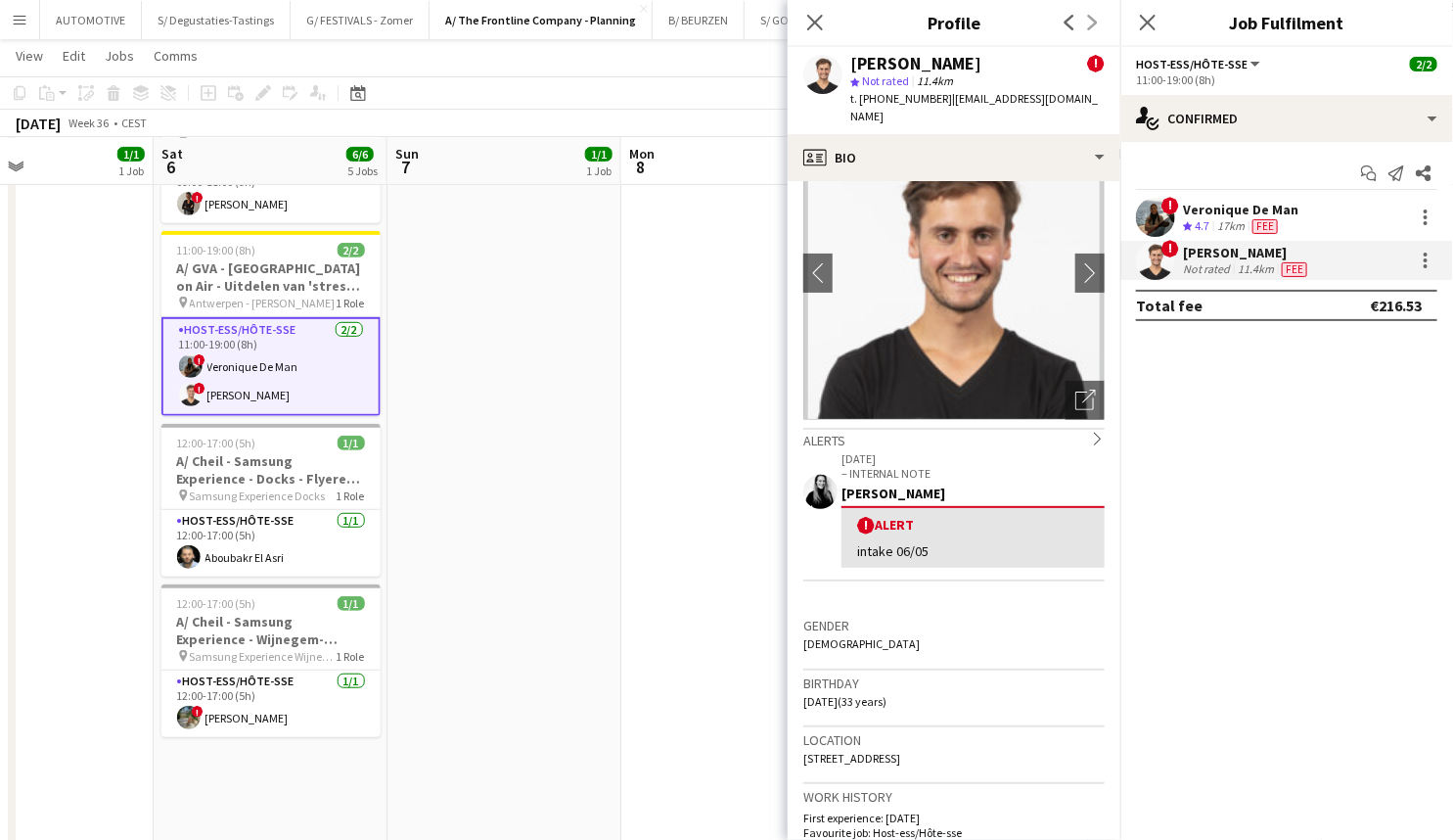
copy span "Brasschaat, 2930"
click at [968, 742] on div "Location Spechtlaan, 10, Brasschaat, 2930" at bounding box center [953, 755] width 302 height 57
click at [901, 750] on span "Spechtlaan, 10, Brasschaat, 2930" at bounding box center [851, 757] width 97 height 15
drag, startPoint x: 967, startPoint y: 735, endPoint x: 793, endPoint y: 737, distance: 174.0
click at [793, 737] on app-crew-profile-bio "chevron-left chevron-right Open photos pop-in Alerts chevron-right 29-04-2025 –…" at bounding box center [954, 511] width 332 height 659
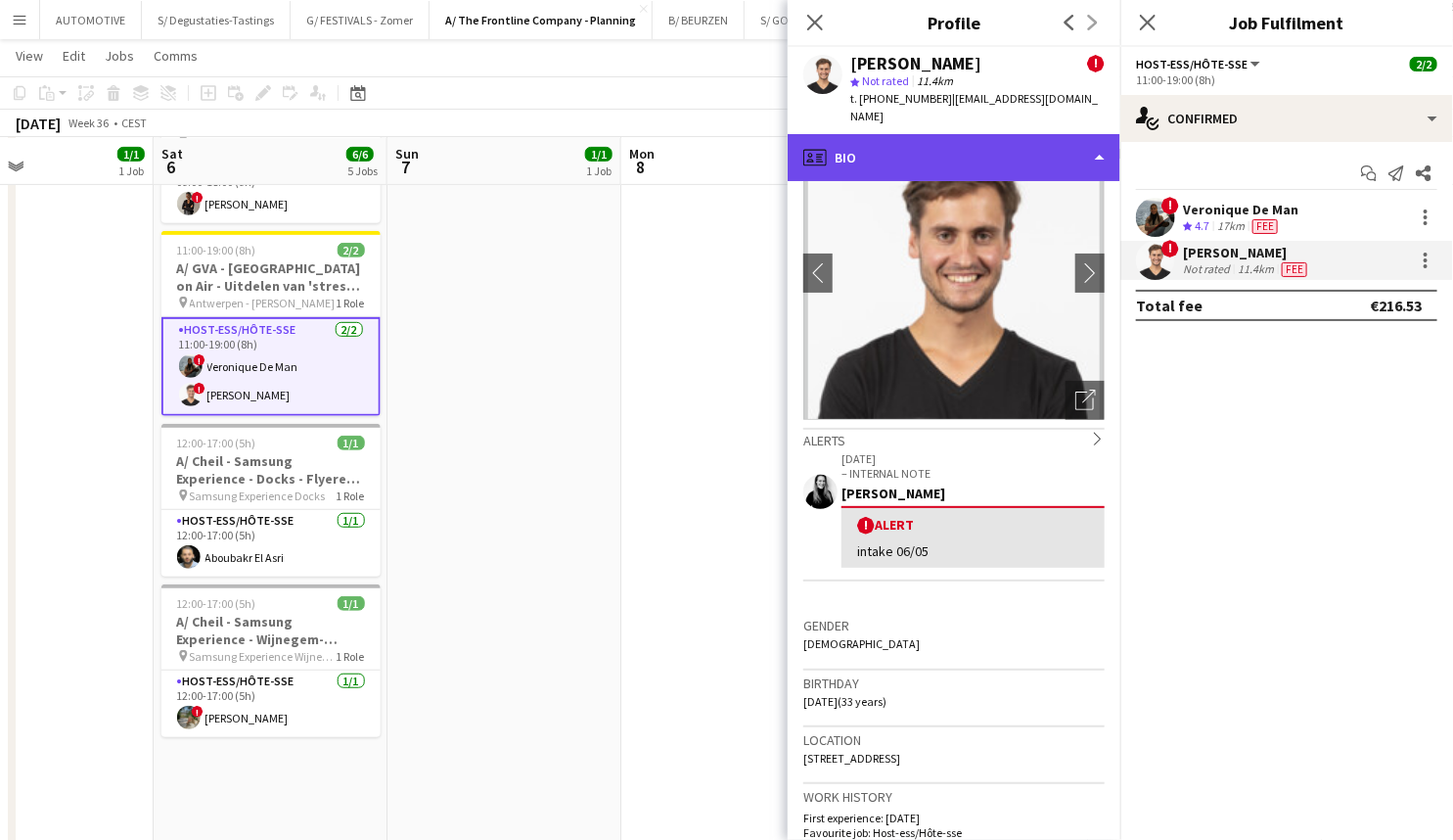
click at [1019, 139] on div "profile Bio" at bounding box center [954, 157] width 332 height 47
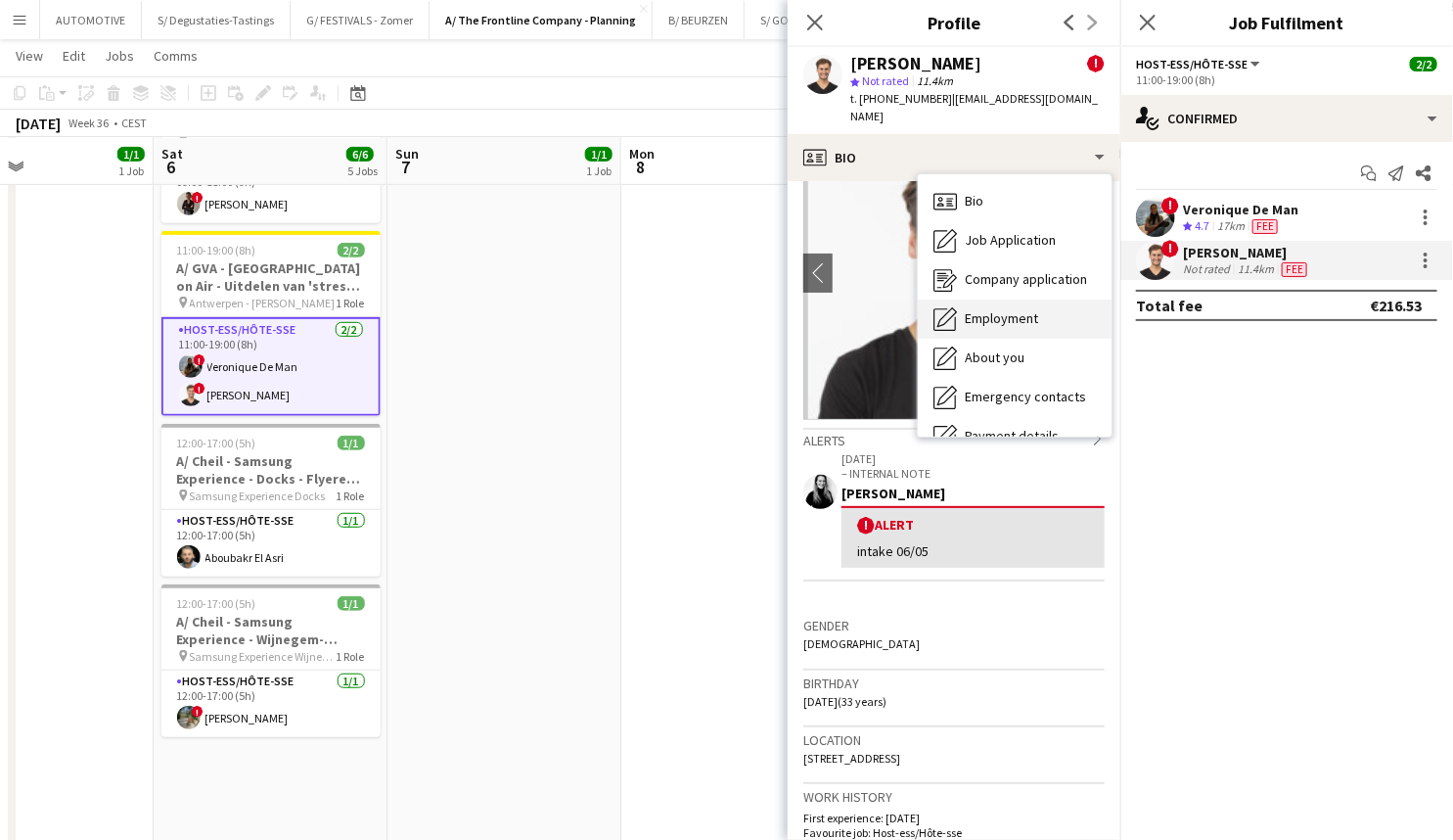
click at [1017, 310] on span "Employment" at bounding box center [1002, 318] width 74 height 18
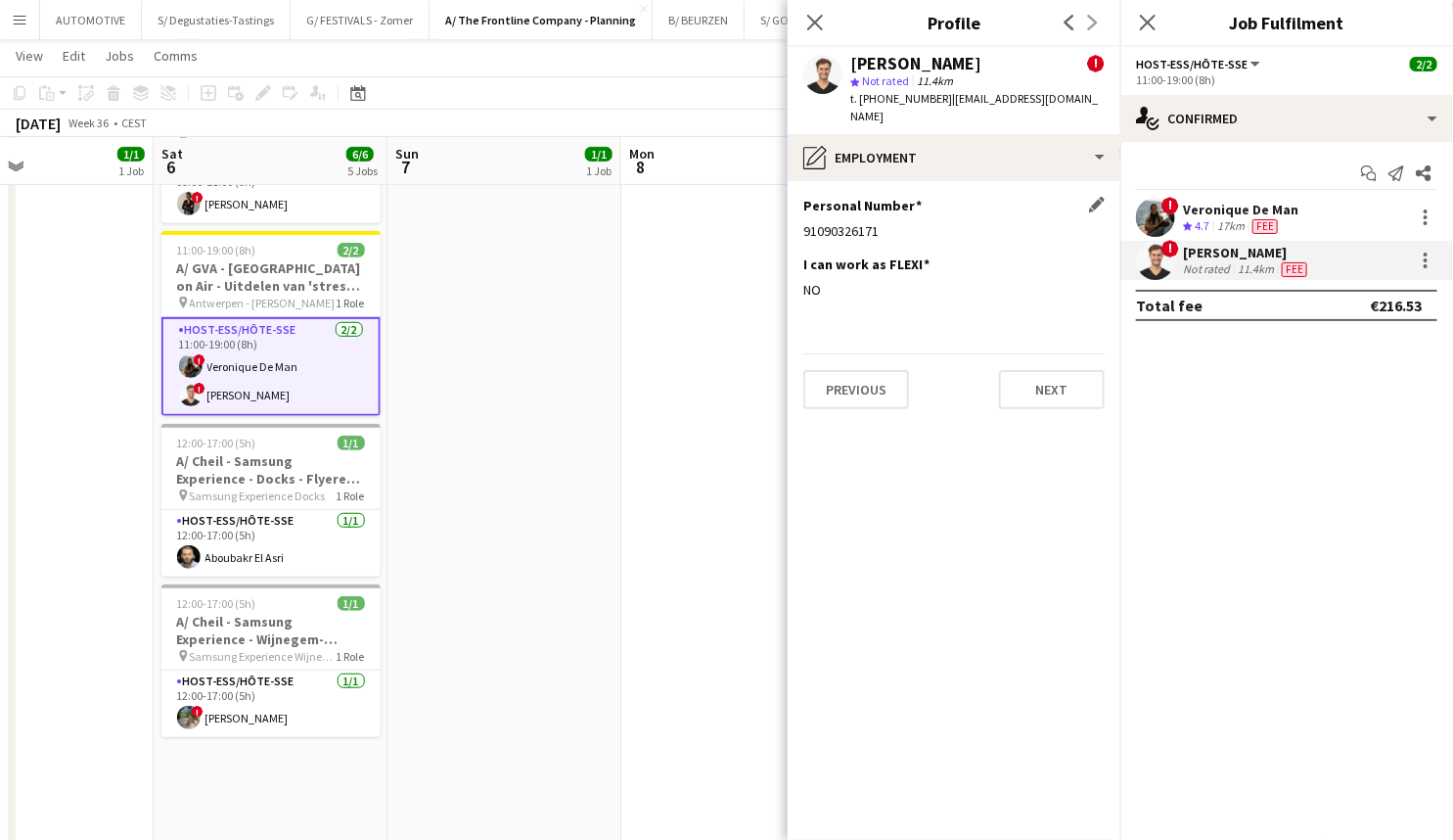
click at [848, 222] on div "91090326171" at bounding box center [953, 231] width 302 height 18
copy div "91090326171"
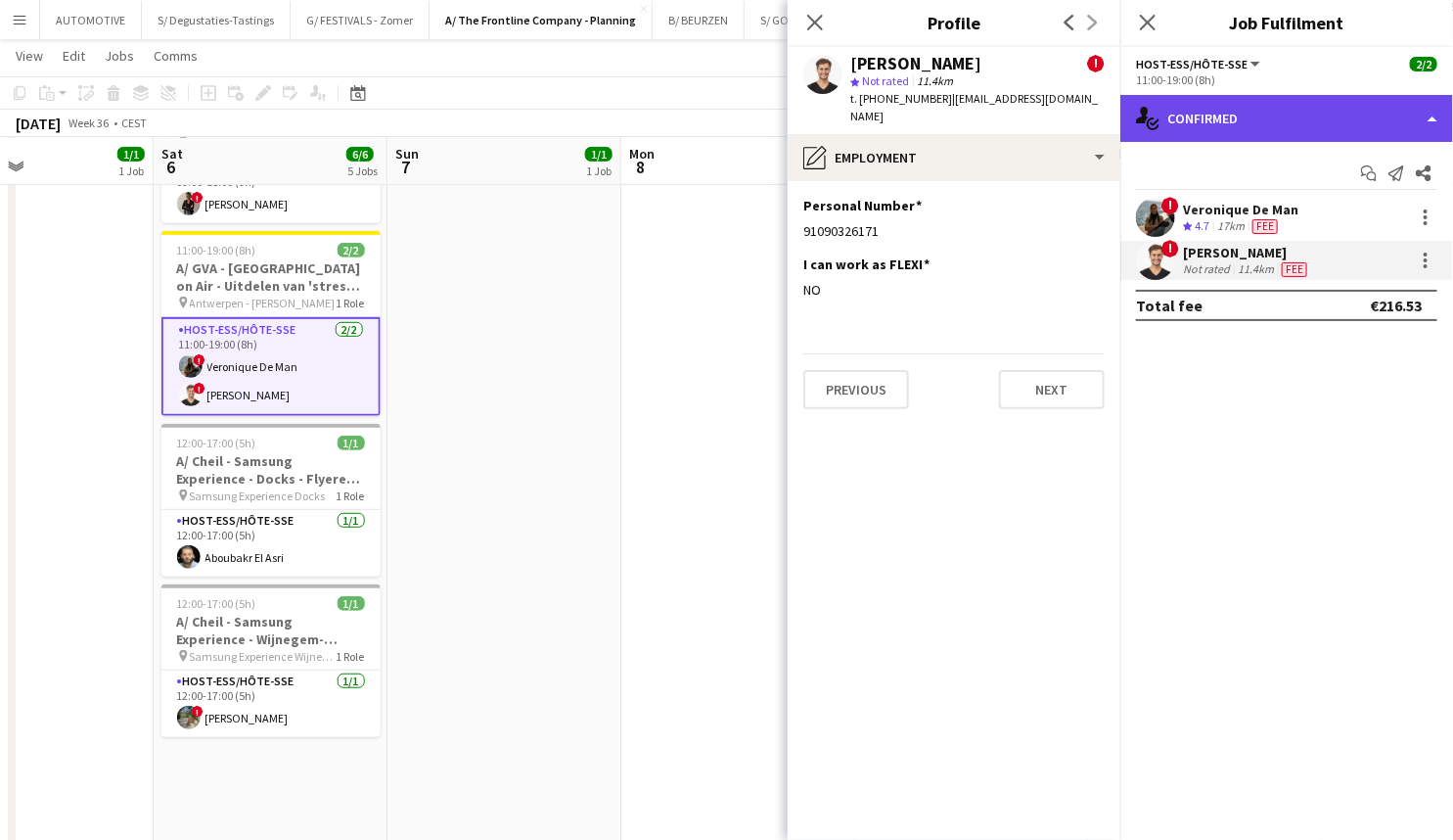
click at [1265, 122] on div "single-neutral-actions-check-2 Confirmed" at bounding box center [1287, 117] width 332 height 47
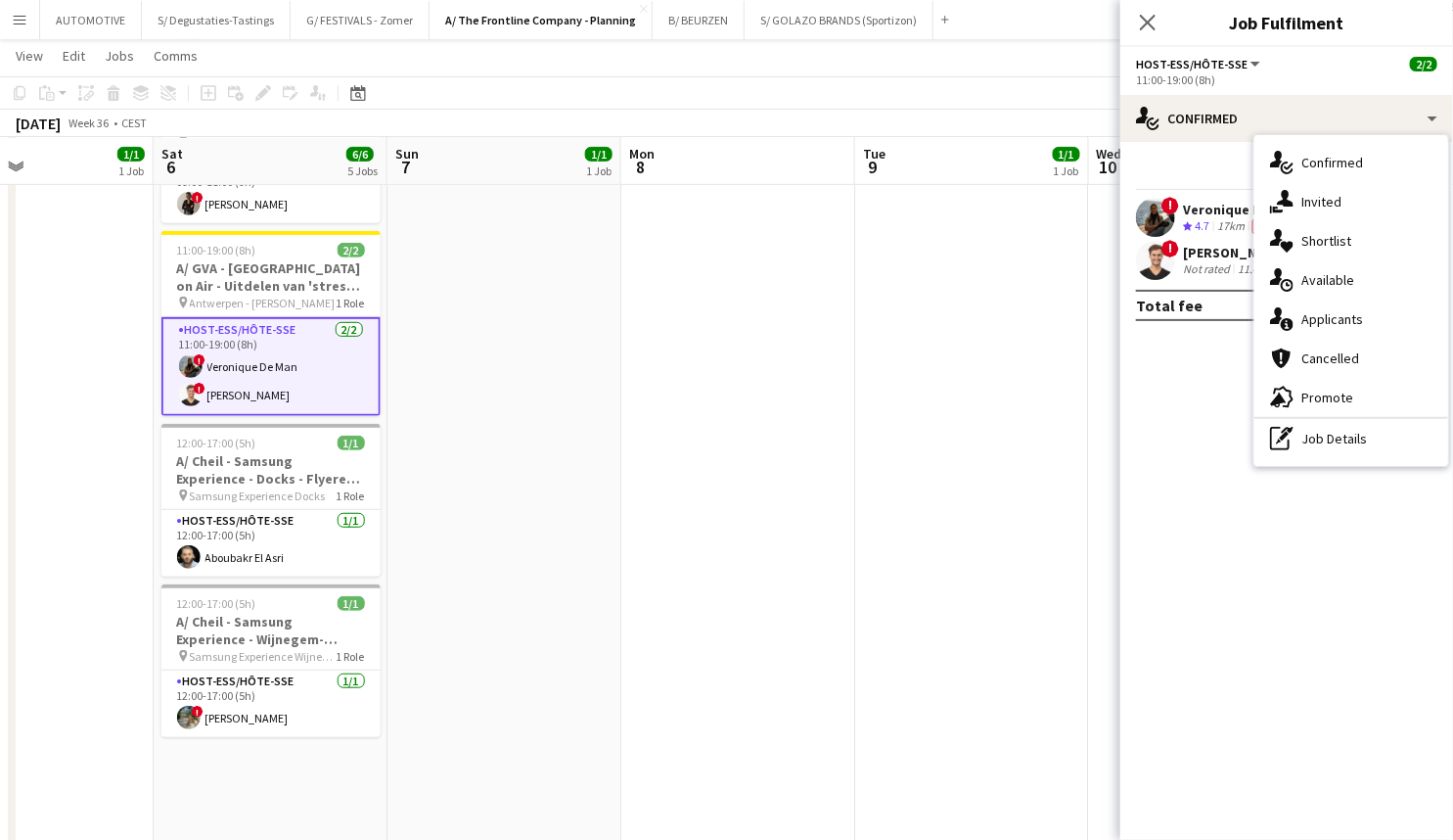
click at [1243, 75] on div "11:00-19:00 (8h)" at bounding box center [1287, 80] width 302 height 15
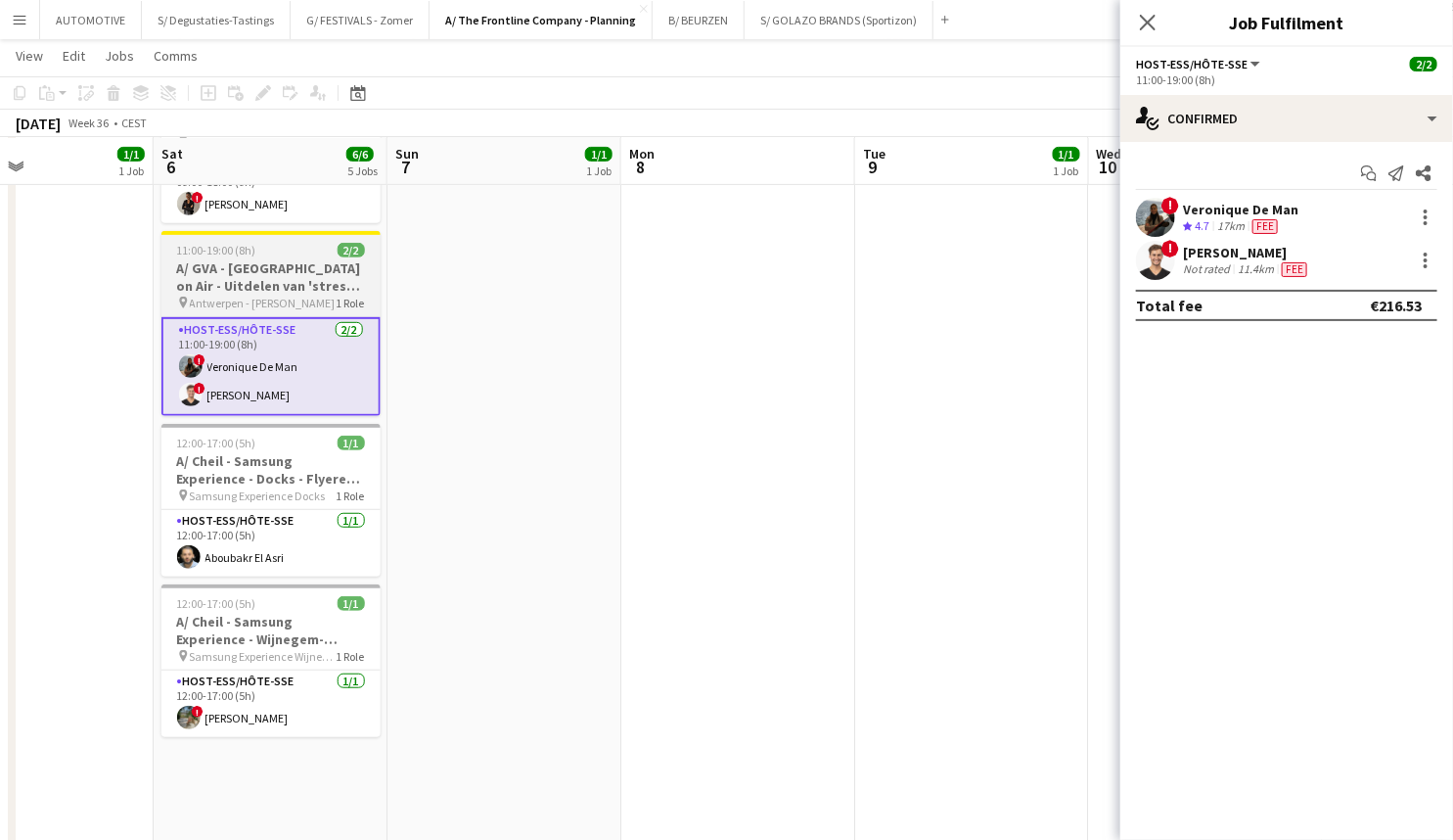
click at [245, 243] on span "11:00-19:00 (8h)" at bounding box center [217, 250] width 80 height 15
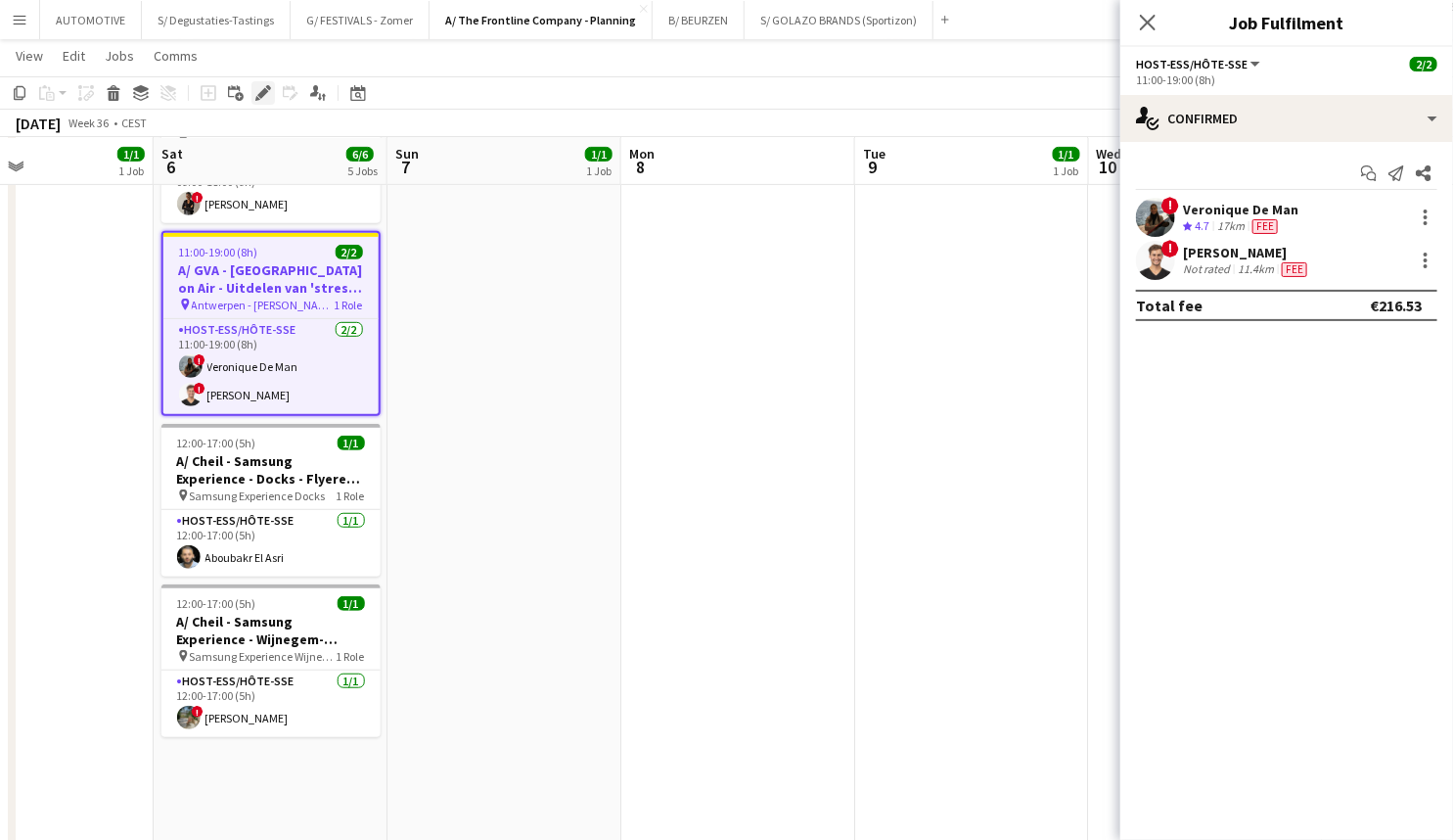
click at [261, 89] on icon "Edit" at bounding box center [264, 94] width 16 height 16
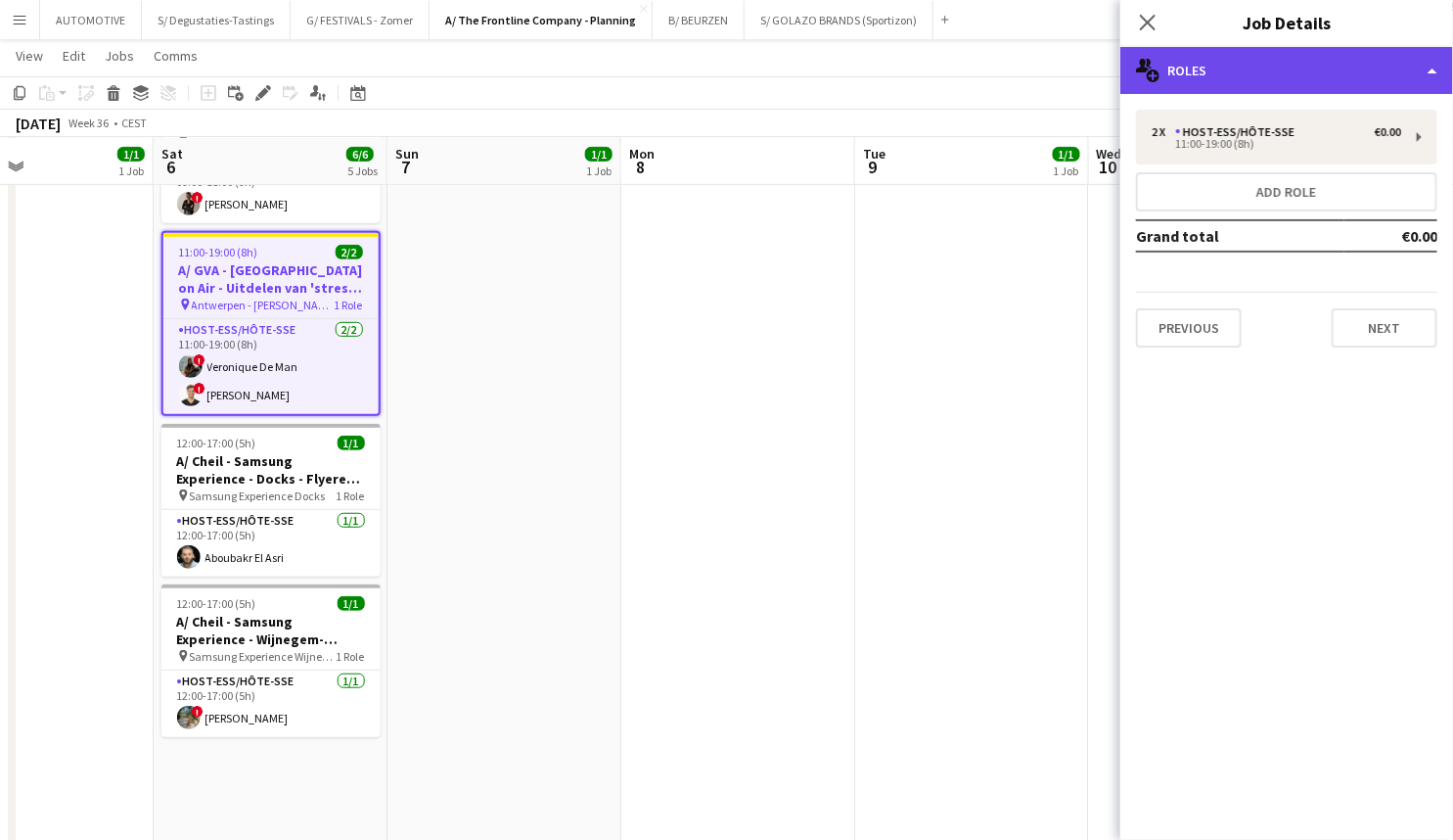
click at [1282, 80] on div "multiple-users-add Roles" at bounding box center [1287, 70] width 332 height 47
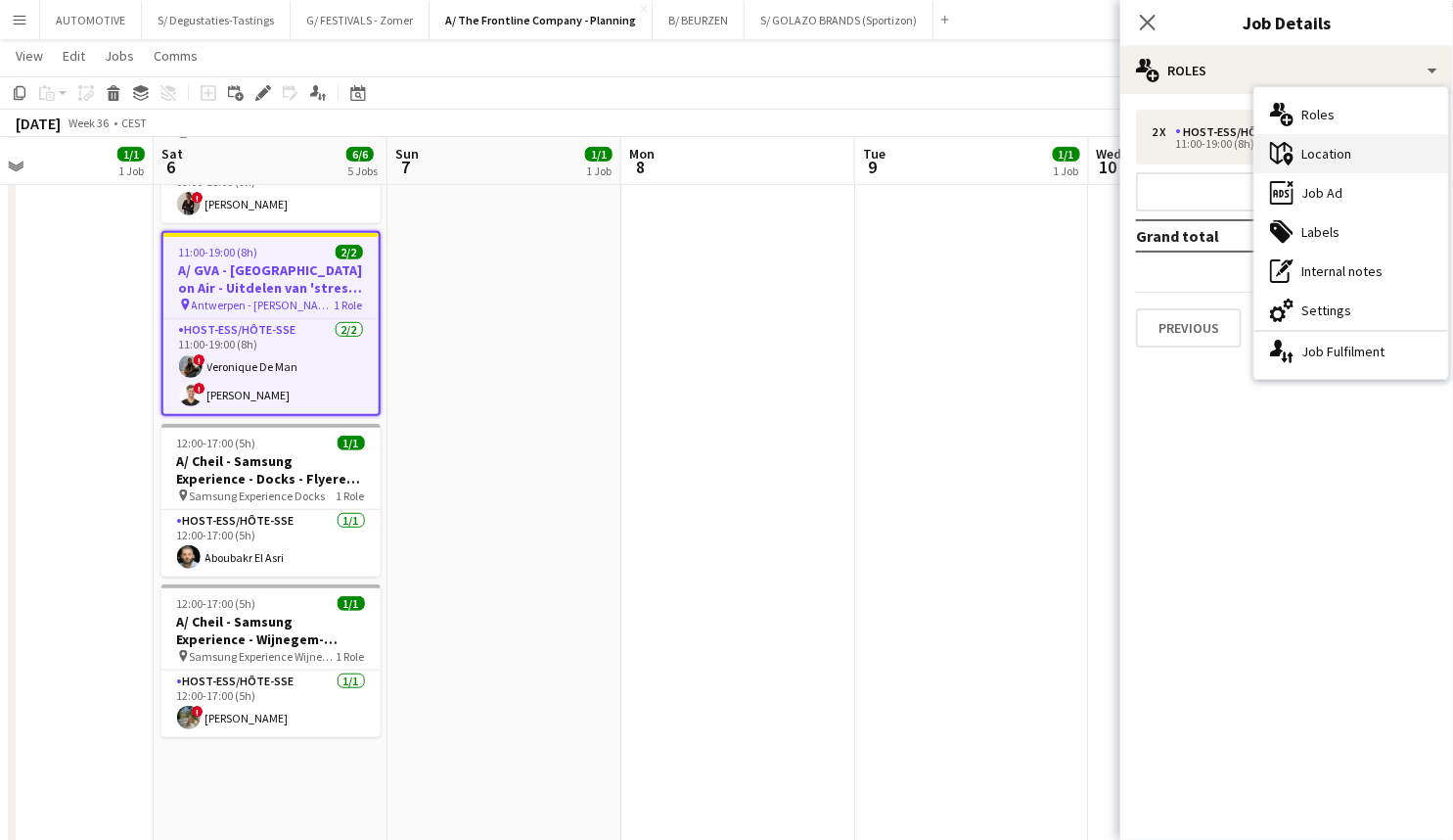
click at [1328, 151] on div "maps-pin-1 Location" at bounding box center [1351, 153] width 194 height 39
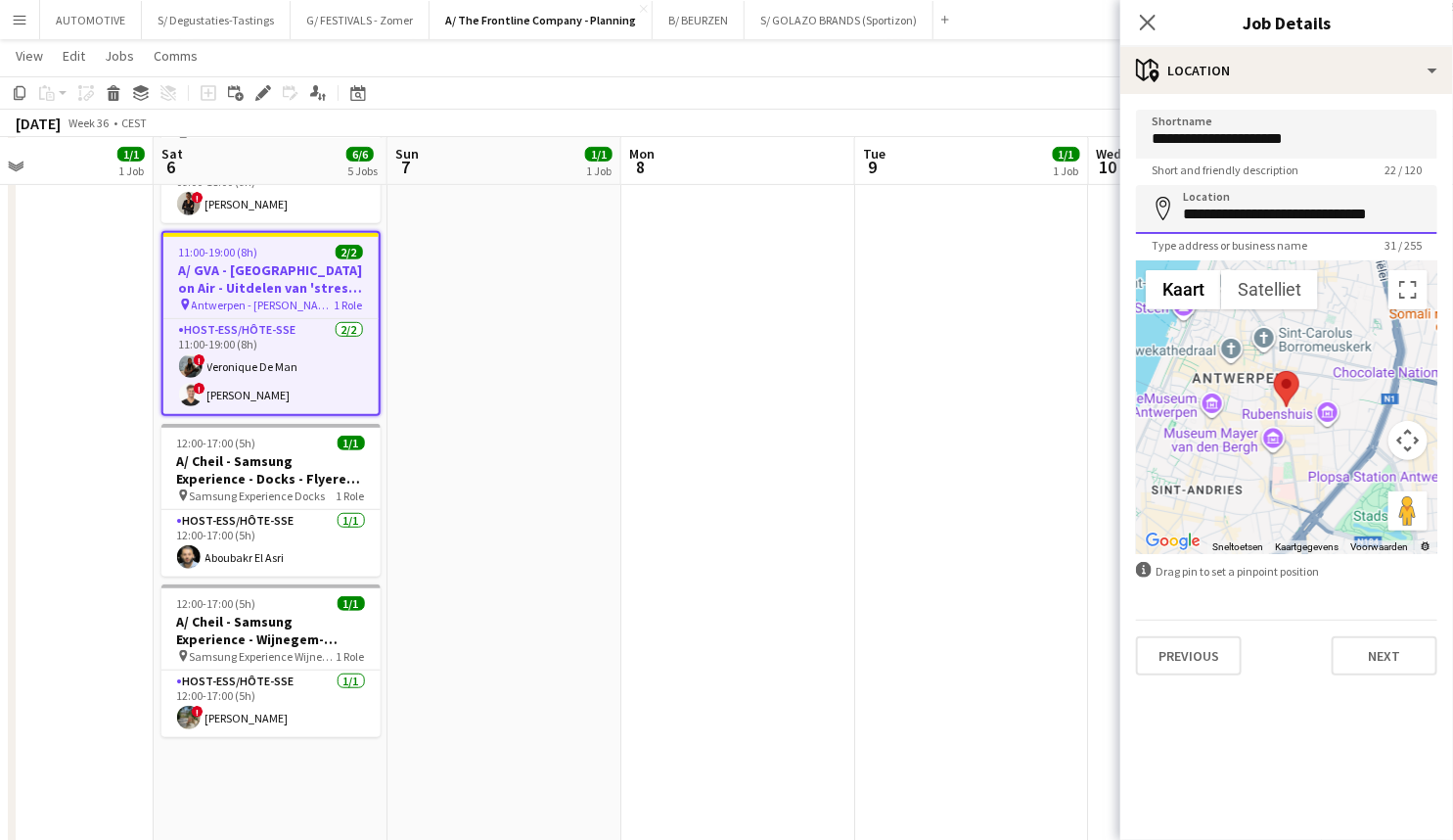
click at [1205, 214] on input "**********" at bounding box center [1287, 209] width 302 height 49
click at [255, 270] on h3 "A/ GVA - Antwerp on Air - Uitdelen van 'stress' bananen" at bounding box center [271, 279] width 215 height 35
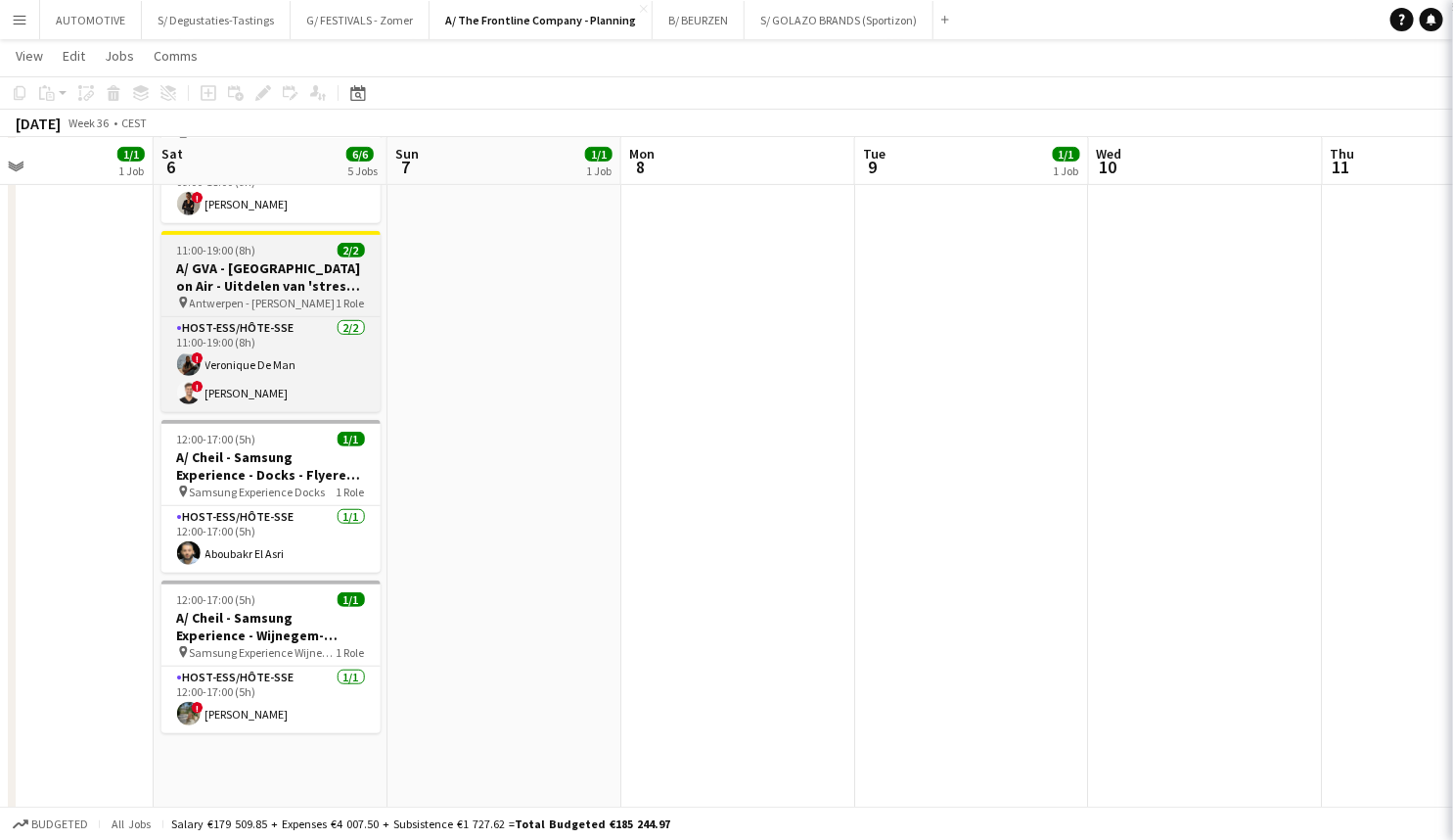
click at [286, 261] on h3 "A/ GVA - Antwerp on Air - Uitdelen van 'stress' bananen" at bounding box center [271, 277] width 219 height 35
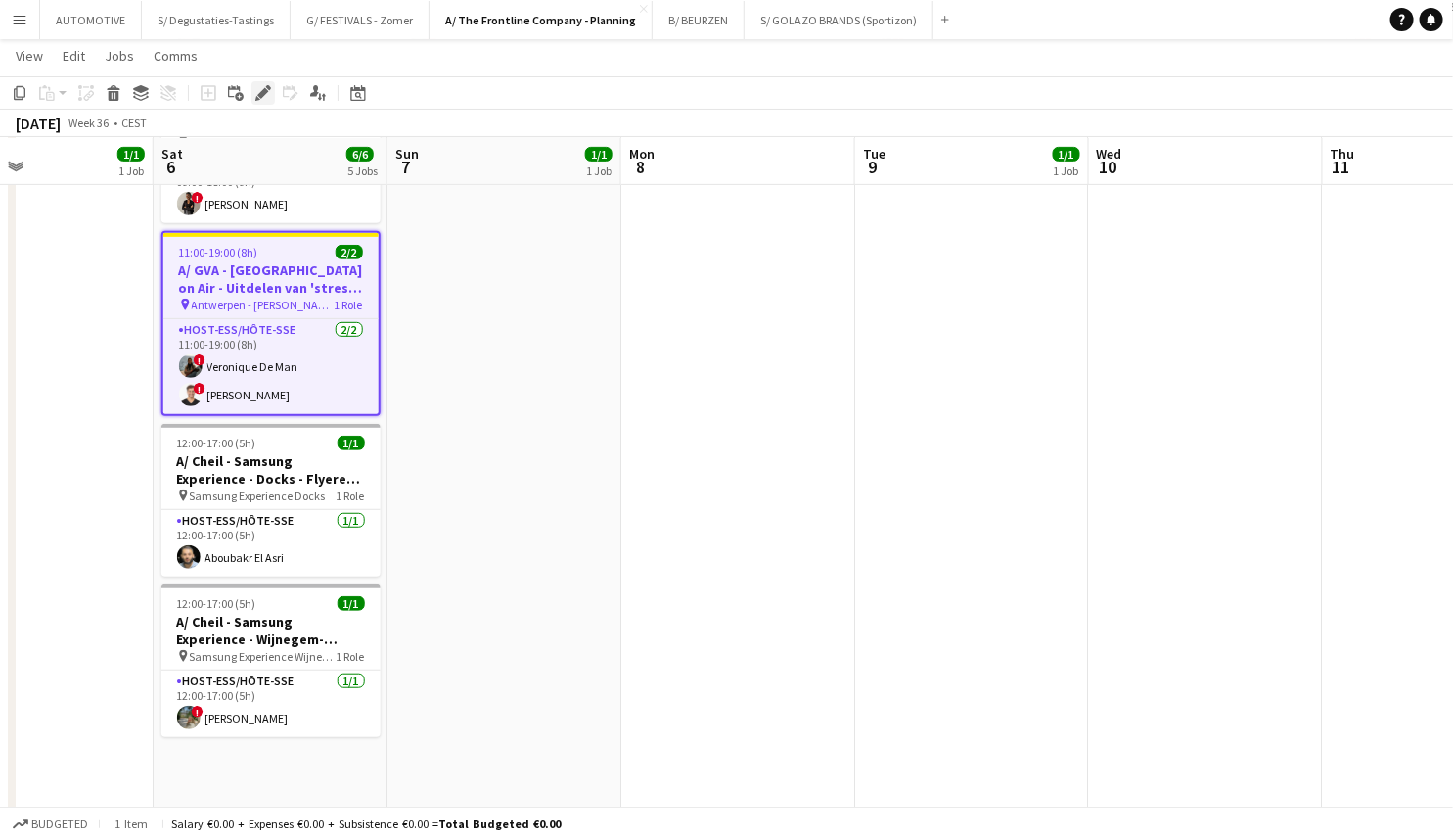
click at [262, 93] on icon at bounding box center [263, 94] width 11 height 11
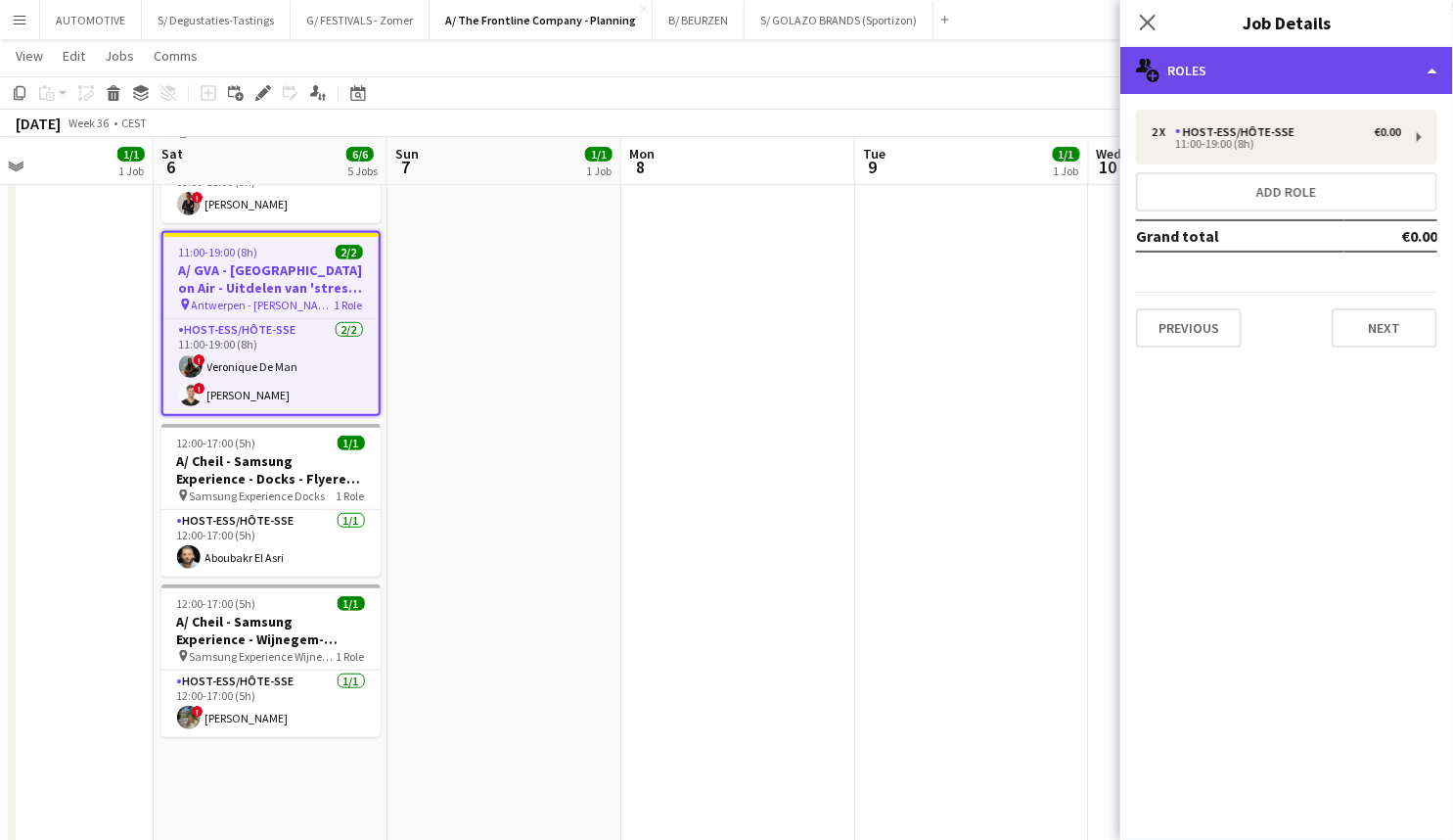
click at [1283, 68] on div "multiple-users-add Roles" at bounding box center [1287, 70] width 332 height 47
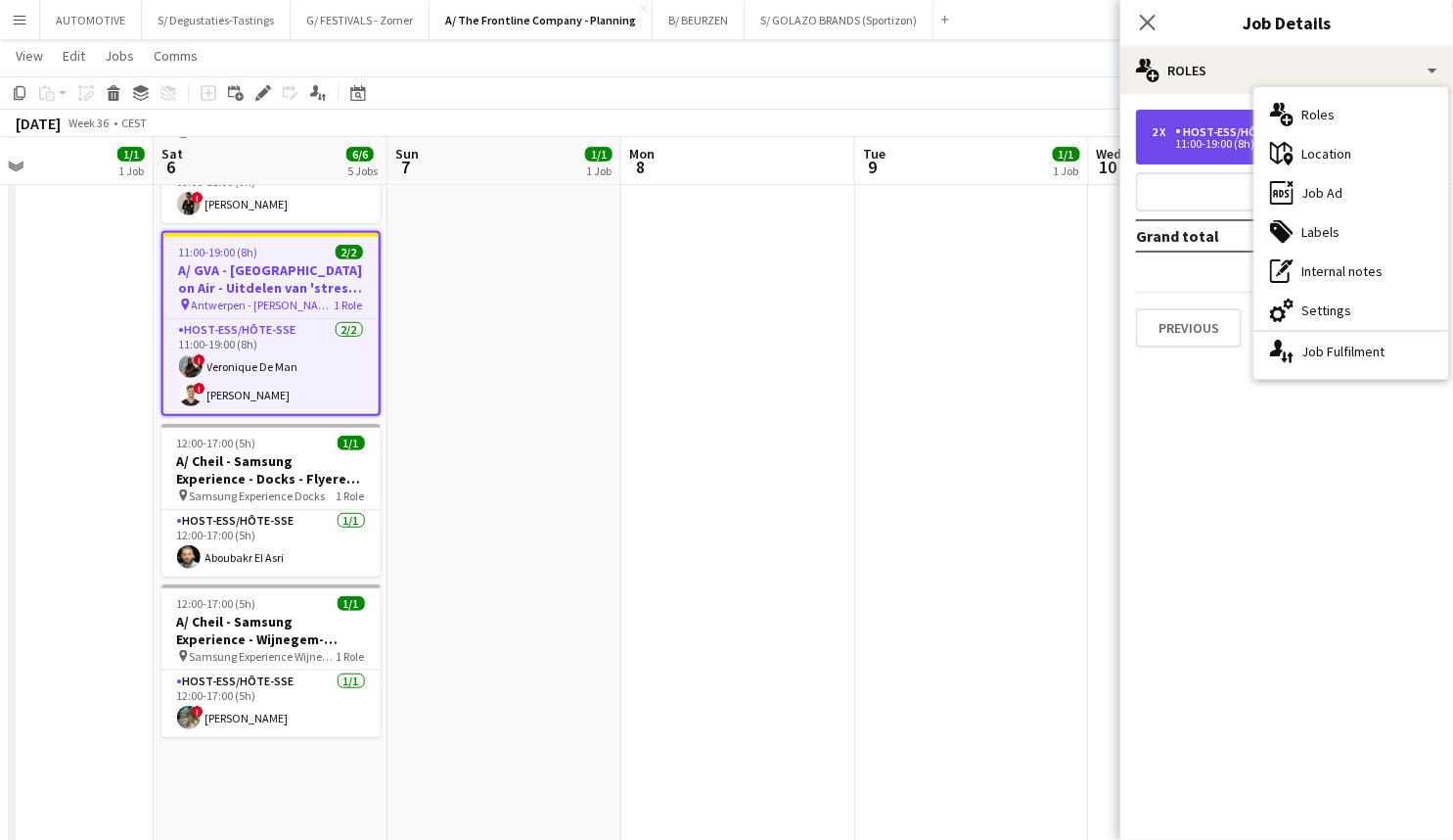
click at [1206, 156] on div "2 x Host-ess/Hôte-sse €0.00 11:00-19:00 (8h)" at bounding box center [1287, 136] width 302 height 55
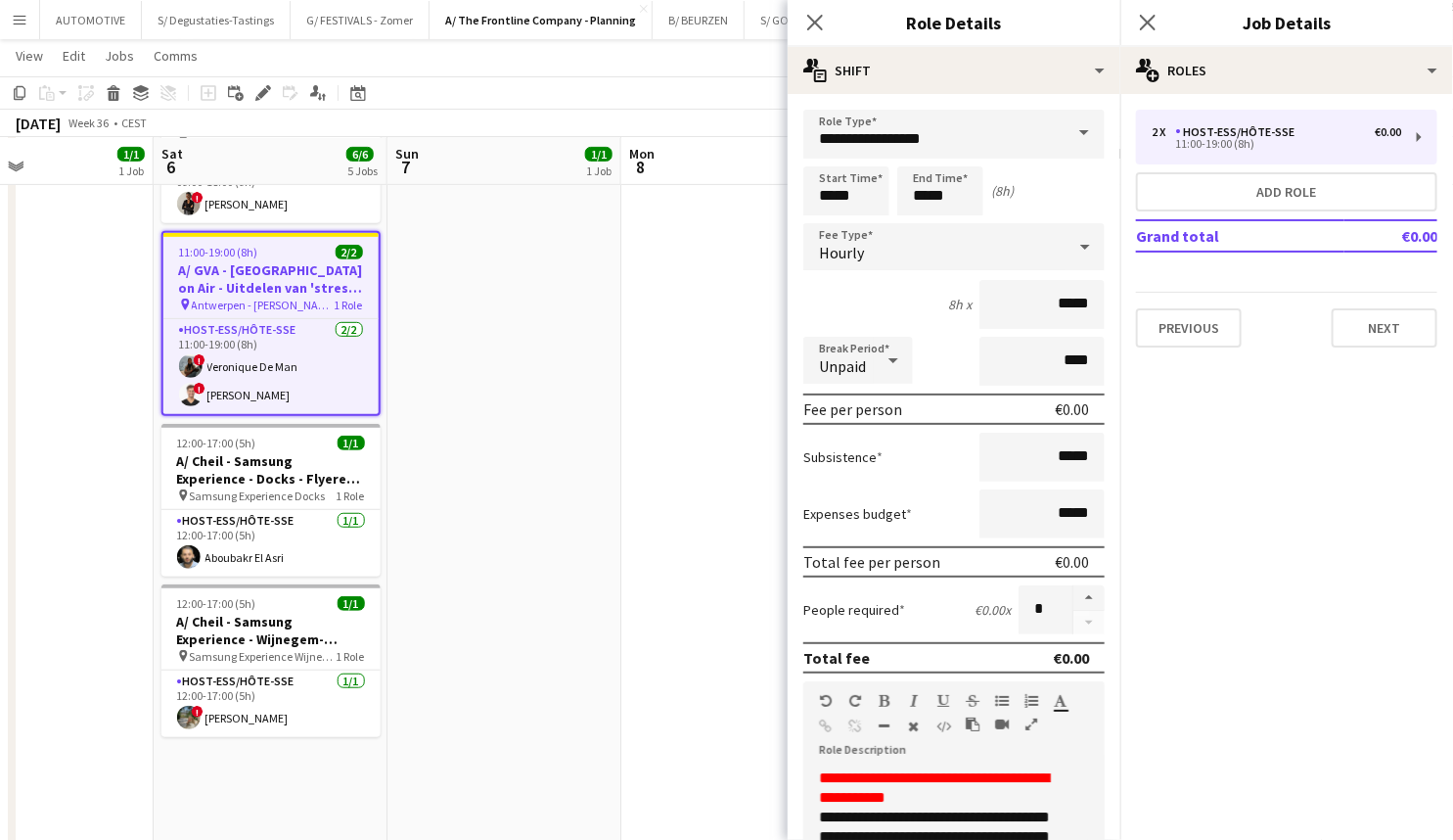
click at [272, 275] on h3 "A/ GVA - Antwerp on Air - Uitdelen van 'stress' bananen" at bounding box center [271, 279] width 215 height 35
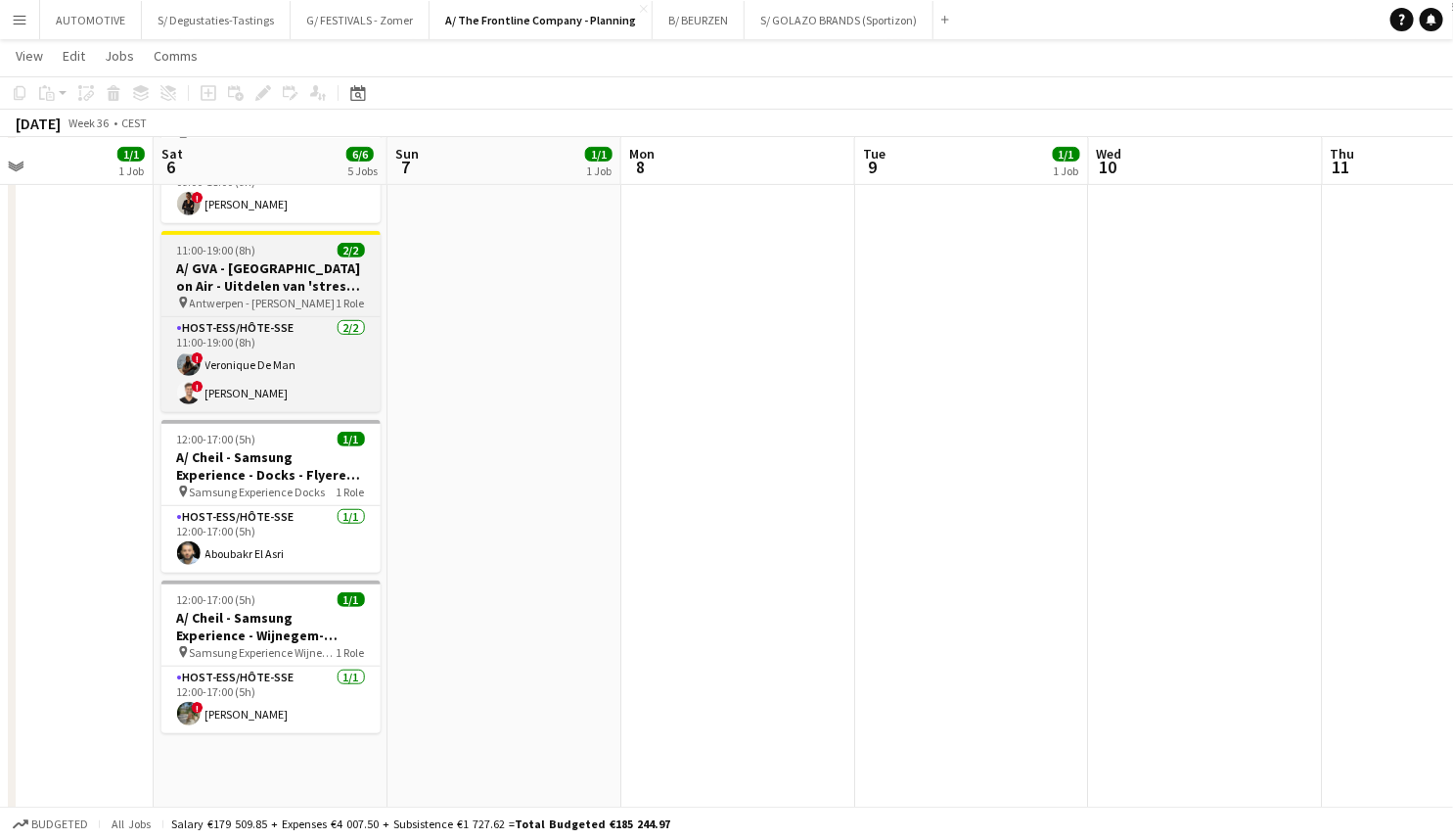
click at [274, 295] on div "pin Antwerpen - Meir Panos 1 Role" at bounding box center [271, 303] width 219 height 16
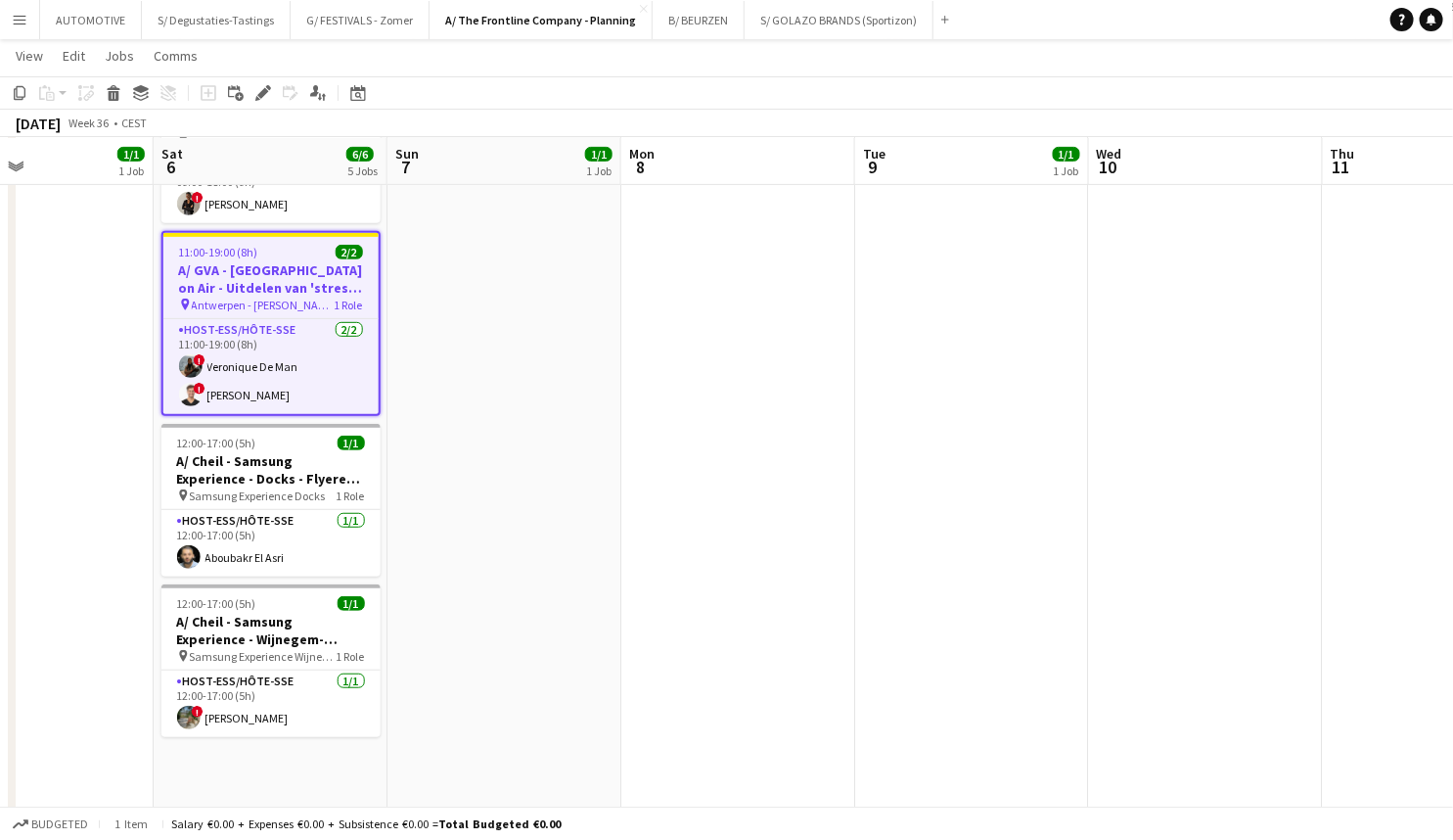
click at [310, 297] on div "pin Antwerpen - Meir Panos 1 Role" at bounding box center [271, 305] width 215 height 16
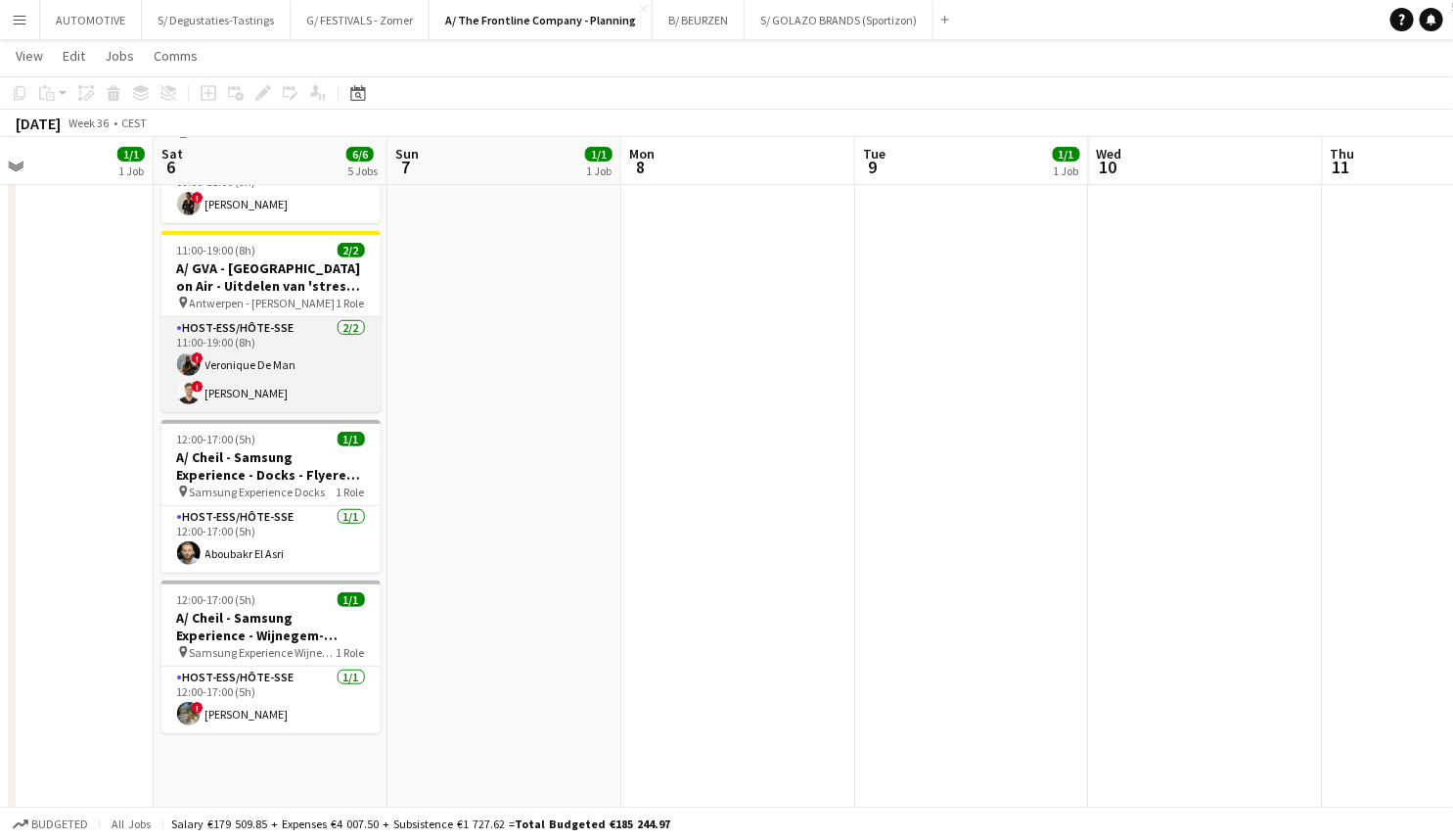
click at [260, 347] on app-card-role "Host-ess/Hôte-sse 2/2 11:00-19:00 (8h) ! Veronique De Man ! Jonas Verheyen" at bounding box center [271, 364] width 219 height 95
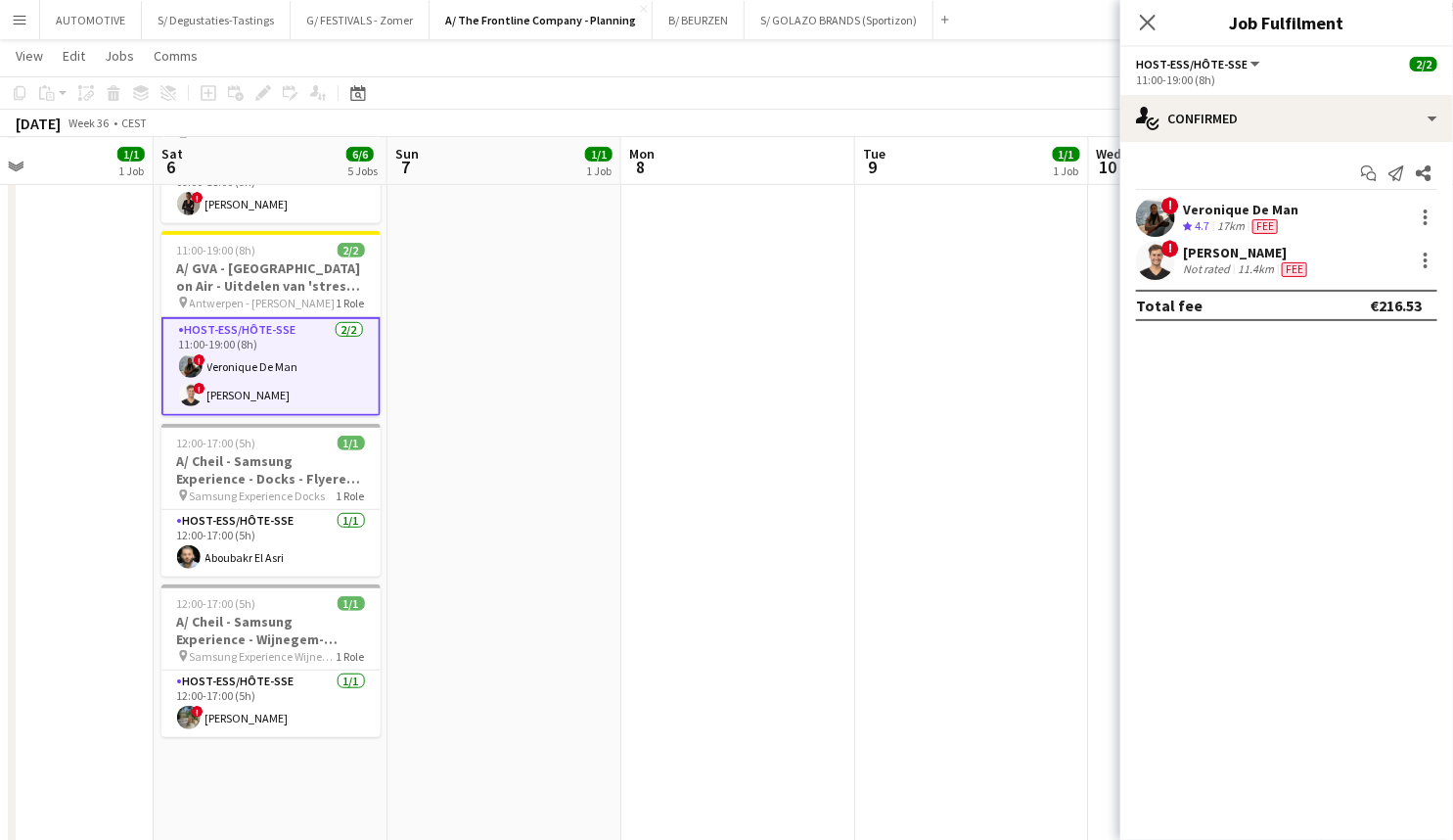
click at [1213, 255] on div "Jonas Verheyen" at bounding box center [1247, 253] width 128 height 18
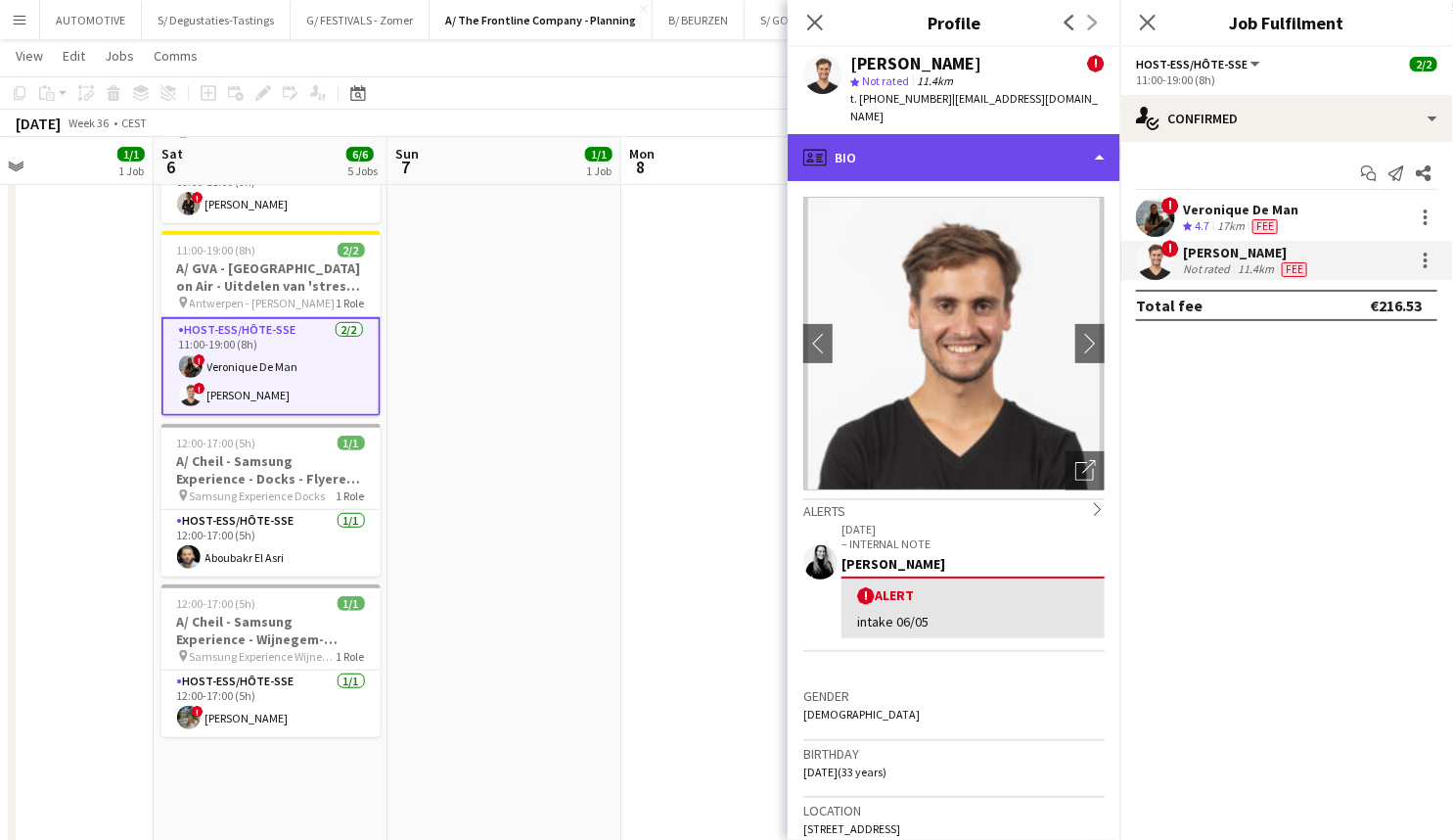
click at [988, 134] on div "profile Bio" at bounding box center [954, 157] width 332 height 47
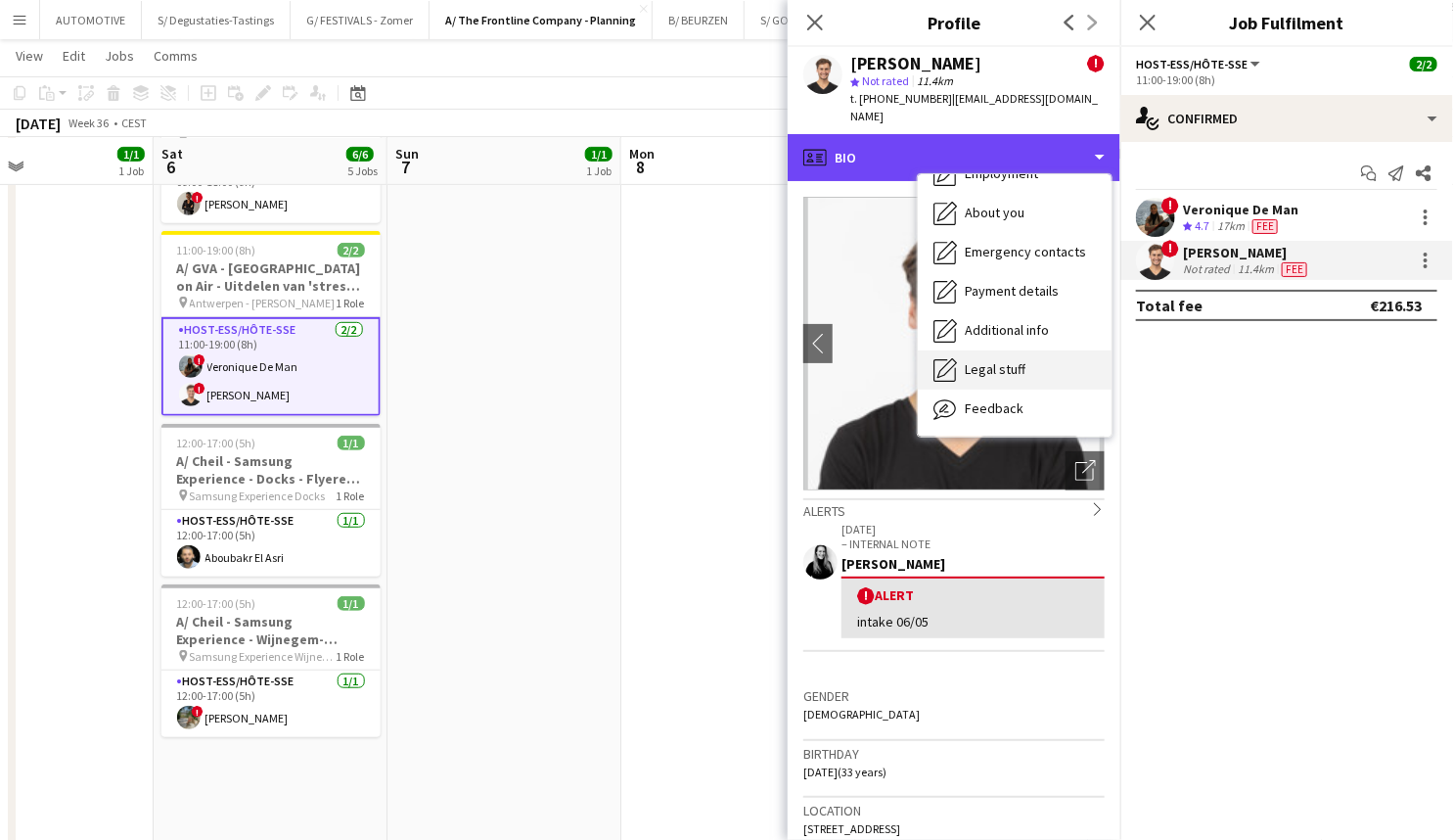
scroll to position [183, 0]
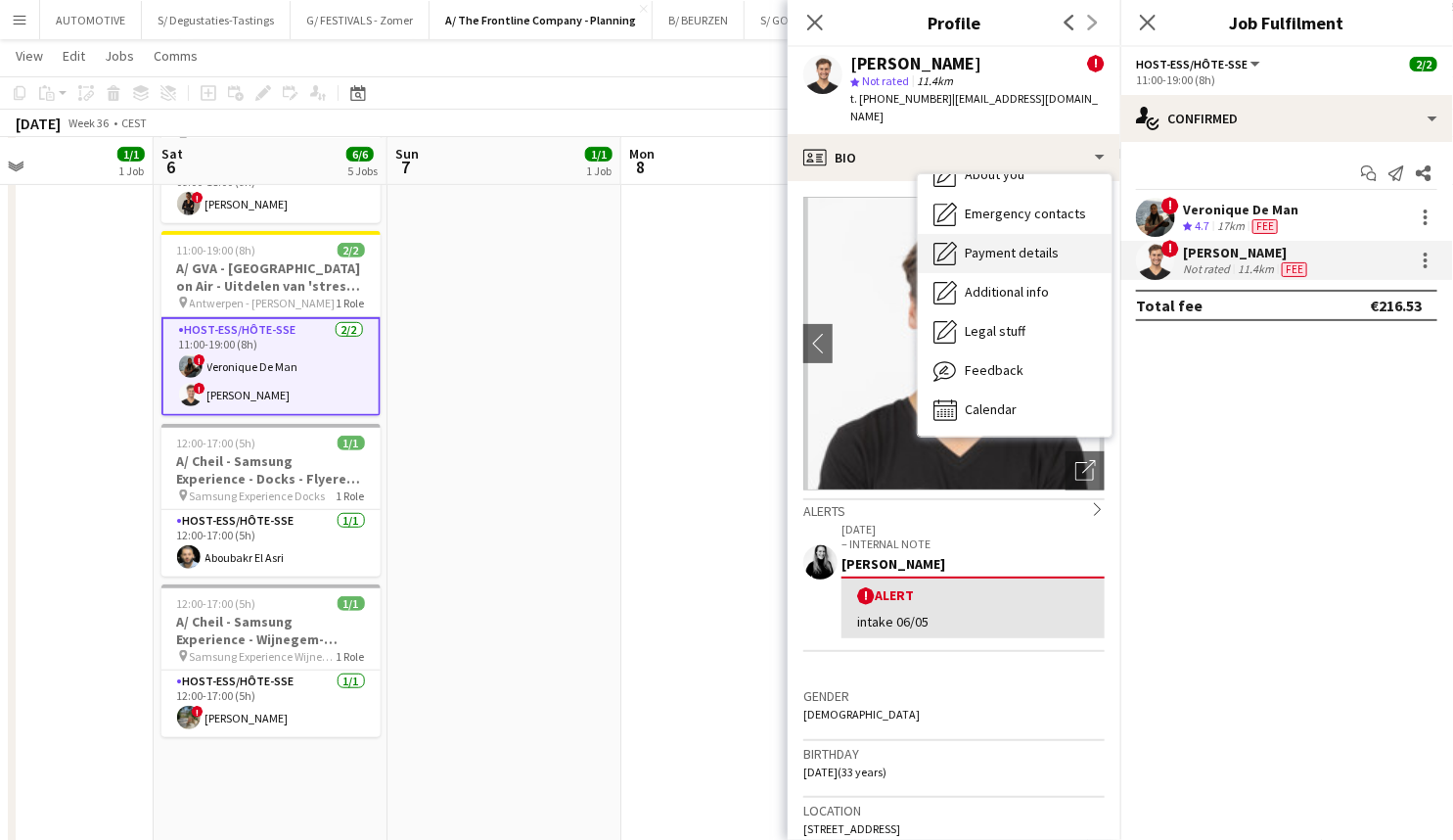
click at [1017, 244] on span "Payment details" at bounding box center [1012, 253] width 94 height 18
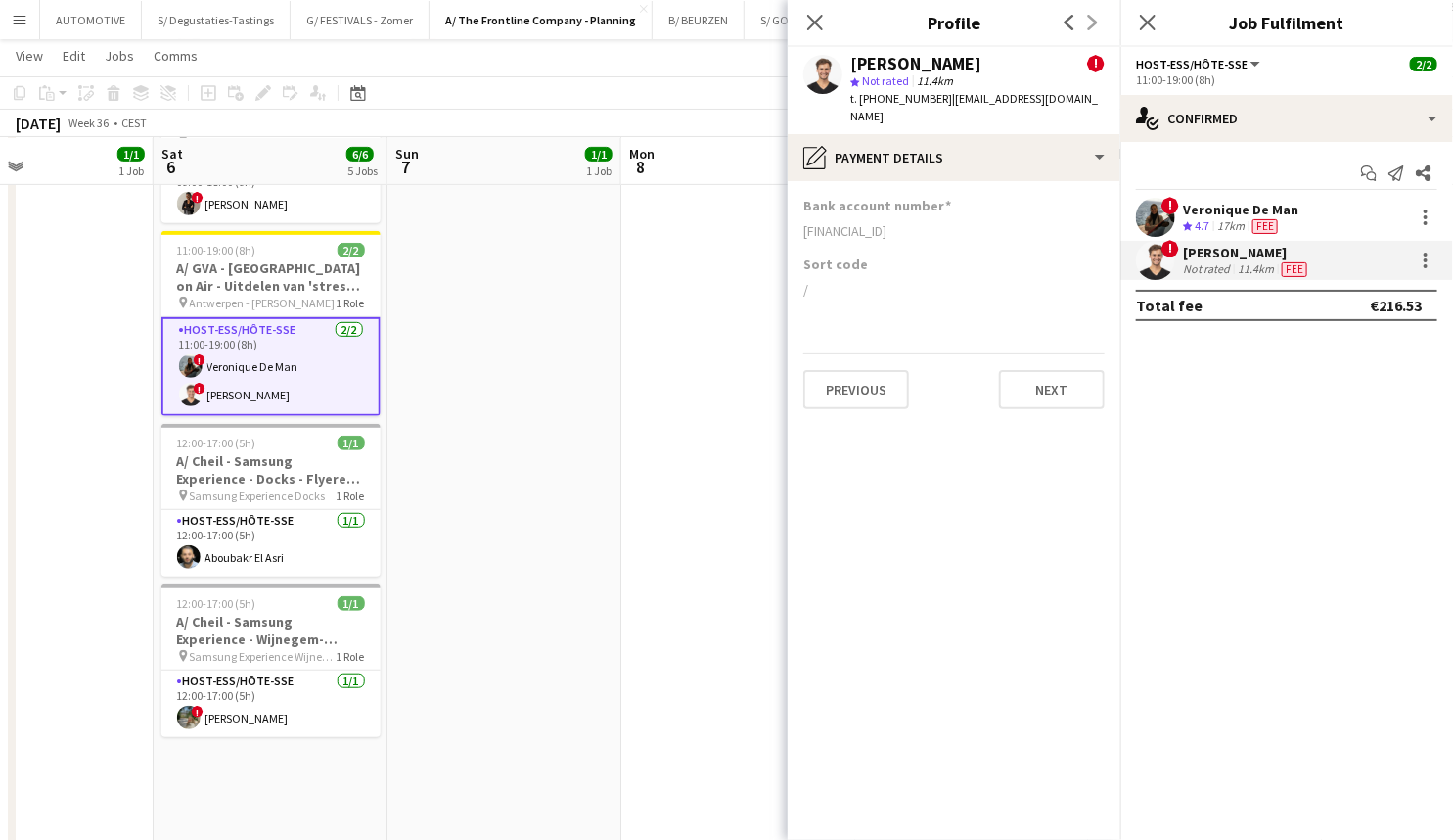
click at [807, 222] on div "BE09063486001357" at bounding box center [953, 231] width 302 height 18
drag, startPoint x: 804, startPoint y: 212, endPoint x: 922, endPoint y: 223, distance: 118.5
click at [922, 223] on div "Bank account number BE09063486001357" at bounding box center [953, 226] width 302 height 59
copy div "BE09063486001357"
click at [1419, 263] on div at bounding box center [1426, 261] width 24 height 24
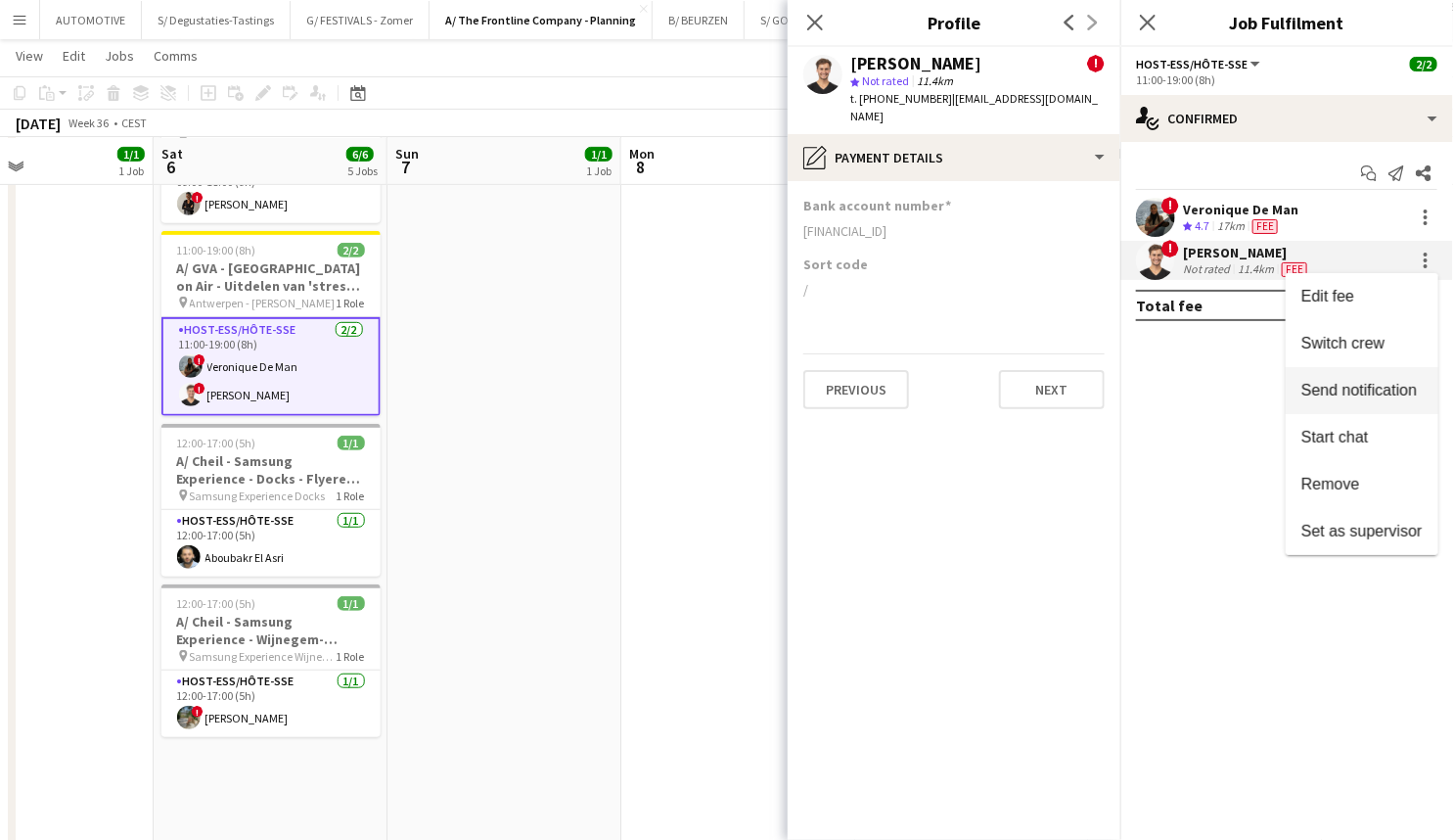
click at [1365, 390] on span "Send notification" at bounding box center [1359, 390] width 115 height 17
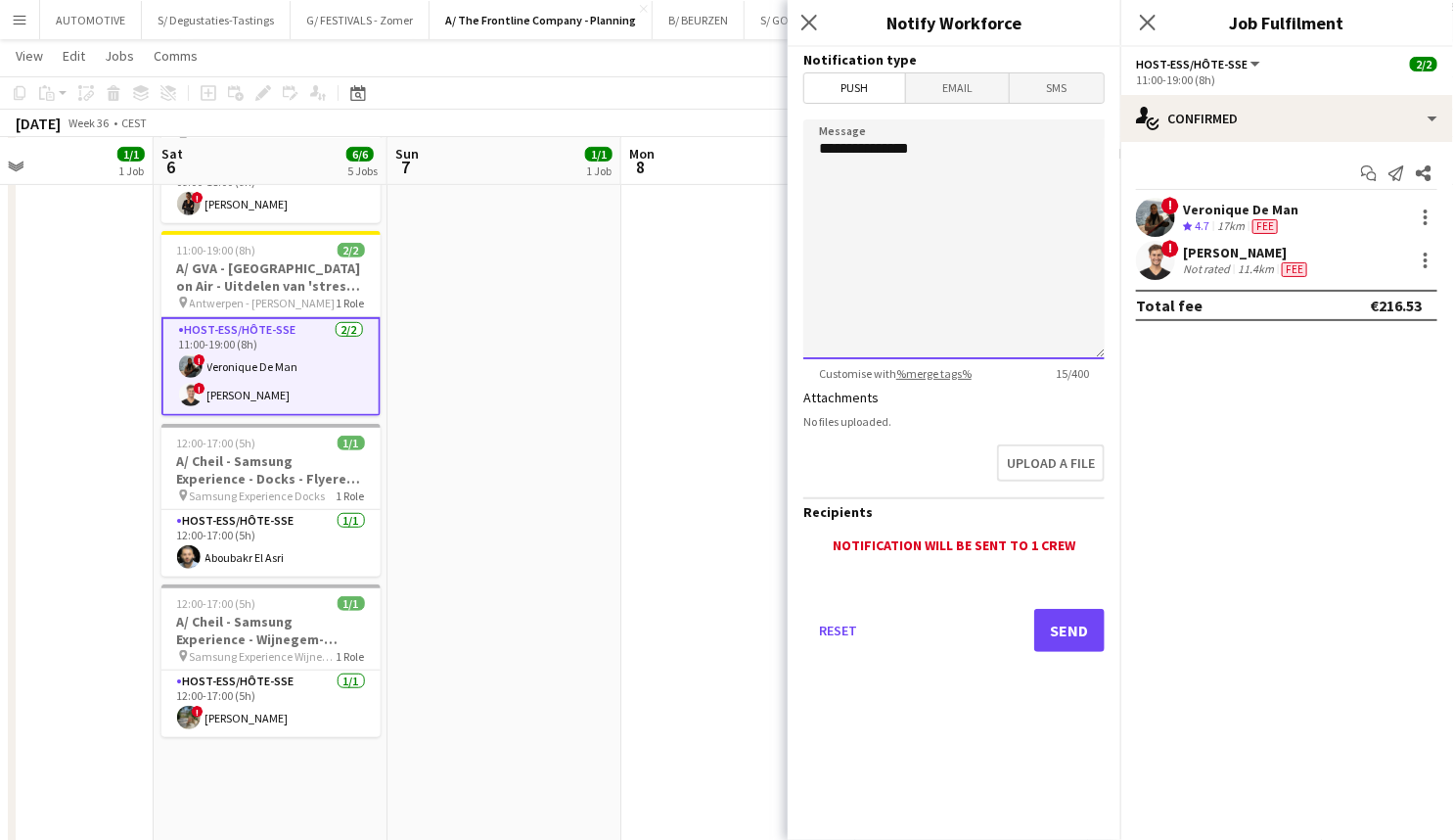
click at [955, 166] on textarea "**********" at bounding box center [953, 239] width 302 height 240
click at [920, 225] on textarea "**********" at bounding box center [953, 239] width 302 height 240
paste textarea "**********"
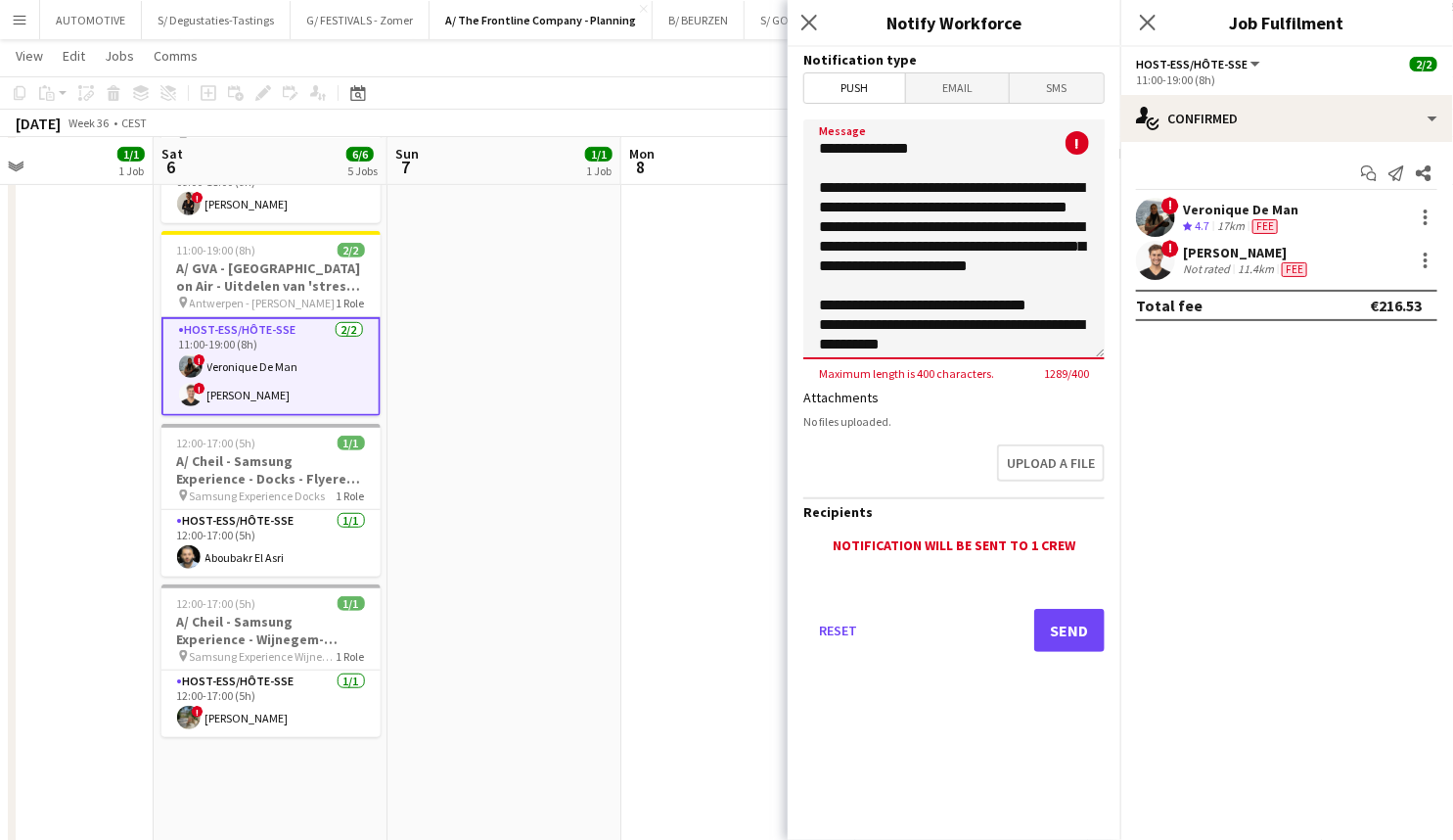
click at [853, 166] on textarea "Message" at bounding box center [953, 239] width 302 height 240
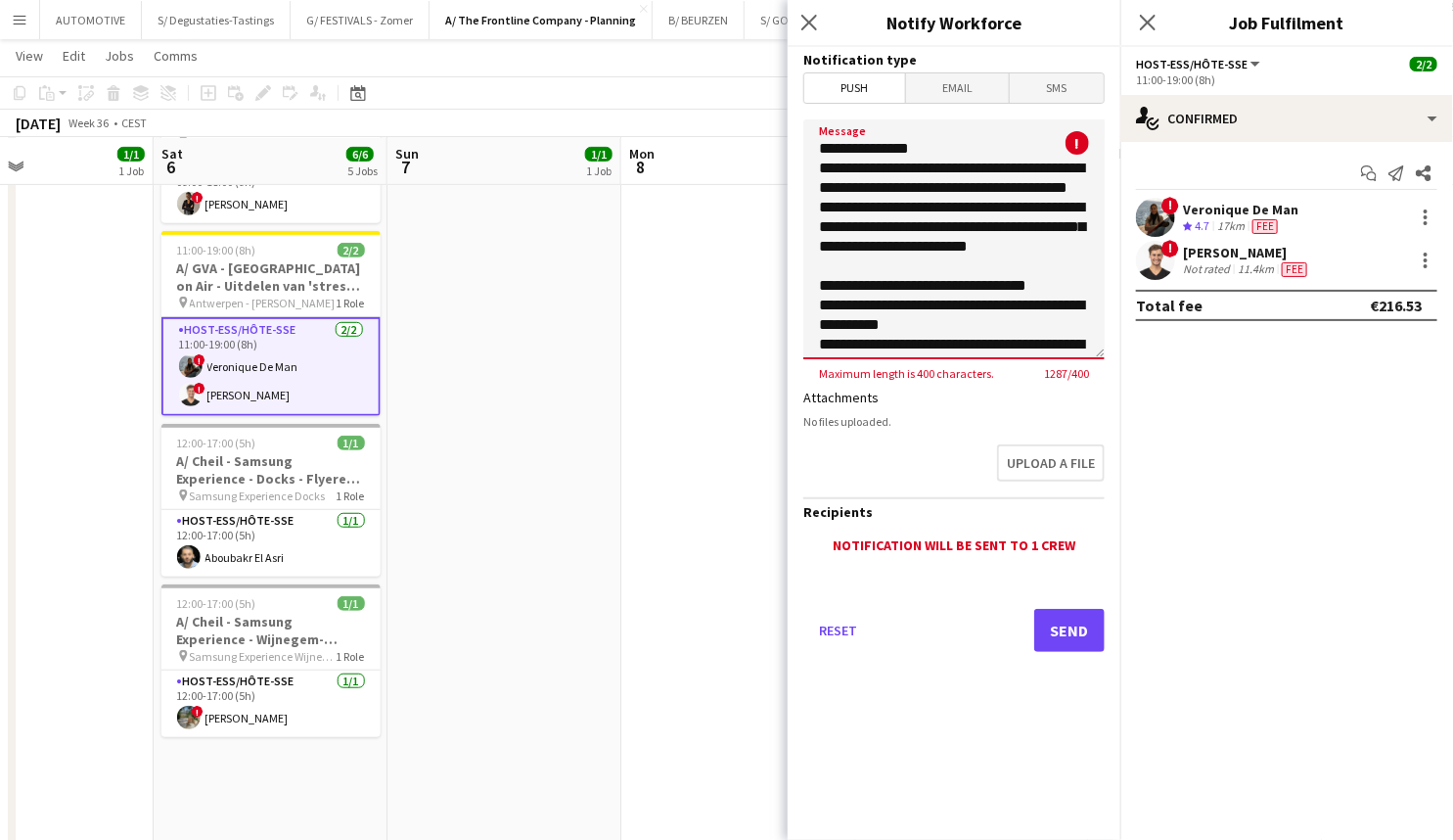
type textarea "**********"
drag, startPoint x: 955, startPoint y: 86, endPoint x: 942, endPoint y: 93, distance: 14.8
click at [955, 85] on span "Email" at bounding box center [958, 89] width 104 height 30
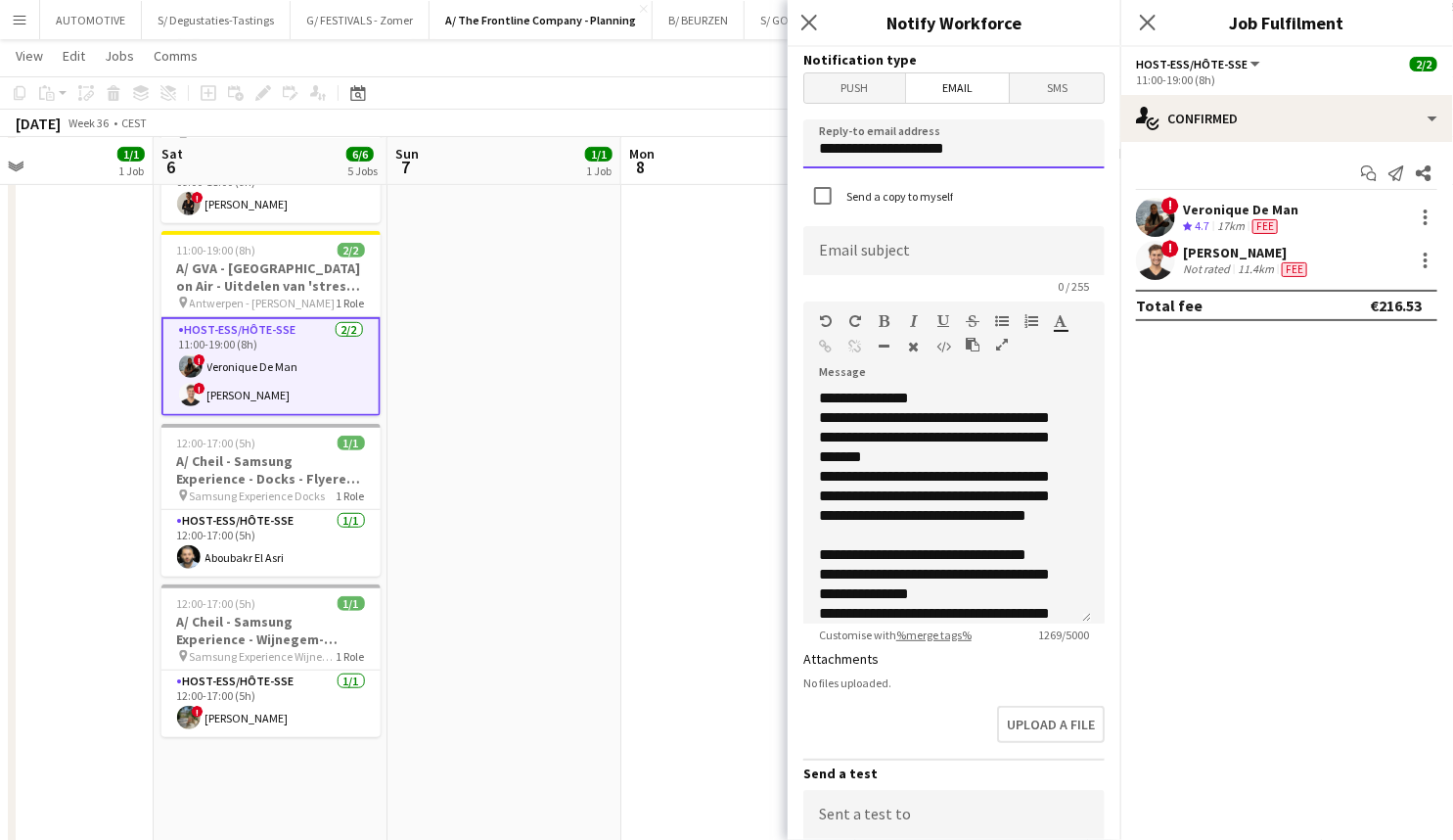
click at [933, 145] on input "**********" at bounding box center [953, 143] width 302 height 49
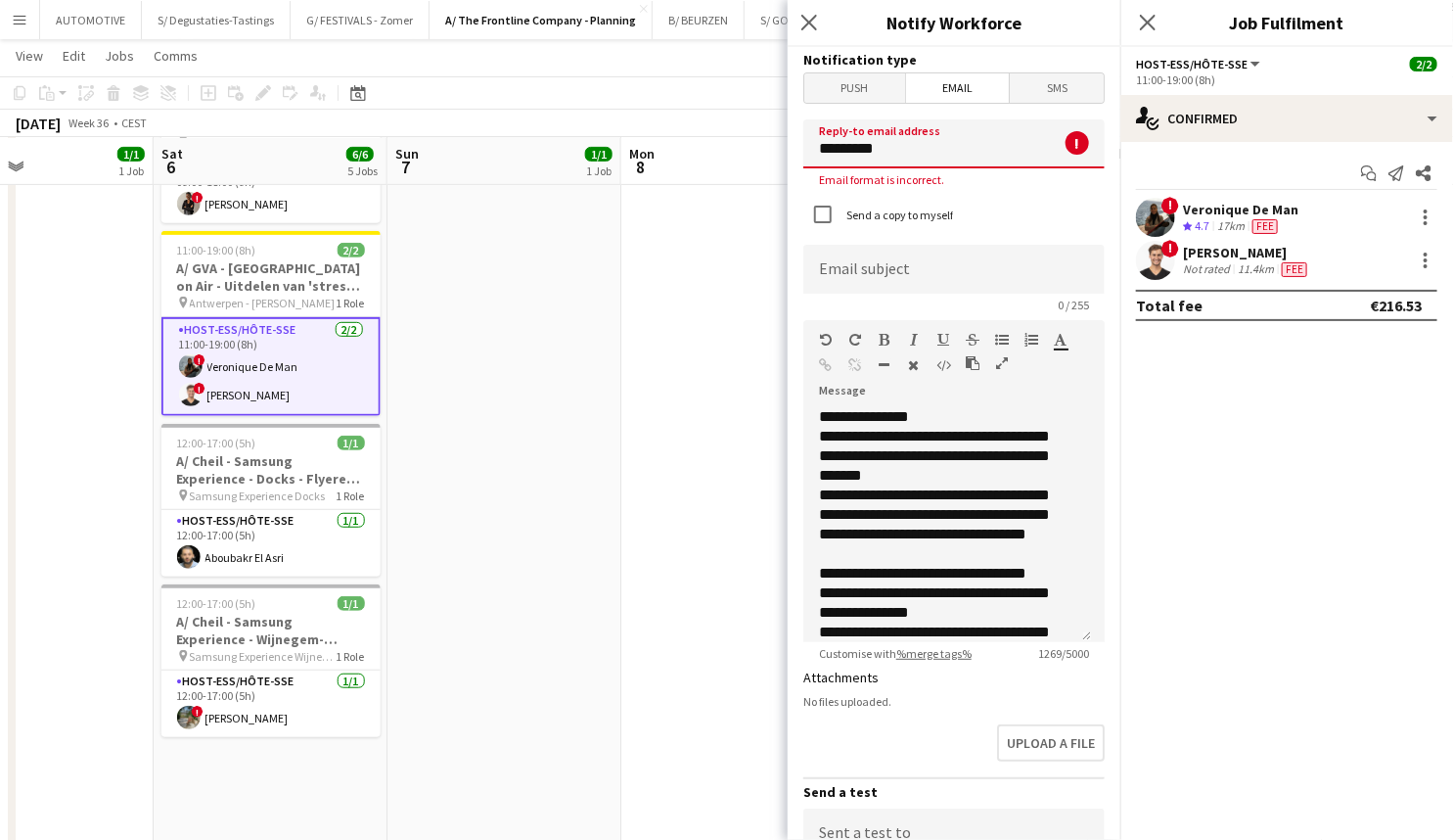
type input "**********"
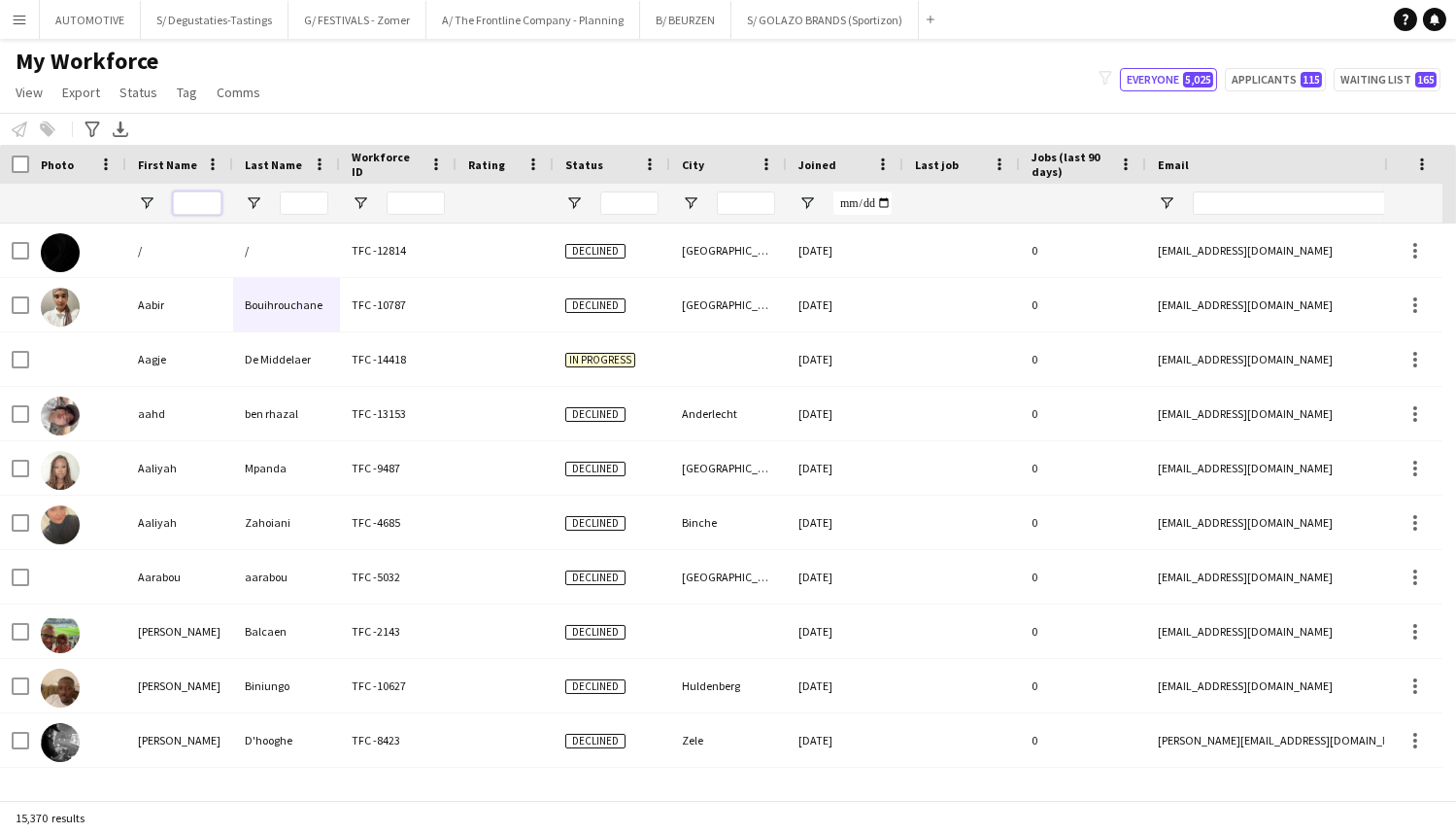
click at [196, 210] on input "First Name Filter Input" at bounding box center [197, 204] width 48 height 24
click at [304, 198] on input "Last Name Filter Input" at bounding box center [303, 204] width 48 height 24
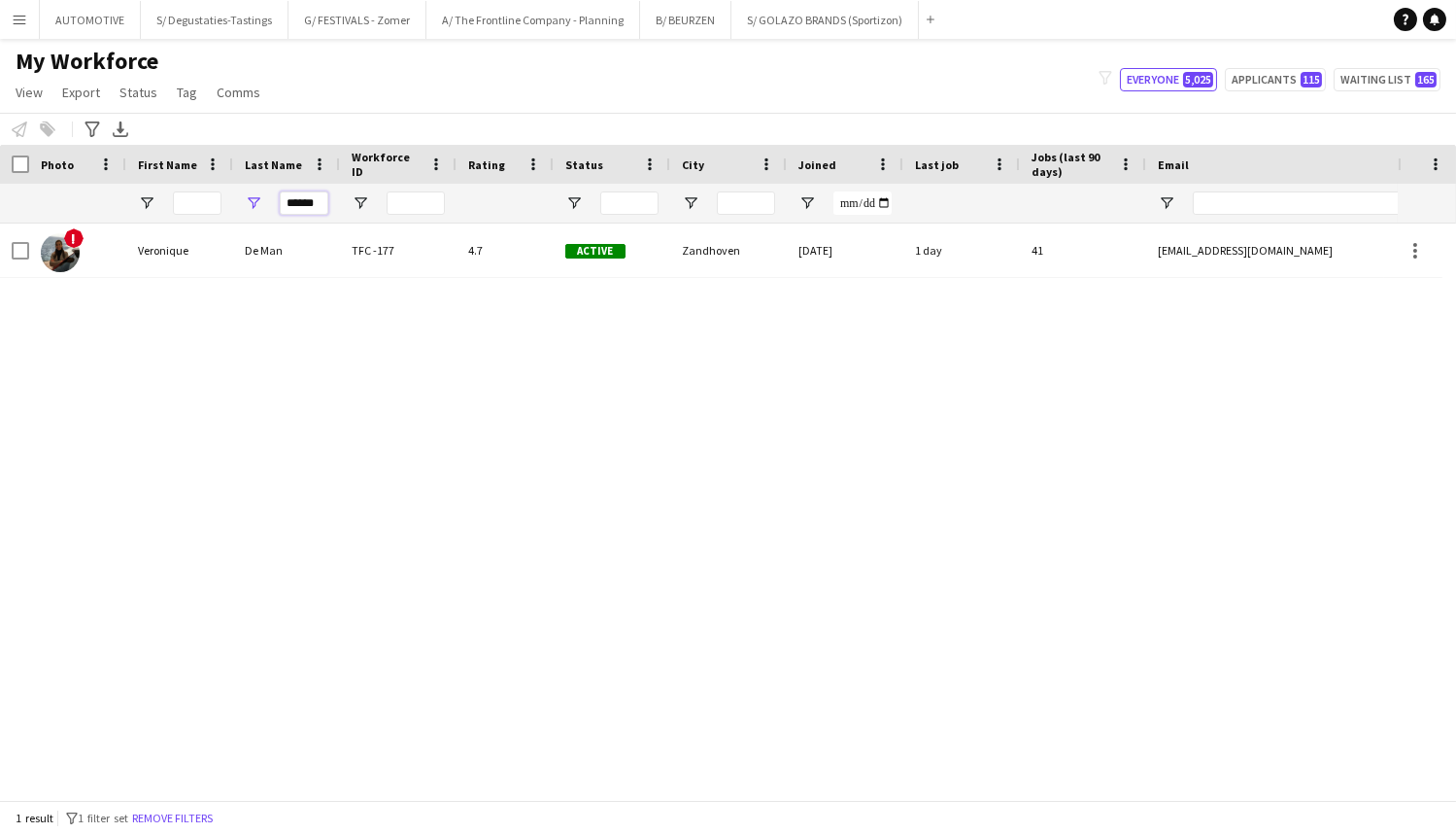
type input "******"
click at [272, 270] on div "De Man" at bounding box center [286, 250] width 107 height 53
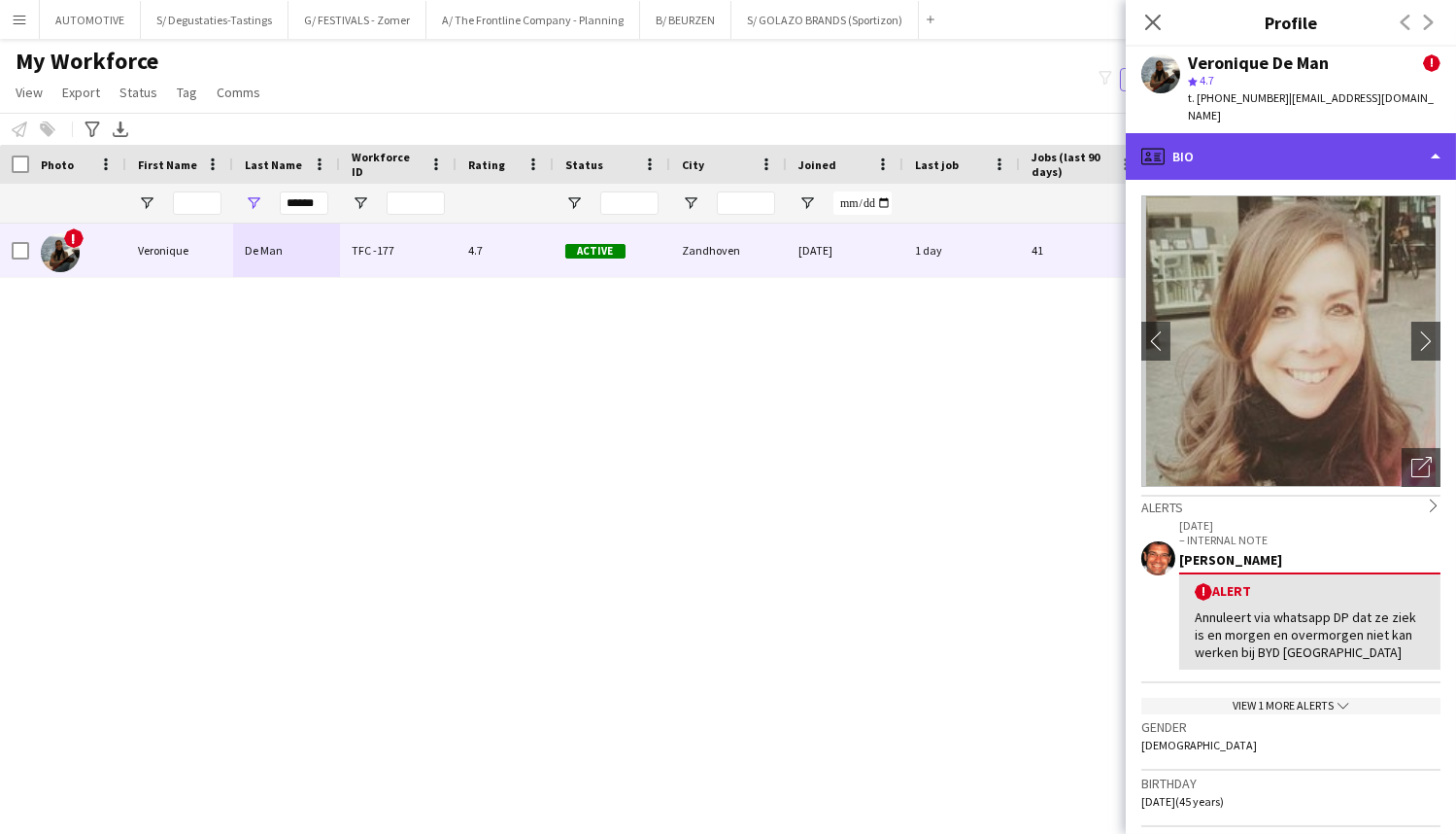
click at [1254, 163] on div "profile Bio" at bounding box center [1291, 156] width 330 height 46
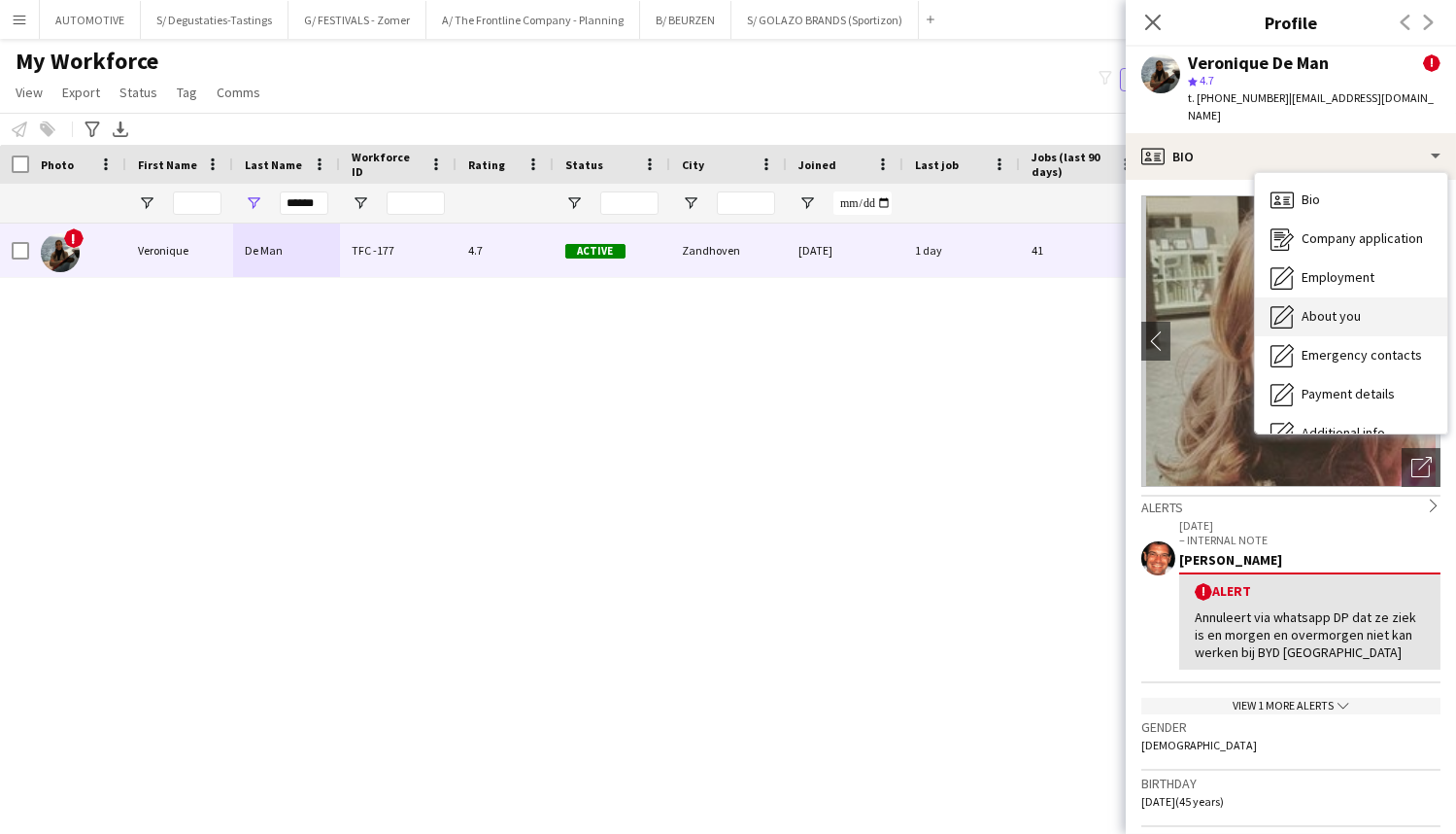
click at [1361, 312] on div "About you About you" at bounding box center [1350, 316] width 193 height 39
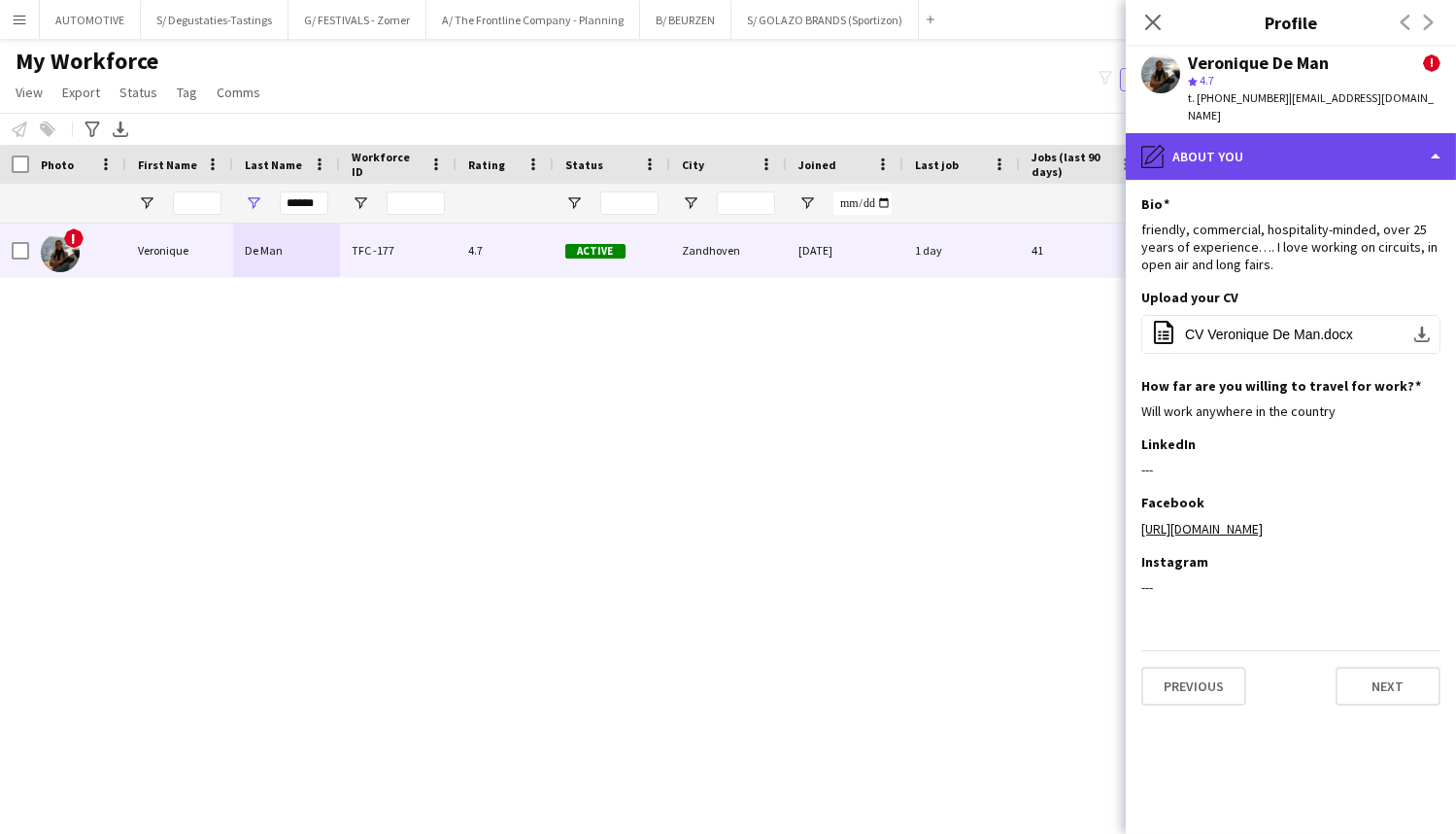
click at [1313, 161] on div "pencil4 About you" at bounding box center [1291, 156] width 330 height 46
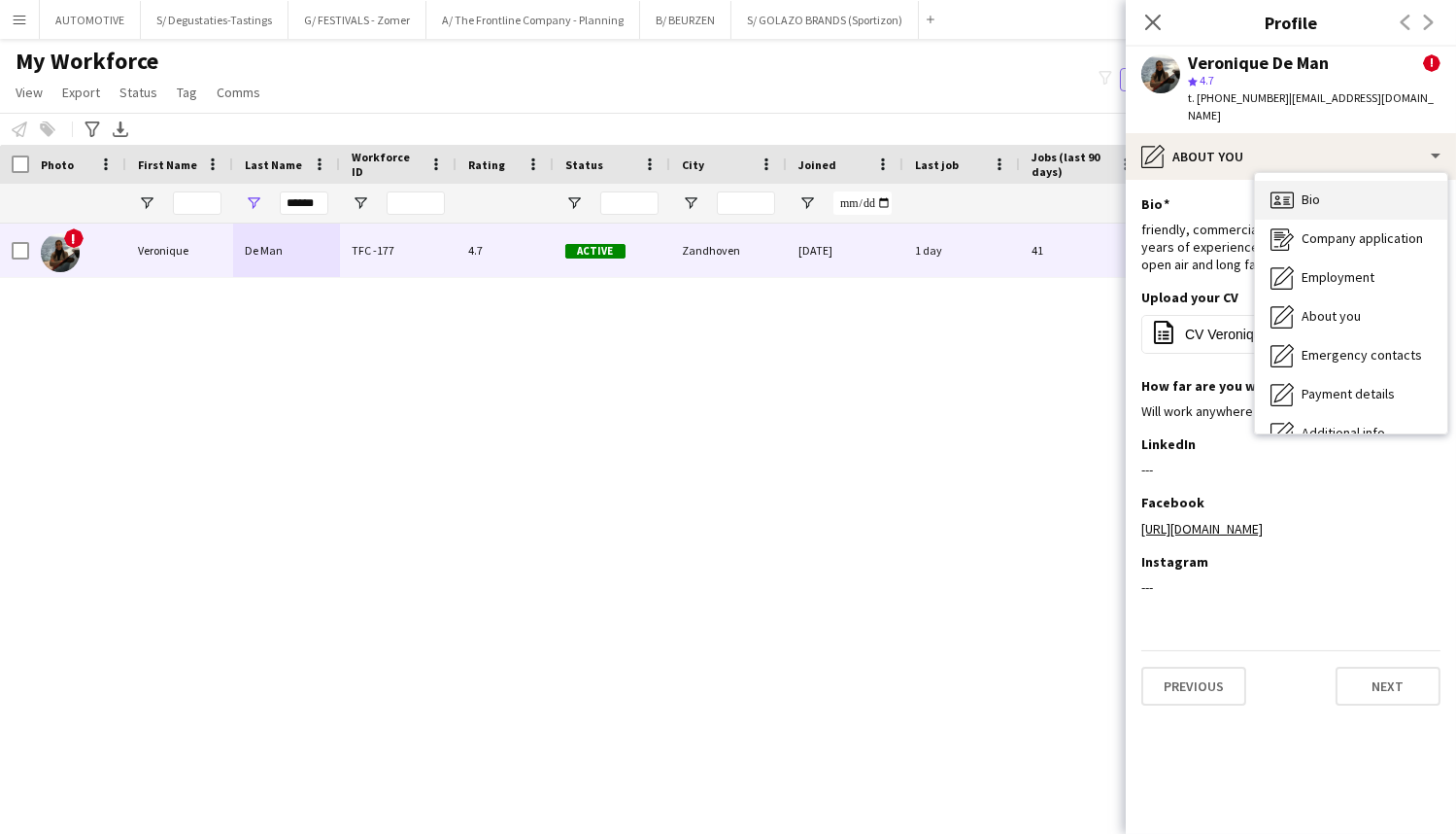
click at [1338, 205] on div "Bio Bio" at bounding box center [1350, 200] width 193 height 39
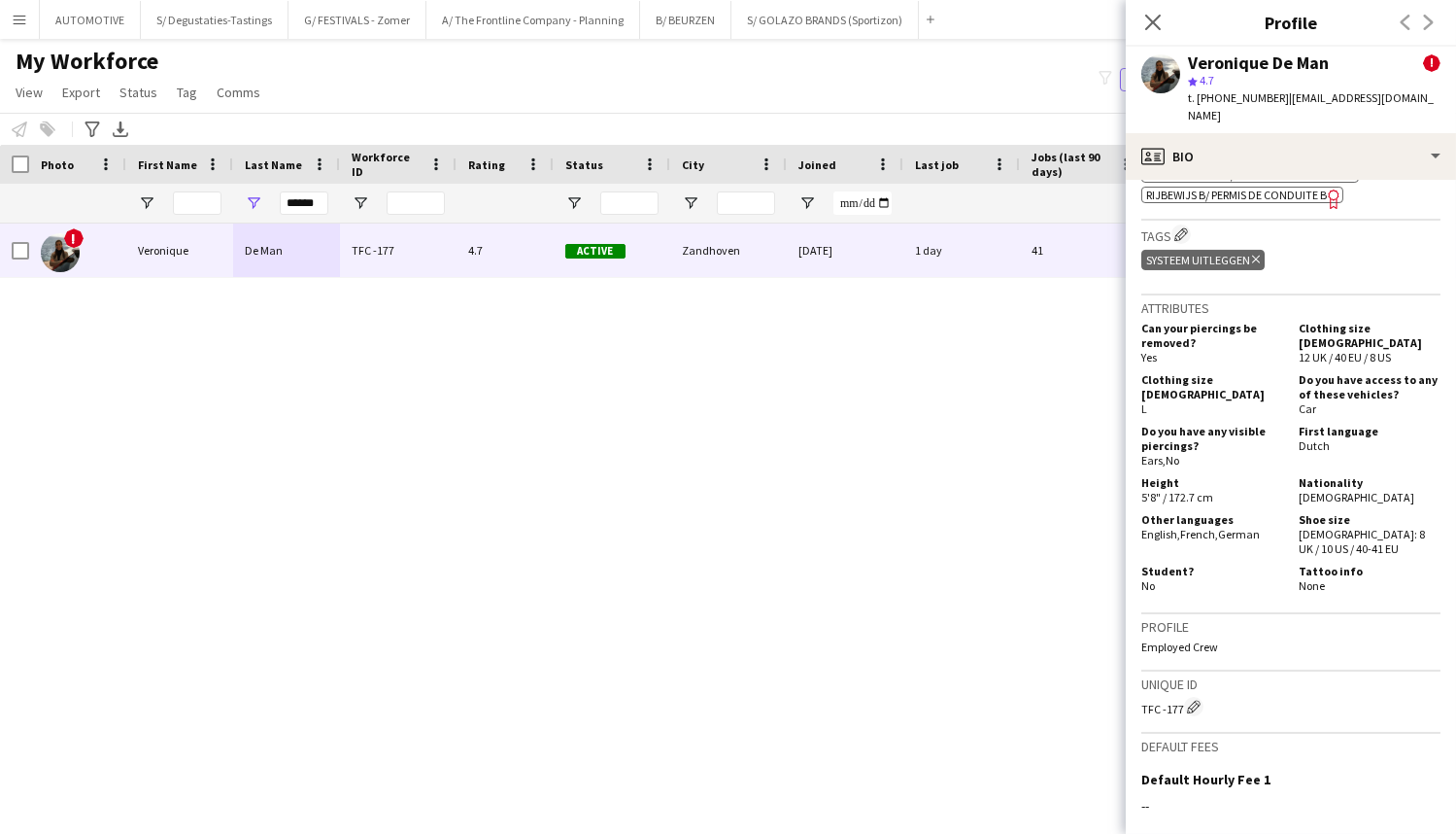
scroll to position [1090, 0]
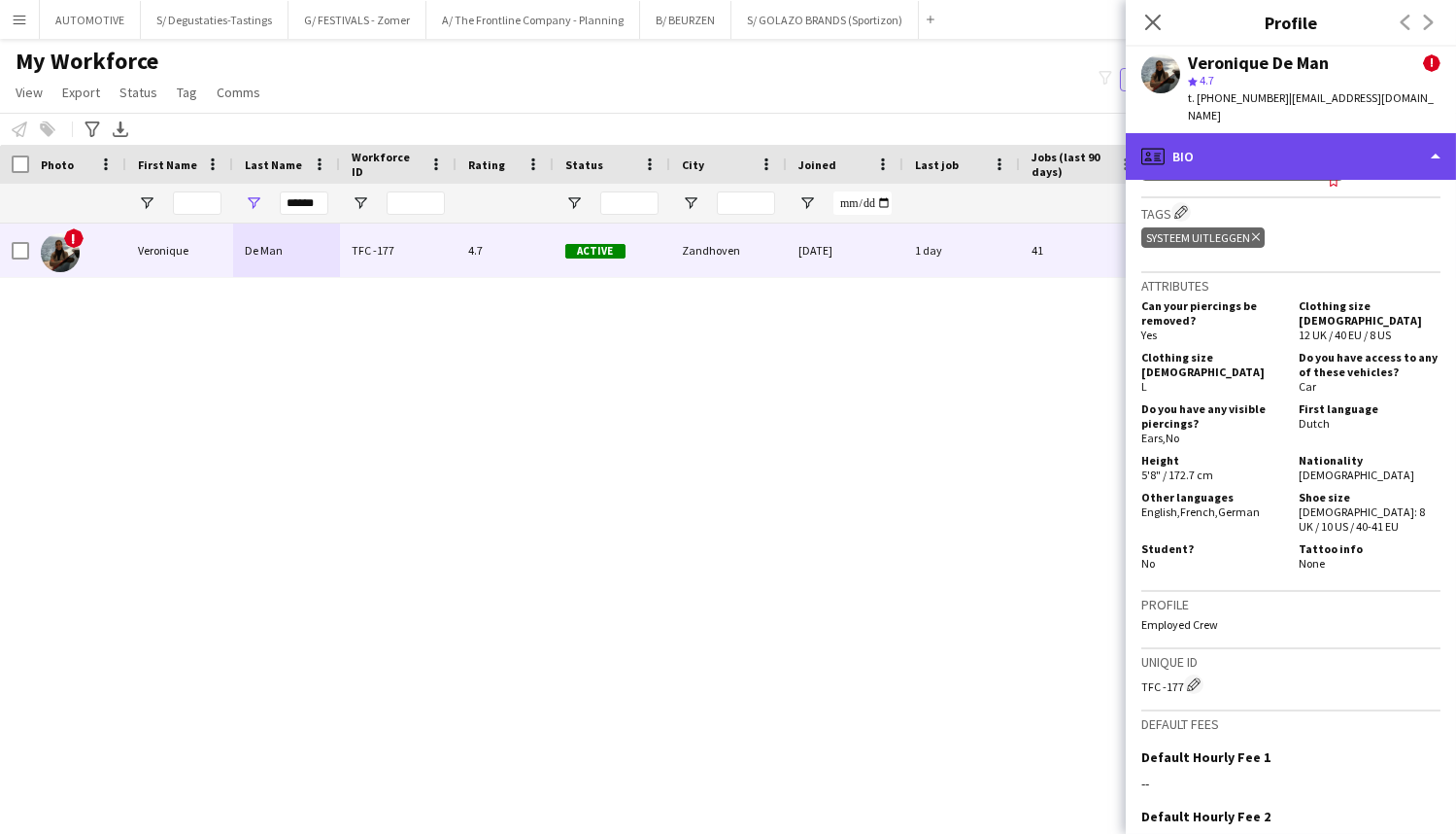
click at [1229, 160] on div "profile Bio" at bounding box center [1291, 156] width 330 height 46
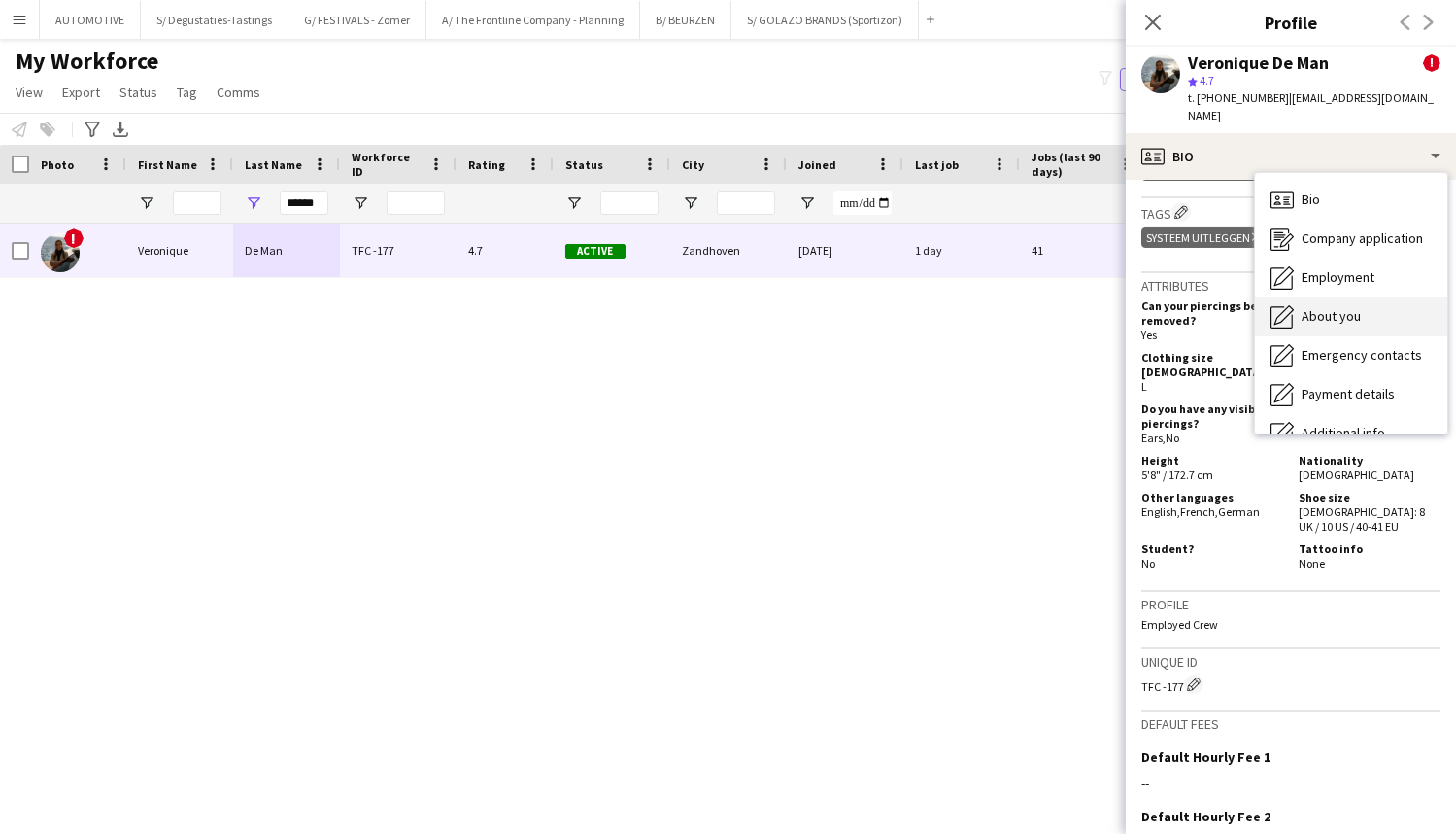
click at [1340, 316] on span "About you" at bounding box center [1332, 316] width 59 height 18
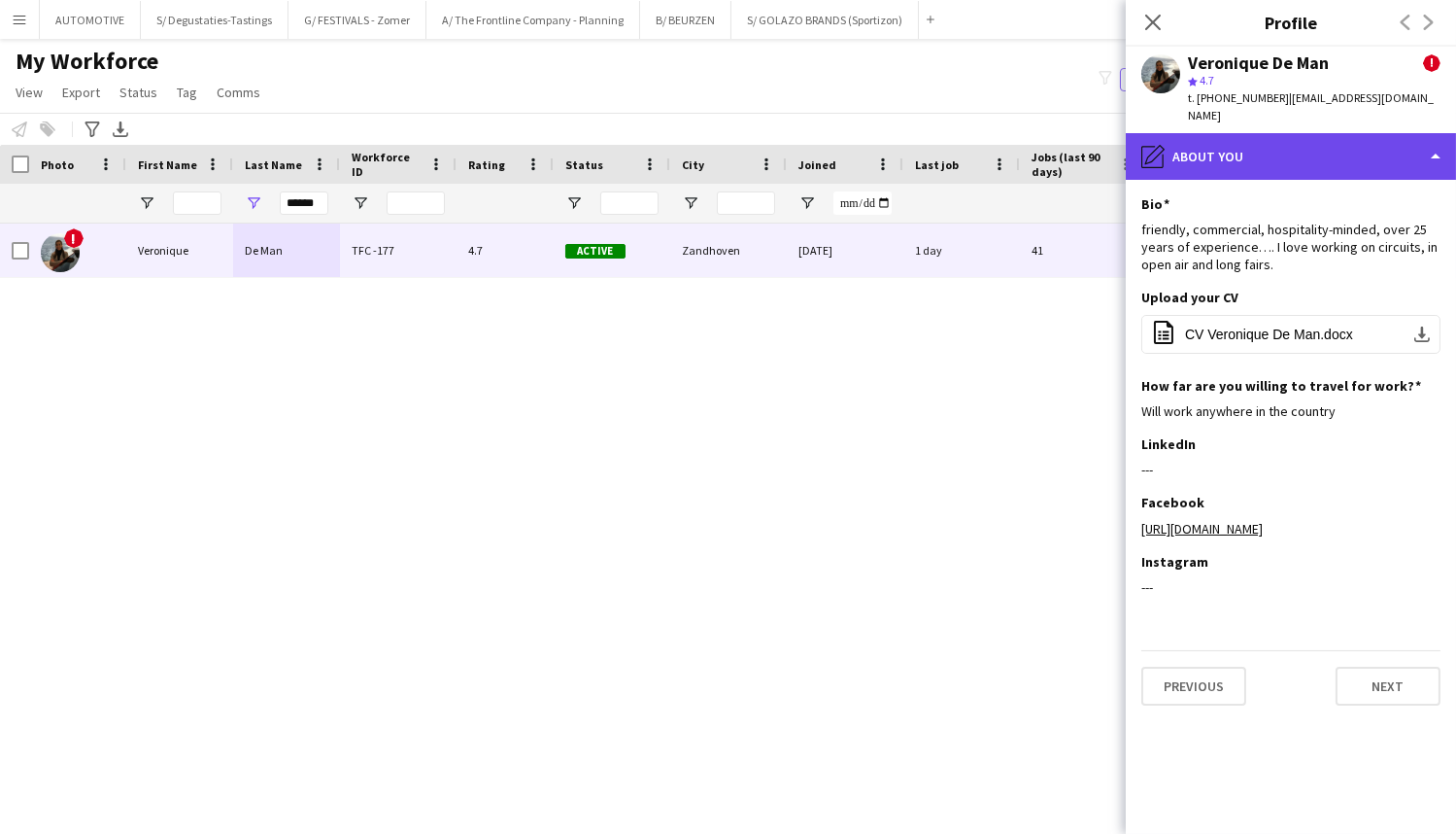
click at [1249, 139] on div "pencil4 About you" at bounding box center [1291, 156] width 330 height 46
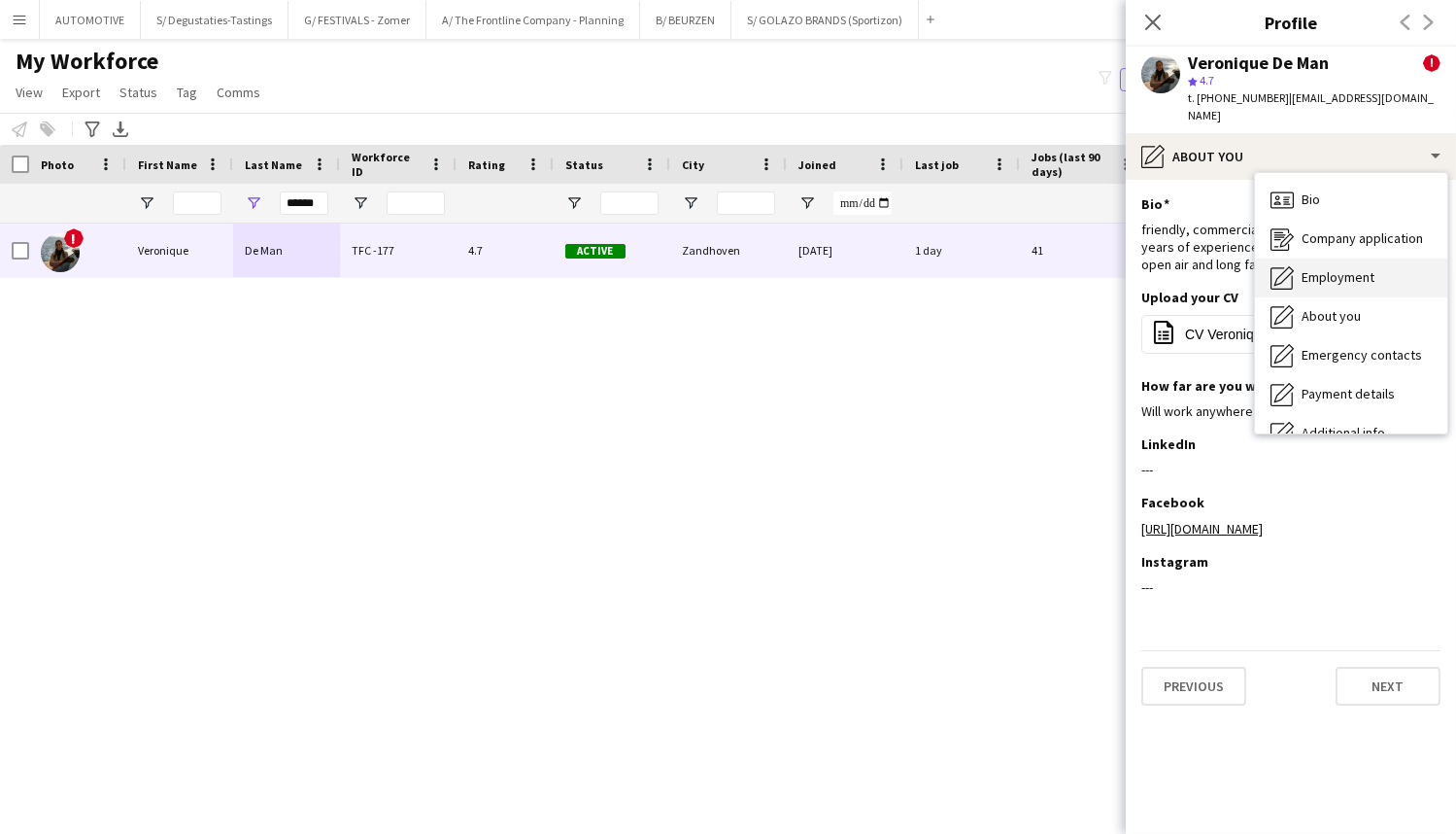
click at [1354, 282] on span "Employment" at bounding box center [1338, 277] width 73 height 18
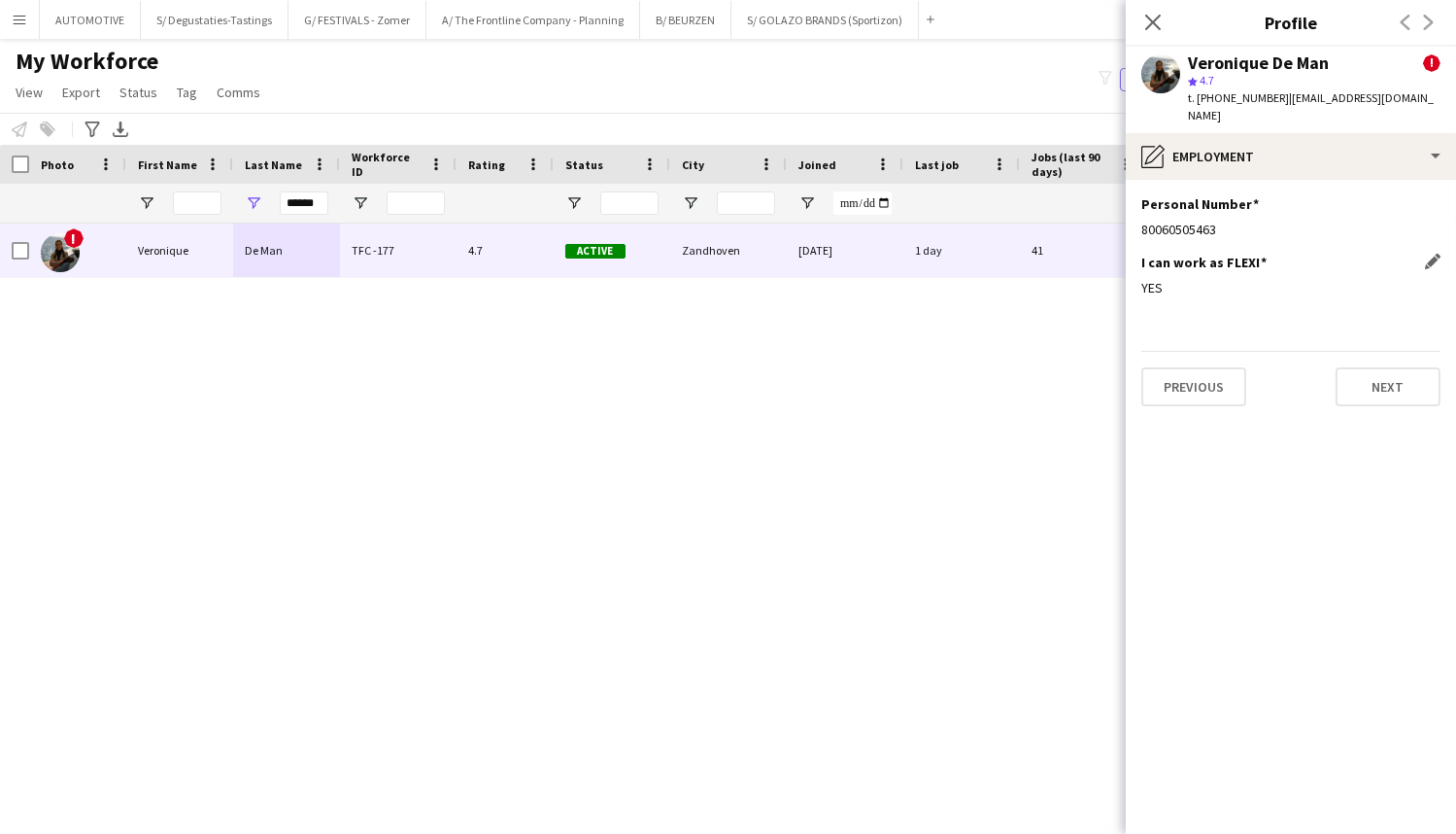
click at [1141, 297] on div "I can work as FLEXI Edit this field YES" at bounding box center [1290, 283] width 299 height 58
click at [1253, 309] on div "I can work as FLEXI Edit this field YES" at bounding box center [1290, 283] width 299 height 58
click at [1161, 29] on icon "Close pop-in" at bounding box center [1152, 22] width 19 height 19
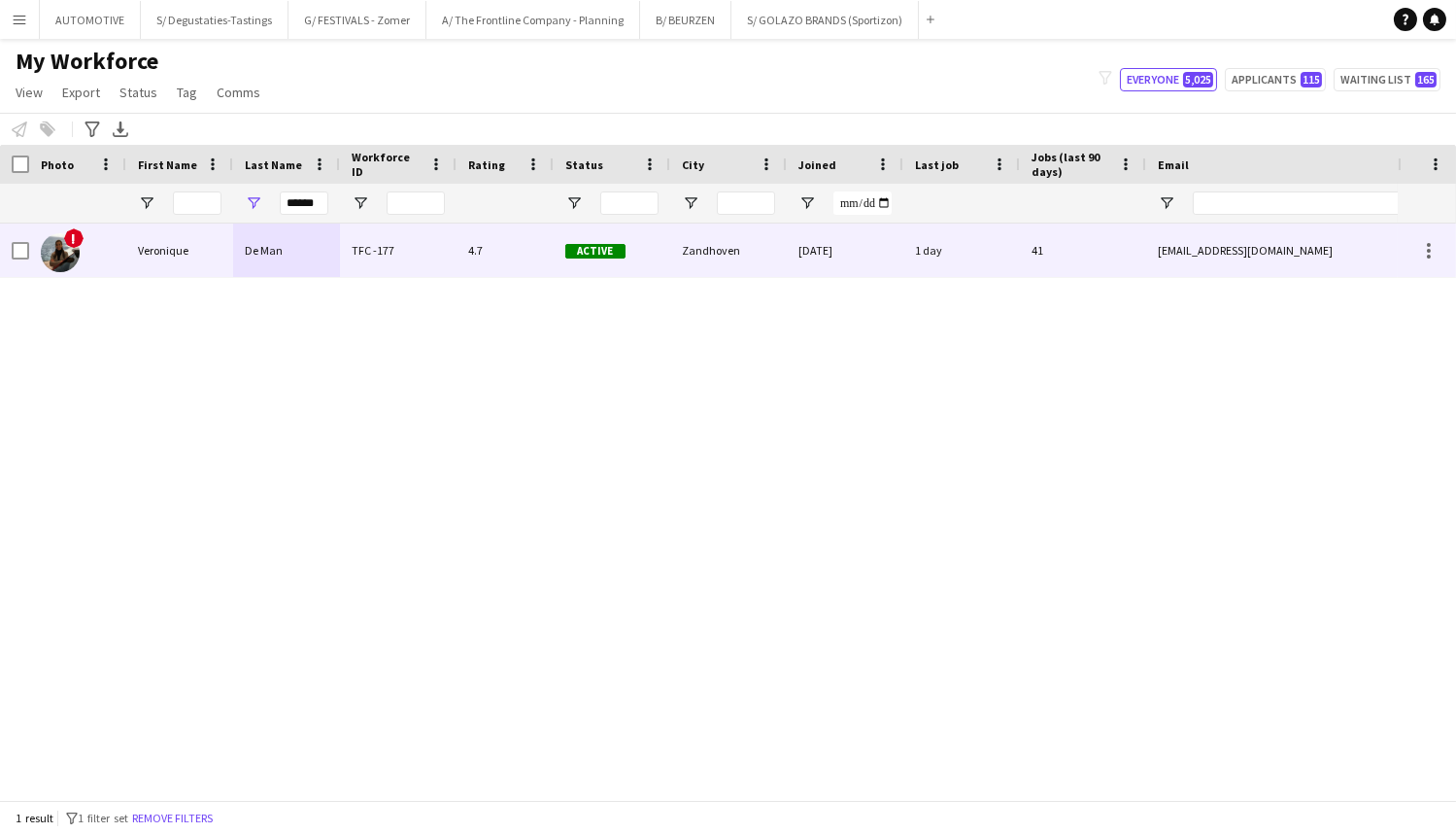
click at [273, 261] on div "De Man" at bounding box center [286, 250] width 107 height 53
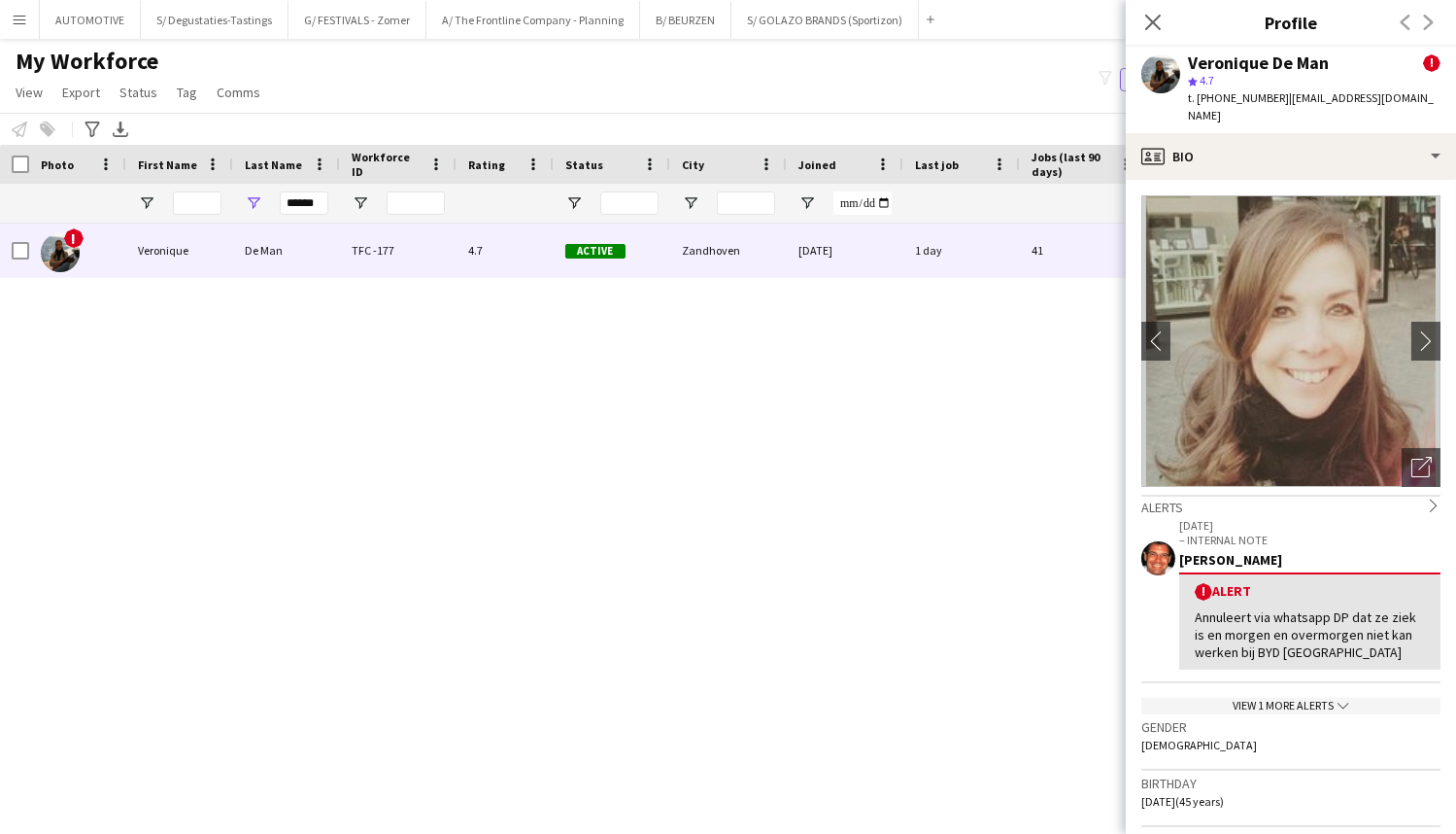
click at [20, 17] on app-icon "Menu" at bounding box center [20, 20] width 16 height 16
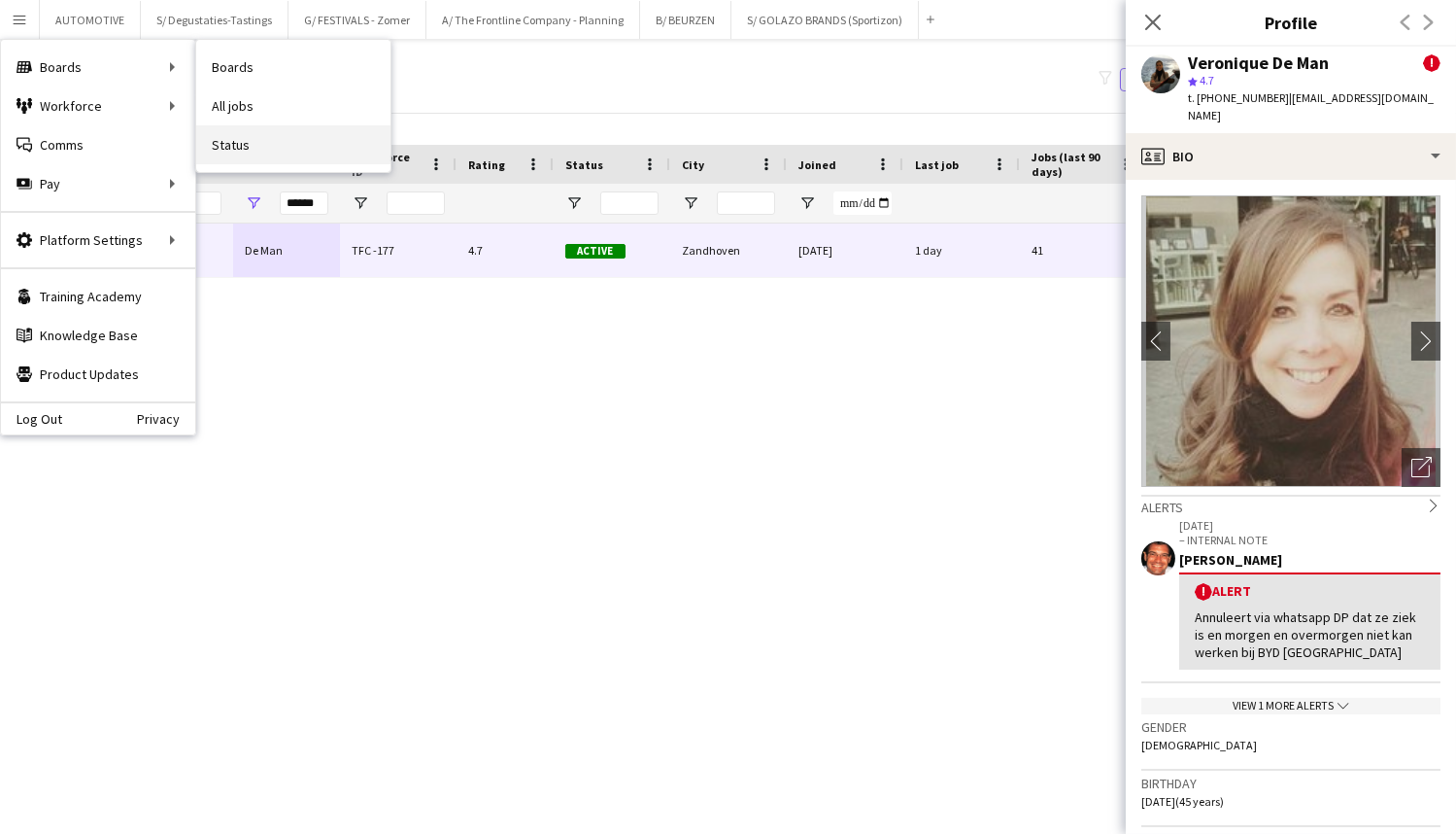
click at [250, 127] on link "Status" at bounding box center [293, 144] width 195 height 39
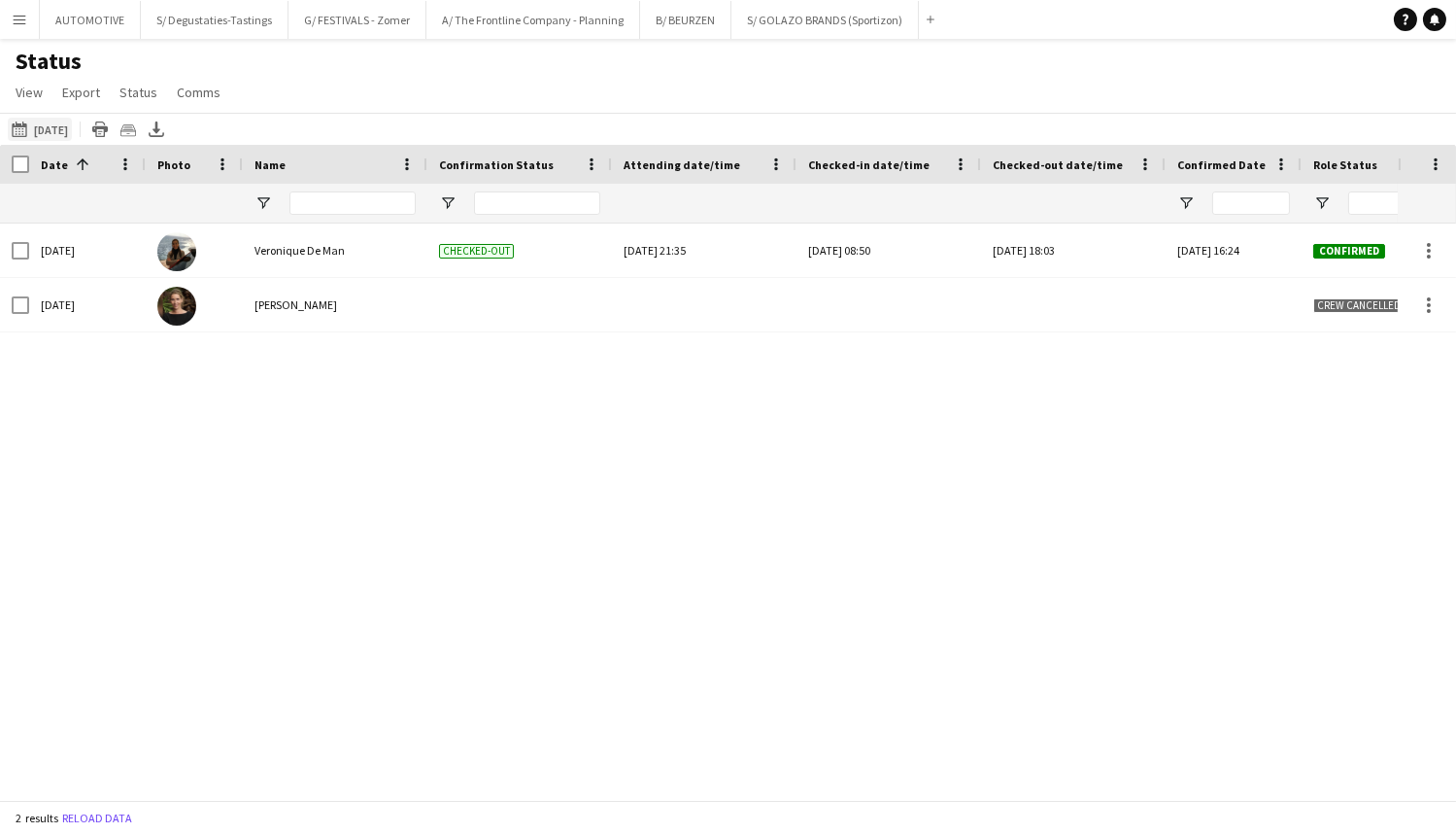
click at [69, 136] on button "27-08-2025 to 02-09-2025 Yesterday" at bounding box center [40, 129] width 64 height 24
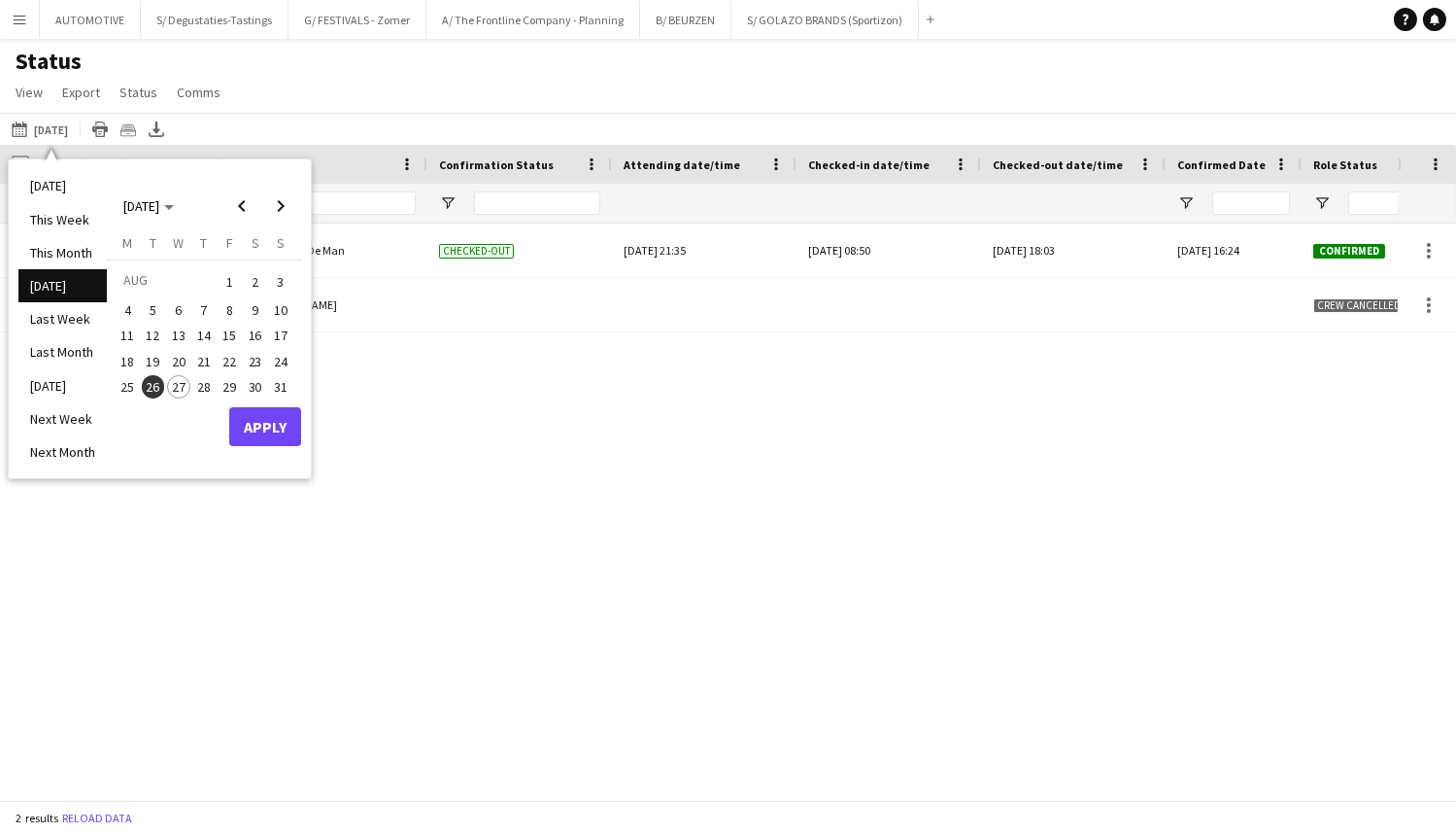
click at [175, 389] on span "27" at bounding box center [179, 387] width 24 height 24
click at [207, 387] on span "28" at bounding box center [204, 387] width 24 height 24
click at [248, 424] on button "Apply" at bounding box center [265, 426] width 72 height 39
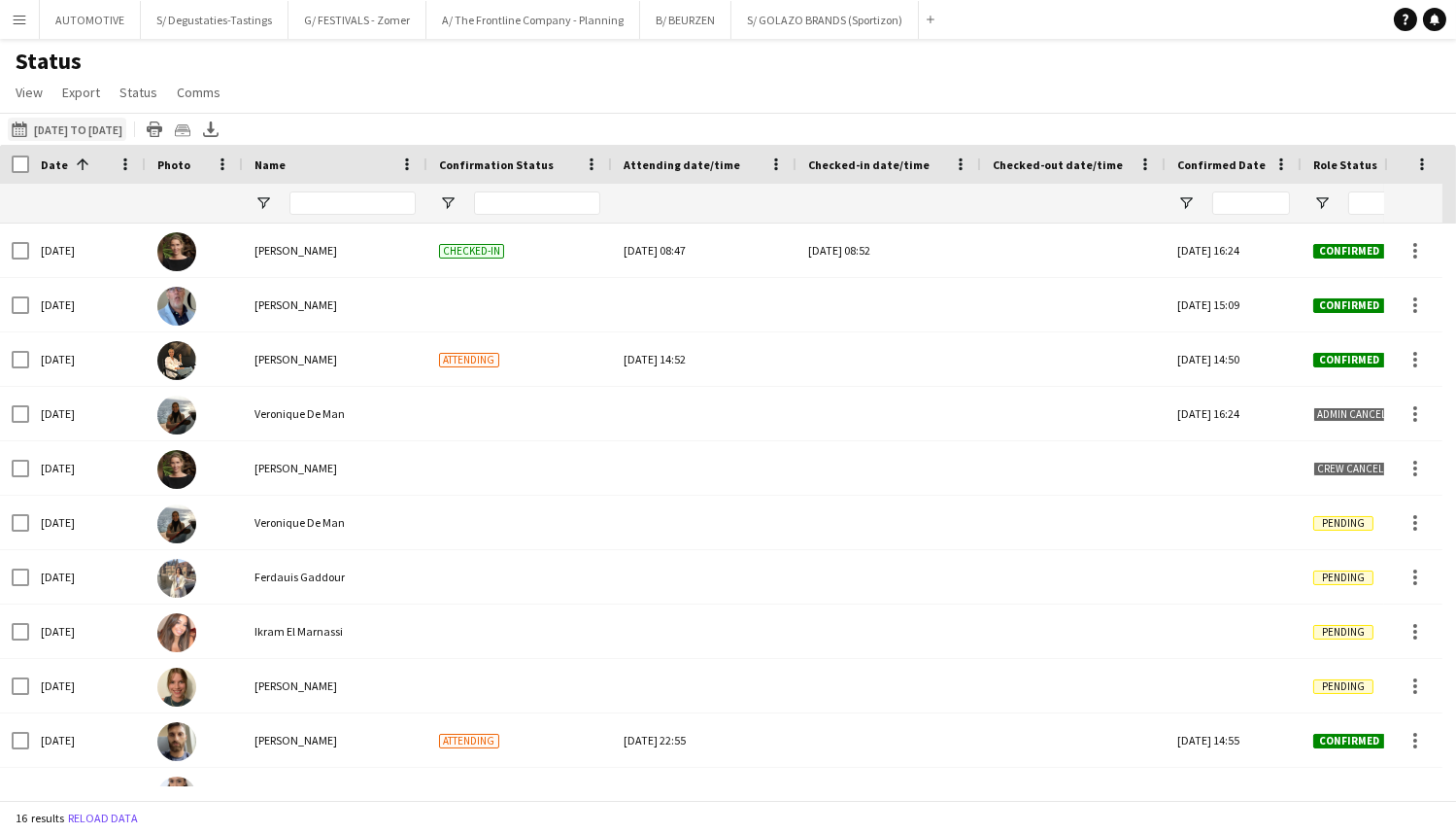
click at [107, 122] on button "27-08-2025 to 02-09-2025 27-08-2025 to 28-08-2025" at bounding box center [67, 129] width 119 height 24
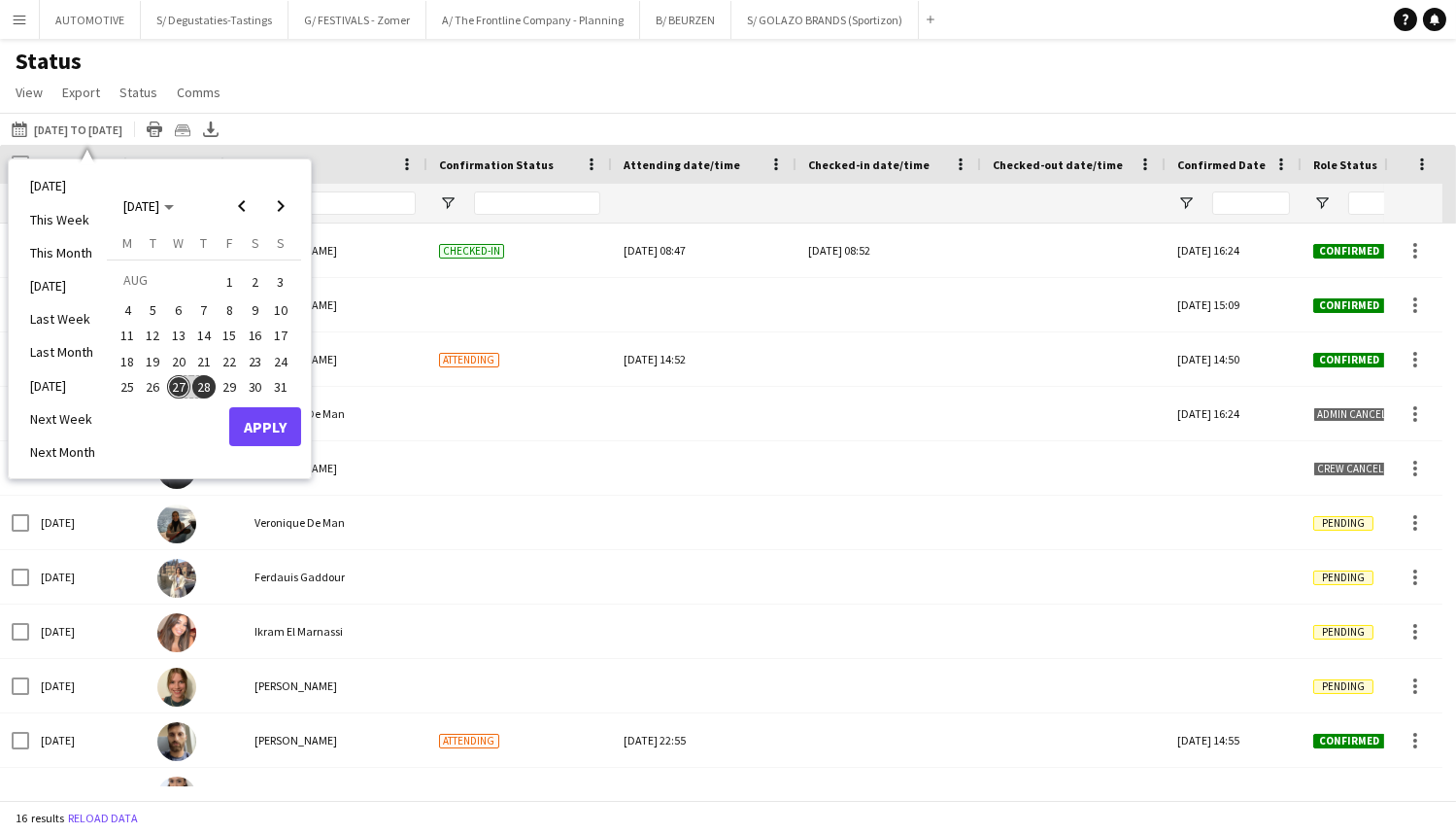
click at [174, 383] on span "27" at bounding box center [179, 387] width 24 height 24
click at [182, 384] on span "27" at bounding box center [179, 387] width 24 height 24
click at [268, 413] on button "Apply" at bounding box center [265, 426] width 72 height 39
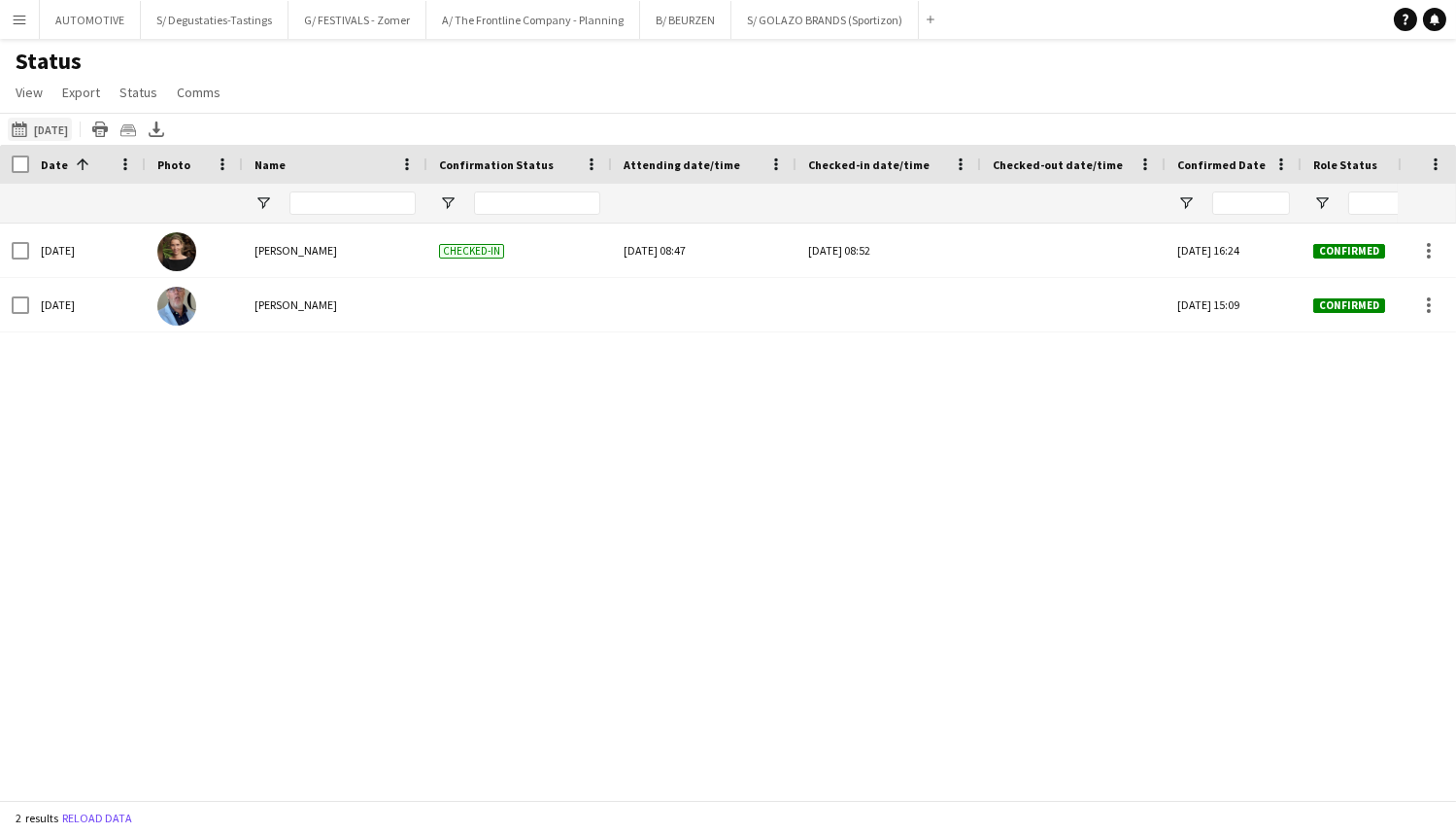
click at [56, 134] on button "27-08-2025 to 02-09-2025 Today" at bounding box center [40, 129] width 64 height 24
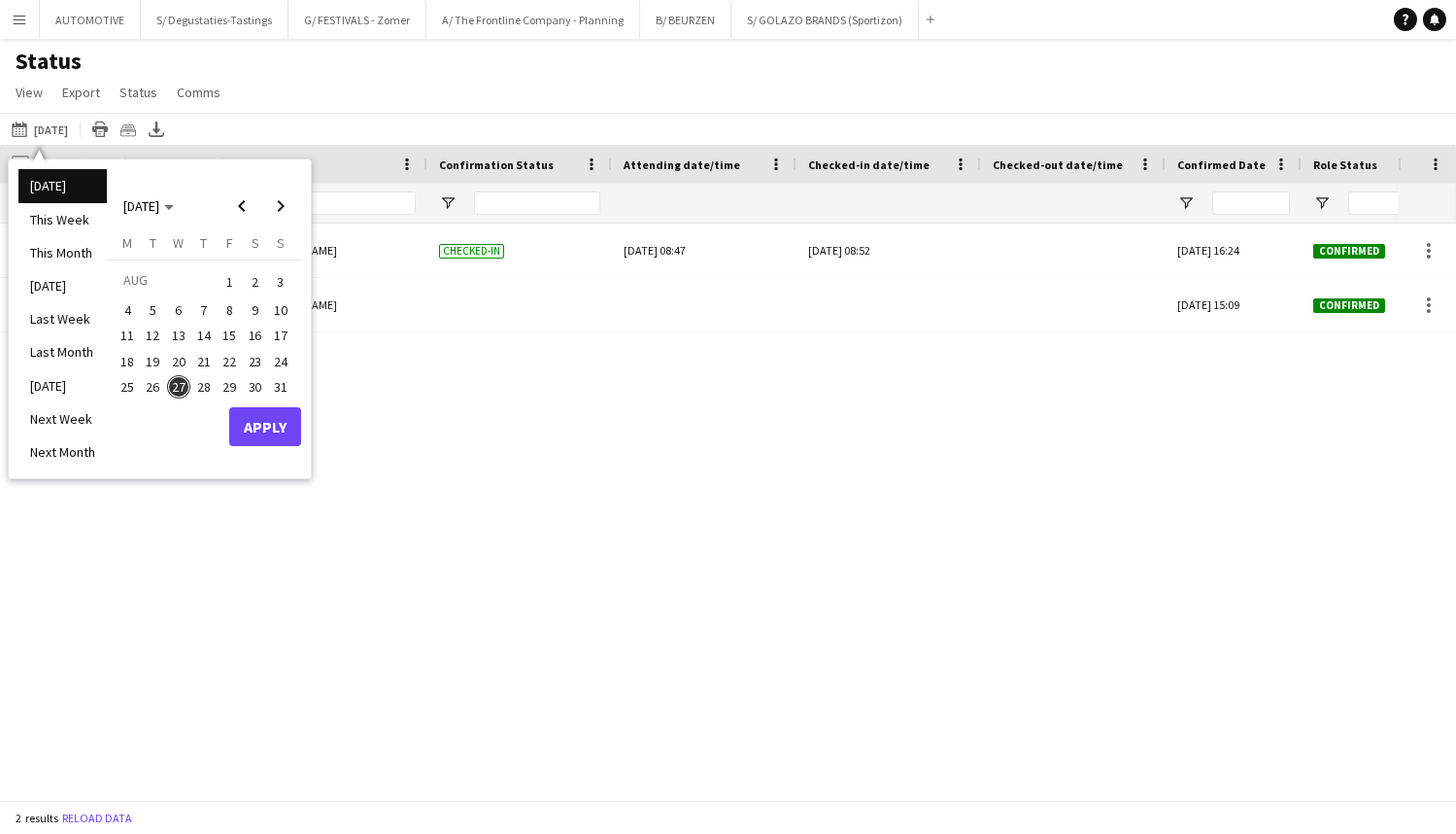
click at [210, 389] on span "28" at bounding box center [204, 387] width 24 height 24
click at [255, 430] on button "Apply" at bounding box center [265, 426] width 72 height 39
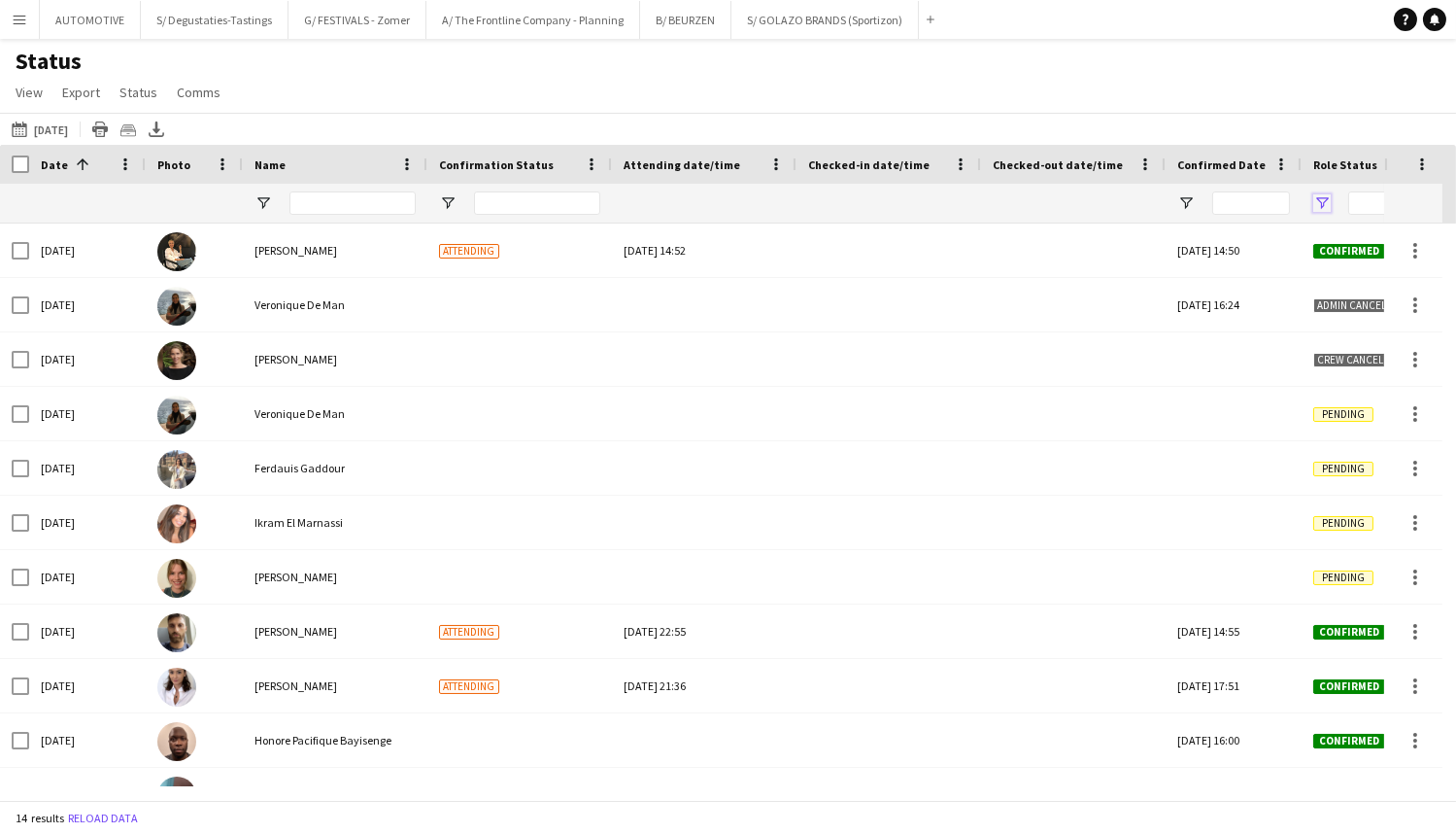
click at [1319, 202] on span "Open Filter Menu" at bounding box center [1323, 204] width 18 height 18
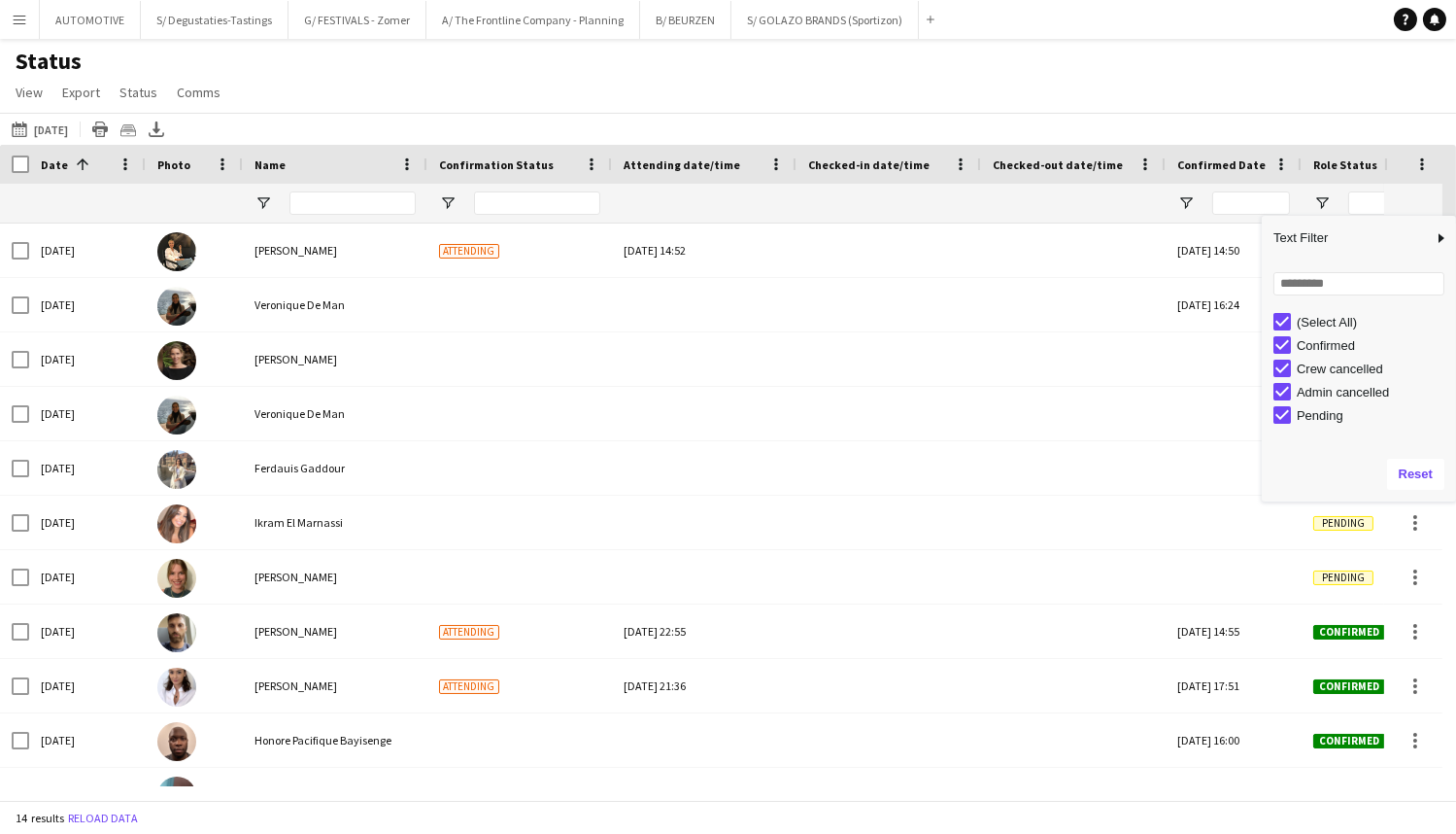
click at [1291, 316] on div "(Select All)" at bounding box center [1364, 322] width 183 height 24
click at [1291, 350] on div "Confirmed" at bounding box center [1364, 345] width 183 height 24
type input "**********"
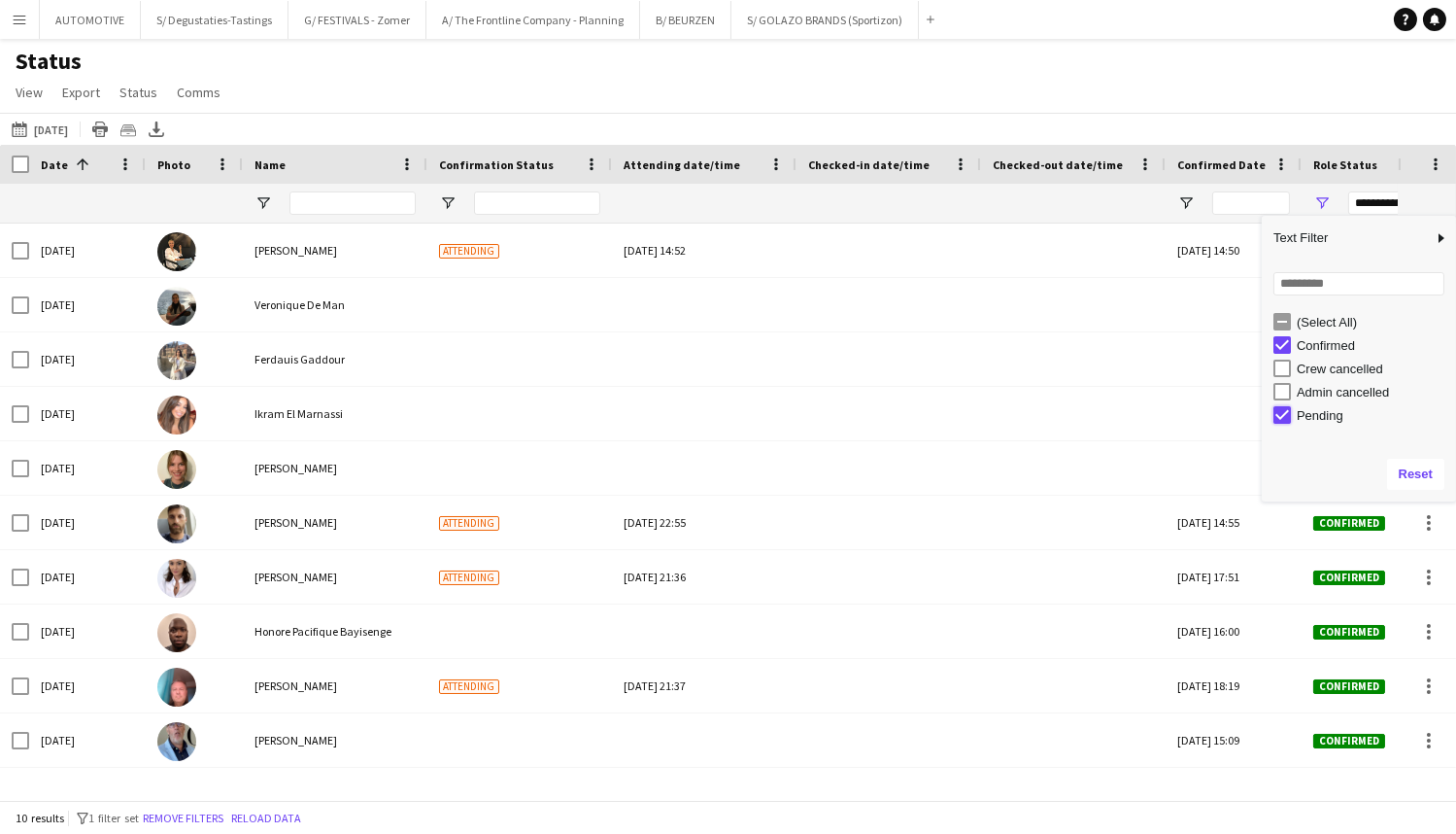
type input "**********"
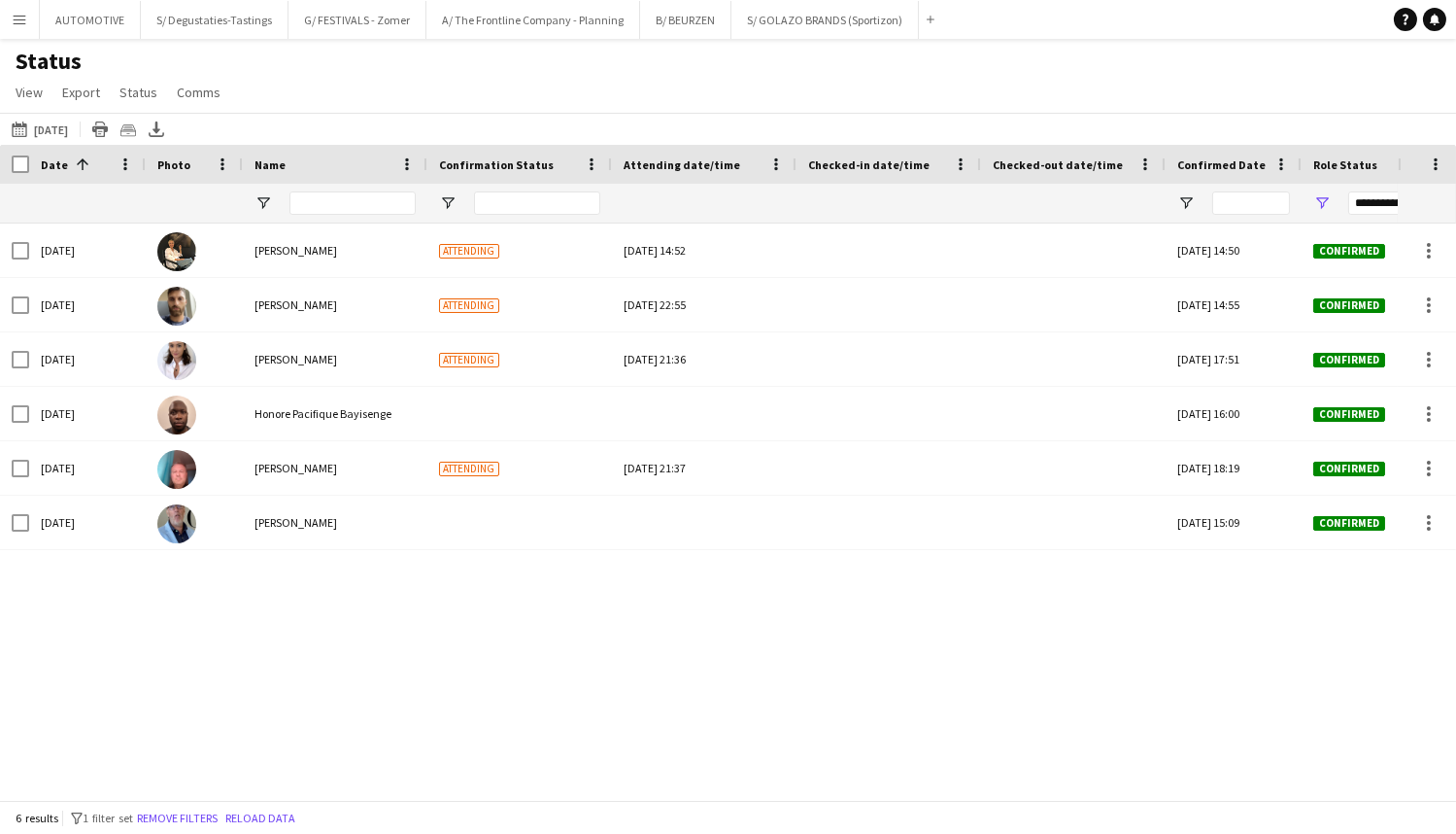
click at [1217, 105] on div "Status View Views Default view New view Update view Delete view Edit name Custo…" at bounding box center [728, 79] width 1456 height 66
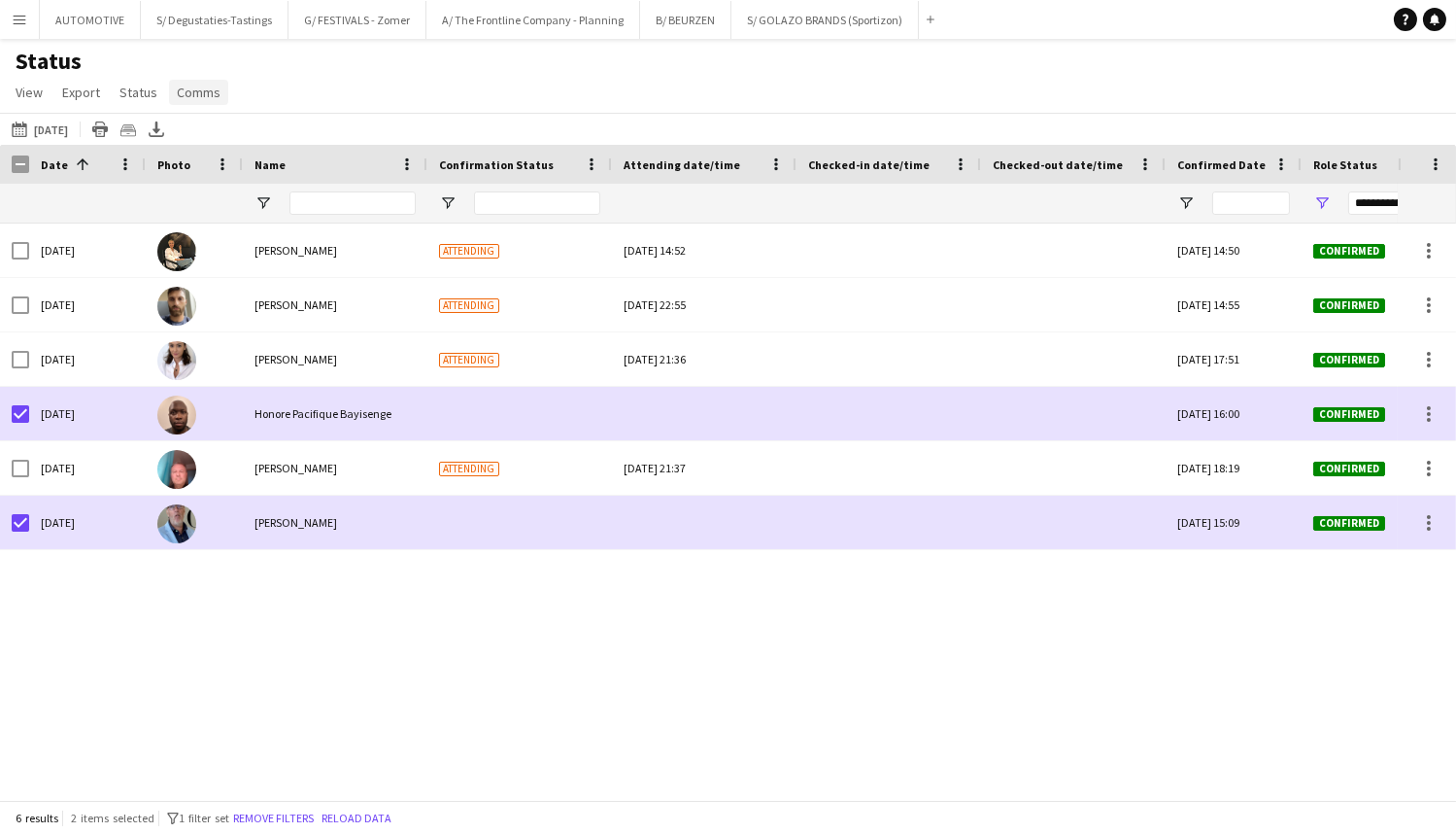
click at [196, 87] on span "Comms" at bounding box center [199, 93] width 43 height 18
click at [224, 127] on span "Send notification" at bounding box center [231, 134] width 99 height 18
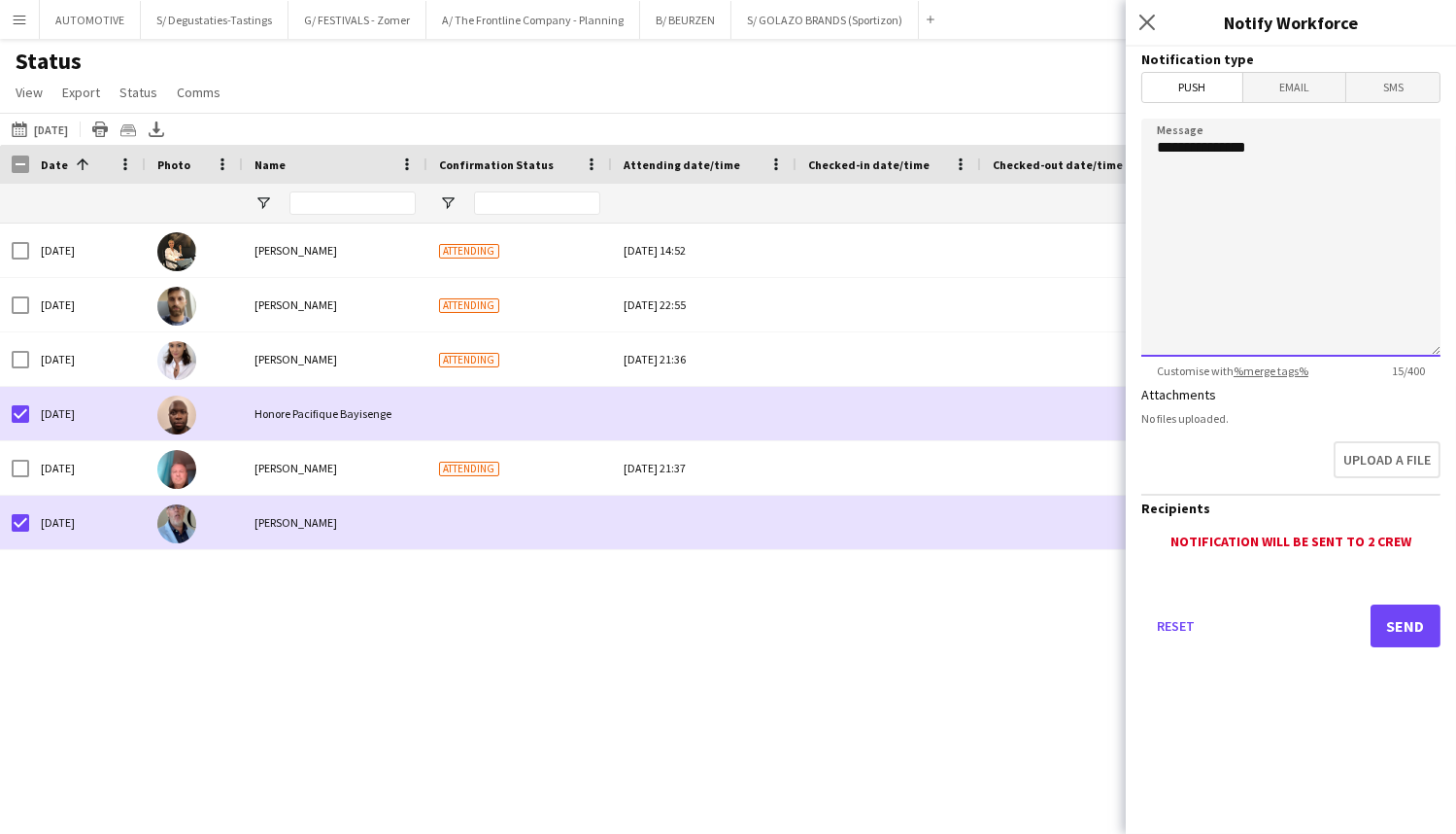
click at [1271, 217] on textarea "**********" at bounding box center [1290, 237] width 299 height 238
paste textarea "**********"
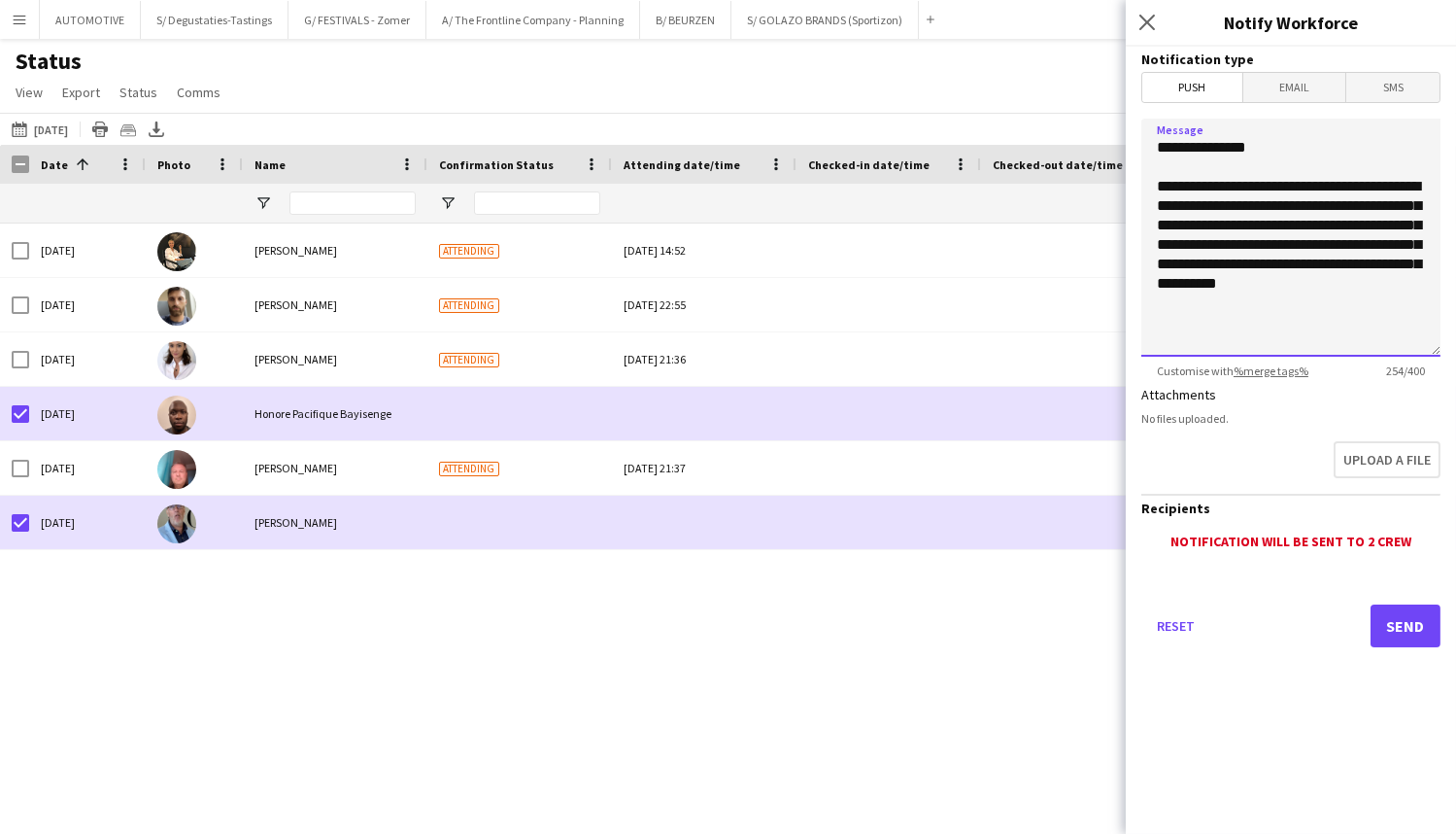
drag, startPoint x: 1204, startPoint y: 190, endPoint x: 1152, endPoint y: 193, distance: 52.1
click at [1152, 193] on textarea "**********" at bounding box center [1290, 237] width 299 height 238
drag, startPoint x: 1167, startPoint y: 187, endPoint x: 1152, endPoint y: 187, distance: 15.0
click at [1152, 187] on textarea "**********" at bounding box center [1290, 237] width 299 height 238
click at [1251, 313] on textarea "**********" at bounding box center [1290, 237] width 299 height 238
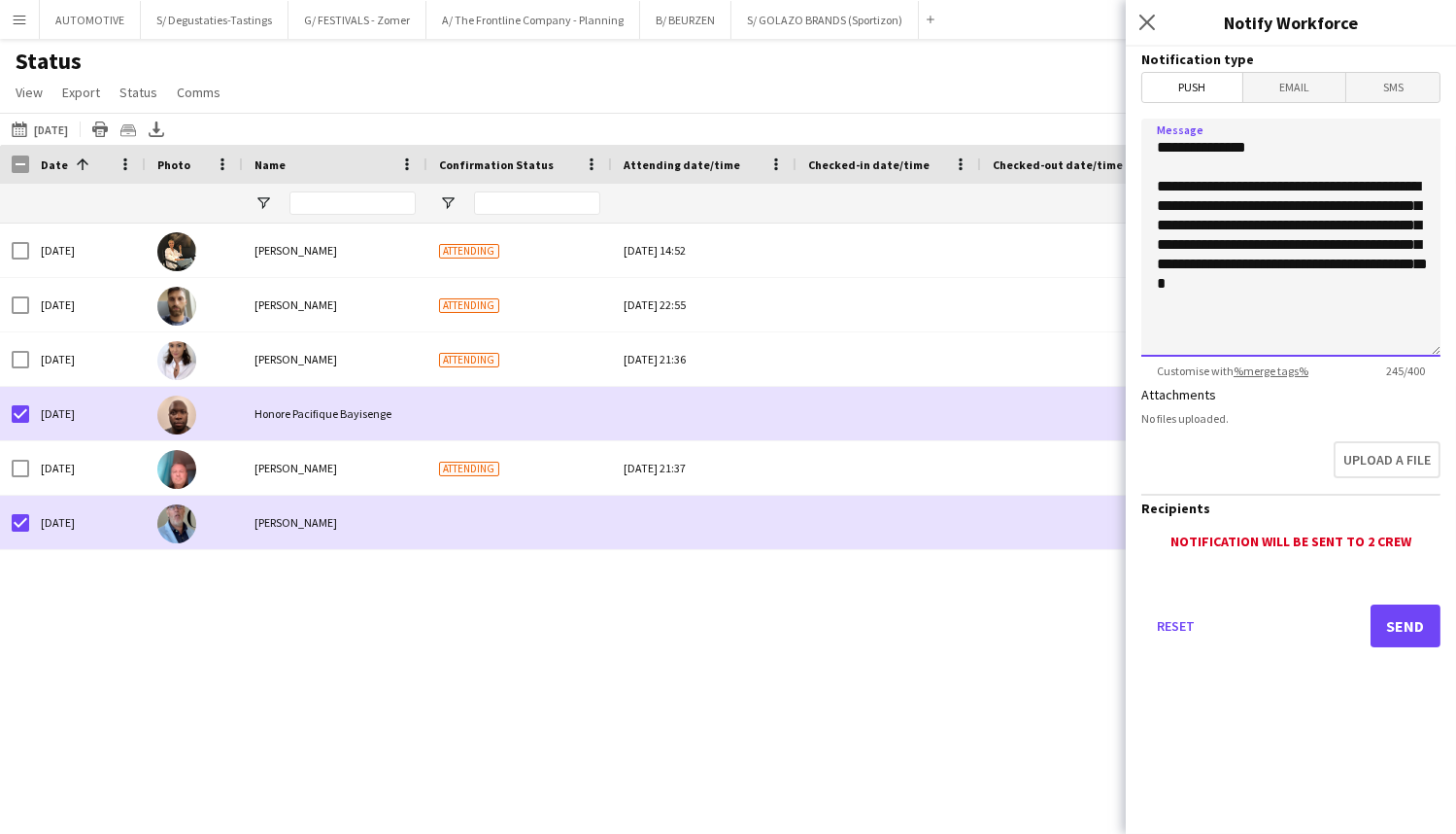
type textarea "**********"
click at [1405, 630] on button "Send" at bounding box center [1406, 626] width 70 height 42
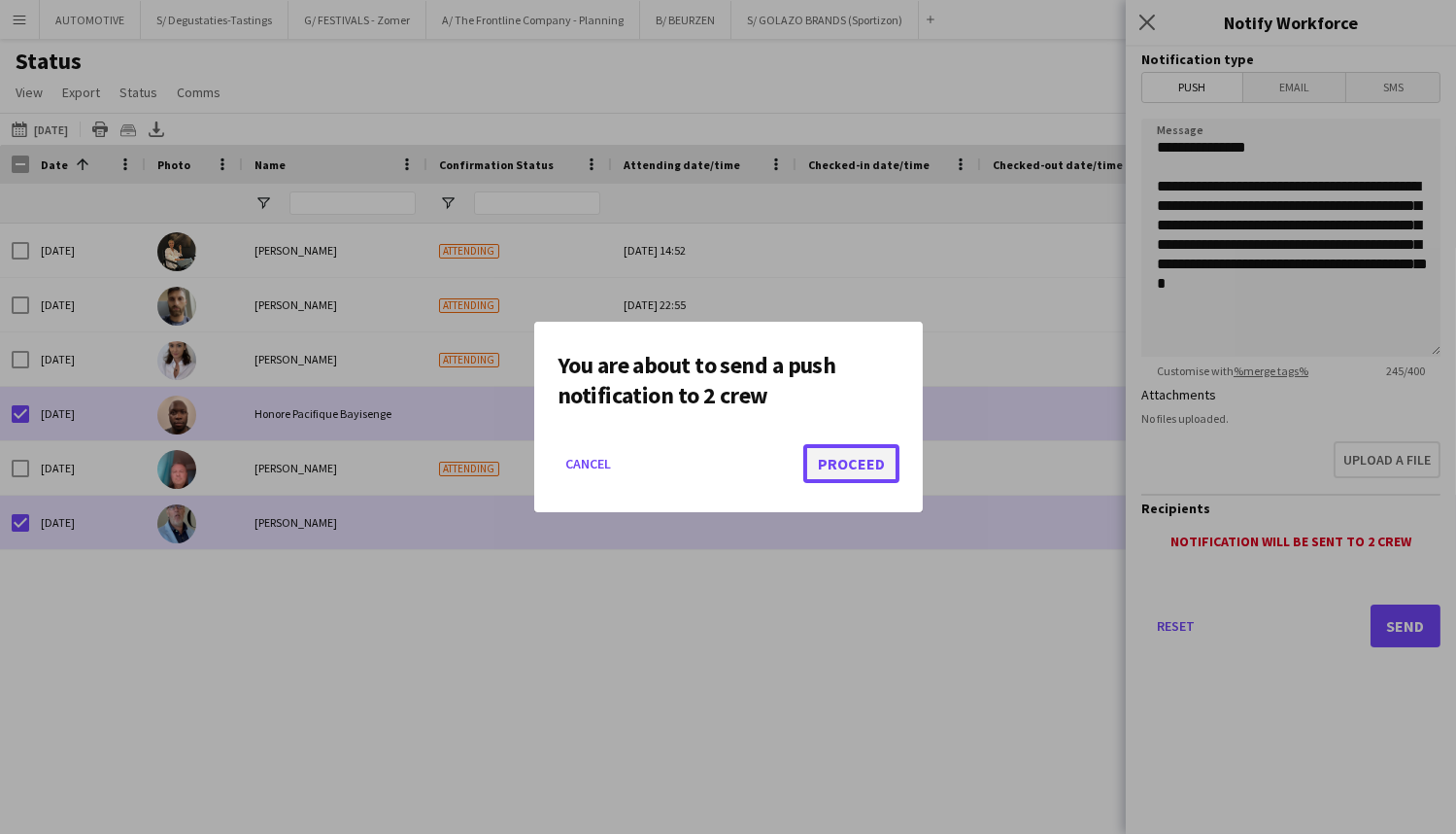
click at [851, 473] on button "Proceed" at bounding box center [850, 462] width 96 height 39
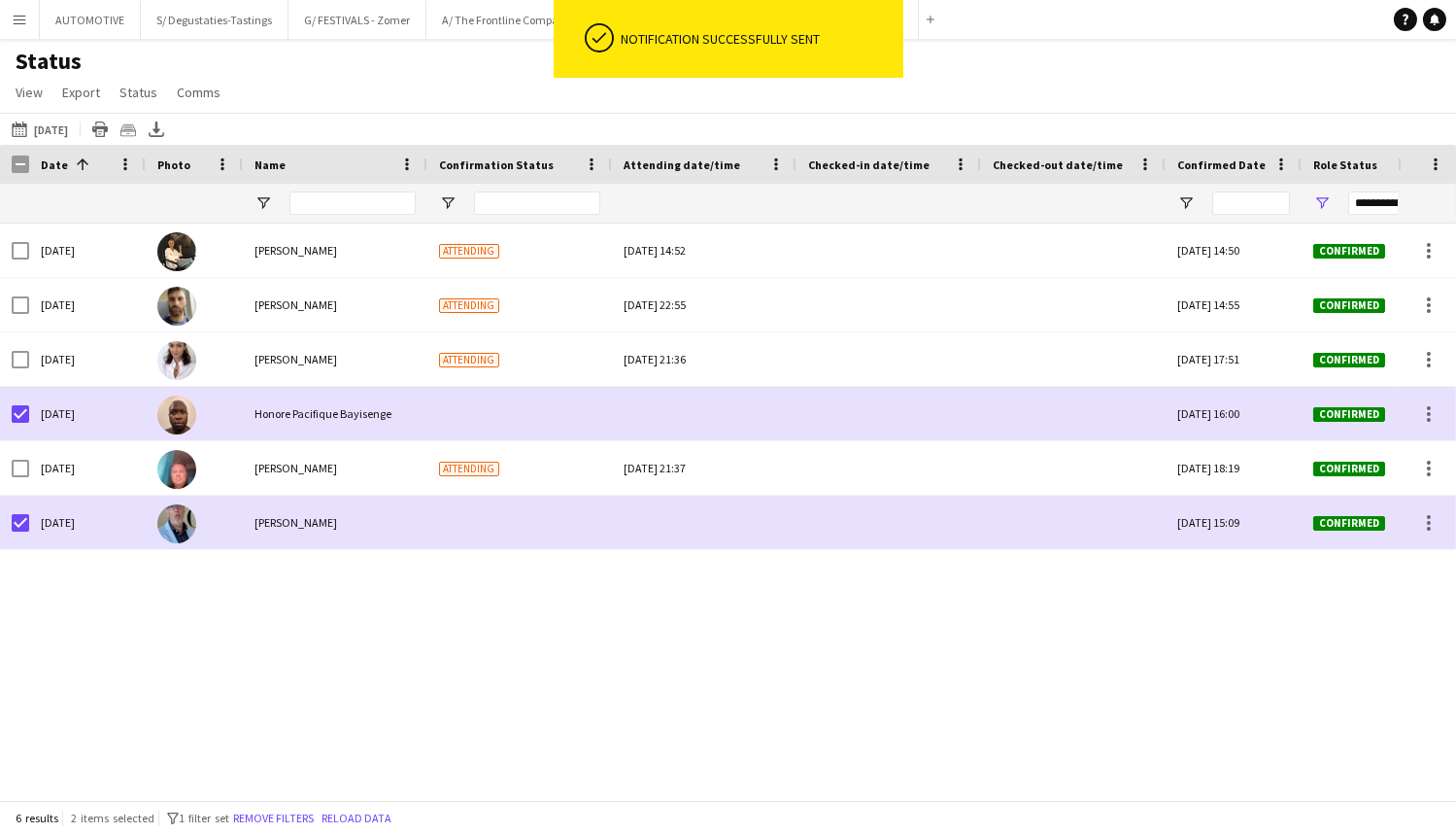
click at [291, 595] on div "Thu, 28 Aug 2025 Nathalie Klockaerts Attending Wed, 27 Aug 2025 14:52 Wed, 27 A…" at bounding box center [698, 504] width 1398 height 562
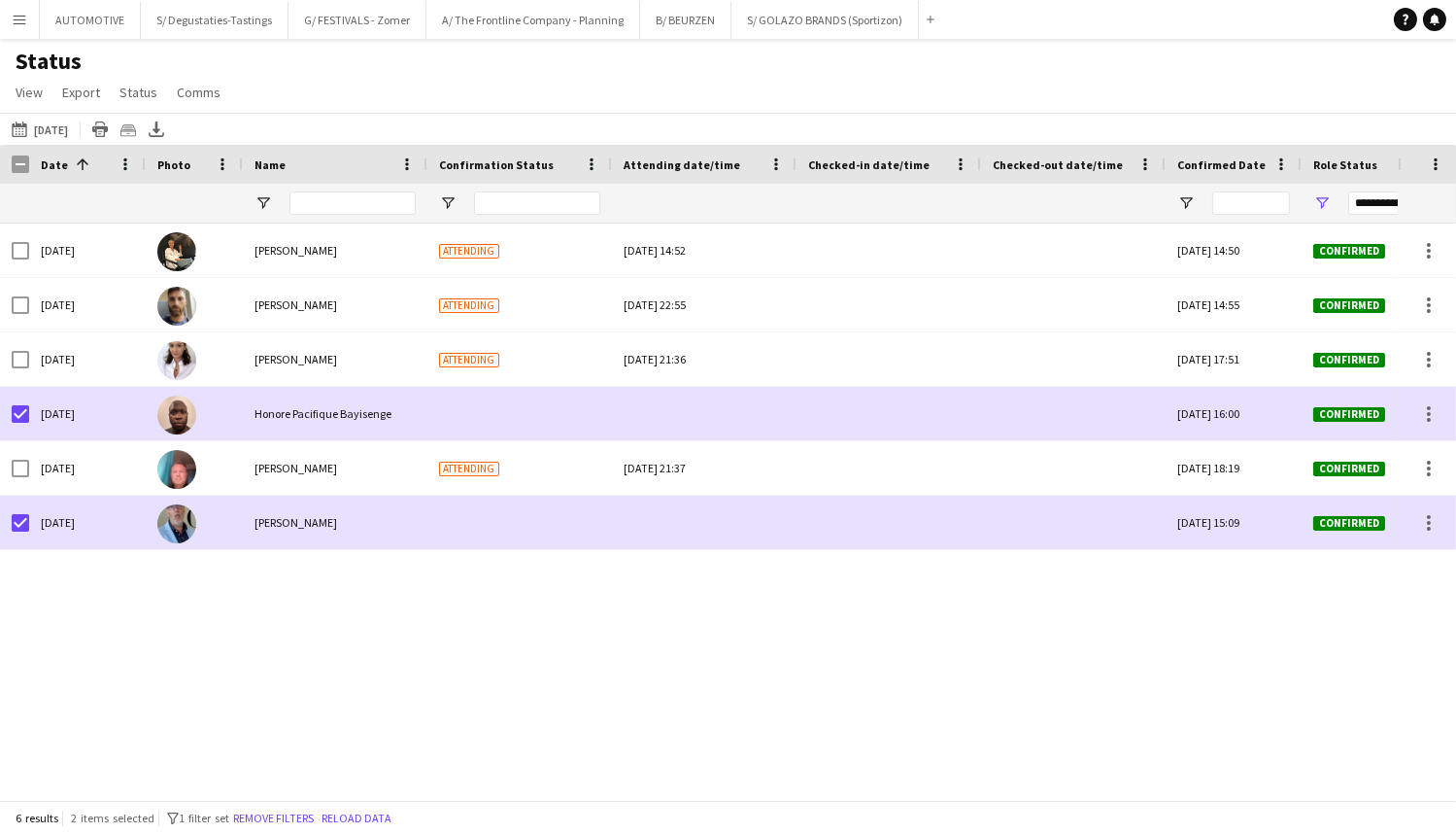
click at [290, 595] on div "Thu, 28 Aug 2025 Nathalie Klockaerts Attending Wed, 27 Aug 2025 14:52 Wed, 27 A…" at bounding box center [698, 504] width 1398 height 562
click at [245, 597] on div "Thu, 28 Aug 2025 Nathalie Klockaerts Attending Wed, 27 Aug 2025 14:52 Wed, 27 A…" at bounding box center [698, 504] width 1398 height 562
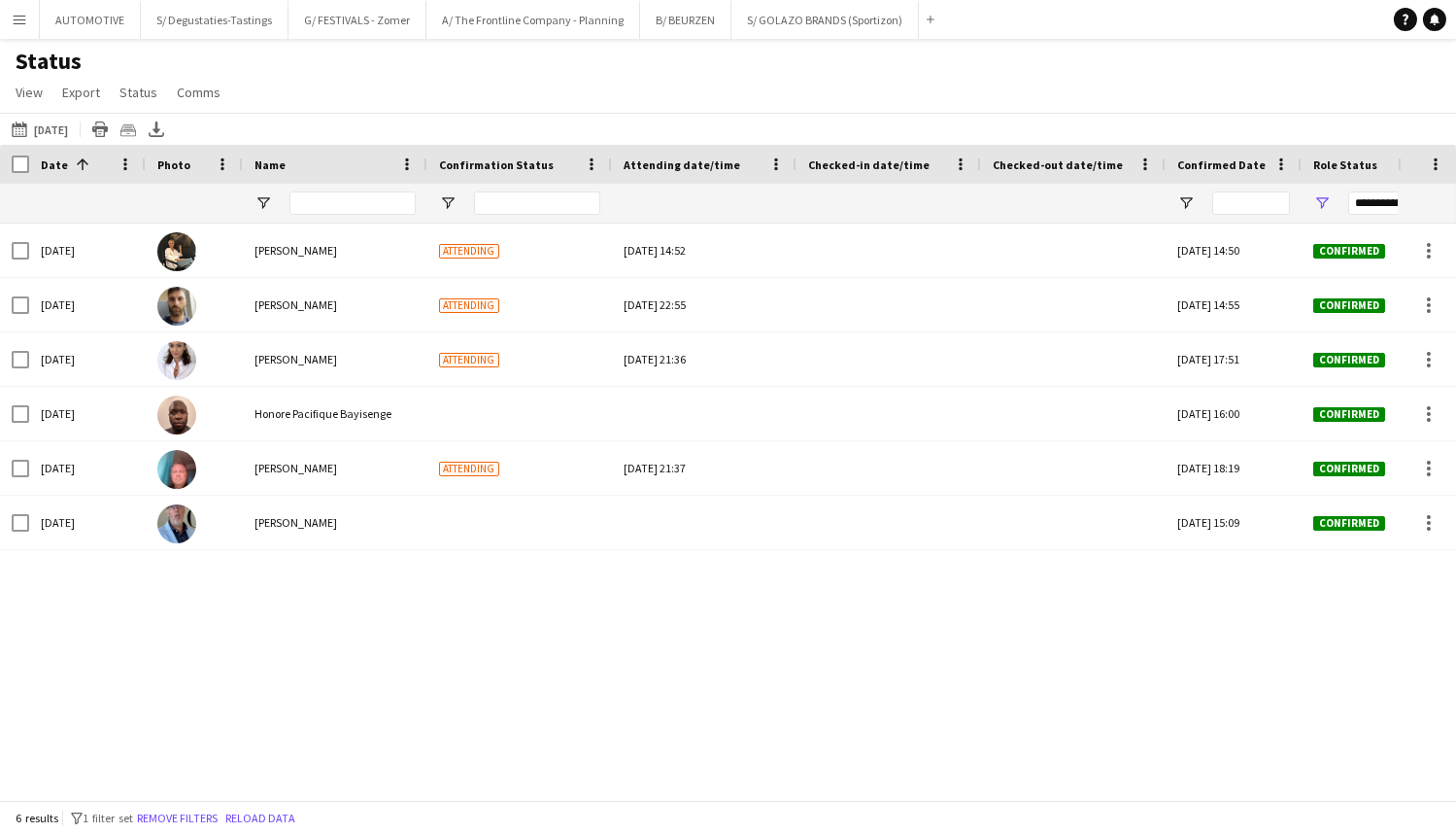
click at [445, 664] on div "Thu, 28 Aug 2025 Nathalie Klockaerts Attending Wed, 27 Aug 2025 14:52 Wed, 27 A…" at bounding box center [698, 504] width 1398 height 562
drag, startPoint x: 1324, startPoint y: 642, endPoint x: 992, endPoint y: 548, distance: 345.1
click at [1324, 642] on div "Thu, 28 Aug 2025 Nathalie Klockaerts Attending Wed, 27 Aug 2025 14:52 Wed, 27 A…" at bounding box center [698, 504] width 1398 height 562
click at [33, 32] on button "Menu" at bounding box center [19, 19] width 39 height 39
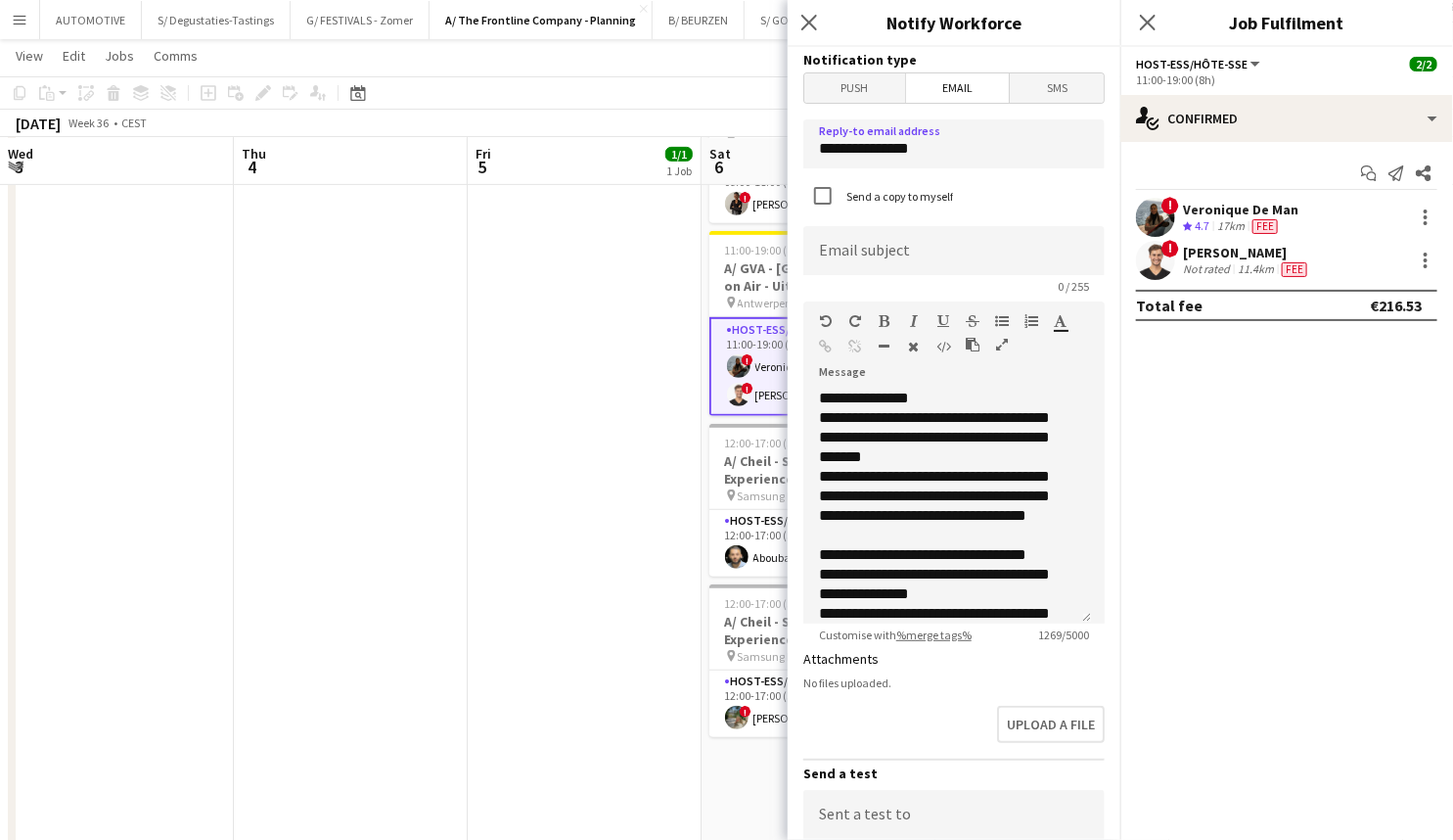
scroll to position [0, 548]
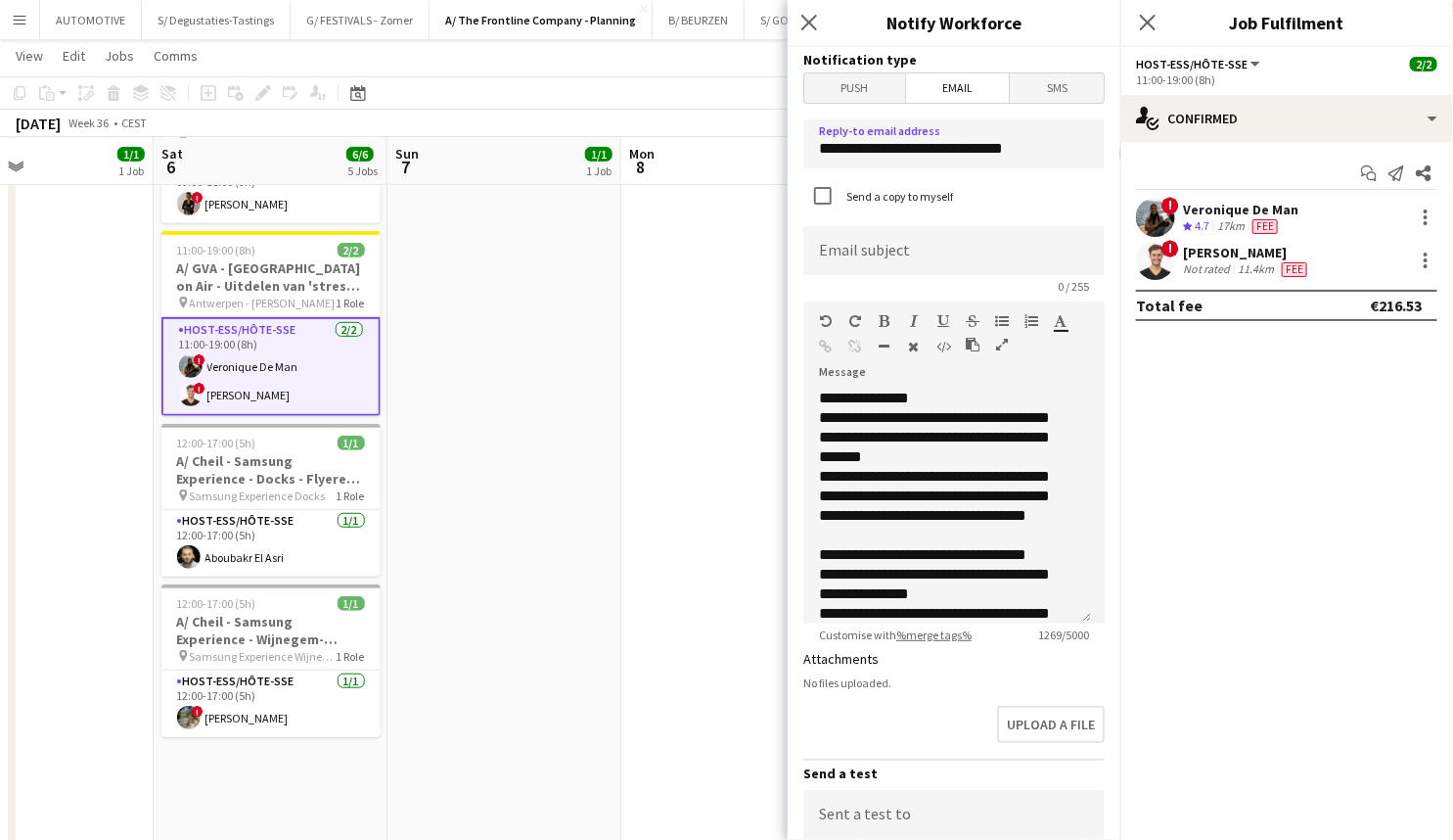
type input "**********"
click at [900, 241] on input at bounding box center [953, 250] width 302 height 49
type input "**********"
click at [914, 411] on div "**********" at bounding box center [946, 506] width 288 height 235
click at [940, 397] on div "**********" at bounding box center [946, 506] width 288 height 235
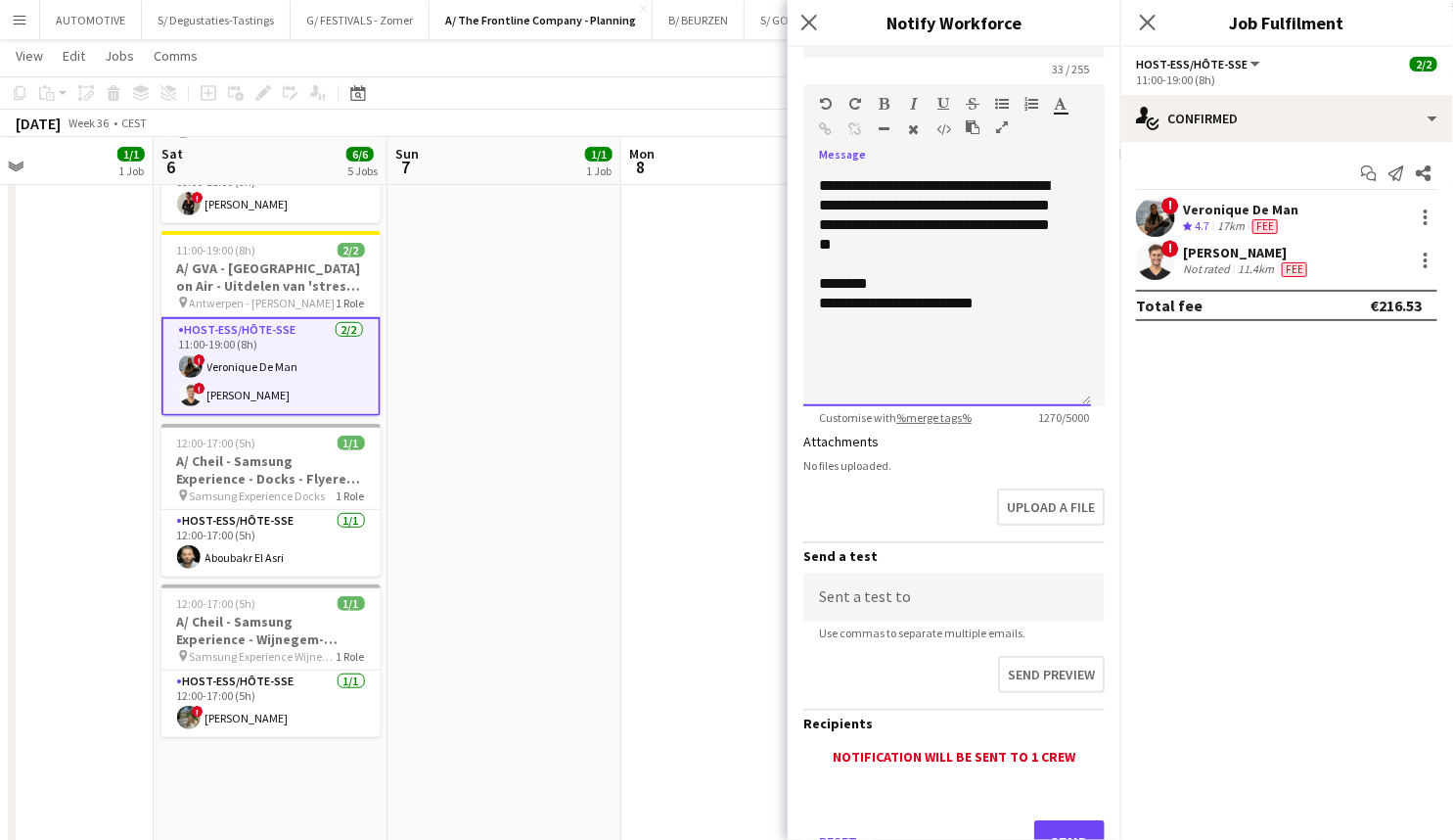
scroll to position [225, 0]
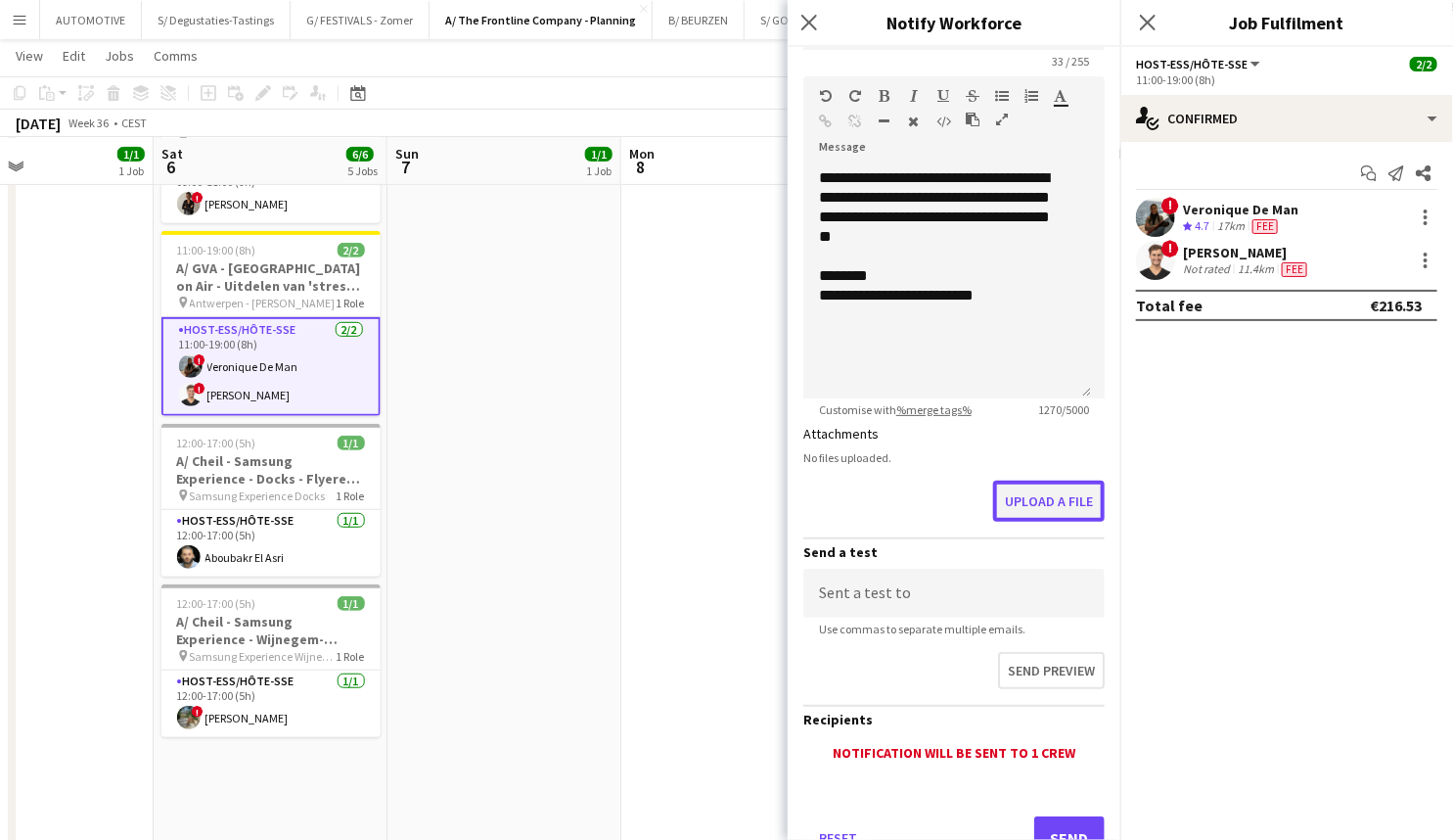
click at [1030, 498] on button "Upload a file" at bounding box center [1049, 501] width 111 height 41
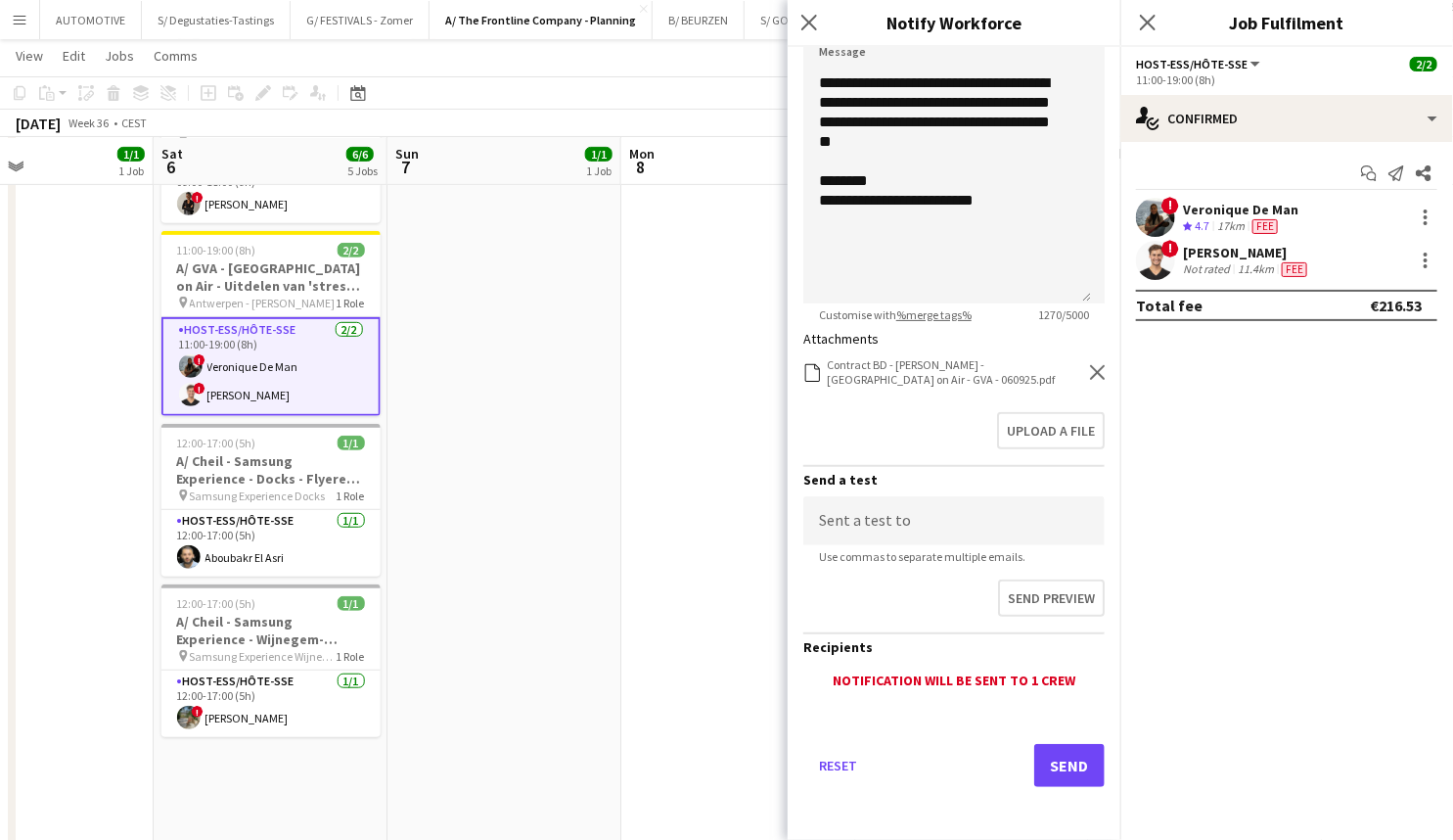
scroll to position [315, 0]
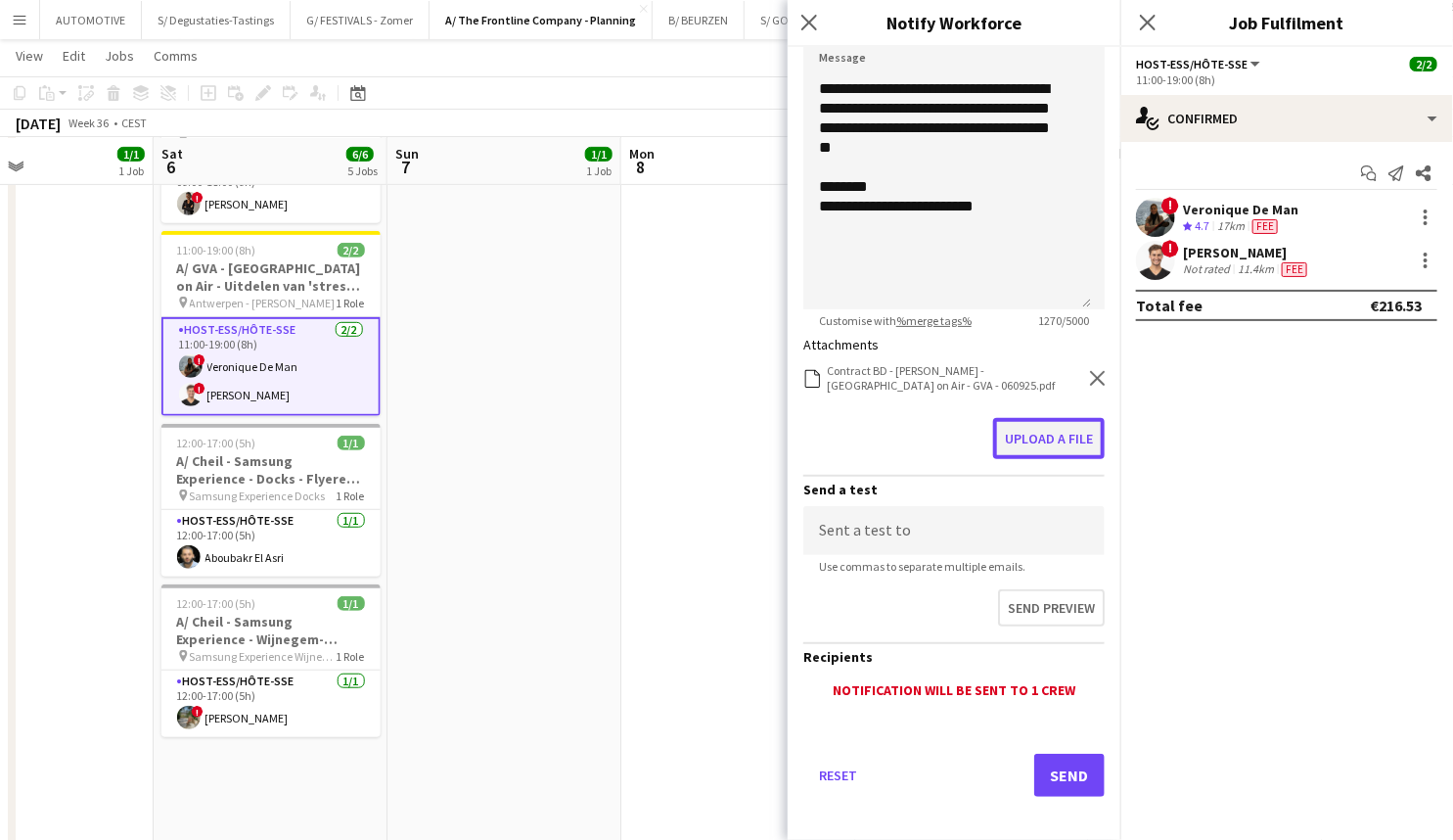
click at [1032, 434] on button "Upload a file" at bounding box center [1049, 438] width 111 height 41
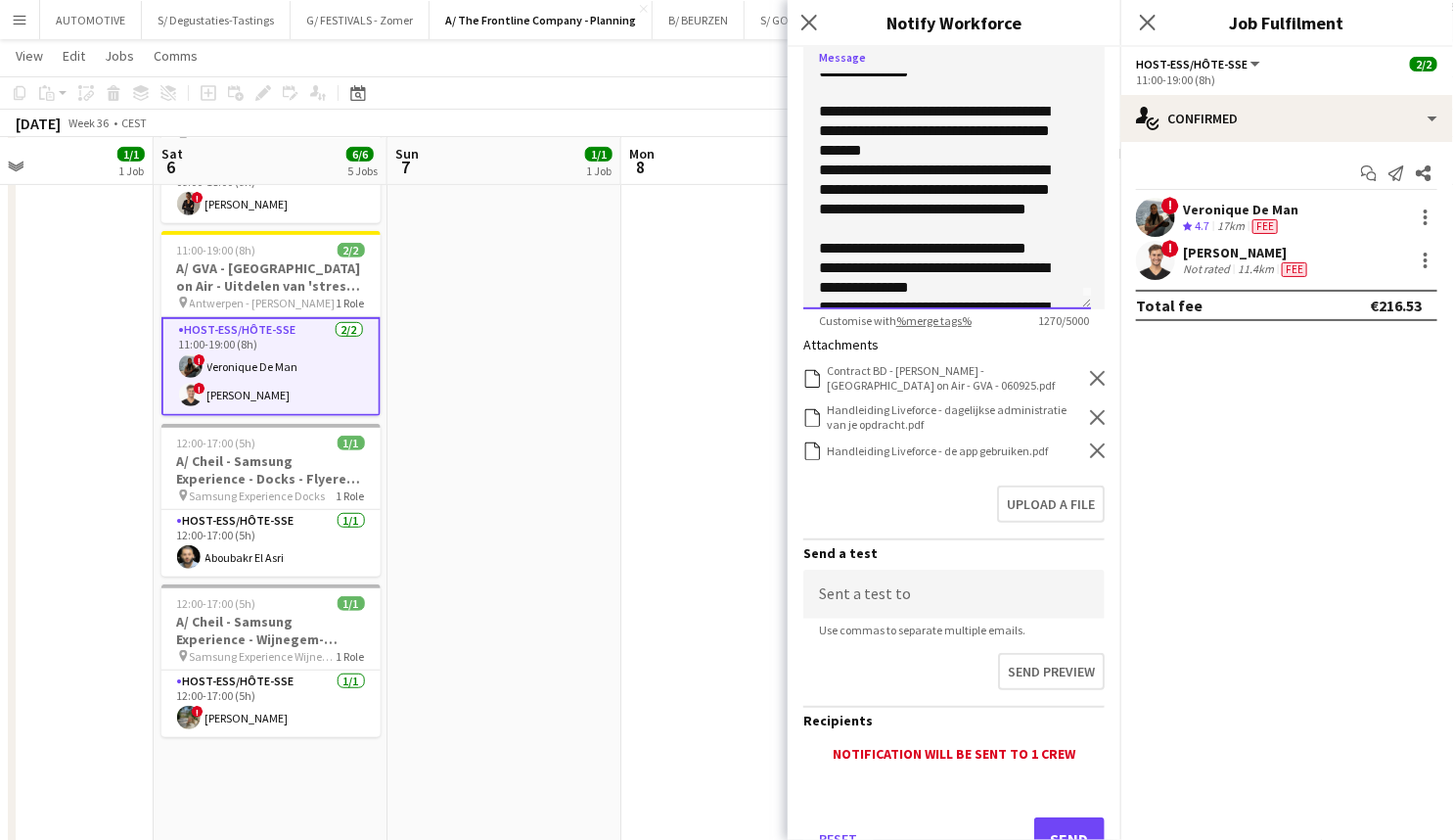
scroll to position [0, 0]
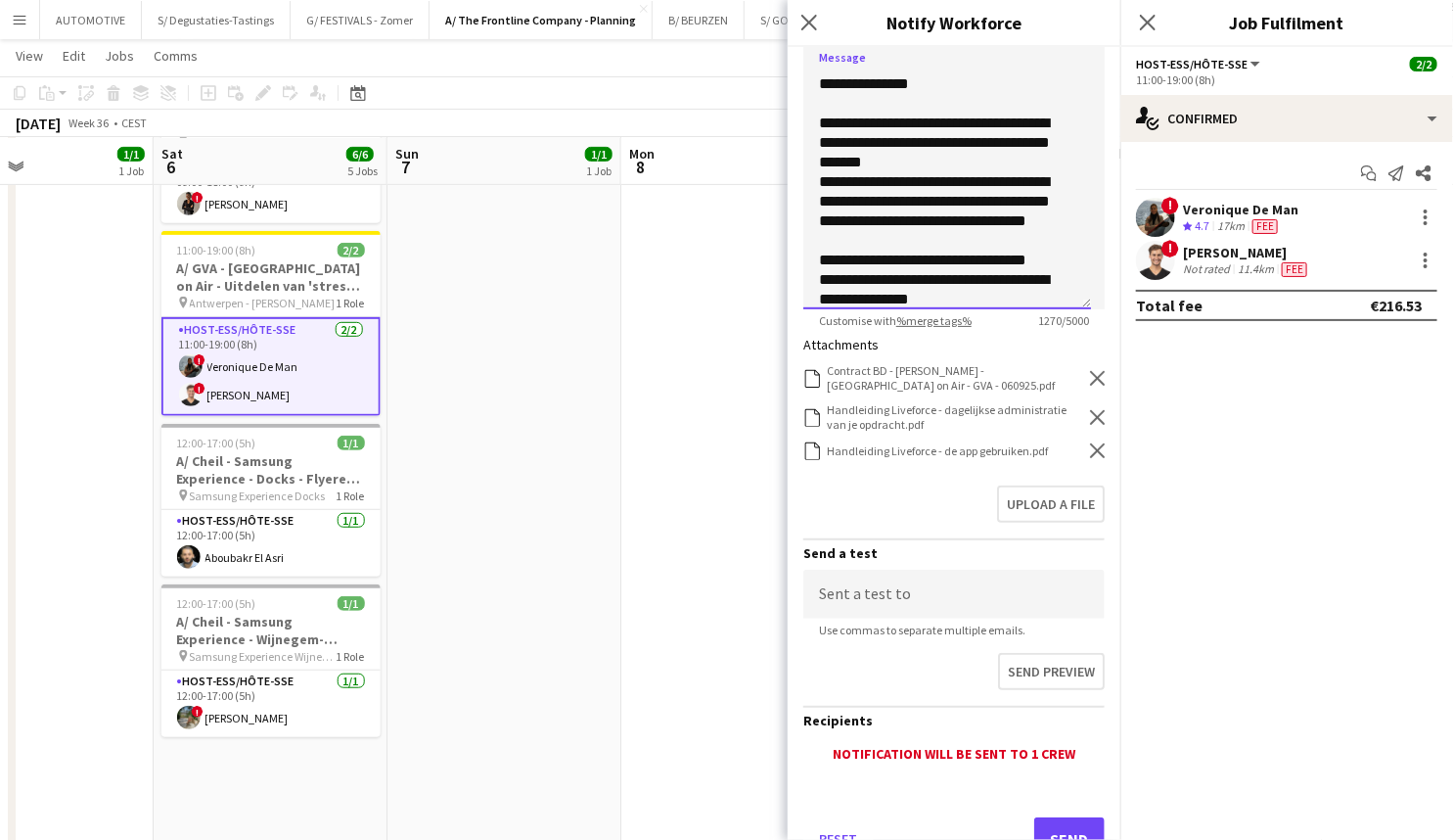
drag, startPoint x: 1075, startPoint y: 105, endPoint x: 1077, endPoint y: 88, distance: 17.1
click at [1077, 89] on div "**********" at bounding box center [946, 192] width 288 height 235
click at [956, 171] on div "**********" at bounding box center [940, 543] width 244 height 901
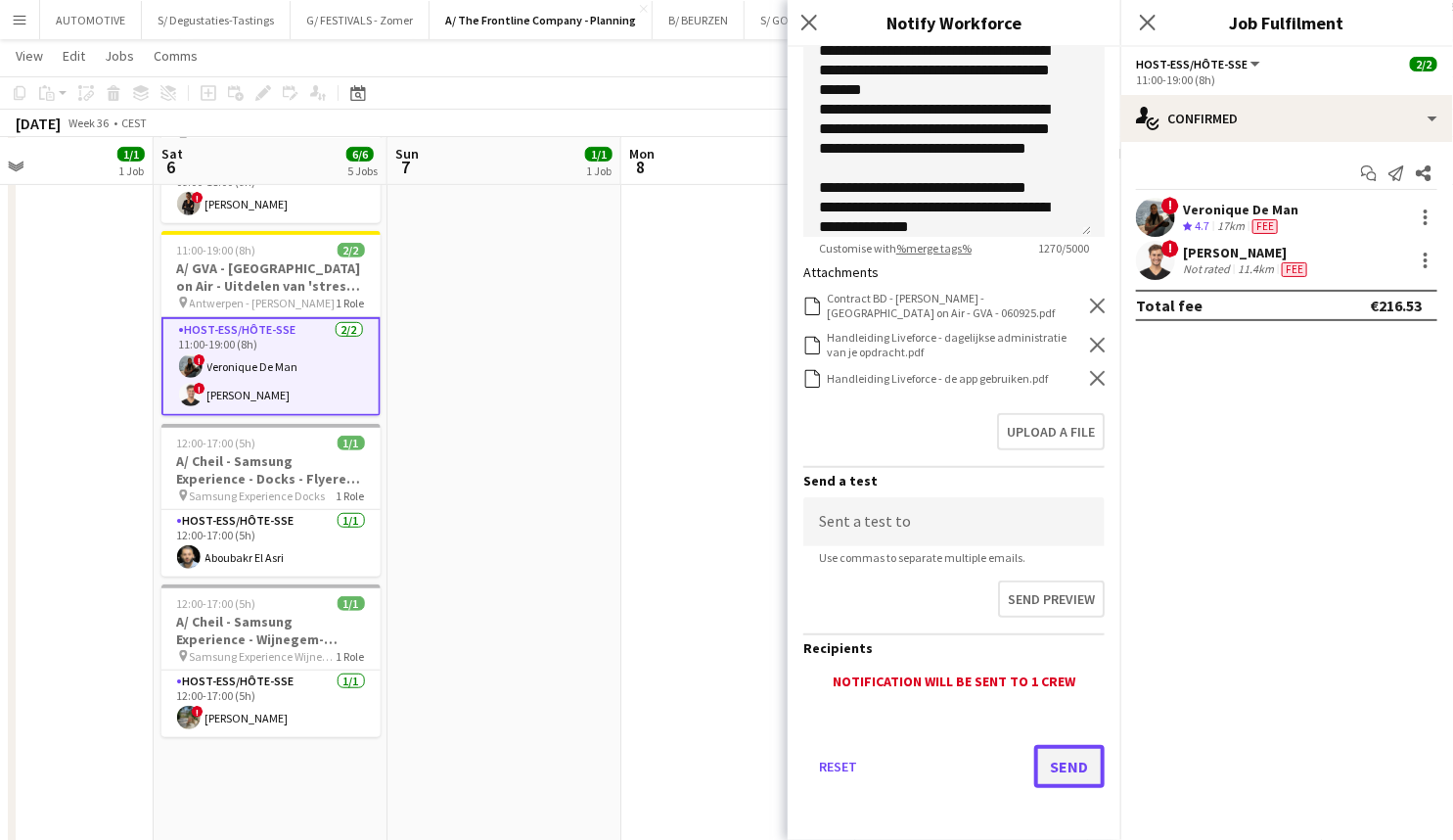
click at [1054, 761] on button "Send" at bounding box center [1069, 765] width 71 height 43
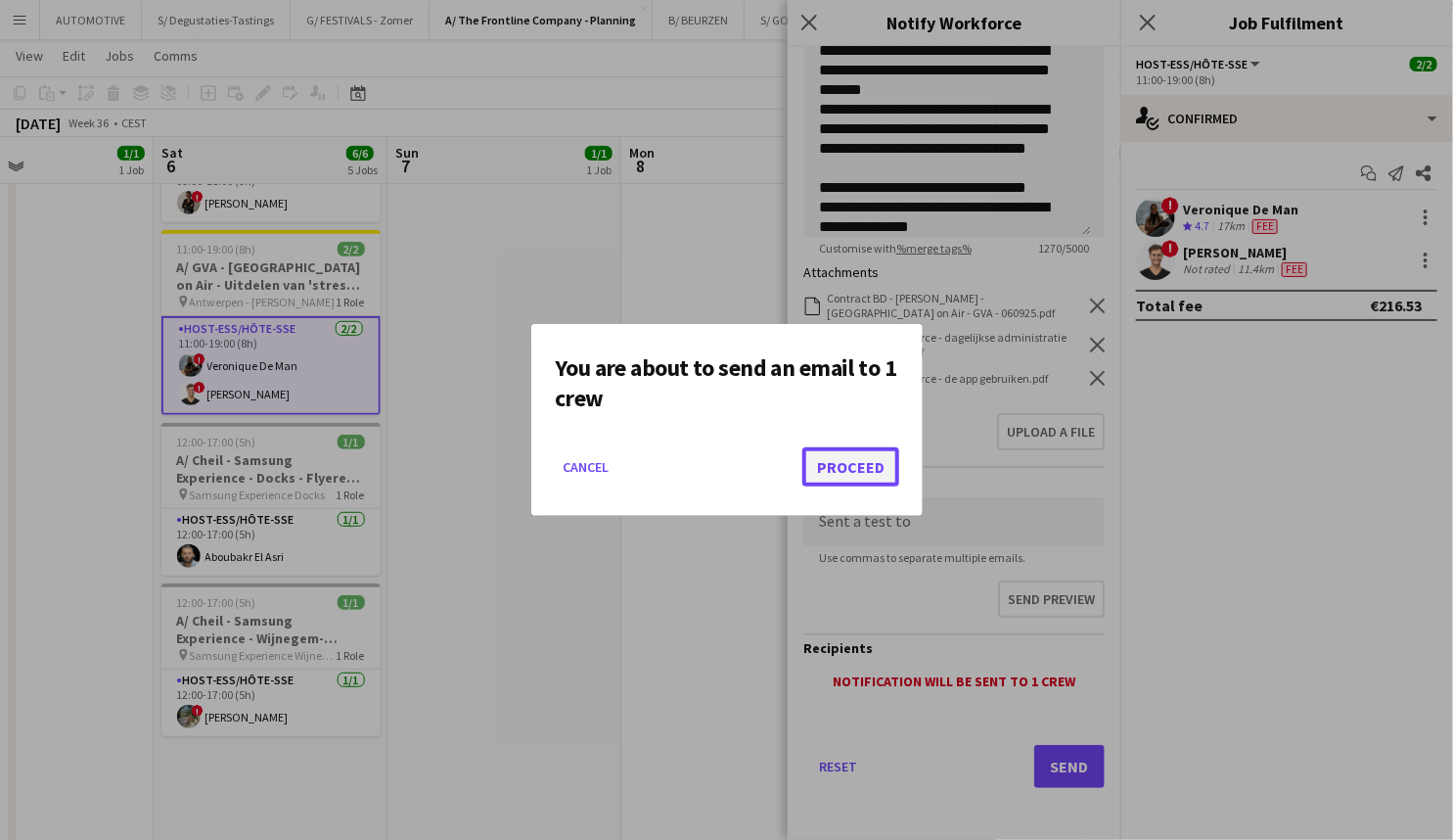
click at [841, 468] on button "Proceed" at bounding box center [850, 466] width 97 height 39
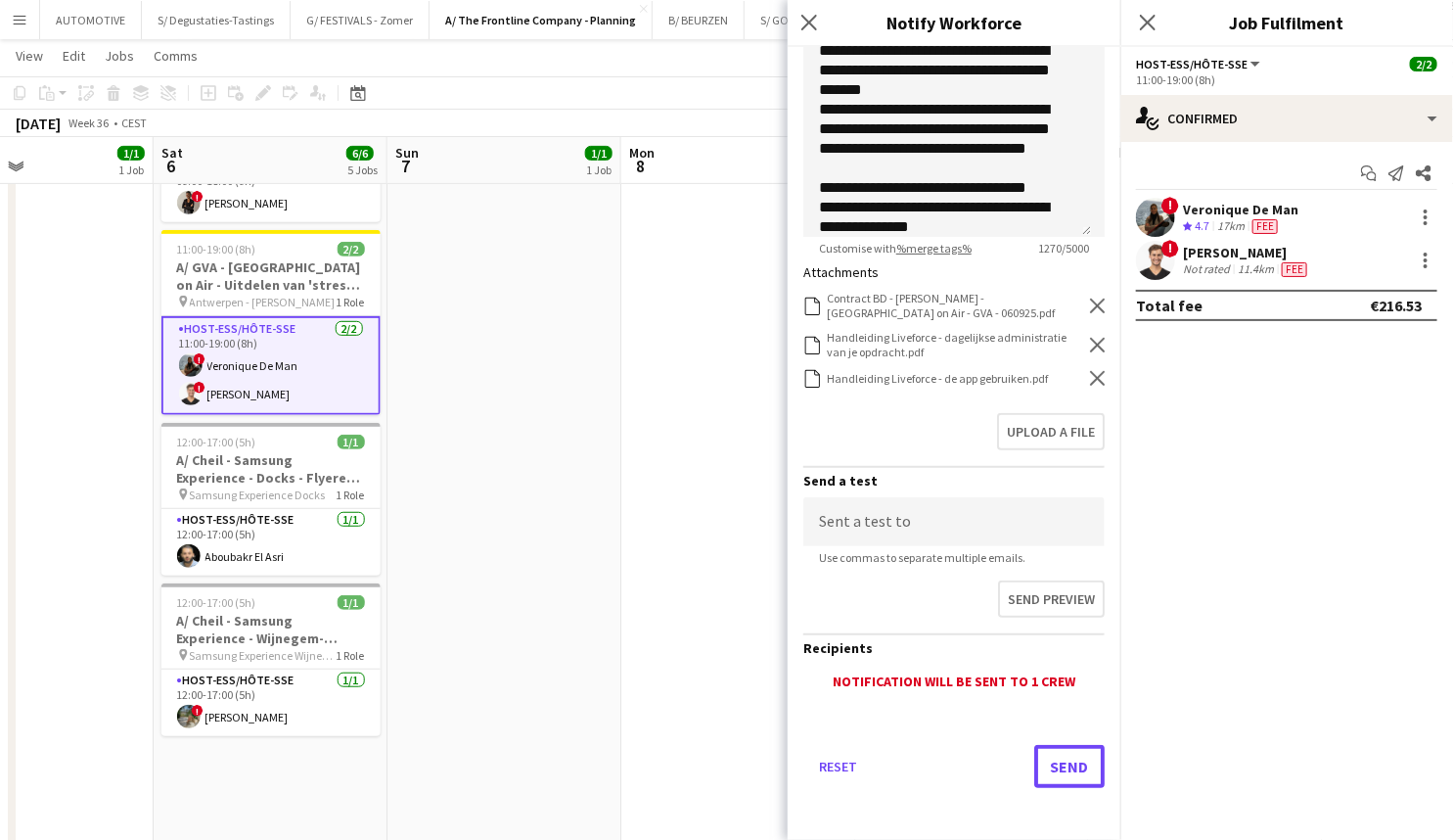
scroll to position [317, 0]
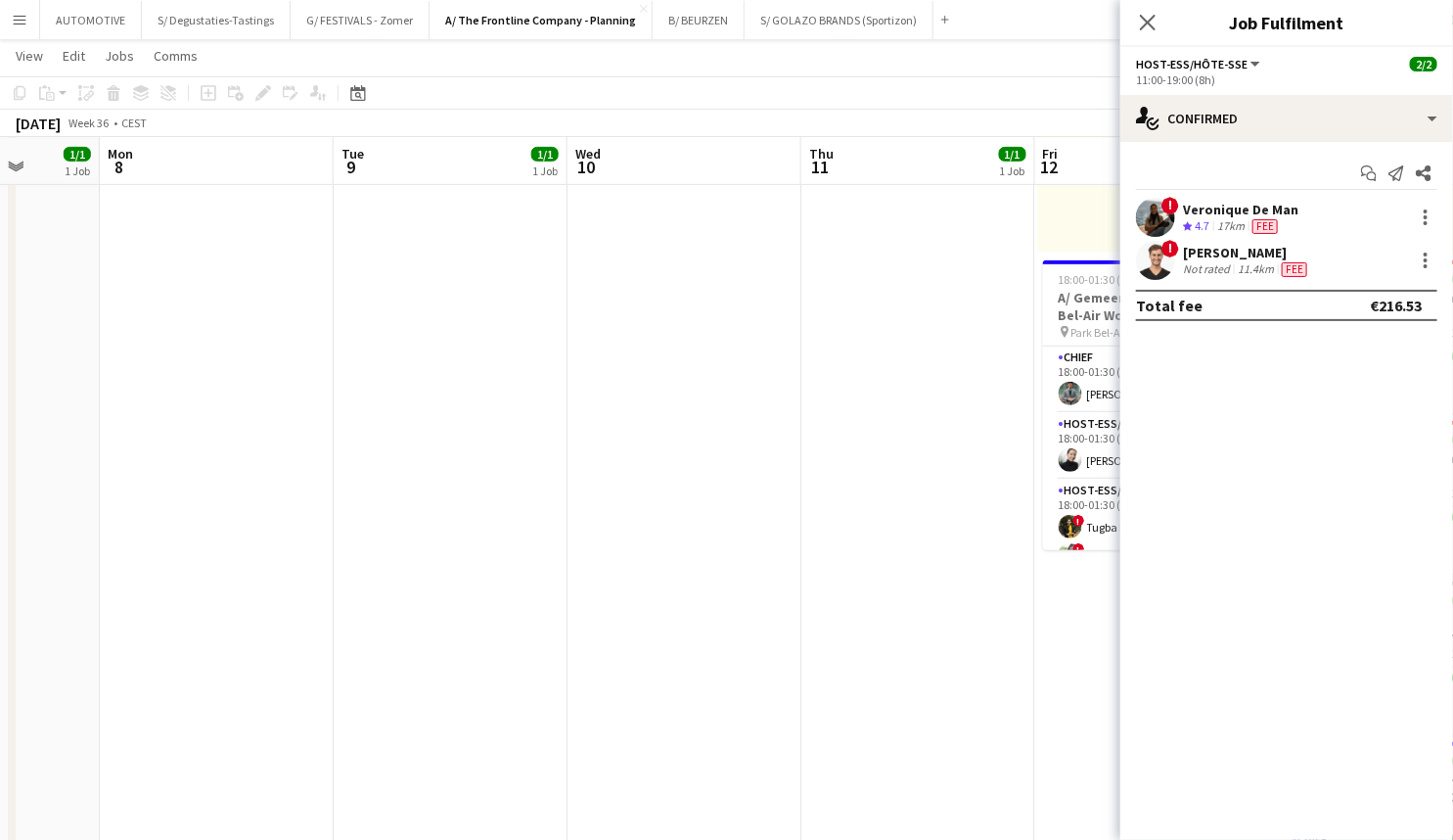
drag, startPoint x: 939, startPoint y: 303, endPoint x: 439, endPoint y: 370, distance: 504.5
click at [439, 370] on app-calendar-viewport "Fri 5 1/1 1 Job Sat 6 6/6 5 Jobs Sun 7 1/1 1 Job Mon 8 Tue 9 1/1 1 Job Wed 10 T…" at bounding box center [726, 763] width 1453 height 2008
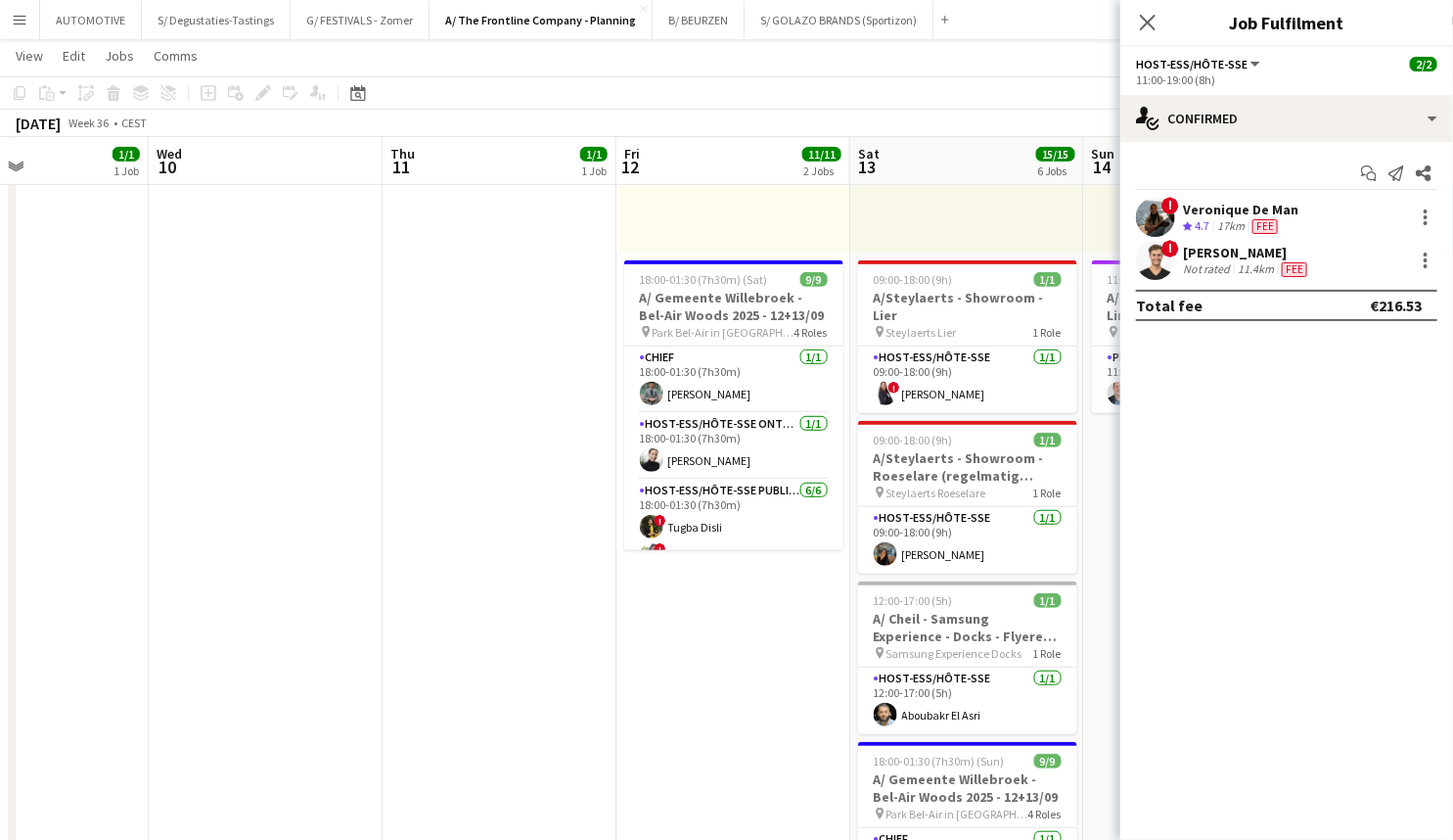
scroll to position [0, 576]
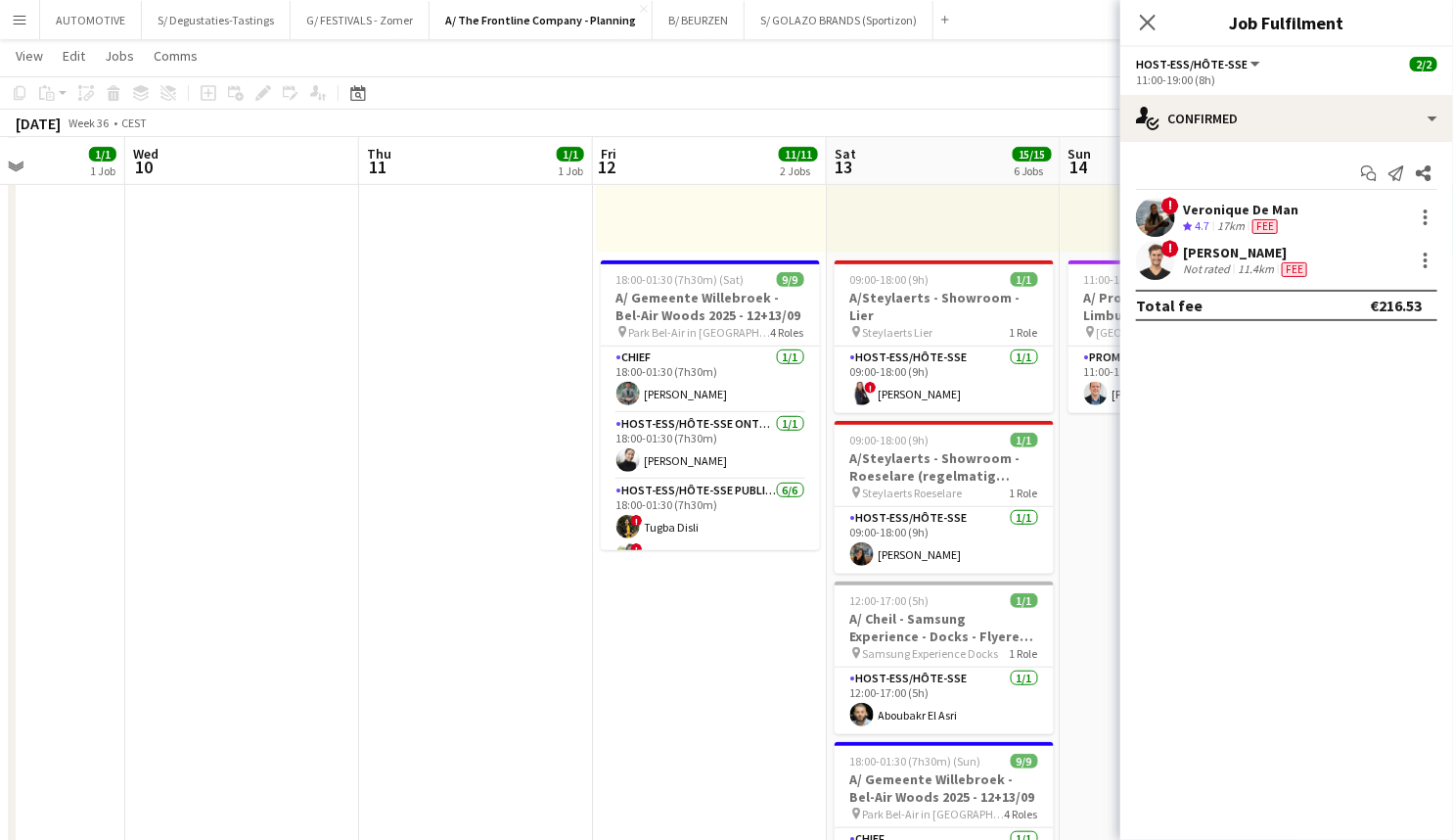
drag, startPoint x: 770, startPoint y: 320, endPoint x: 447, endPoint y: 351, distance: 324.5
click at [447, 351] on app-calendar-viewport "Sun 7 1/1 1 Job Mon 8 Tue 9 1/1 1 Job Wed 10 Thu 11 1/1 1 Job Fri 12 11/11 2 Jo…" at bounding box center [726, 763] width 1453 height 2008
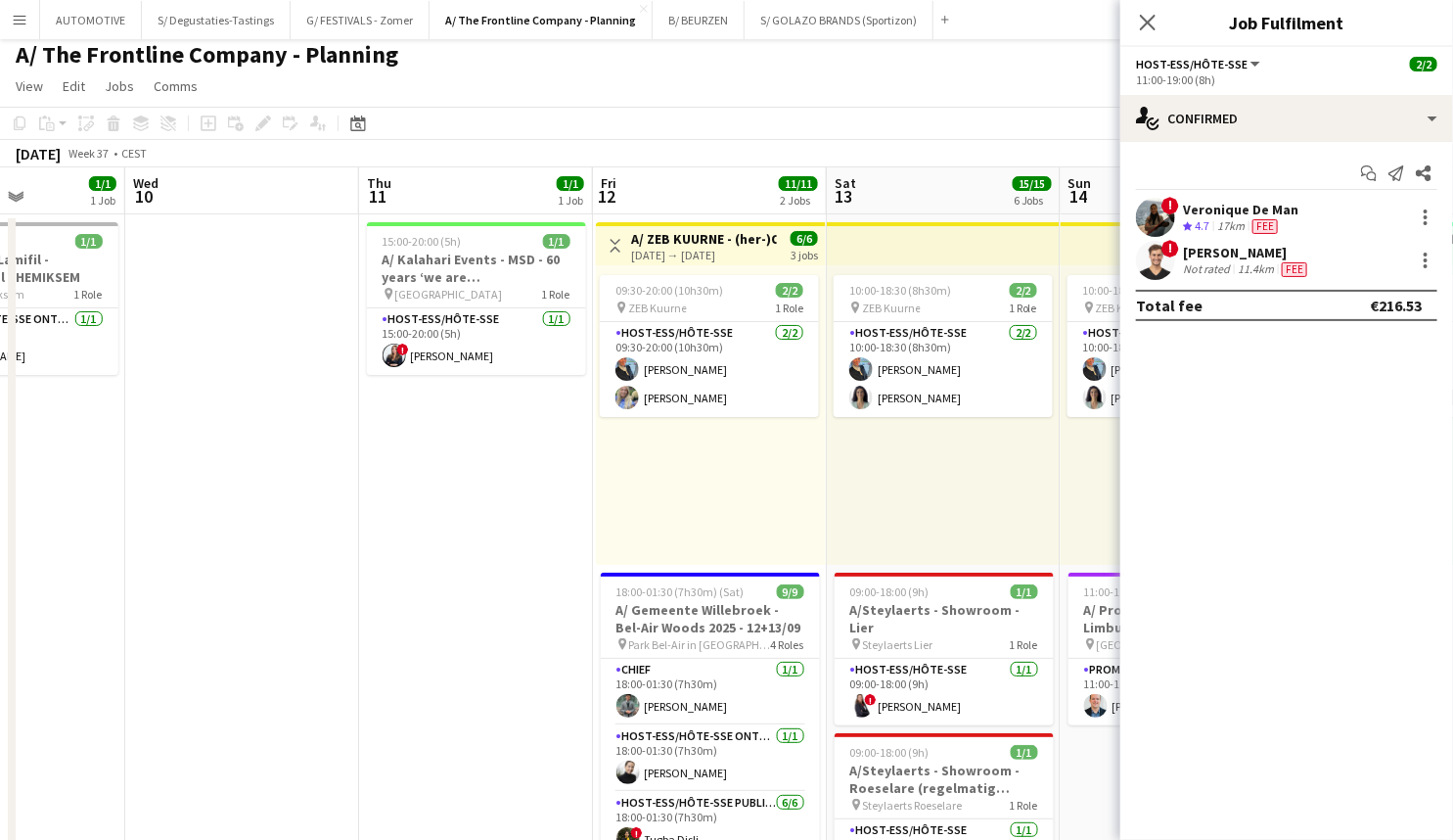
scroll to position [0, 0]
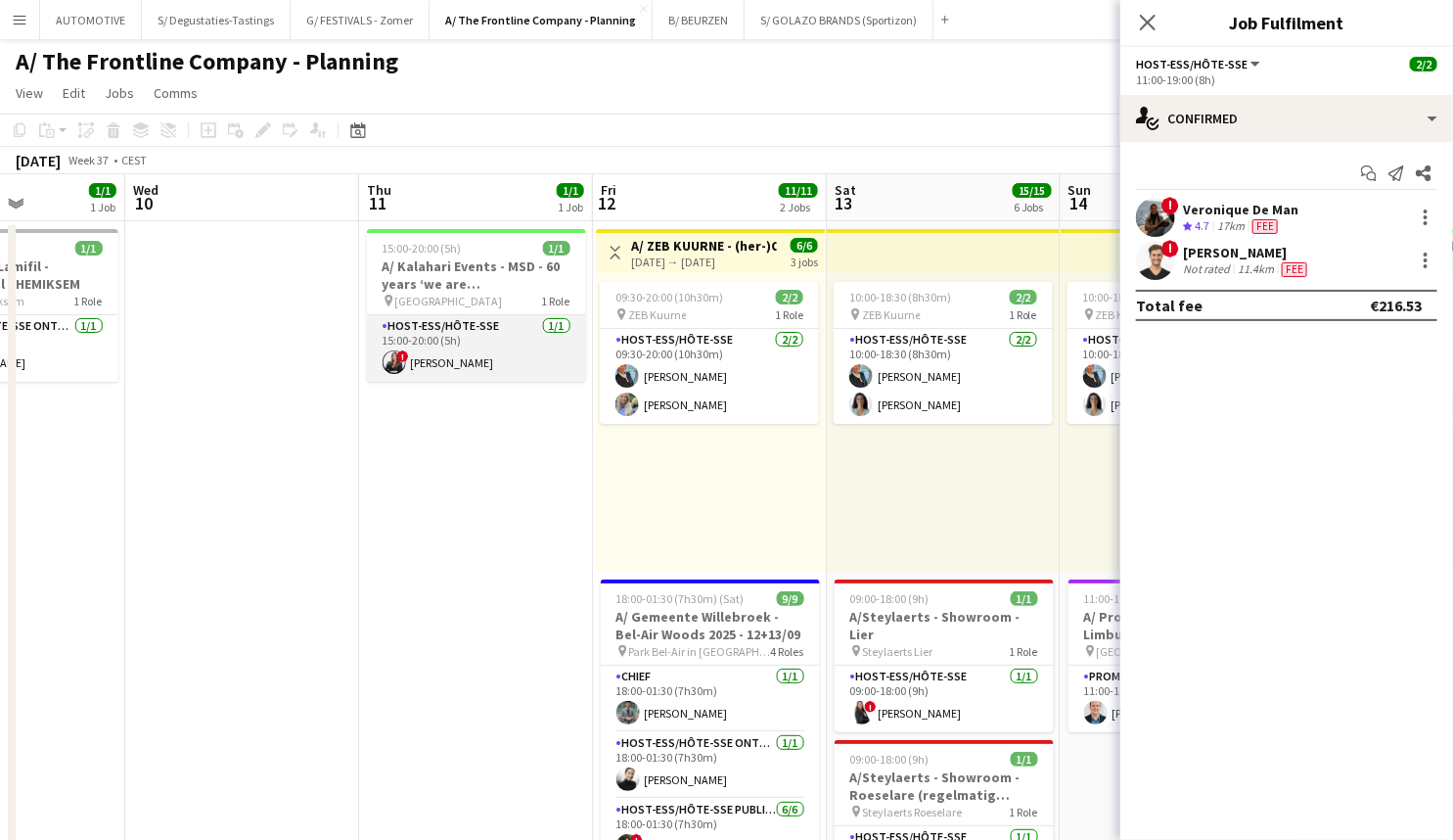
click at [484, 322] on app-card-role "Host-ess/Hôte-sse 1/1 15:00-20:00 (5h) ! Nawal Guemmar" at bounding box center [477, 348] width 219 height 67
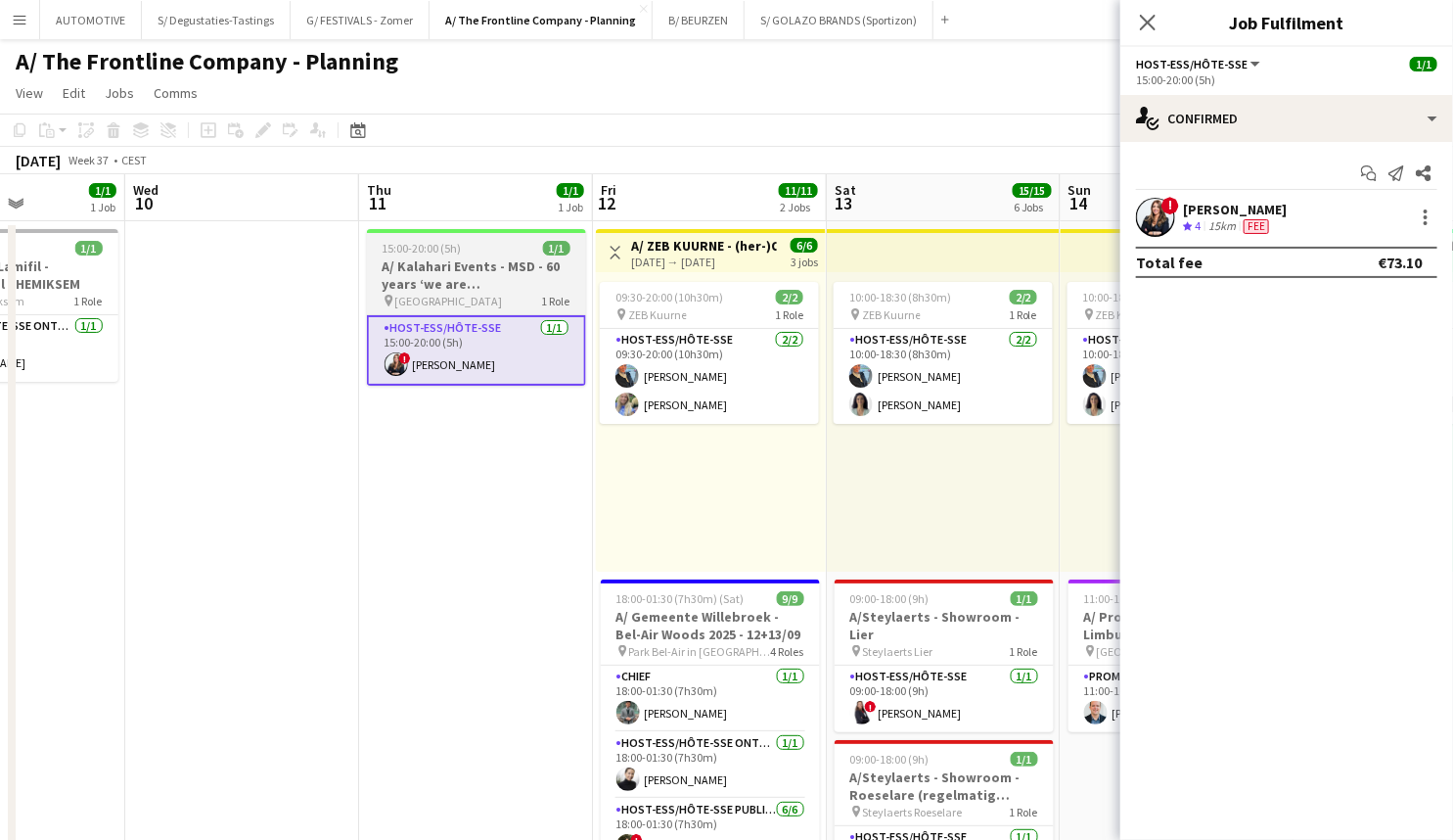
click at [481, 285] on h3 "A/ Kalahari Events - MSD - 60 years ‘we are Belgium’" at bounding box center [477, 275] width 219 height 35
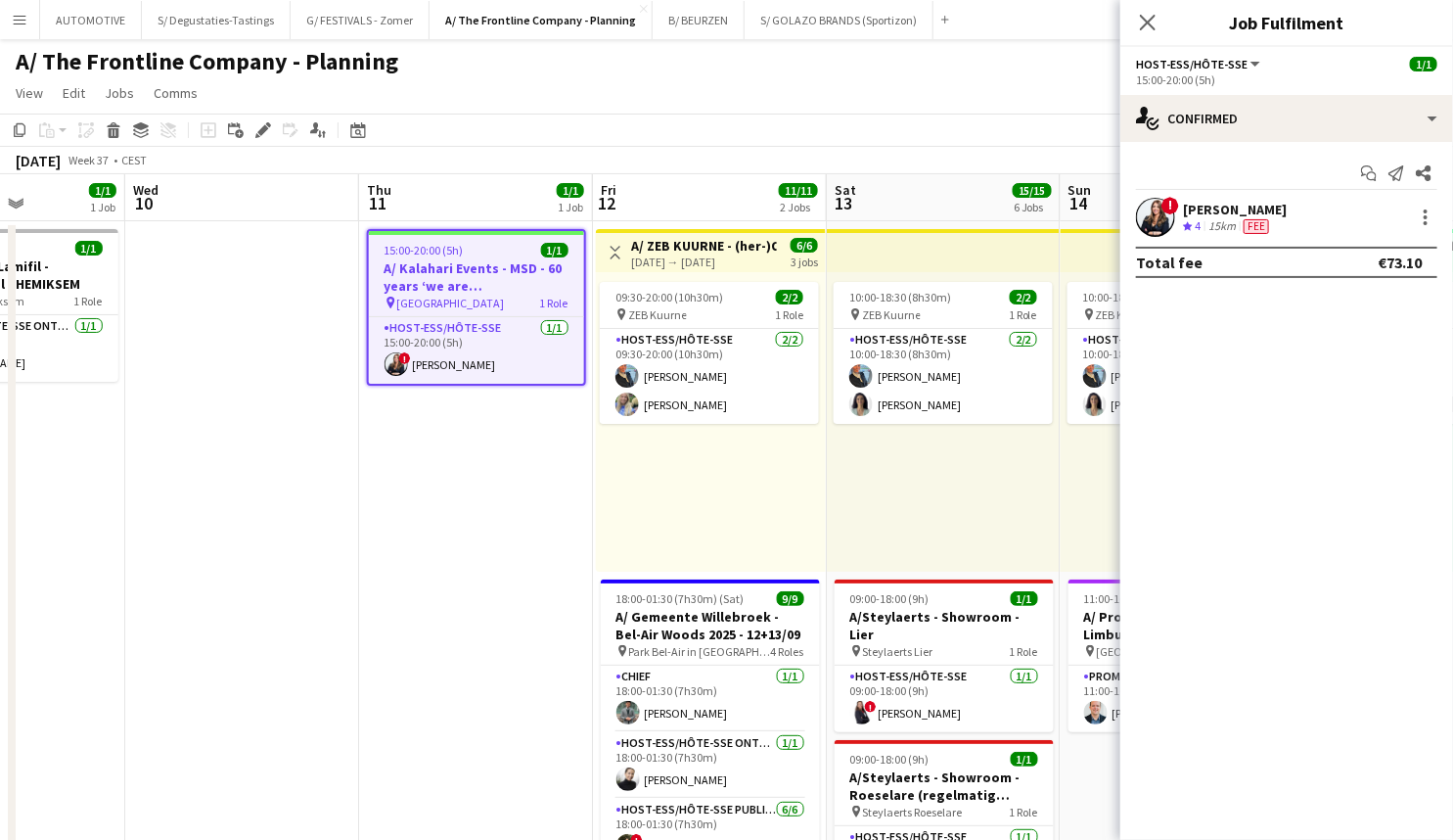
click at [1312, 224] on div "! Nawal Guemmar Crew rating 4 15km Fee" at bounding box center [1287, 217] width 332 height 39
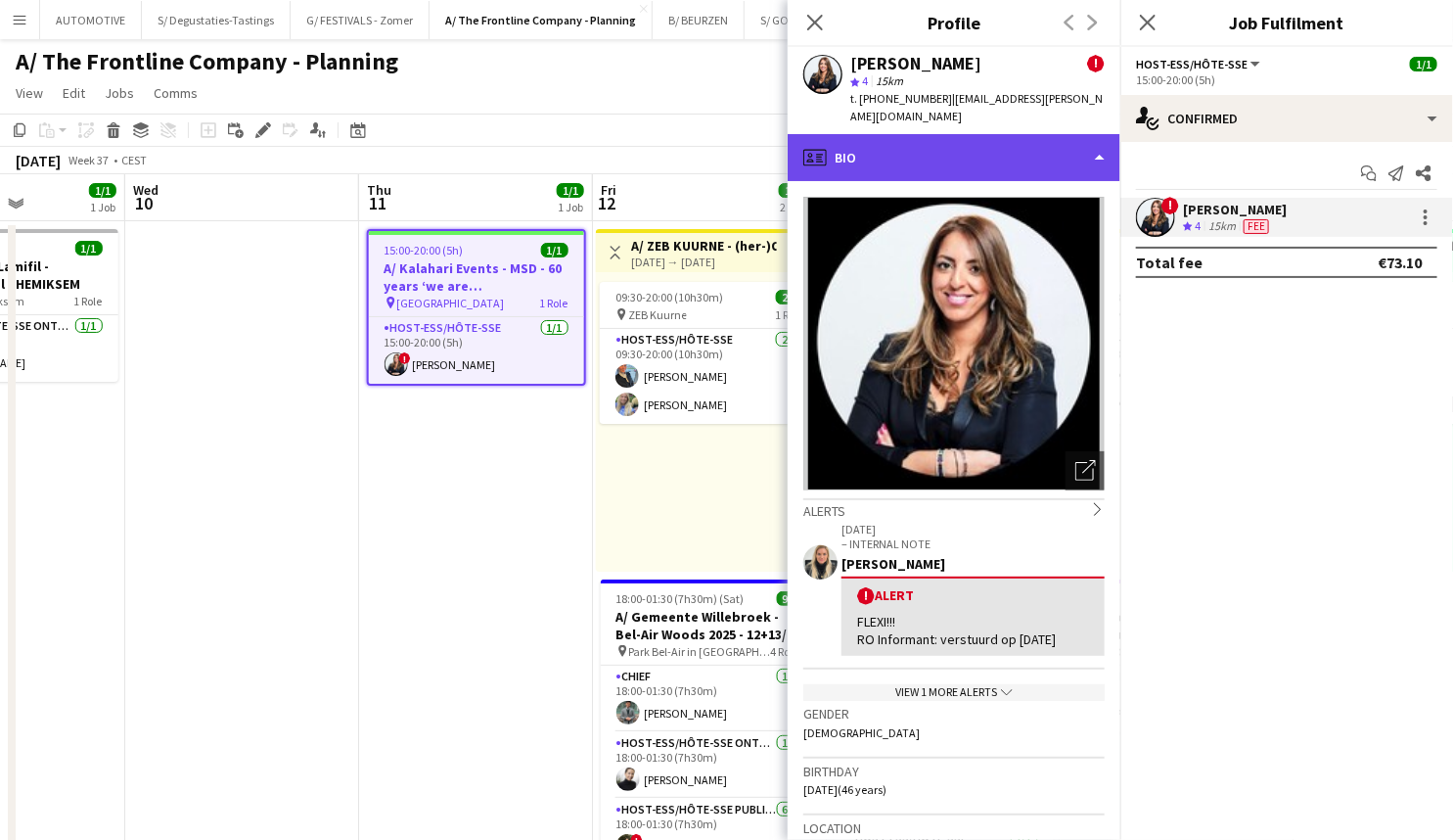
click at [908, 147] on div "profile Bio" at bounding box center [954, 157] width 332 height 47
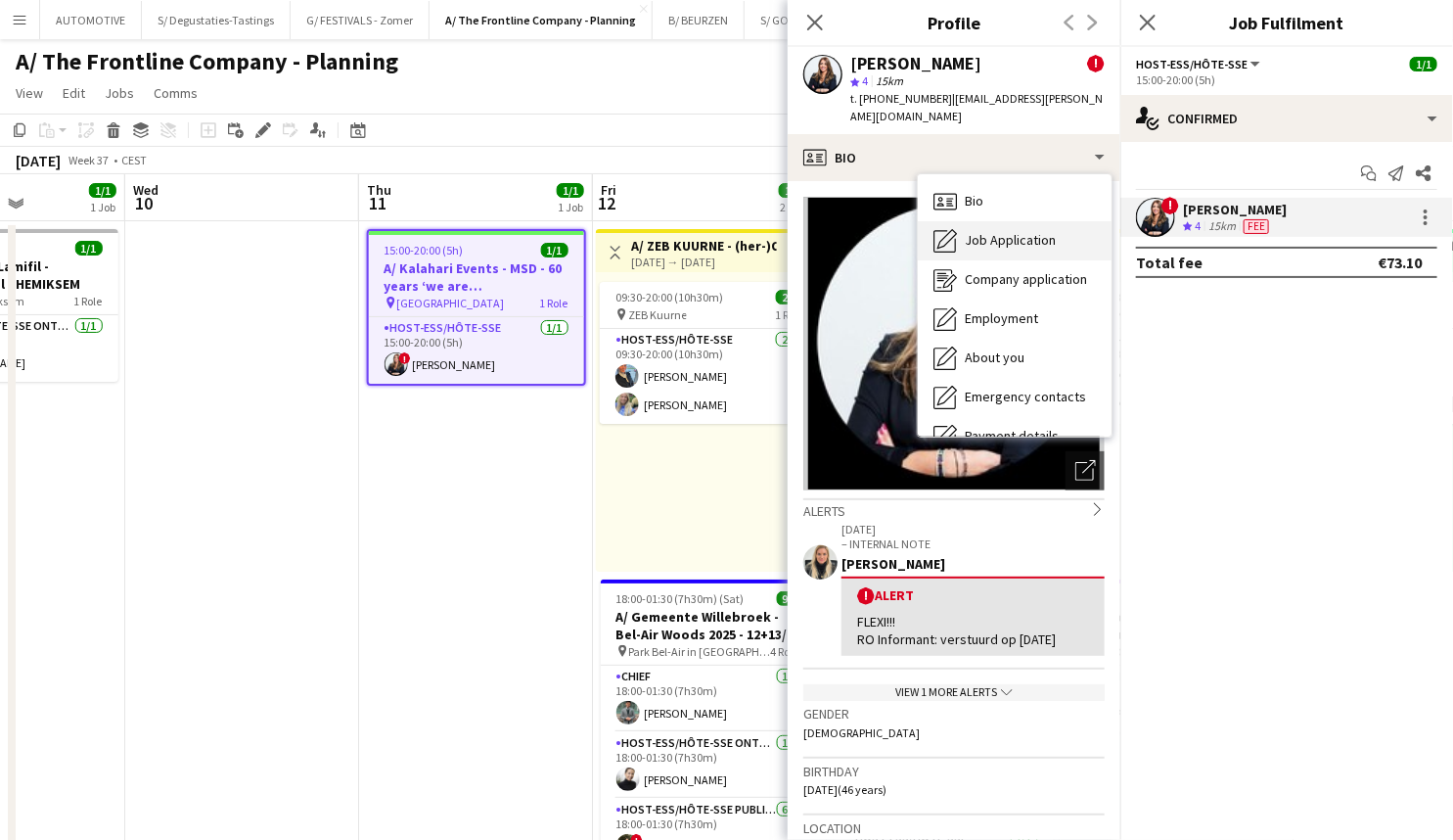
click at [1063, 221] on div "Job Application Job Application" at bounding box center [1014, 240] width 194 height 39
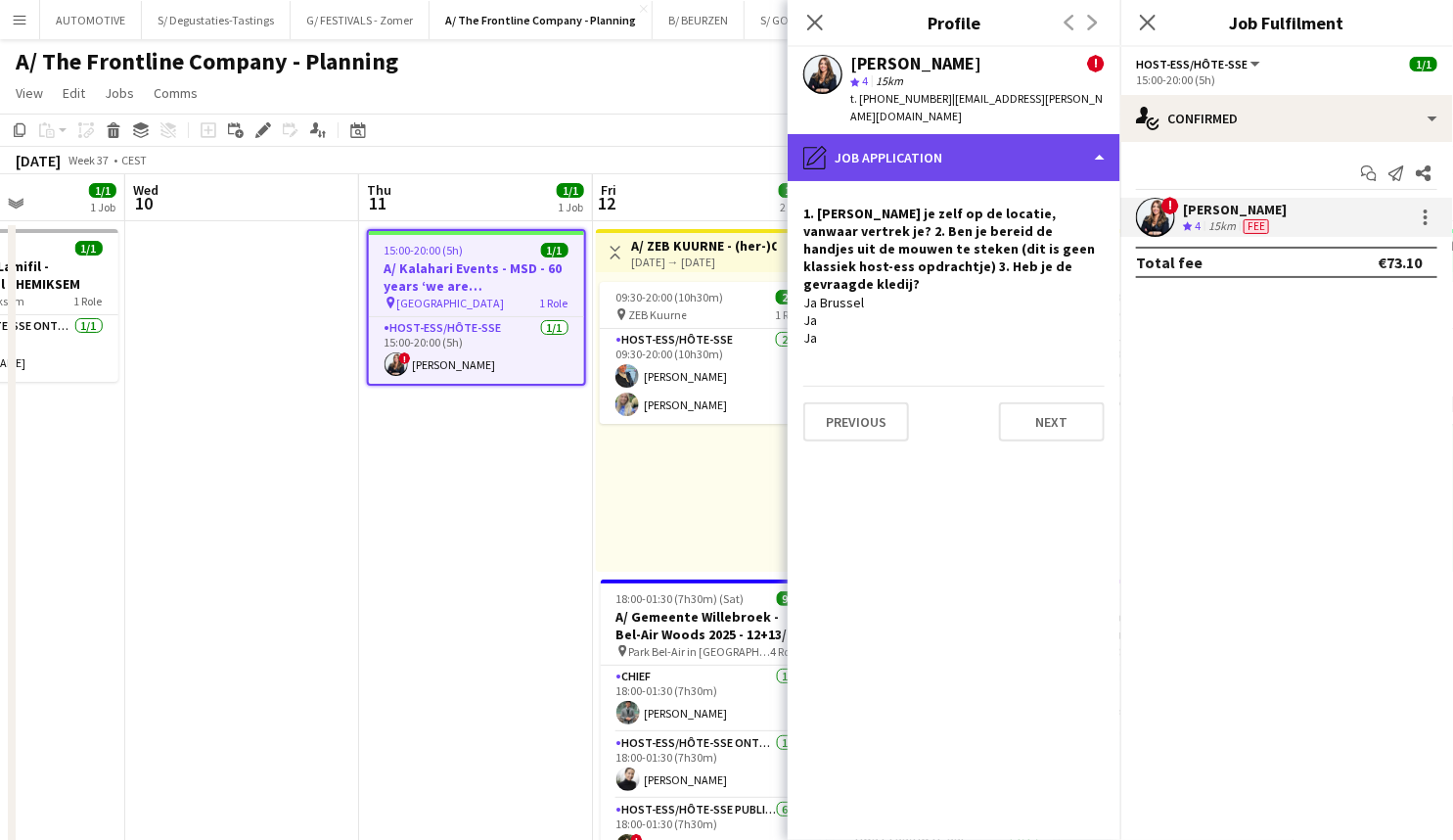
click at [952, 147] on div "pencil4 Job Application" at bounding box center [954, 157] width 332 height 47
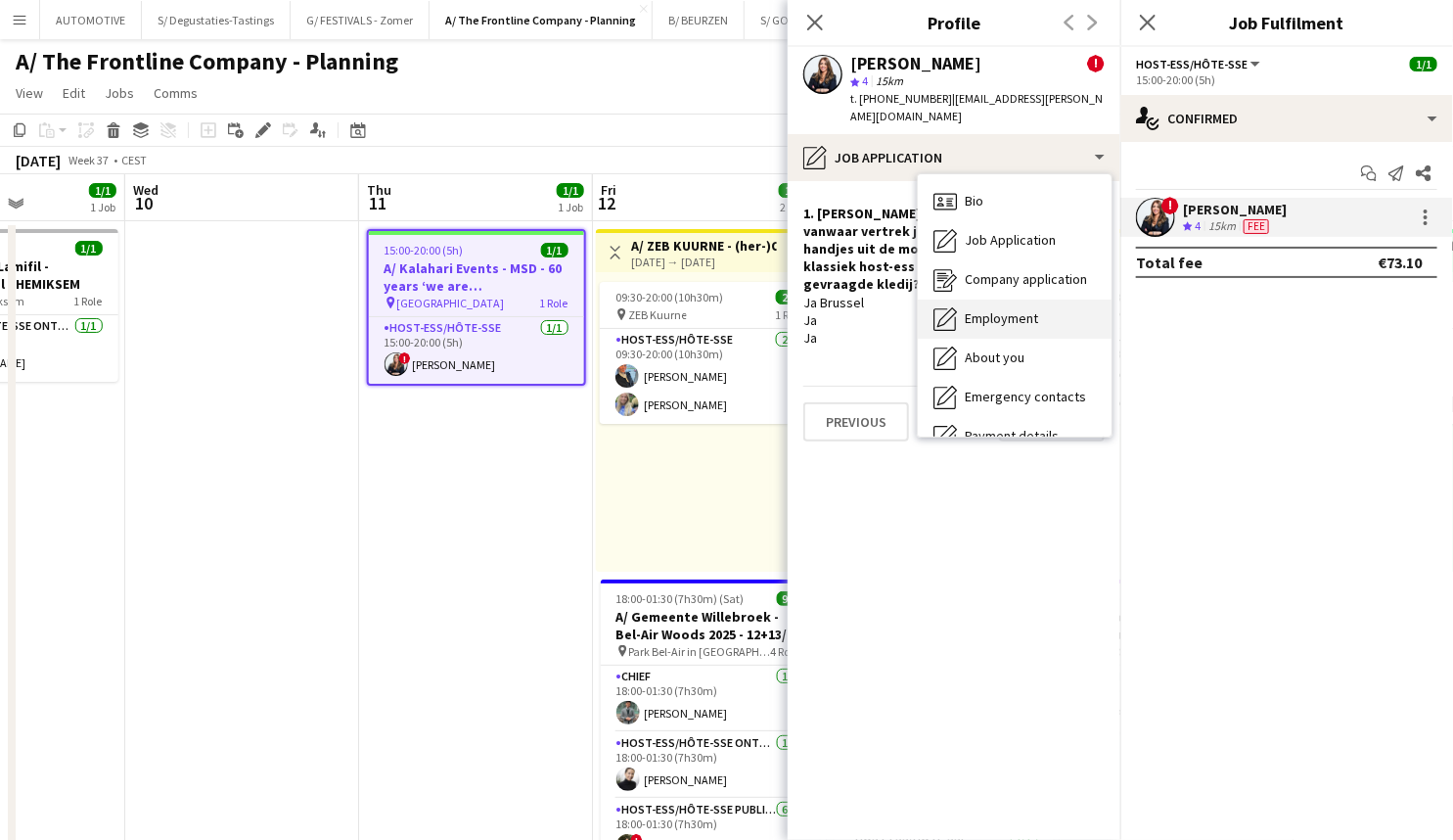
click at [1022, 316] on div "Employment Employment" at bounding box center [1014, 318] width 194 height 39
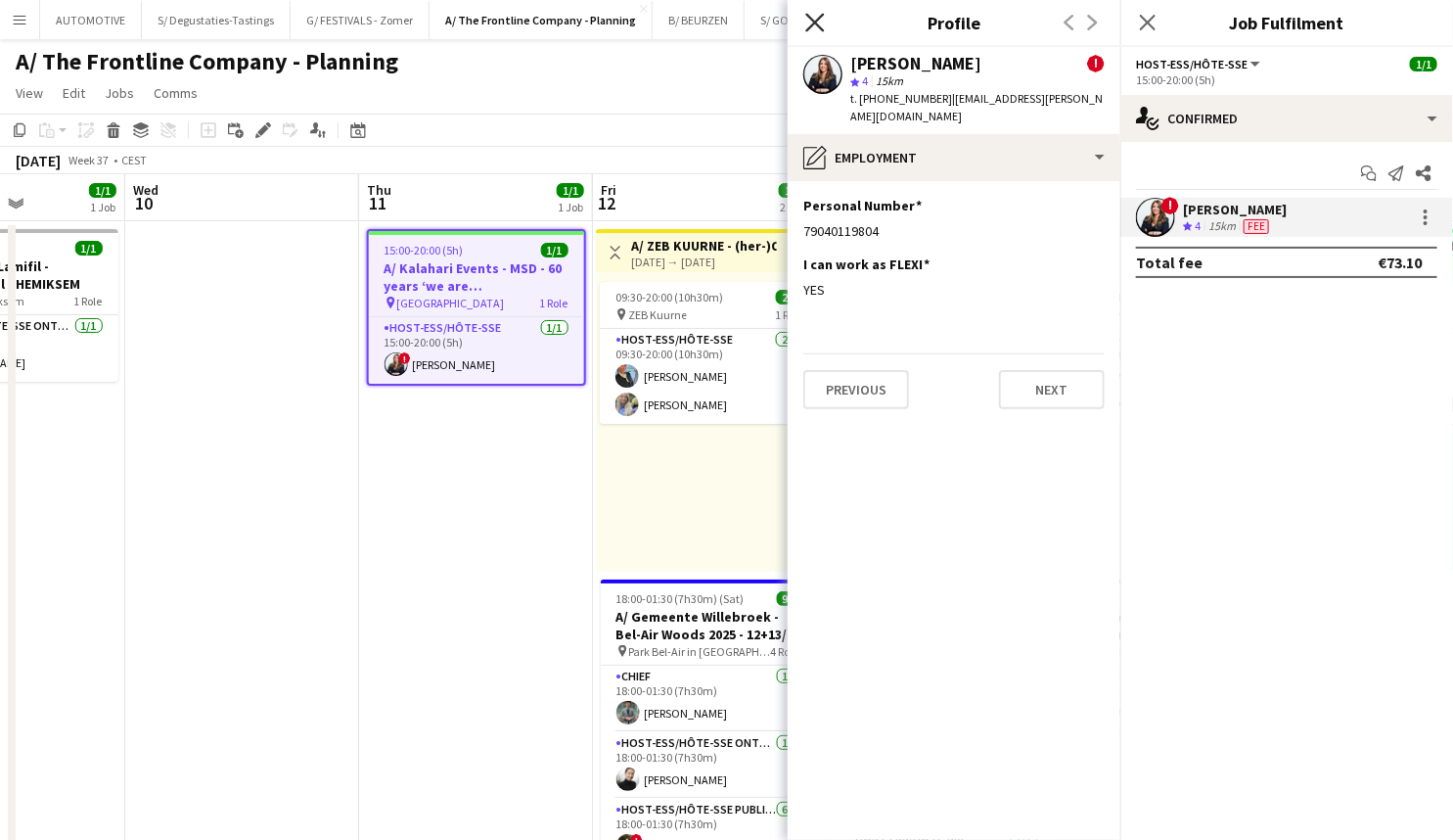
click at [821, 29] on icon at bounding box center [814, 22] width 19 height 19
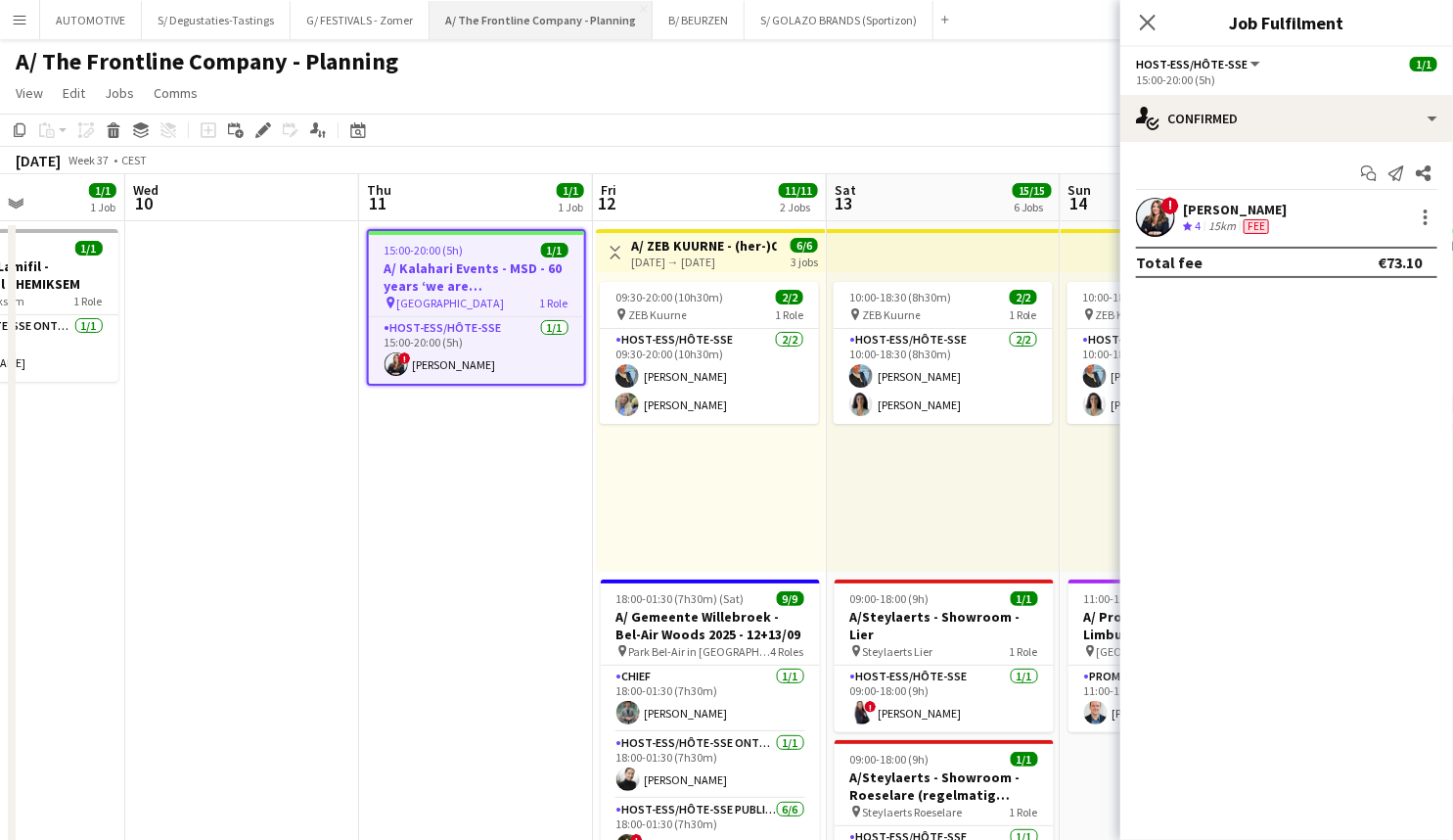
click at [501, 19] on button "A/ The Frontline Company - Planning Close" at bounding box center [541, 20] width 223 height 38
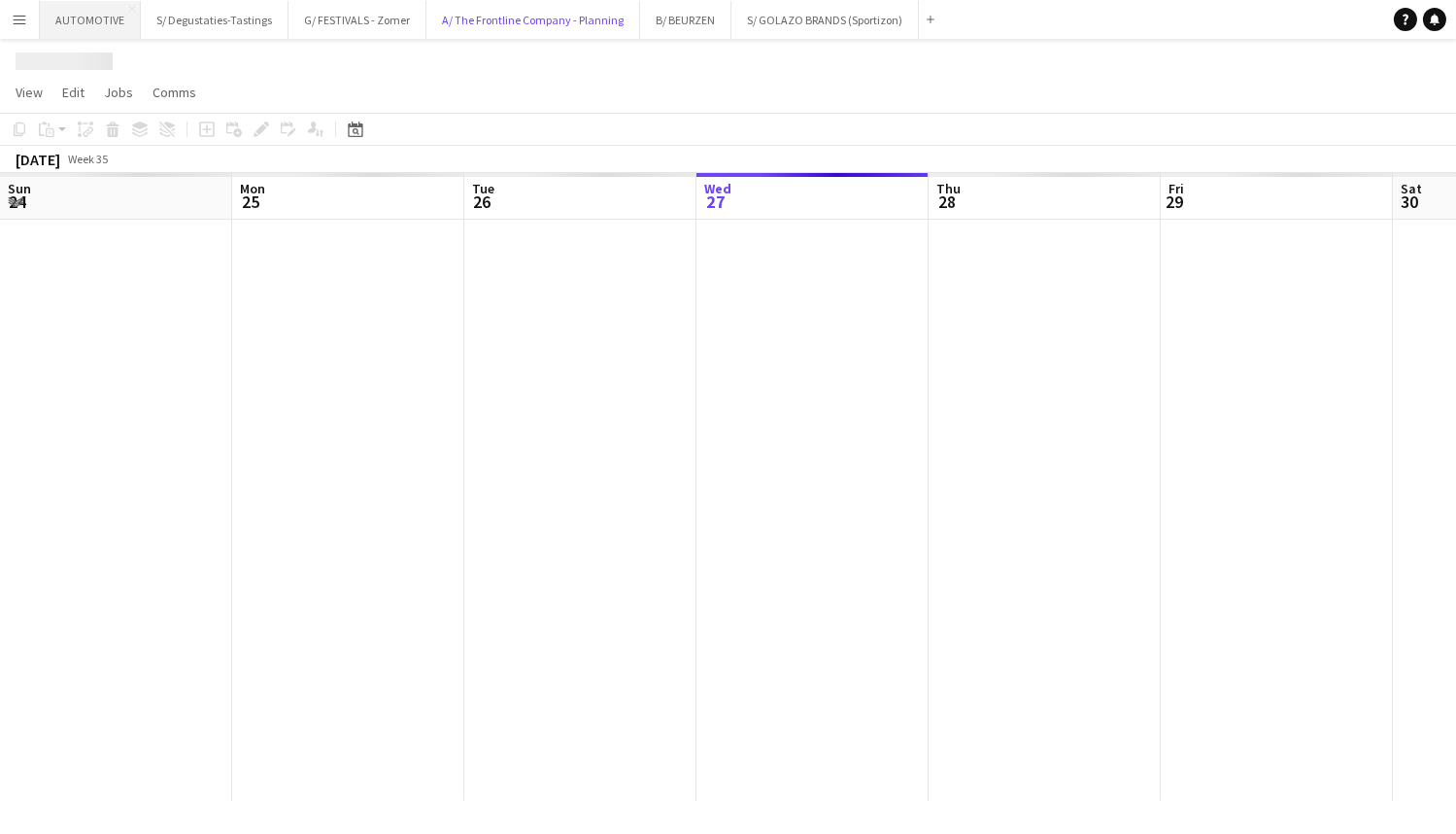
scroll to position [0, 464]
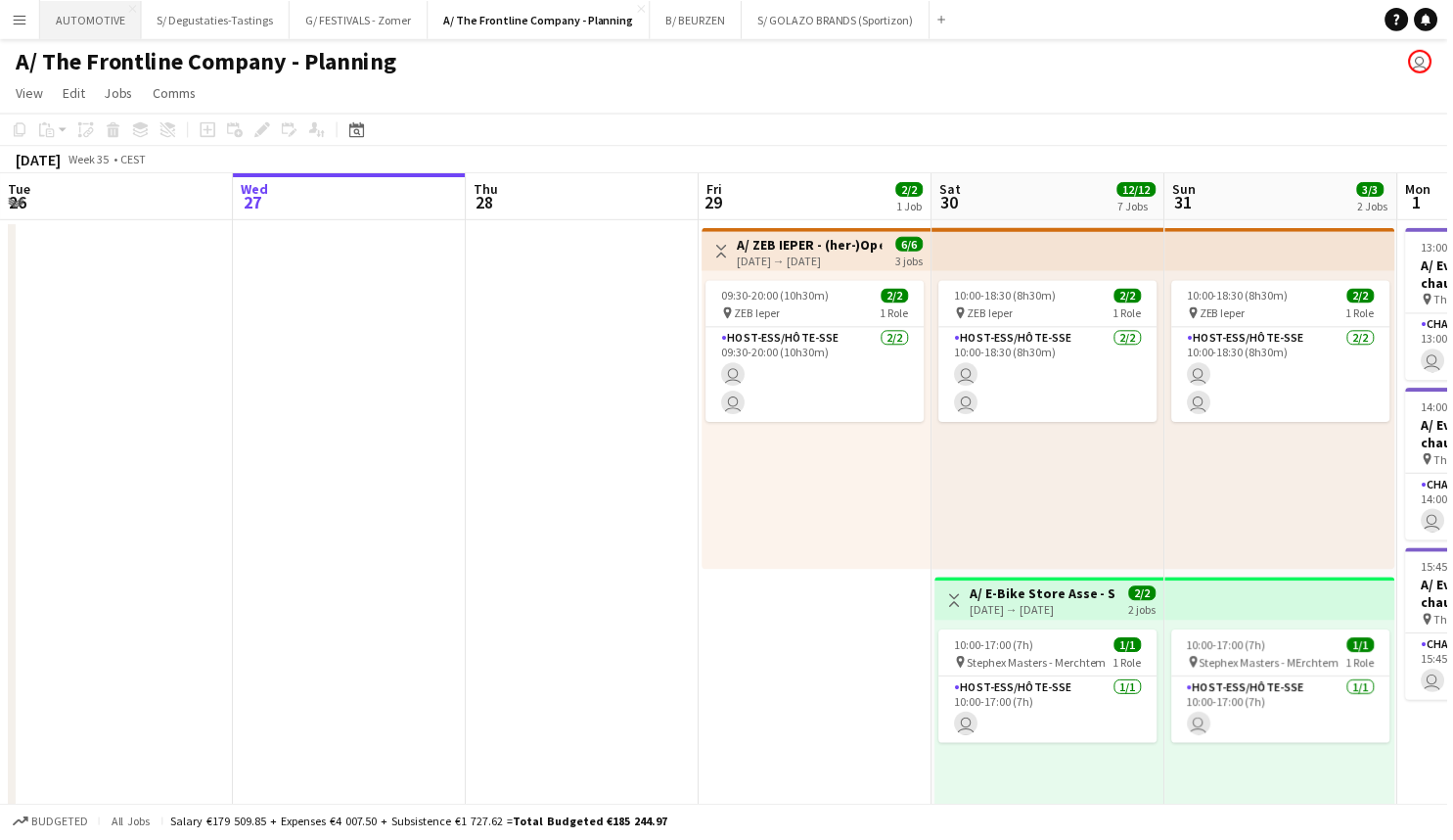
click at [77, 17] on button "AUTOMOTIVE Close" at bounding box center [91, 20] width 102 height 38
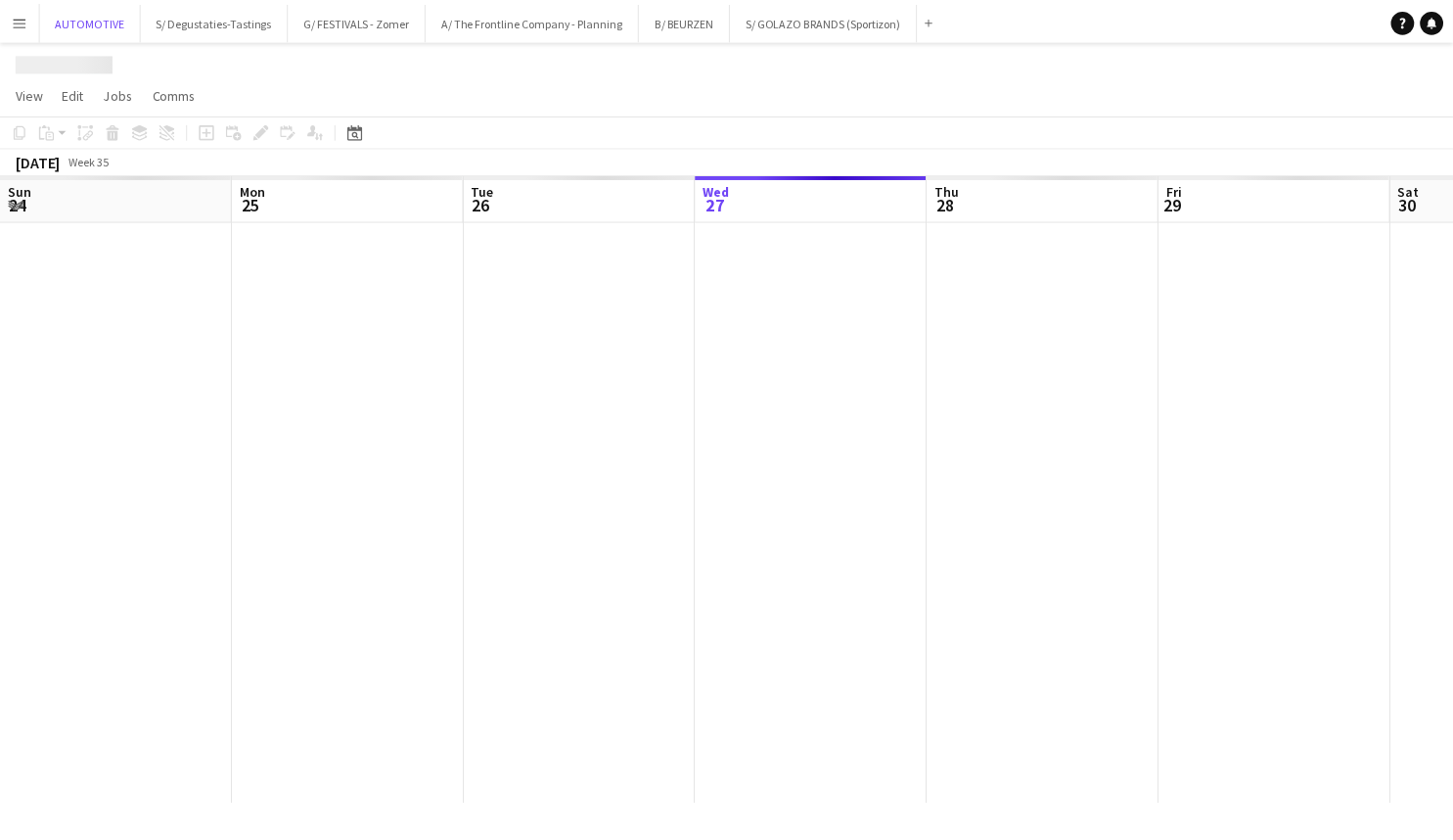
scroll to position [0, 468]
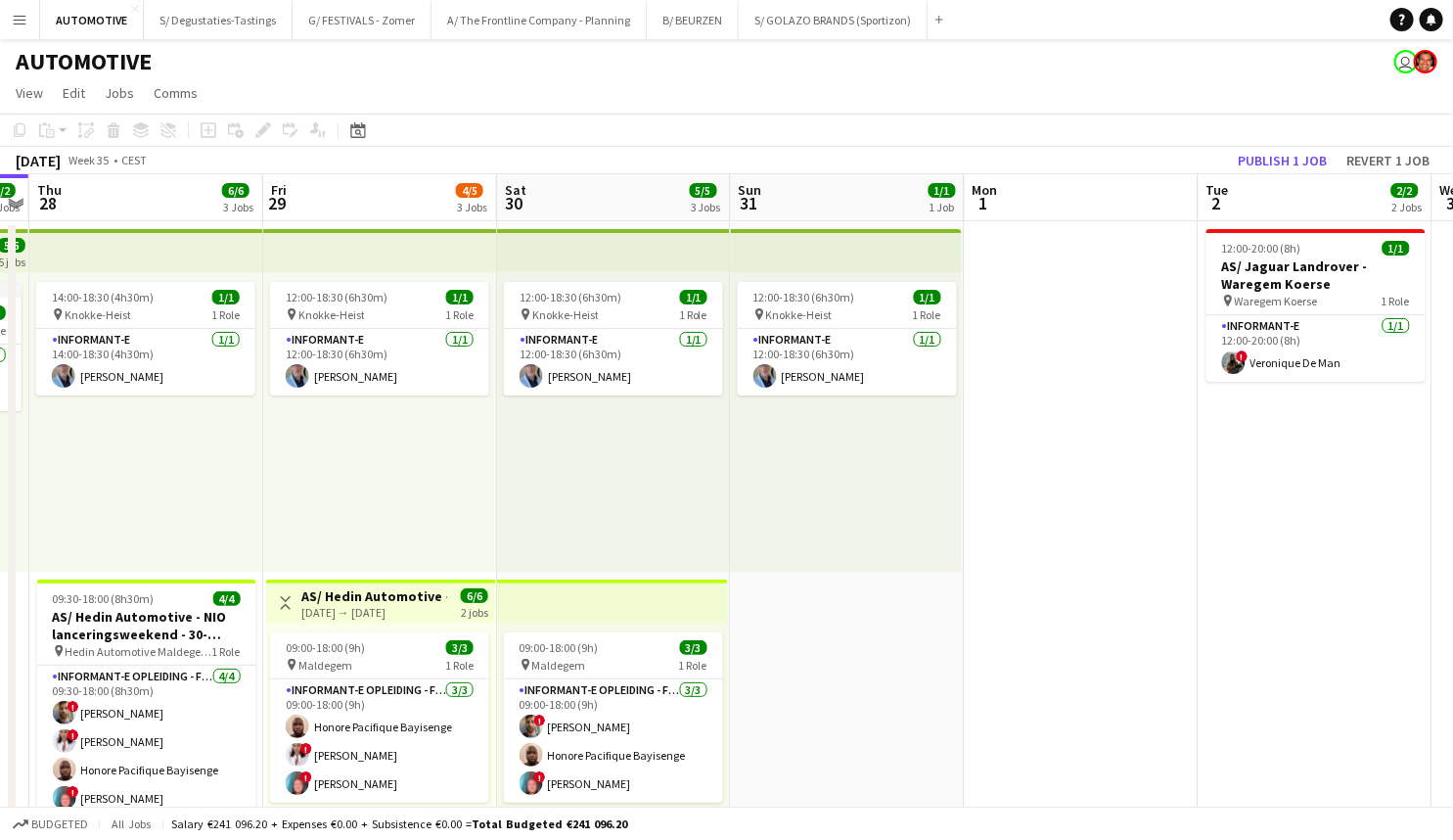
drag, startPoint x: 674, startPoint y: 454, endPoint x: 341, endPoint y: 455, distance: 333.0
click at [196, 436] on app-calendar-viewport "Sun 24 1/1 1 Job Mon 25 1/1 1 Job Tue 26 1/1 1 Job Wed 27 2/2 2 Jobs Thu 28 6/6…" at bounding box center [726, 791] width 1453 height 1235
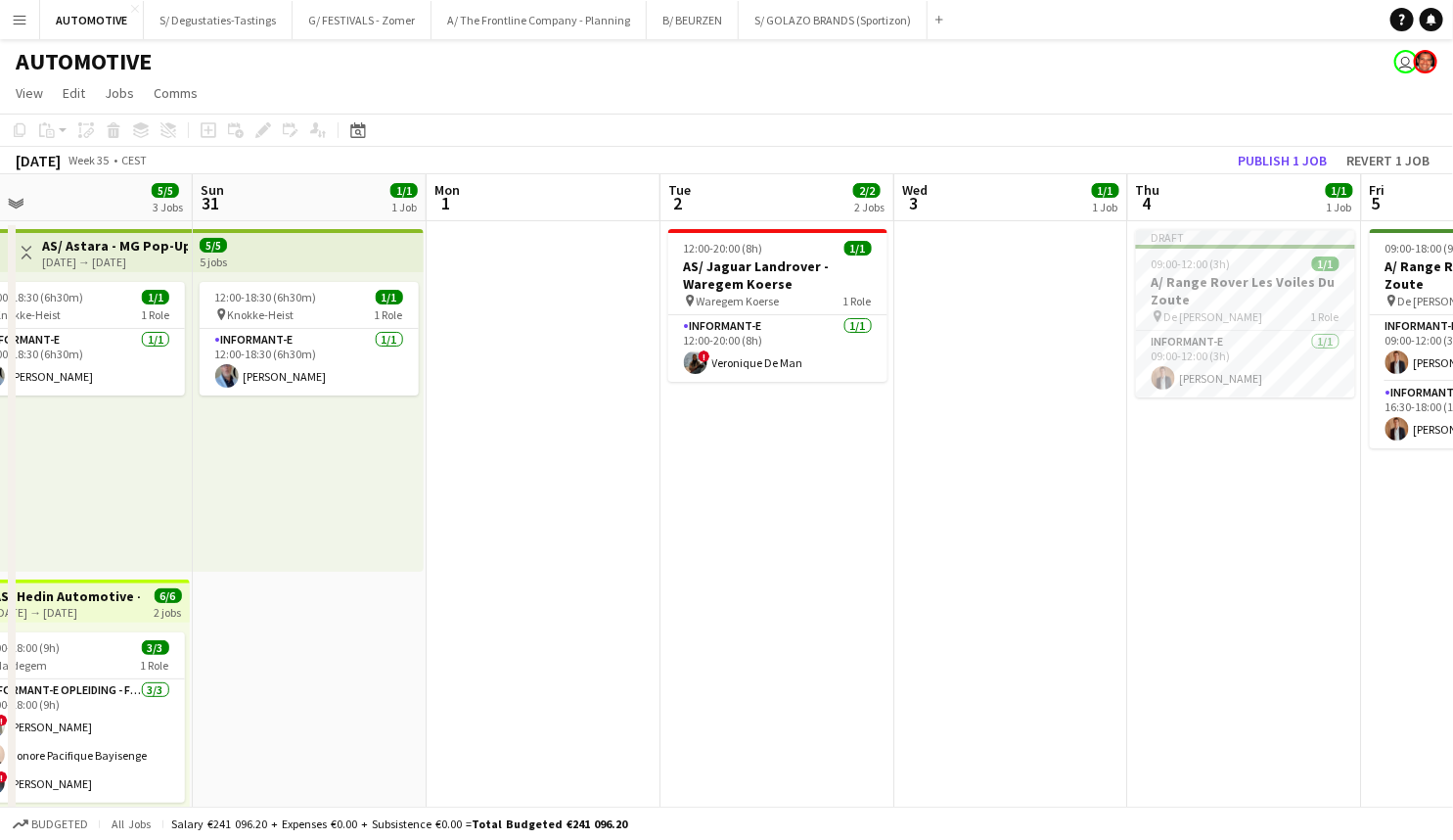
drag, startPoint x: 720, startPoint y: 457, endPoint x: 576, endPoint y: 457, distance: 144.0
click at [528, 457] on app-calendar-viewport "Thu 28 6/6 3 Jobs Fri 29 4/5 3 Jobs Sat 30 5/5 3 Jobs Sun 31 1/1 1 Job Mon 1 Tu…" at bounding box center [726, 791] width 1453 height 1235
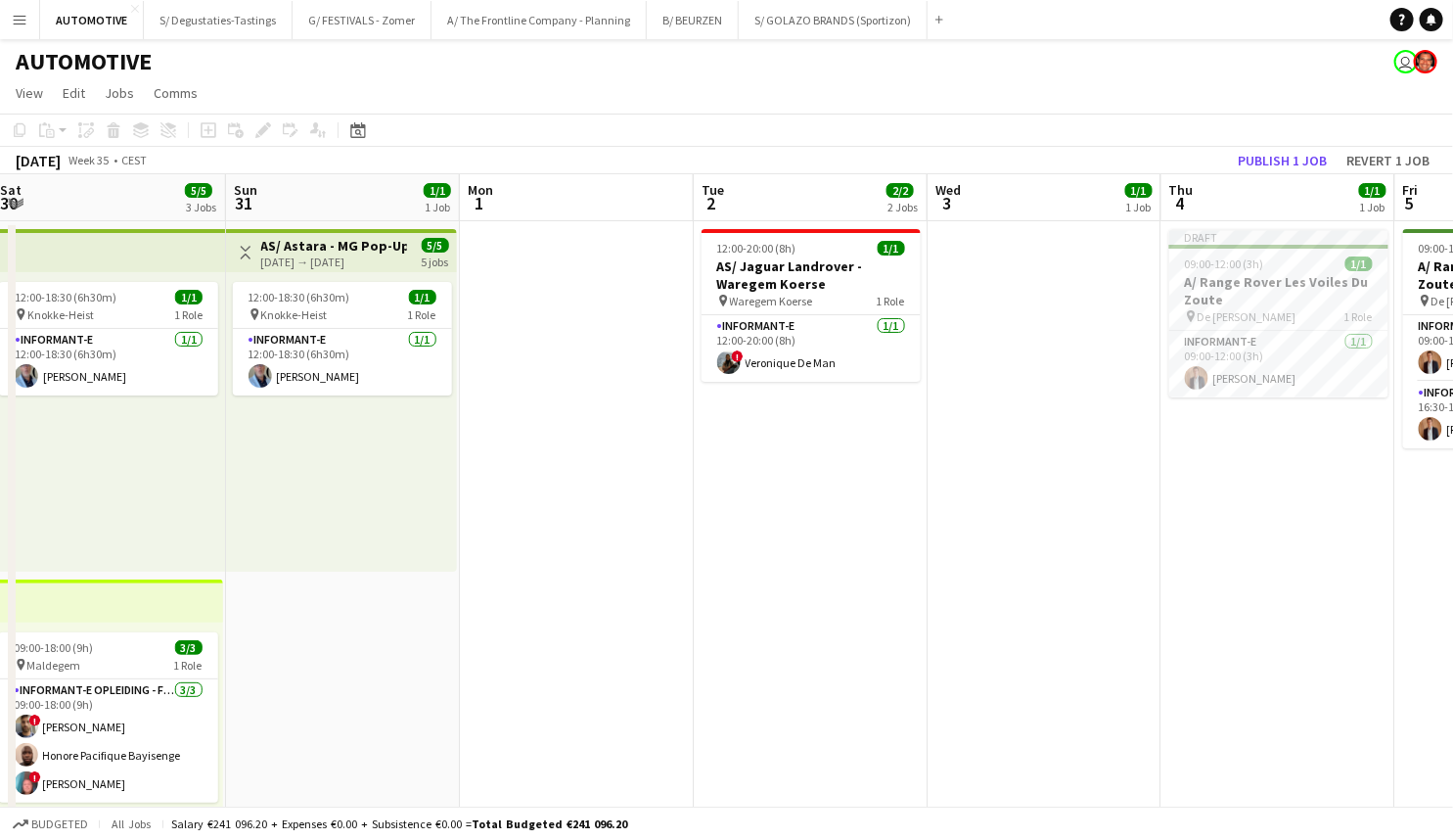
drag, startPoint x: 899, startPoint y: 484, endPoint x: 1147, endPoint y: 442, distance: 251.5
click at [1166, 446] on app-calendar-viewport "Thu 28 6/6 3 Jobs Fri 29 4/5 3 Jobs Sat 30 5/5 3 Jobs Sun 31 1/1 1 Job Mon 1 Tu…" at bounding box center [726, 791] width 1453 height 1235
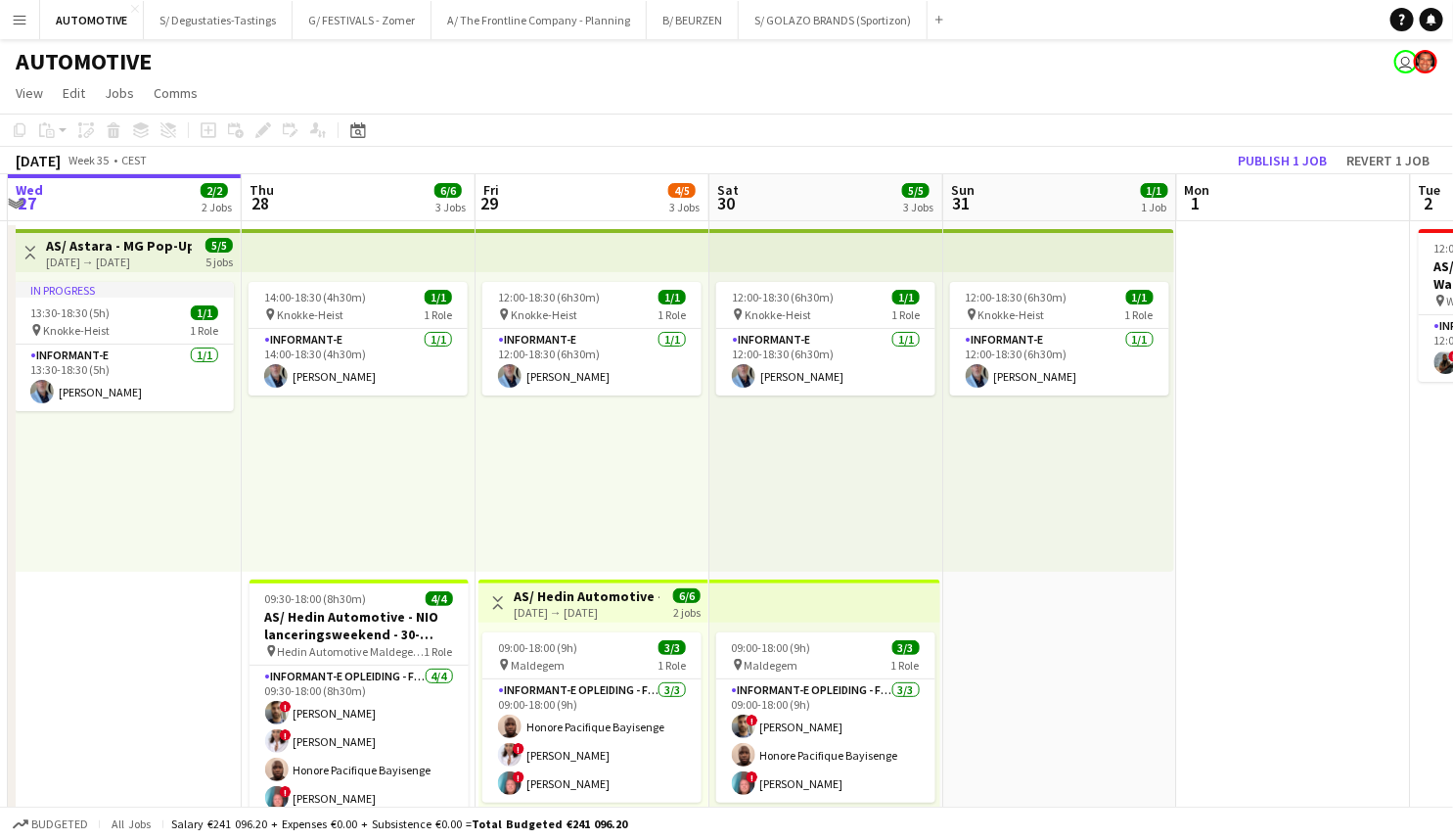
drag, startPoint x: 476, startPoint y: 471, endPoint x: 763, endPoint y: 437, distance: 289.0
click at [954, 440] on app-calendar-viewport "Mon 25 1/1 1 Job Tue 26 1/1 1 Job Wed 27 2/2 2 Jobs Thu 28 6/6 3 Jobs Fri 29 4/…" at bounding box center [726, 791] width 1453 height 1235
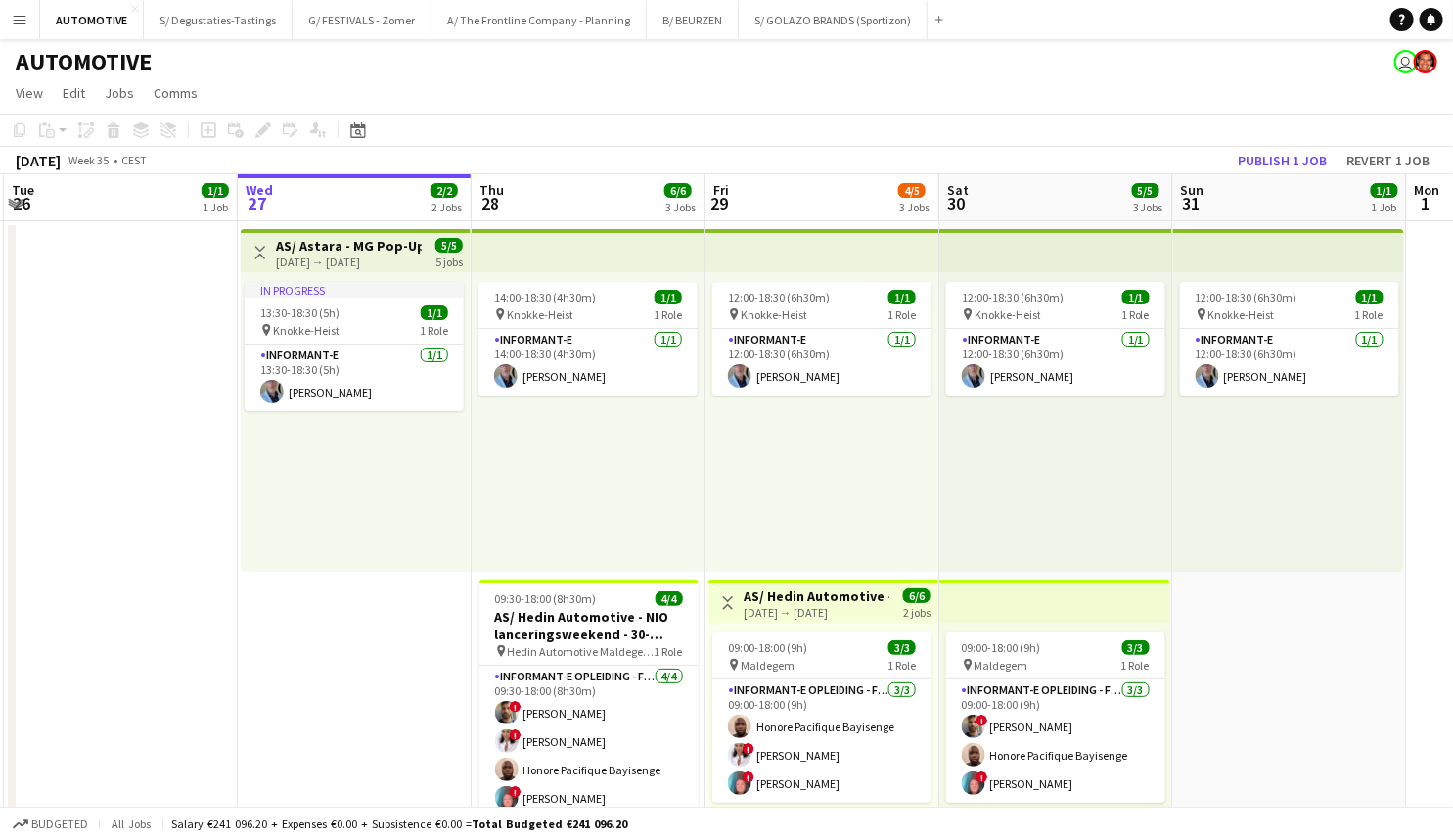
scroll to position [0, 394]
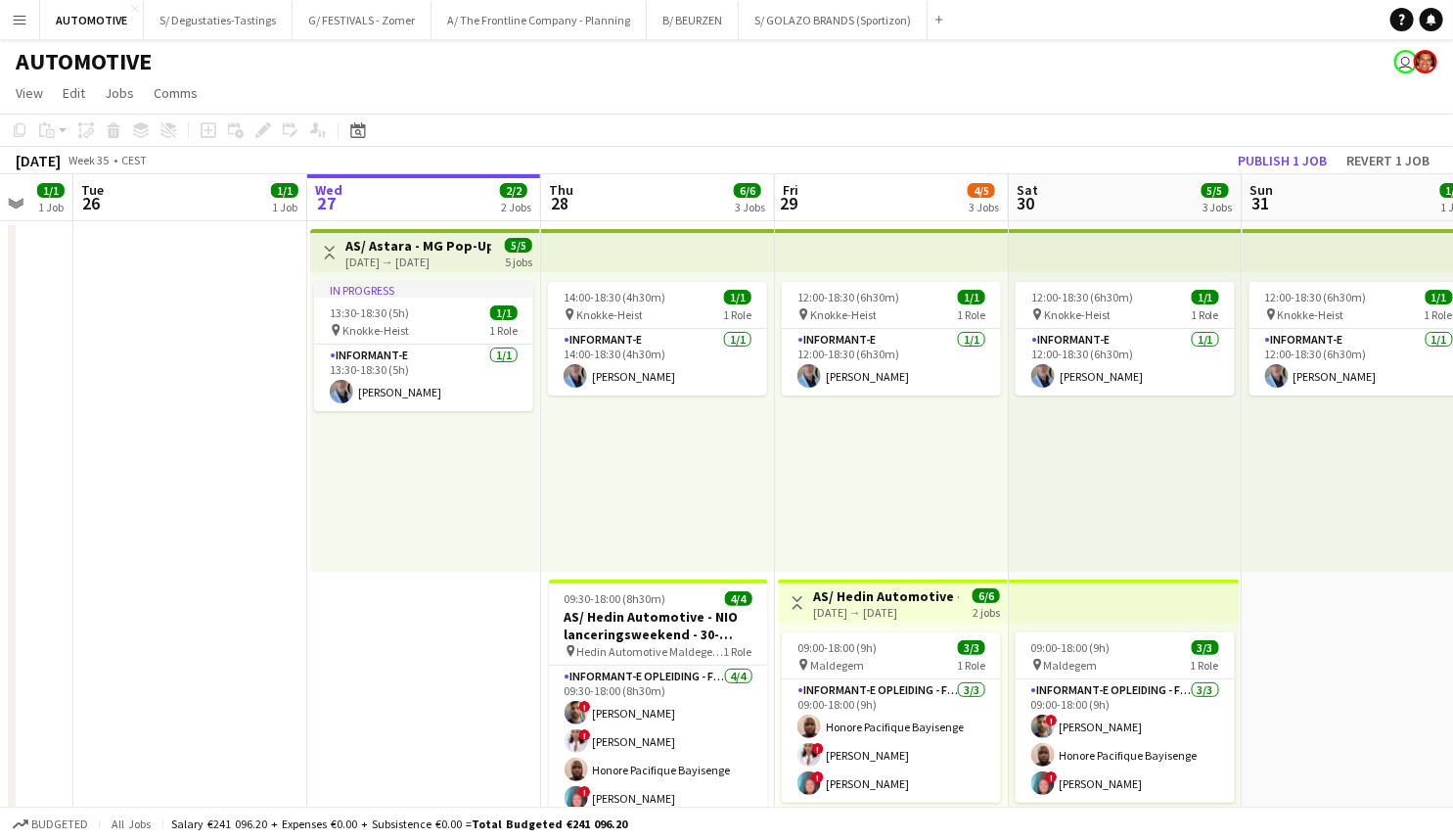
drag, startPoint x: 273, startPoint y: 485, endPoint x: 576, endPoint y: 451, distance: 304.9
click at [576, 451] on app-calendar-viewport "Sun 24 1/1 1 Job Mon 25 1/1 1 Job Tue 26 1/1 1 Job Wed 27 2/2 2 Jobs Thu 28 6/6…" at bounding box center [726, 791] width 1453 height 1235
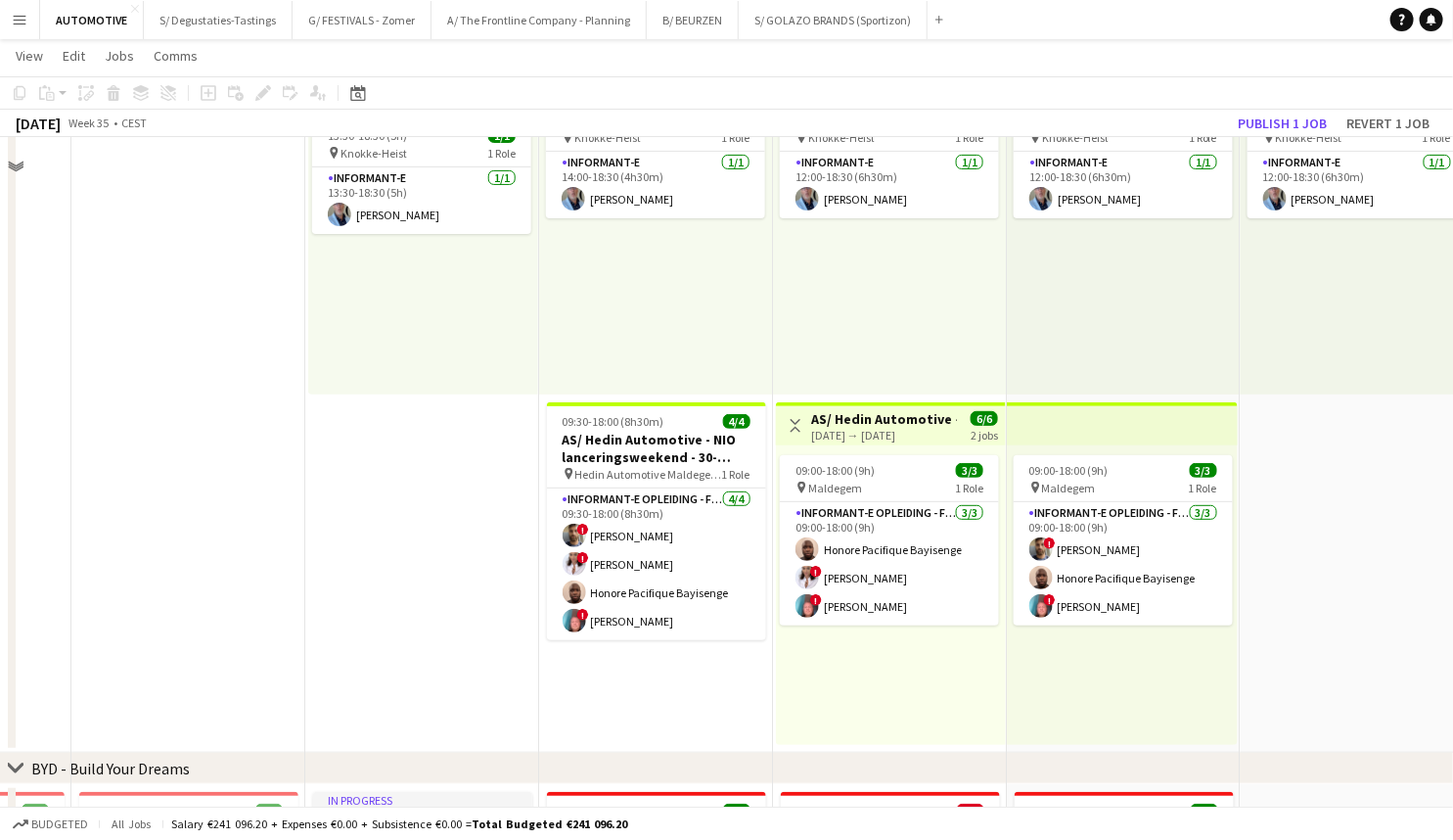
scroll to position [0, 397]
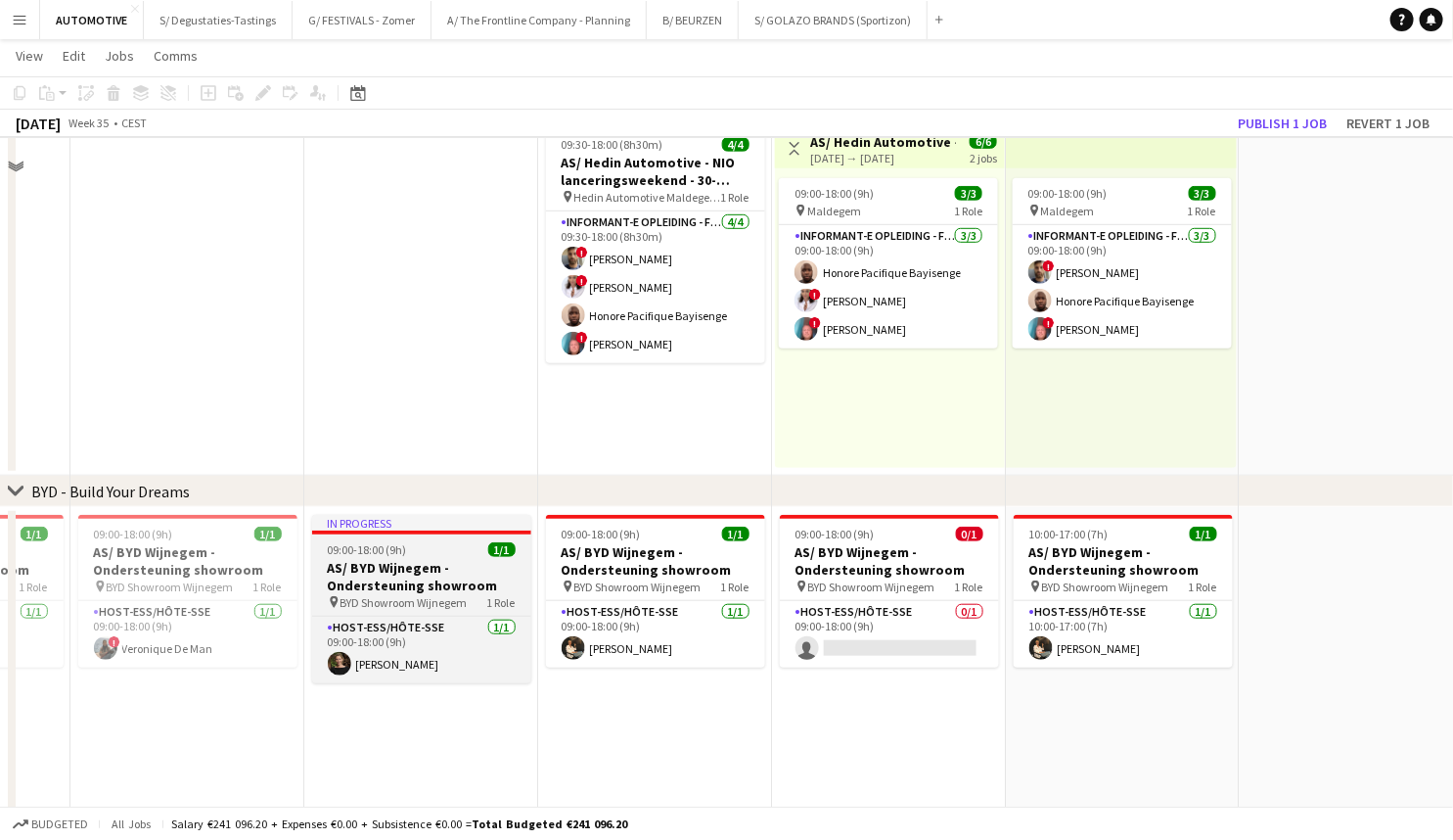
drag, startPoint x: 479, startPoint y: 482, endPoint x: 489, endPoint y: 517, distance: 36.4
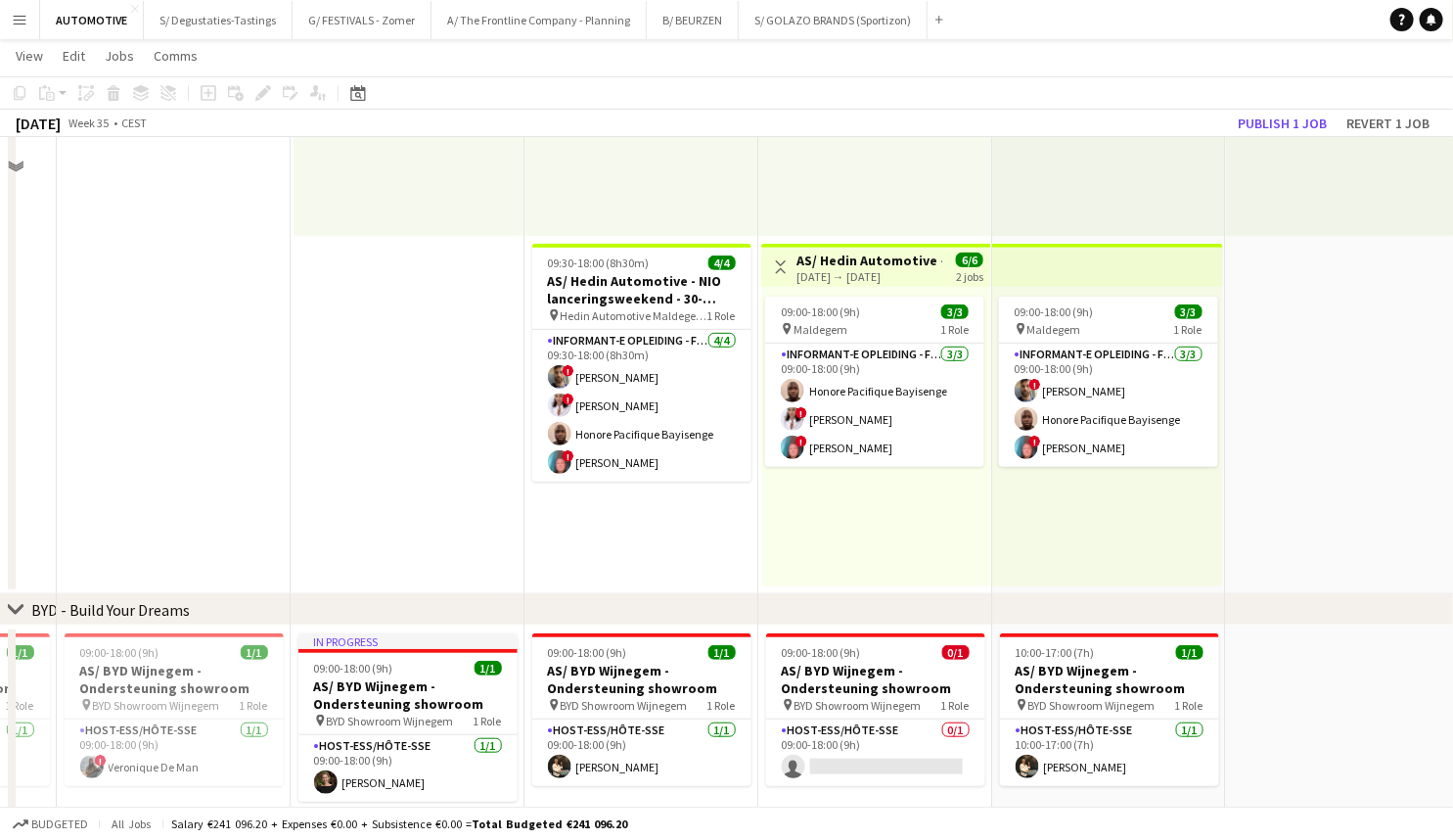
scroll to position [240, 0]
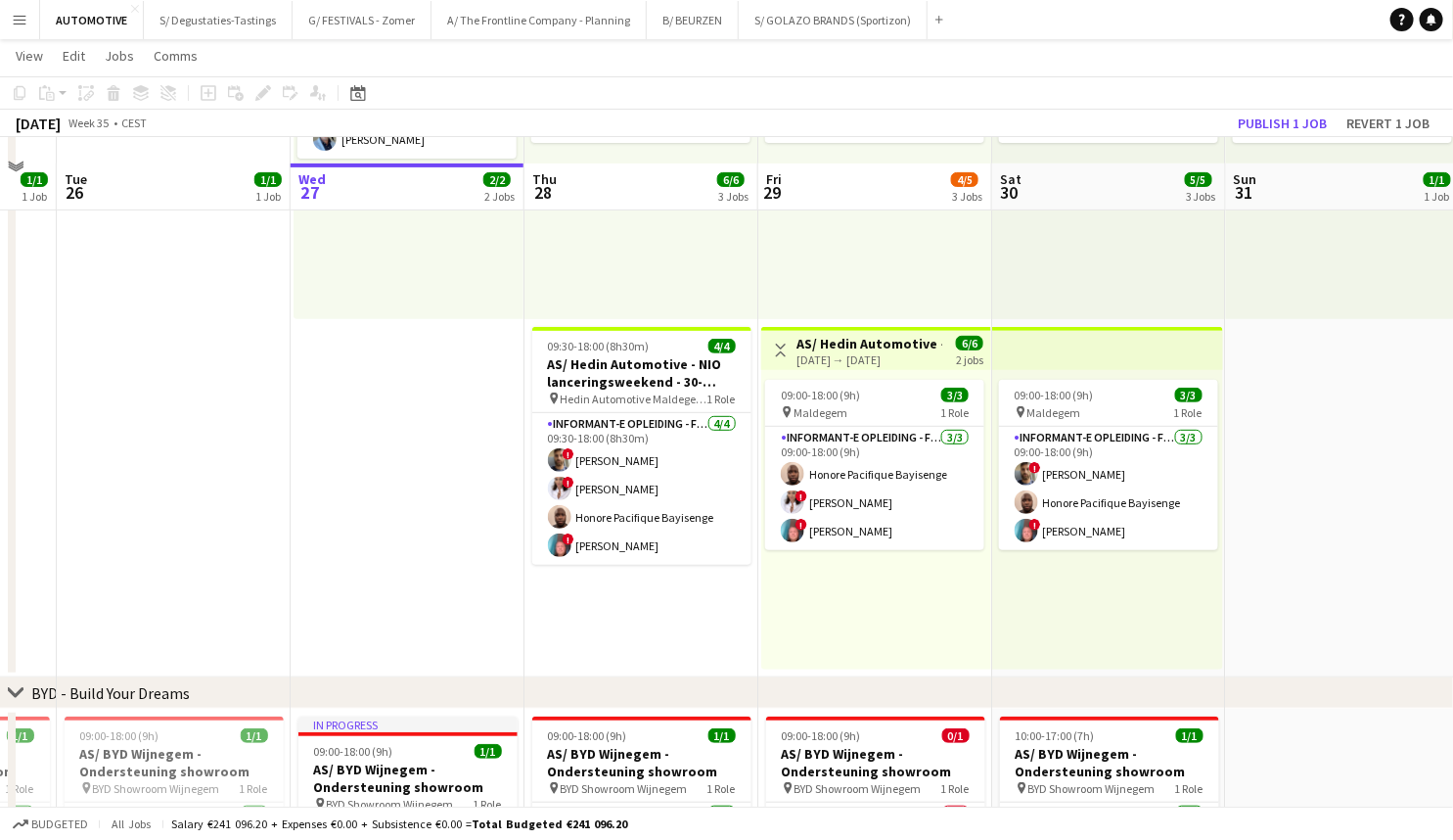
drag, startPoint x: 482, startPoint y: 392, endPoint x: 470, endPoint y: 308, distance: 84.9
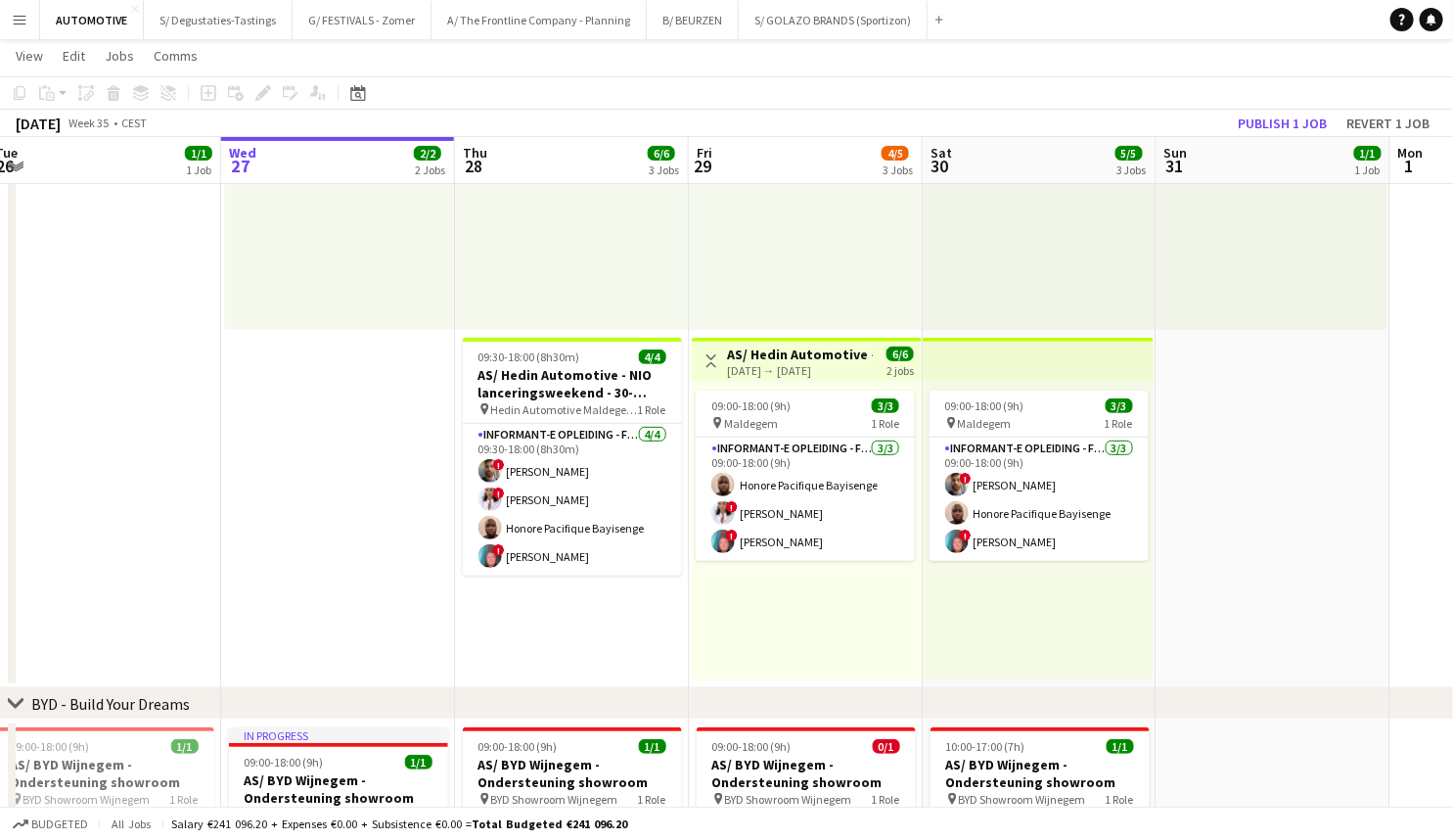
scroll to position [0, 516]
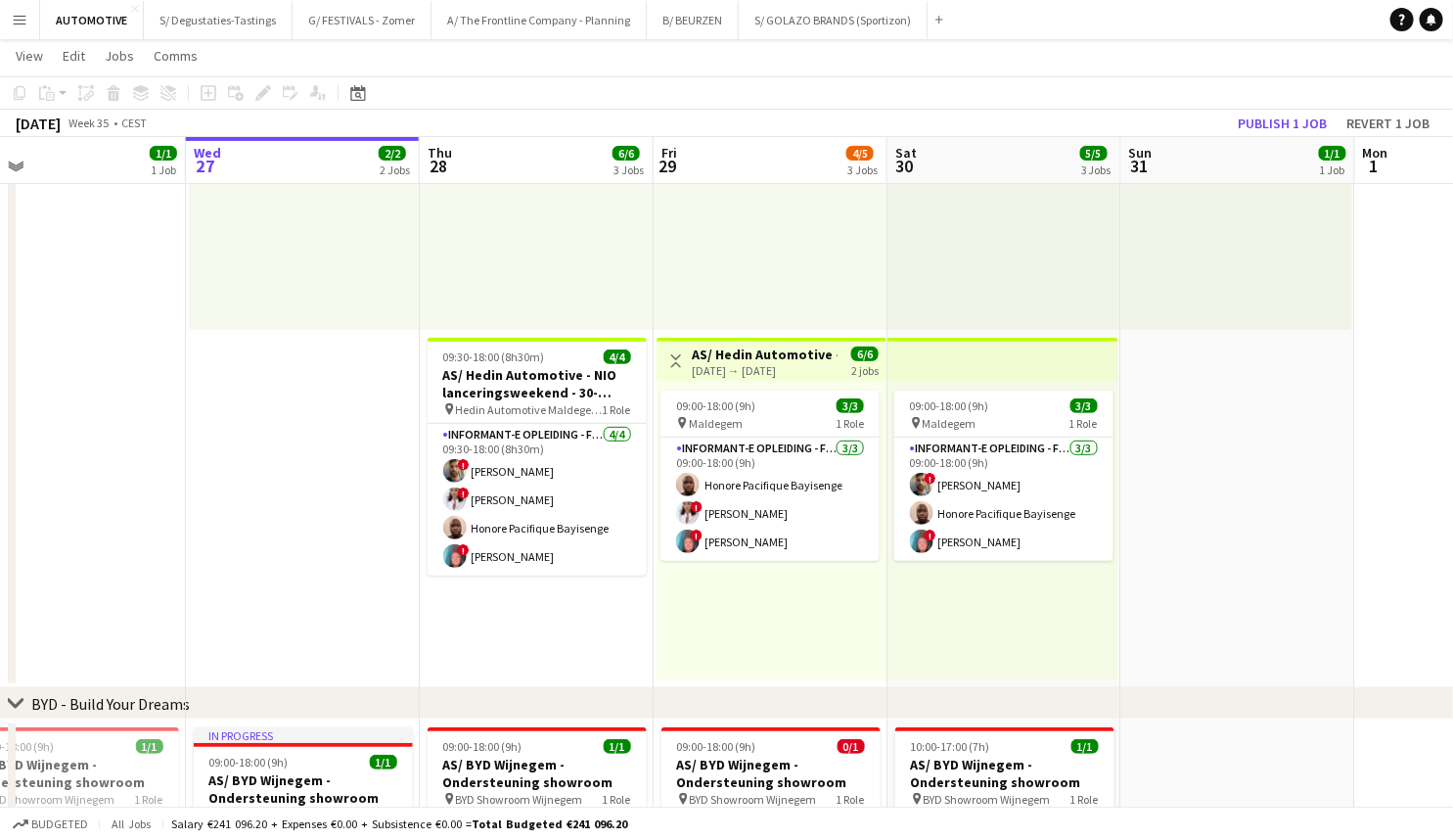
drag, startPoint x: 487, startPoint y: 553, endPoint x: 391, endPoint y: 566, distance: 96.9
click at [391, 566] on app-calendar-viewport "Sun 24 1/1 1 Job Mon 25 1/1 1 Job Tue 26 1/1 1 Job Wed 27 2/2 2 Jobs Thu 28 6/6…" at bounding box center [726, 502] width 1453 height 1331
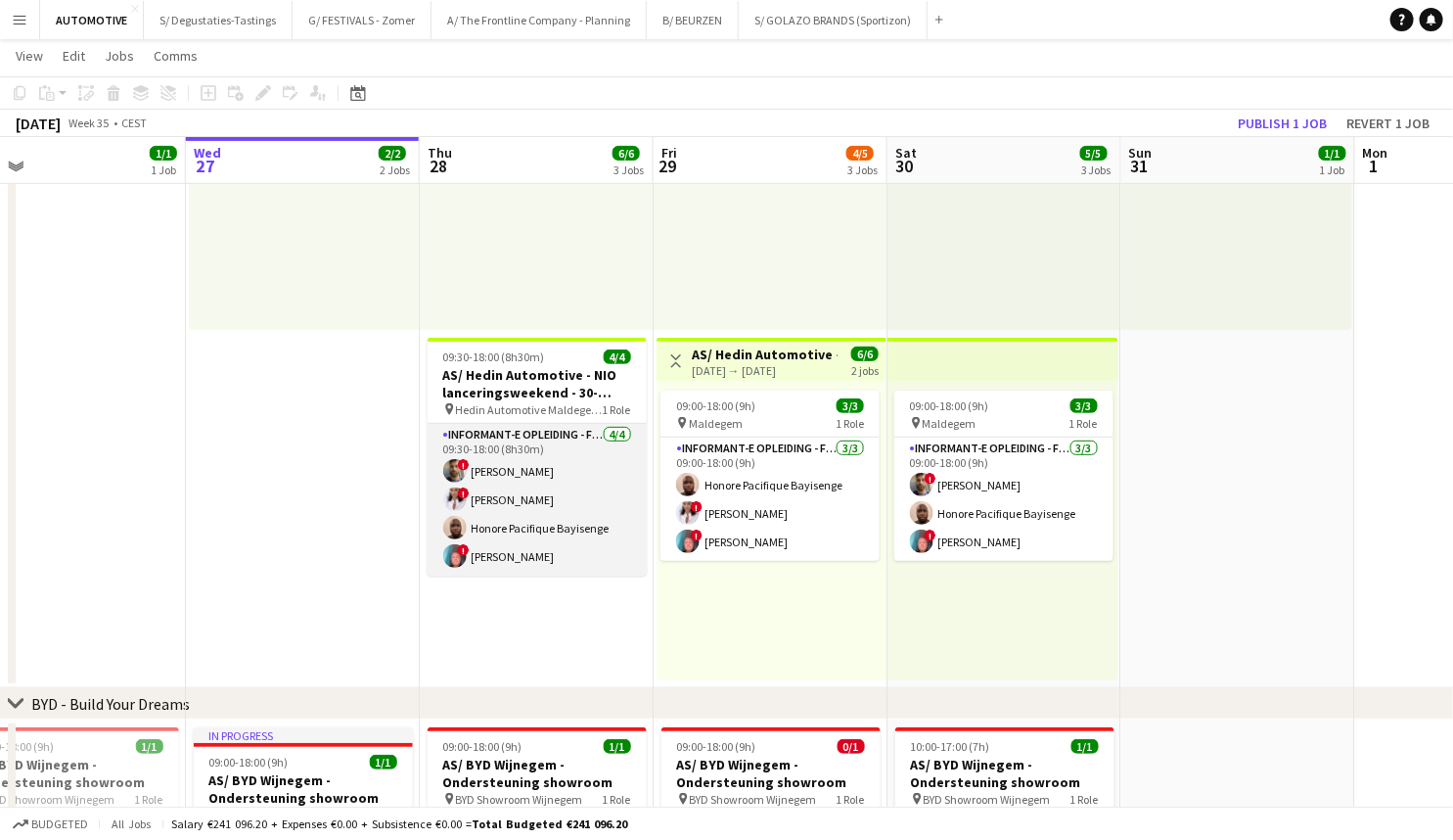
click at [587, 494] on app-card-role "Informant-e Opleiding - Formation 4/4 09:30-18:00 (8h30m) ! Fehmy Fatnassi ! An…" at bounding box center [537, 500] width 219 height 151
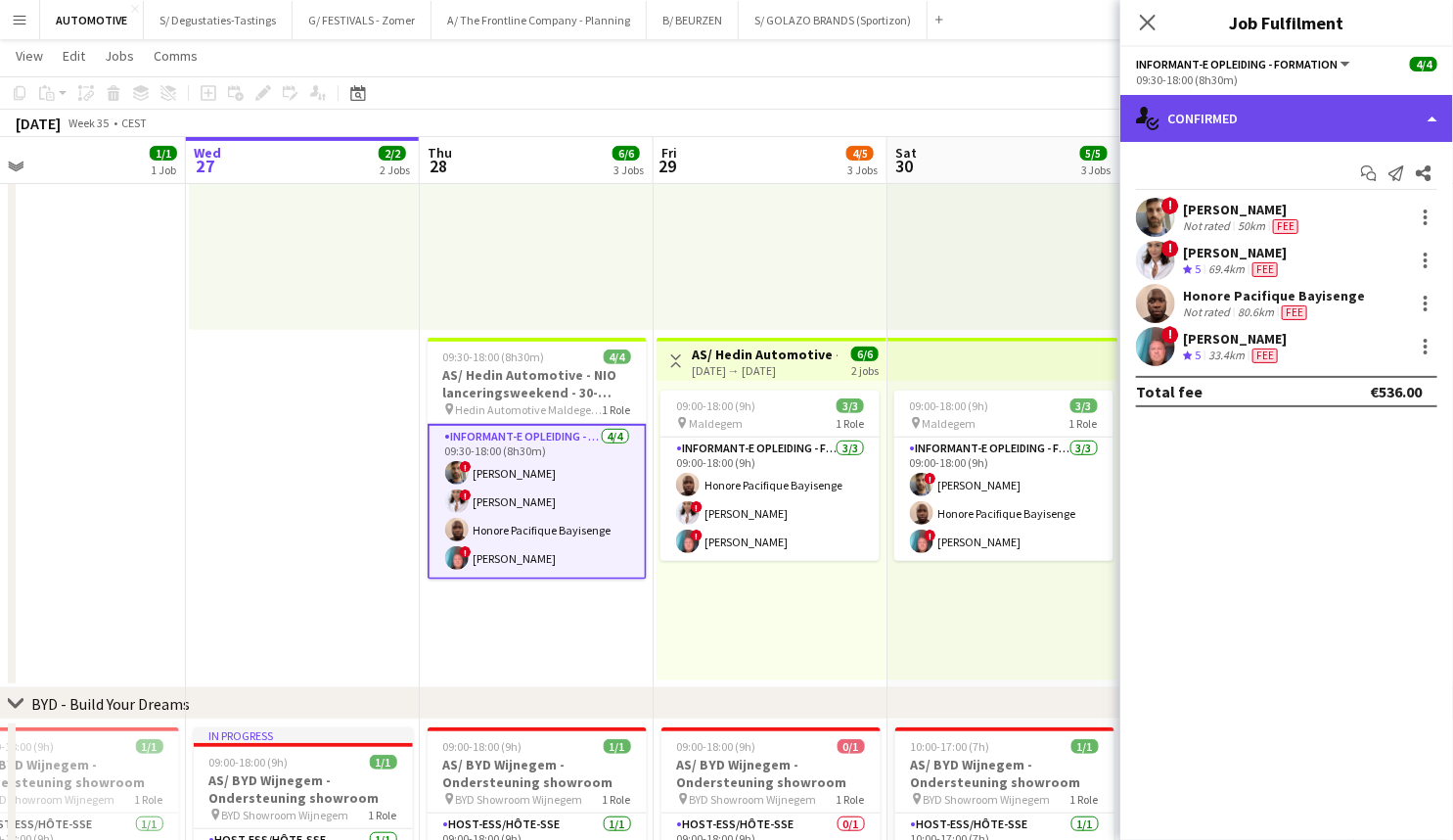
click at [1282, 107] on div "single-neutral-actions-check-2 Confirmed" at bounding box center [1287, 117] width 332 height 47
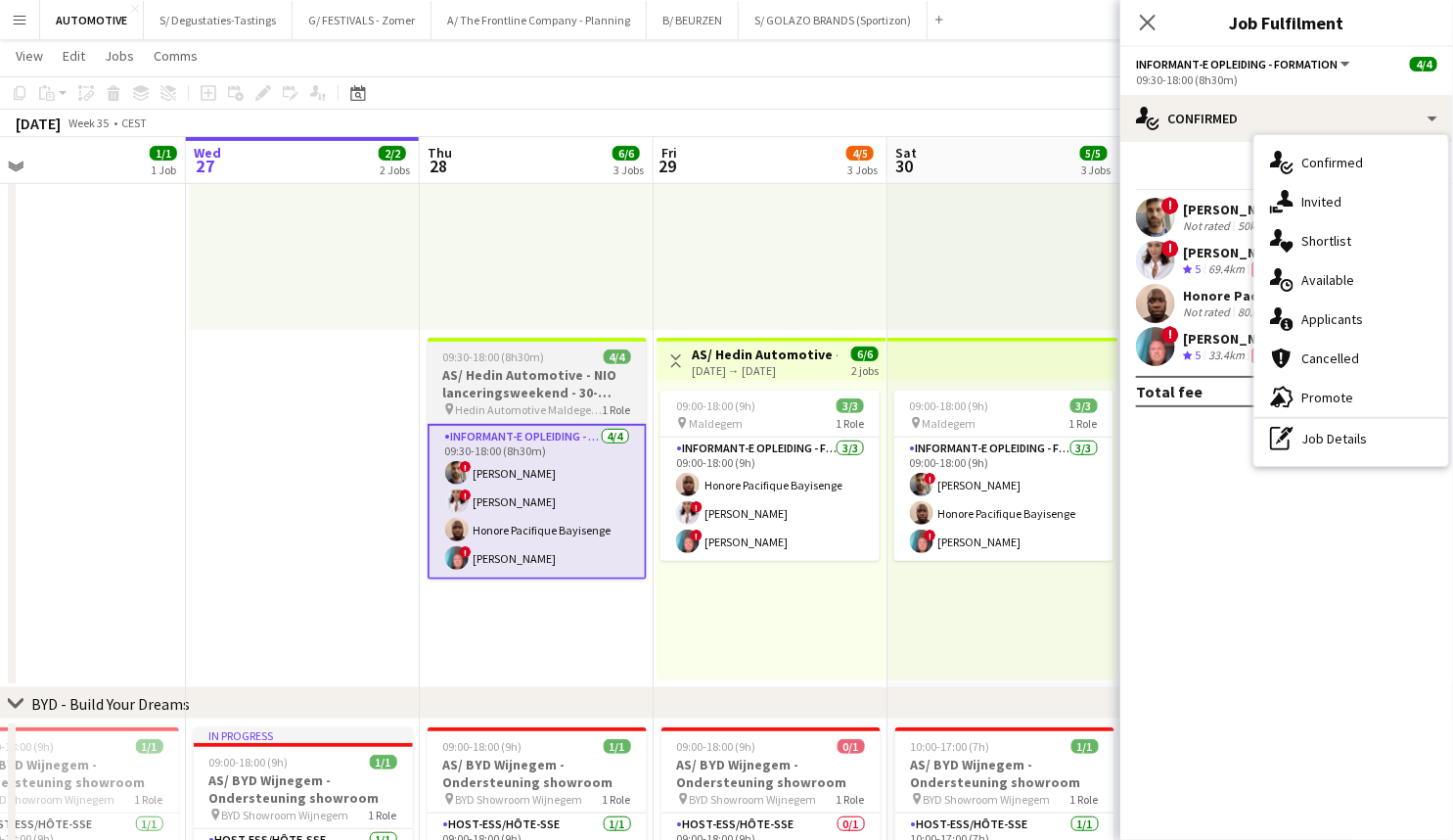
click at [519, 393] on h3 "AS/ Hedin Automotive - NIO lanceringsweekend - 30-31/08, 06-07/09 en 13-14/09" at bounding box center [537, 383] width 219 height 35
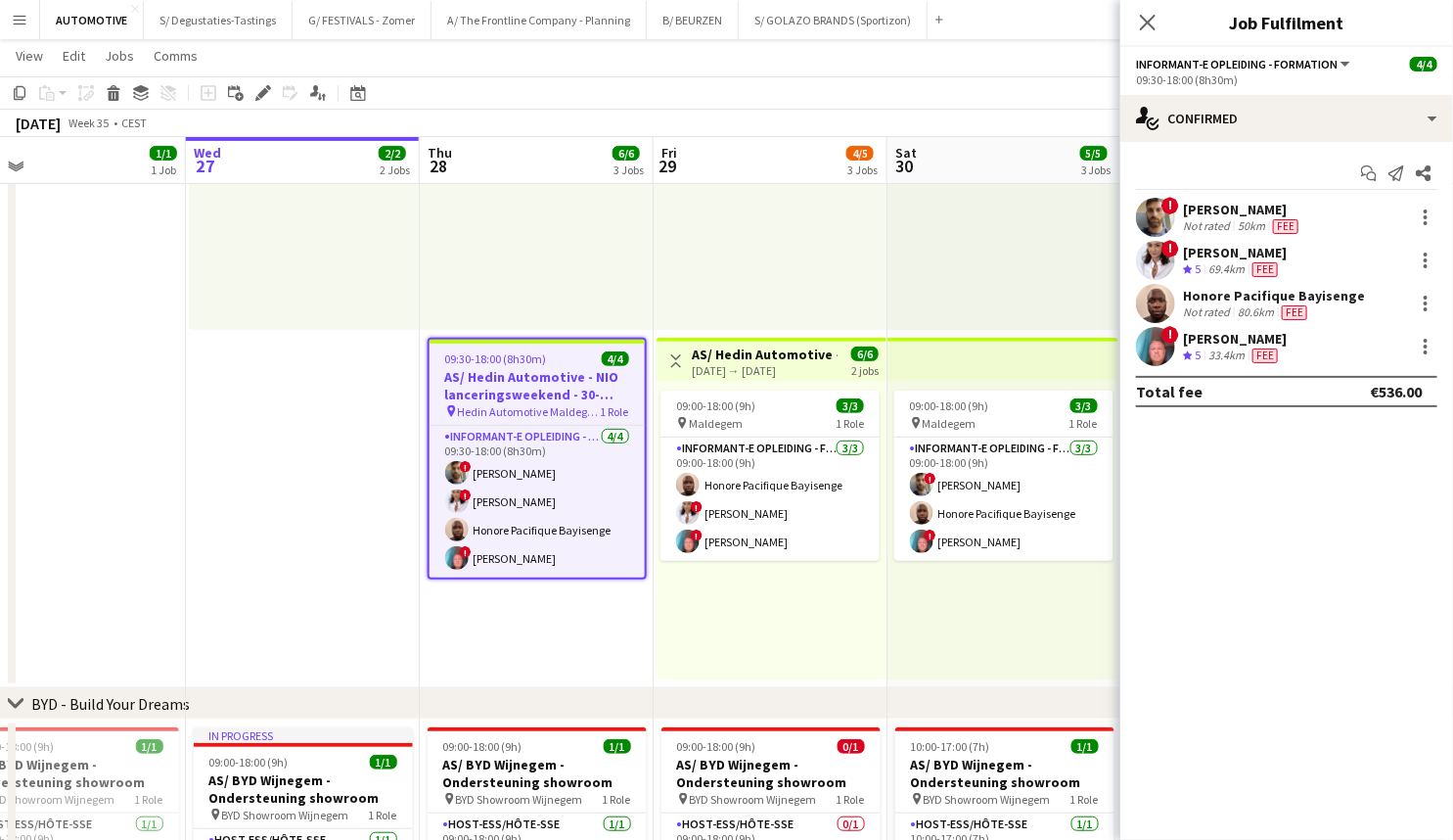
click at [543, 396] on h3 "AS/ Hedin Automotive - NIO lanceringsweekend - 30-31/08, 06-07/09 en 13-14/09" at bounding box center [537, 385] width 215 height 35
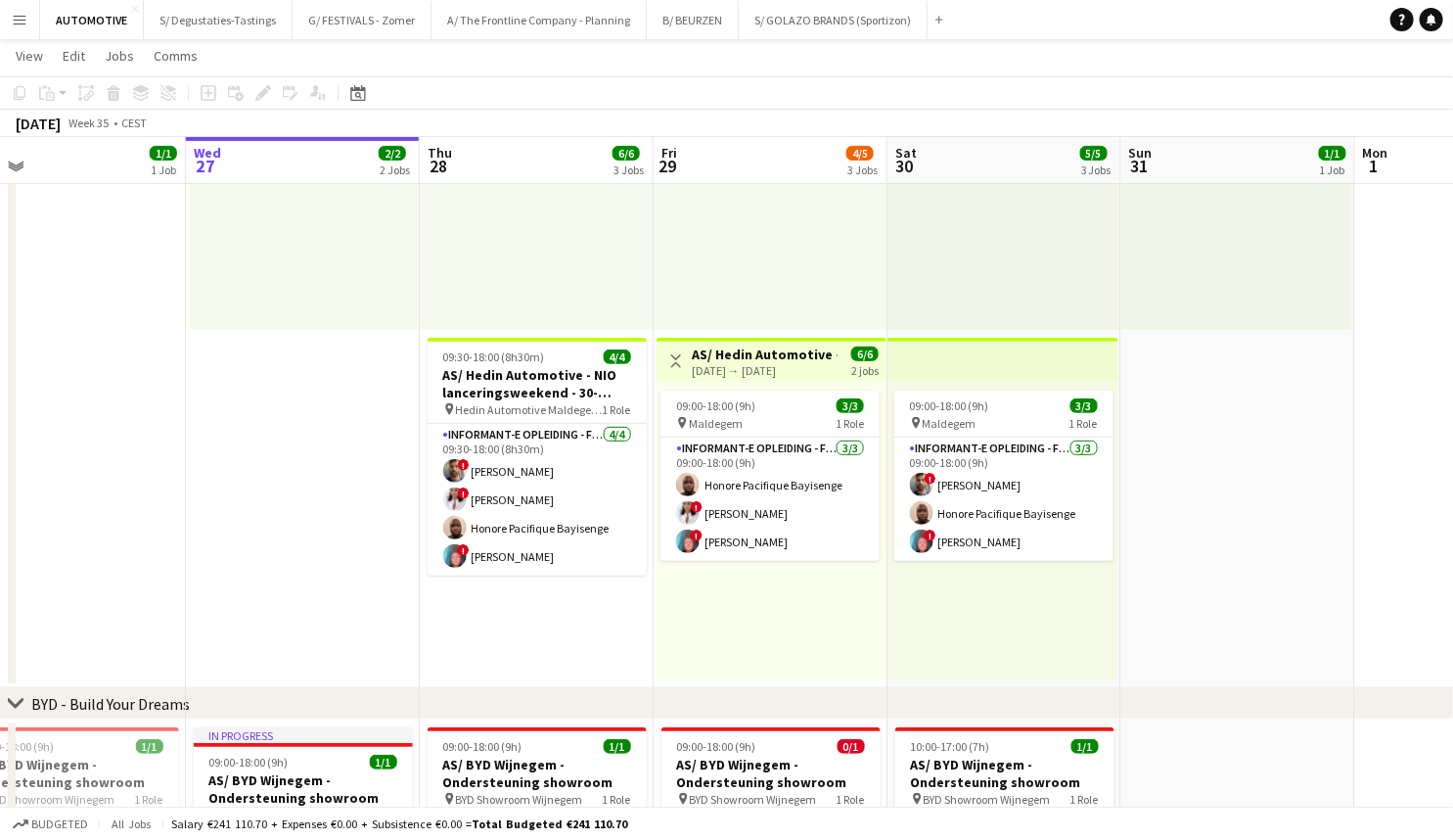
click at [27, 24] on app-icon "Menu" at bounding box center [20, 20] width 16 height 16
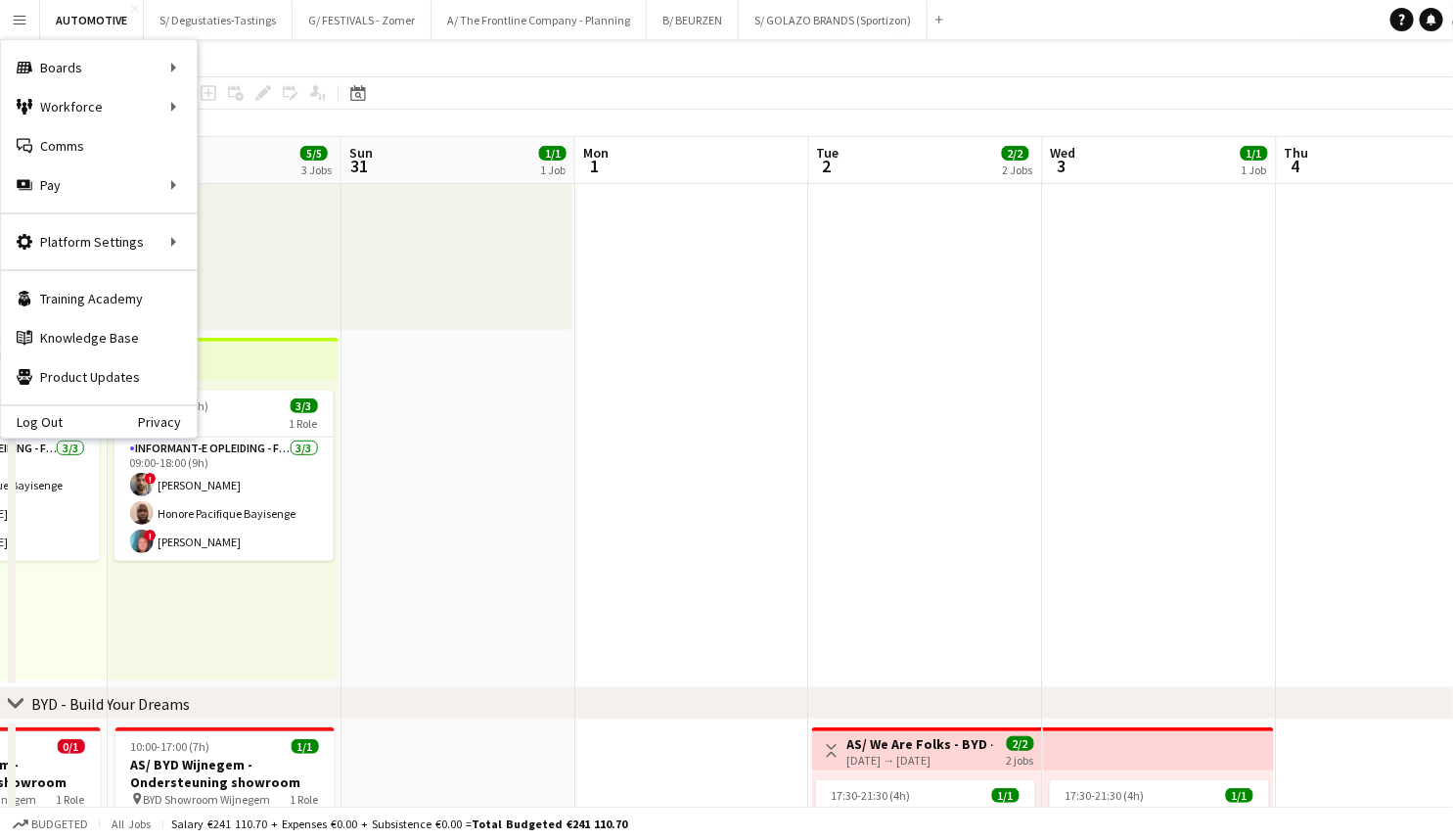
drag, startPoint x: 1205, startPoint y: 366, endPoint x: 614, endPoint y: 408, distance: 592.5
click at [425, 424] on app-calendar-viewport "Tue 26 1/1 1 Job Wed 27 2/2 2 Jobs Thu 28 6/6 3 Jobs Fri 29 4/5 3 Jobs Sat 30 5…" at bounding box center [726, 502] width 1453 height 1331
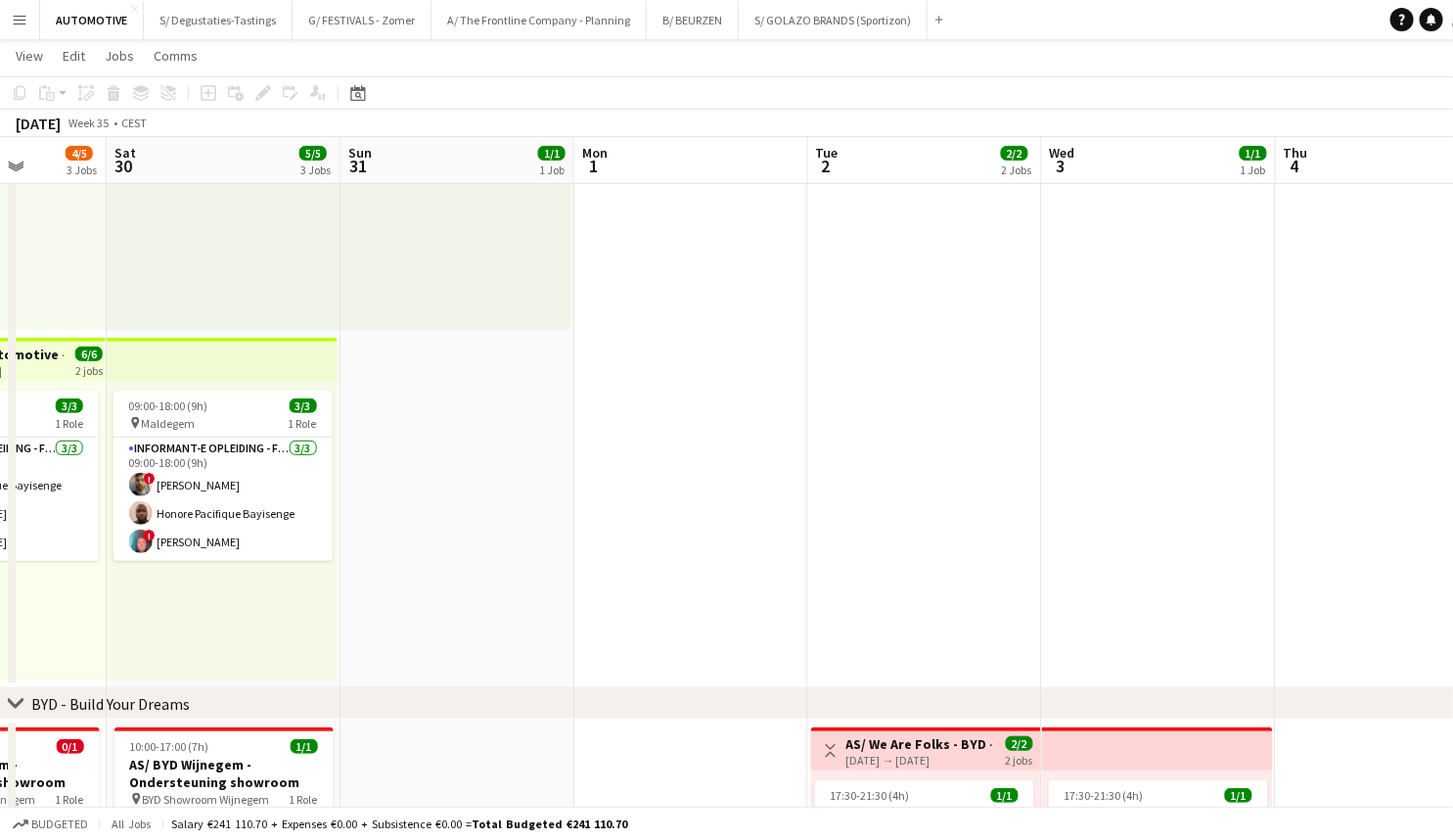
click at [873, 404] on app-date-cell "12:00-20:00 (8h) 1/1 AS/ Jaguar Landrover - Waregem Koerse pin Waregem Koerse 1…" at bounding box center [925, 333] width 234 height 709
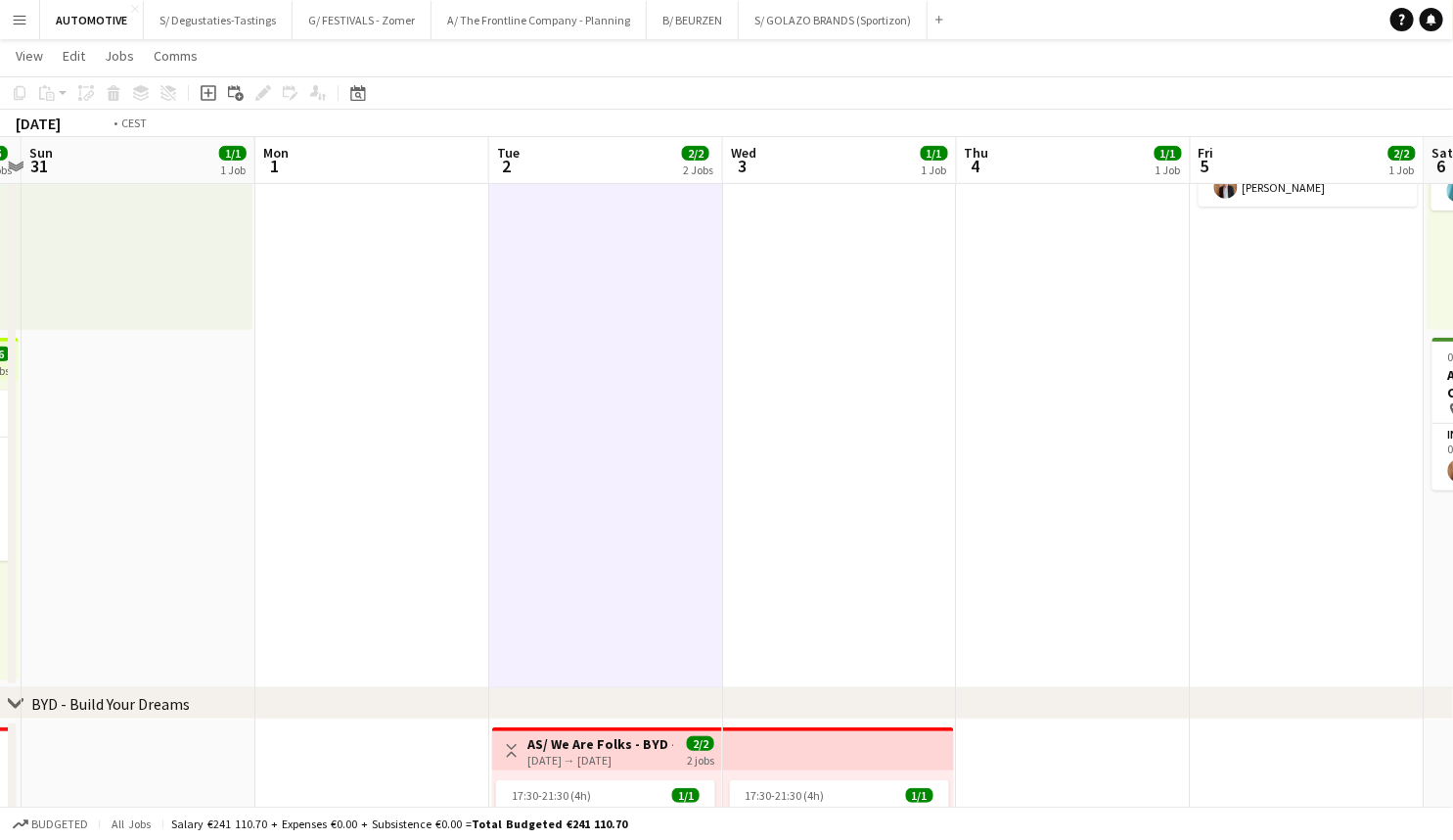
drag, startPoint x: 793, startPoint y: 443, endPoint x: 753, endPoint y: 440, distance: 40.1
click at [347, 445] on app-calendar-viewport "Thu 28 6/6 3 Jobs Fri 29 4/5 3 Jobs Sat 30 5/5 3 Jobs Sun 31 1/1 1 Job Mon 1 Tu…" at bounding box center [726, 502] width 1453 height 1331
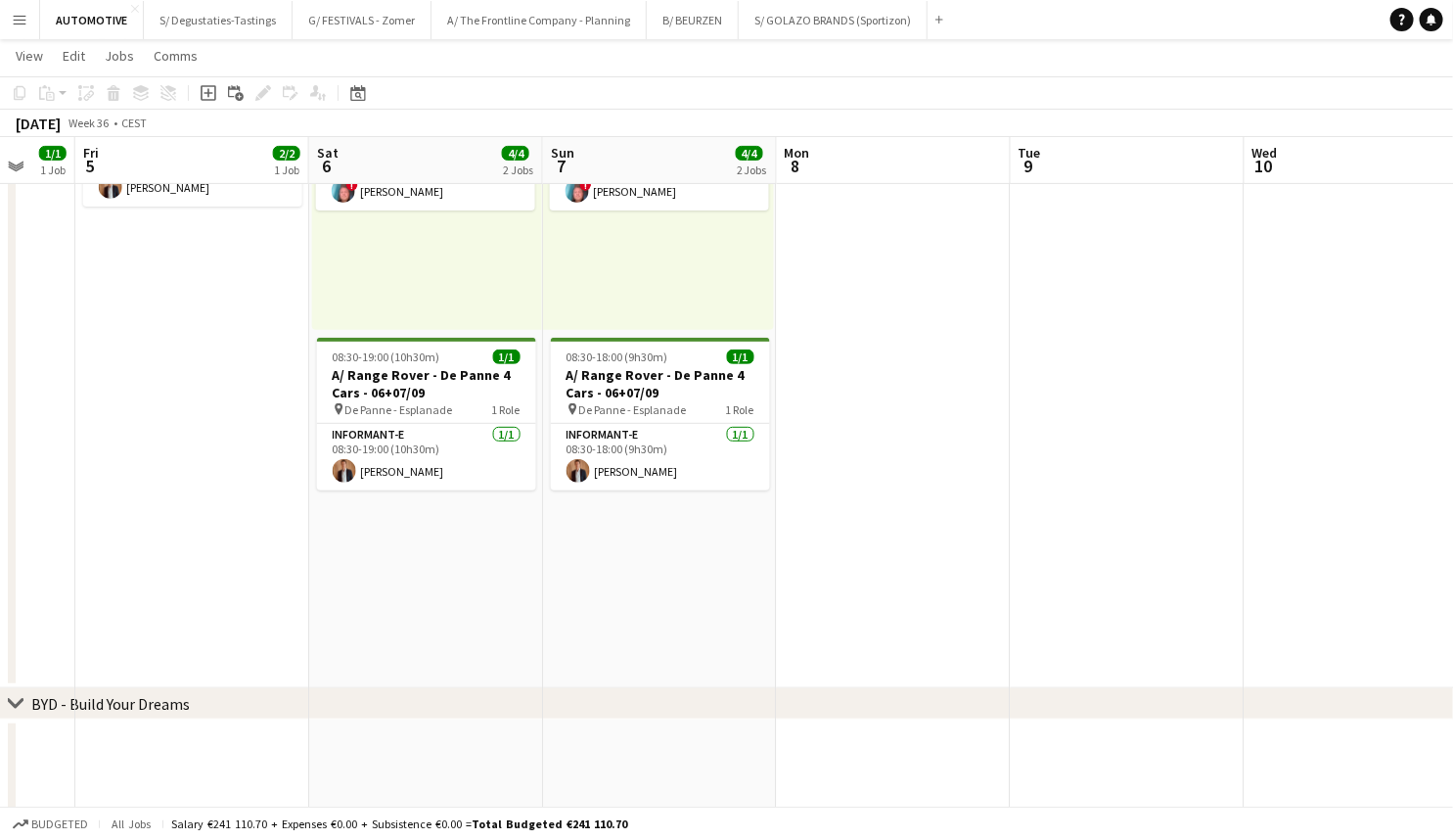
drag, startPoint x: 938, startPoint y: 446, endPoint x: 363, endPoint y: 458, distance: 575.1
click at [363, 458] on app-calendar-viewport "Mon 1 Tue 2 2/2 2 Jobs Wed 3 1/1 1 Job Thu 4 1/1 1 Job Fri 5 2/2 1 Job Sat 6 4/…" at bounding box center [726, 502] width 1453 height 1331
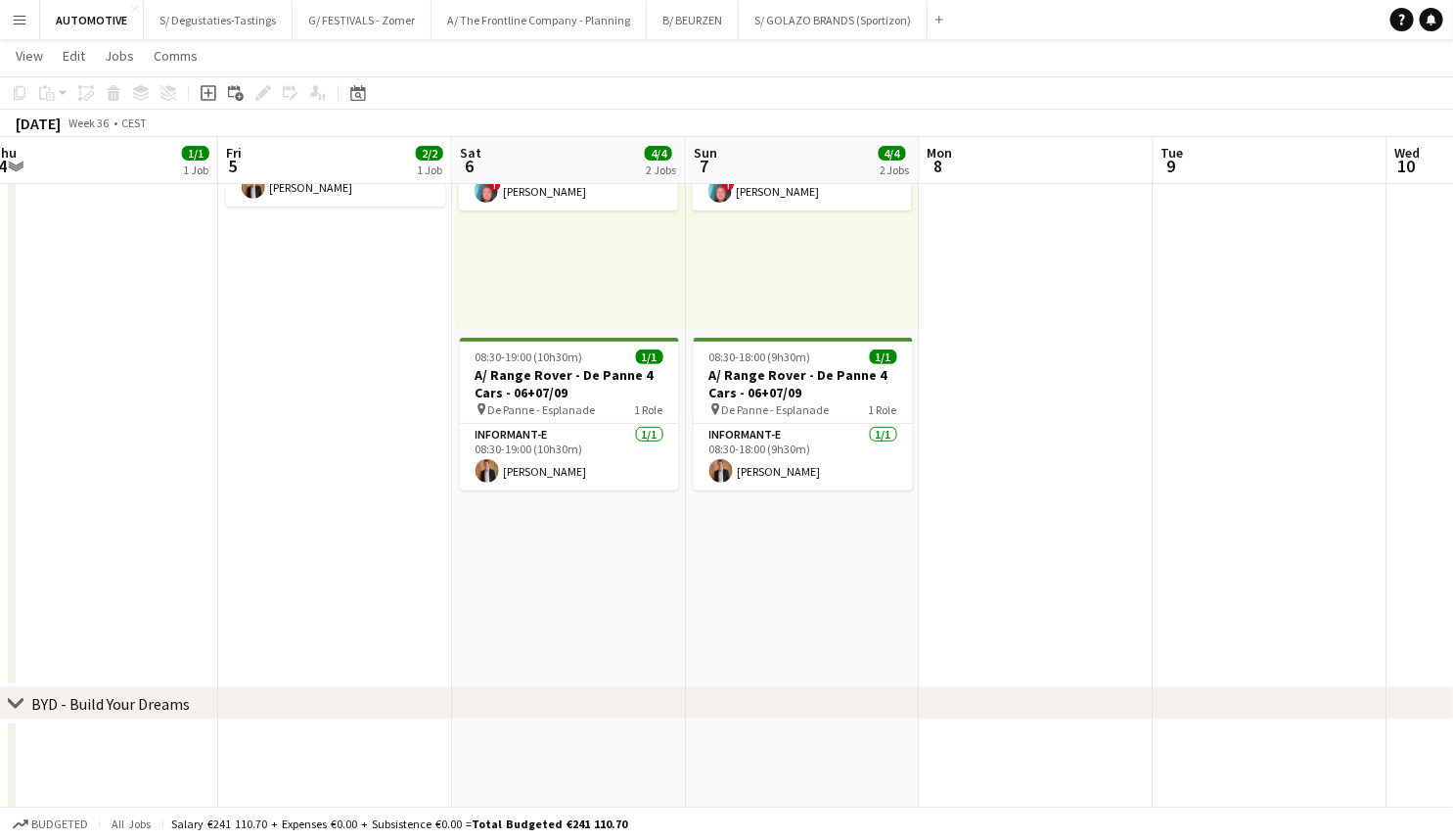
drag, startPoint x: 1048, startPoint y: 533, endPoint x: 913, endPoint y: 537, distance: 135.1
click at [469, 536] on app-calendar-viewport "Mon 1 Tue 2 2/2 2 Jobs Wed 3 1/1 1 Job Thu 4 1/1 1 Job Fri 5 2/2 1 Job Sat 6 4/…" at bounding box center [726, 502] width 1453 height 1331
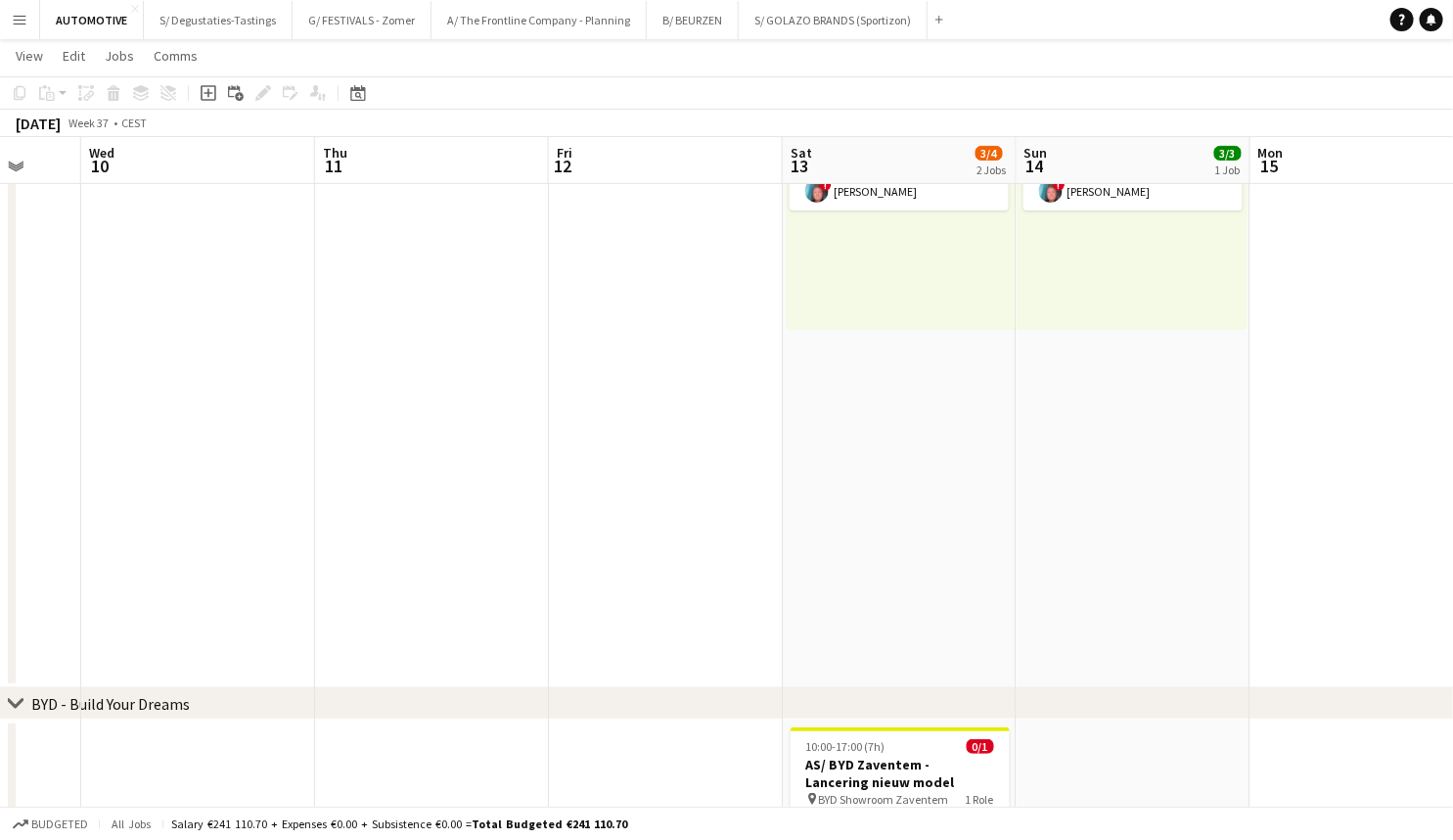
drag, startPoint x: 511, startPoint y: 528, endPoint x: 402, endPoint y: 527, distance: 109.0
click at [402, 528] on app-calendar-viewport "Sun 7 4/4 2 Jobs Mon 8 Tue 9 Wed 10 Thu 11 Fri 12 Sat 13 3/4 2 Jobs Sun 14 3/3 …" at bounding box center [726, 502] width 1453 height 1331
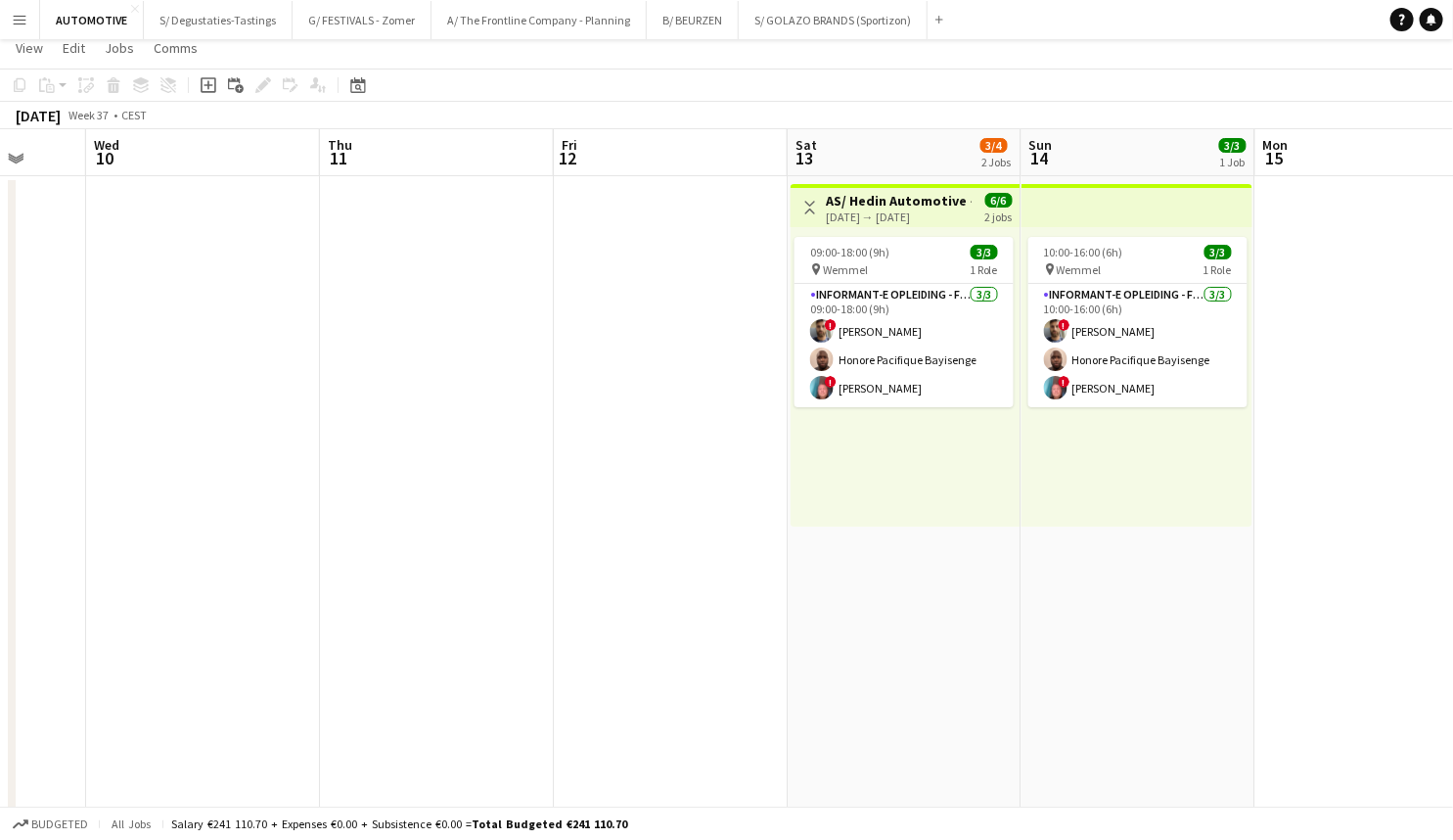
scroll to position [0, 0]
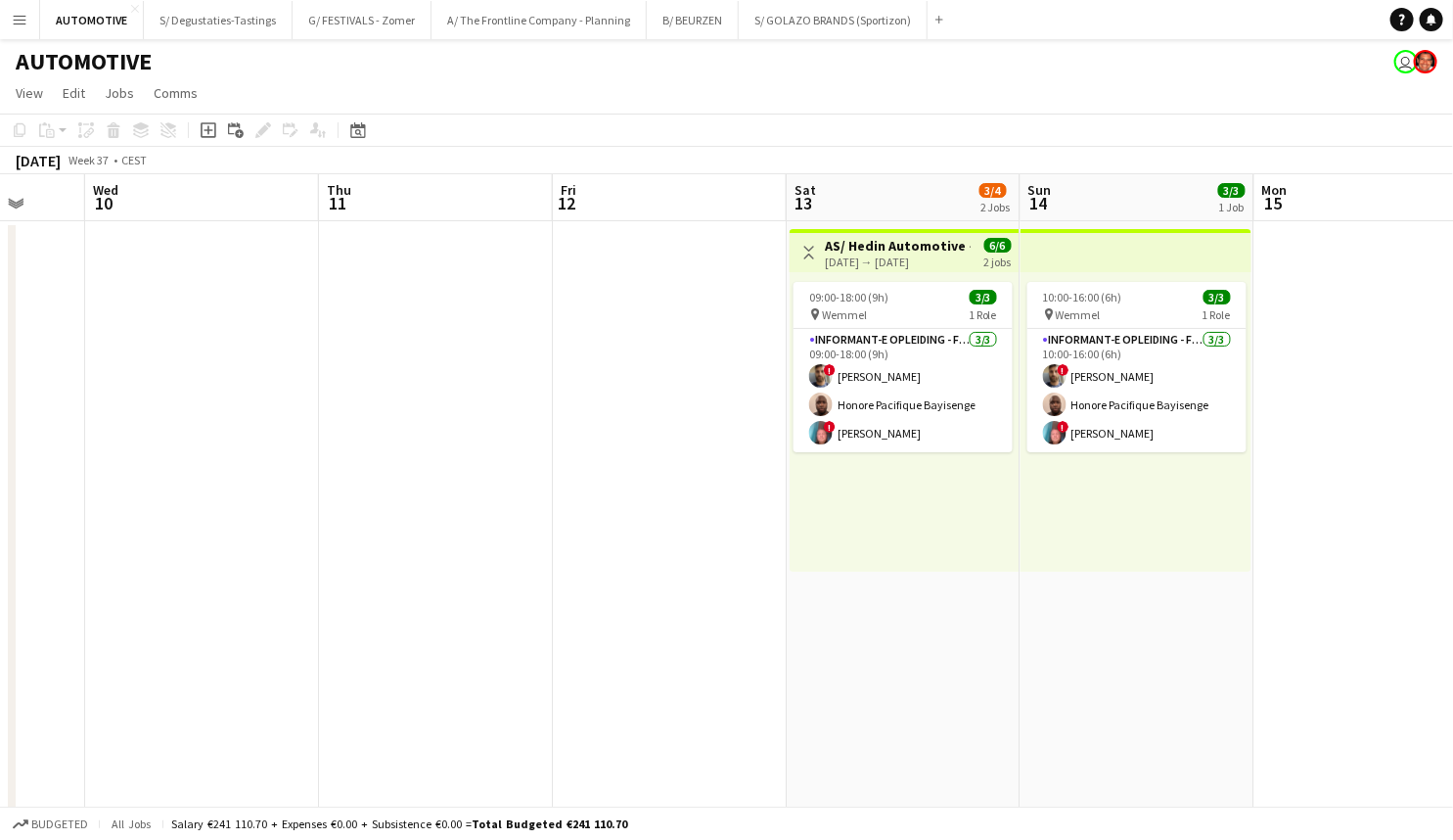
drag, startPoint x: 440, startPoint y: 422, endPoint x: 343, endPoint y: 149, distance: 289.7
click at [502, 14] on button "A/ The Frontline Company - Planning Close" at bounding box center [539, 20] width 215 height 38
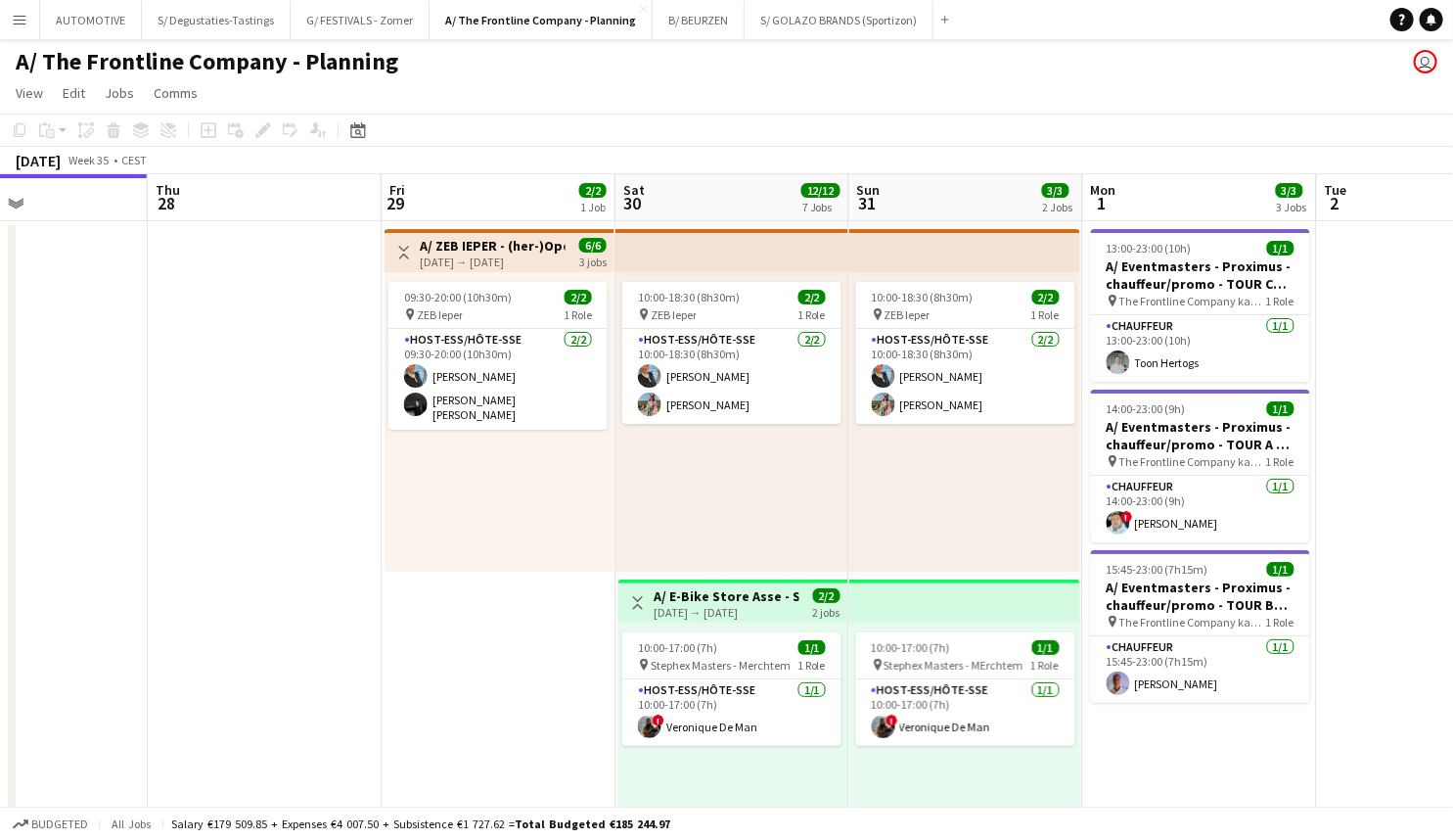
drag, startPoint x: 910, startPoint y: 420, endPoint x: -70, endPoint y: 456, distance: 980.7
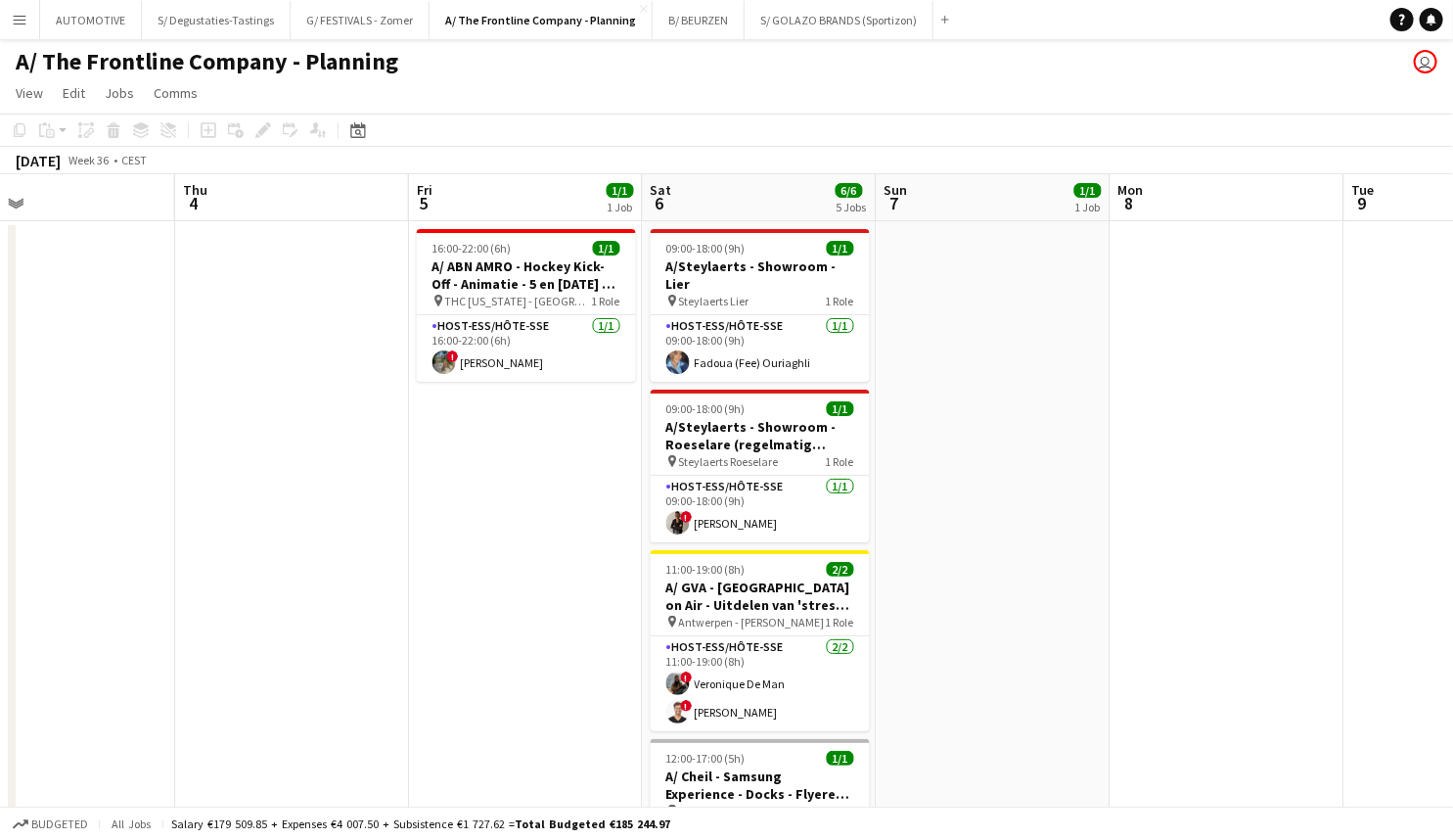
drag, startPoint x: 1037, startPoint y: 509, endPoint x: 966, endPoint y: 494, distance: 72.6
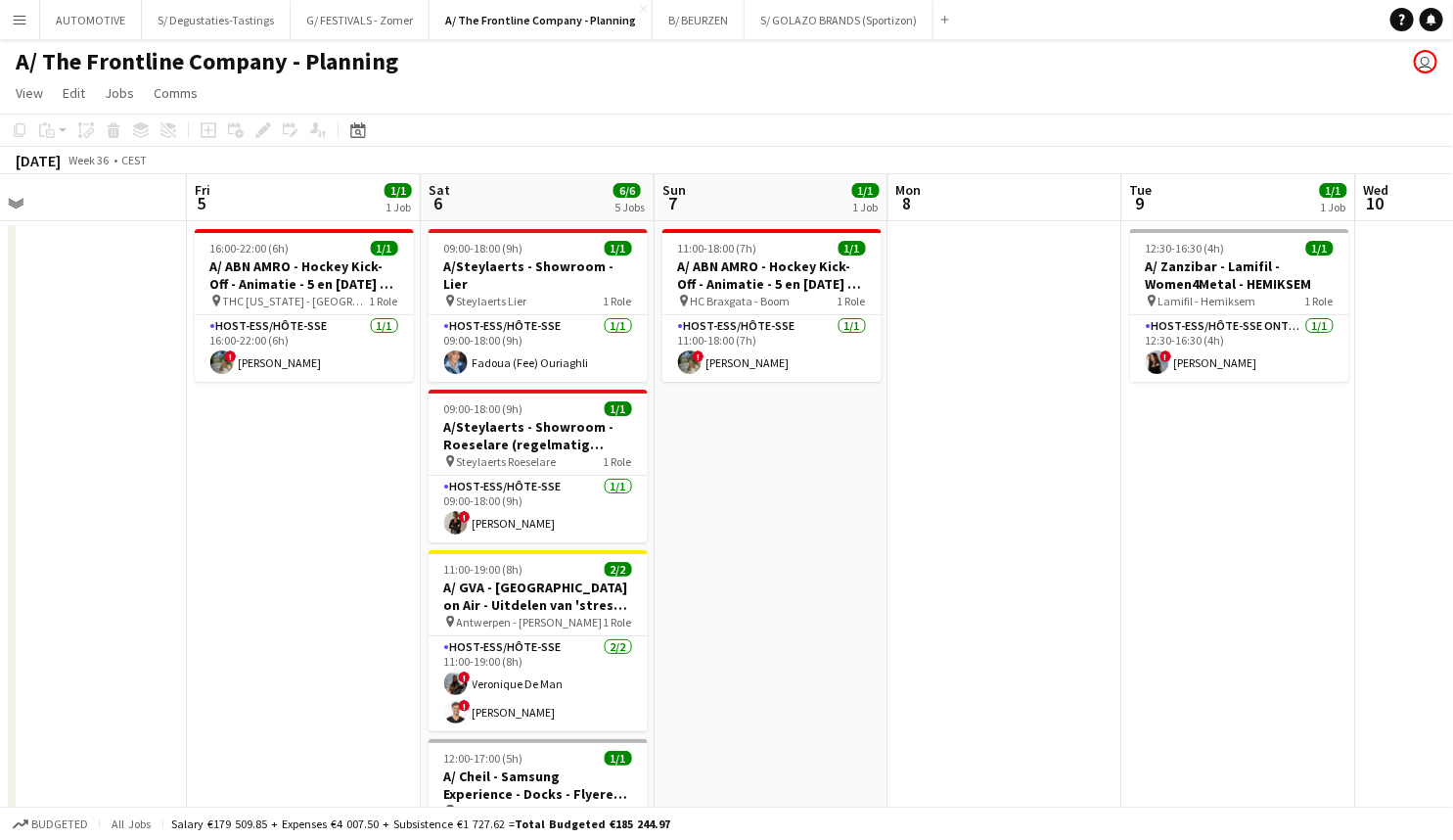
drag, startPoint x: 472, startPoint y: 517, endPoint x: 164, endPoint y: 519, distance: 308.0
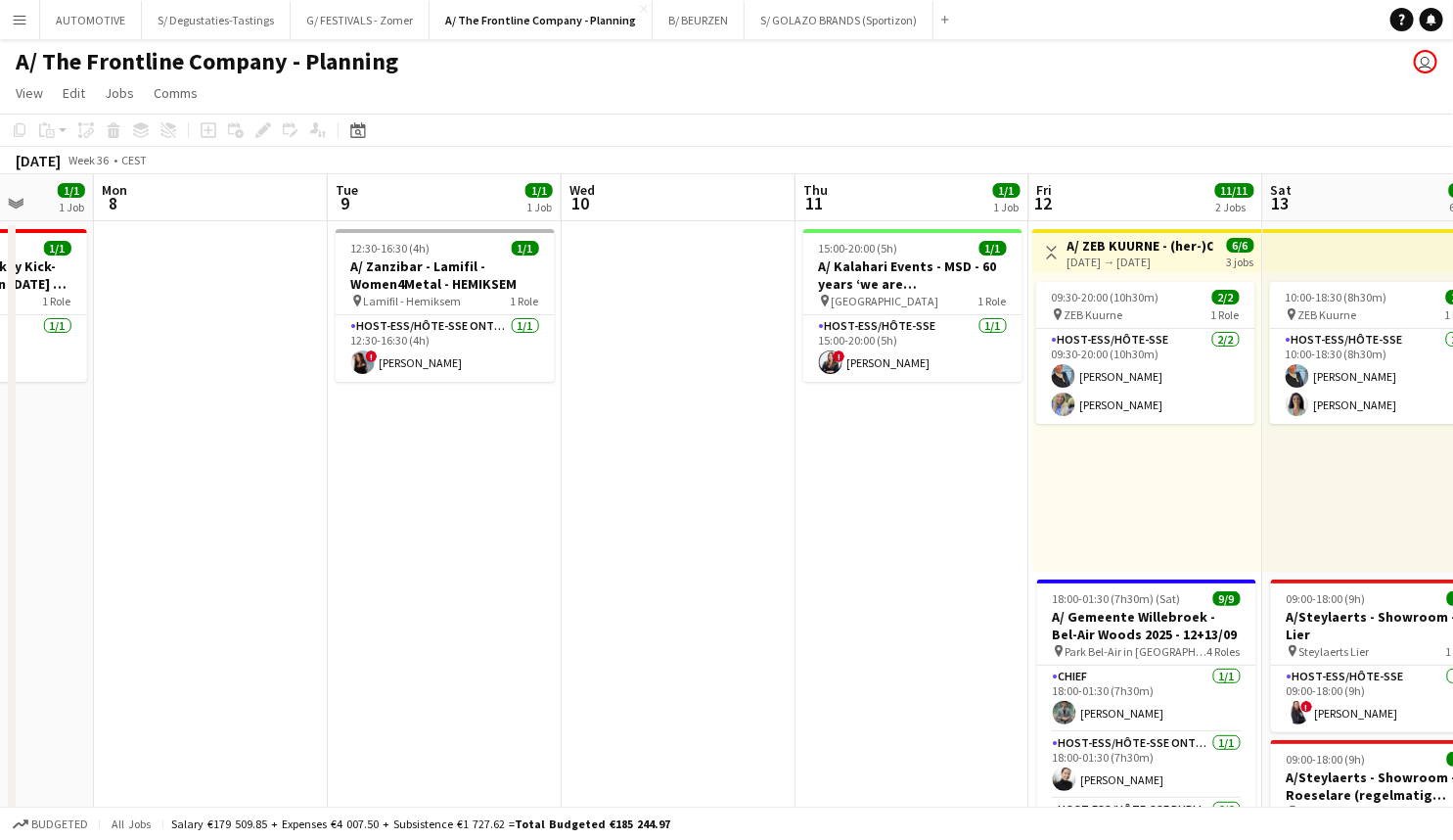
drag, startPoint x: 841, startPoint y: 522, endPoint x: 271, endPoint y: 512, distance: 570.1
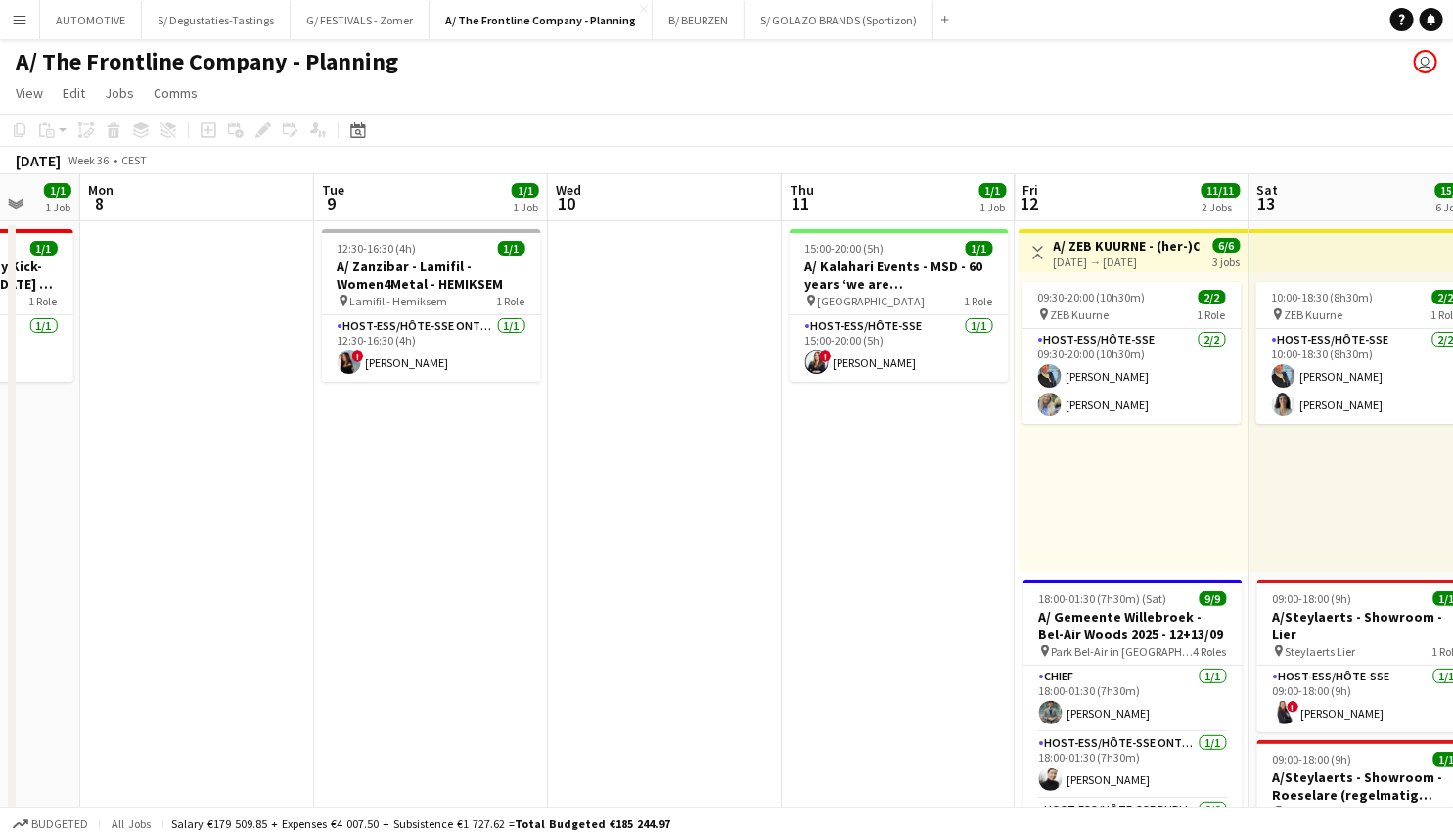
drag, startPoint x: 943, startPoint y: 469, endPoint x: 931, endPoint y: 368, distance: 101.7
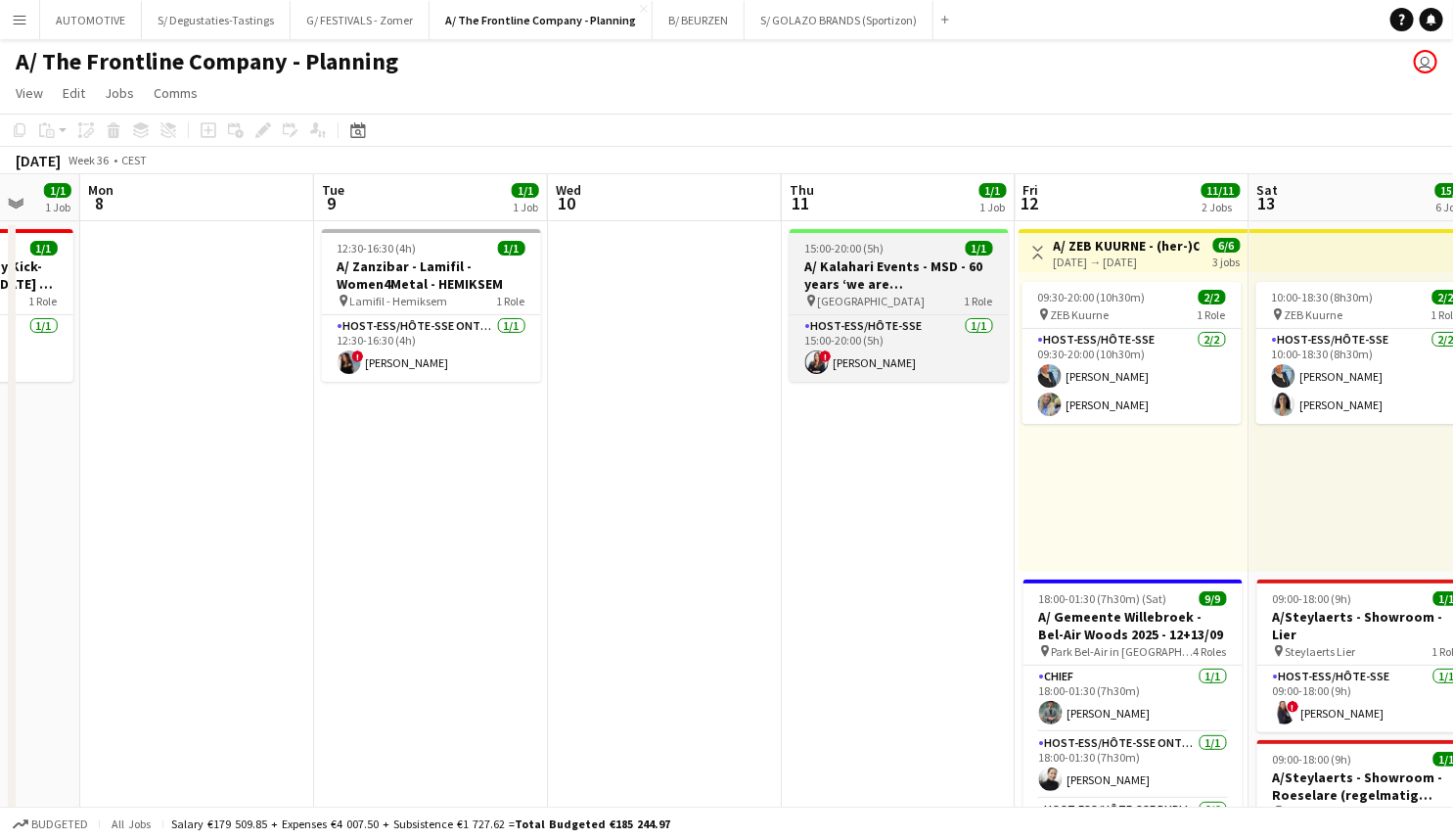
click at [886, 269] on h3 "A/ Kalahari Events - MSD - 60 years ‘we are Belgium’" at bounding box center [900, 275] width 219 height 35
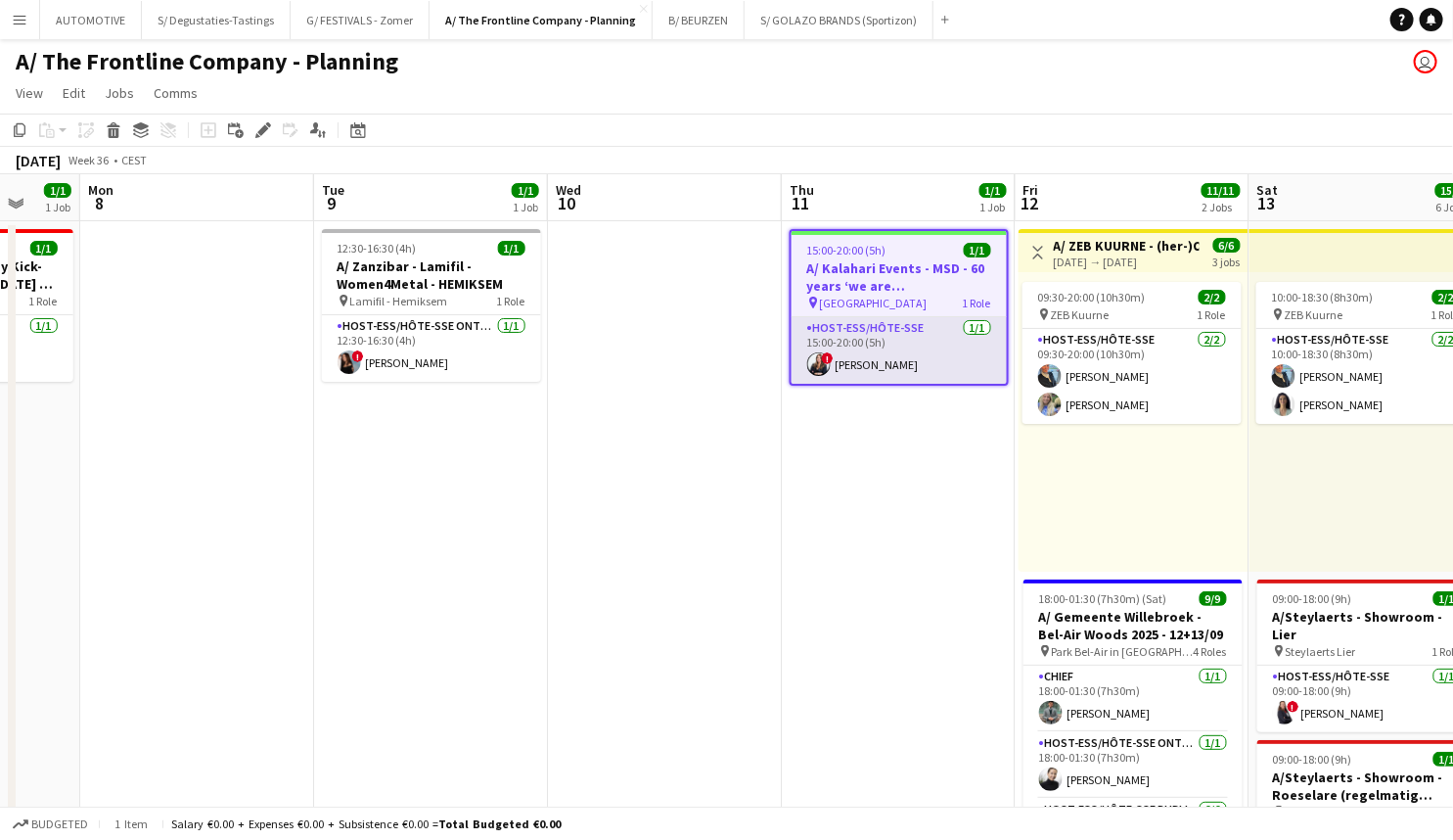
click at [846, 357] on app-card-role "Host-ess/Hôte-sse 1/1 15:00-20:00 (5h) ! Nawal Guemmar" at bounding box center [900, 350] width 215 height 67
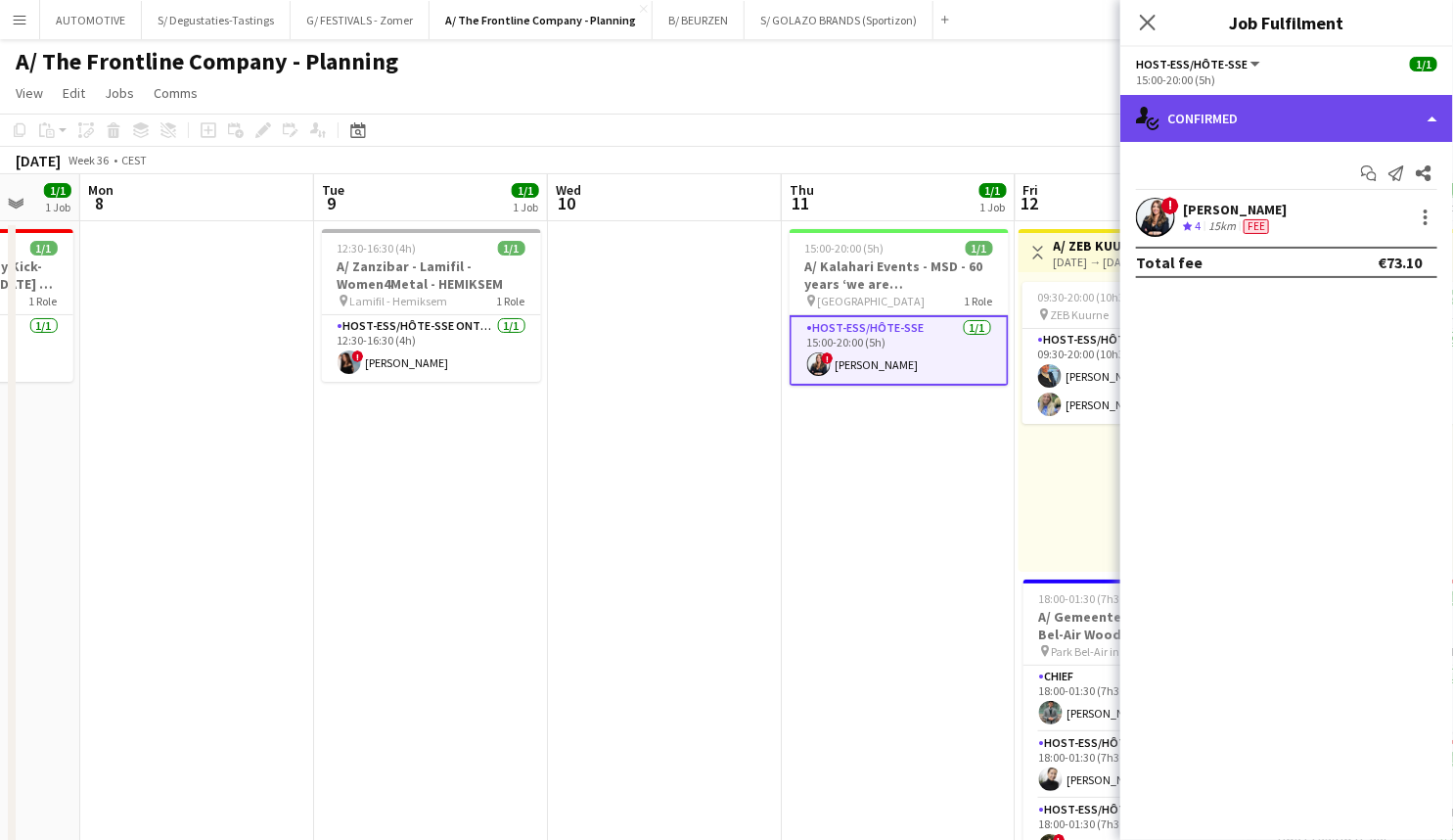
click at [1303, 124] on div "single-neutral-actions-check-2 Confirmed" at bounding box center [1287, 117] width 332 height 47
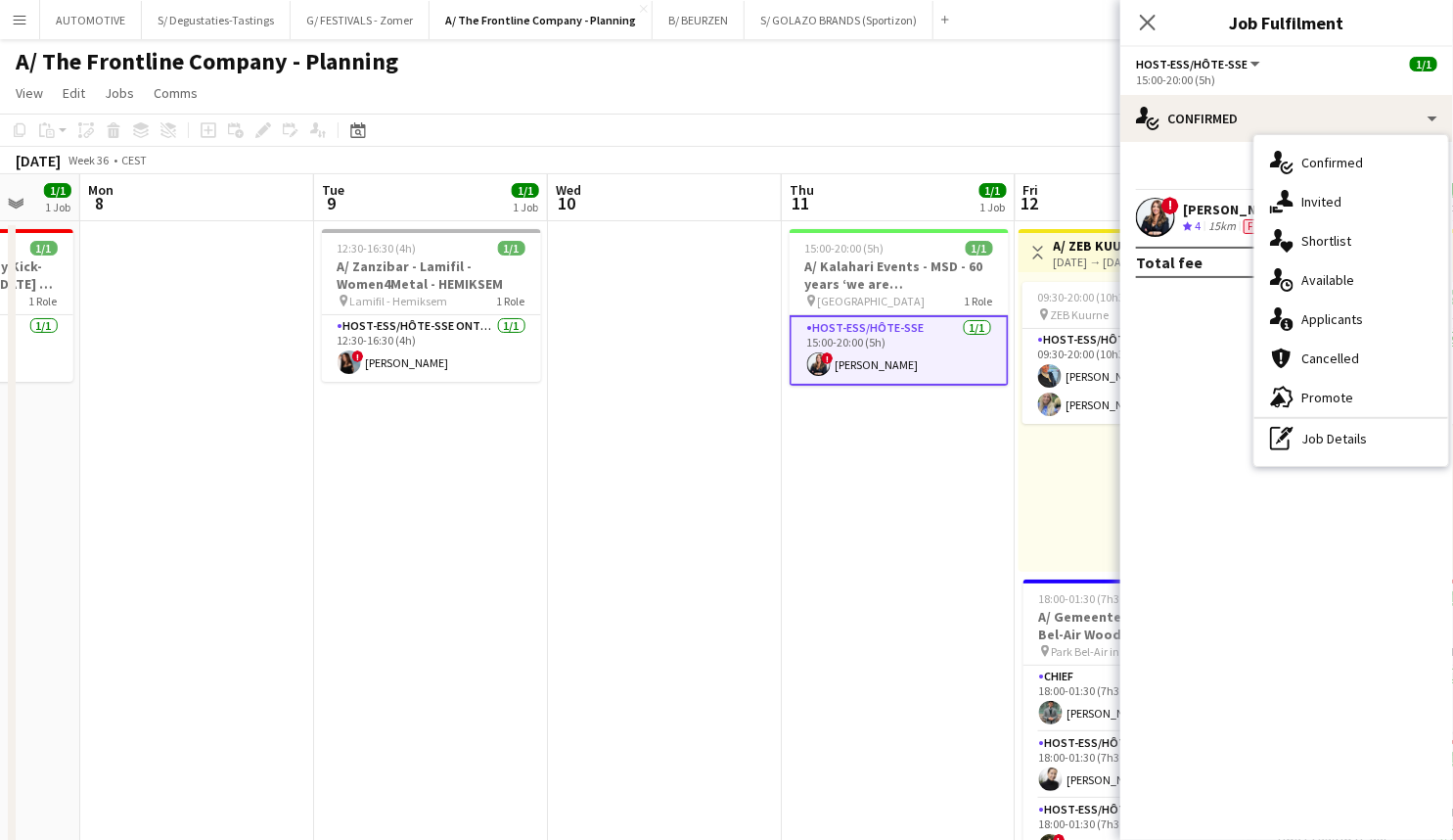
click at [1196, 218] on span "4" at bounding box center [1198, 225] width 6 height 15
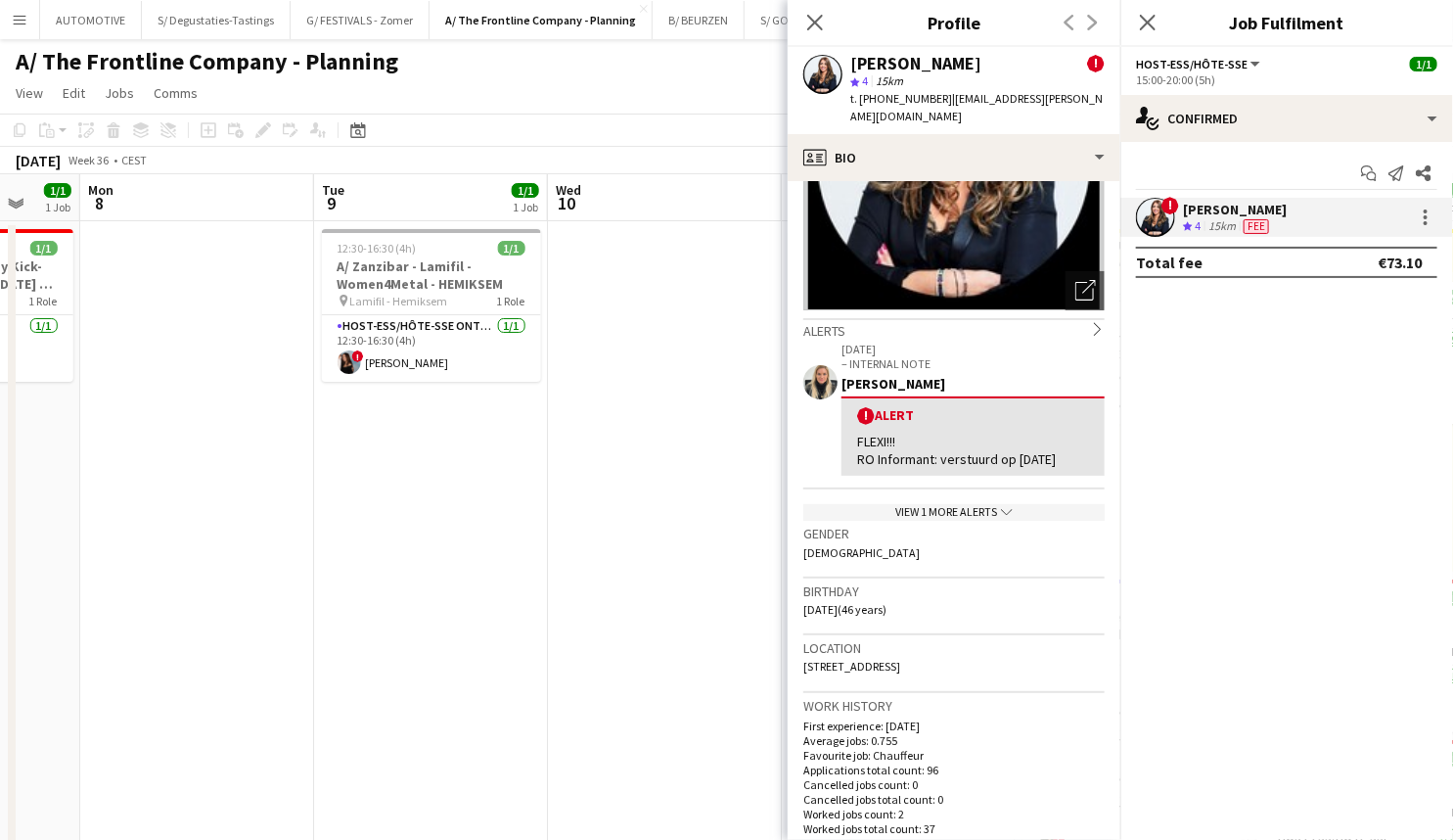
scroll to position [213, 0]
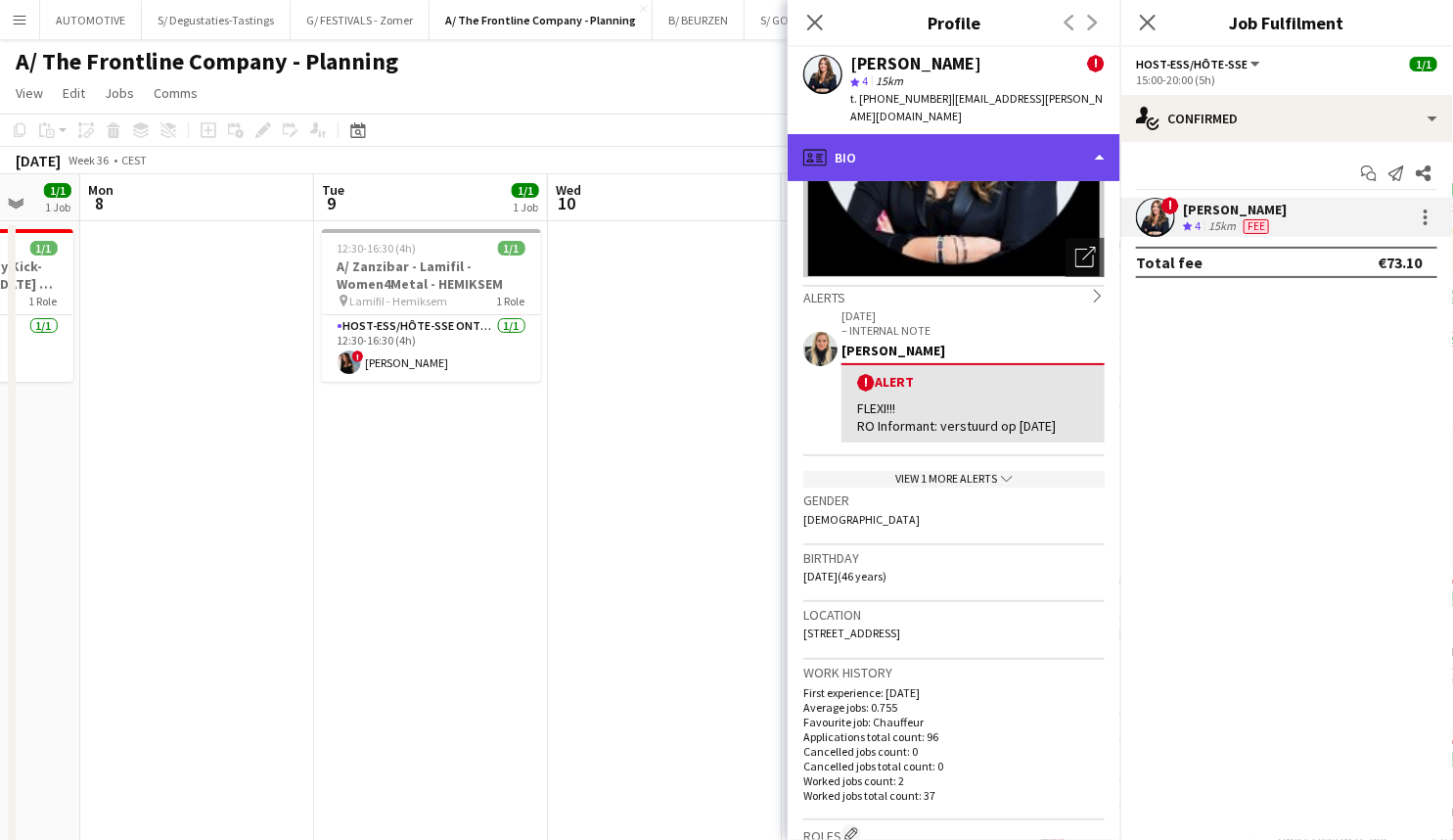
click at [1027, 136] on div "profile Bio" at bounding box center [954, 157] width 332 height 47
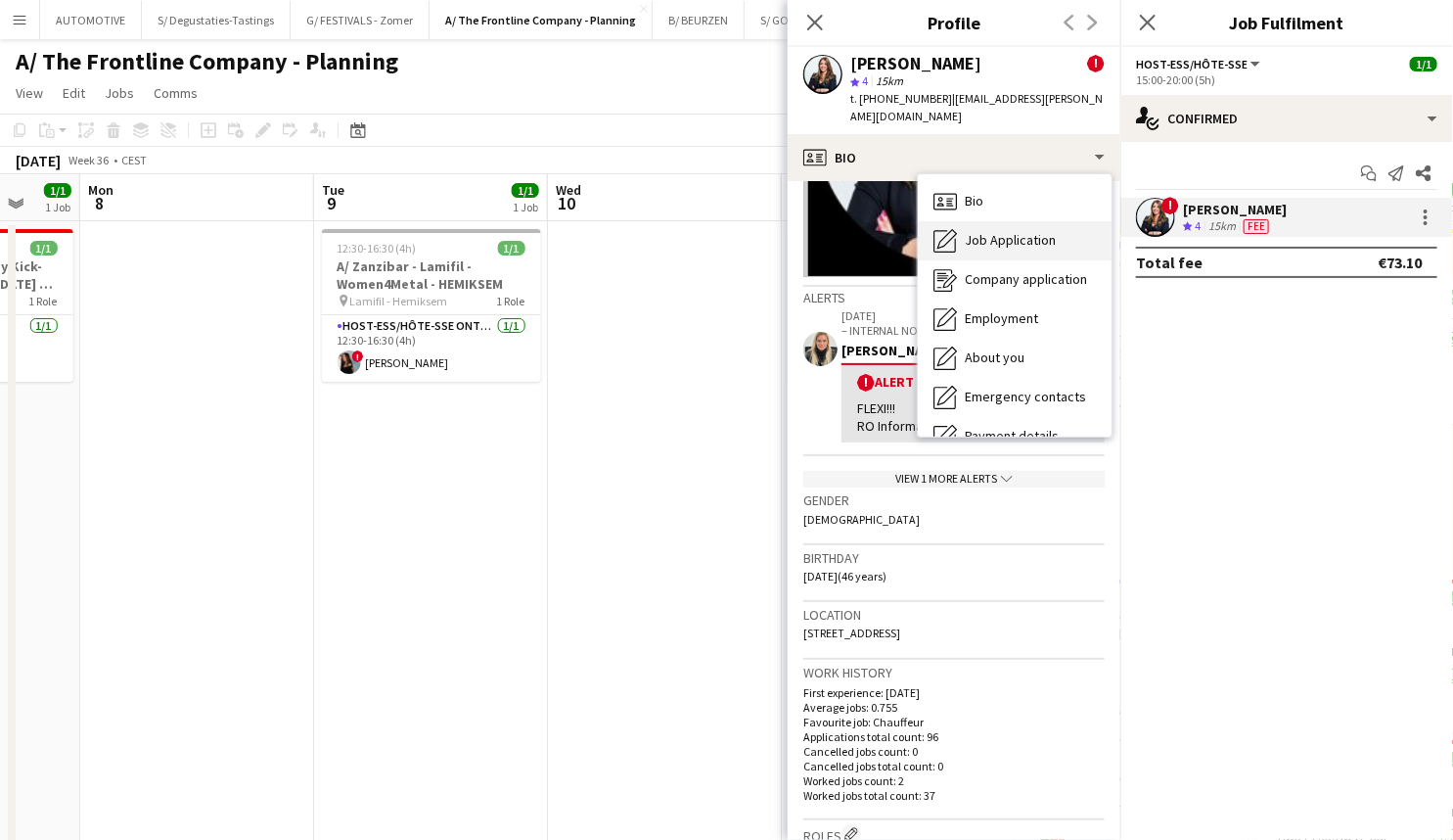
click at [1032, 231] on span "Job Application" at bounding box center [1010, 240] width 91 height 18
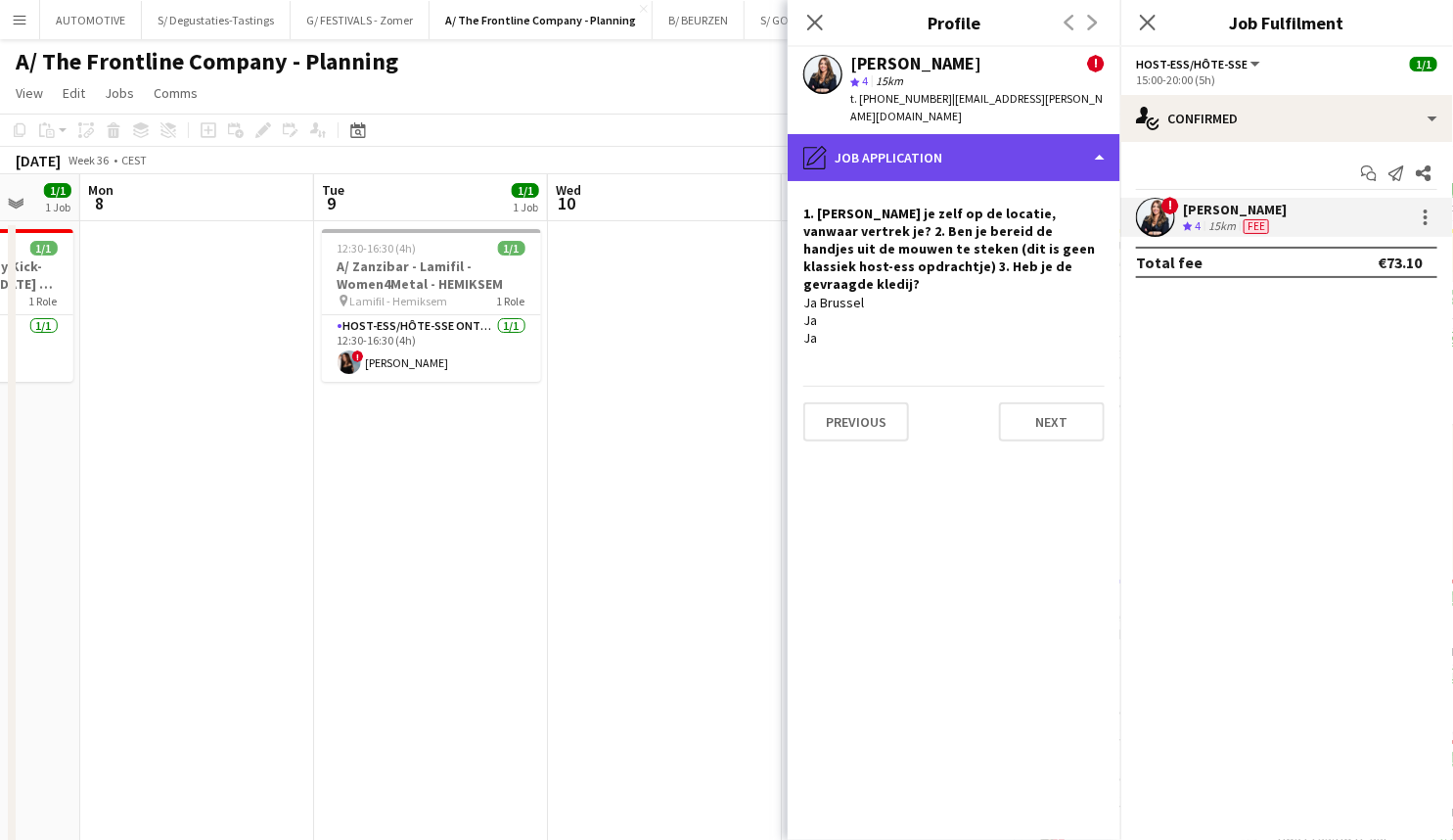
click at [919, 135] on div "pencil4 Job Application" at bounding box center [954, 157] width 332 height 47
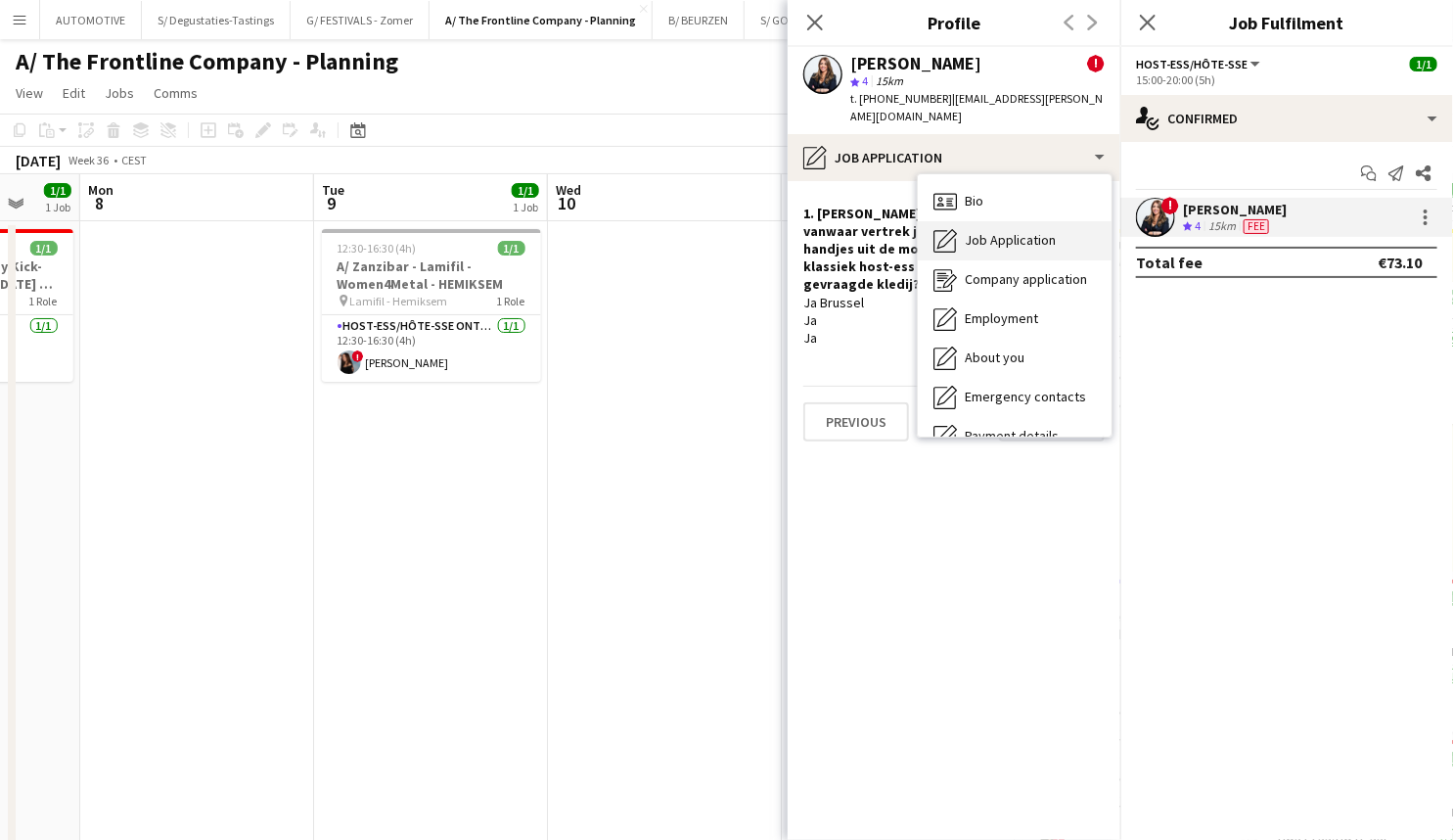
click at [1020, 231] on span "Job Application" at bounding box center [1010, 240] width 91 height 18
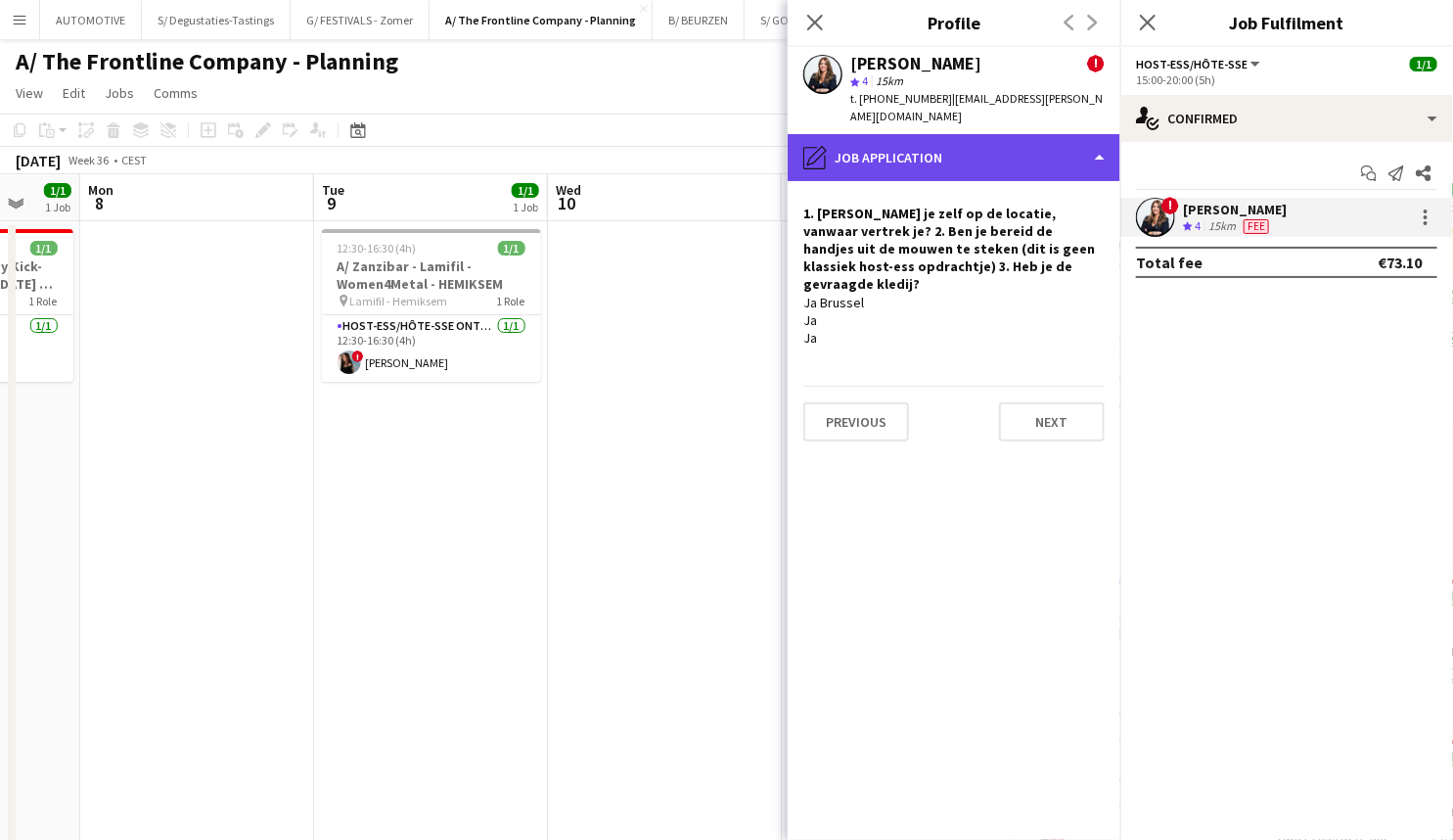
click at [981, 147] on div "pencil4 Job Application" at bounding box center [954, 157] width 332 height 47
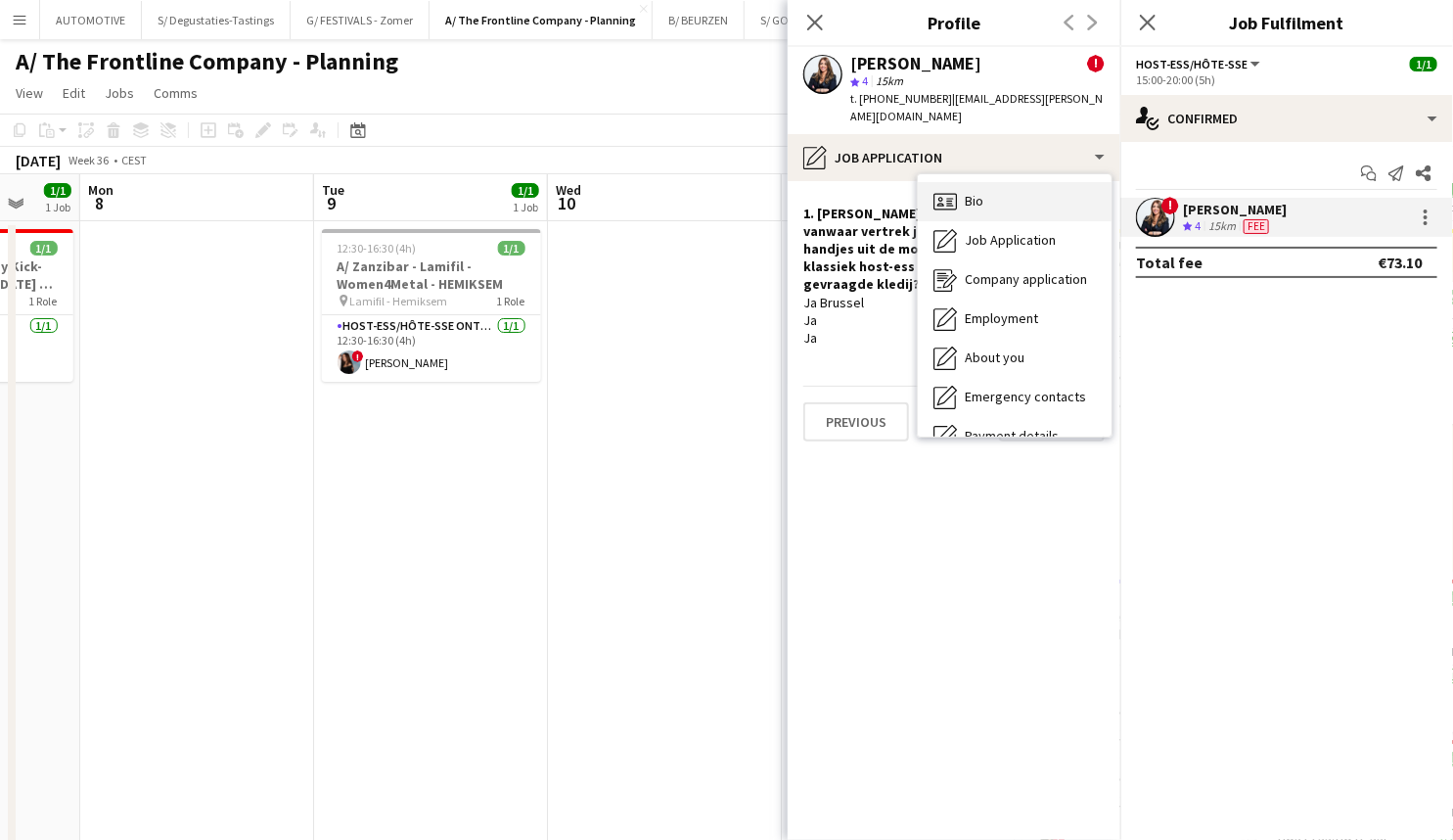
click at [1022, 182] on div "Bio Bio" at bounding box center [1014, 201] width 194 height 39
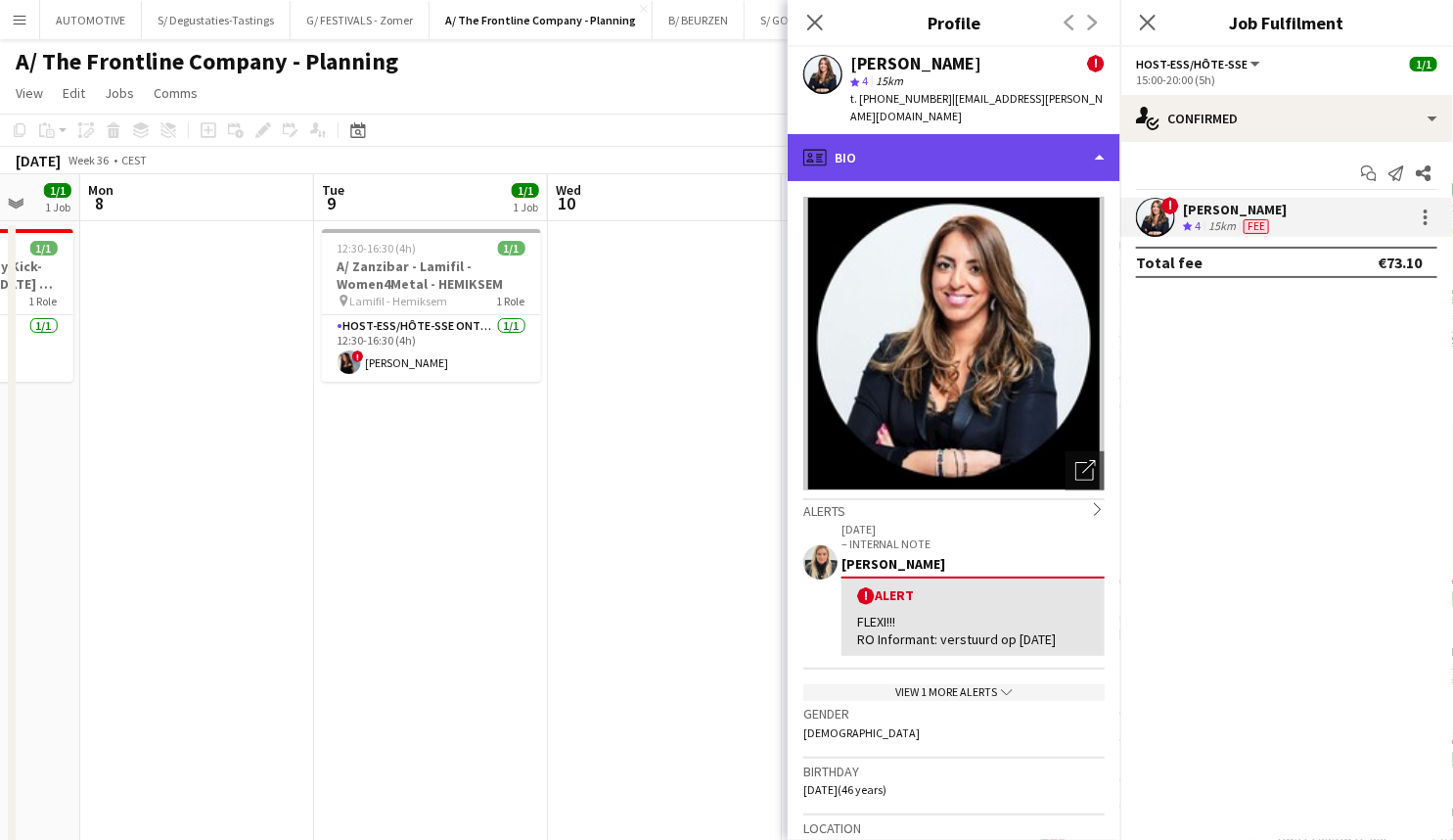
click at [1033, 134] on div "profile Bio" at bounding box center [954, 157] width 332 height 47
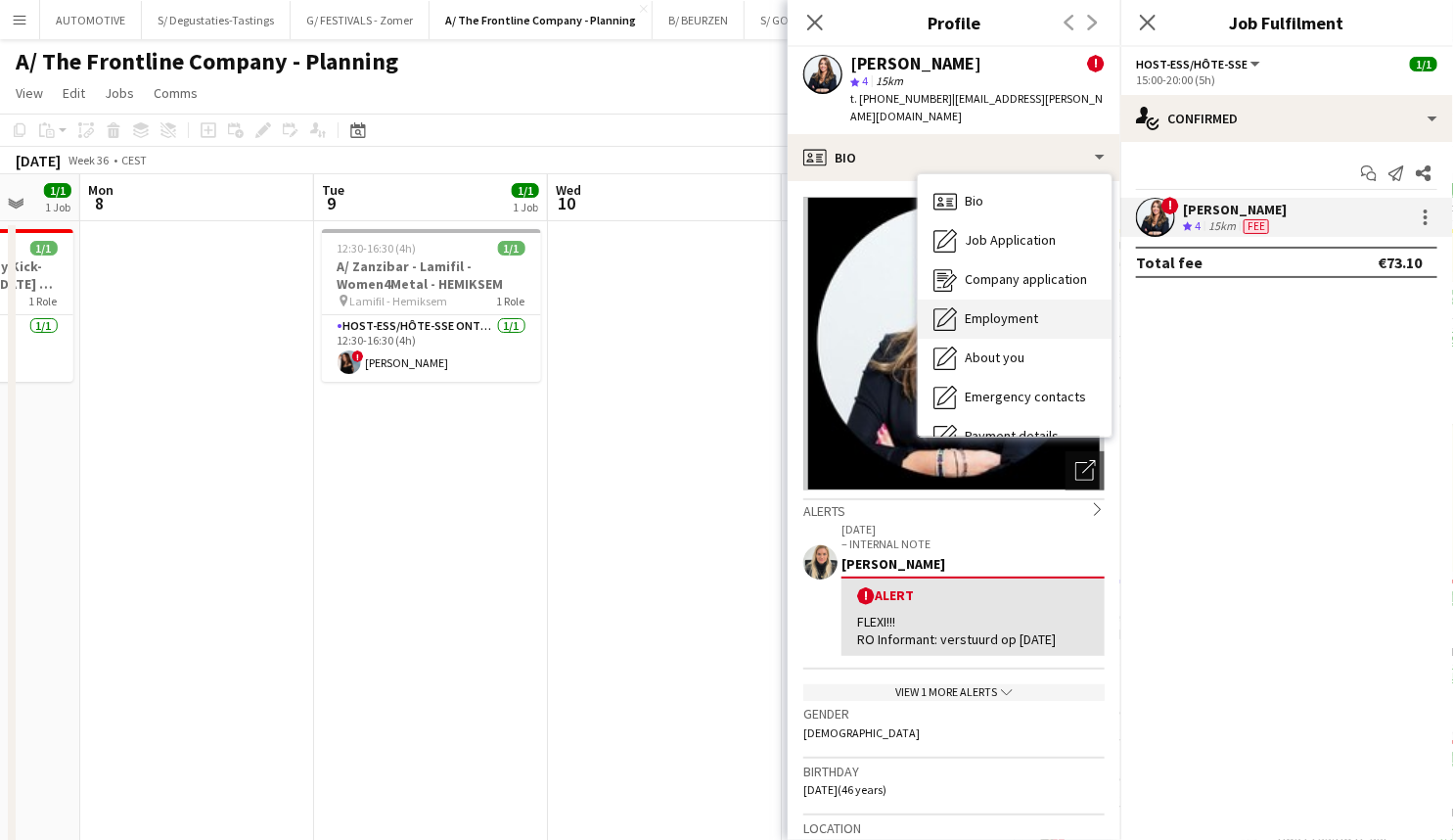
click at [1043, 303] on div "Employment Employment" at bounding box center [1014, 318] width 194 height 39
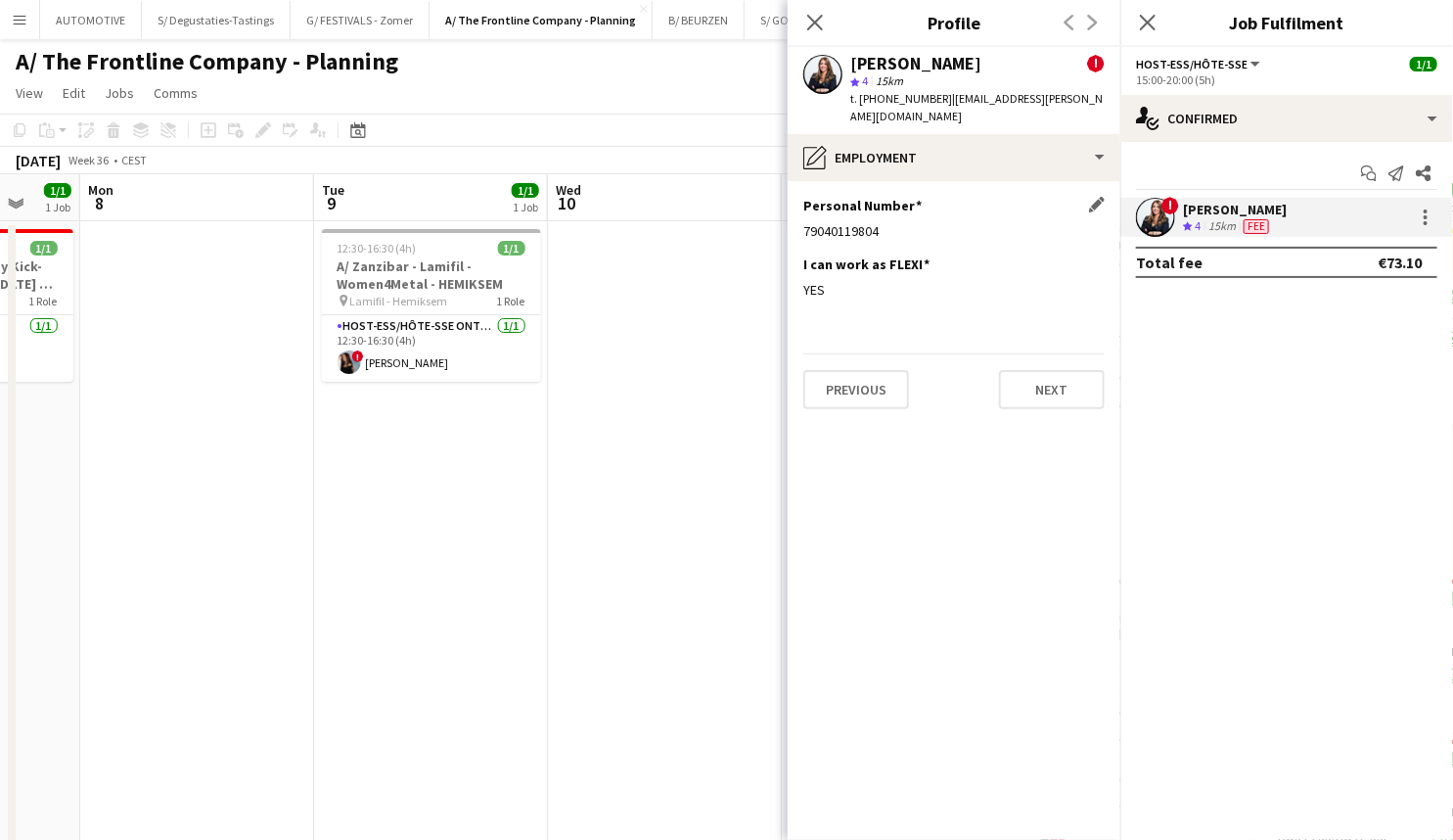
click at [851, 222] on div "79040119804" at bounding box center [953, 231] width 302 height 18
copy div "79040119804"
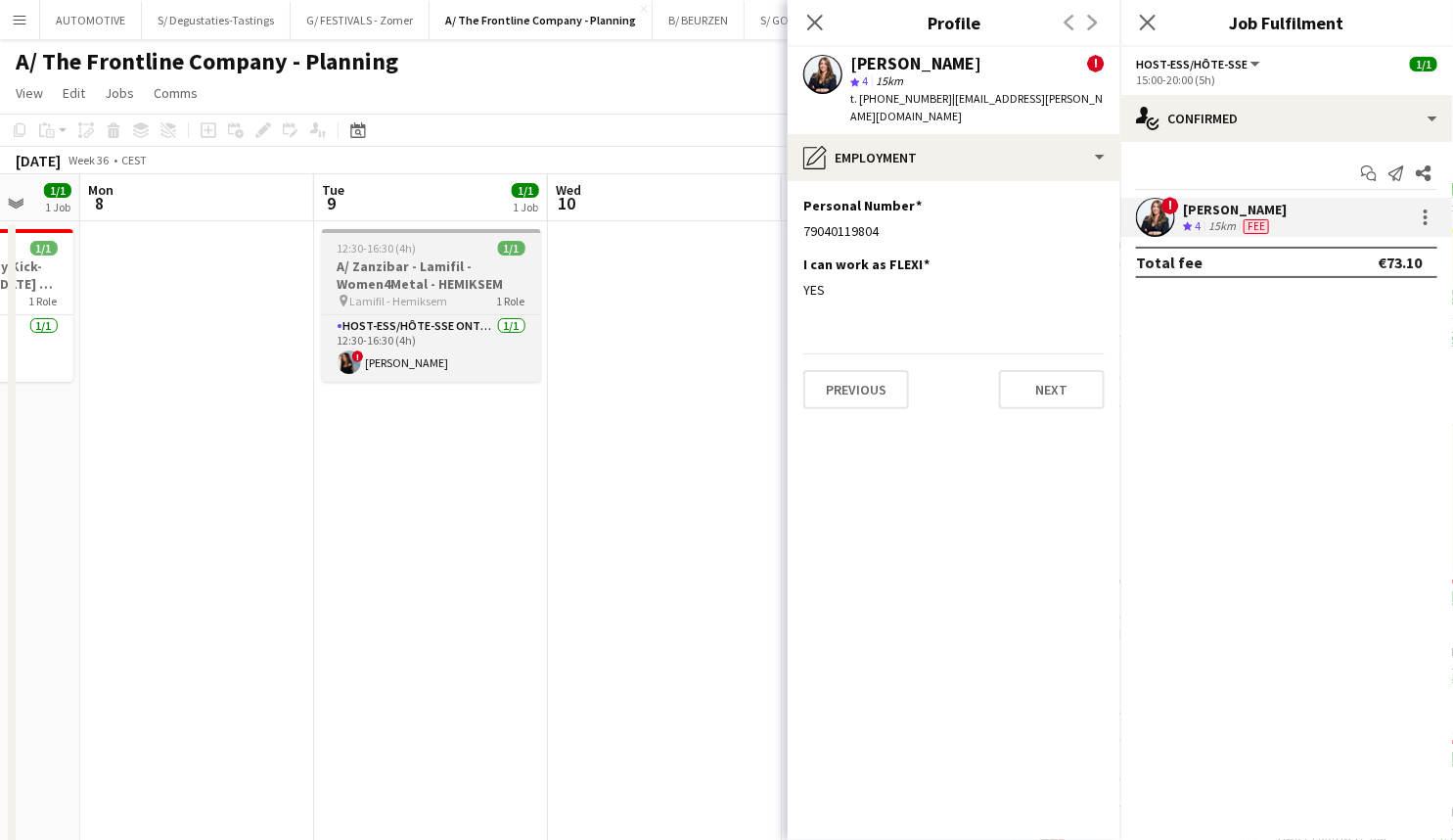
click at [434, 271] on h3 "A/ Zanzibar - Lamifil - Women4Metal - HEMIKSEM" at bounding box center [432, 275] width 219 height 35
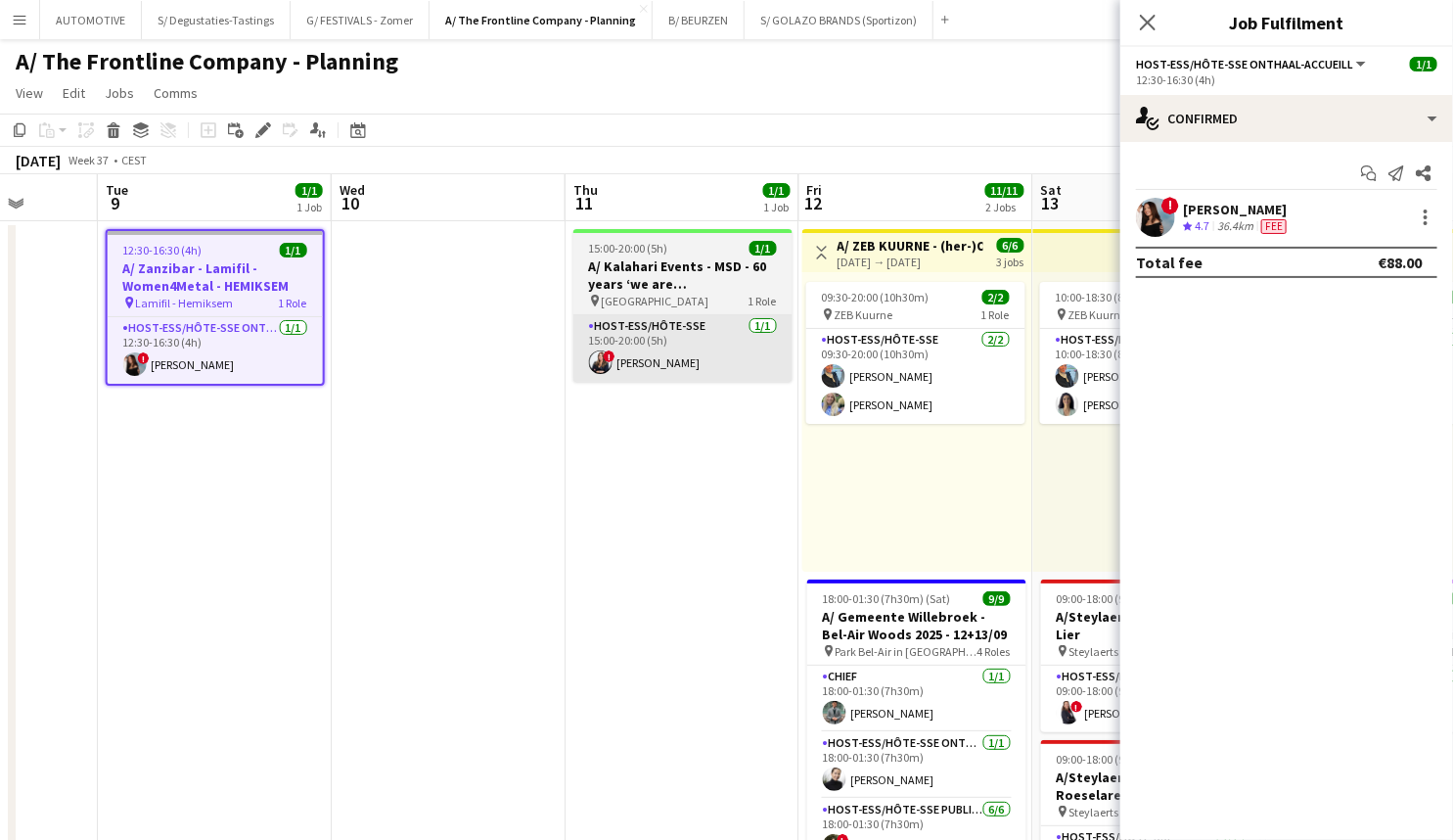
drag, startPoint x: 713, startPoint y: 389, endPoint x: 596, endPoint y: 368, distance: 118.9
click at [665, 296] on span "Cardo Hotel Brussel" at bounding box center [655, 301] width 107 height 15
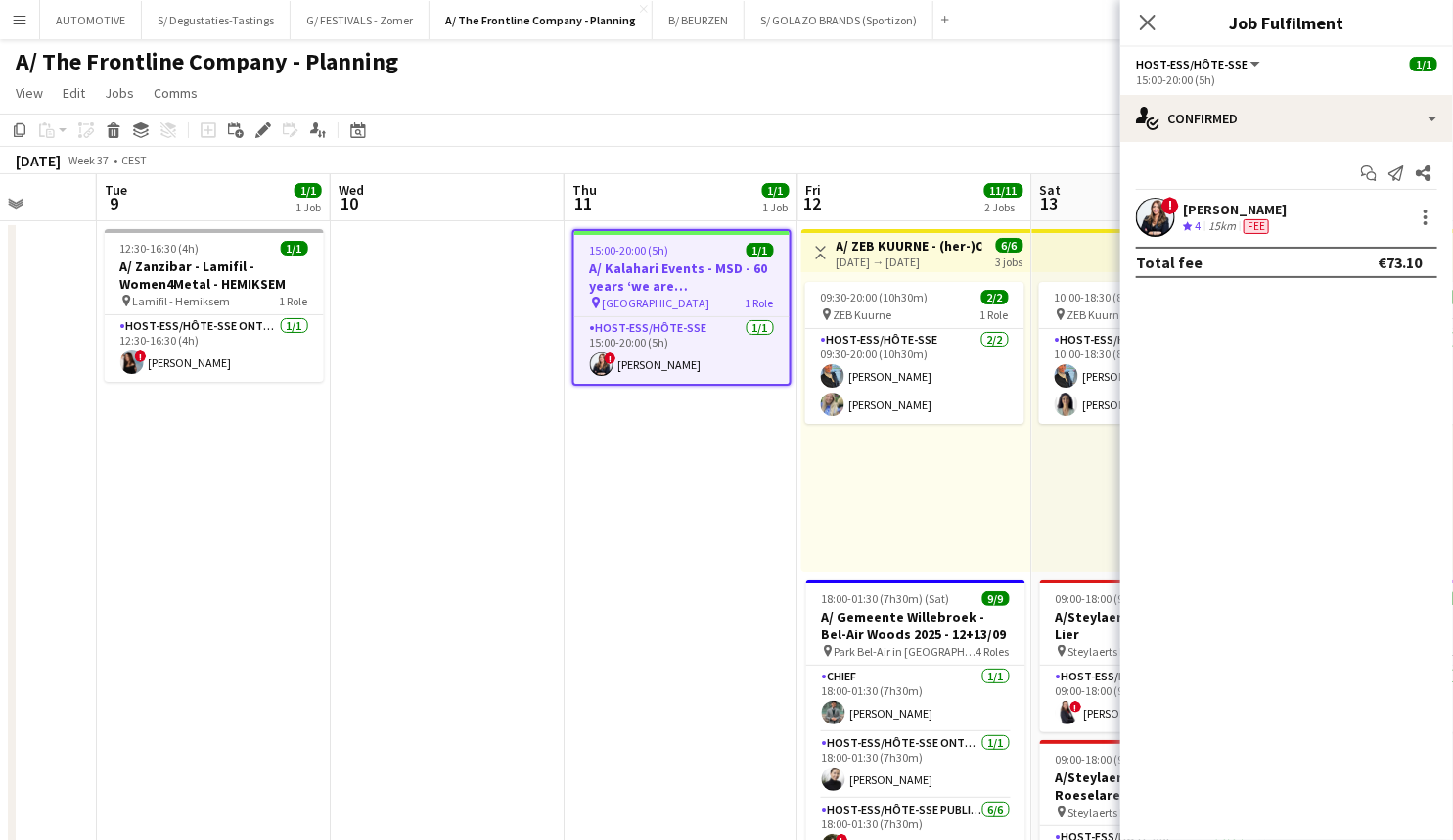
click at [695, 304] on span "Cardo Hotel Brussel" at bounding box center [657, 303] width 107 height 15
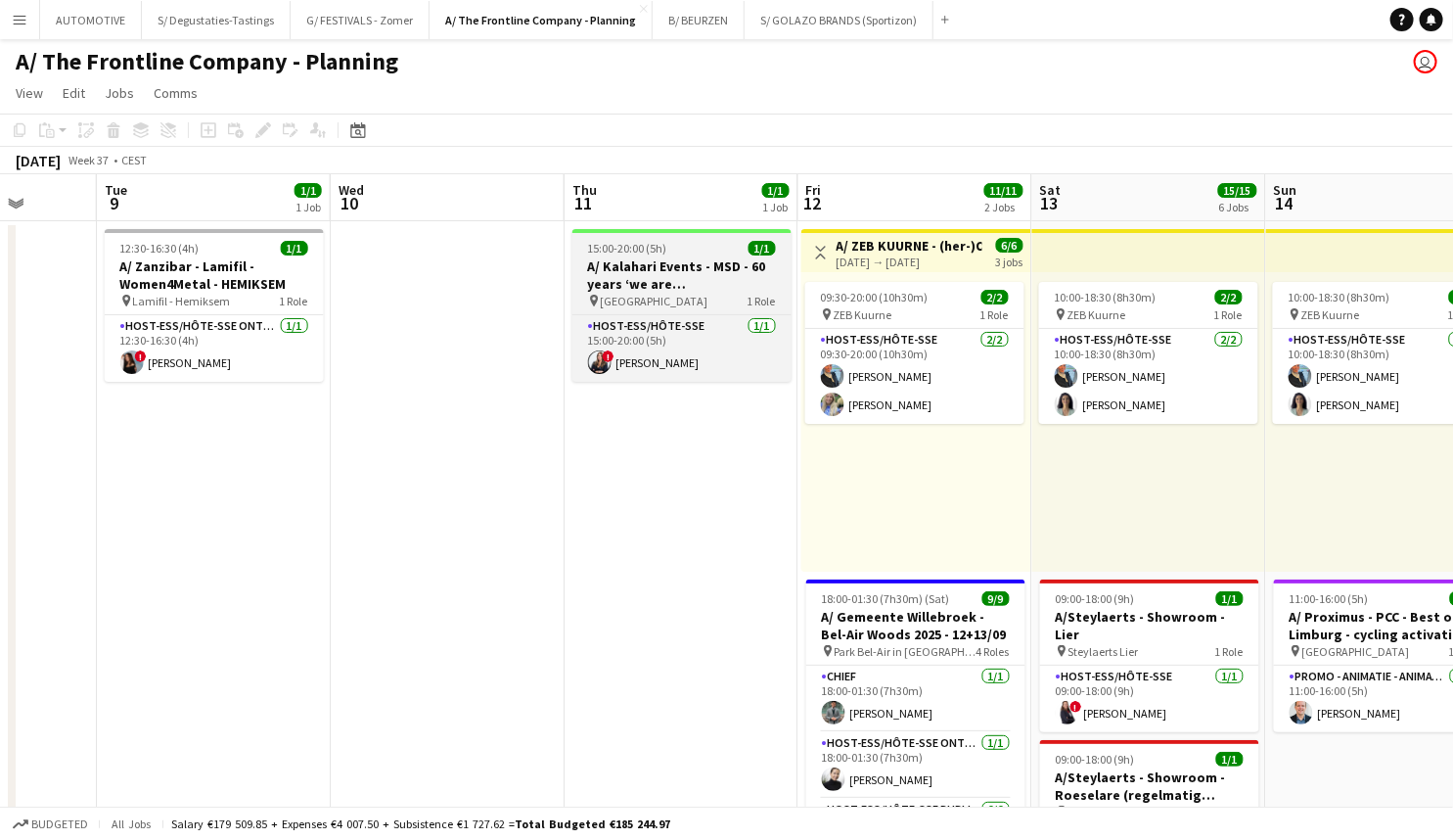
click at [688, 294] on span "Cardo Hotel Brussel" at bounding box center [655, 301] width 107 height 15
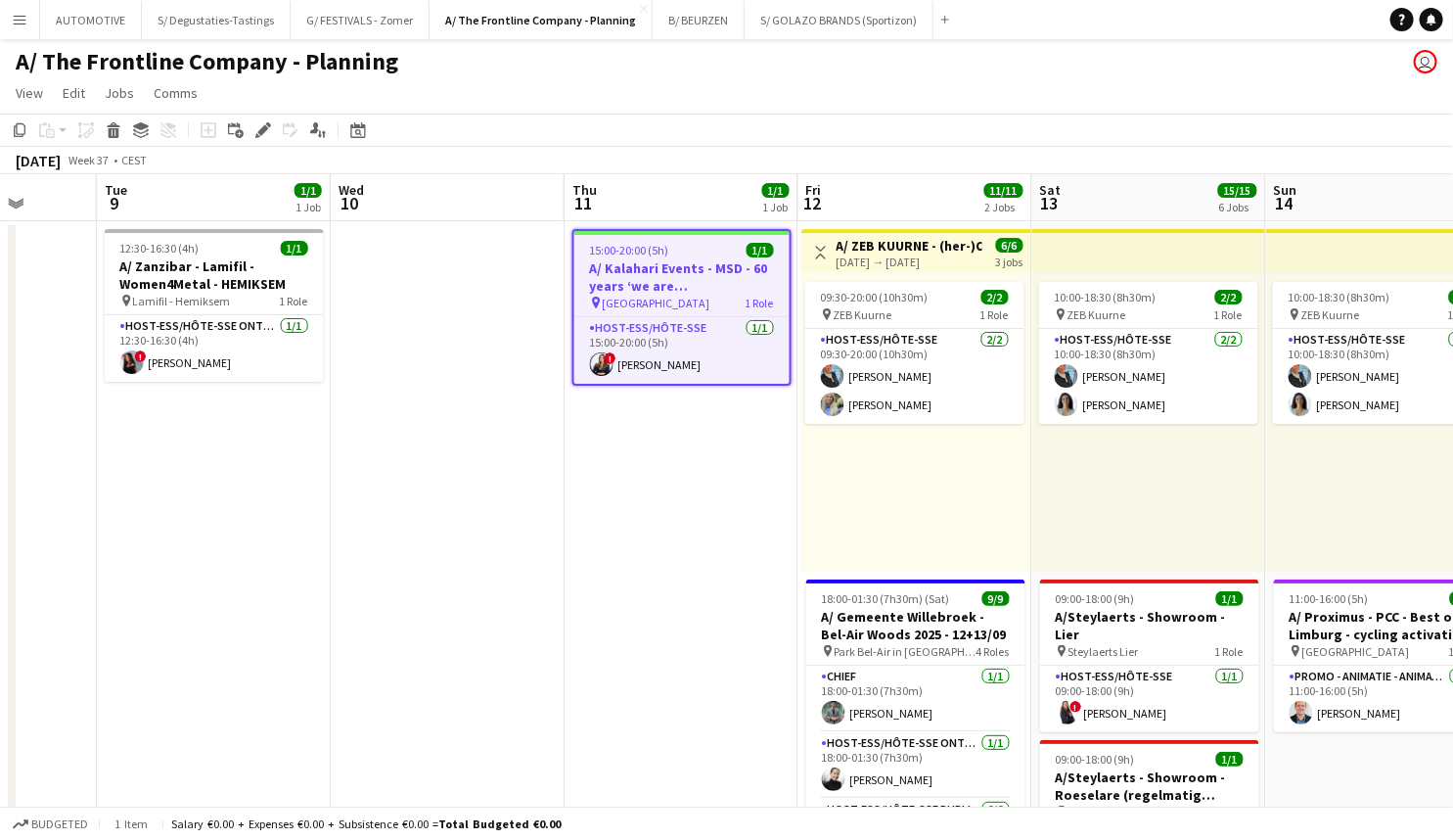
click at [713, 260] on h3 "A/ Kalahari Events - MSD - 60 years ‘we are Belgium’" at bounding box center [682, 277] width 215 height 35
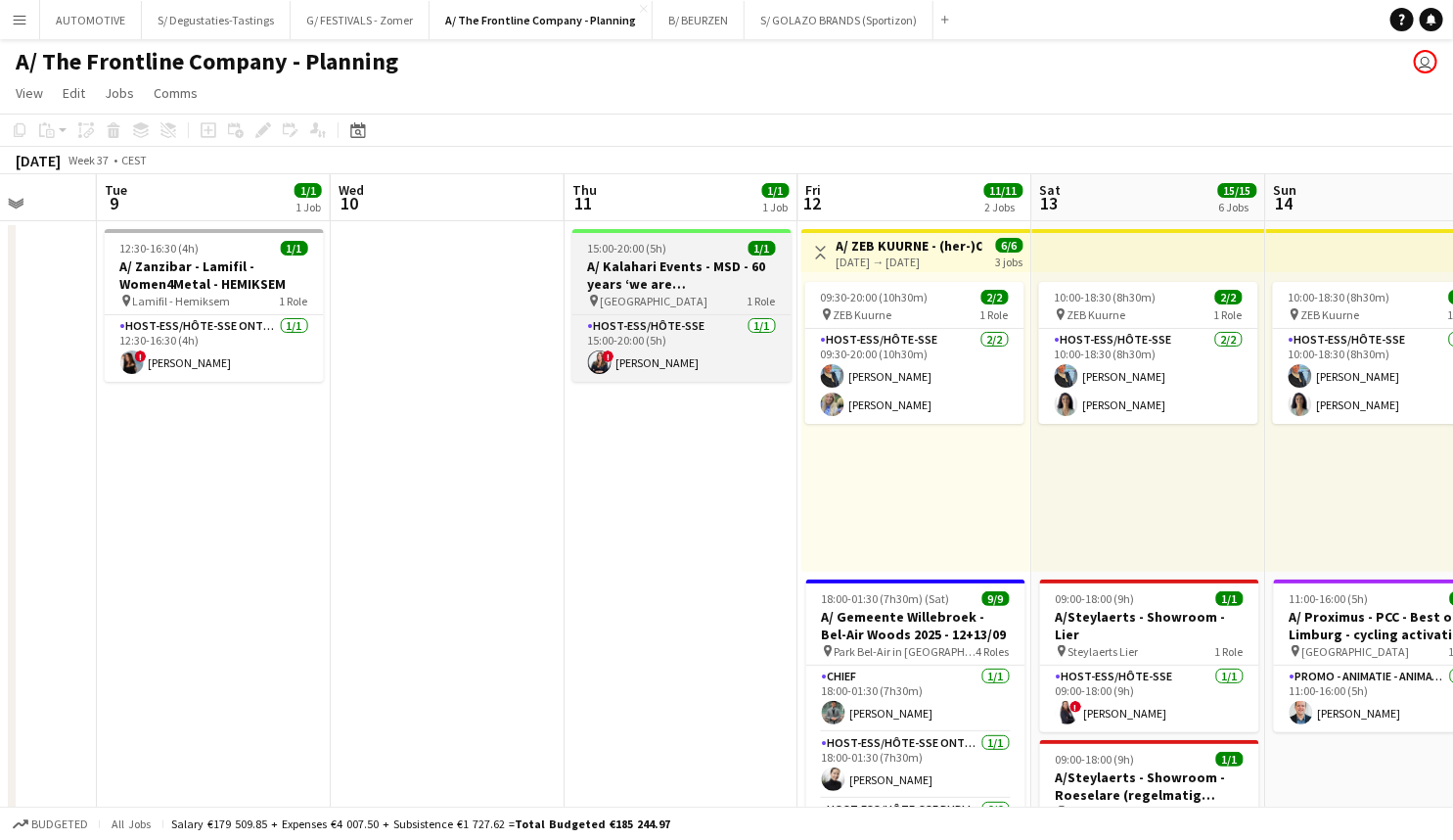
click at [677, 263] on h3 "A/ Kalahari Events - MSD - 60 years ‘we are Belgium’" at bounding box center [682, 275] width 219 height 35
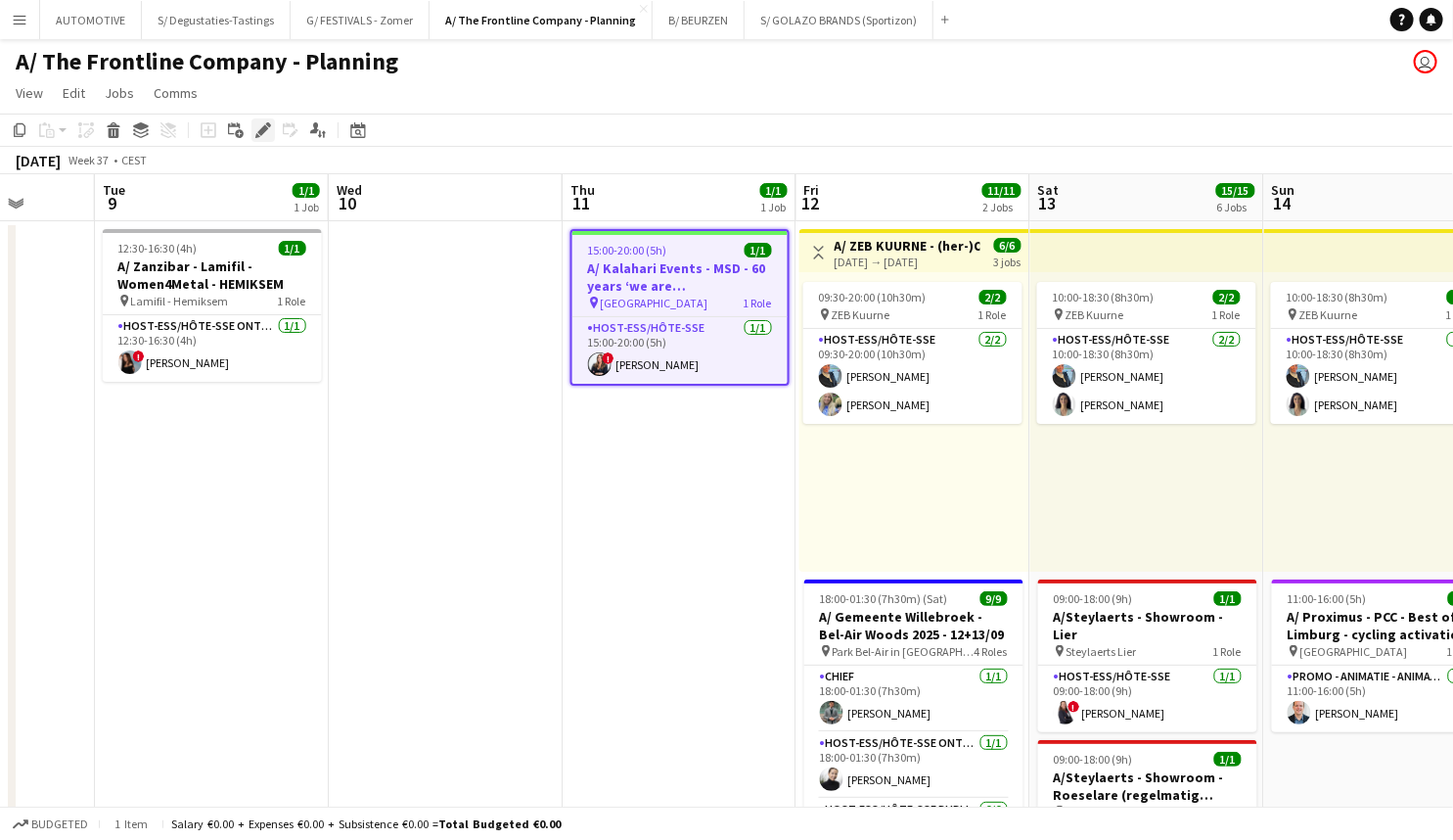
click at [260, 131] on icon at bounding box center [263, 130] width 11 height 11
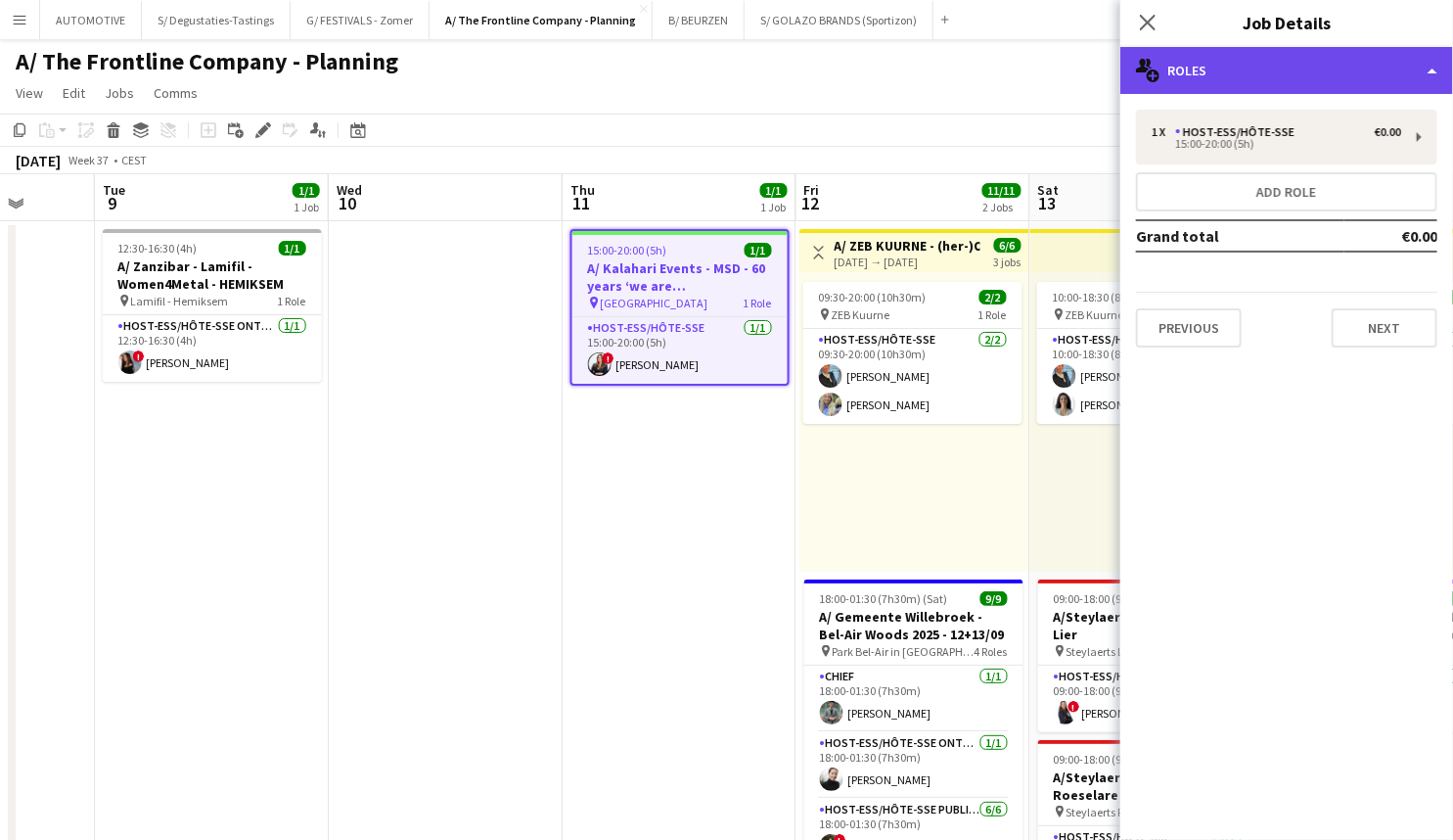
click at [1254, 88] on div "multiple-users-add Roles" at bounding box center [1287, 70] width 332 height 47
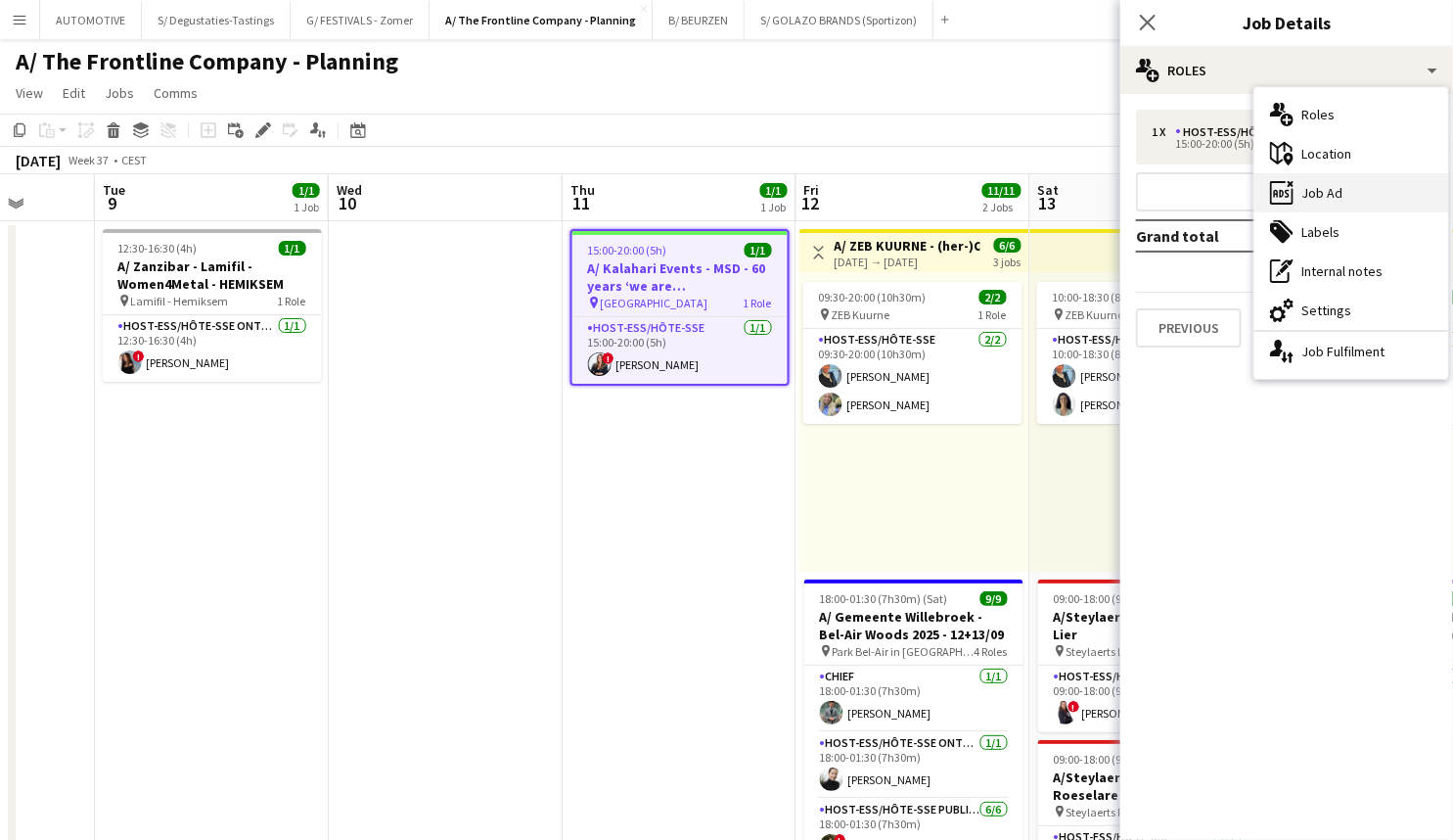
click at [1347, 186] on div "ads-window Job Ad" at bounding box center [1351, 192] width 194 height 39
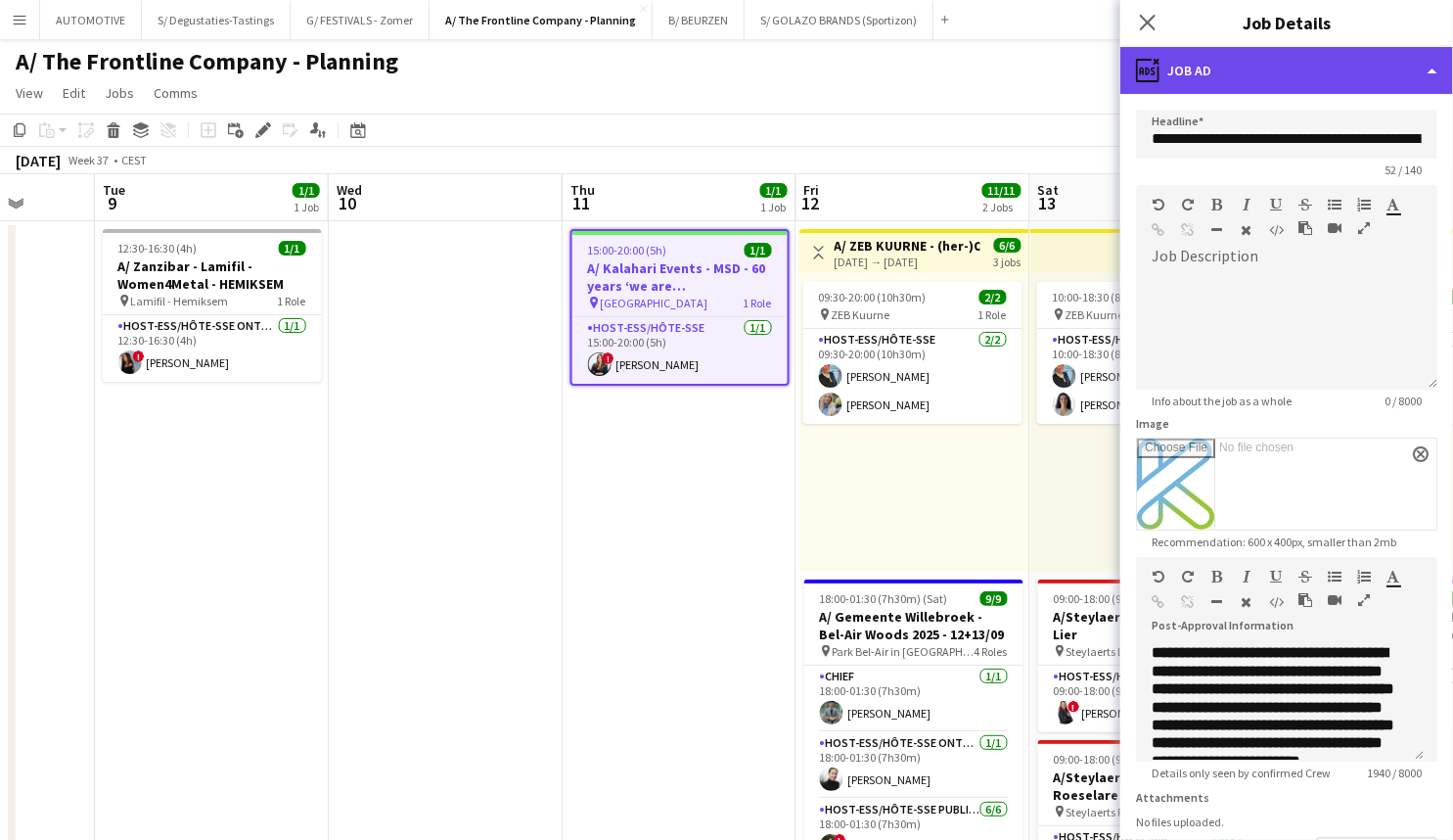
click at [1302, 50] on div "ads-window Job Ad" at bounding box center [1287, 70] width 332 height 47
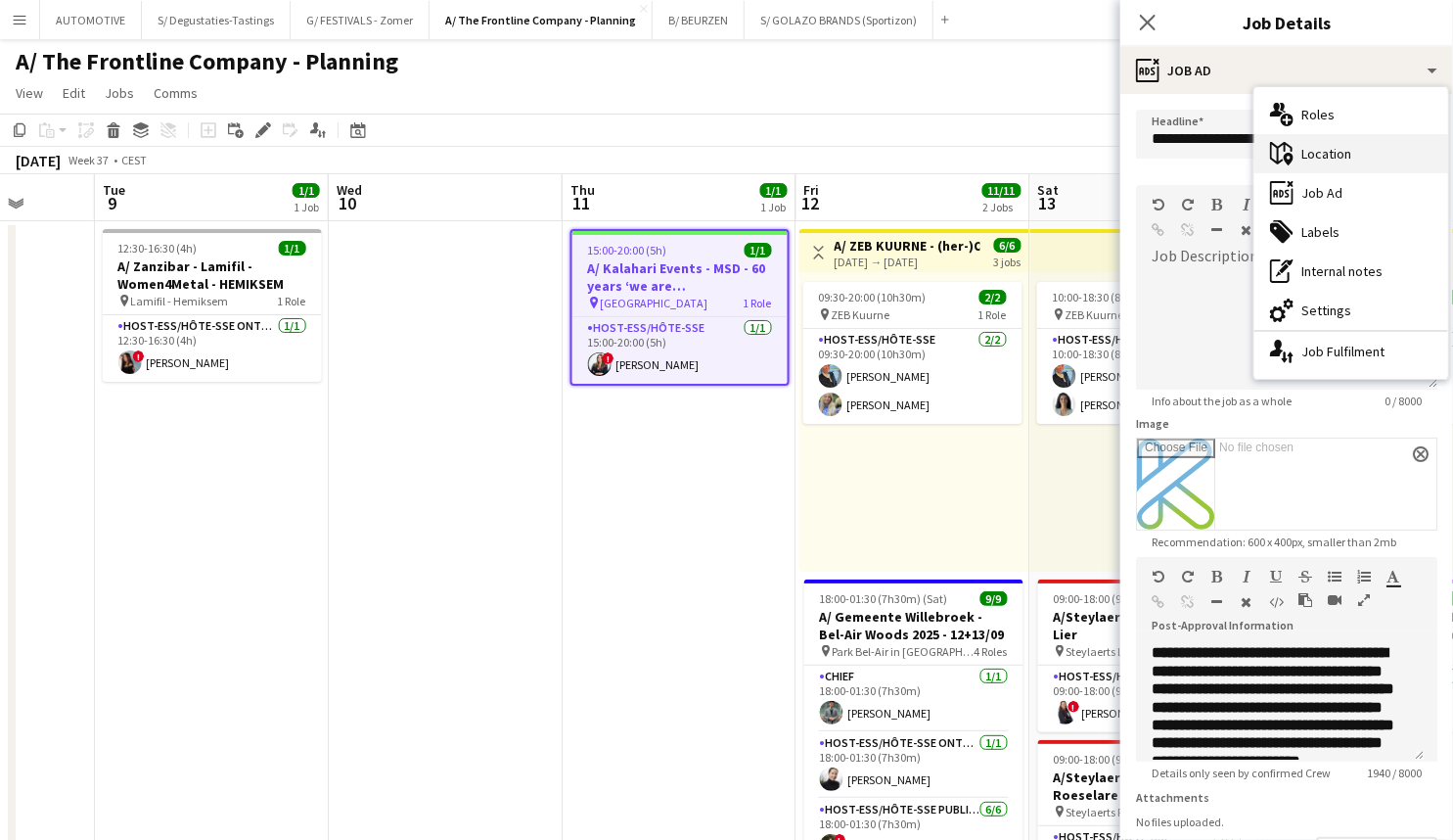
click at [1341, 156] on div "maps-pin-1 Location" at bounding box center [1351, 153] width 194 height 39
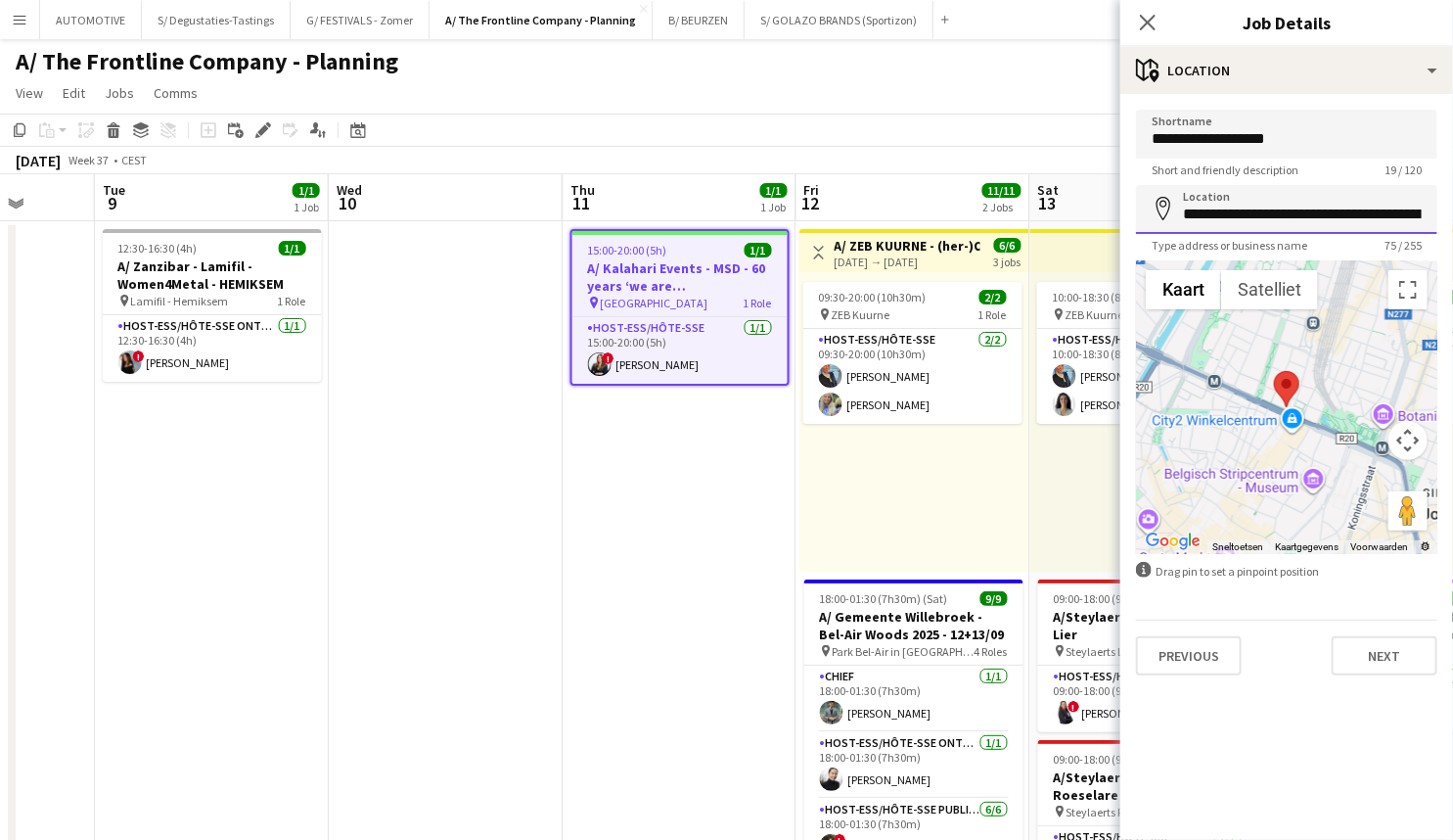
click at [1209, 215] on input "**********" at bounding box center [1287, 209] width 302 height 49
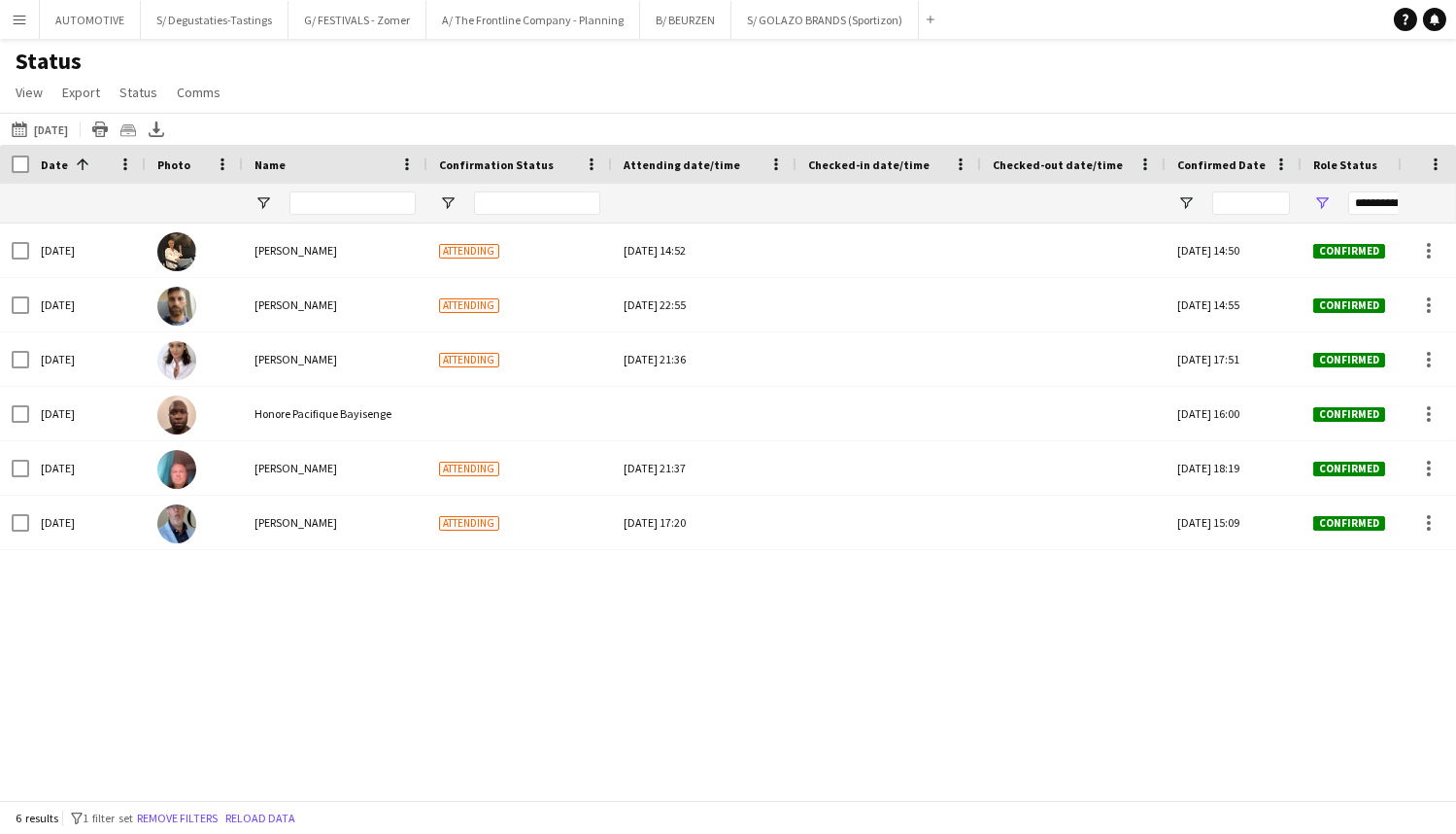
click at [26, 20] on app-icon "Menu" at bounding box center [20, 20] width 16 height 16
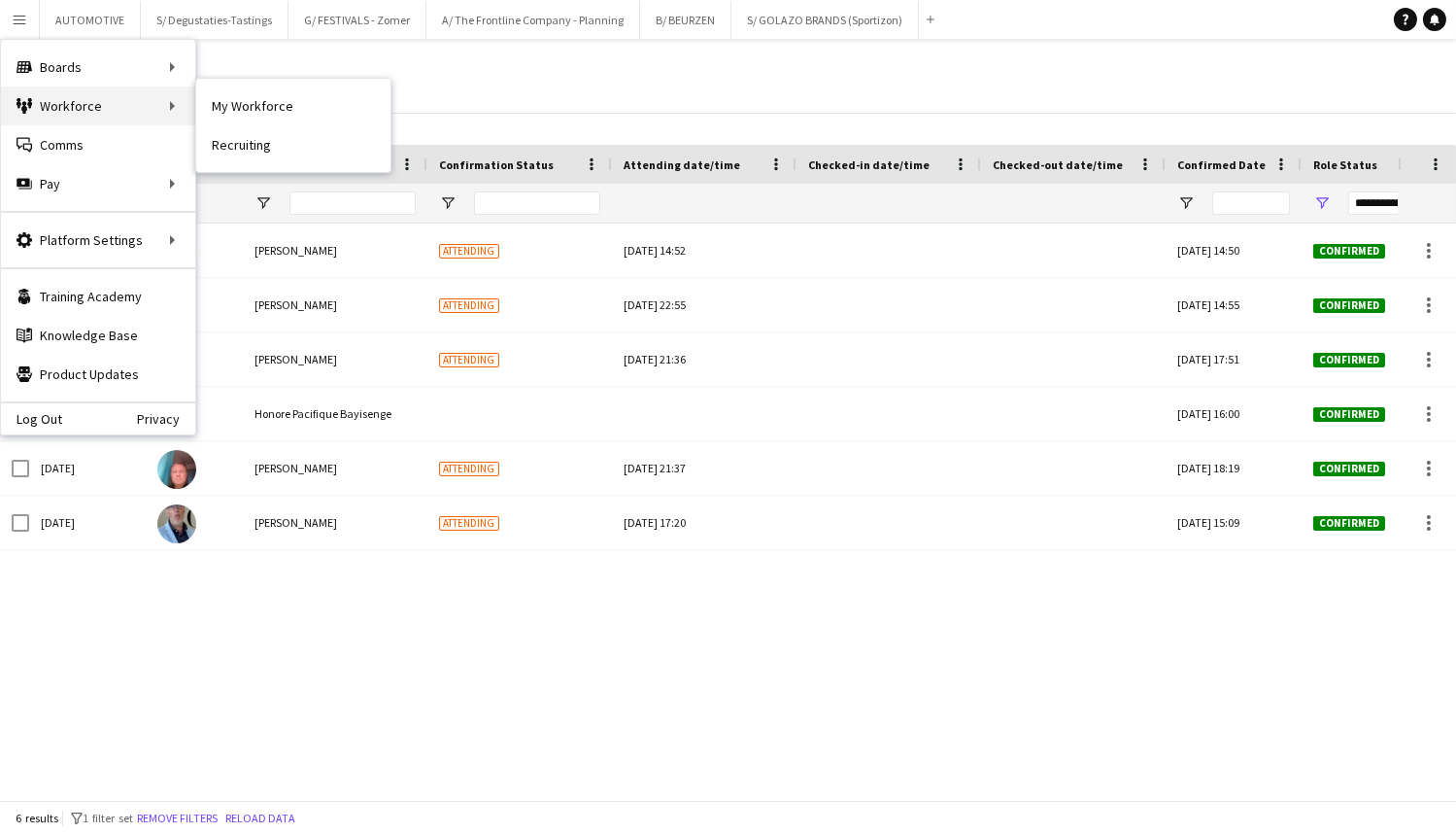
click at [128, 108] on div "Workforce Workforce" at bounding box center [98, 106] width 195 height 39
click at [236, 111] on link "My Workforce" at bounding box center [293, 106] width 195 height 39
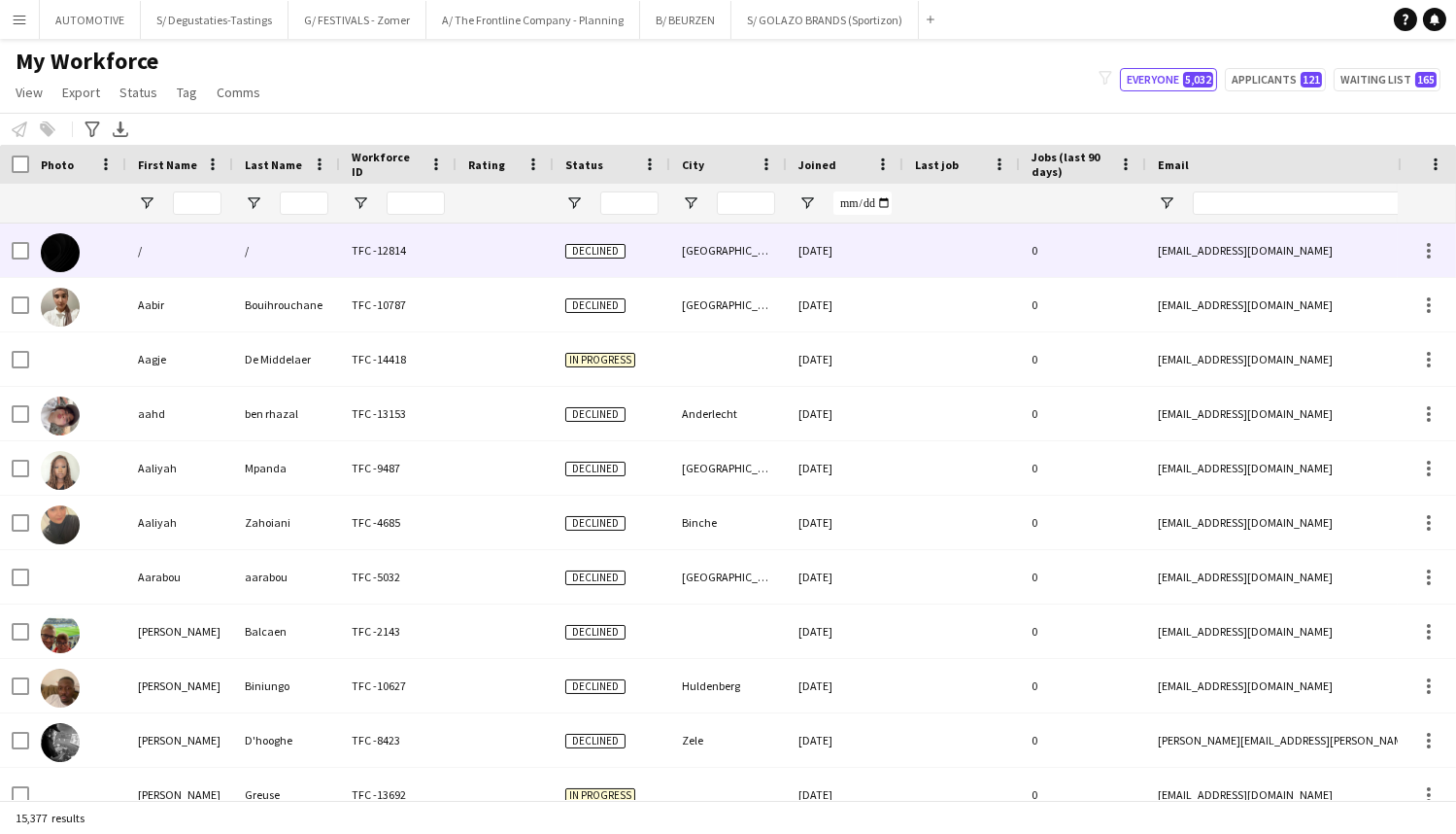
type input "******"
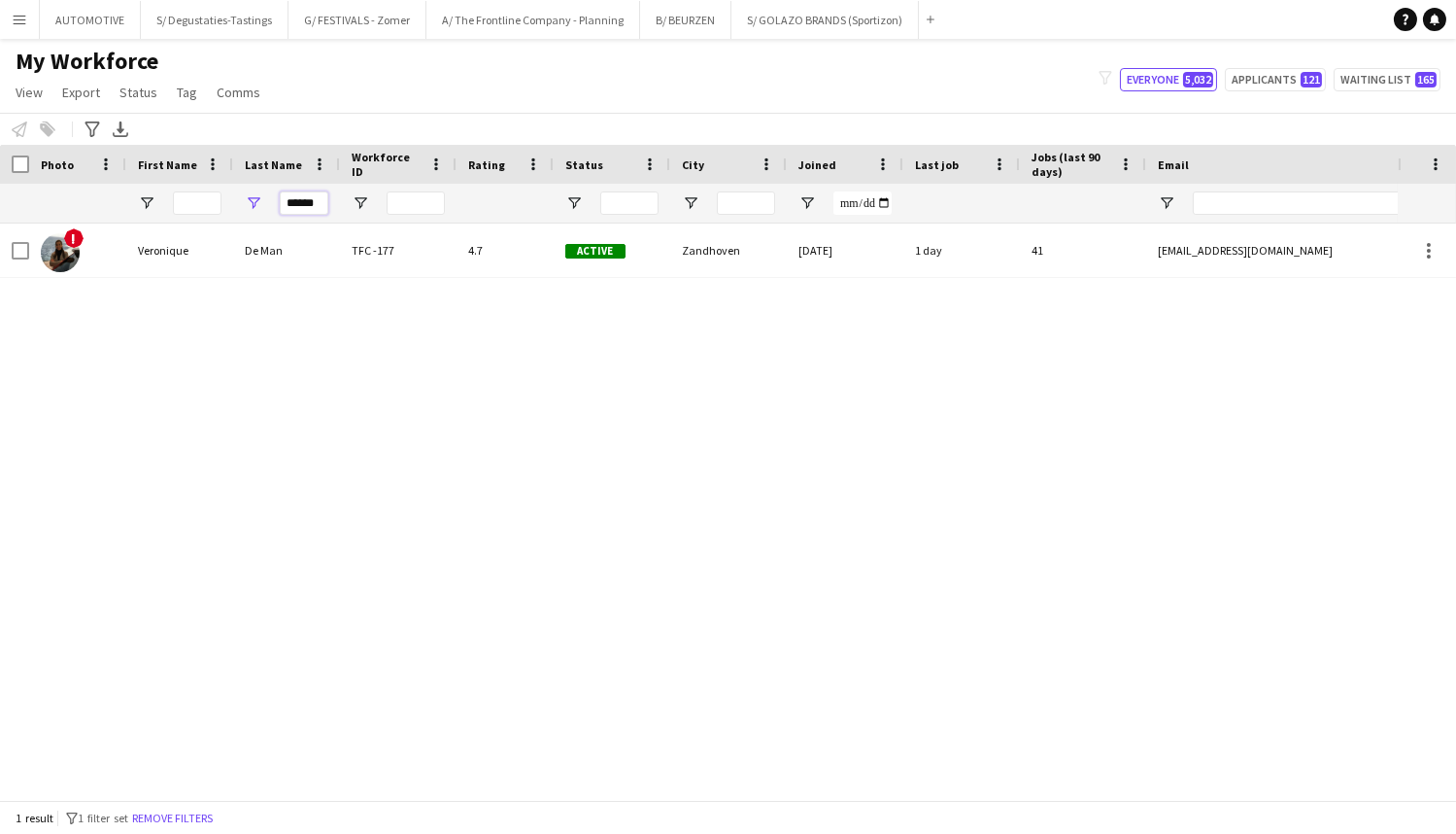
click at [295, 199] on input "******" at bounding box center [303, 204] width 48 height 24
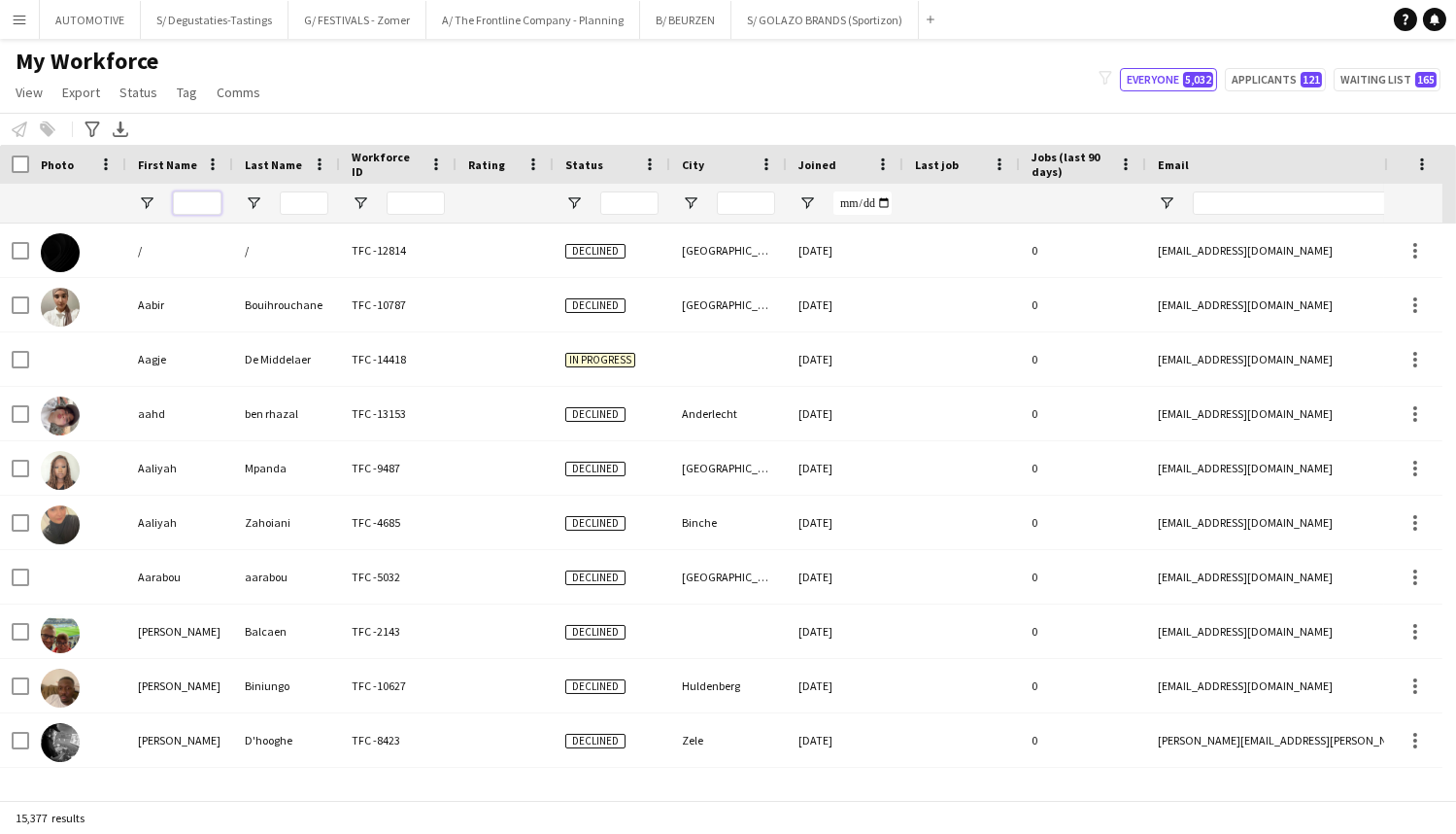
click at [204, 200] on input "First Name Filter Input" at bounding box center [197, 204] width 48 height 24
paste input "**********"
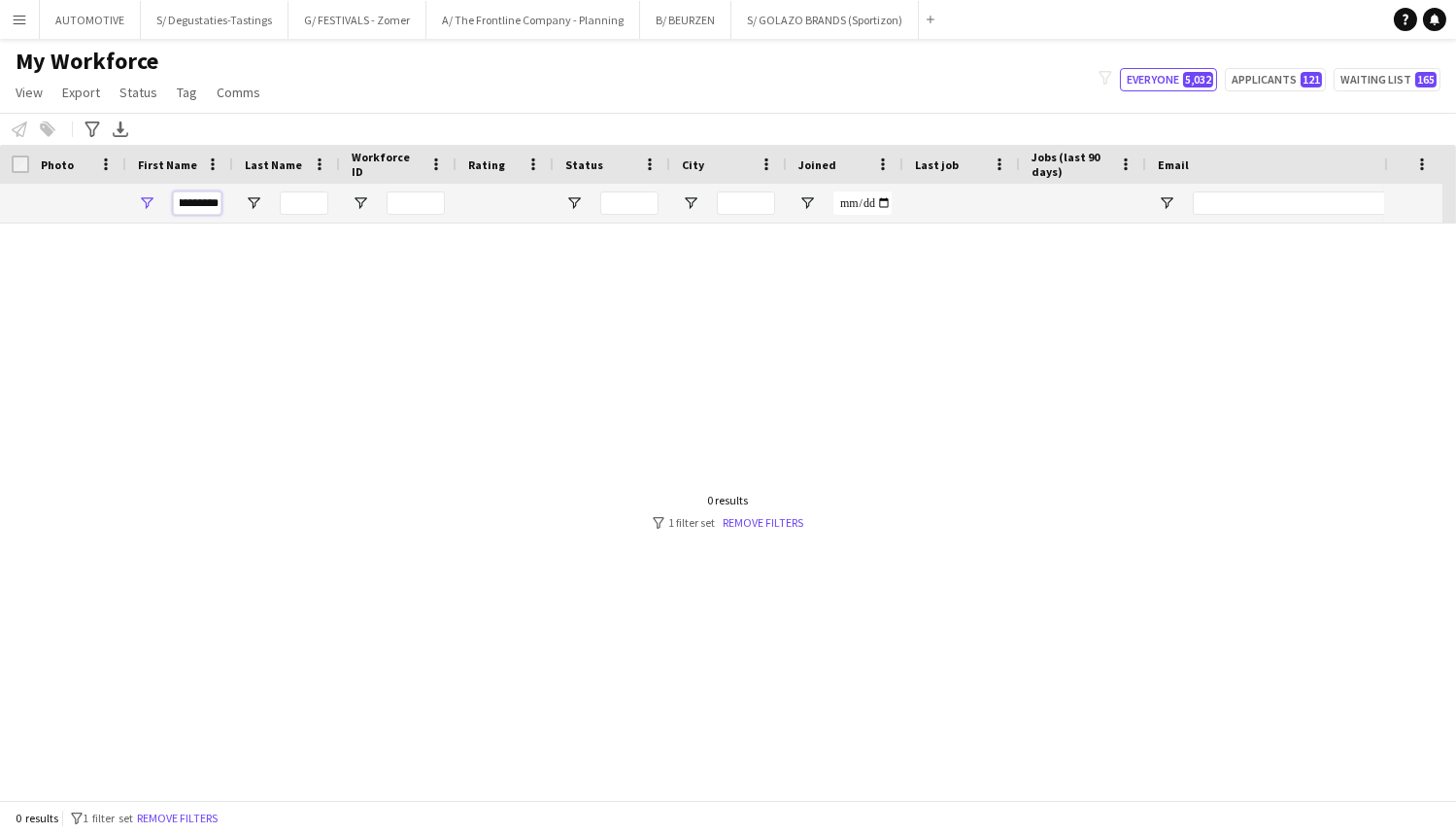
click at [201, 204] on input "**********" at bounding box center [197, 204] width 48 height 24
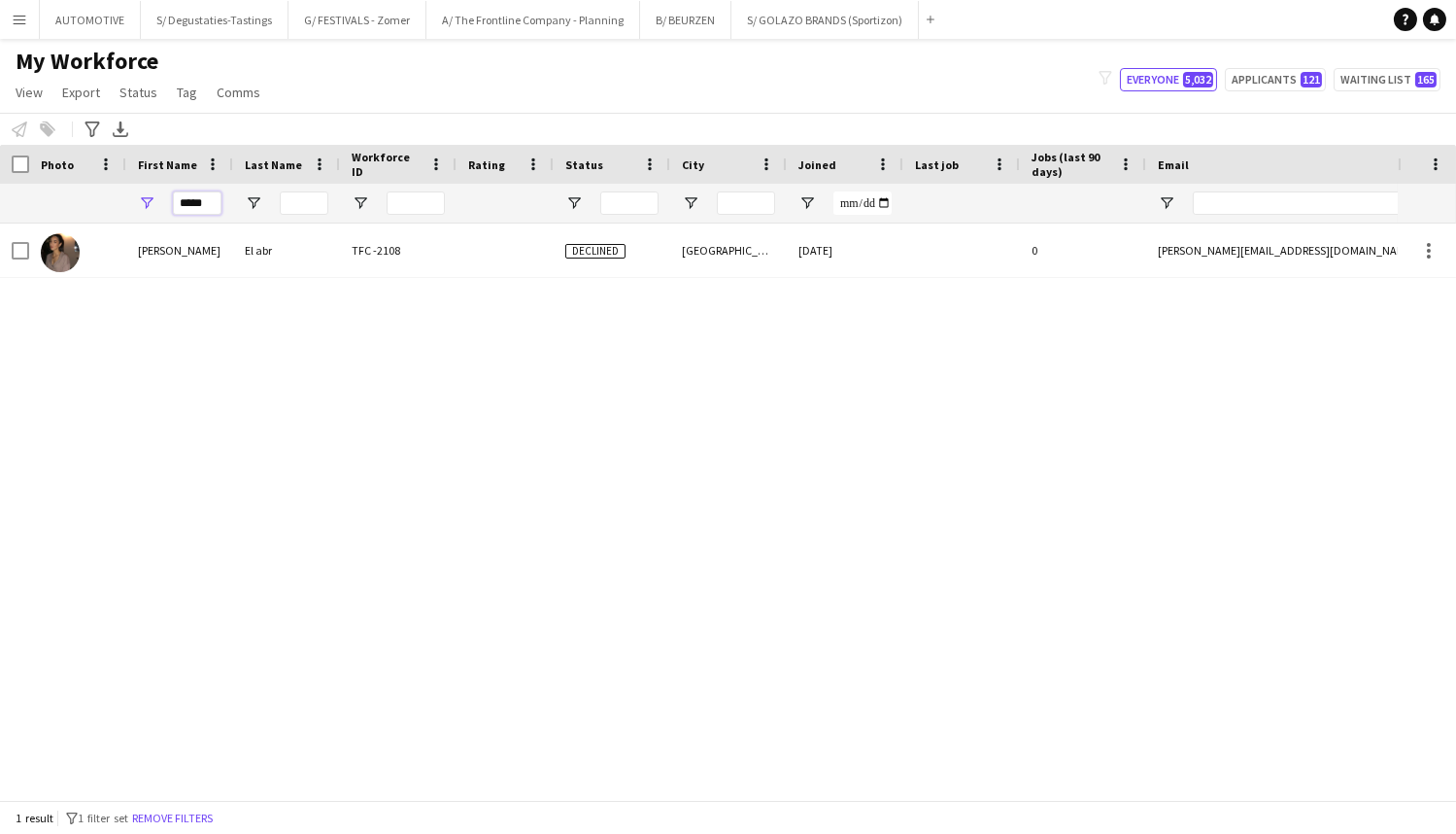
type input "*****"
click at [284, 205] on input "Last Name Filter Input" at bounding box center [303, 204] width 48 height 24
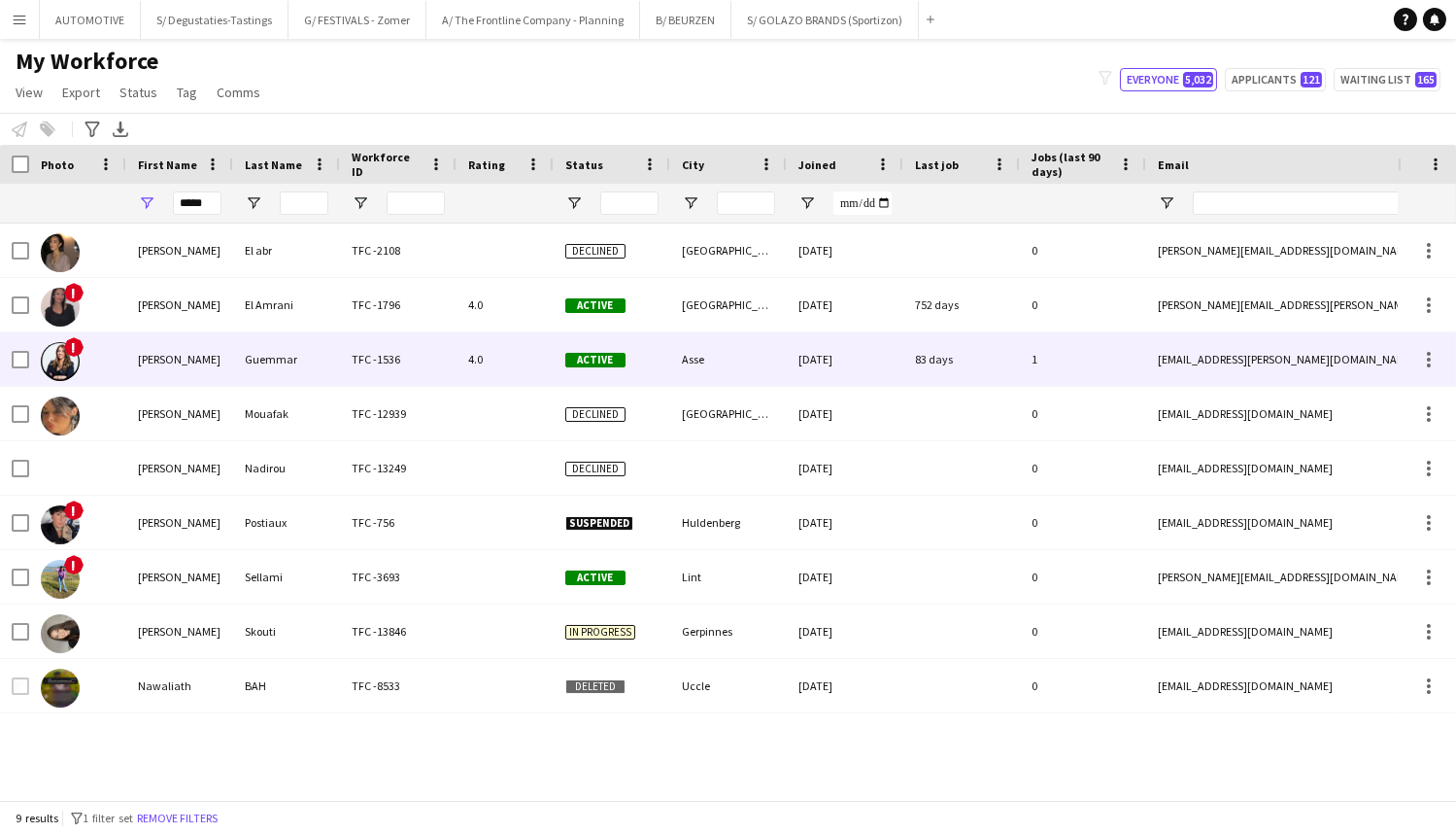
click at [278, 362] on div "Guemmar" at bounding box center [286, 359] width 107 height 53
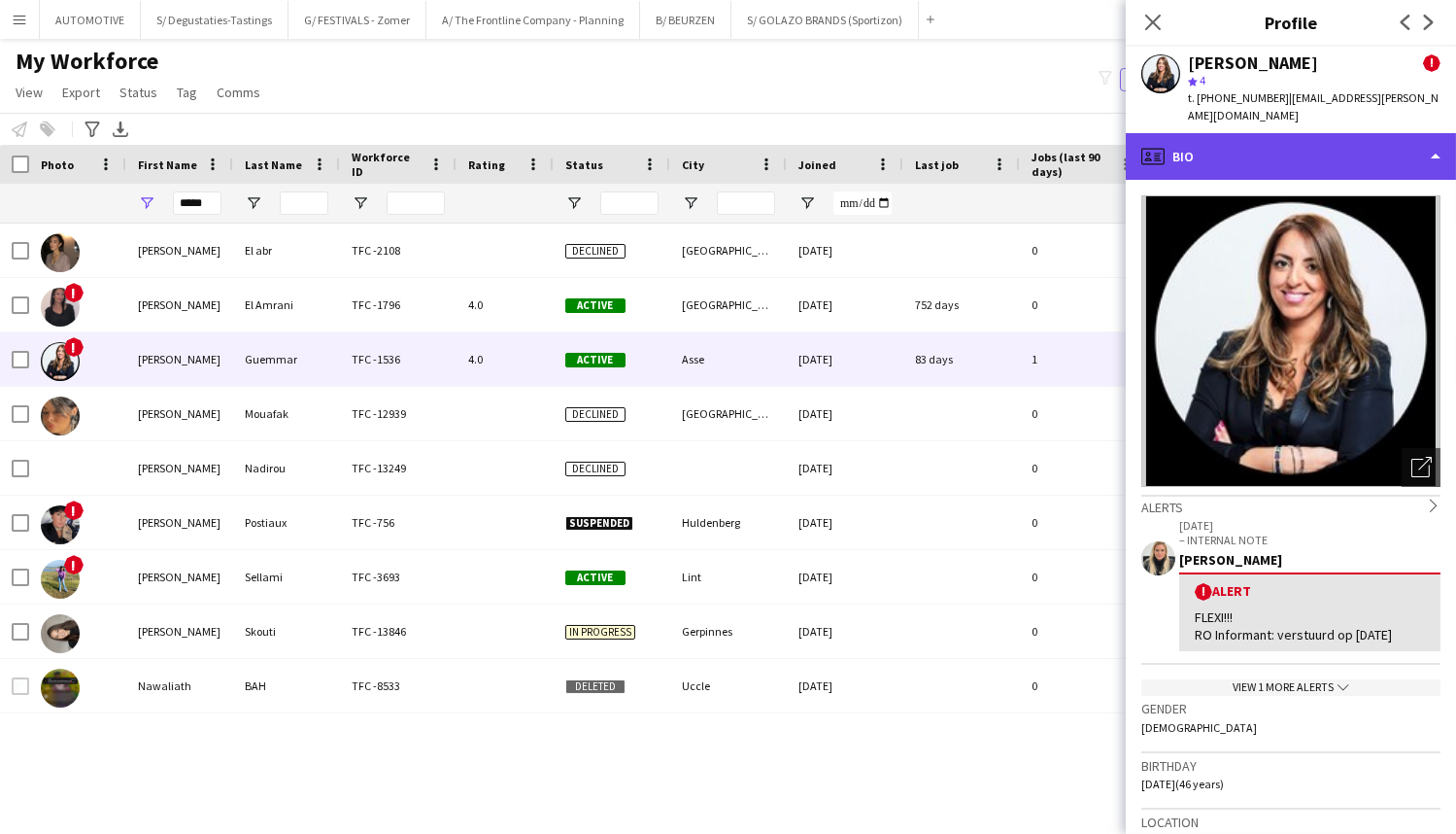
click at [1225, 151] on div "profile Bio" at bounding box center [1291, 156] width 330 height 46
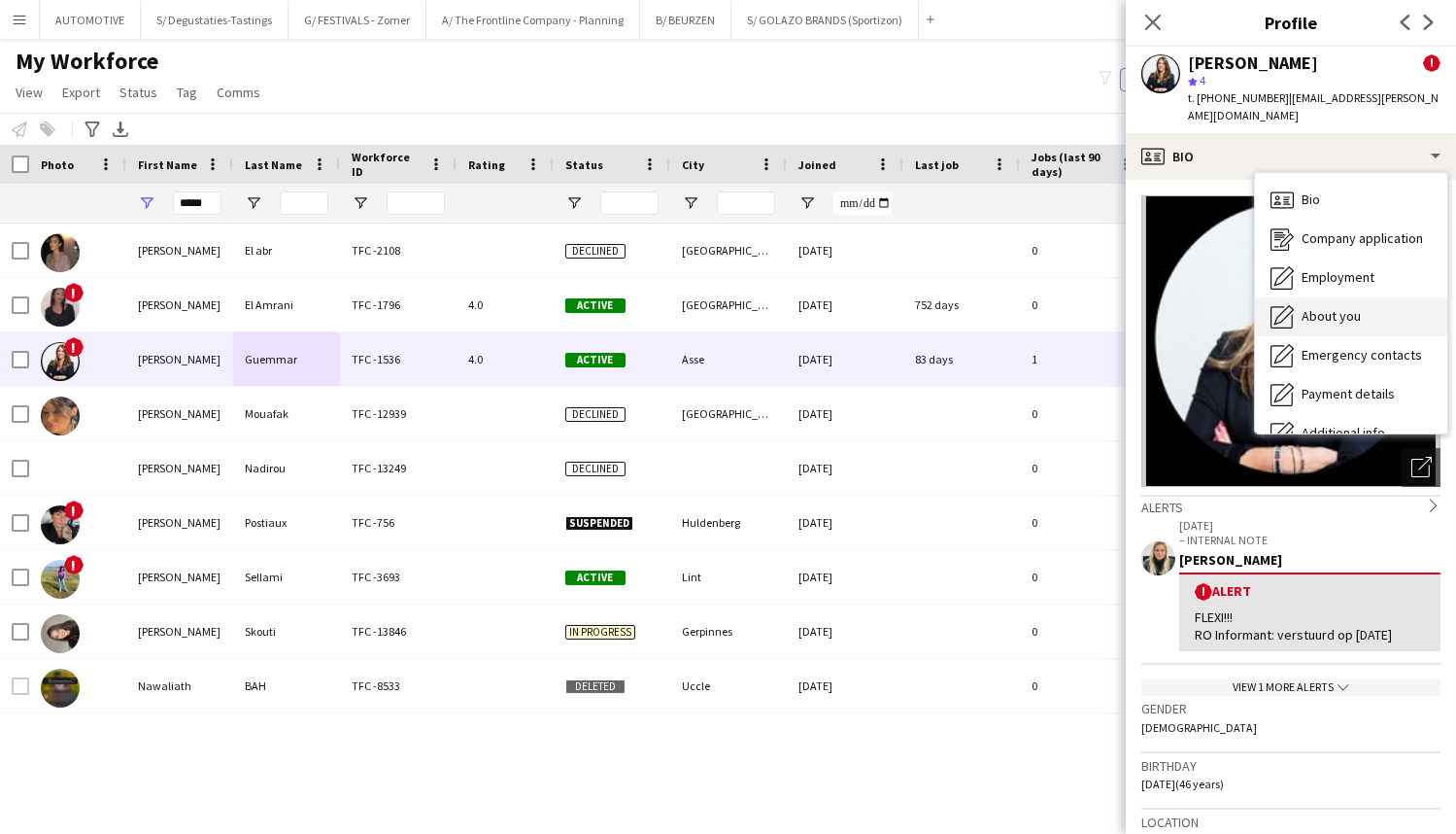
click at [1331, 307] on span "About you" at bounding box center [1332, 316] width 59 height 18
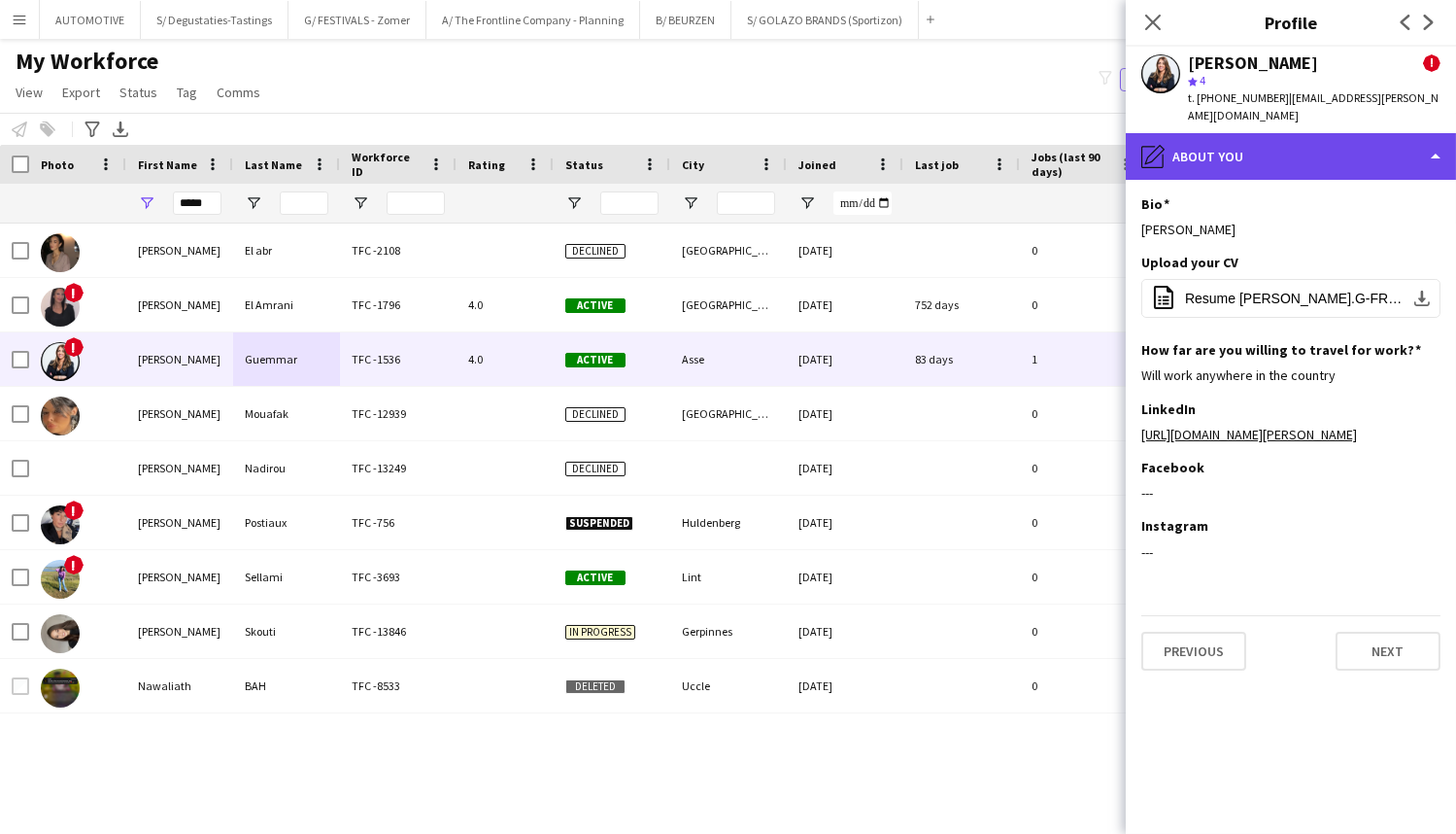
click at [1226, 155] on div "pencil4 About you" at bounding box center [1291, 156] width 330 height 46
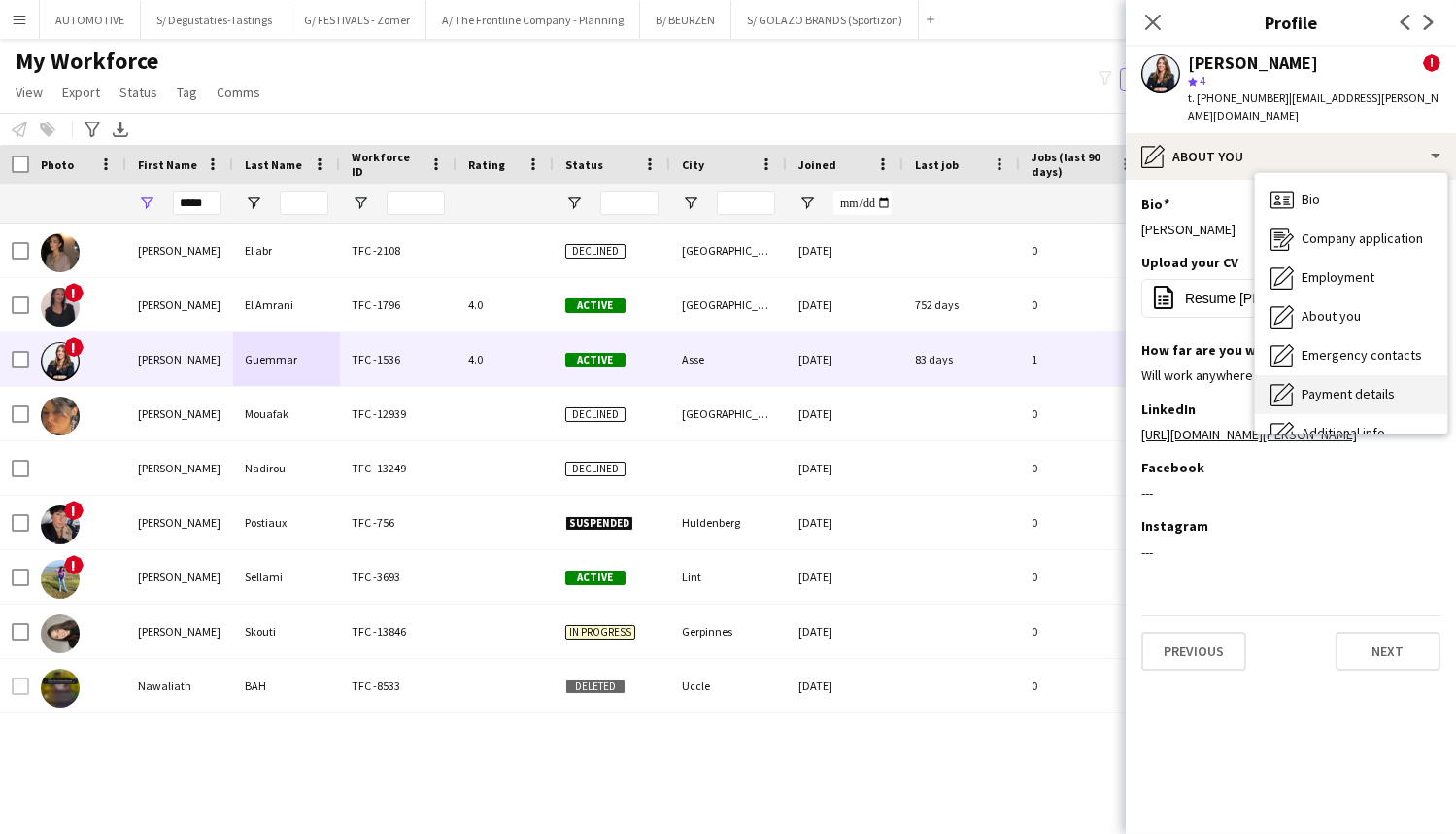
click at [1334, 384] on span "Payment details" at bounding box center [1348, 393] width 93 height 18
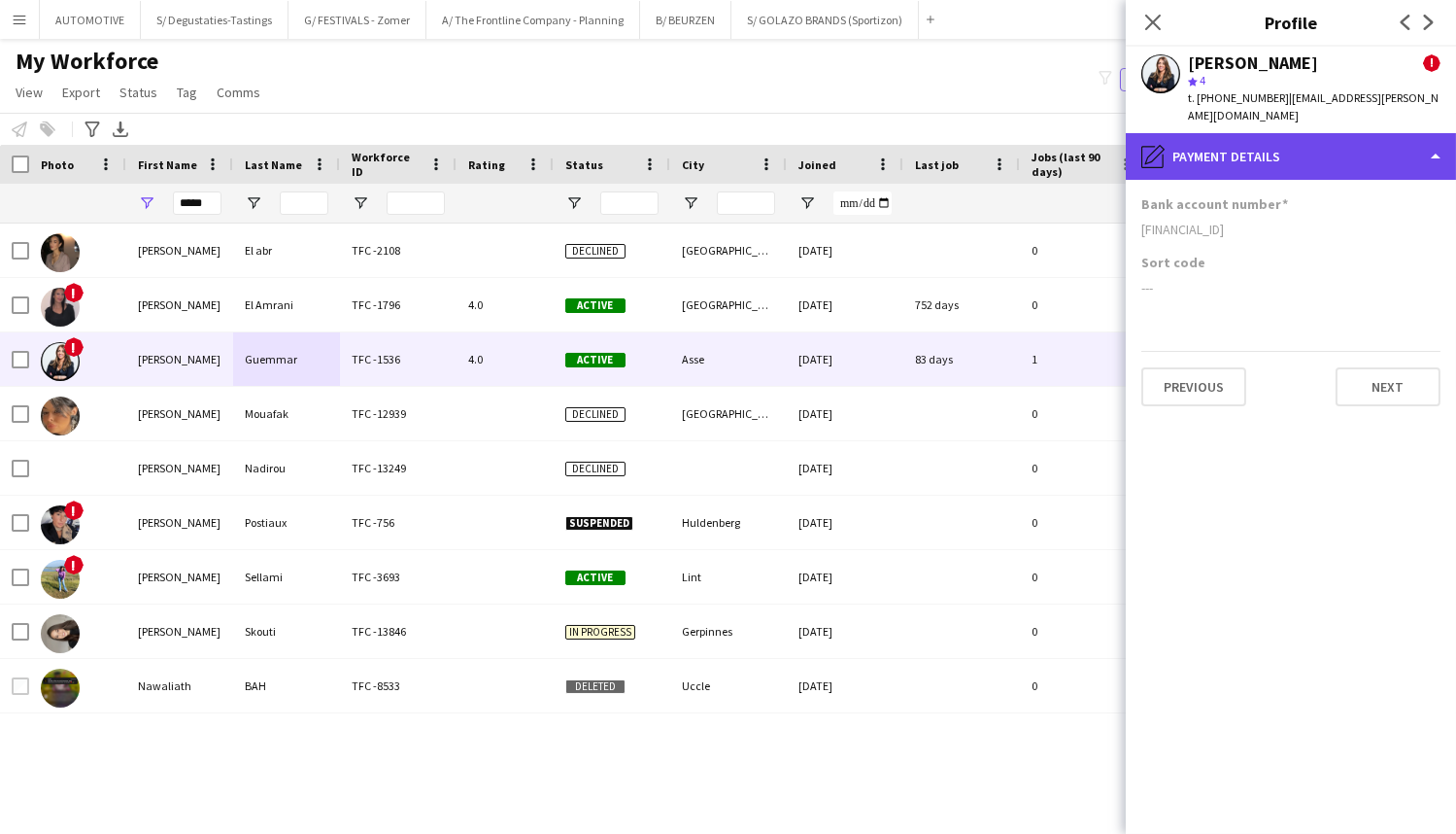
click at [1252, 133] on div "pencil4 Payment details" at bounding box center [1291, 156] width 330 height 46
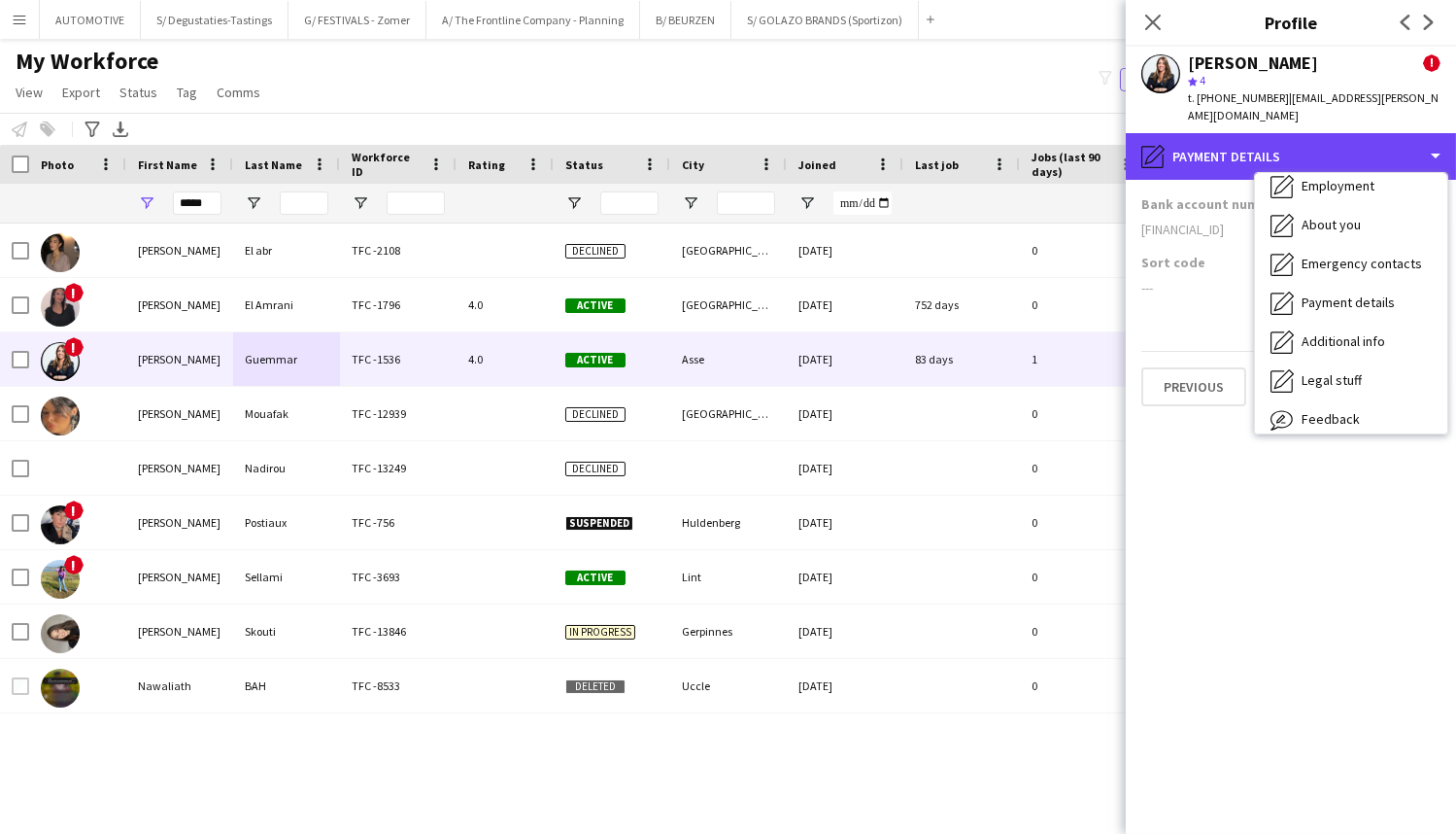
scroll to position [143, 0]
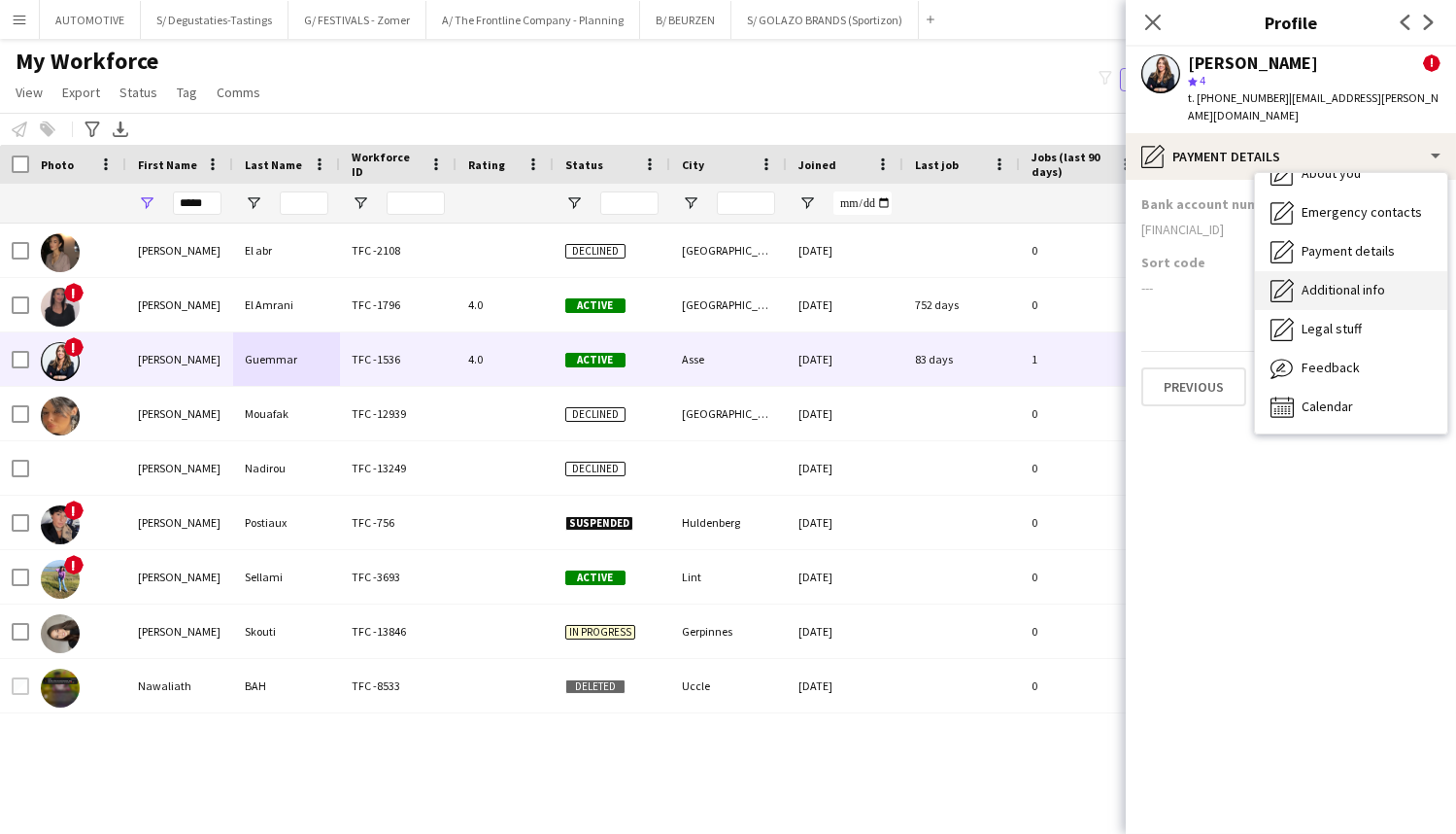
click at [1336, 281] on span "Additional info" at bounding box center [1343, 290] width 84 height 18
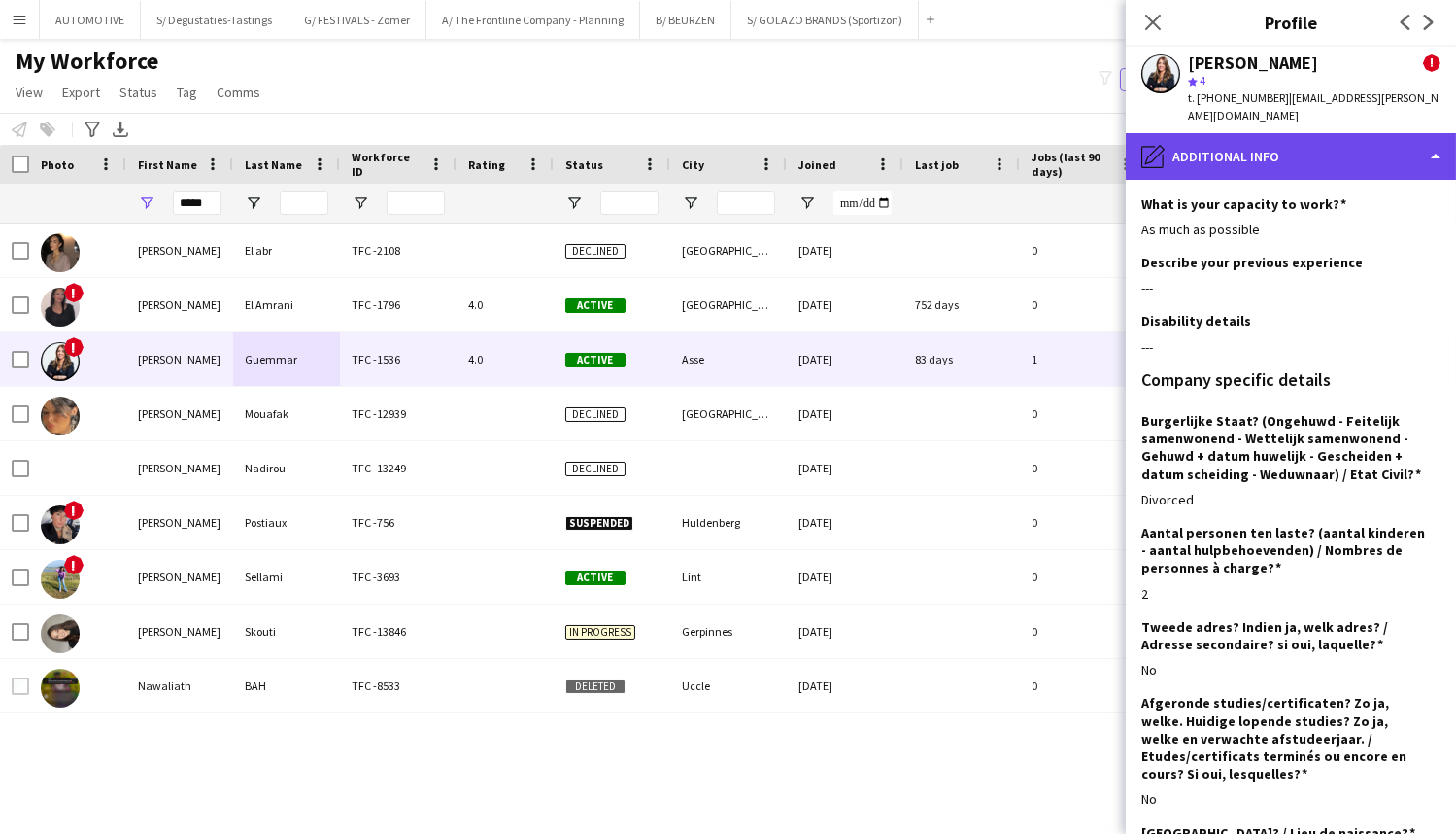
click at [1286, 146] on div "pencil4 Additional info" at bounding box center [1291, 156] width 330 height 46
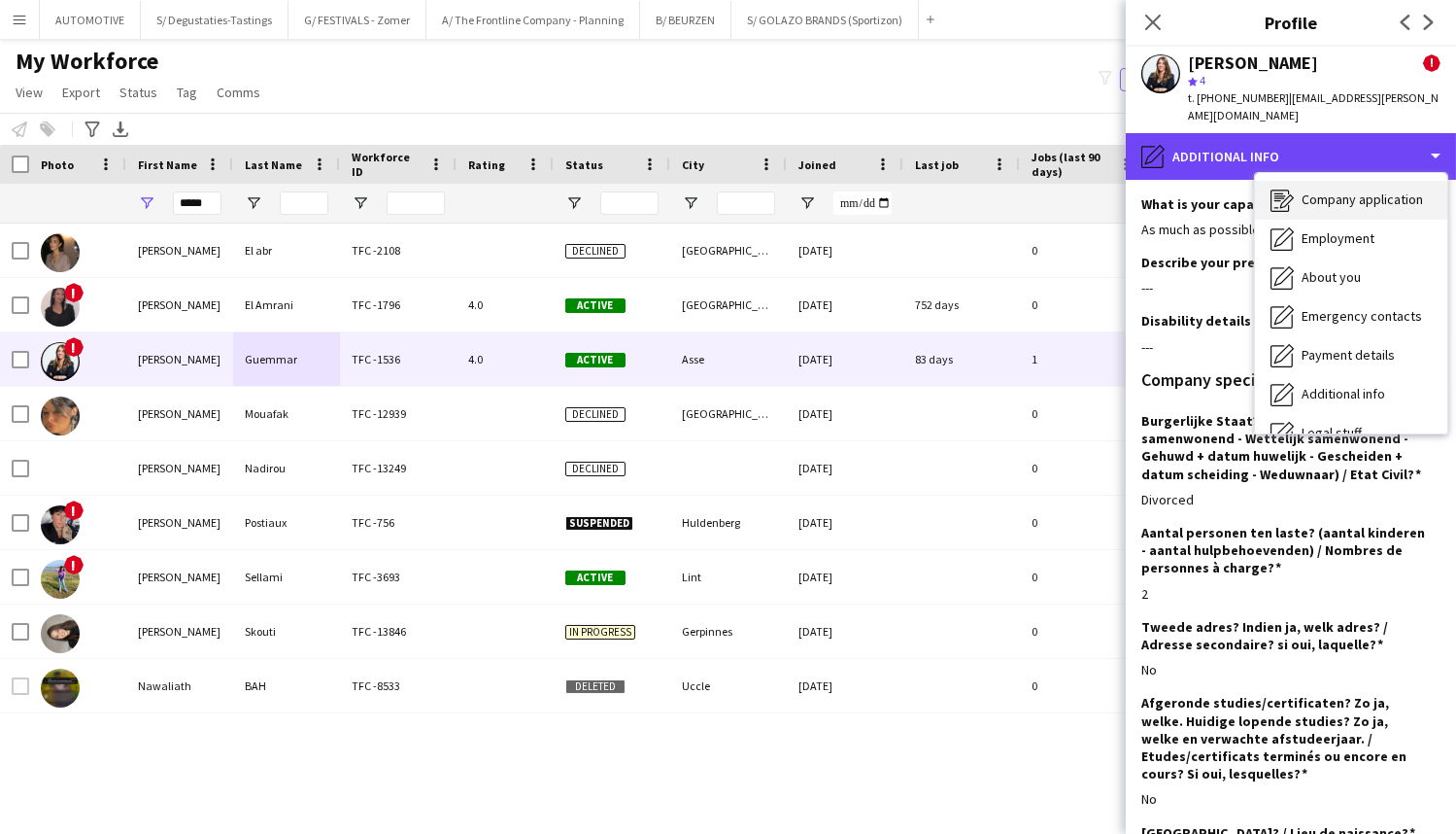
scroll to position [0, 0]
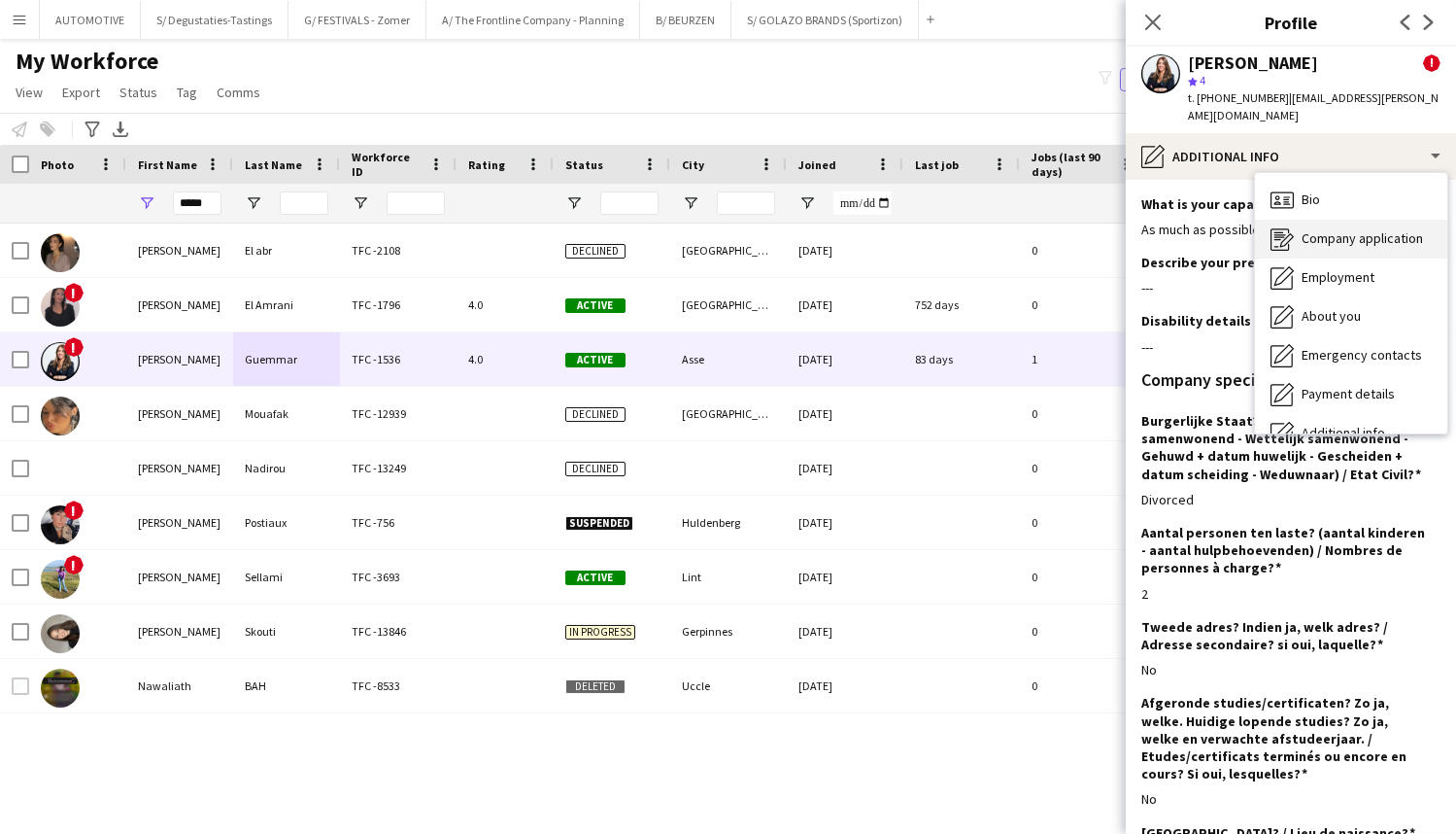
click at [1348, 237] on div "Company application Company application" at bounding box center [1350, 238] width 193 height 39
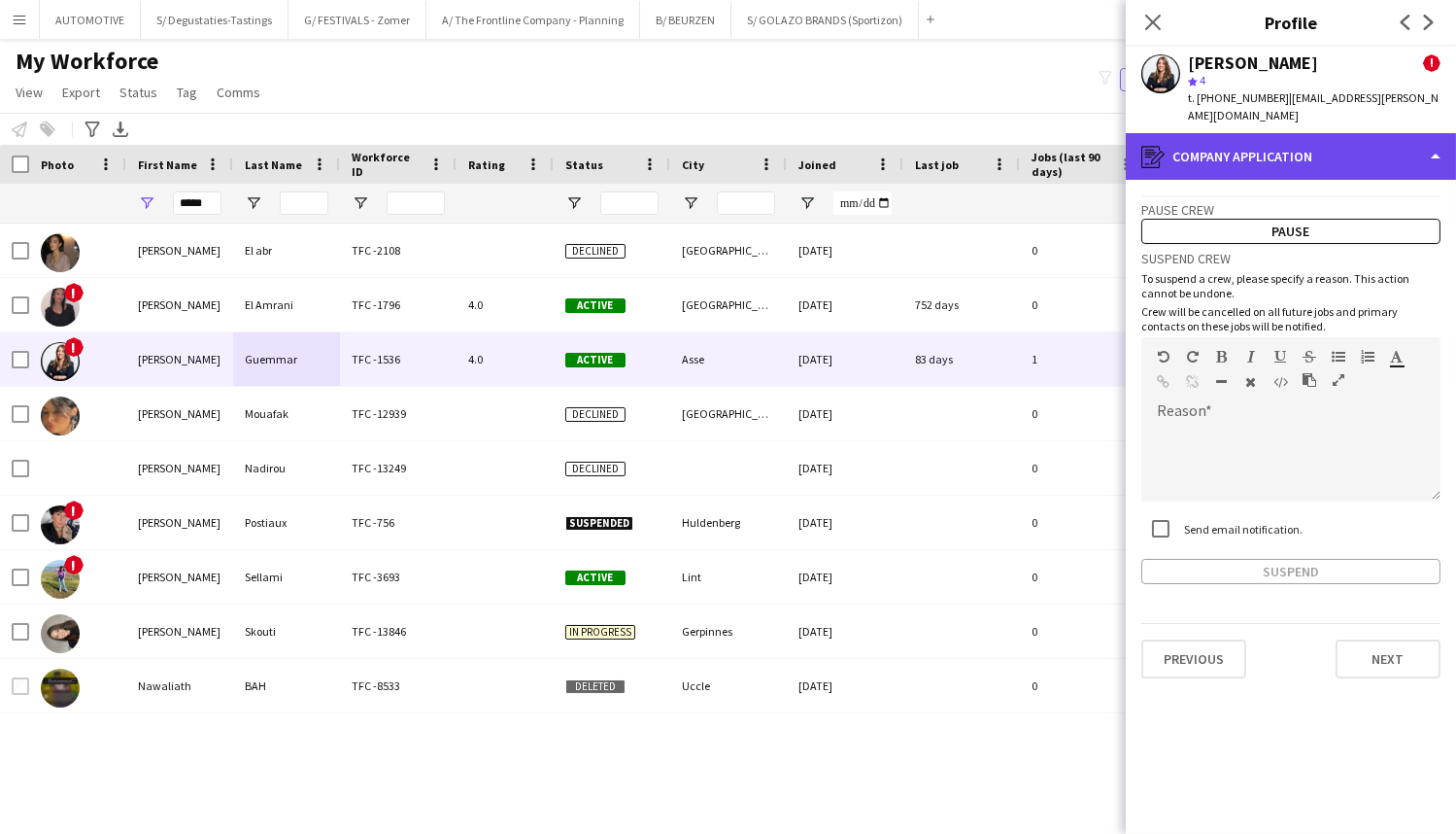
click at [1280, 146] on div "register Company application" at bounding box center [1291, 156] width 330 height 46
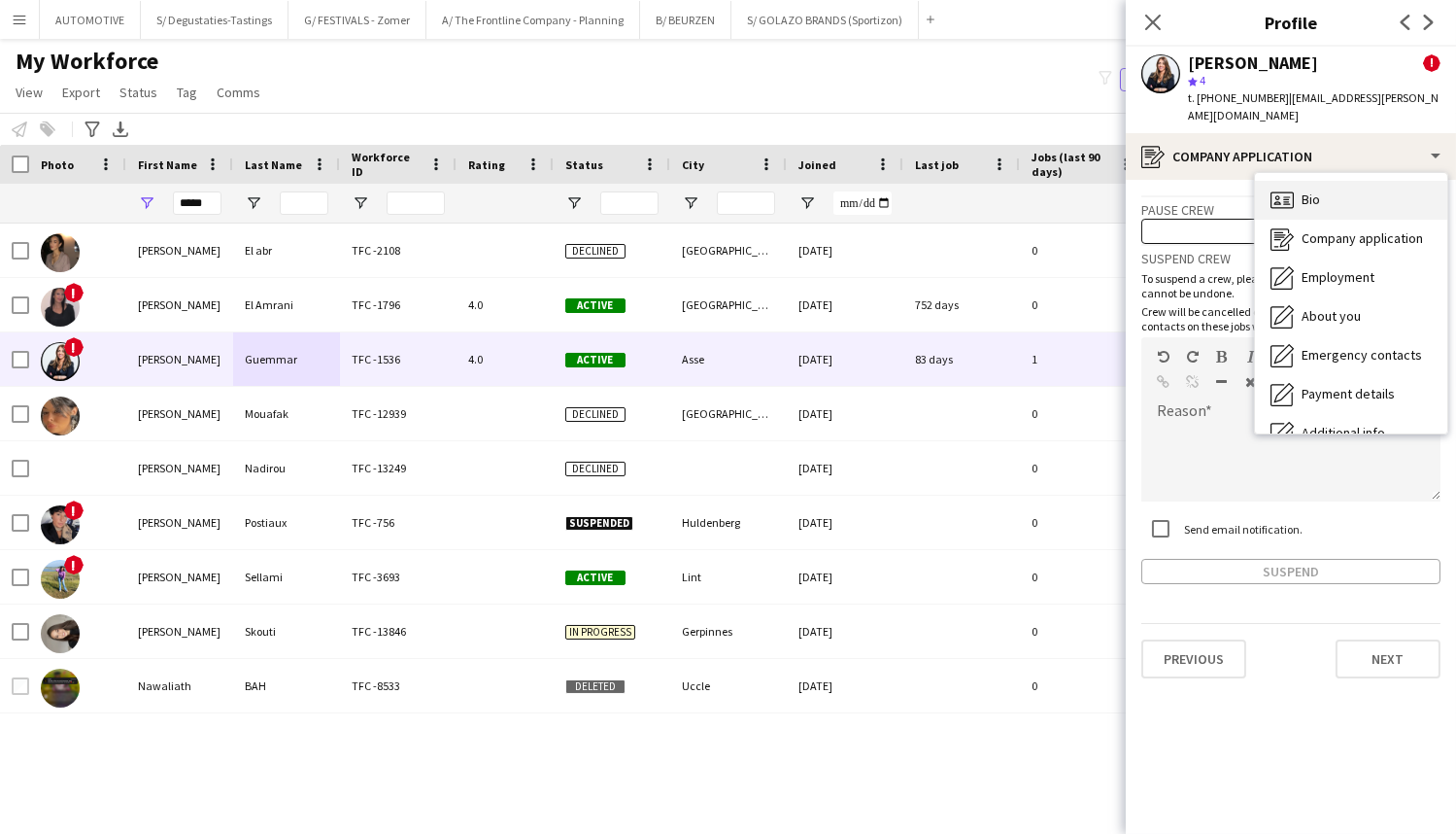
click at [1358, 181] on div "Bio Bio" at bounding box center [1350, 200] width 193 height 39
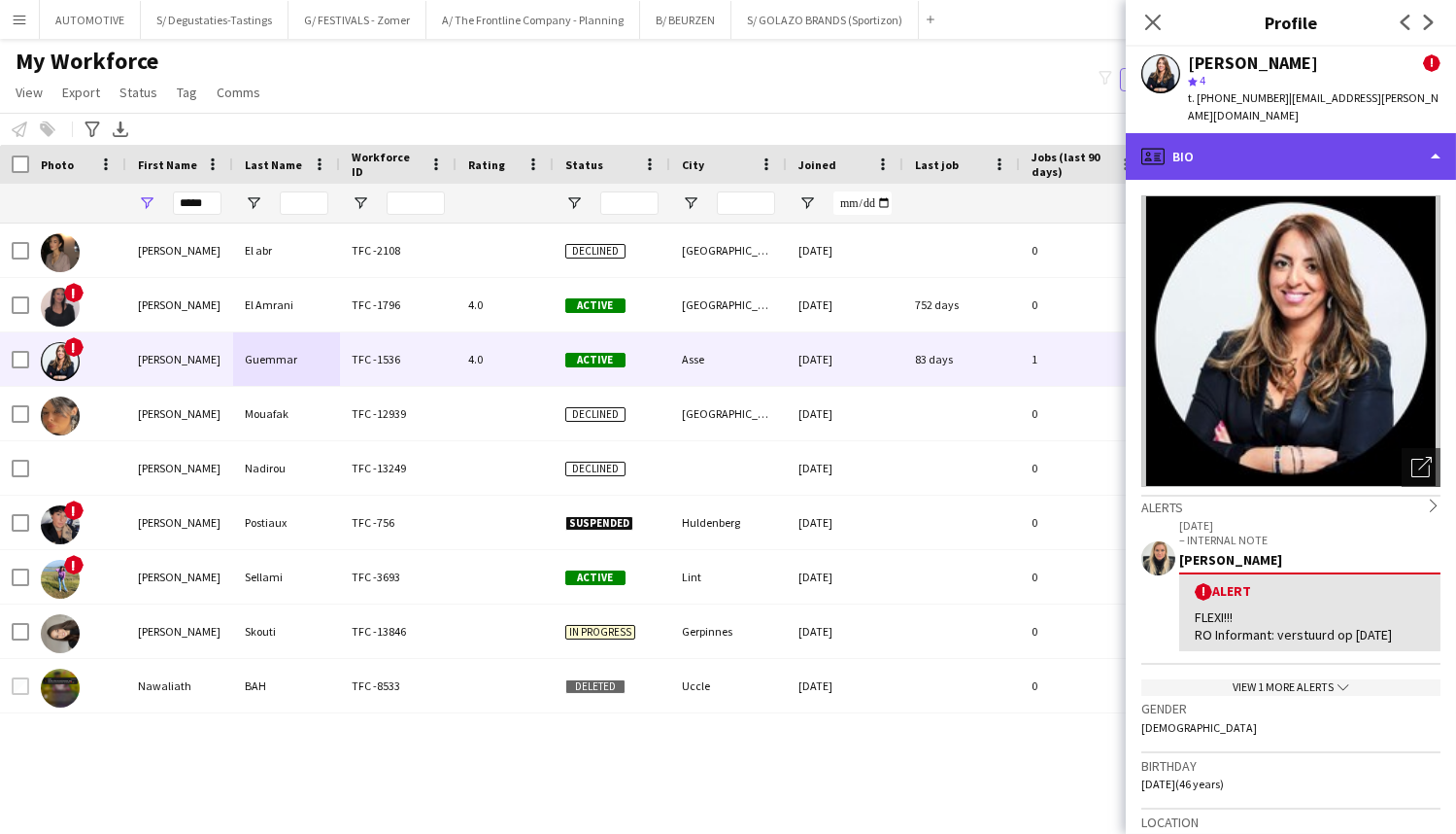
click at [1262, 147] on div "profile Bio" at bounding box center [1291, 156] width 330 height 46
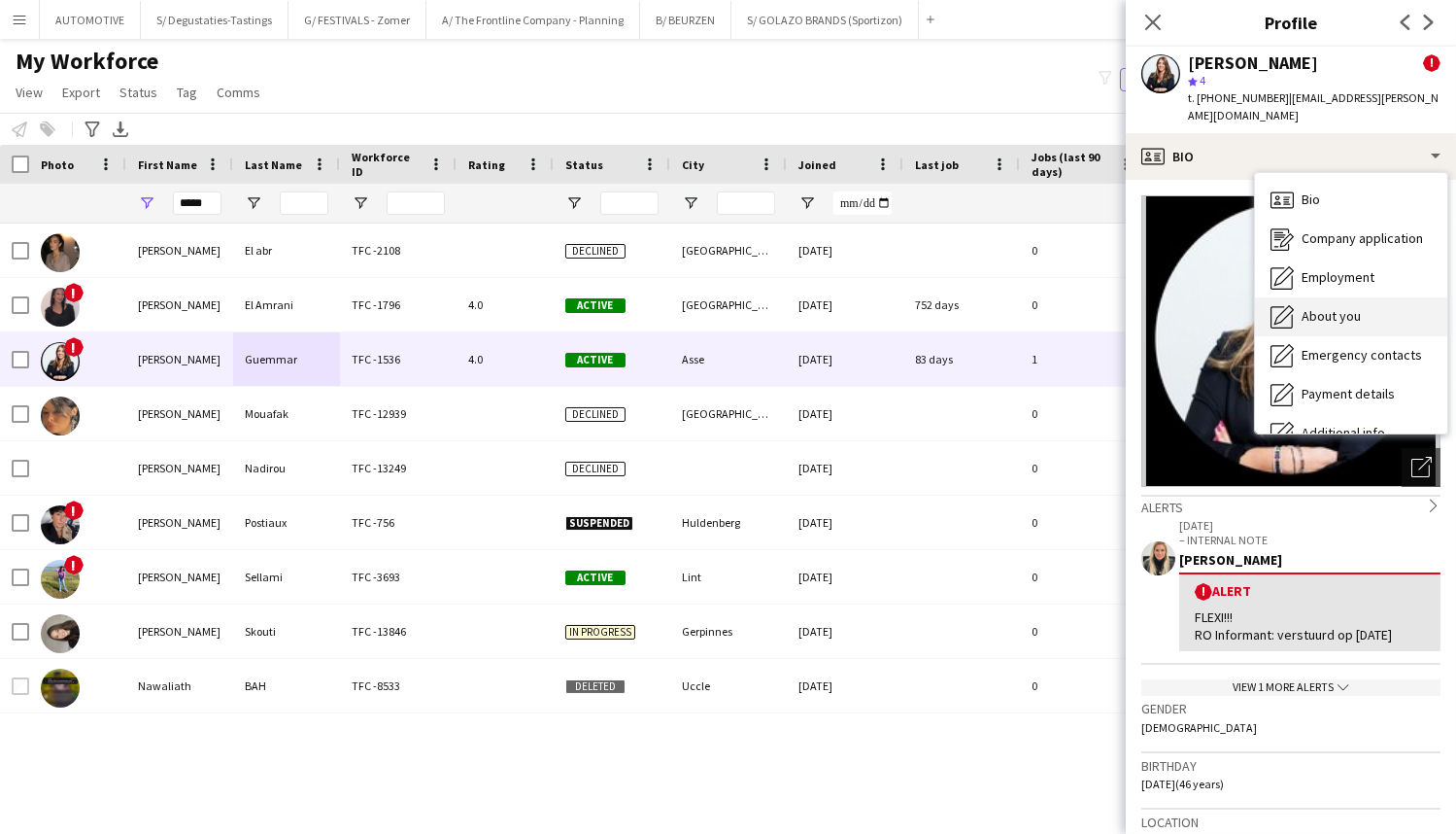
click at [1339, 307] on span "About you" at bounding box center [1332, 316] width 59 height 18
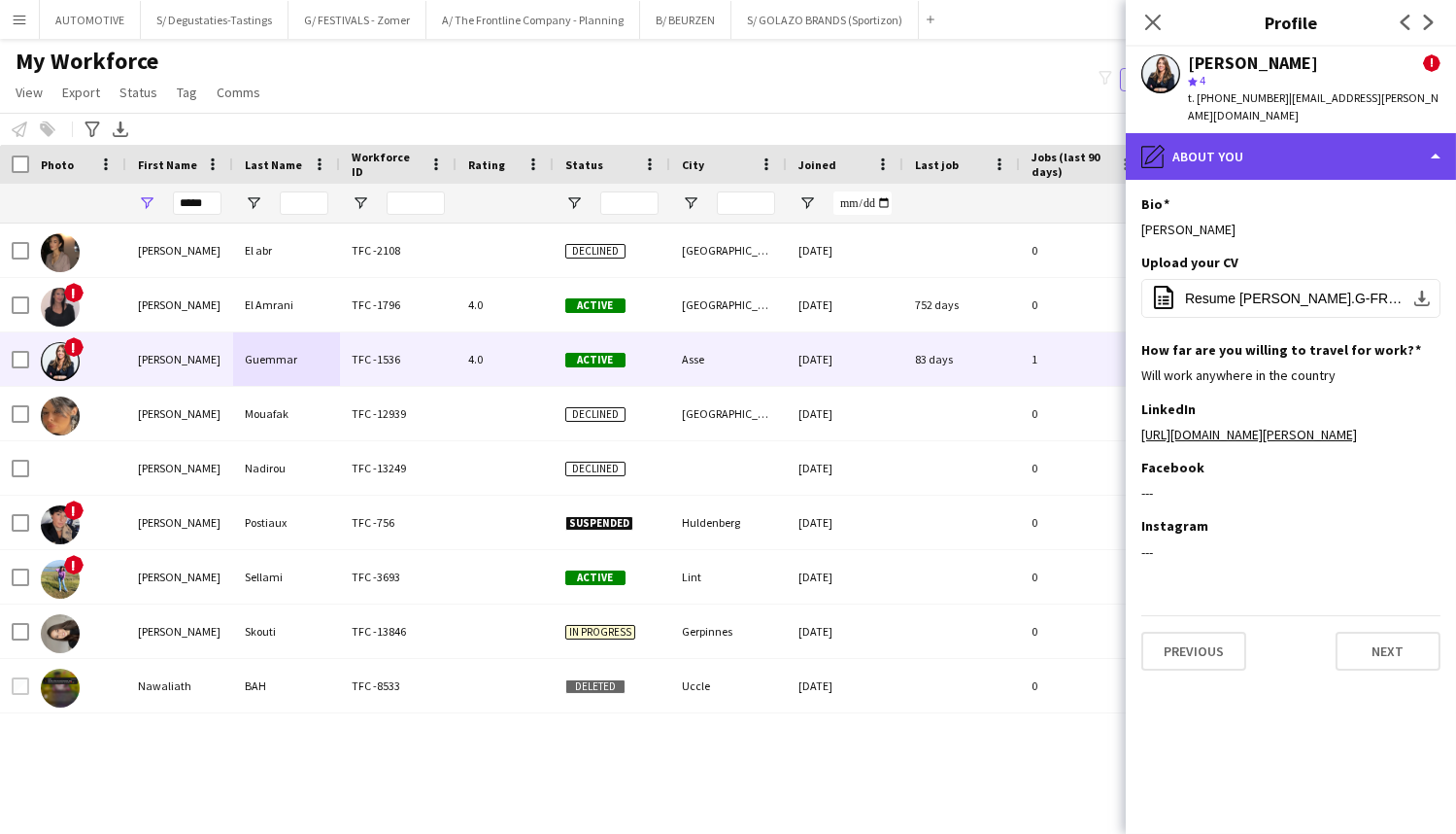
click at [1256, 133] on div "pencil4 About you" at bounding box center [1291, 156] width 330 height 46
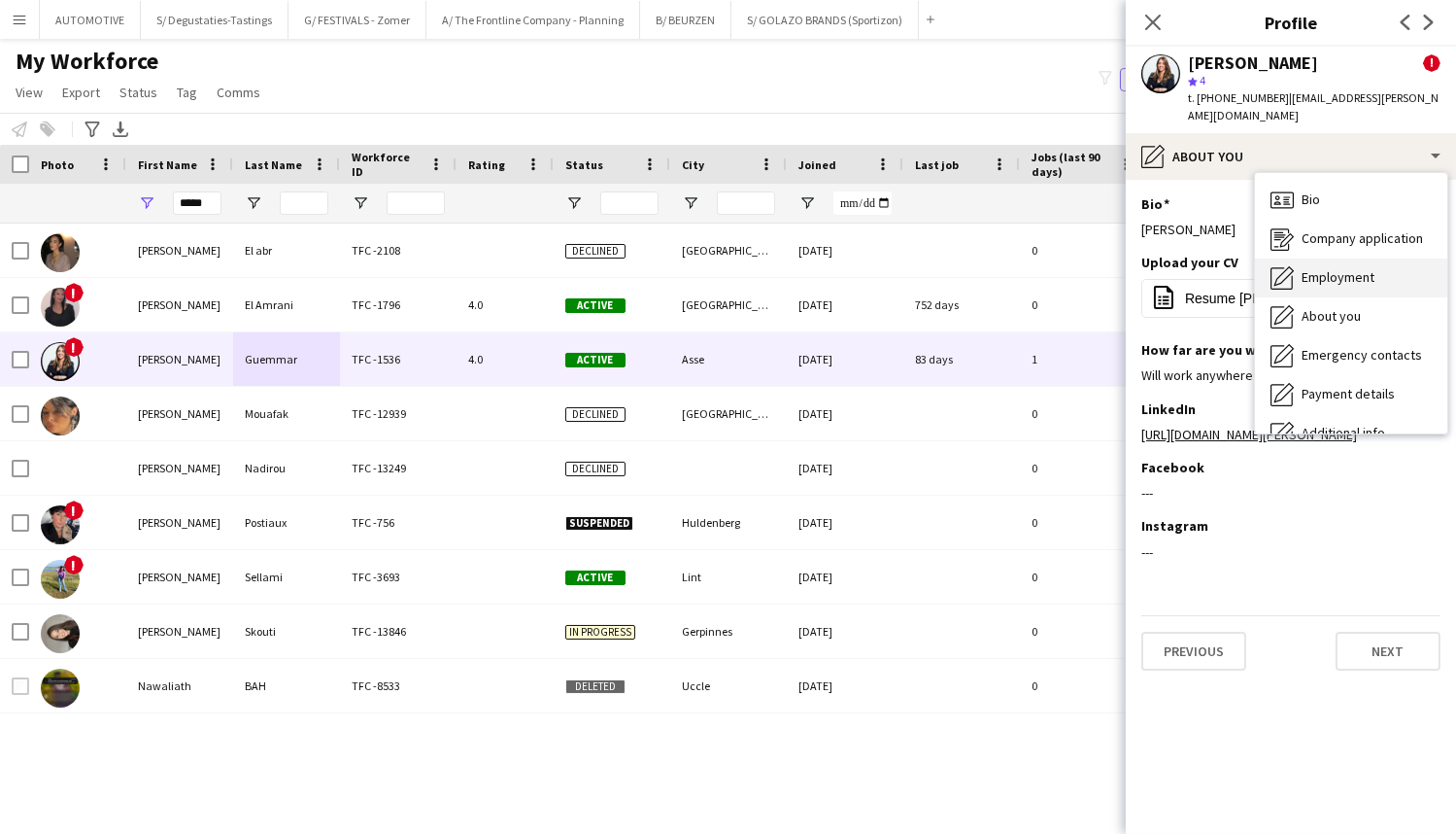
click at [1347, 268] on span "Employment" at bounding box center [1338, 277] width 73 height 18
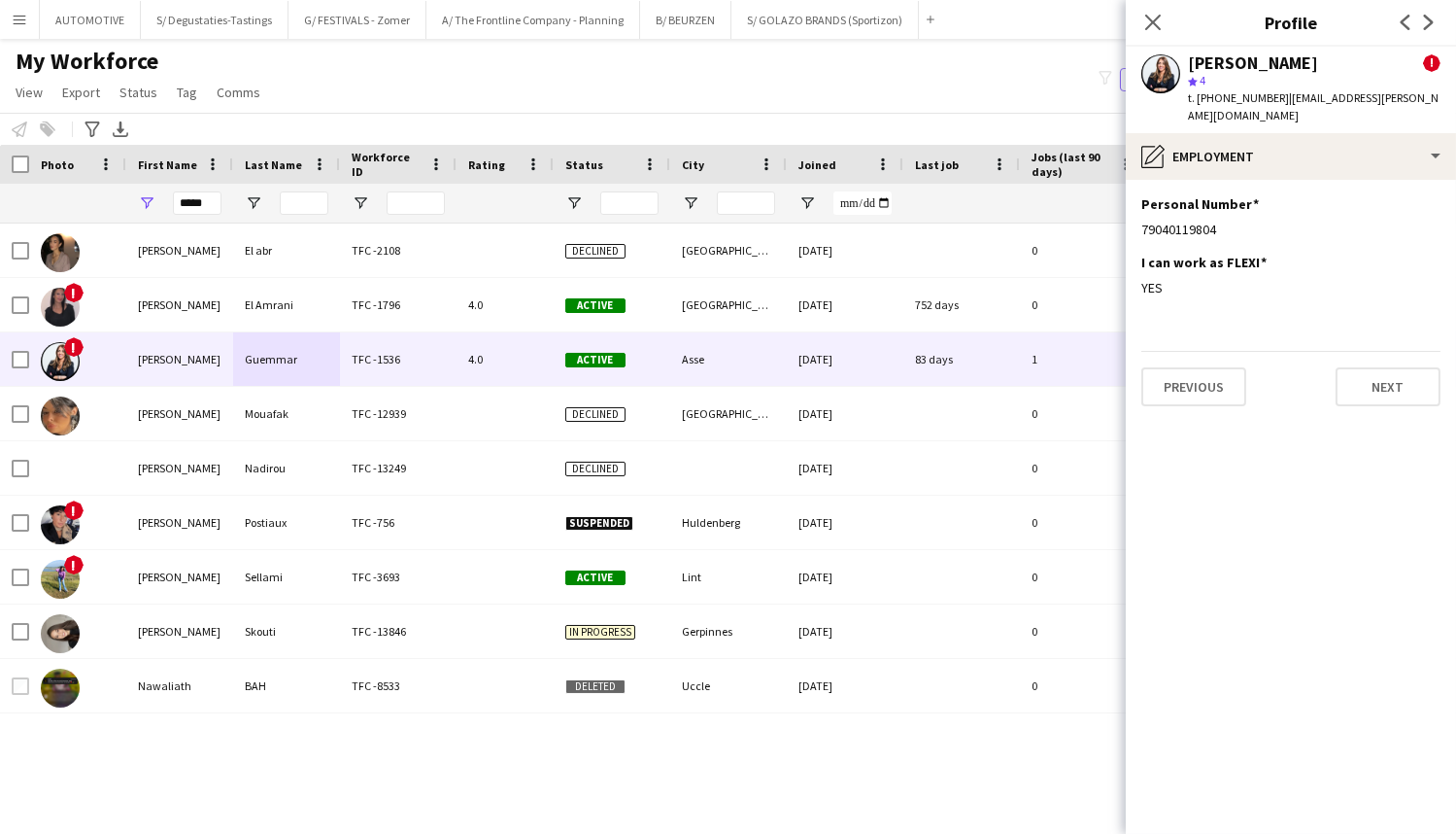
click at [1302, 57] on div "[PERSON_NAME]" at bounding box center [1254, 63] width 130 height 18
copy div "Guemmar"
click at [206, 205] on input "*****" at bounding box center [197, 204] width 48 height 24
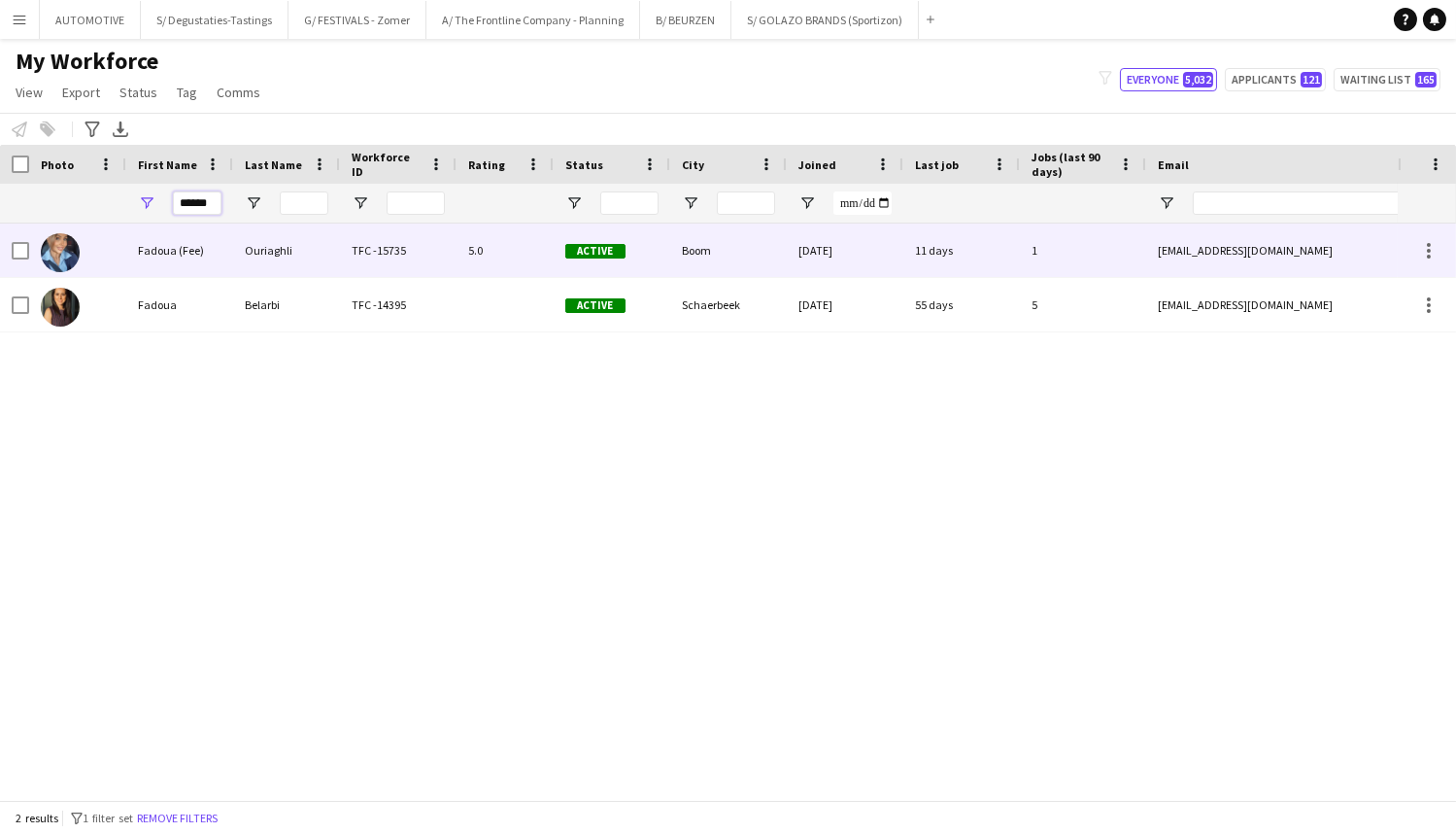
type input "******"
click at [296, 244] on div "Ouriaghli" at bounding box center [286, 250] width 107 height 53
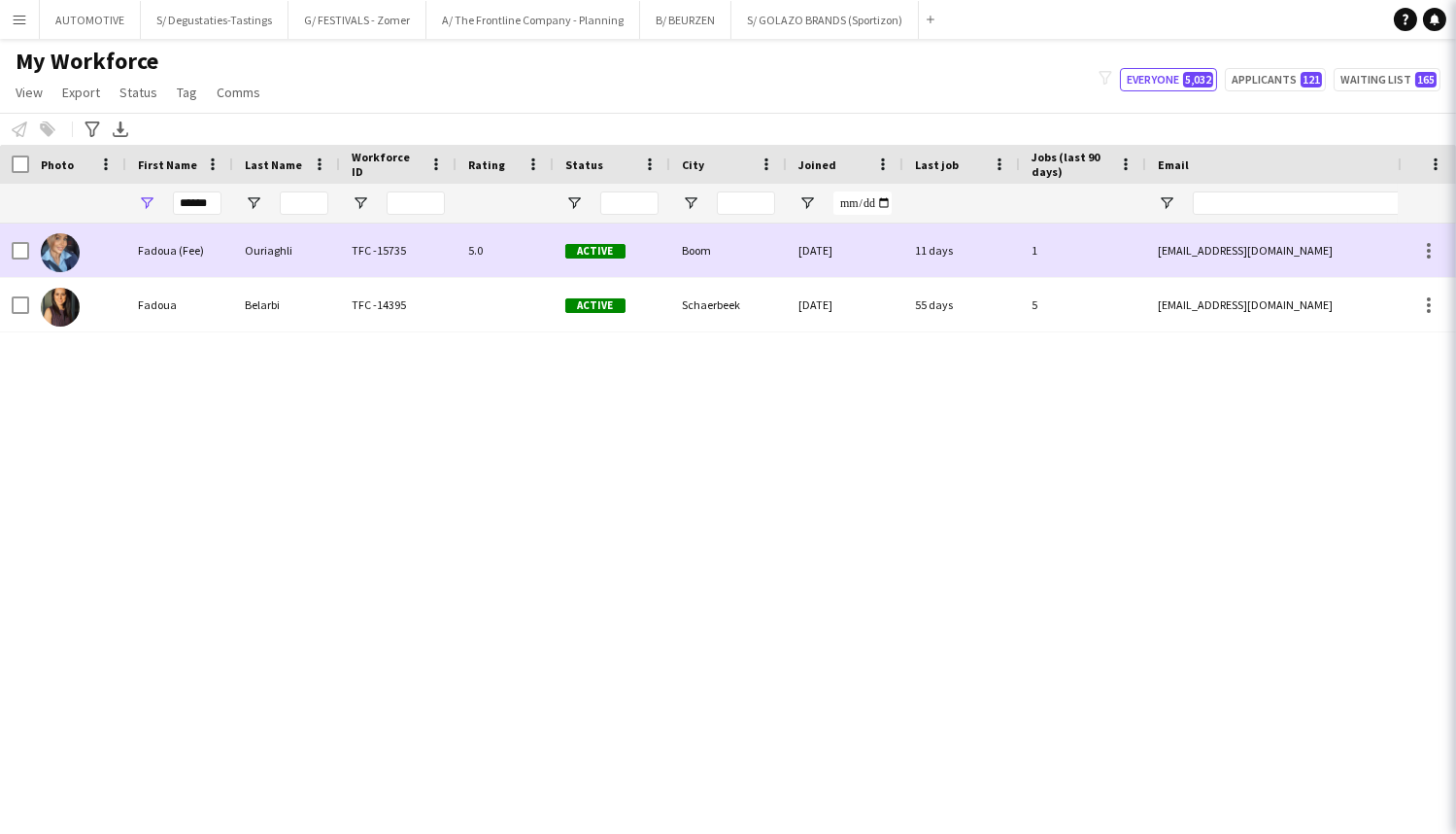
click at [294, 298] on div "Belarbi" at bounding box center [286, 304] width 107 height 53
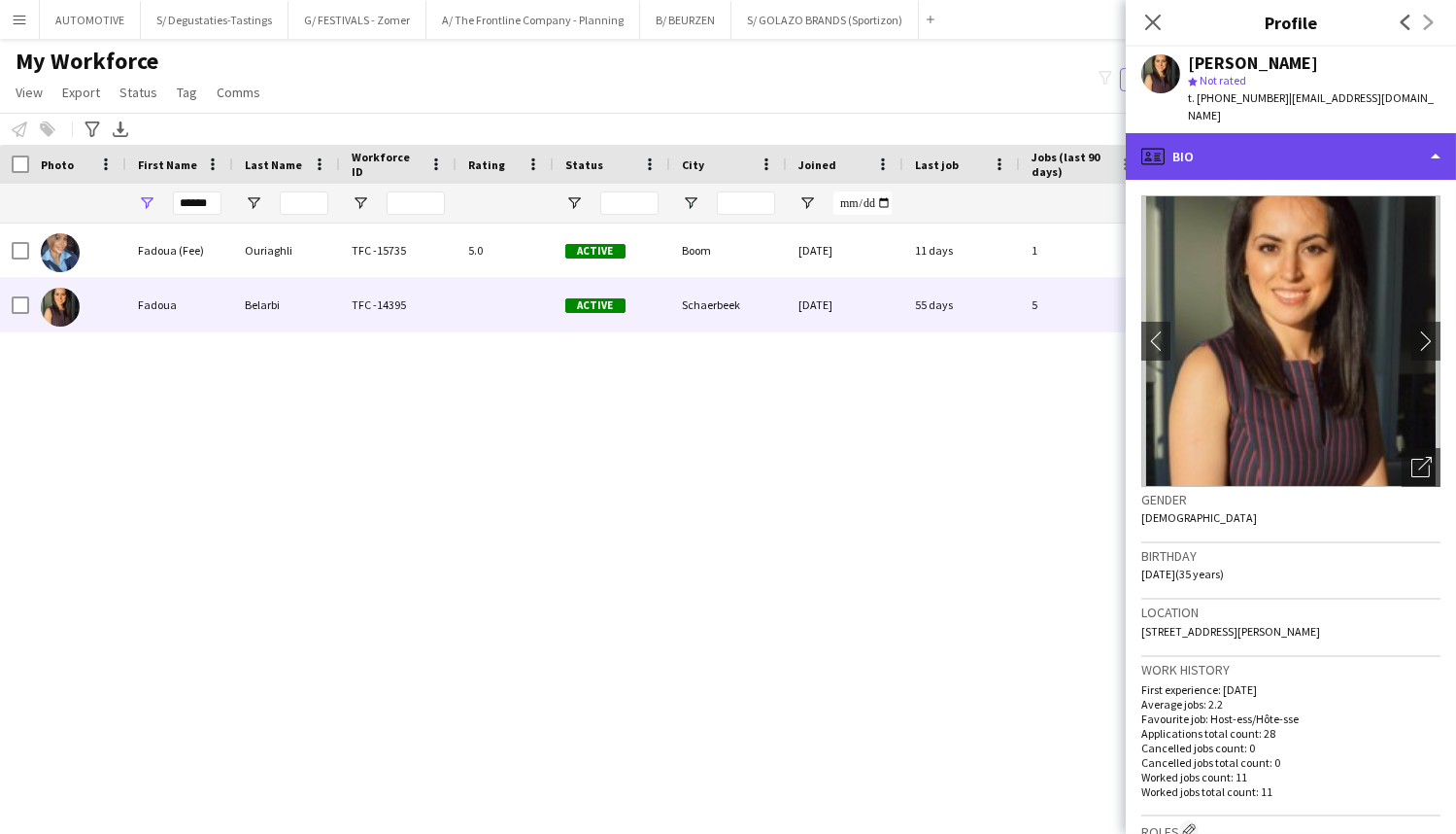
click at [1280, 142] on div "profile Bio" at bounding box center [1291, 156] width 330 height 46
